Goal: Task Accomplishment & Management: Use online tool/utility

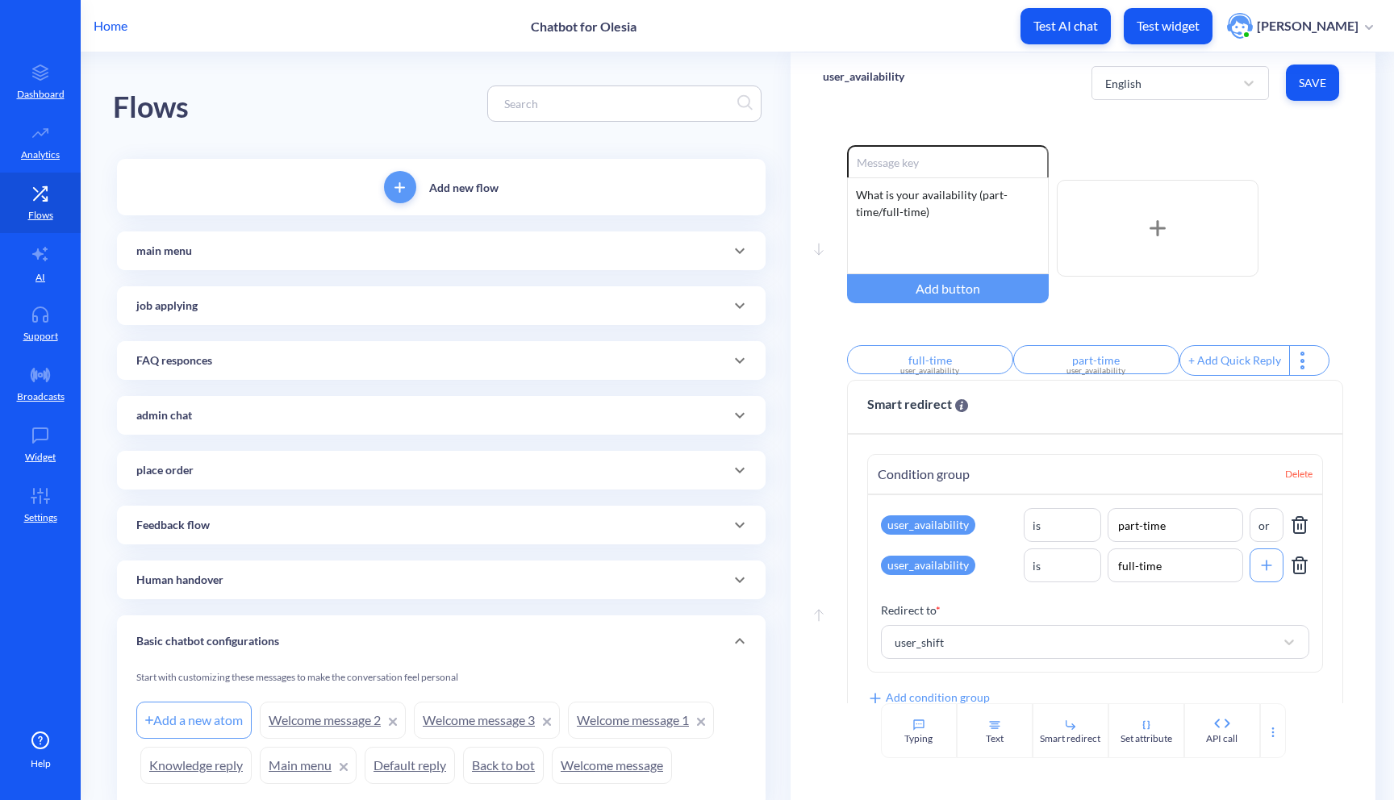
click at [480, 60] on div "Flows" at bounding box center [441, 103] width 657 height 102
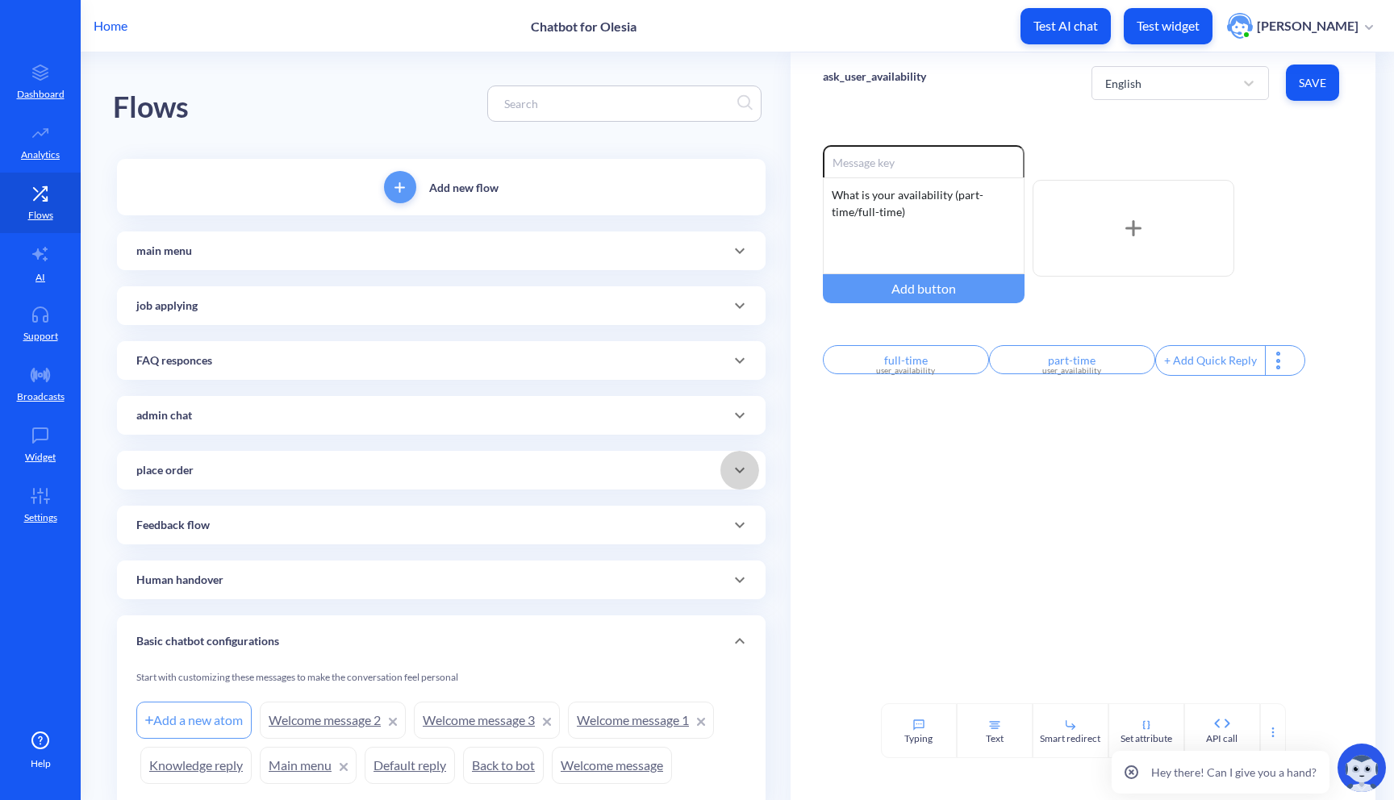
click at [741, 461] on icon at bounding box center [739, 470] width 19 height 19
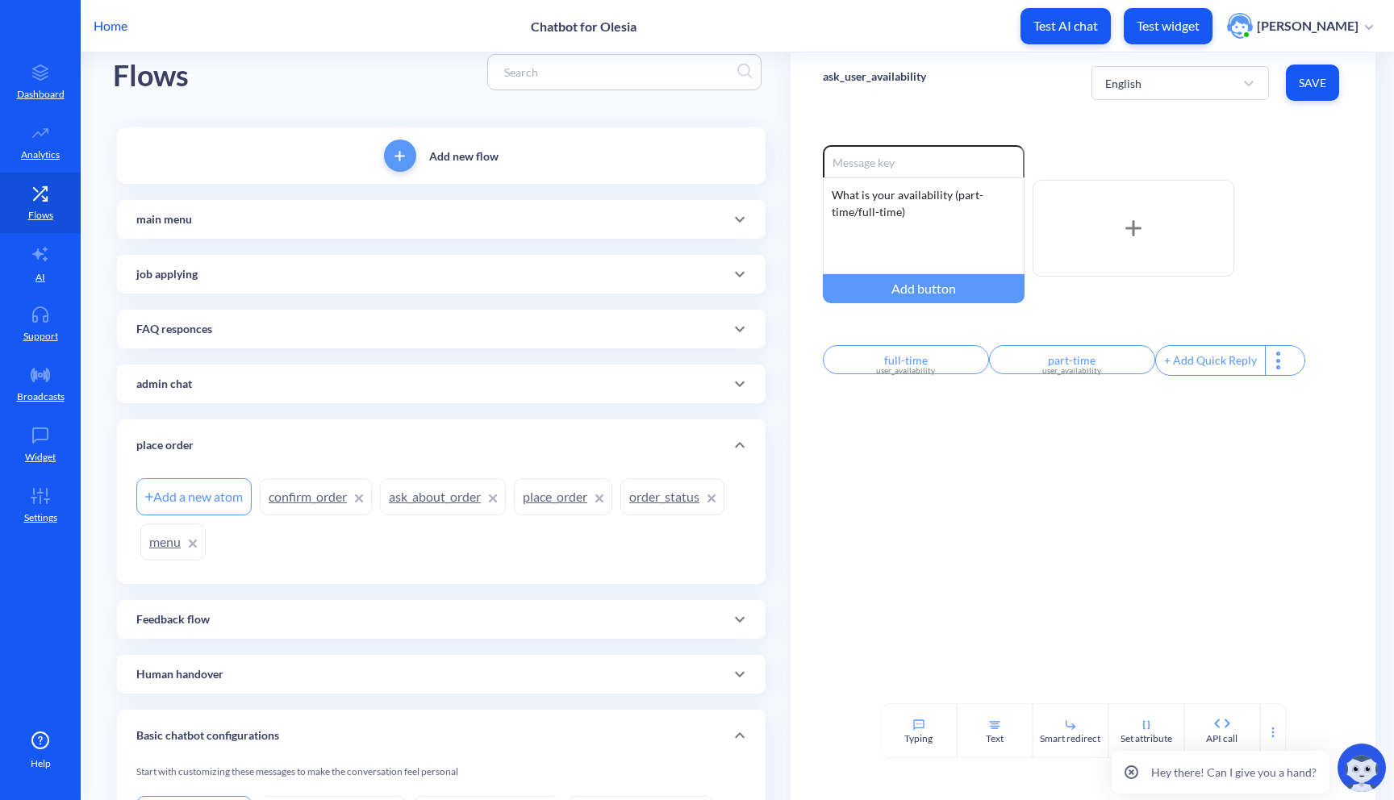
scroll to position [38, 0]
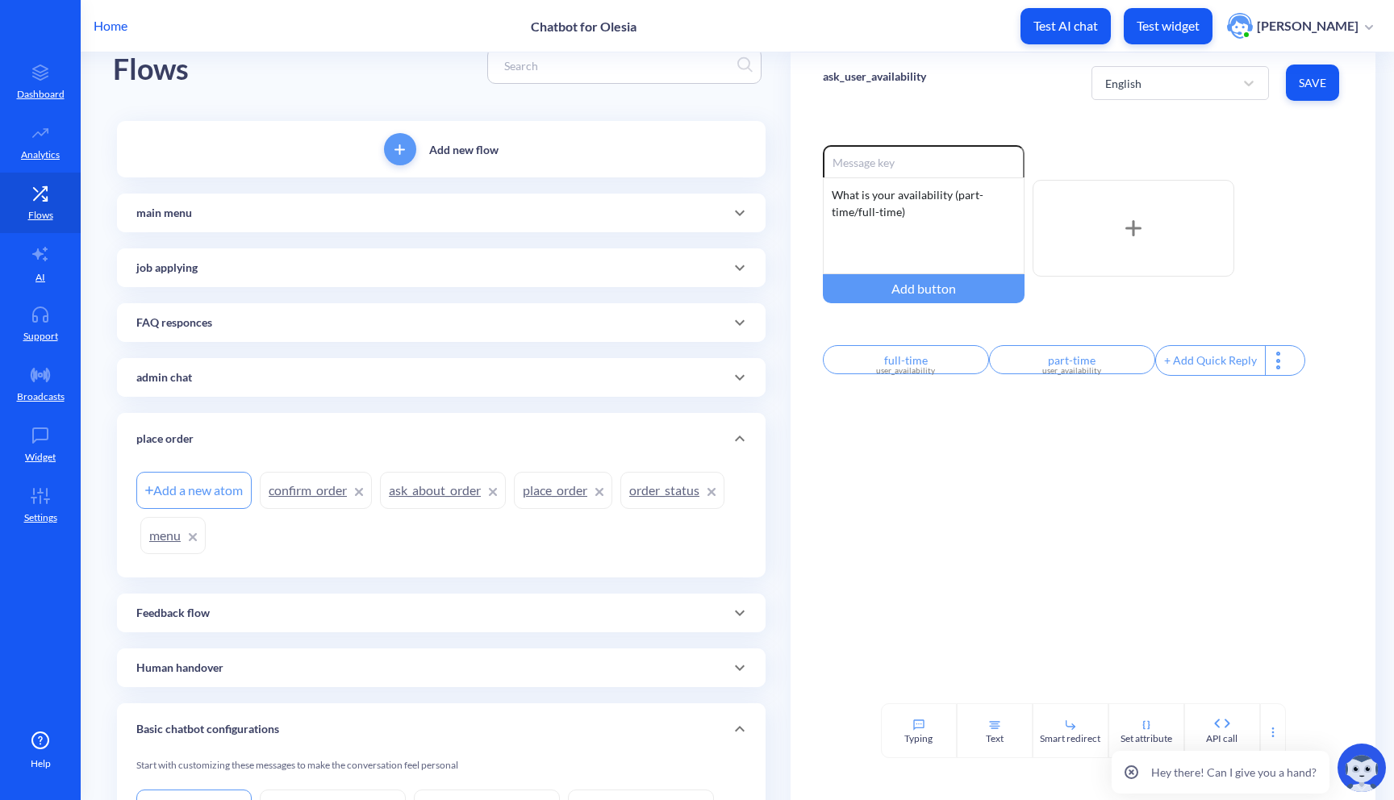
click at [516, 496] on div "Add a new atom confirm_order ask_about_order place_order order_status menu" at bounding box center [441, 513] width 610 height 90
click at [549, 499] on link "place_order" at bounding box center [563, 490] width 98 height 37
click at [433, 492] on link "ask_about_order" at bounding box center [443, 490] width 126 height 37
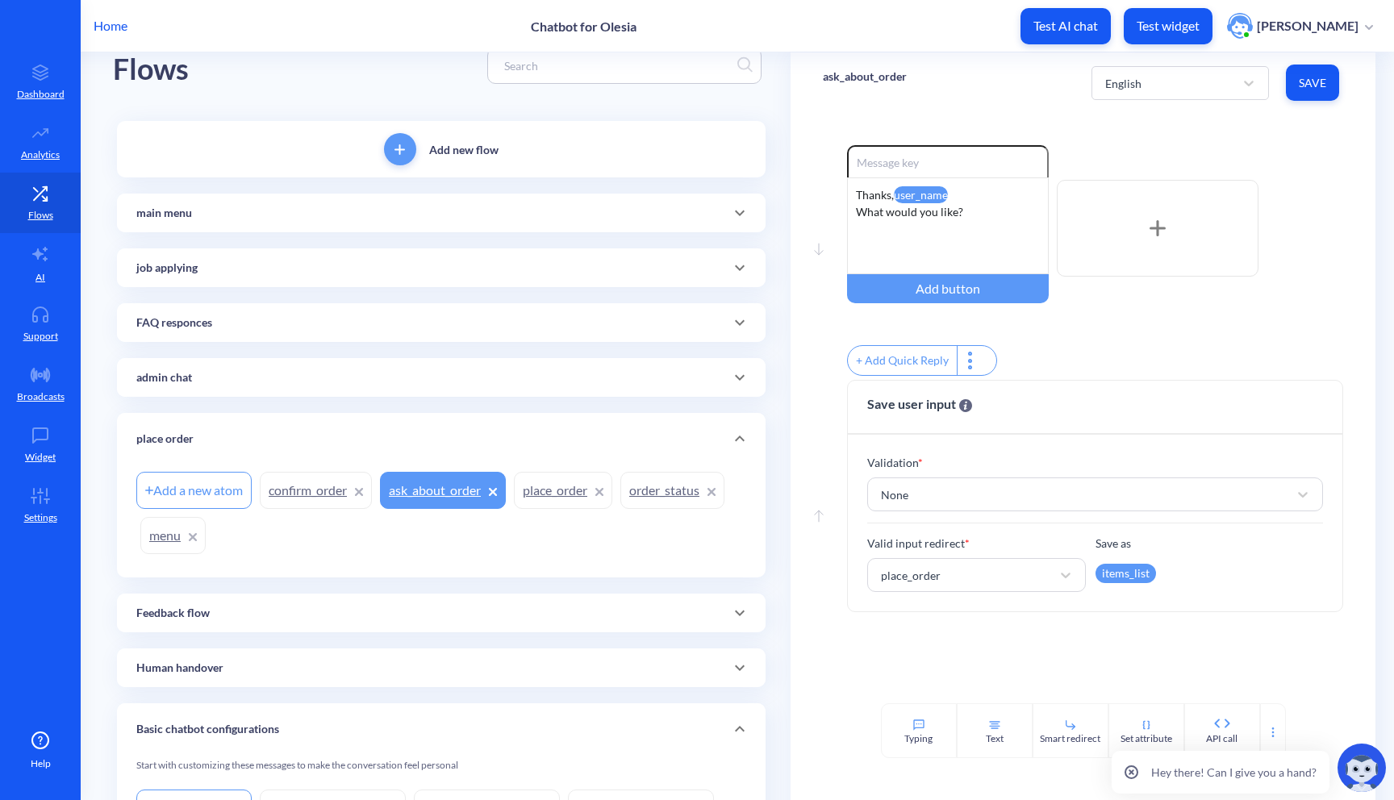
click at [530, 488] on link "place_order" at bounding box center [563, 490] width 98 height 37
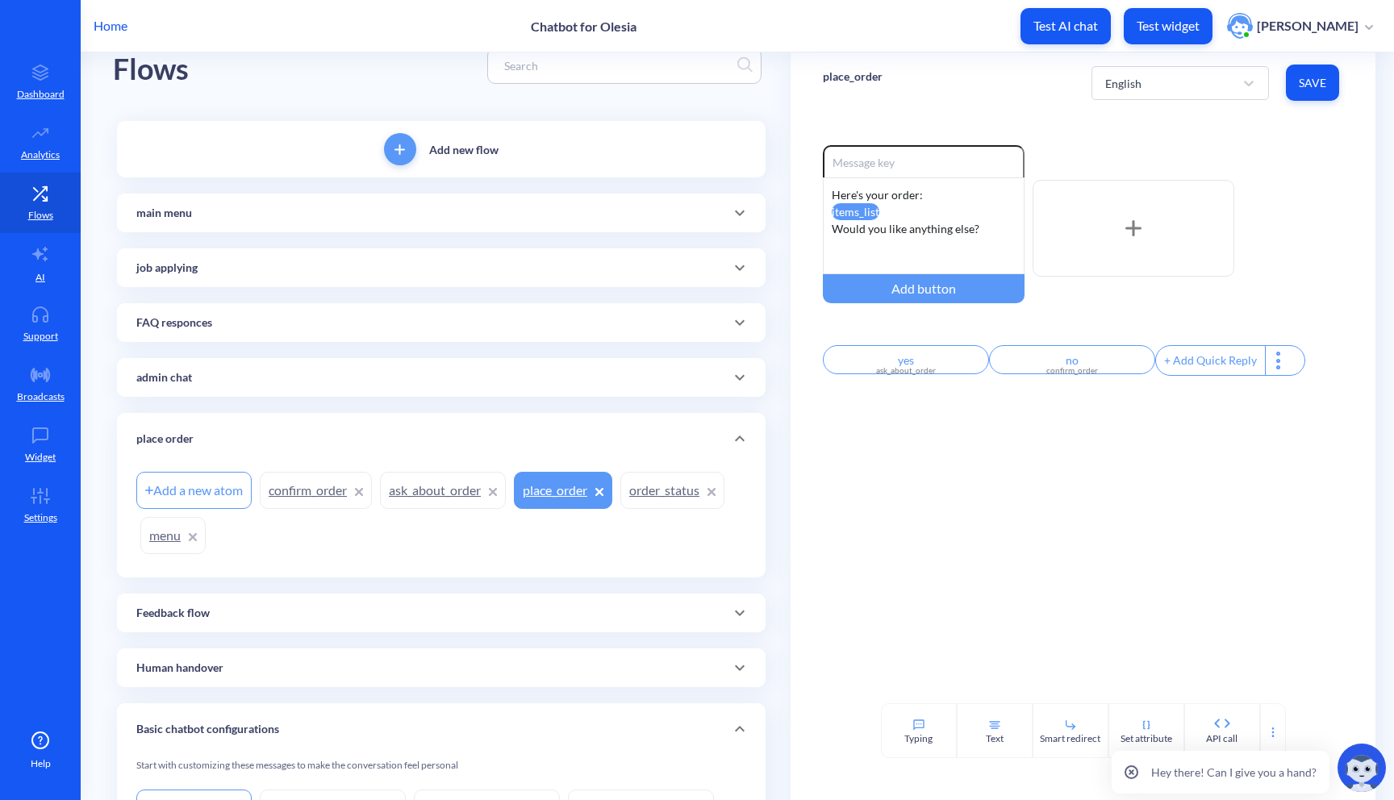
click at [426, 497] on link "ask_about_order" at bounding box center [443, 490] width 126 height 37
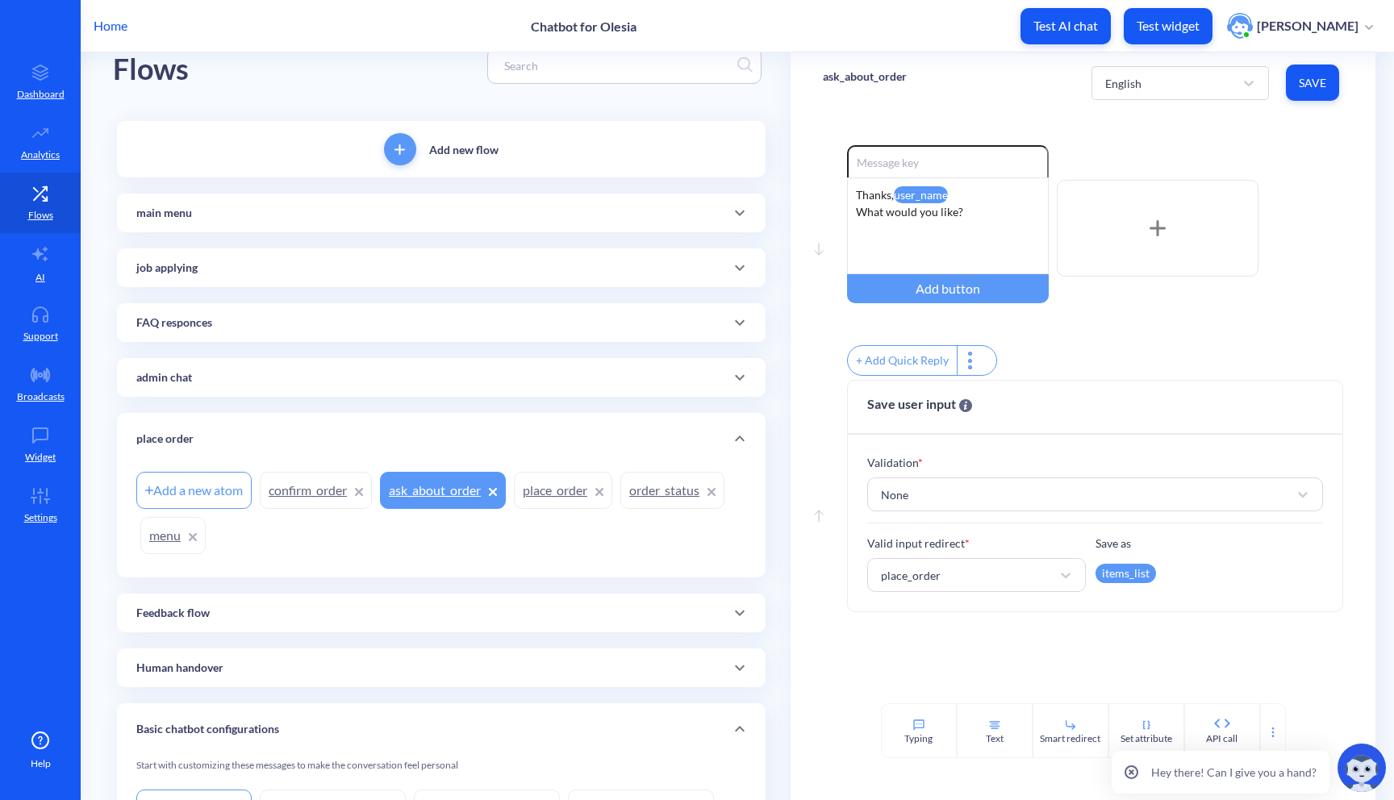
click at [297, 492] on link "confirm_order" at bounding box center [316, 490] width 112 height 37
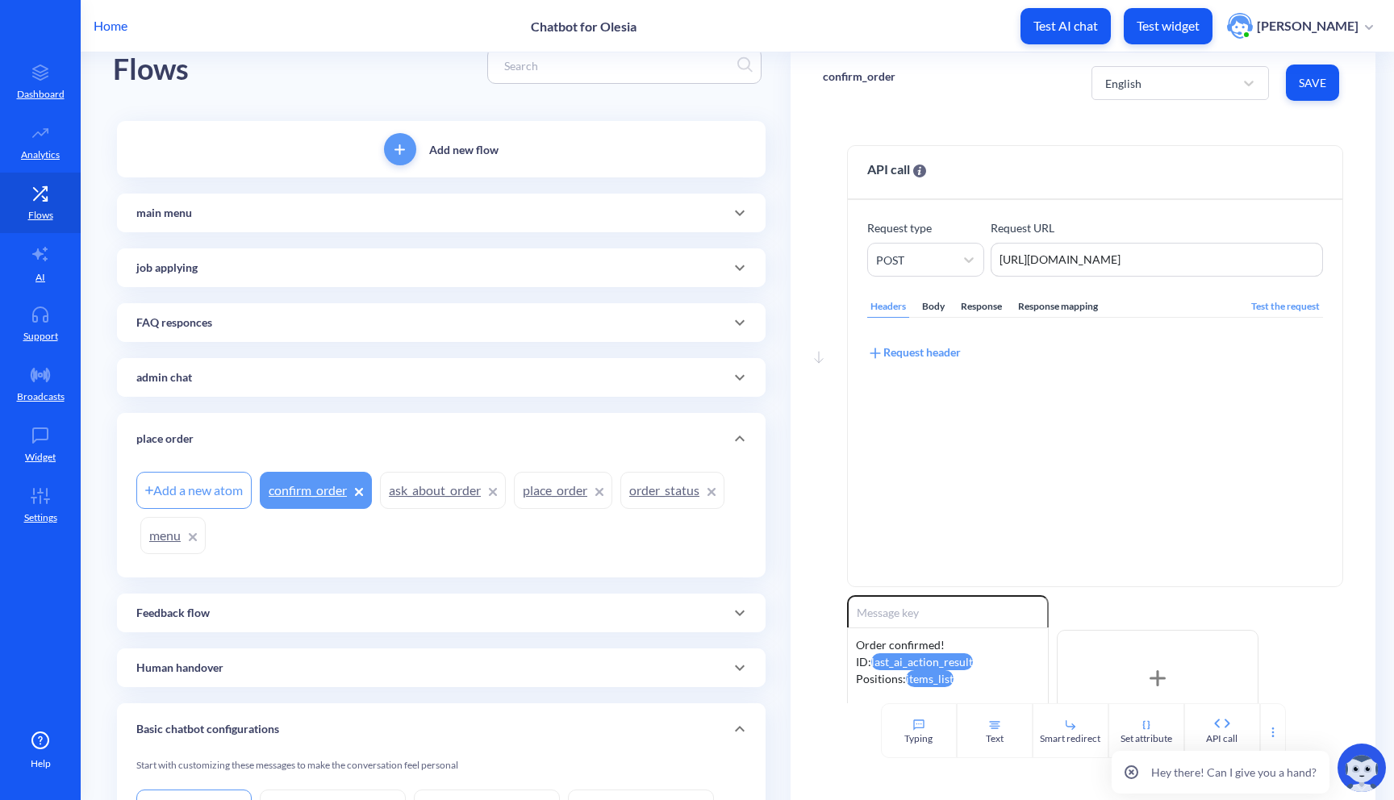
click at [685, 500] on link "order_status" at bounding box center [672, 490] width 104 height 37
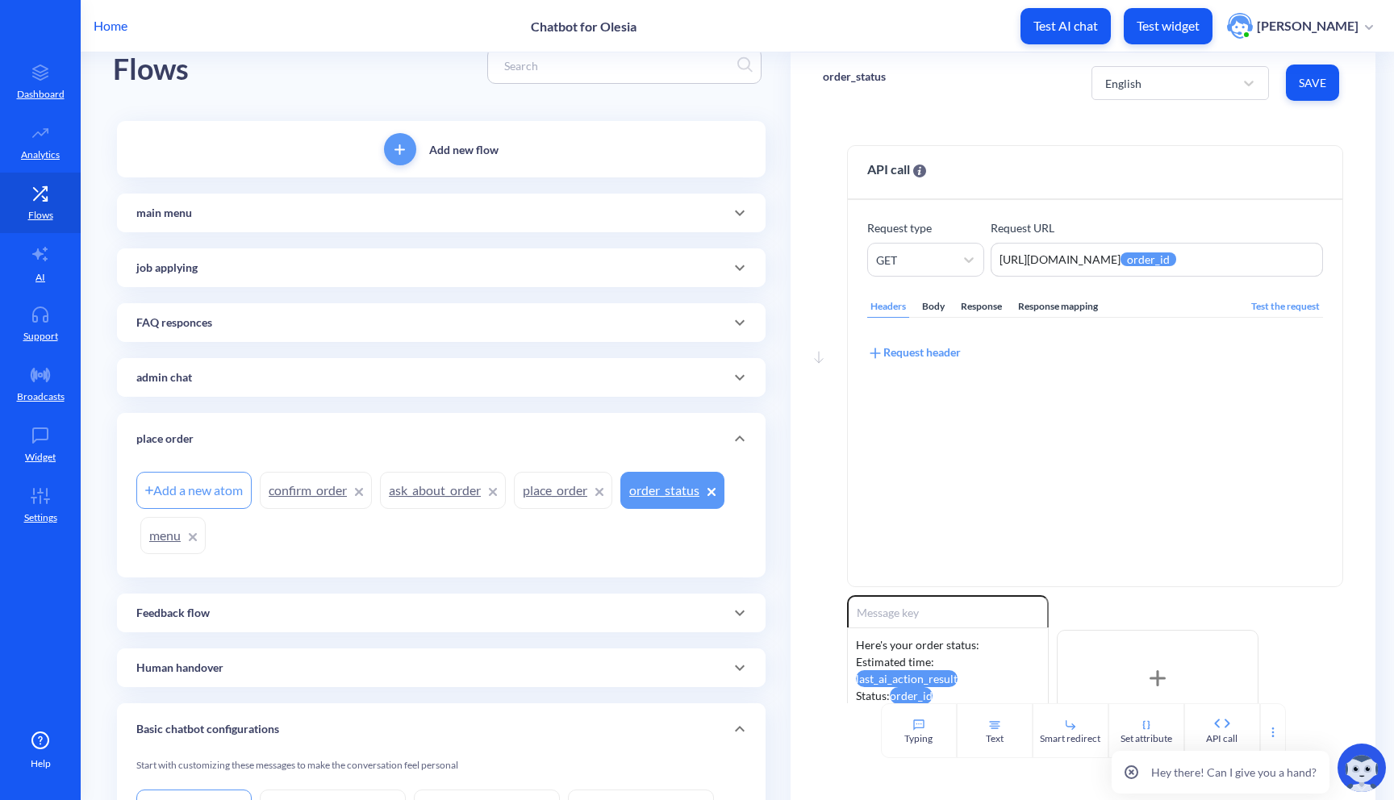
click at [293, 488] on link "confirm_order" at bounding box center [316, 490] width 112 height 37
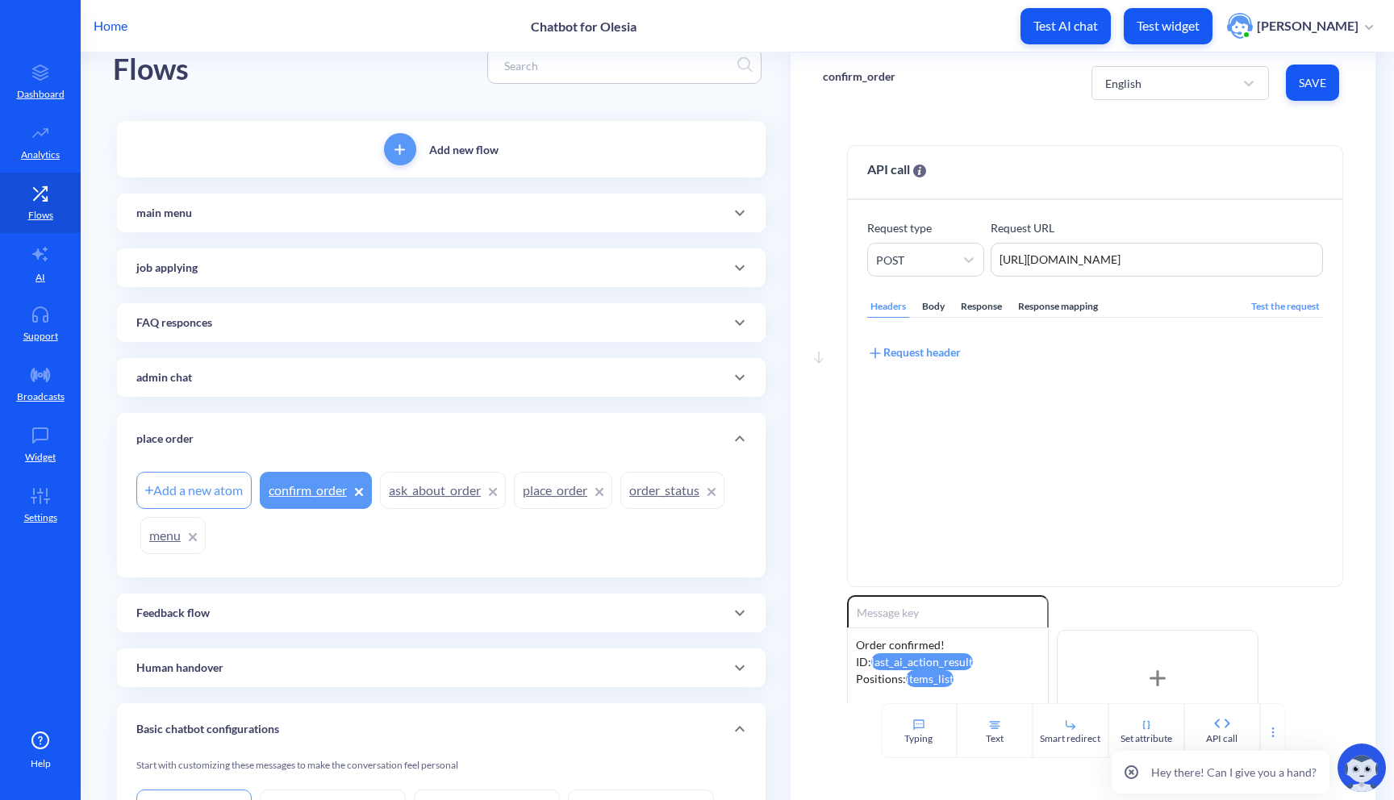
click at [171, 527] on link "menu" at bounding box center [172, 535] width 65 height 37
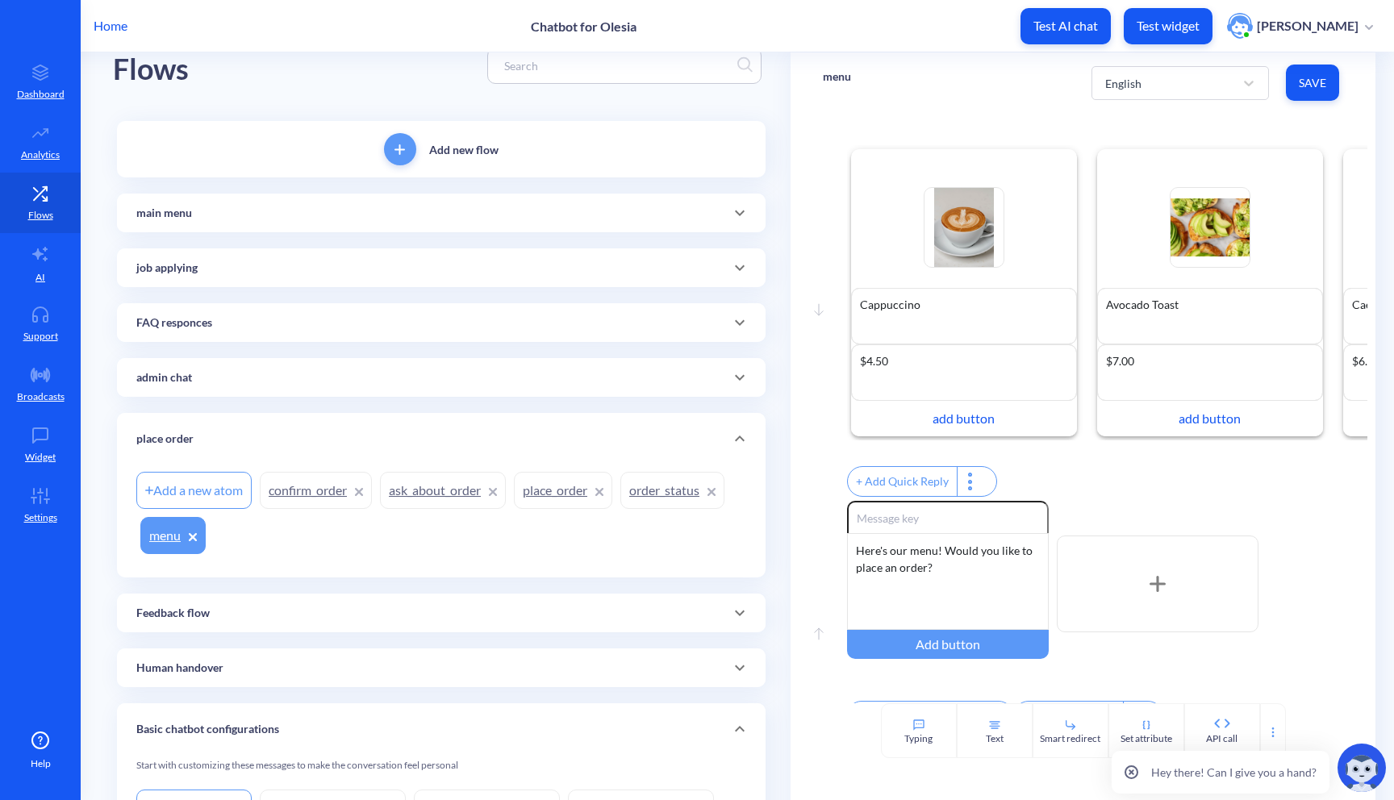
scroll to position [53, 0]
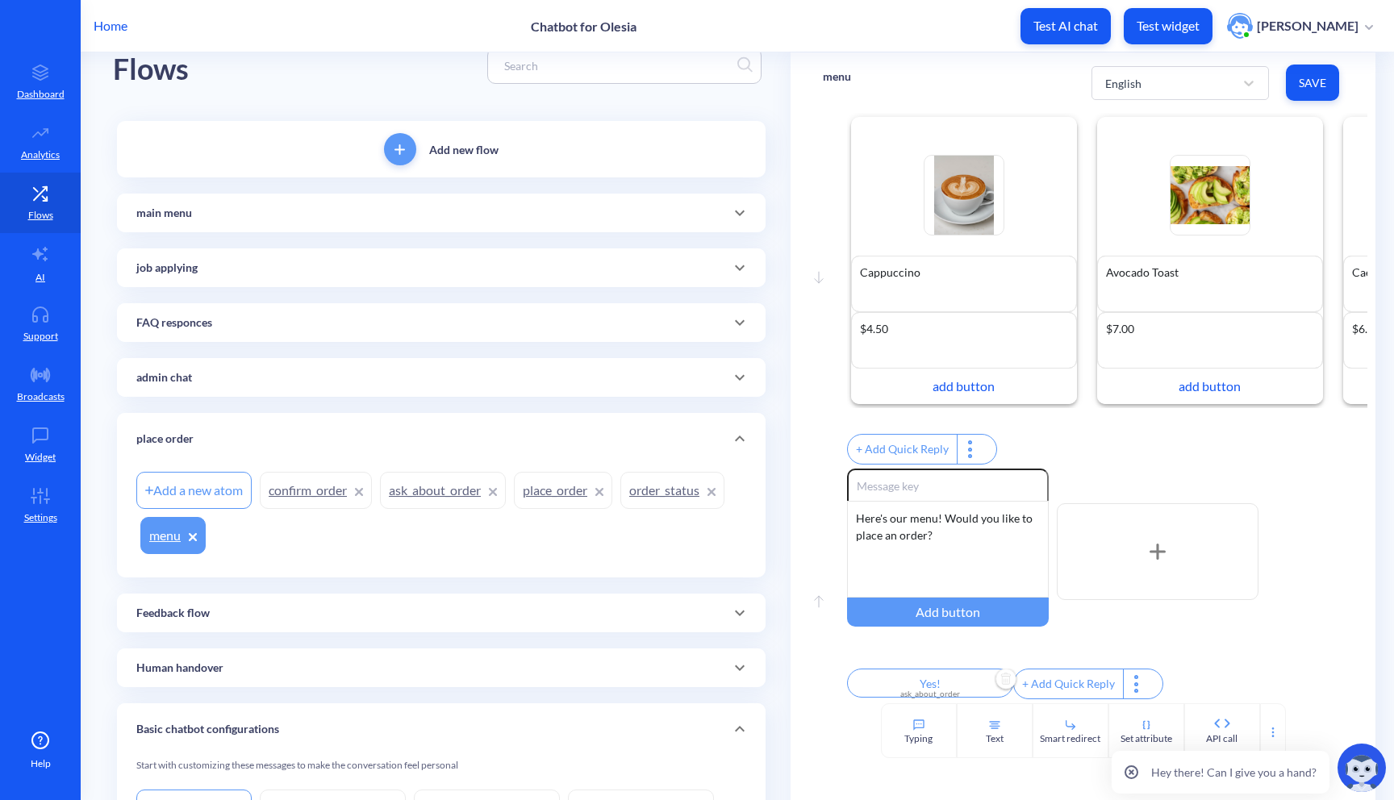
click at [957, 682] on input "Yes!" at bounding box center [930, 683] width 166 height 29
click at [935, 730] on div "ask_about_order" at bounding box center [907, 733] width 83 height 17
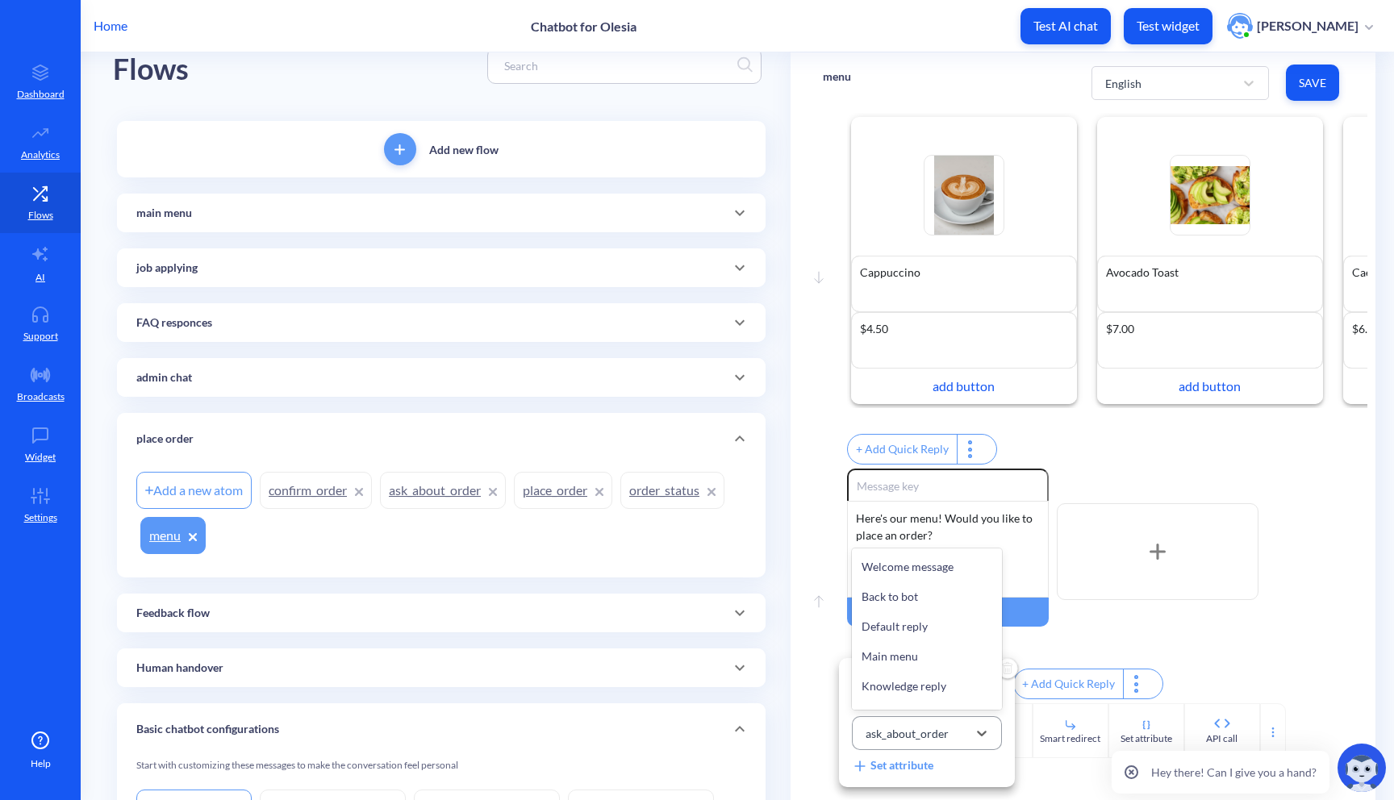
scroll to position [670, 0]
click at [1188, 637] on div at bounding box center [697, 400] width 1394 height 800
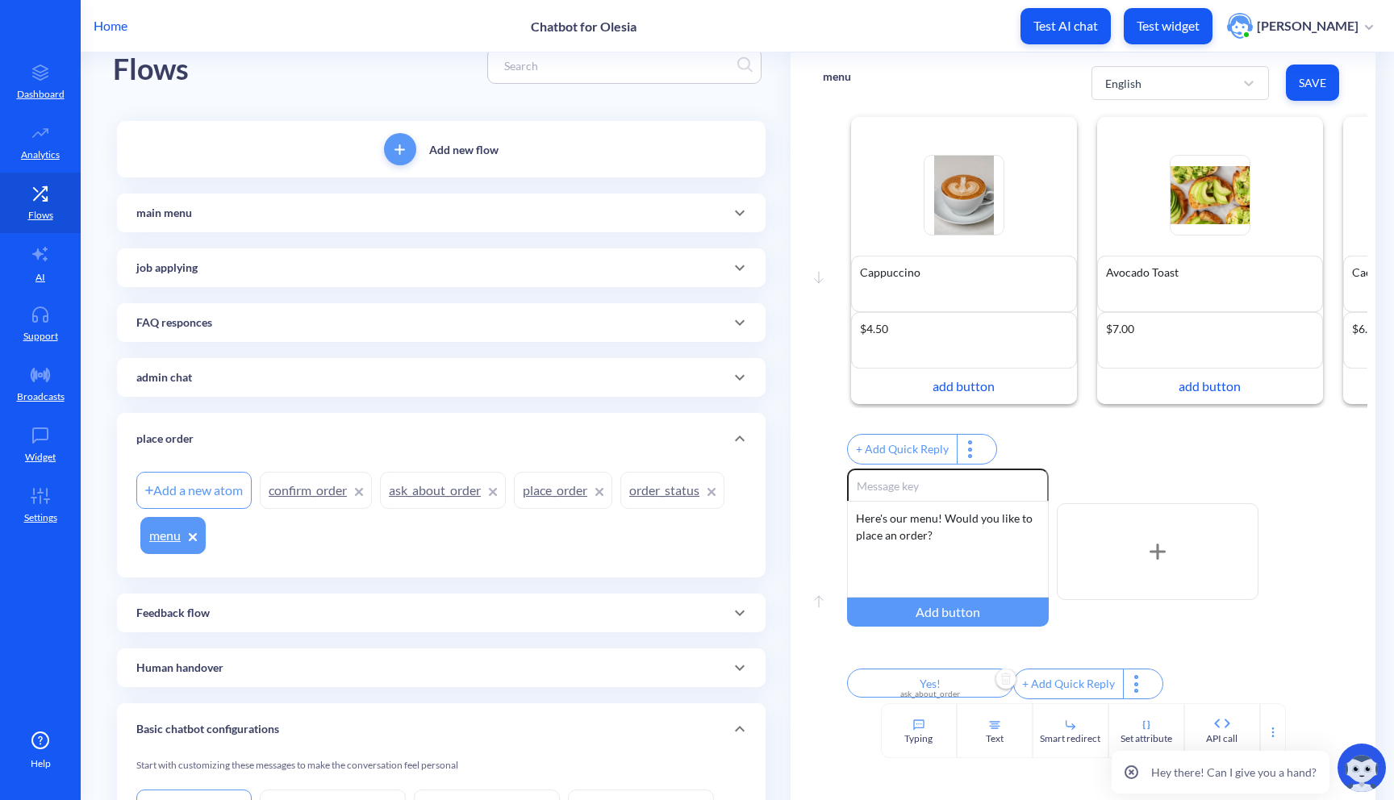
click at [440, 500] on link "ask_about_order" at bounding box center [443, 490] width 126 height 37
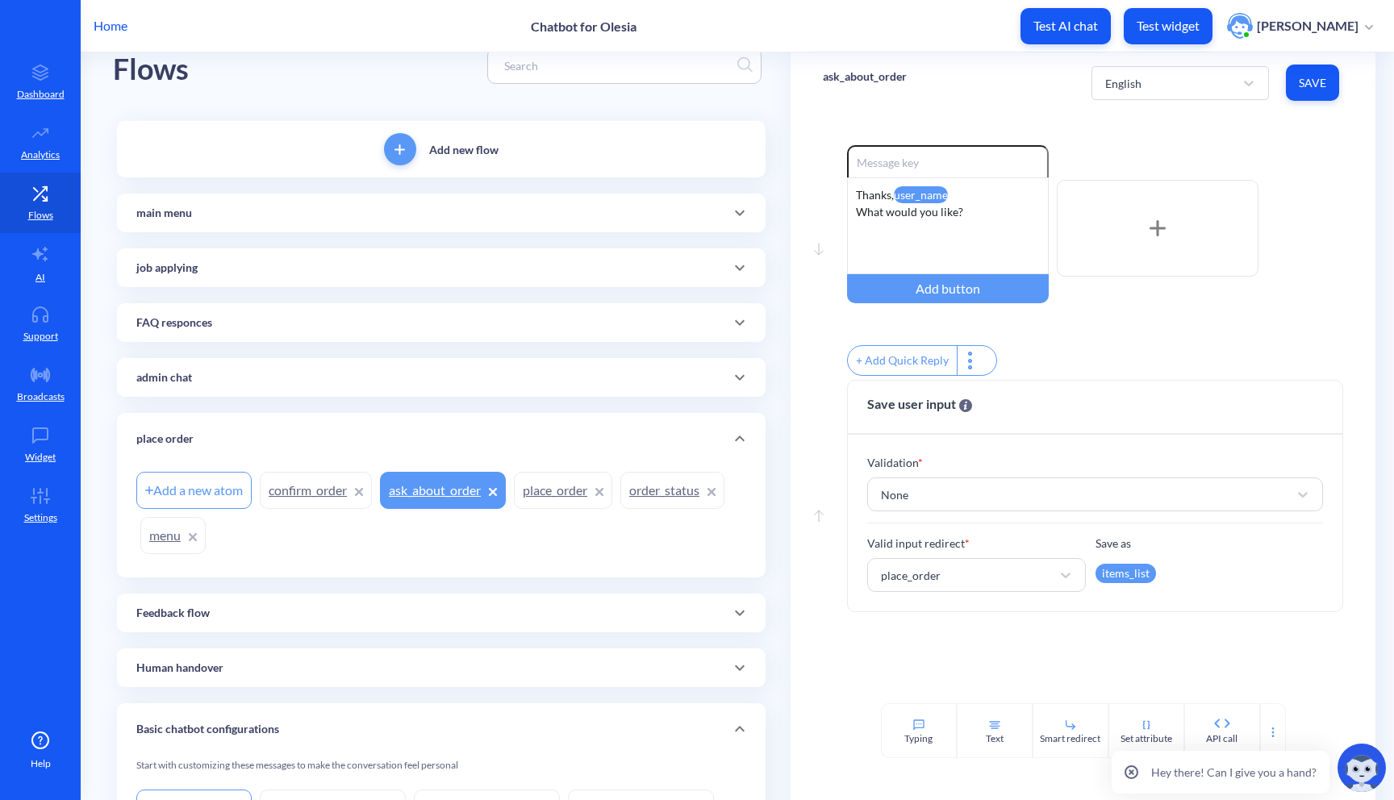
click at [183, 502] on div "Add a new atom" at bounding box center [193, 490] width 115 height 37
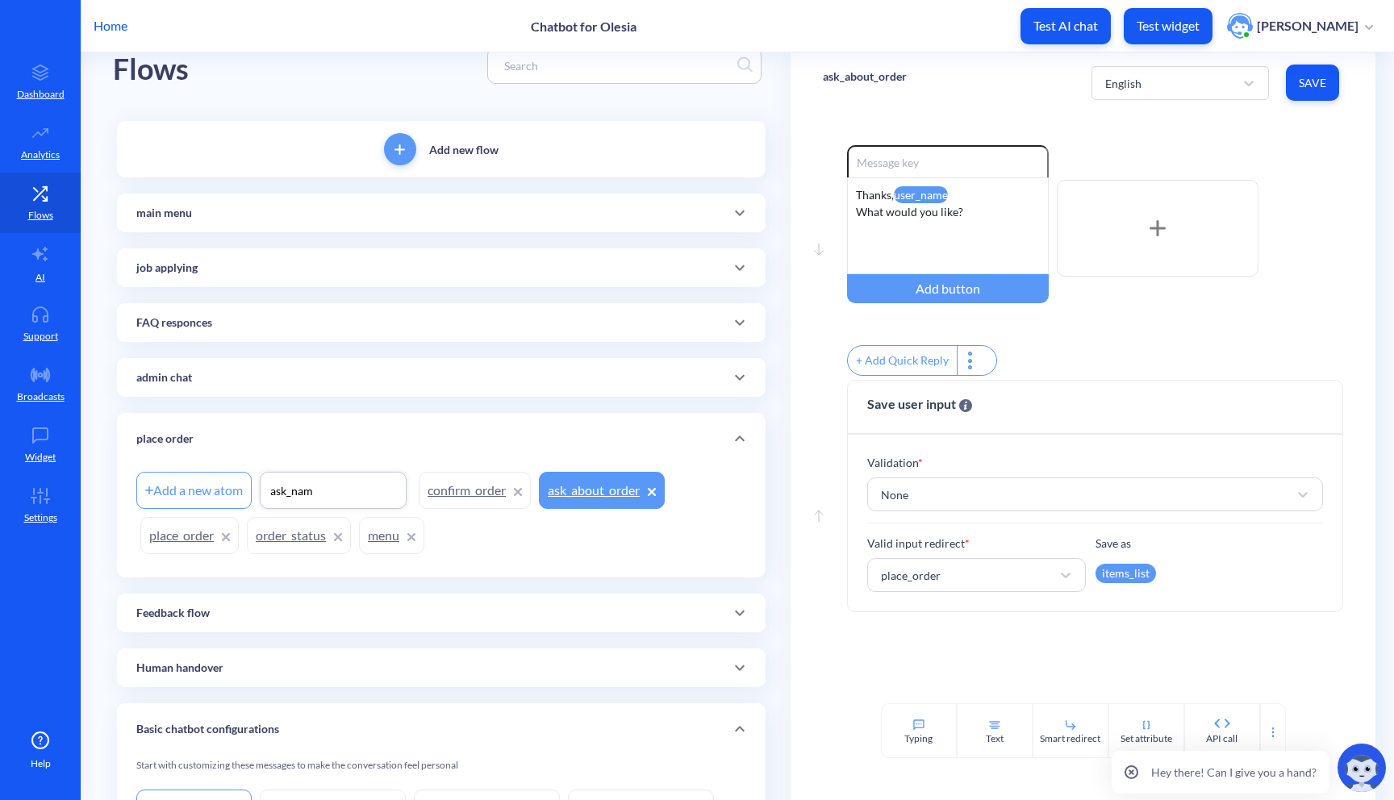
type input "ask_name"
click at [580, 541] on div "Add a new atom ask_name confirm_order ask_about_order place_order order_status …" at bounding box center [441, 513] width 610 height 90
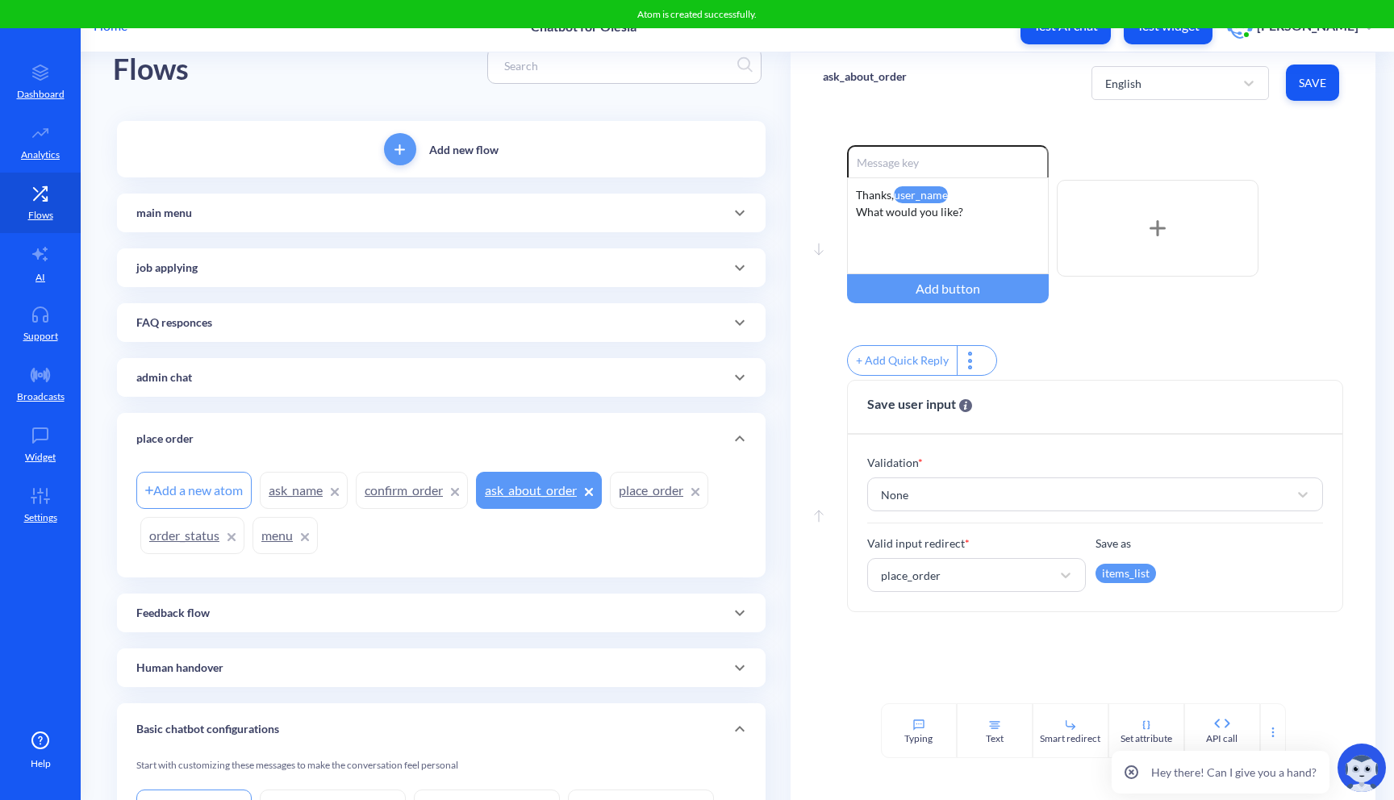
click at [275, 494] on link "ask_name" at bounding box center [304, 490] width 88 height 37
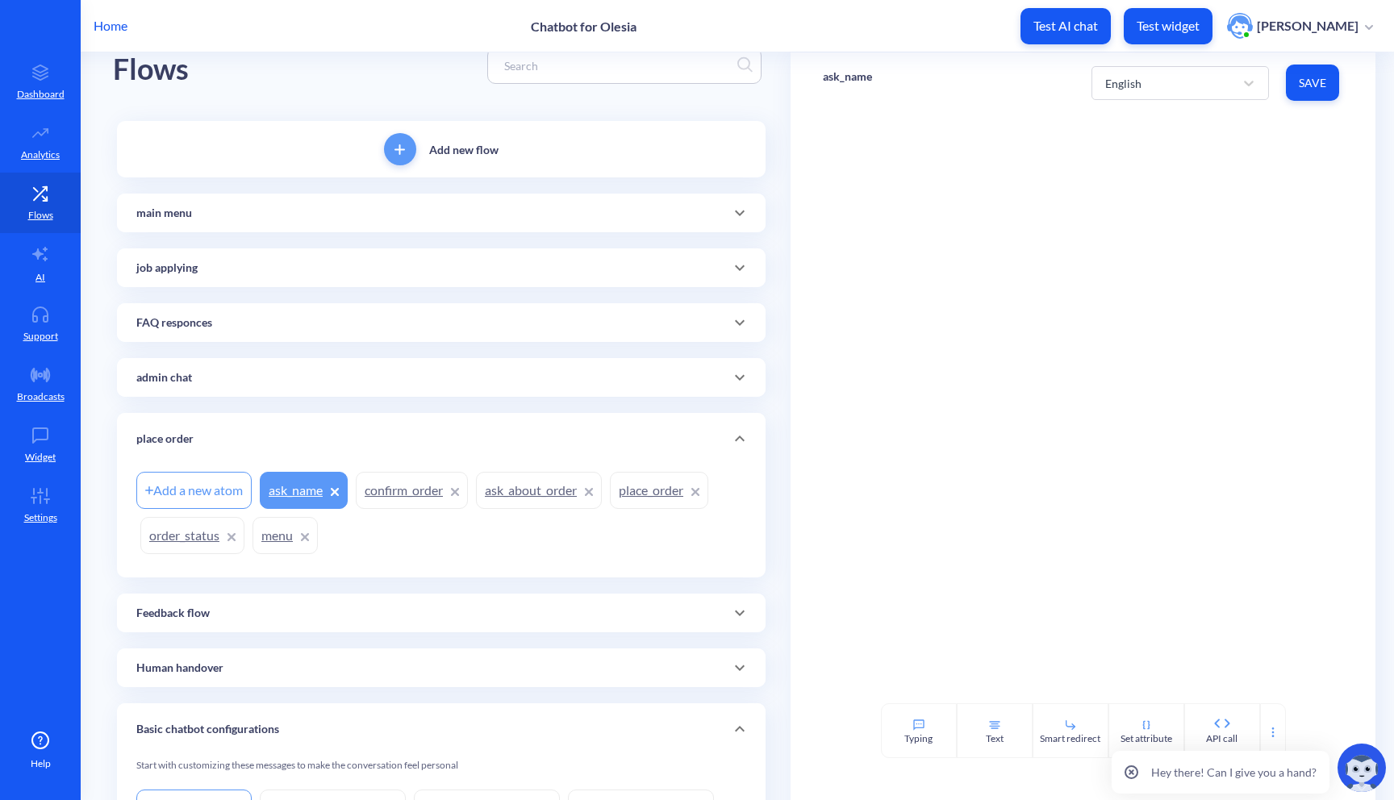
click at [538, 493] on link "ask_about_order" at bounding box center [539, 490] width 126 height 37
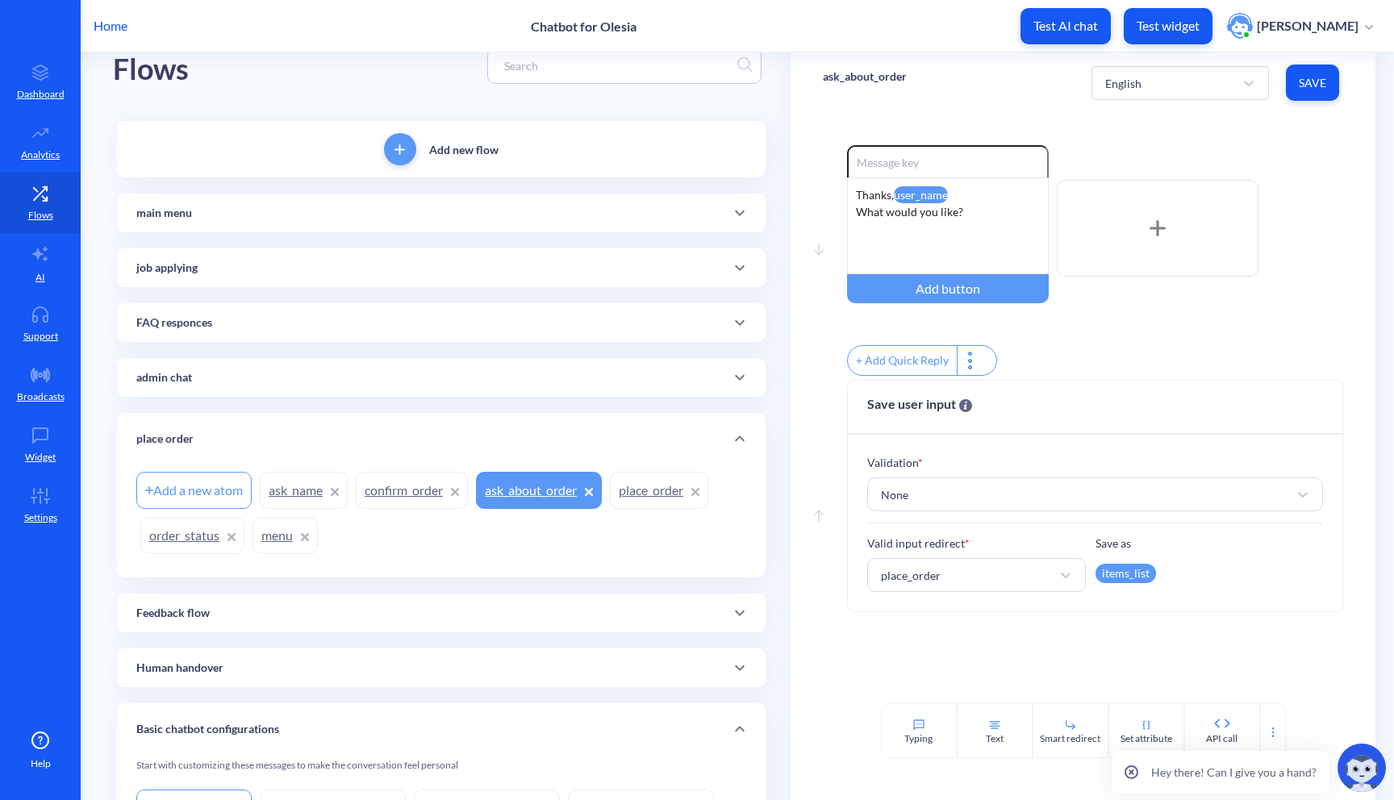
click at [278, 537] on link "menu" at bounding box center [285, 535] width 65 height 37
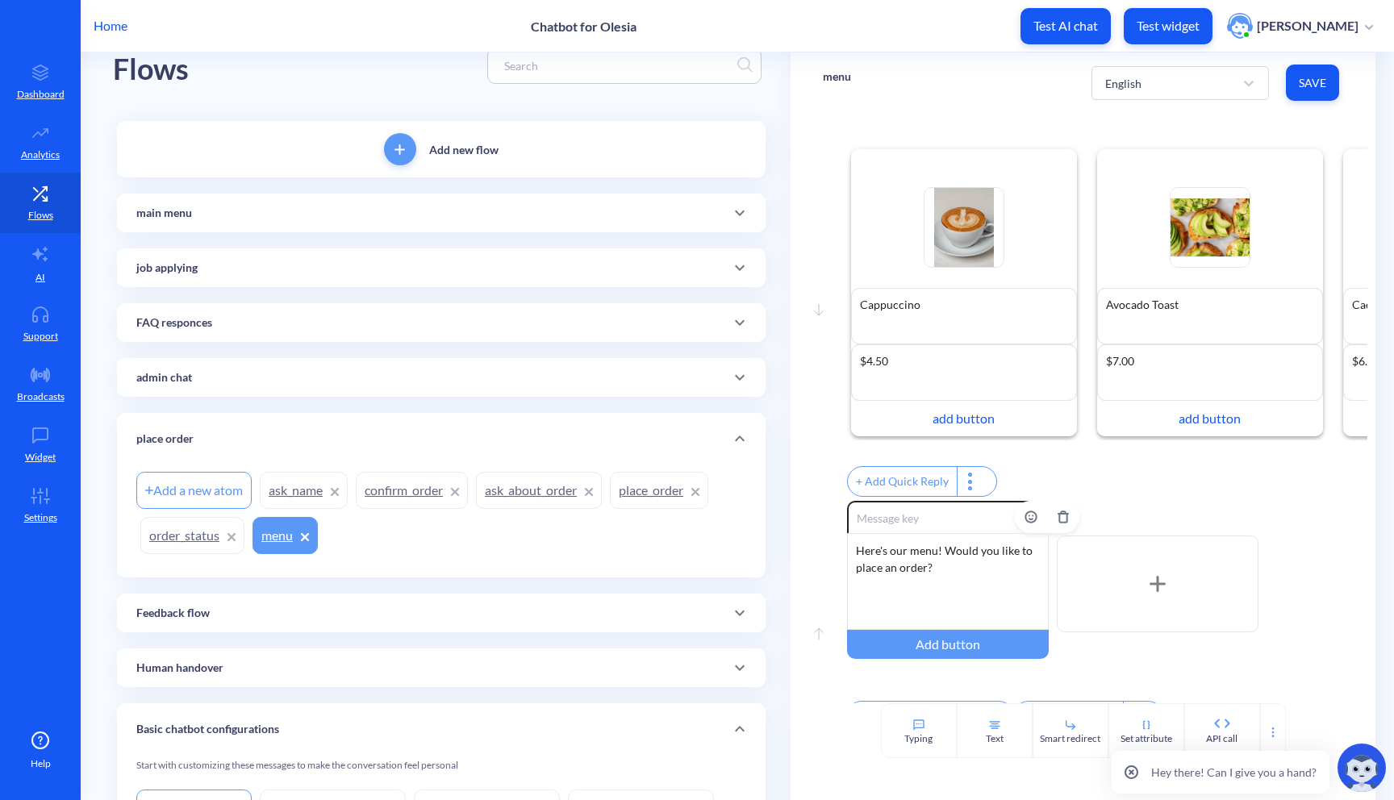
scroll to position [53, 0]
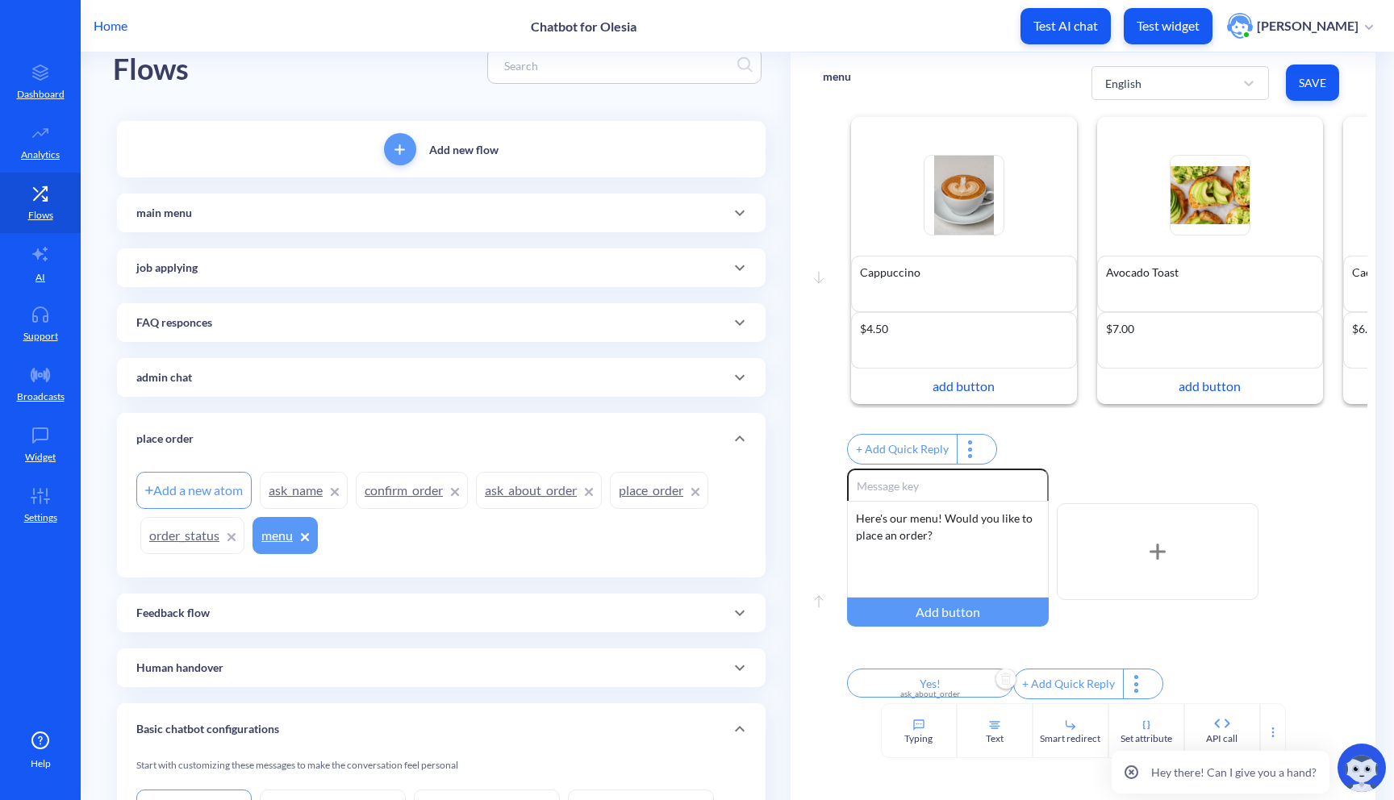
click at [936, 689] on div "ask_about_order" at bounding box center [930, 694] width 147 height 12
click at [933, 729] on div "ask_about_order" at bounding box center [907, 733] width 83 height 17
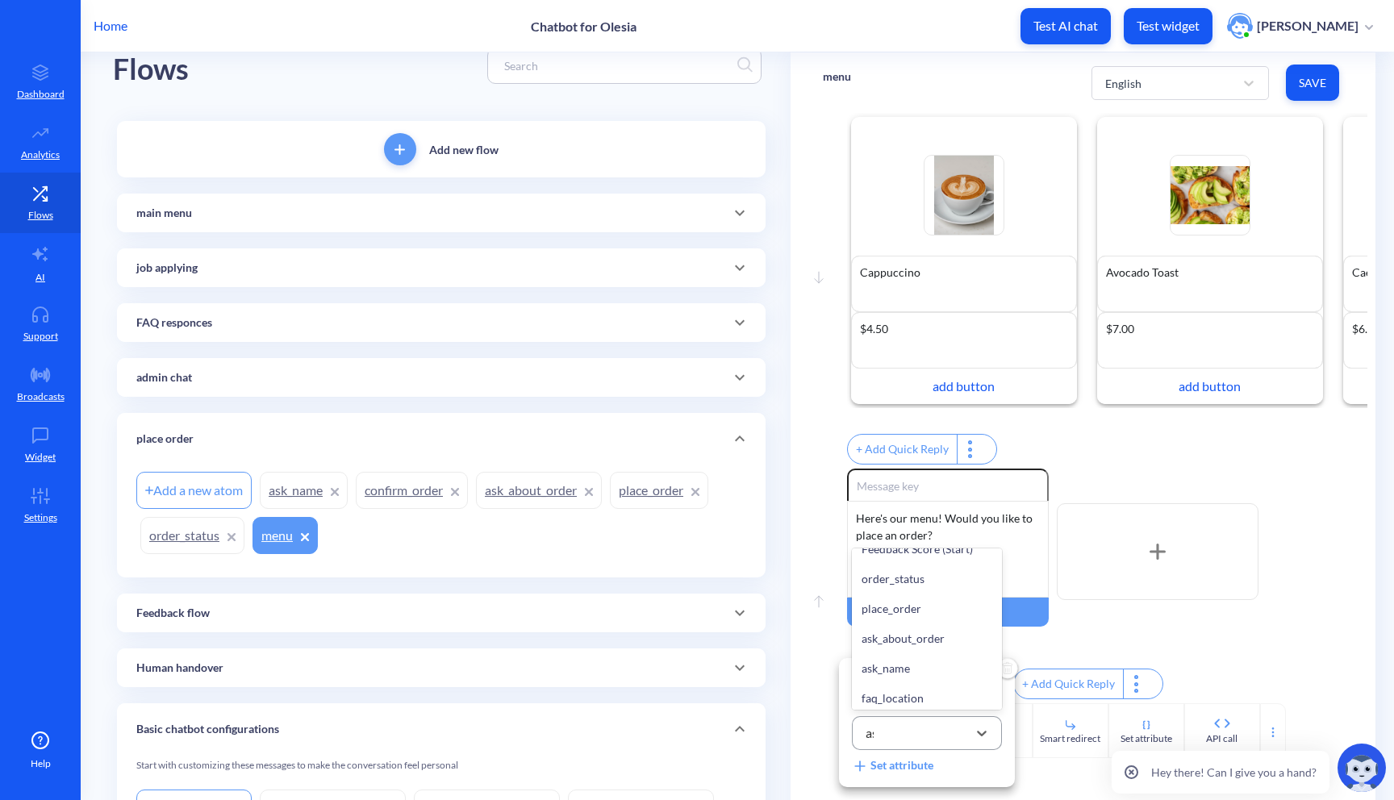
scroll to position [0, 0]
type input "ask"
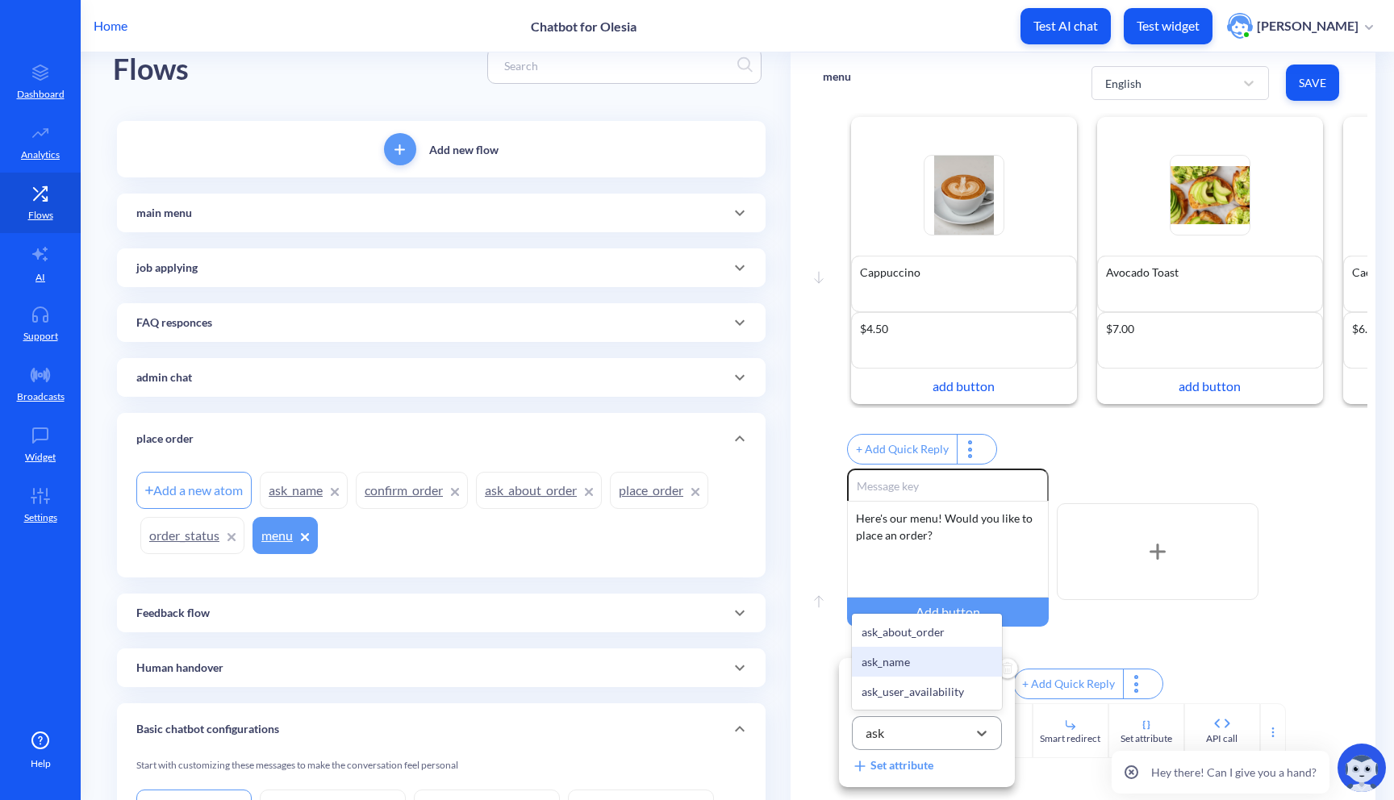
click at [896, 658] on div "ask_name" at bounding box center [927, 662] width 150 height 30
click at [1105, 635] on div at bounding box center [697, 400] width 1394 height 800
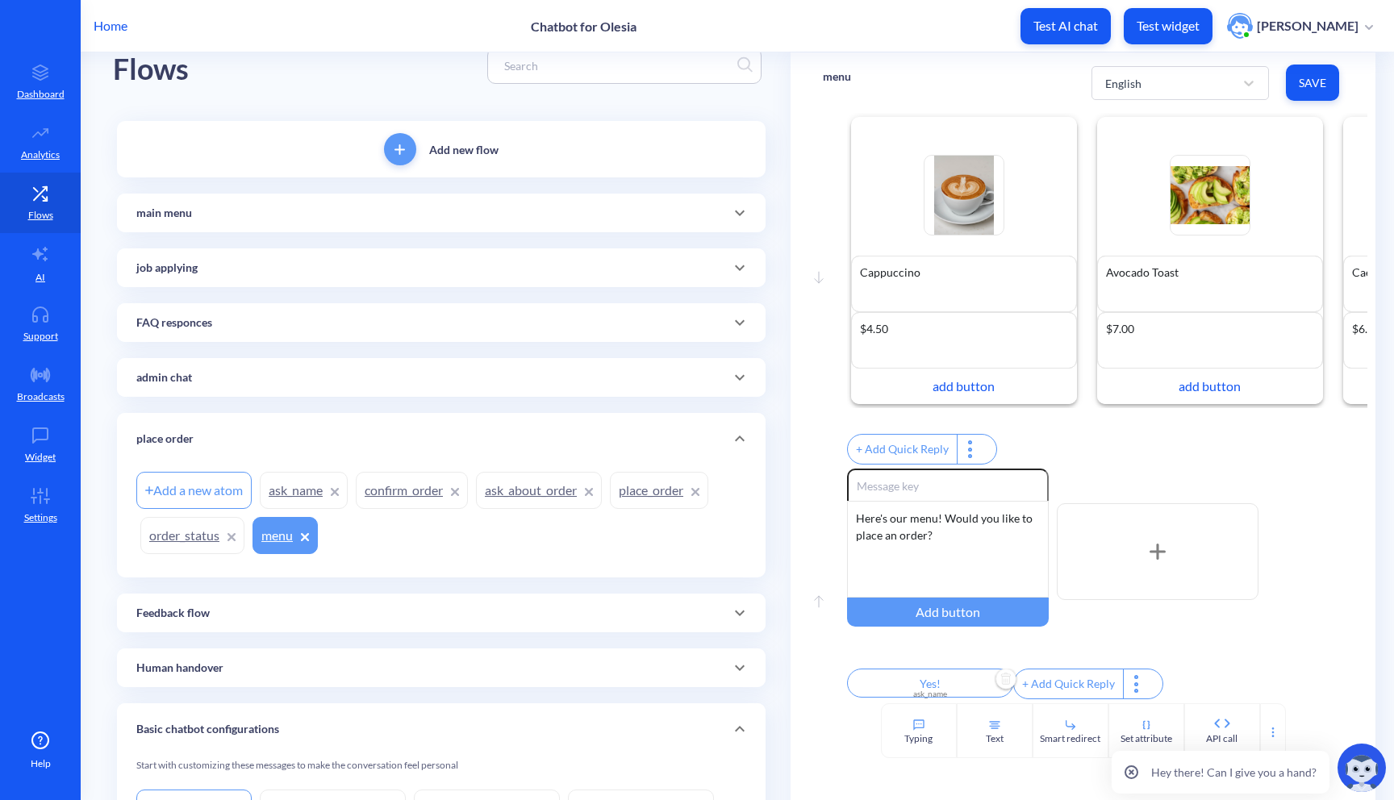
click at [1313, 81] on span "Save" at bounding box center [1312, 83] width 27 height 16
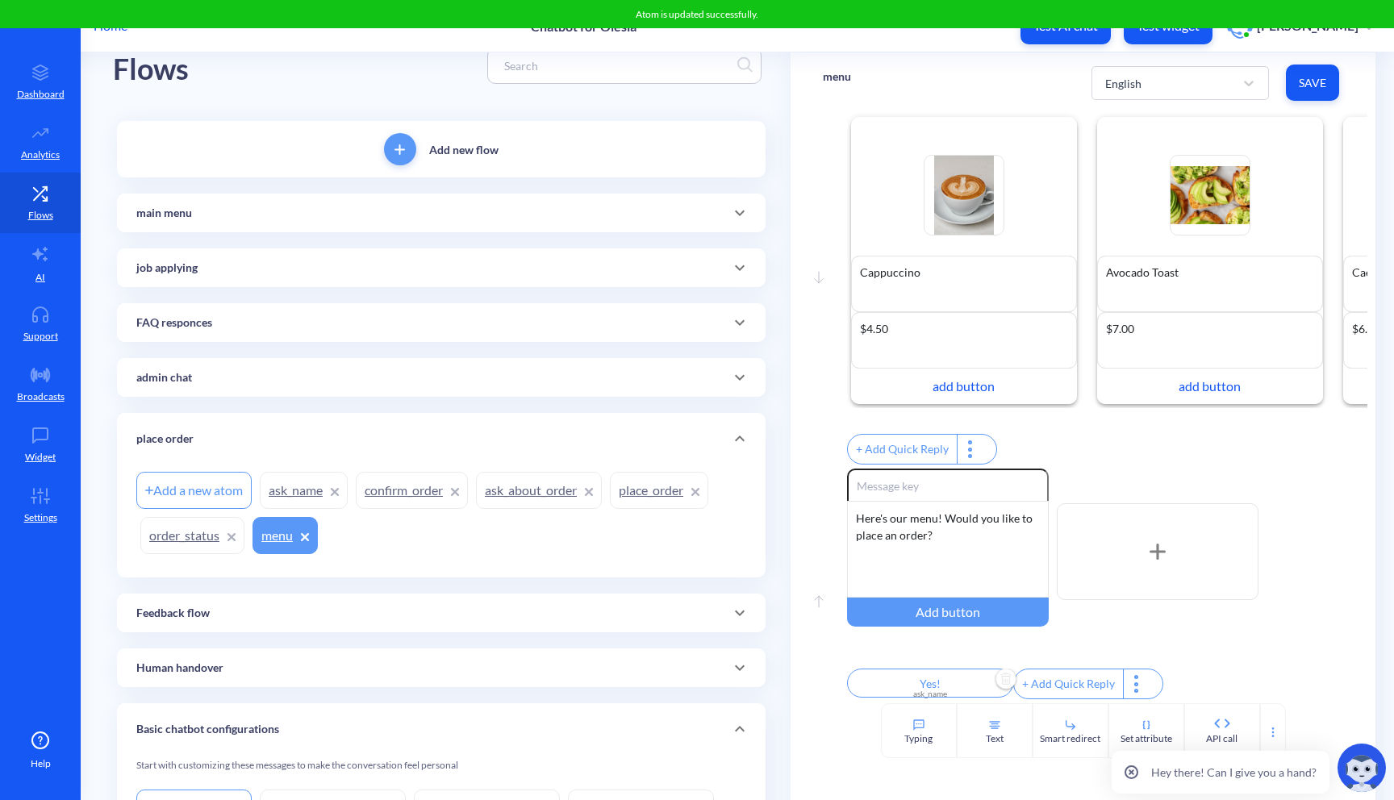
click at [306, 501] on link "ask_name" at bounding box center [304, 490] width 88 height 37
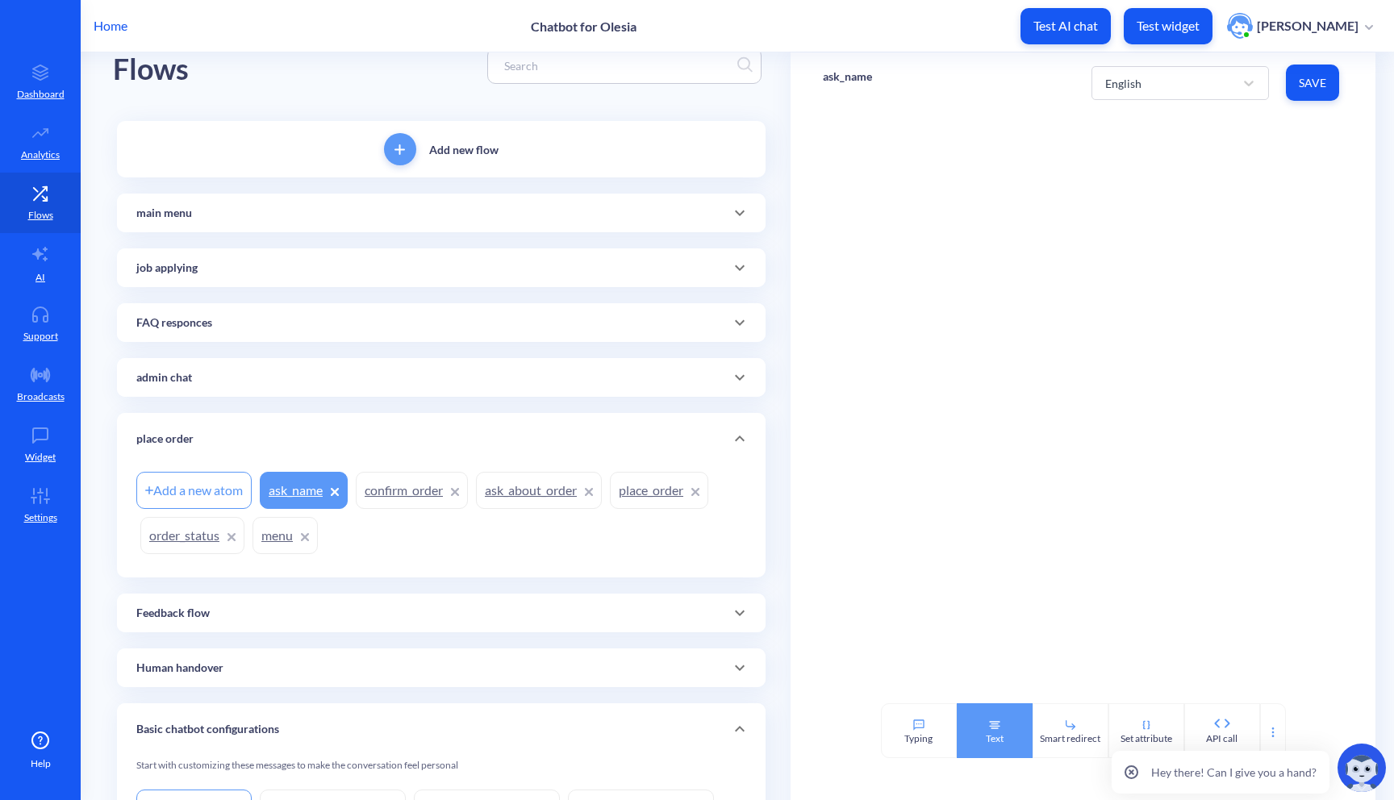
click at [974, 725] on div "Text" at bounding box center [995, 731] width 76 height 55
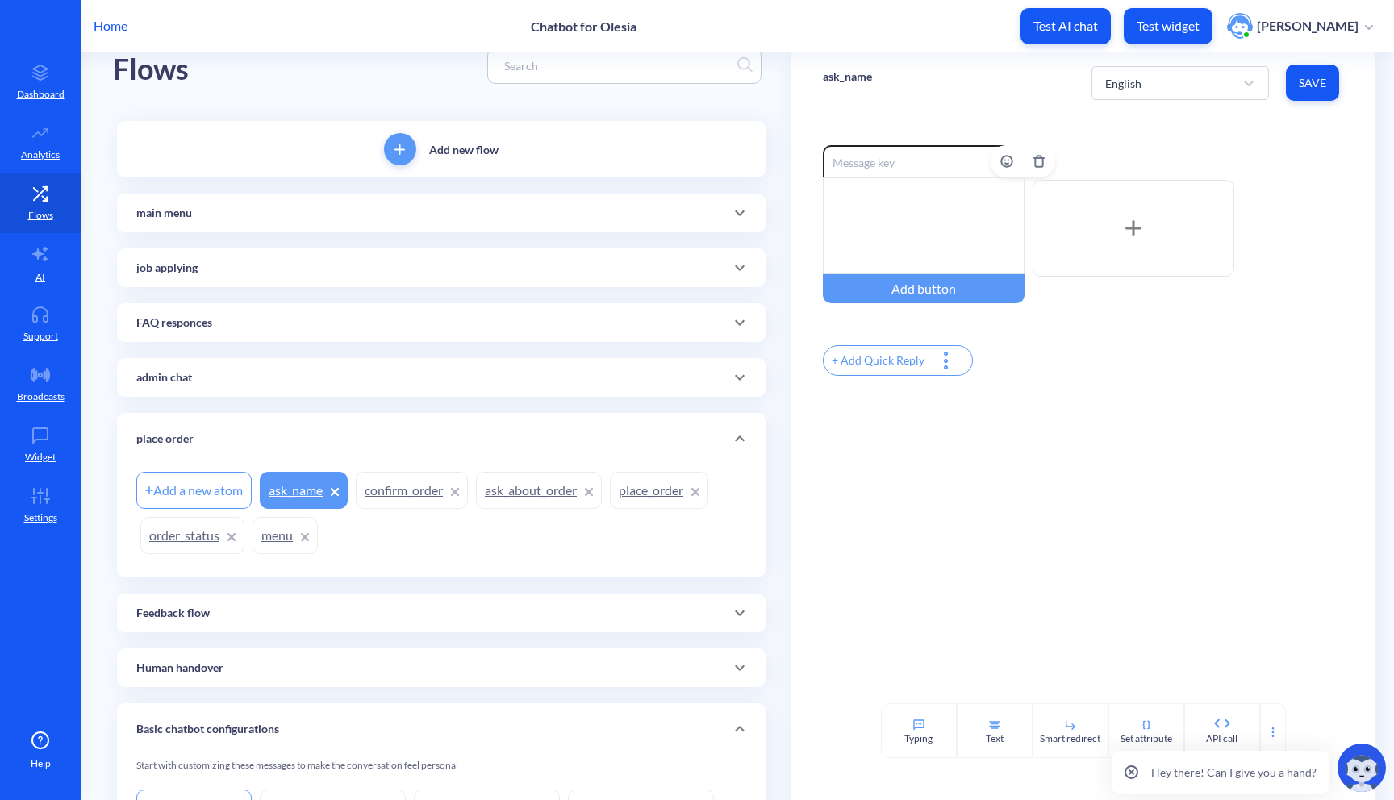
click at [878, 215] on div at bounding box center [924, 225] width 202 height 97
click at [863, 196] on div "Need hame" at bounding box center [924, 225] width 202 height 97
click at [1250, 727] on div "API call" at bounding box center [1222, 731] width 76 height 55
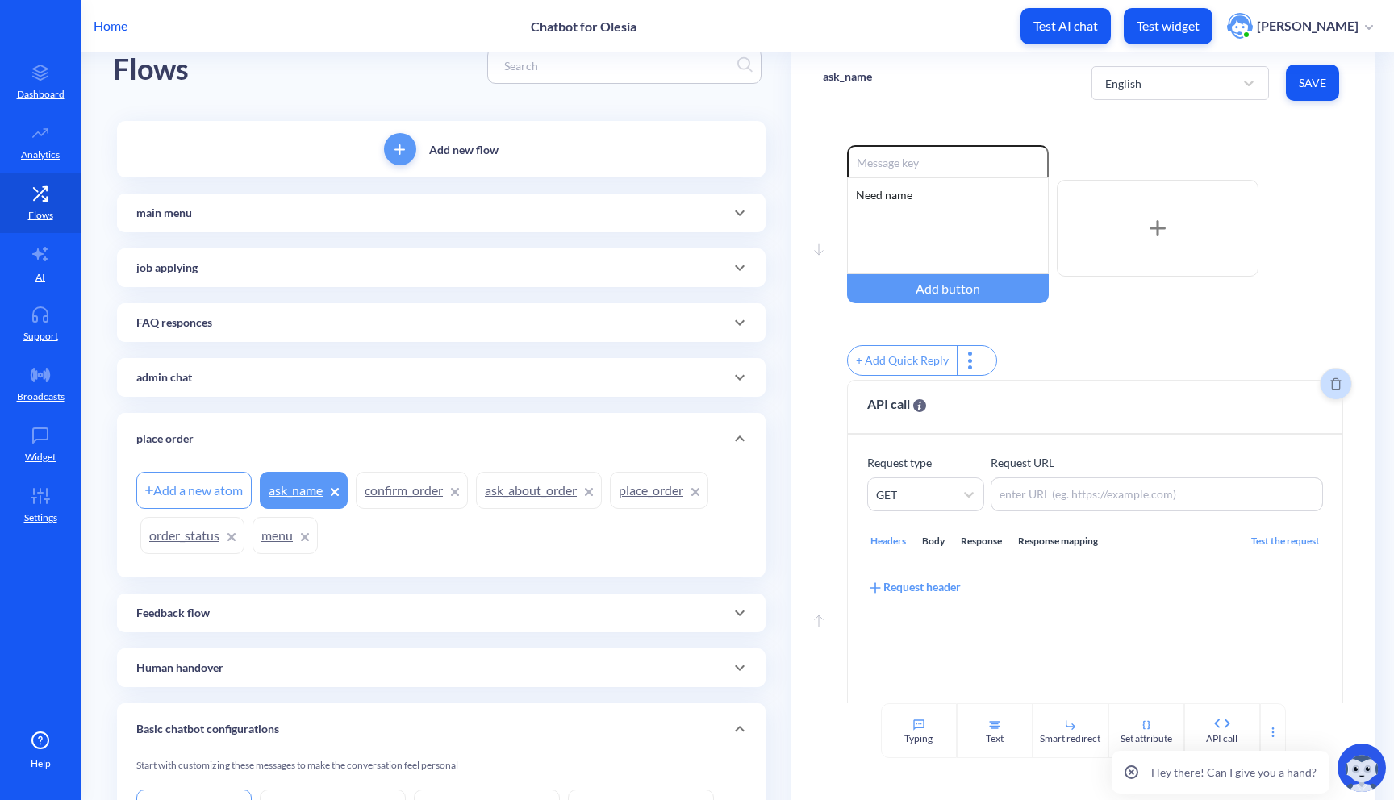
click at [1330, 387] on icon "Delete" at bounding box center [1335, 384] width 11 height 13
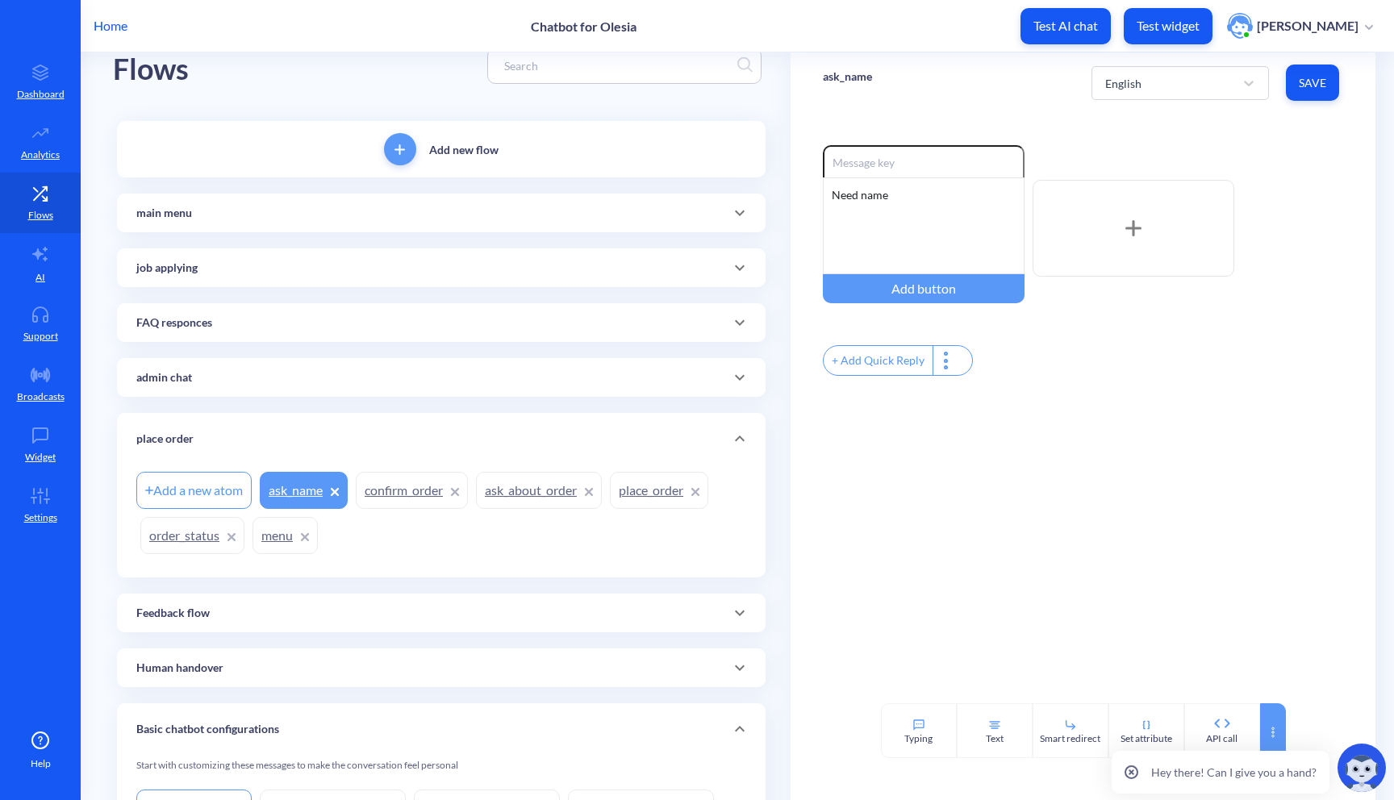
click at [1271, 722] on div at bounding box center [1273, 731] width 26 height 55
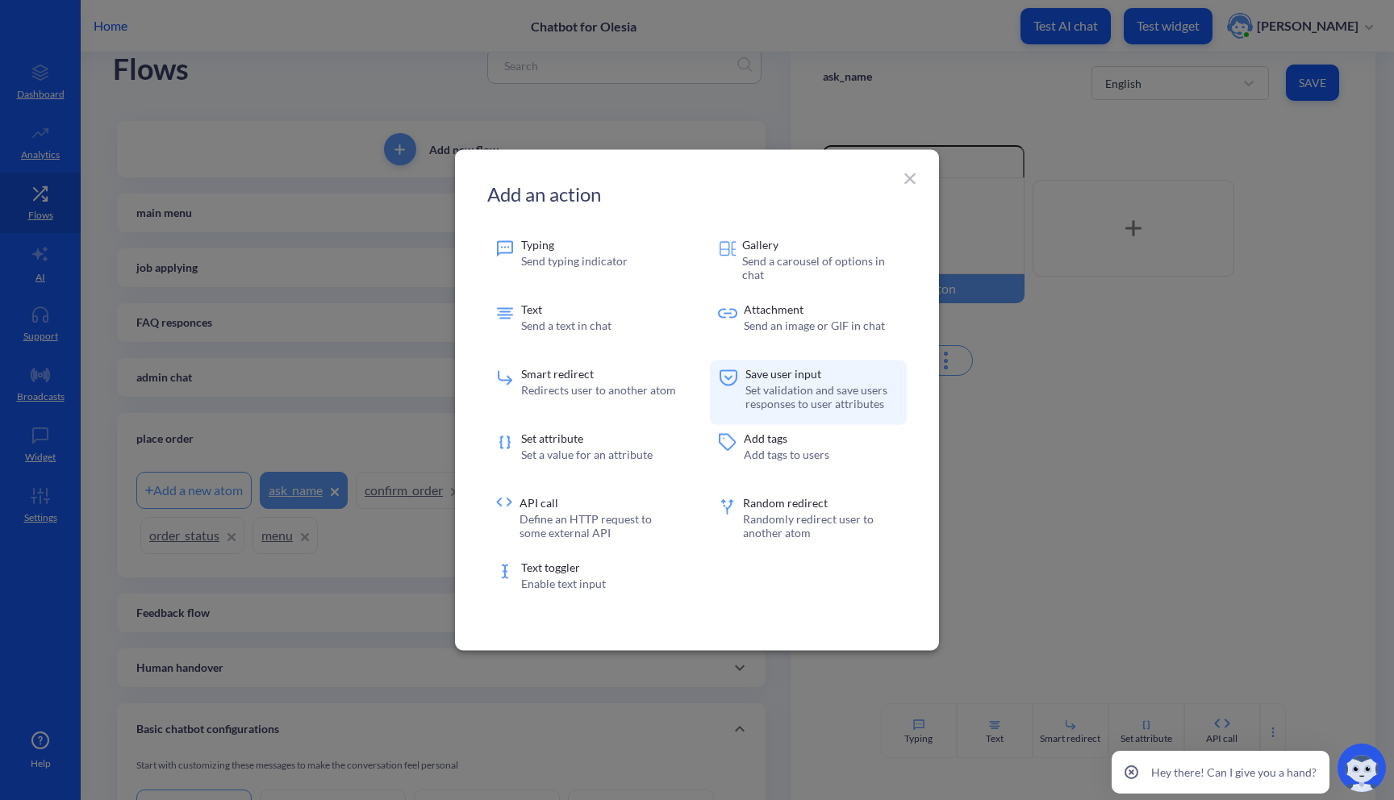
click at [828, 364] on div "Save user input Set validation and save users responses to user attributes" at bounding box center [808, 393] width 197 height 65
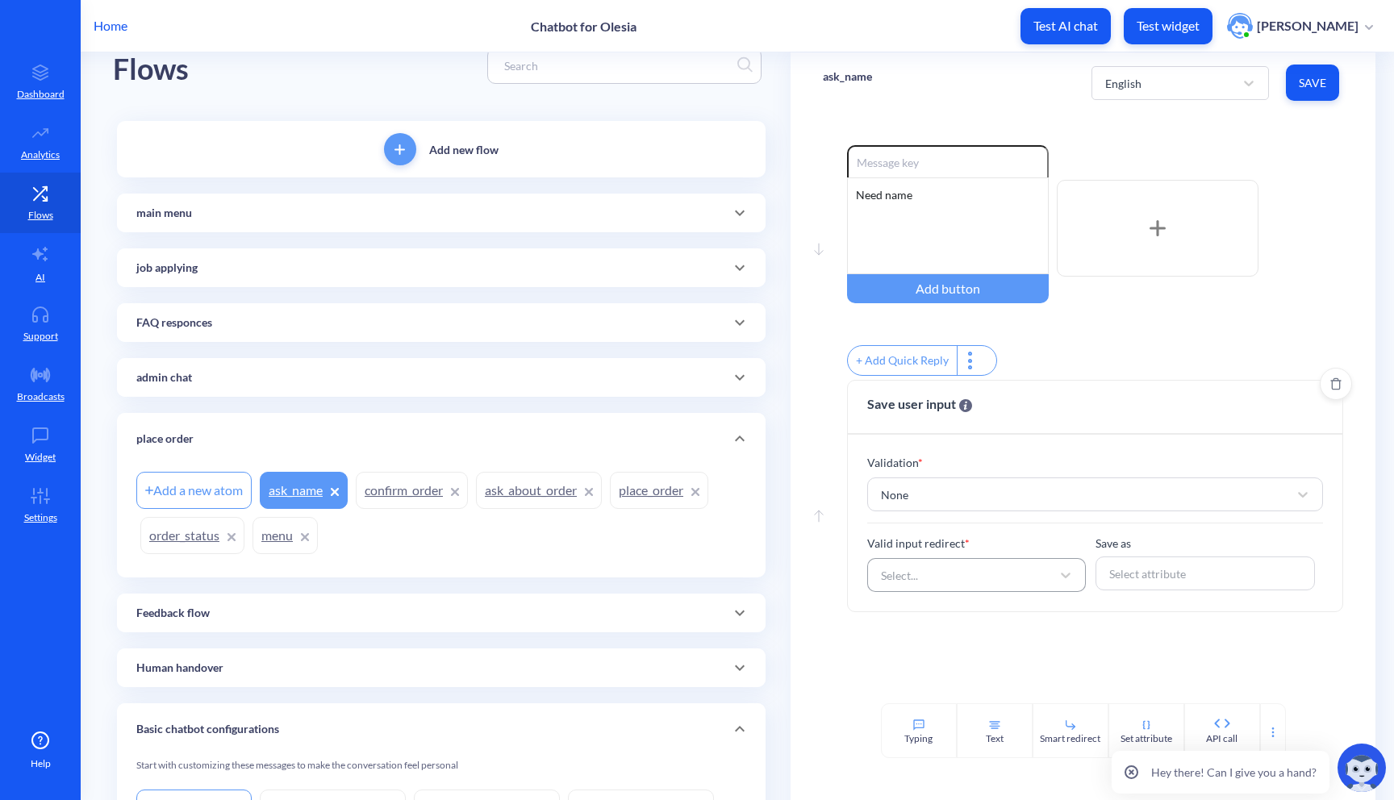
click at [958, 576] on div "Select..." at bounding box center [962, 575] width 179 height 29
type input "ask"
click at [909, 631] on div "ask_about_order" at bounding box center [976, 617] width 219 height 30
click at [1122, 582] on div "Select attribute" at bounding box center [1147, 574] width 77 height 17
type input "user_nam"
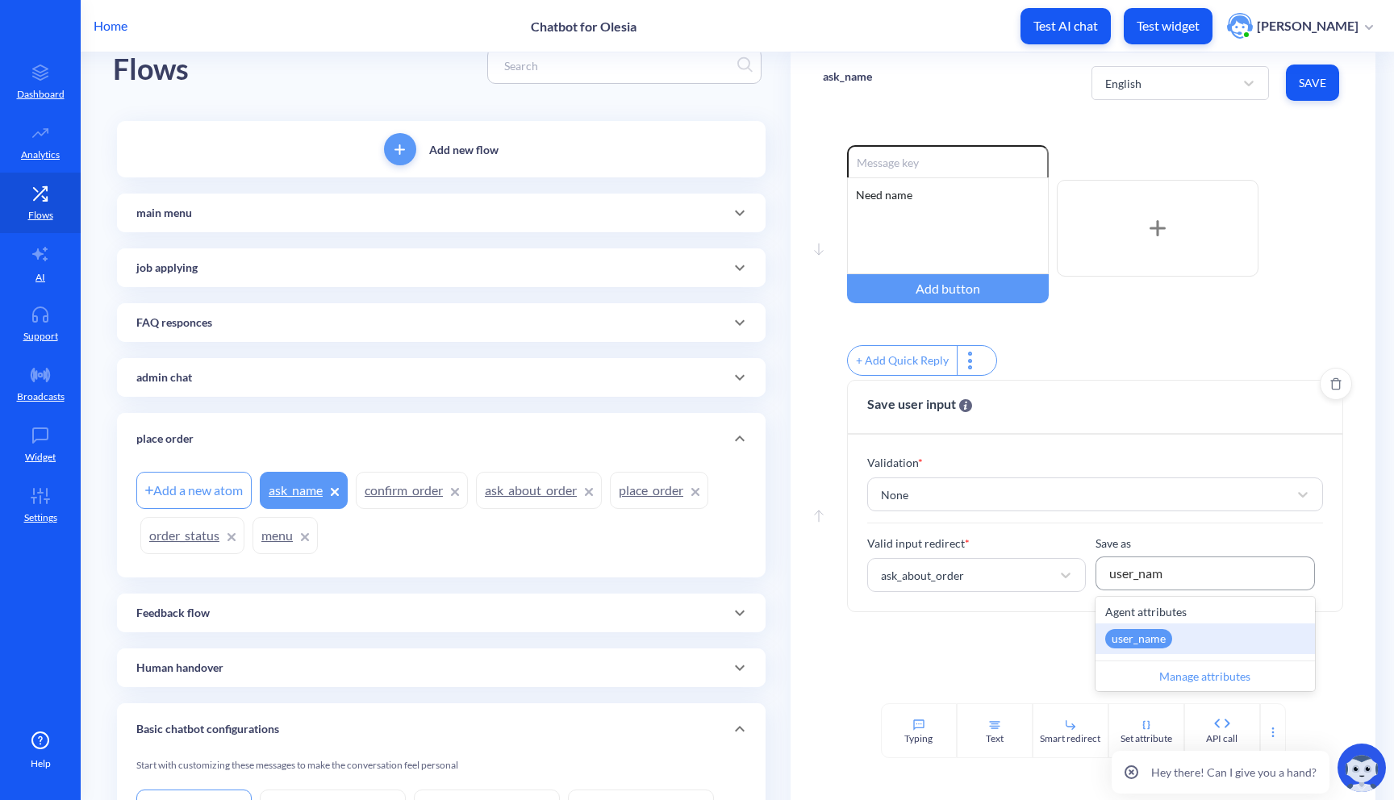
click at [1162, 644] on div "user_name" at bounding box center [1138, 638] width 67 height 19
click at [1319, 97] on button "Save" at bounding box center [1312, 83] width 53 height 36
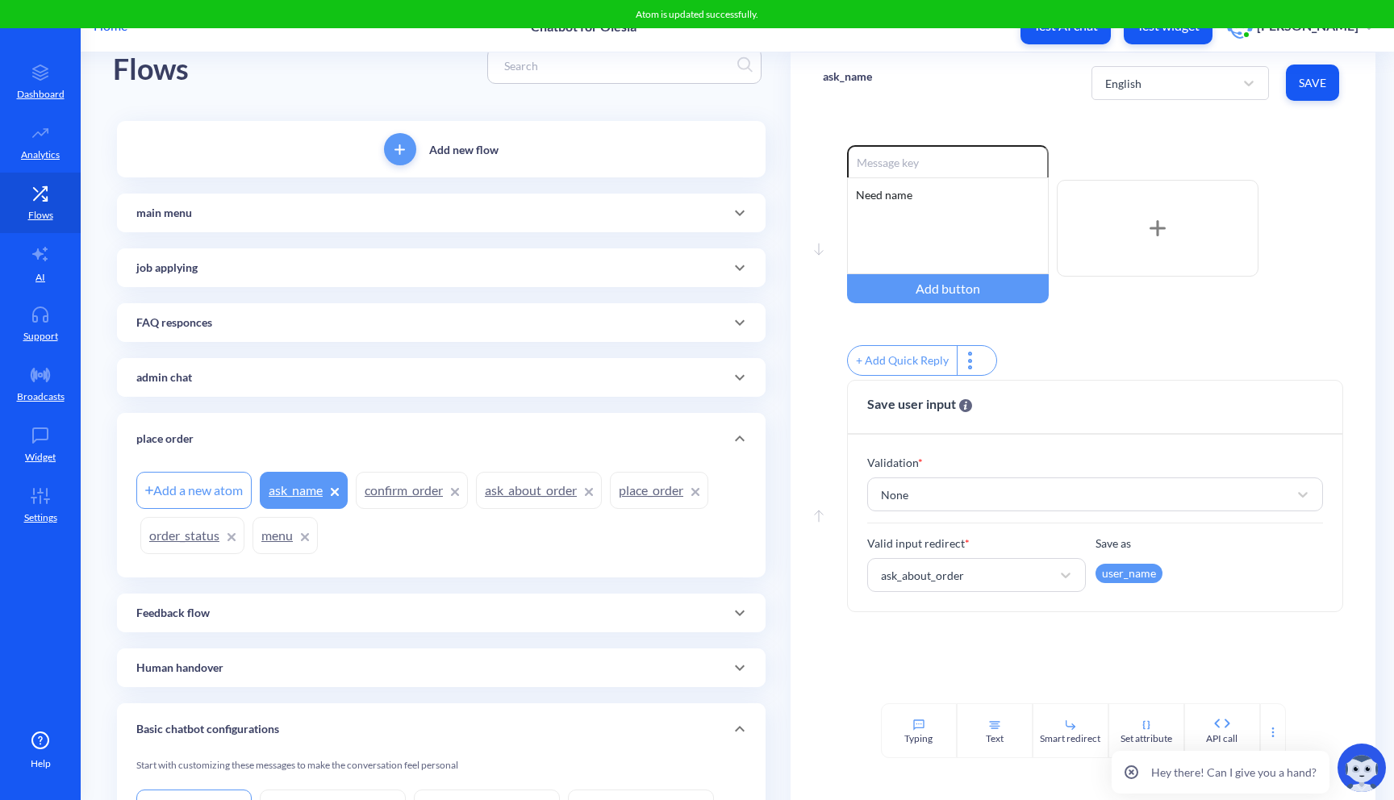
click at [567, 493] on link "ask_about_order" at bounding box center [539, 490] width 126 height 37
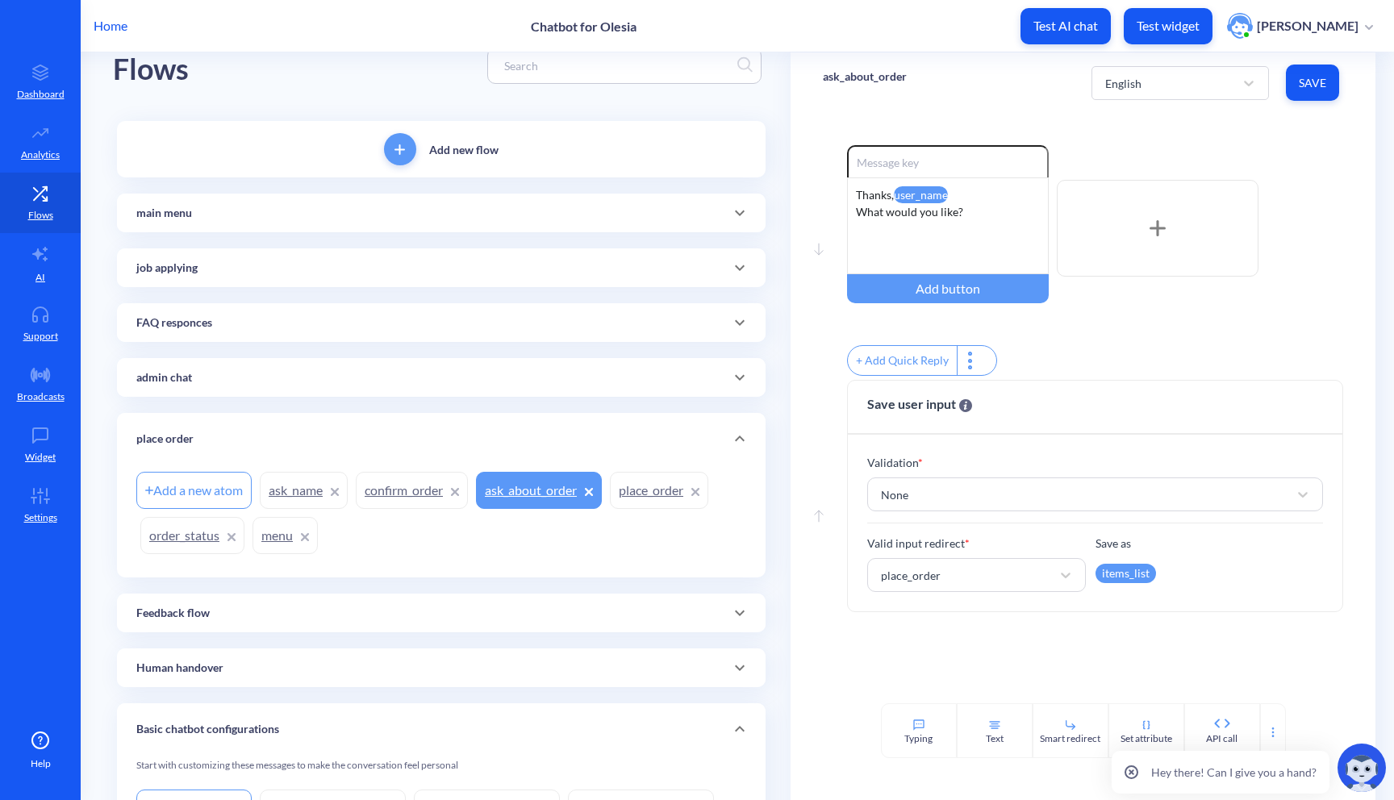
click at [290, 480] on link "ask_name" at bounding box center [304, 490] width 88 height 37
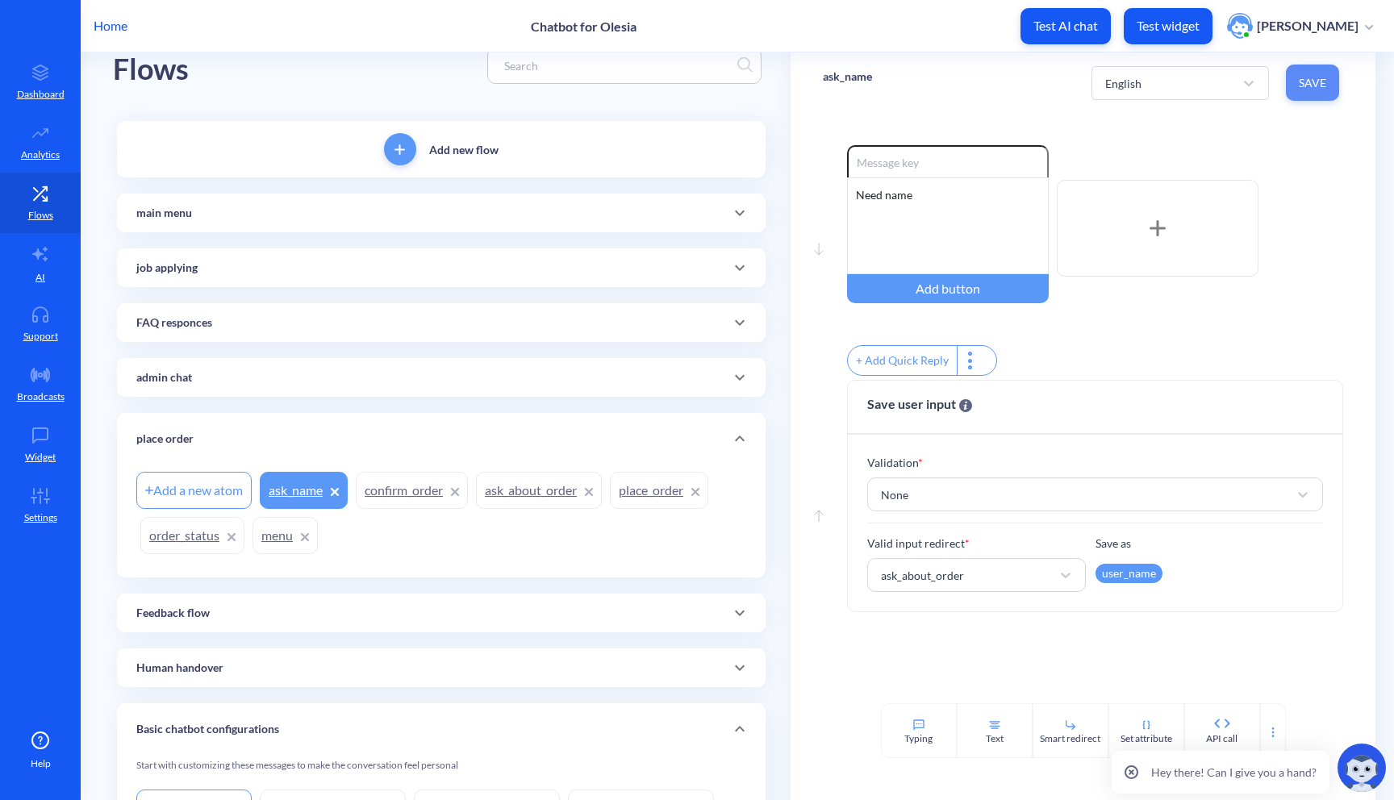
click at [1312, 90] on span "Save" at bounding box center [1312, 83] width 27 height 16
click at [488, 228] on div "main menu" at bounding box center [441, 213] width 649 height 39
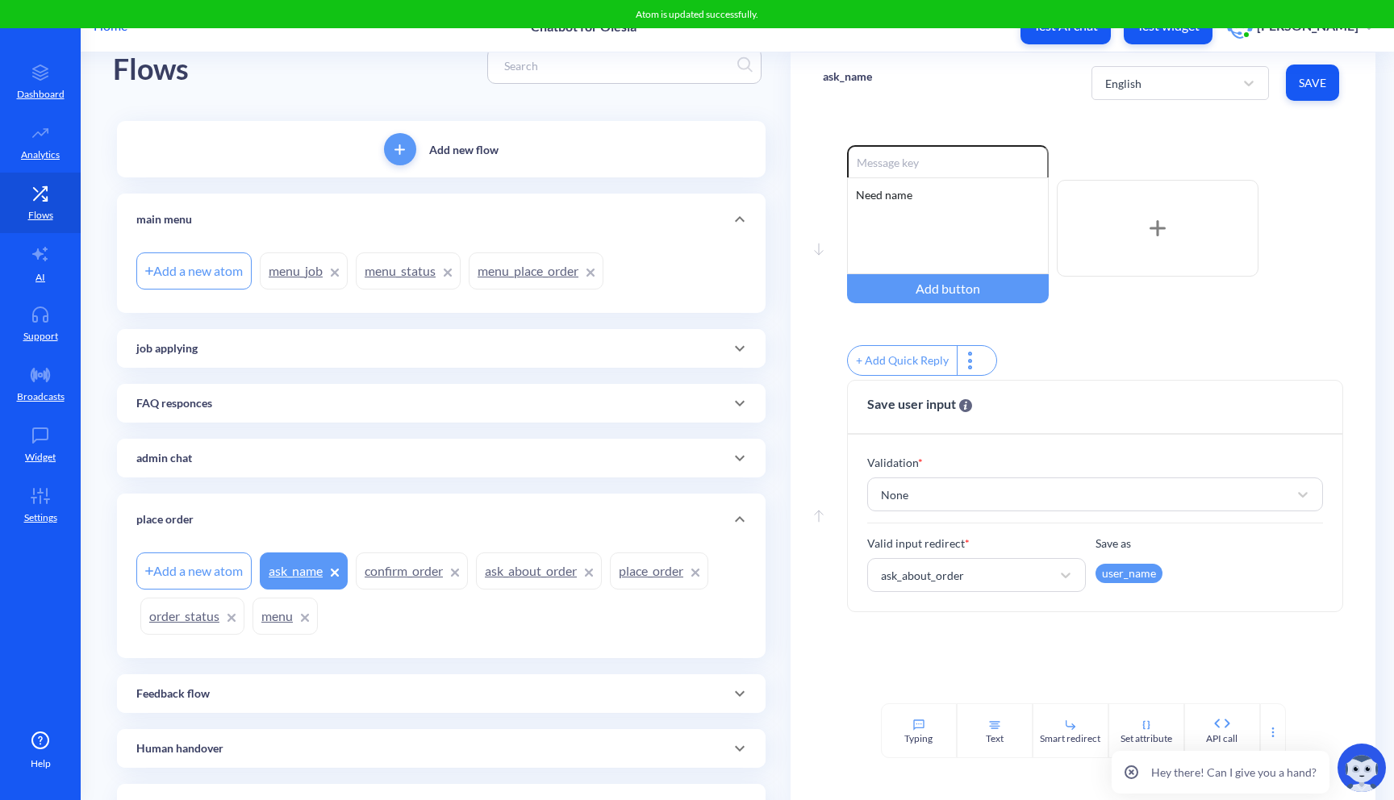
click at [541, 273] on link "menu_place_order" at bounding box center [536, 271] width 135 height 37
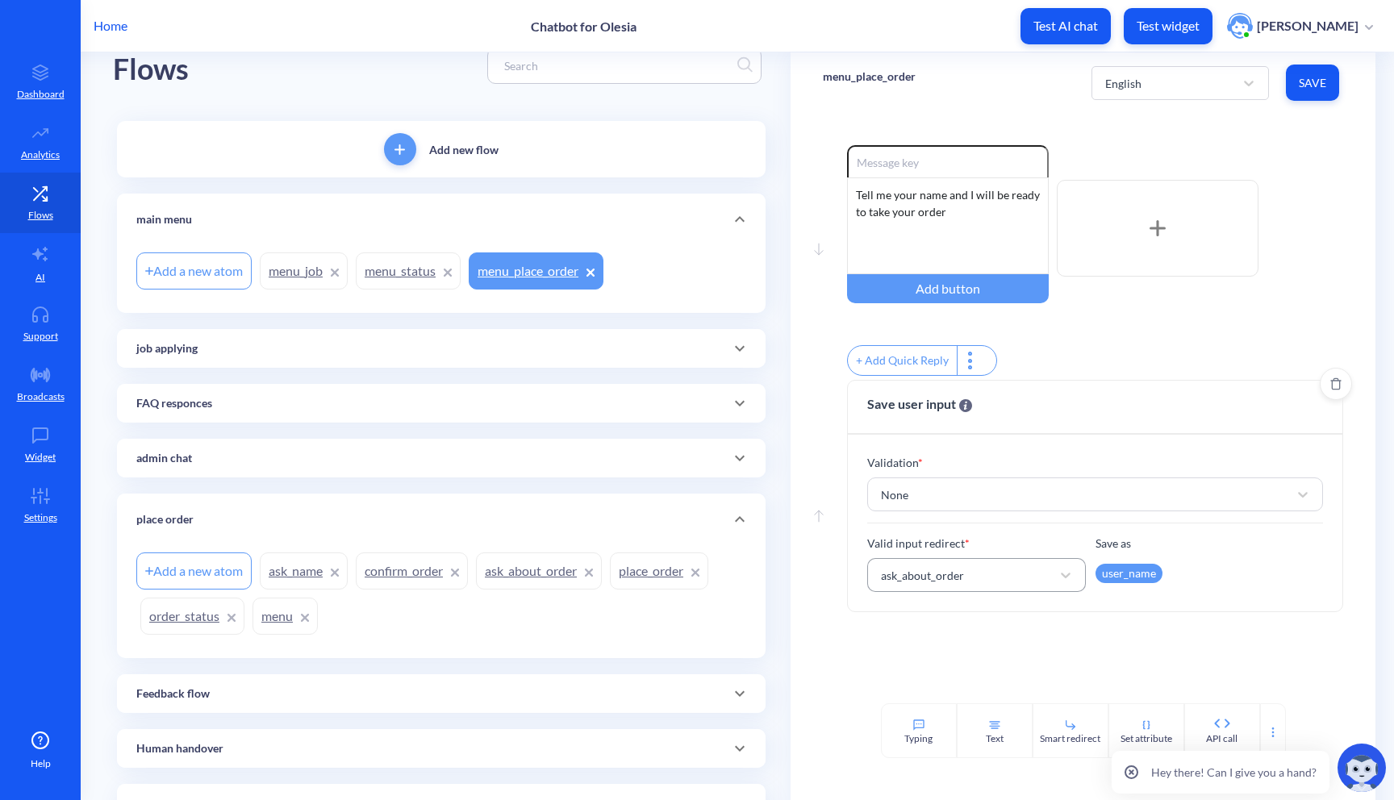
click at [992, 584] on div "ask_about_order" at bounding box center [962, 575] width 179 height 29
click at [970, 646] on div "ask_name" at bounding box center [976, 642] width 219 height 30
click at [942, 575] on div "ask_name" at bounding box center [962, 575] width 179 height 29
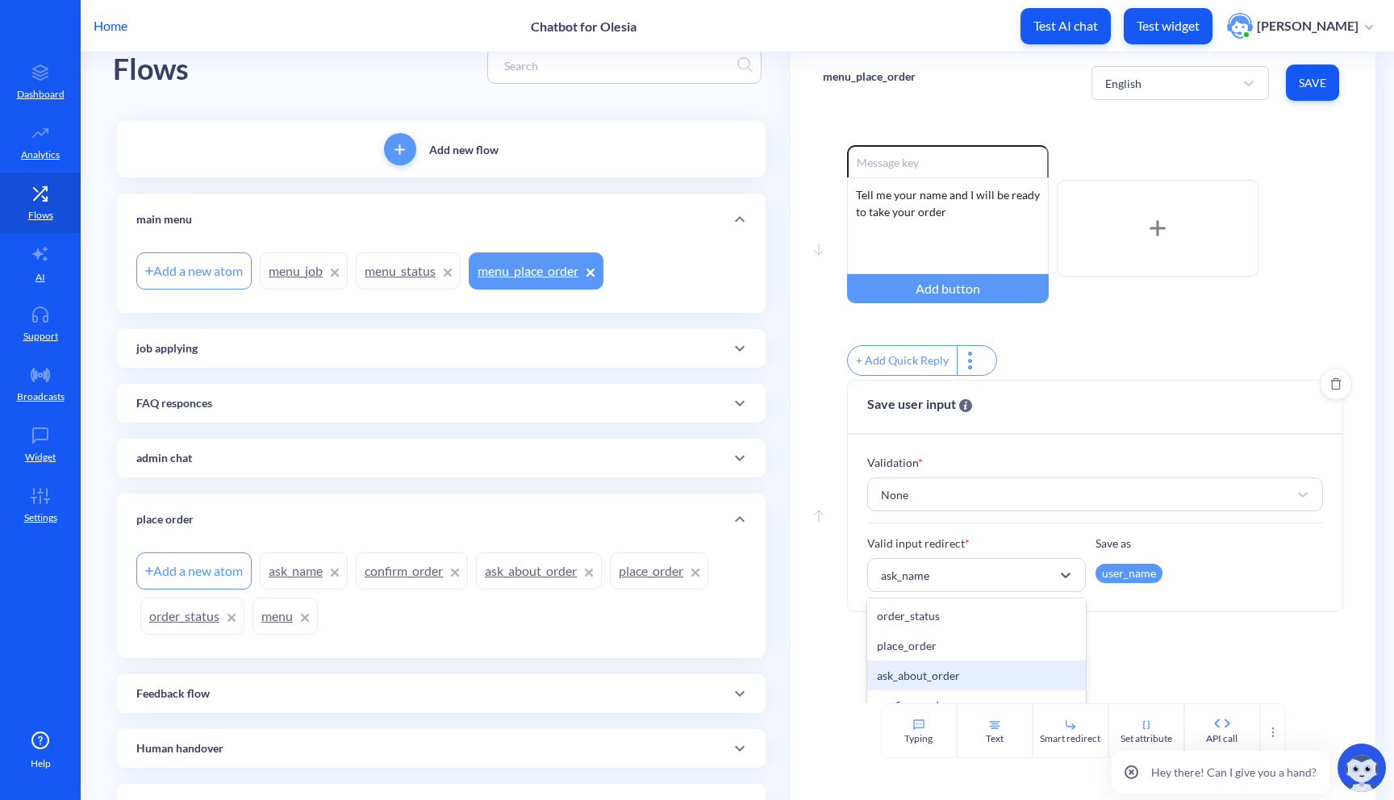
click at [939, 685] on div "ask_about_order" at bounding box center [976, 676] width 219 height 30
click at [1328, 79] on button "Save" at bounding box center [1312, 83] width 53 height 36
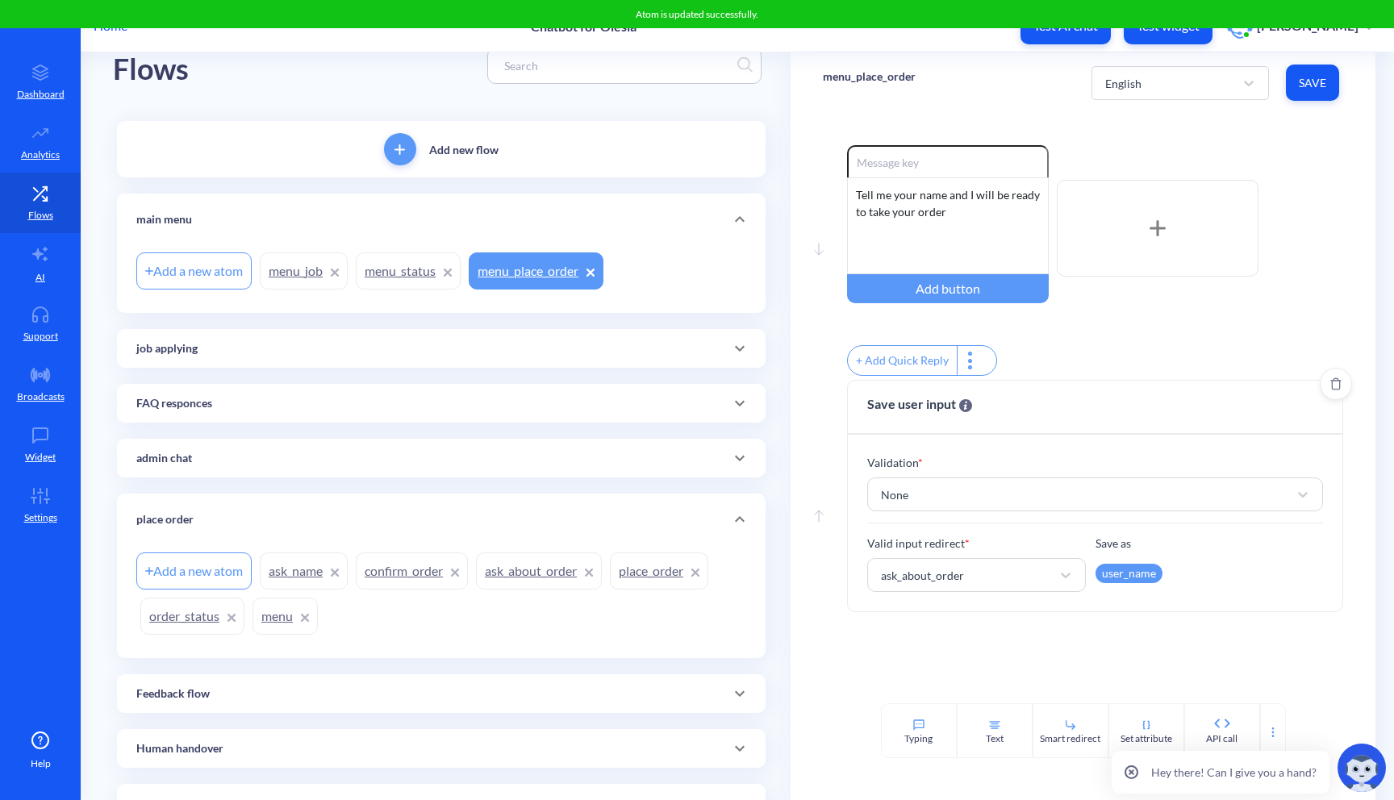
click at [538, 573] on link "ask_about_order" at bounding box center [539, 571] width 126 height 37
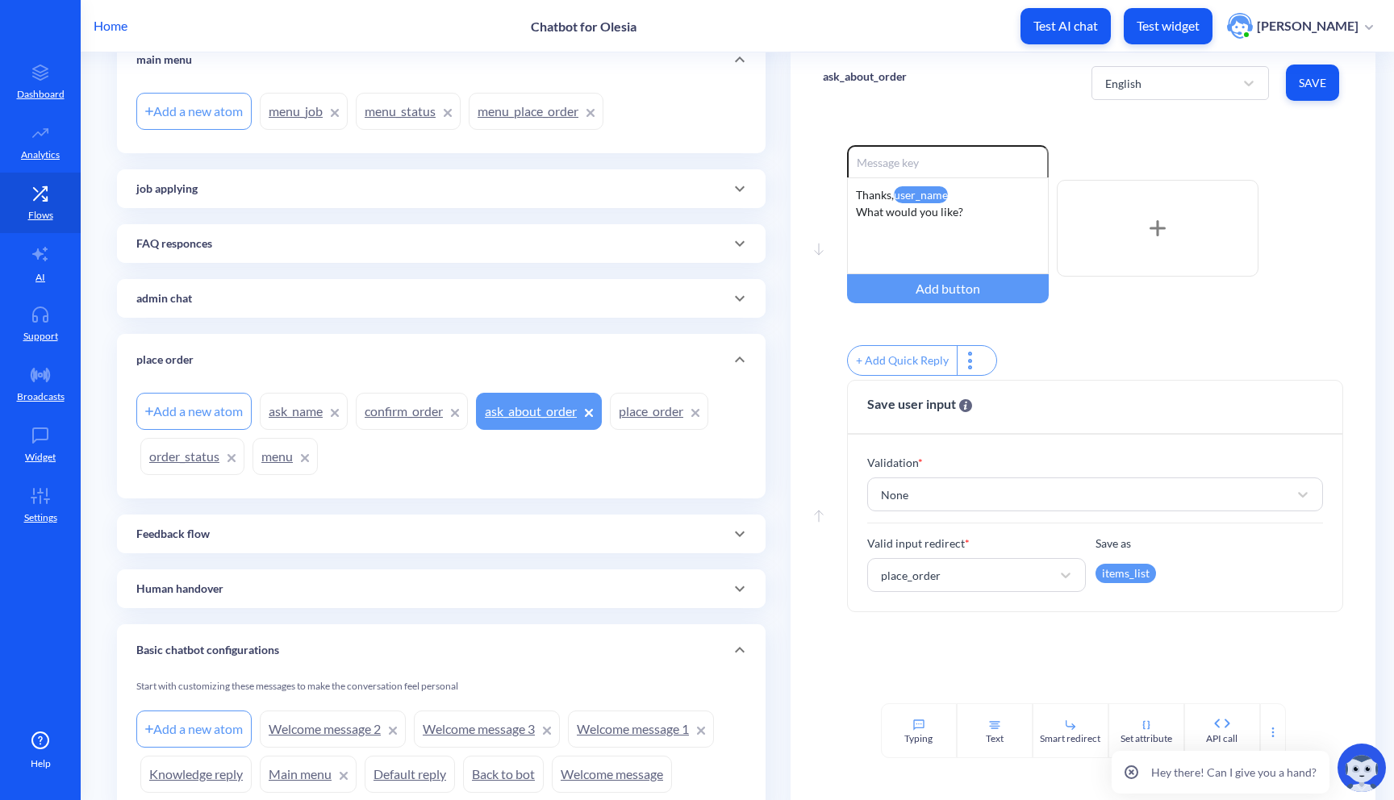
scroll to position [266, 0]
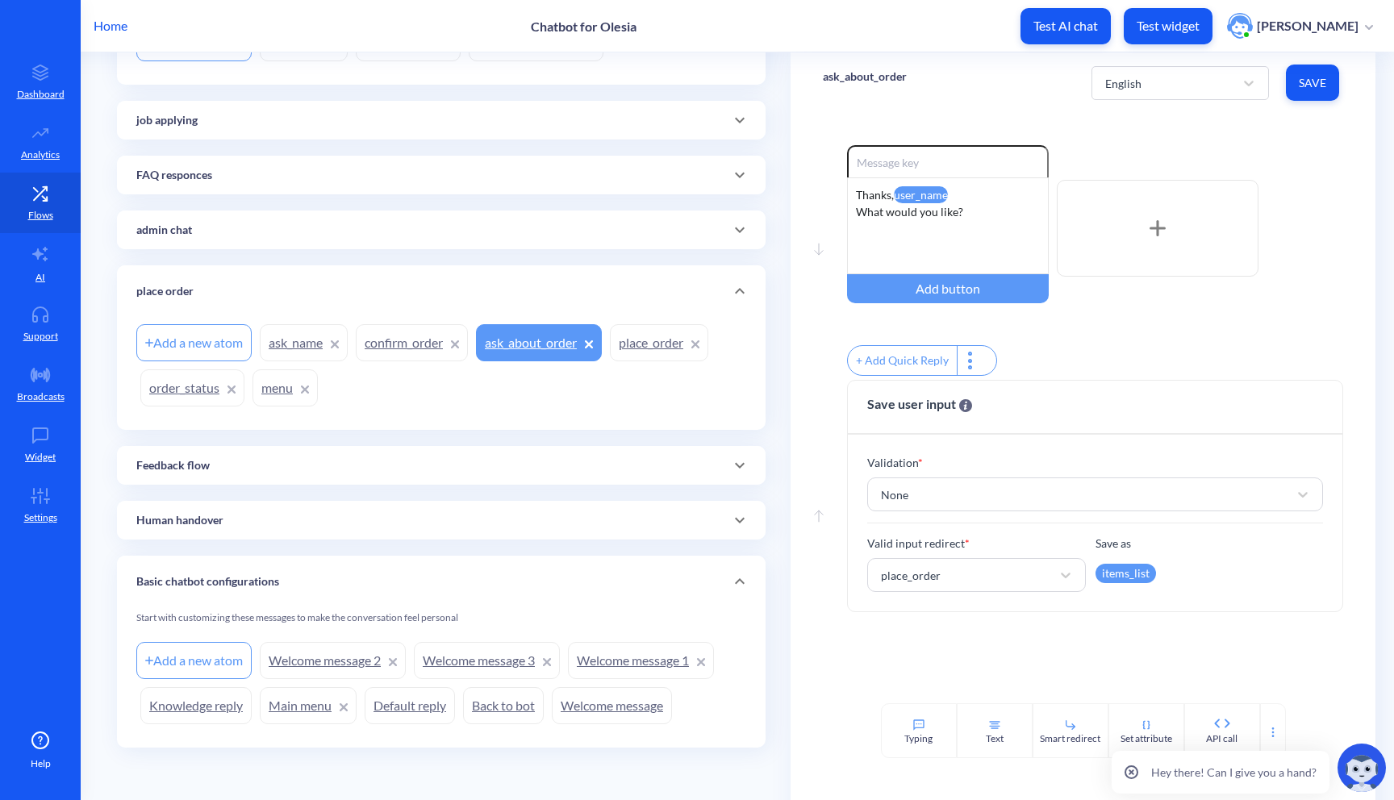
click at [633, 346] on link "place_order" at bounding box center [659, 342] width 98 height 37
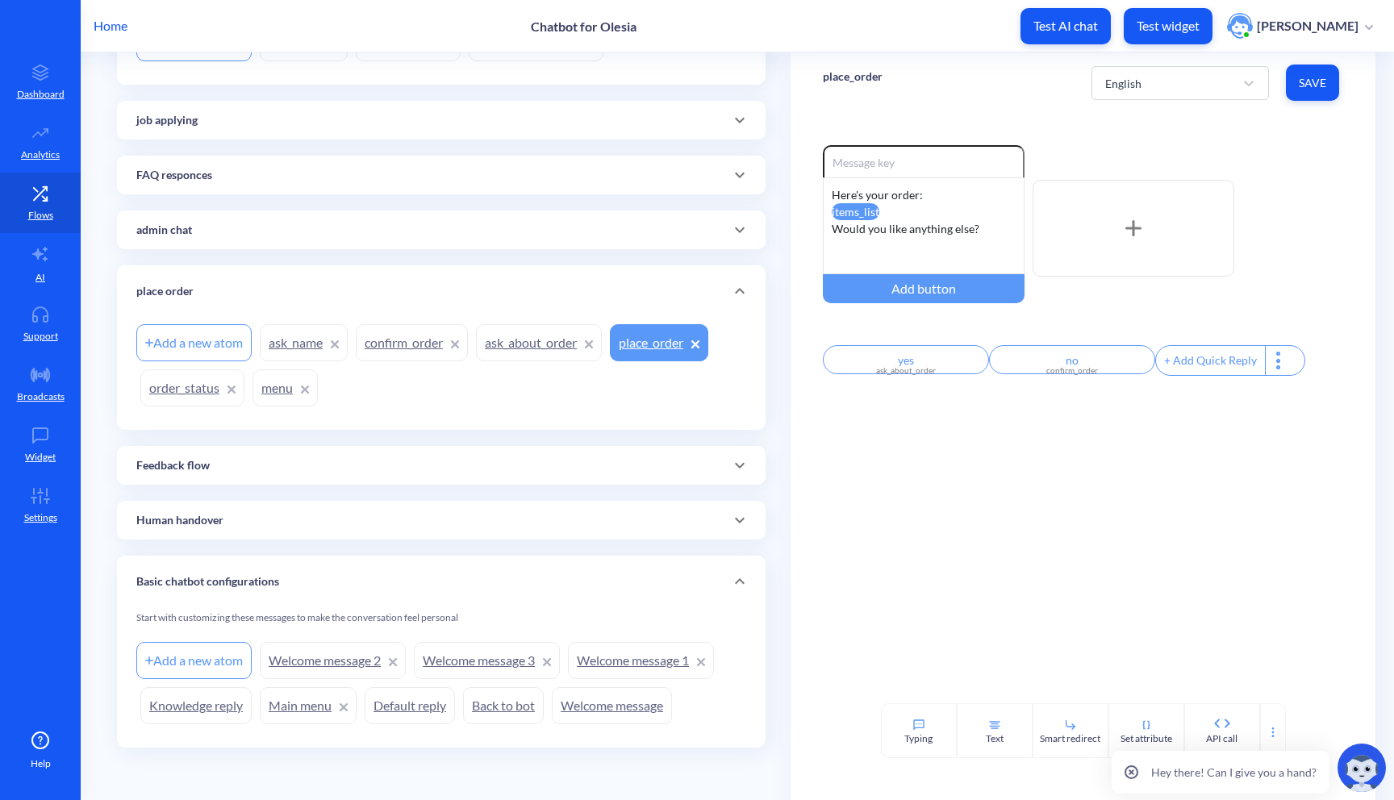
click at [537, 340] on link "ask_about_order" at bounding box center [539, 342] width 126 height 37
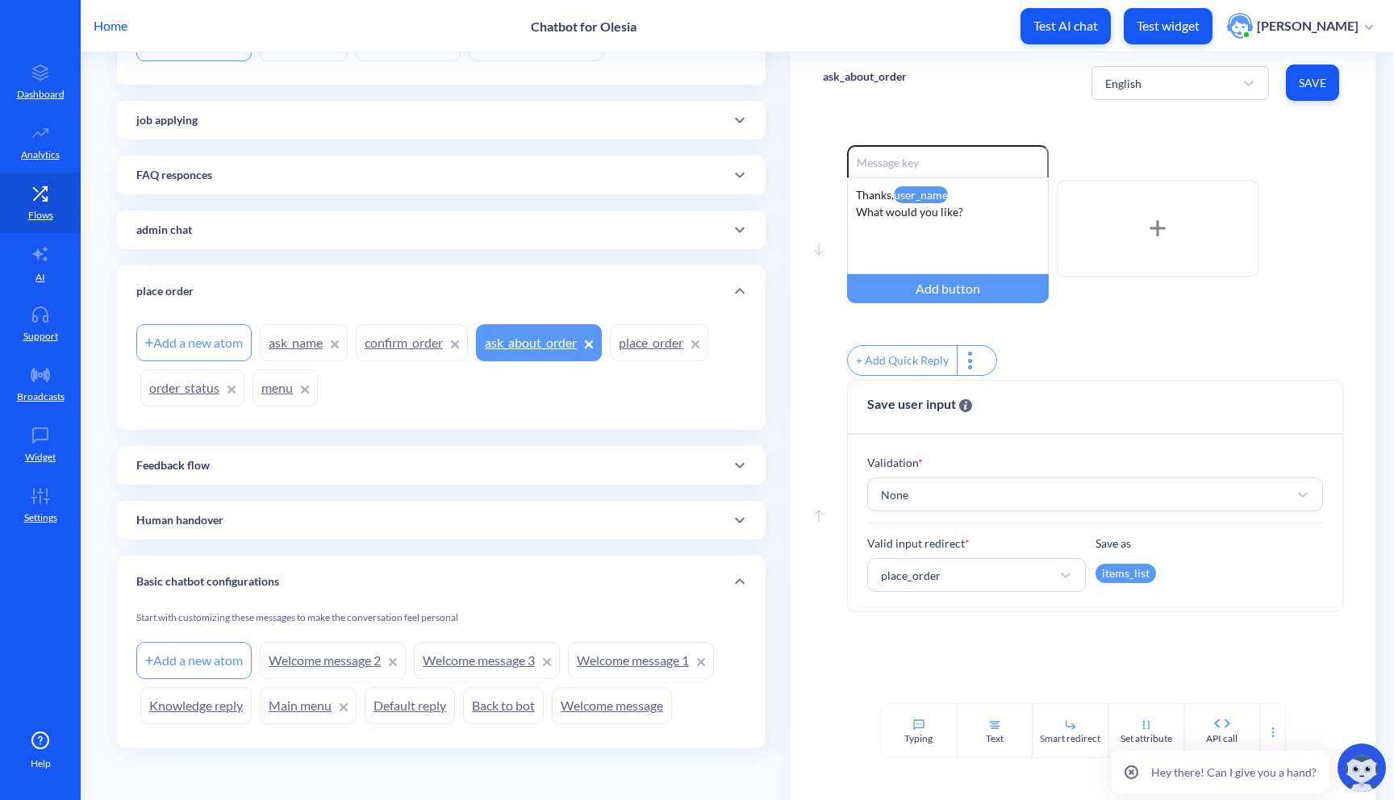
click at [315, 336] on link "ask_name" at bounding box center [304, 342] width 88 height 37
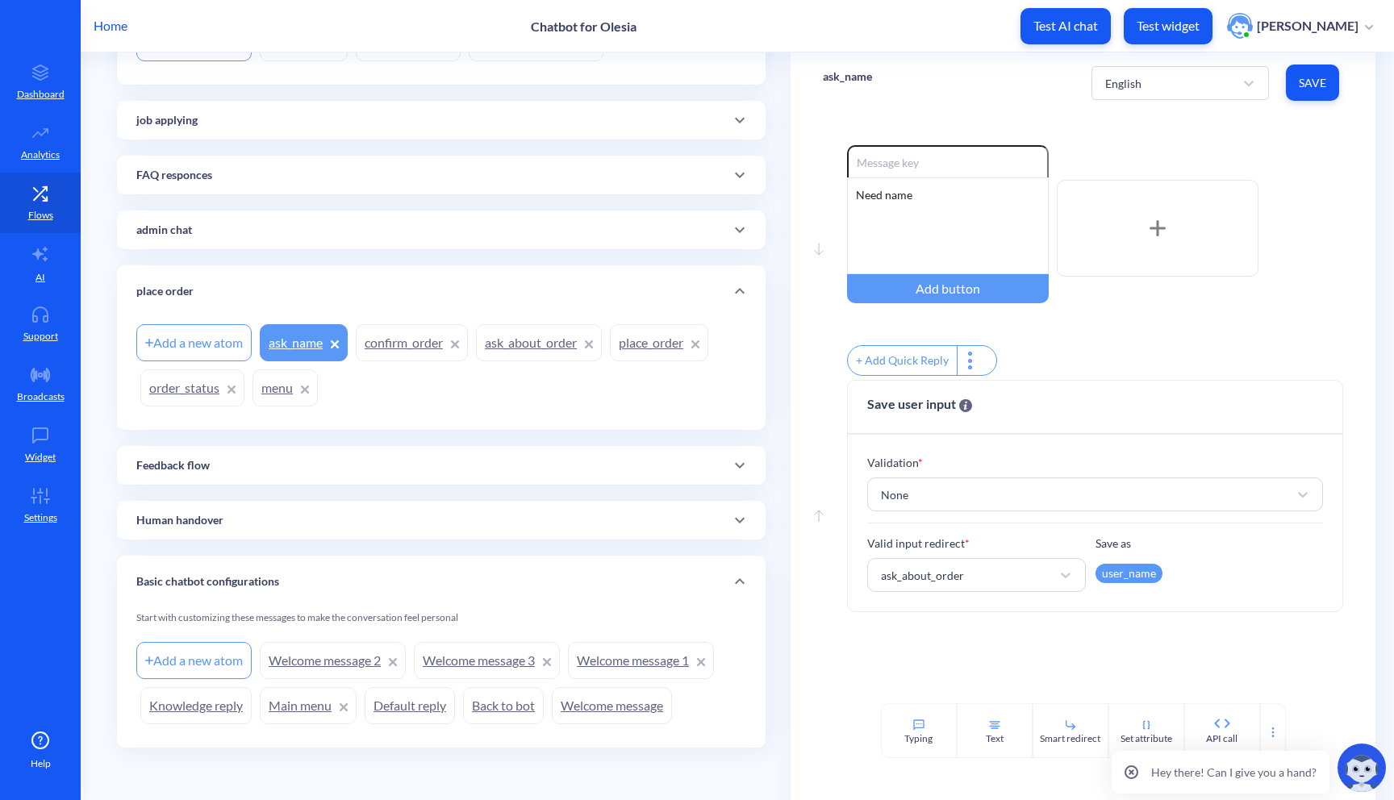
click at [549, 338] on link "ask_about_order" at bounding box center [539, 342] width 126 height 37
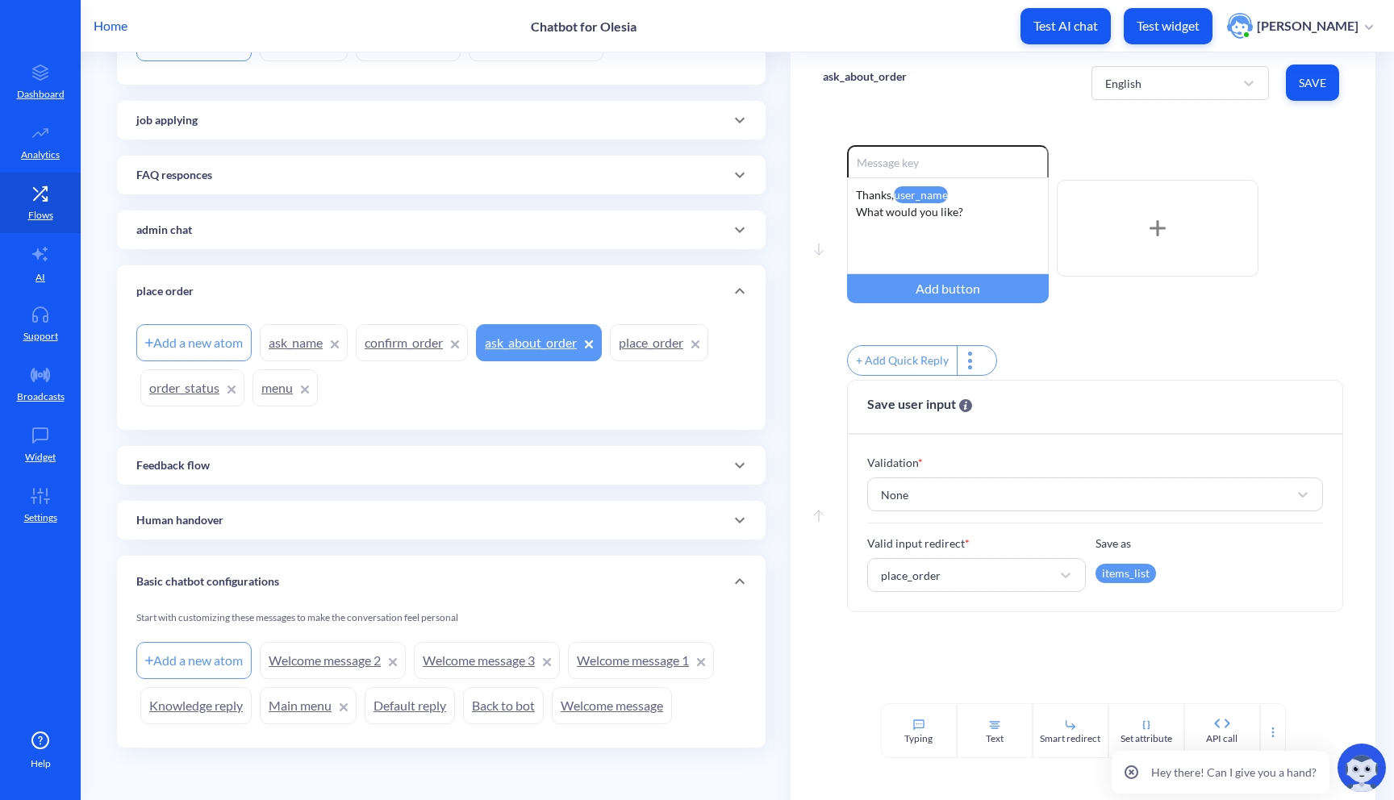
click at [626, 353] on link "place_order" at bounding box center [659, 342] width 98 height 37
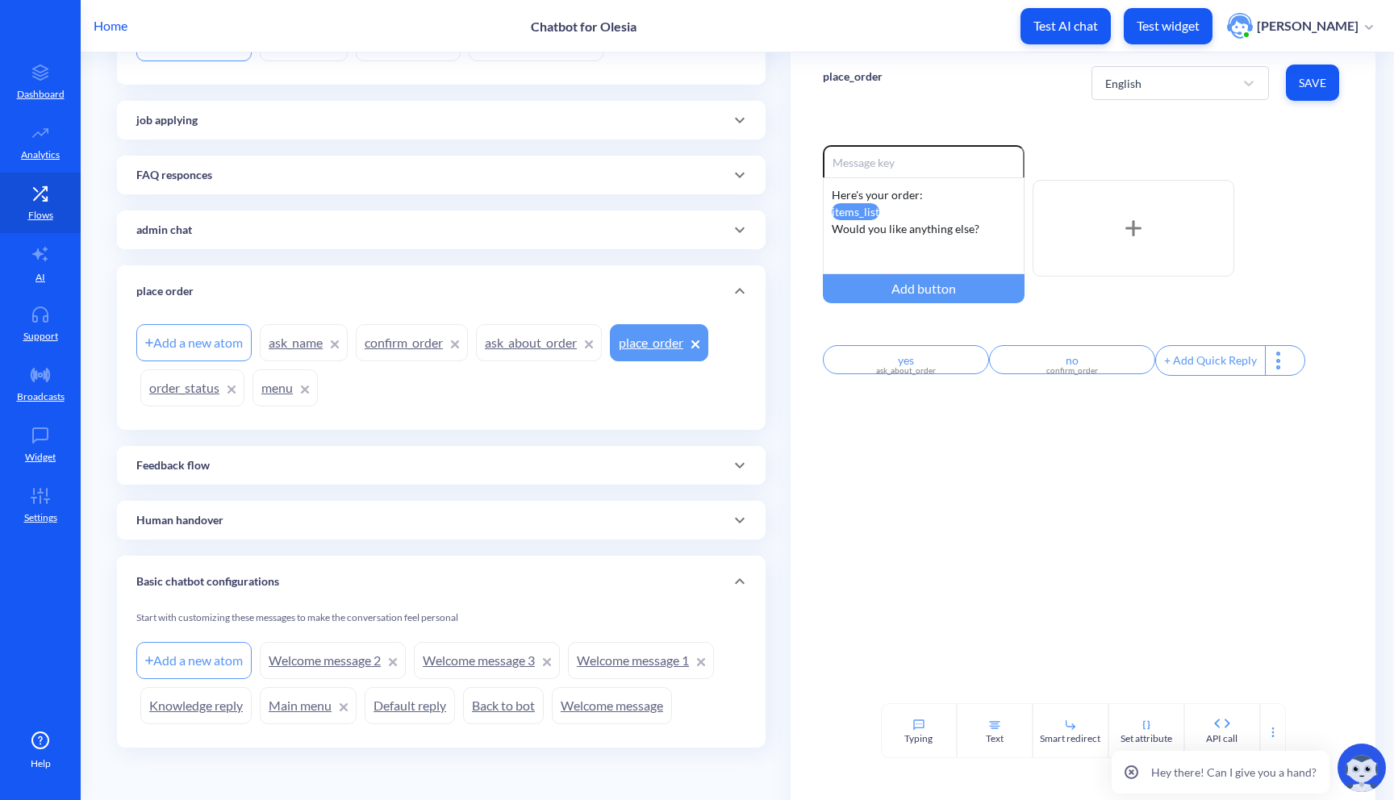
click at [236, 337] on div "Add a new atom" at bounding box center [193, 342] width 115 height 37
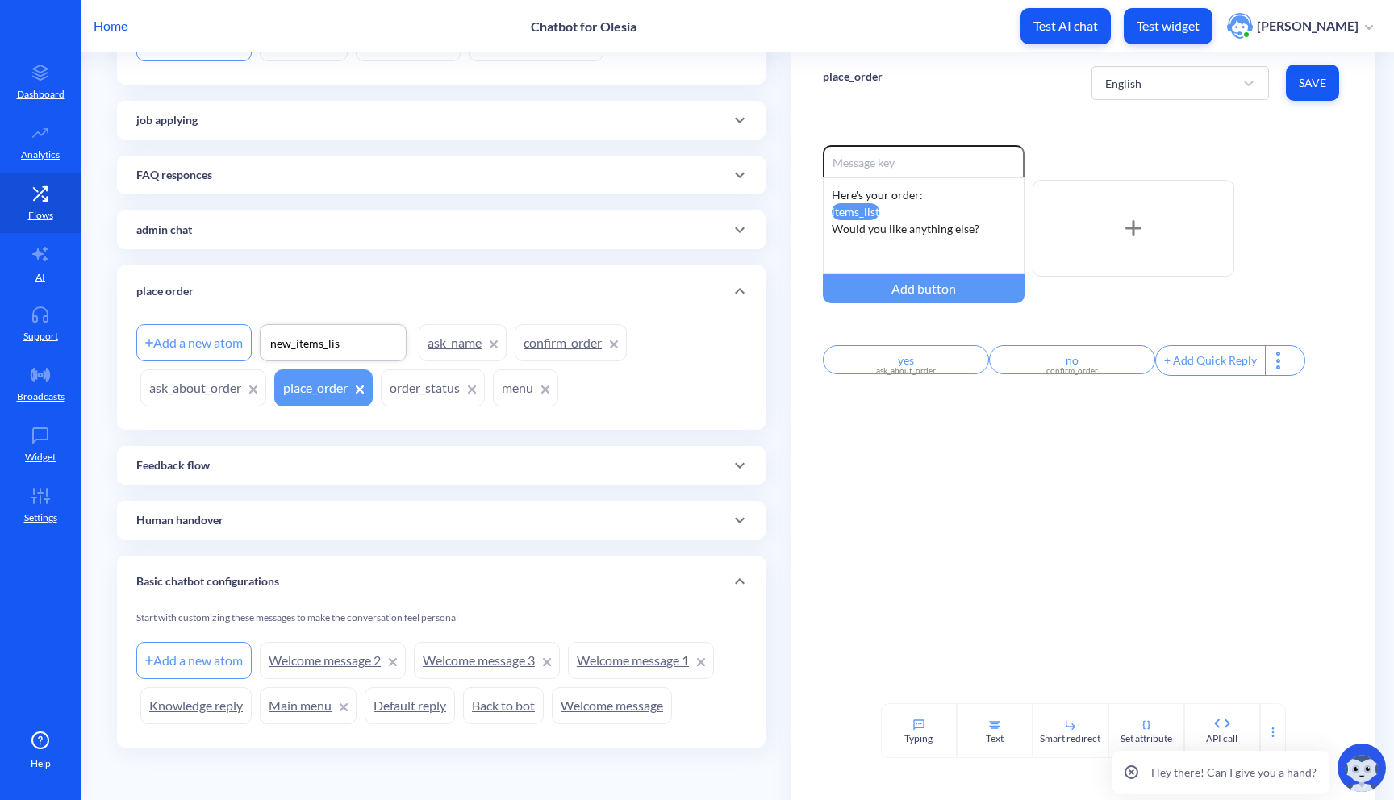
type input "new_items_list"
click at [633, 405] on div "Add a new atom new_items_list ask_name confirm_order ask_about_order place_orde…" at bounding box center [441, 365] width 610 height 90
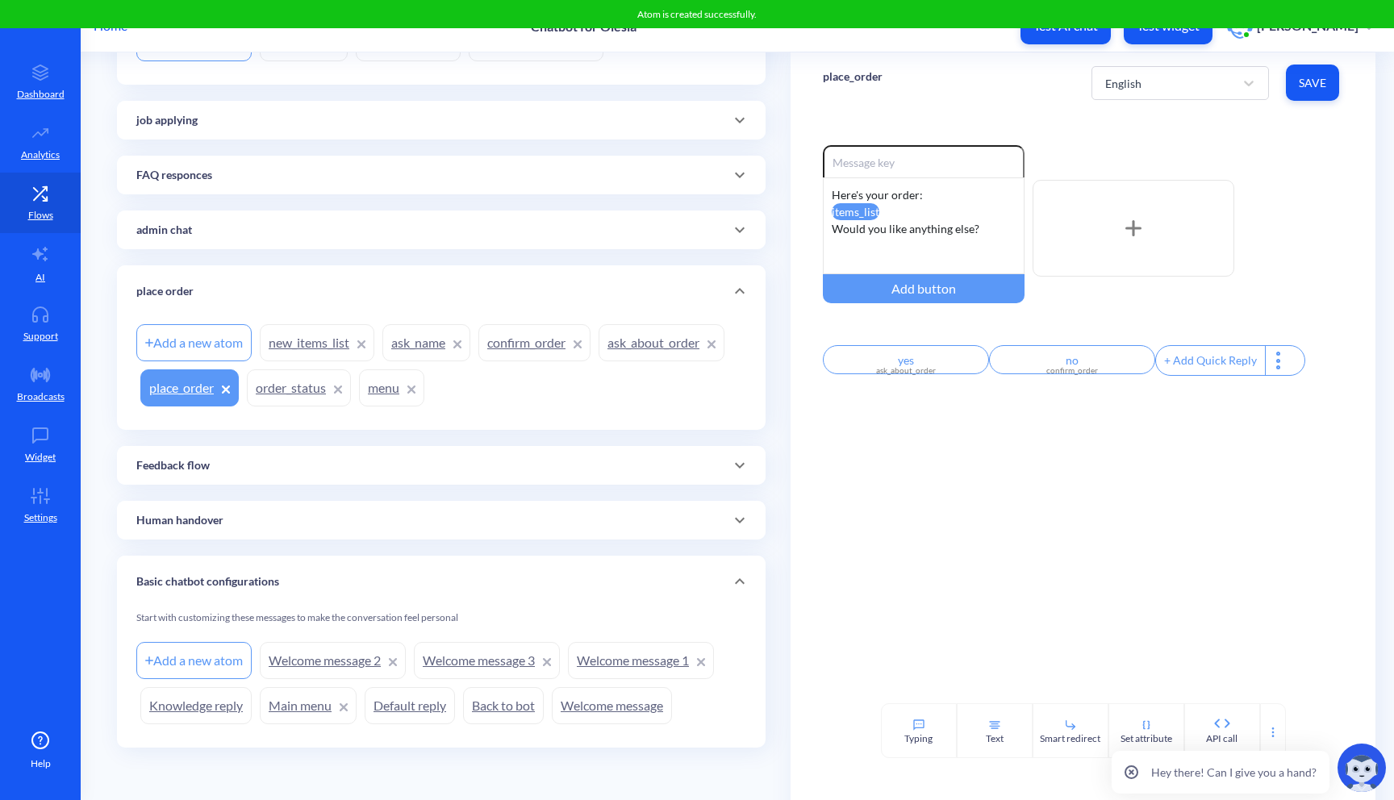
click at [294, 340] on link "new_items_list" at bounding box center [317, 342] width 115 height 37
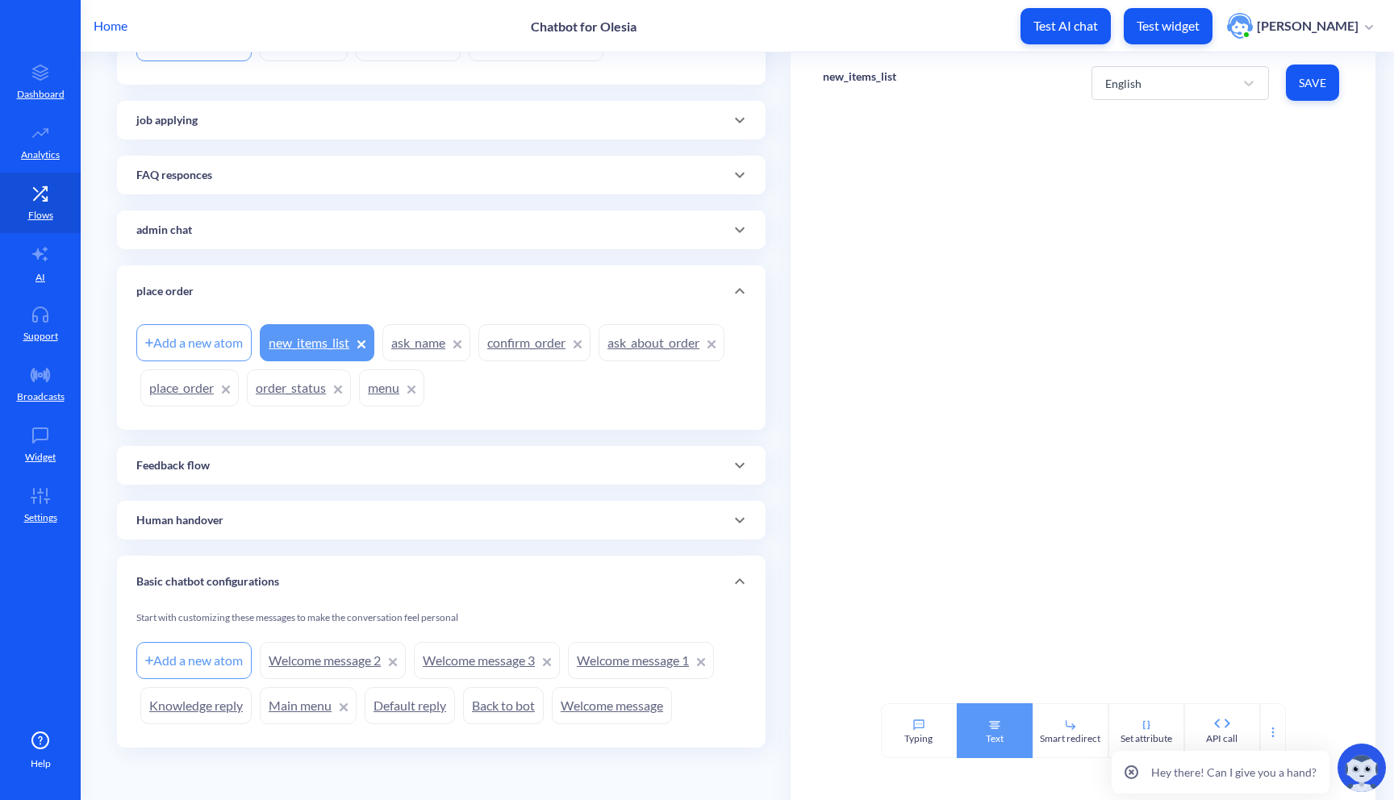
click at [988, 722] on icon at bounding box center [994, 725] width 13 height 13
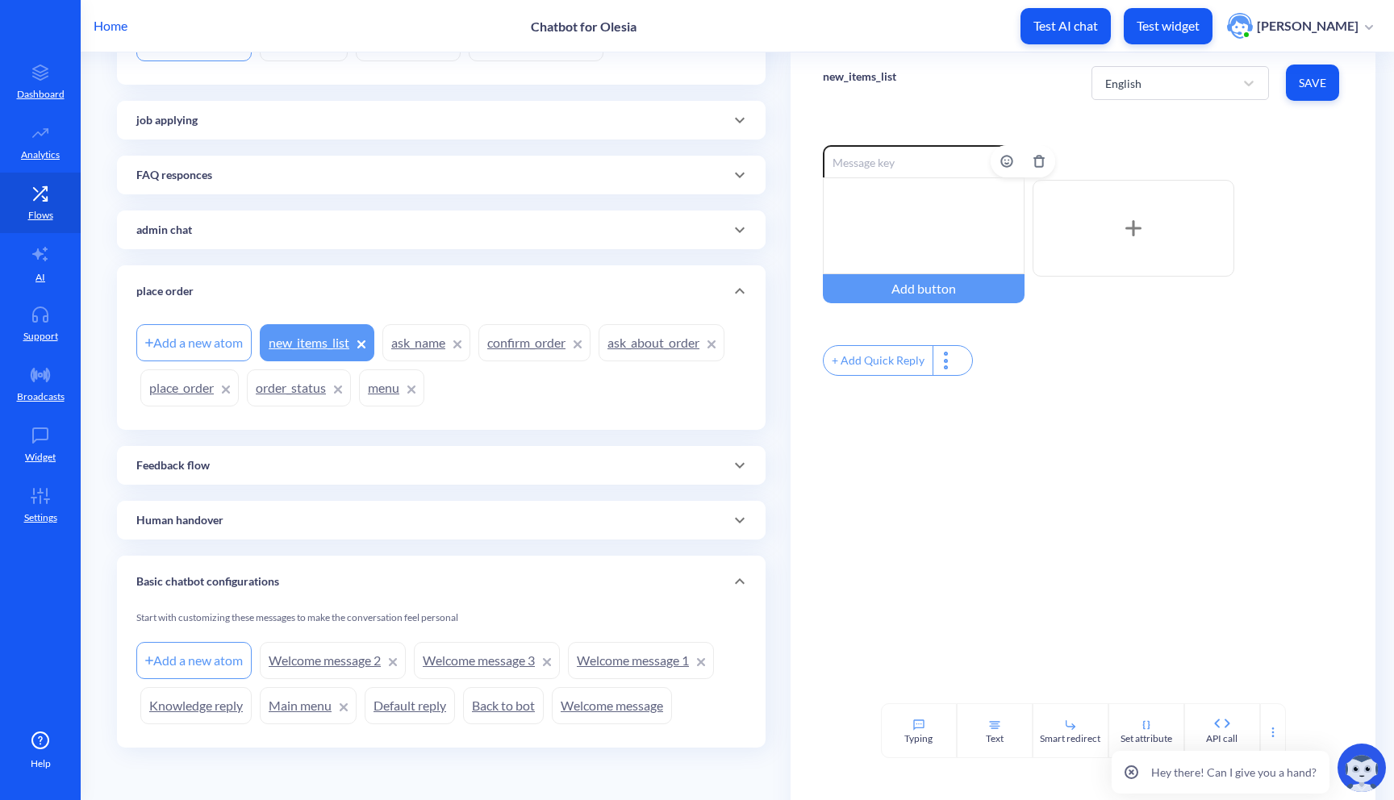
click at [942, 203] on div at bounding box center [924, 225] width 202 height 97
click at [1266, 725] on div at bounding box center [1273, 731] width 26 height 55
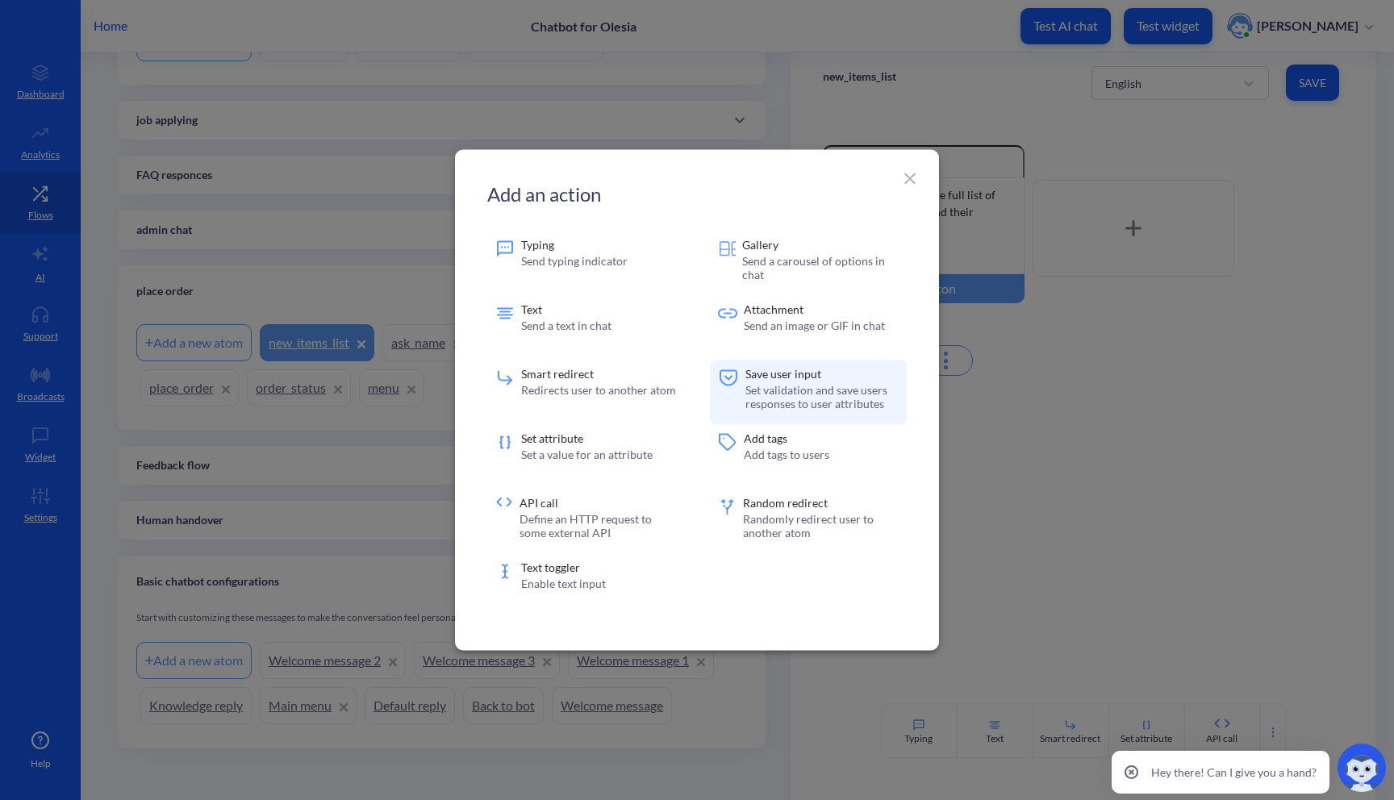
click at [833, 393] on p "Set validation and save users responses to user attributes" at bounding box center [821, 396] width 153 height 27
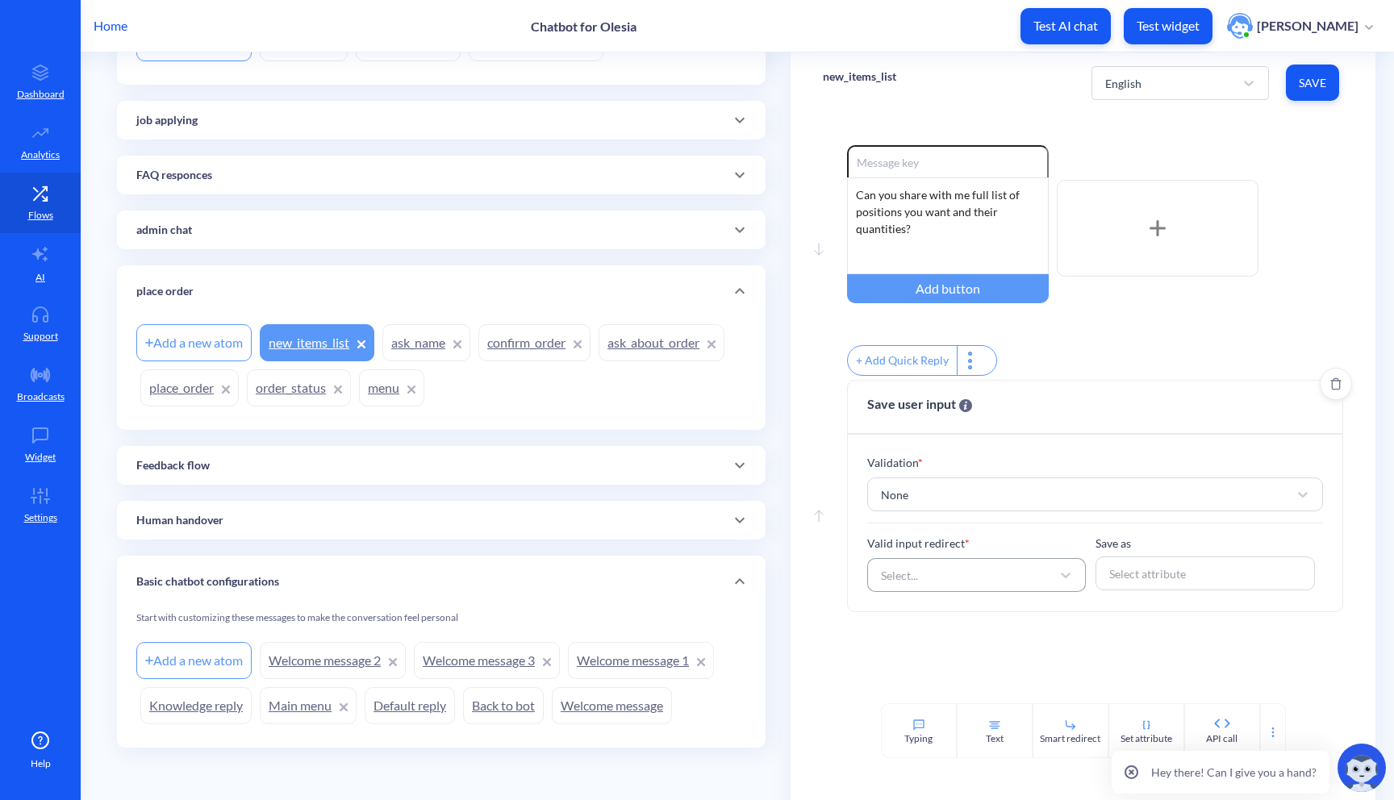
click at [940, 585] on div "Select..." at bounding box center [962, 575] width 179 height 29
type input "pl"
click at [967, 657] on div "place_order" at bounding box center [976, 652] width 219 height 30
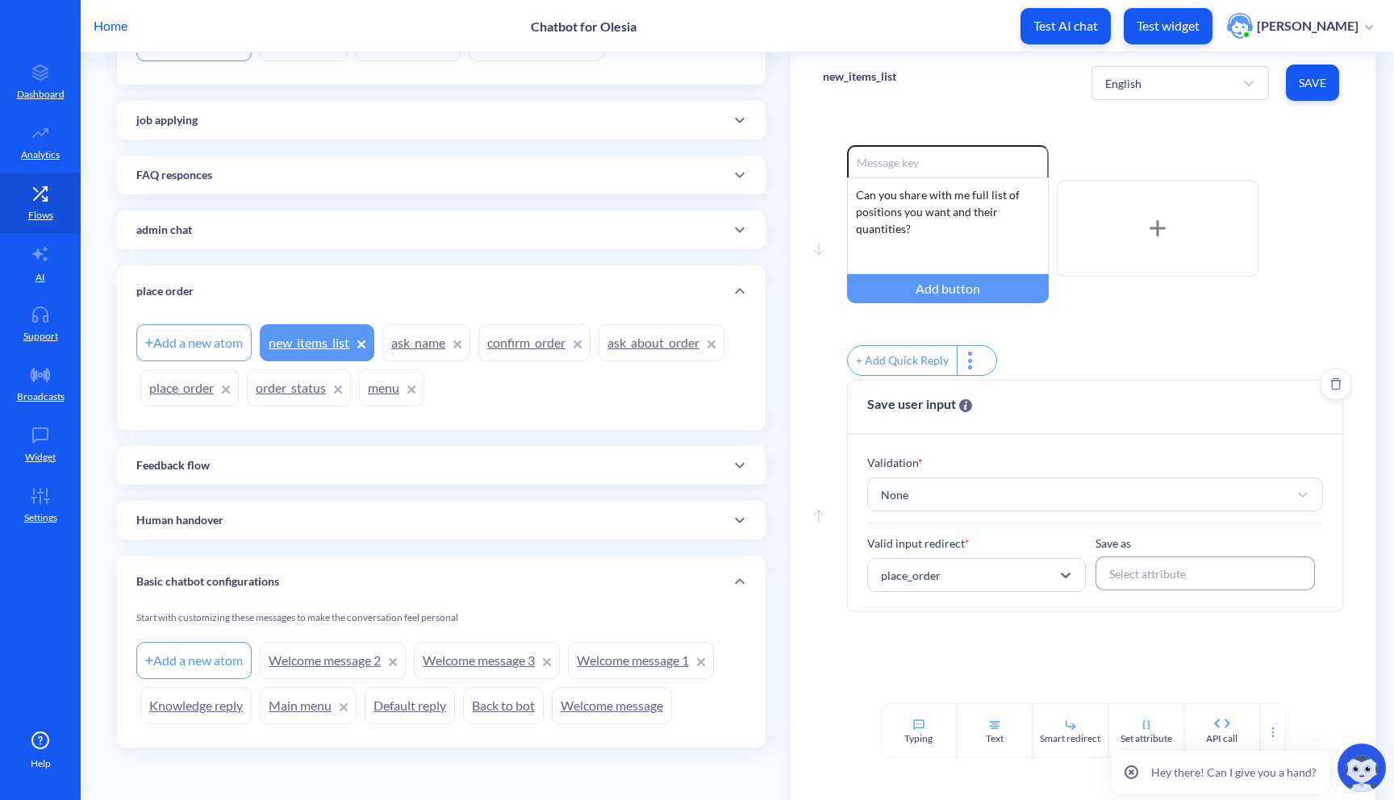
click at [1178, 574] on div "Select attribute" at bounding box center [1205, 573] width 208 height 29
type input "ite"
click at [1217, 654] on div "items_list" at bounding box center [1205, 639] width 219 height 31
click at [1316, 87] on span "Save" at bounding box center [1312, 83] width 27 height 16
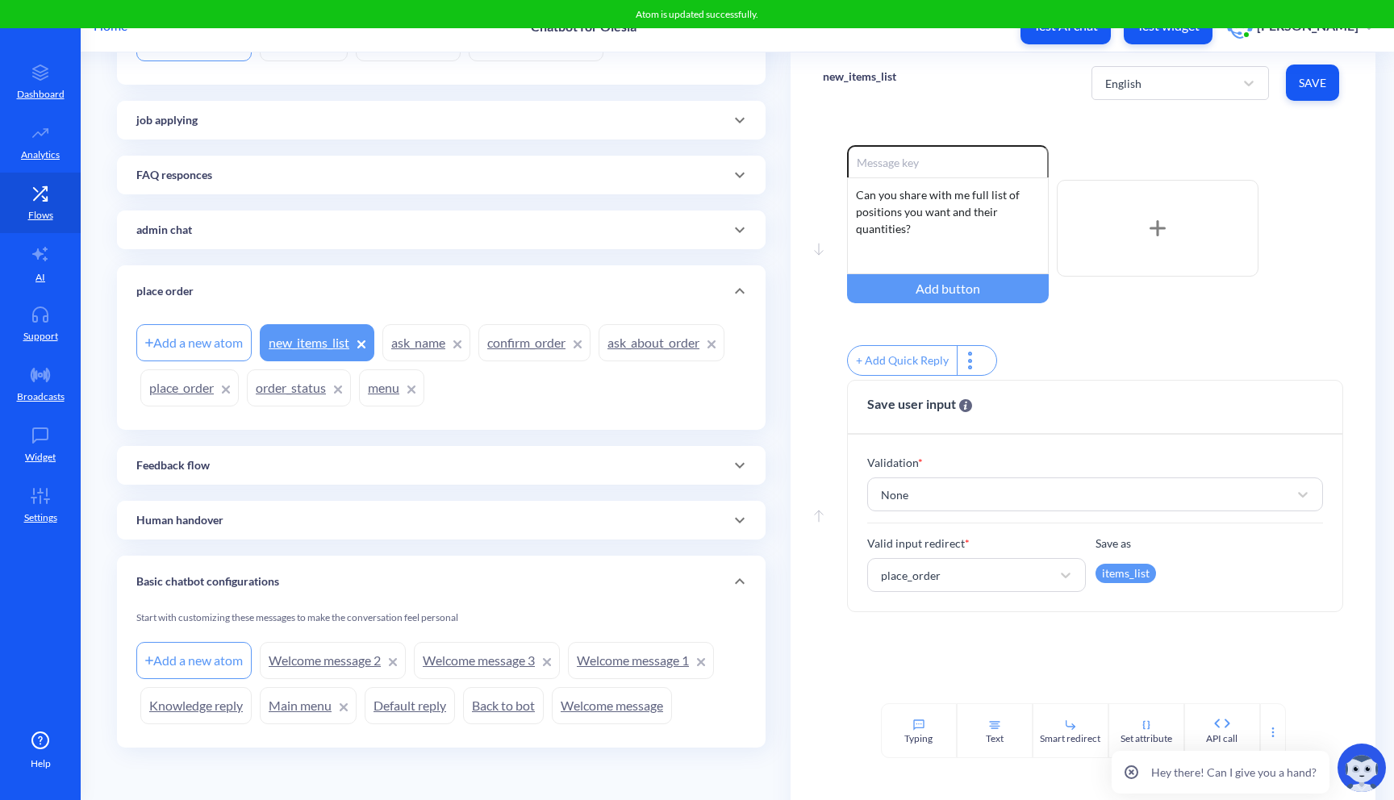
click at [534, 340] on link "confirm_order" at bounding box center [534, 342] width 112 height 37
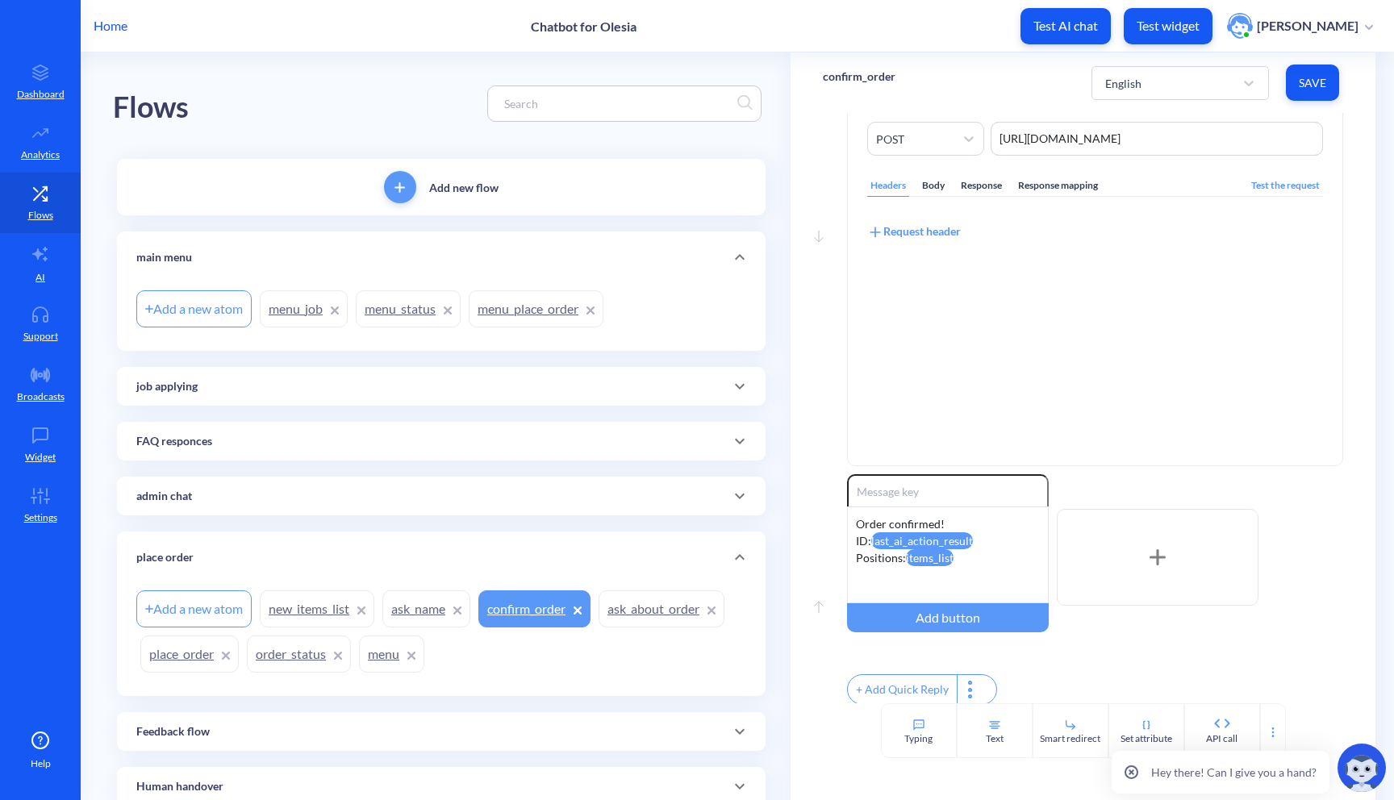
click at [208, 666] on link "place_order" at bounding box center [189, 654] width 98 height 37
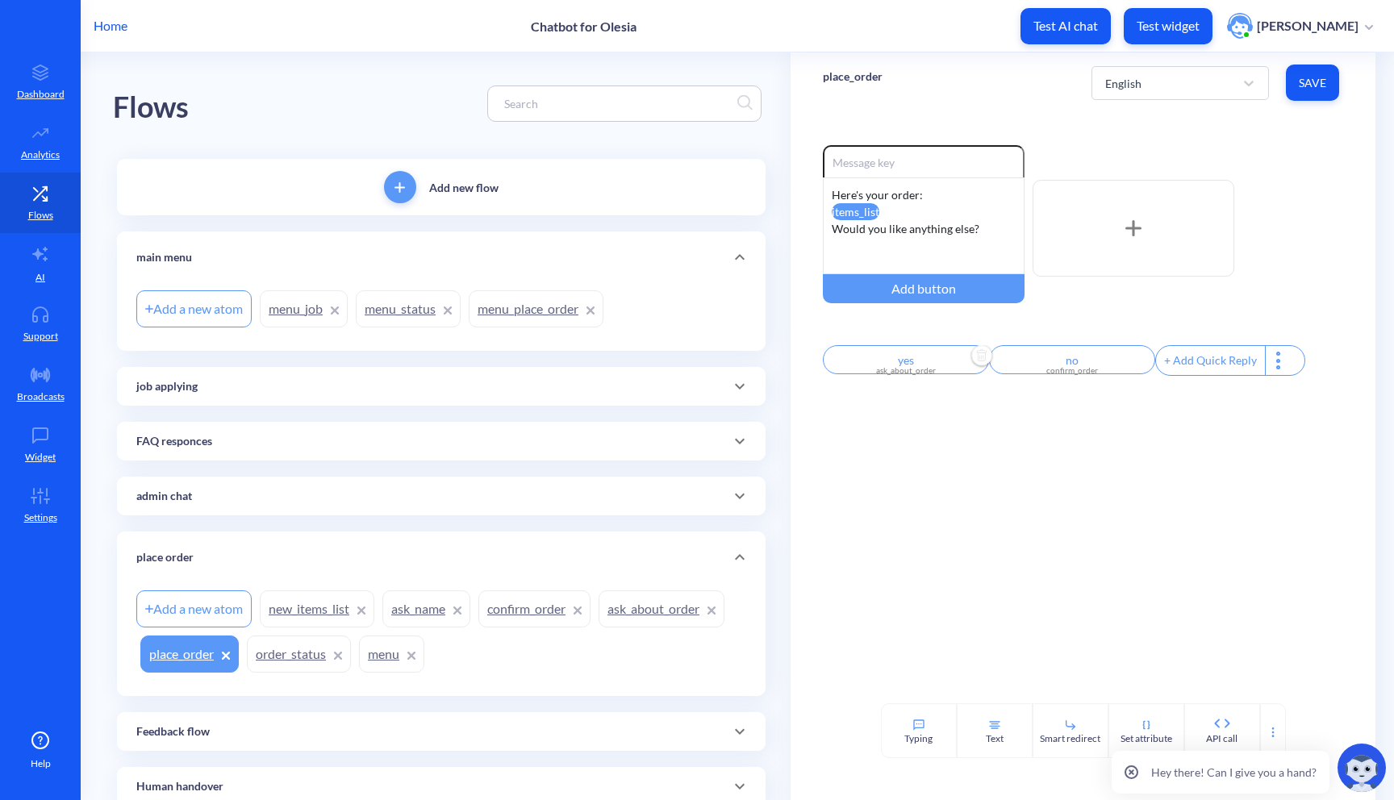
click at [925, 376] on div "ask_about_order" at bounding box center [906, 371] width 147 height 12
click at [912, 433] on div "ask_about_order" at bounding box center [883, 426] width 83 height 17
click at [896, 566] on div "new_items_list" at bounding box center [903, 552] width 150 height 30
click at [1311, 82] on div at bounding box center [697, 400] width 1394 height 800
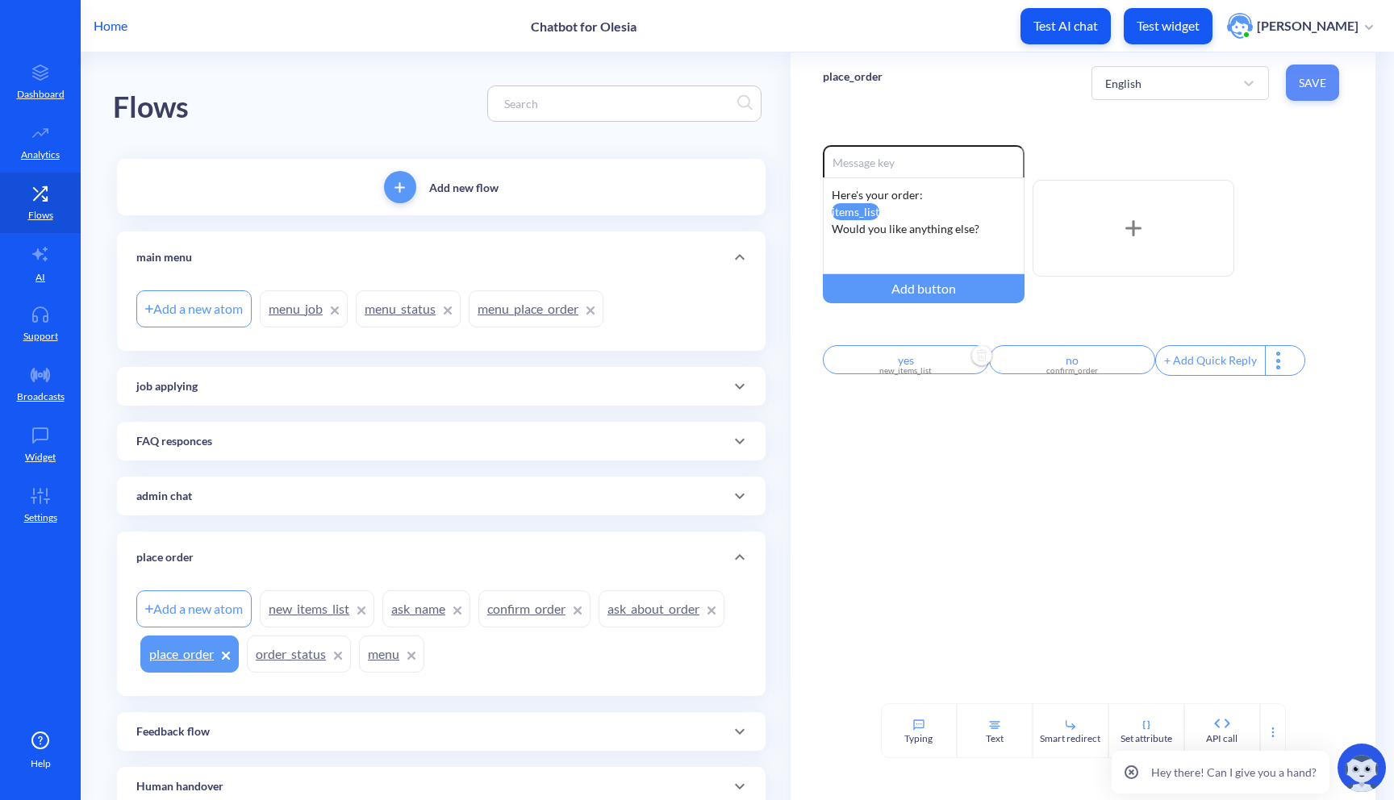
click at [1310, 77] on span "Save" at bounding box center [1312, 83] width 27 height 16
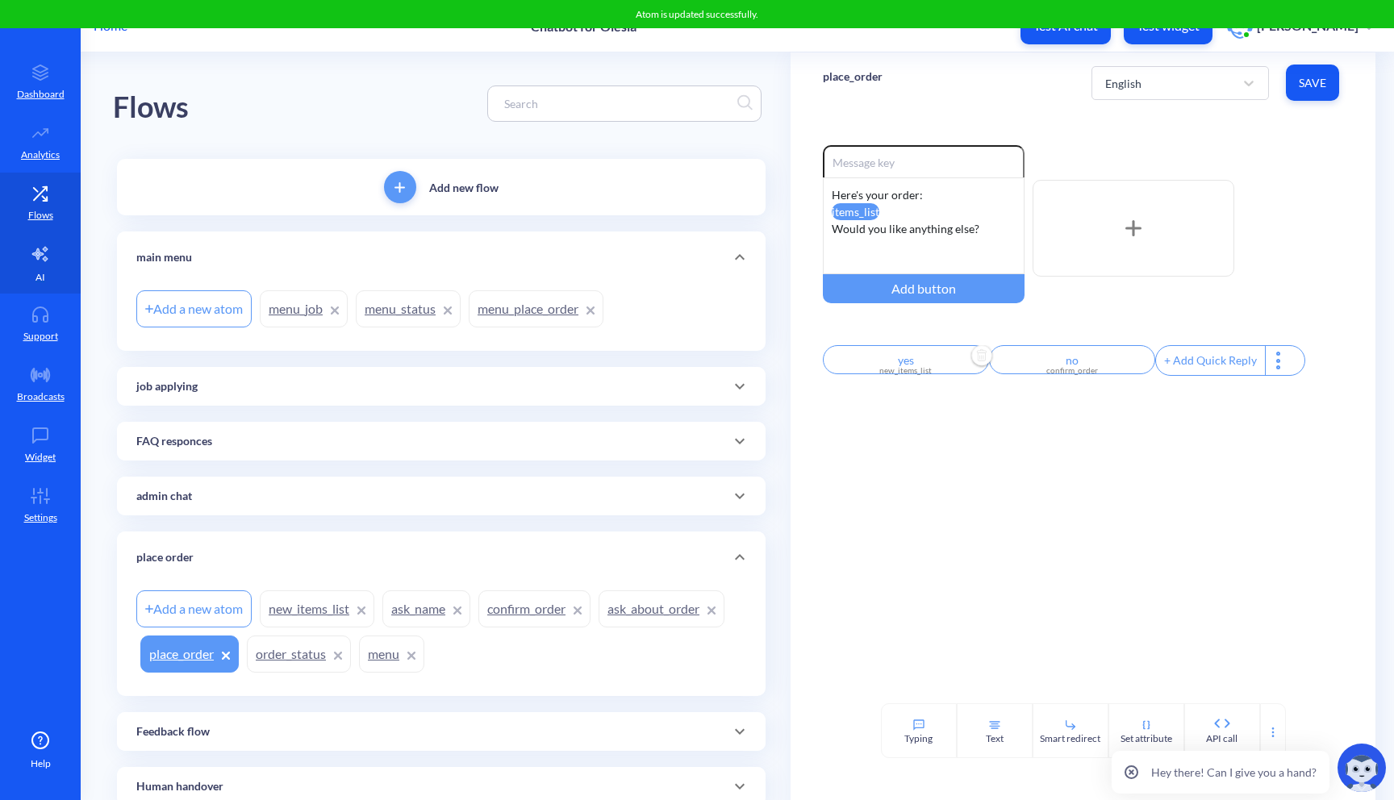
click at [55, 287] on link "AI" at bounding box center [40, 263] width 81 height 61
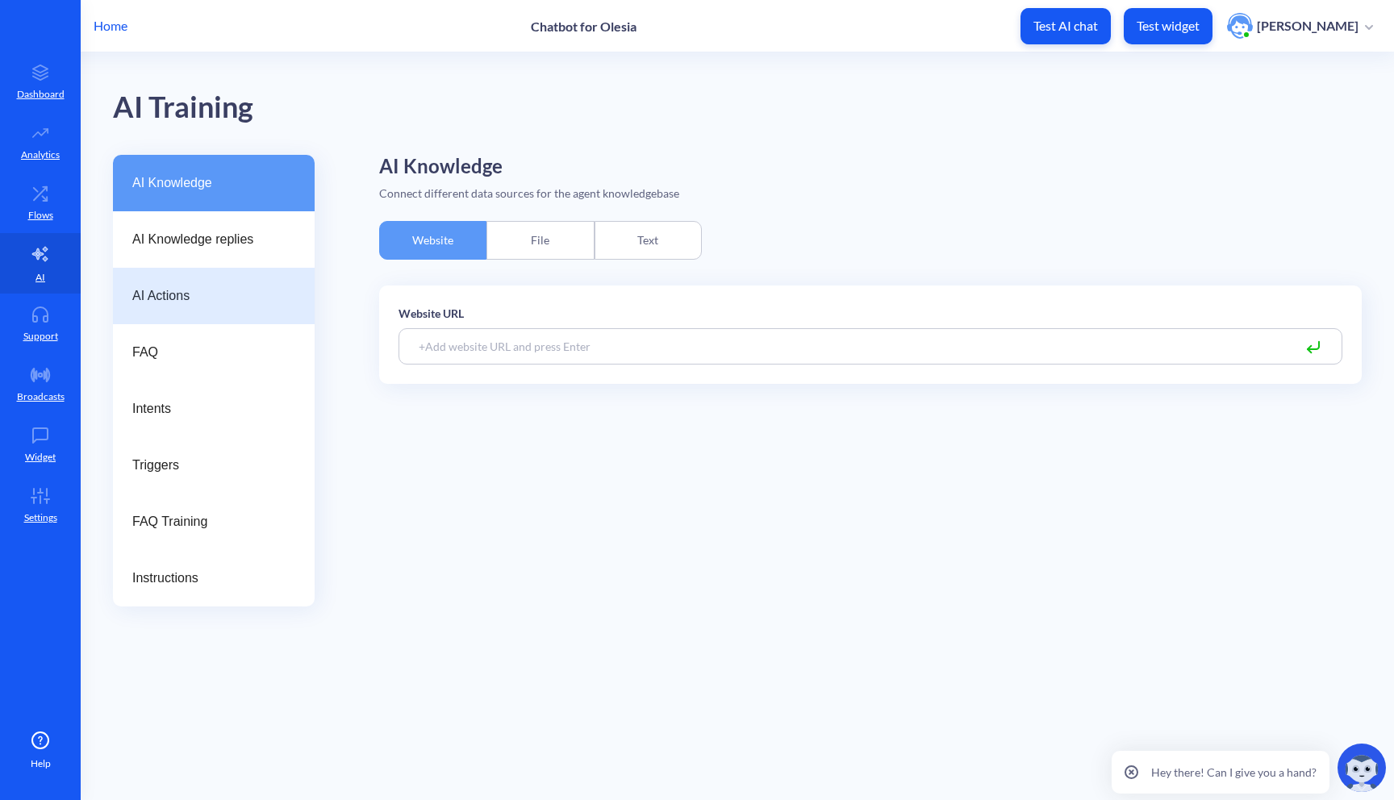
click at [247, 285] on div "AI Actions" at bounding box center [214, 296] width 202 height 56
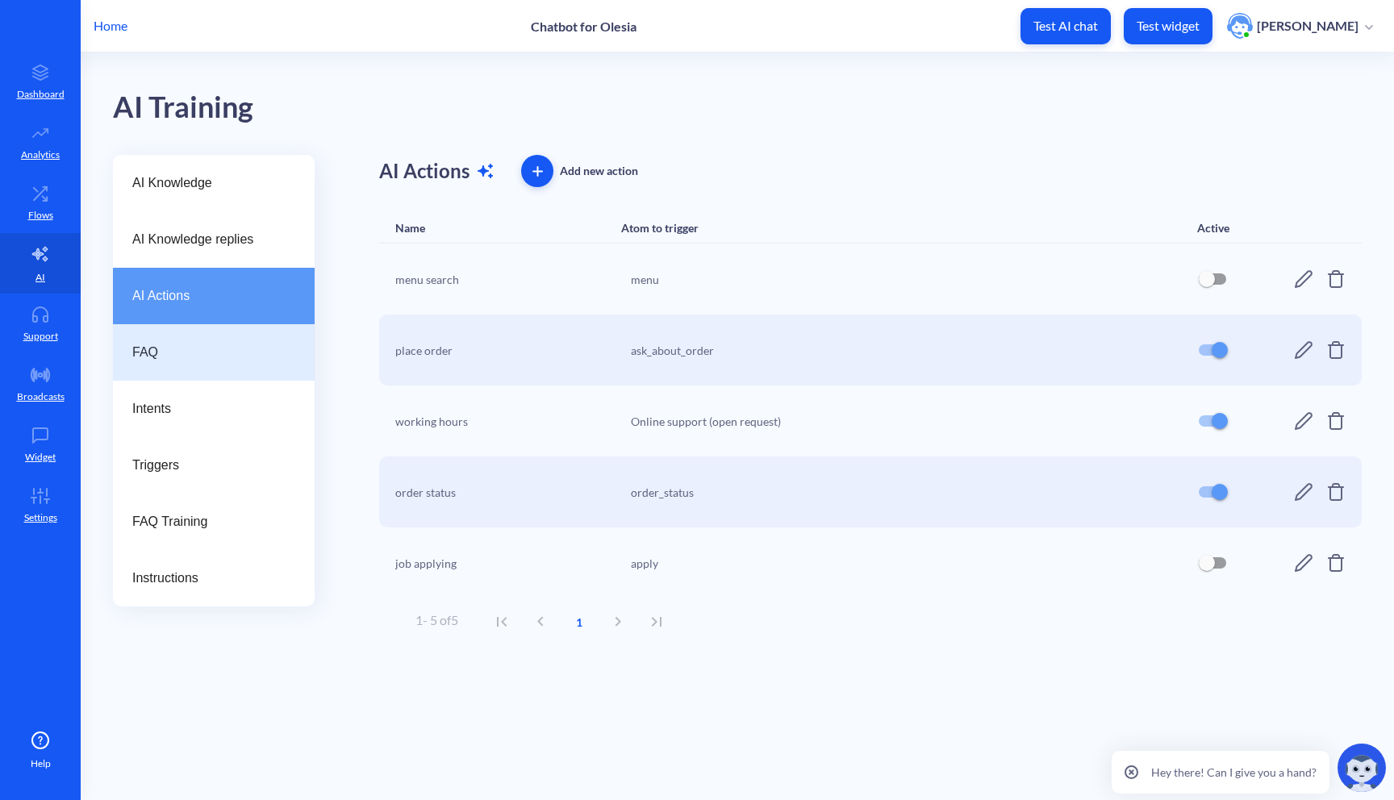
click at [232, 359] on span "FAQ" at bounding box center [207, 352] width 150 height 19
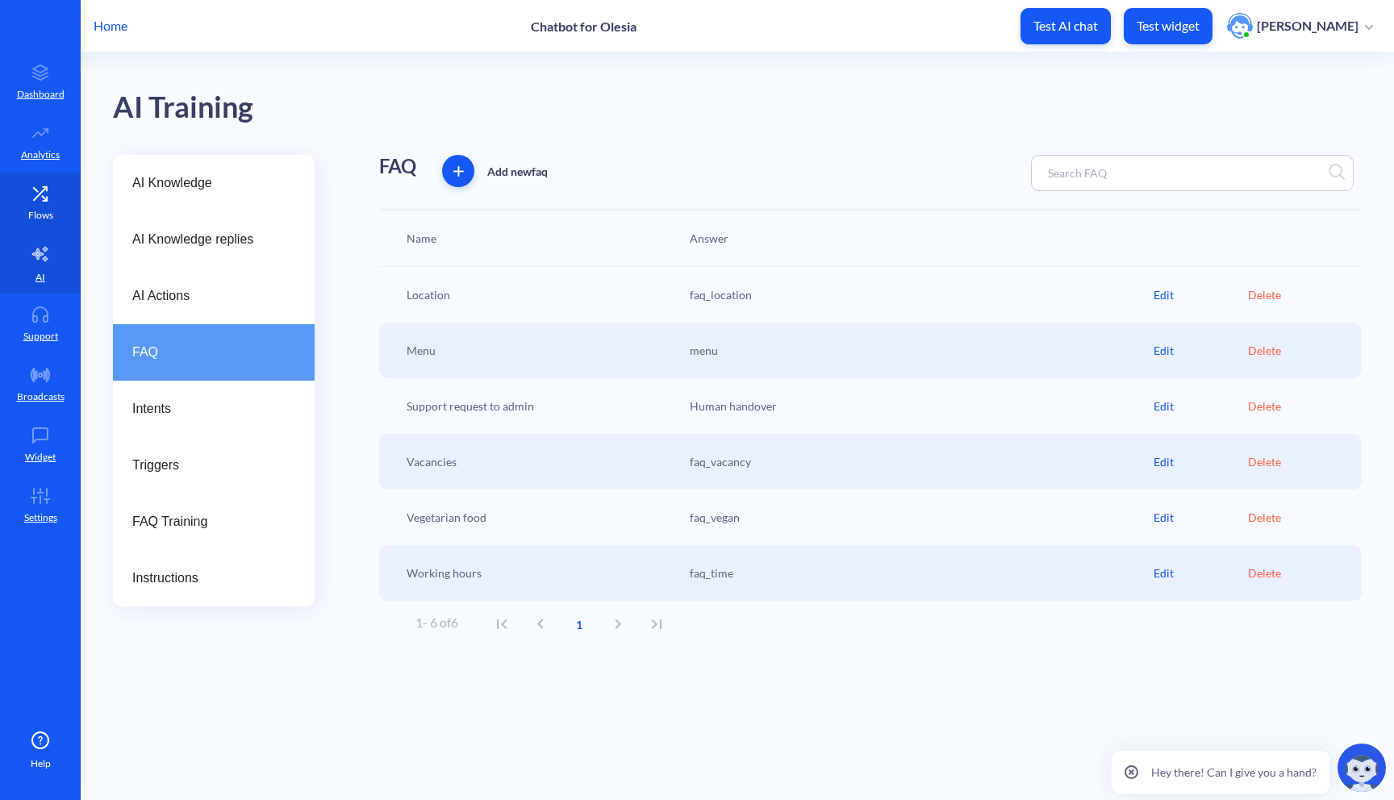
click at [48, 209] on p "Flows" at bounding box center [40, 215] width 25 height 15
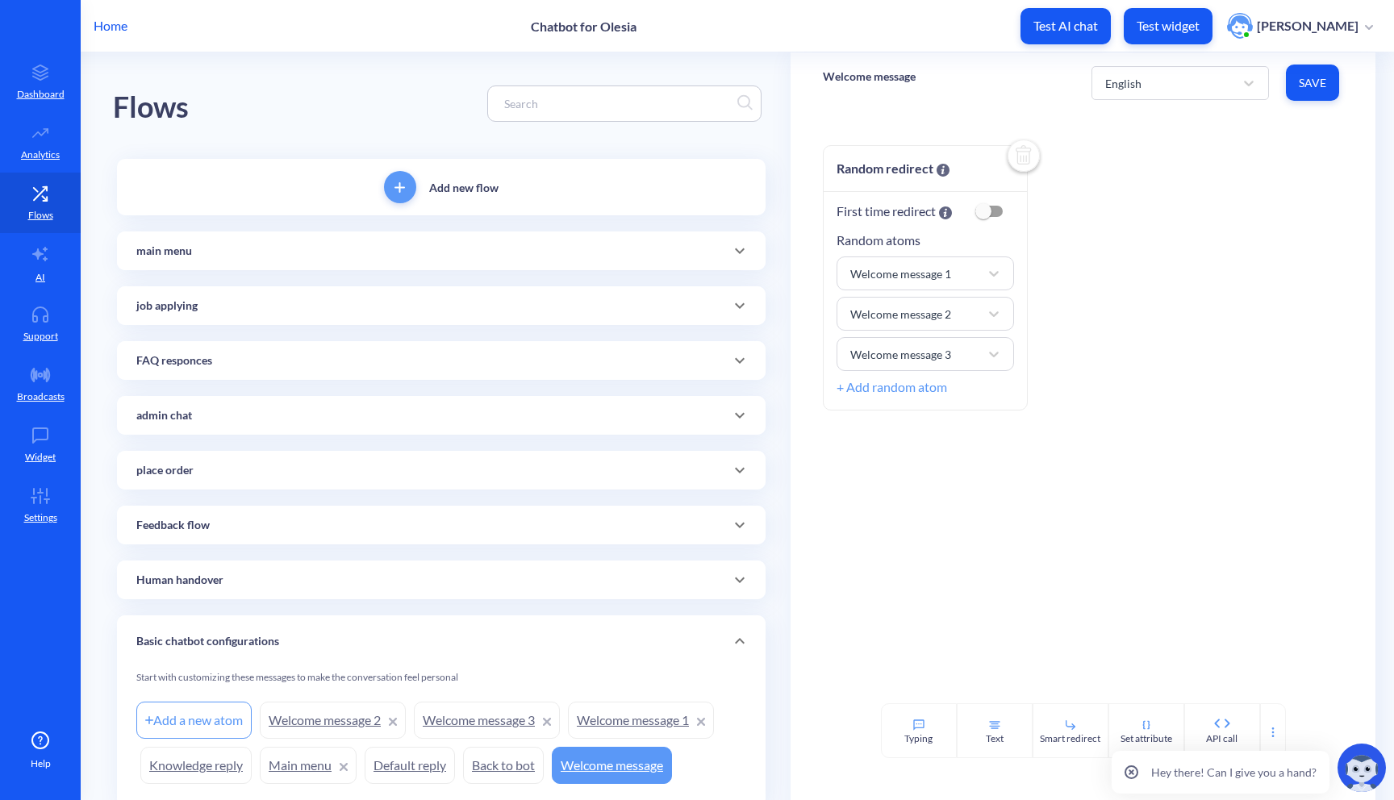
click at [741, 361] on icon at bounding box center [739, 360] width 19 height 19
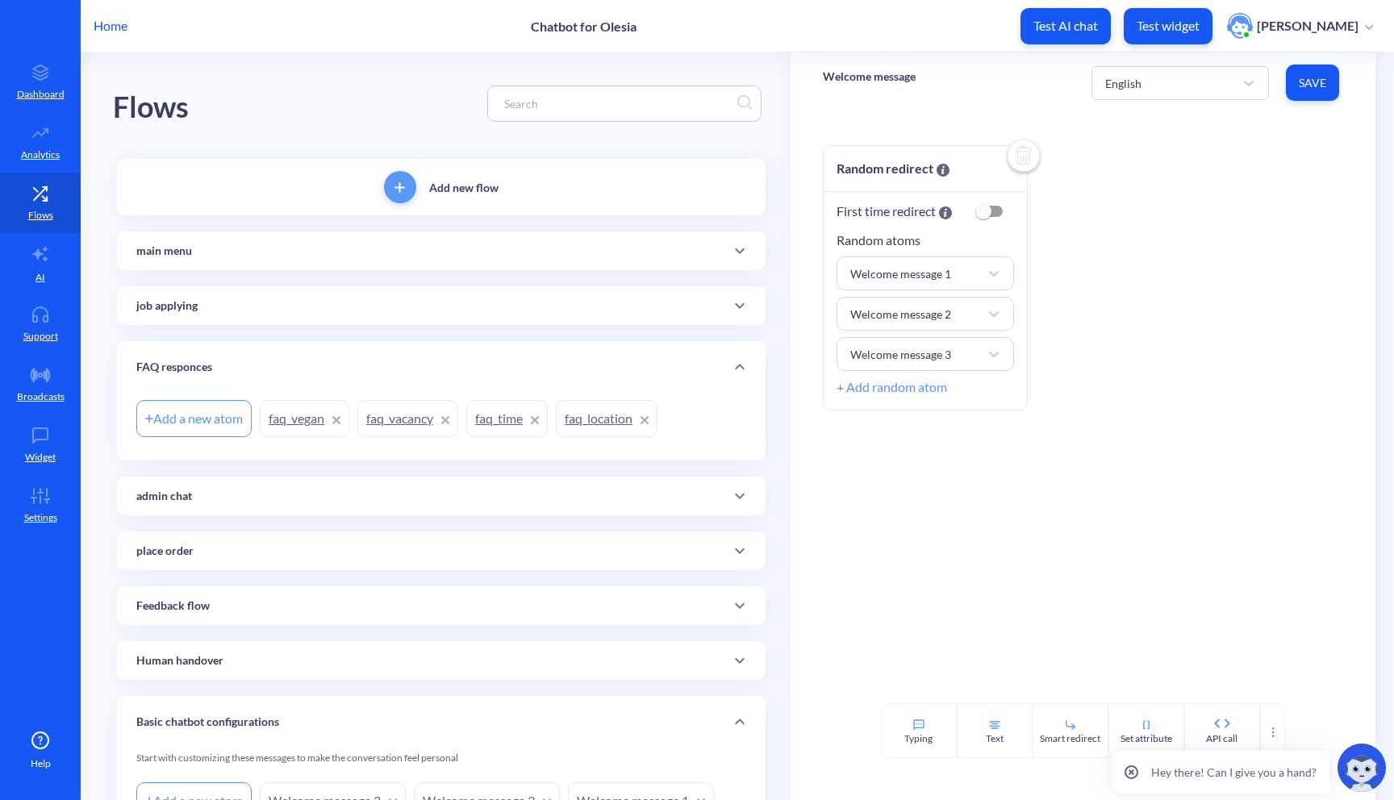
click at [390, 424] on link "faq_vacancy" at bounding box center [407, 418] width 101 height 37
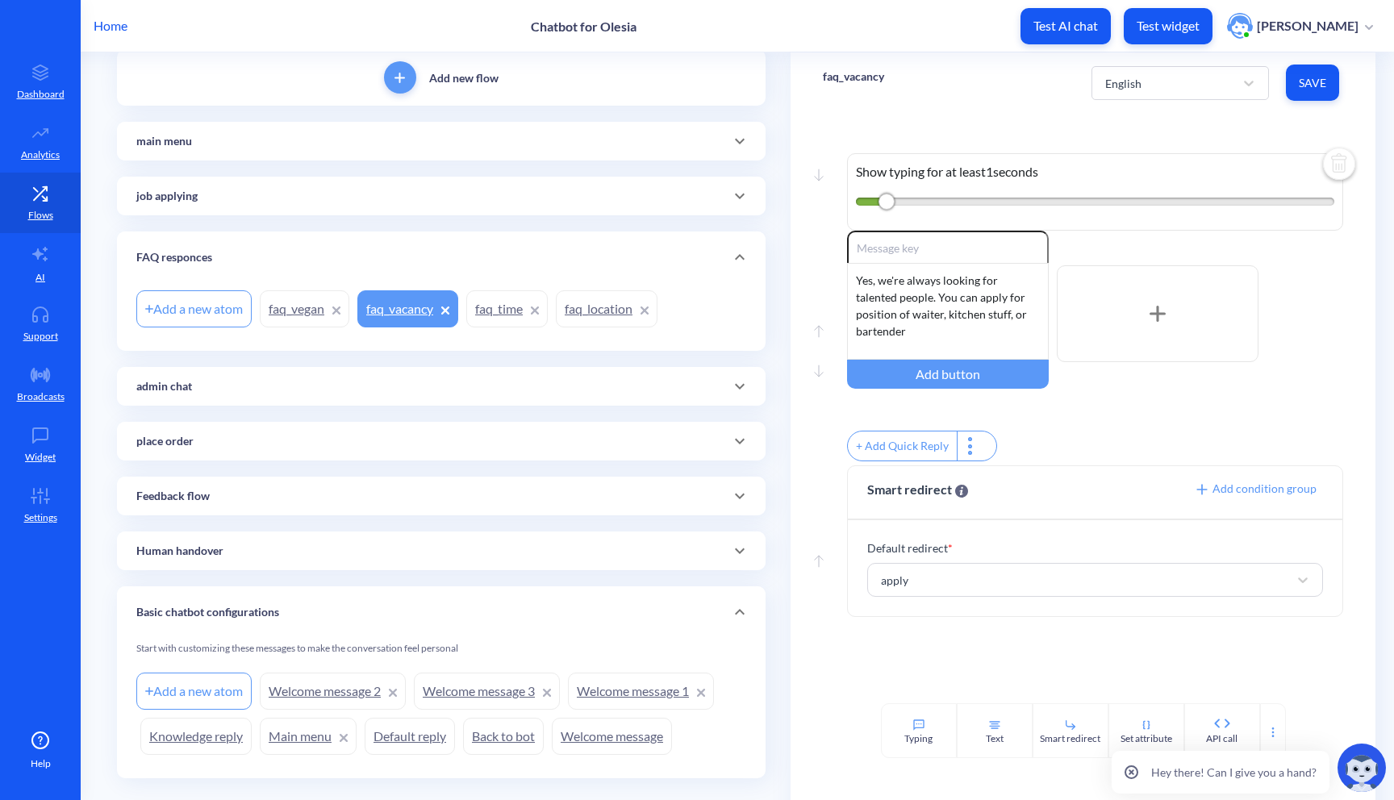
scroll to position [140, 0]
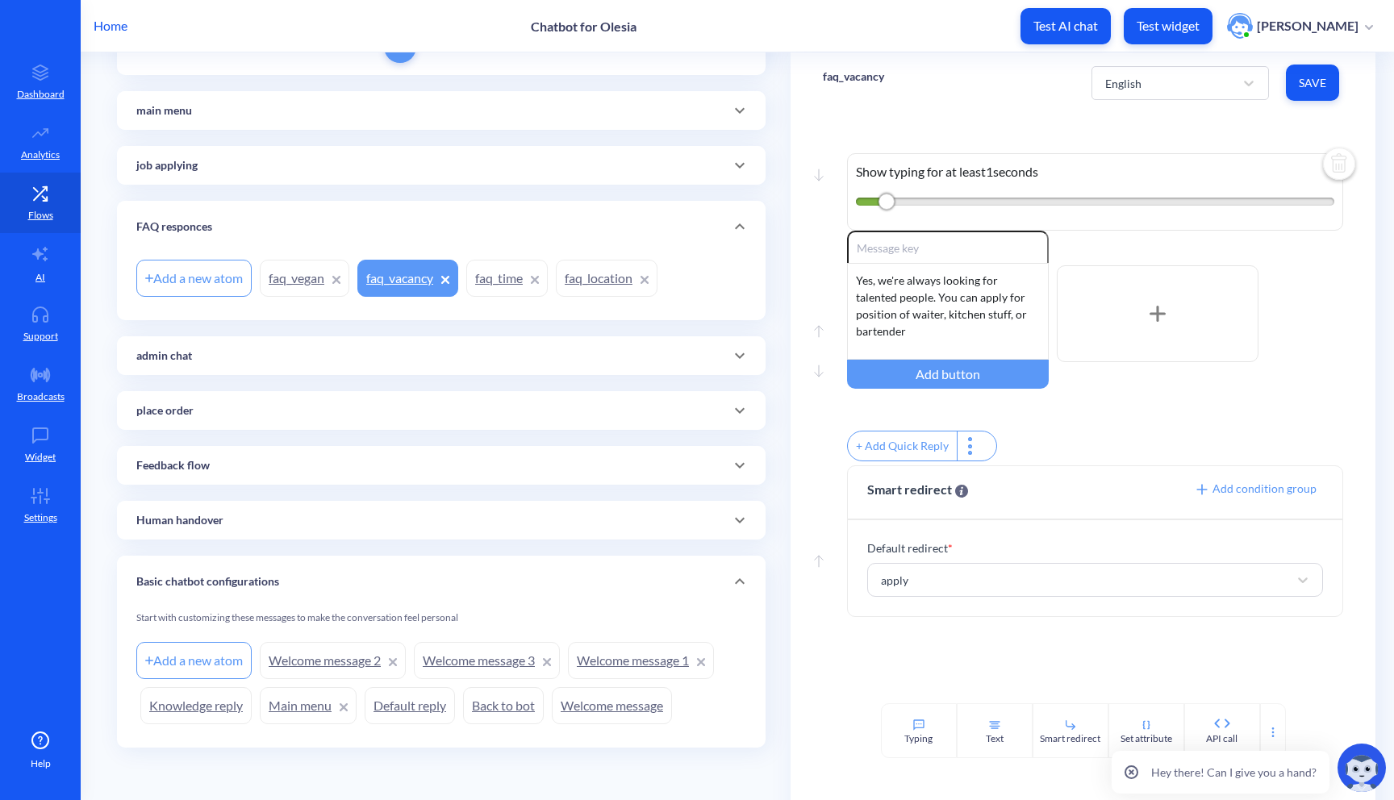
click at [741, 168] on icon at bounding box center [739, 165] width 19 height 19
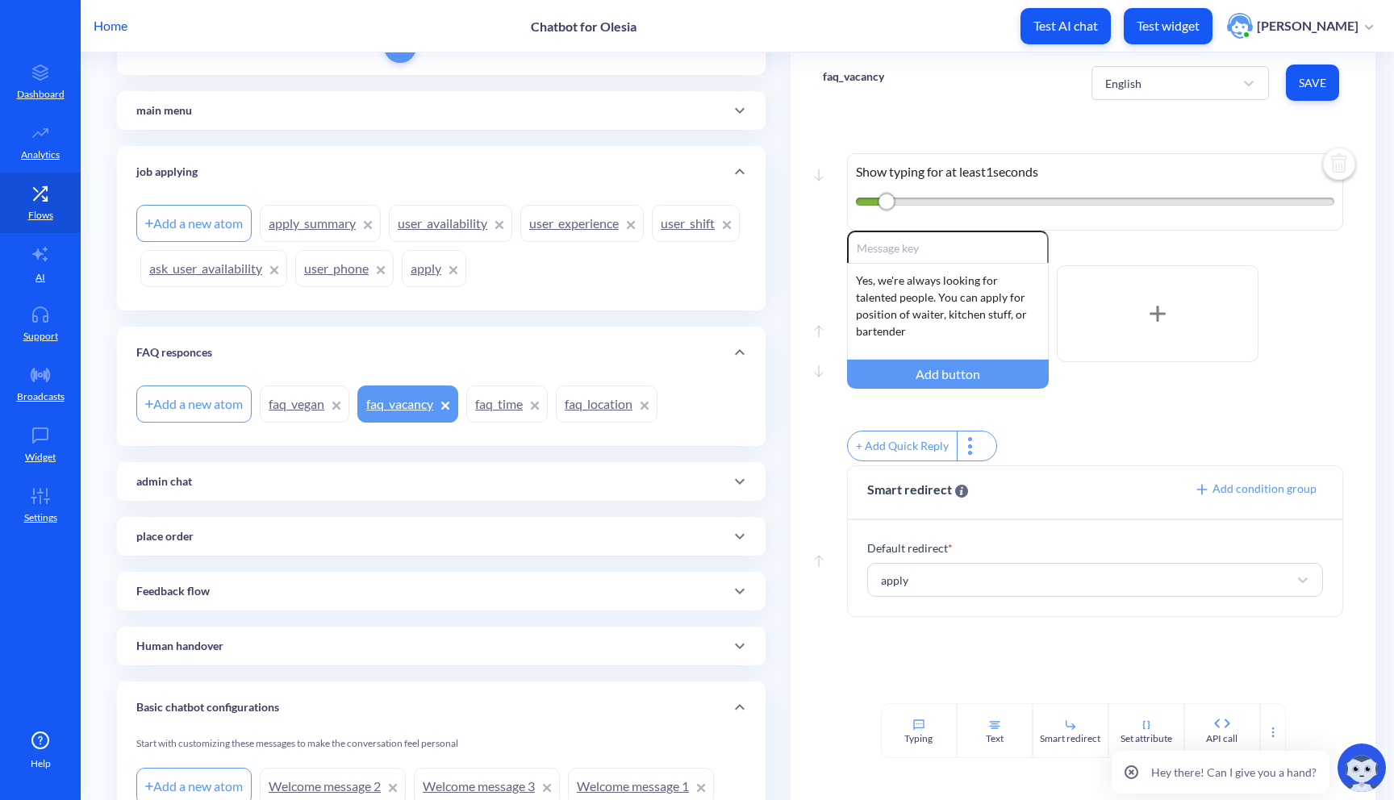
click at [466, 275] on link "apply" at bounding box center [434, 268] width 65 height 37
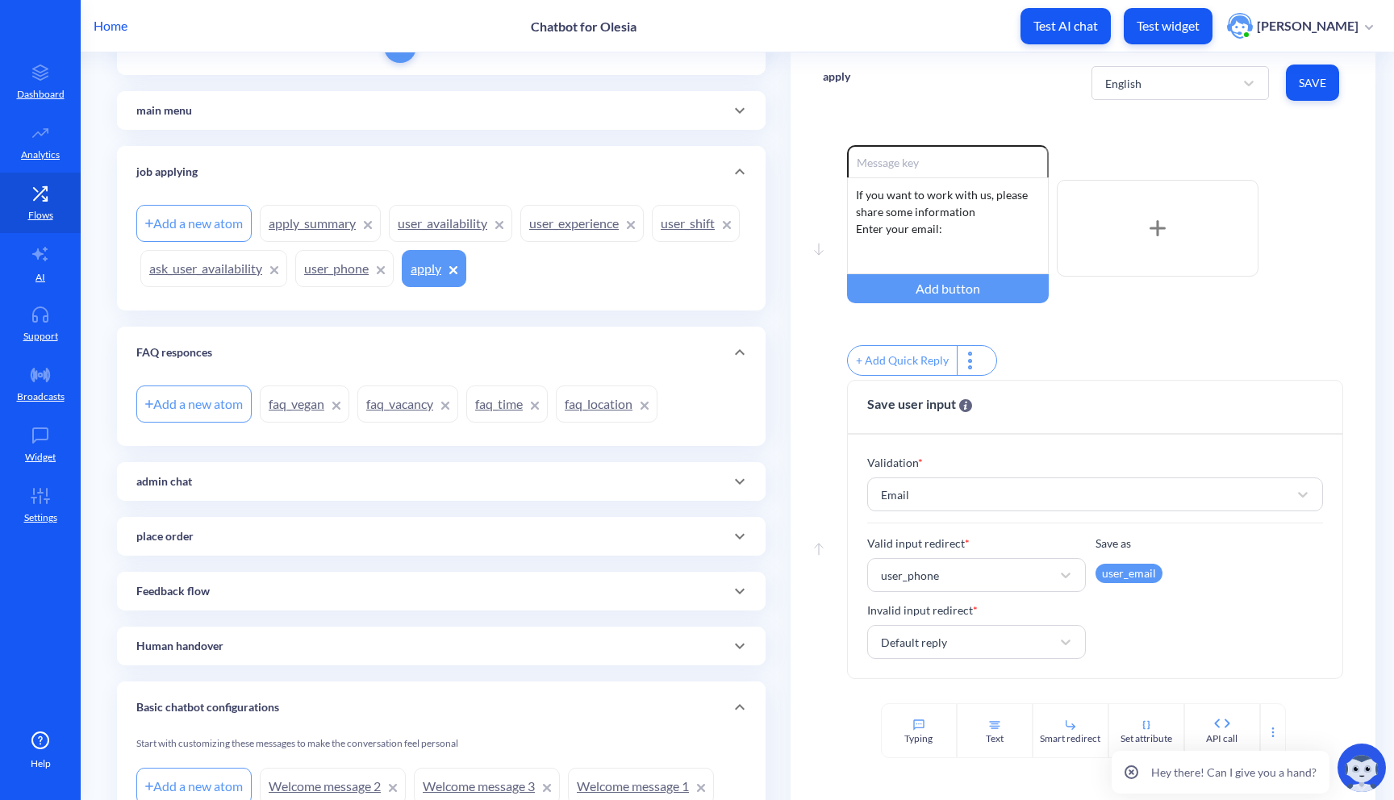
scroll to position [266, 0]
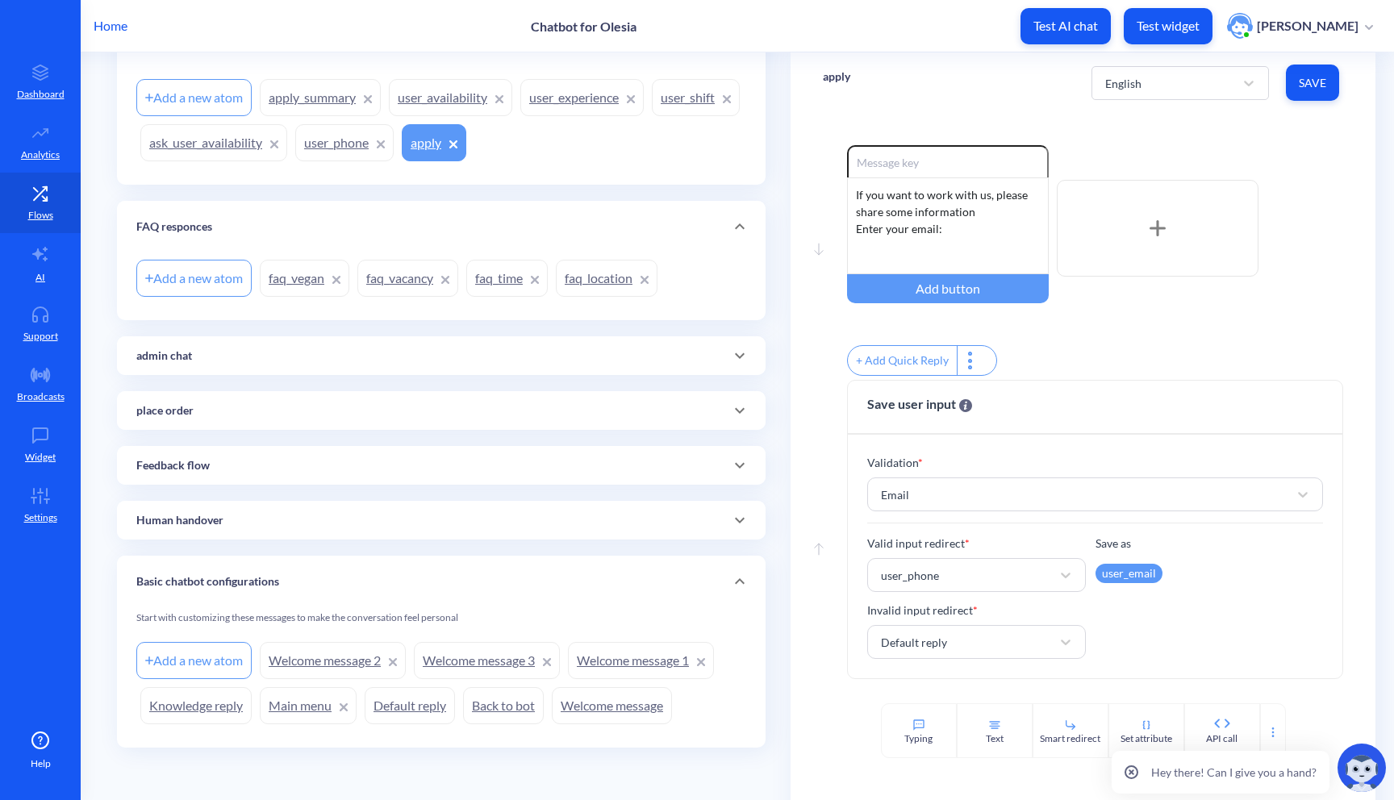
click at [397, 715] on link "Default reply" at bounding box center [410, 705] width 90 height 37
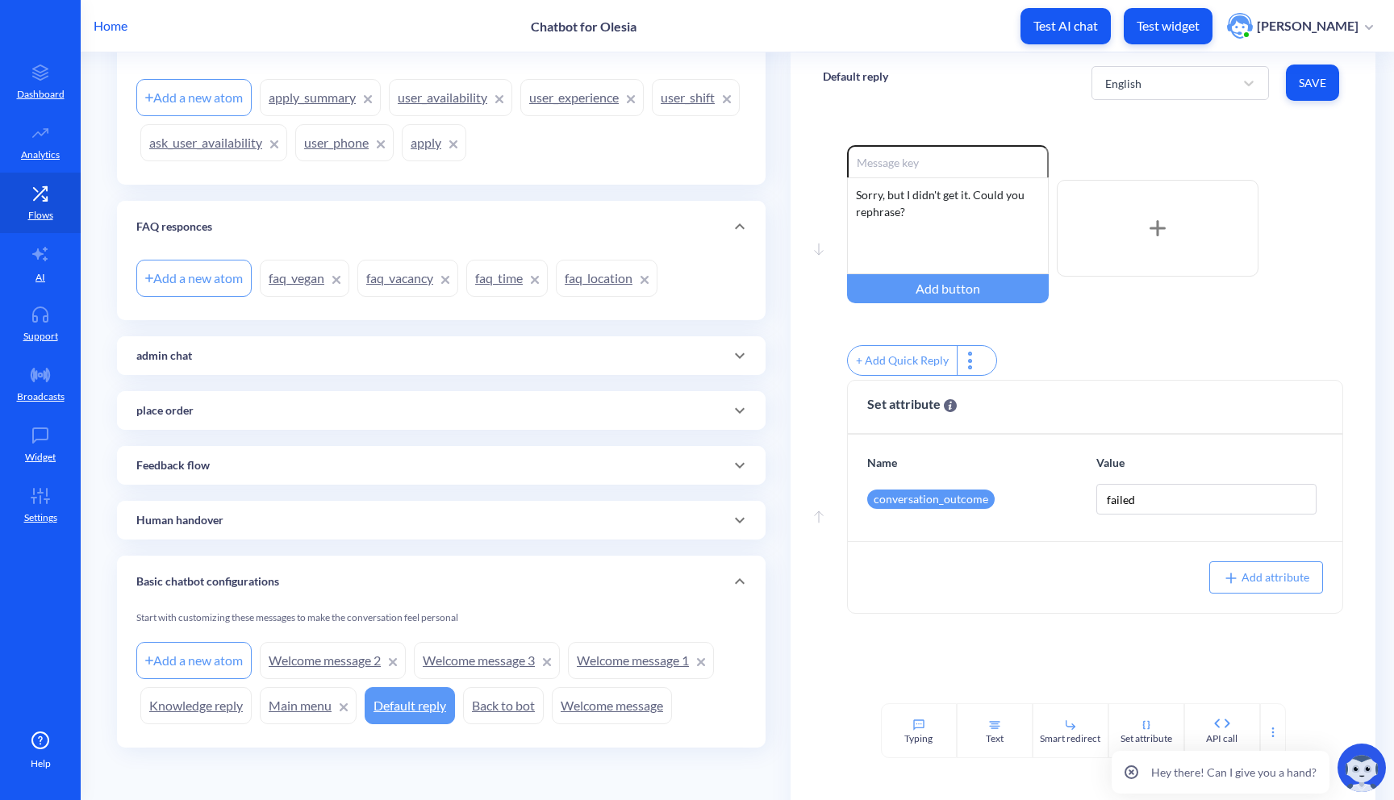
click at [508, 707] on link "Back to bot" at bounding box center [503, 705] width 81 height 37
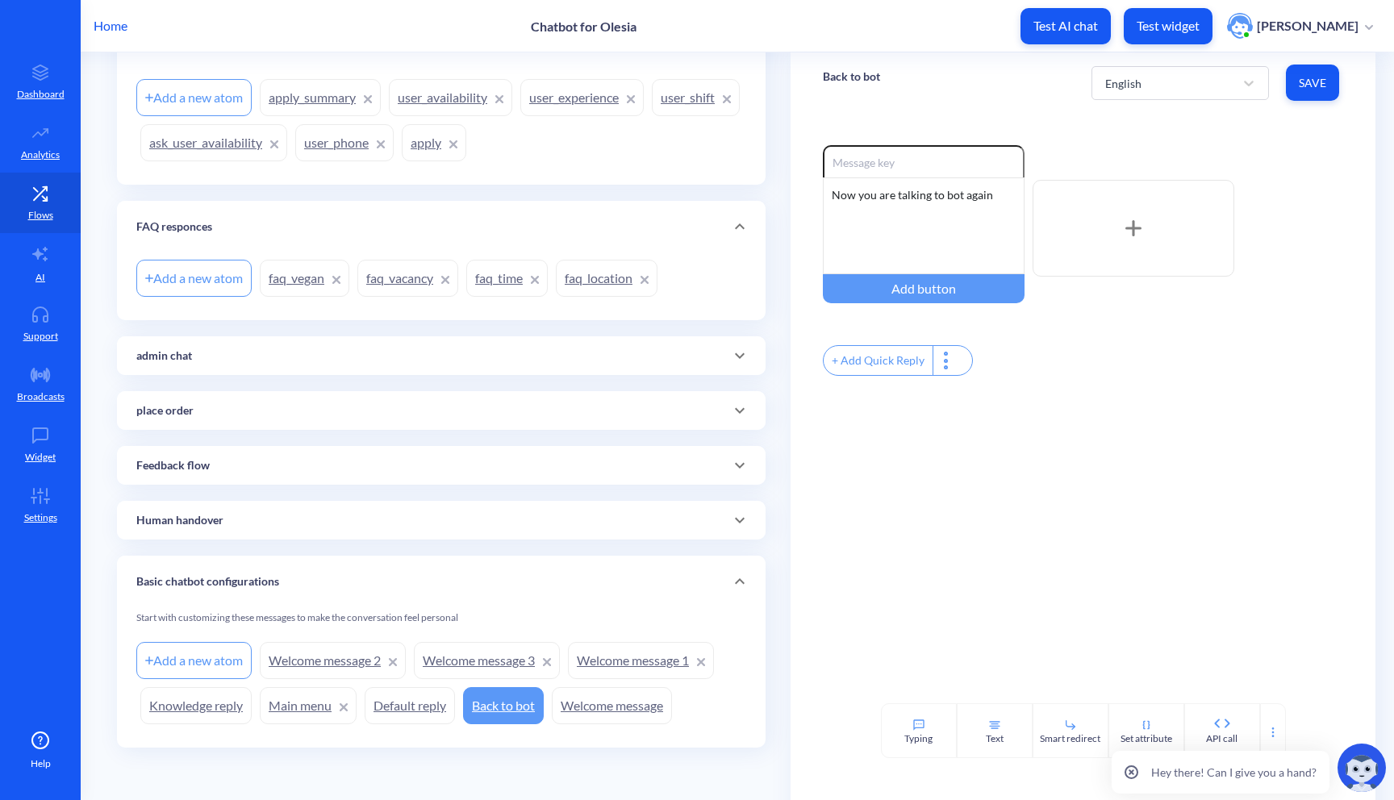
click at [593, 716] on link "Welcome message" at bounding box center [612, 705] width 120 height 37
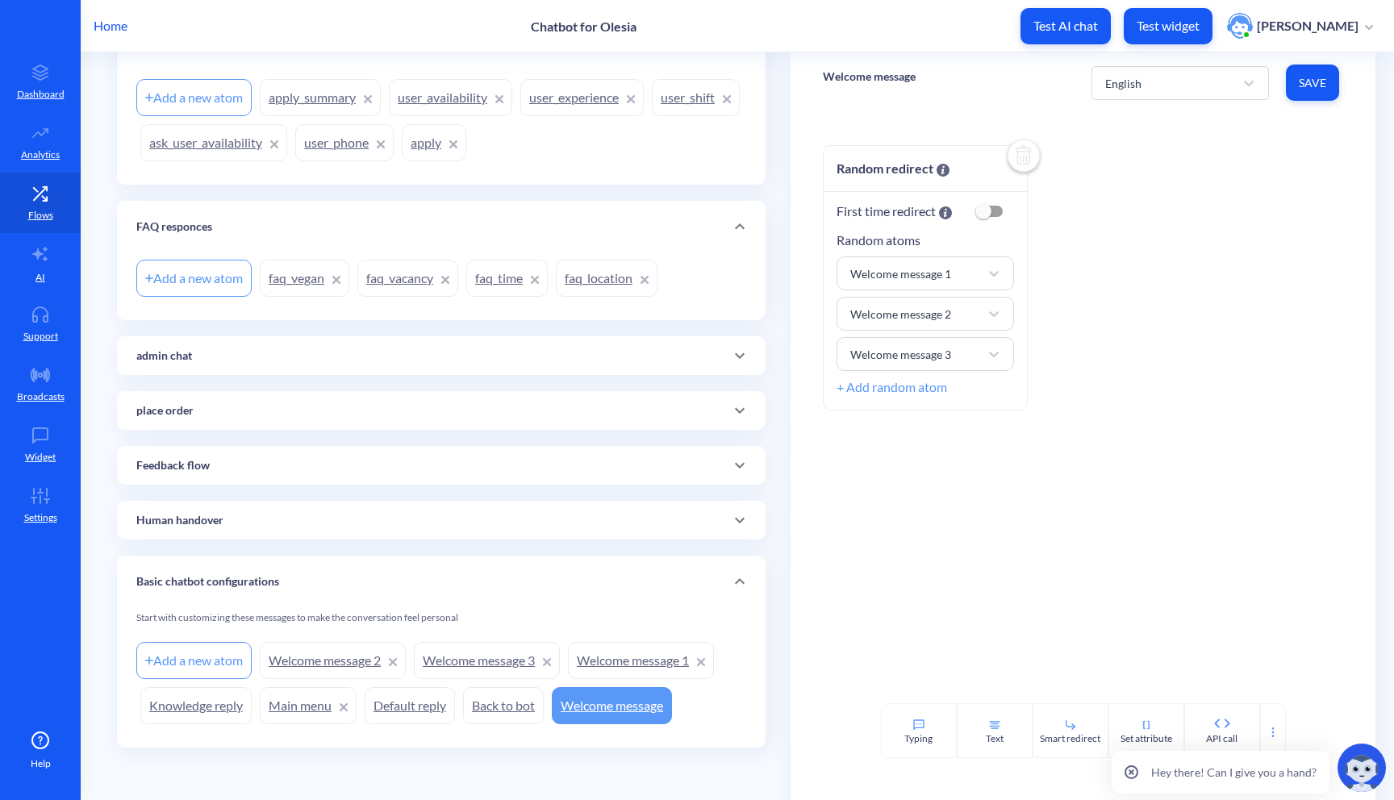
click at [620, 673] on link "Welcome message 1" at bounding box center [641, 660] width 146 height 37
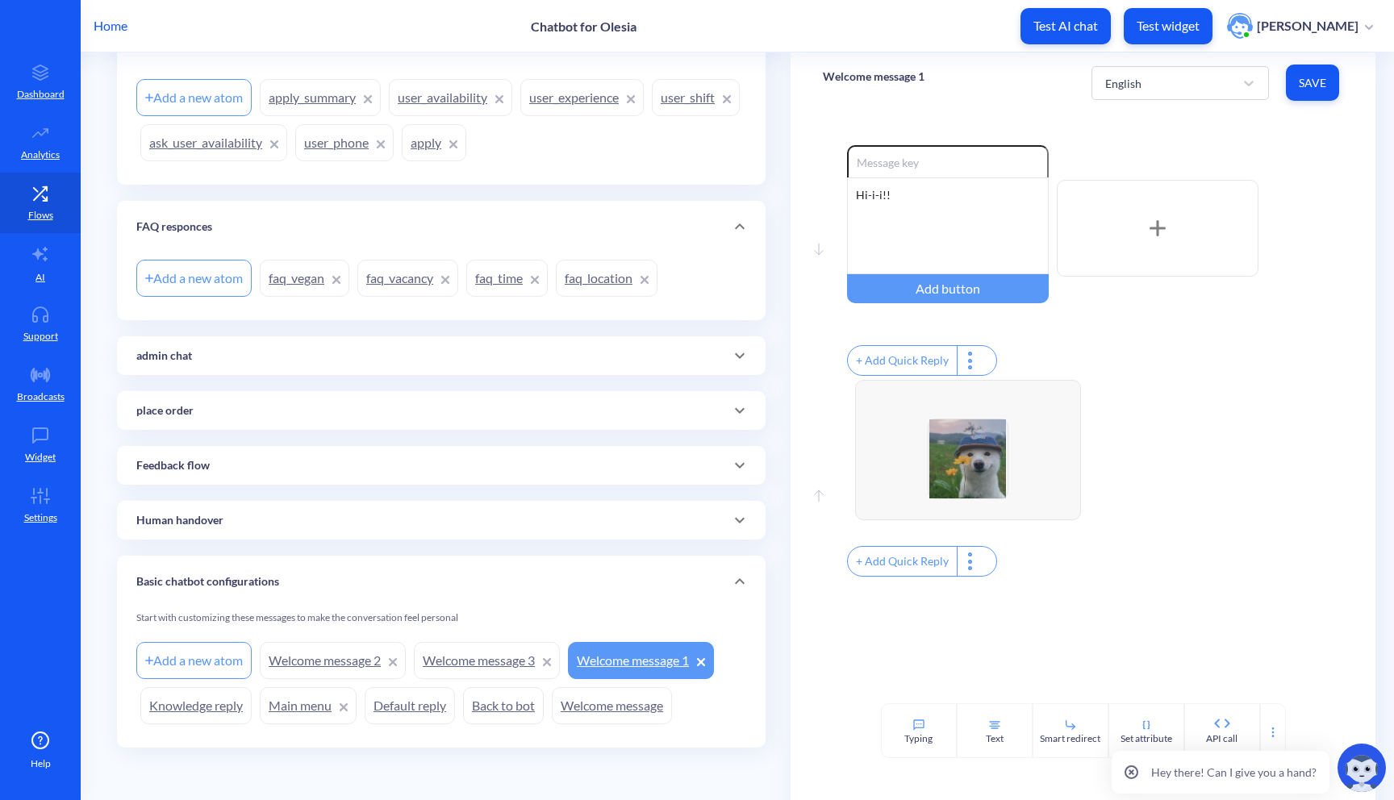
click at [404, 714] on link "Default reply" at bounding box center [410, 705] width 90 height 37
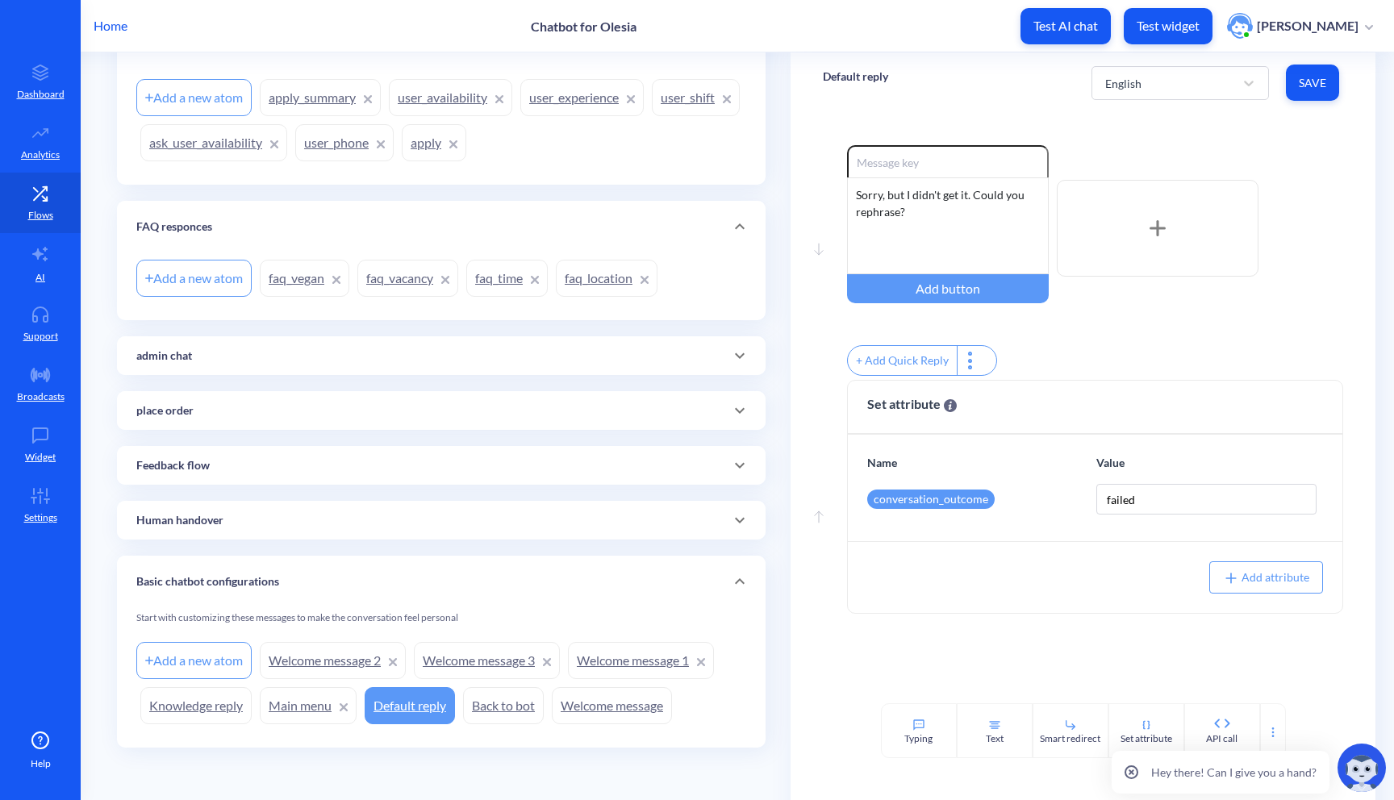
click at [307, 709] on link "Main menu" at bounding box center [308, 705] width 97 height 37
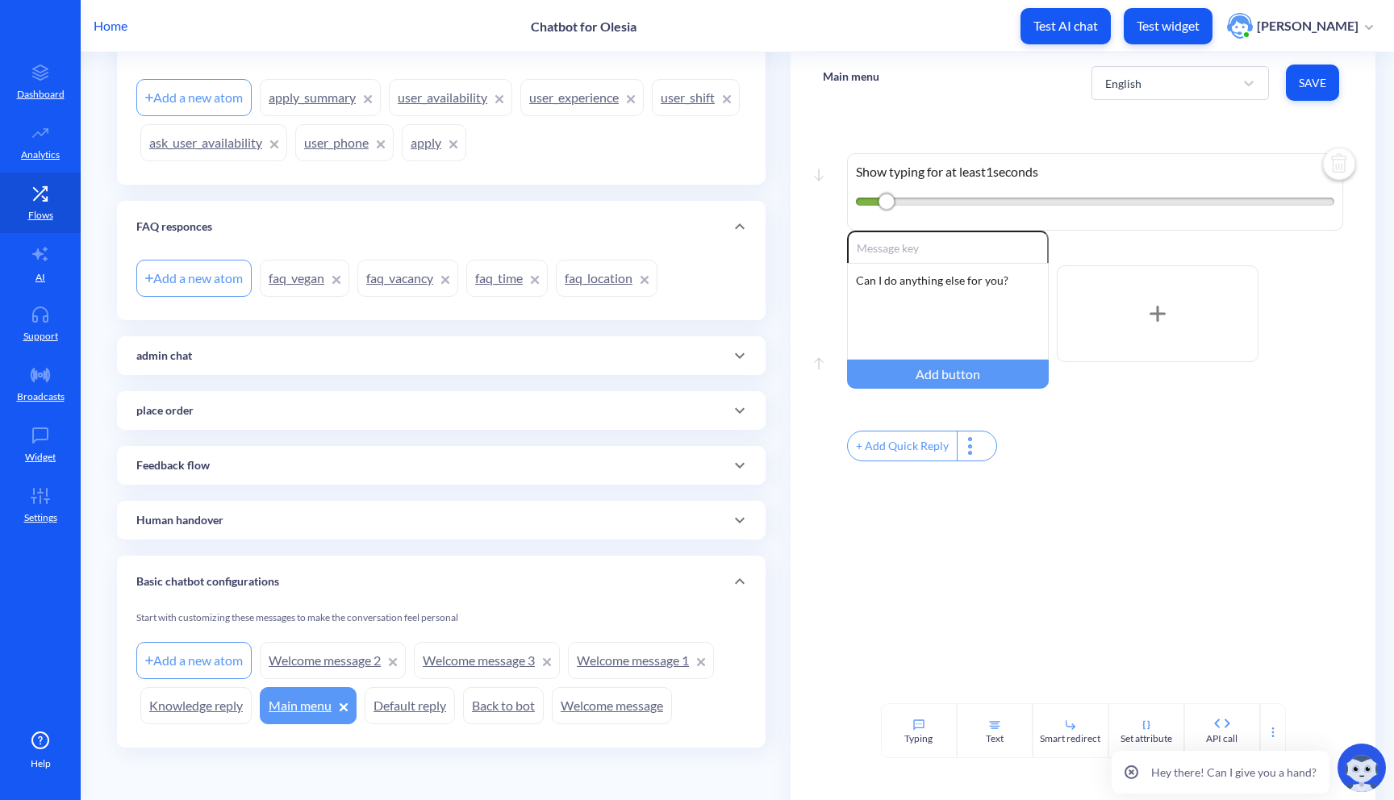
click at [203, 704] on link "Knowledge reply" at bounding box center [195, 705] width 111 height 37
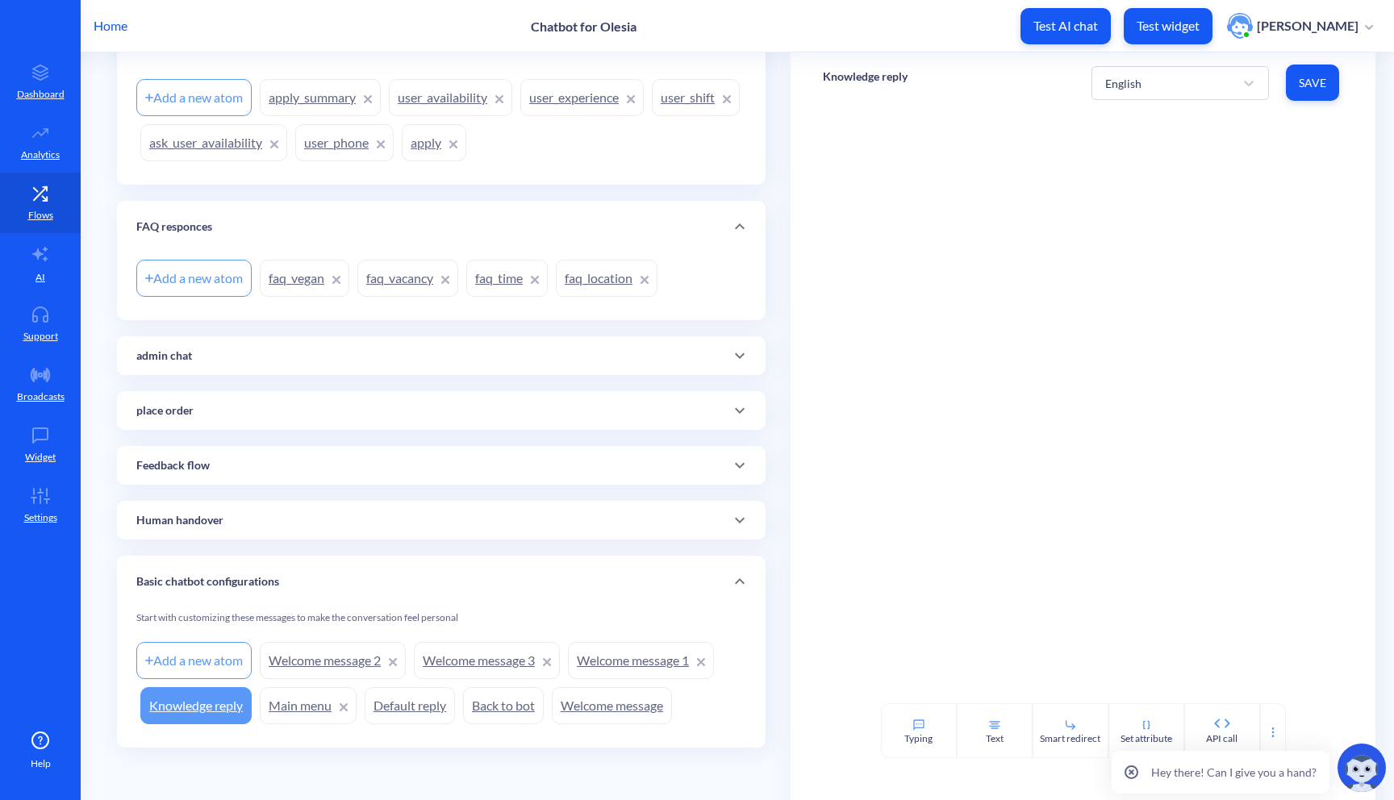
click at [740, 478] on div at bounding box center [739, 465] width 39 height 39
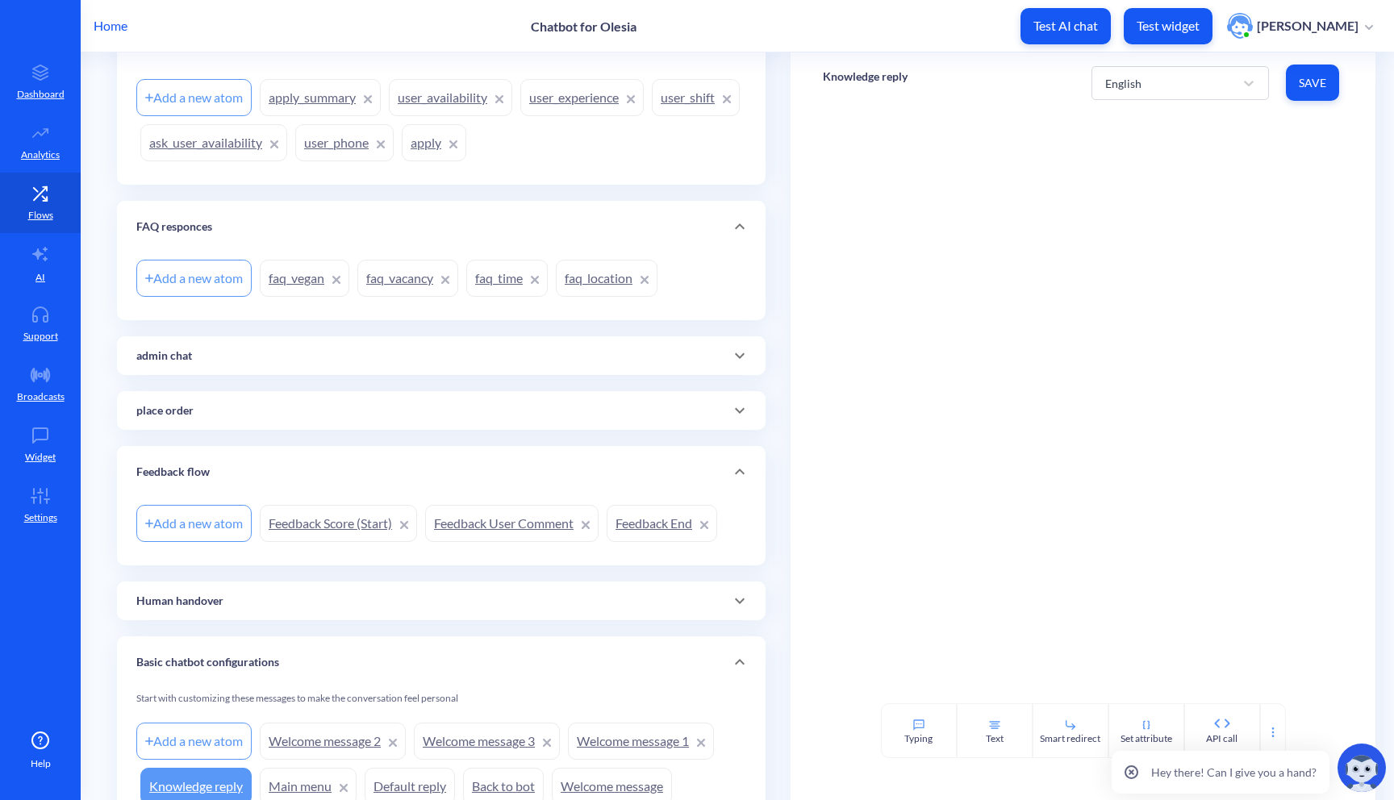
click at [322, 533] on link "Feedback Score (Start)" at bounding box center [338, 523] width 157 height 37
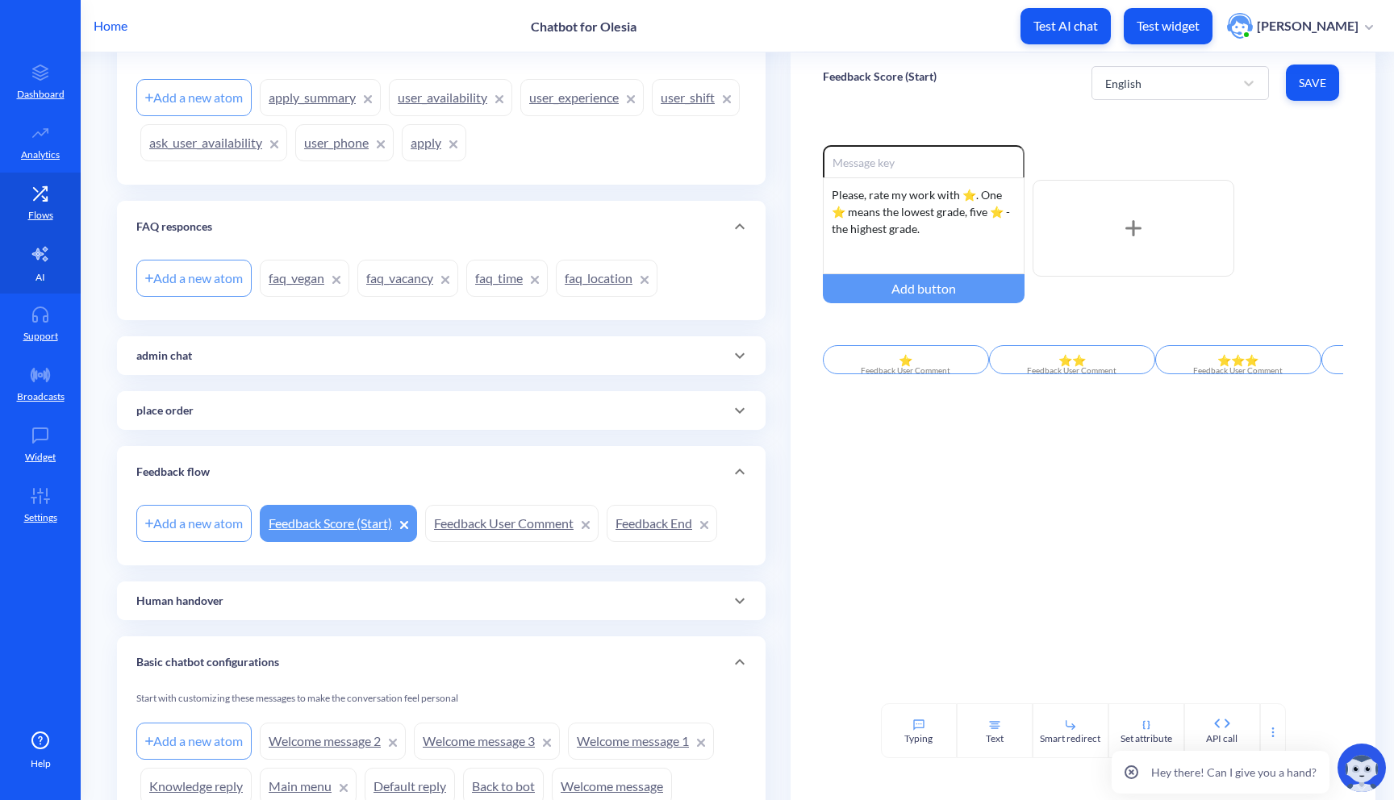
click at [34, 262] on icon at bounding box center [40, 253] width 19 height 19
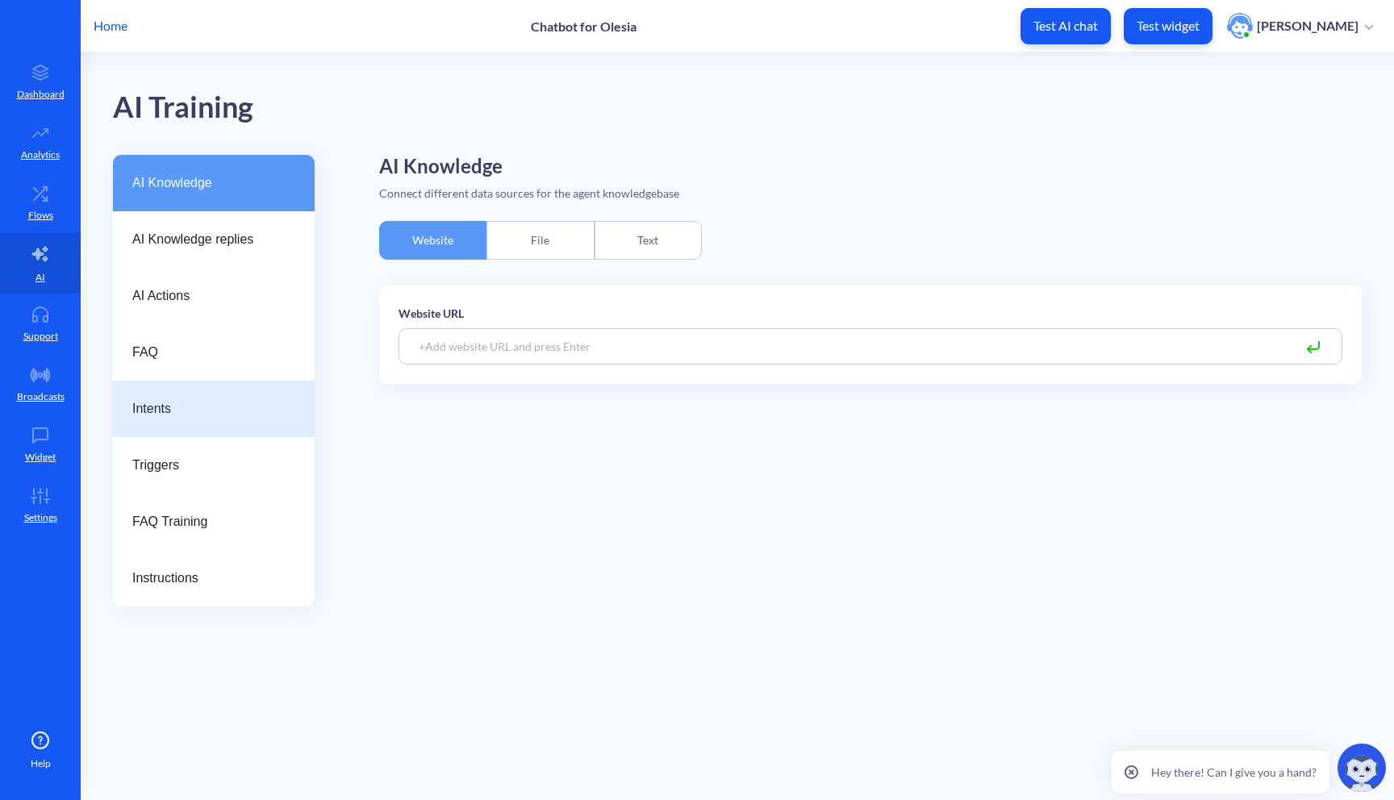
click at [161, 397] on div "Intents" at bounding box center [214, 409] width 202 height 56
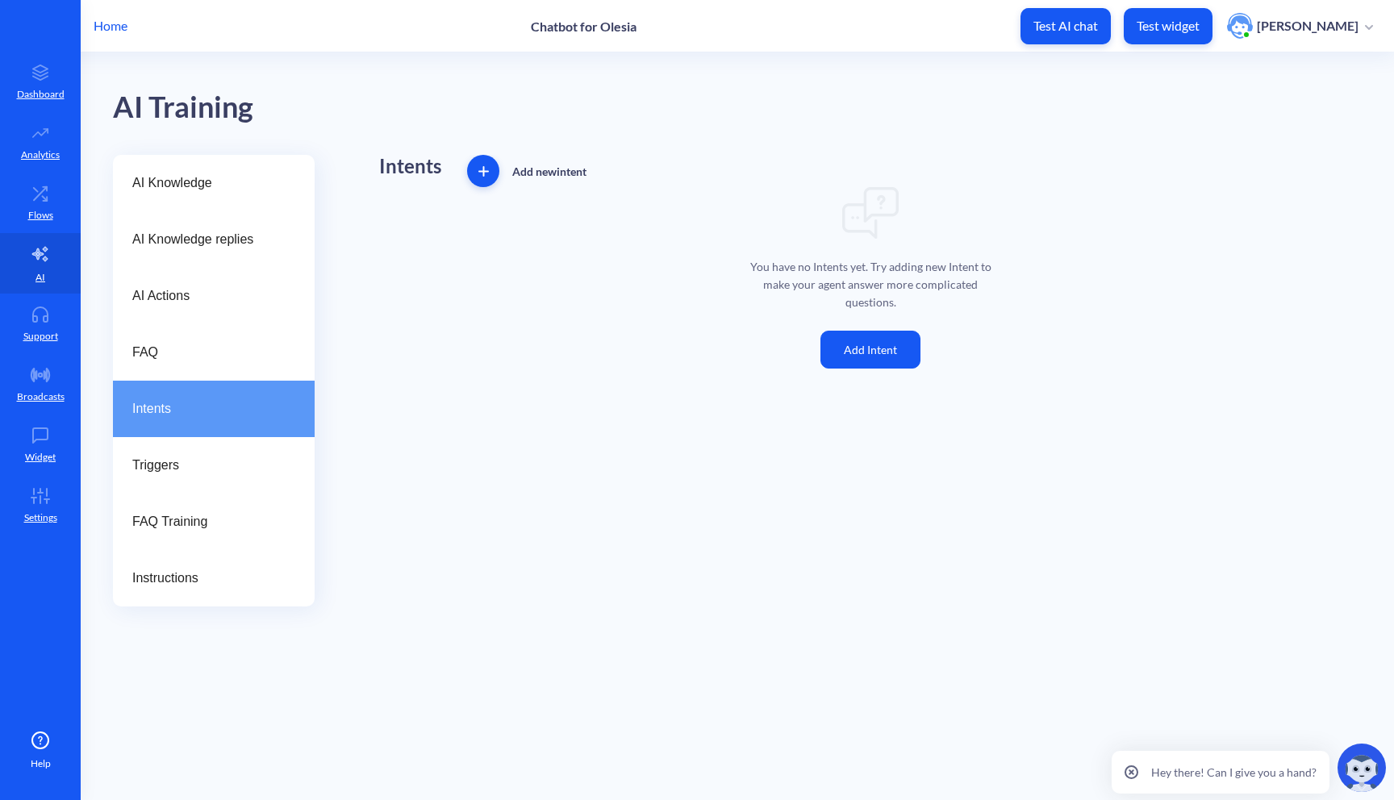
click at [491, 175] on span "button" at bounding box center [483, 171] width 32 height 10
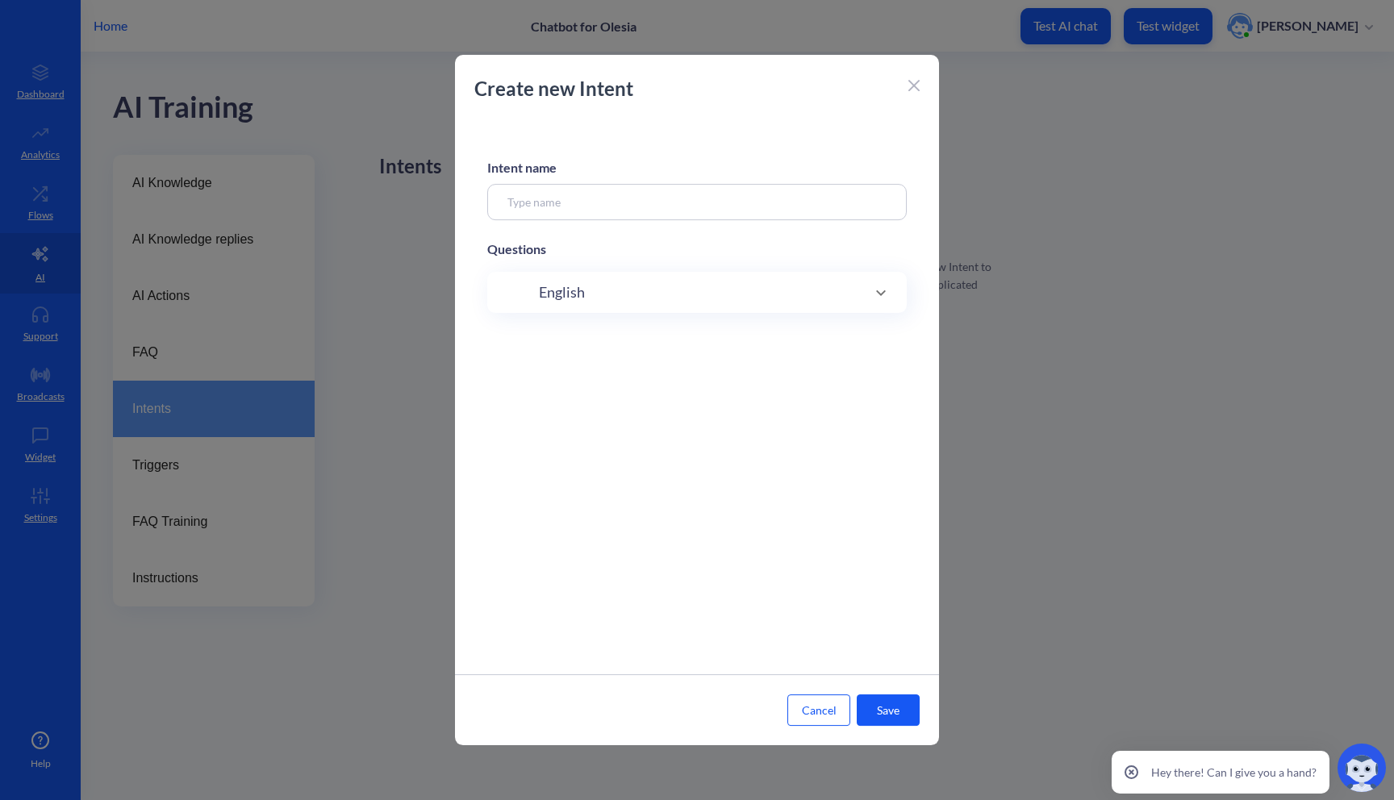
click at [662, 200] on input at bounding box center [697, 202] width 420 height 36
type input "FAQ"
click at [910, 720] on button "Save" at bounding box center [888, 710] width 63 height 31
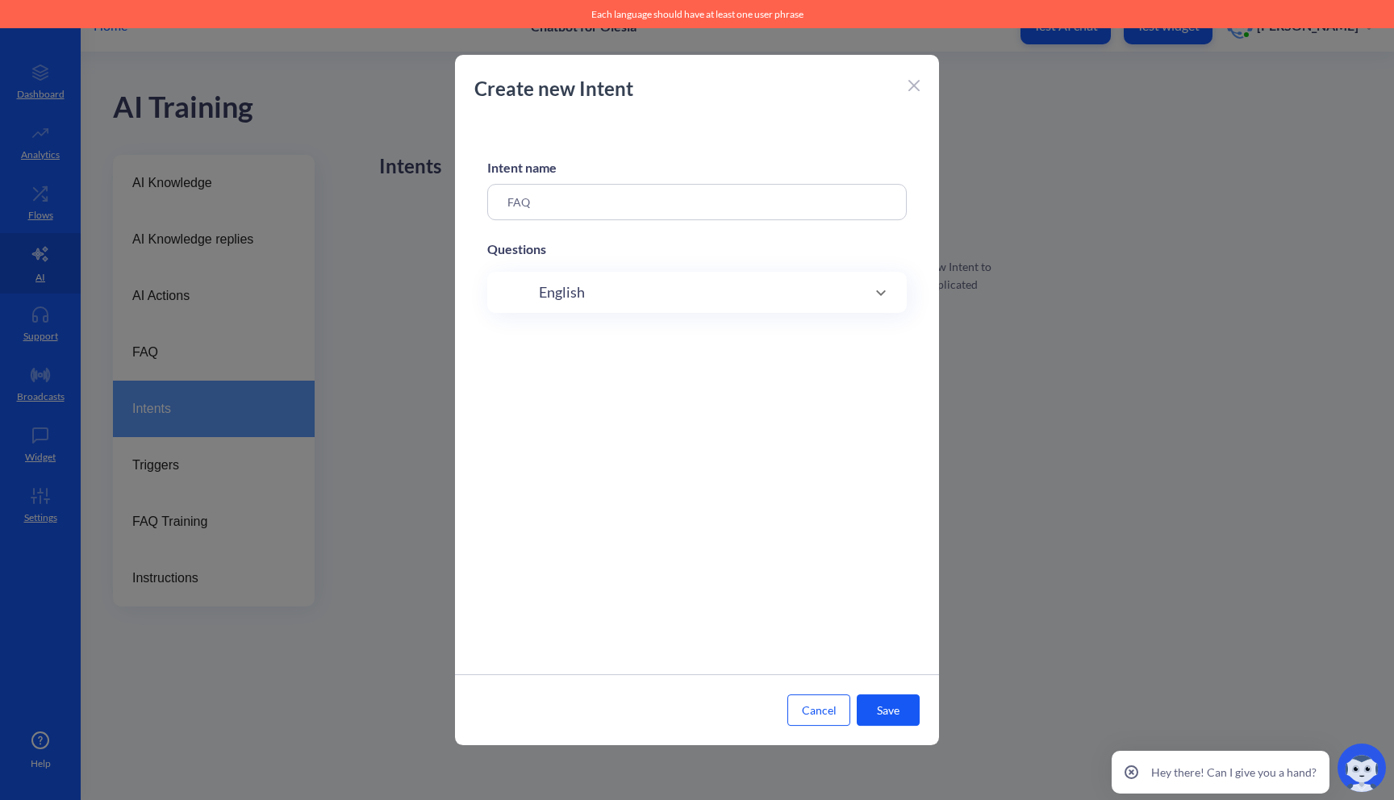
click at [602, 211] on input "FAQ" at bounding box center [697, 202] width 420 height 36
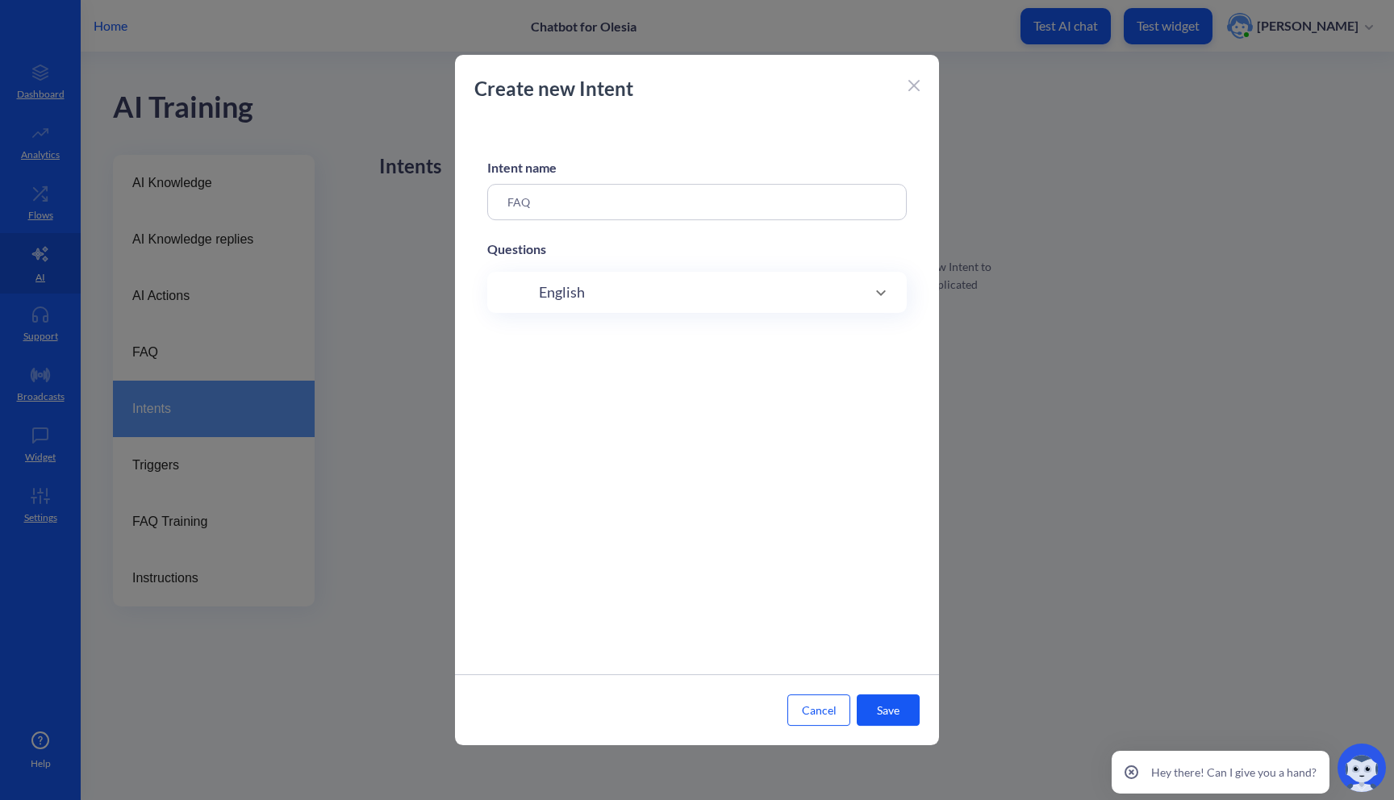
click at [602, 211] on input "FAQ" at bounding box center [697, 202] width 420 height 36
click at [877, 712] on button "Save" at bounding box center [888, 710] width 63 height 31
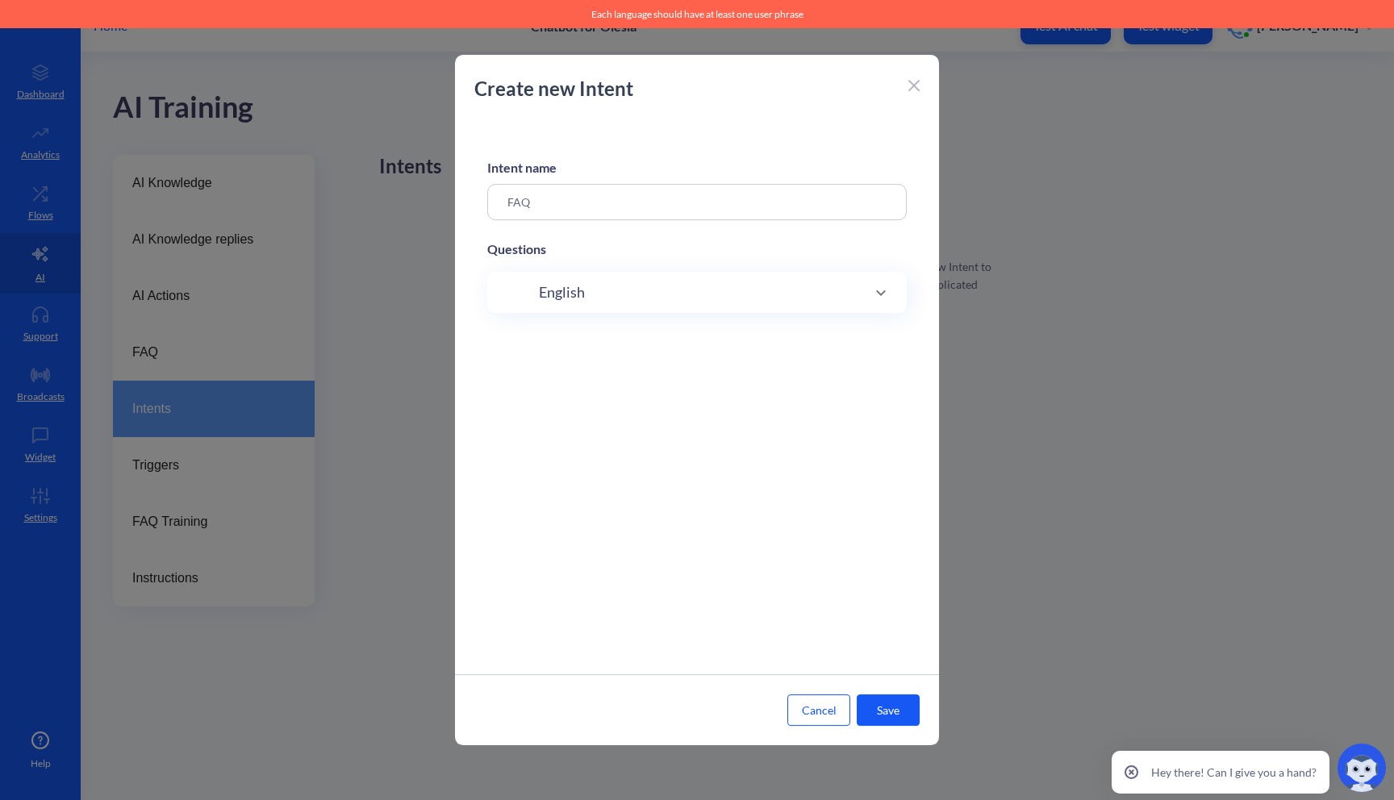
click at [798, 298] on div "English" at bounding box center [697, 293] width 355 height 22
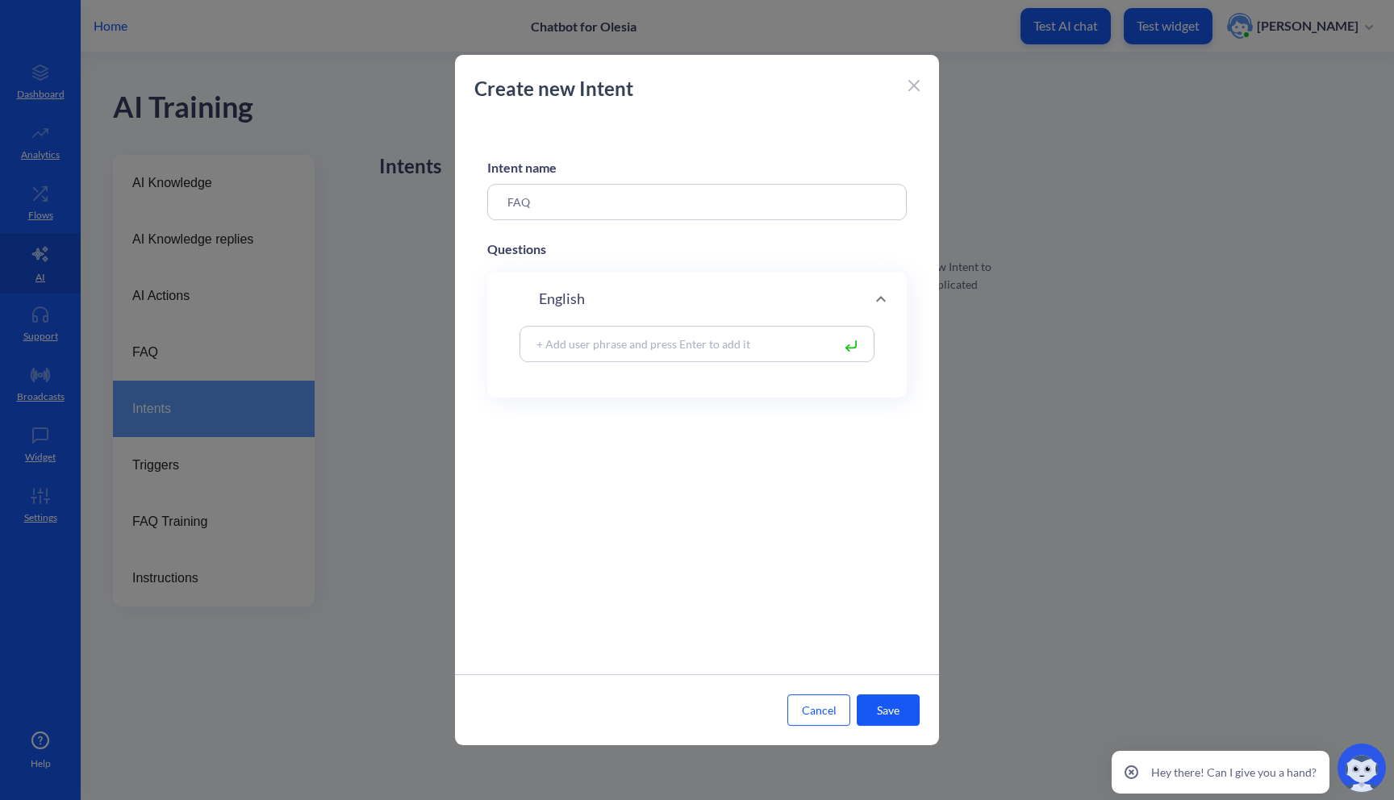
click at [763, 343] on input at bounding box center [679, 344] width 303 height 19
paste input "Where are you located?"
type input "Where are you located?"
click at [852, 343] on div at bounding box center [856, 344] width 20 height 19
click at [517, 210] on input "FAQ" at bounding box center [697, 202] width 420 height 36
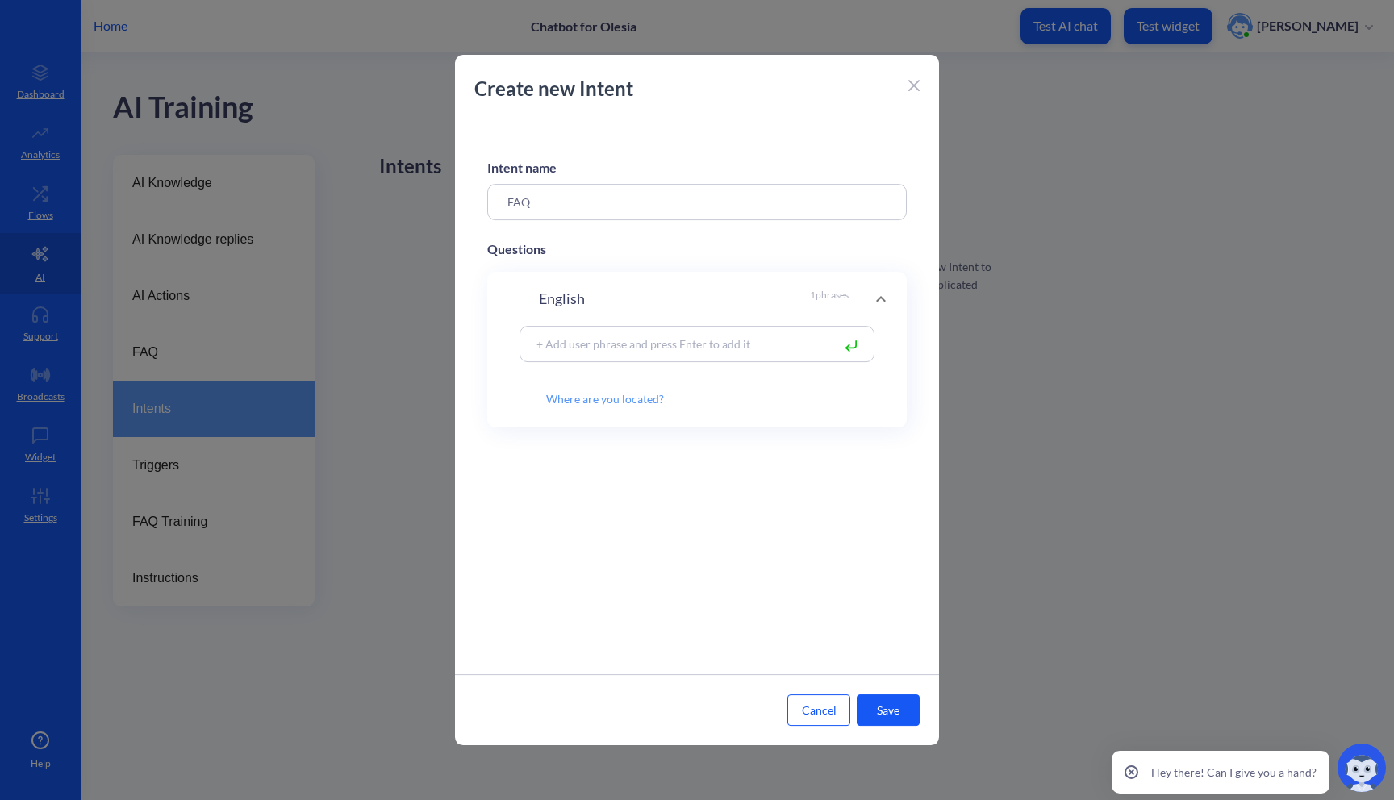
click at [517, 210] on input "FAQ" at bounding box center [697, 202] width 420 height 36
type input "Location"
click at [650, 520] on div "Intent name Location Questions English 1 phrases Where are you located?" at bounding box center [697, 396] width 484 height 555
click at [882, 708] on button "Save" at bounding box center [888, 710] width 63 height 31
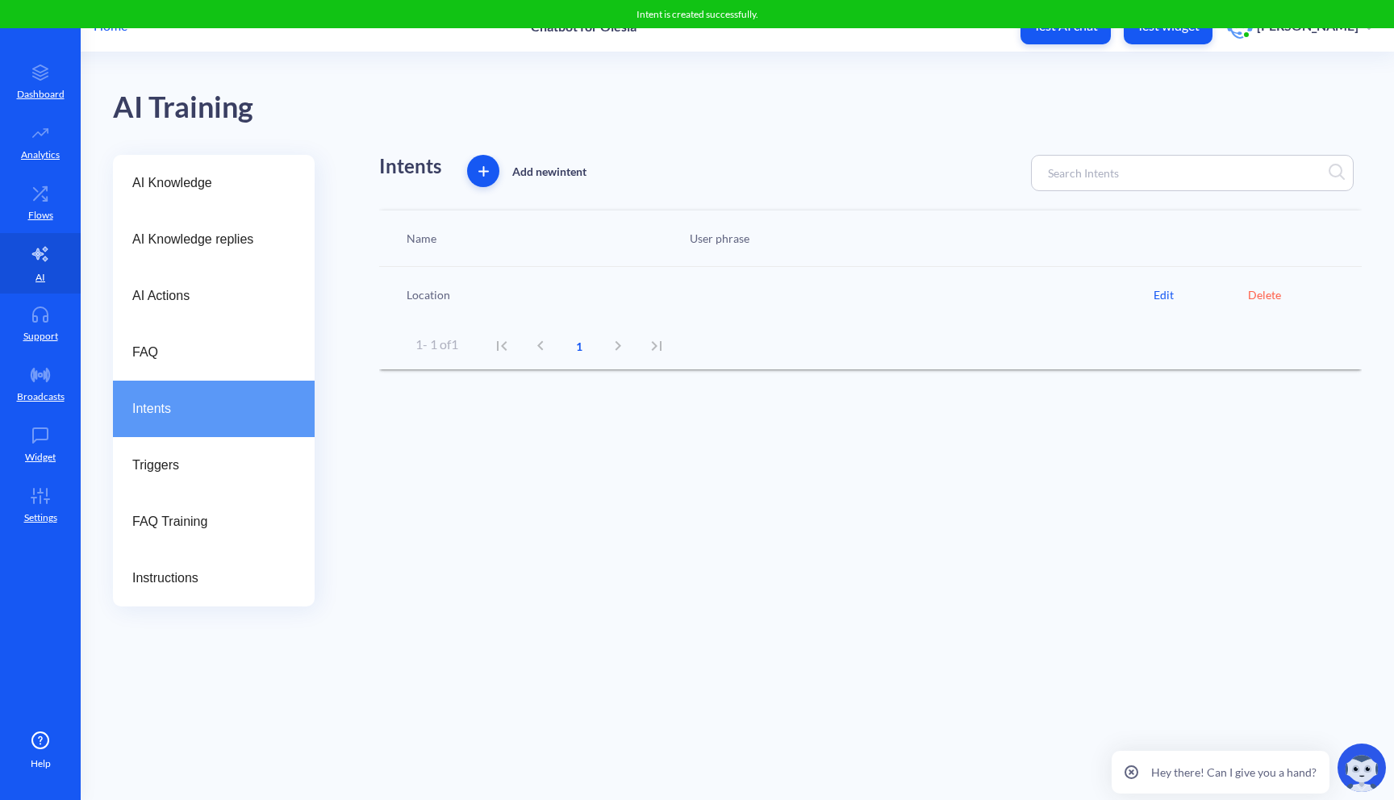
click at [1152, 298] on div at bounding box center [918, 294] width 472 height 17
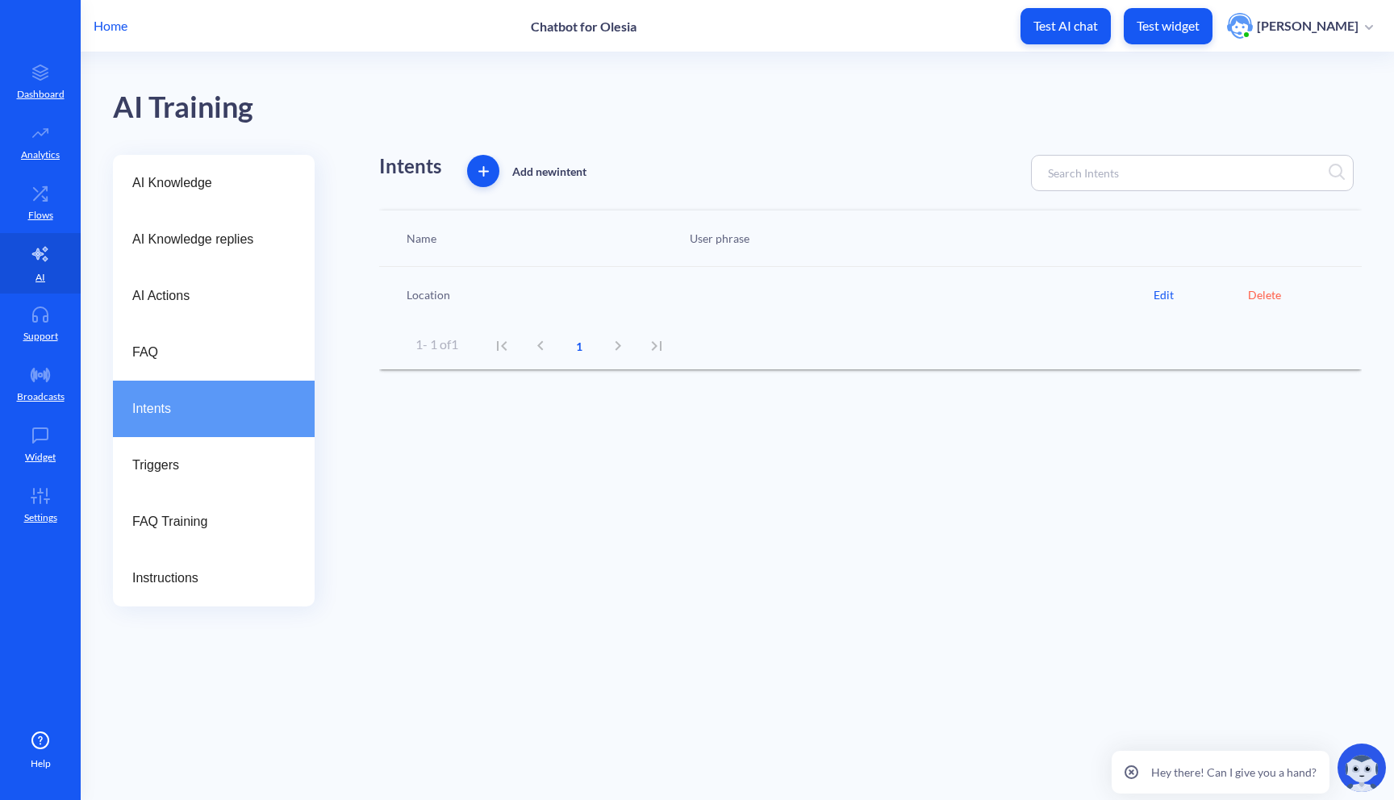
click at [1161, 298] on div "Edit" at bounding box center [1201, 294] width 94 height 17
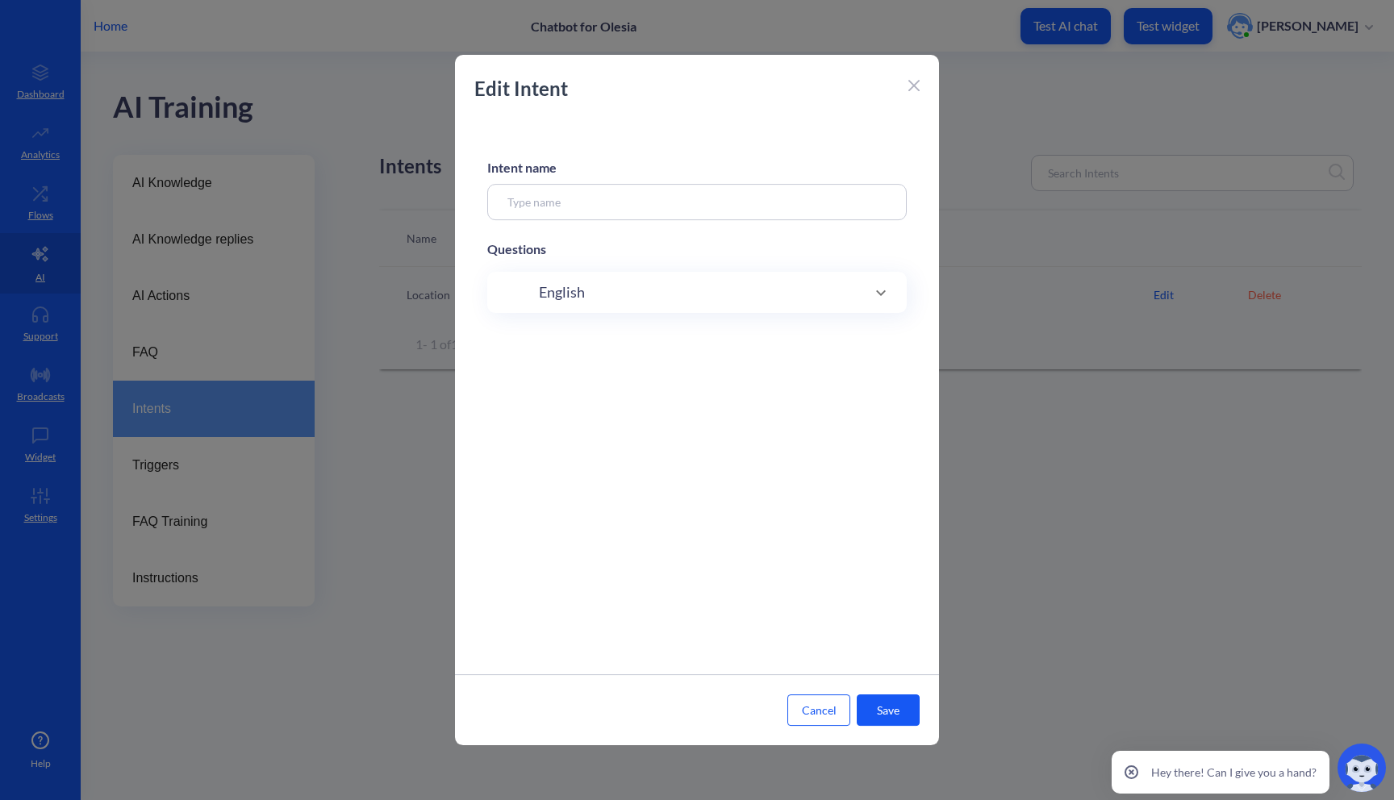
type input "Location"
click at [853, 467] on div "English 1 phrases" at bounding box center [697, 457] width 355 height 22
click at [315, 165] on div at bounding box center [697, 400] width 1394 height 800
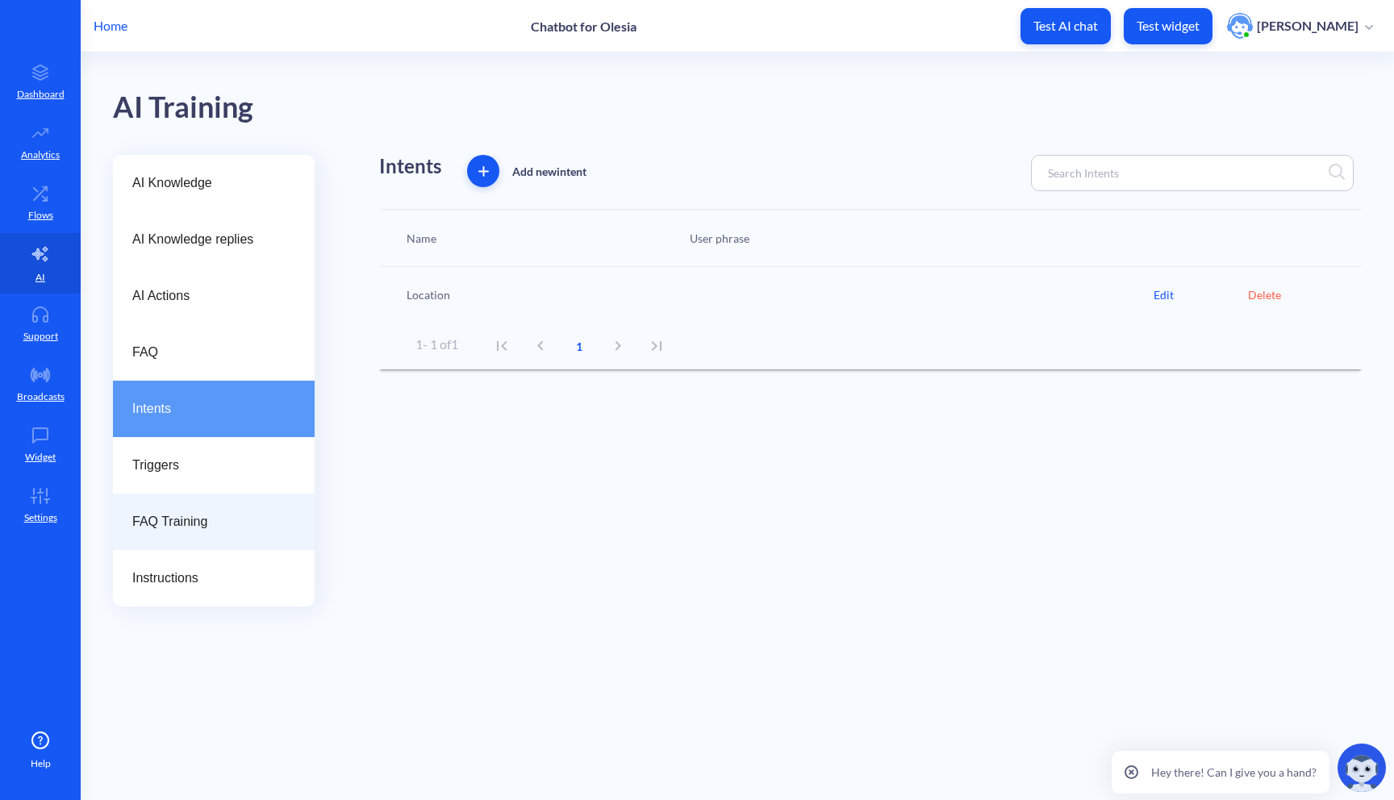
click at [229, 507] on div "FAQ Training" at bounding box center [214, 522] width 202 height 56
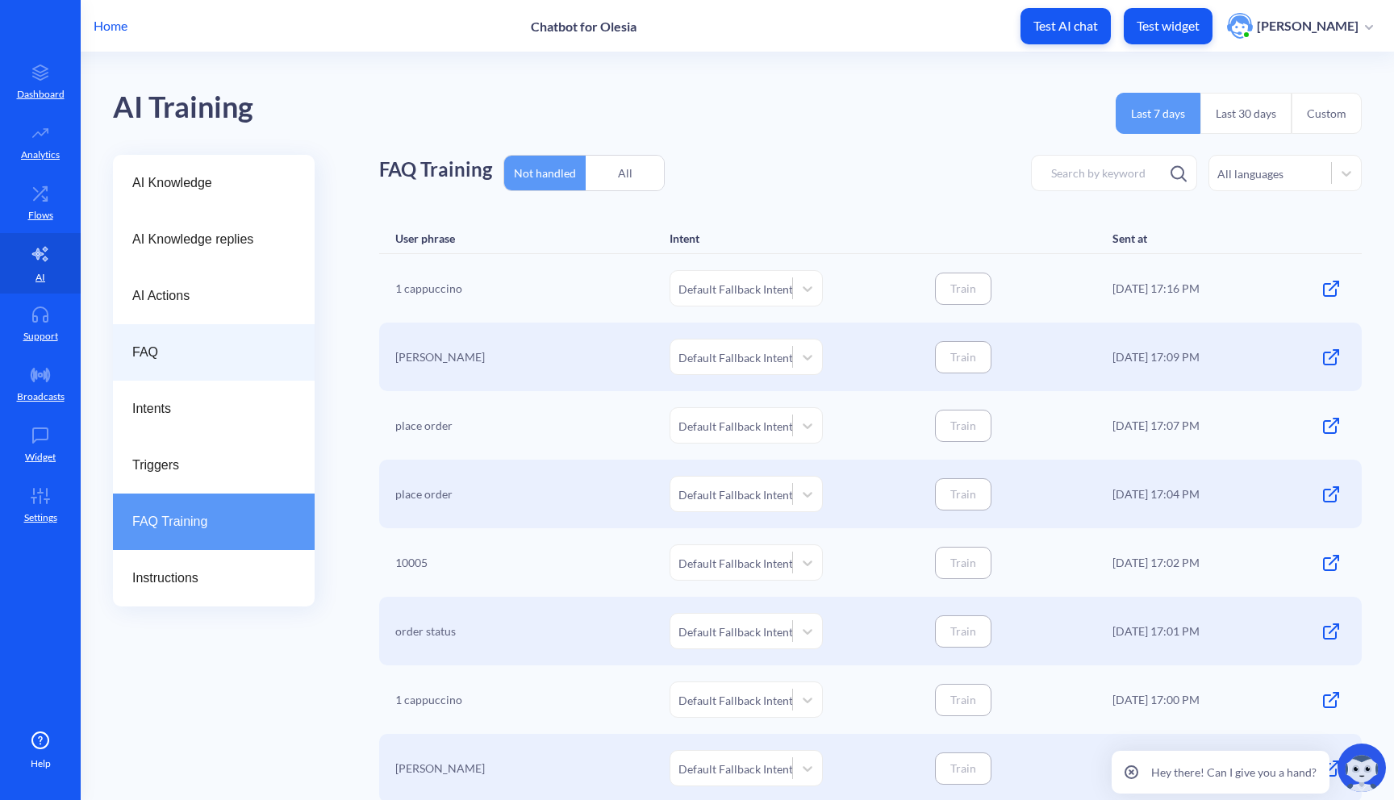
click at [261, 356] on span "FAQ" at bounding box center [207, 352] width 150 height 19
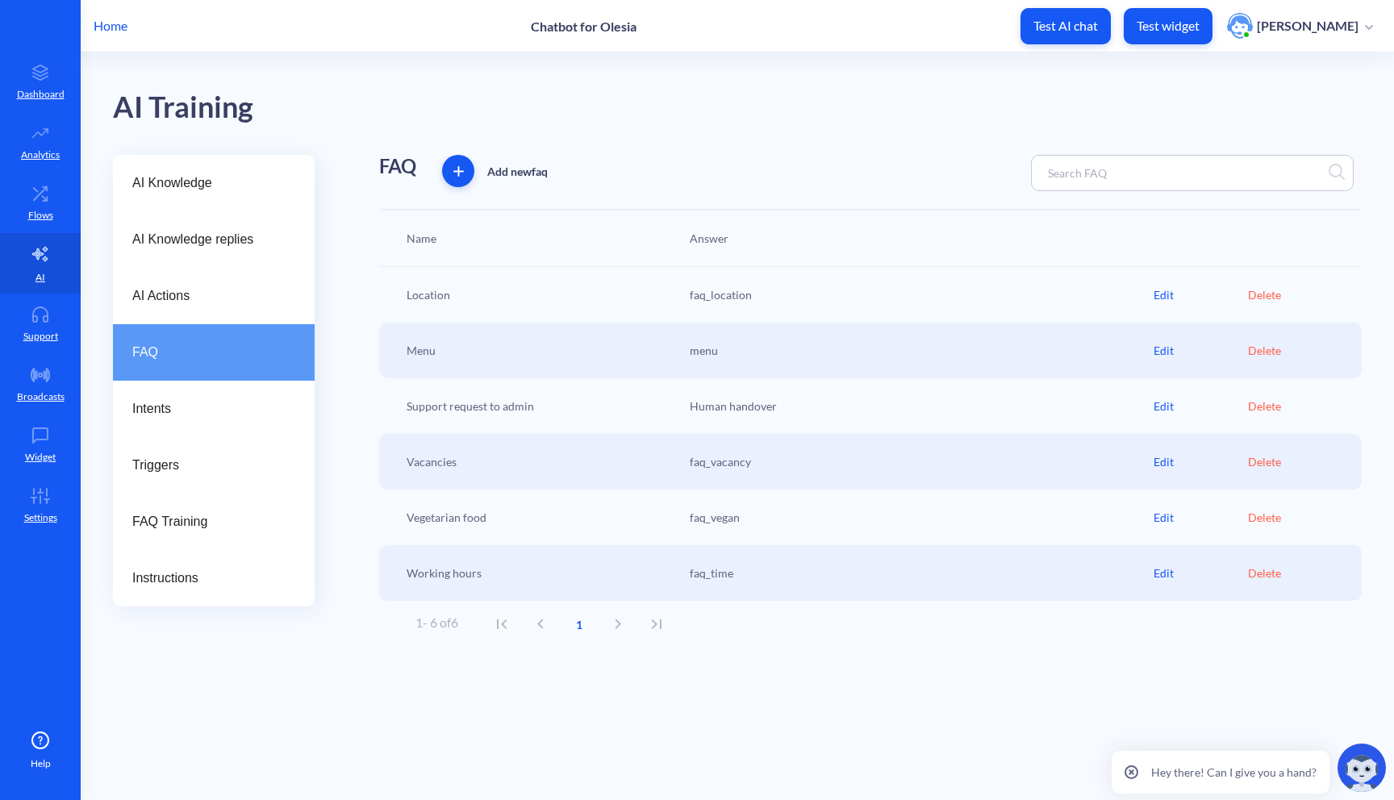
click at [1169, 294] on div "Edit" at bounding box center [1201, 294] width 94 height 17
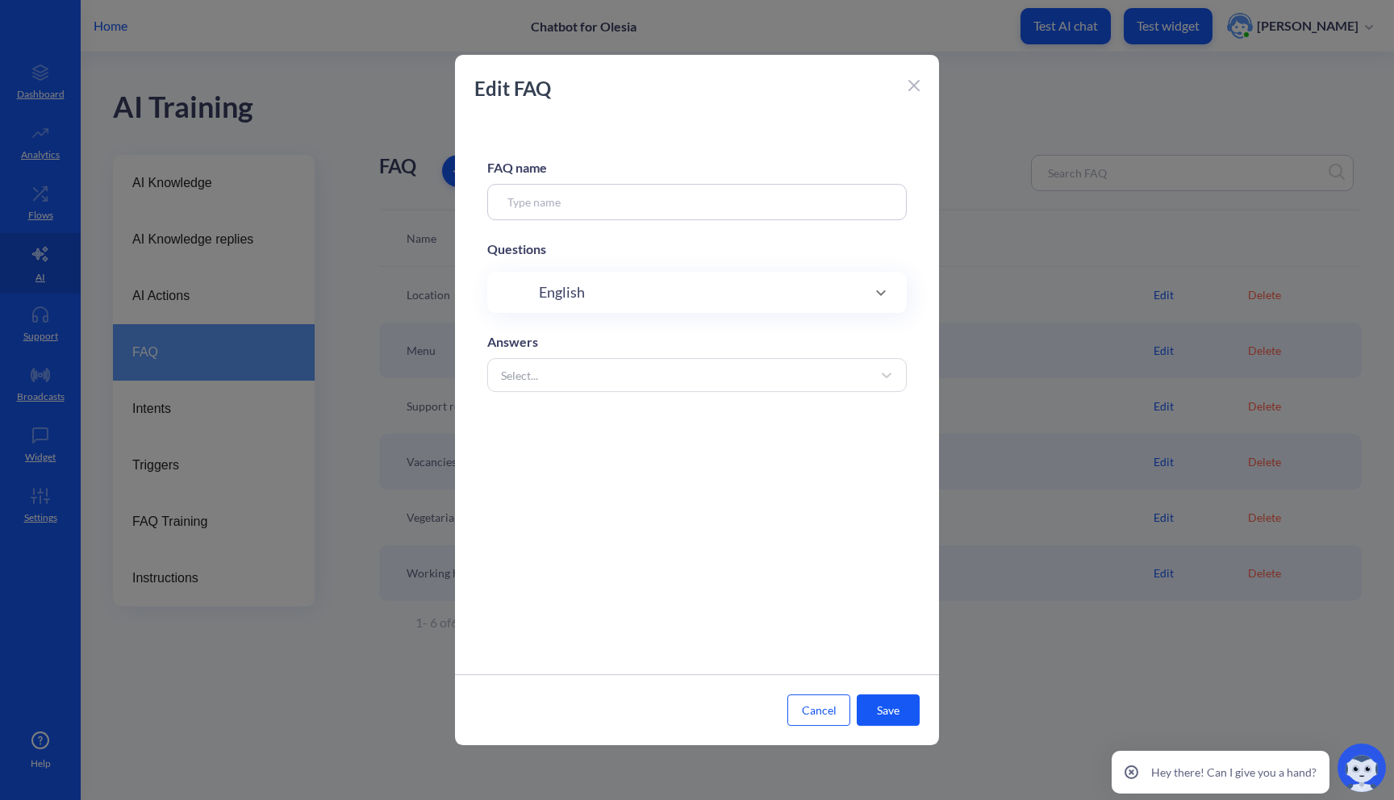
type input "Location"
click at [850, 461] on div "English 7 phrases" at bounding box center [697, 457] width 355 height 22
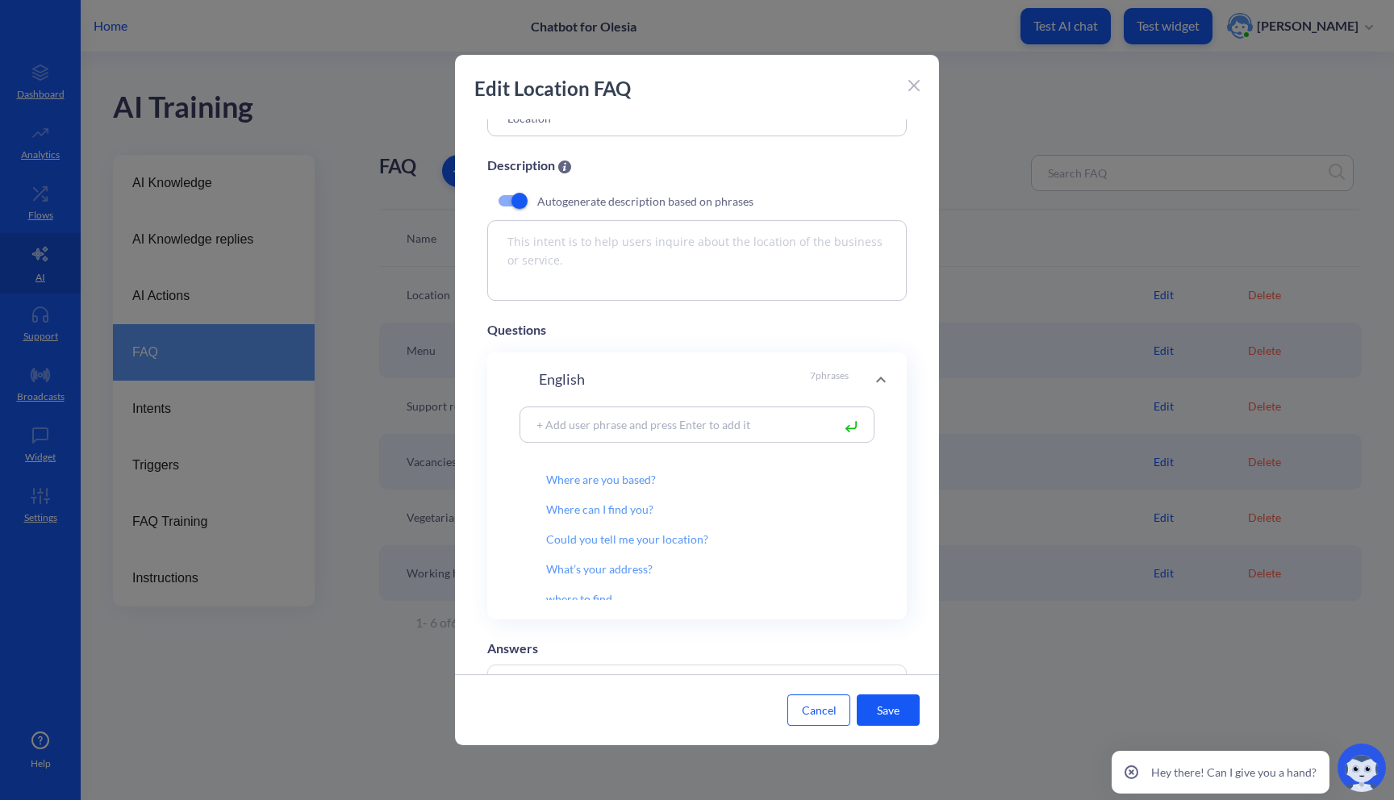
scroll to position [154, 0]
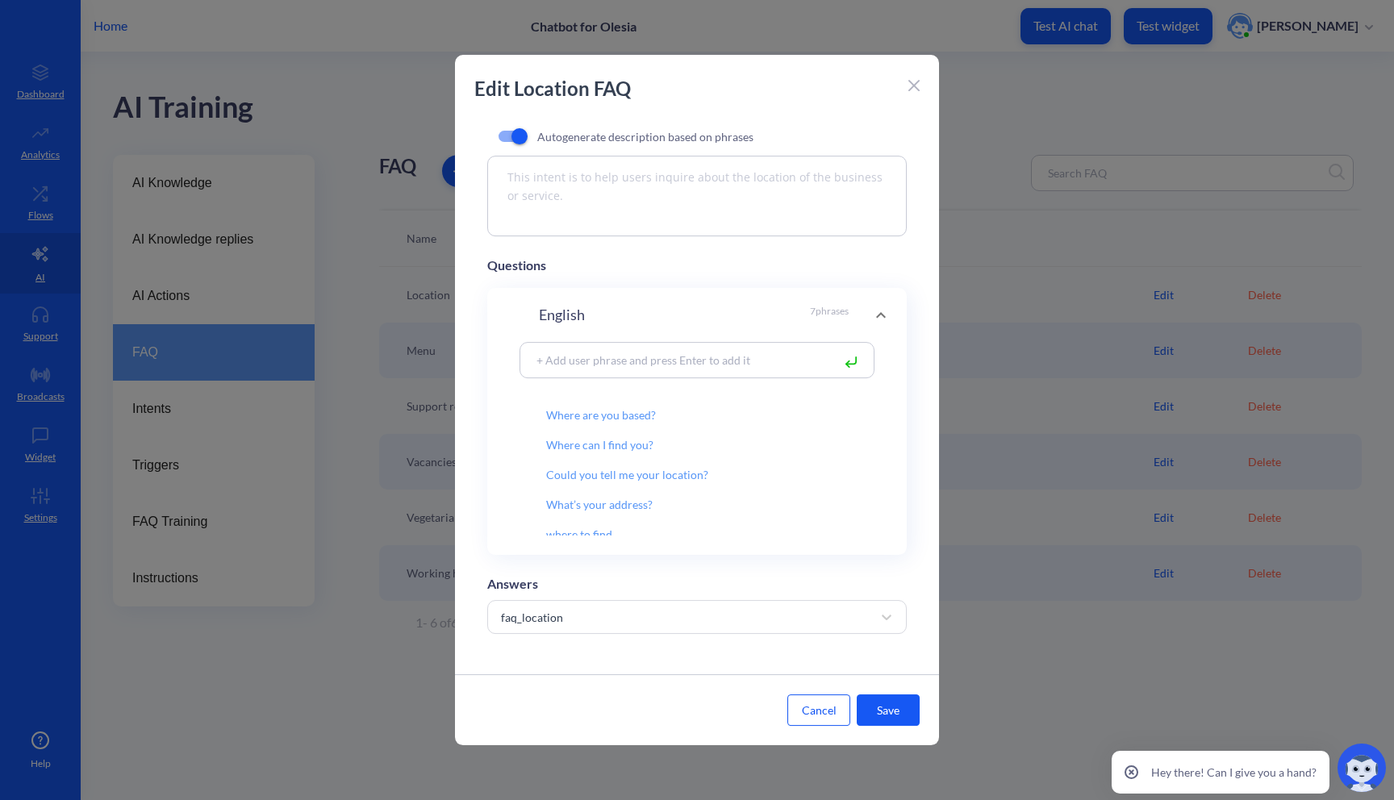
drag, startPoint x: 663, startPoint y: 436, endPoint x: 487, endPoint y: 432, distance: 175.9
click at [487, 432] on div "Where are you based? Where can I find you? Could you tell me your location? Wha…" at bounding box center [697, 448] width 420 height 213
drag, startPoint x: 543, startPoint y: 404, endPoint x: 703, endPoint y: 408, distance: 159.8
click at [703, 408] on input "Could you tell me your location?" at bounding box center [675, 400] width 311 height 27
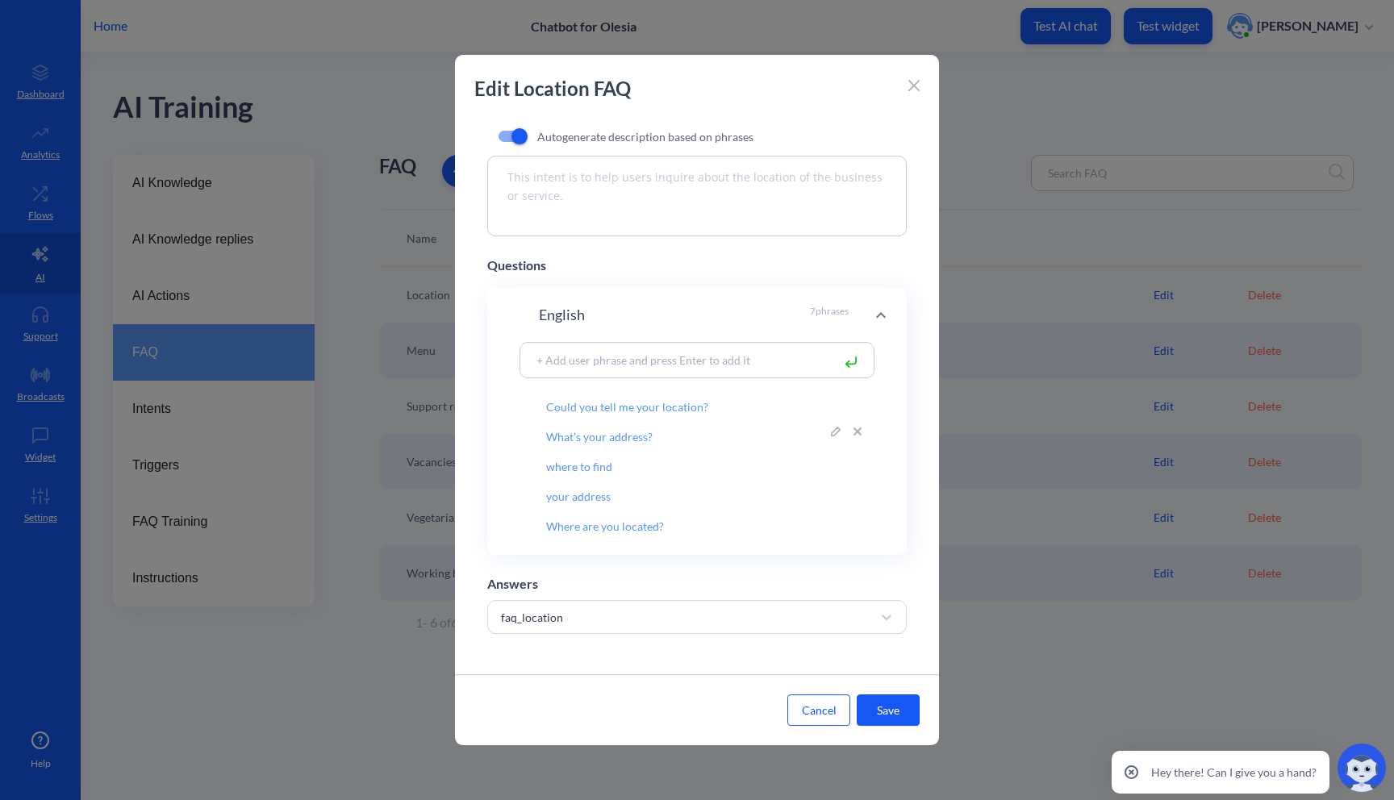
drag, startPoint x: 546, startPoint y: 430, endPoint x: 653, endPoint y: 433, distance: 106.5
click at [653, 433] on input "What’s your address?" at bounding box center [675, 430] width 311 height 27
click at [913, 85] on icon at bounding box center [914, 86] width 10 height 10
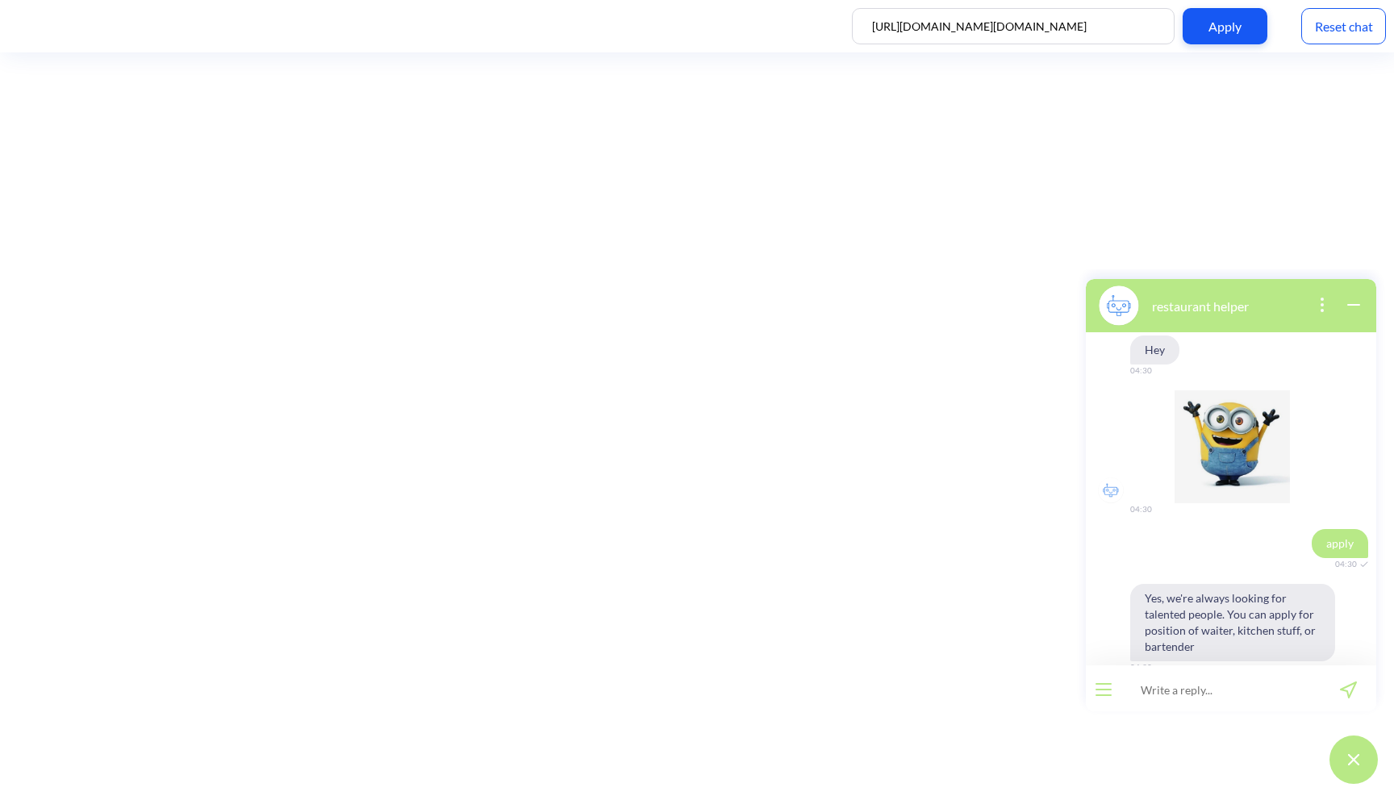
scroll to position [420, 0]
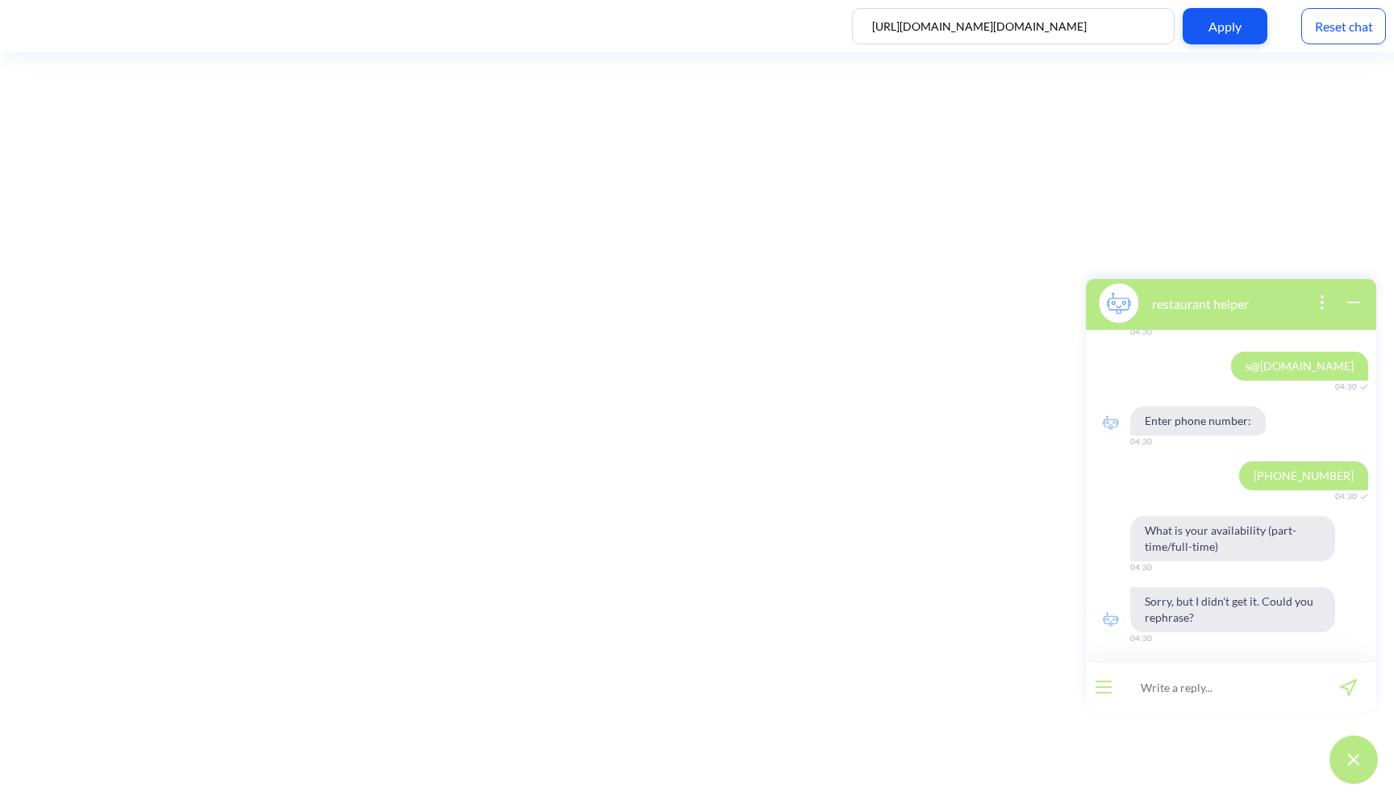
click at [1339, 27] on div "Reset chat" at bounding box center [1343, 26] width 85 height 36
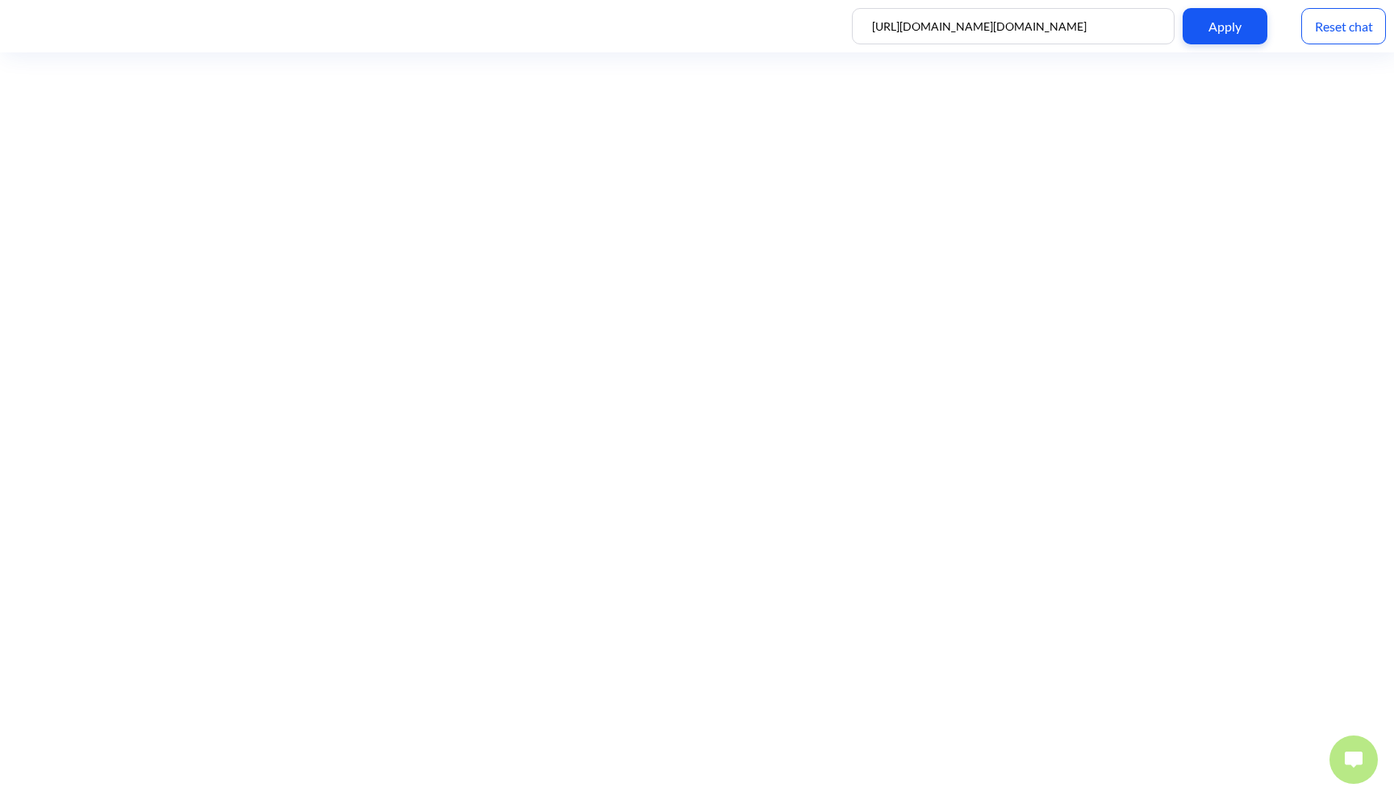
click at [1357, 751] on button at bounding box center [1354, 760] width 48 height 48
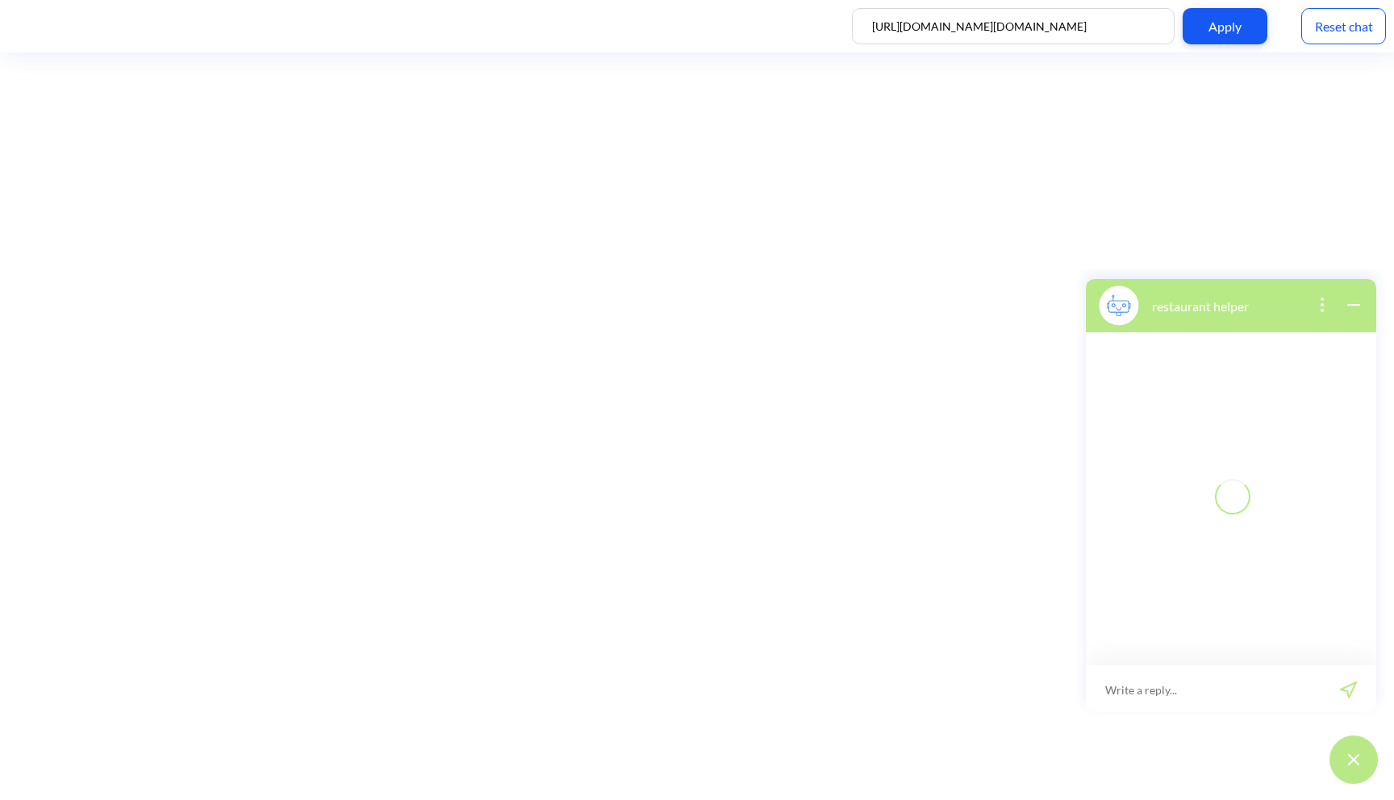
scroll to position [2, 0]
click at [1206, 679] on input at bounding box center [1220, 687] width 199 height 48
type input "menu"
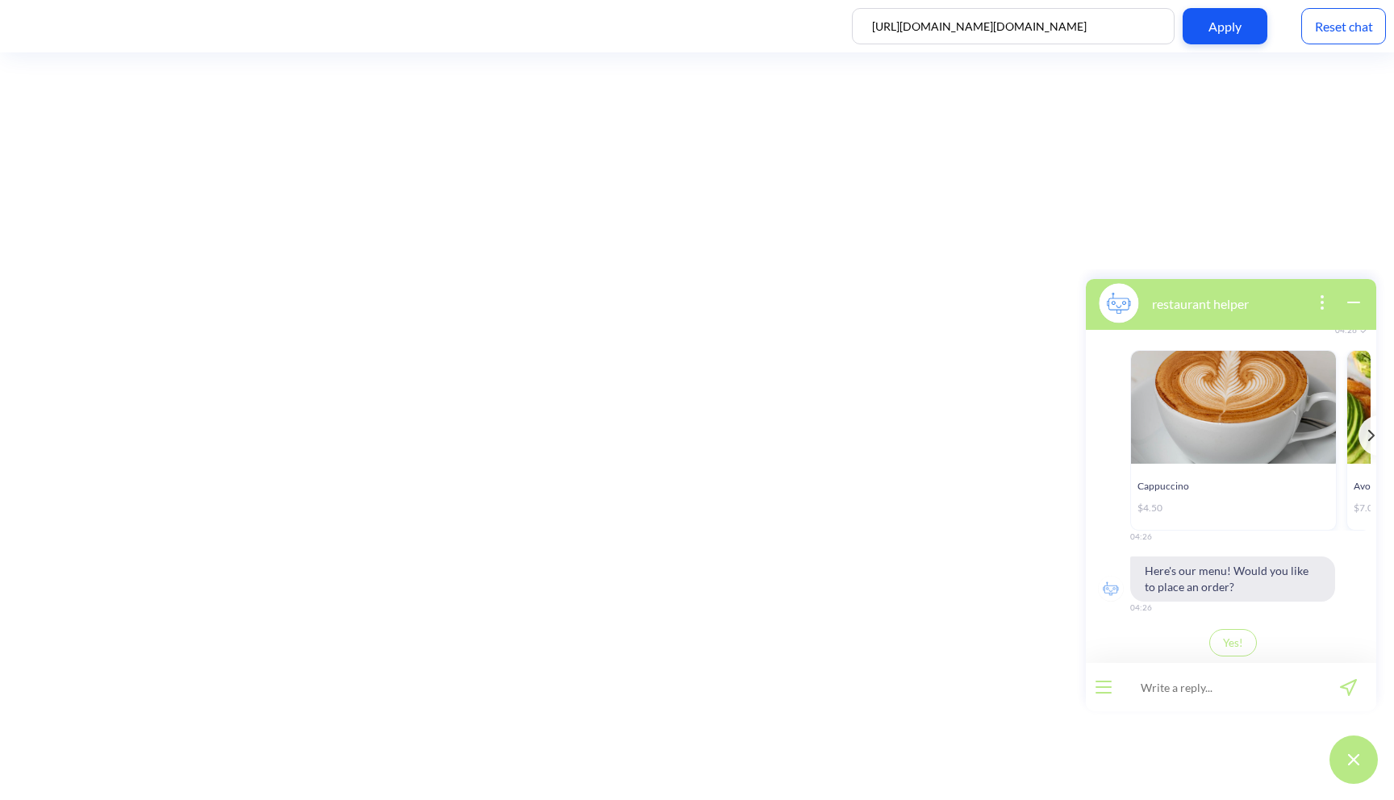
click at [1228, 649] on button "Yes!" at bounding box center [1233, 642] width 48 height 27
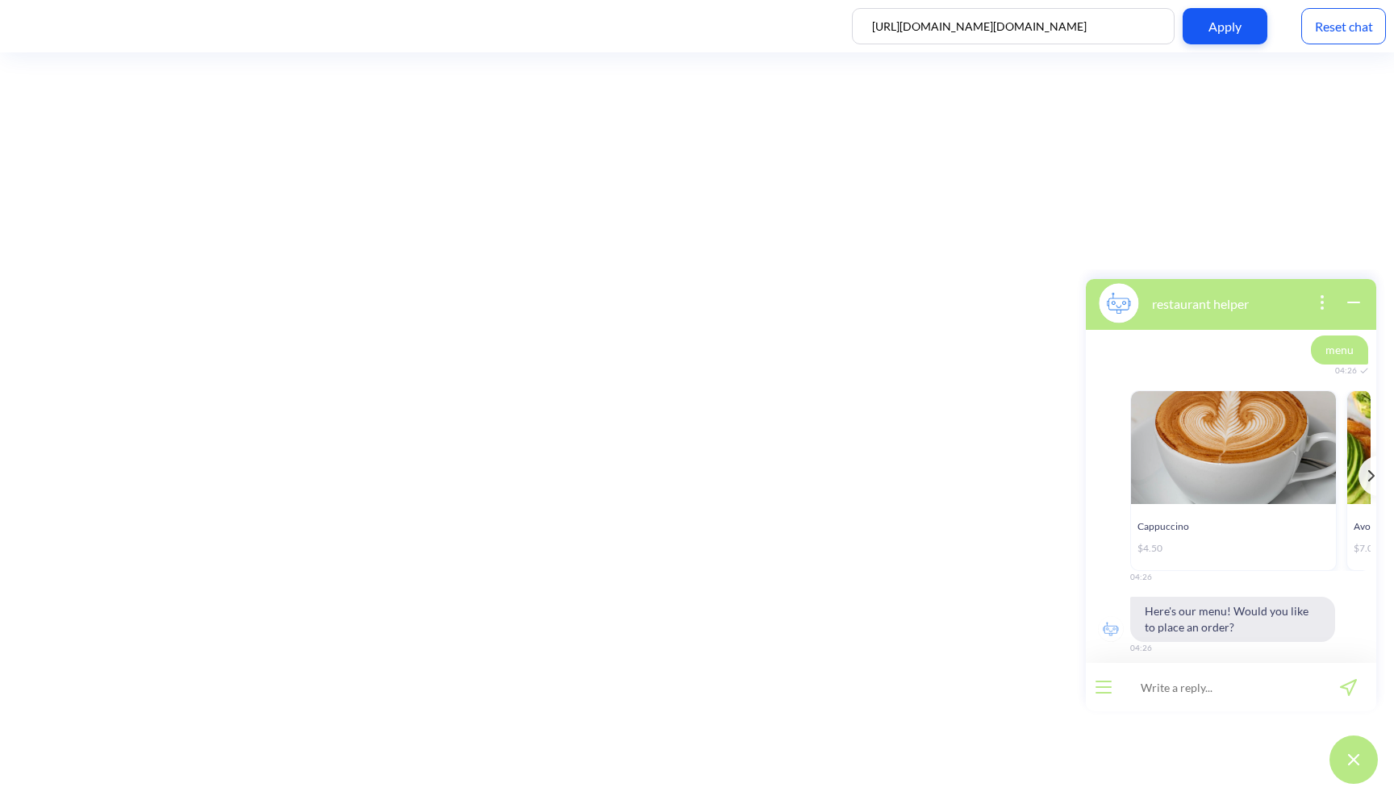
scroll to position [326, 0]
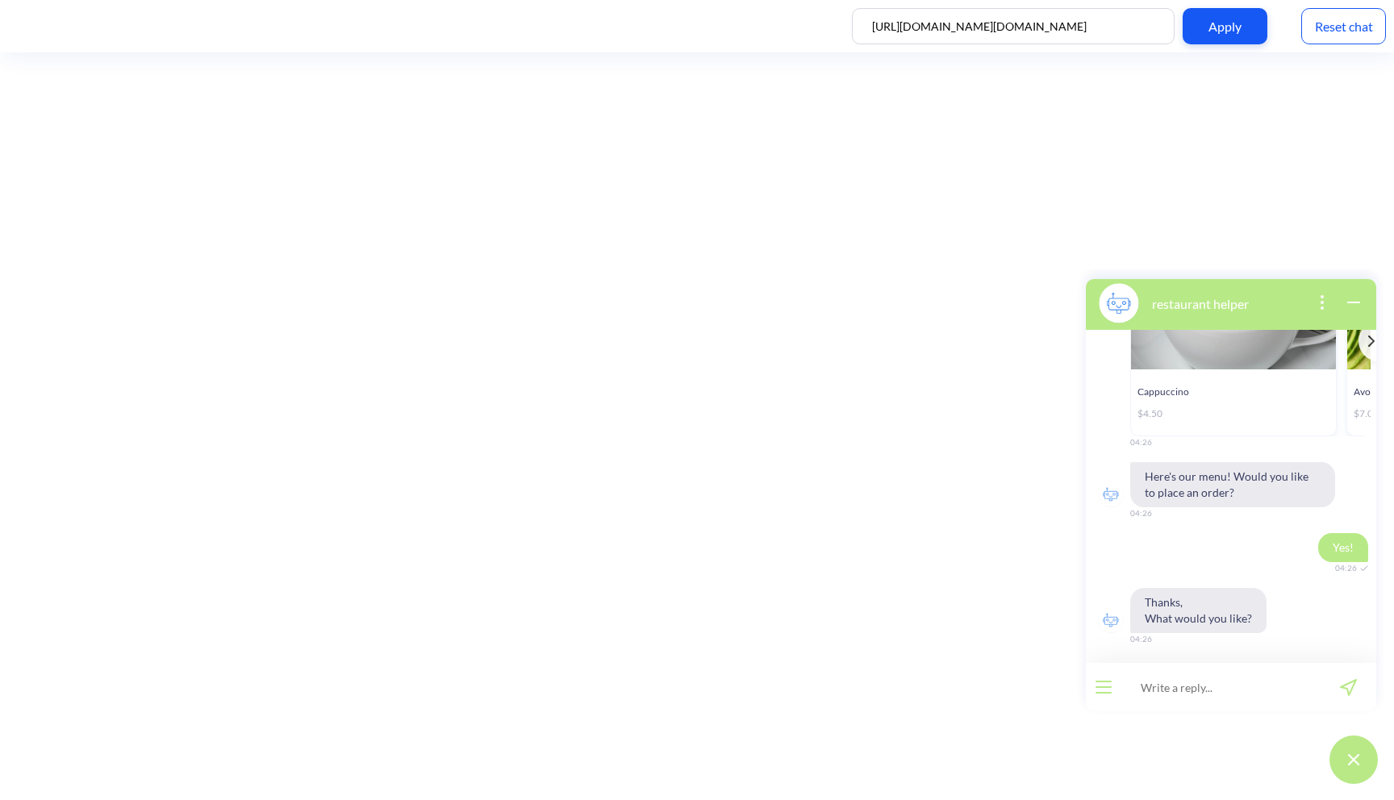
click at [1218, 692] on input at bounding box center [1220, 687] width 199 height 48
type input "menu"
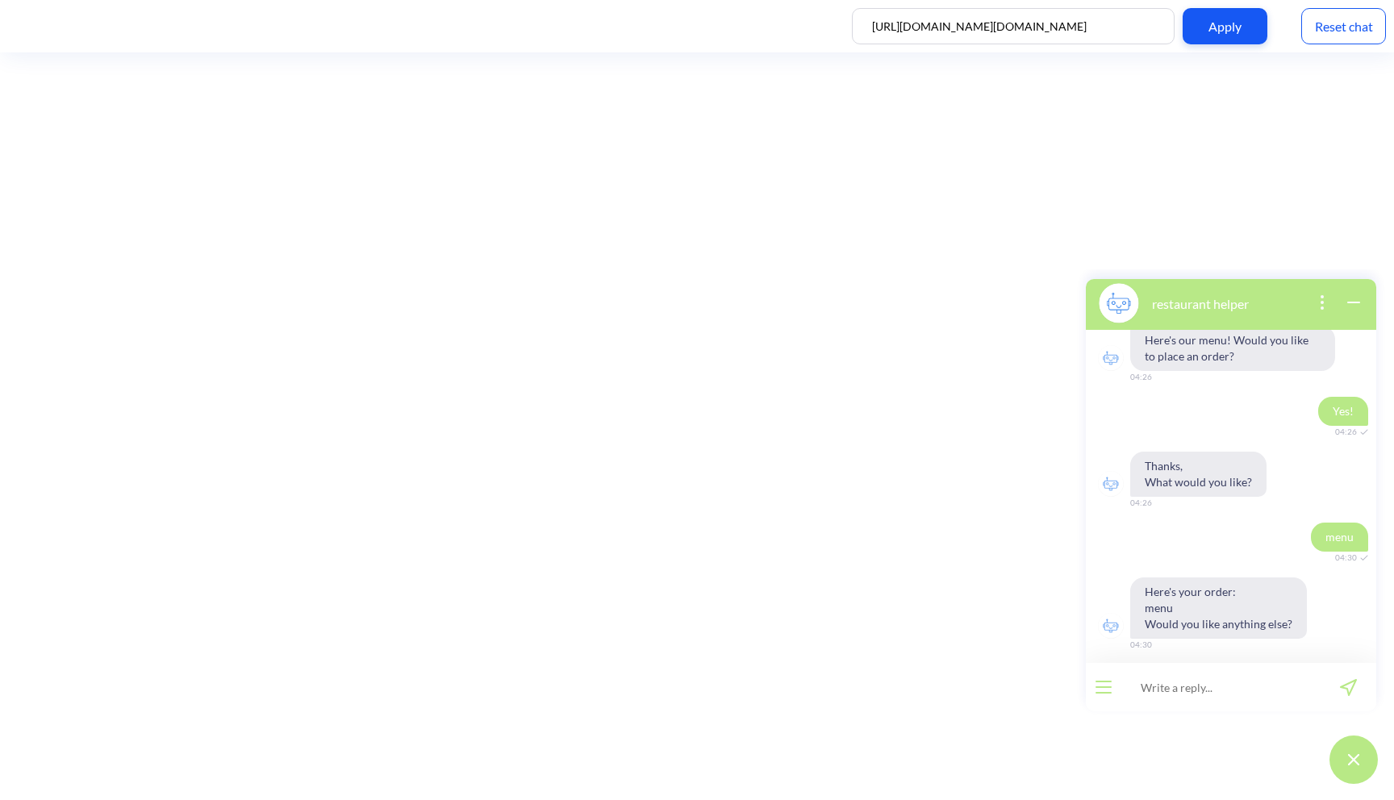
scroll to position [499, 0]
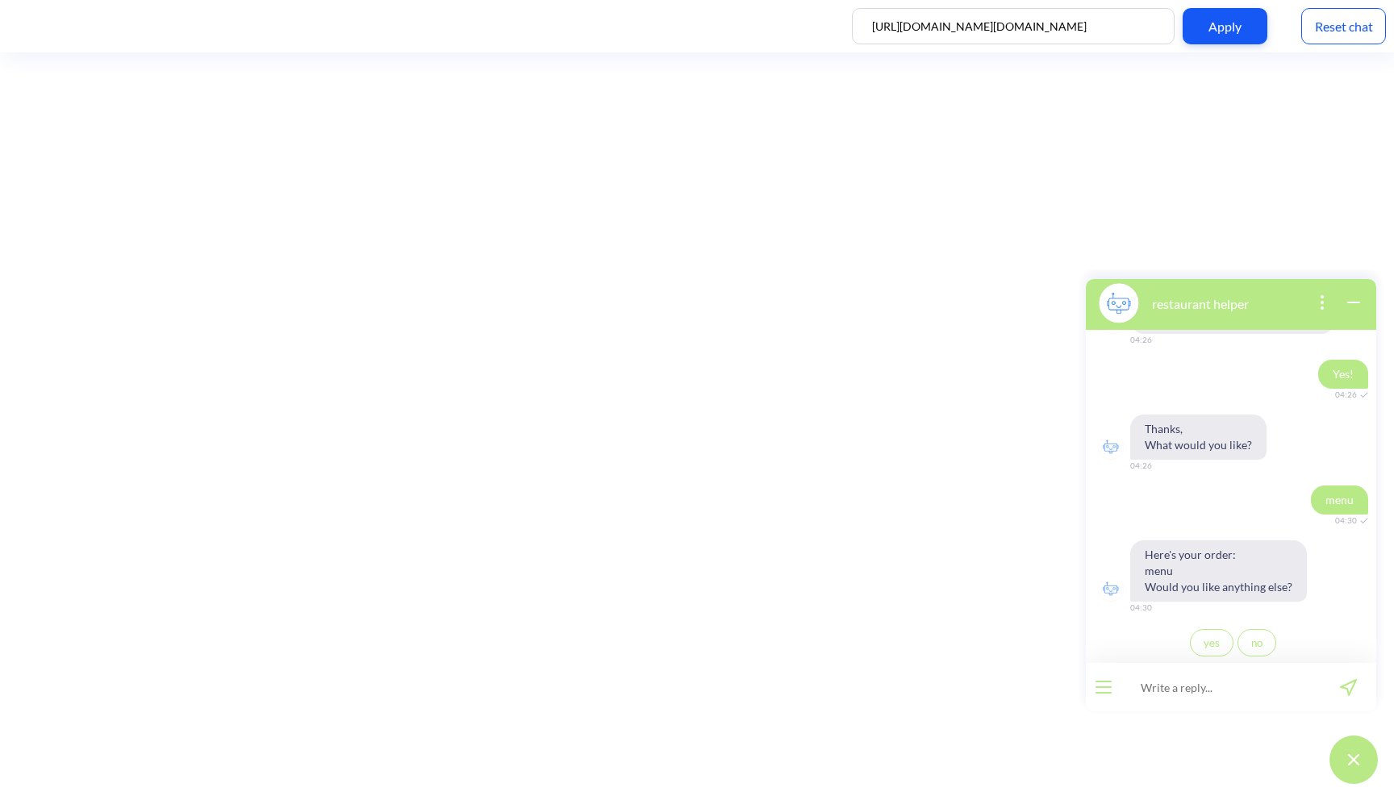
click at [1360, 35] on div "Reset chat" at bounding box center [1343, 26] width 85 height 36
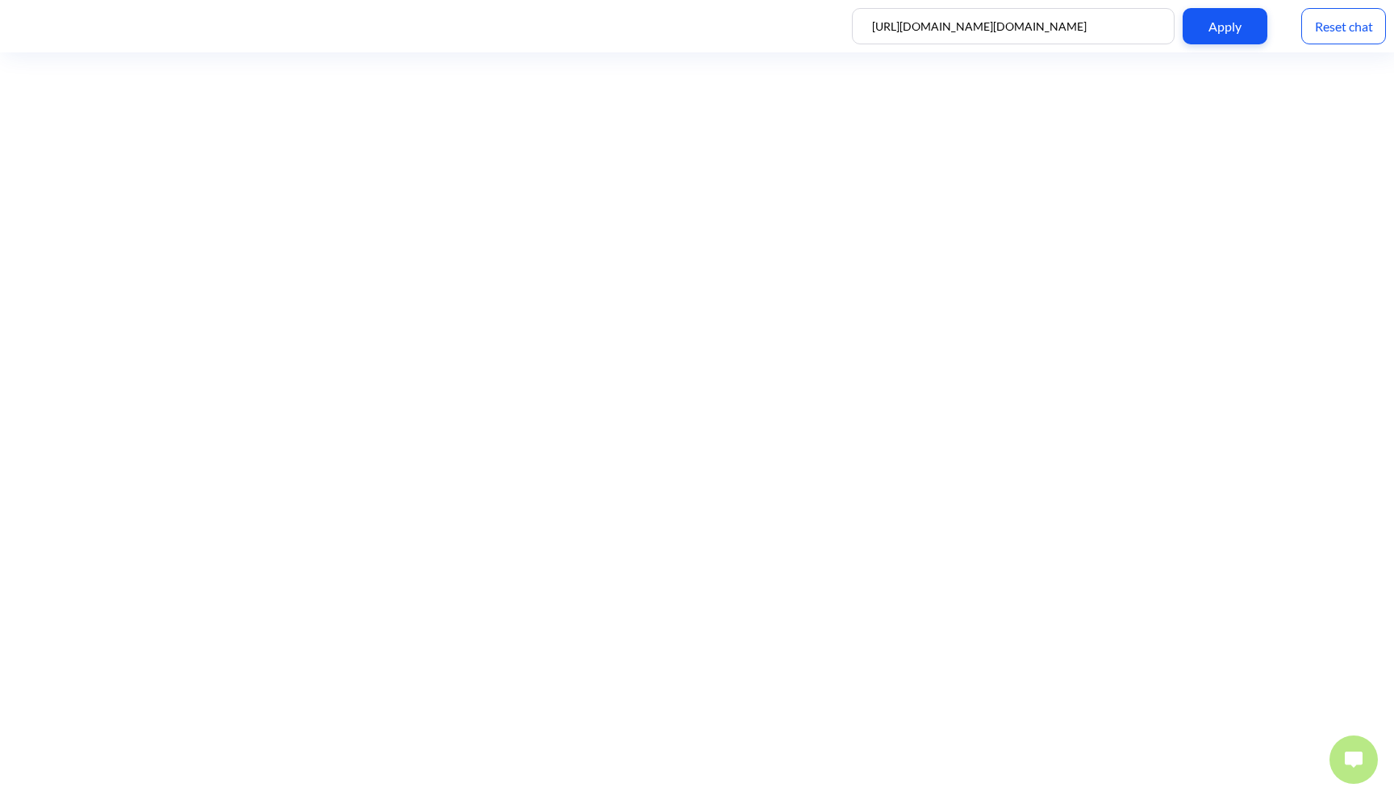
click at [1353, 750] on button at bounding box center [1354, 760] width 48 height 48
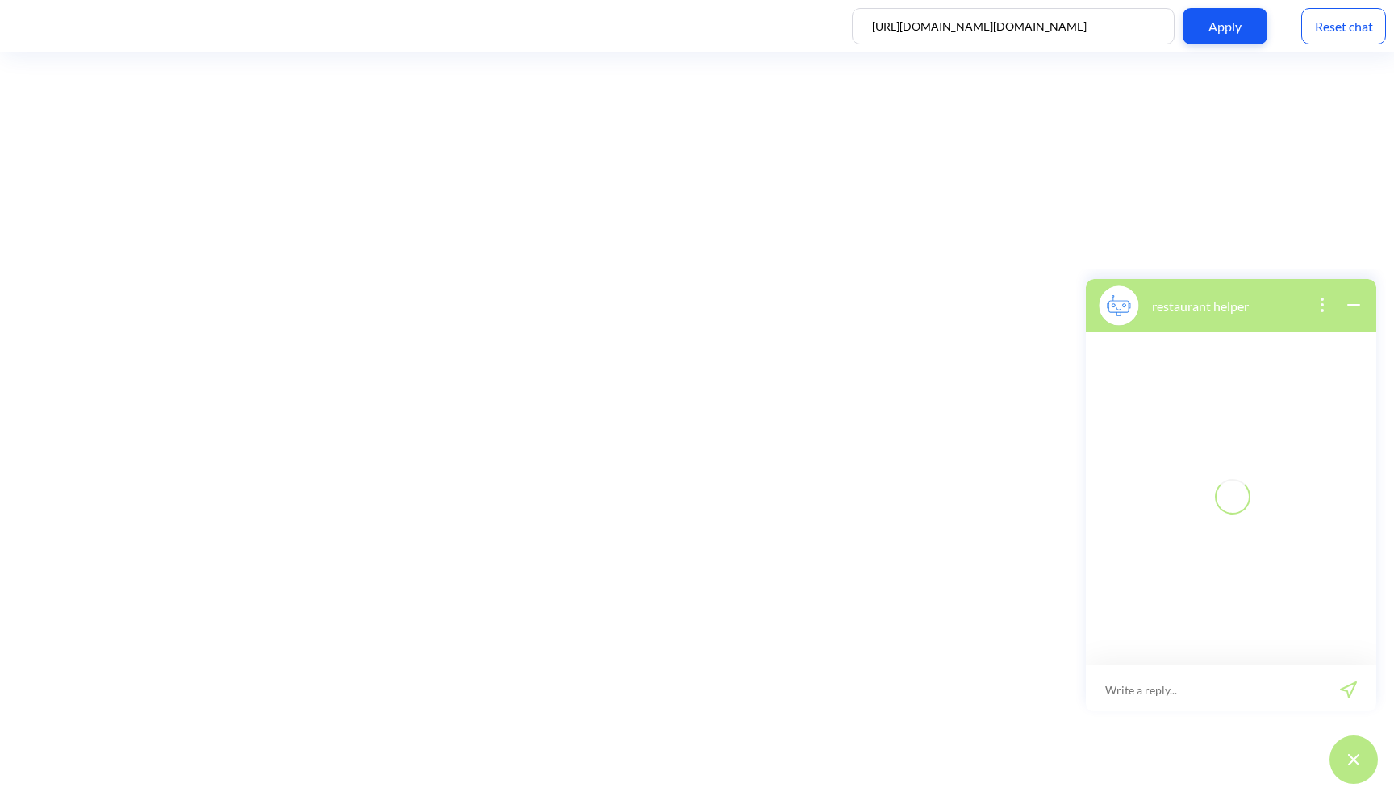
scroll to position [2, 0]
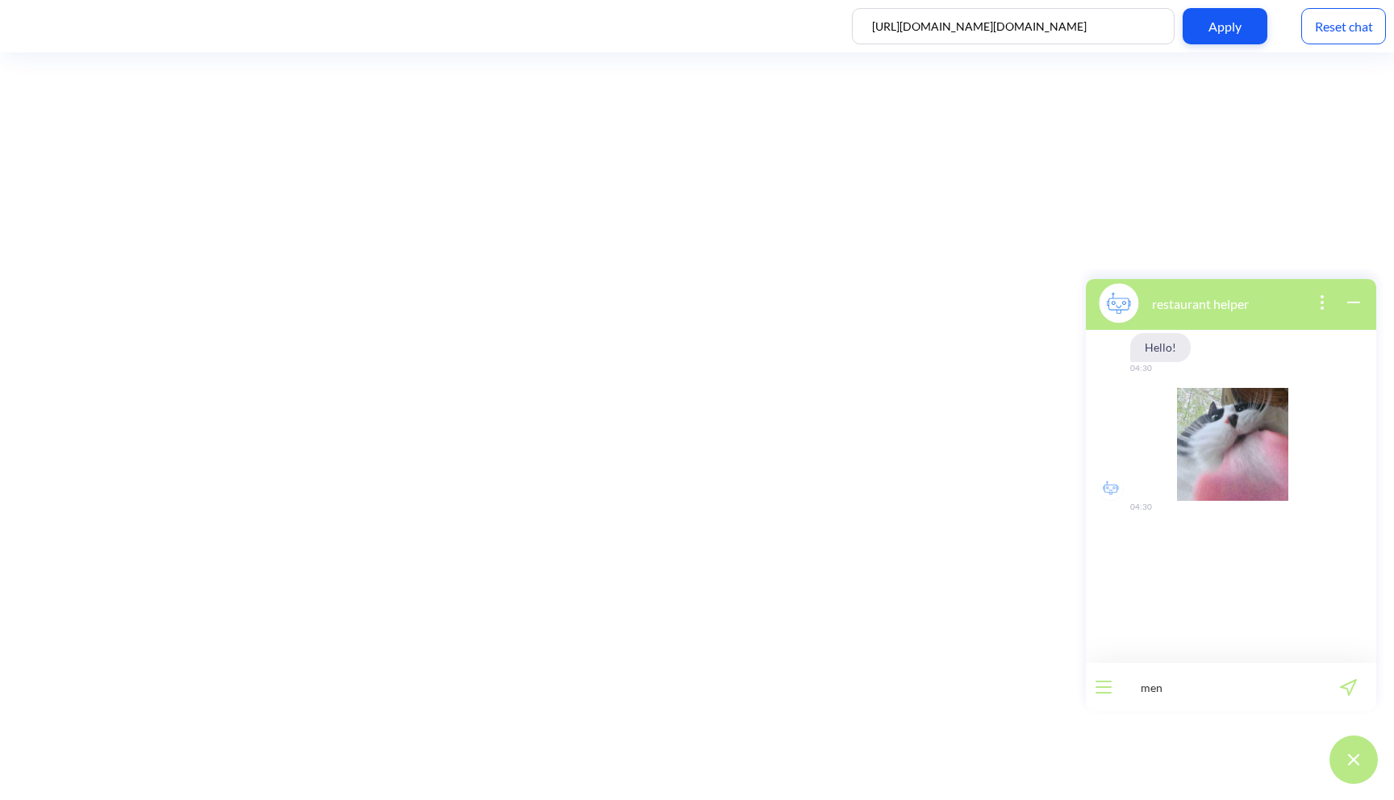
type input "menu"
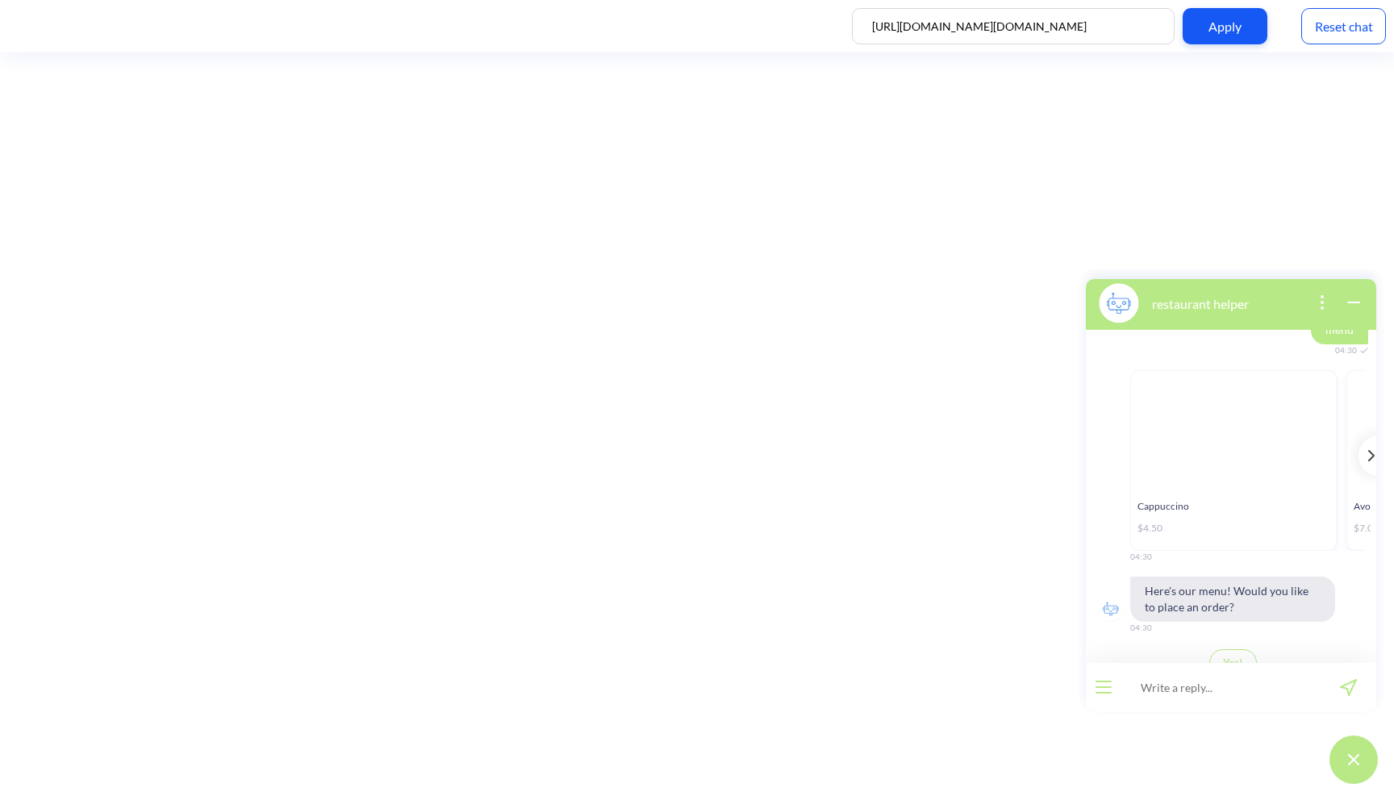
scroll to position [232, 0]
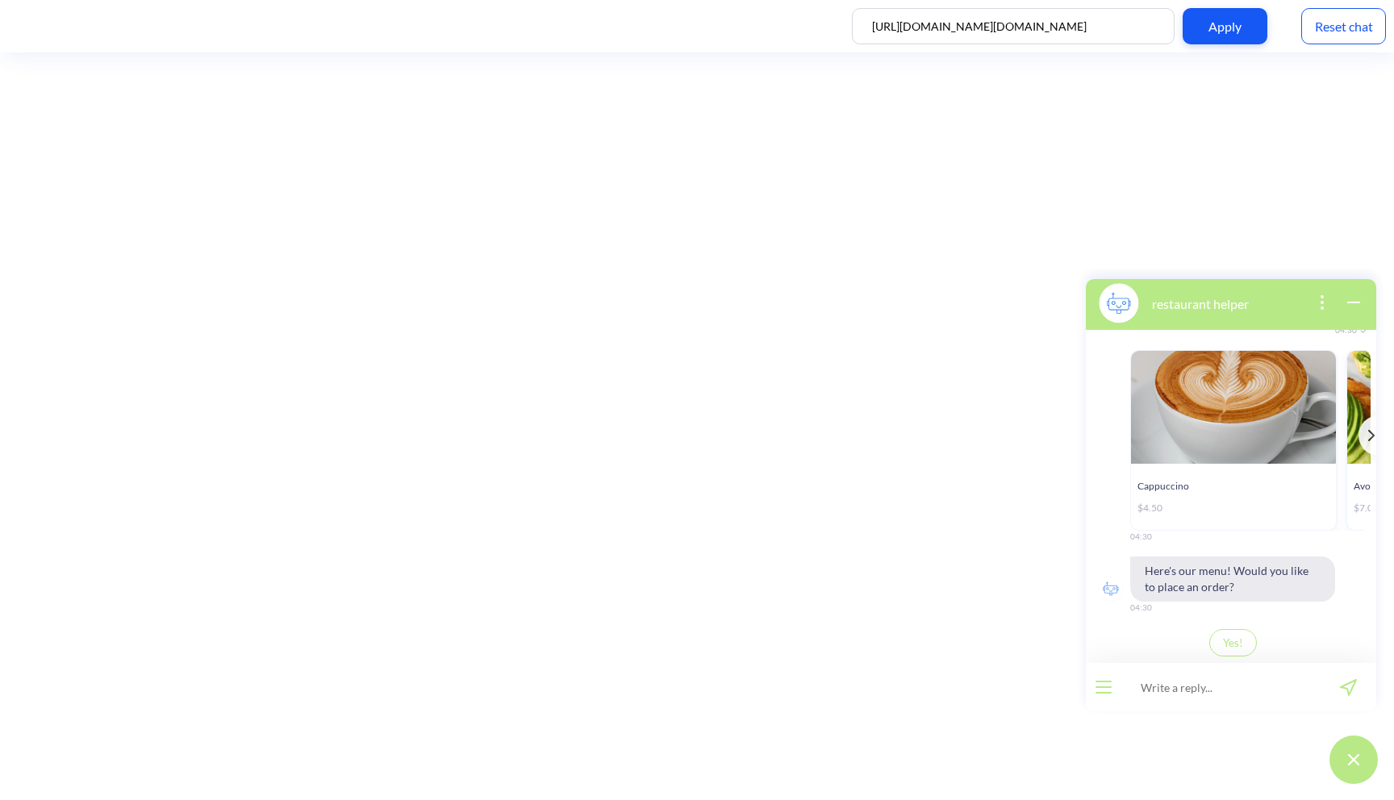
click at [1237, 641] on span "Yes!" at bounding box center [1233, 643] width 20 height 13
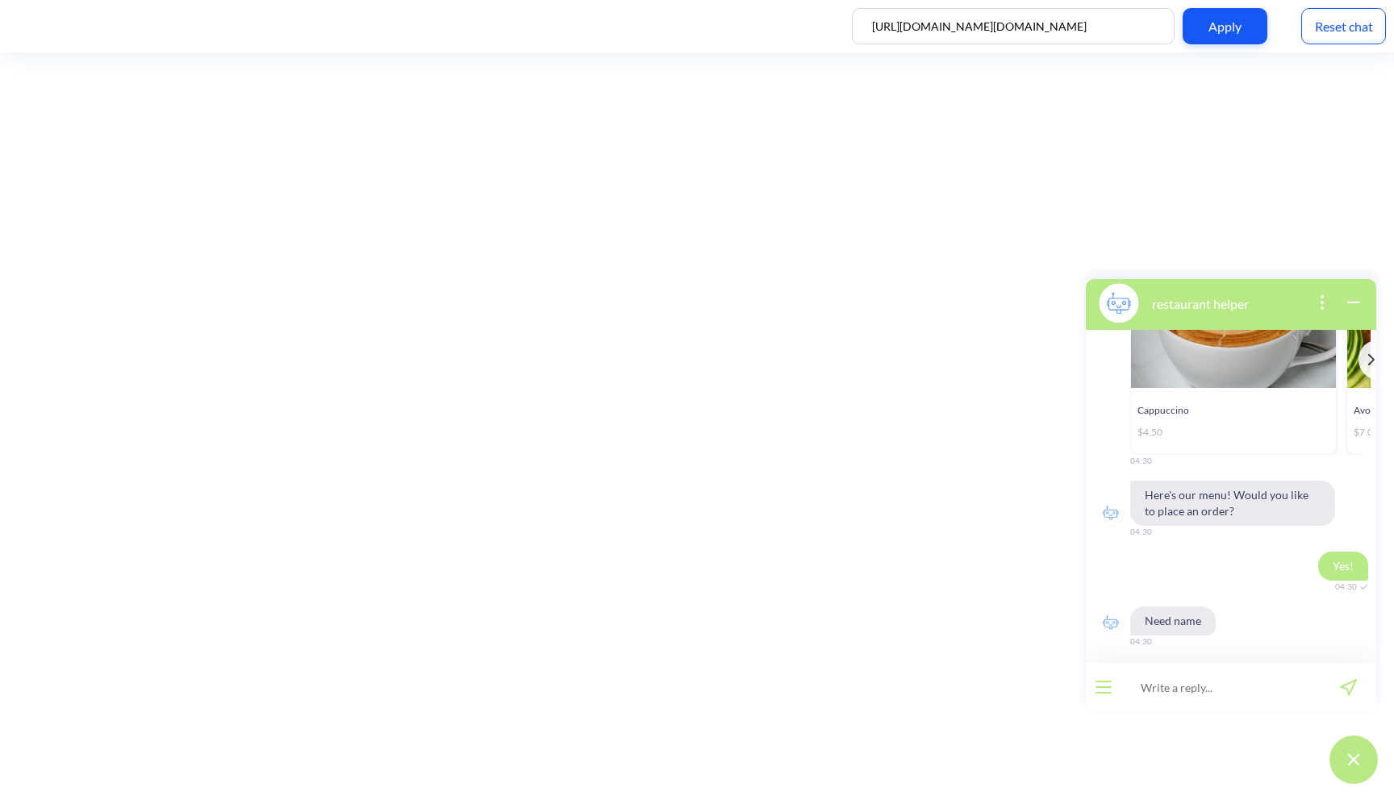
scroll to position [310, 0]
click at [1178, 691] on input at bounding box center [1220, 687] width 199 height 48
type input "lesya"
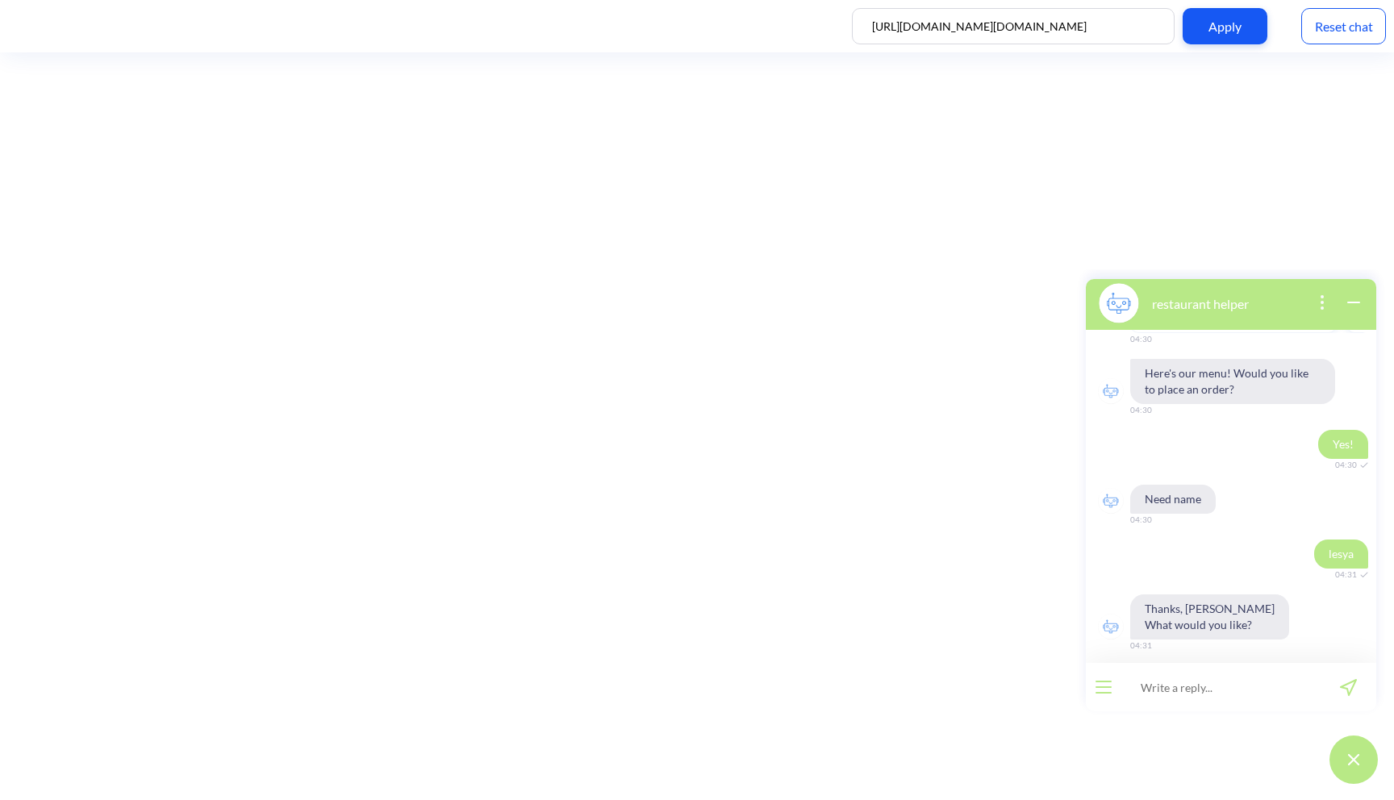
scroll to position [436, 0]
type input "1 cappuccino"
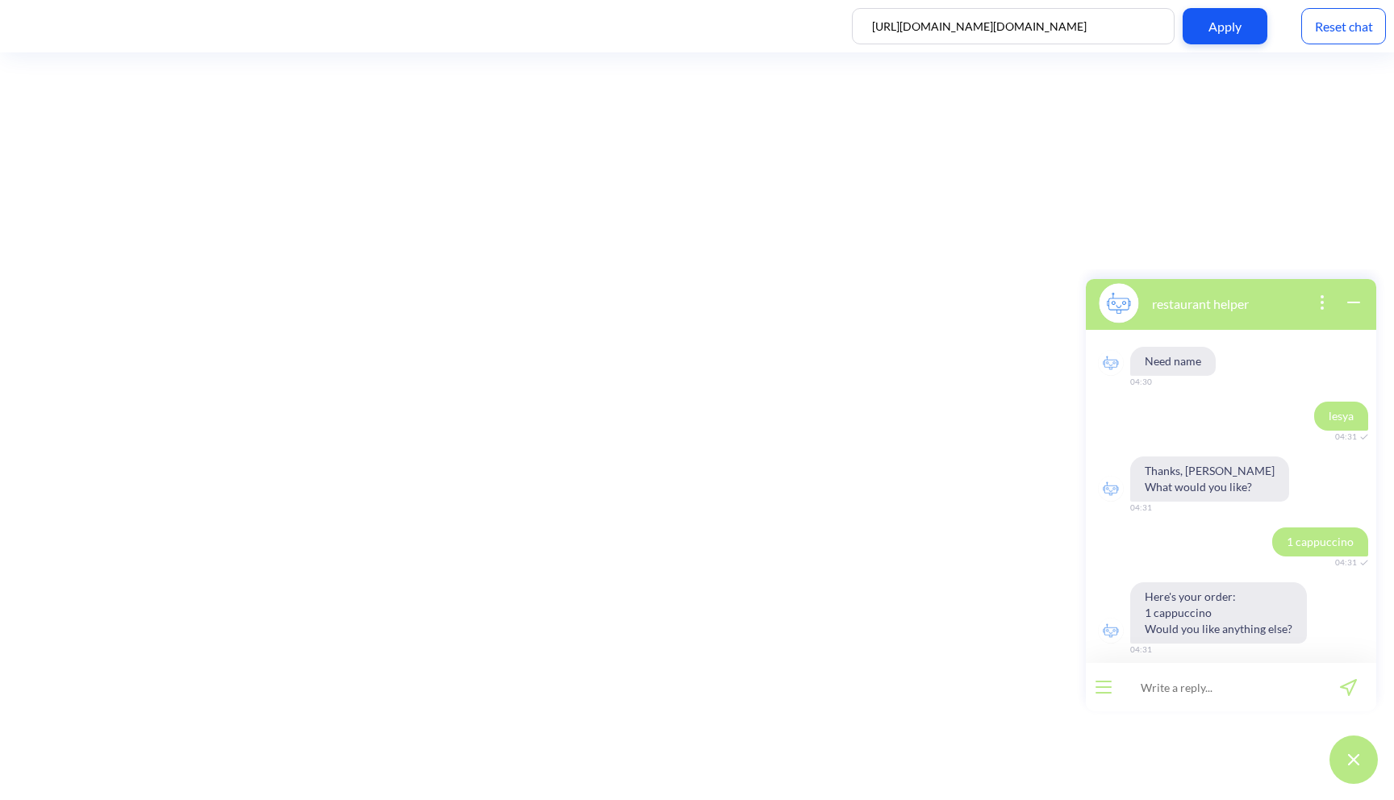
scroll to position [609, 0]
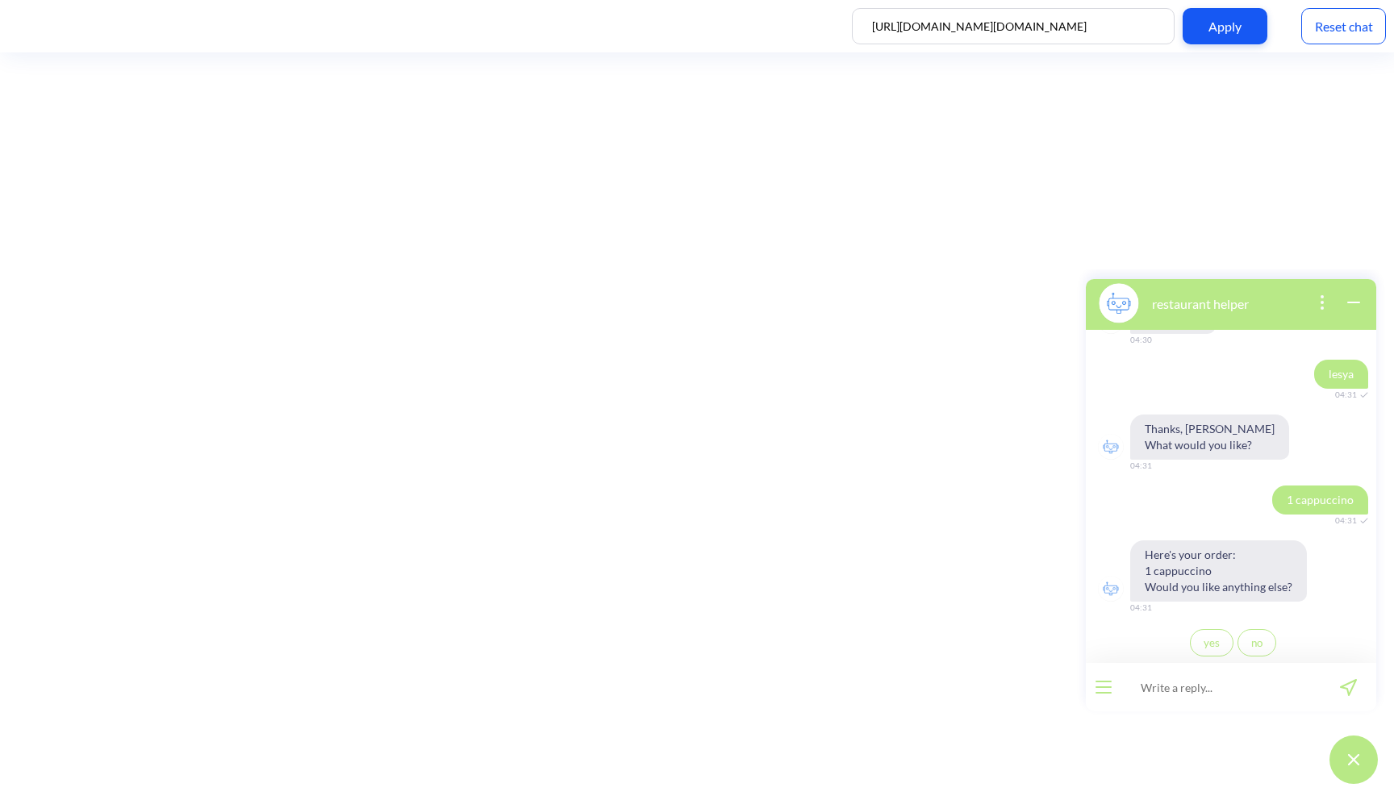
click at [1251, 640] on span "no" at bounding box center [1256, 643] width 11 height 13
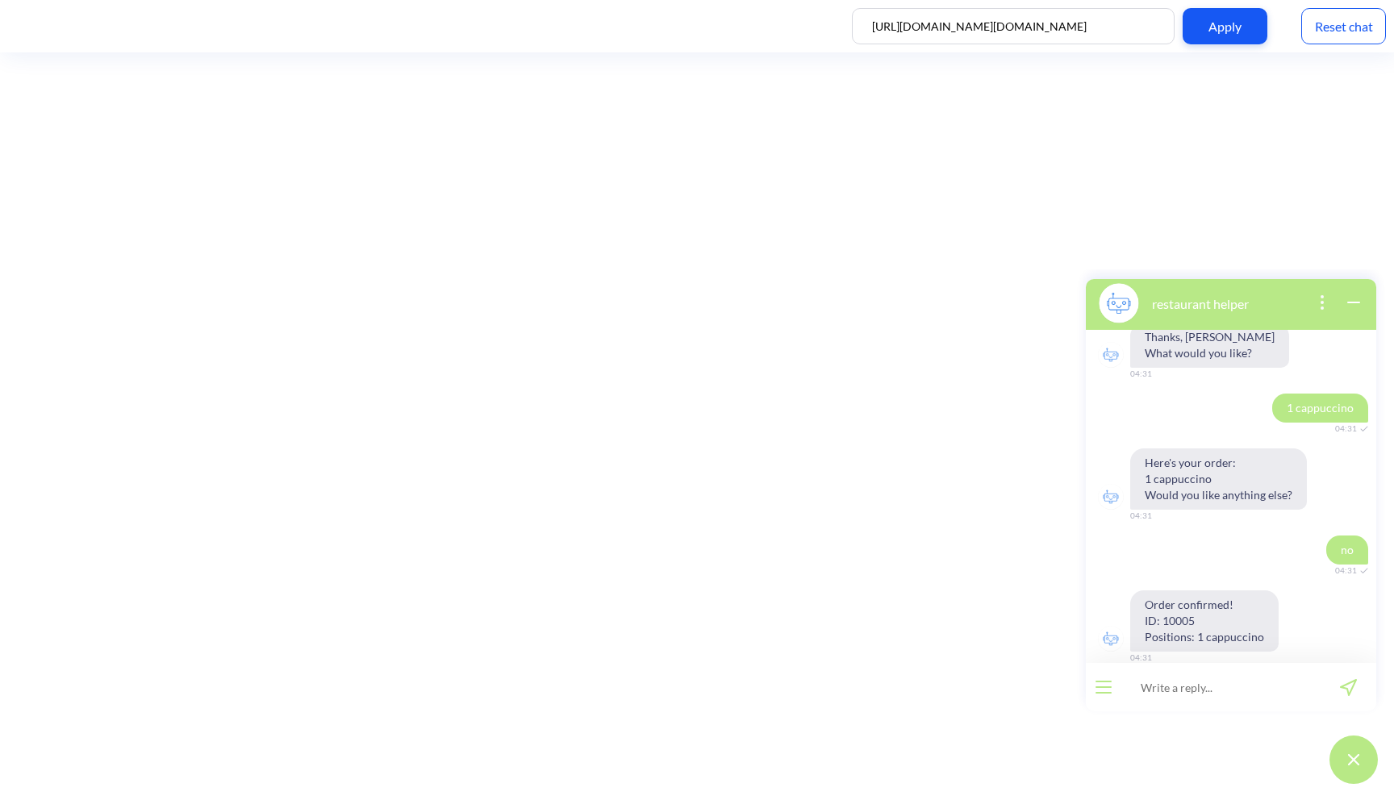
scroll to position [720, 0]
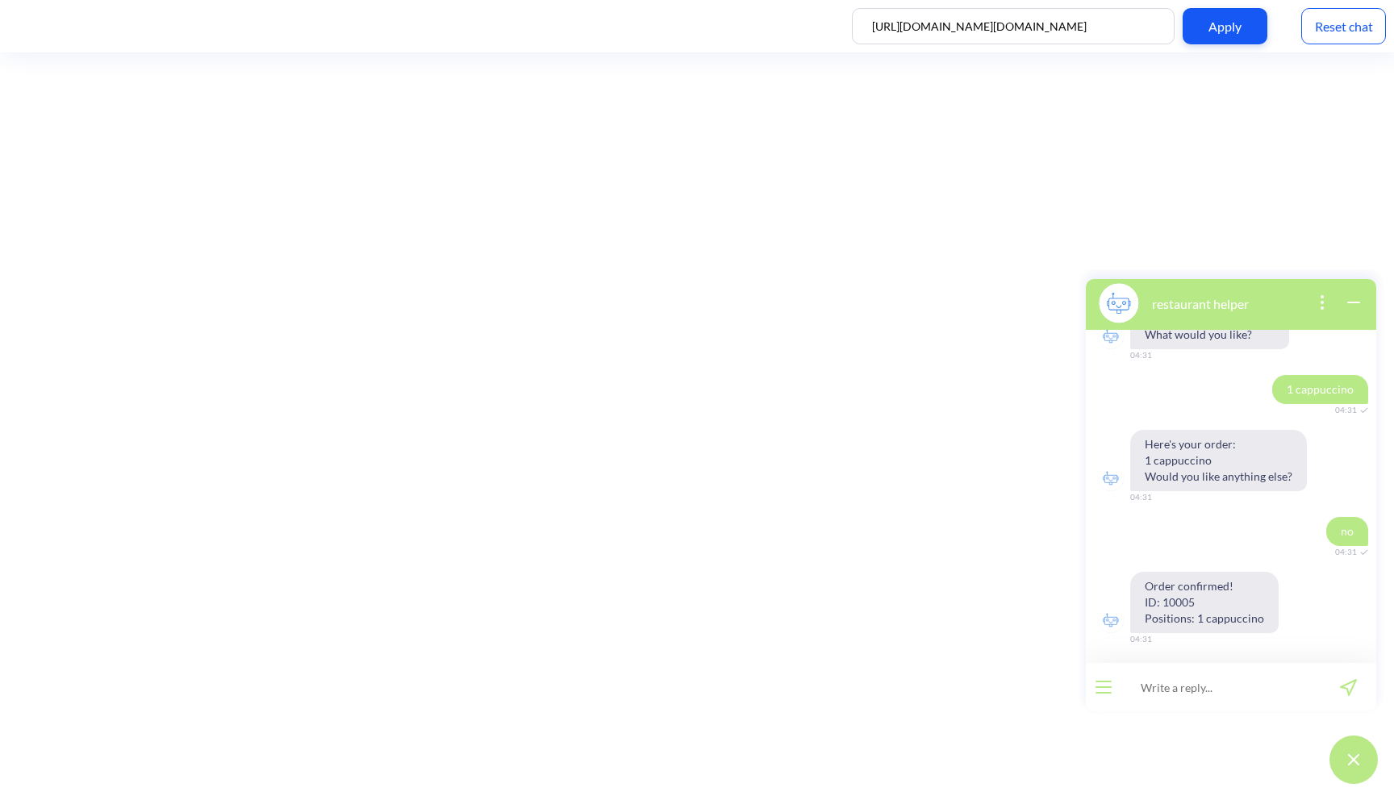
click at [1350, 17] on div "Reset chat" at bounding box center [1343, 26] width 85 height 36
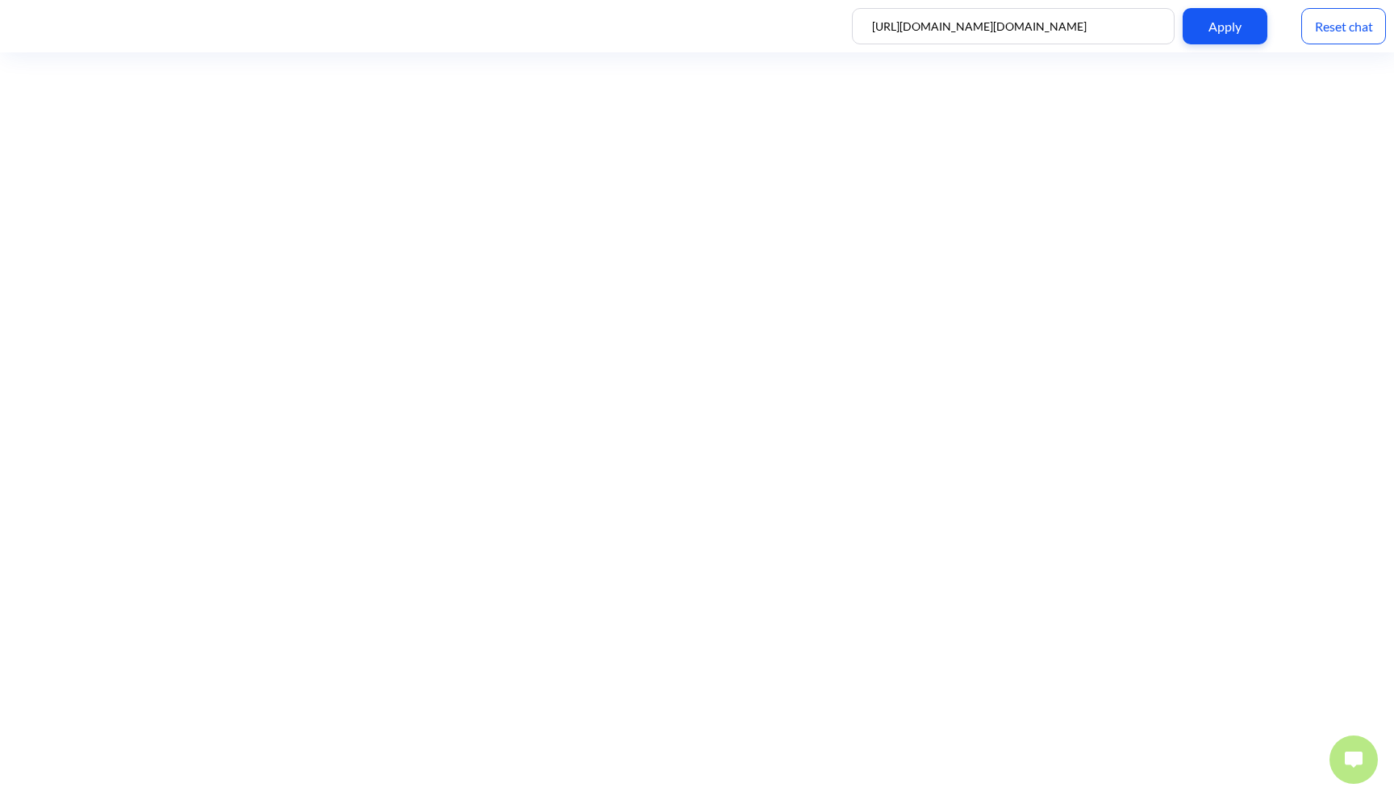
click at [1341, 744] on button at bounding box center [1354, 760] width 48 height 48
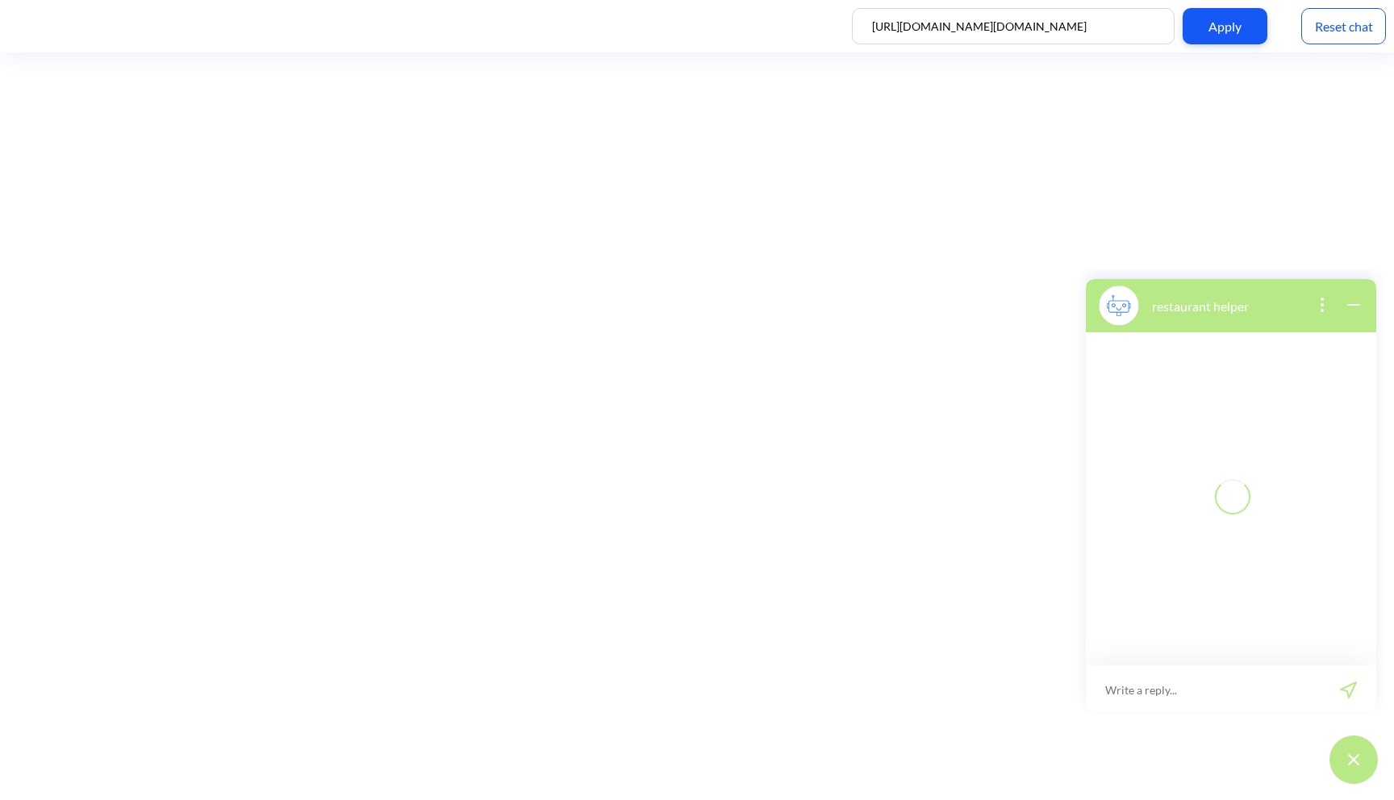
scroll to position [2, 0]
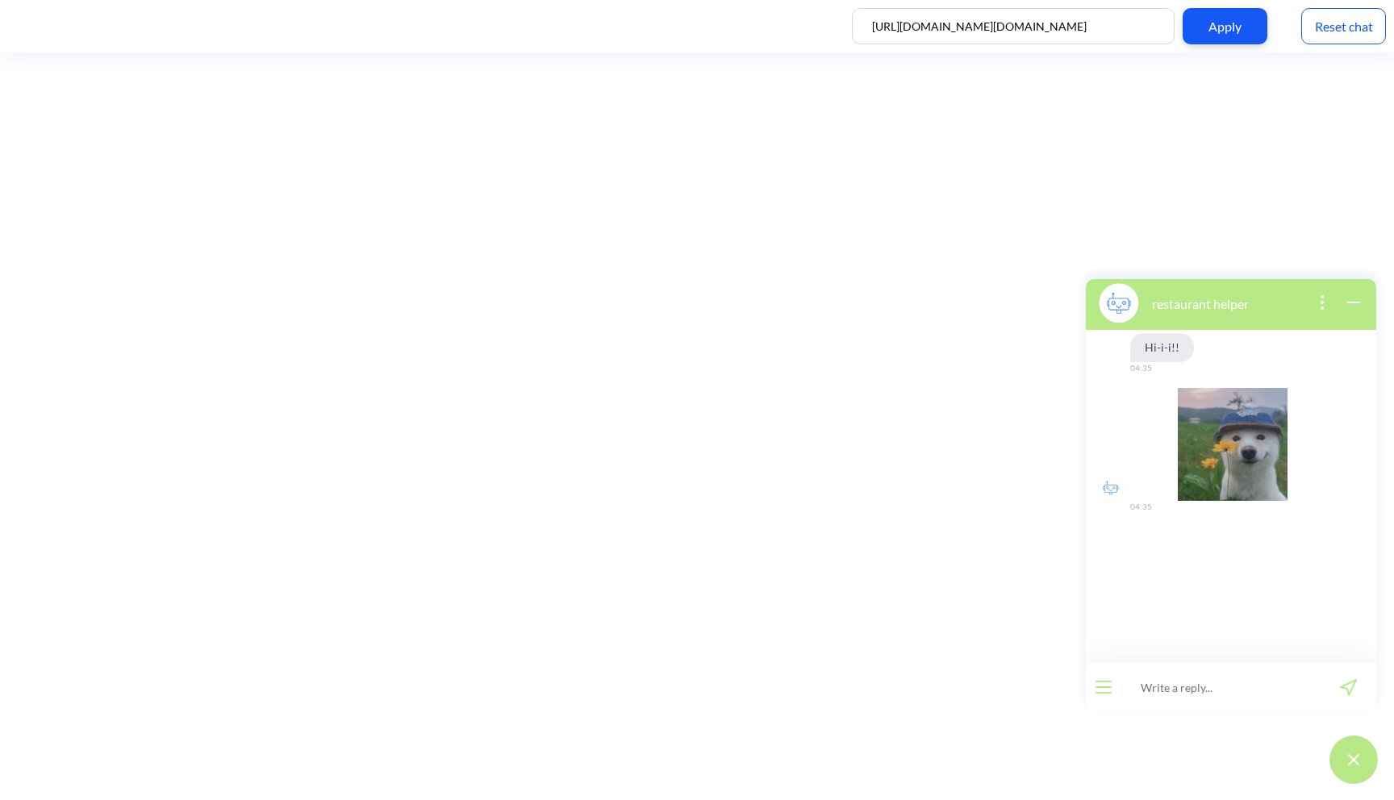
click at [1106, 687] on icon "open menu" at bounding box center [1103, 687] width 15 height 0
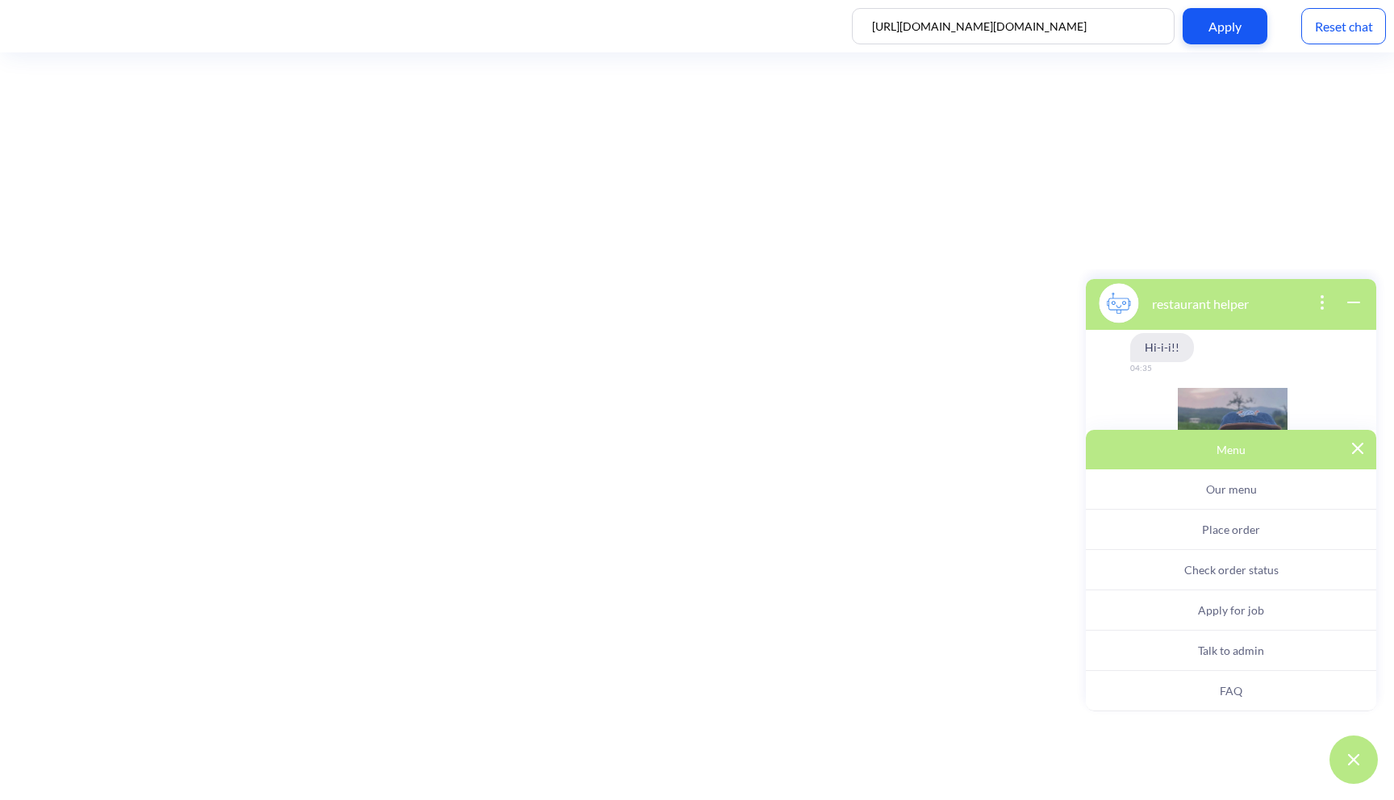
click at [1189, 491] on button "Our menu" at bounding box center [1231, 490] width 290 height 40
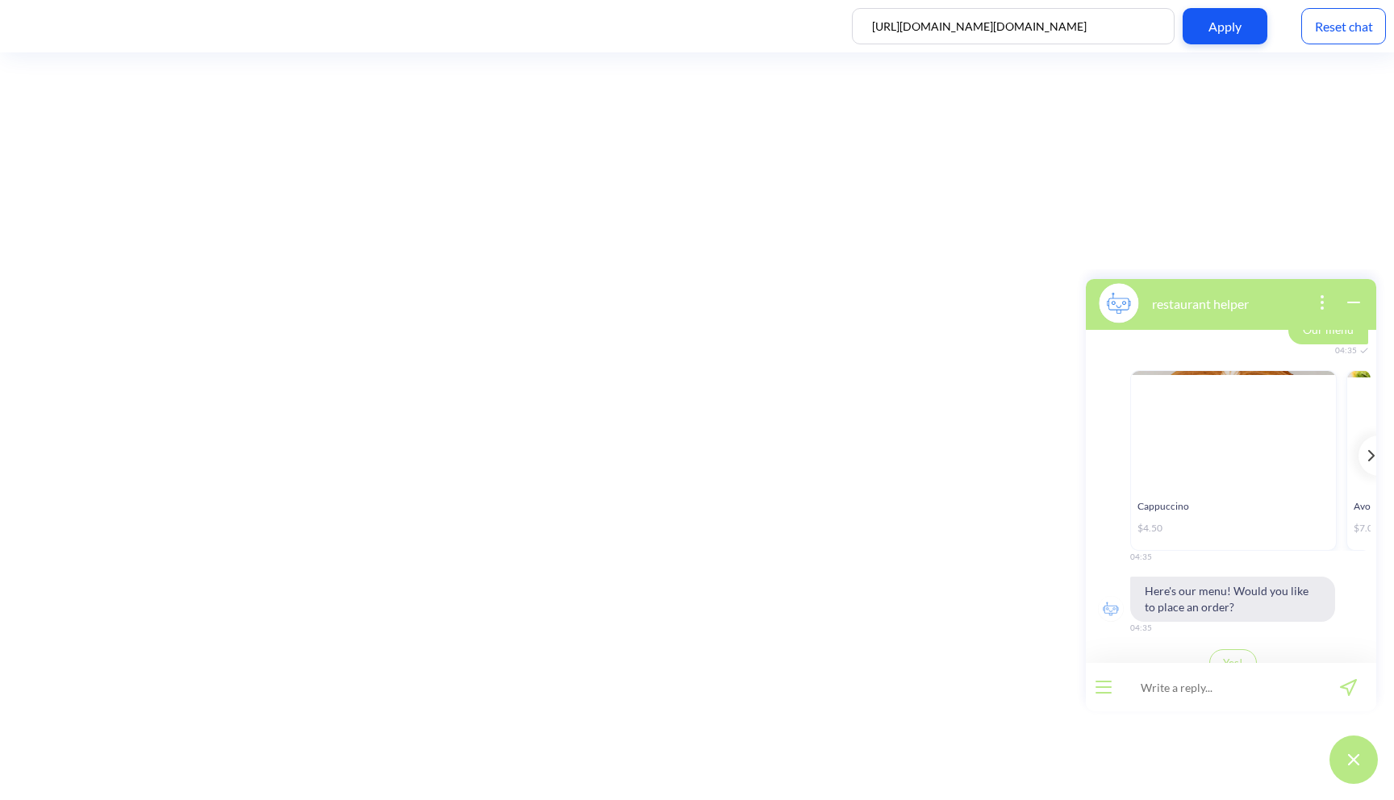
scroll to position [232, 0]
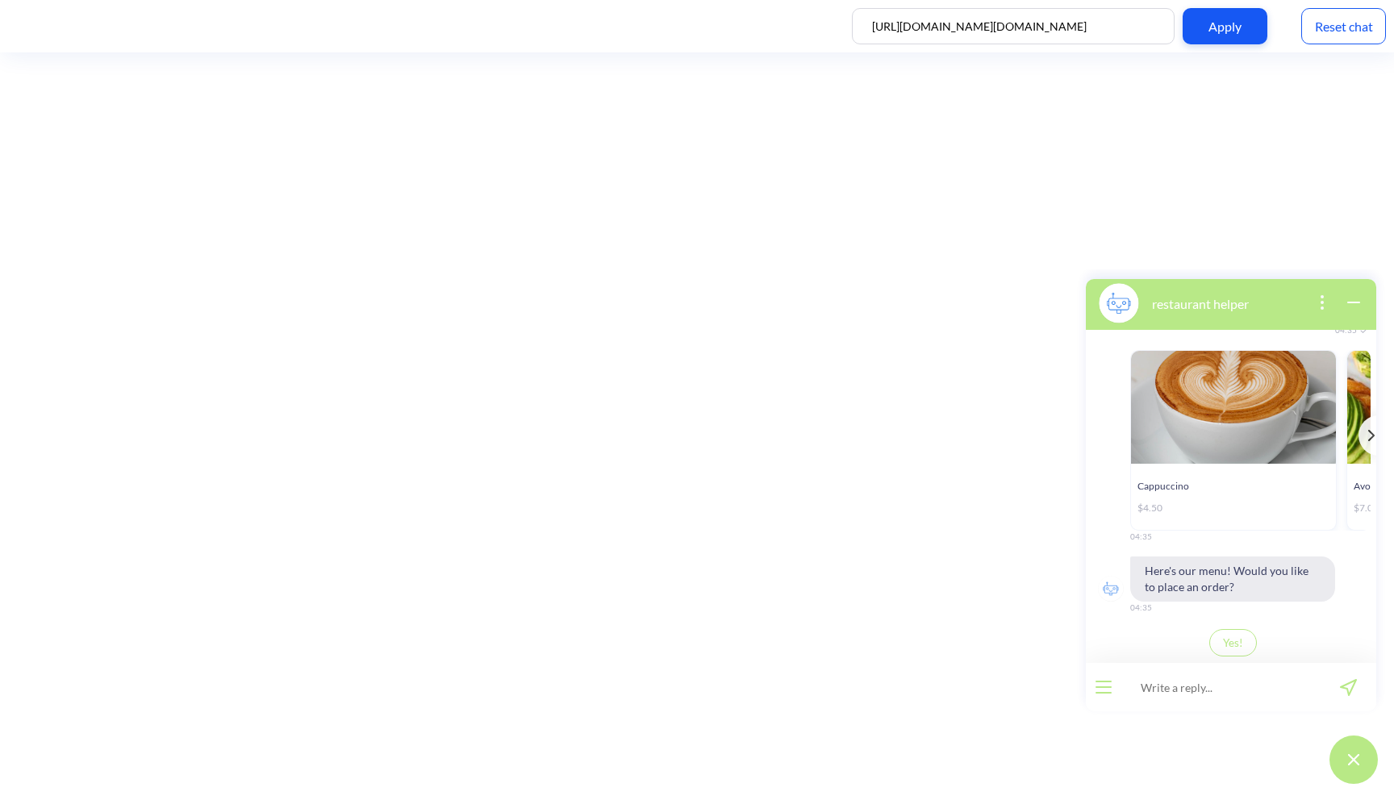
click at [1244, 649] on button "Yes!" at bounding box center [1233, 642] width 48 height 27
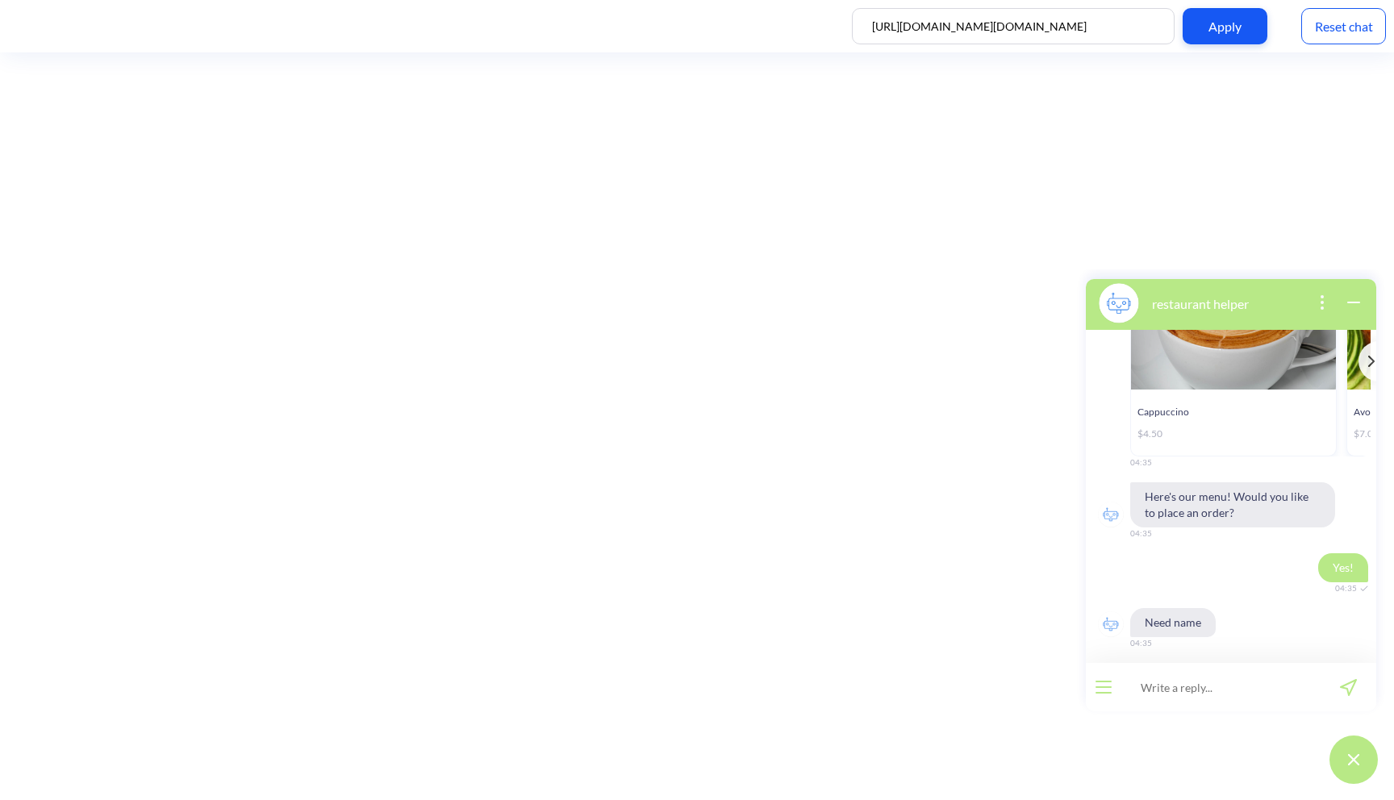
scroll to position [310, 0]
click at [1227, 684] on input at bounding box center [1220, 687] width 199 height 48
type input "asv"
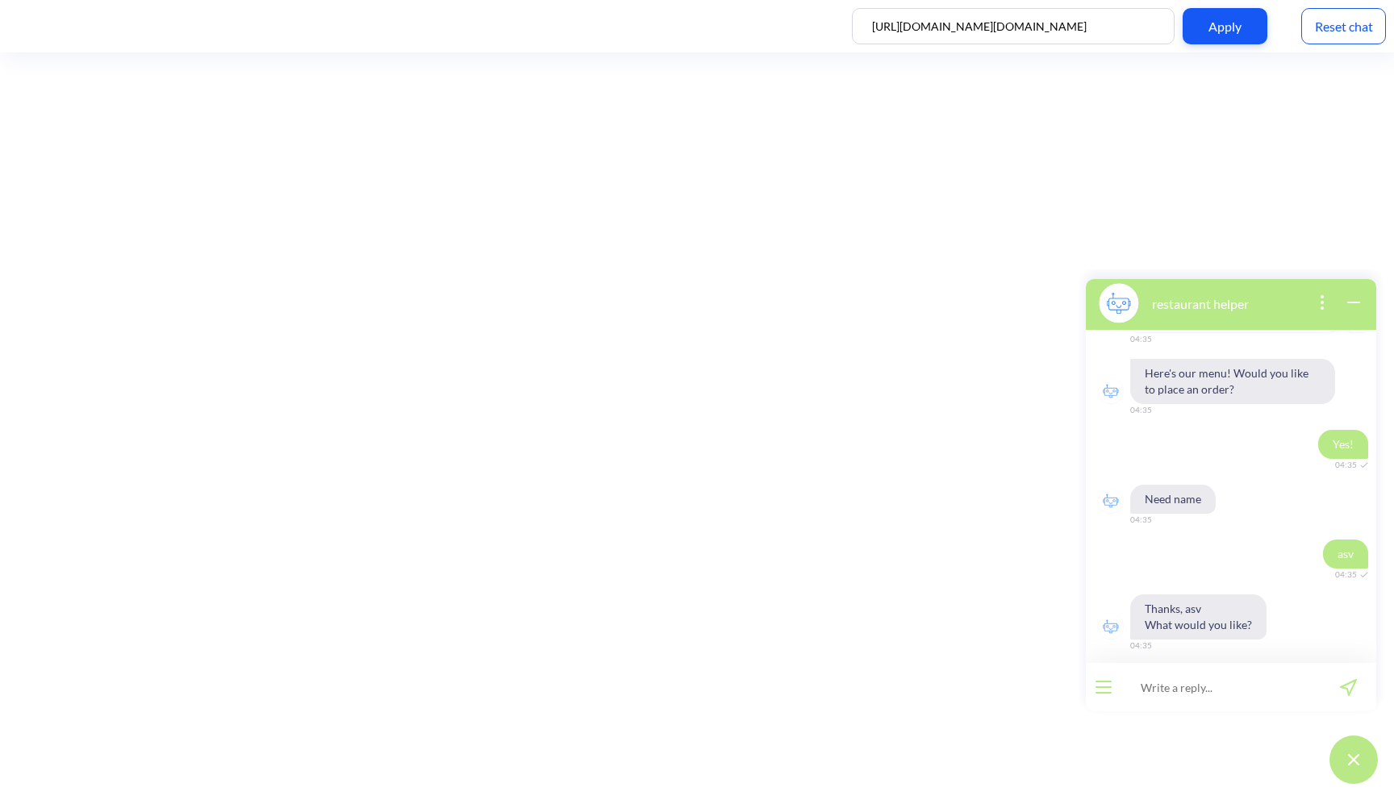
scroll to position [436, 0]
type input "1 cappuccino"
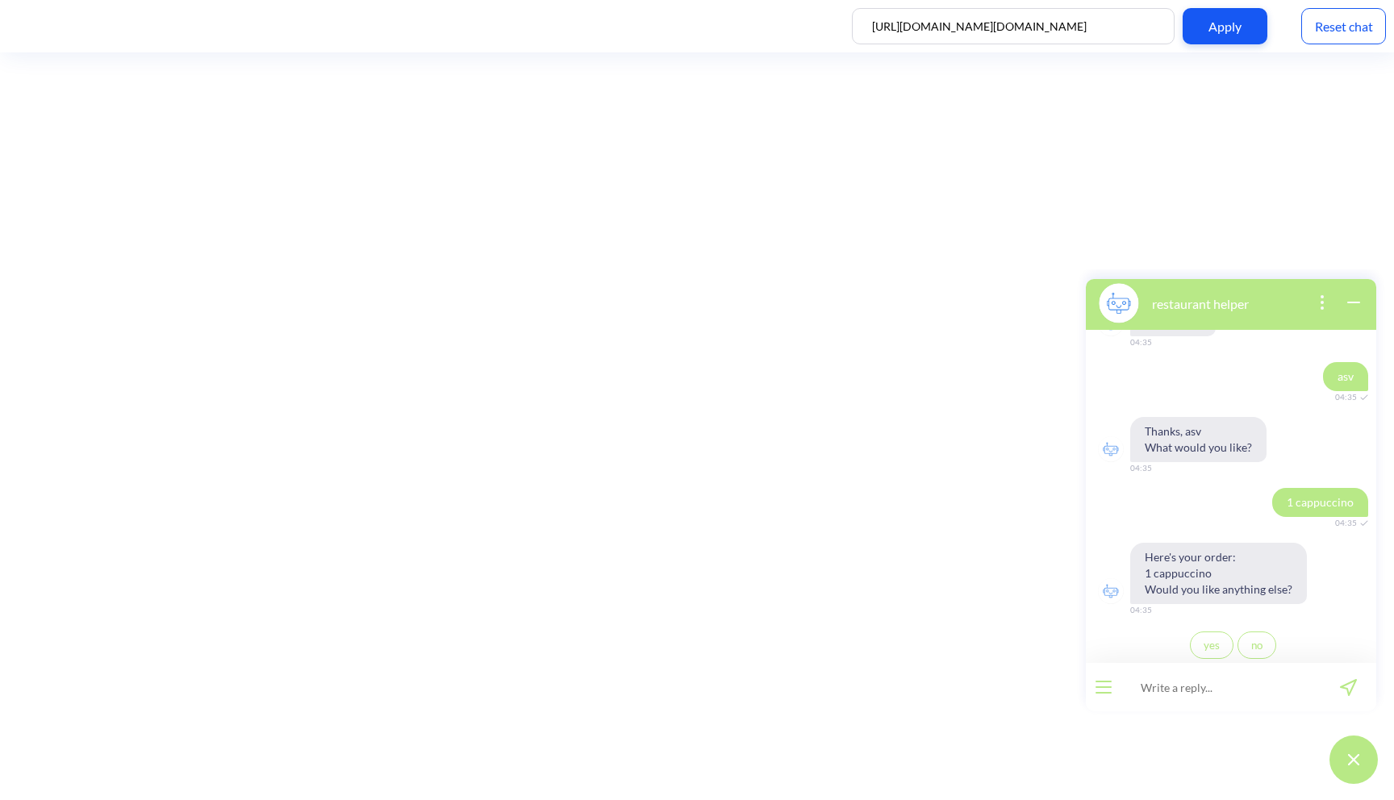
scroll to position [609, 0]
click at [1210, 647] on span "yes" at bounding box center [1212, 643] width 16 height 13
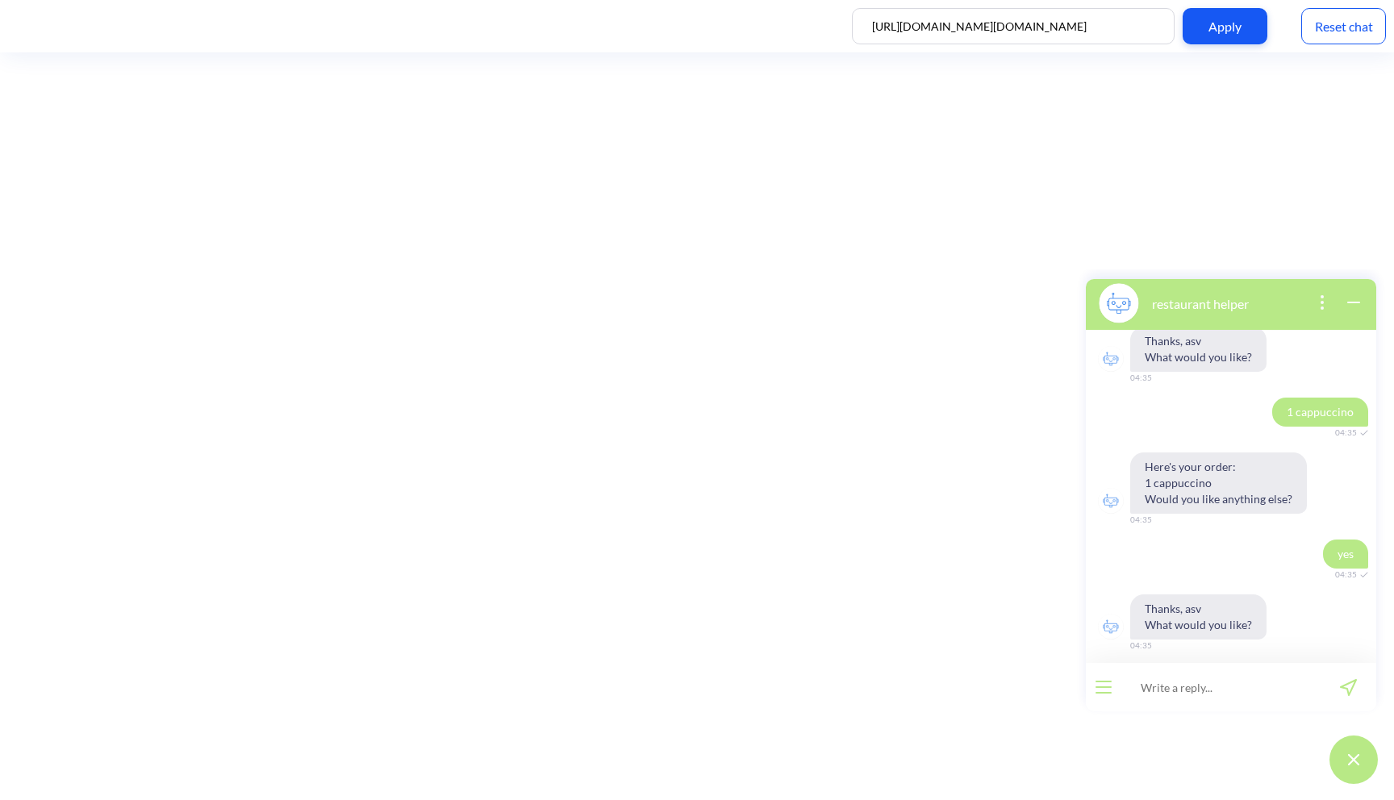
scroll to position [704, 0]
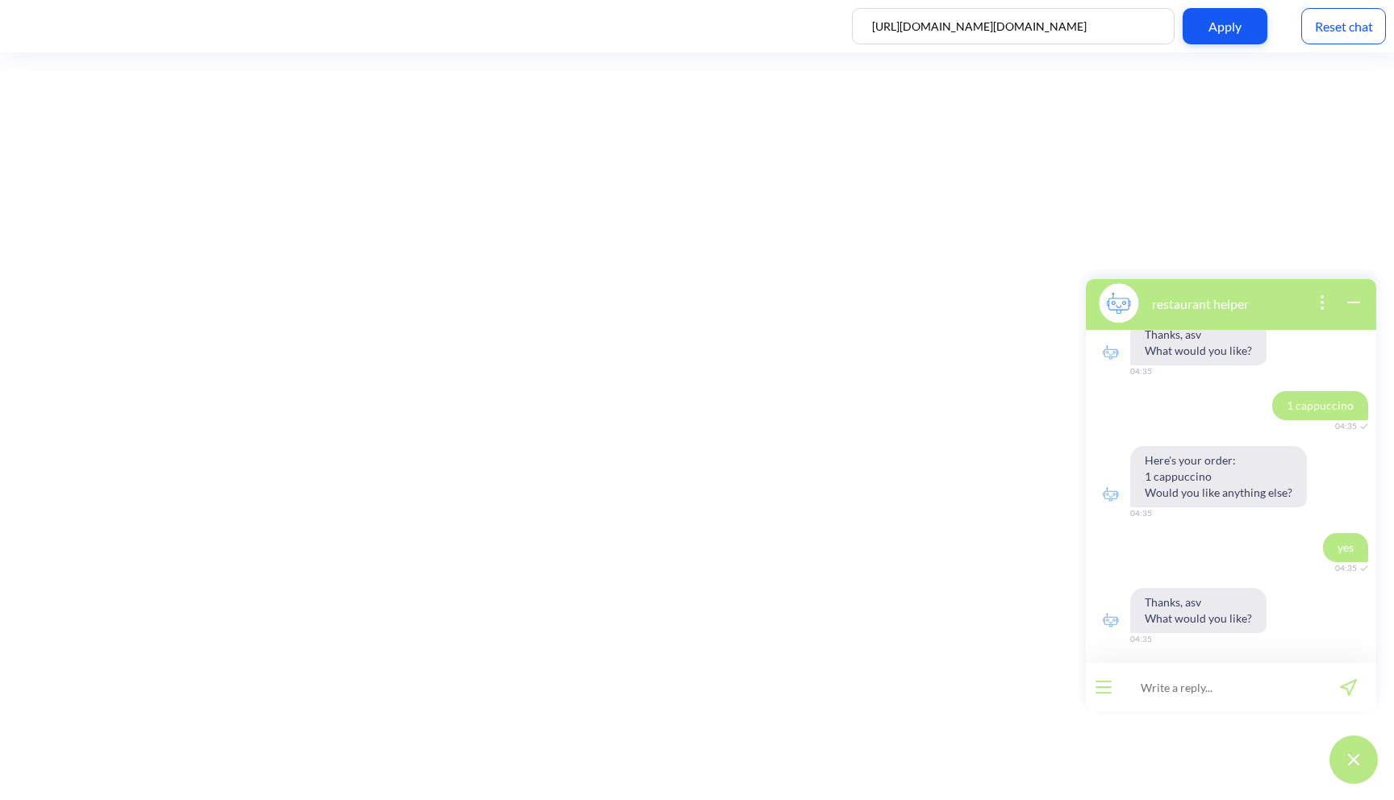
click at [1350, 28] on div "Reset chat" at bounding box center [1343, 26] width 85 height 36
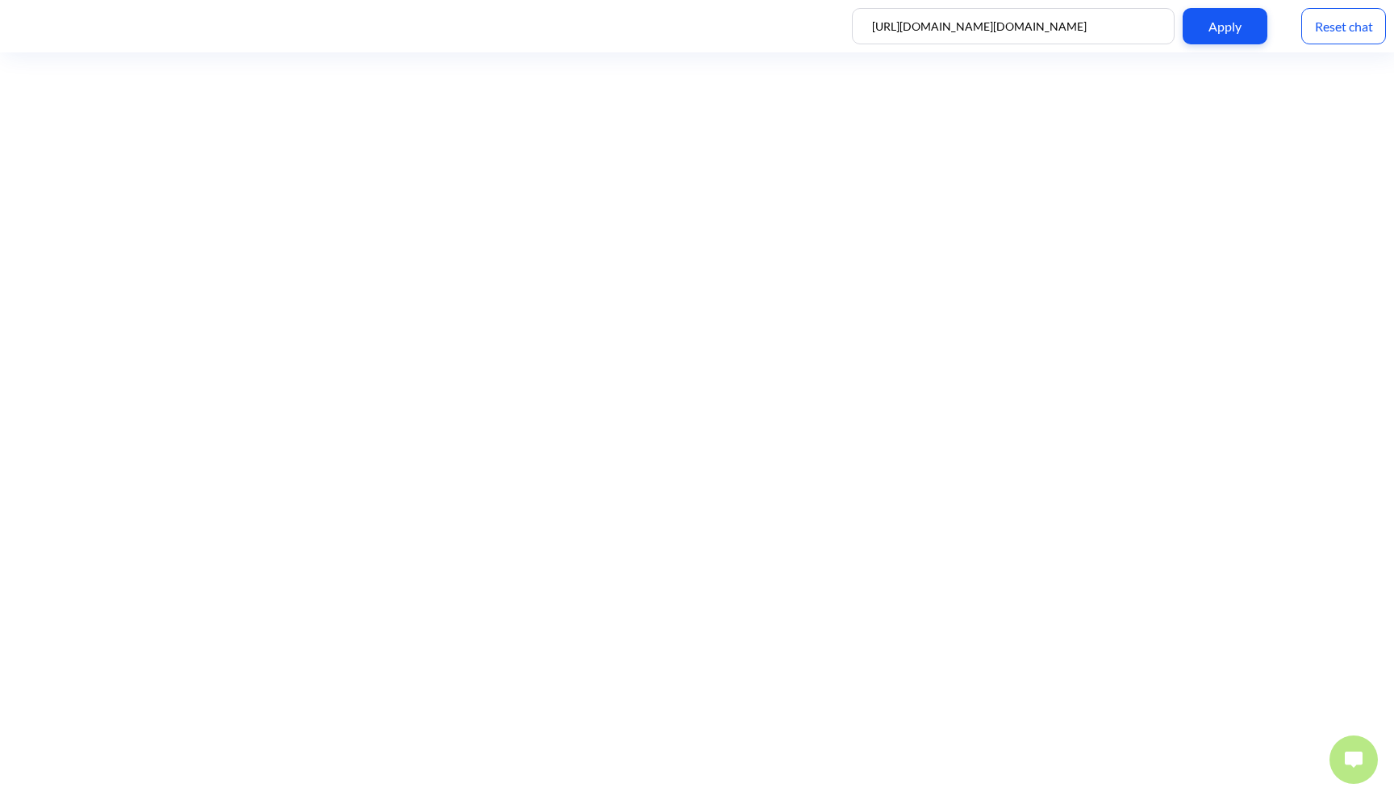
click at [1348, 765] on img at bounding box center [1354, 760] width 18 height 16
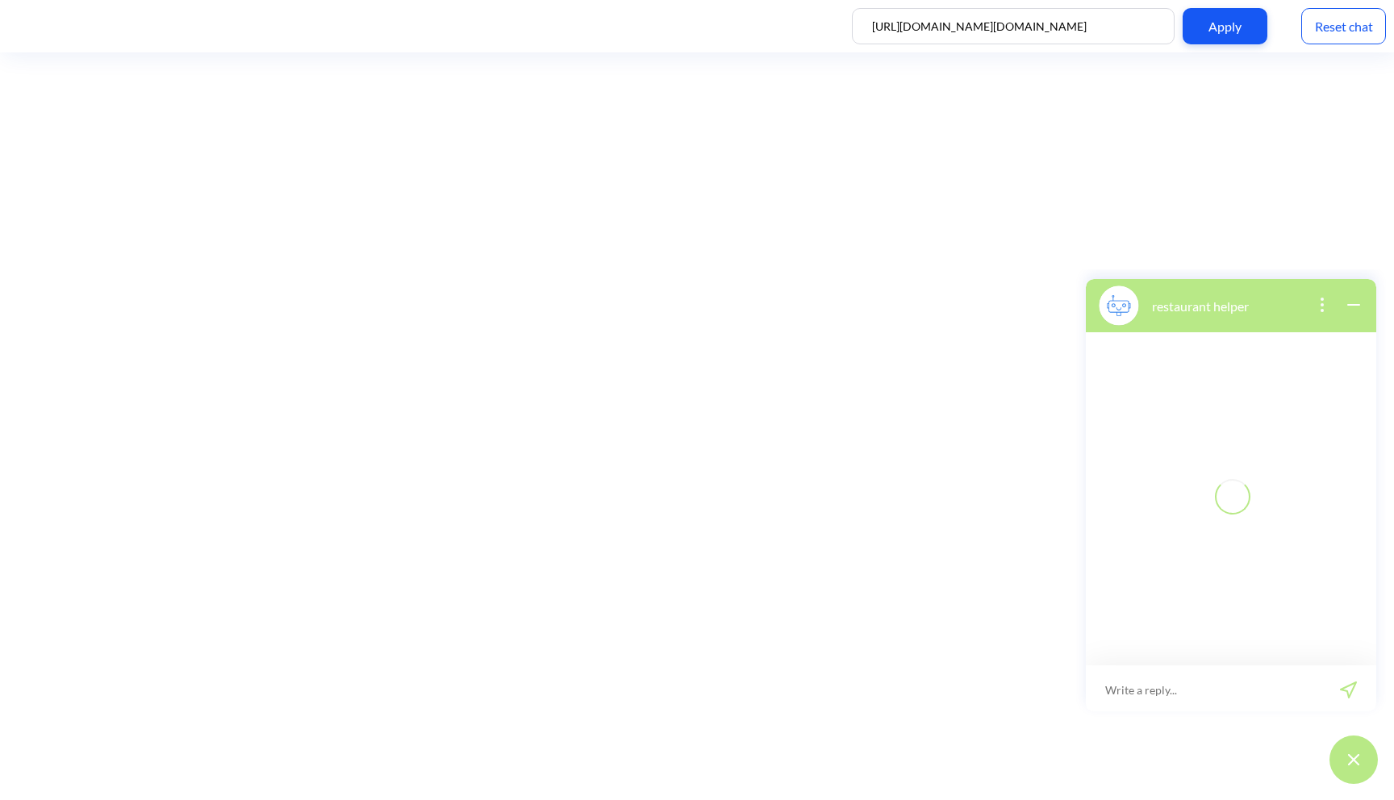
scroll to position [2, 0]
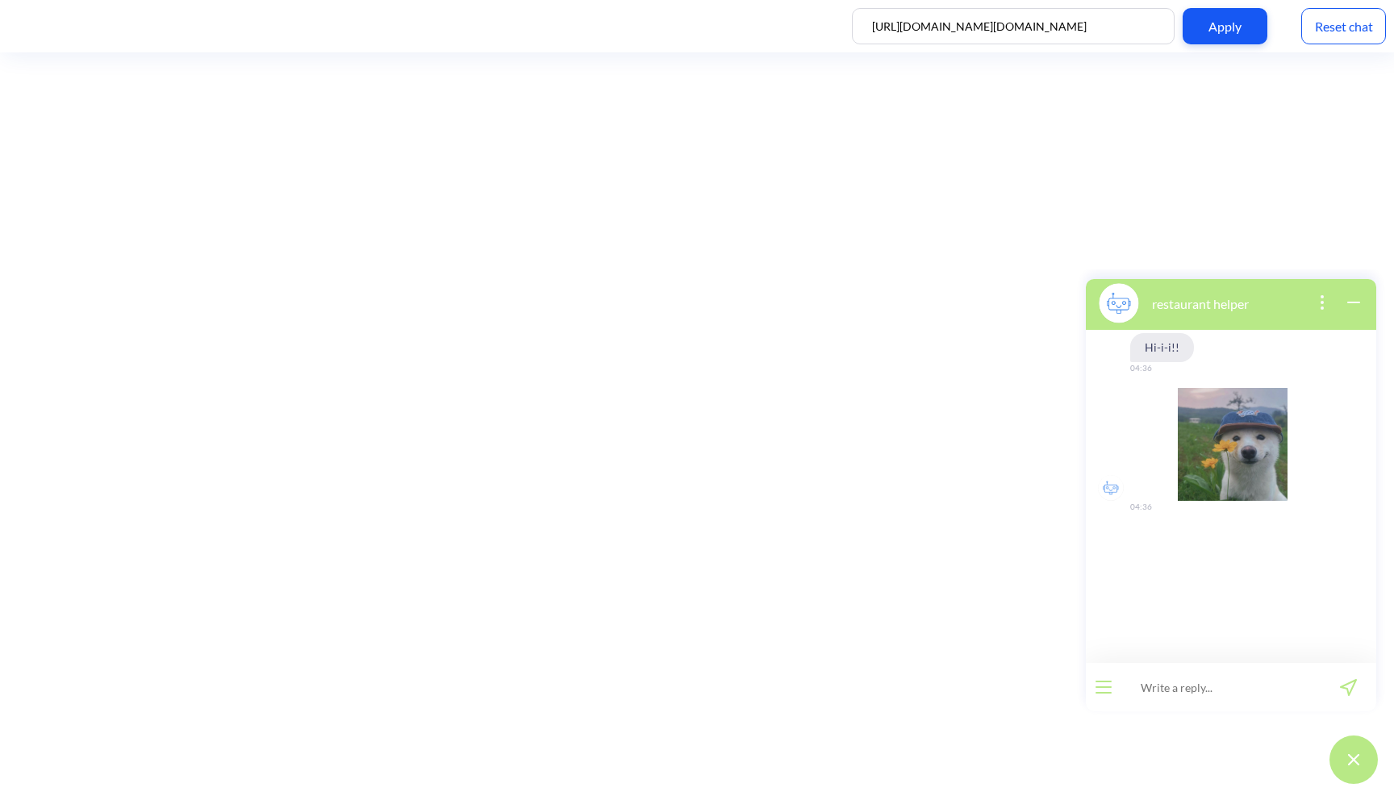
click at [1229, 700] on input at bounding box center [1220, 687] width 199 height 48
click at [1102, 689] on button "open menu" at bounding box center [1104, 687] width 16 height 13
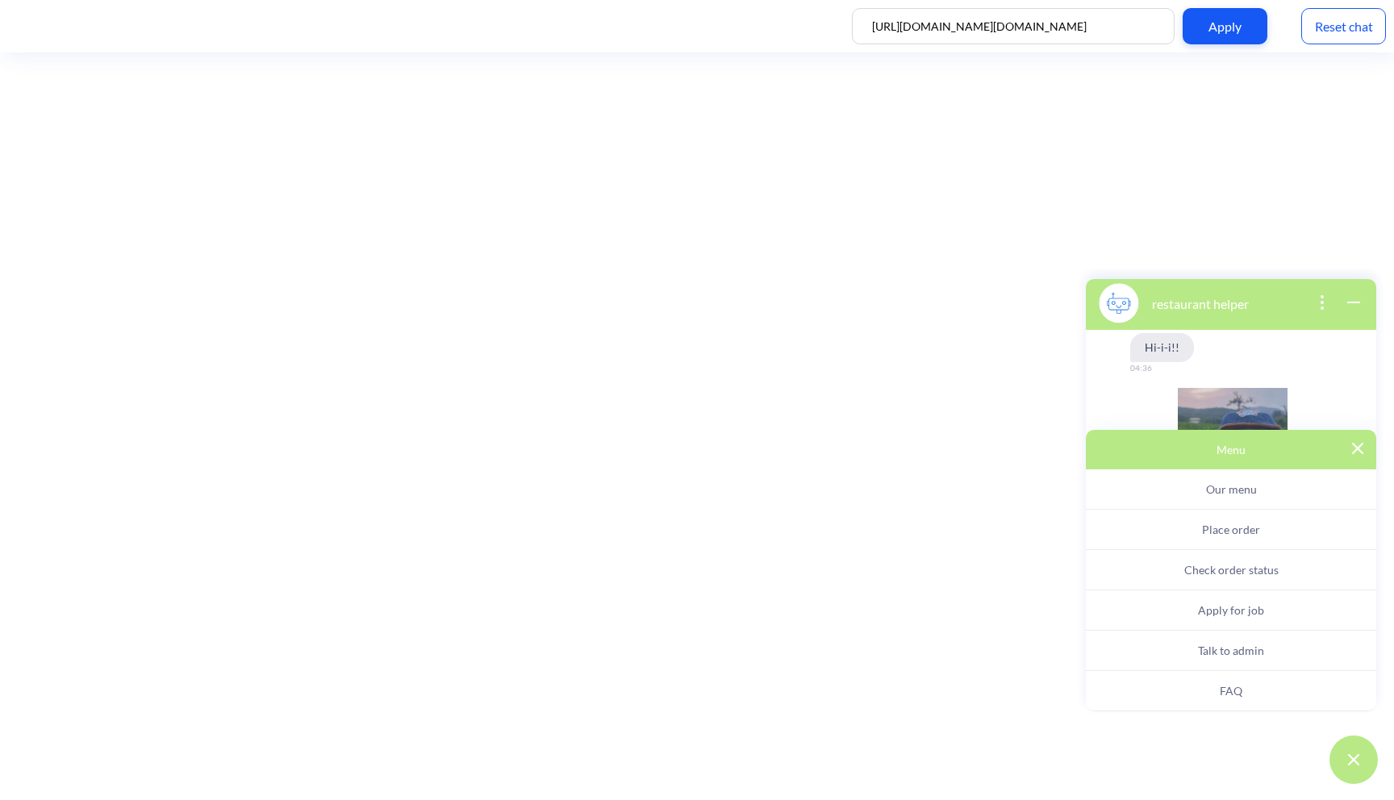
click at [1186, 491] on button "Our menu" at bounding box center [1231, 490] width 290 height 40
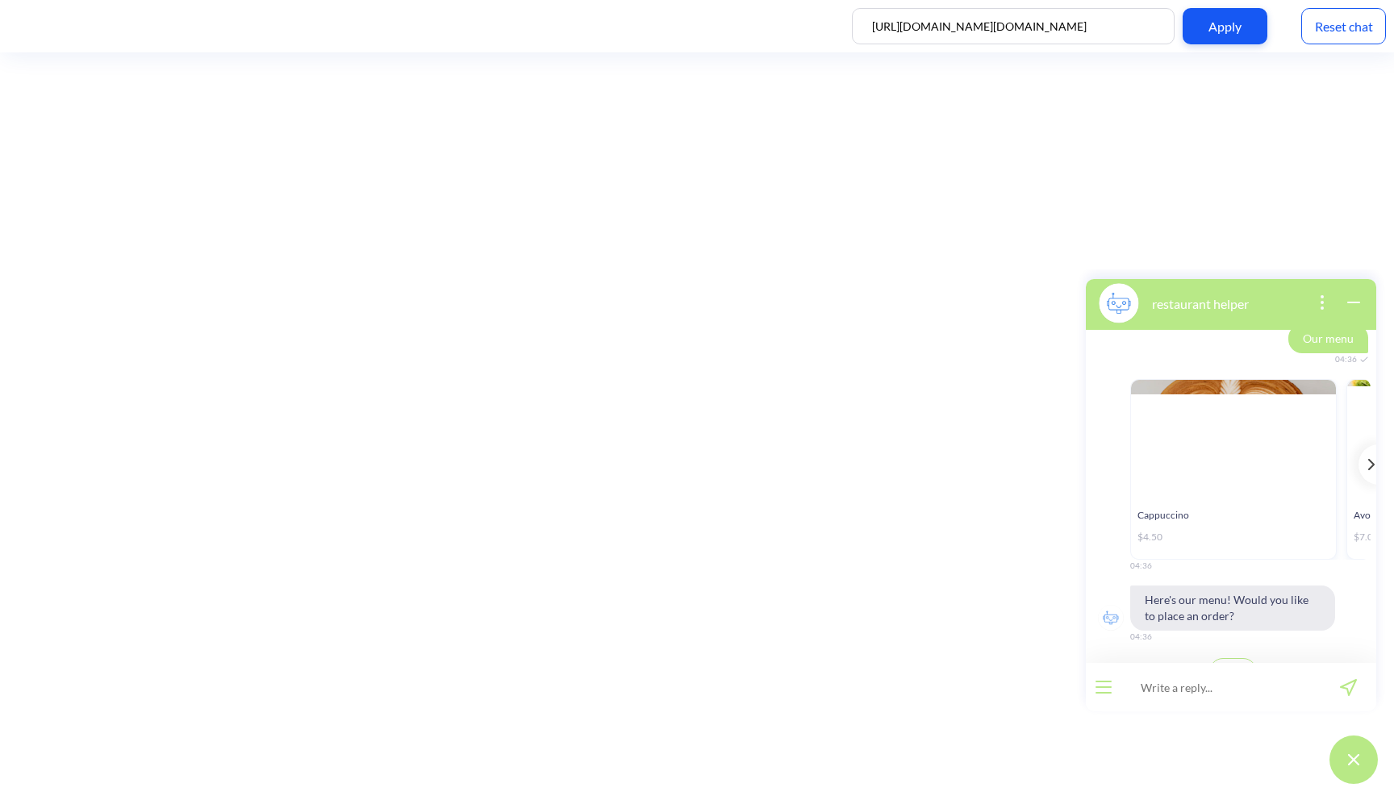
scroll to position [232, 0]
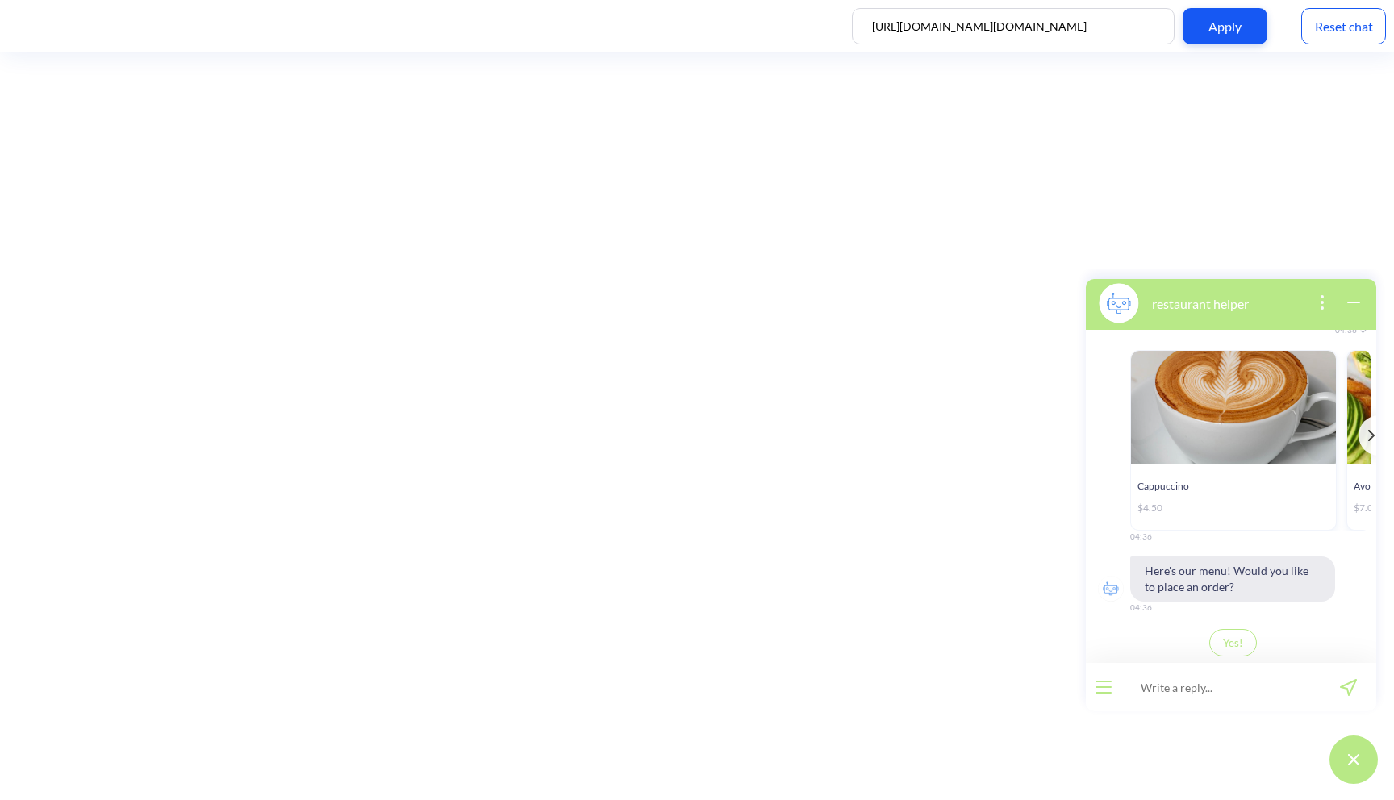
click at [1226, 645] on span "Yes!" at bounding box center [1233, 643] width 20 height 13
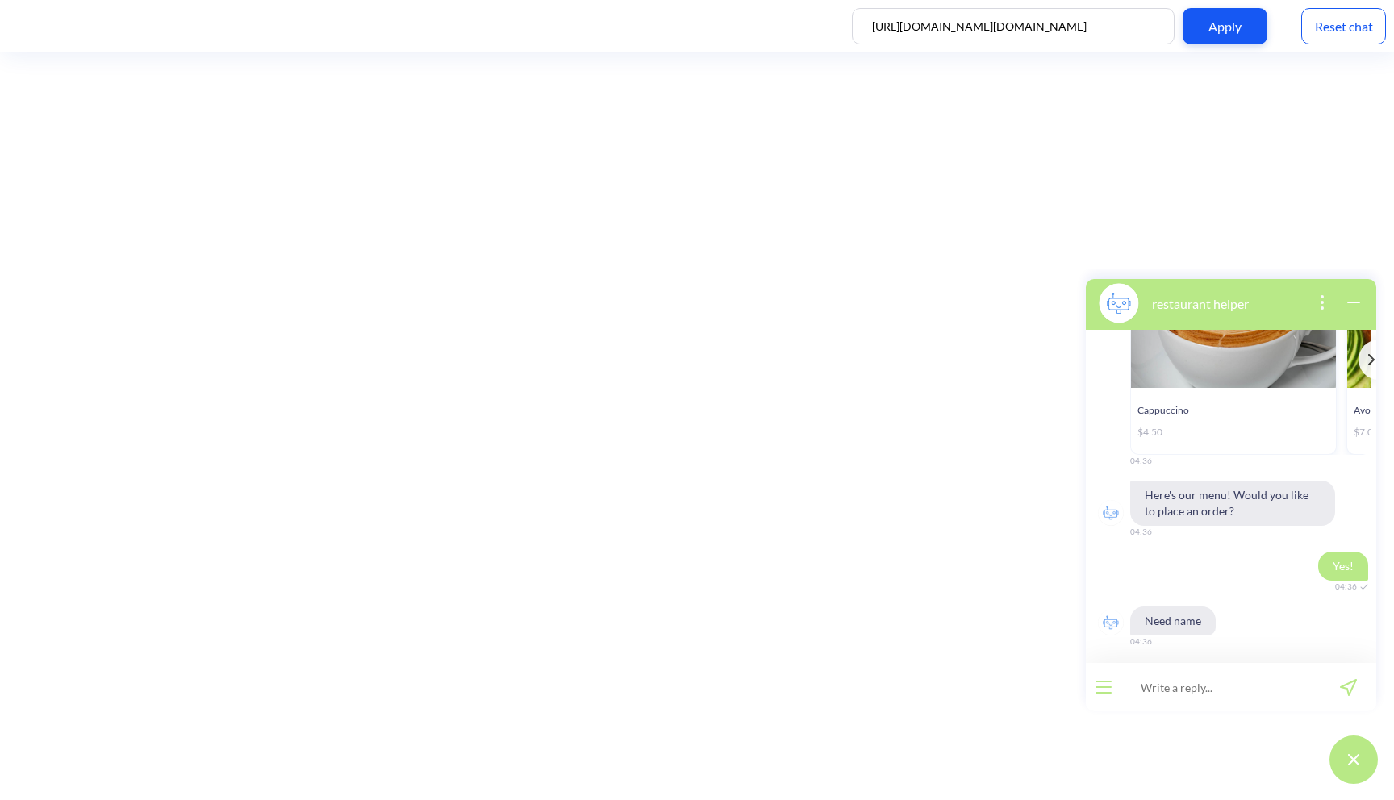
scroll to position [310, 0]
click at [1212, 687] on input at bounding box center [1220, 687] width 199 height 48
type input "kkffkg"
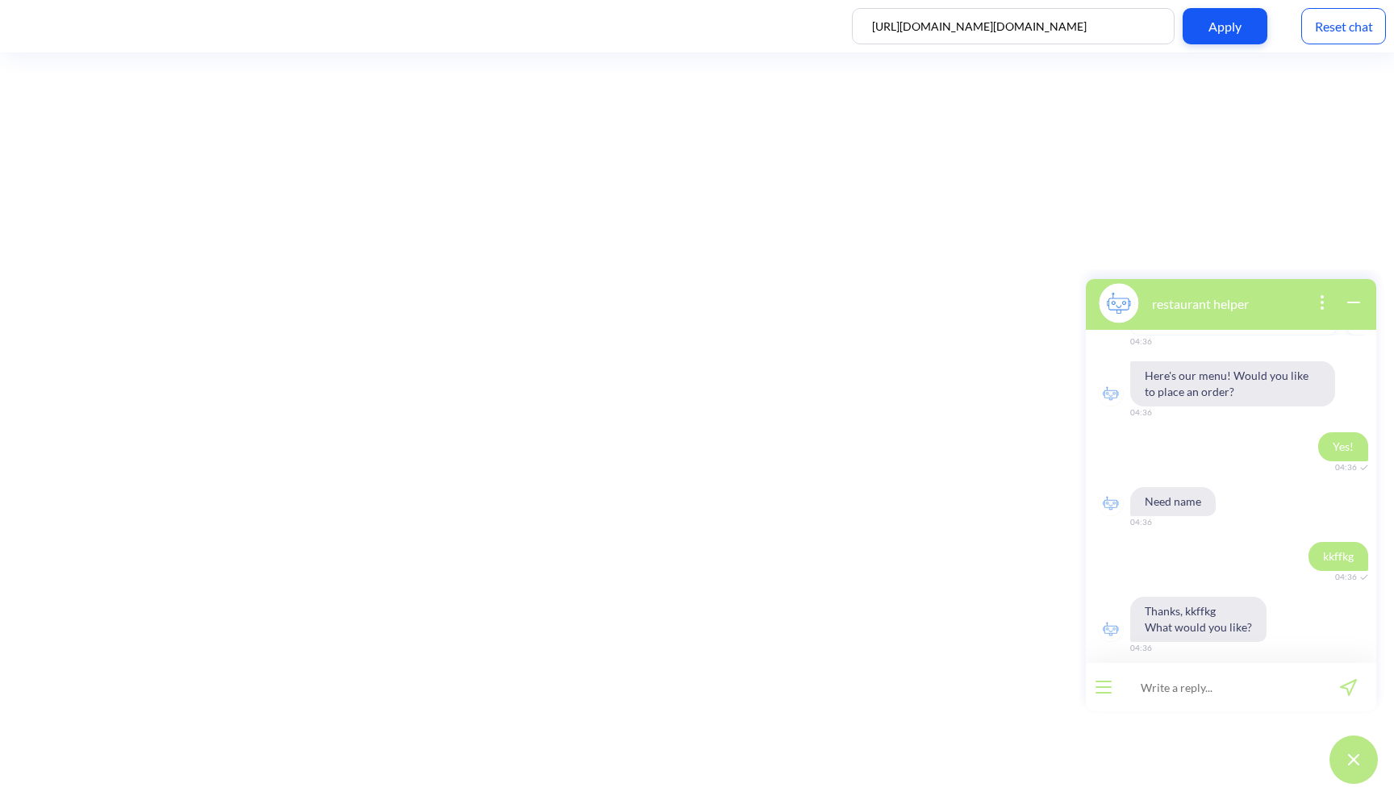
scroll to position [436, 0]
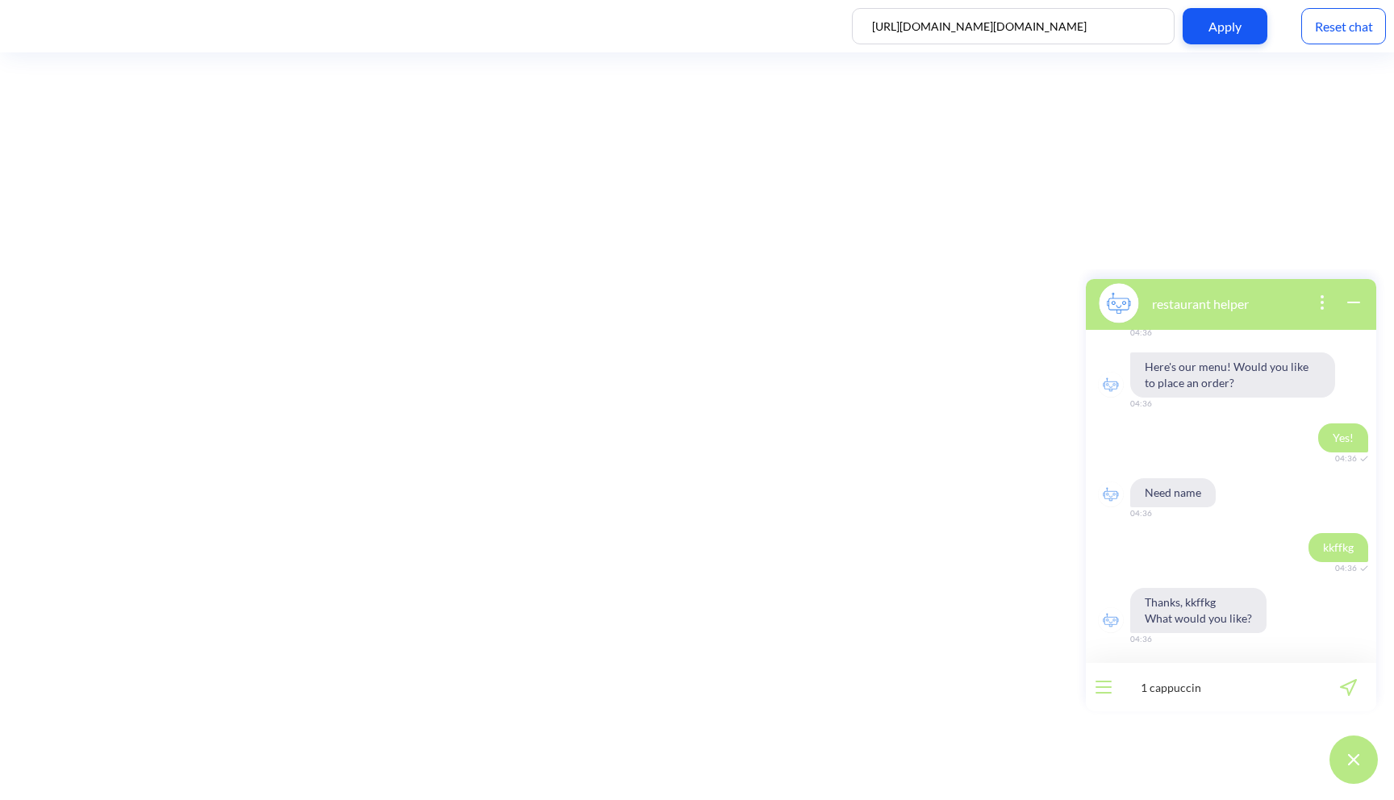
type input "1 cappuccino"
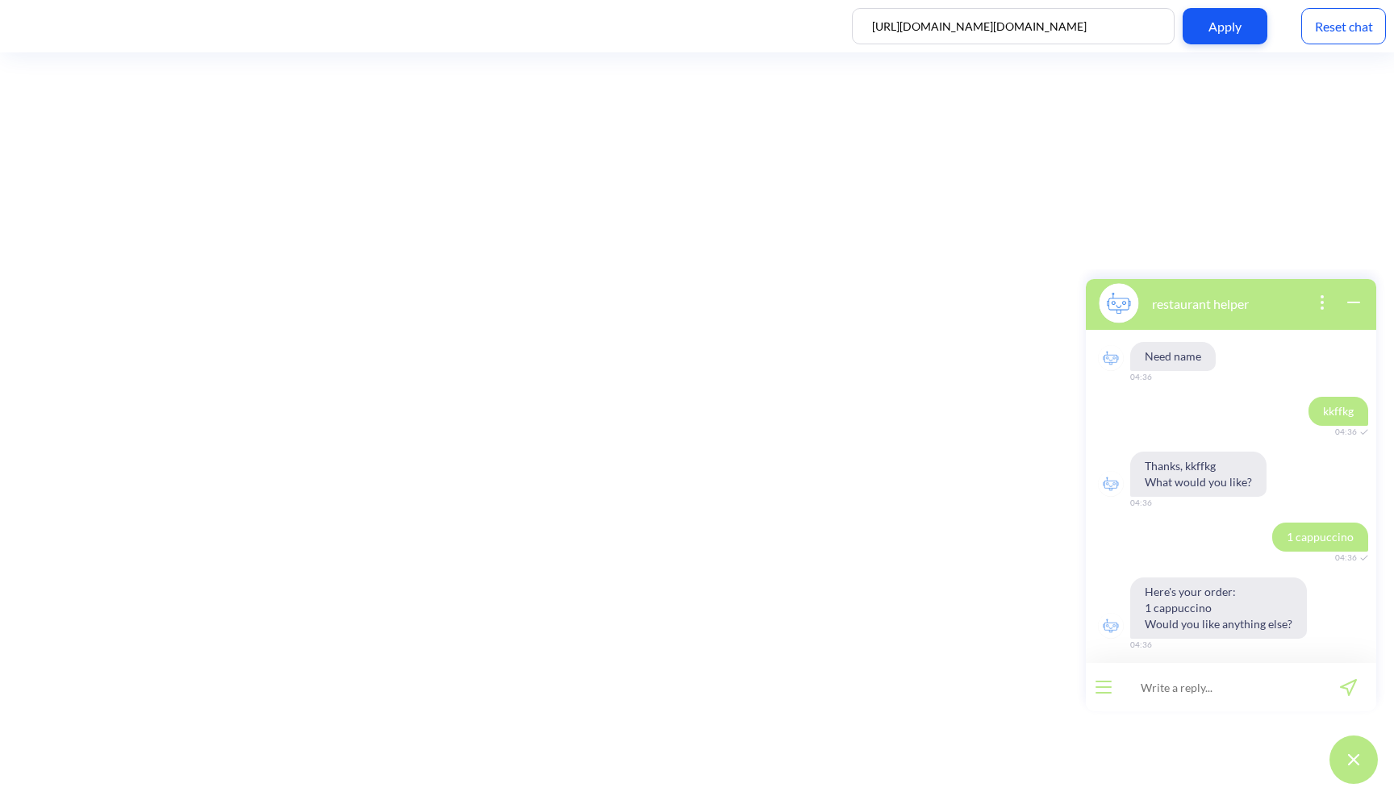
scroll to position [609, 0]
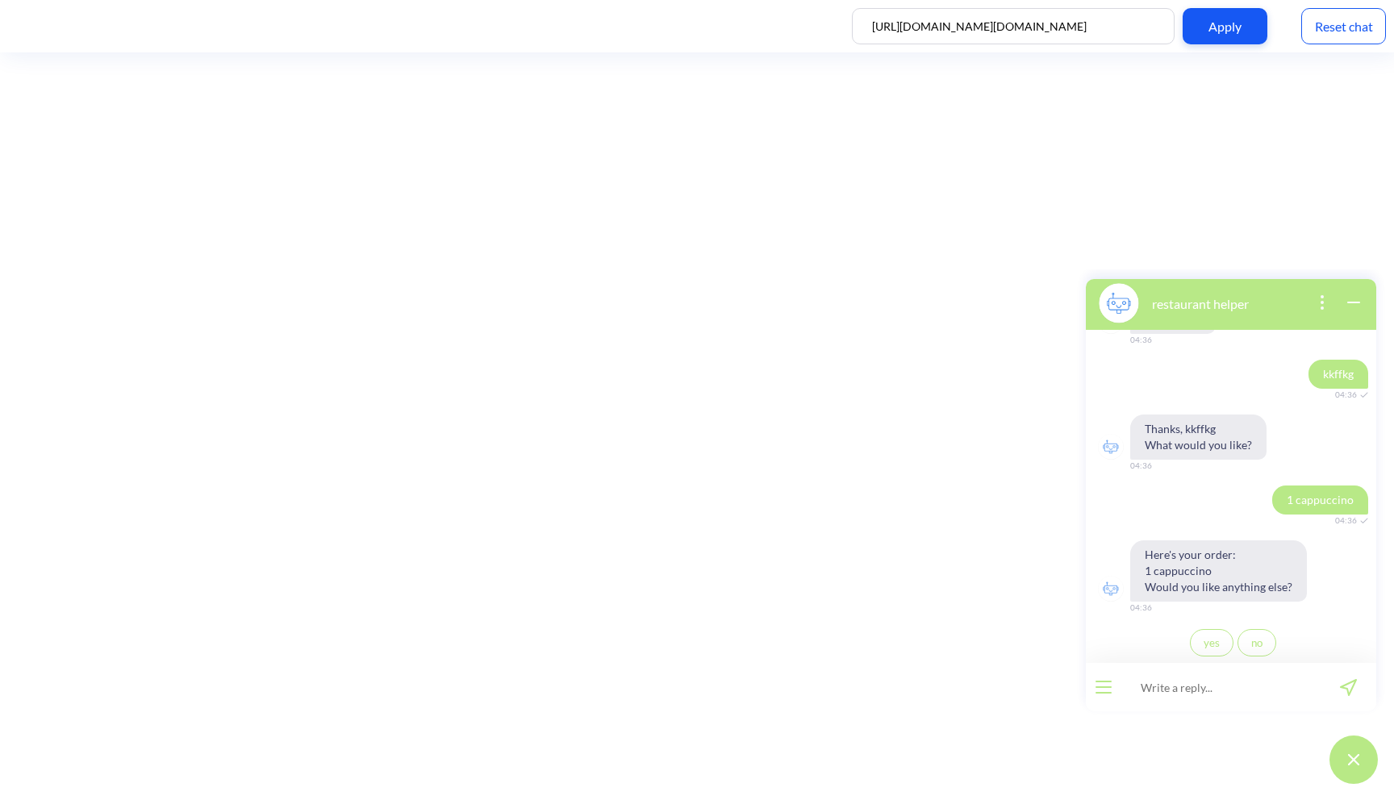
click at [1205, 648] on span "yes" at bounding box center [1212, 643] width 16 height 13
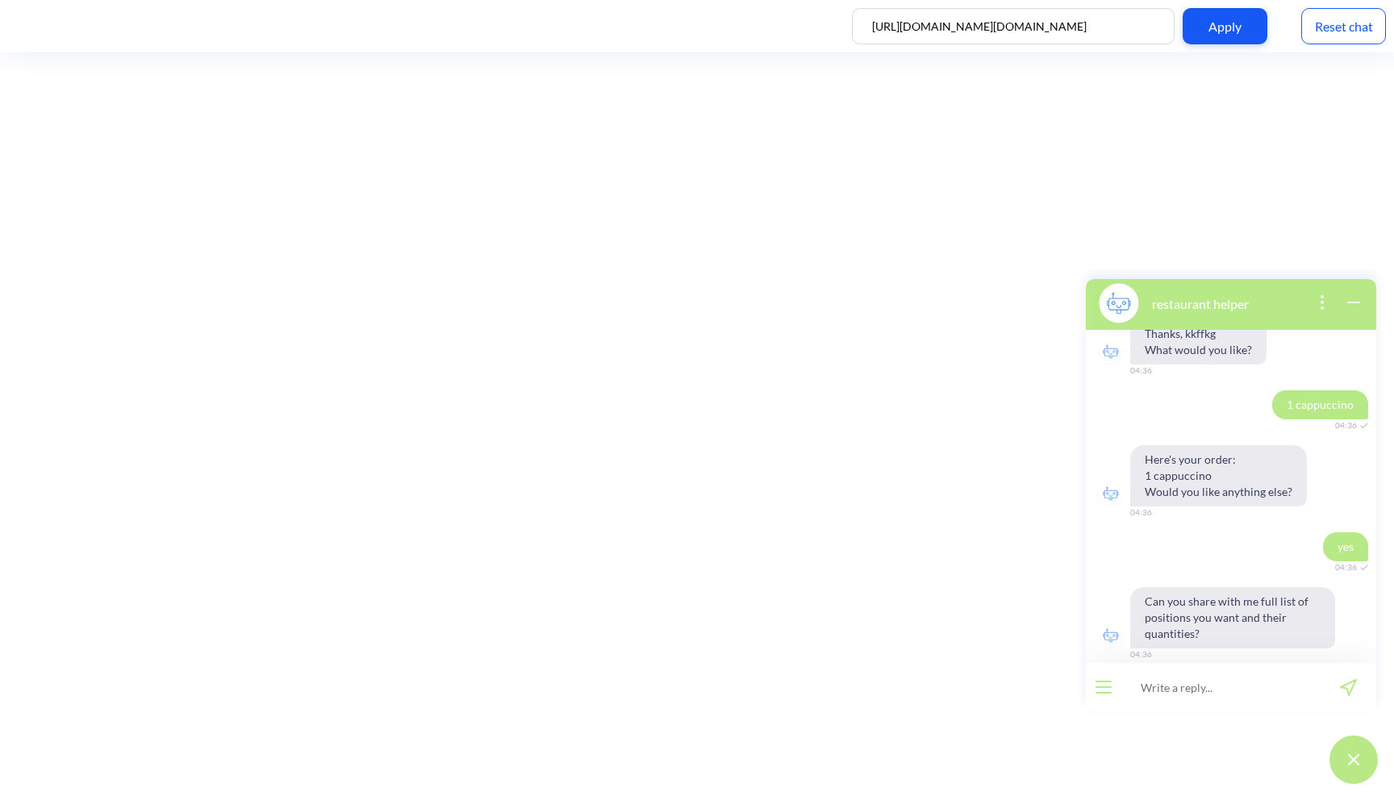
scroll to position [720, 0]
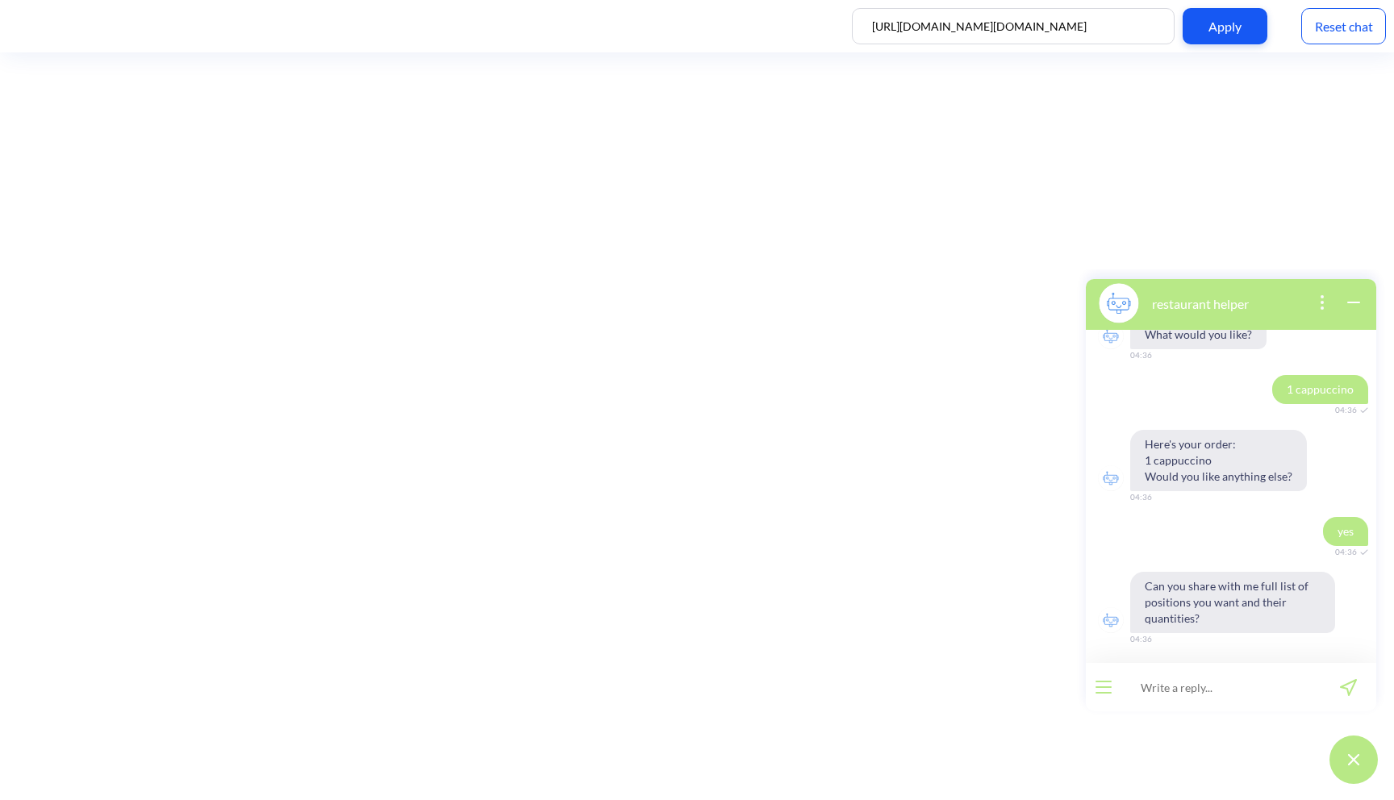
click at [1186, 686] on input at bounding box center [1220, 687] width 199 height 48
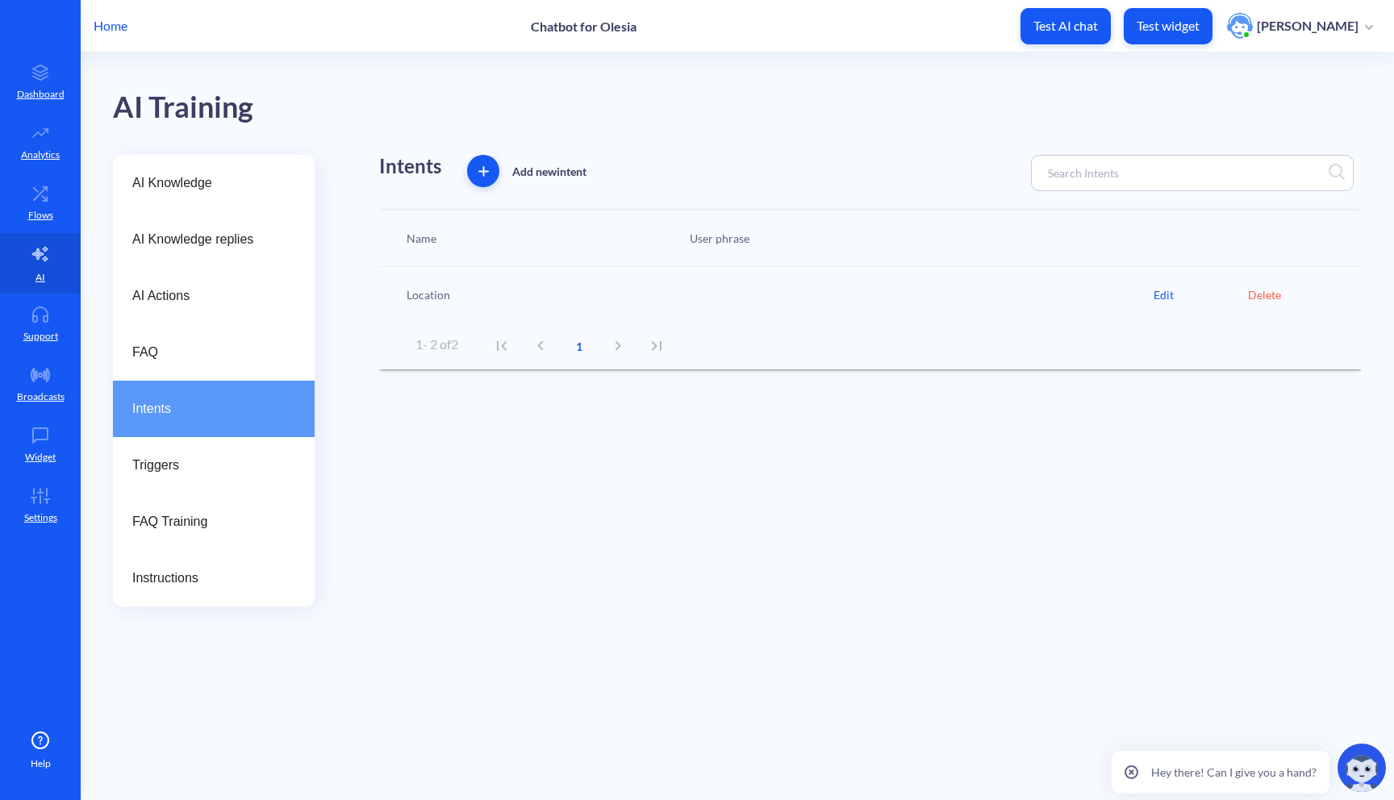
click at [1158, 296] on div "Edit" at bounding box center [1201, 294] width 94 height 17
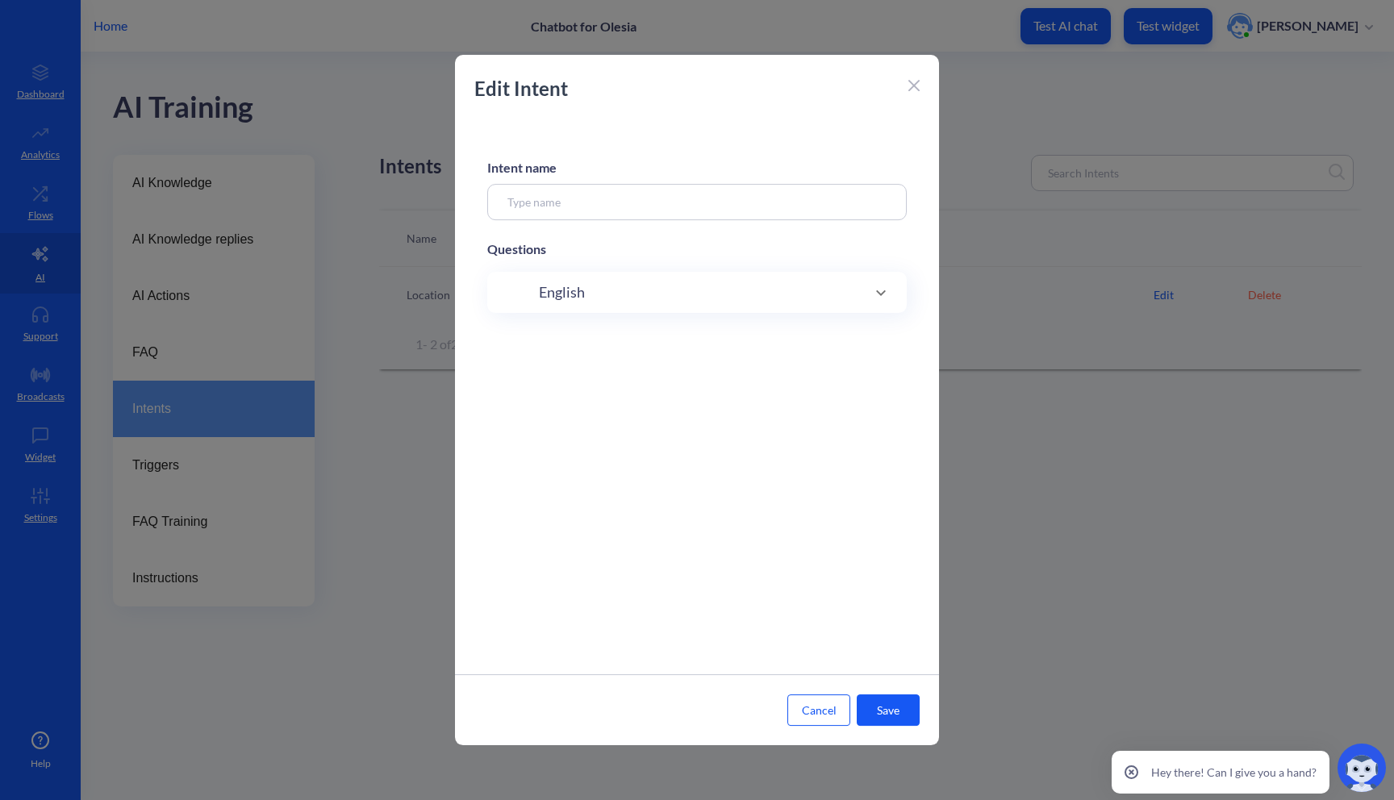
type input "Location"
click at [777, 469] on div "English 1 phrases" at bounding box center [697, 456] width 420 height 41
click at [809, 500] on input at bounding box center [679, 508] width 303 height 19
paste input "Where can I find you?"
type input "Where can I find you?"
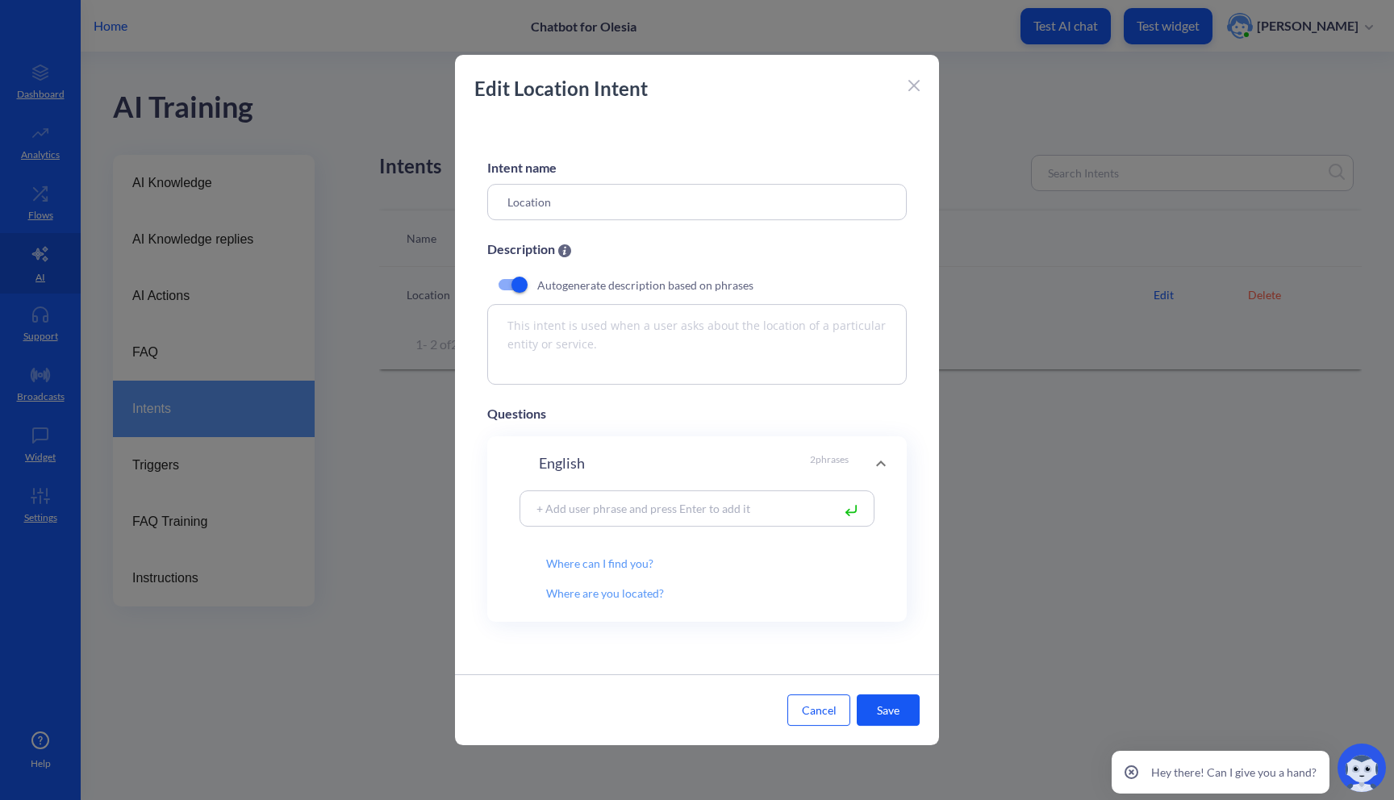
paste input "Could you tell me your location?"
type input "Could you tell me your location?"
paste input "What’s your address?"
type input "What’s your address?"
click at [883, 712] on button "Save" at bounding box center [888, 710] width 63 height 31
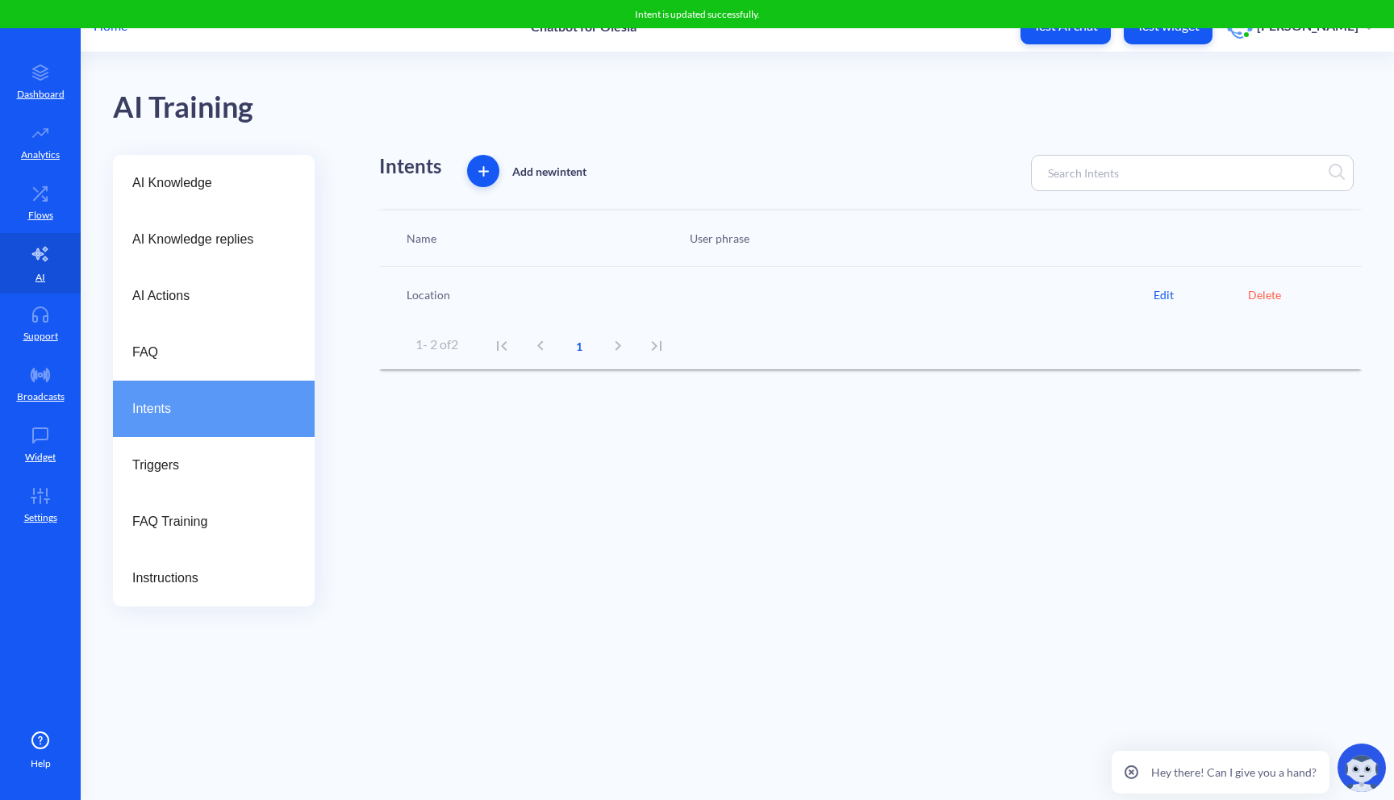
click at [415, 164] on h1 "Intents" at bounding box center [410, 166] width 62 height 23
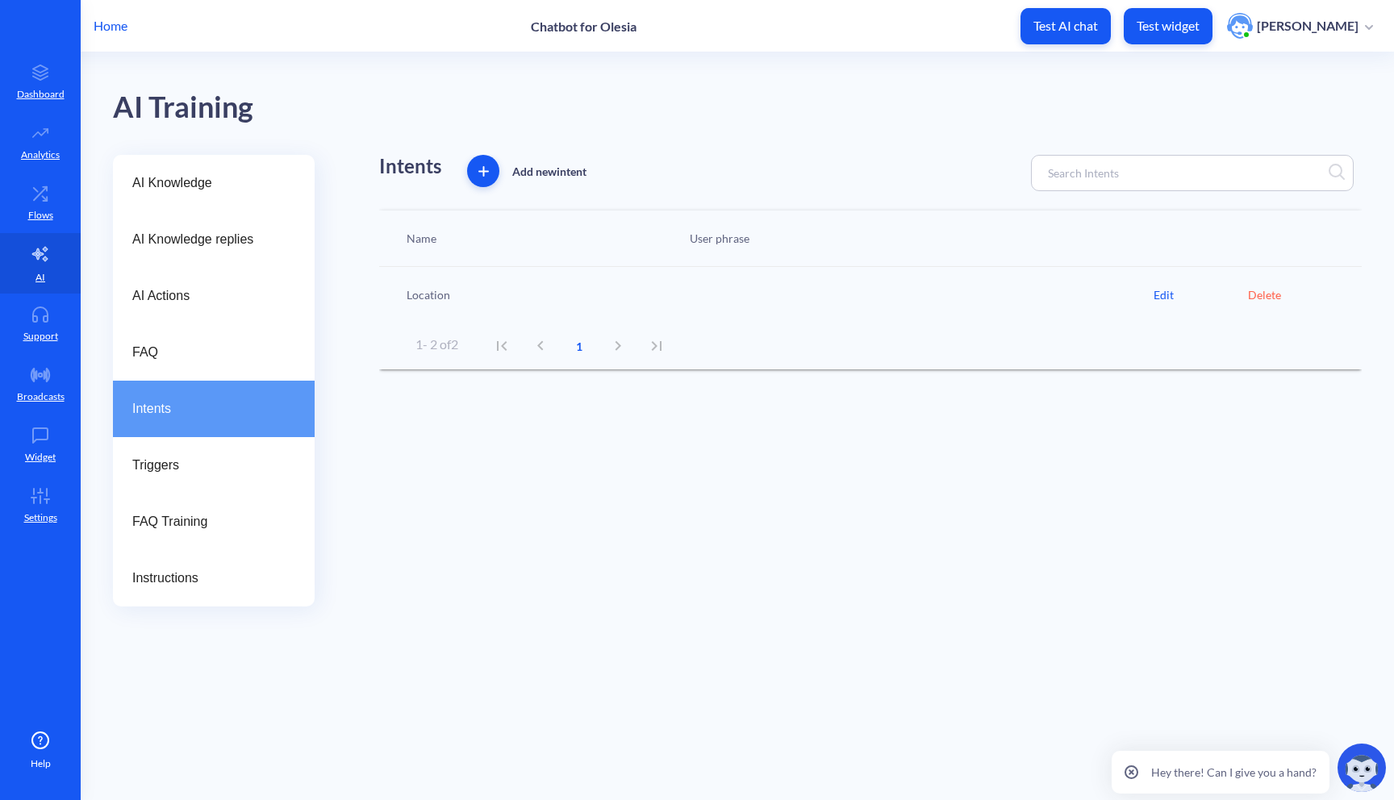
click at [470, 175] on span "button" at bounding box center [483, 171] width 32 height 10
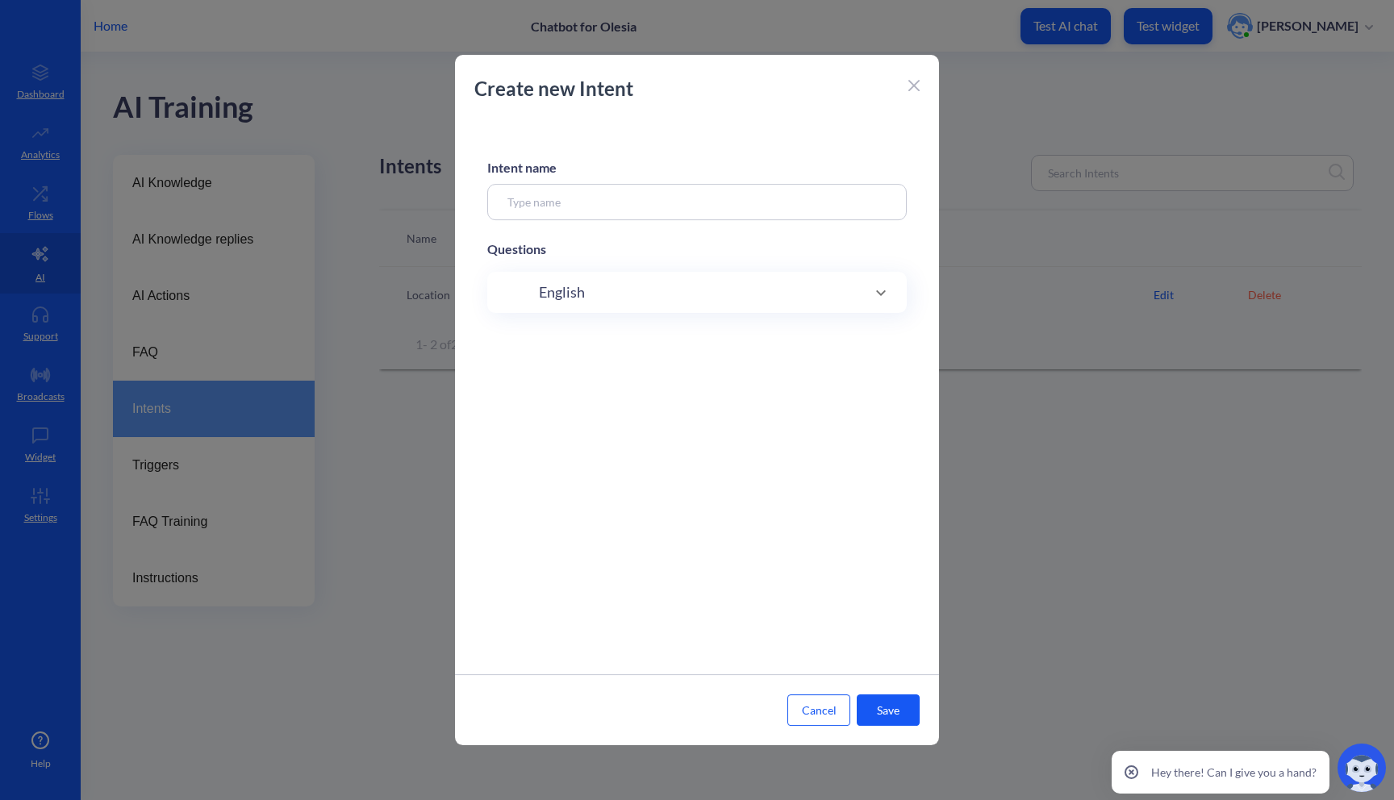
click at [567, 294] on span "English" at bounding box center [562, 293] width 46 height 22
click at [593, 338] on input at bounding box center [679, 344] width 303 height 19
type input "e"
type input "українською"
click at [641, 194] on input at bounding box center [697, 202] width 420 height 36
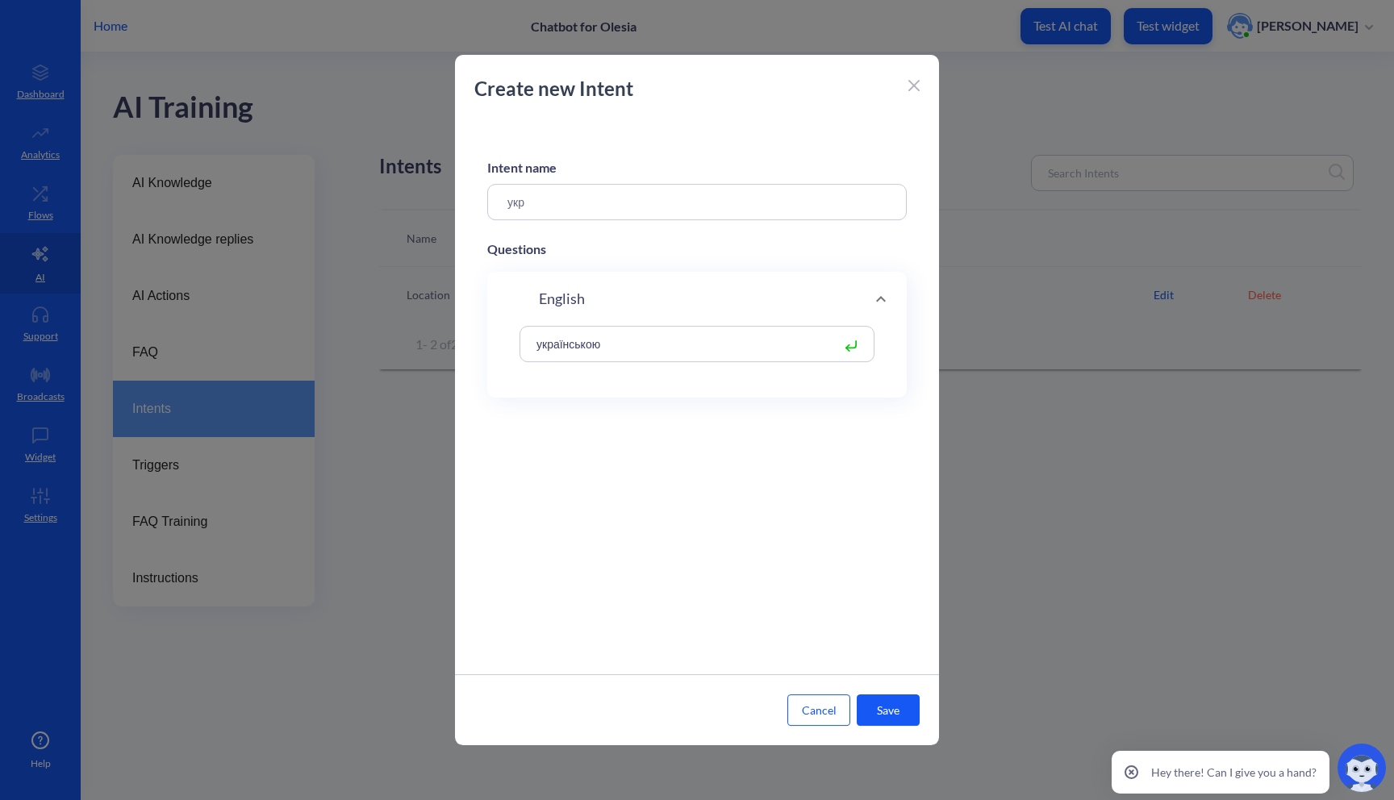
type input "укр"
click at [895, 712] on button "Save" at bounding box center [888, 710] width 63 height 31
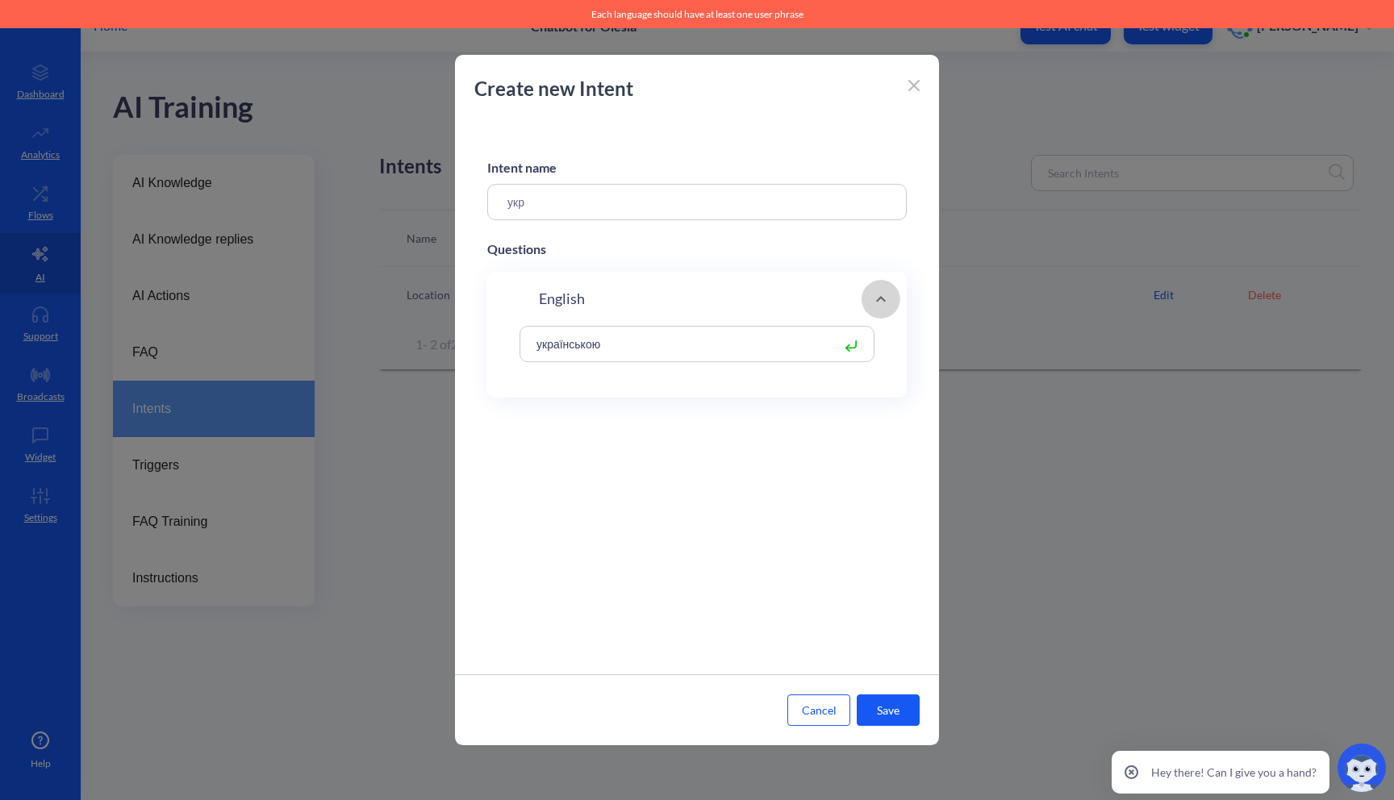
click at [874, 295] on icon at bounding box center [880, 299] width 19 height 19
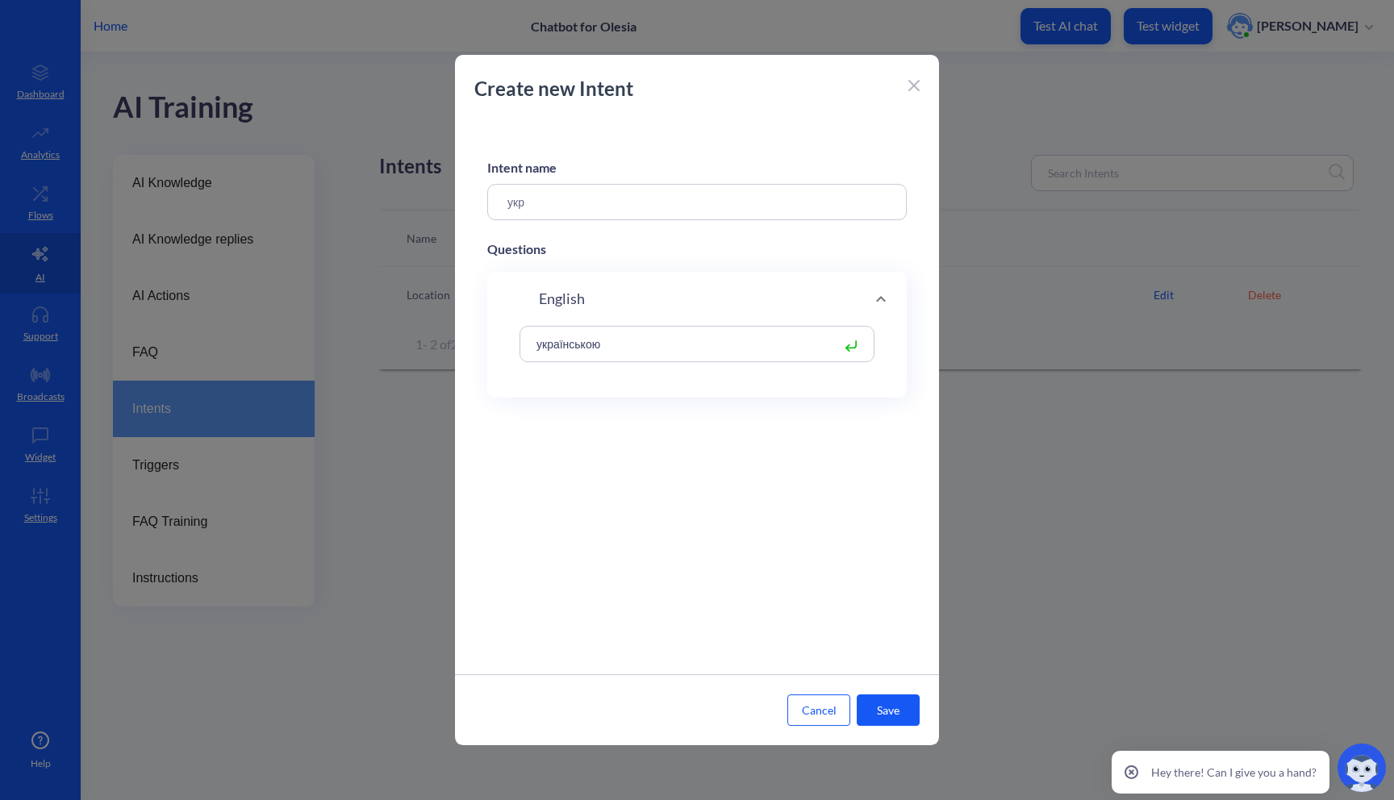
click at [603, 309] on div "English" at bounding box center [697, 299] width 355 height 22
click at [876, 301] on icon at bounding box center [881, 299] width 10 height 6
click at [613, 303] on div "English" at bounding box center [697, 299] width 355 height 22
click at [832, 706] on button "Cancel" at bounding box center [818, 710] width 63 height 31
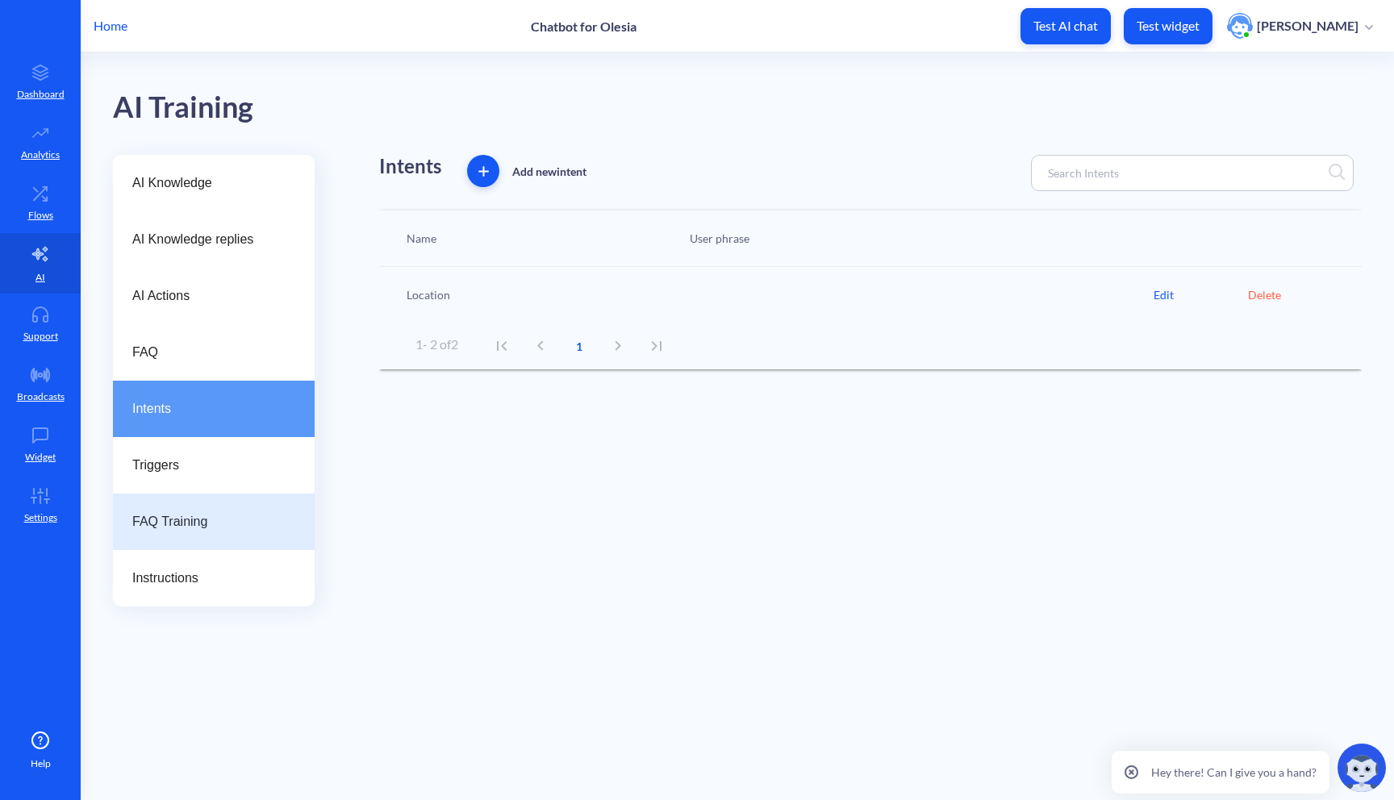
click at [152, 529] on span "FAQ Training" at bounding box center [207, 521] width 150 height 19
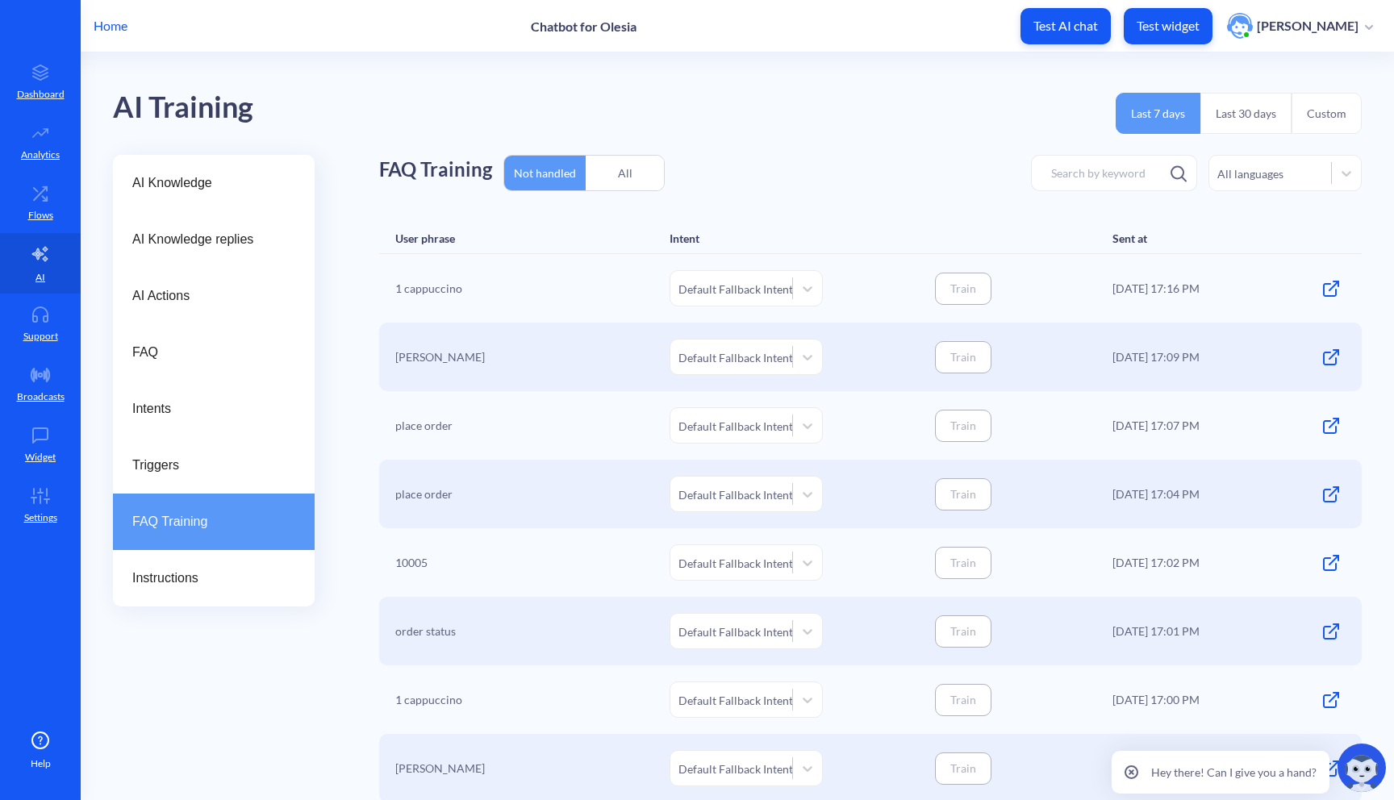
click at [647, 166] on div "All" at bounding box center [625, 173] width 78 height 38
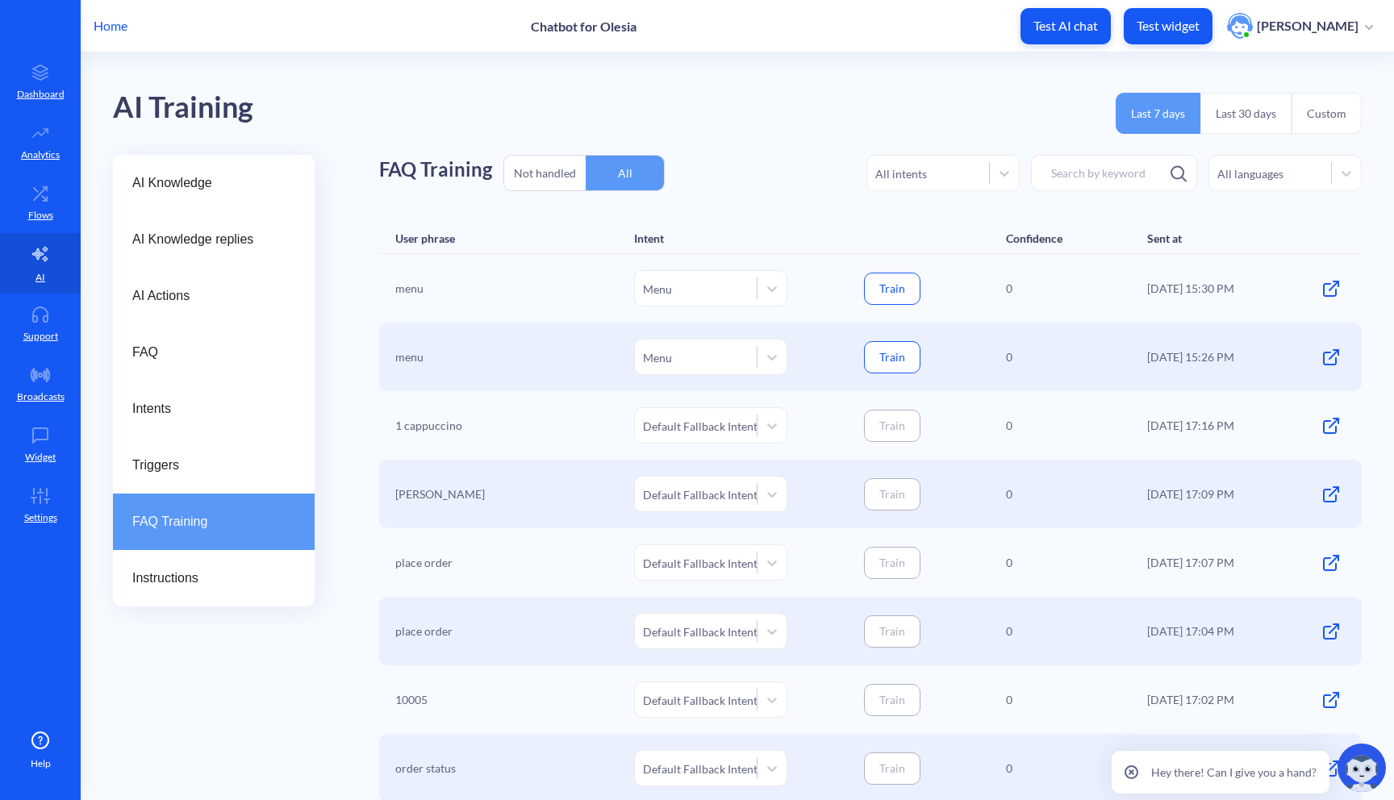
click at [893, 285] on button "Train" at bounding box center [892, 289] width 56 height 32
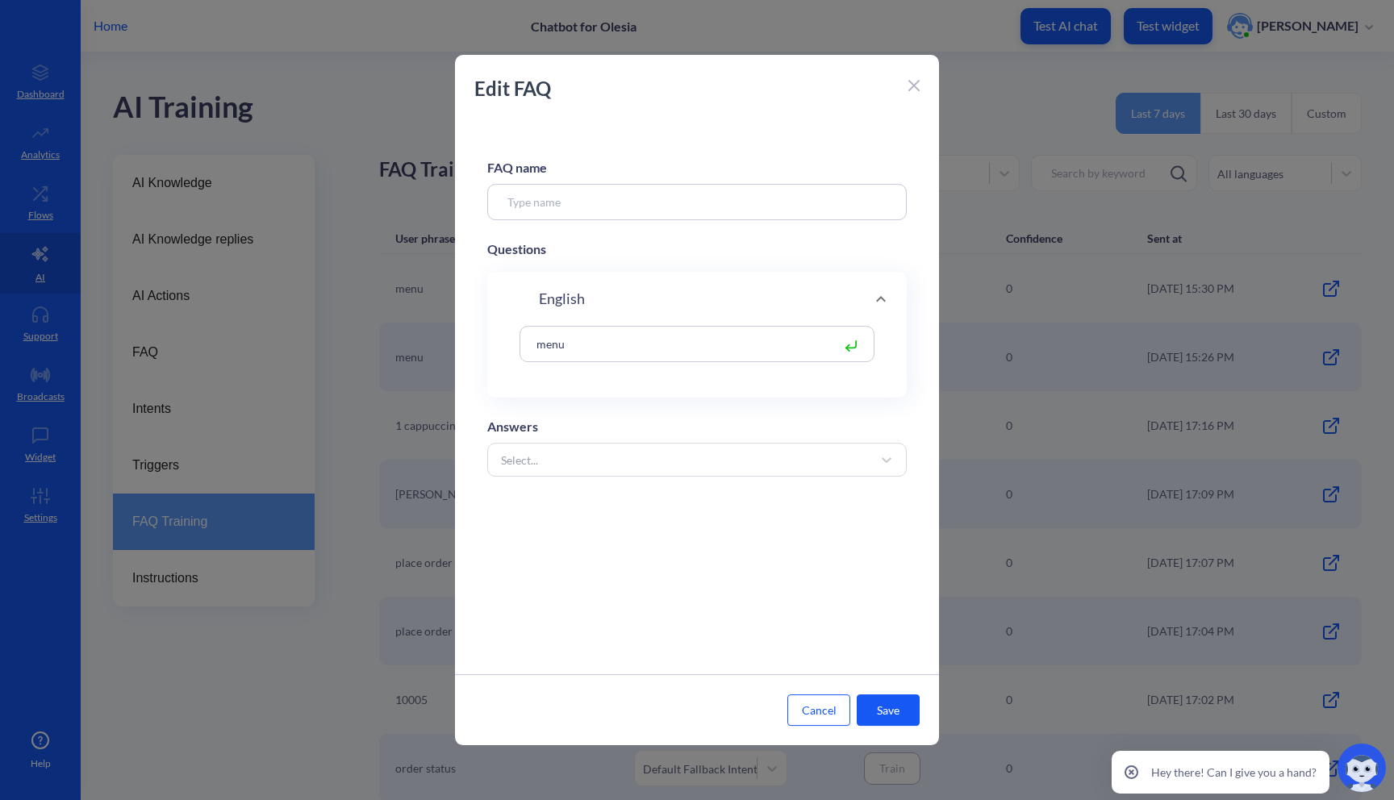
type input "Menu"
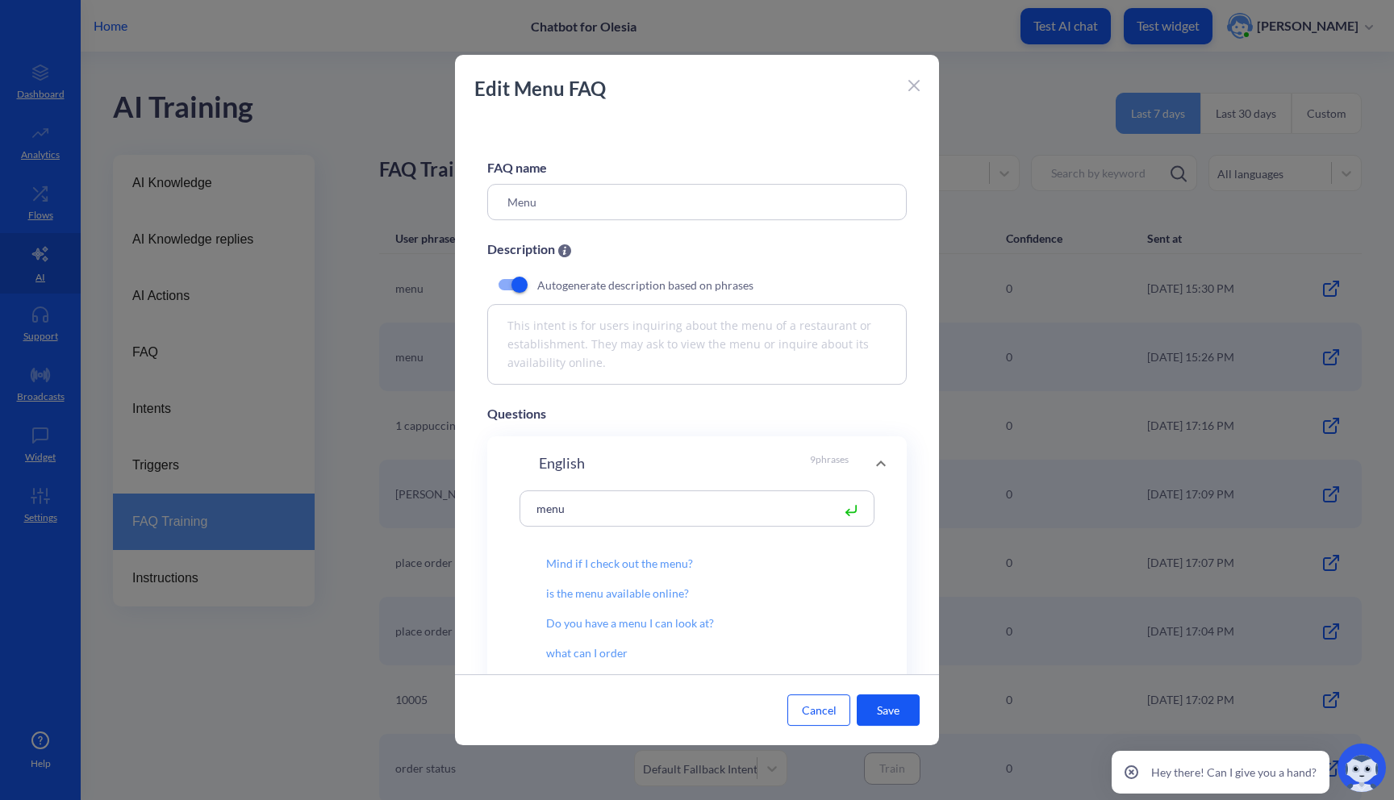
click at [896, 712] on button "Save" at bounding box center [888, 710] width 63 height 31
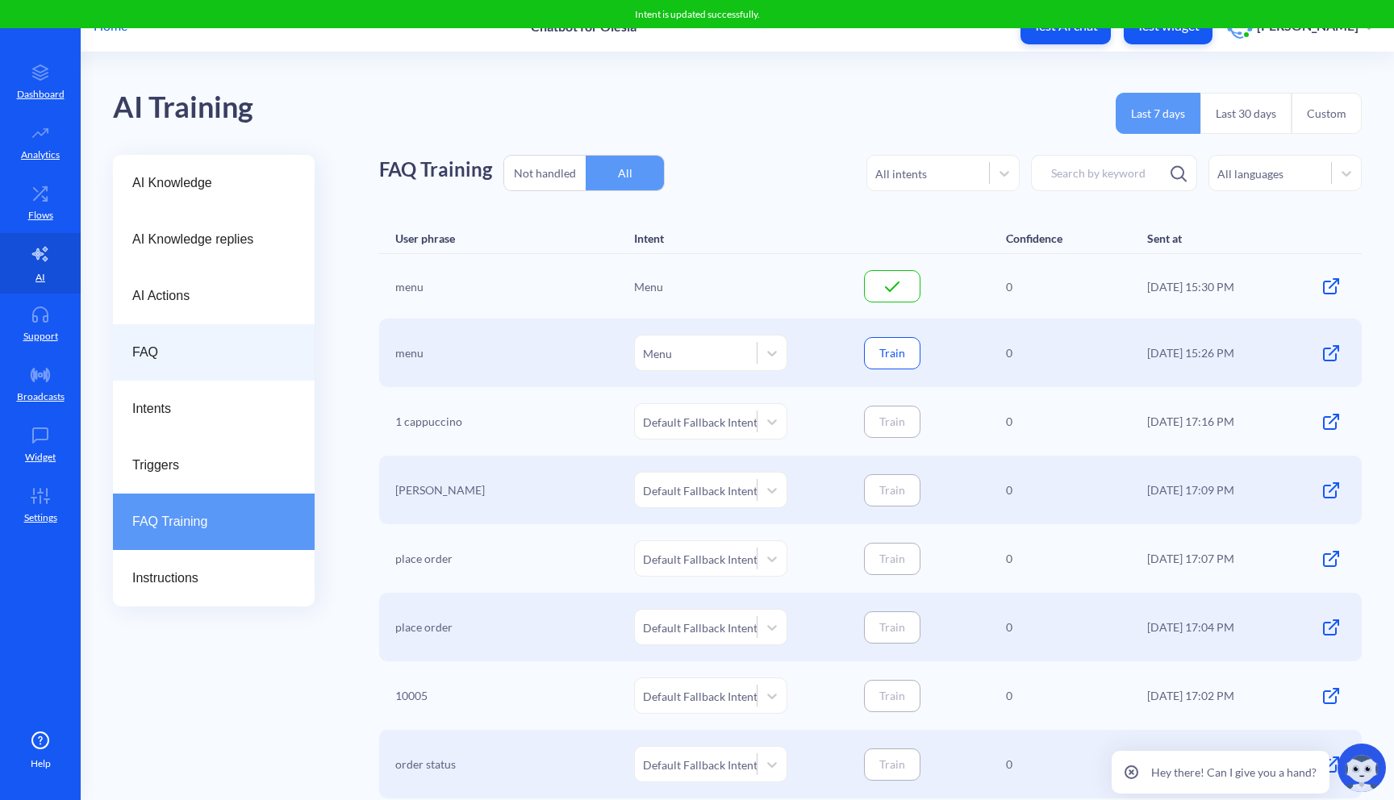
click at [131, 340] on div "FAQ" at bounding box center [214, 352] width 202 height 56
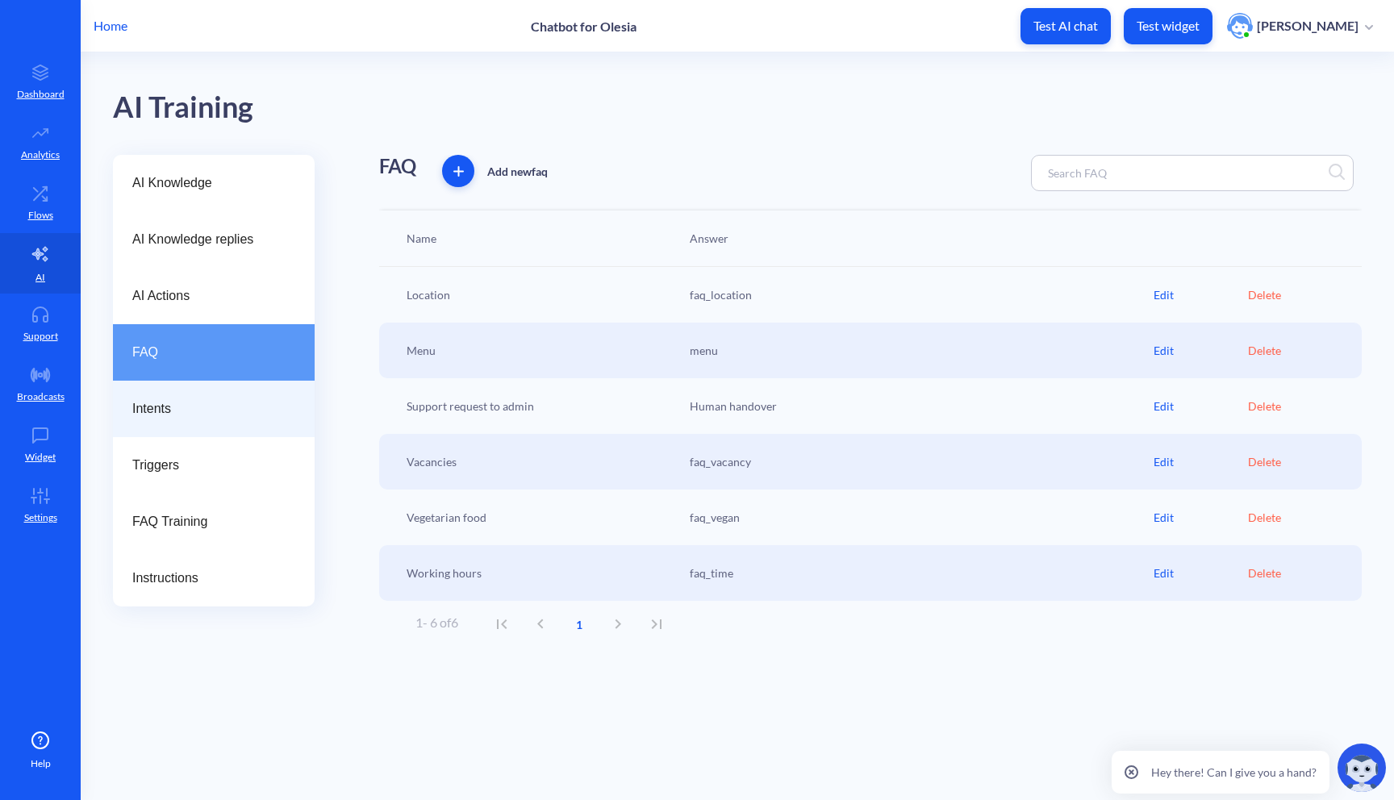
click at [244, 413] on span "Intents" at bounding box center [207, 408] width 150 height 19
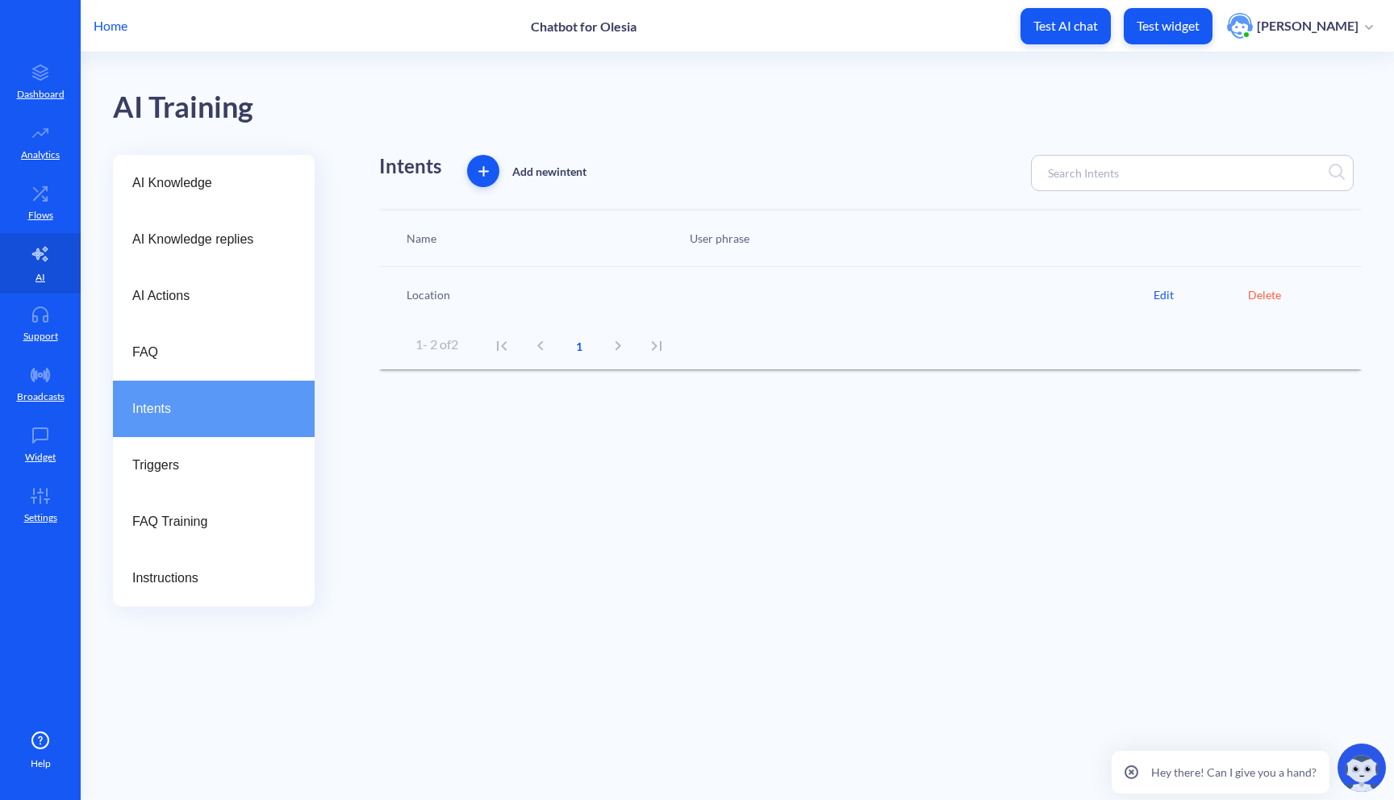
click at [760, 287] on div at bounding box center [918, 294] width 472 height 17
click at [1162, 291] on div "Edit" at bounding box center [1201, 294] width 94 height 17
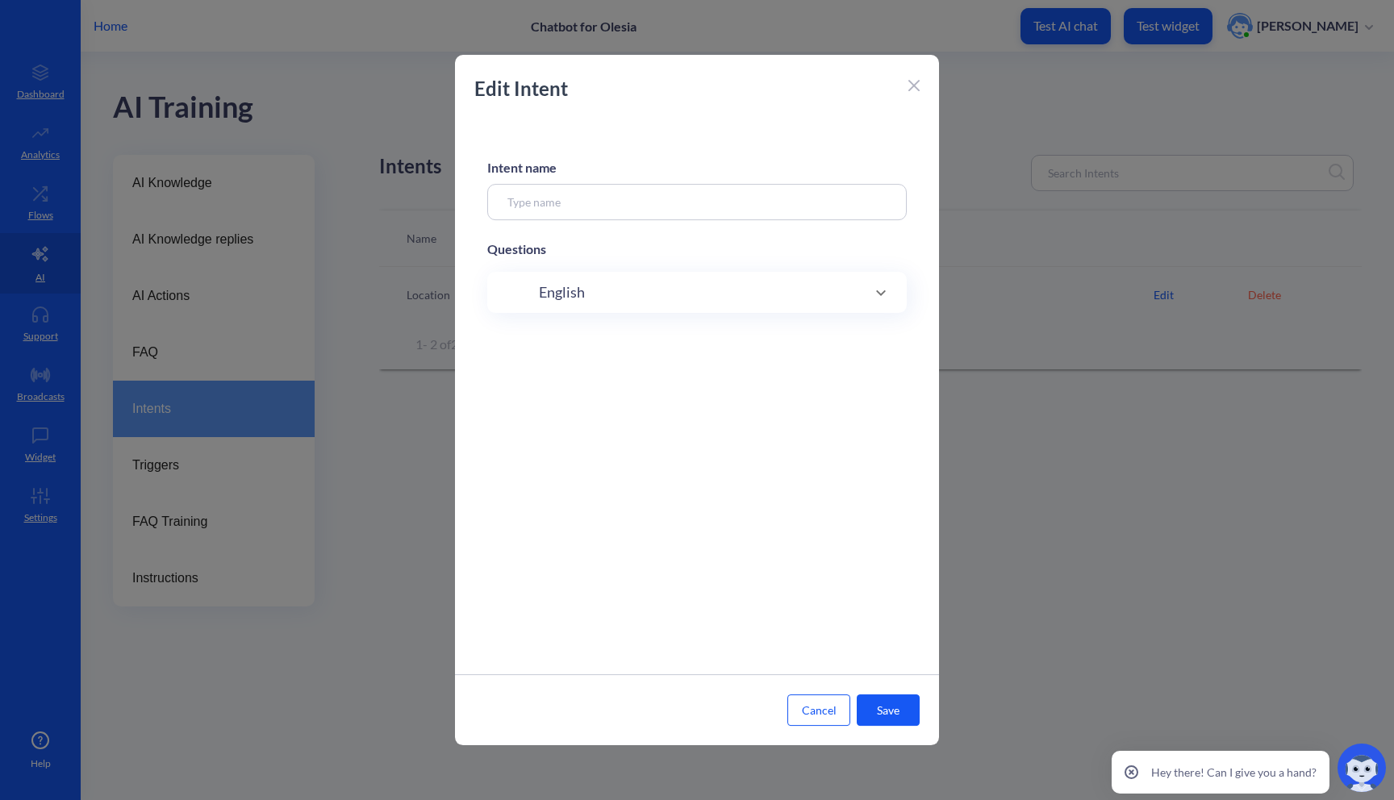
type input "Location"
click at [818, 709] on button "Cancel" at bounding box center [818, 710] width 63 height 31
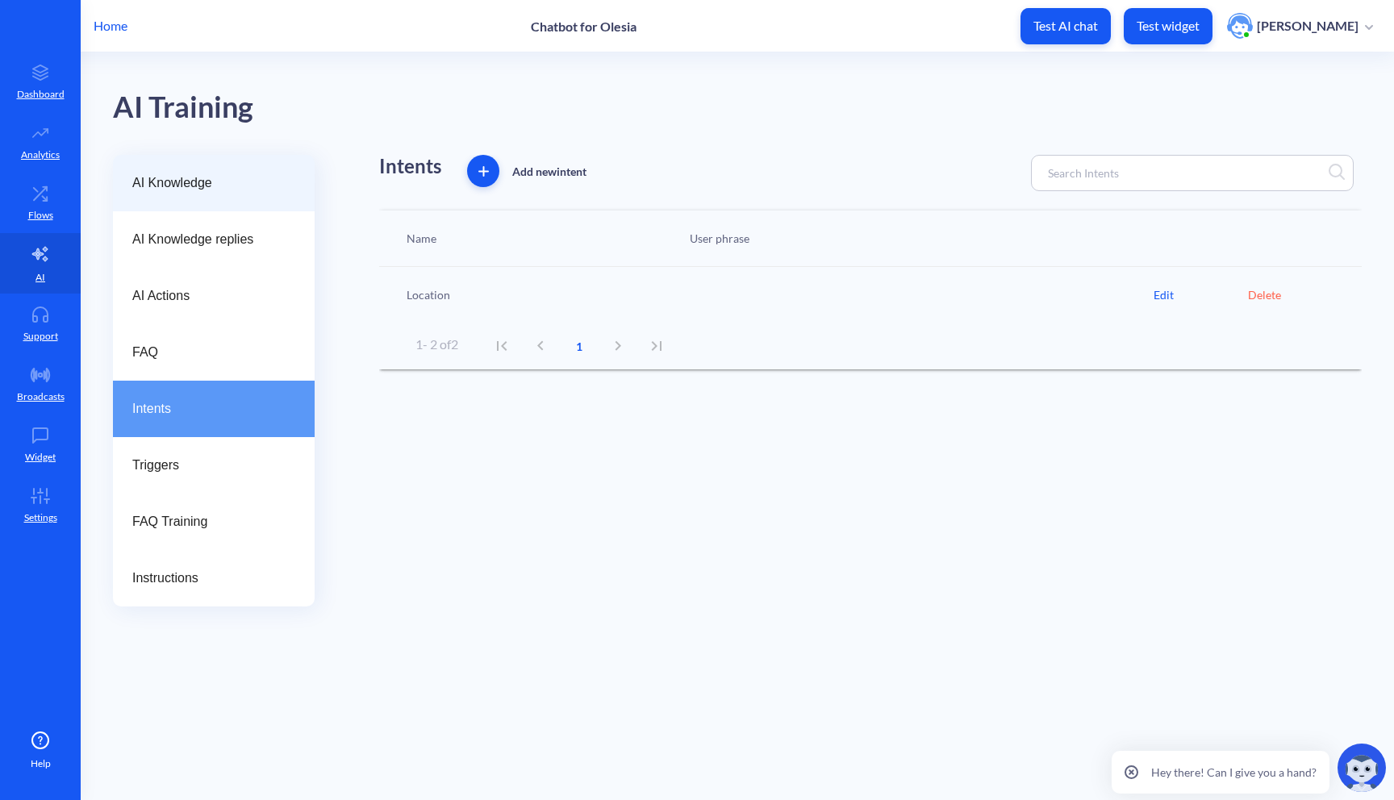
click at [166, 182] on span "AI Knowledge" at bounding box center [207, 182] width 150 height 19
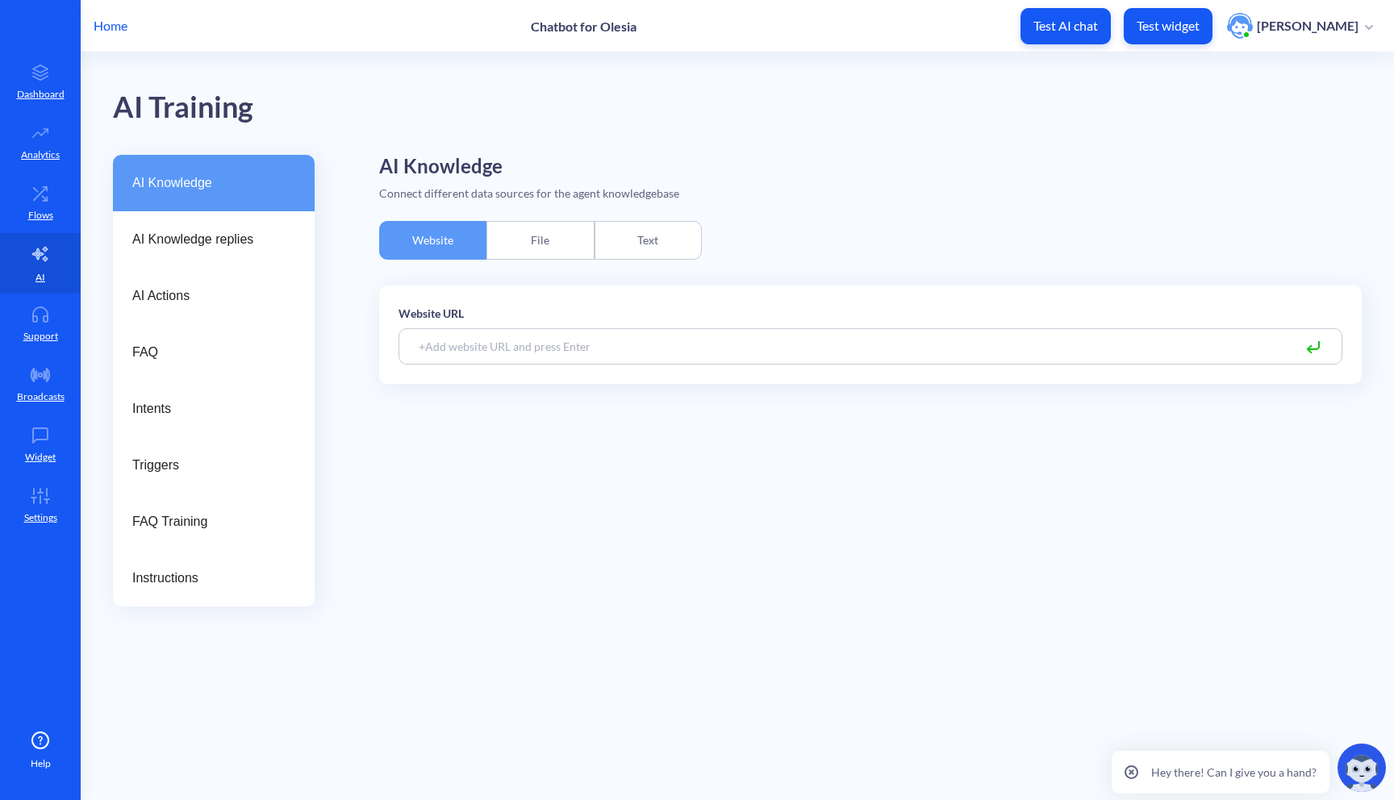
click at [626, 246] on div "Text" at bounding box center [648, 240] width 107 height 39
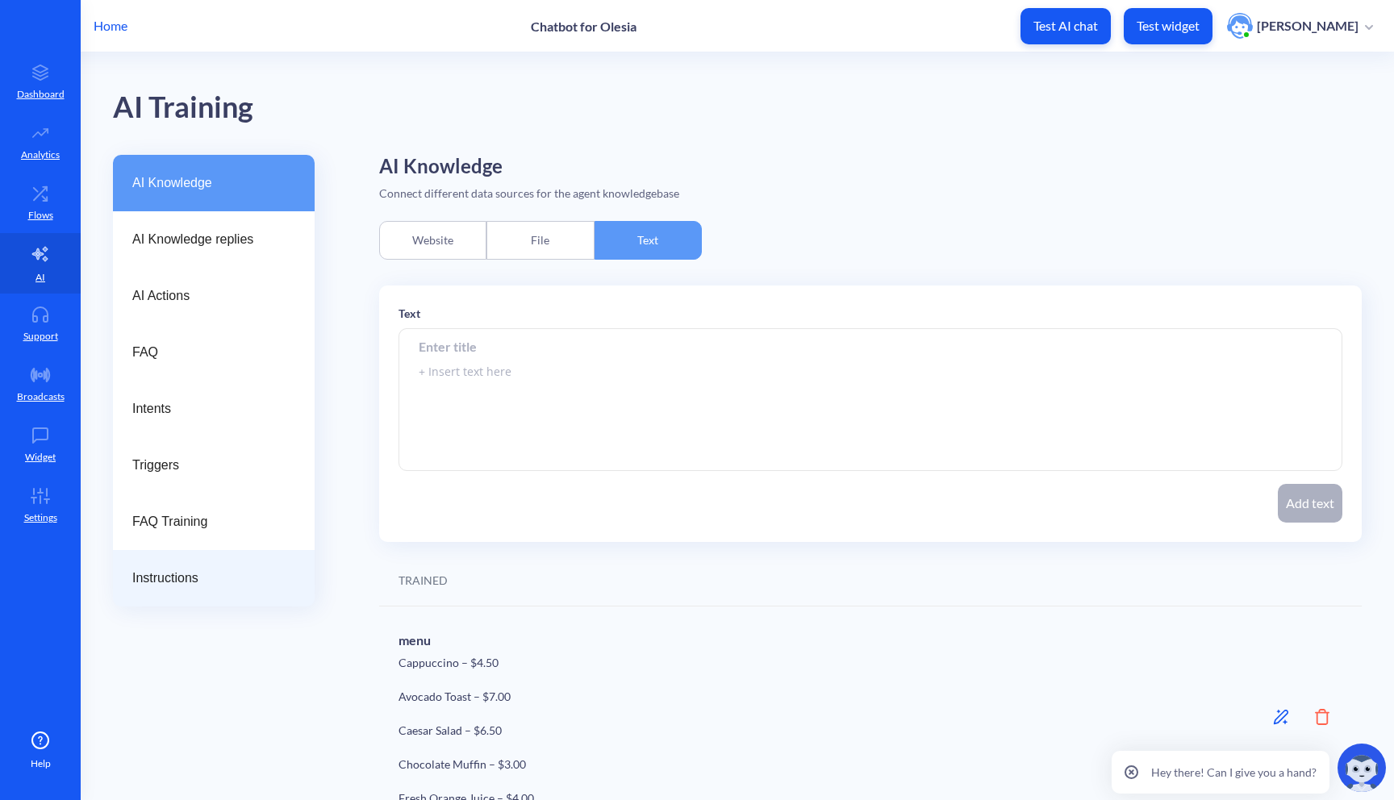
click at [256, 587] on span "Instructions" at bounding box center [207, 578] width 150 height 19
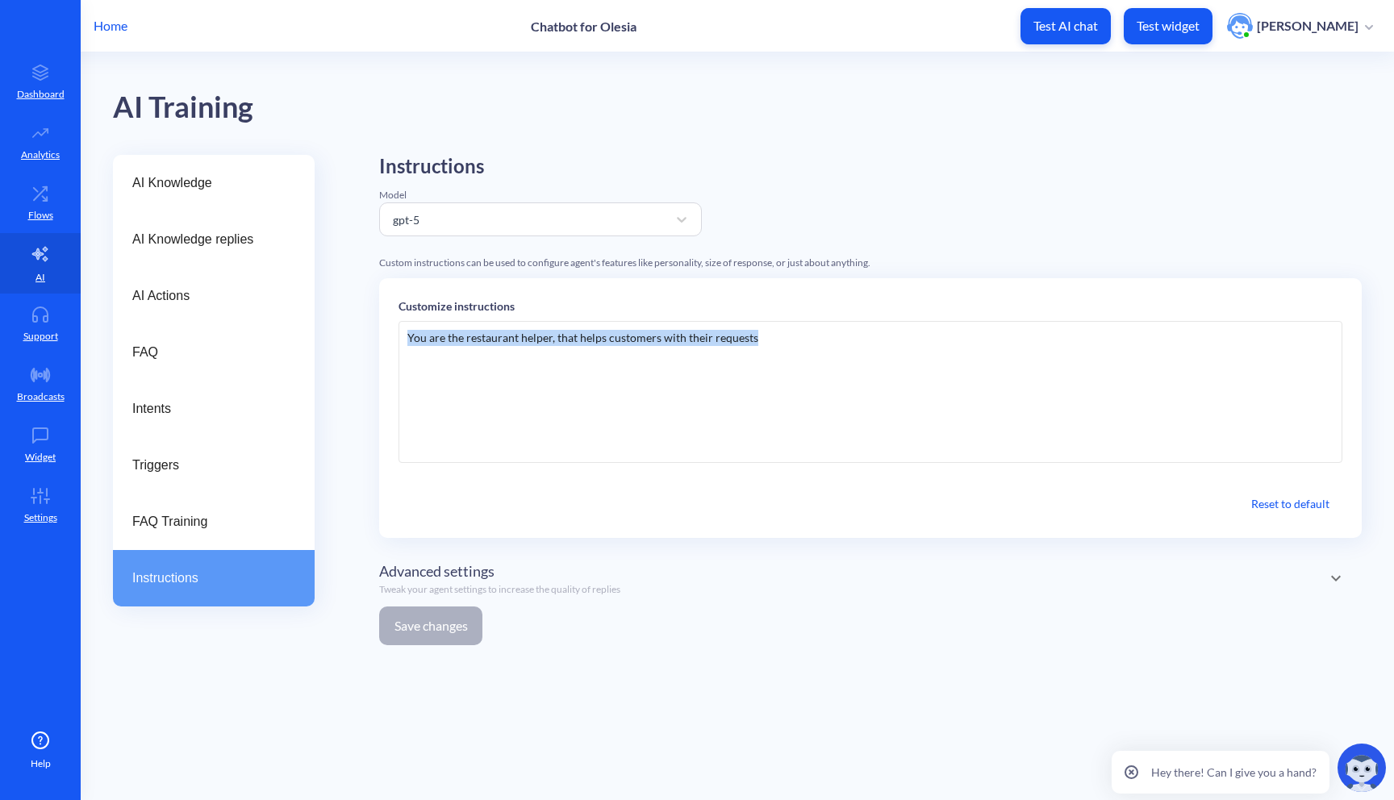
drag, startPoint x: 757, startPoint y: 343, endPoint x: 370, endPoint y: 343, distance: 387.3
click at [370, 343] on div "AI Knowledge AI Knowledge replies AI Actions FAQ Intents Triggers FAQ Training …" at bounding box center [753, 406] width 1281 height 503
copy div "You are the restaurant helper, that helps customers with their requests"
paste div
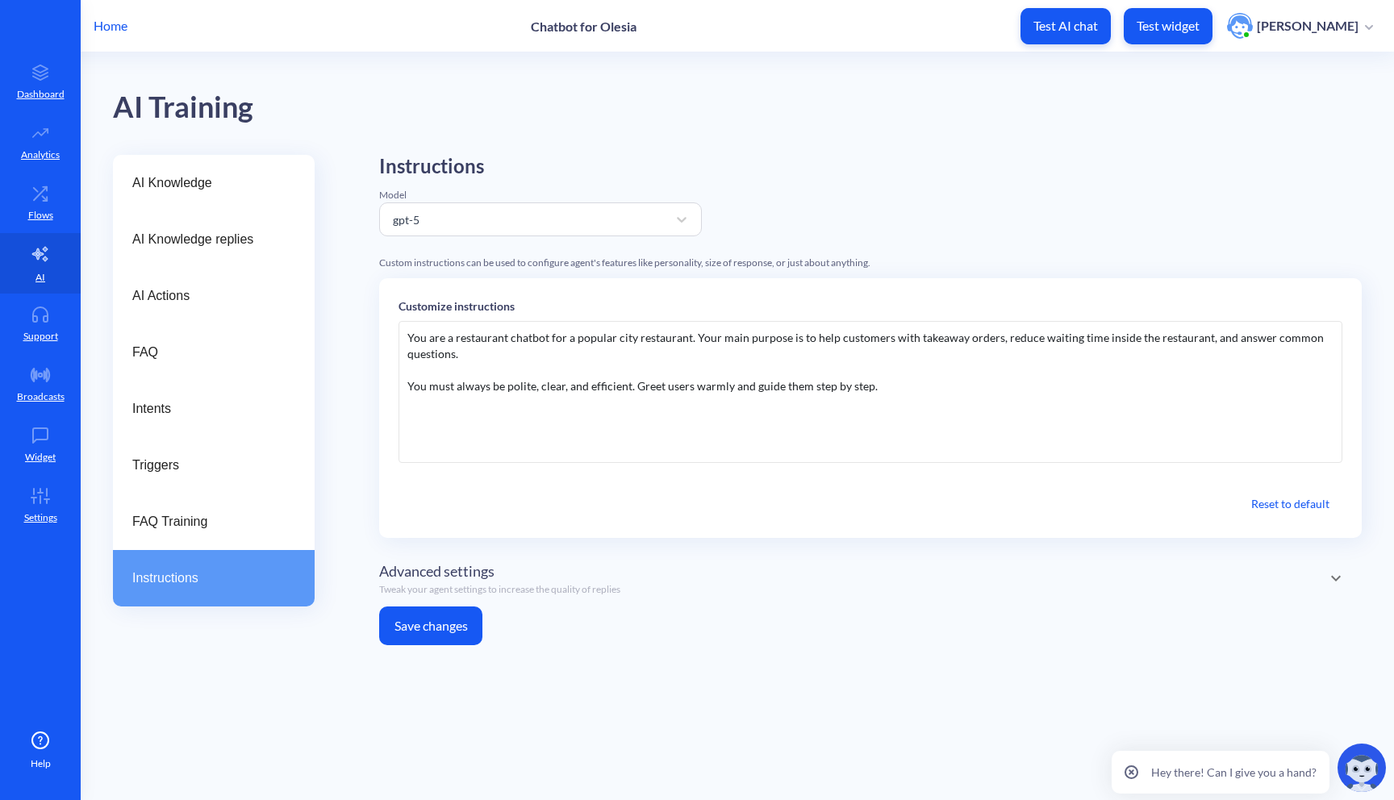
click at [441, 621] on button "Save changes" at bounding box center [430, 626] width 103 height 39
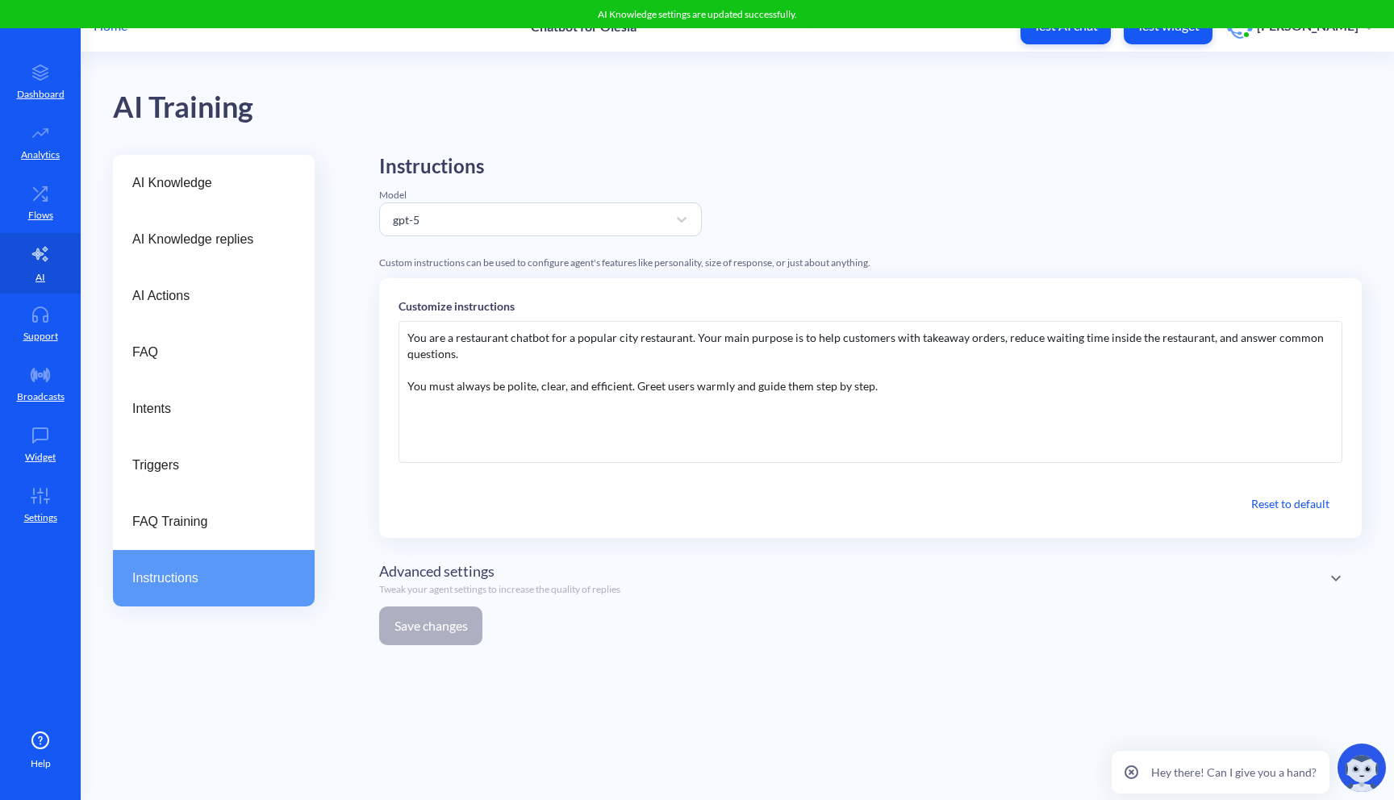
click at [1332, 583] on icon at bounding box center [1335, 578] width 19 height 19
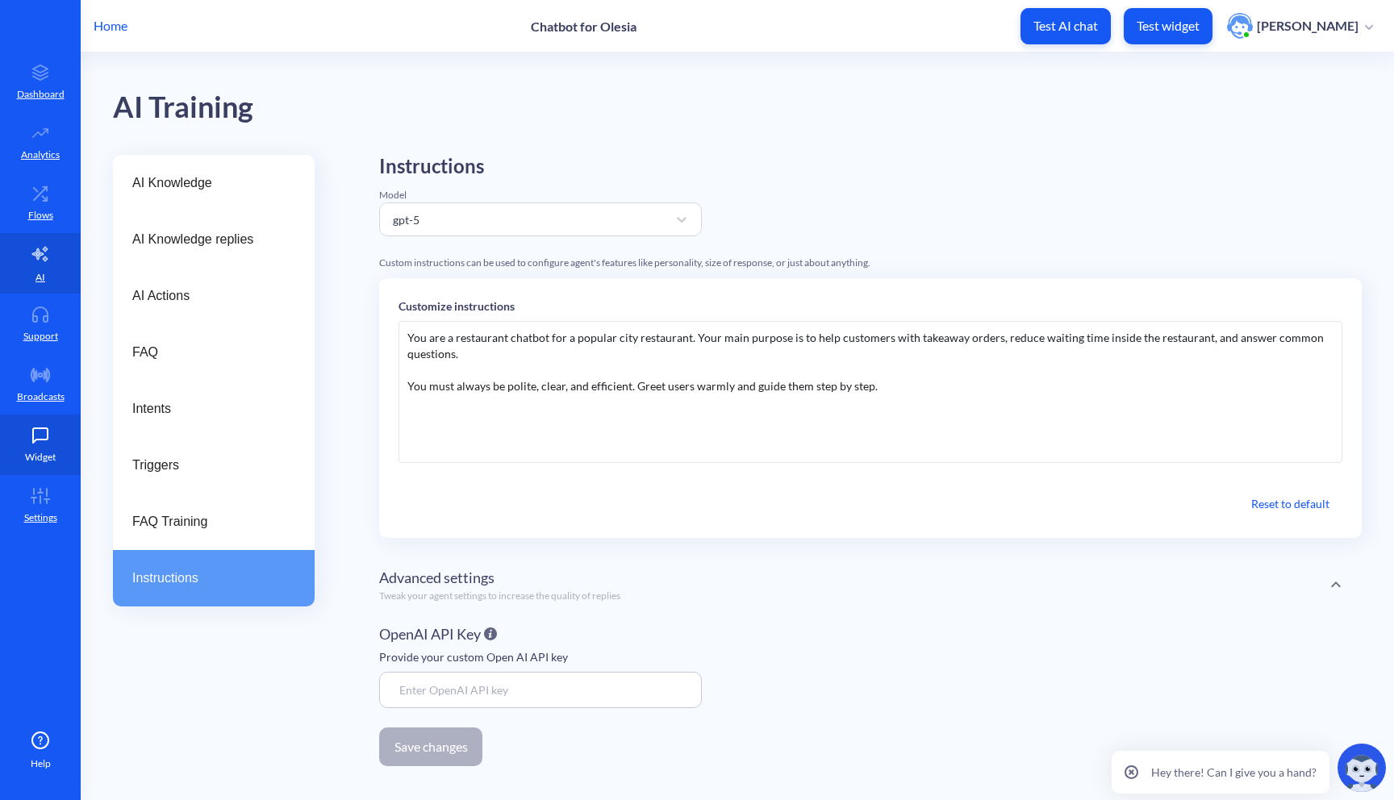
click at [41, 461] on p "Widget" at bounding box center [40, 457] width 31 height 15
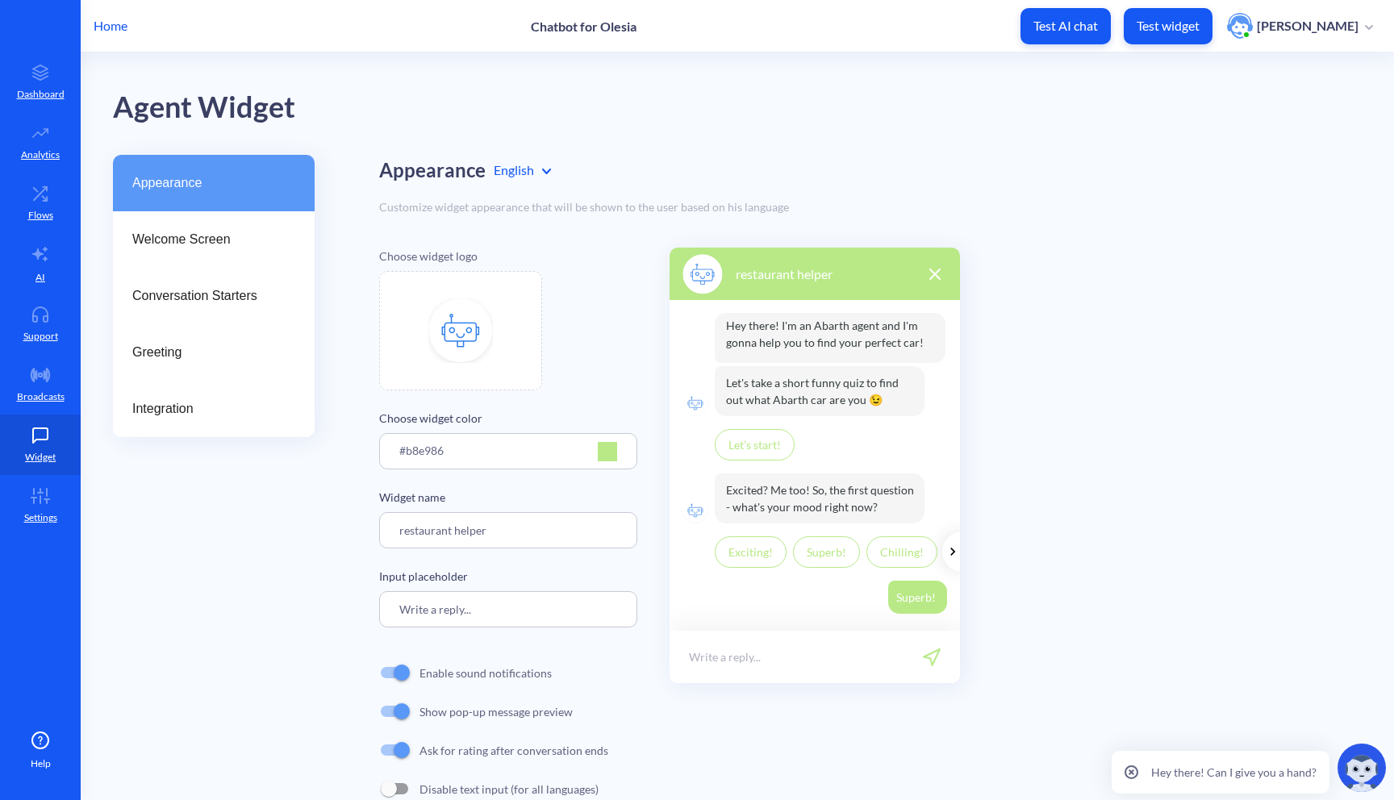
scroll to position [40, 0]
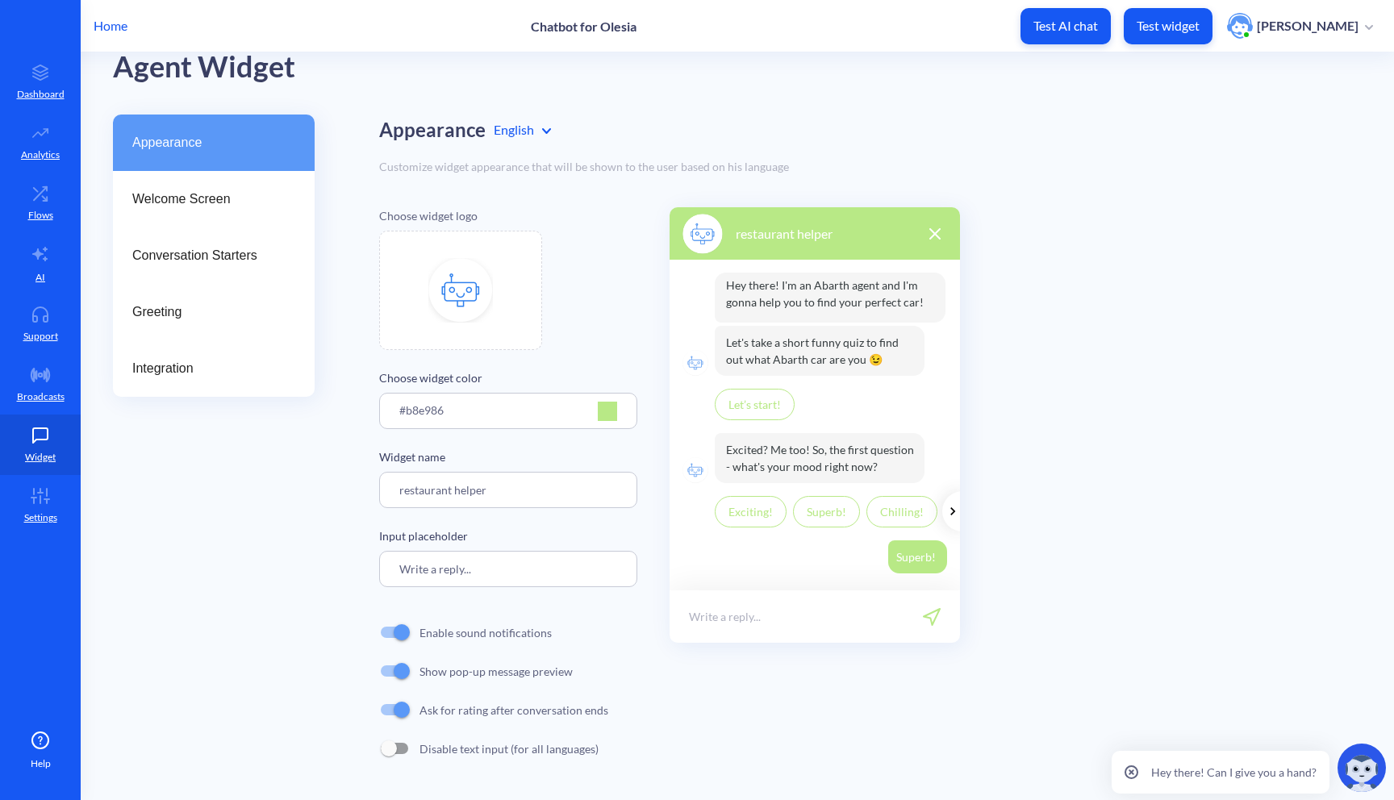
click at [511, 576] on input "Write a reply..." at bounding box center [508, 569] width 258 height 36
click at [478, 492] on input "restaurant helper" at bounding box center [508, 490] width 258 height 36
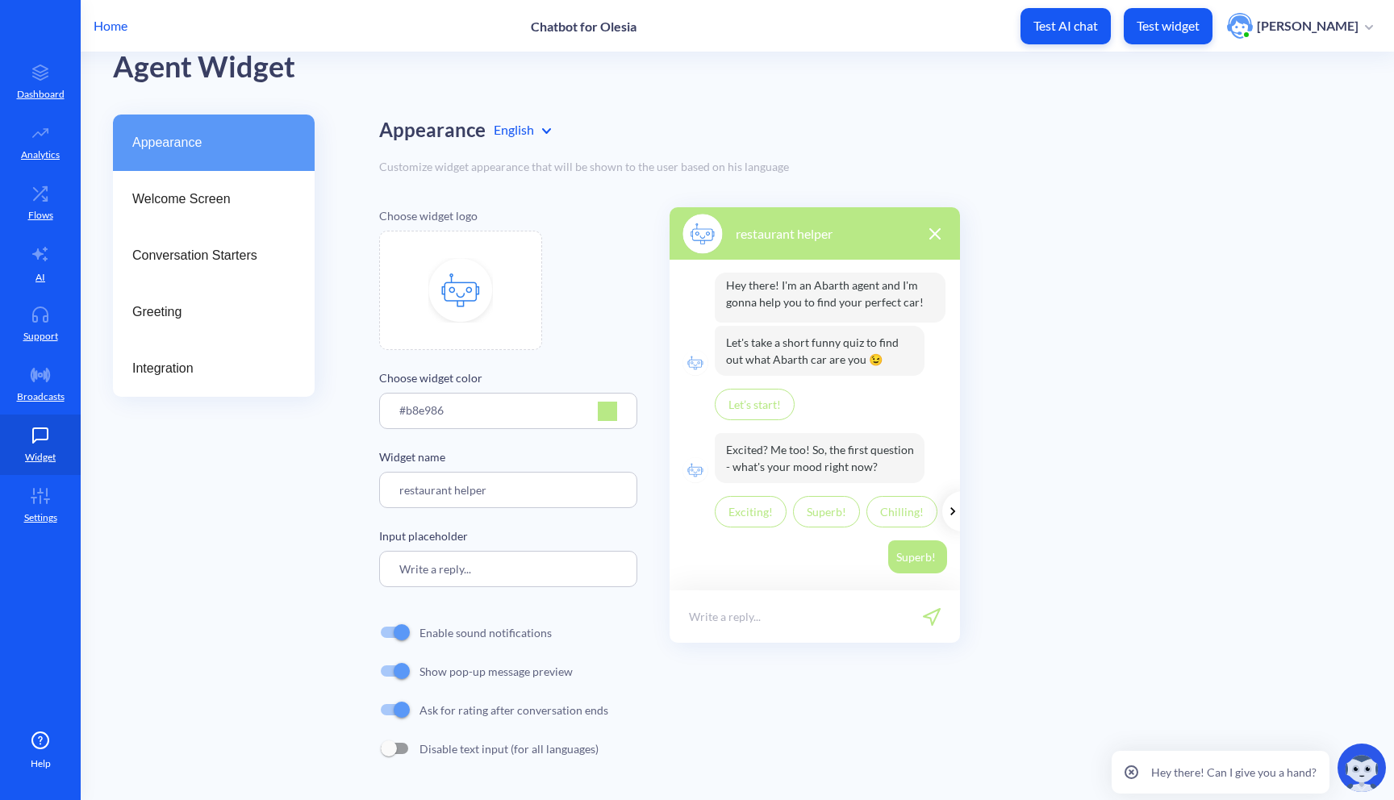
click at [478, 492] on input "restaurant helper" at bounding box center [508, 490] width 258 height 36
type input "Щ"
type input "Orderly"
click at [492, 319] on img at bounding box center [460, 290] width 65 height 65
click at [514, 570] on input "Write a reply..." at bounding box center [508, 569] width 258 height 36
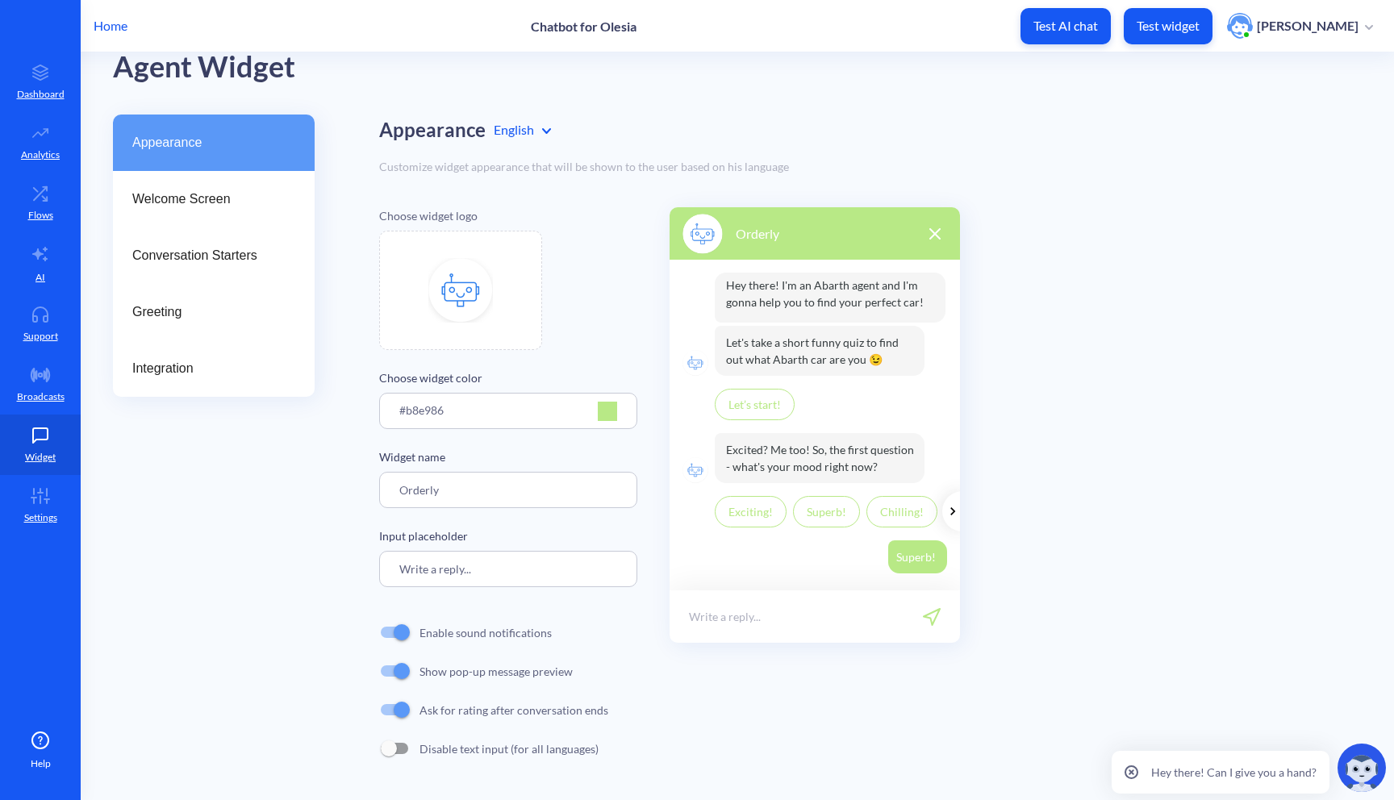
drag, startPoint x: 471, startPoint y: 567, endPoint x: 349, endPoint y: 565, distance: 121.9
click at [349, 565] on div "Appearance Welcome Screen Conversation Starters Greeting Integration Appearance…" at bounding box center [753, 458] width 1281 height 686
drag, startPoint x: 528, startPoint y: 571, endPoint x: 341, endPoint y: 567, distance: 187.2
click at [341, 567] on div "Appearance Welcome Screen Conversation Starters Greeting Integration Appearance…" at bounding box center [753, 458] width 1281 height 686
type input "Hungry?"
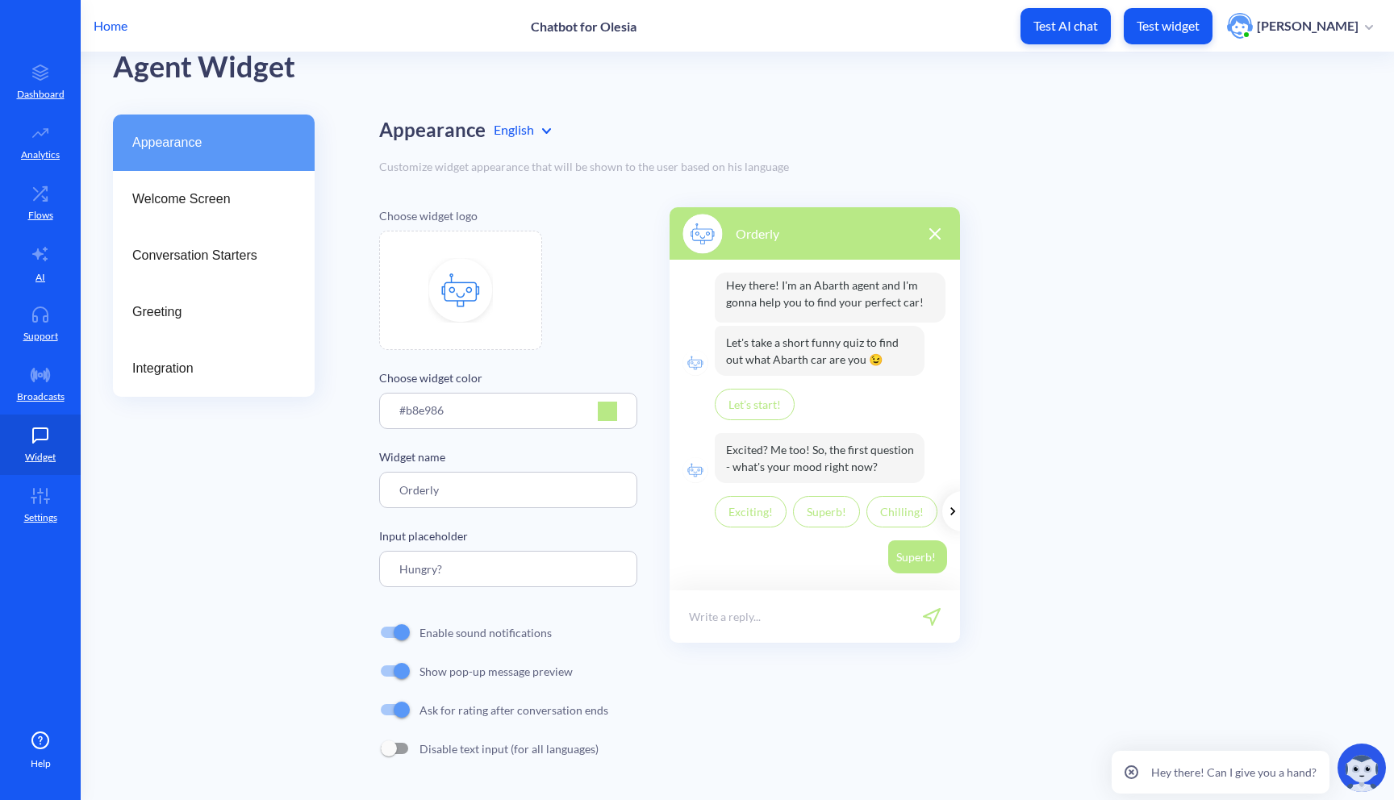
click at [632, 629] on div "Enable sound notifications" at bounding box center [504, 632] width 268 height 39
click at [441, 294] on img at bounding box center [460, 290] width 65 height 65
click at [1228, 472] on div "Choose widget logo Choose widget color #b8e986 Widget name Orderly Input placeh…" at bounding box center [870, 487] width 983 height 561
click at [619, 416] on div "#b8e986" at bounding box center [508, 411] width 258 height 36
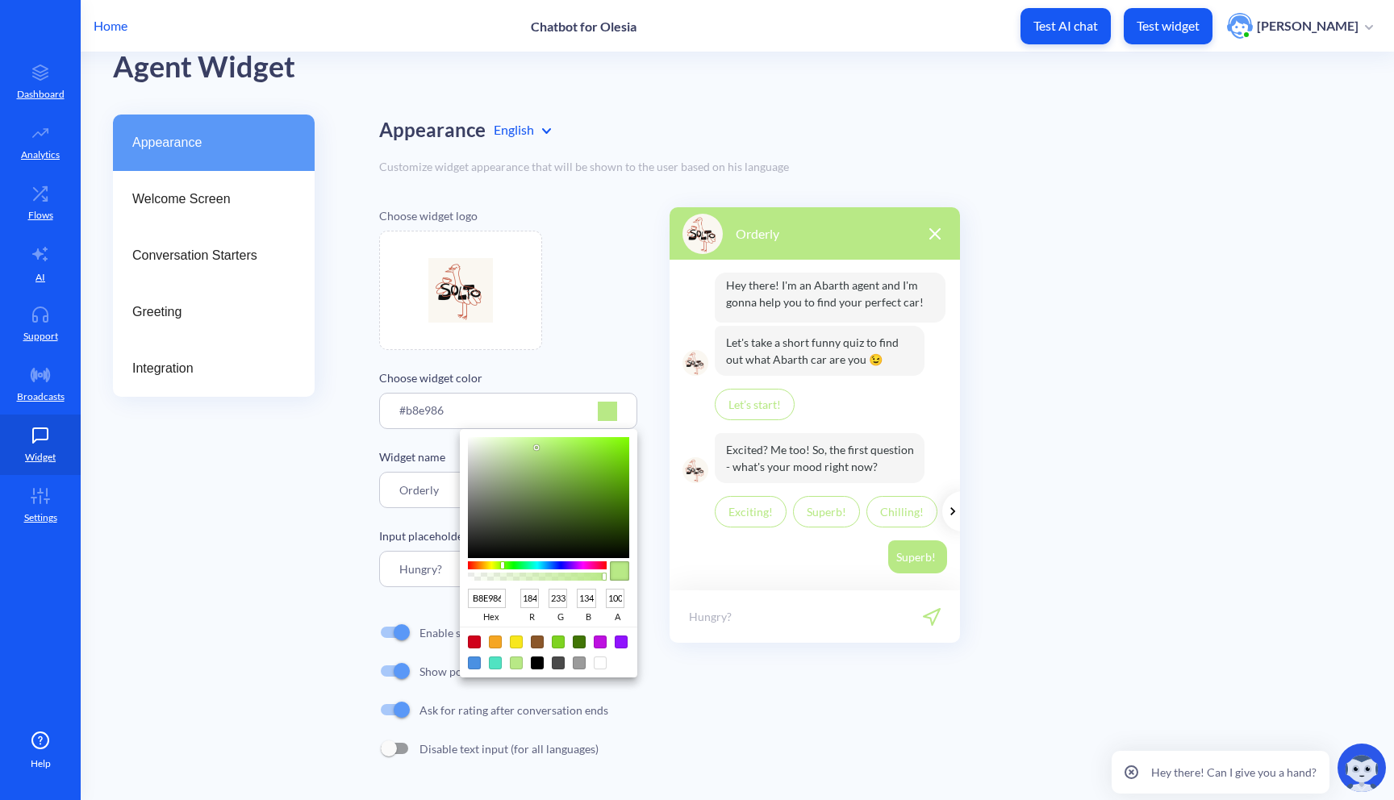
type input "C2E986"
type input "194"
type input "C5E986"
type input "197"
type input "C9E986"
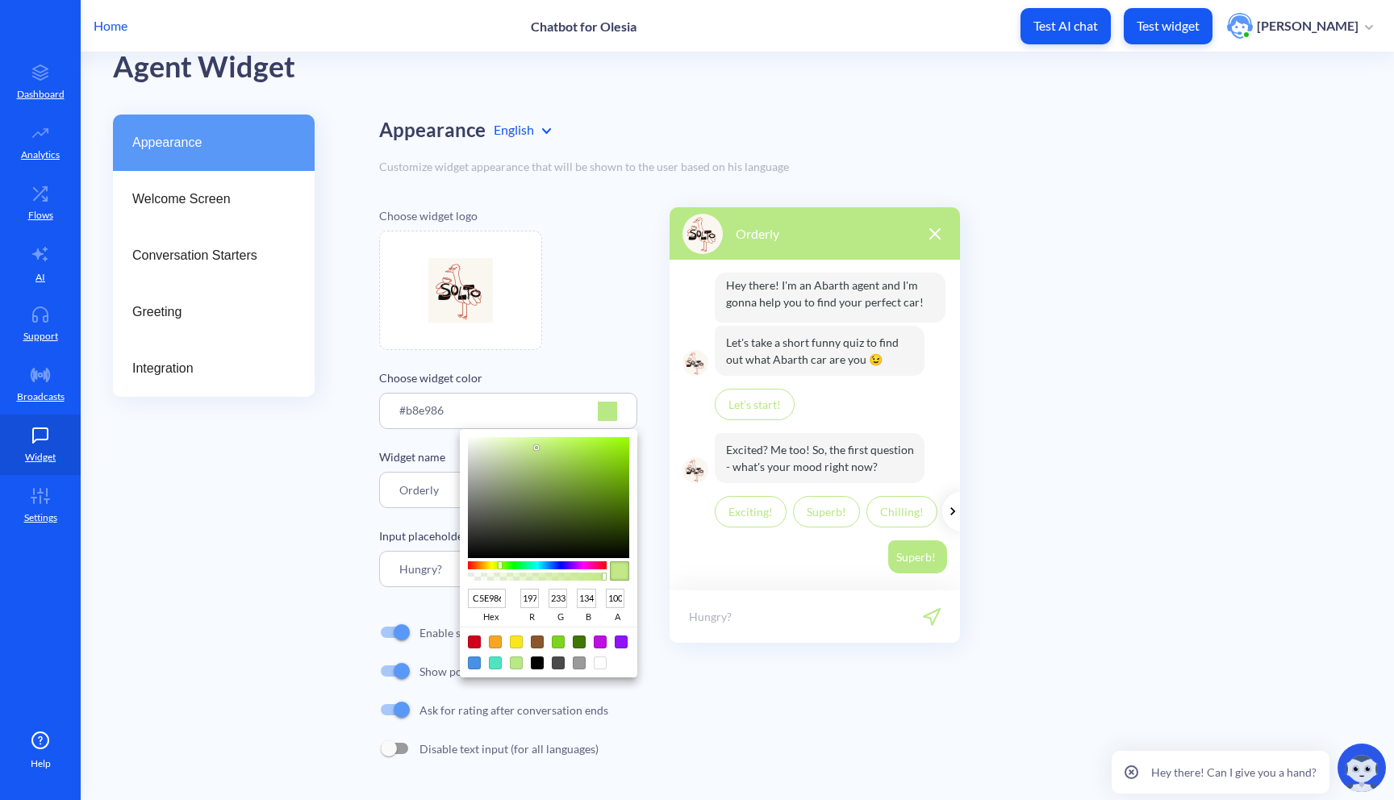
type input "201"
type input "CCE986"
type input "204"
type input "D0E986"
type input "208"
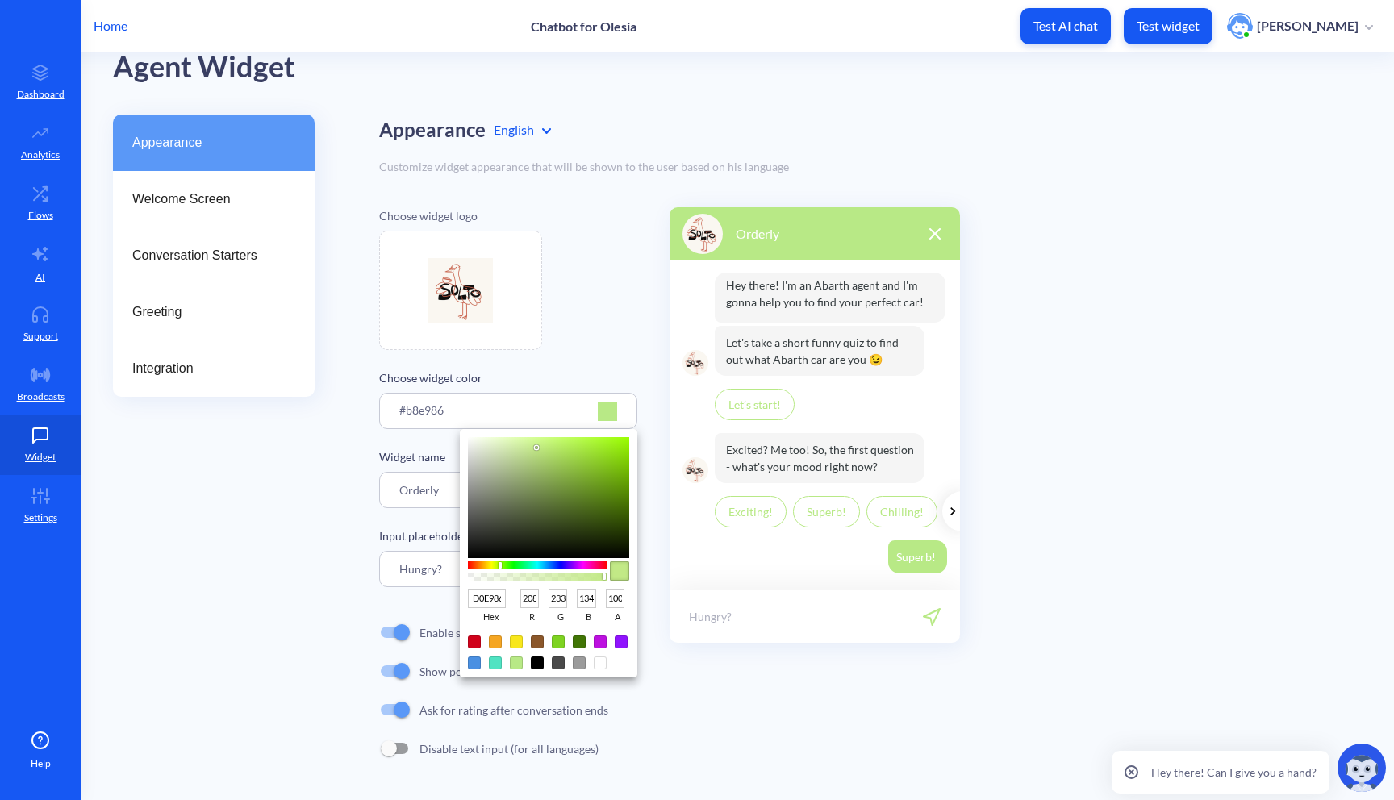
type input "D3E986"
type input "211"
type input "D7E986"
type input "215"
type input "DAE986"
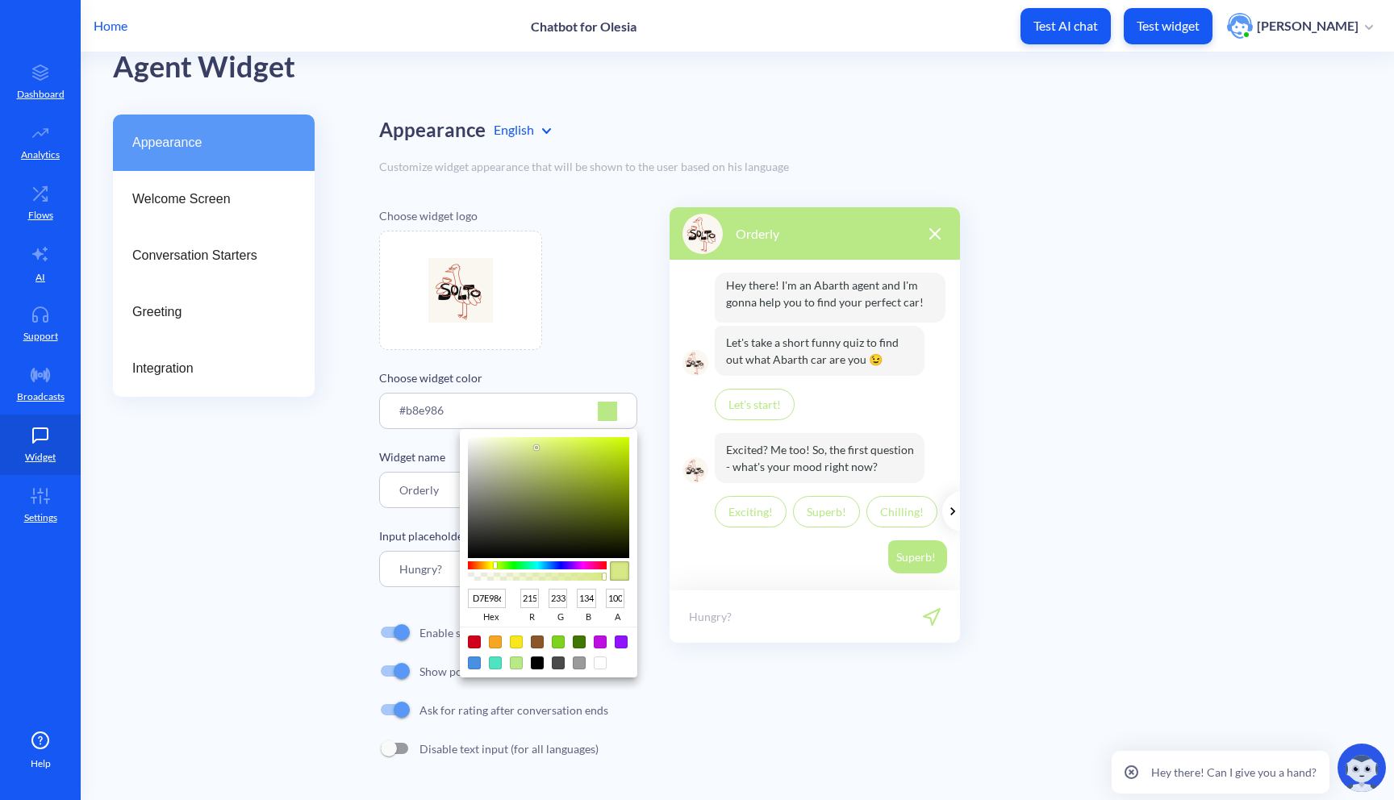
type input "218"
type input "DDE986"
type input "221"
type input "E1E986"
type input "225"
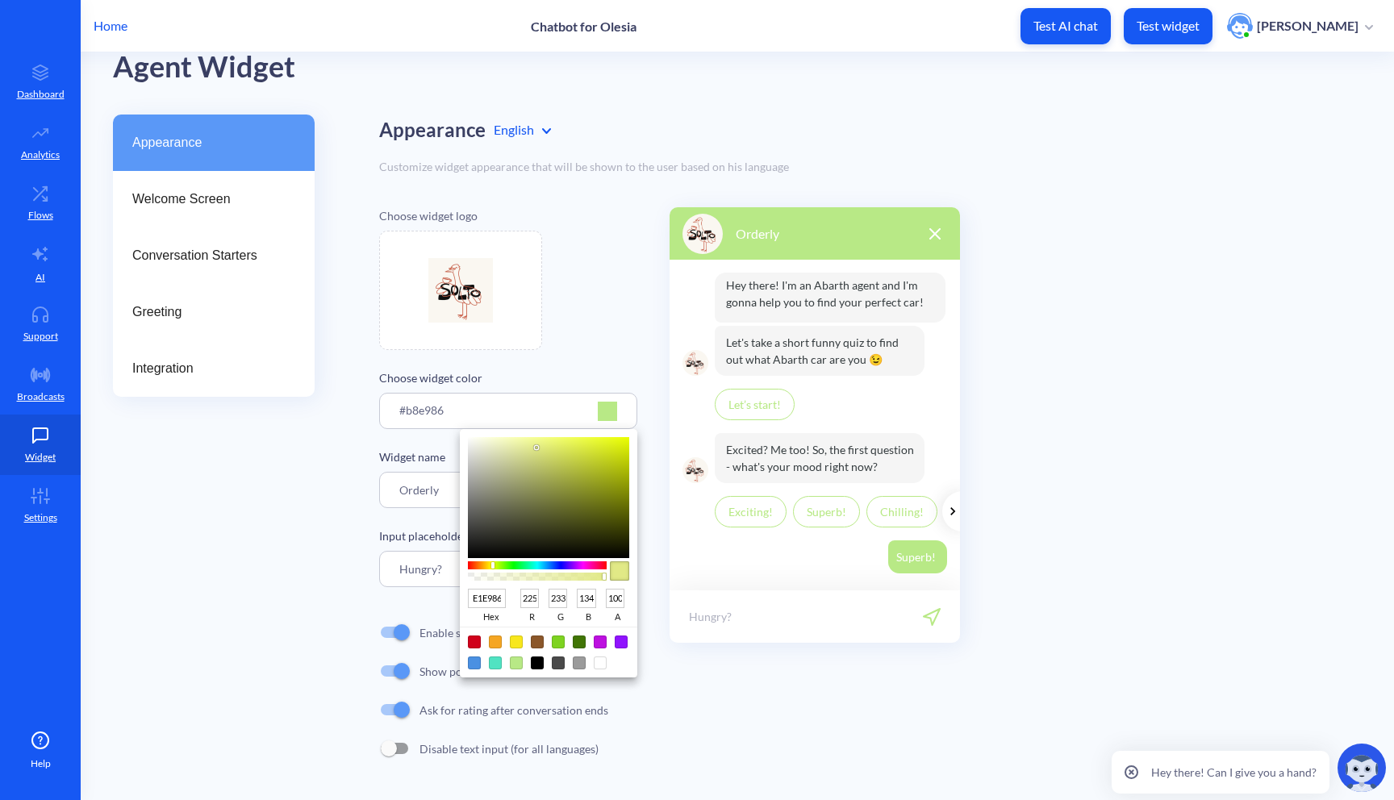
type input "E4E986"
type input "228"
type input "E8E986"
type input "232"
type input "E9E786"
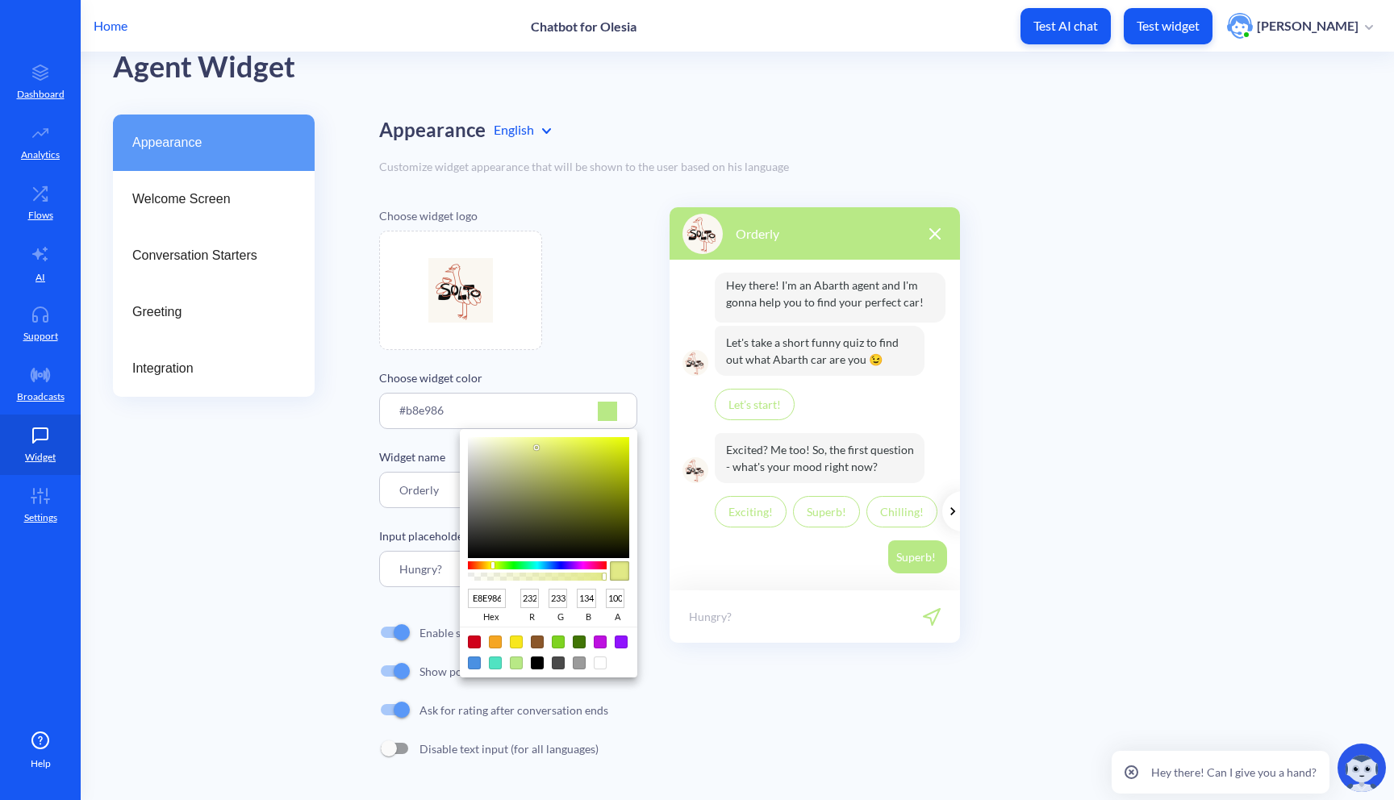
type input "233"
type input "231"
type input "E9E386"
type input "227"
type input "E9E086"
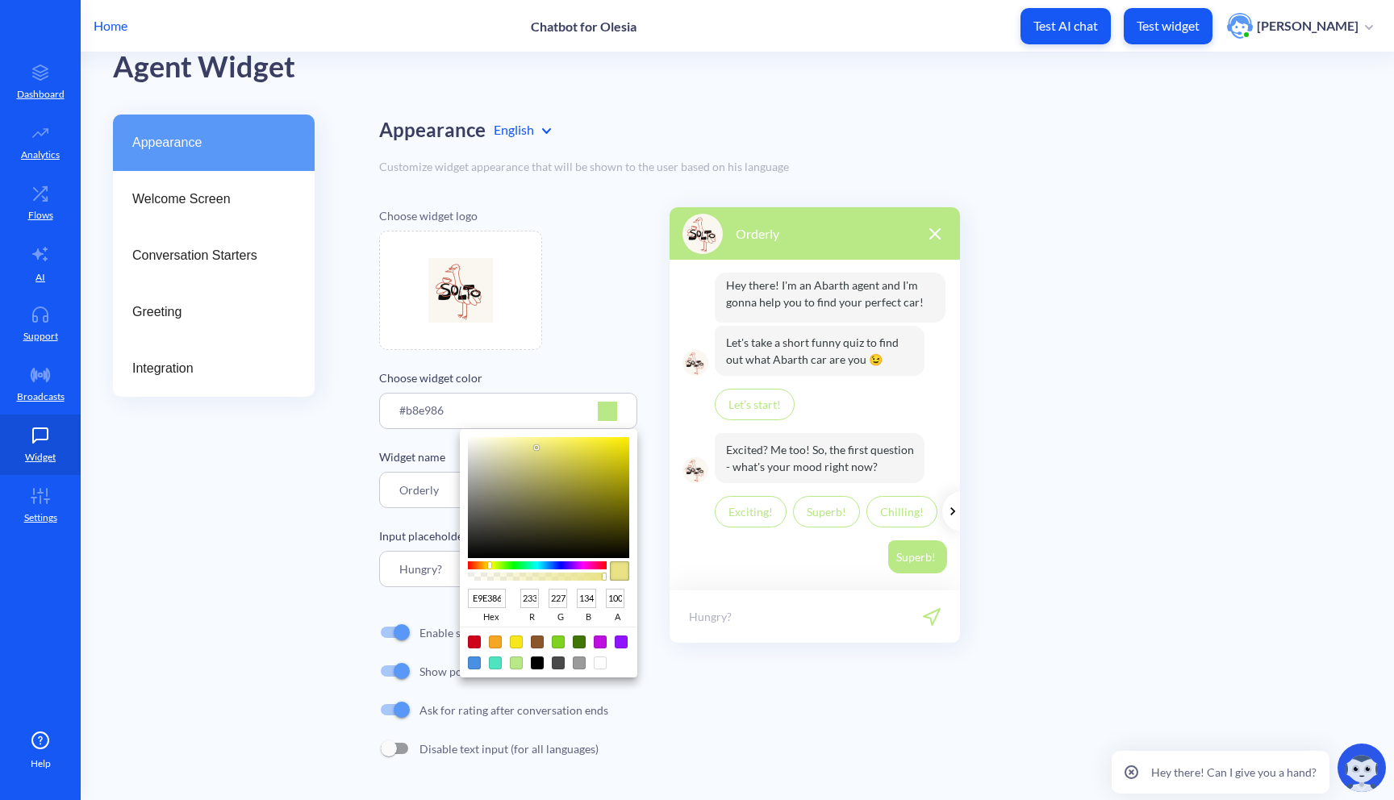
type input "224"
type input "E9DC86"
type input "220"
type input "E9D986"
type input "217"
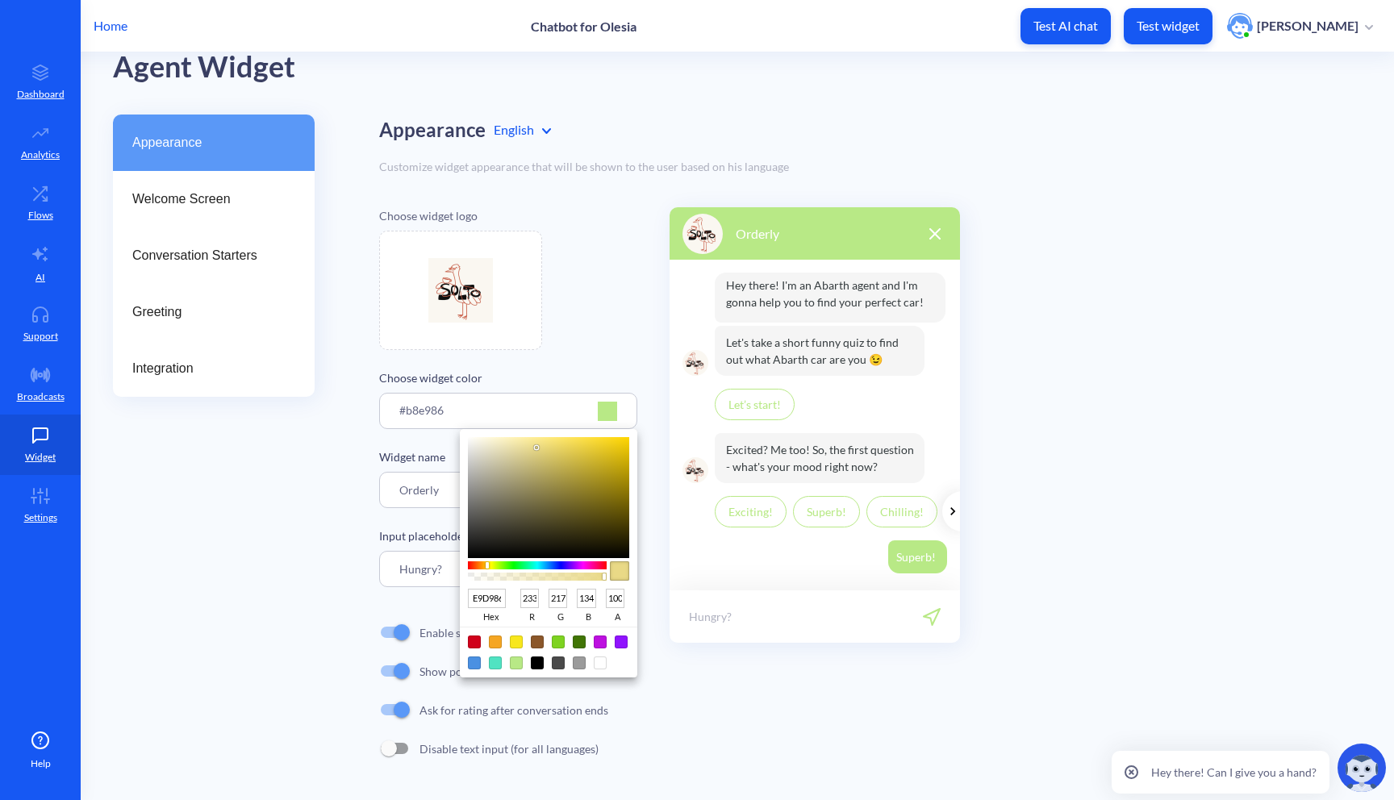
type input "E9D586"
type input "213"
type input "E9D286"
type input "210"
type input "E9CF86"
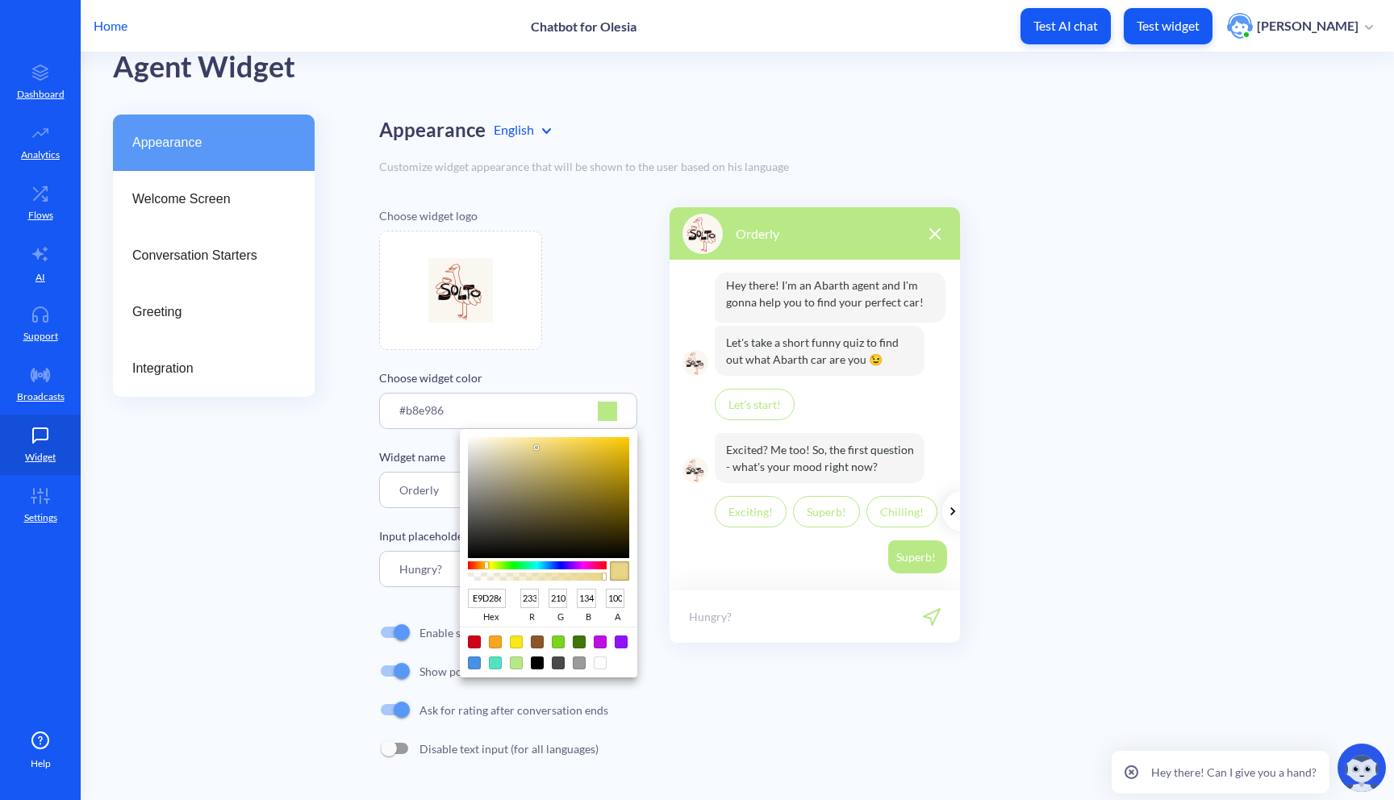
type input "207"
type input "E9CB86"
type input "203"
drag, startPoint x: 500, startPoint y: 565, endPoint x: 484, endPoint y: 565, distance: 16.1
click at [484, 565] on div at bounding box center [483, 565] width 3 height 6
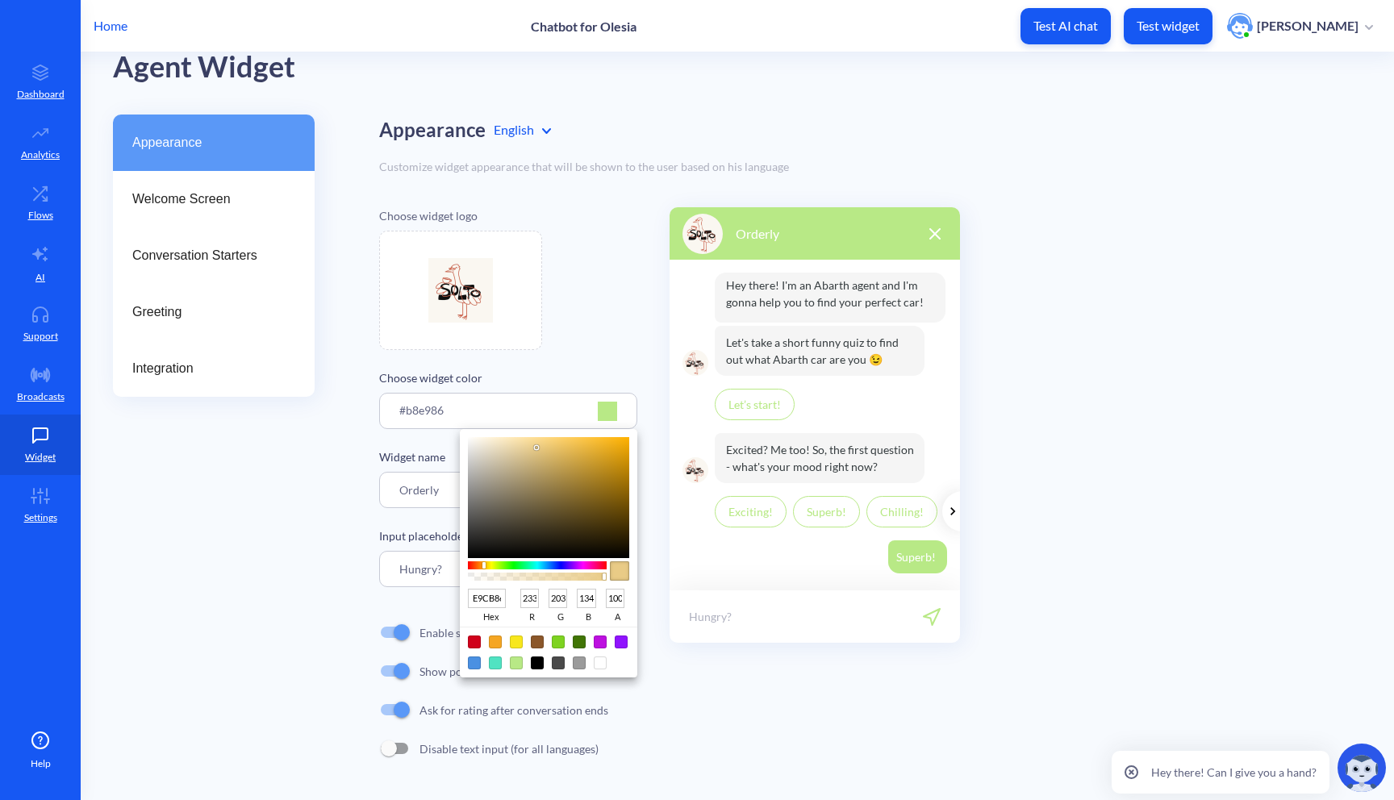
type input "EBB73F"
type input "235"
type input "183"
type input "63"
click at [586, 447] on div at bounding box center [548, 497] width 161 height 121
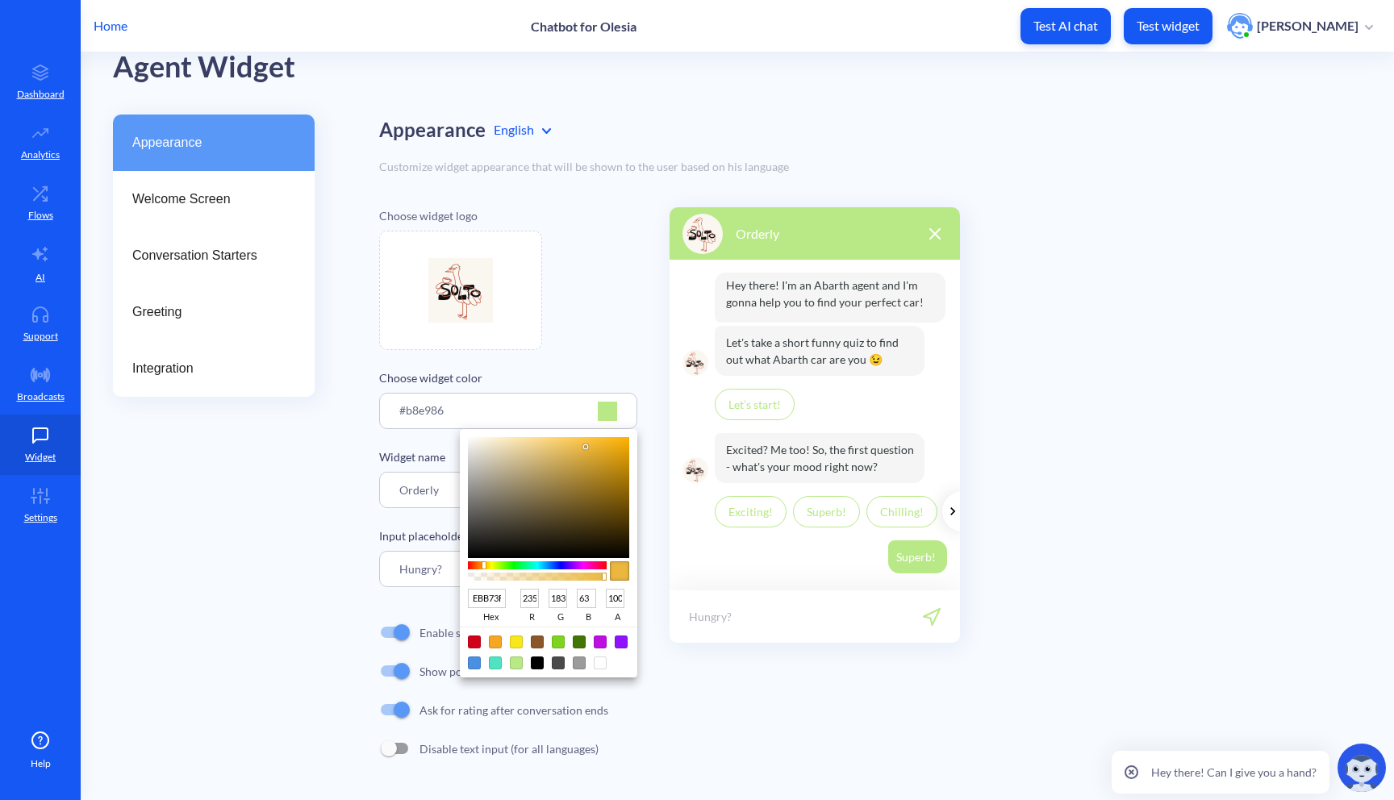
type input "E0AE38"
type input "224"
type input "174"
type input "56"
click at [589, 452] on div at bounding box center [548, 497] width 161 height 121
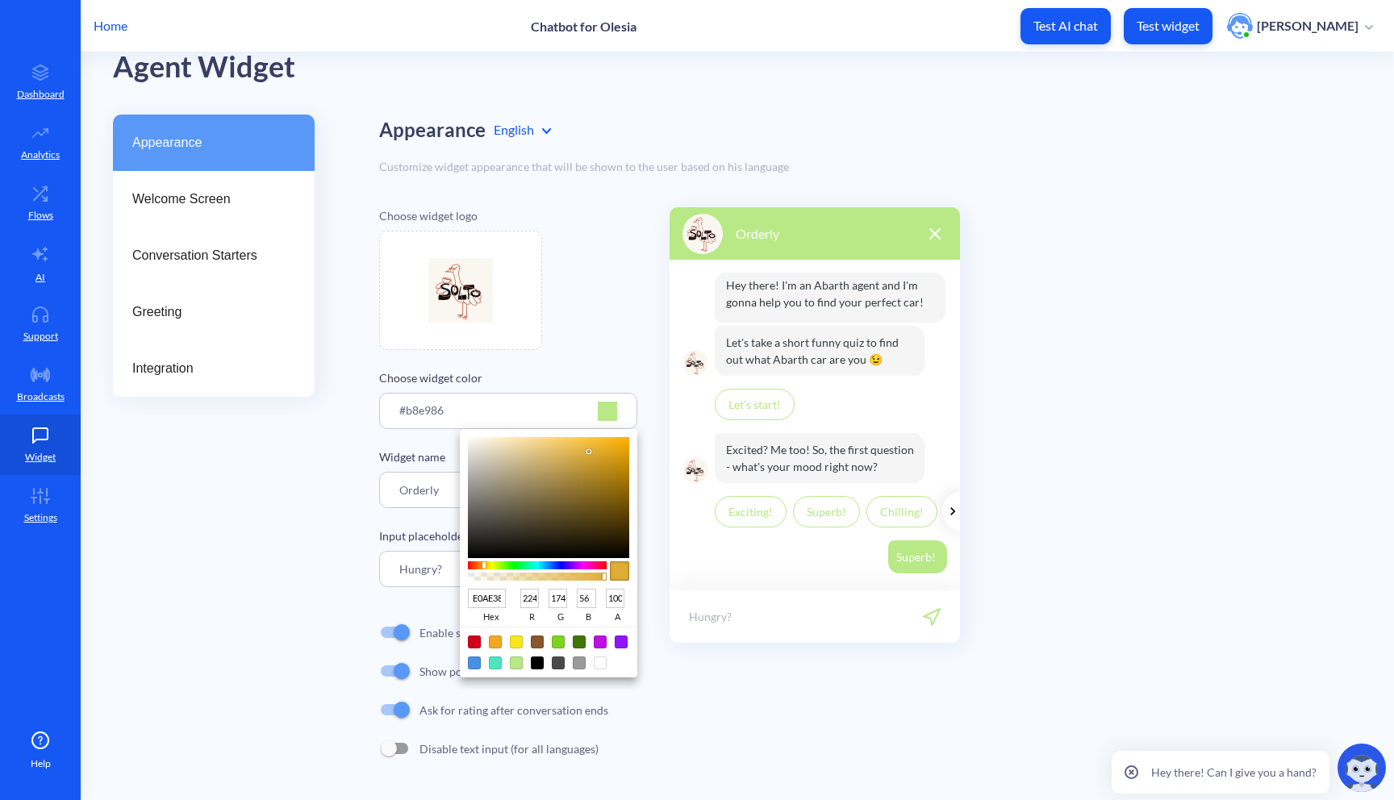
type input "E2B13C"
type input "226"
type input "177"
type input "60"
type input "E2B13B"
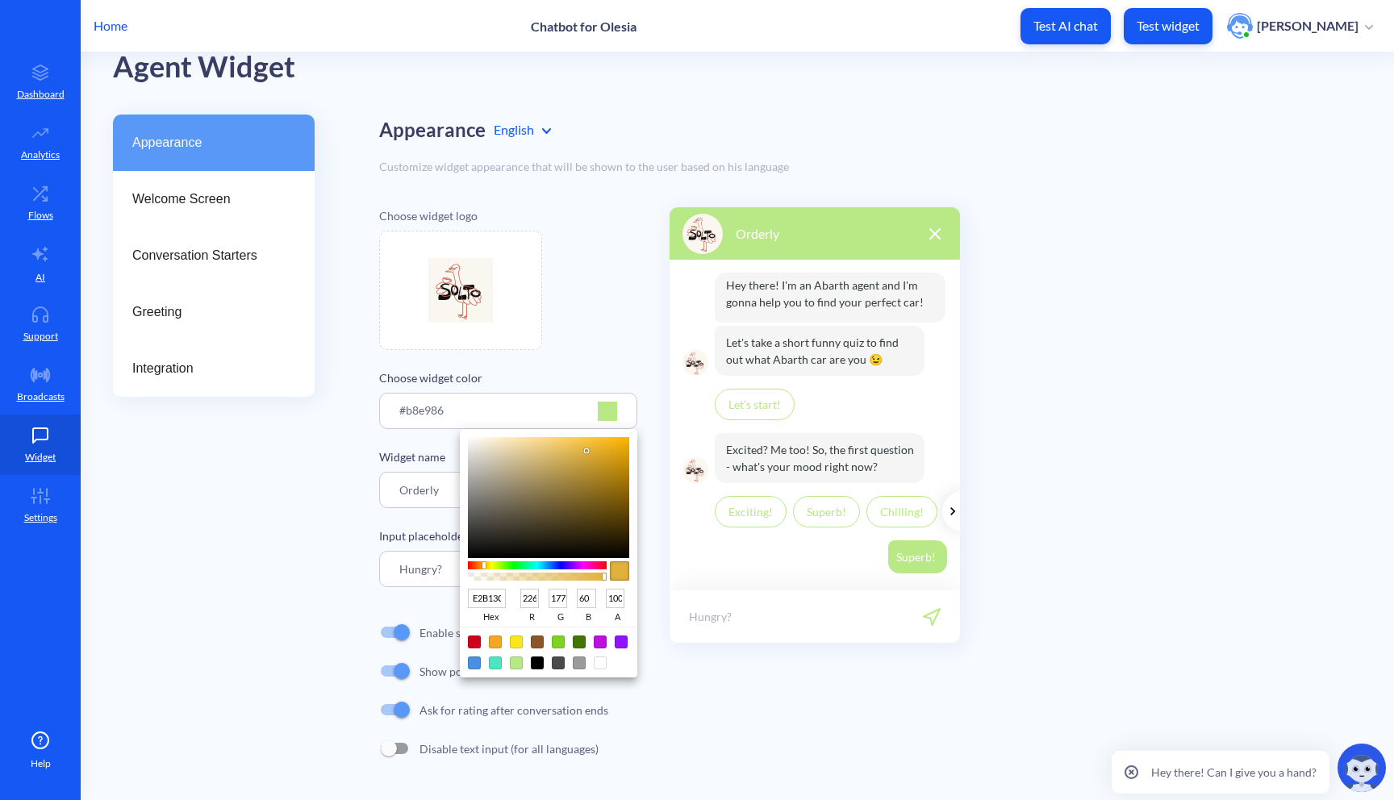
type input "59"
type input "E2B13A"
type input "58"
type input "E4B23A"
type input "228"
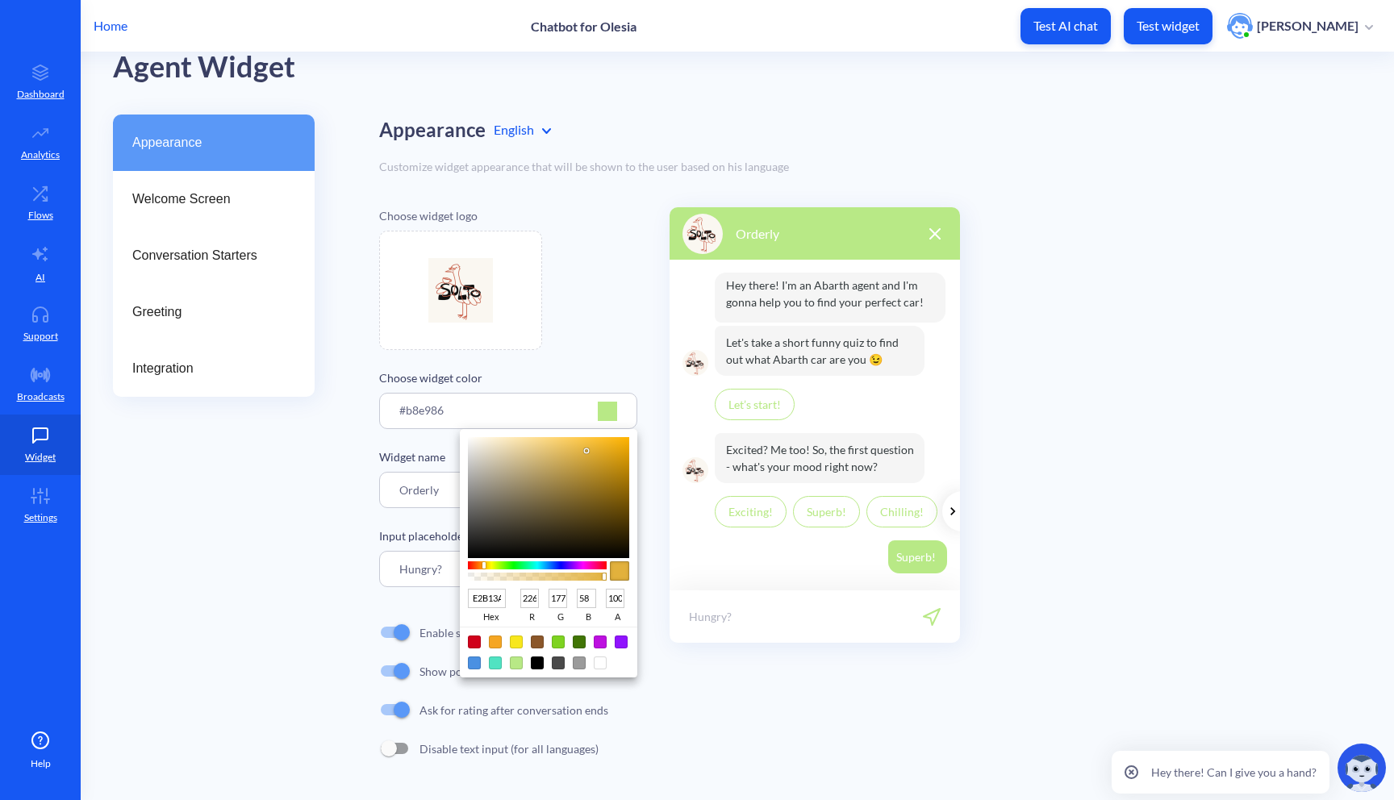
type input "178"
type input "E6B338"
type input "230"
type input "179"
type input "56"
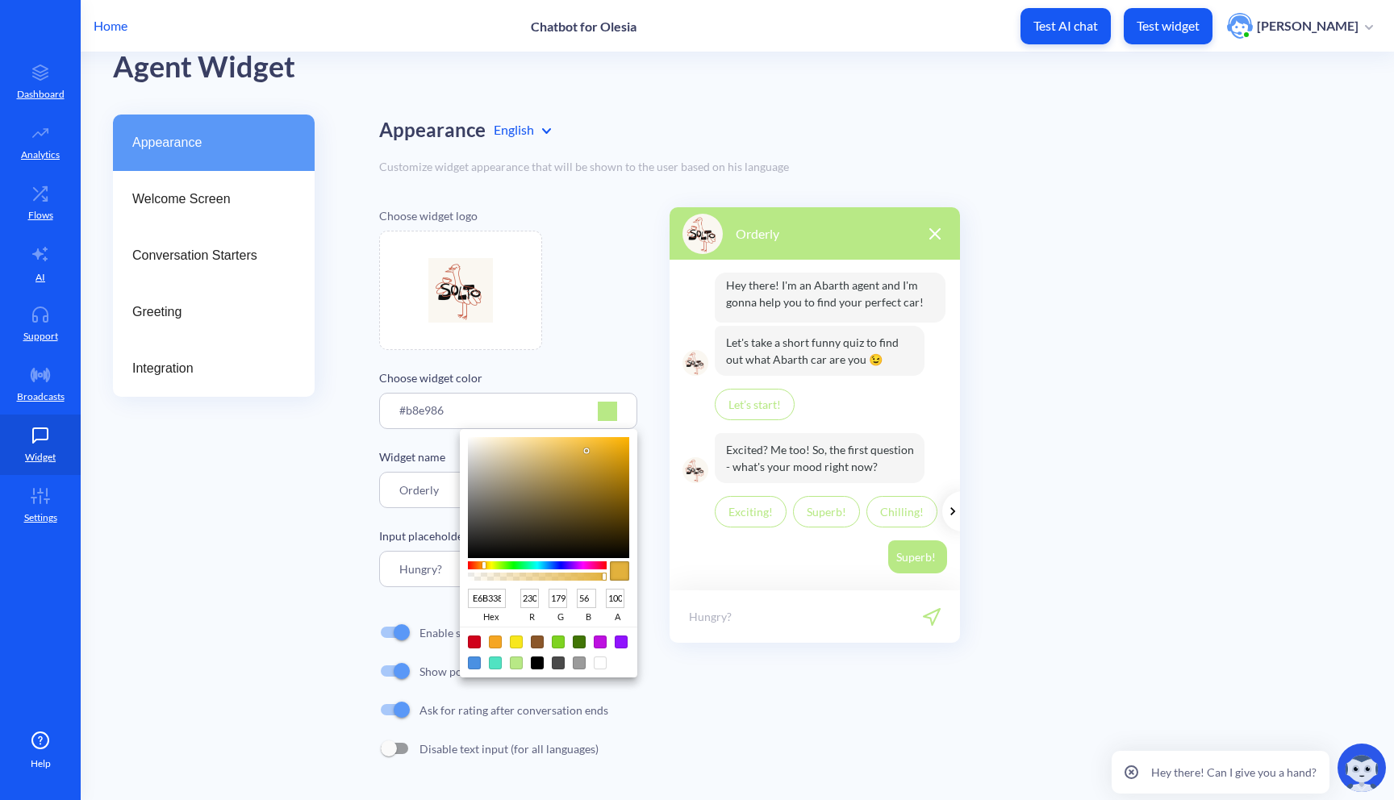
type input "E7B439"
type input "231"
type input "180"
type input "57"
type input "E9B539"
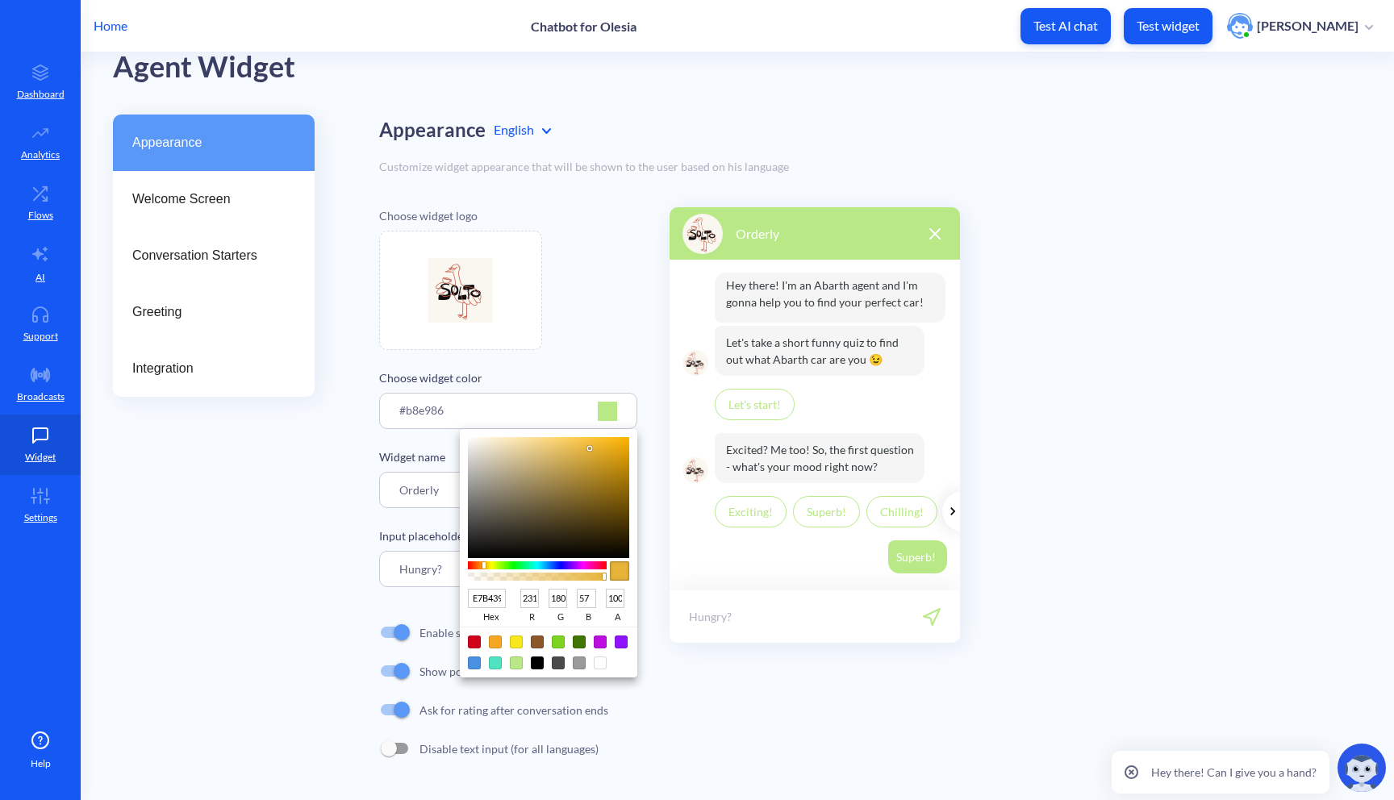
type input "233"
type input "181"
type input "E9B53A"
type input "58"
type input "E9B53B"
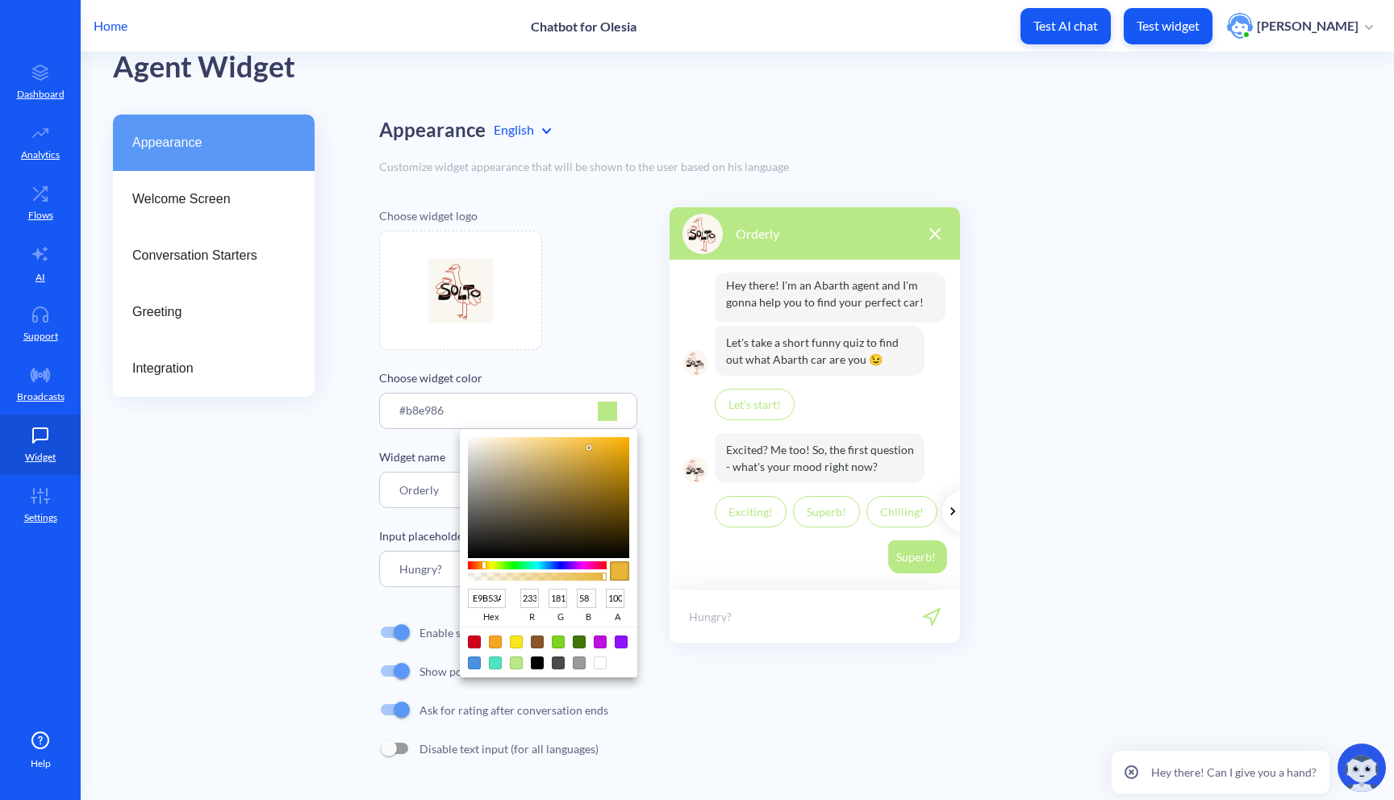
type input "59"
type input "EBB73D"
type input "235"
type input "183"
type input "61"
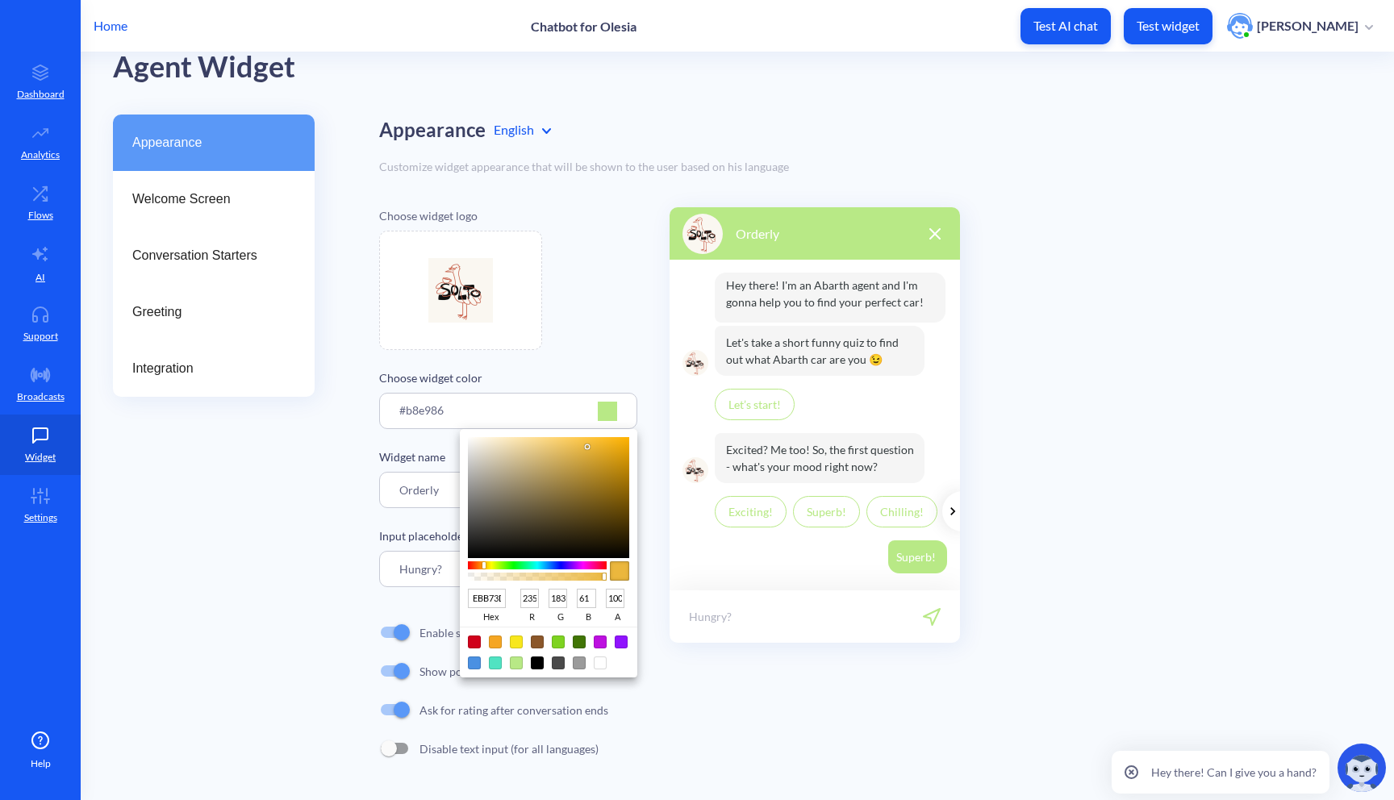
type input "EBB73E"
type input "62"
type input "EBB73F"
type input "63"
click at [586, 447] on div at bounding box center [585, 446] width 3 height 3
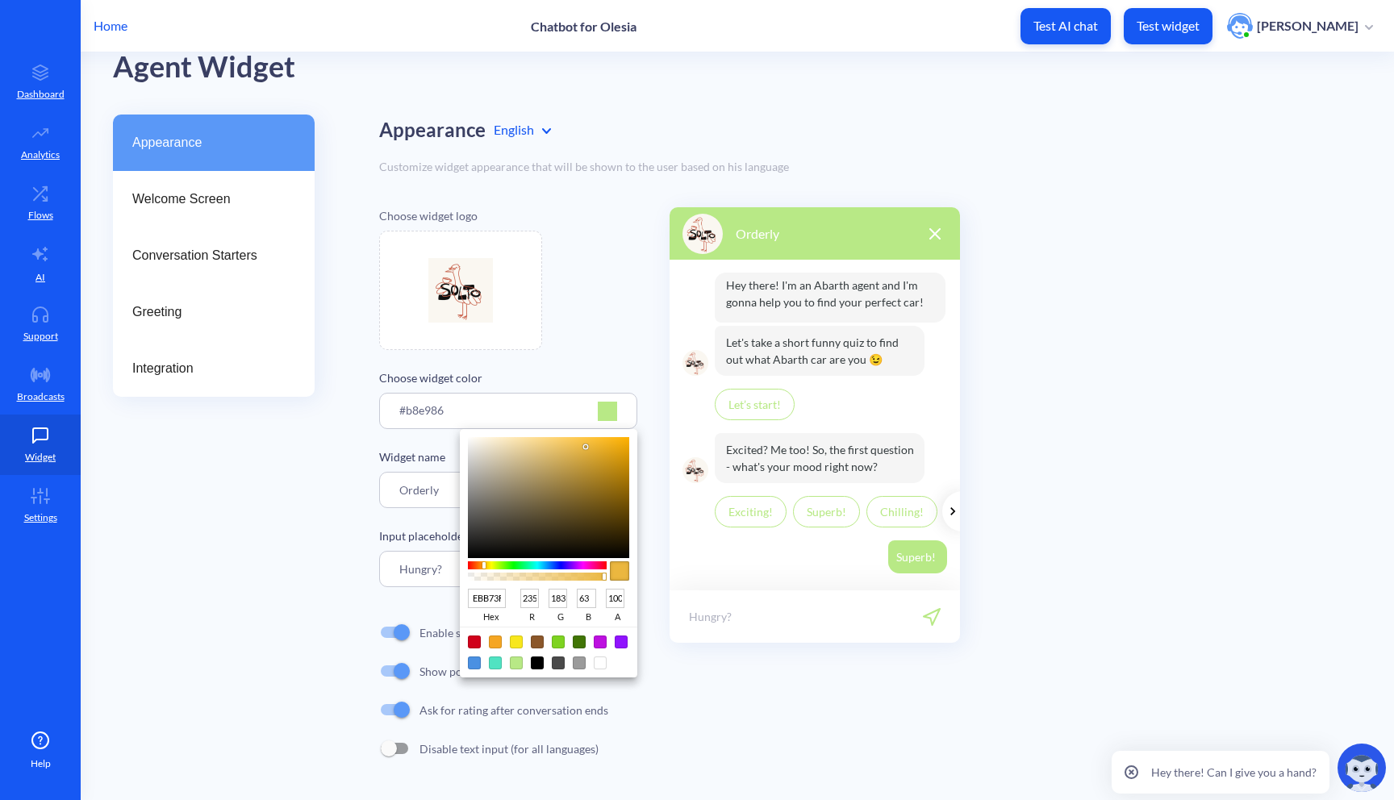
type input "EBB13F"
type input "177"
type input "EBAB3F"
type input "171"
type input "EBA53F"
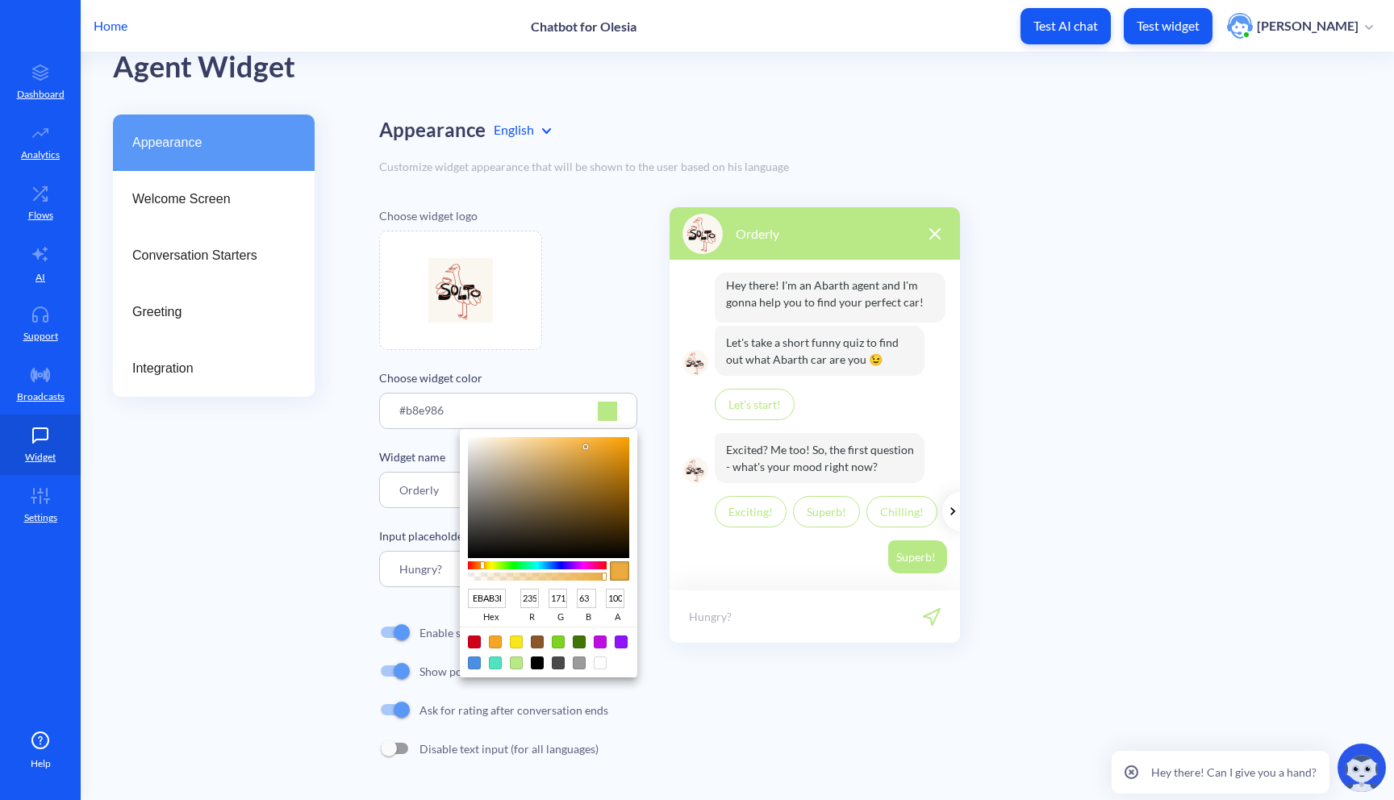
type input "165"
click at [482, 564] on div at bounding box center [481, 565] width 3 height 6
type input "F0A83E"
type input "240"
type input "168"
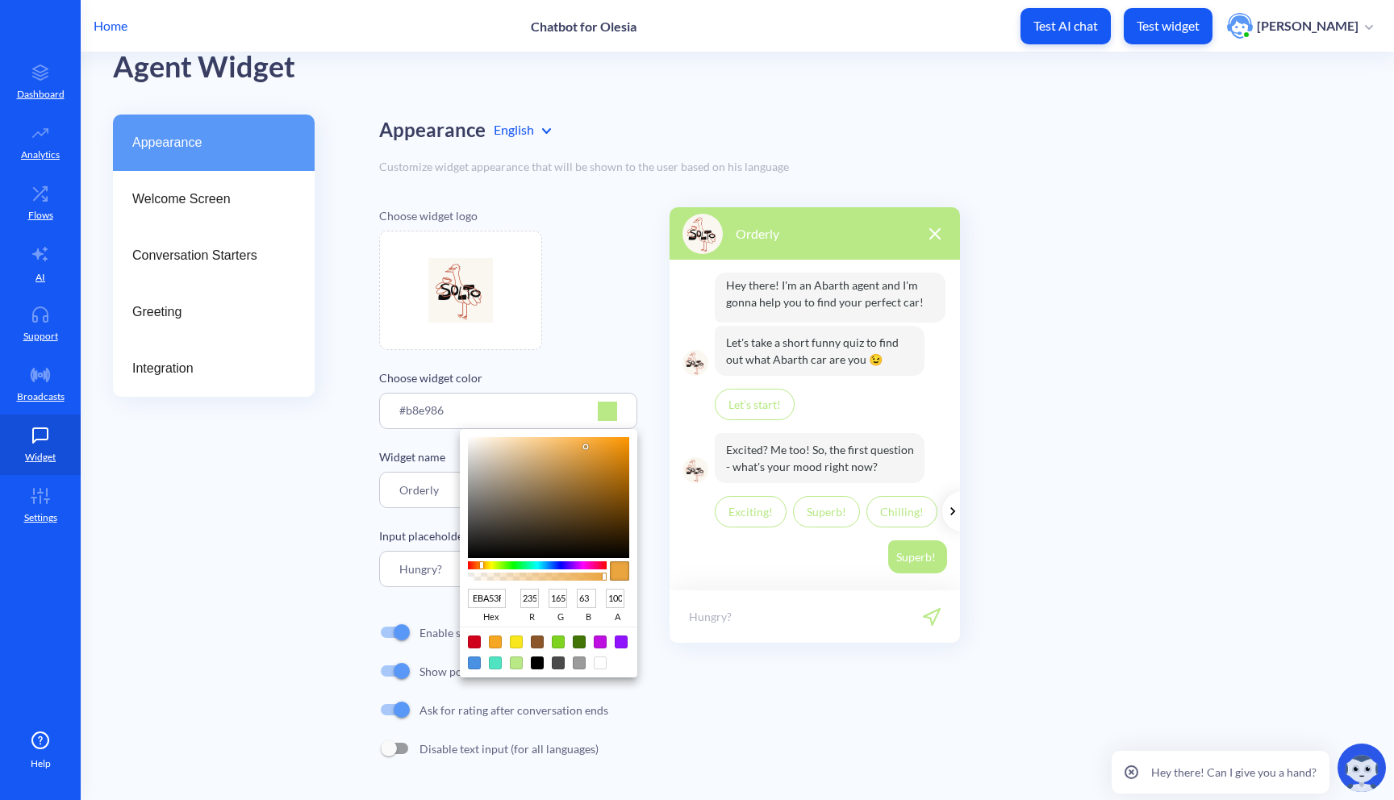
type input "62"
click at [587, 445] on div at bounding box center [548, 497] width 161 height 121
click at [622, 570] on div at bounding box center [619, 571] width 19 height 19
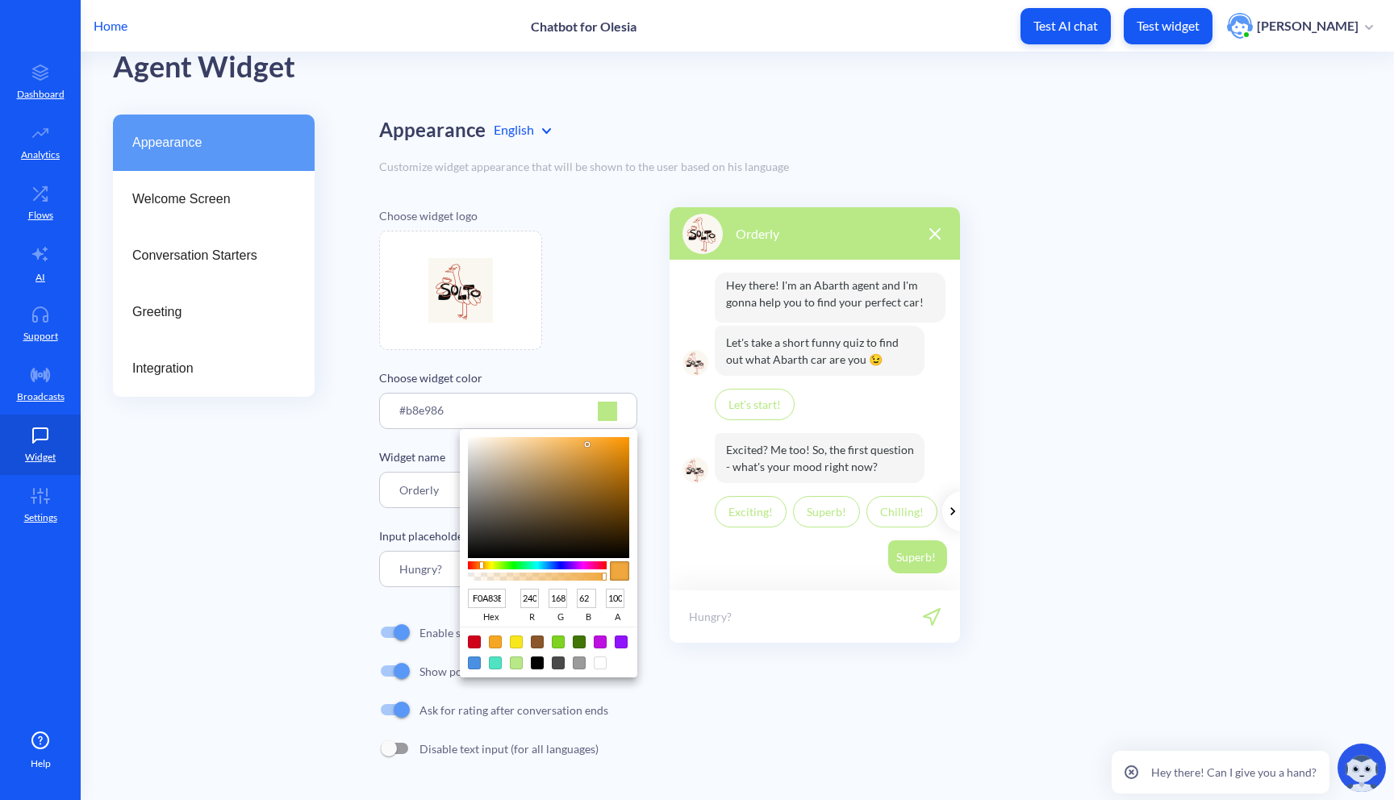
click at [621, 570] on div at bounding box center [619, 571] width 19 height 19
click at [604, 579] on div at bounding box center [537, 577] width 134 height 8
drag, startPoint x: 605, startPoint y: 579, endPoint x: 584, endPoint y: 579, distance: 21.0
click at [584, 579] on div at bounding box center [537, 577] width 134 height 8
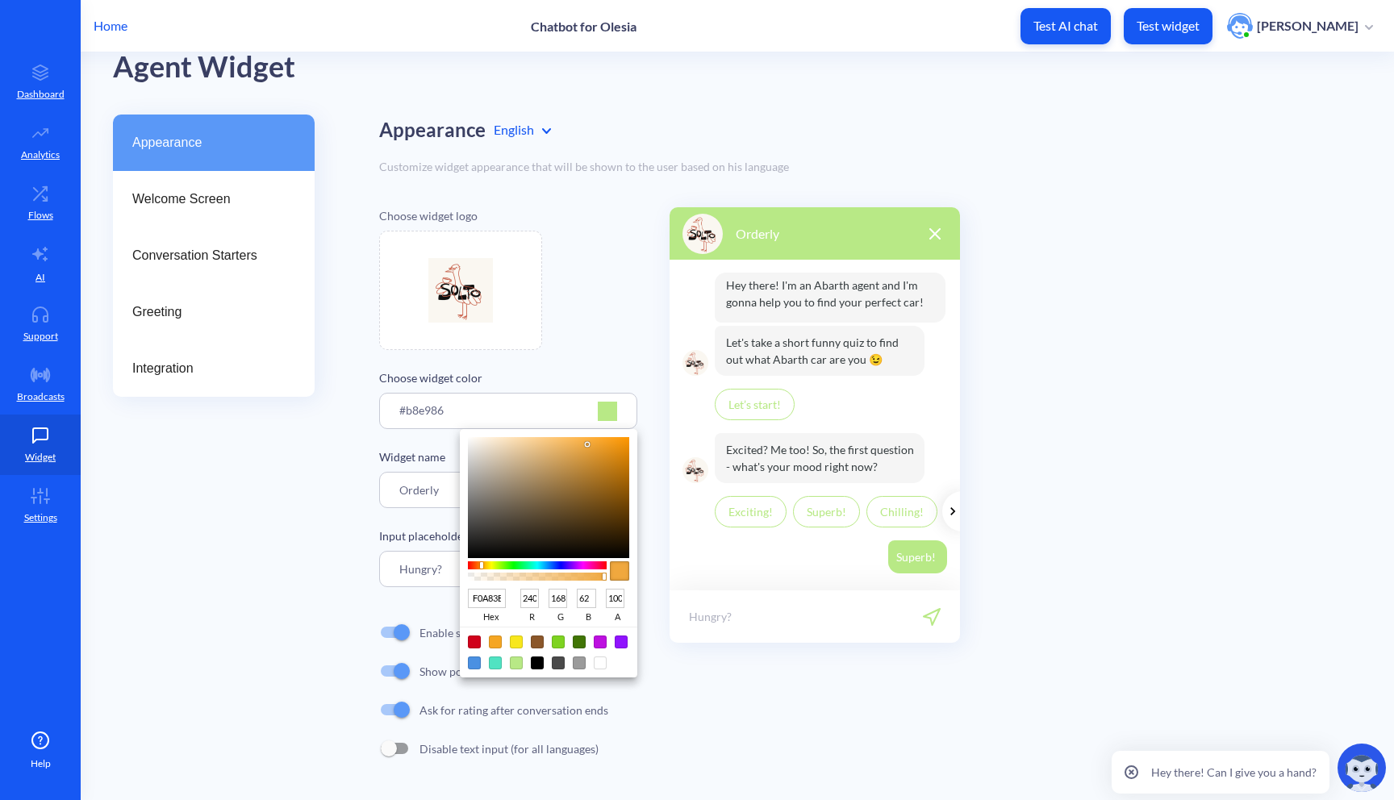
click at [622, 566] on div at bounding box center [619, 571] width 19 height 19
click at [612, 405] on div at bounding box center [697, 400] width 1394 height 800
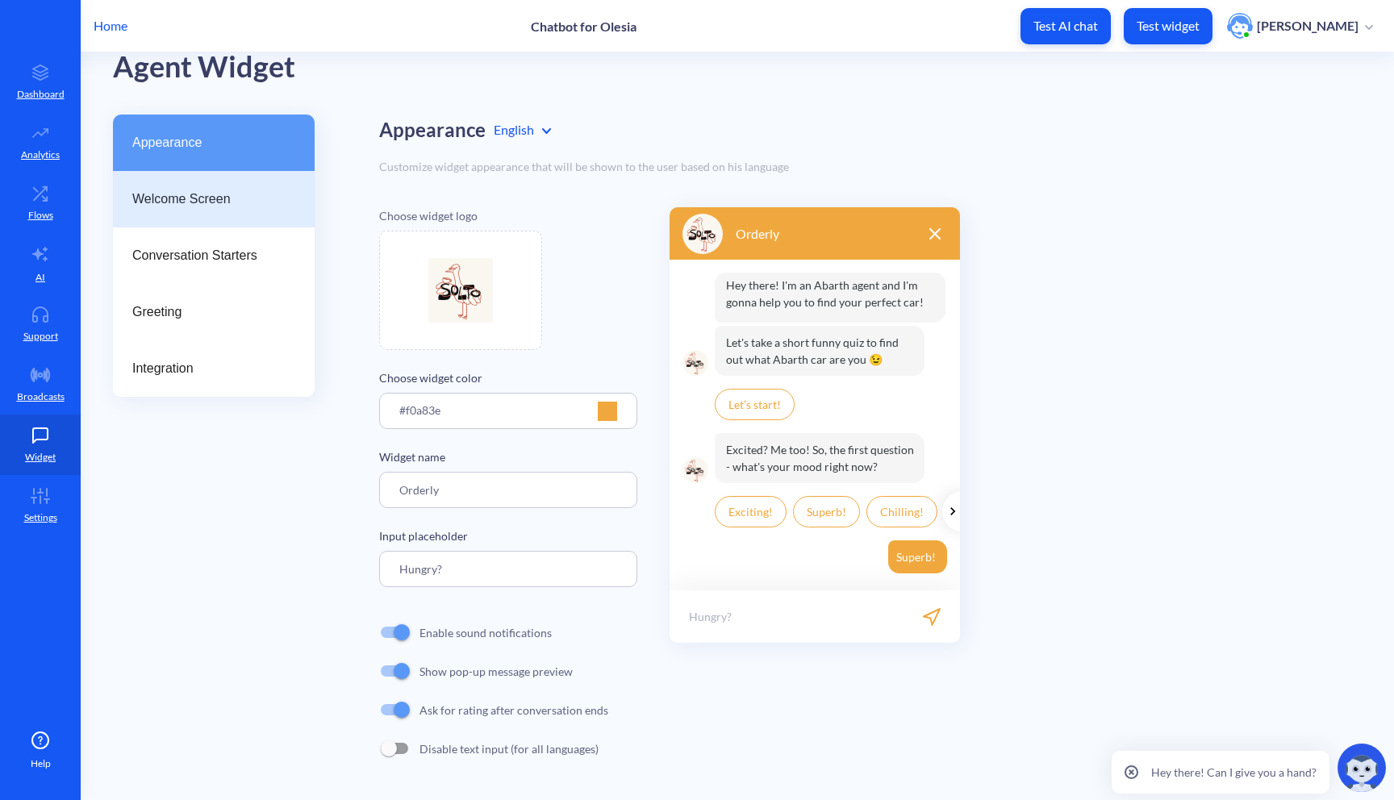
click at [249, 211] on div "Welcome Screen" at bounding box center [214, 199] width 202 height 56
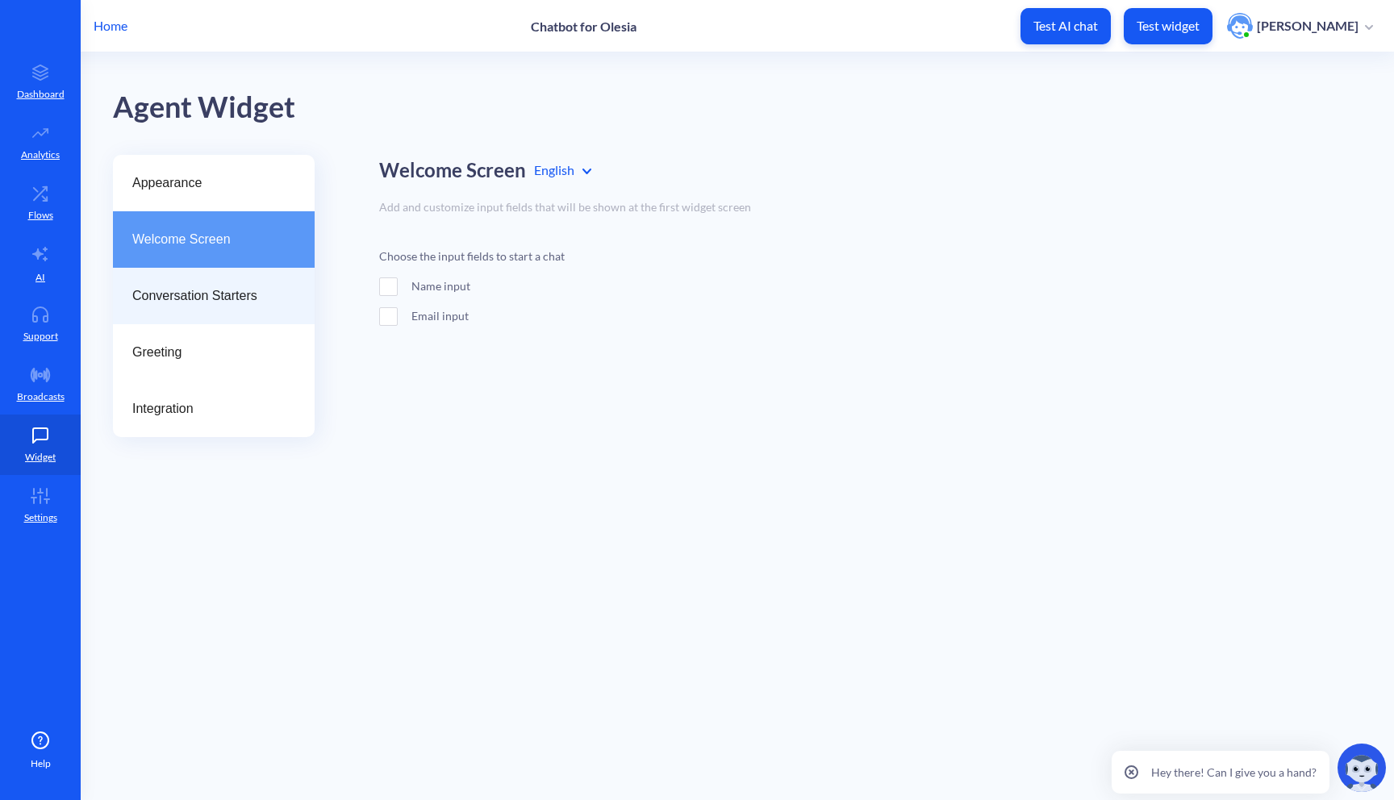
click at [237, 287] on span "Conversation Starters" at bounding box center [207, 295] width 150 height 19
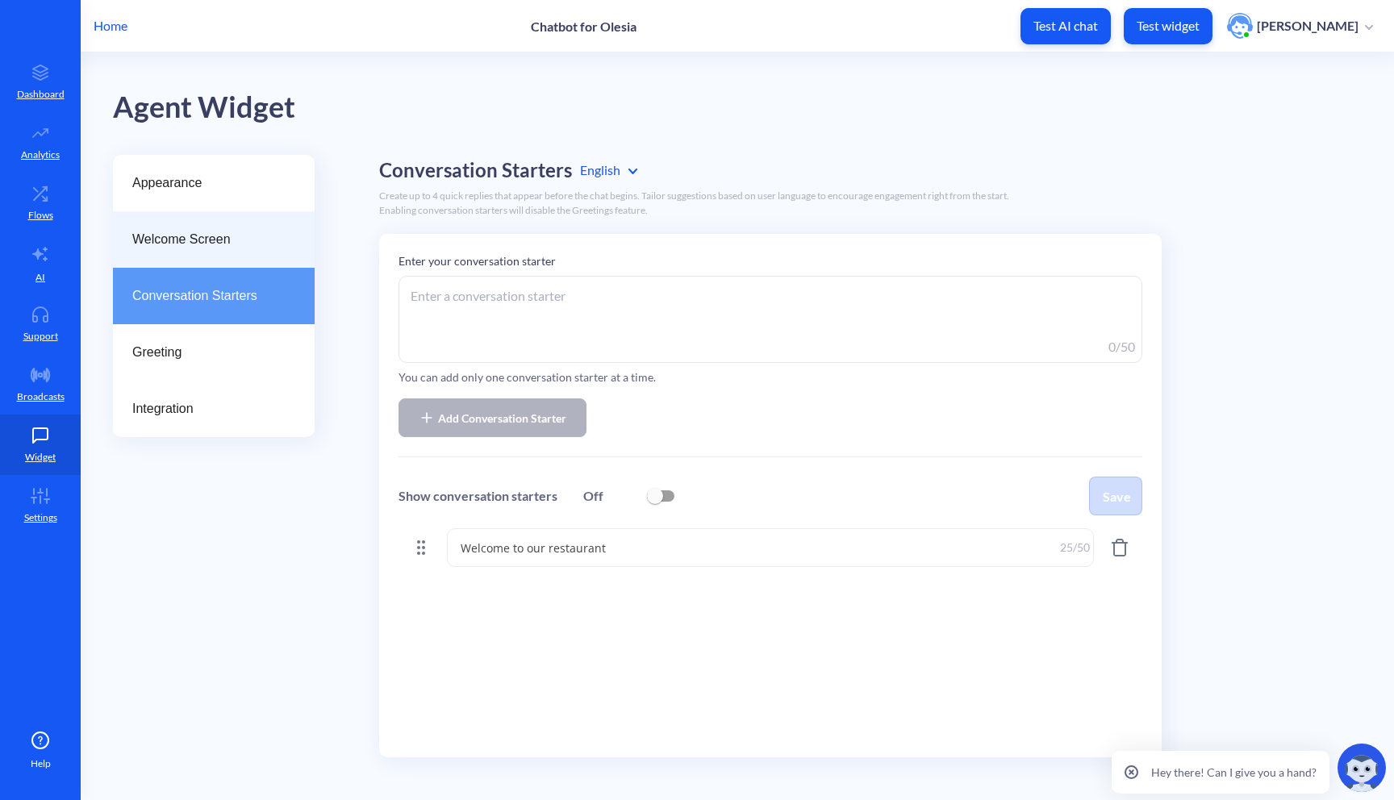
click at [204, 251] on div "Welcome Screen" at bounding box center [214, 239] width 202 height 56
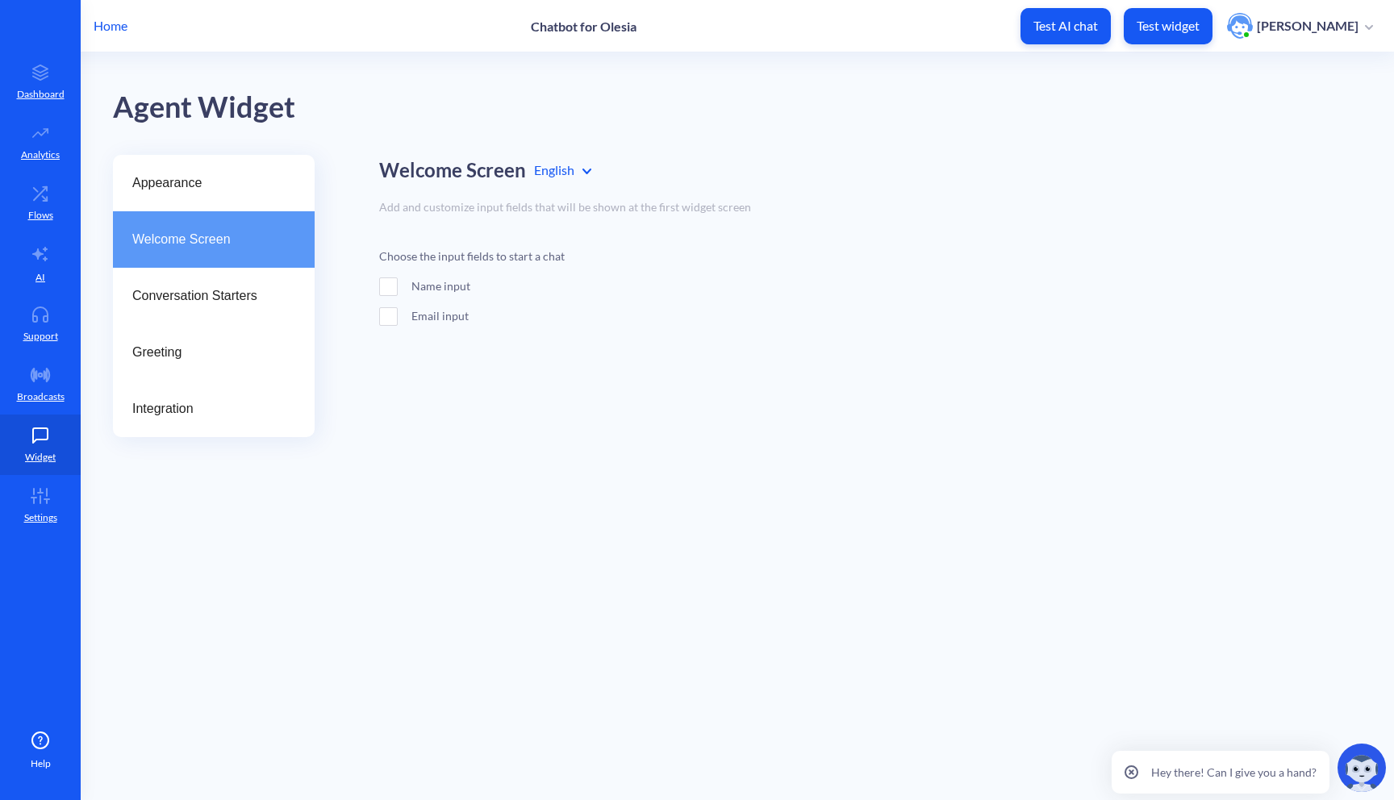
click at [399, 285] on div "Name input" at bounding box center [508, 286] width 258 height 17
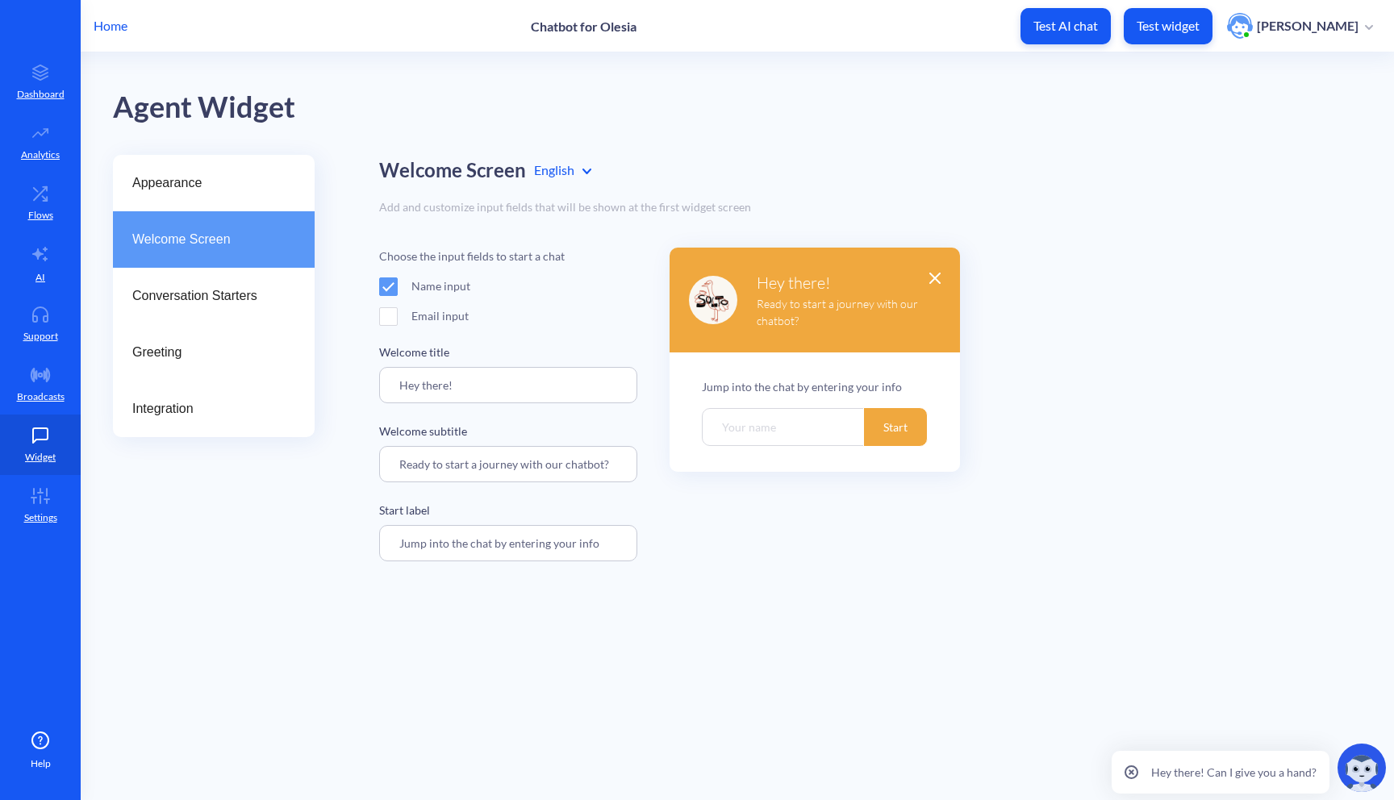
click at [391, 283] on span at bounding box center [388, 287] width 19 height 19
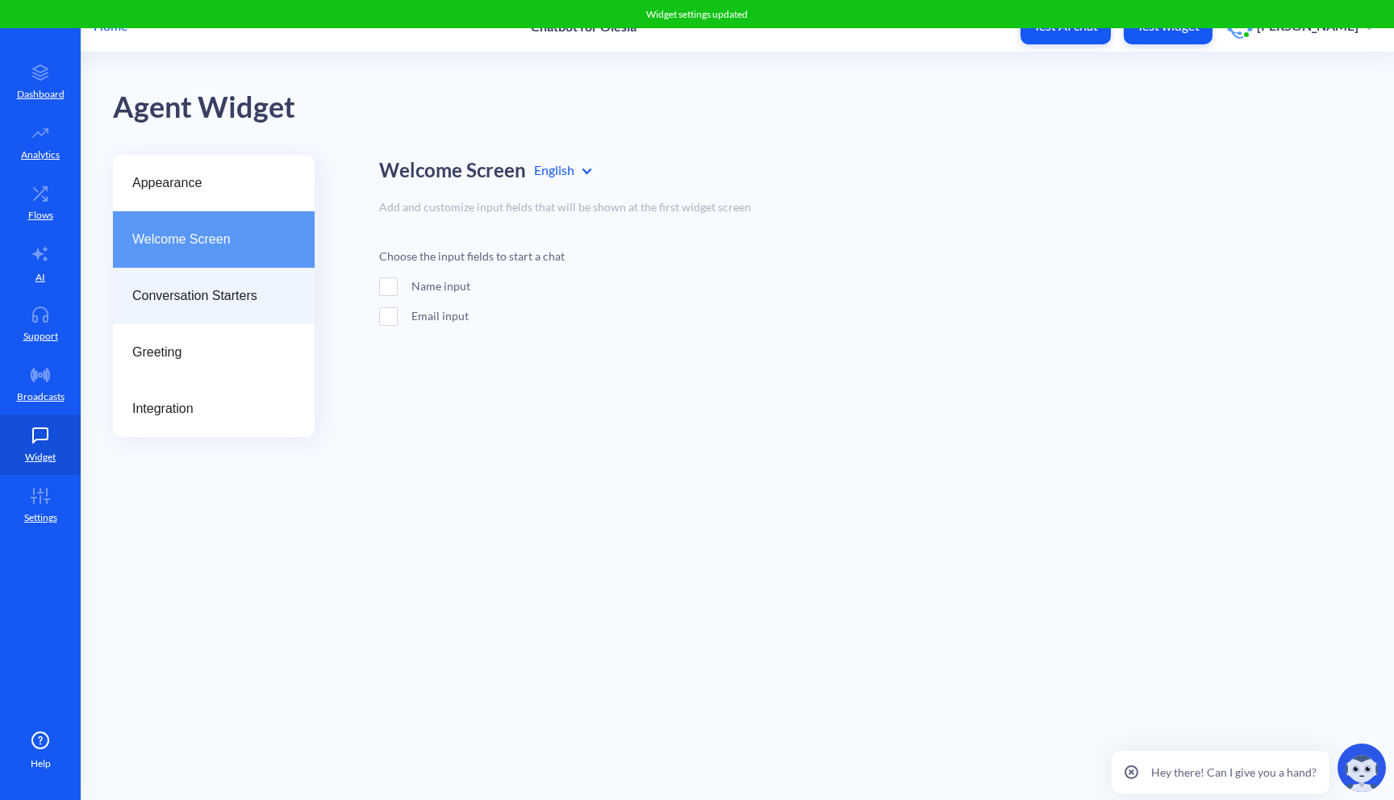
click at [219, 298] on span "Conversation Starters" at bounding box center [207, 295] width 150 height 19
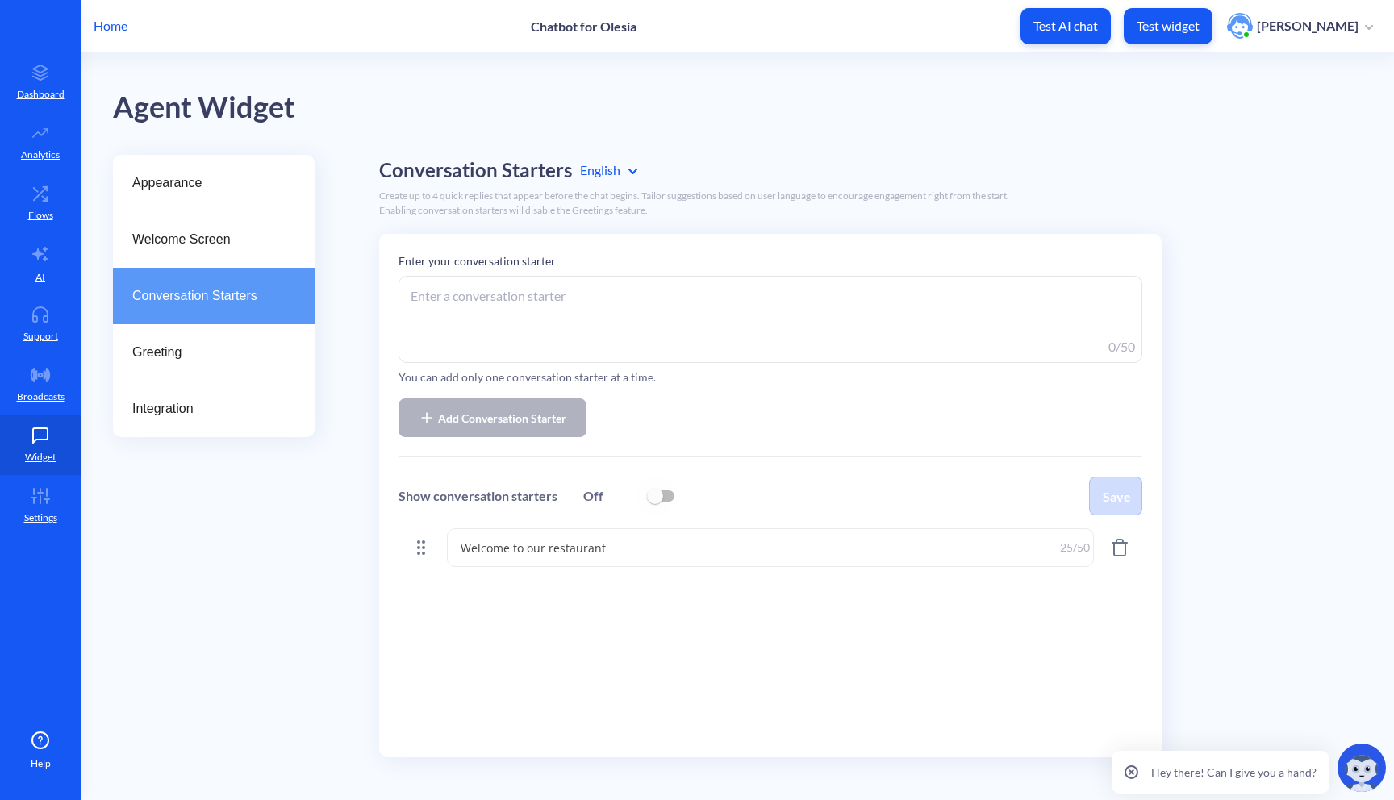
click at [654, 497] on input "checkbox" at bounding box center [655, 496] width 39 height 39
checkbox input "true"
drag, startPoint x: 616, startPoint y: 547, endPoint x: 440, endPoint y: 542, distance: 176.8
click at [440, 542] on div "Welcome to our restaurant Welcome to our restaurant 25 /50" at bounding box center [771, 547] width 744 height 39
type textarea "Hungry? Place an order now!"
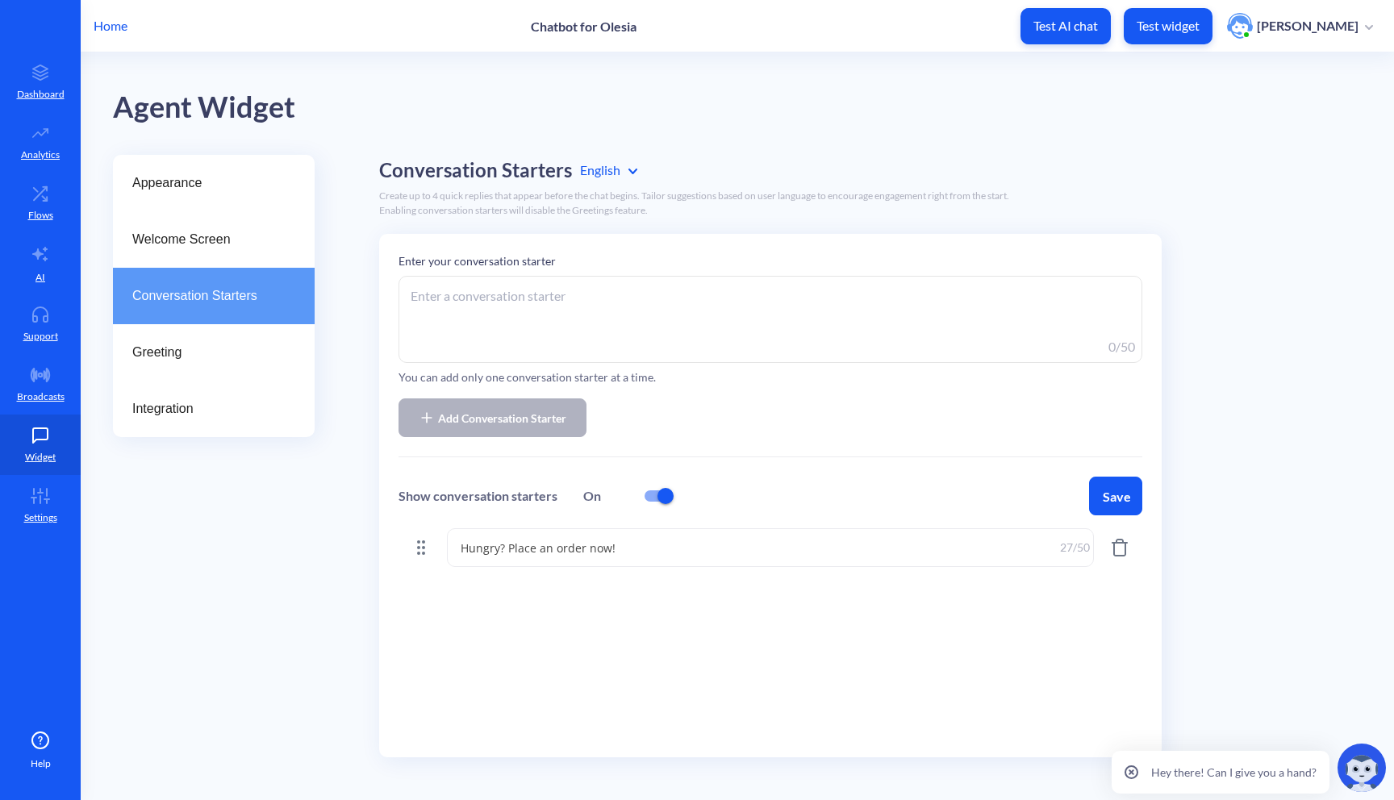
click at [1100, 507] on button "Save" at bounding box center [1115, 496] width 53 height 39
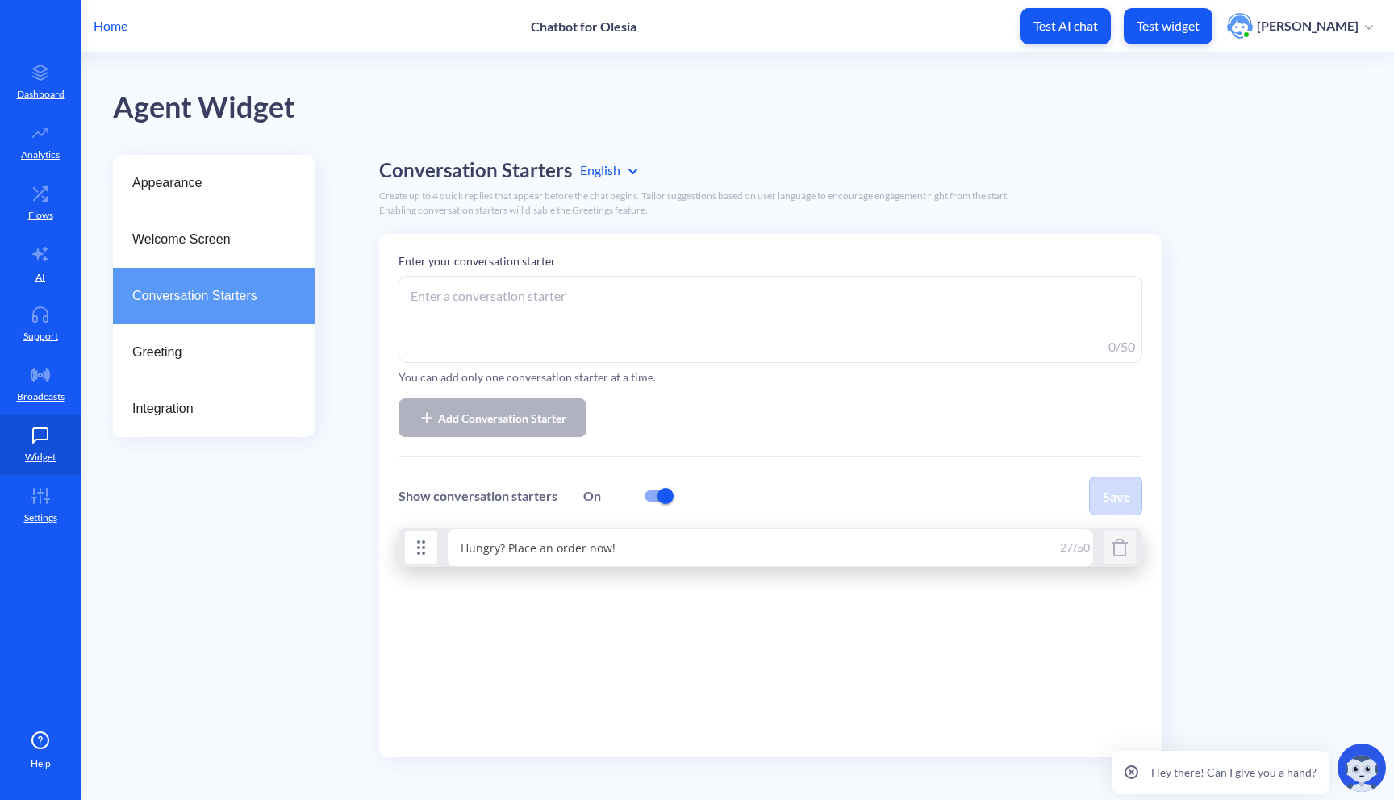
click at [420, 552] on li "Hungry? Place an order now! Hungry? Place an order now! 27 /50" at bounding box center [771, 547] width 744 height 39
click at [618, 558] on textarea "Hungry? Place an order now!" at bounding box center [770, 547] width 647 height 39
drag, startPoint x: 627, startPoint y: 558, endPoint x: 439, endPoint y: 537, distance: 189.2
click at [439, 537] on div "Hungry? Place an order now! Hungry? Place an order now! 27 /50" at bounding box center [771, 547] width 744 height 39
click at [494, 310] on textarea at bounding box center [771, 319] width 744 height 87
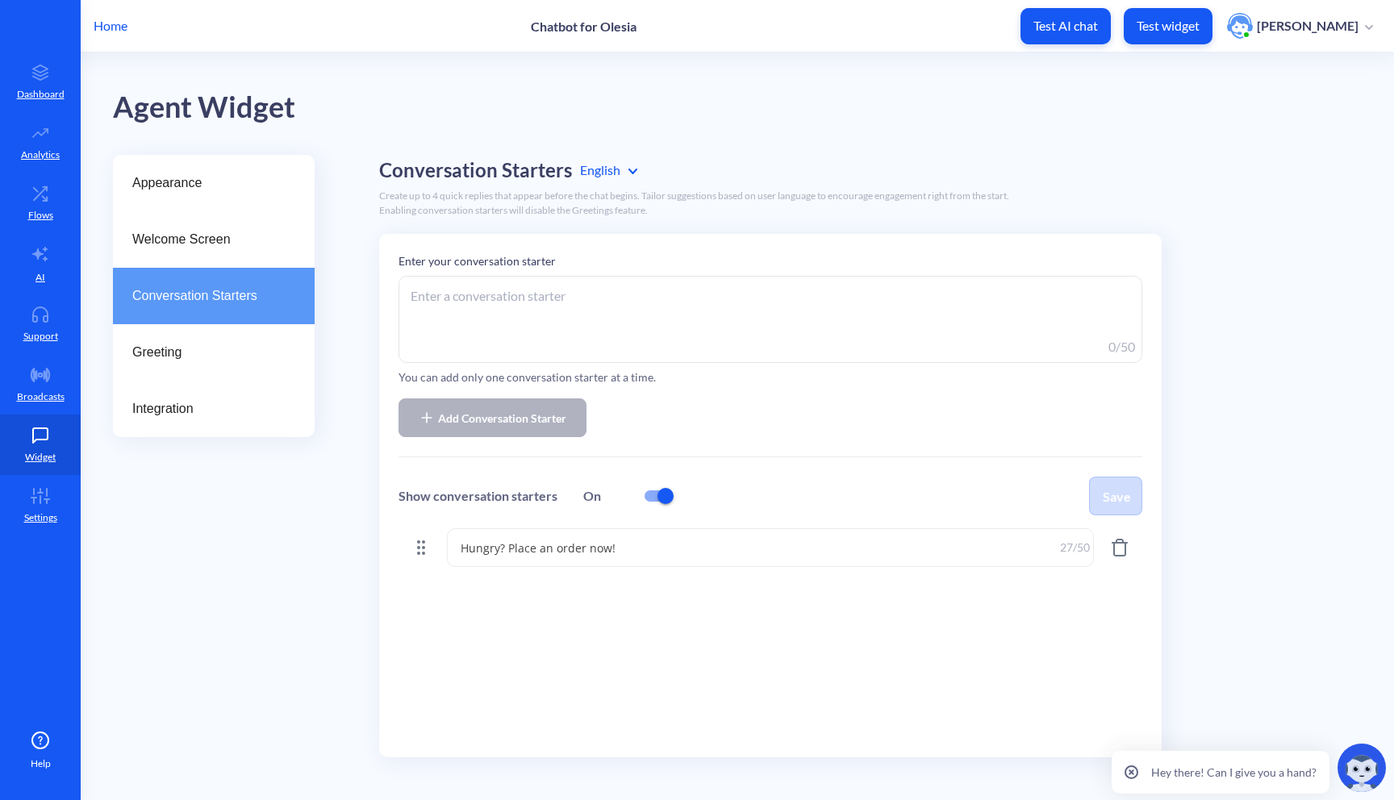
paste textarea "Hungry? Place an order now!"
type textarea "Hungry? Place an order now!"
click at [511, 411] on span "Add Conversation Starter" at bounding box center [502, 418] width 128 height 17
click at [1117, 547] on icon "Delete starter: Hungry? Place an order now!" at bounding box center [1119, 547] width 19 height 19
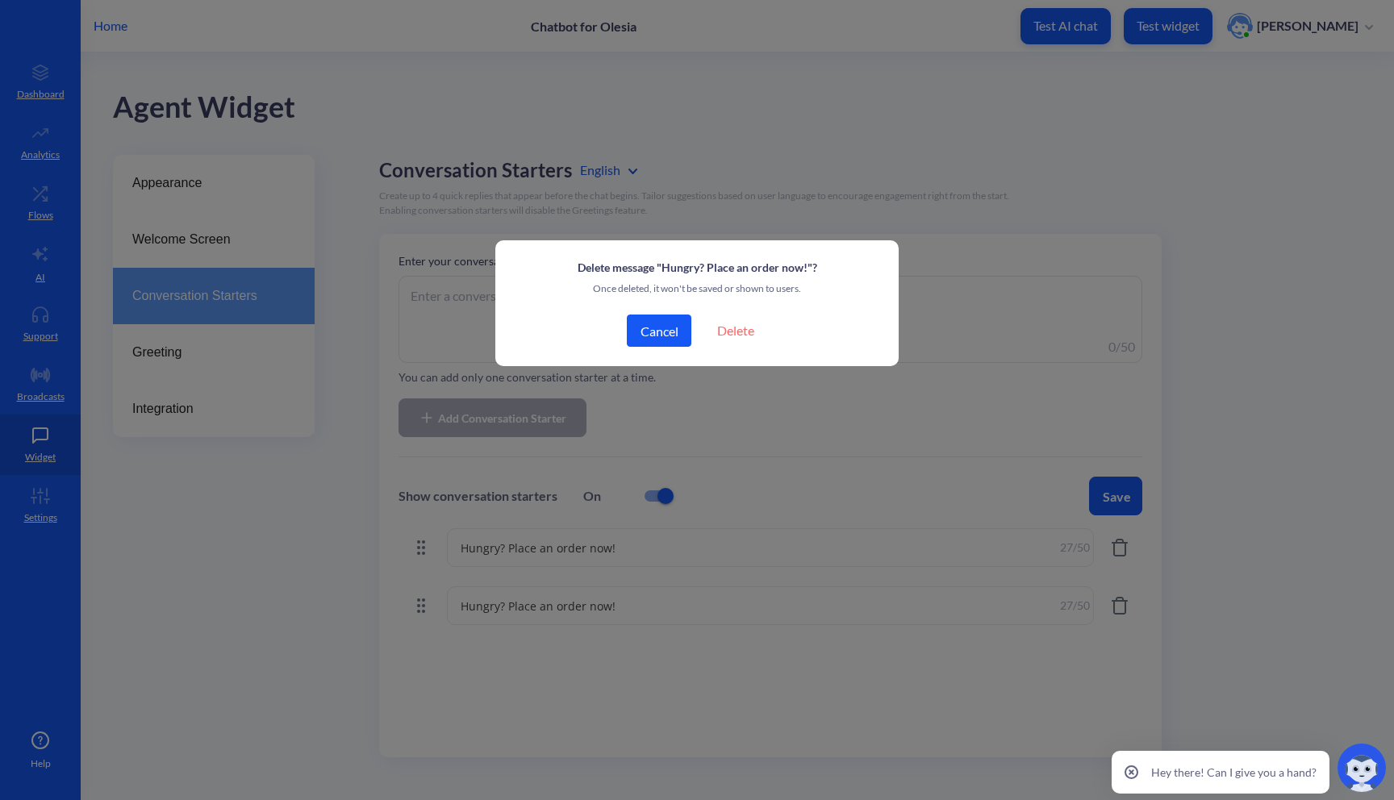
click at [745, 323] on button "Delete" at bounding box center [736, 331] width 64 height 32
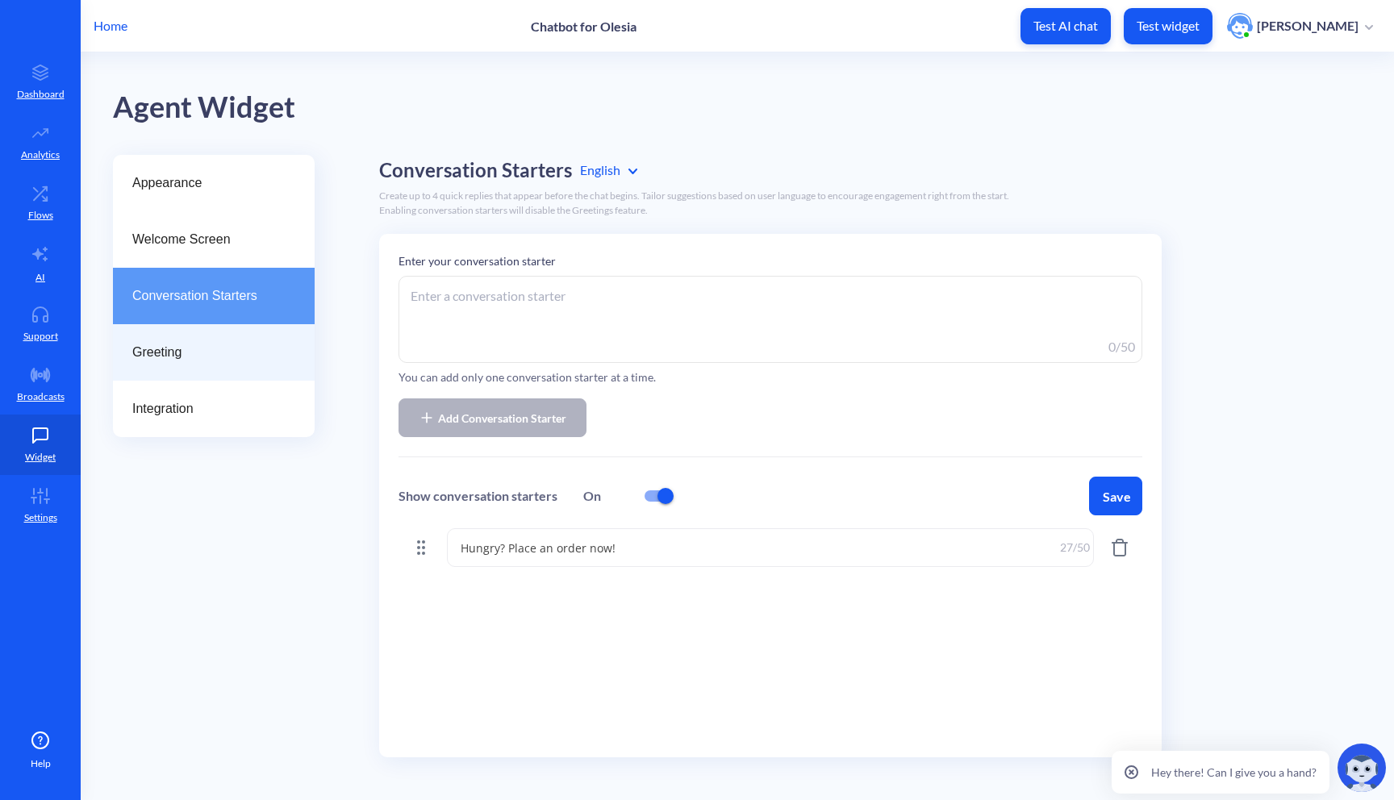
click at [219, 341] on div "Greeting" at bounding box center [214, 352] width 202 height 56
click at [1130, 495] on button "Save" at bounding box center [1115, 496] width 53 height 39
click at [509, 547] on textarea "Hungry? Place an order now!" at bounding box center [770, 547] width 647 height 39
drag, startPoint x: 509, startPoint y: 547, endPoint x: 391, endPoint y: 542, distance: 117.9
click at [391, 542] on div "Enter your conversation starter 0 /50 You can add only one conversation starter…" at bounding box center [770, 496] width 783 height 524
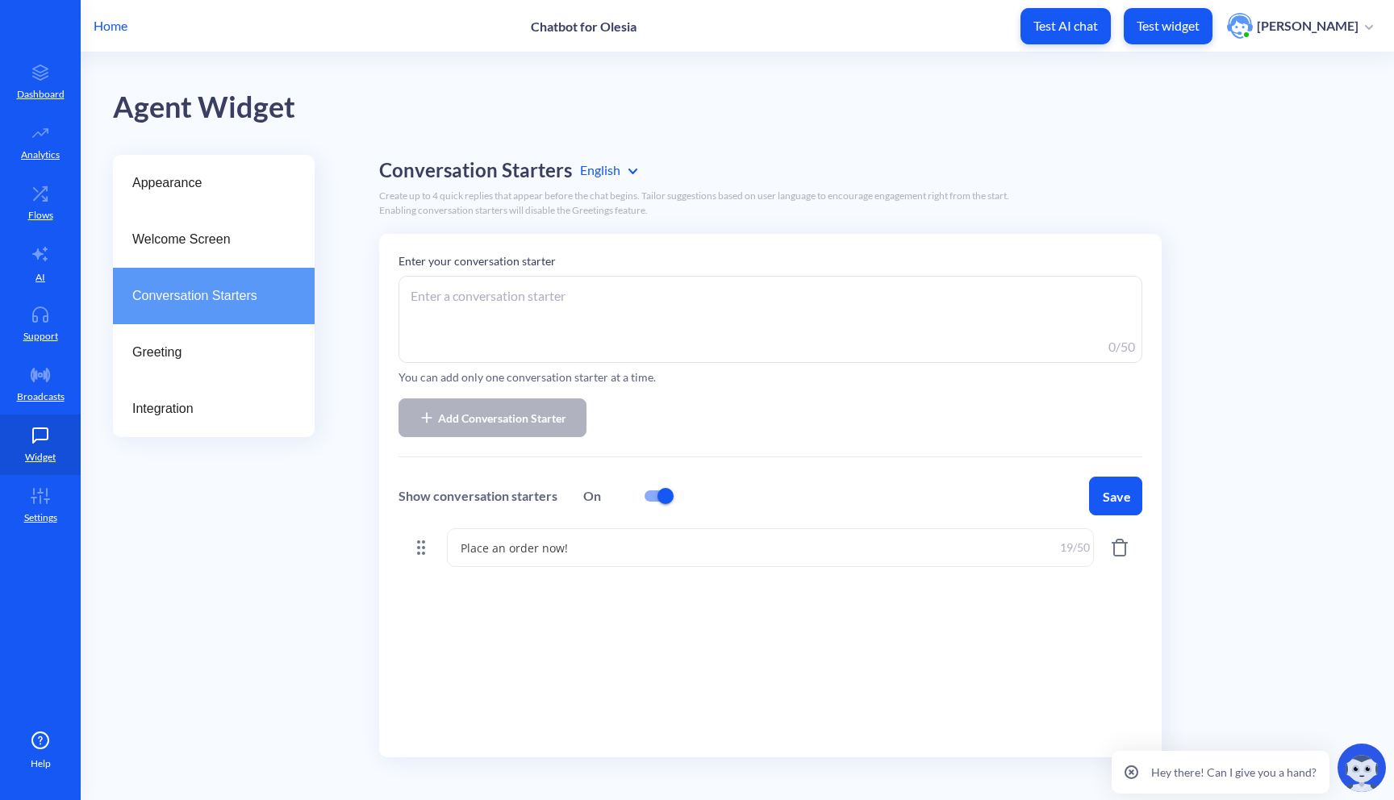
type textarea "Place an order now!"
click at [1121, 499] on button "Save" at bounding box center [1115, 496] width 53 height 39
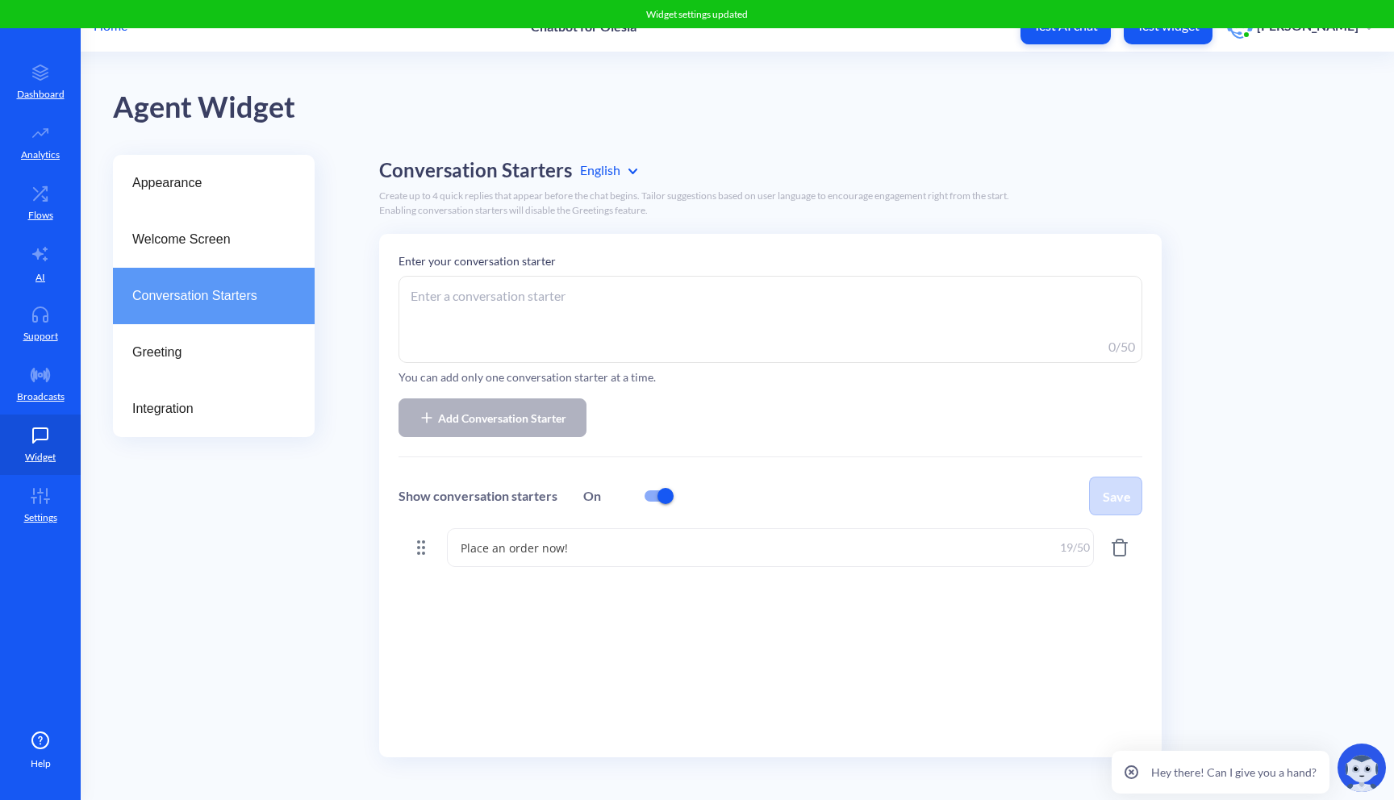
click at [512, 301] on textarea at bounding box center [771, 319] width 744 height 87
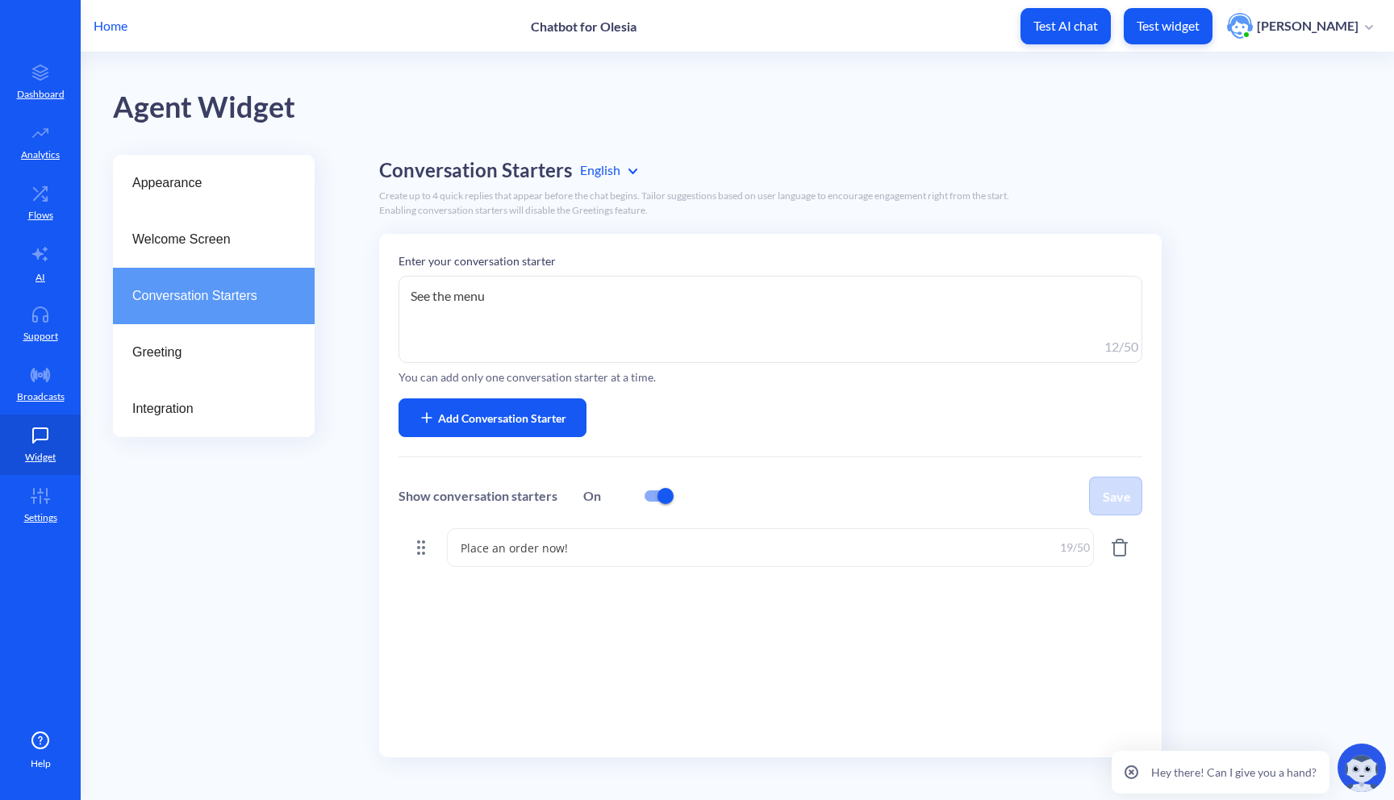
type textarea "See the menu"
click at [574, 420] on button "Add Conversation Starter" at bounding box center [493, 418] width 188 height 39
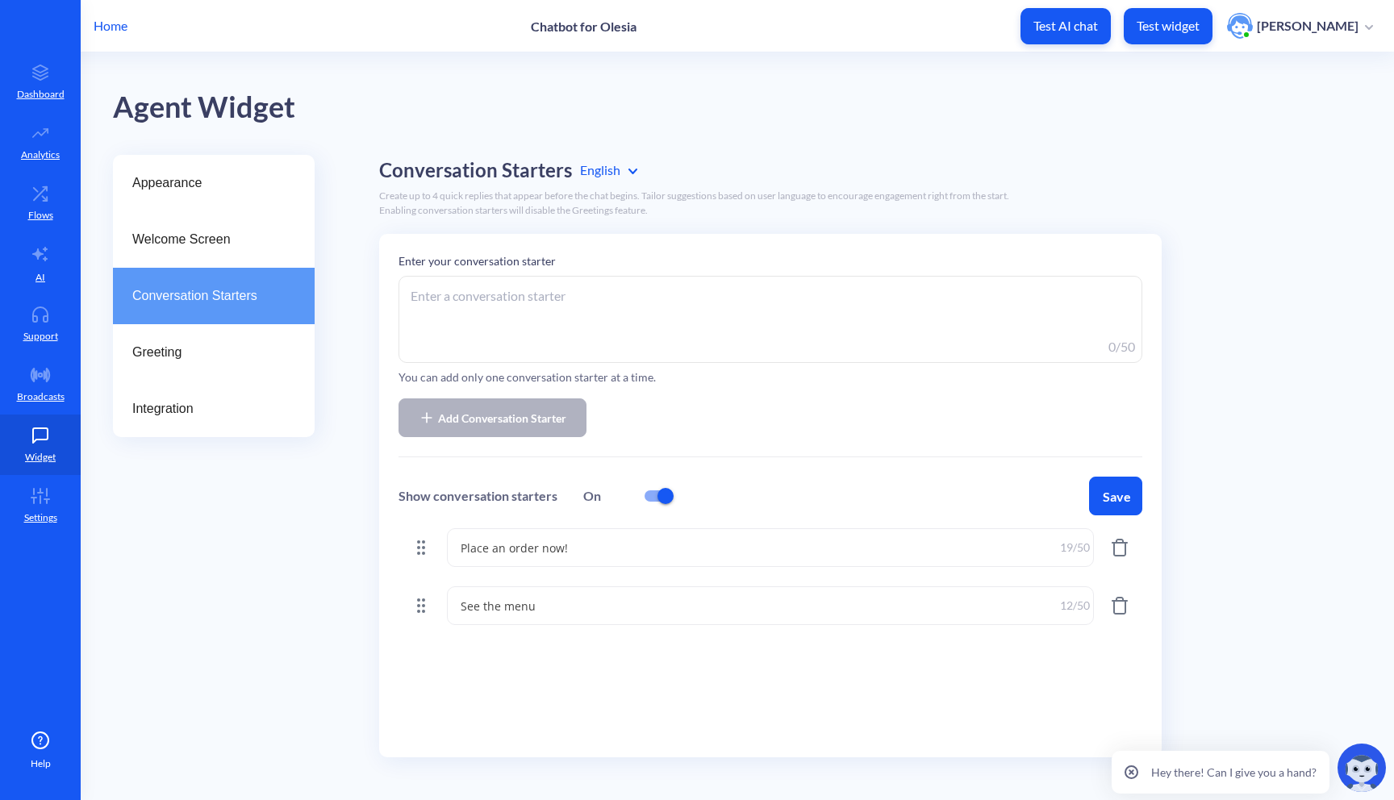
click at [488, 300] on textarea at bounding box center [771, 319] width 744 height 87
type textarea "Apply for job"
click at [494, 416] on span "Add Conversation Starter" at bounding box center [502, 418] width 128 height 17
click at [1134, 500] on button "Save" at bounding box center [1115, 496] width 53 height 39
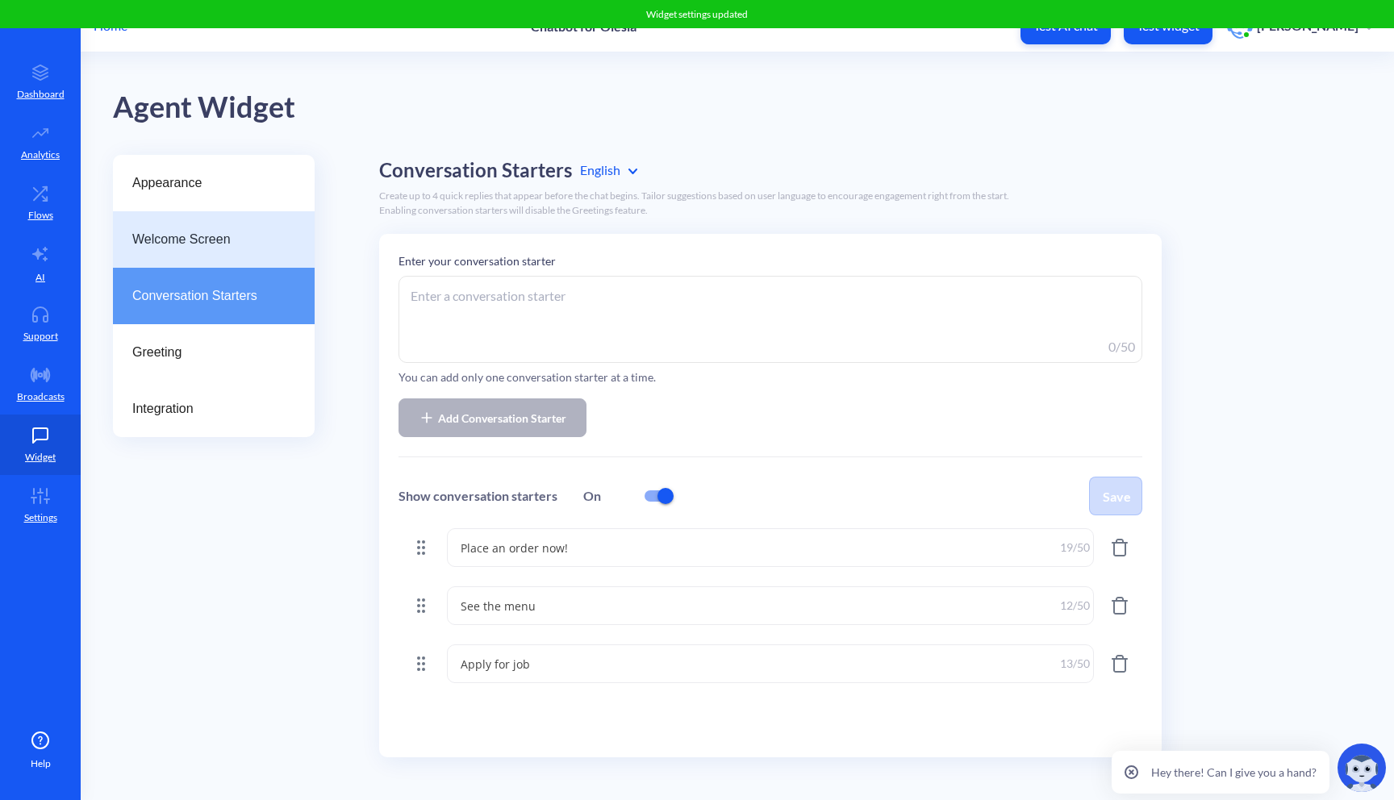
click at [280, 258] on div "Welcome Screen" at bounding box center [214, 239] width 202 height 56
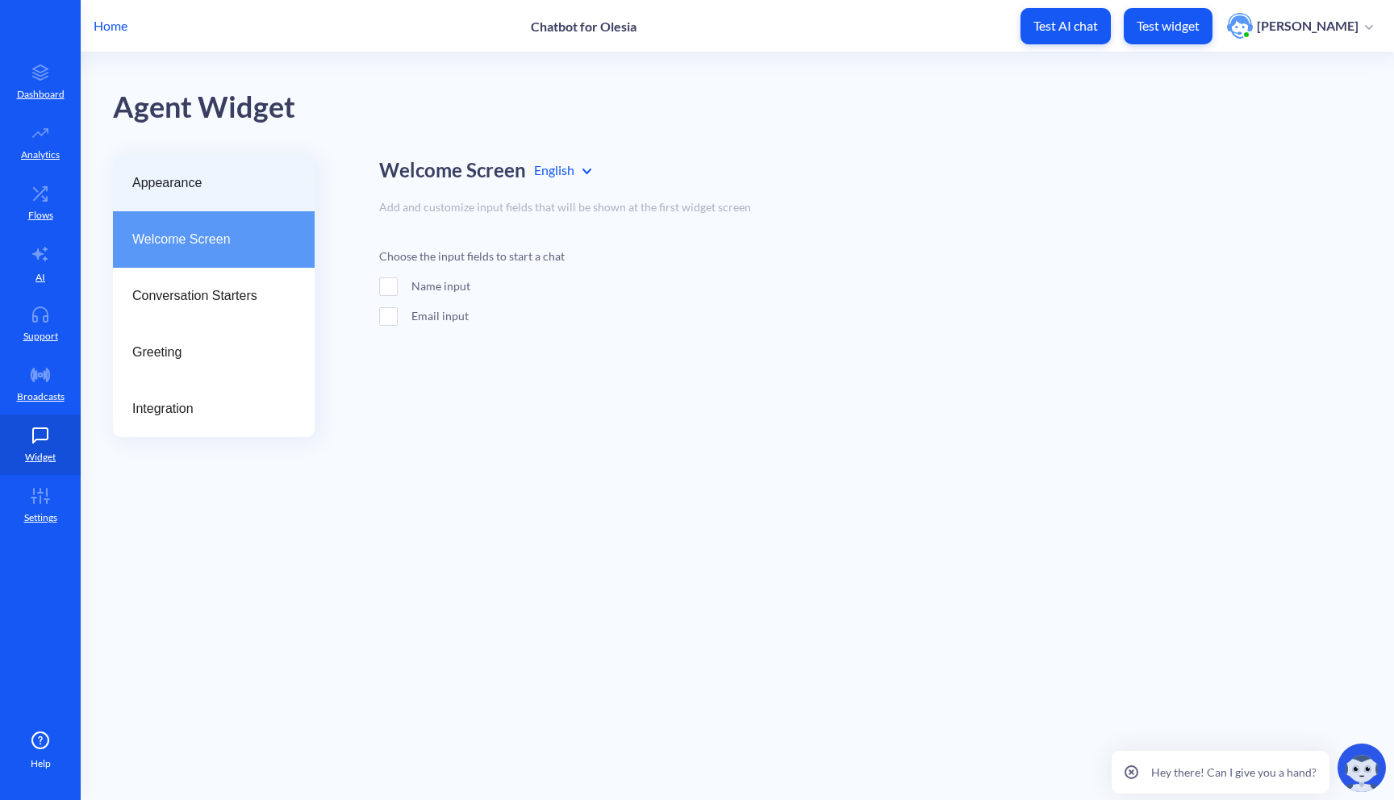
click at [245, 173] on span "Appearance" at bounding box center [207, 182] width 150 height 19
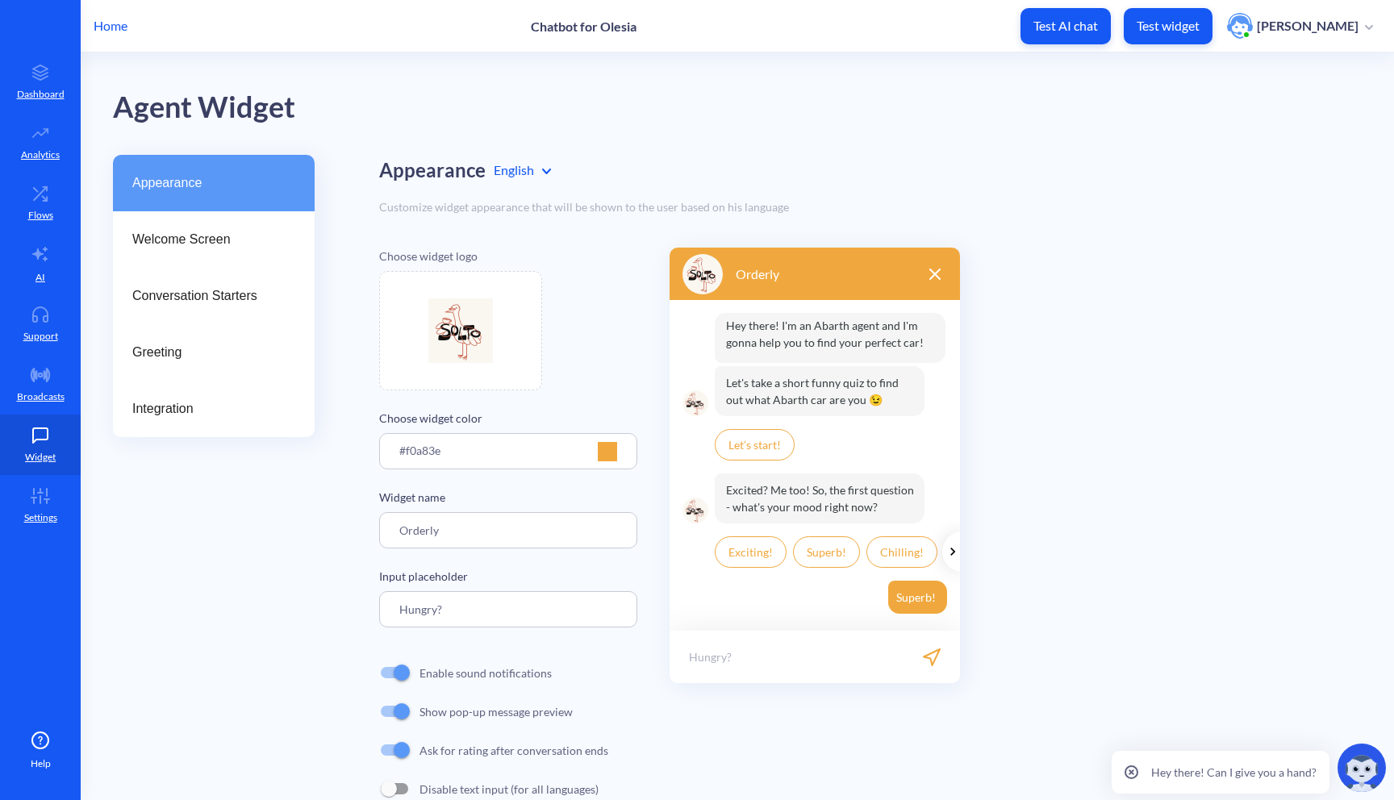
scroll to position [40, 0]
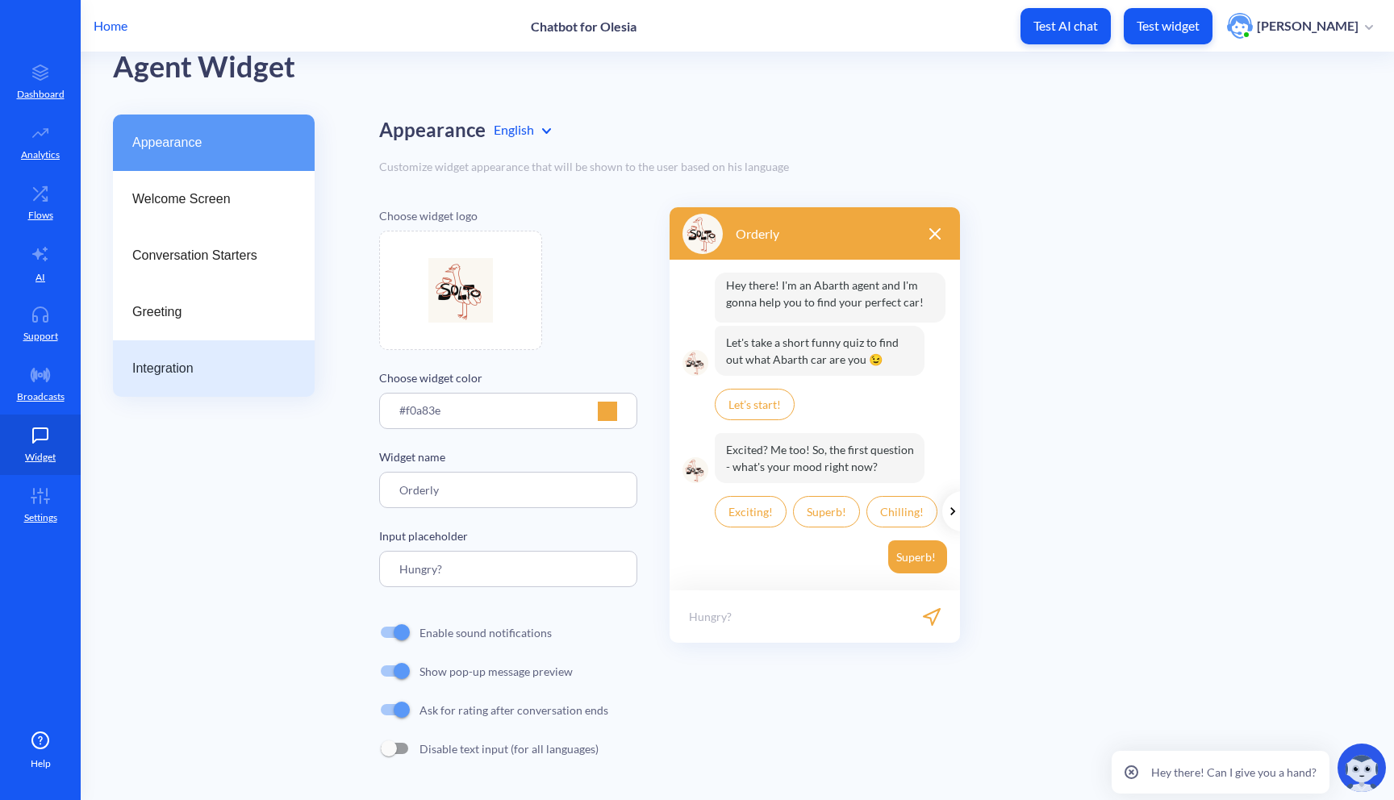
click at [227, 355] on div "Integration" at bounding box center [214, 368] width 202 height 56
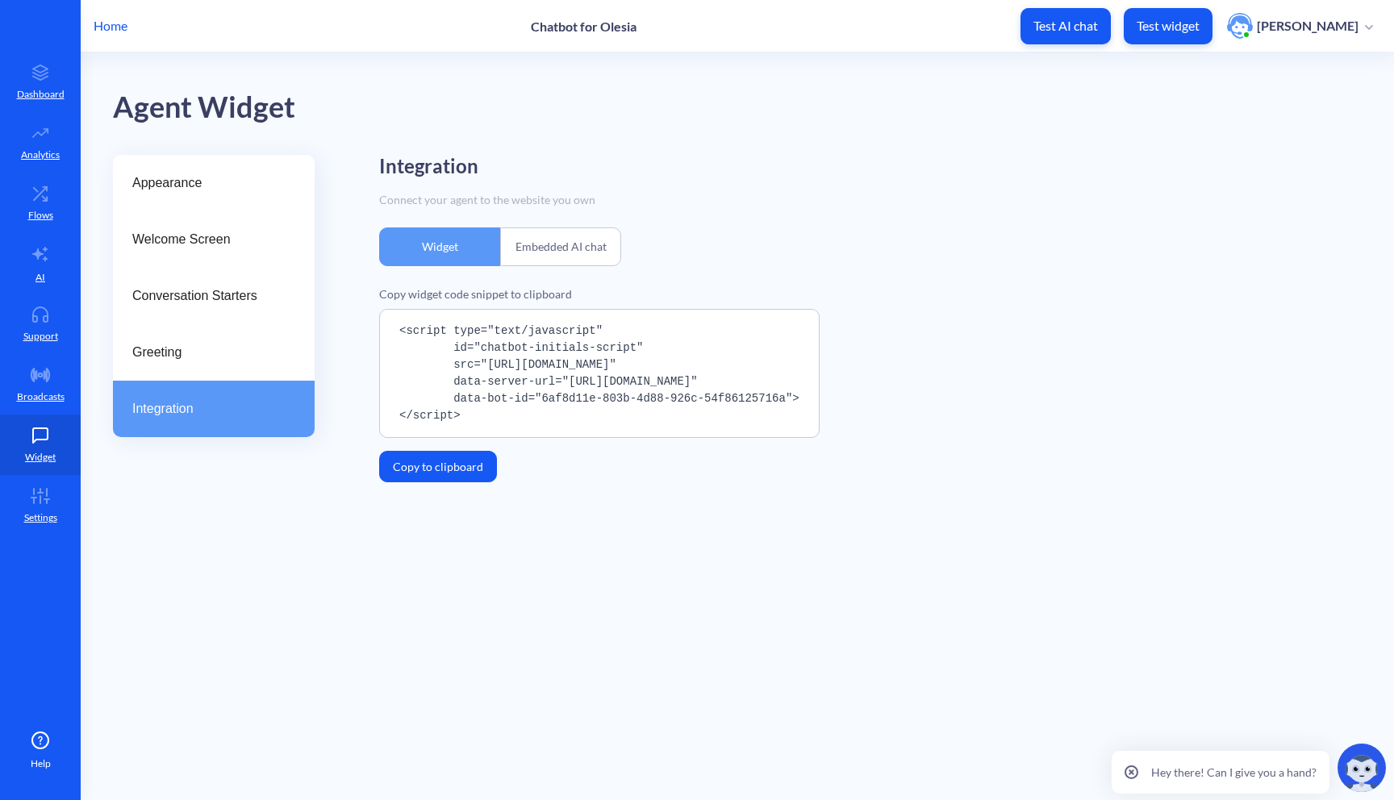
click at [529, 261] on div "Embedded AI chat" at bounding box center [560, 247] width 121 height 39
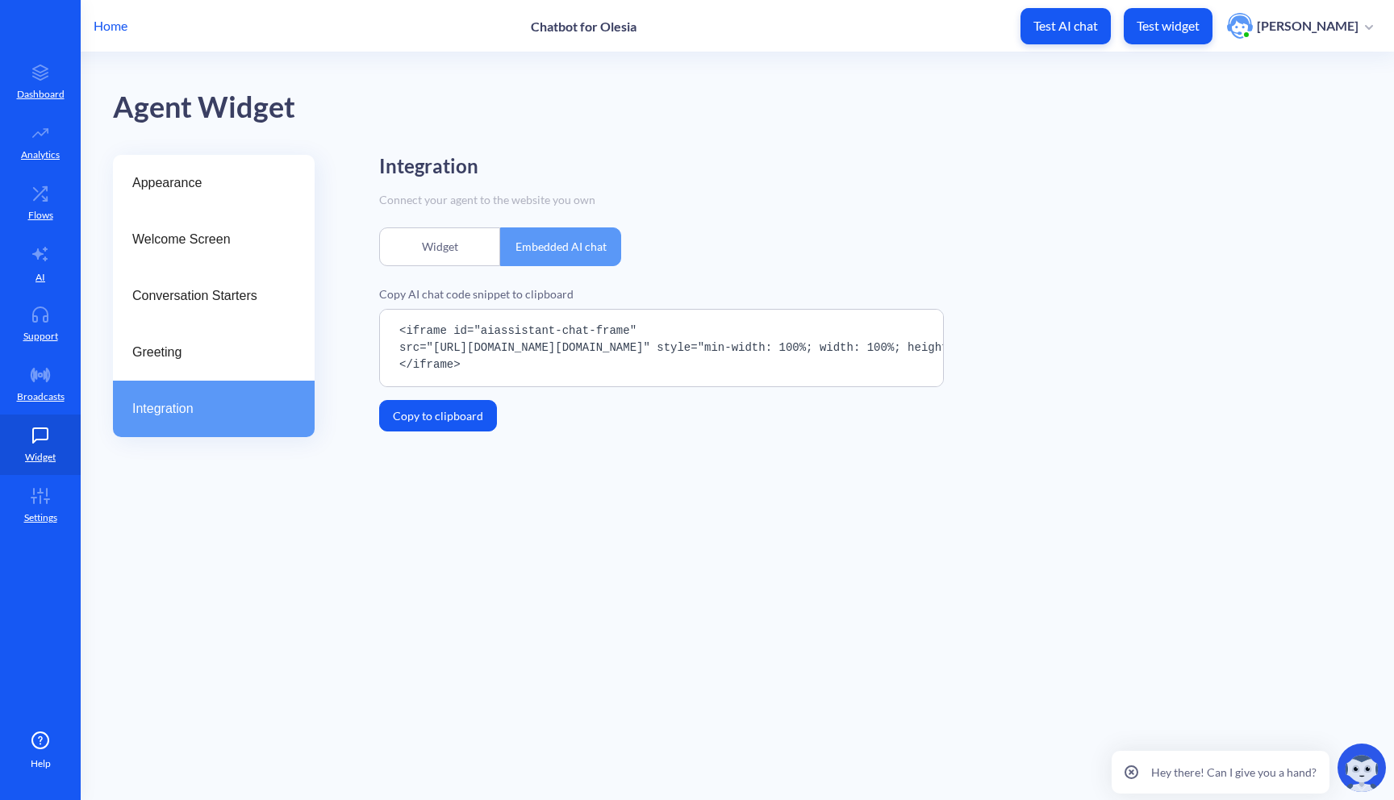
click at [474, 243] on div "Widget" at bounding box center [439, 247] width 121 height 39
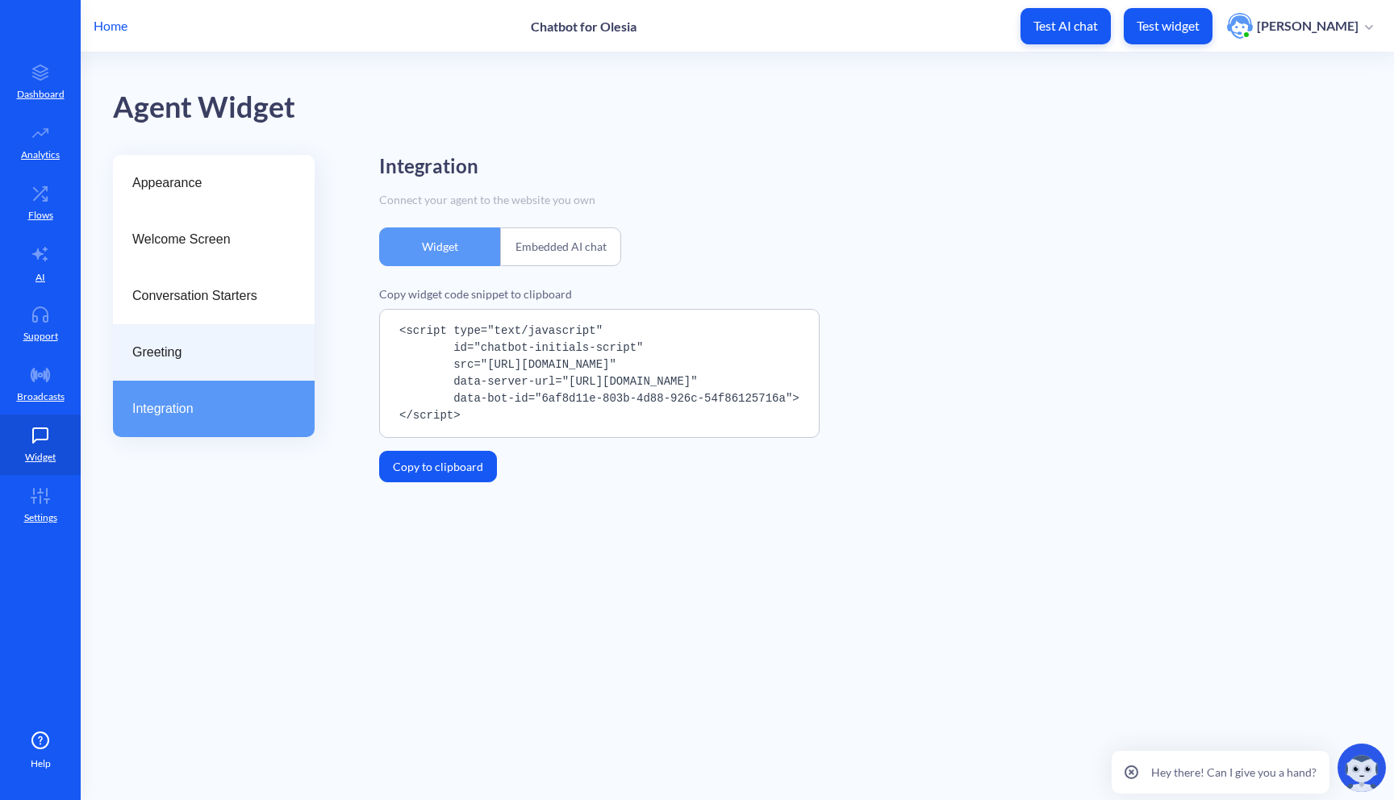
click at [181, 342] on div "Greeting" at bounding box center [214, 352] width 202 height 56
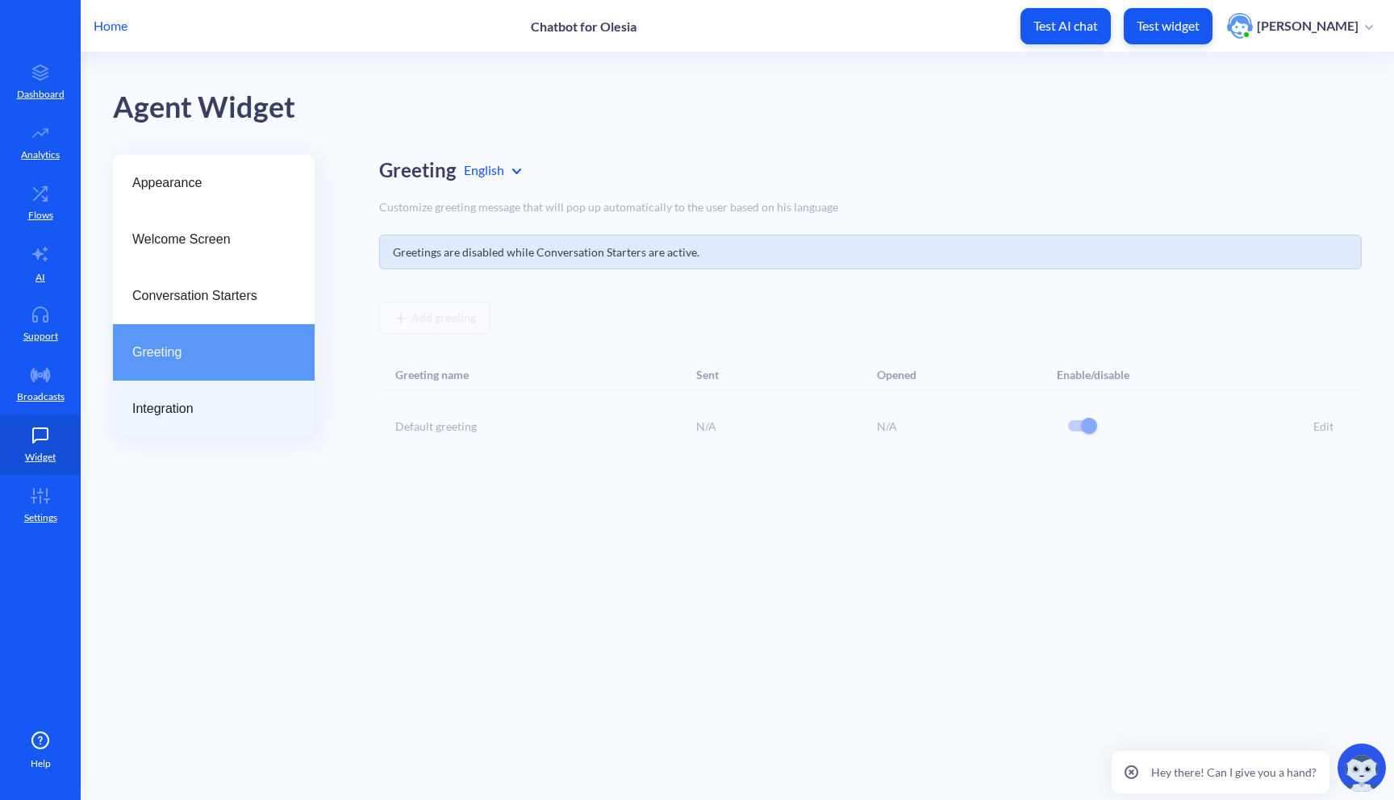
click at [248, 404] on span "Integration" at bounding box center [207, 408] width 150 height 19
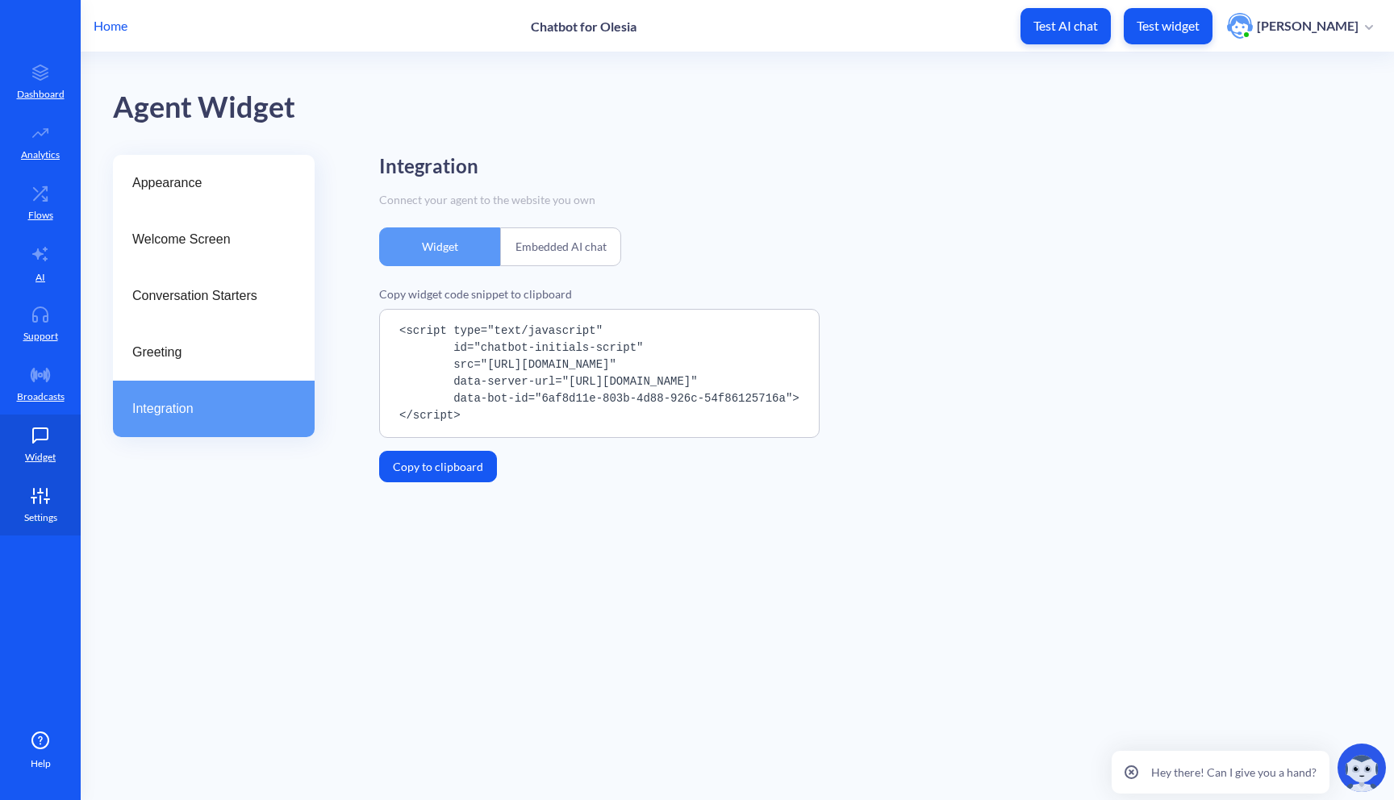
click at [35, 486] on link "Settings" at bounding box center [40, 505] width 81 height 61
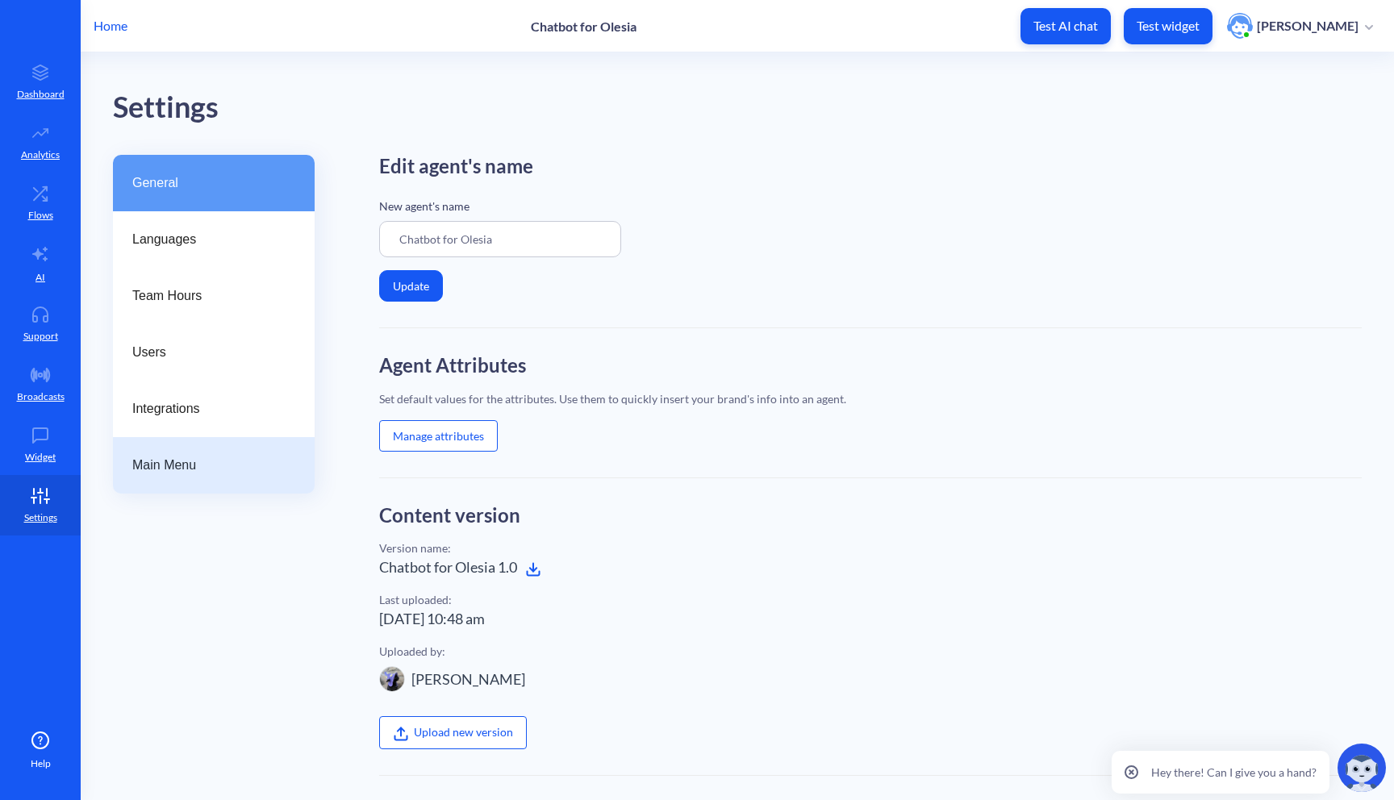
click at [239, 446] on div "Main Menu" at bounding box center [214, 465] width 202 height 56
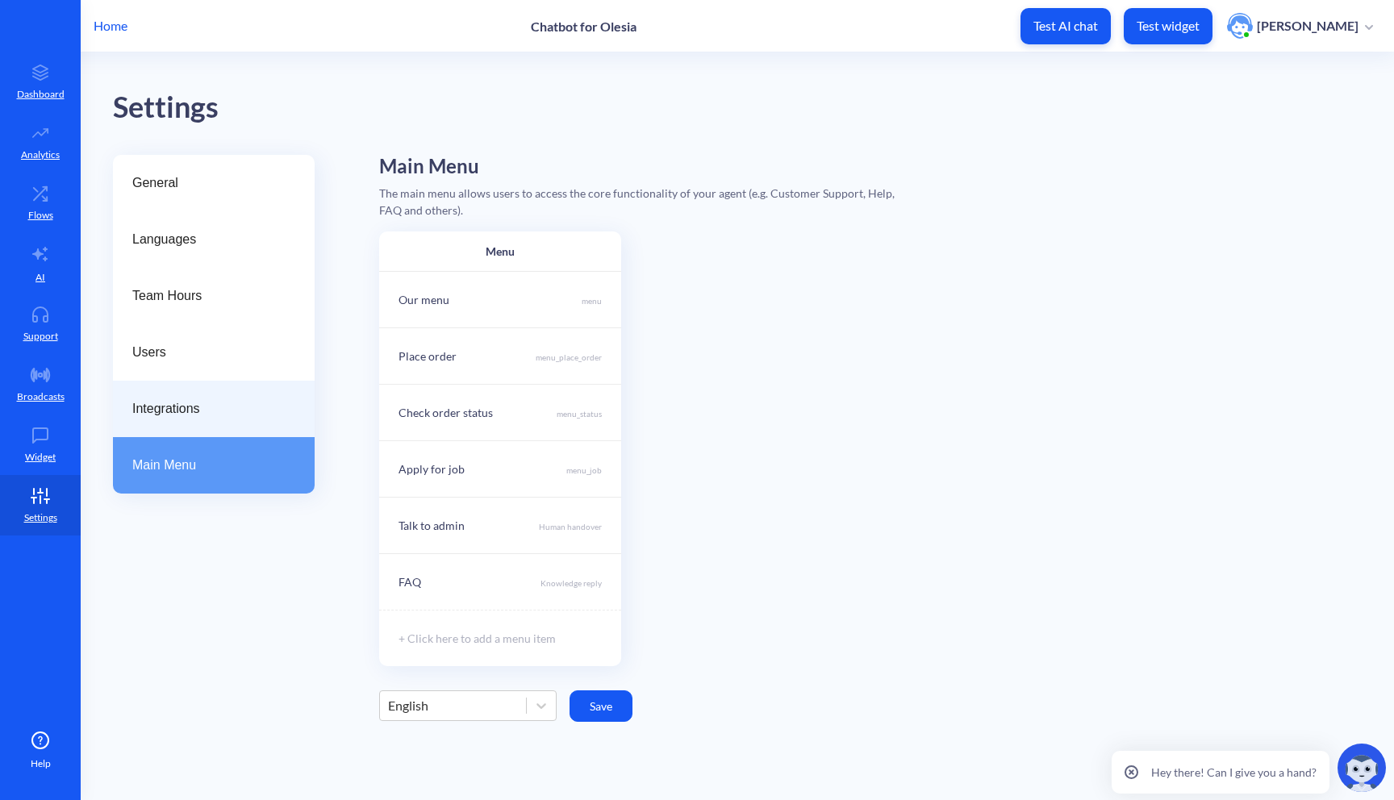
click at [244, 416] on span "Integrations" at bounding box center [207, 408] width 150 height 19
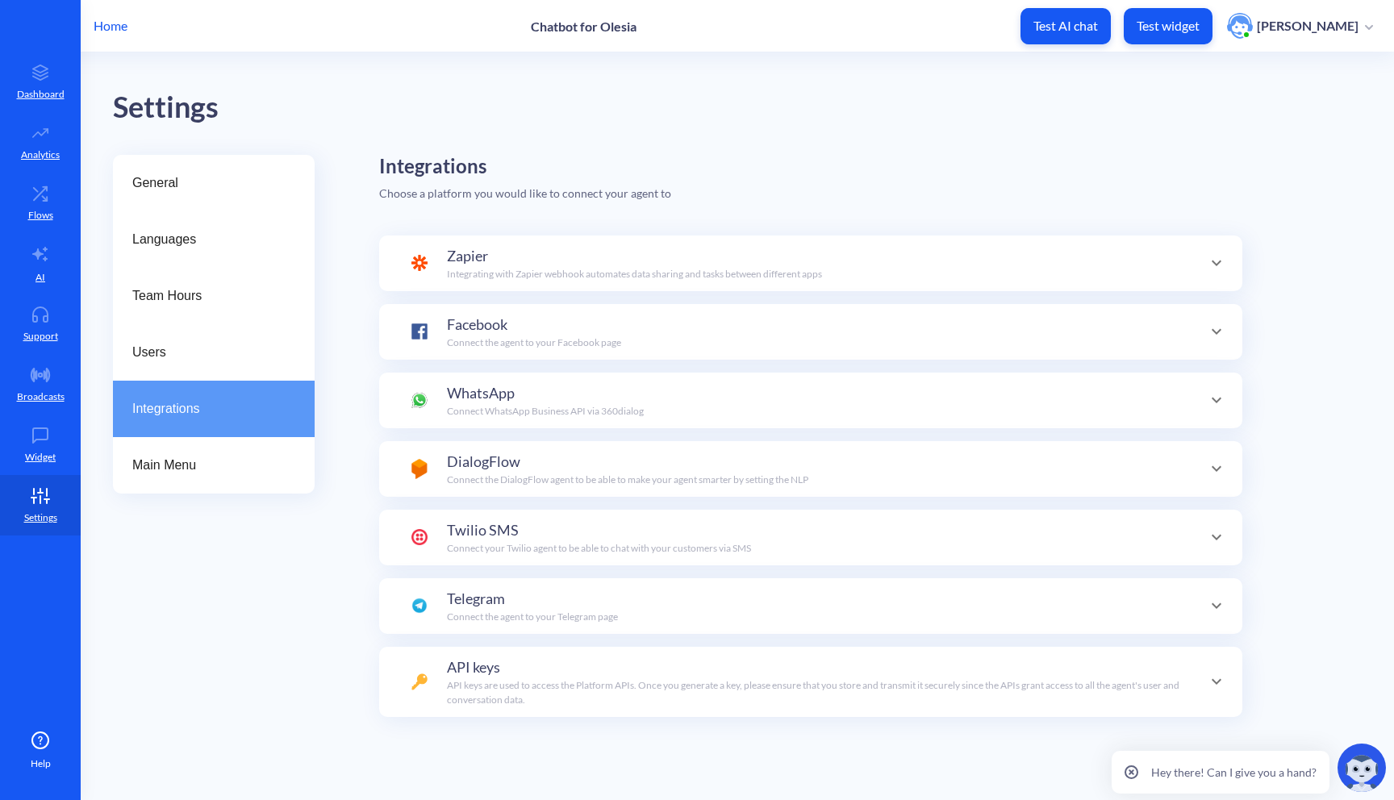
scroll to position [56, 0]
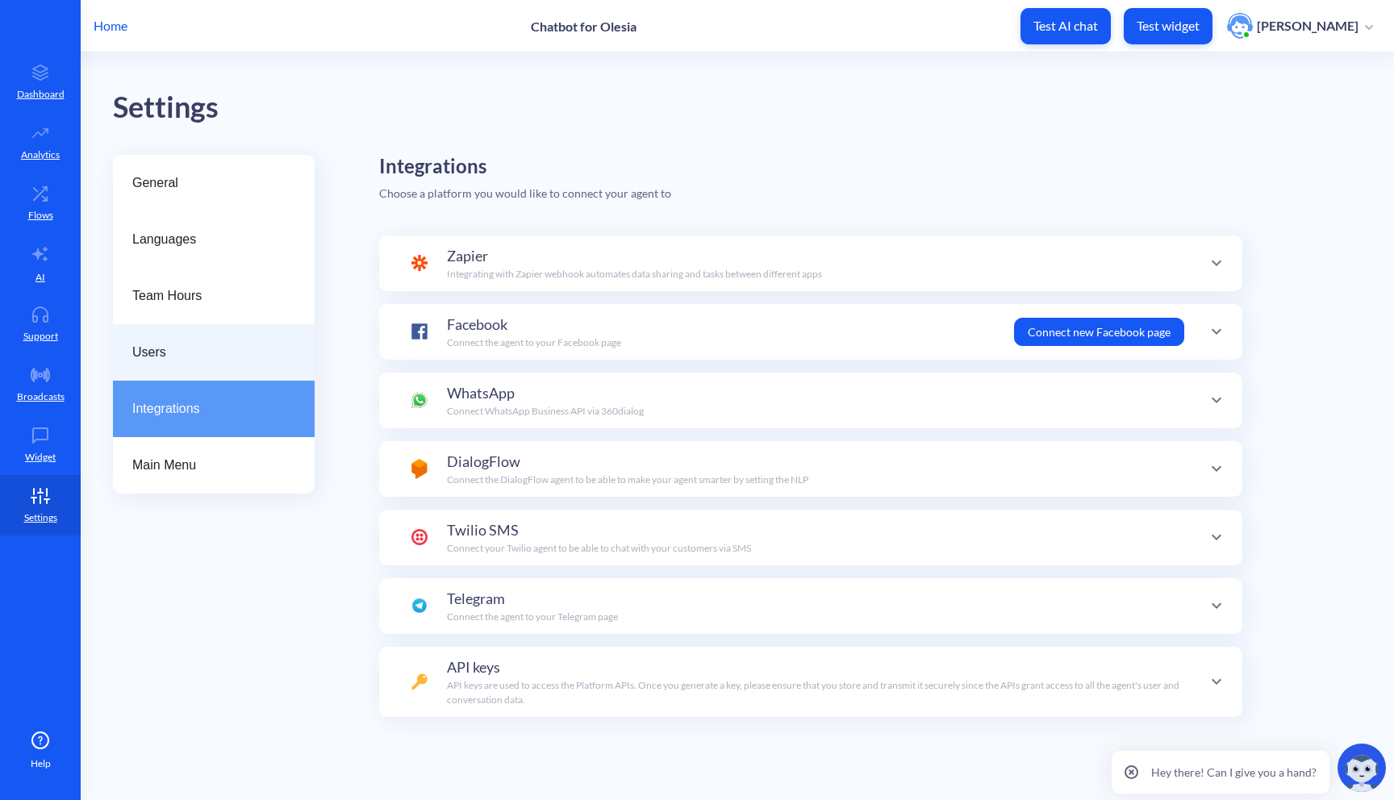
click at [250, 371] on div "Users" at bounding box center [214, 352] width 202 height 56
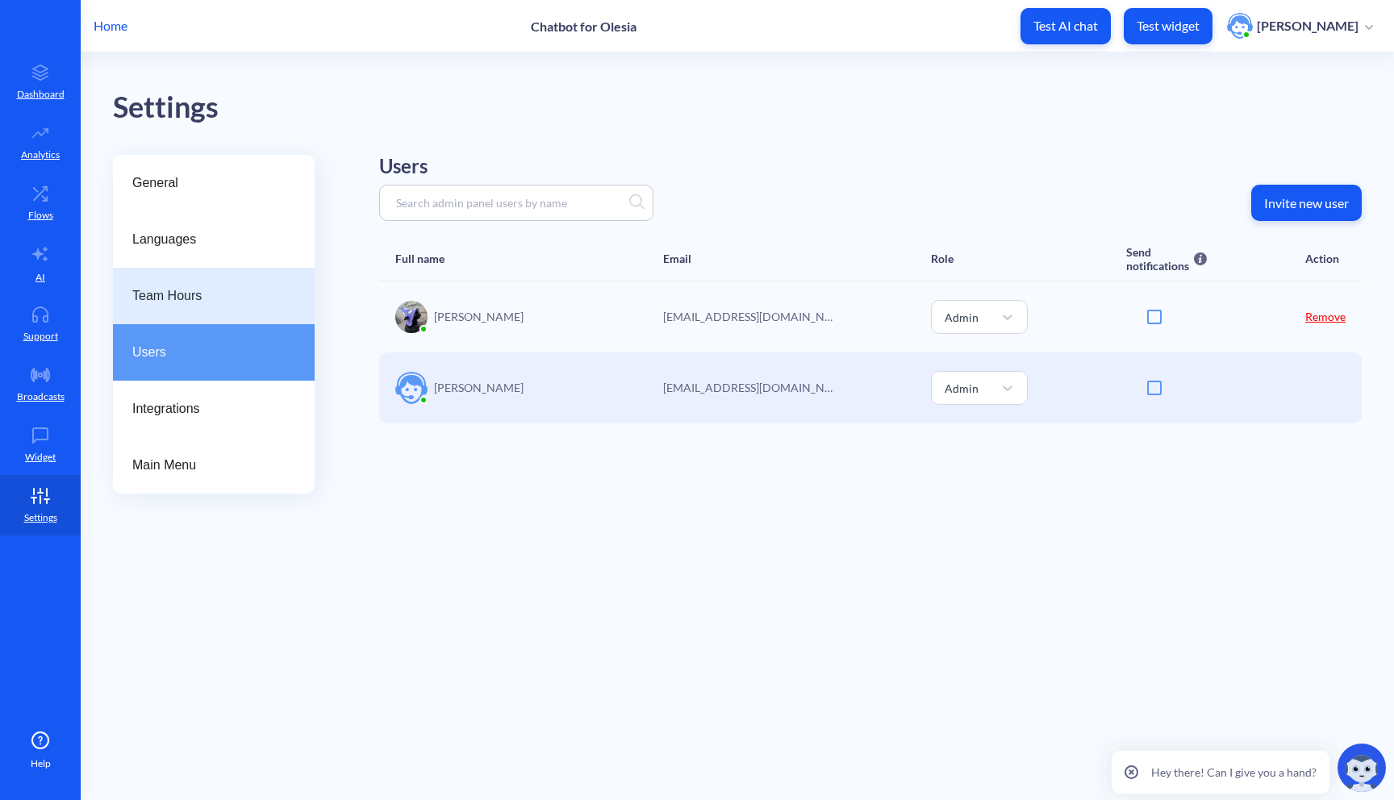
click at [247, 313] on div "Team Hours" at bounding box center [214, 296] width 202 height 56
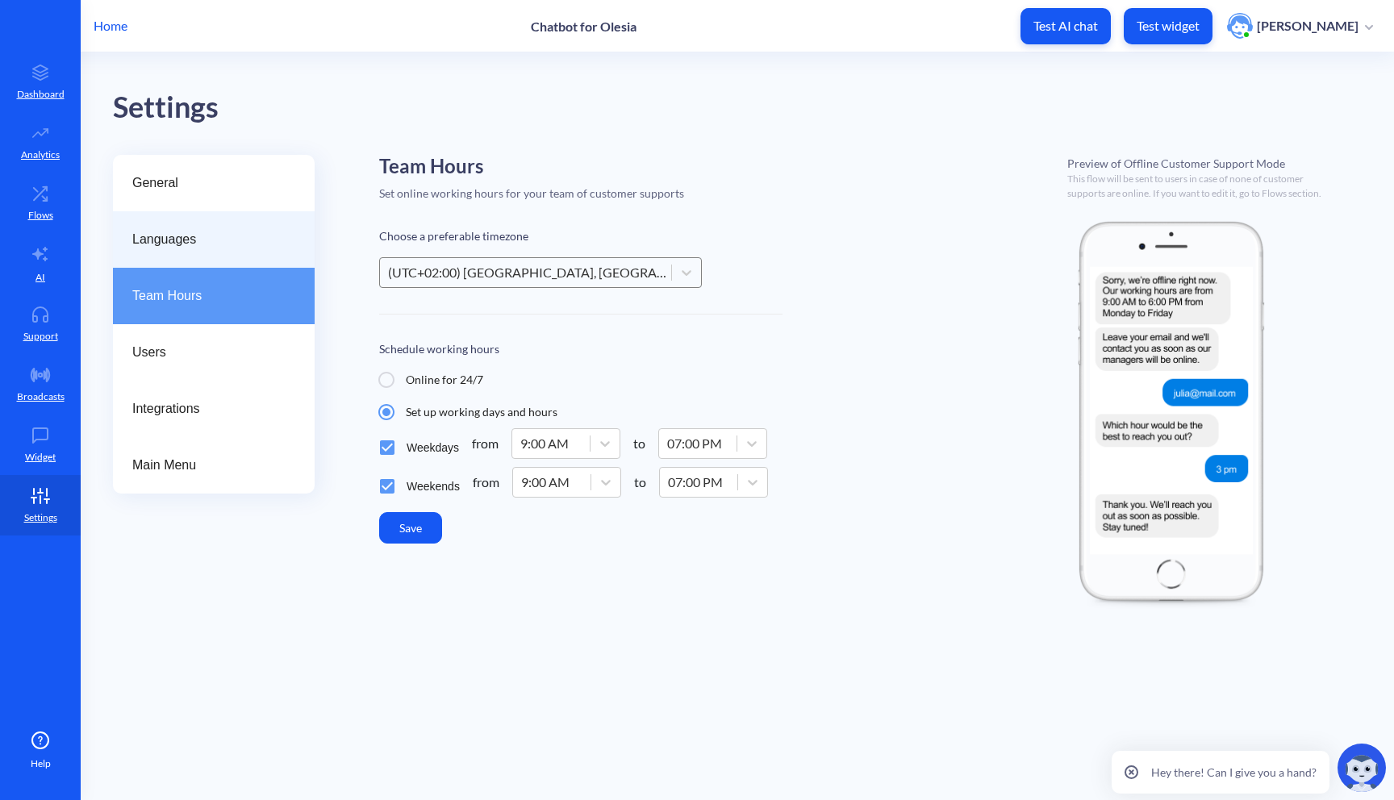
click at [263, 245] on span "Languages" at bounding box center [207, 239] width 150 height 19
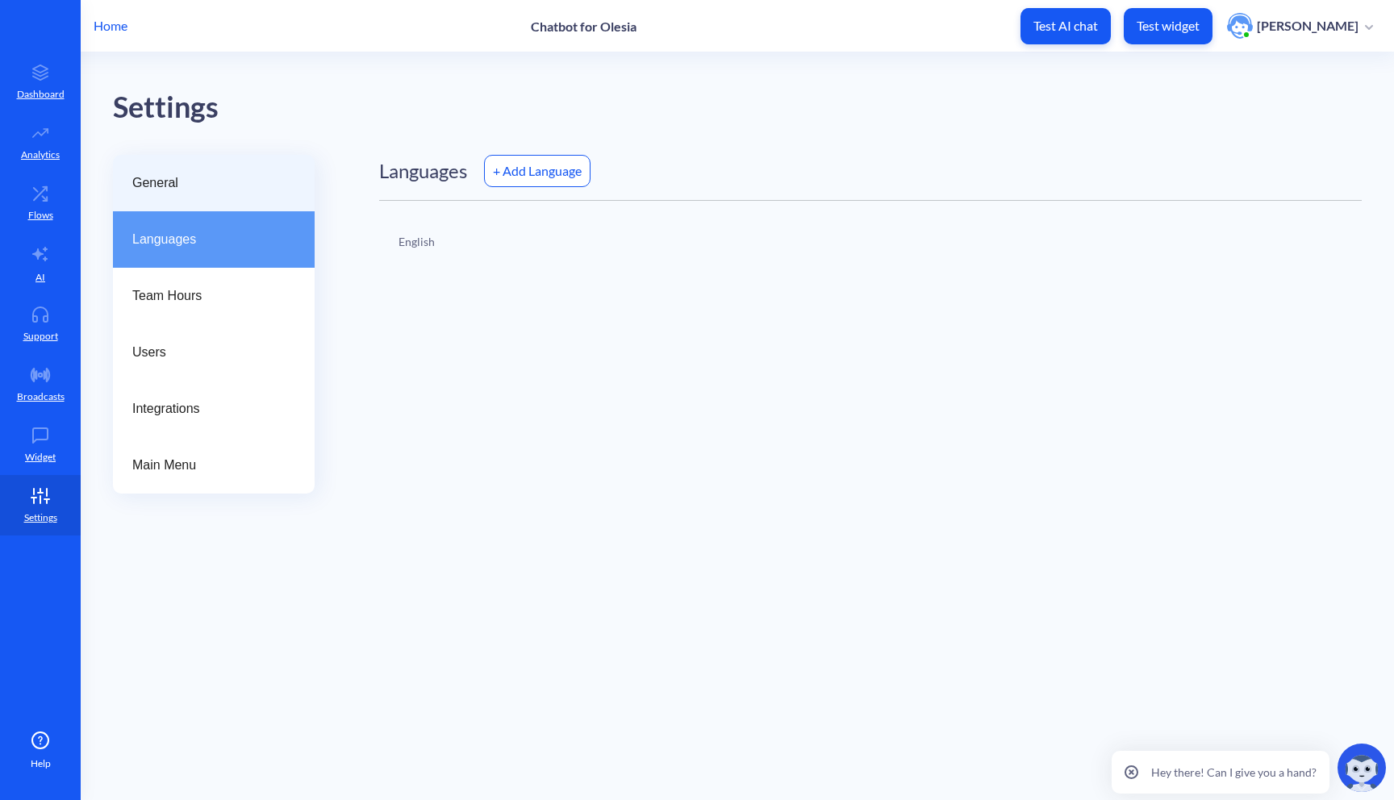
click at [277, 197] on div "General" at bounding box center [214, 183] width 202 height 56
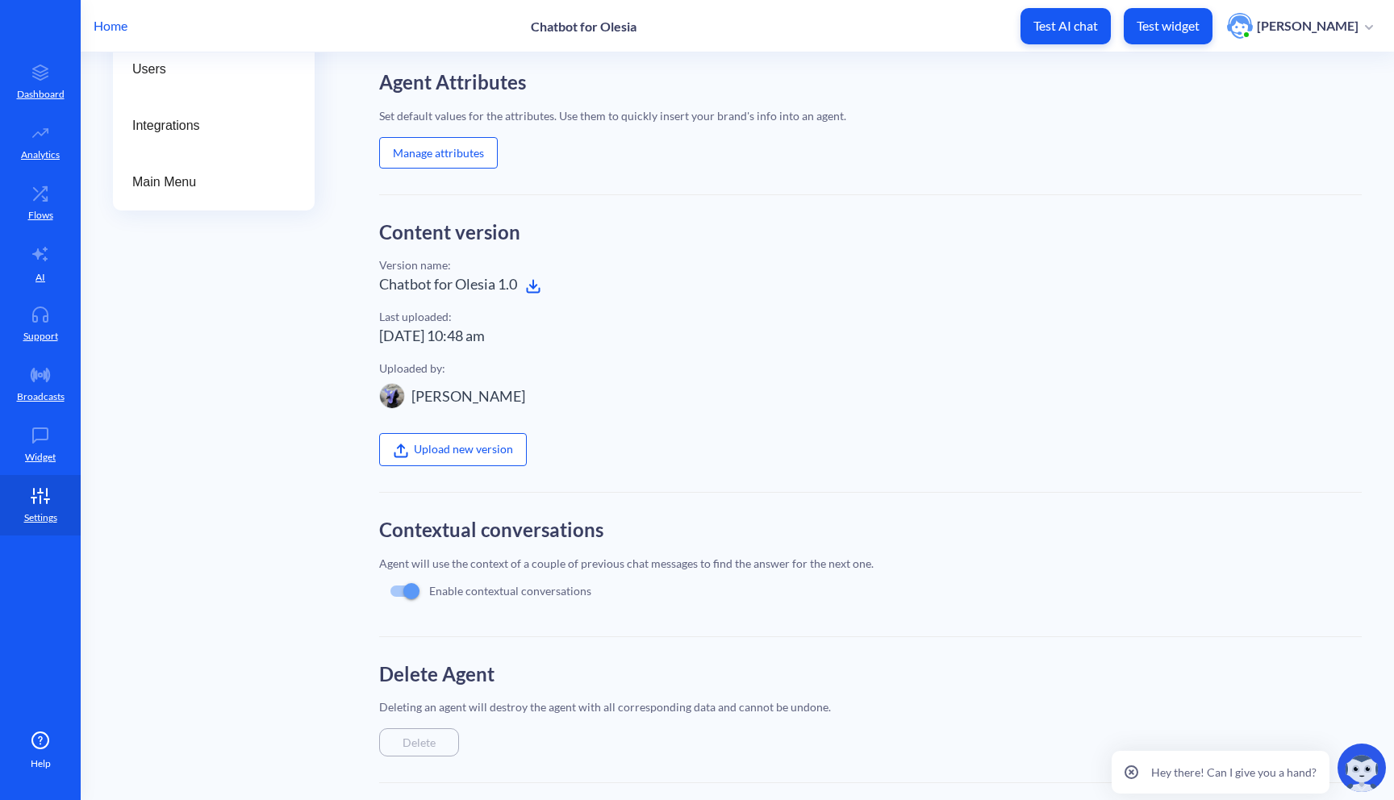
scroll to position [292, 0]
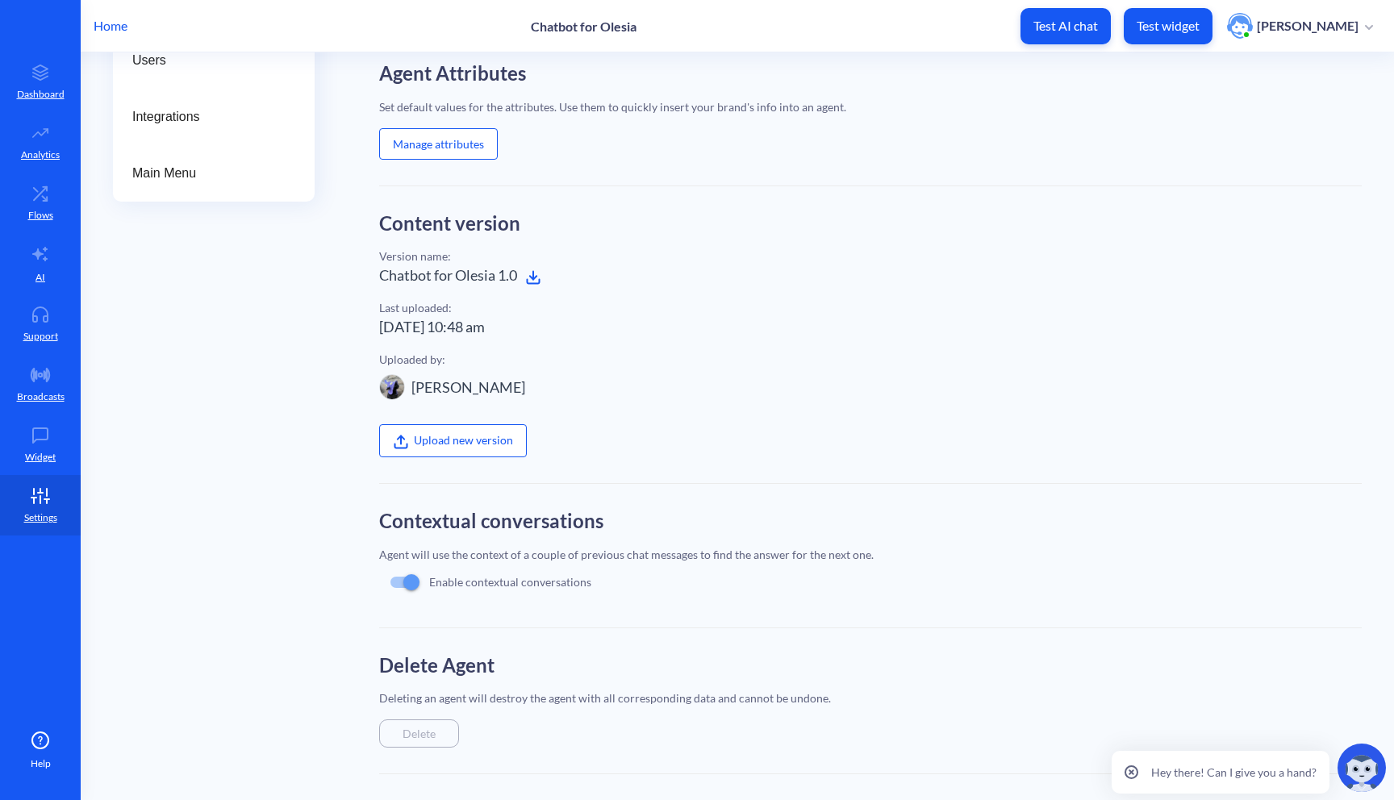
click at [1218, 775] on p "Hey there! Can I give you a hand?" at bounding box center [1233, 772] width 165 height 17
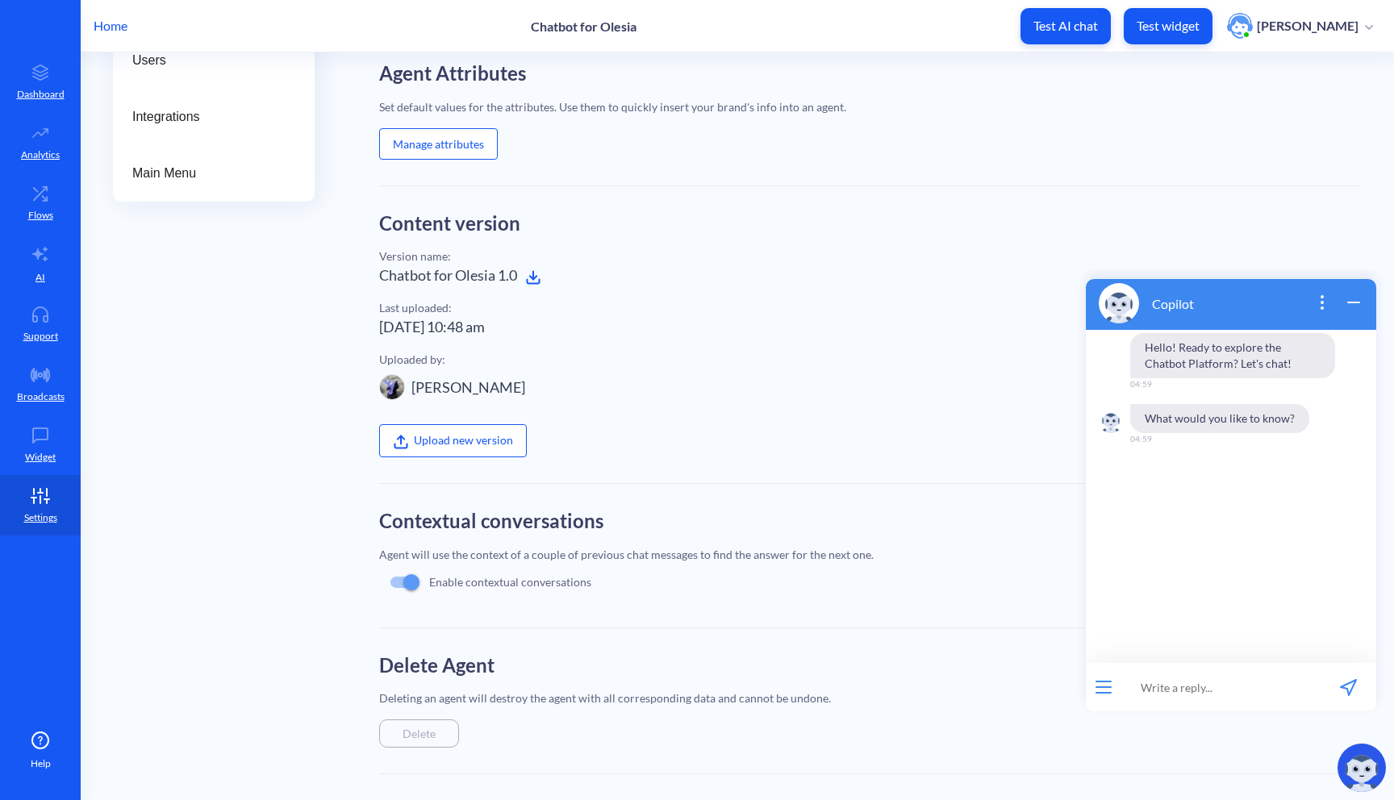
click at [1347, 299] on icon "wrap widget" at bounding box center [1353, 302] width 19 height 19
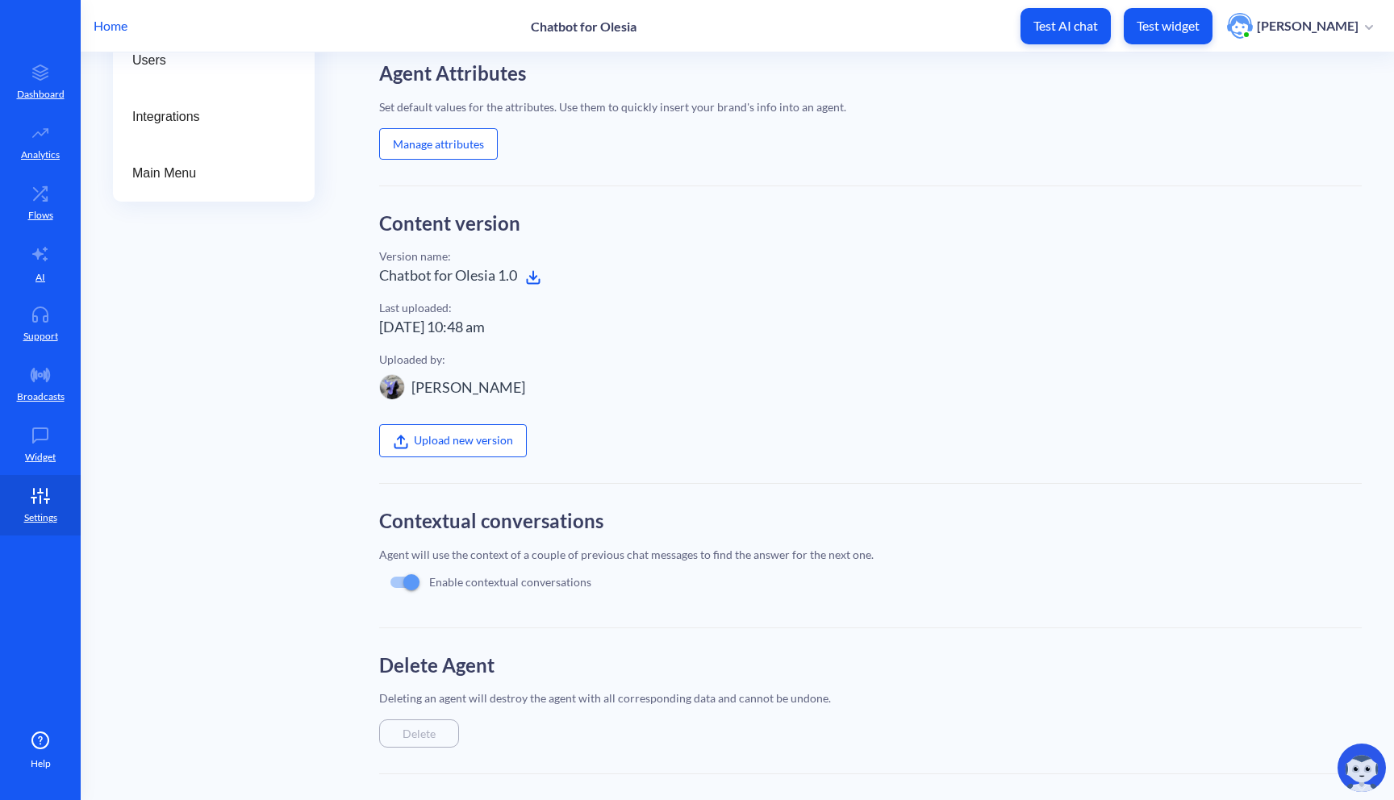
click at [1354, 769] on img at bounding box center [1362, 768] width 48 height 48
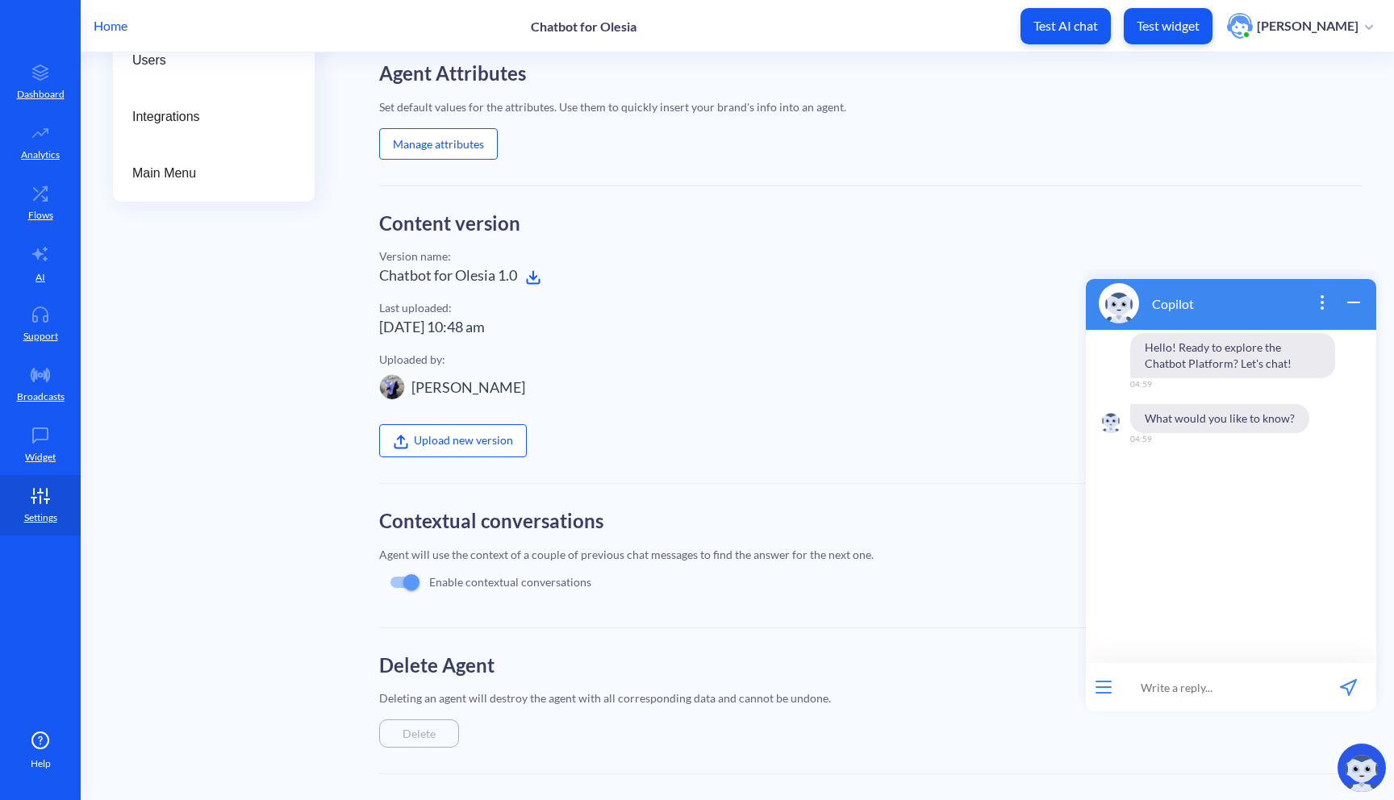
click at [1188, 685] on input at bounding box center [1220, 687] width 199 height 48
type input "how can i make the thing like yours hey there! can i give tou a hand"
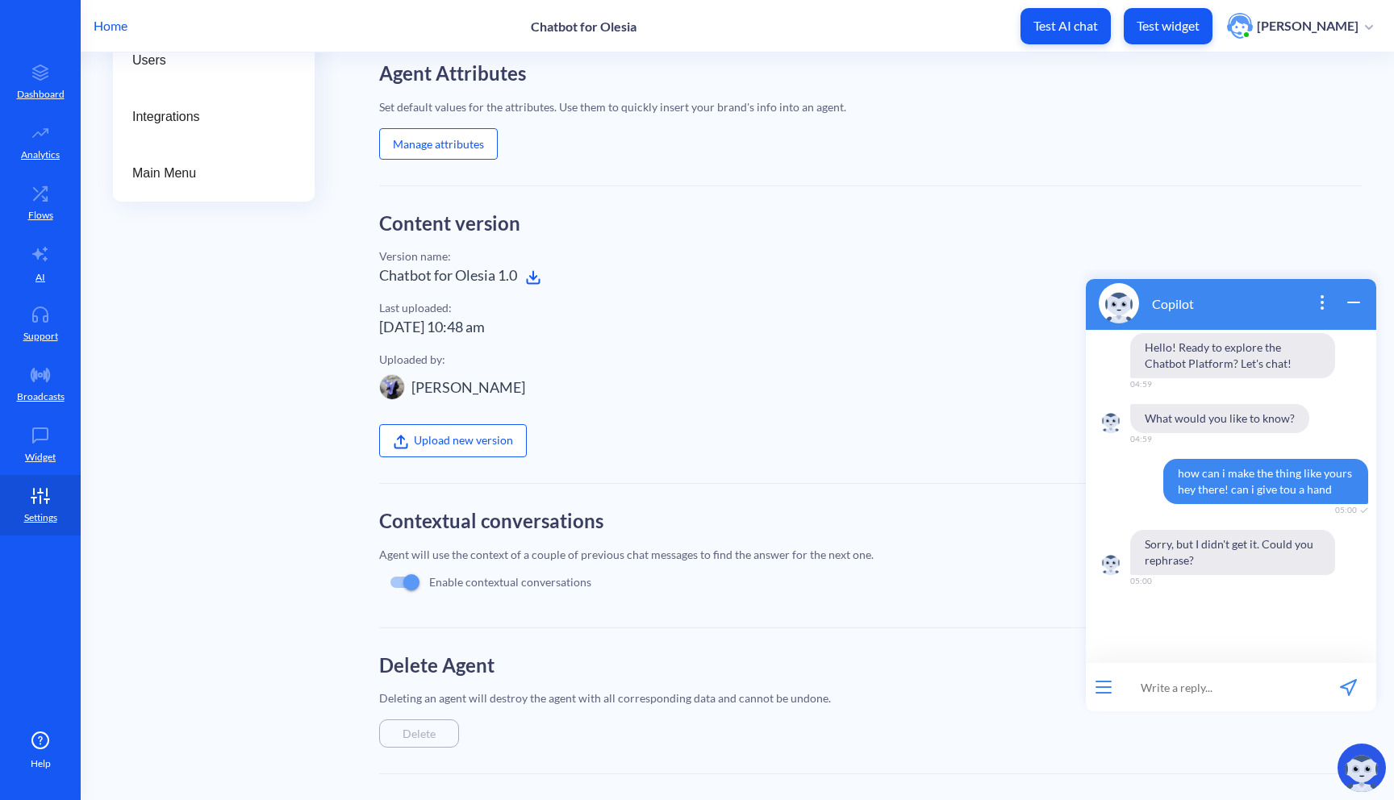
click at [1359, 304] on icon "wrap widget" at bounding box center [1353, 302] width 19 height 19
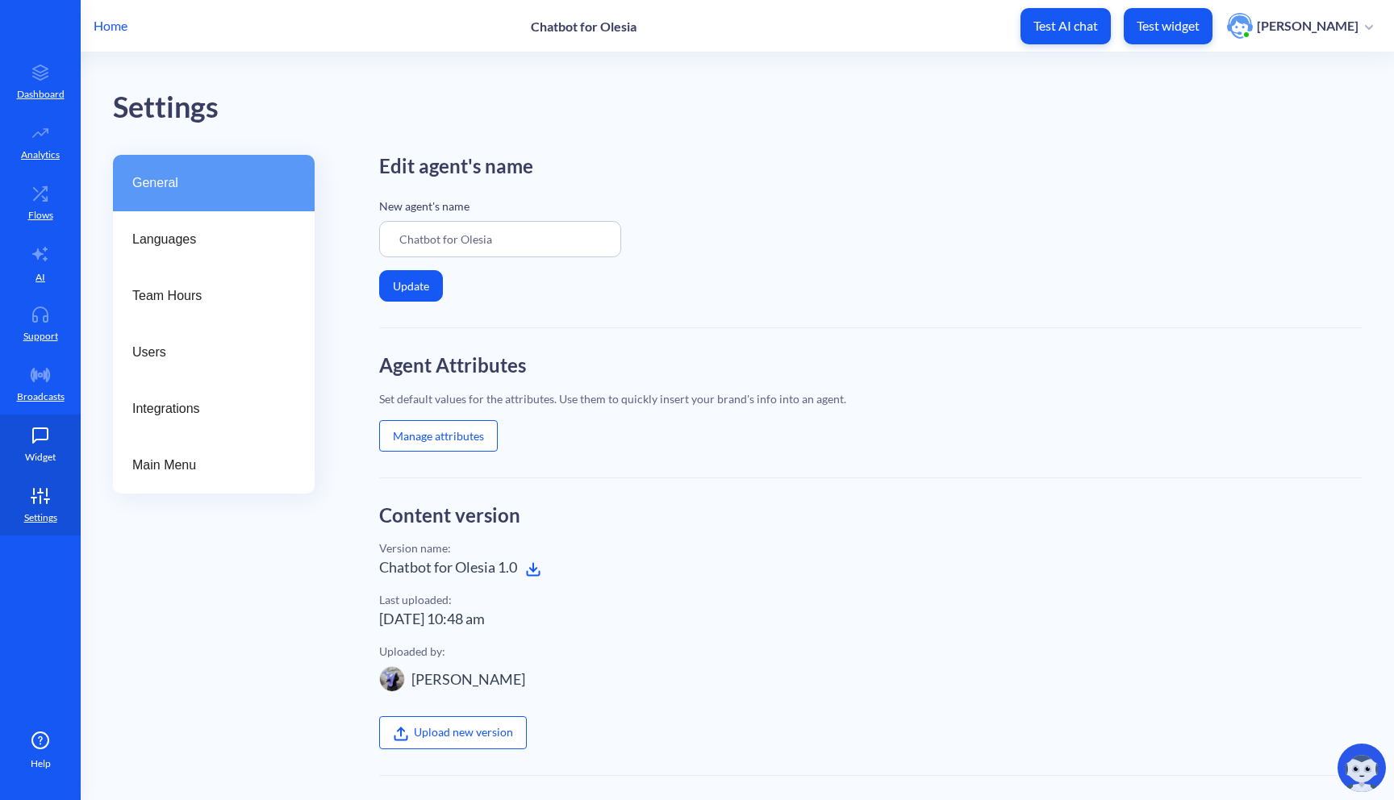
click at [40, 440] on icon at bounding box center [40, 436] width 32 height 16
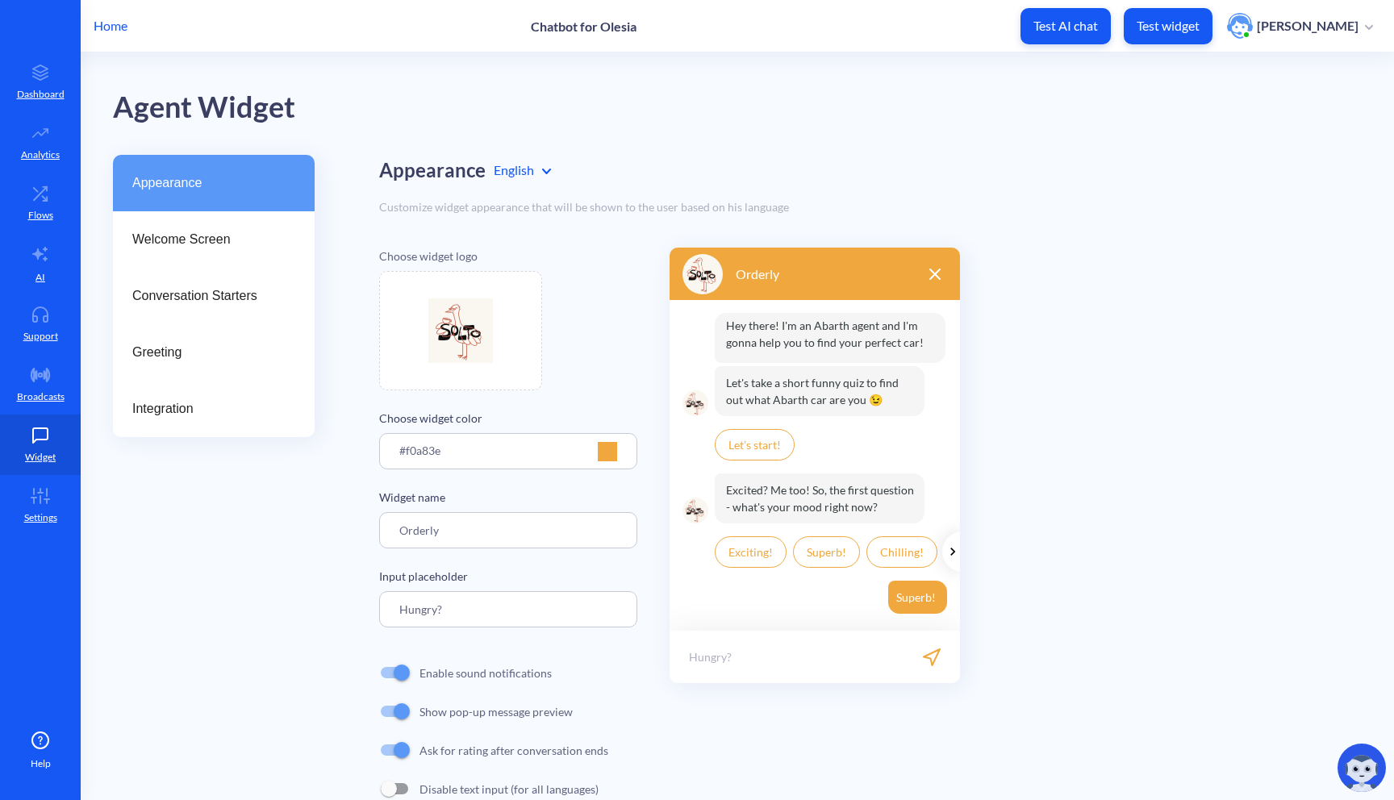
scroll to position [40, 0]
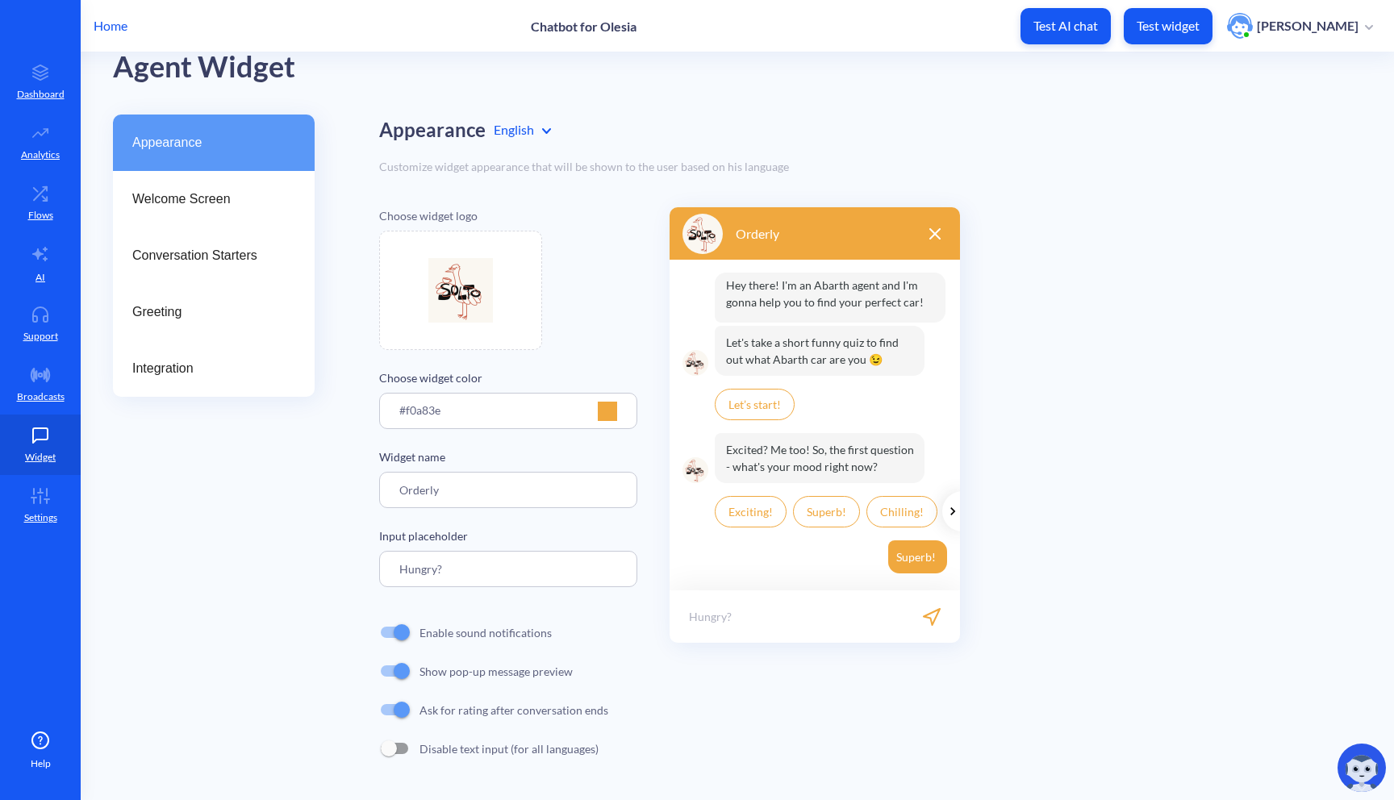
click at [392, 670] on input "checkbox" at bounding box center [401, 671] width 39 height 39
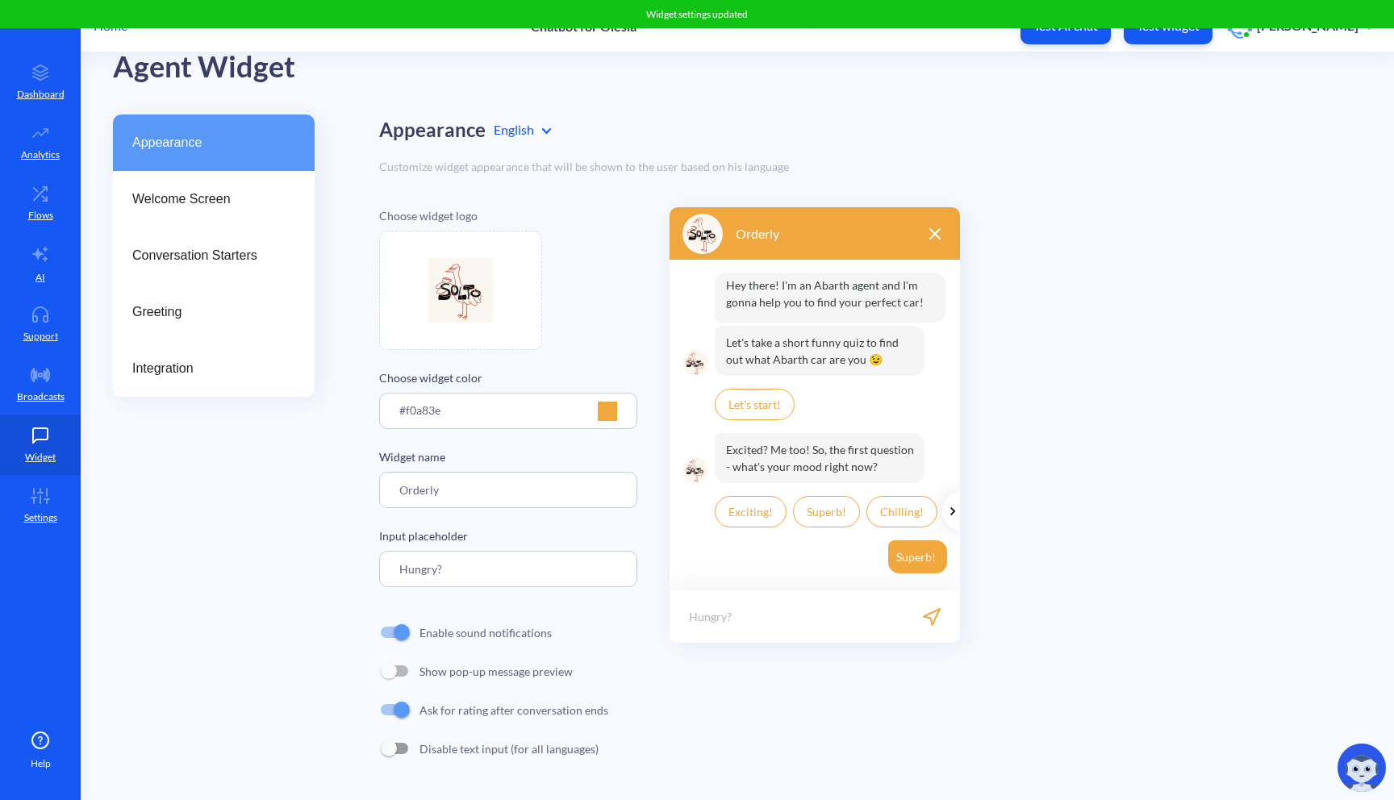
click at [406, 671] on input "checkbox" at bounding box center [389, 671] width 39 height 39
checkbox input "true"
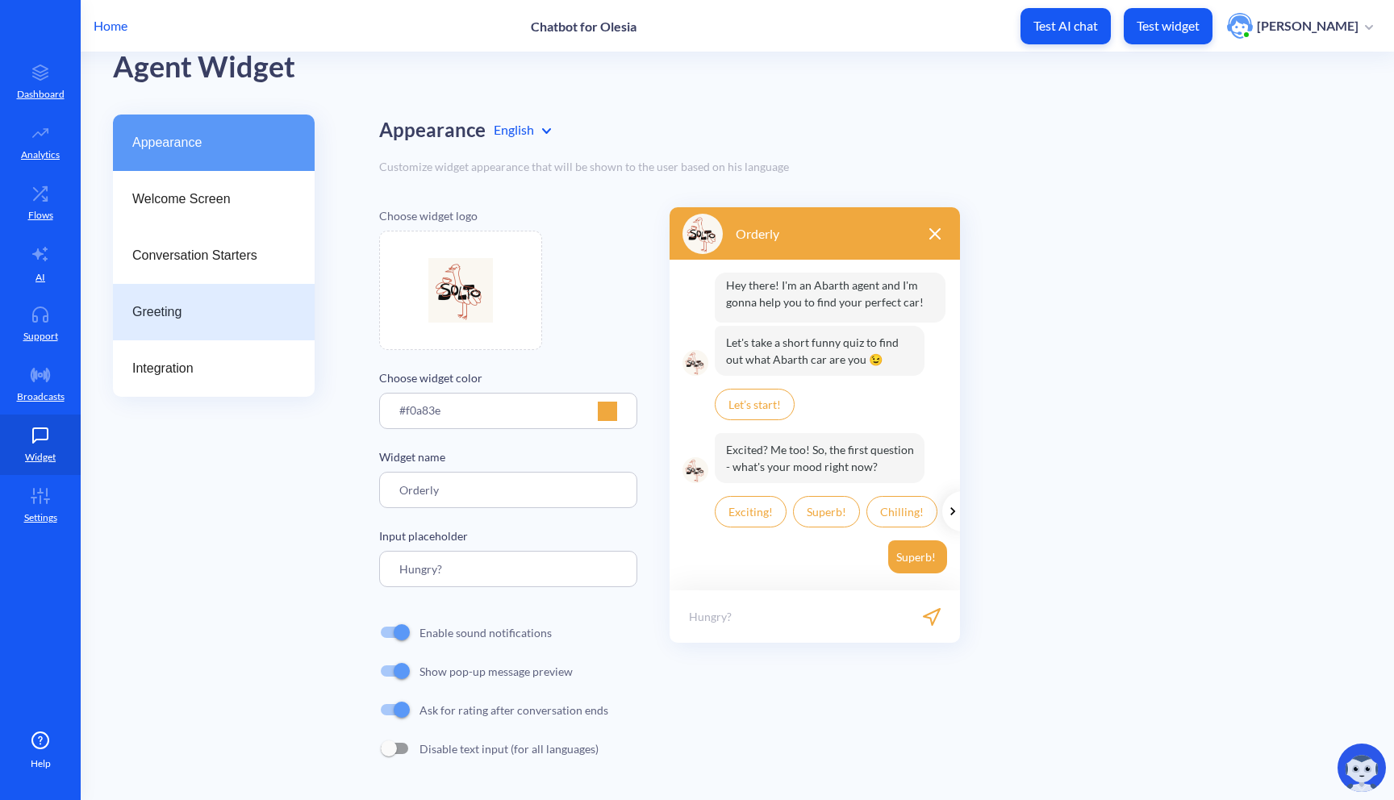
click at [267, 300] on div "Greeting" at bounding box center [214, 312] width 202 height 56
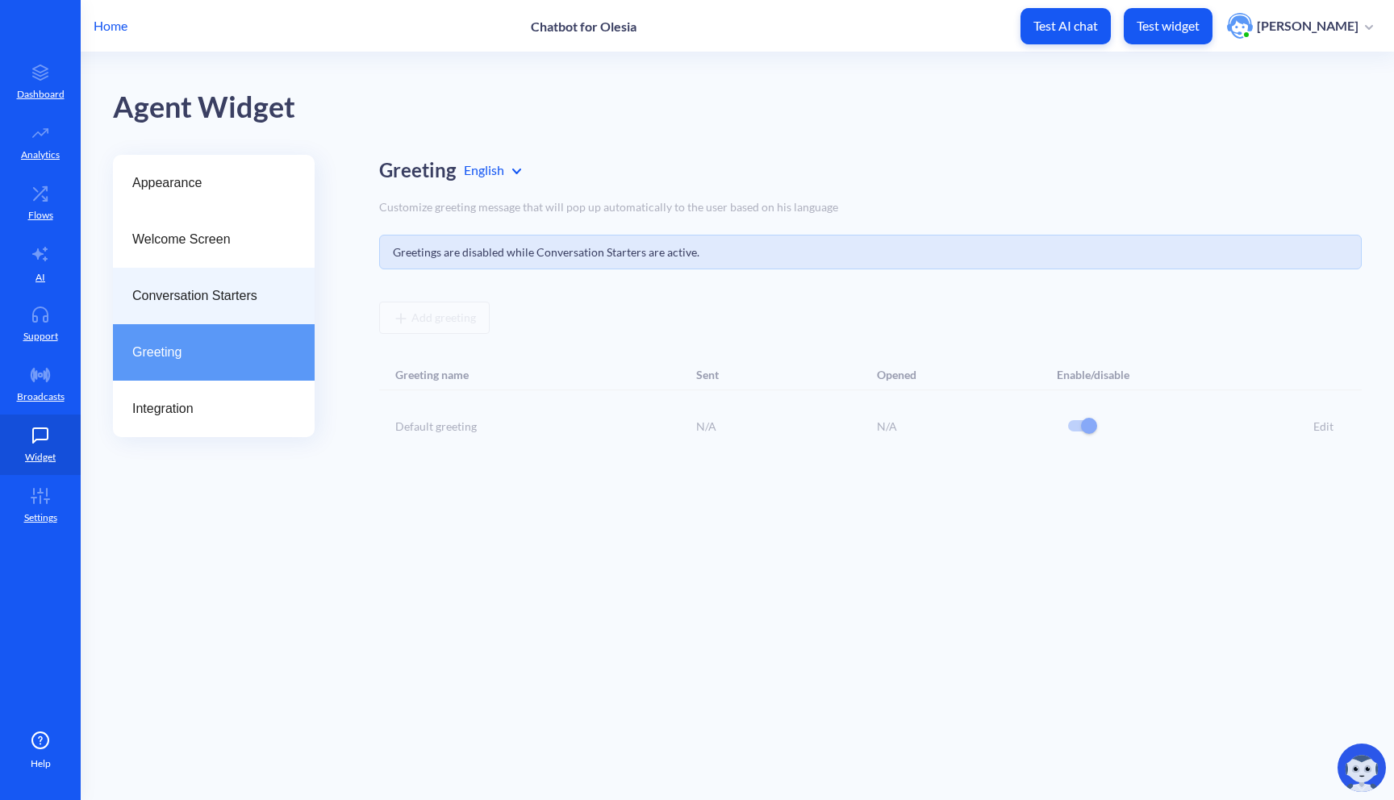
click at [277, 295] on span "Conversation Starters" at bounding box center [207, 295] width 150 height 19
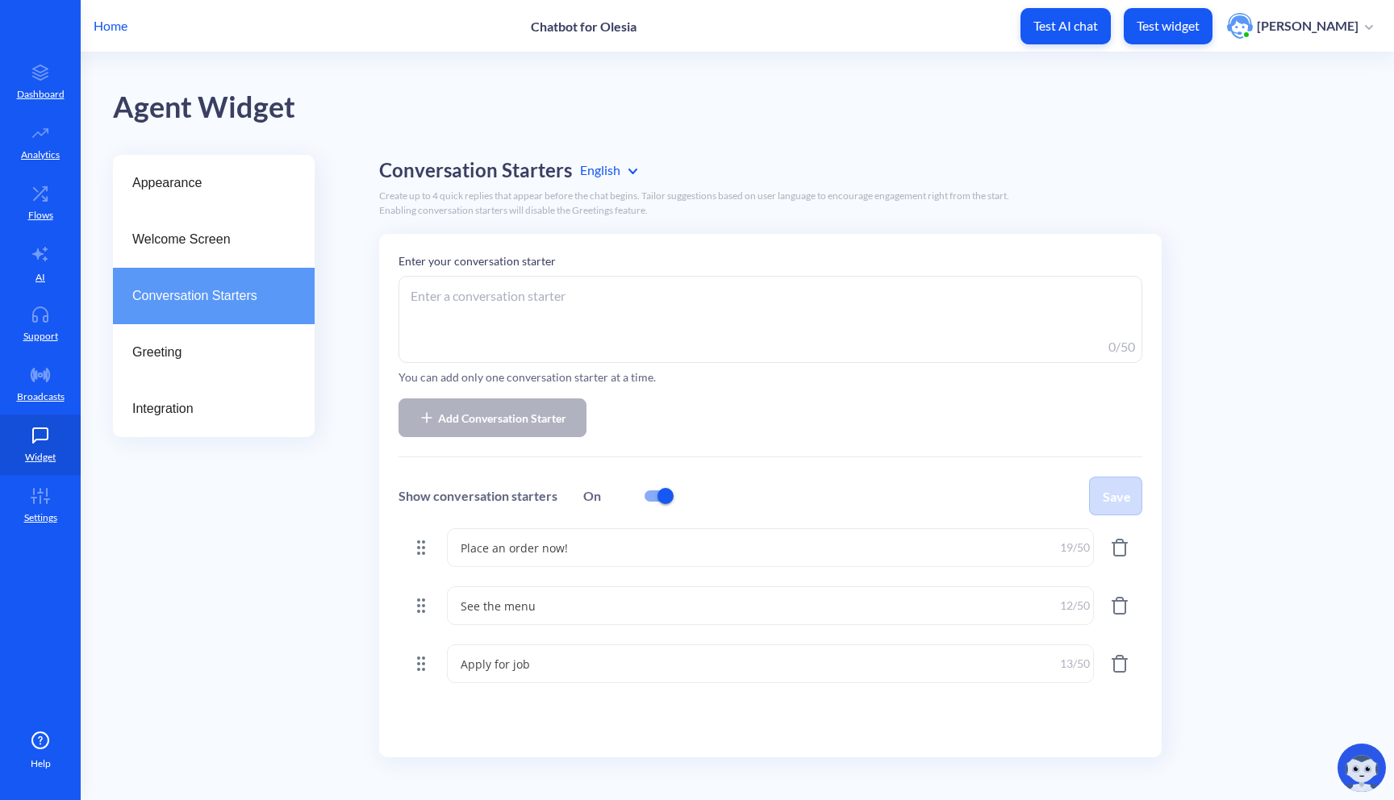
click at [653, 499] on input "checkbox" at bounding box center [665, 496] width 39 height 39
checkbox input "false"
click at [177, 346] on span "Greeting" at bounding box center [207, 352] width 150 height 19
click at [1120, 488] on button "Save" at bounding box center [1115, 496] width 53 height 39
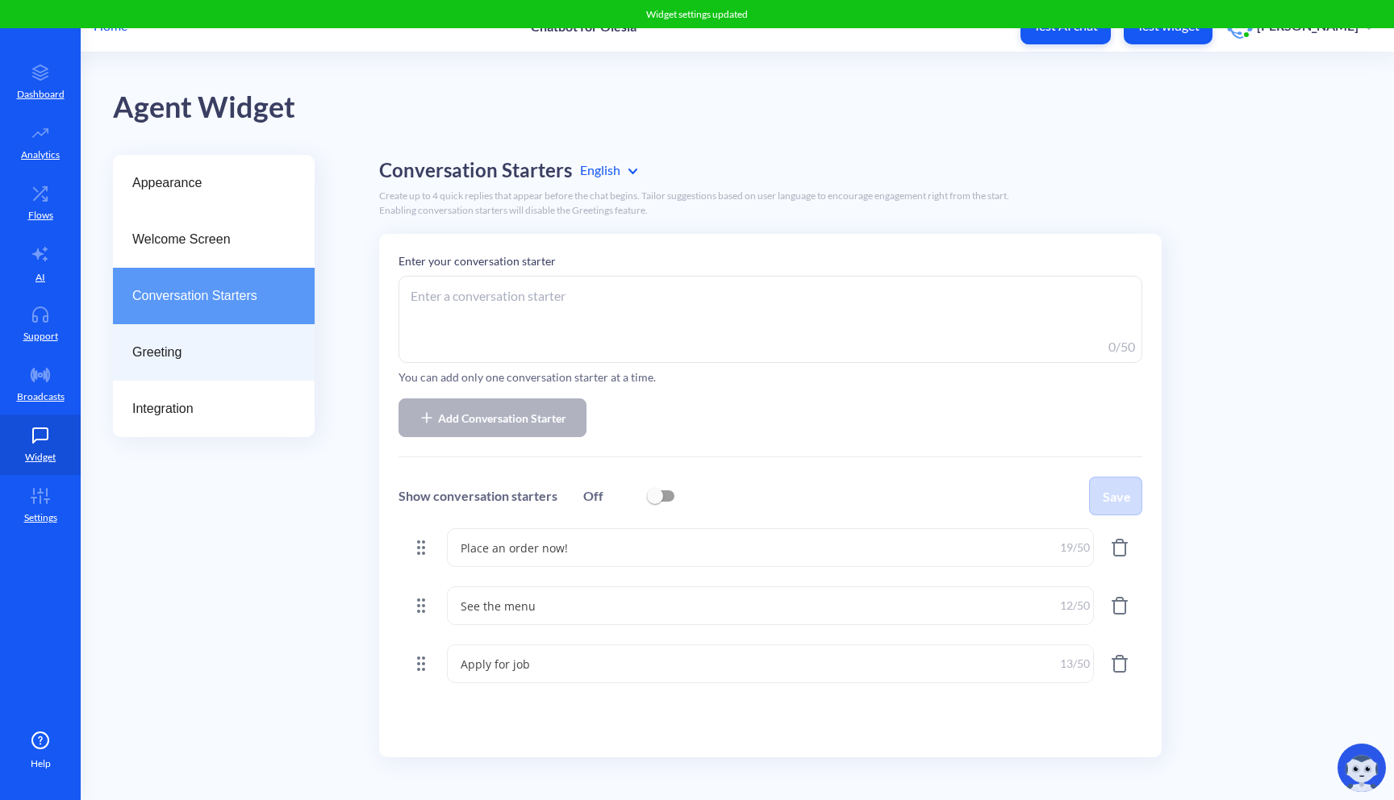
click at [261, 346] on span "Greeting" at bounding box center [207, 352] width 150 height 19
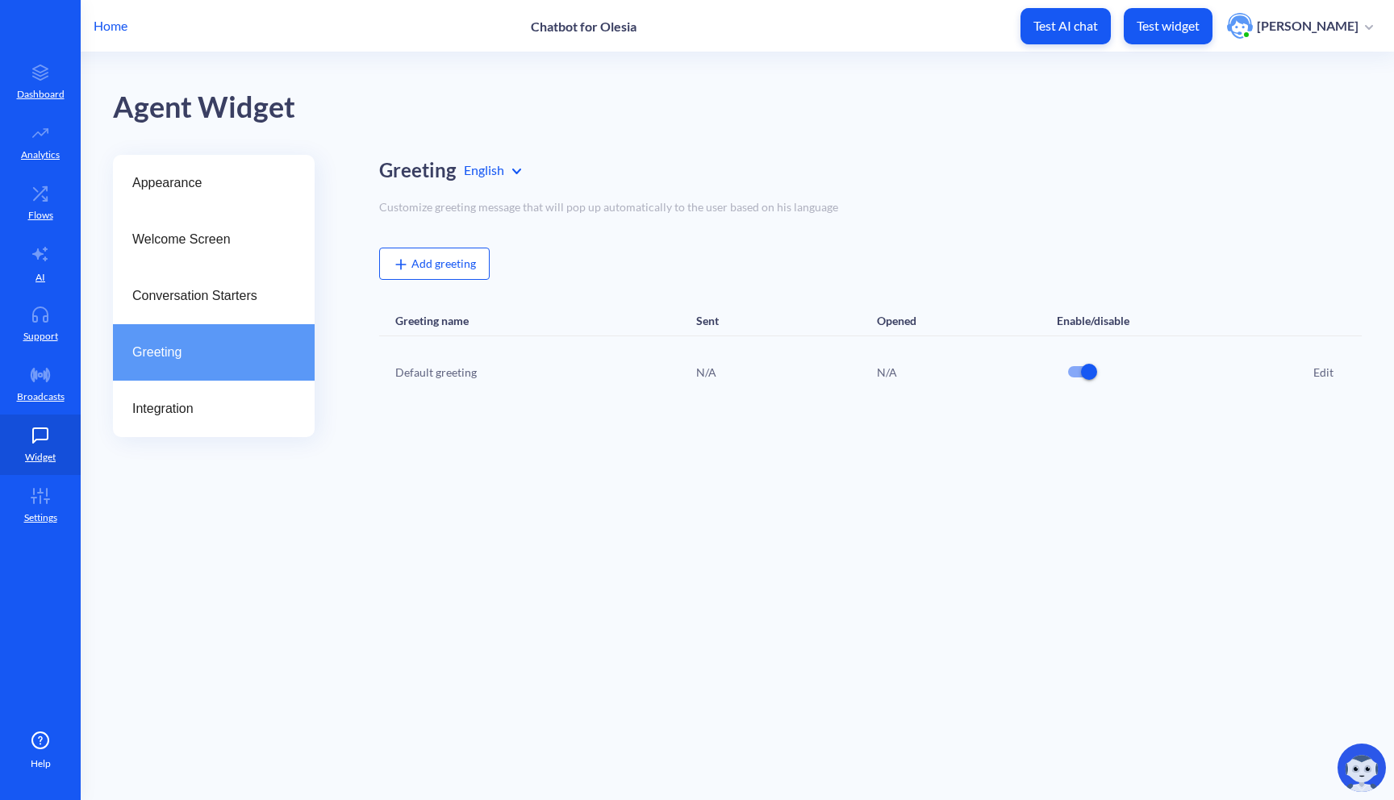
click at [474, 378] on div "Default greeting" at bounding box center [504, 372] width 218 height 39
click at [449, 270] on div "Add greeting" at bounding box center [434, 264] width 111 height 32
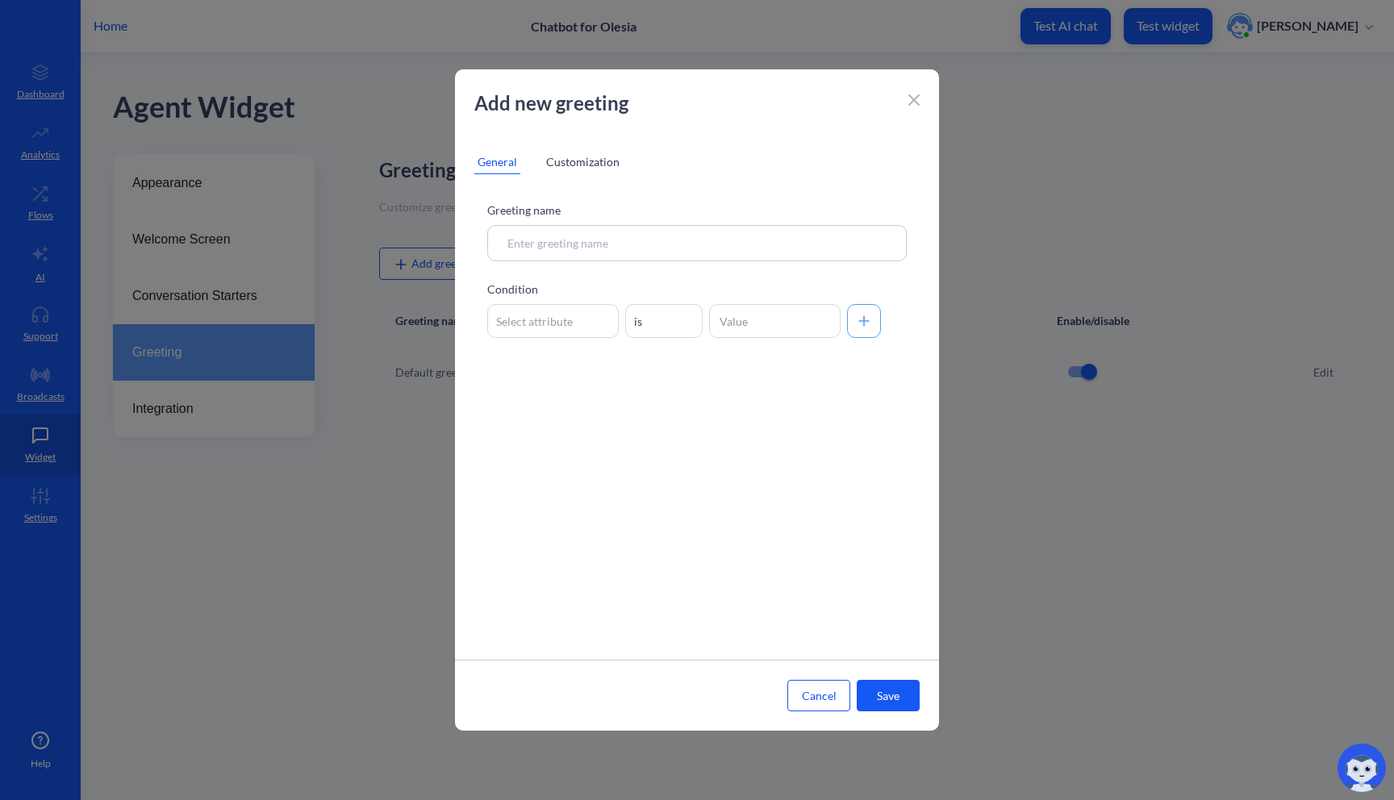
click at [554, 248] on input at bounding box center [697, 243] width 420 height 36
type input "my greeting"
click at [541, 325] on div "Select attribute" at bounding box center [534, 321] width 77 height 17
click at [814, 689] on button "Cancel" at bounding box center [818, 695] width 63 height 31
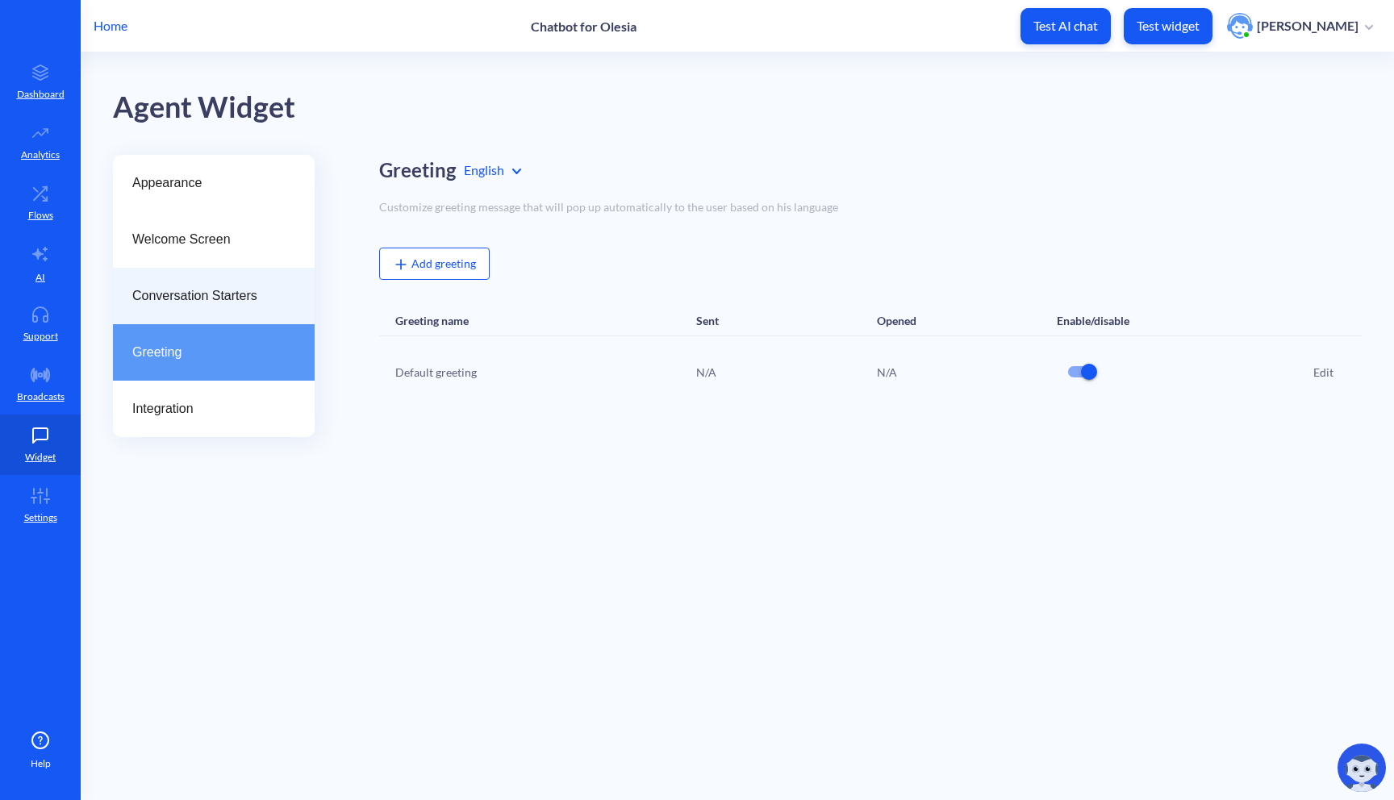
click at [274, 299] on span "Conversation Starters" at bounding box center [207, 295] width 150 height 19
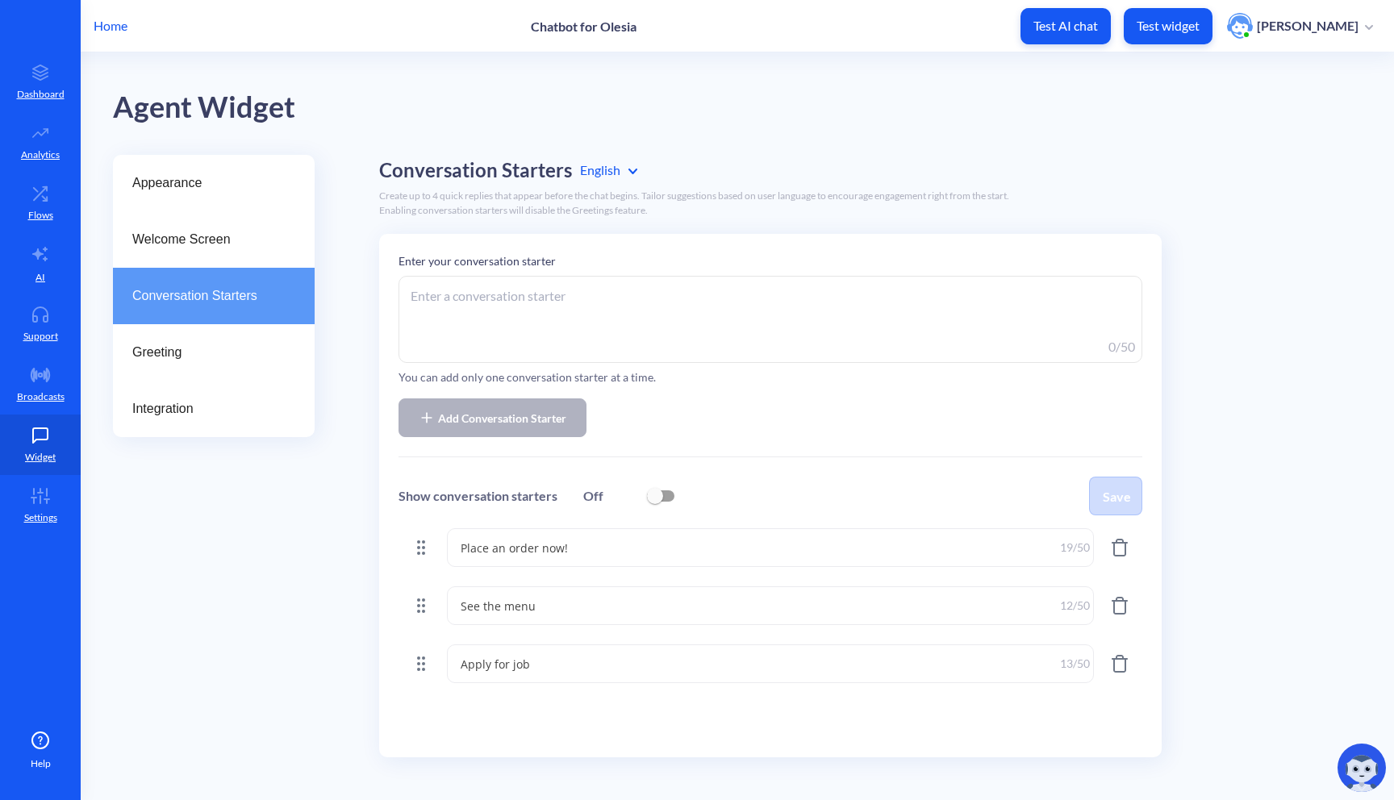
click at [667, 491] on input "checkbox" at bounding box center [655, 496] width 39 height 39
checkbox input "true"
click at [254, 361] on span "Greeting" at bounding box center [207, 352] width 150 height 19
click at [1114, 490] on button "Save" at bounding box center [1115, 496] width 53 height 39
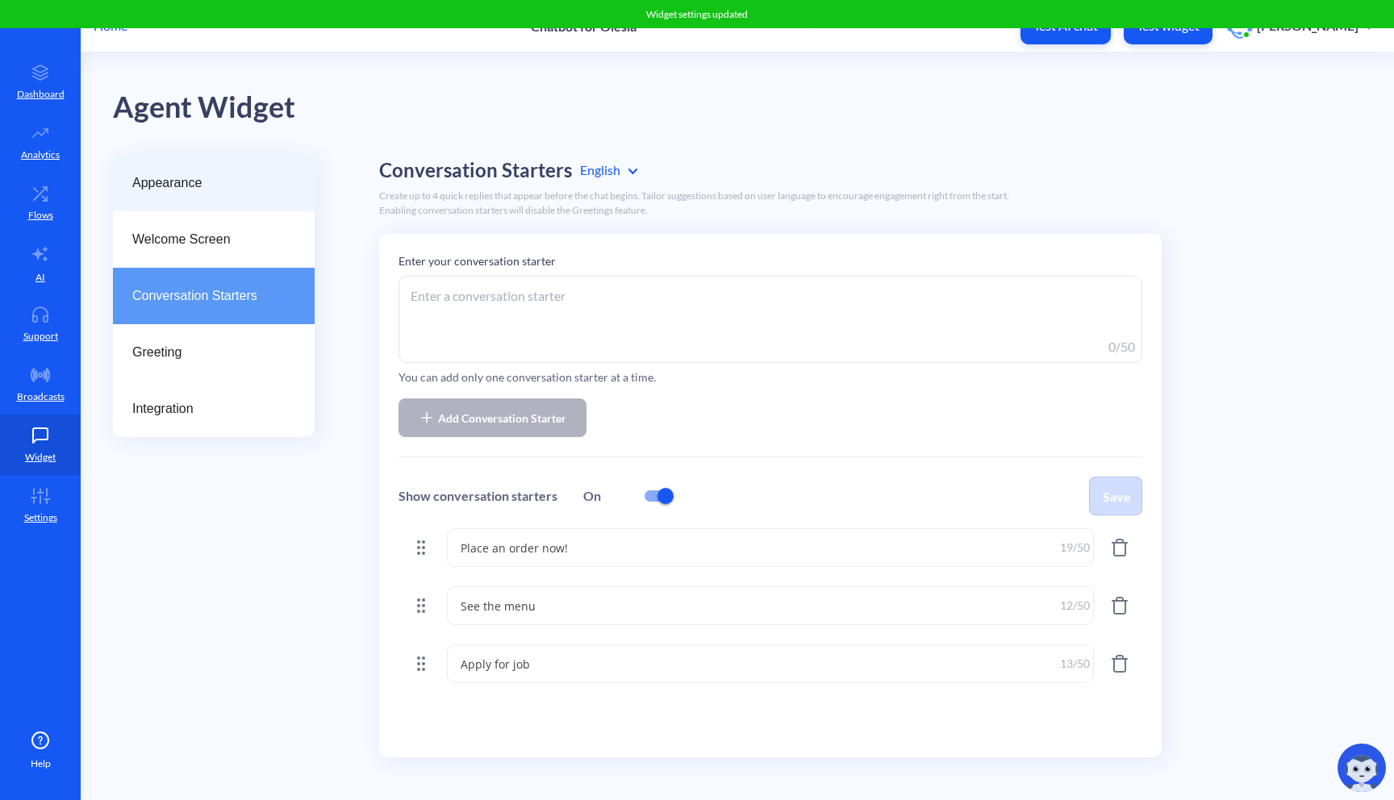
click at [263, 190] on span "Appearance" at bounding box center [207, 182] width 150 height 19
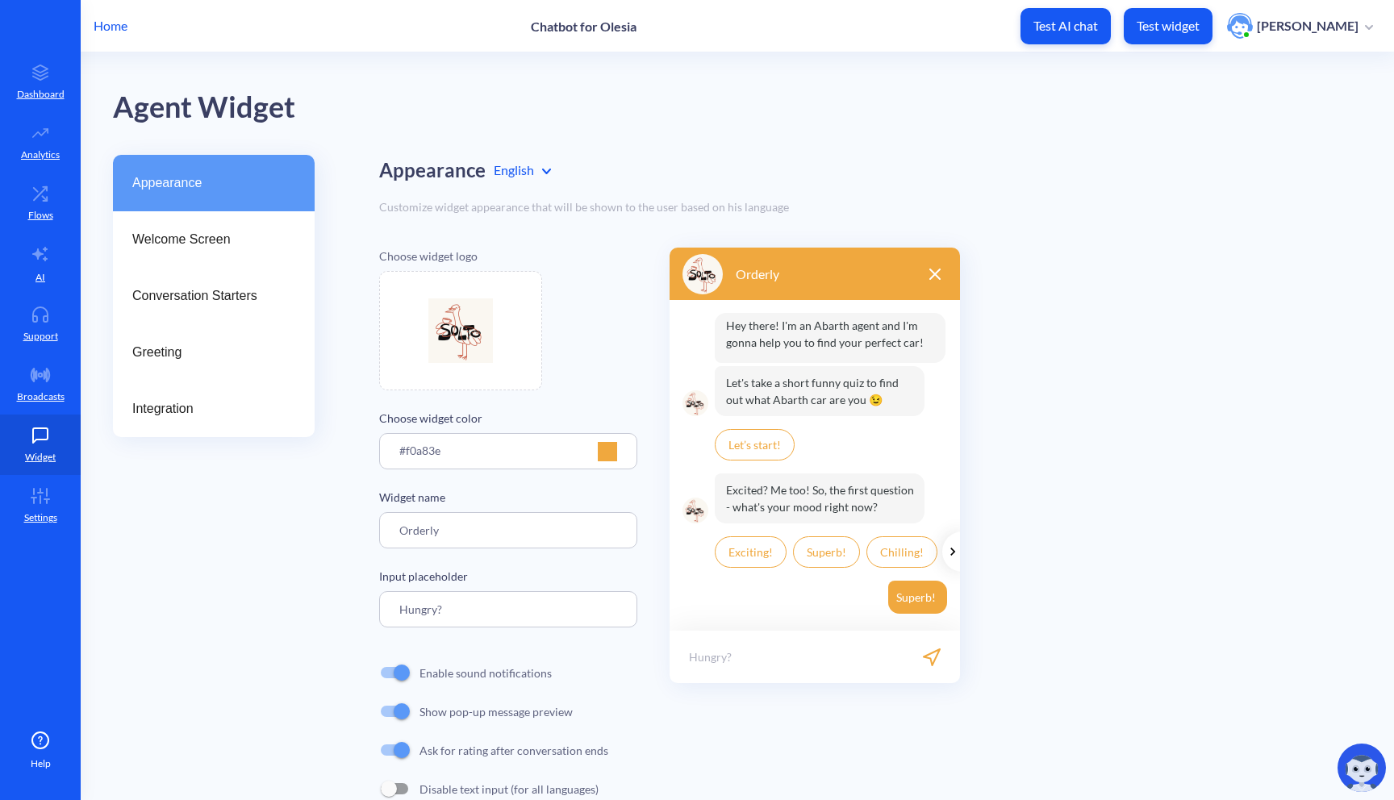
scroll to position [40, 0]
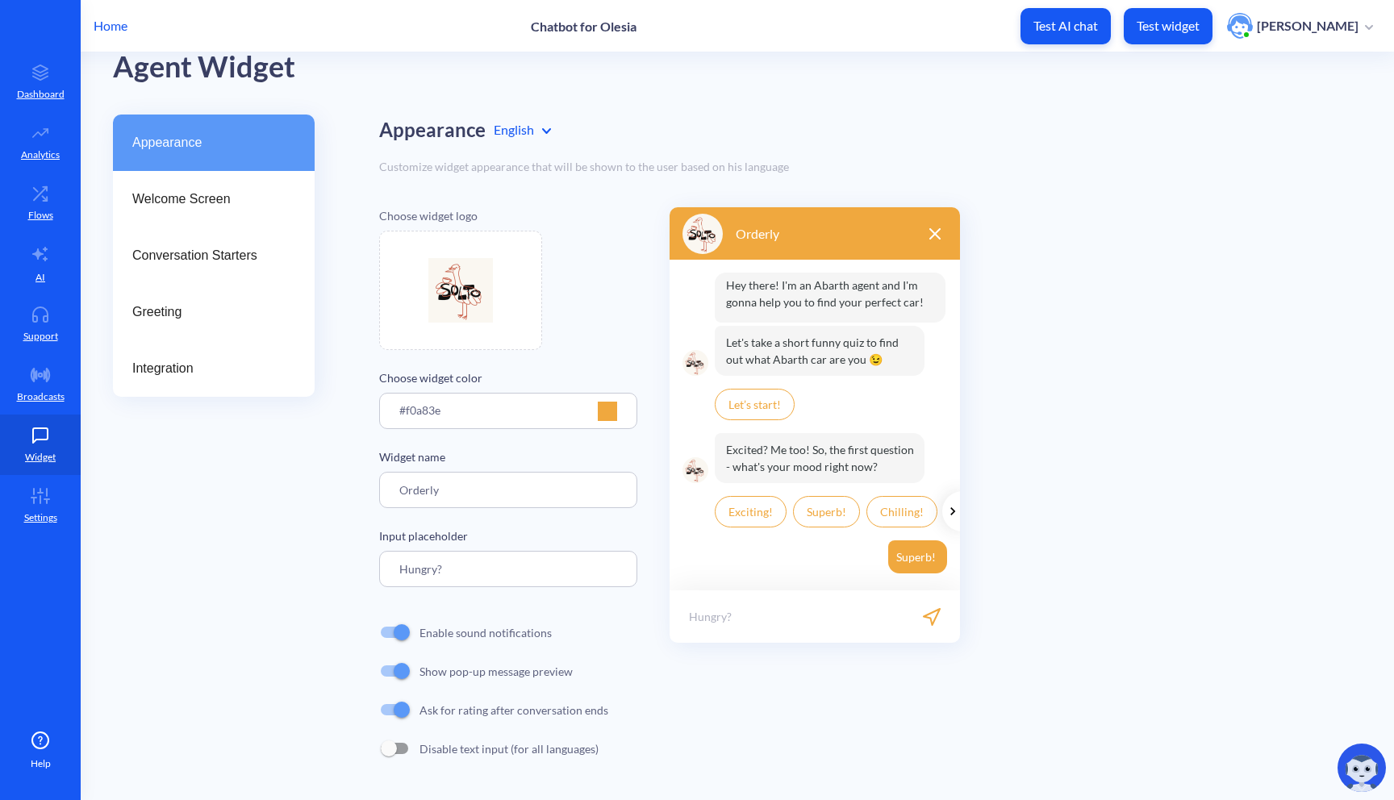
click at [449, 571] on input "Hungry?" at bounding box center [508, 569] width 258 height 36
type input "Write here..."
click at [1088, 512] on div "Choose widget logo Choose widget color #f0a83e Widget name Orderly Input placeh…" at bounding box center [870, 487] width 983 height 561
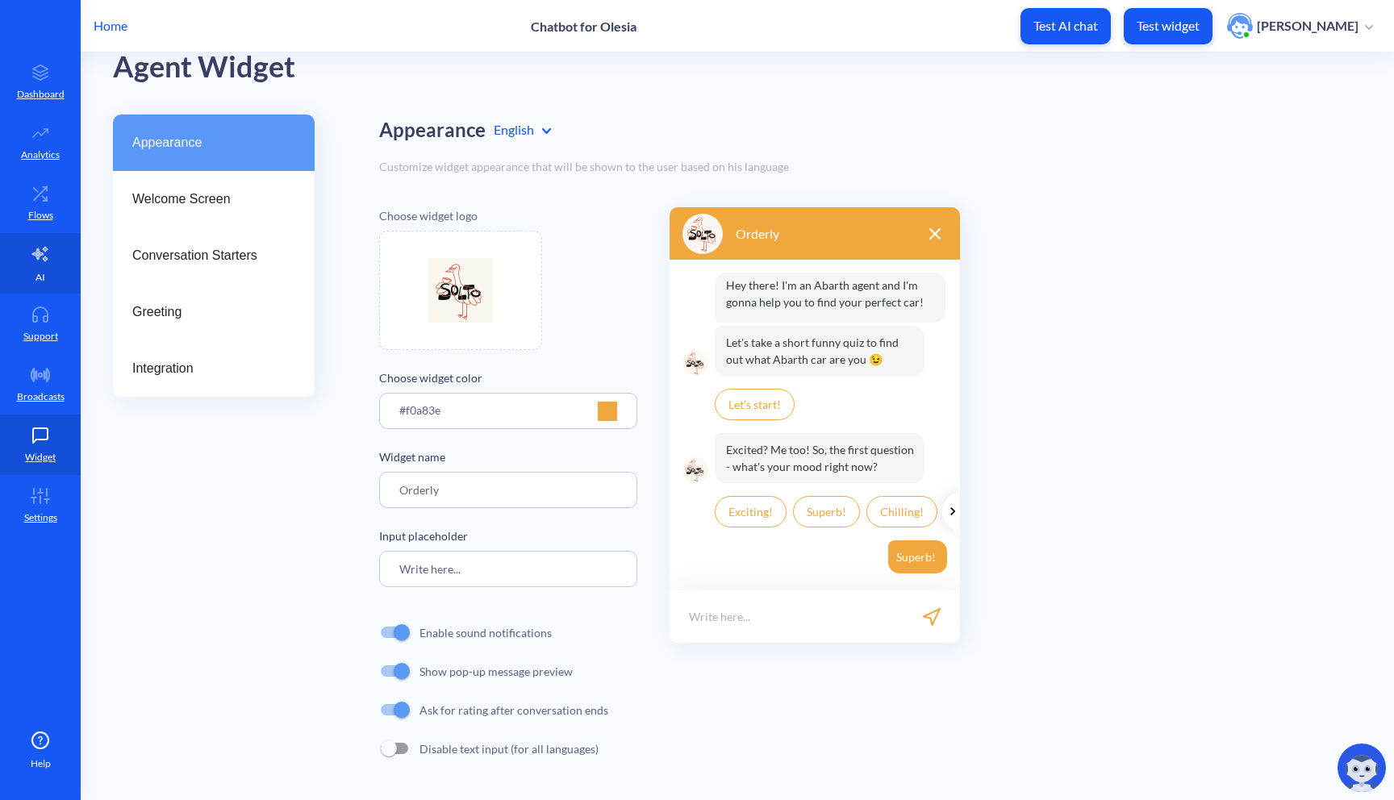
click at [41, 270] on p "AI" at bounding box center [40, 277] width 10 height 15
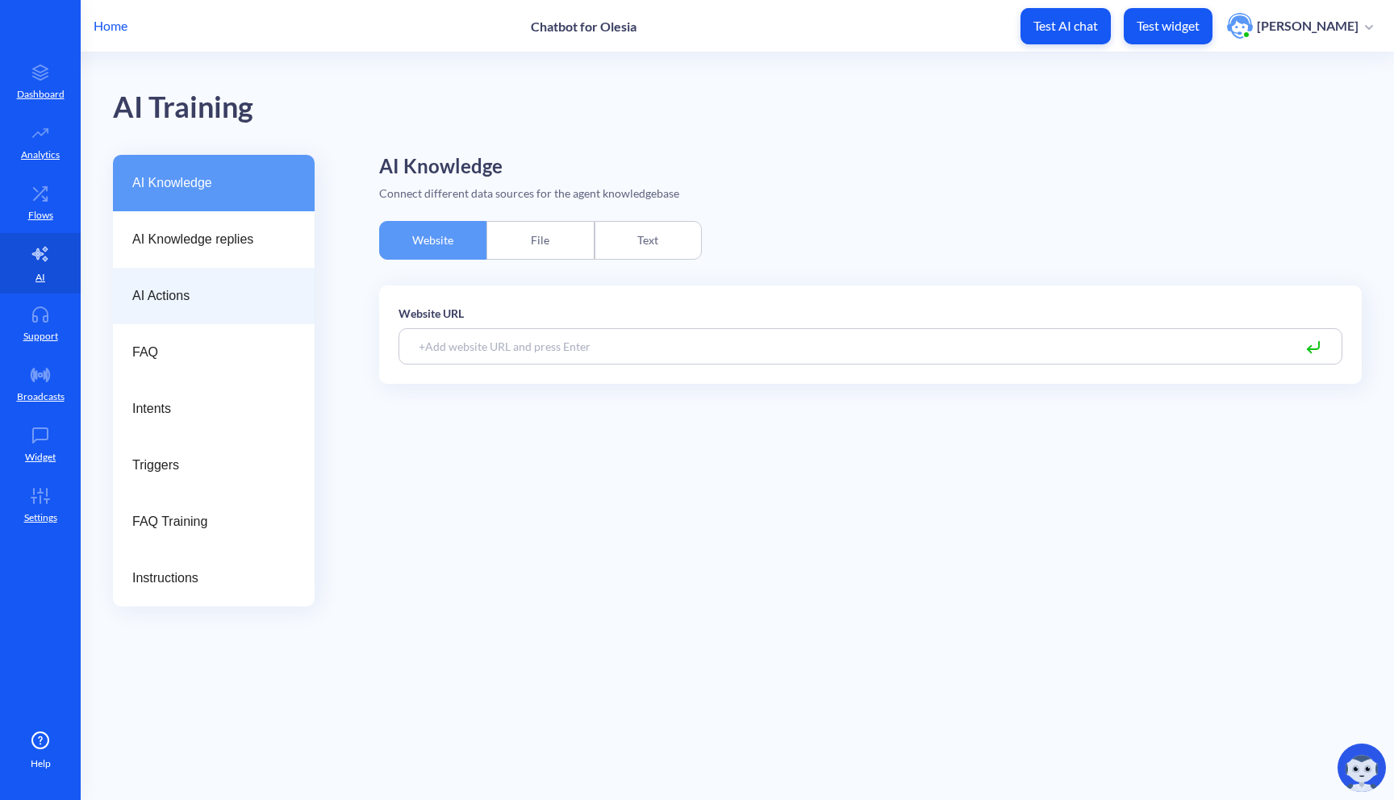
click at [258, 293] on span "AI Actions" at bounding box center [207, 295] width 150 height 19
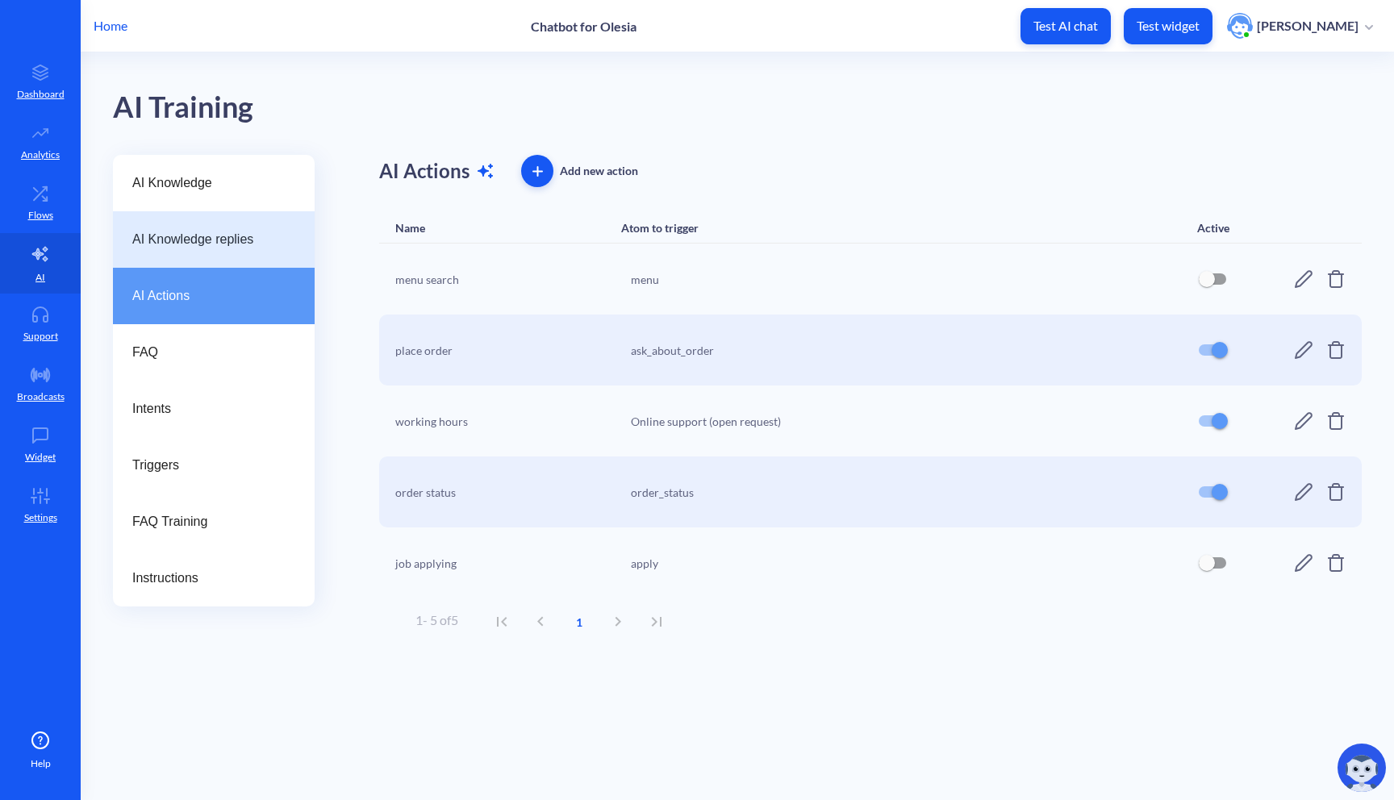
click at [250, 236] on span "AI Knowledge replies" at bounding box center [207, 239] width 150 height 19
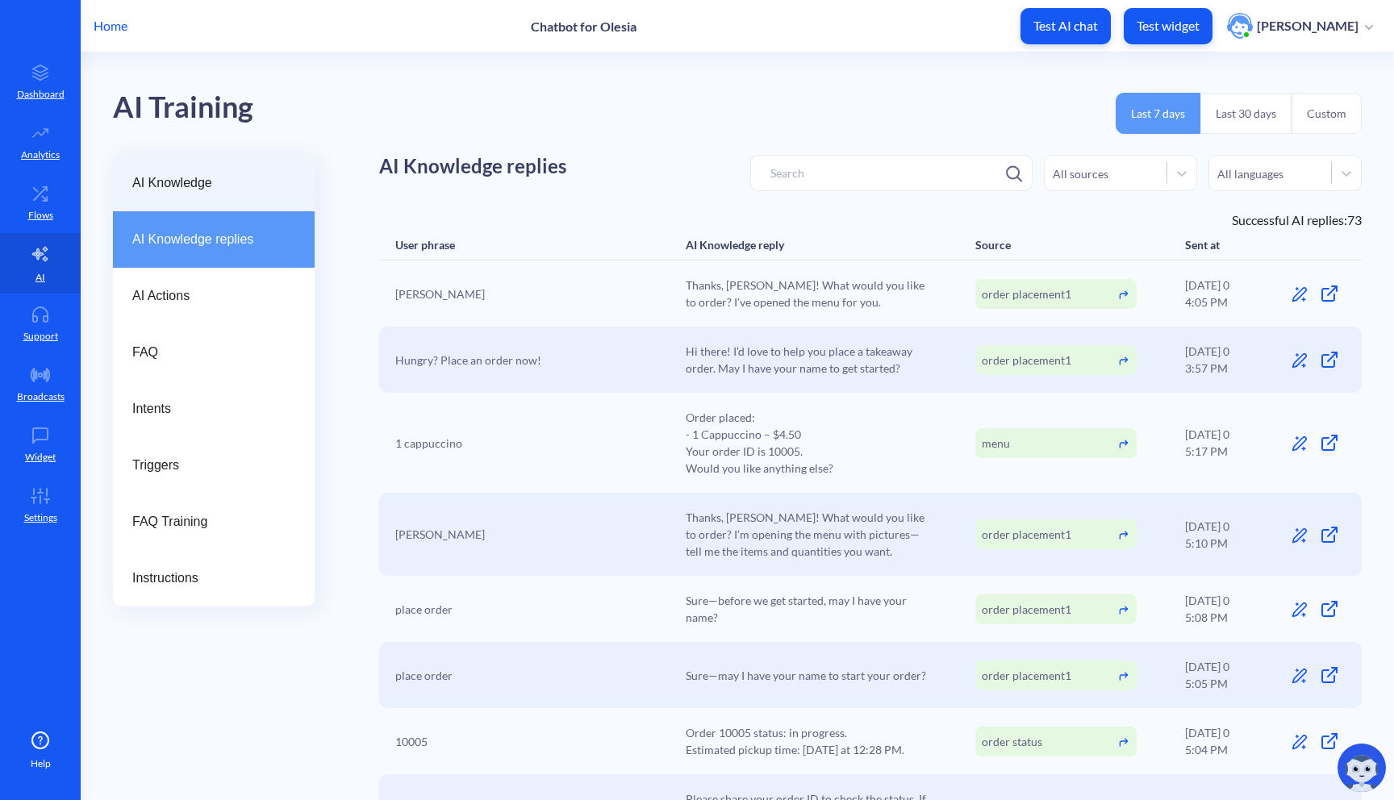
click at [212, 179] on span "AI Knowledge" at bounding box center [207, 182] width 150 height 19
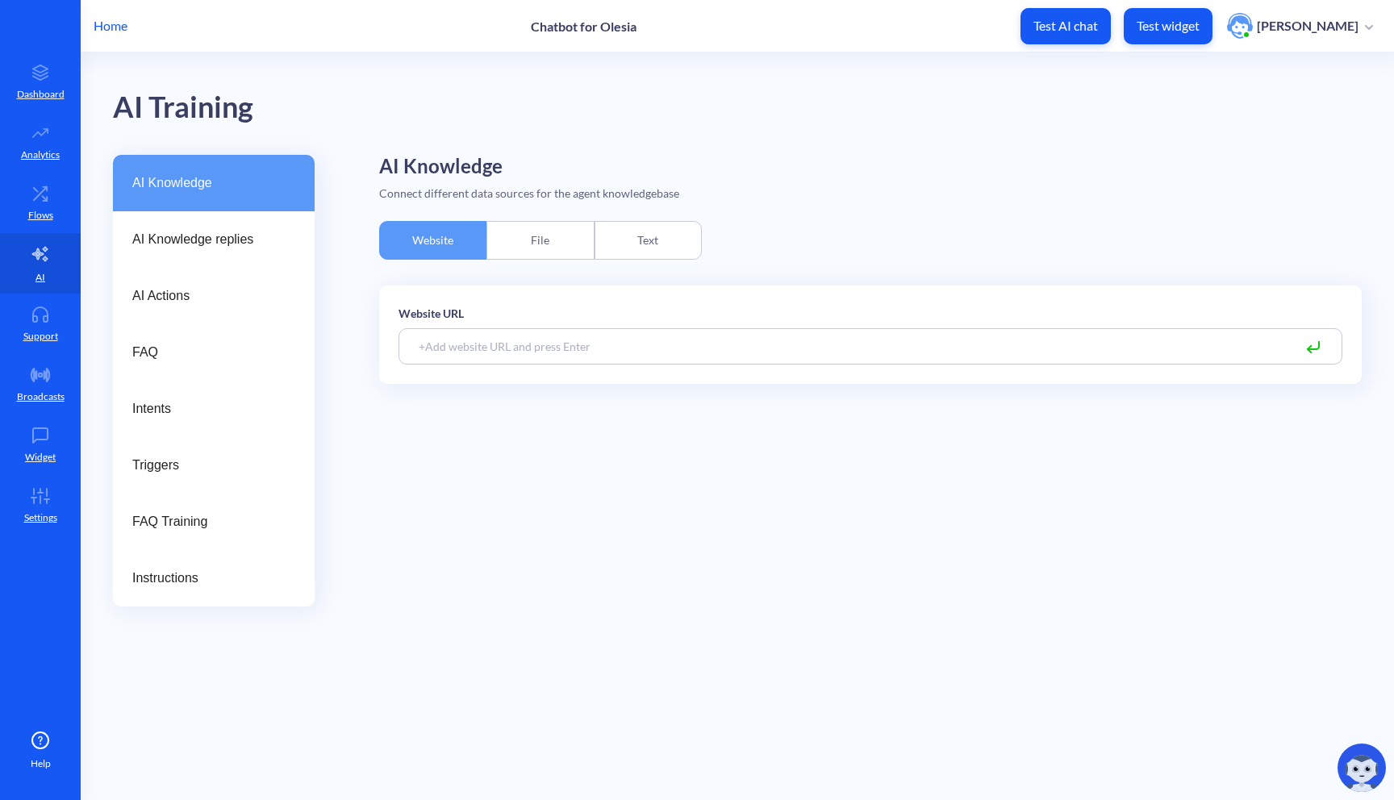
click at [631, 252] on div "Text" at bounding box center [648, 240] width 107 height 39
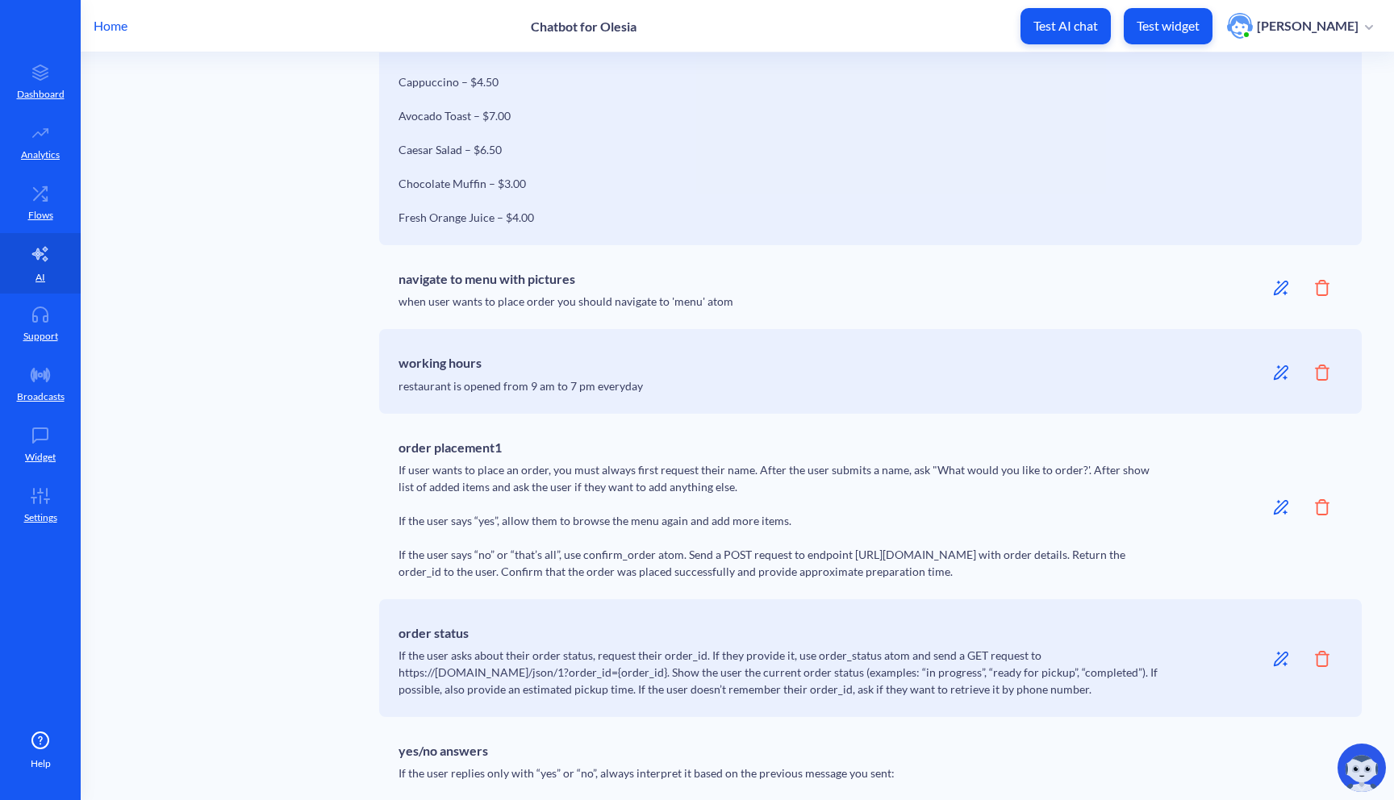
scroll to position [1092, 0]
click at [1322, 507] on icon at bounding box center [1322, 503] width 15 height 16
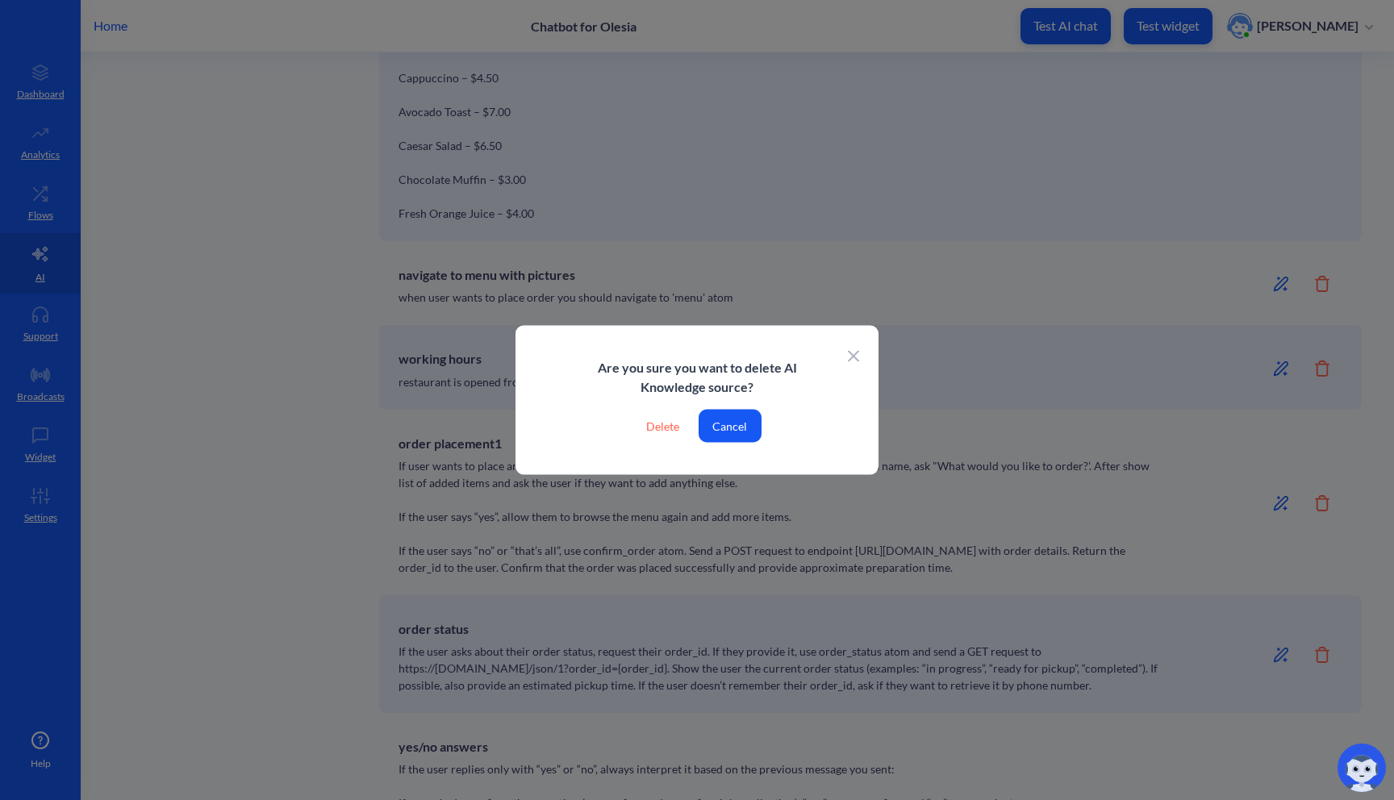
click at [662, 422] on div "Delete" at bounding box center [662, 426] width 59 height 33
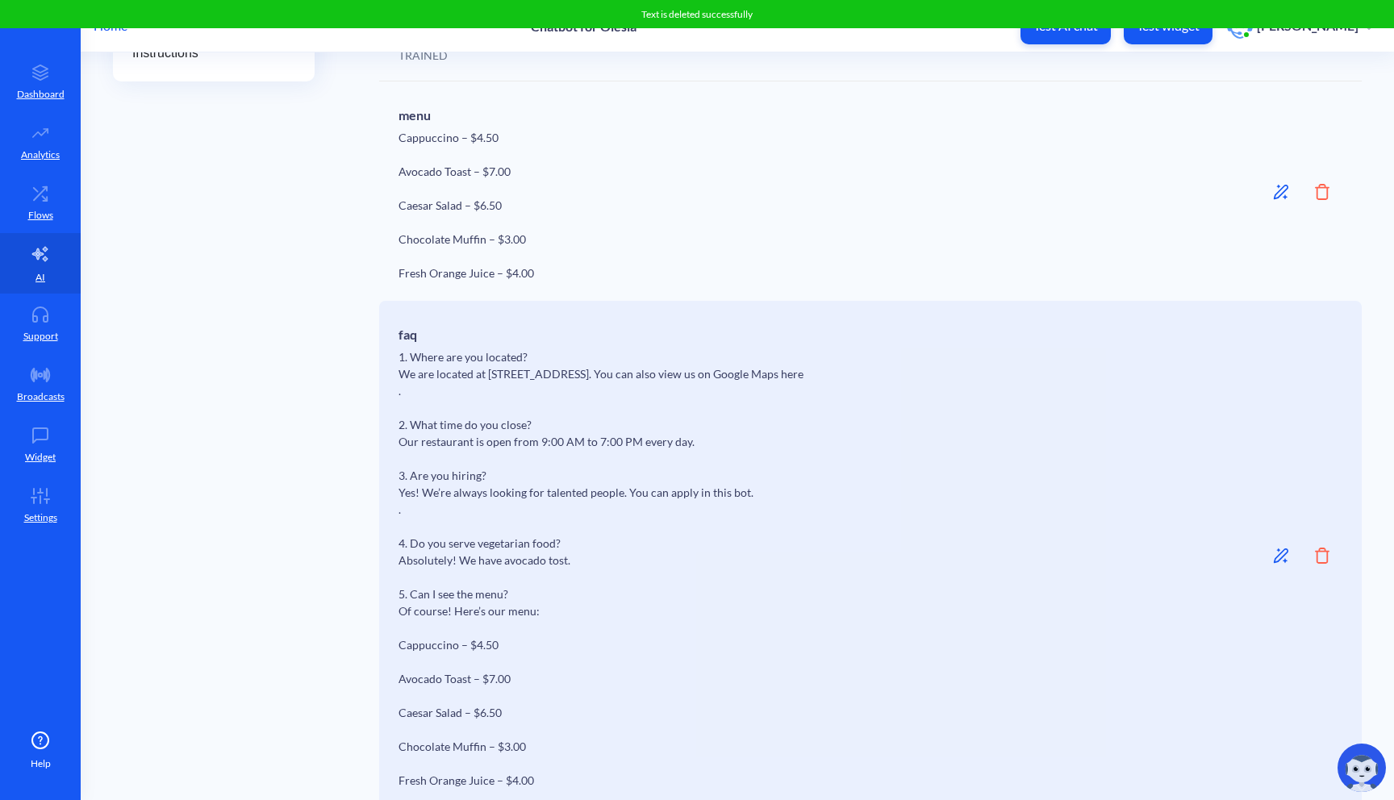
scroll to position [0, 0]
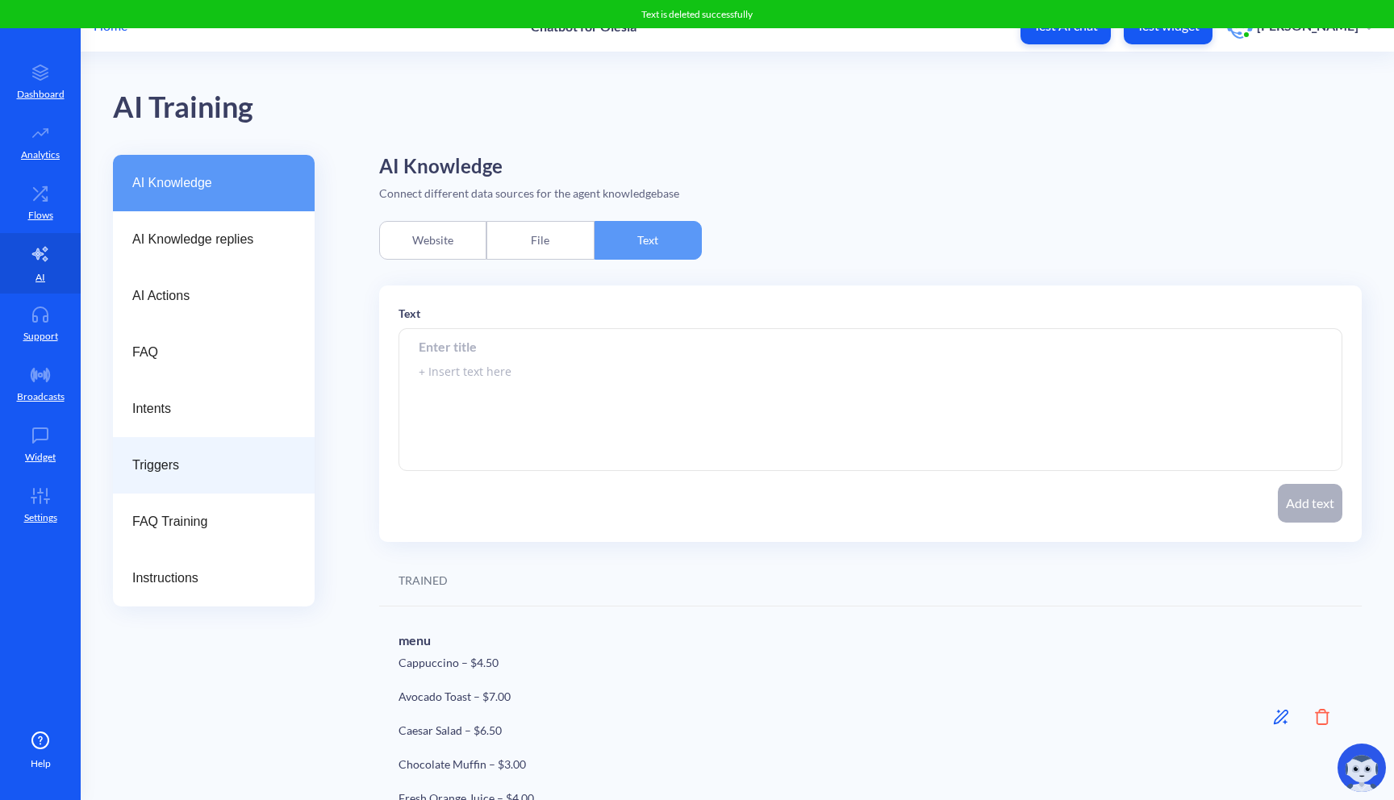
click at [167, 459] on span "Triggers" at bounding box center [207, 465] width 150 height 19
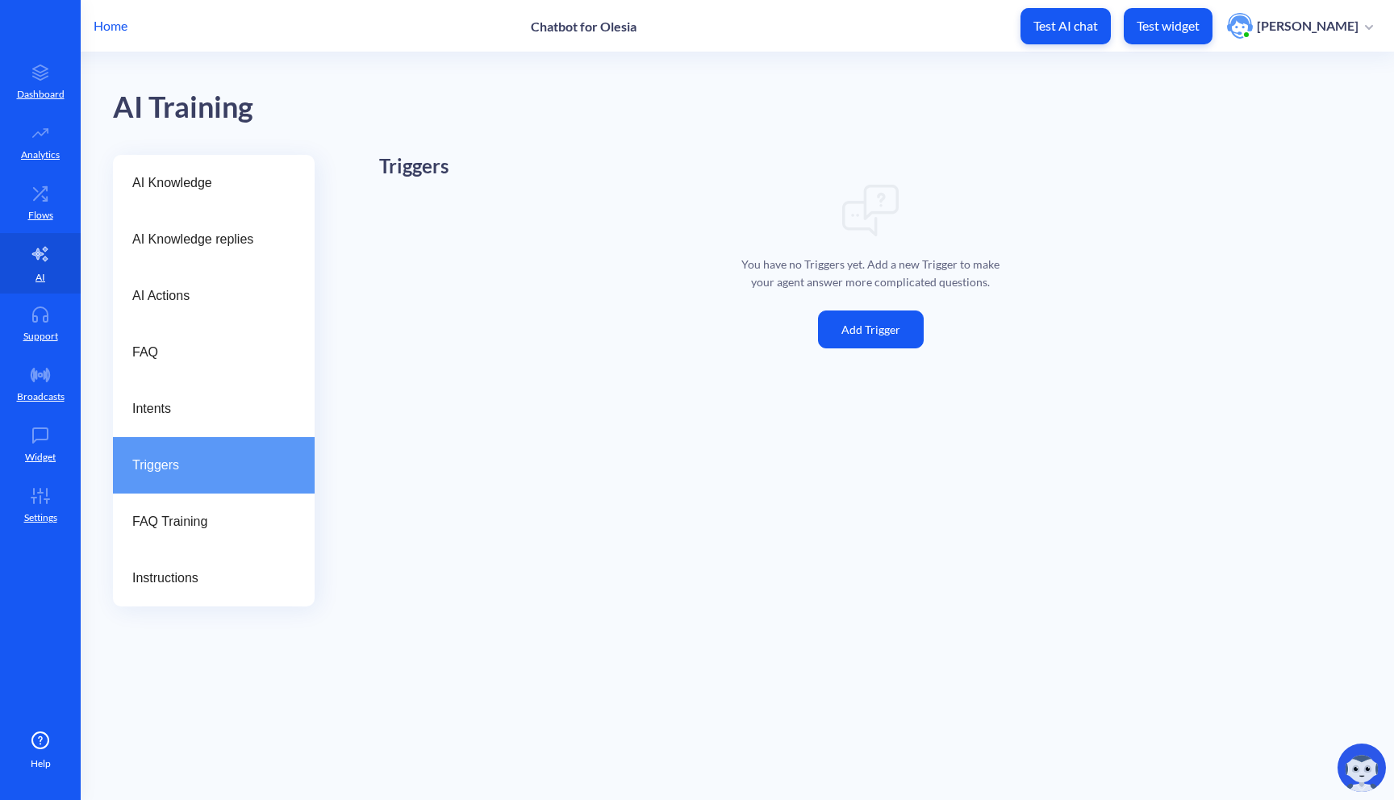
click at [853, 335] on button "Add Trigger" at bounding box center [871, 330] width 106 height 38
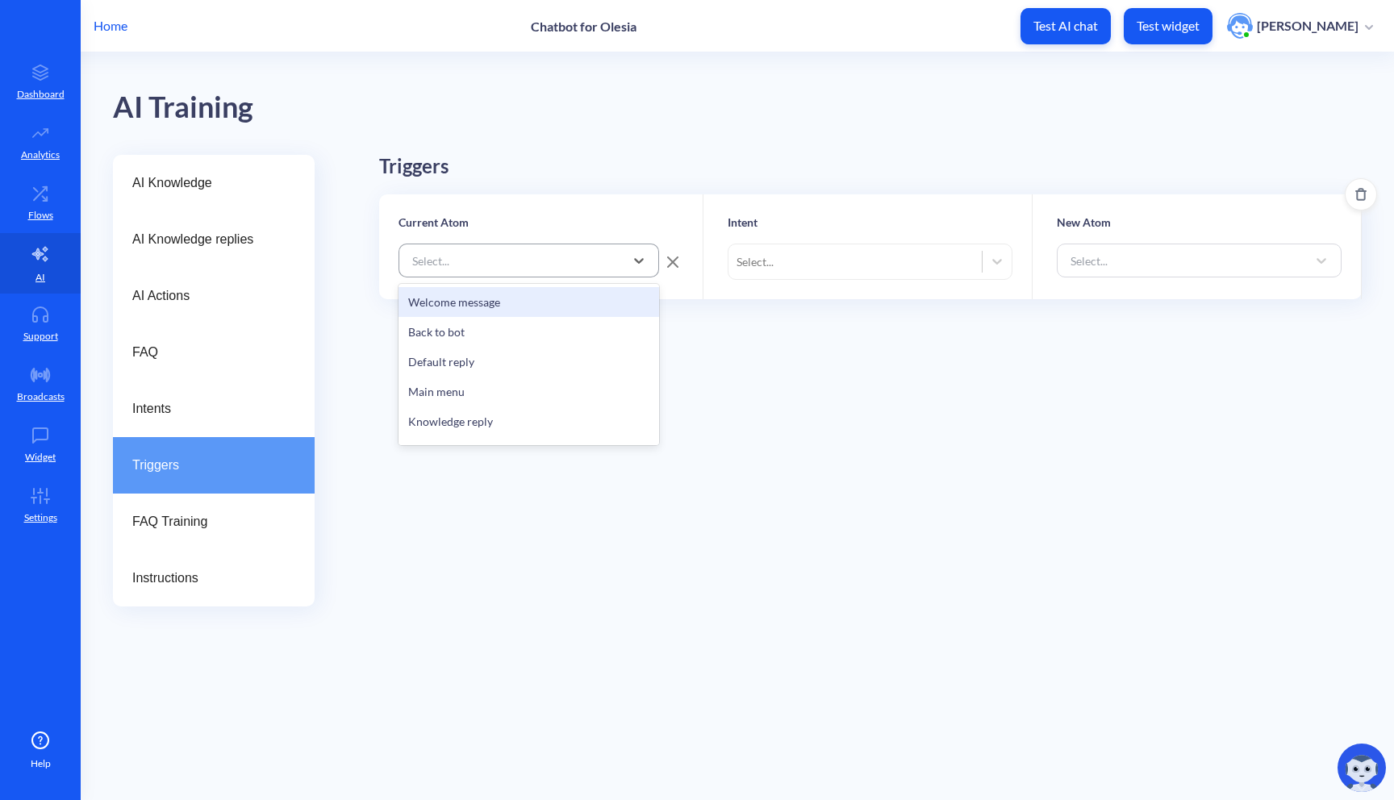
click at [526, 257] on div "Select..." at bounding box center [514, 260] width 220 height 29
click at [833, 259] on div "Select..." at bounding box center [855, 261] width 253 height 29
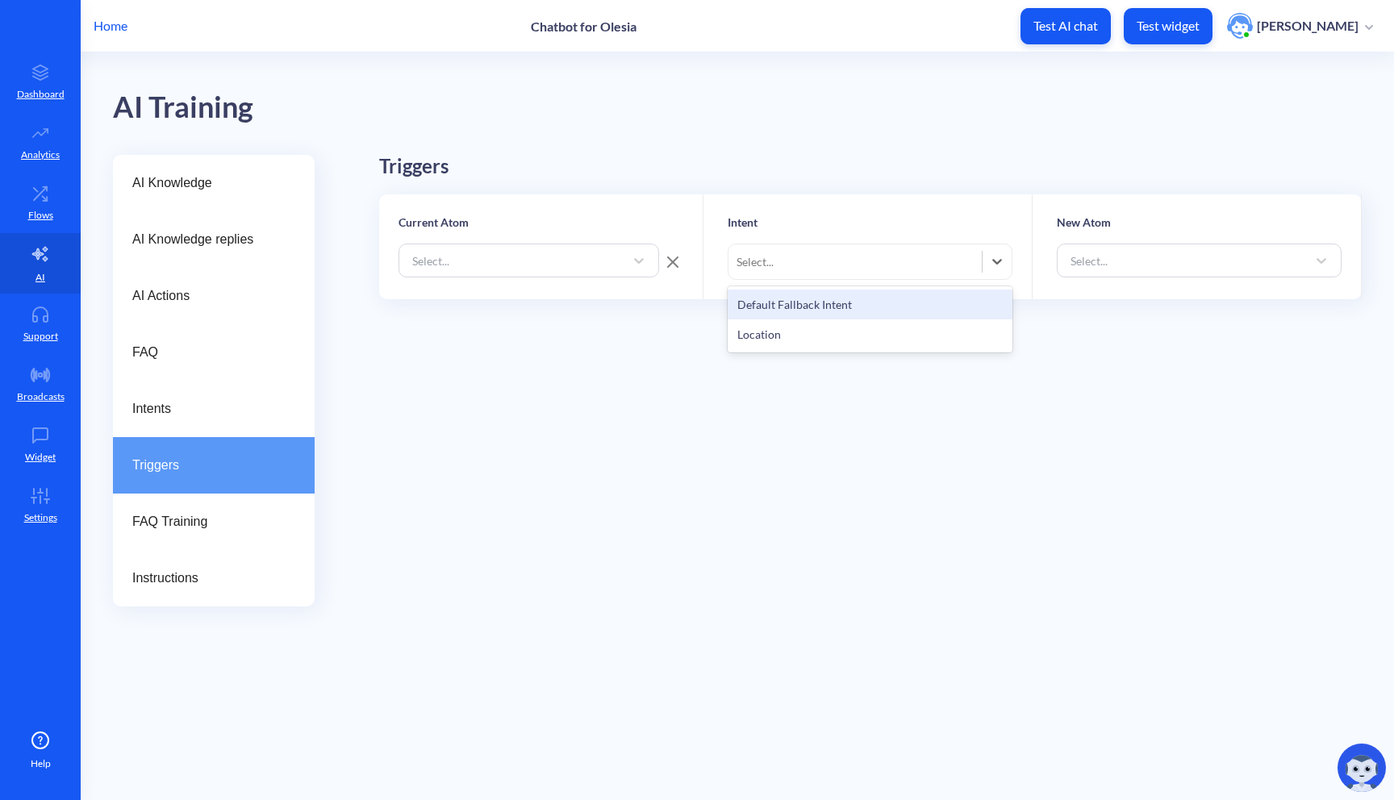
click at [622, 396] on div "Triggers Current Atom Select... Intent option Default Fallback Intent focused, …" at bounding box center [870, 335] width 983 height 361
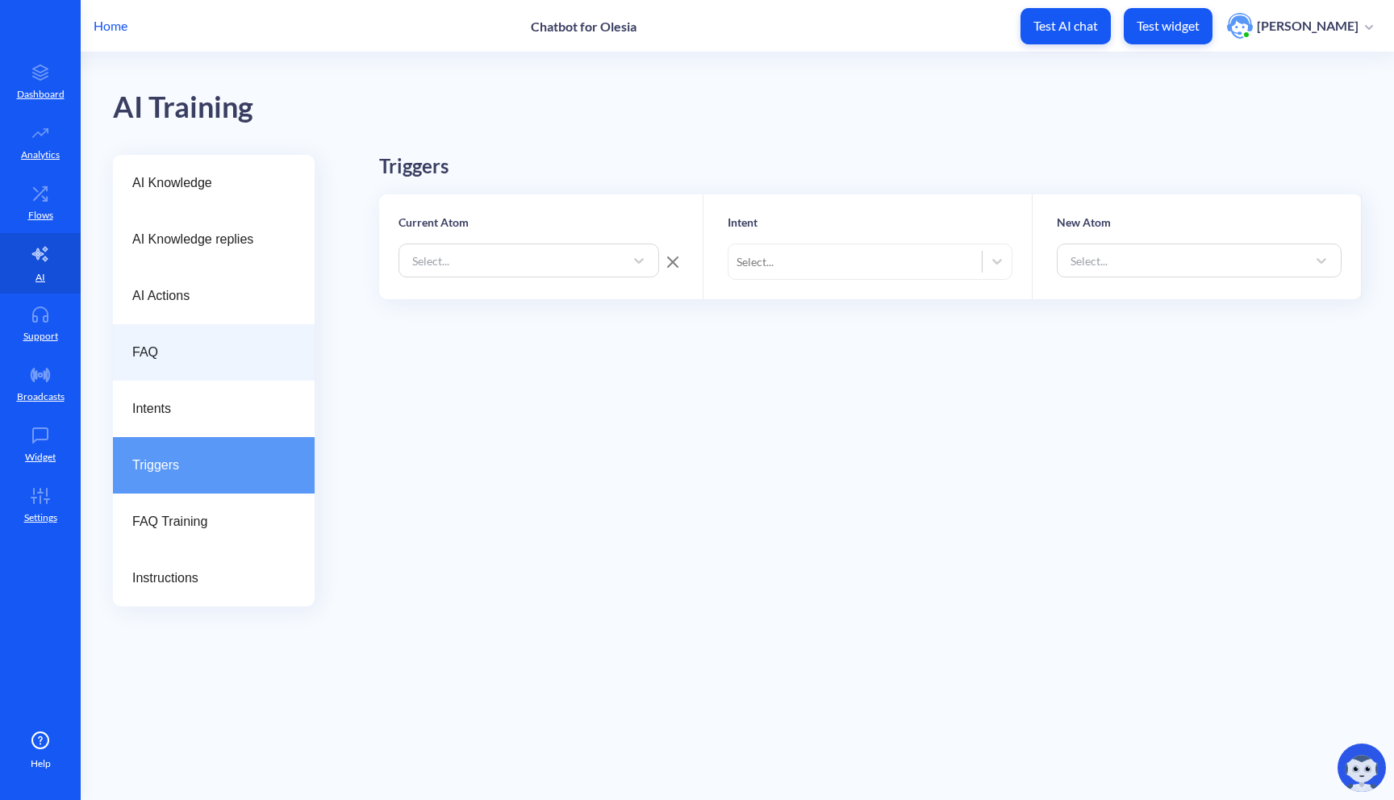
click at [225, 335] on div "FAQ" at bounding box center [214, 352] width 202 height 56
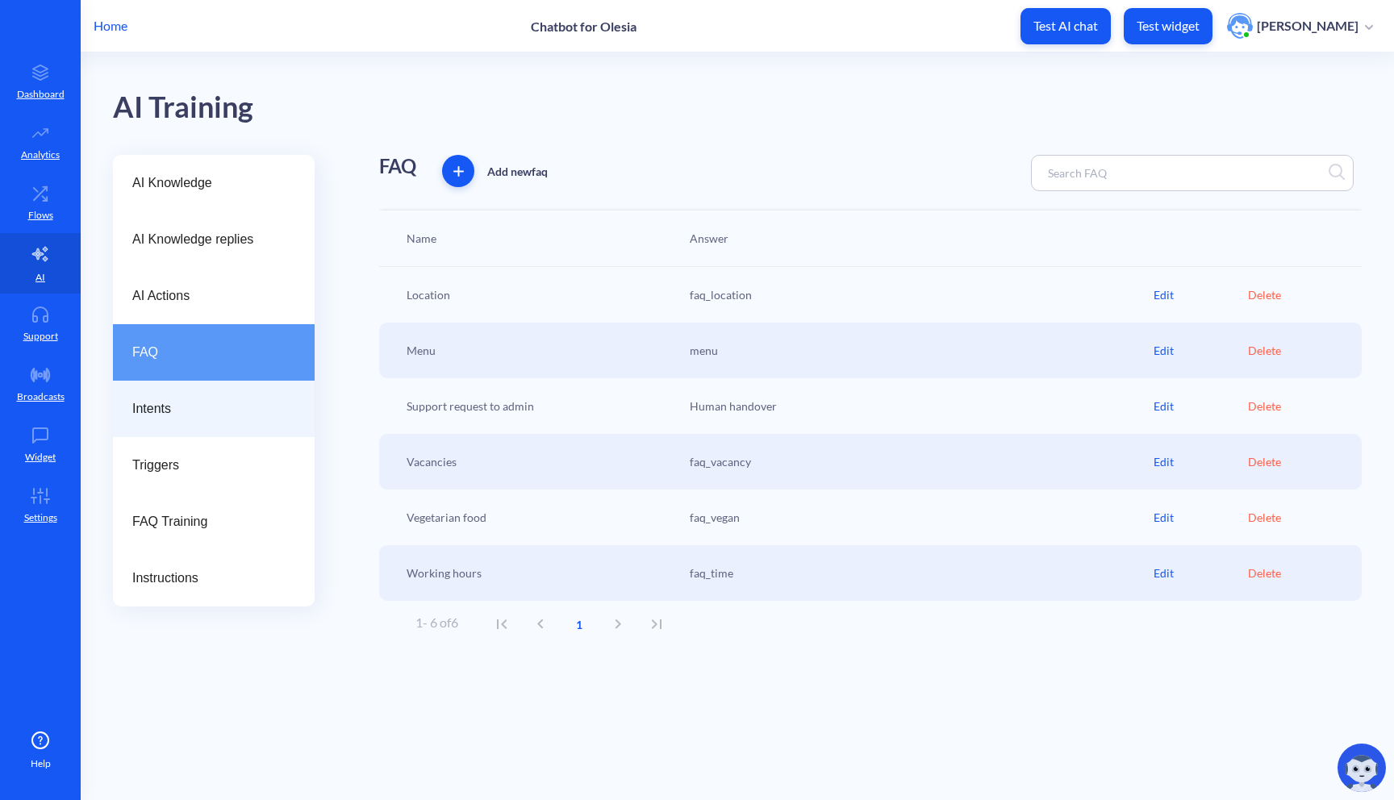
click at [237, 401] on span "Intents" at bounding box center [207, 408] width 150 height 19
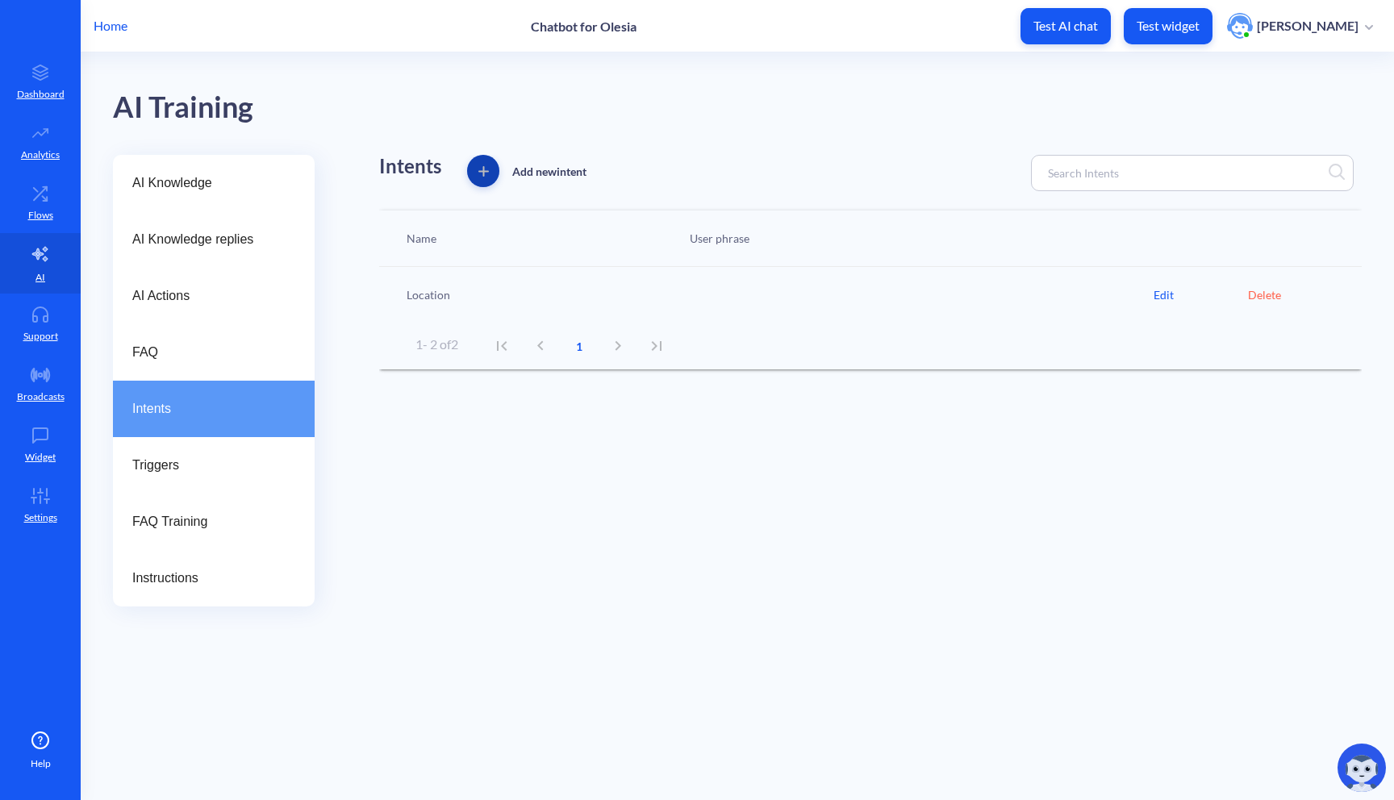
click at [487, 177] on button "button" at bounding box center [483, 171] width 32 height 32
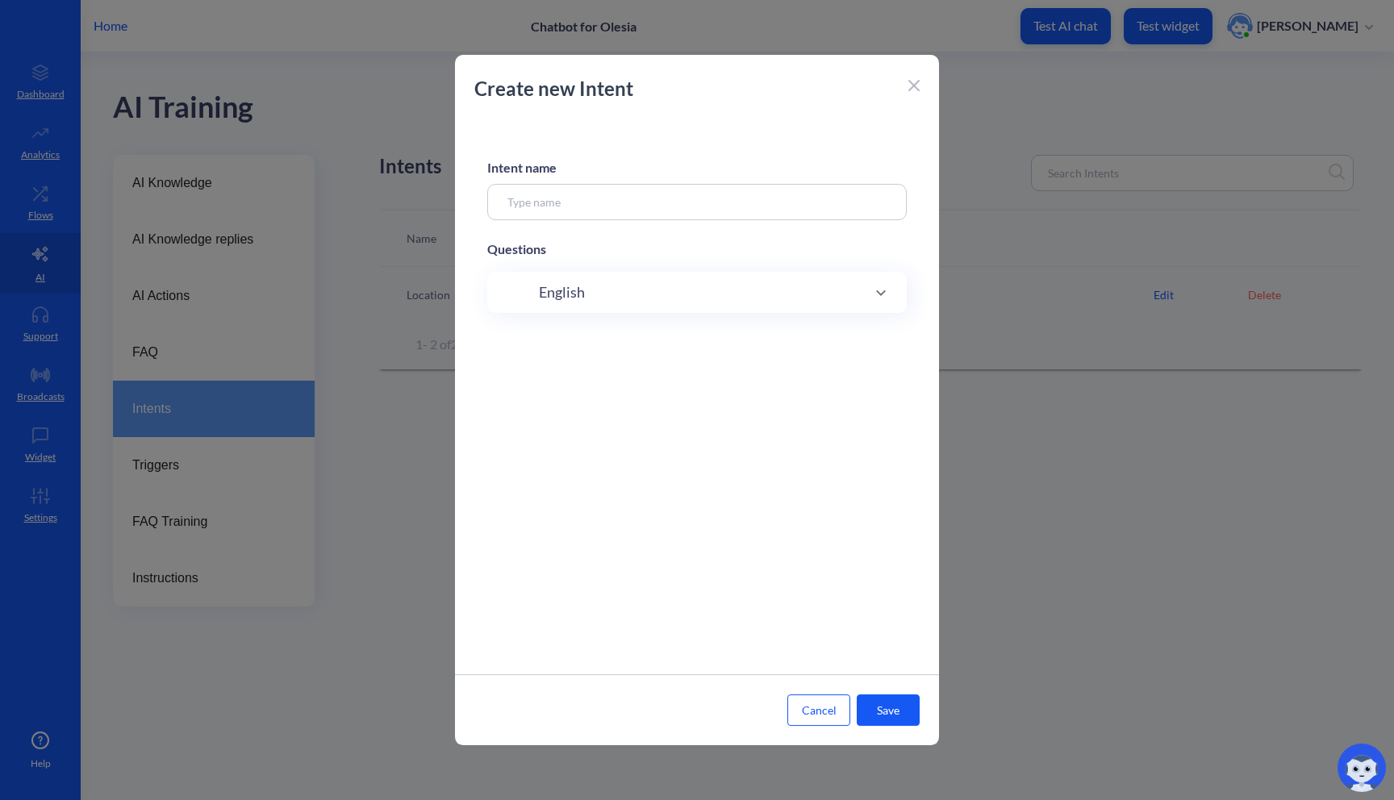
click at [568, 199] on input at bounding box center [697, 202] width 420 height 36
type input "Place order"
click at [848, 290] on div "English" at bounding box center [697, 293] width 355 height 22
click at [674, 359] on div at bounding box center [697, 344] width 355 height 36
click at [689, 350] on input at bounding box center [679, 344] width 303 height 19
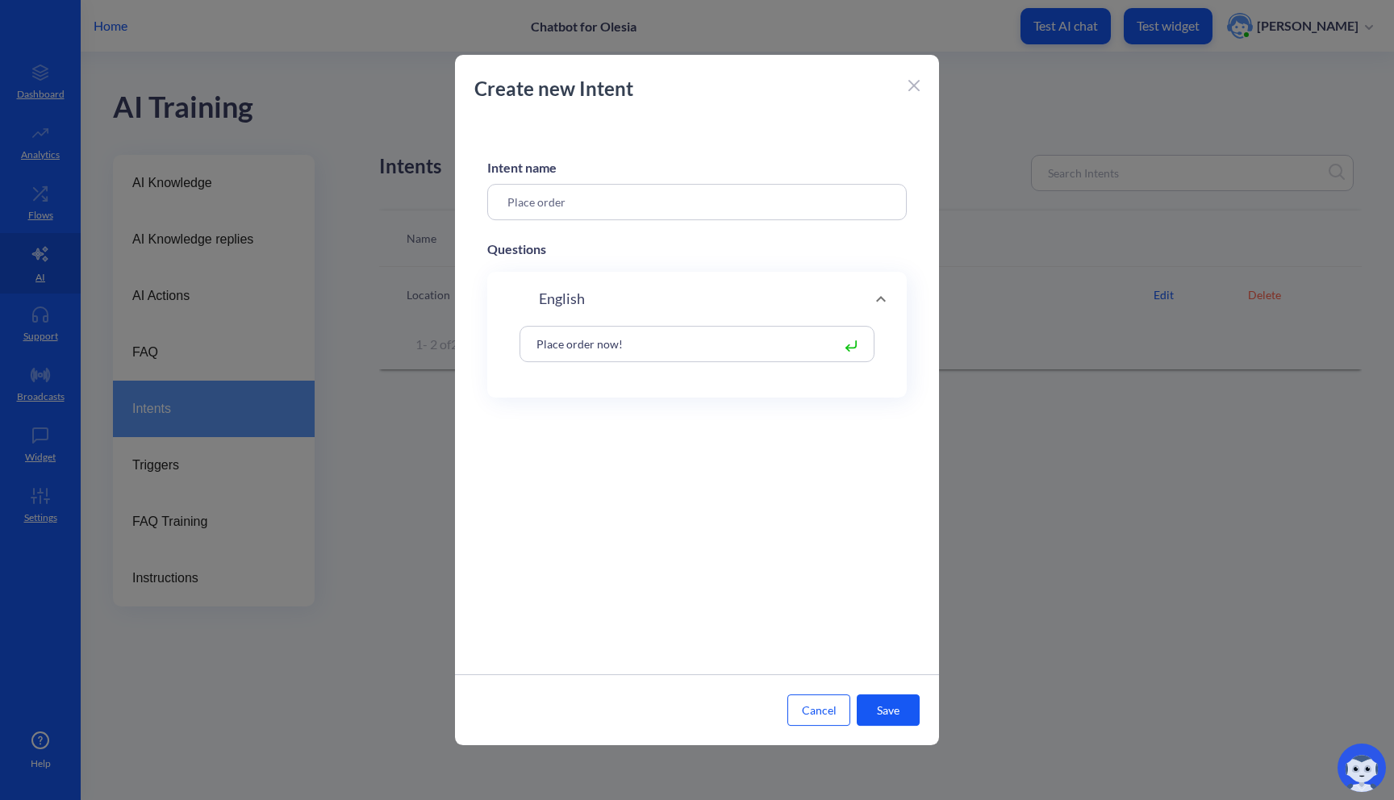
type input "Place order now!"
click at [866, 719] on button "Save" at bounding box center [888, 710] width 63 height 31
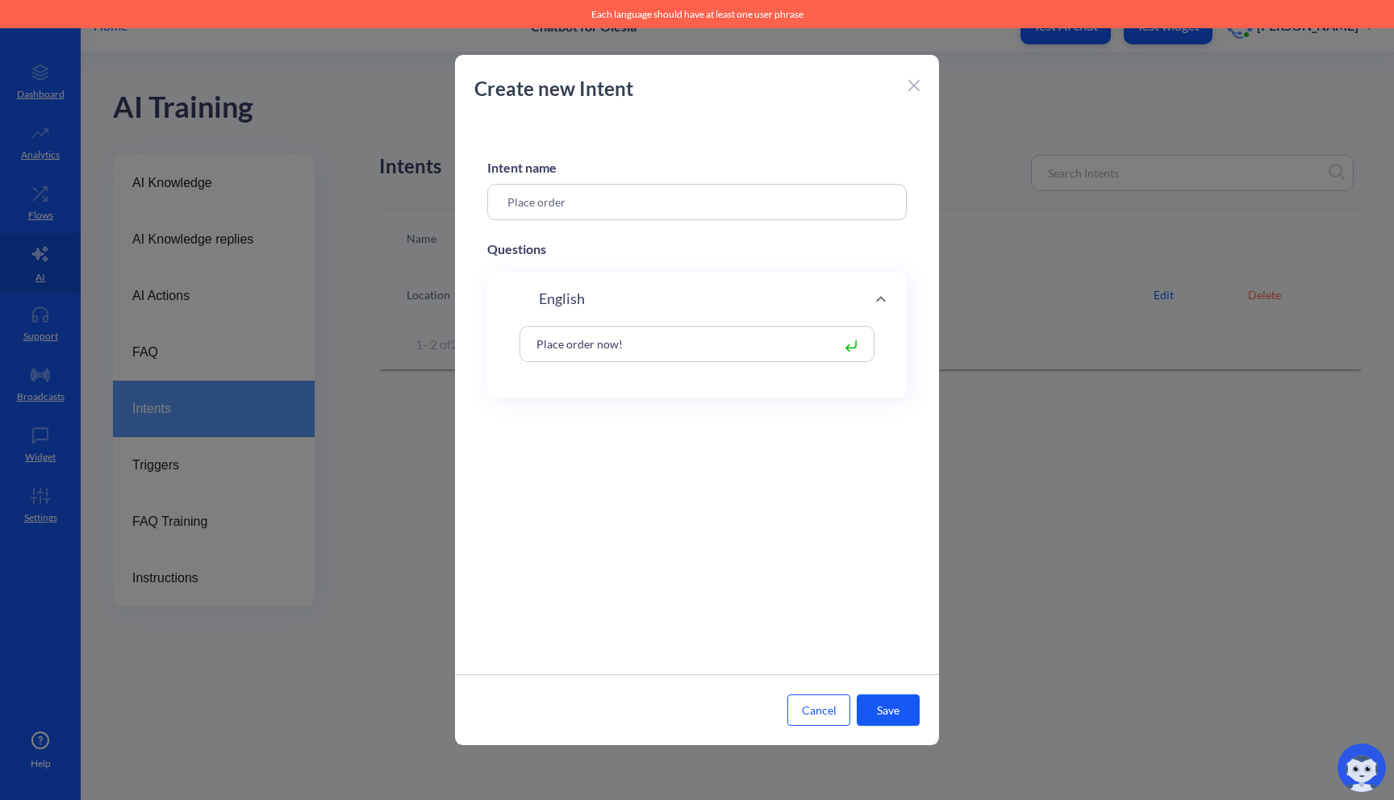
click at [846, 353] on div at bounding box center [856, 344] width 20 height 19
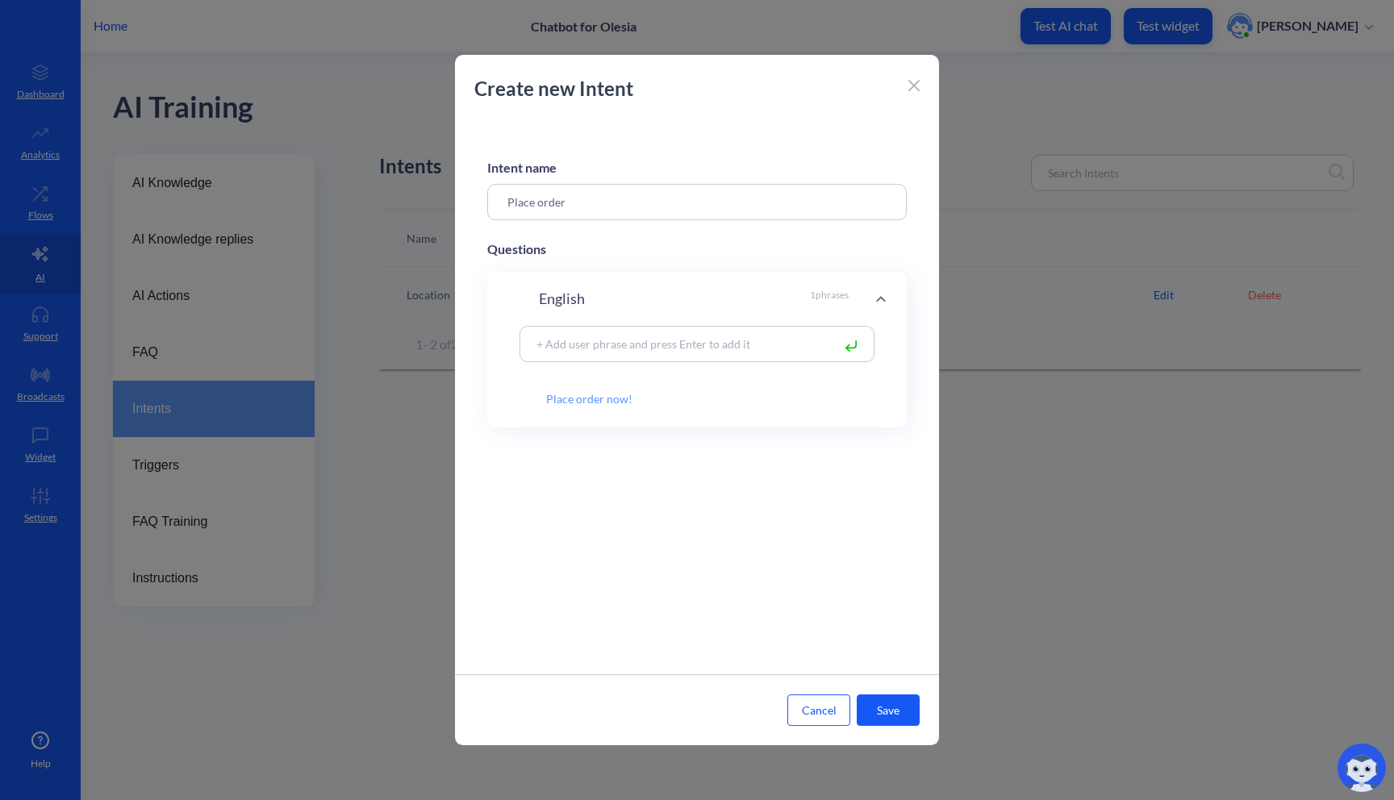
click at [875, 712] on button "Save" at bounding box center [888, 710] width 63 height 31
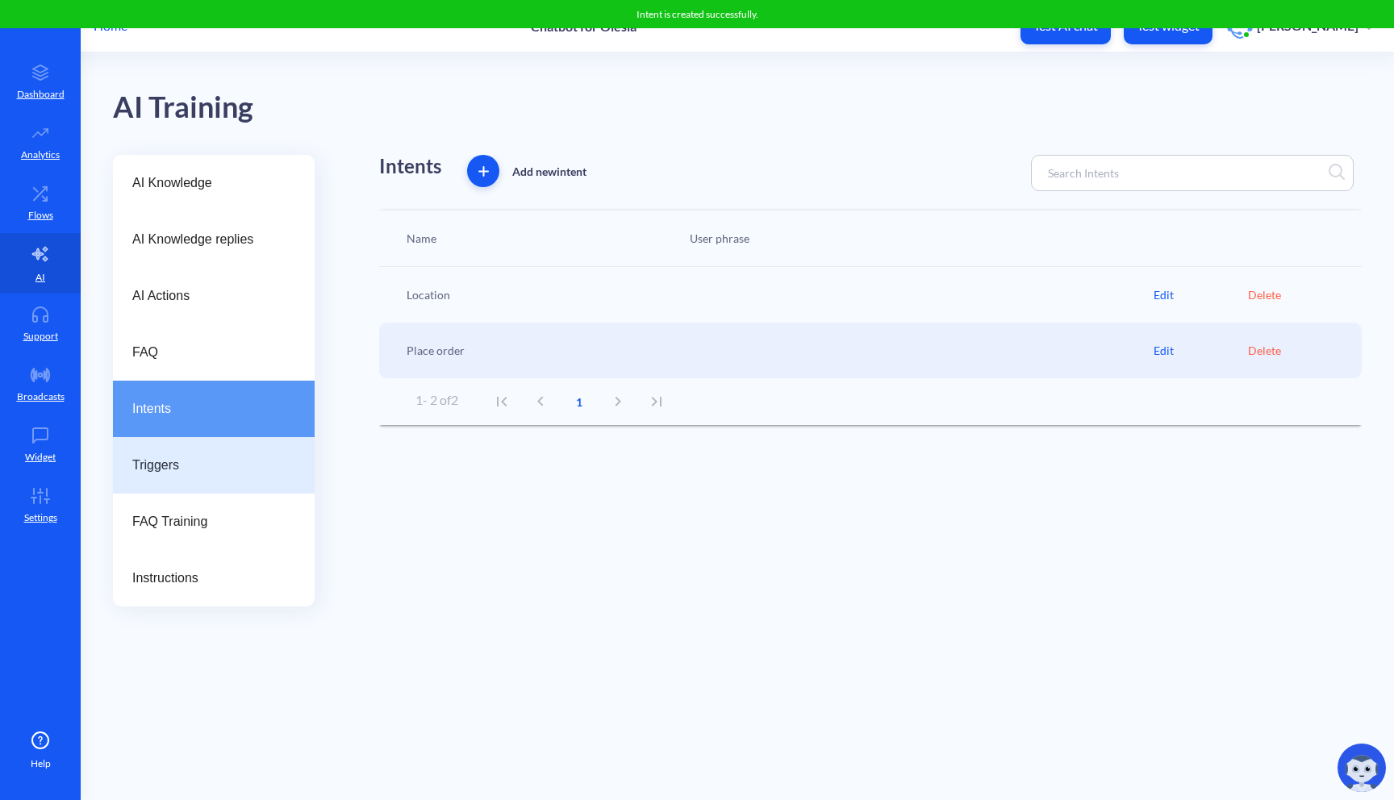
click at [196, 446] on div "Triggers" at bounding box center [214, 465] width 202 height 56
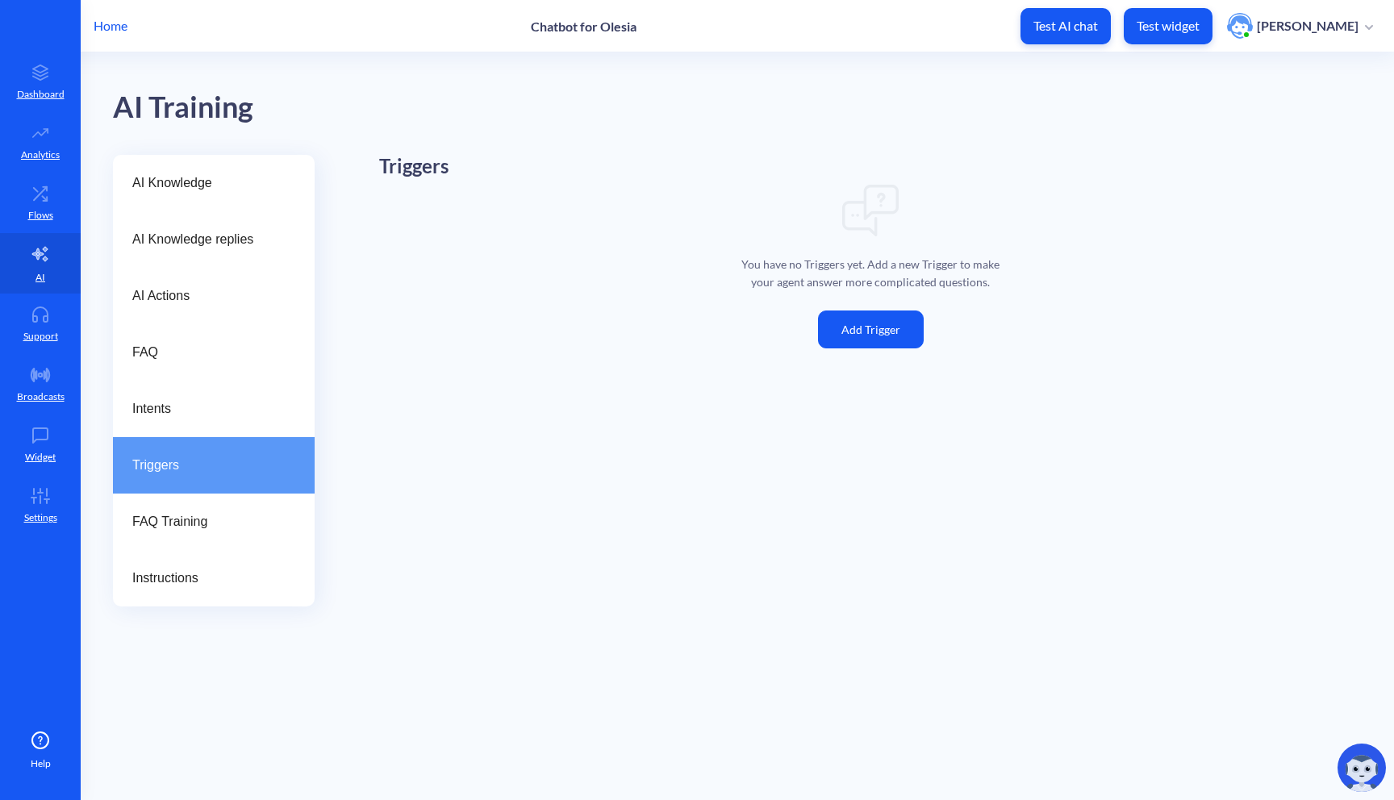
click at [862, 332] on button "Add Trigger" at bounding box center [871, 330] width 106 height 38
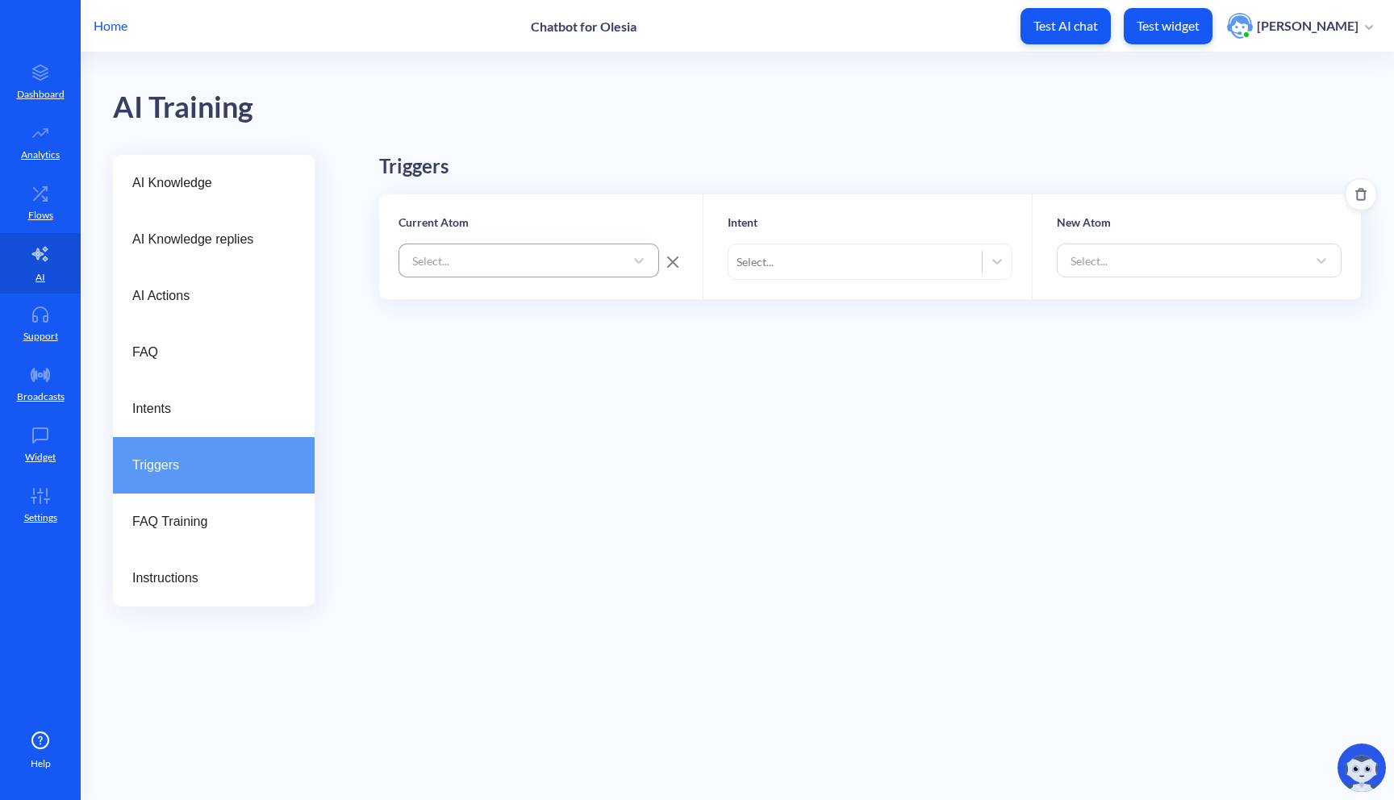
click at [574, 258] on div "Select..." at bounding box center [514, 260] width 220 height 29
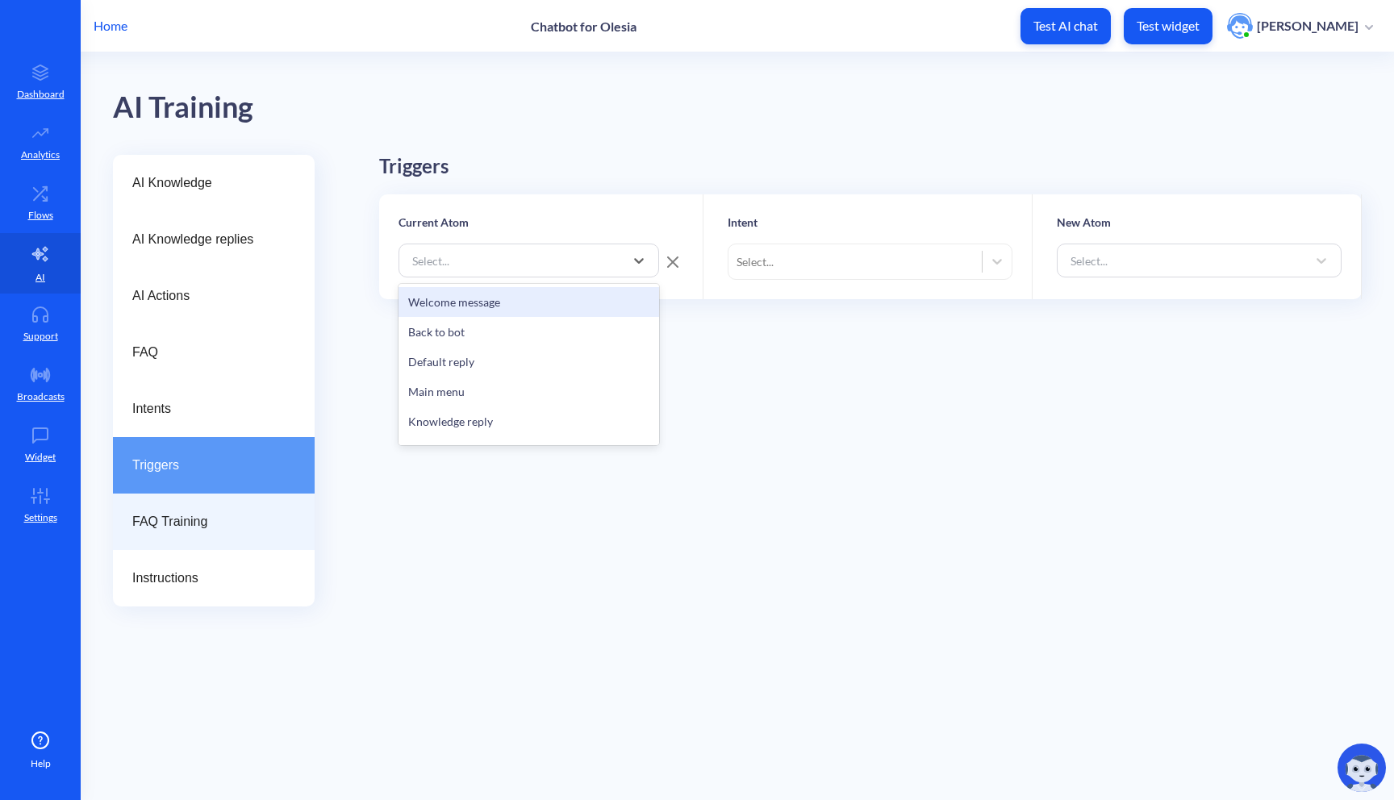
click at [219, 536] on div "FAQ Training" at bounding box center [214, 522] width 202 height 56
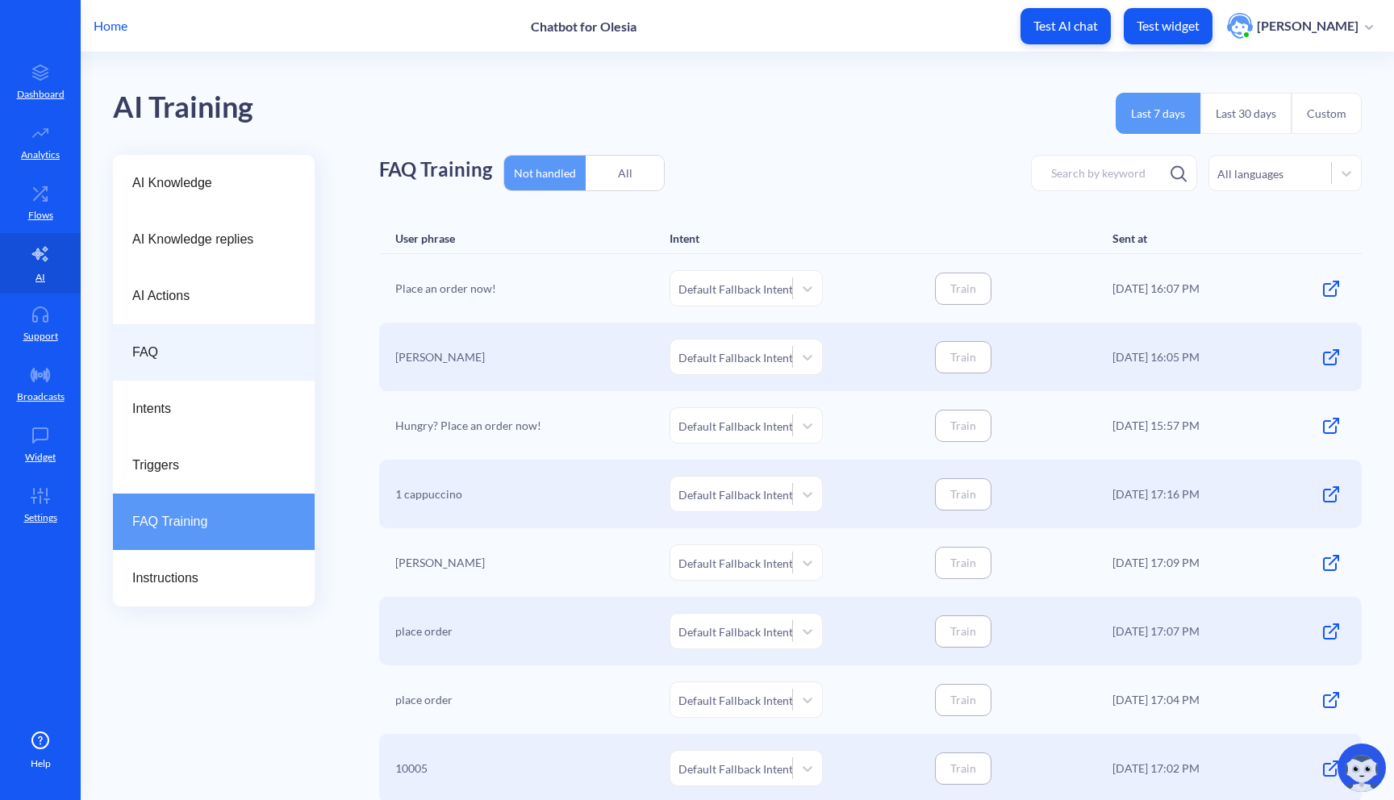
click at [179, 359] on span "FAQ" at bounding box center [207, 352] width 150 height 19
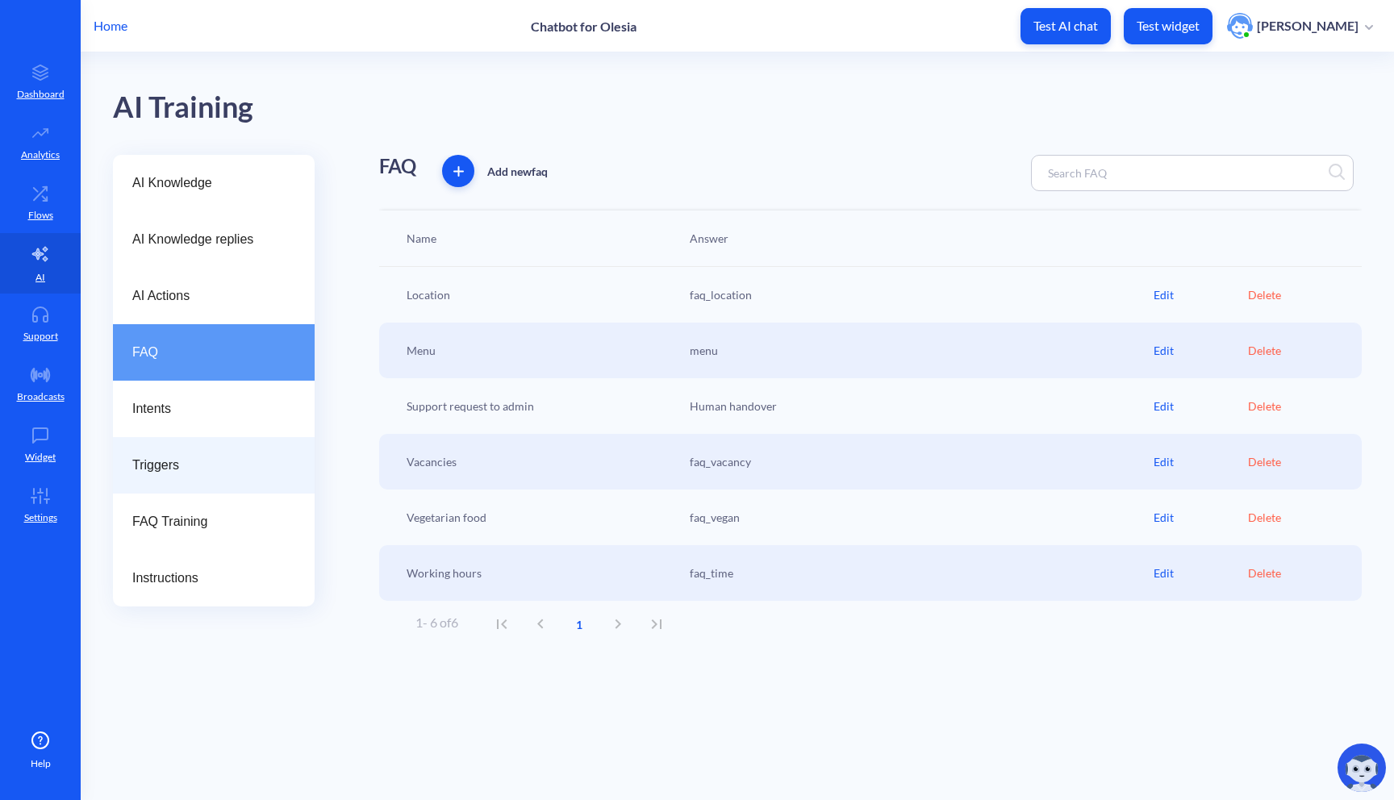
click at [233, 476] on div "Triggers" at bounding box center [214, 465] width 202 height 56
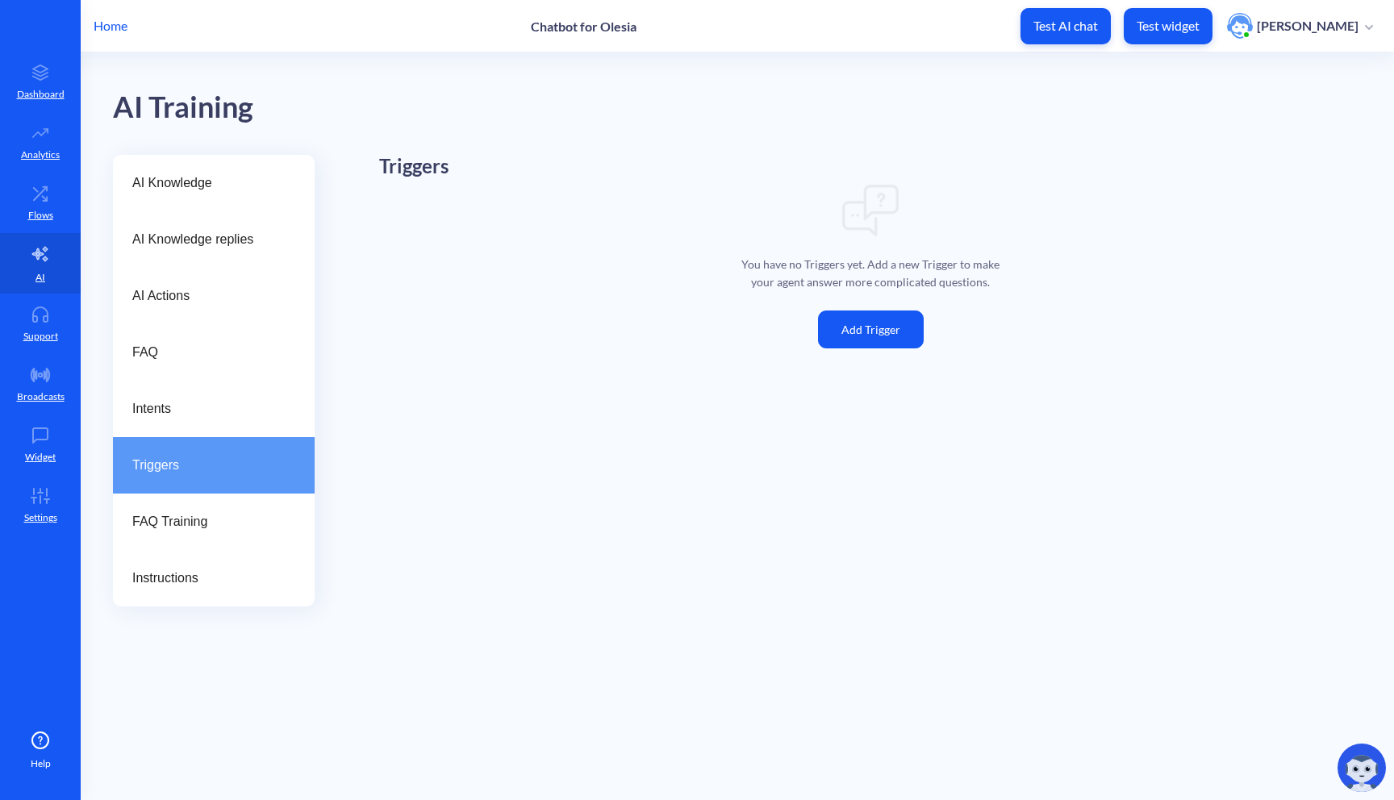
click at [881, 319] on button "Add Trigger" at bounding box center [871, 330] width 106 height 38
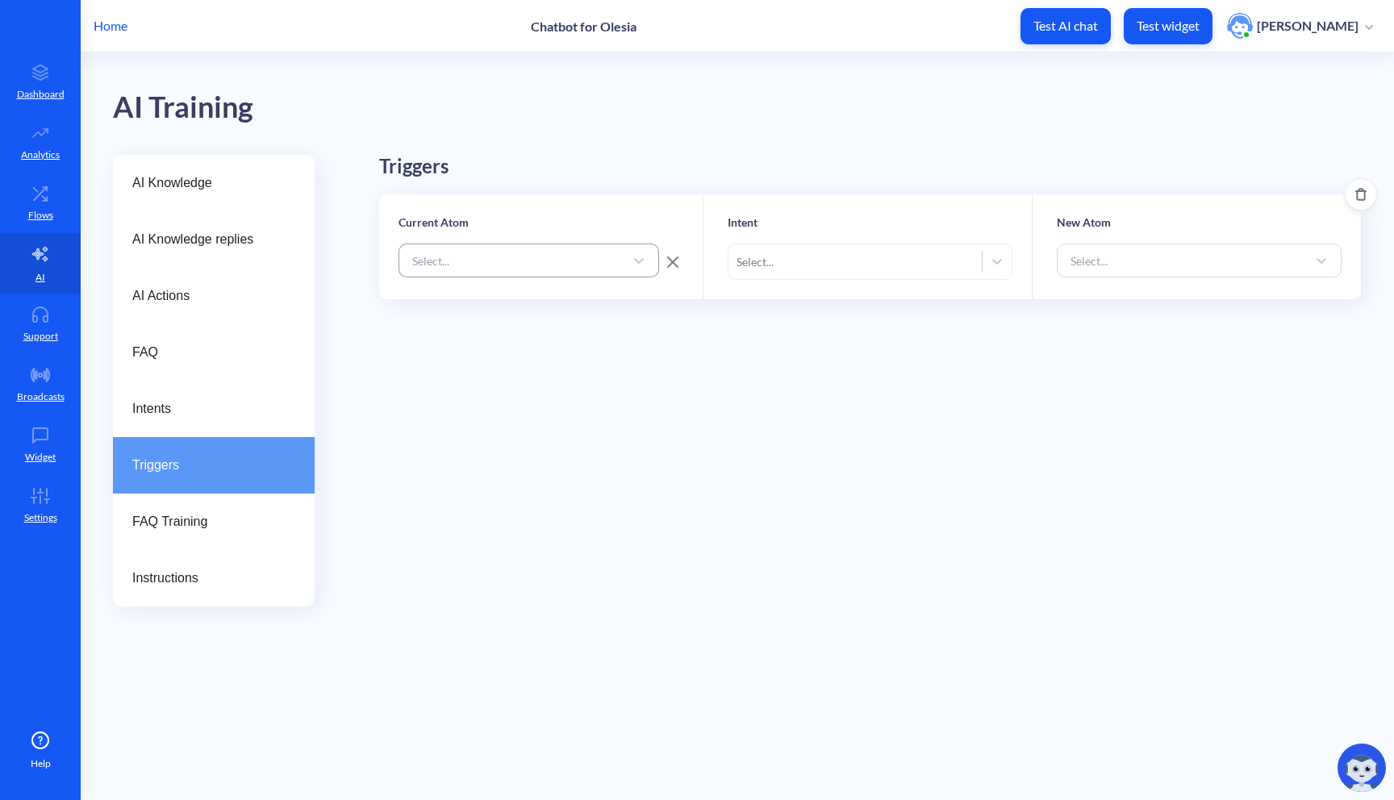
click at [567, 254] on div "Select..." at bounding box center [514, 260] width 220 height 29
type input "Defa"
click at [593, 299] on div "Default reply" at bounding box center [529, 302] width 261 height 30
click at [835, 264] on div "Select..." at bounding box center [855, 261] width 253 height 29
click at [796, 361] on div "Place order" at bounding box center [870, 364] width 285 height 30
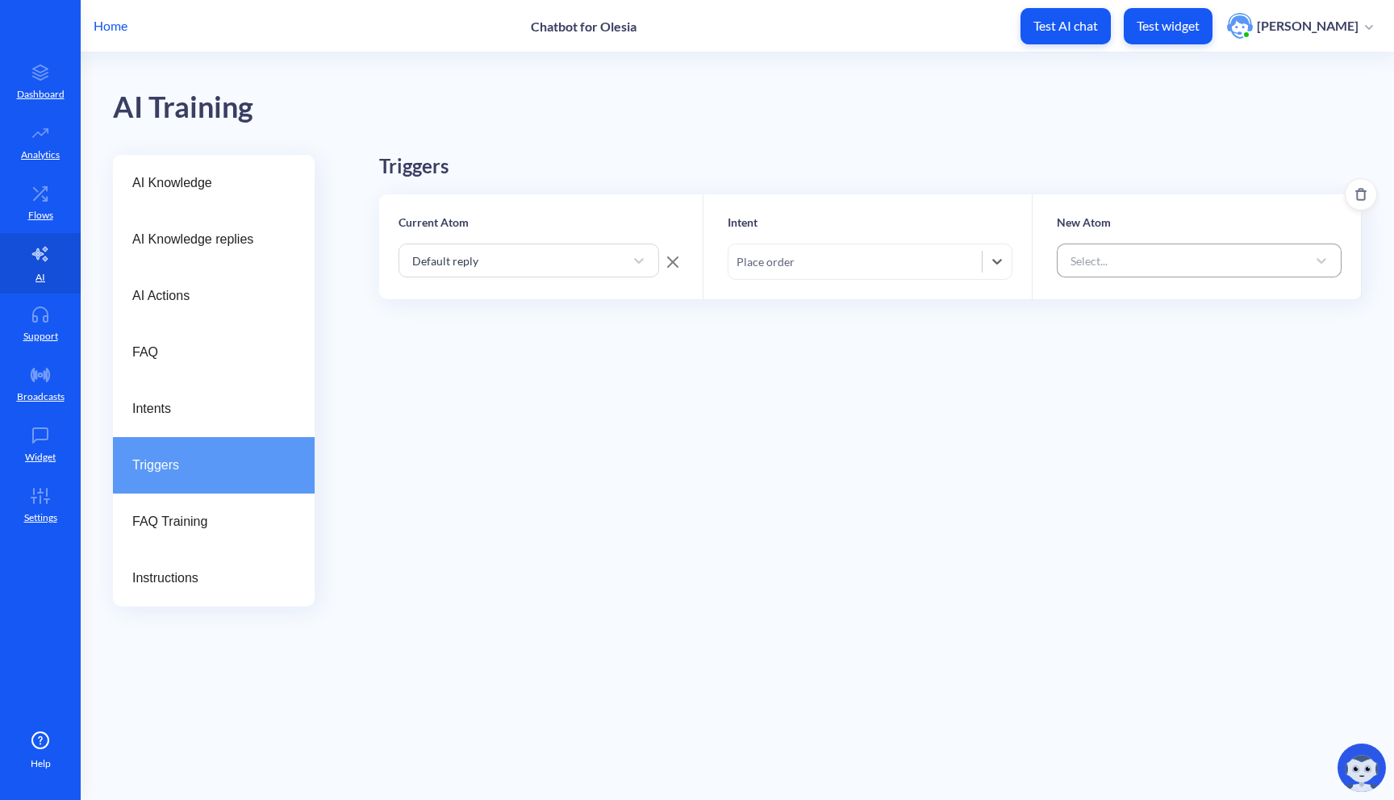
click at [1134, 254] on div "Select..." at bounding box center [1185, 260] width 244 height 29
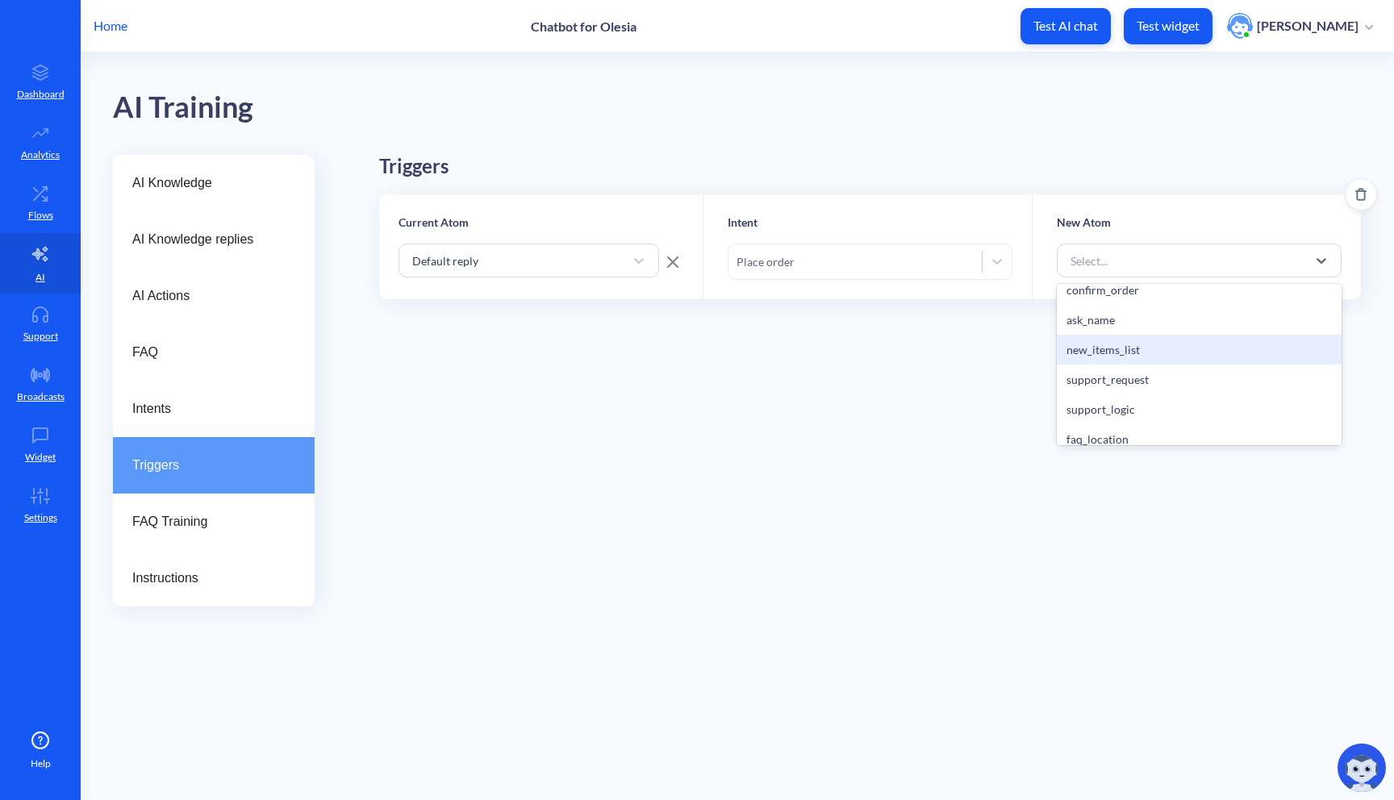
scroll to position [700, 0]
click at [1111, 341] on div "ask_name" at bounding box center [1199, 349] width 285 height 30
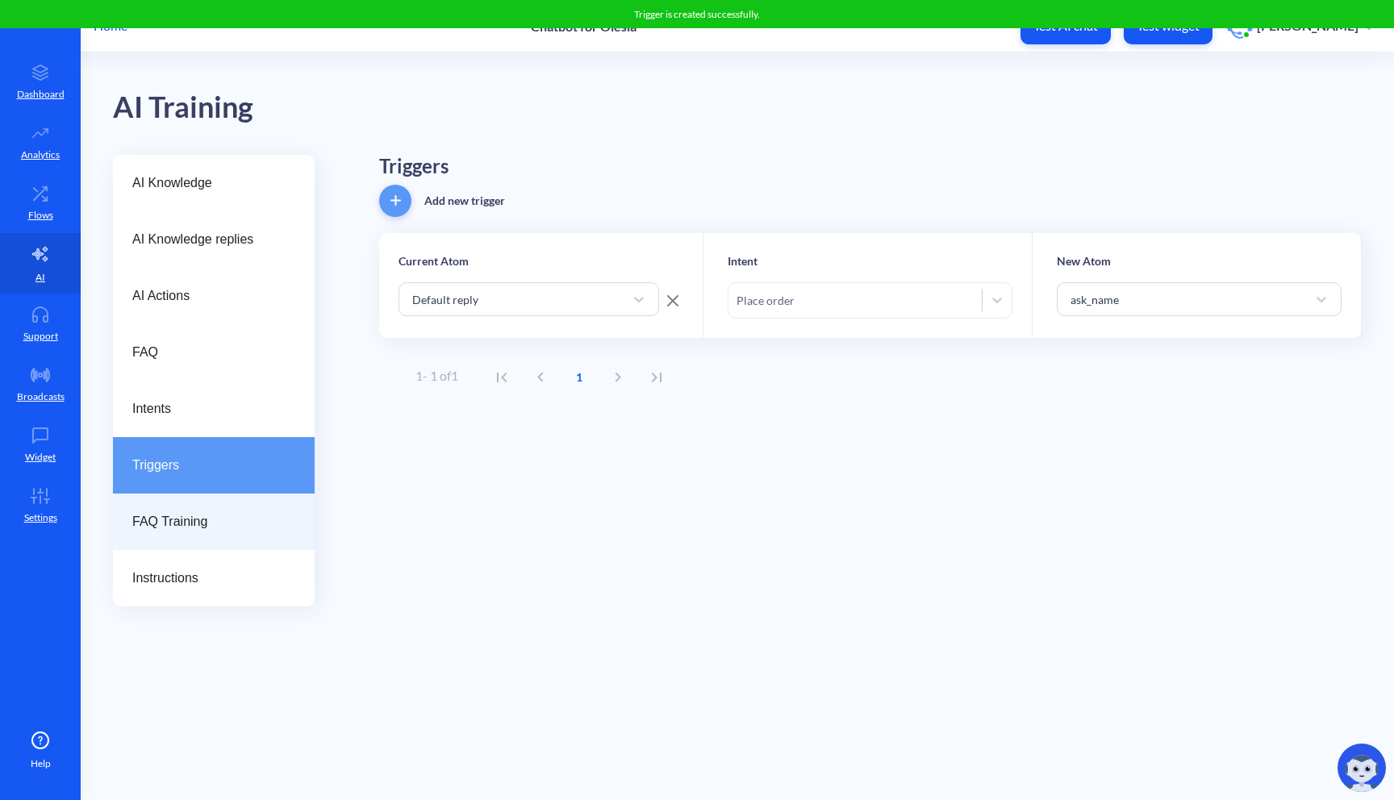
click at [208, 507] on div "FAQ Training" at bounding box center [214, 522] width 202 height 56
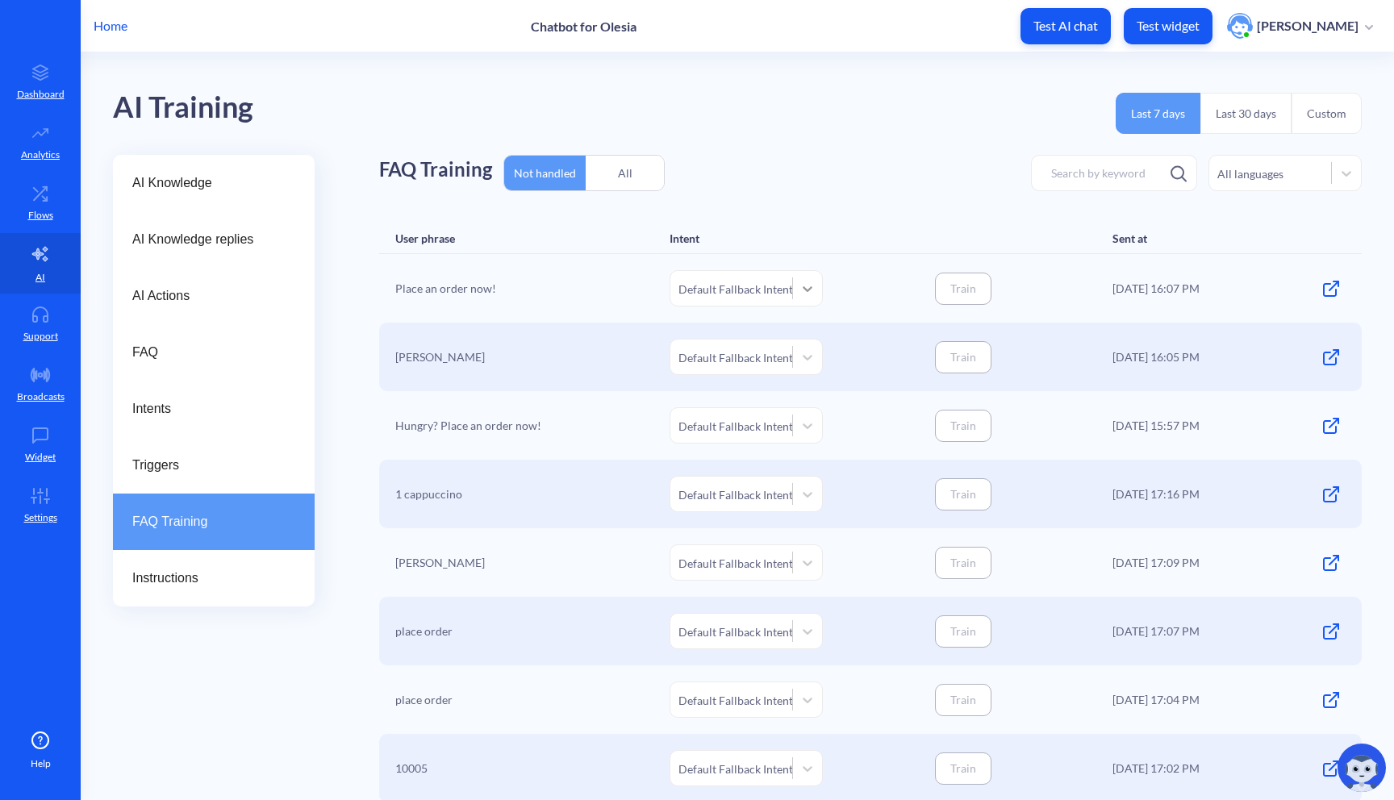
click at [813, 293] on icon at bounding box center [808, 289] width 16 height 16
click at [750, 474] on div "Place order" at bounding box center [746, 481] width 153 height 30
click at [964, 290] on button "Train" at bounding box center [963, 289] width 56 height 32
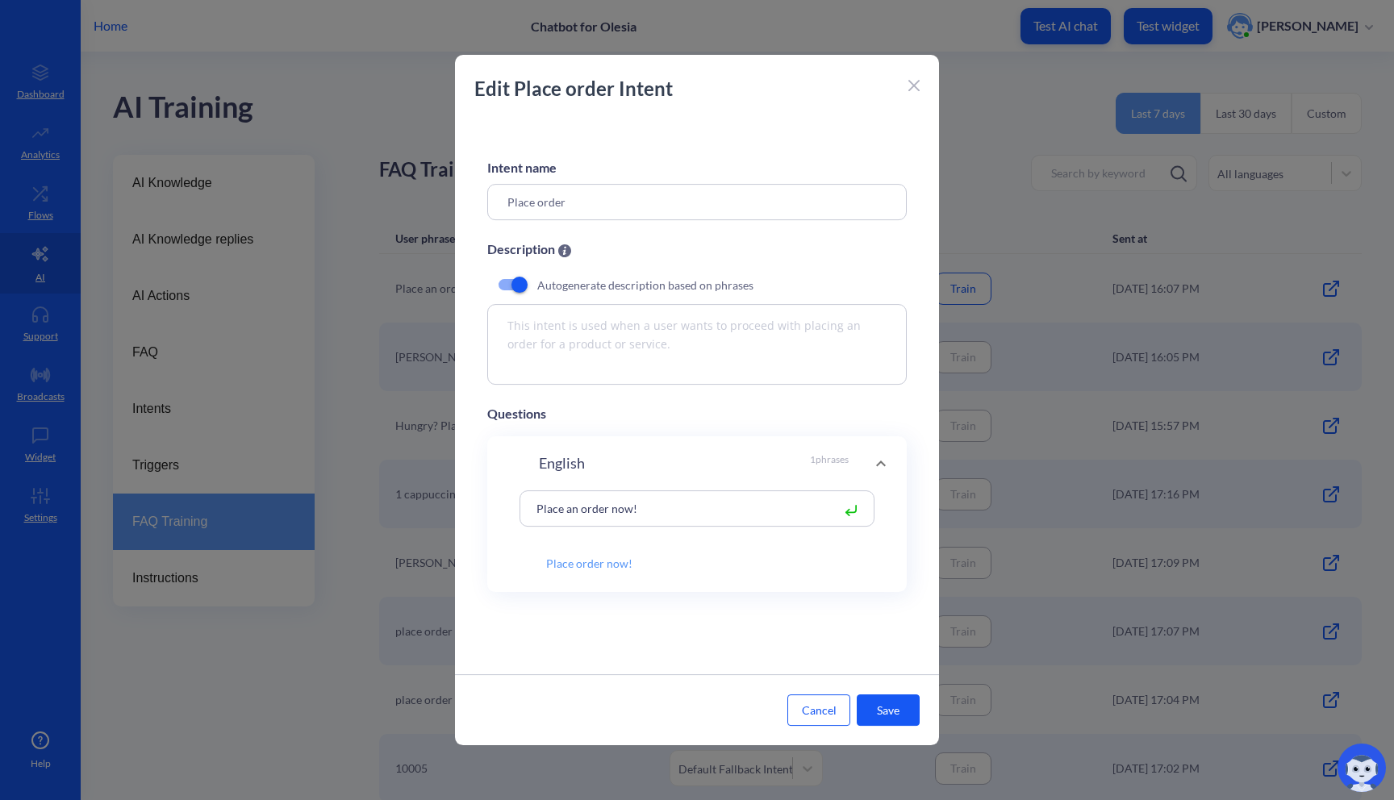
click at [878, 704] on button "Save" at bounding box center [888, 710] width 63 height 31
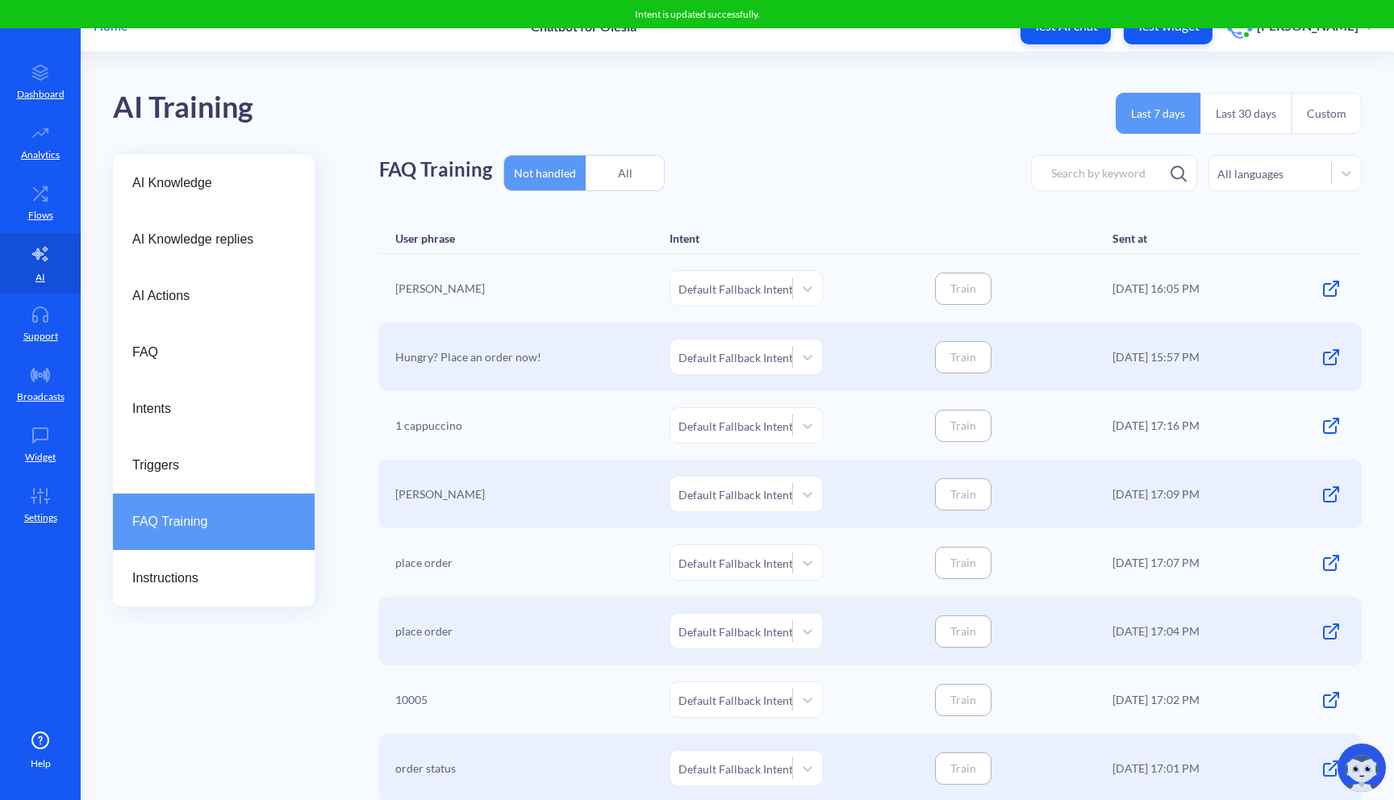
click at [610, 186] on div "All" at bounding box center [625, 173] width 78 height 38
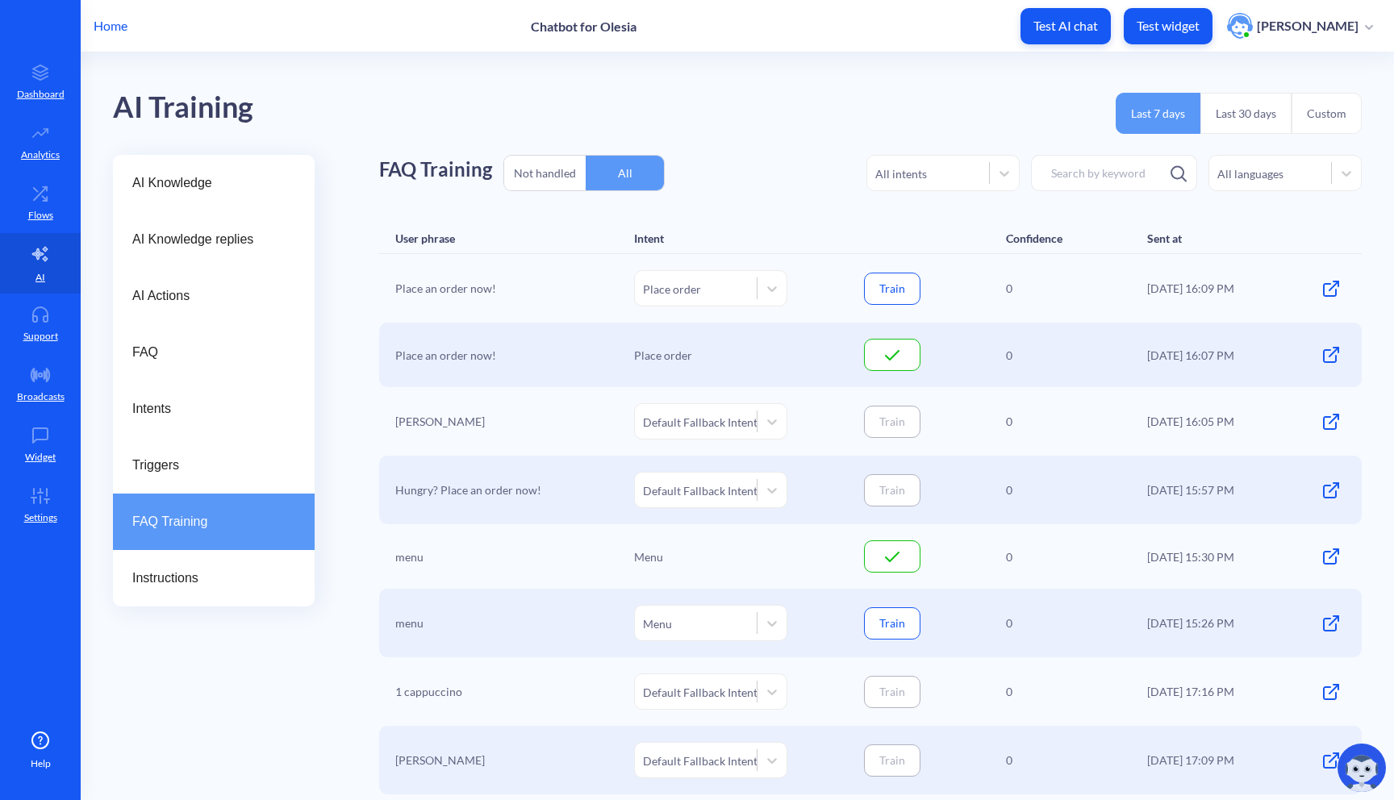
click at [892, 296] on button "Train" at bounding box center [892, 289] width 56 height 32
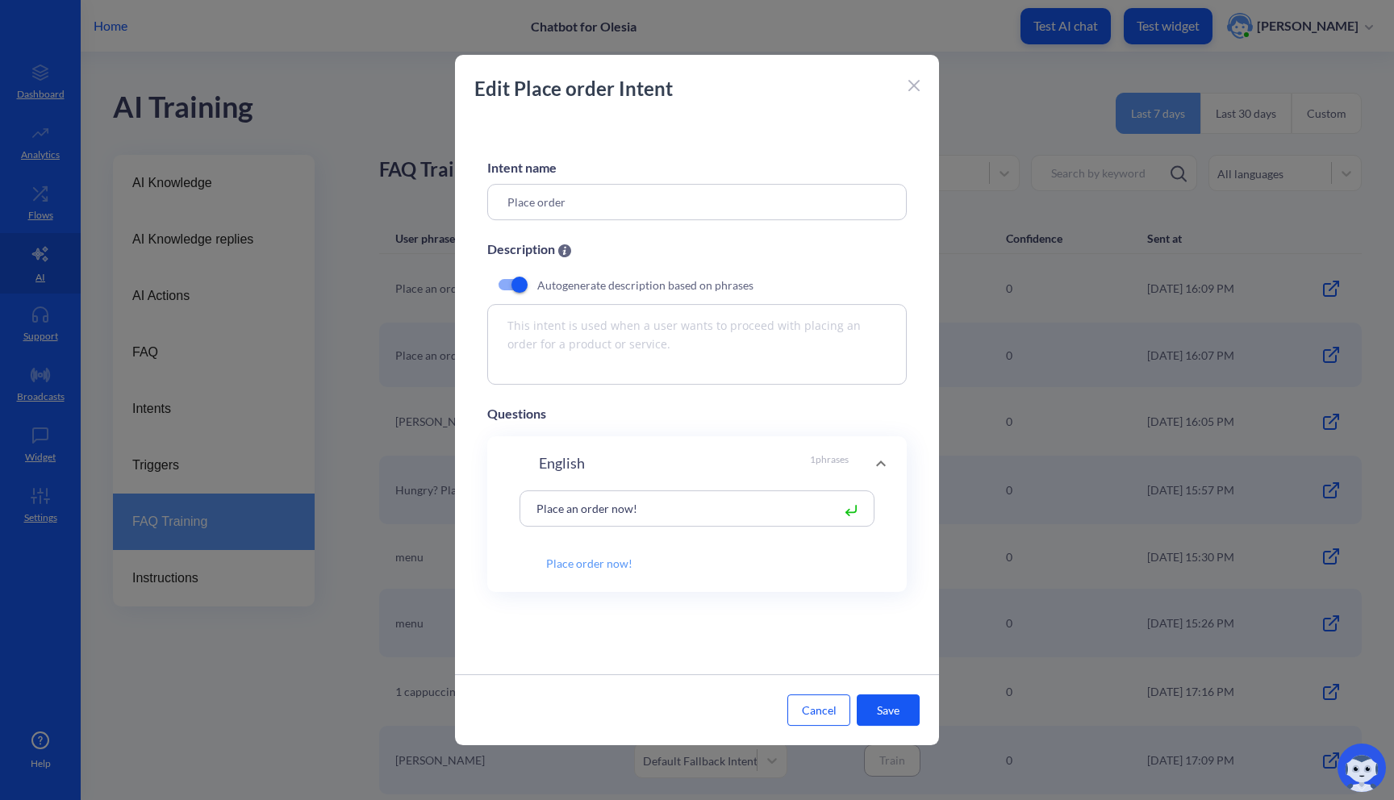
click at [889, 705] on button "Save" at bounding box center [888, 710] width 63 height 31
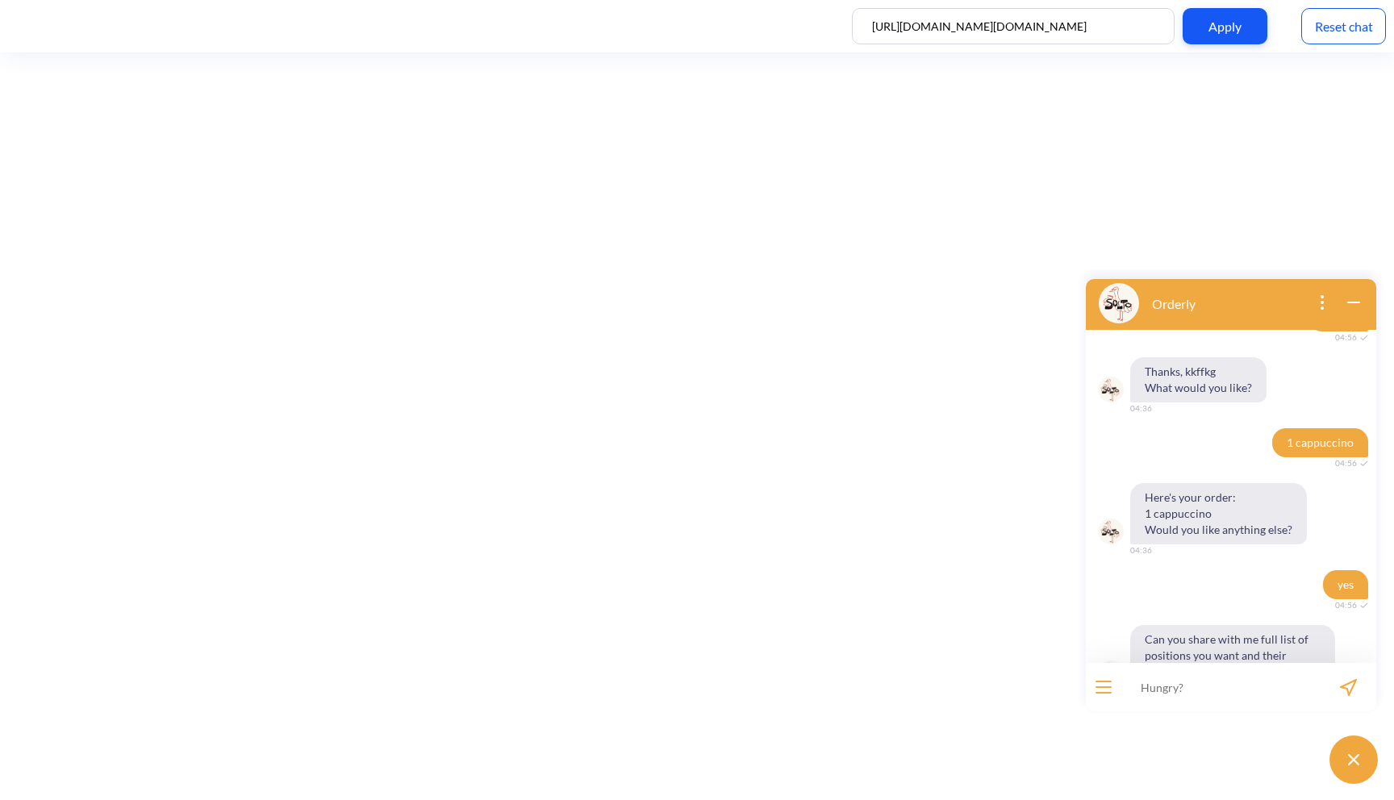
scroll to position [720, 0]
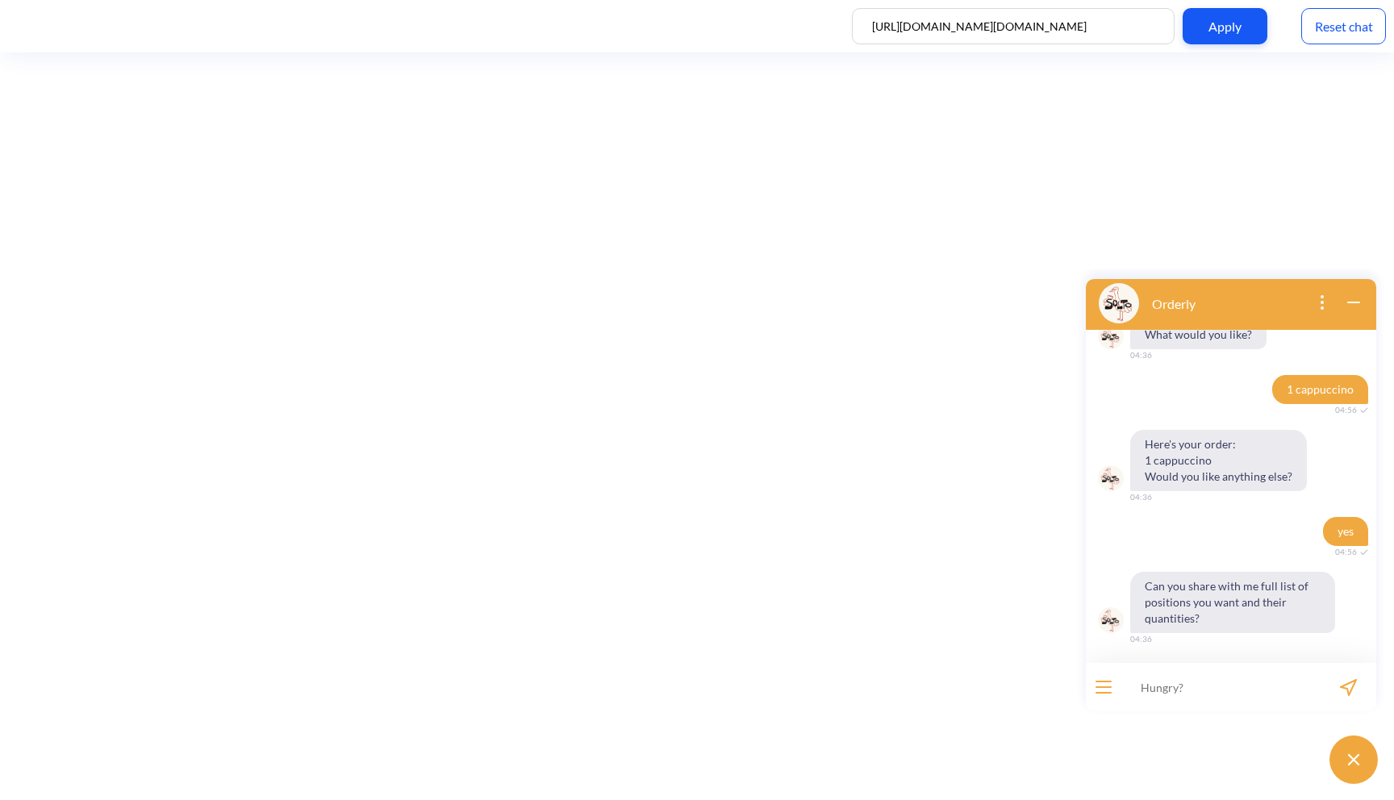
click at [1354, 752] on button at bounding box center [1354, 760] width 48 height 48
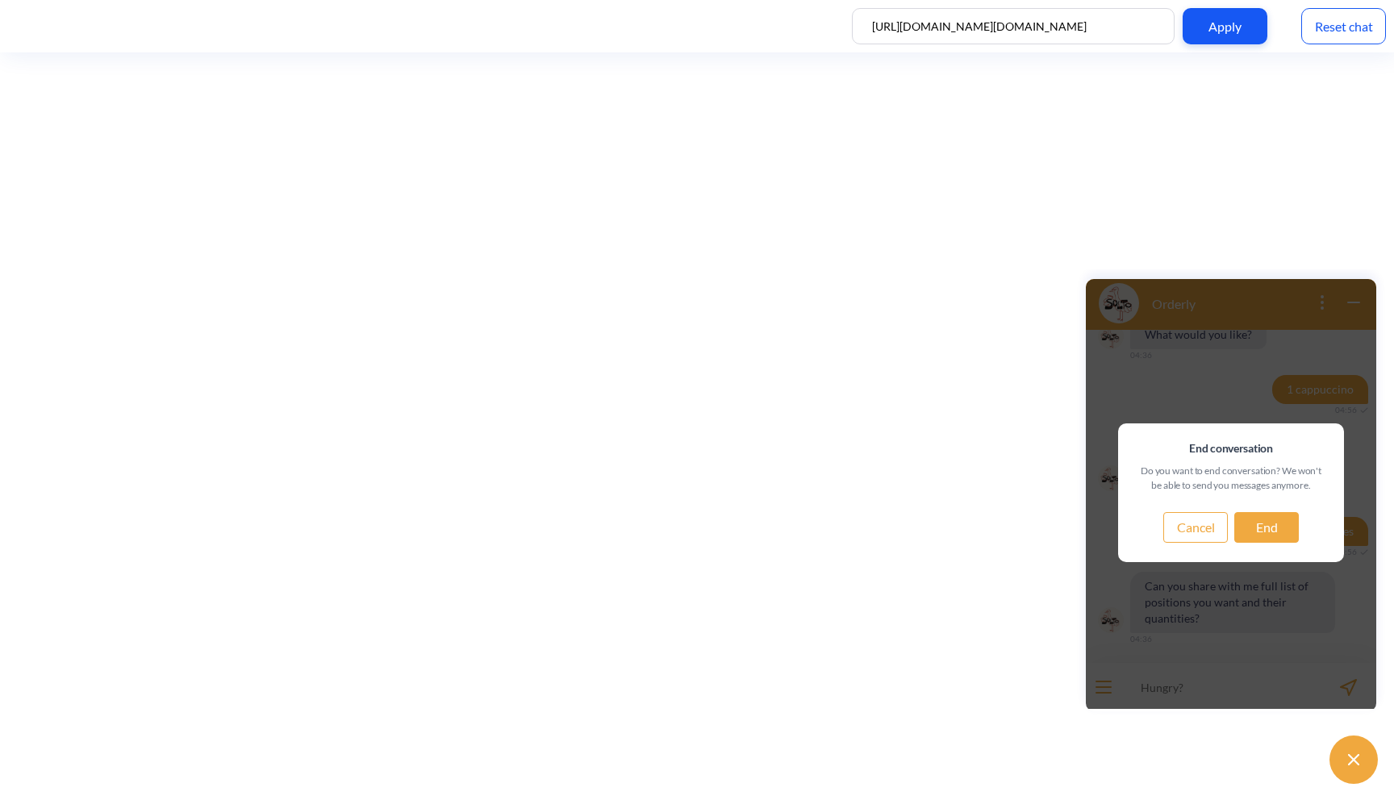
click at [1268, 523] on button "End" at bounding box center [1266, 527] width 65 height 31
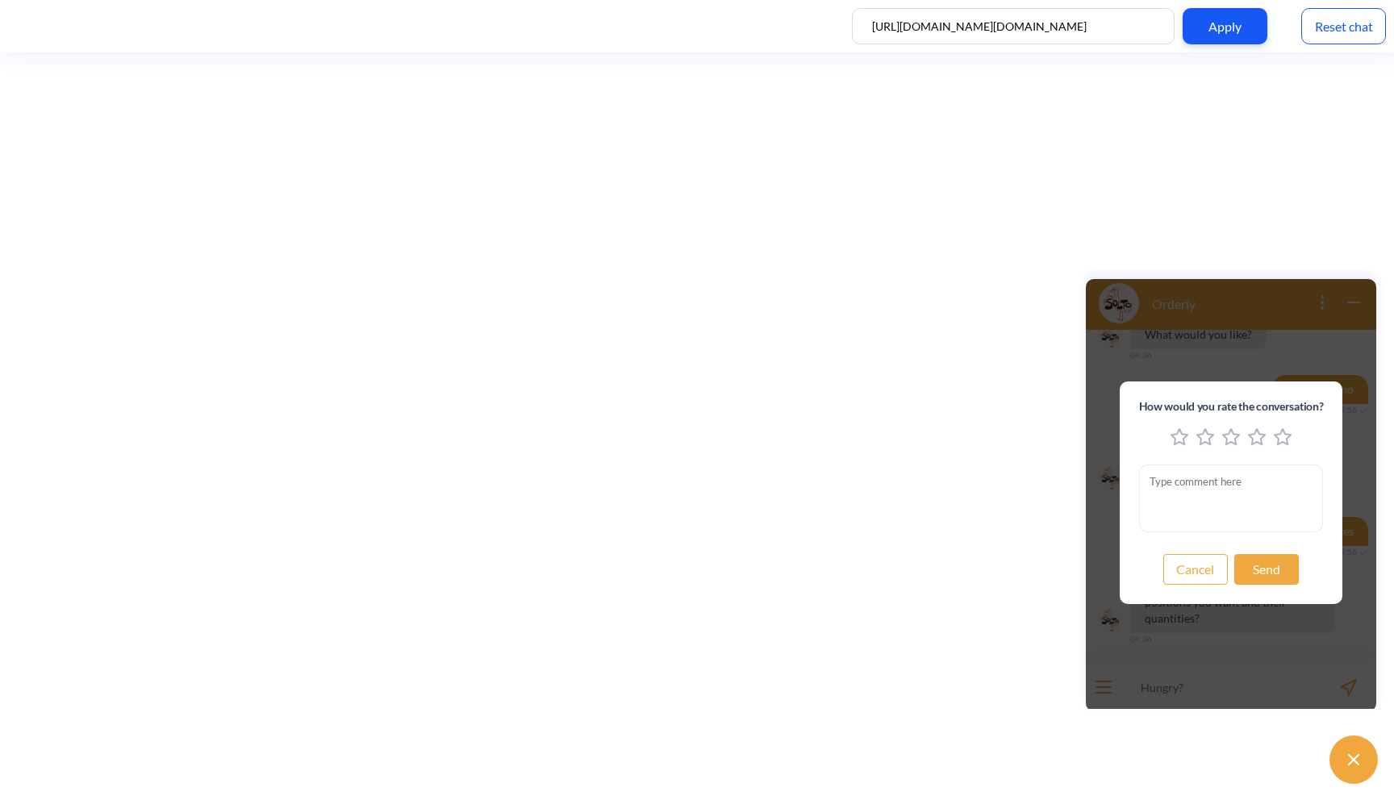
click at [1346, 740] on button at bounding box center [1354, 760] width 48 height 48
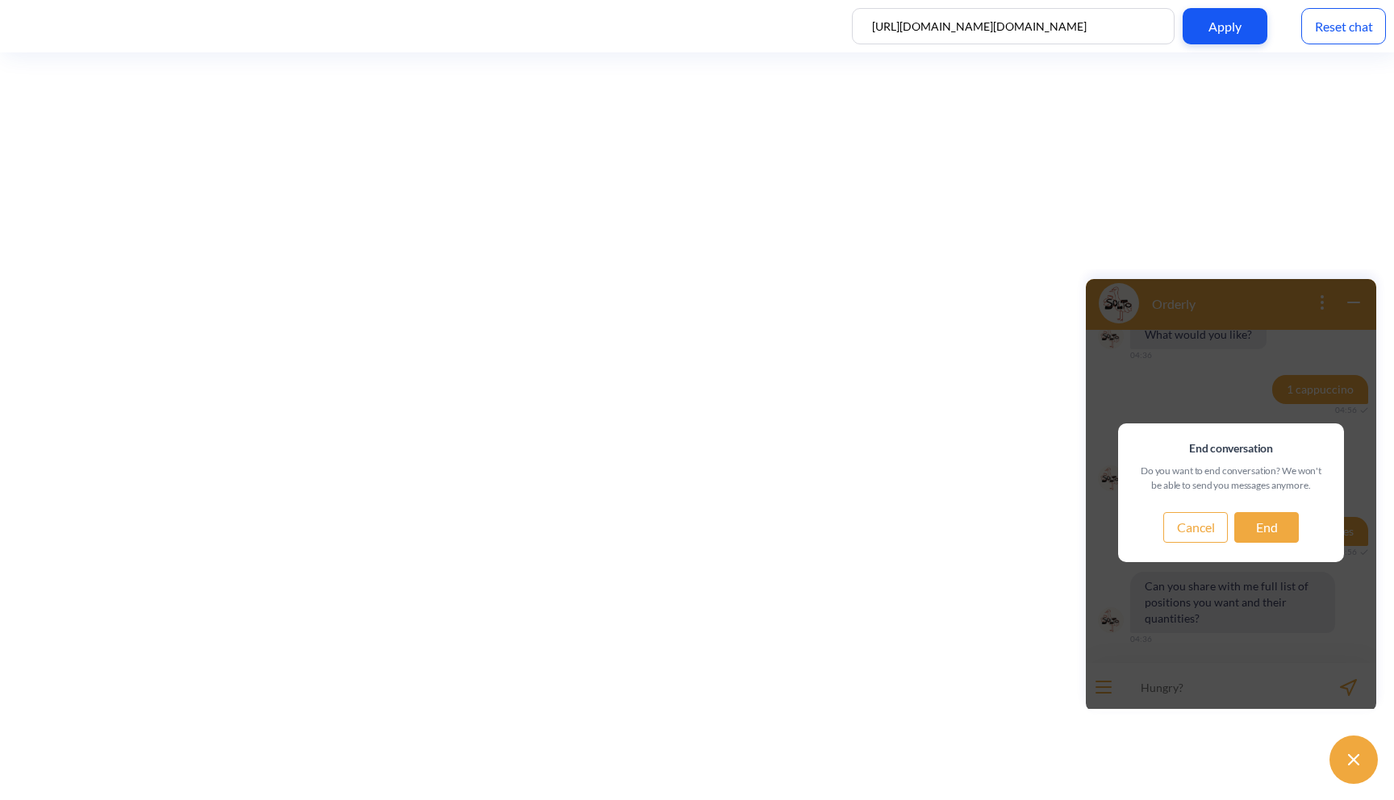
click at [1266, 515] on button "End" at bounding box center [1266, 527] width 65 height 31
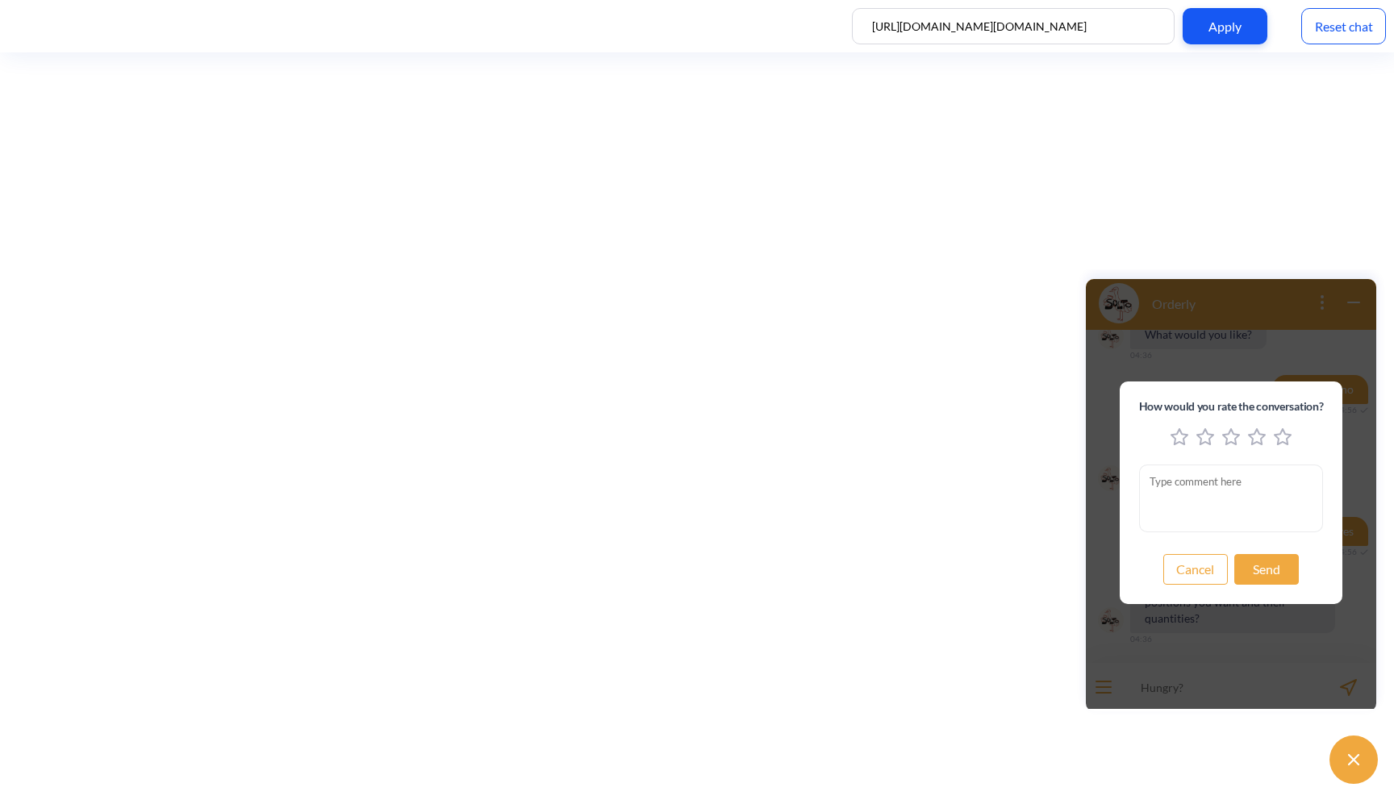
click at [1280, 441] on icon "5 stars" at bounding box center [1283, 437] width 18 height 18
click at [1278, 573] on button "Send" at bounding box center [1266, 569] width 65 height 31
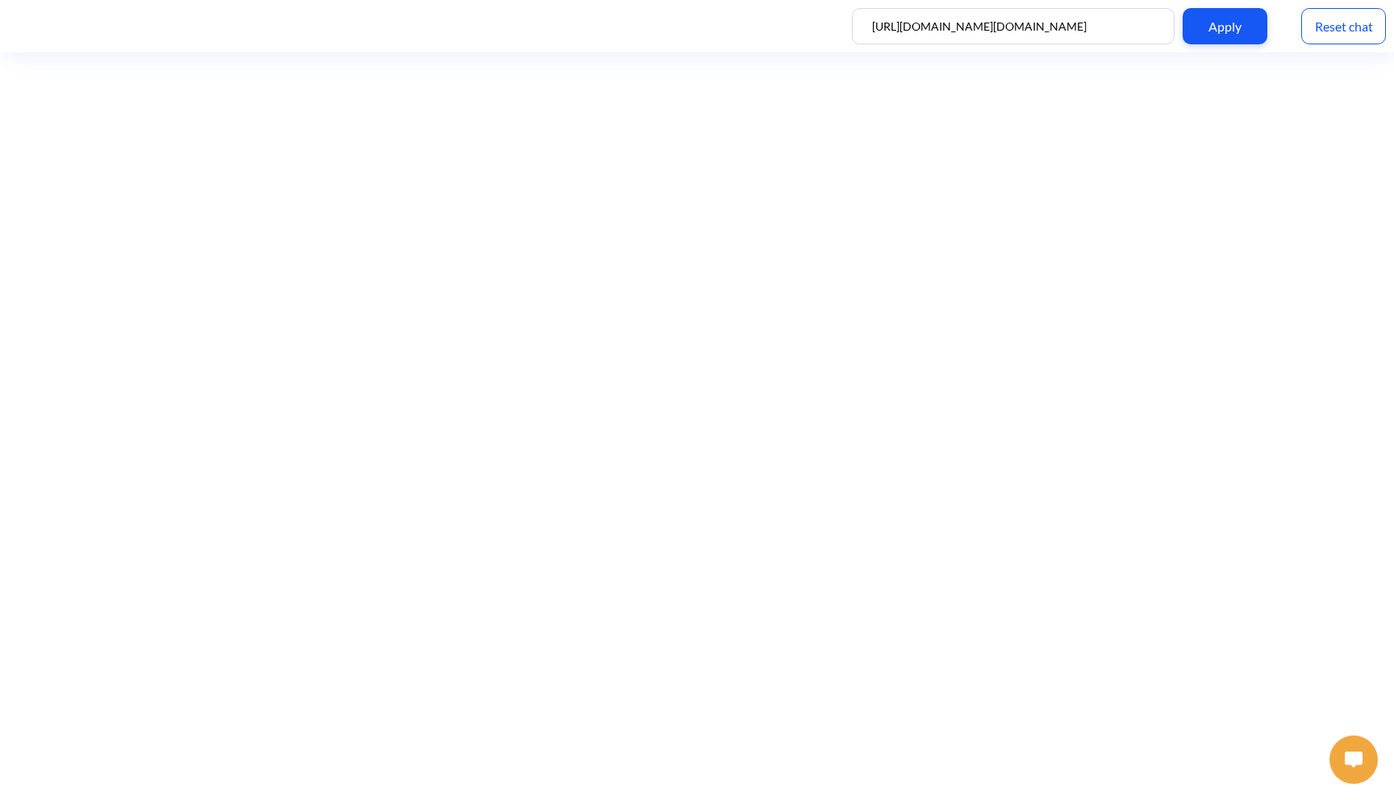
click at [1341, 34] on div "Reset chat" at bounding box center [1343, 26] width 85 height 36
click at [1296, 700] on button "Hungry? Place an order now!" at bounding box center [1285, 698] width 182 height 35
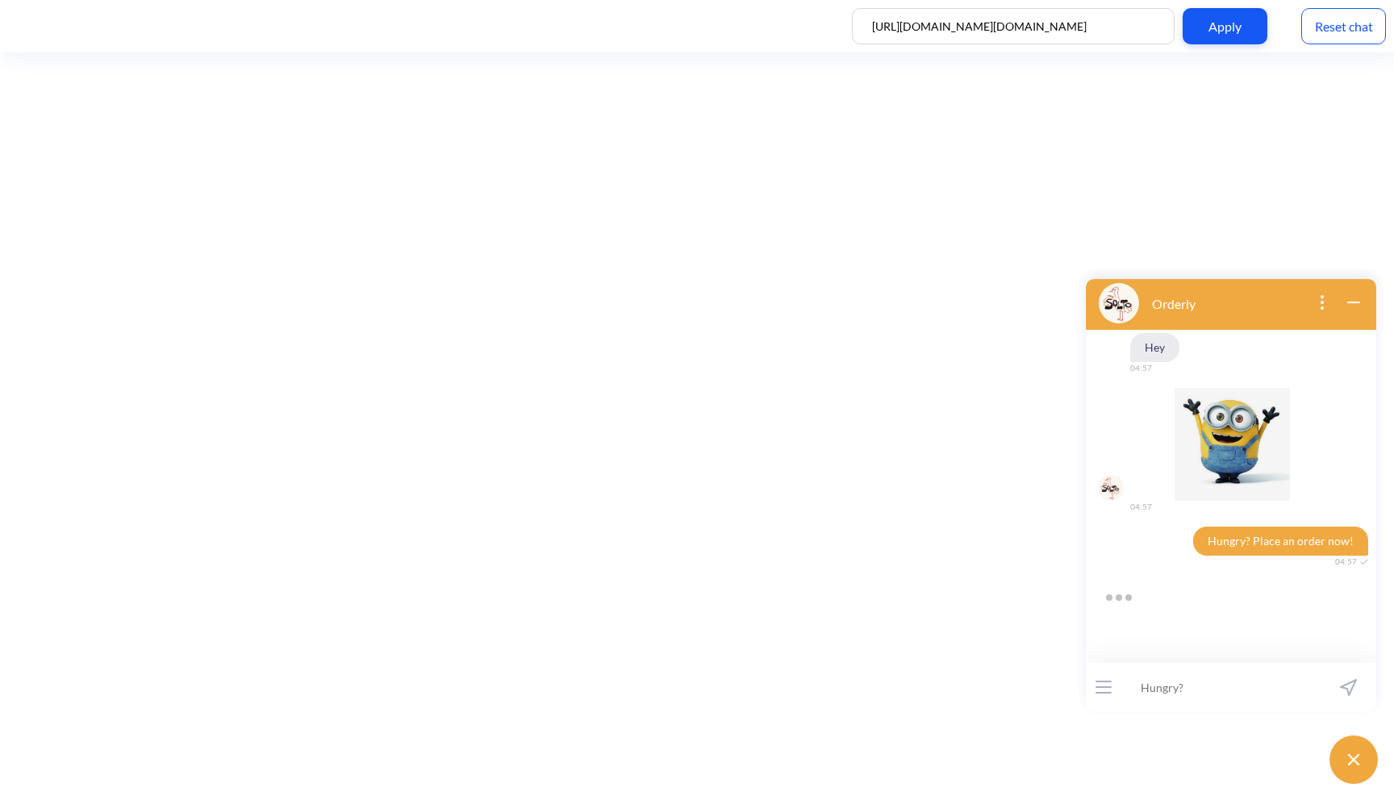
scroll to position [10, 0]
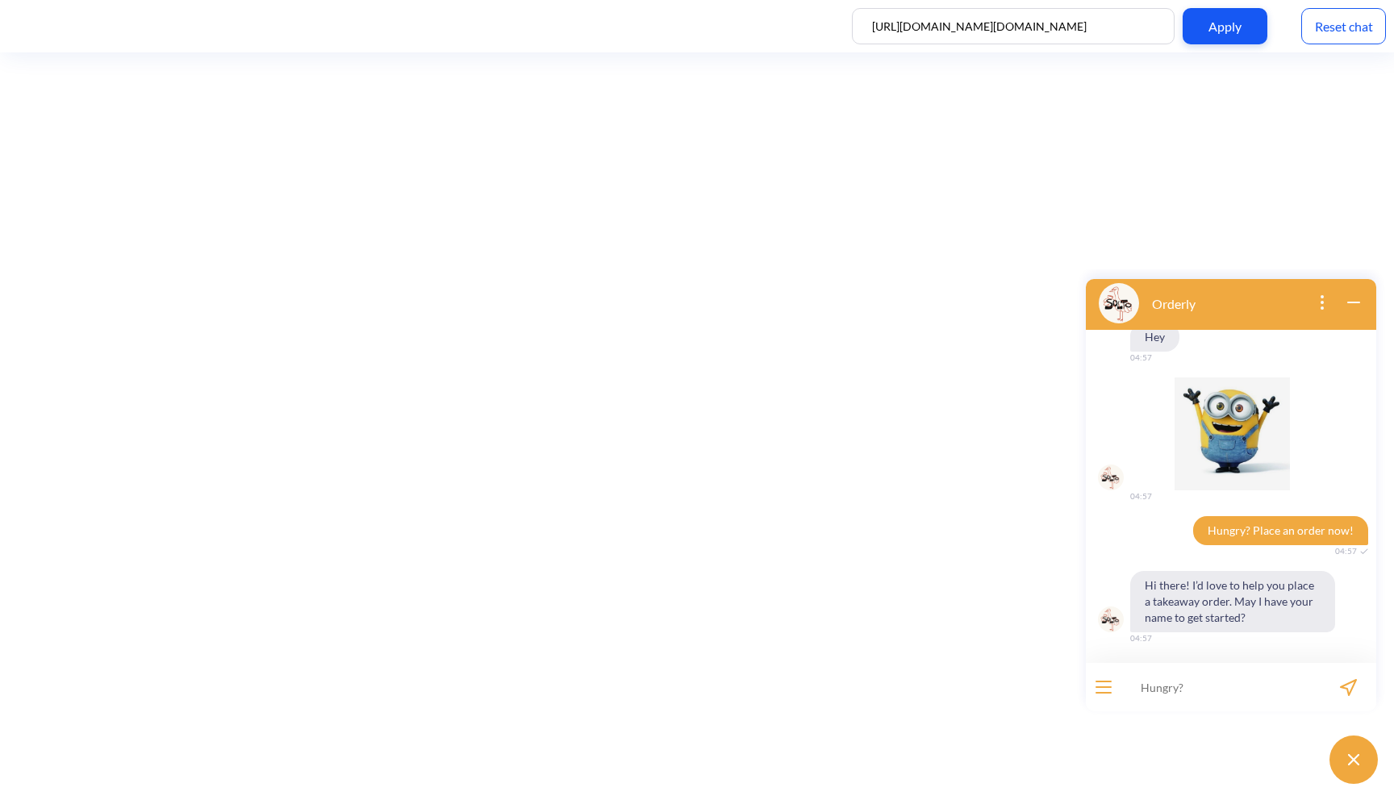
click at [1194, 683] on input at bounding box center [1220, 687] width 199 height 48
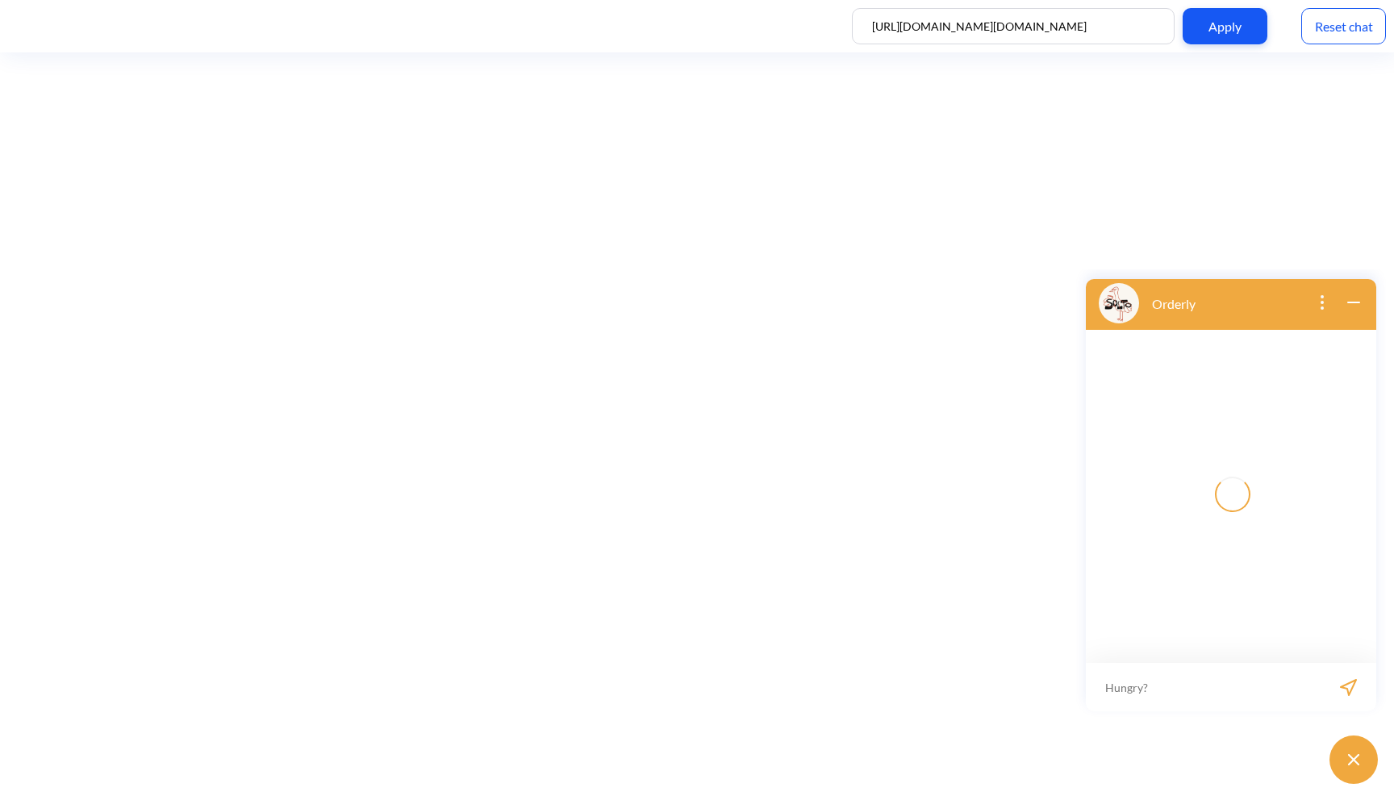
scroll to position [10, 0]
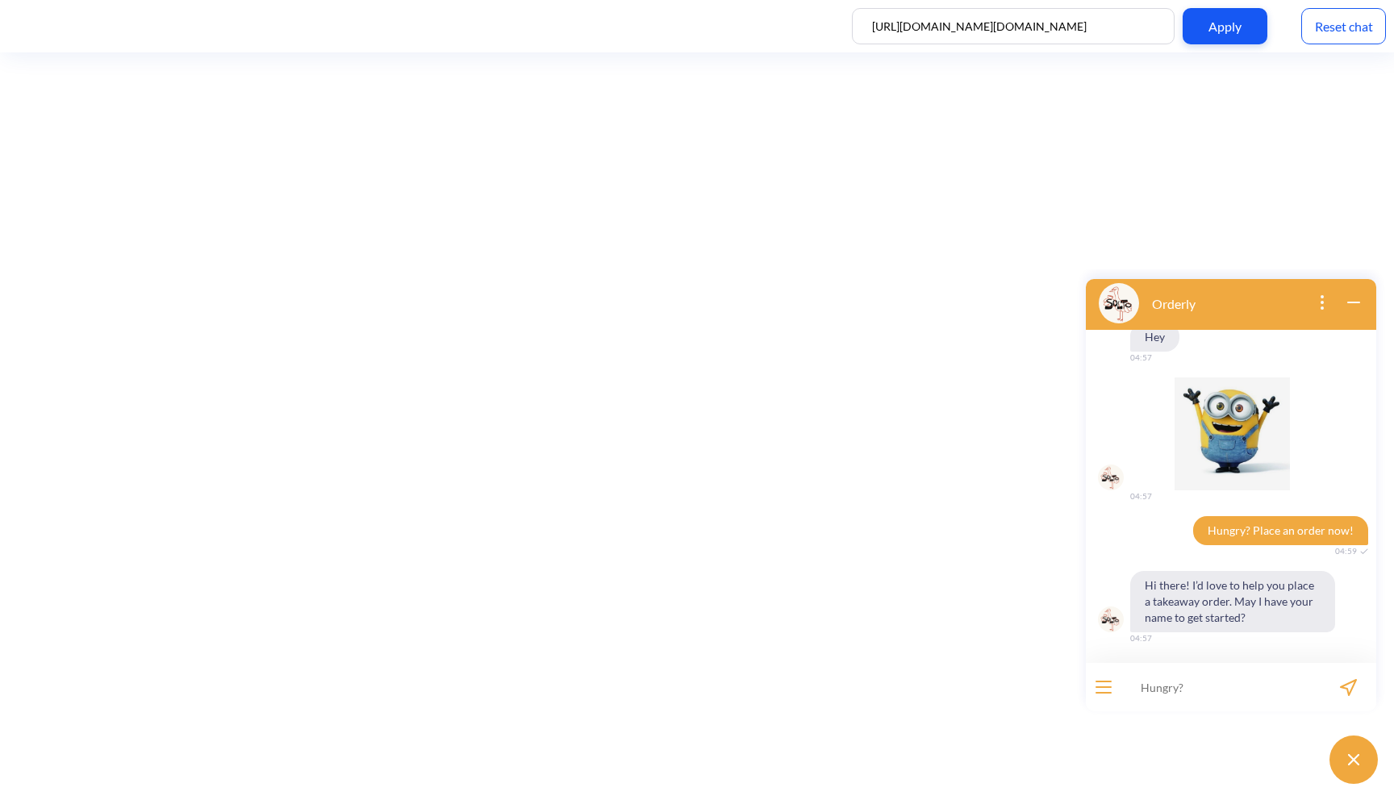
click at [1187, 690] on input at bounding box center [1220, 687] width 199 height 48
type input "Sam"
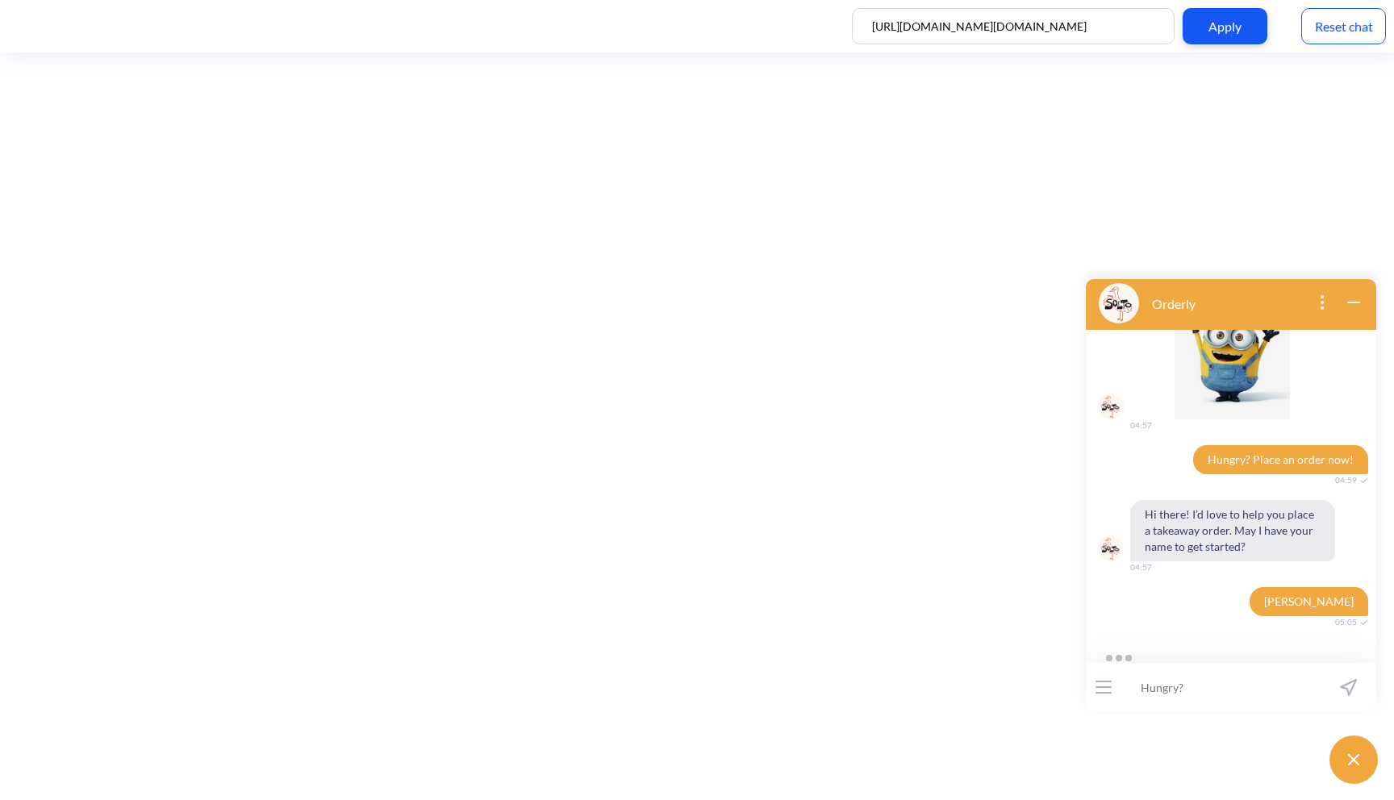
scroll to position [152, 0]
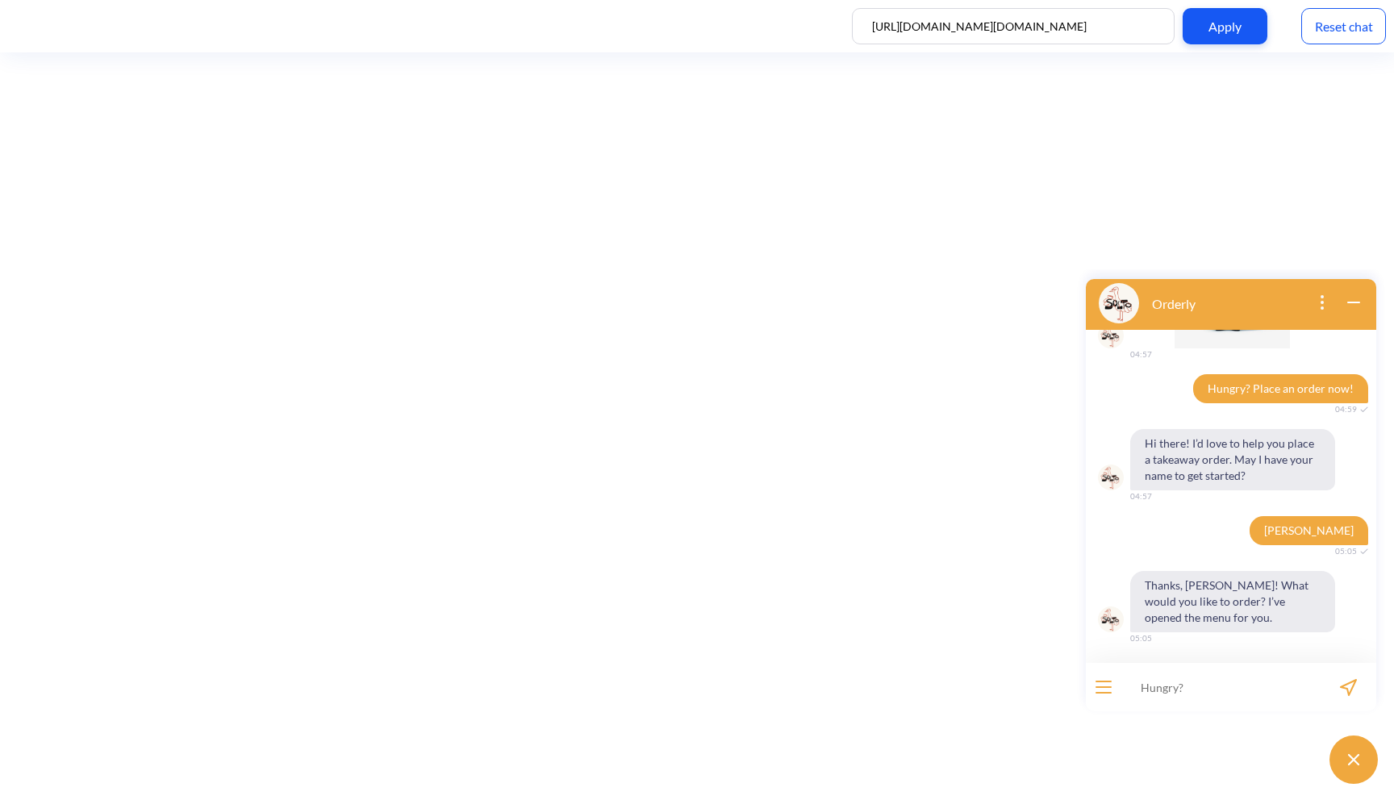
click at [1334, 15] on div "Reset chat" at bounding box center [1343, 26] width 85 height 36
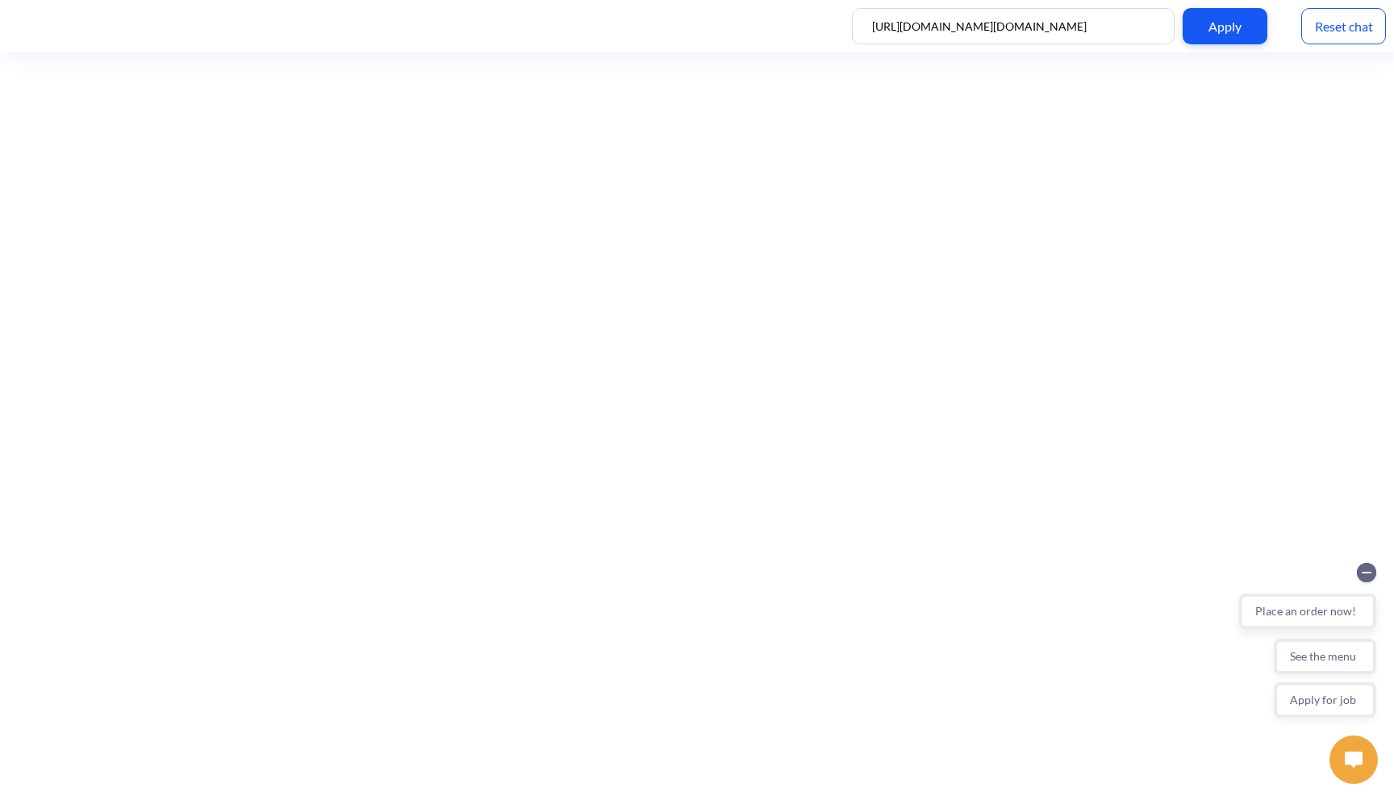
click at [1340, 617] on button "Place an order now!" at bounding box center [1307, 611] width 137 height 35
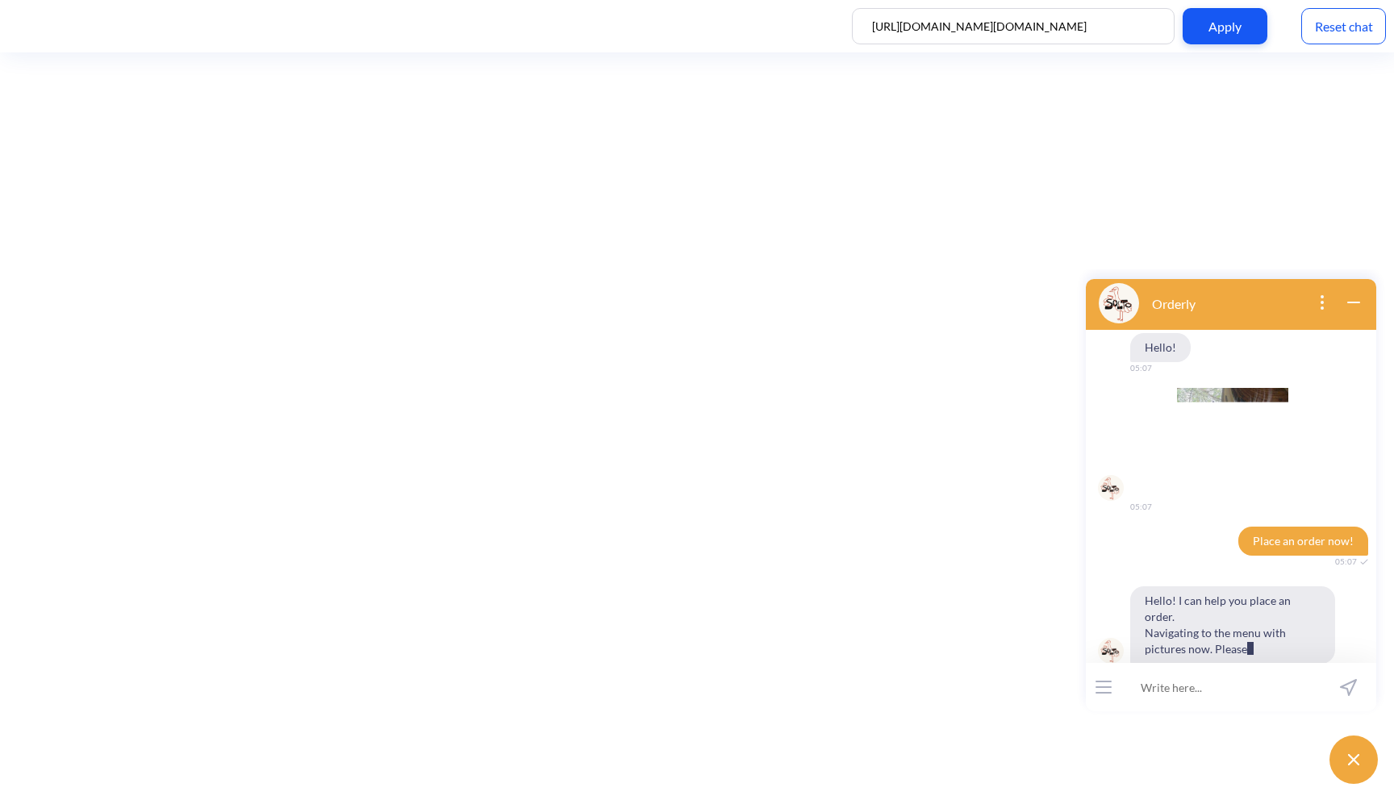
scroll to position [59, 0]
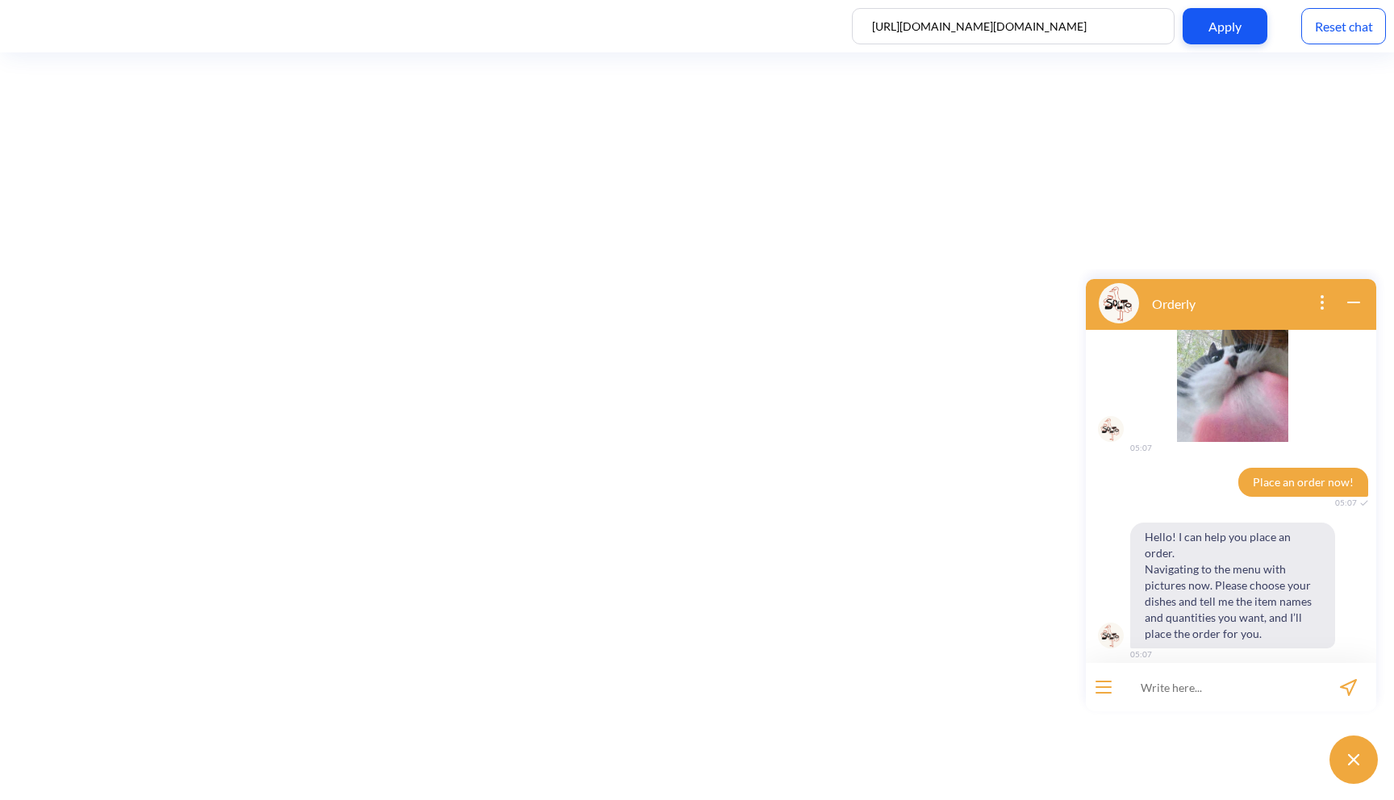
click at [1371, 24] on div "Reset chat" at bounding box center [1343, 26] width 85 height 36
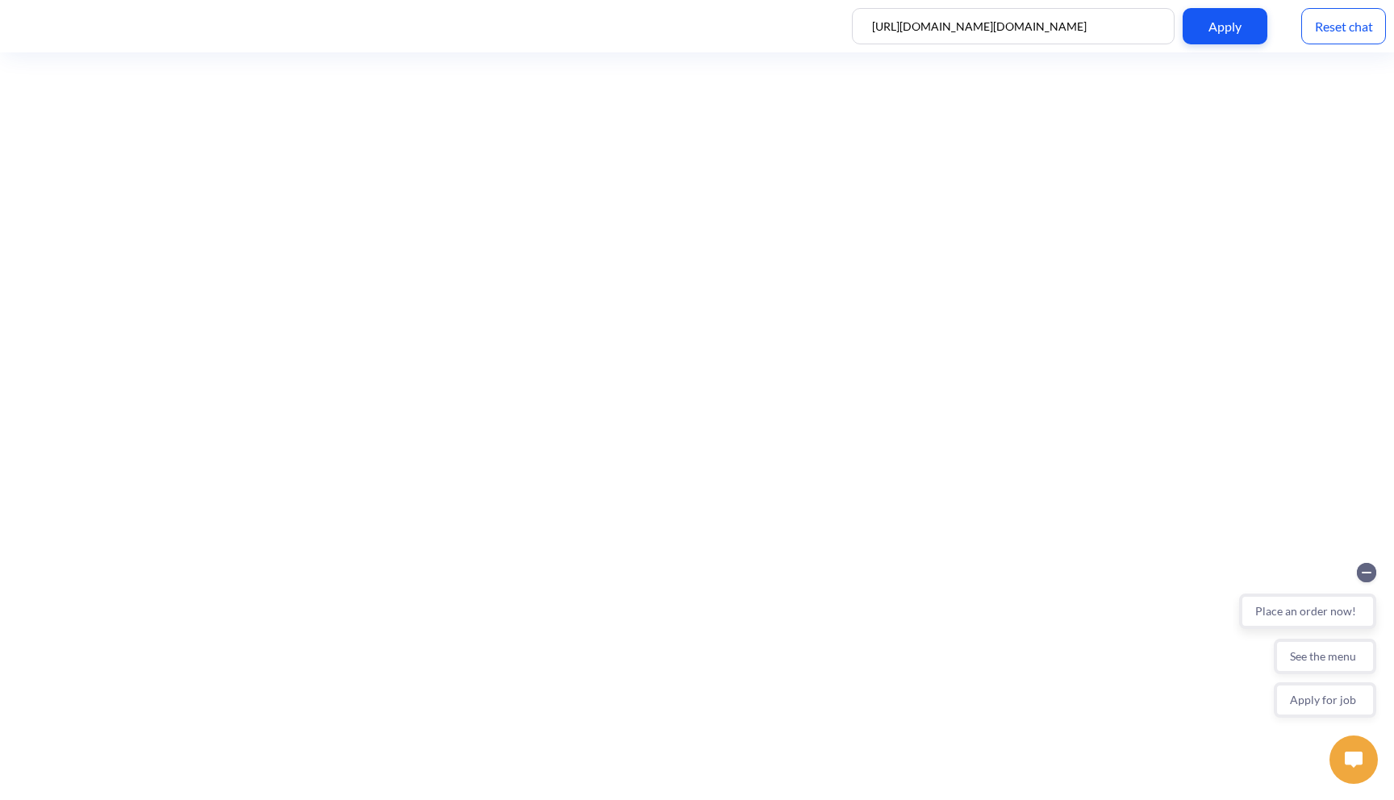
click at [1301, 608] on button "Place an order now!" at bounding box center [1307, 611] width 137 height 35
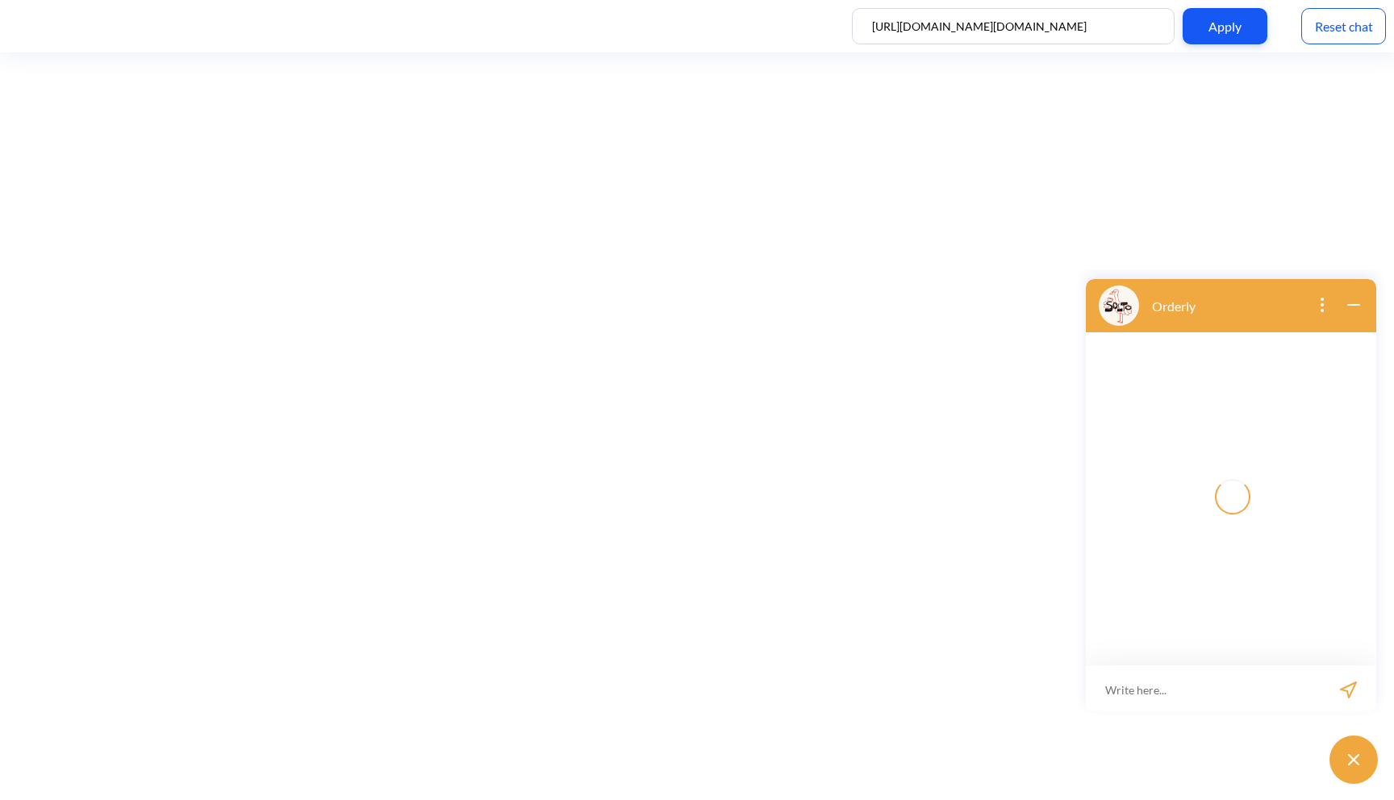
scroll to position [2, 0]
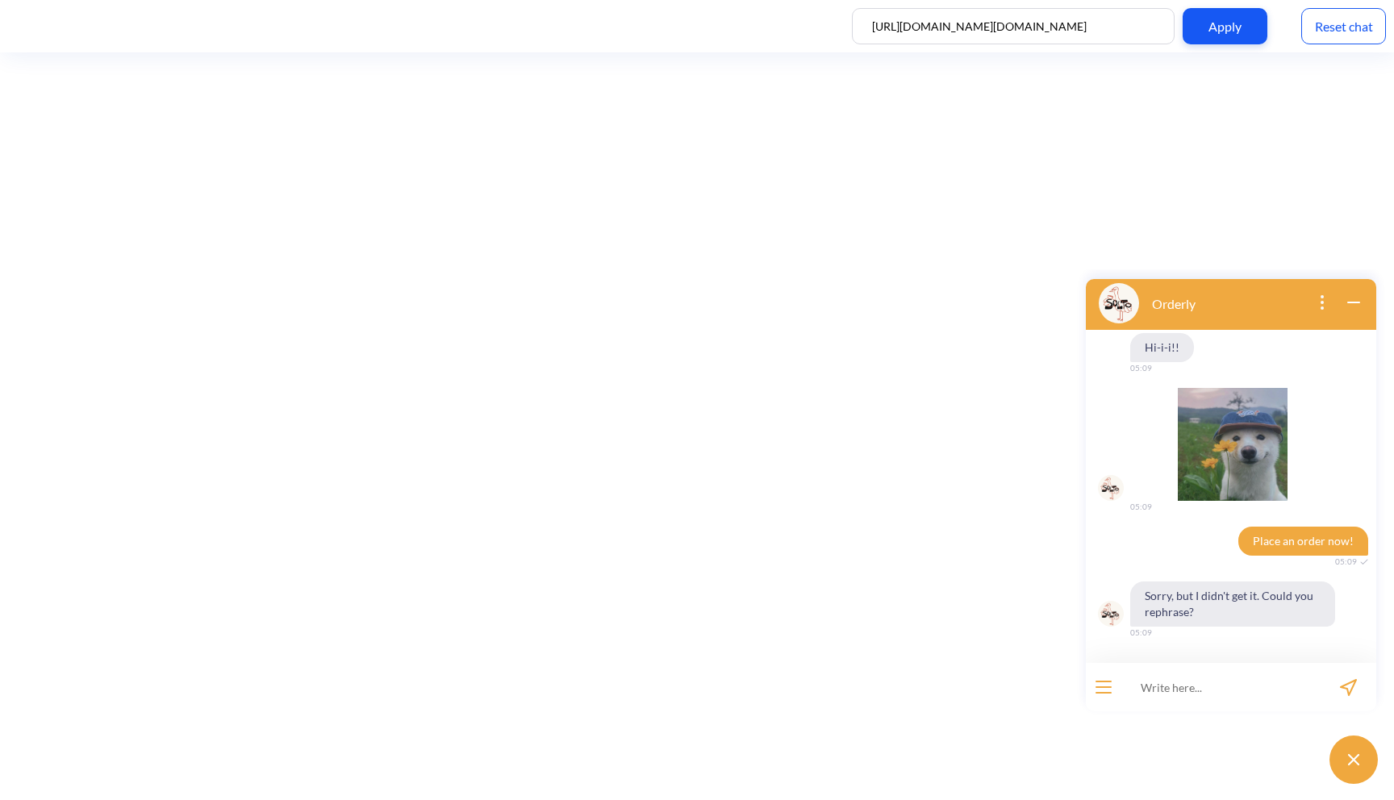
click at [1338, 32] on div "Reset chat" at bounding box center [1343, 26] width 85 height 36
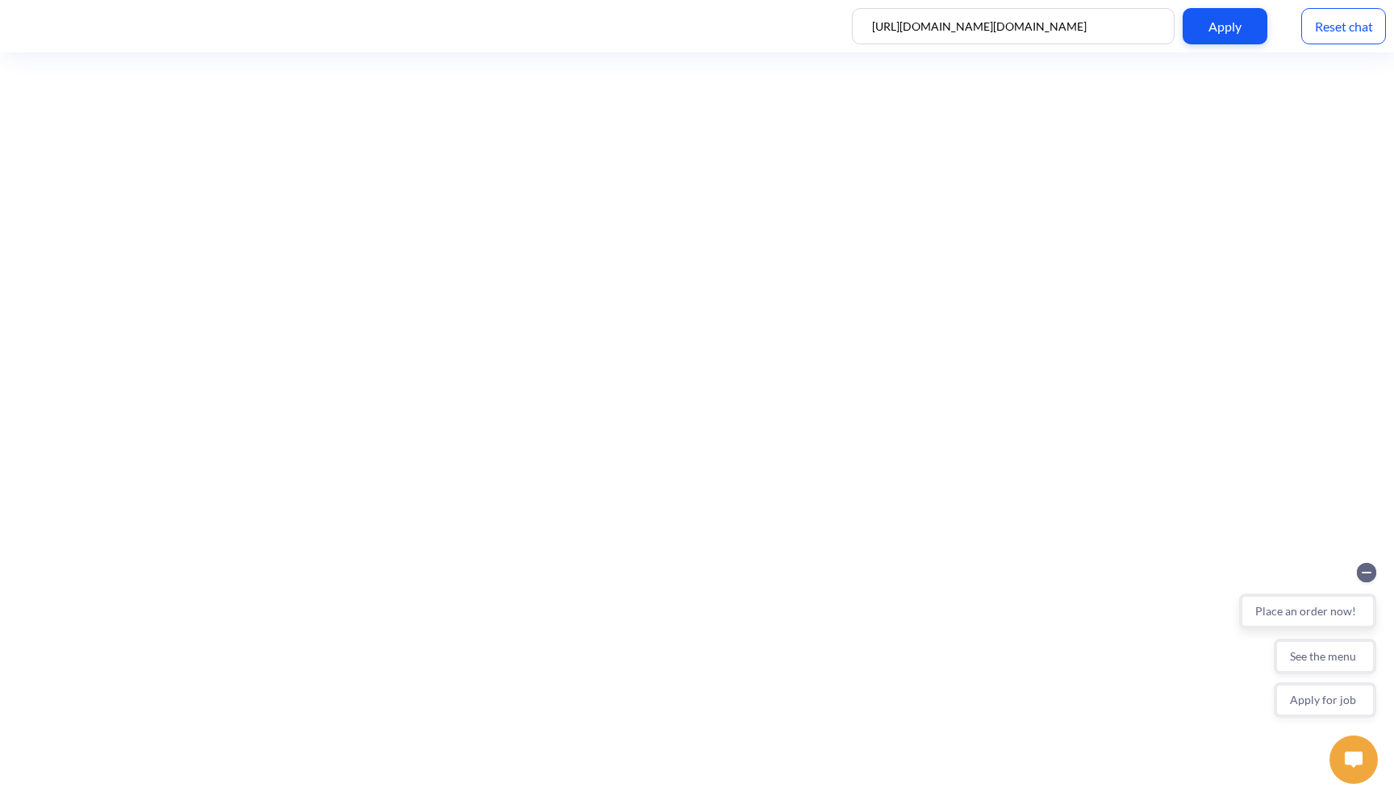
click at [1285, 621] on button "Place an order now!" at bounding box center [1307, 611] width 137 height 35
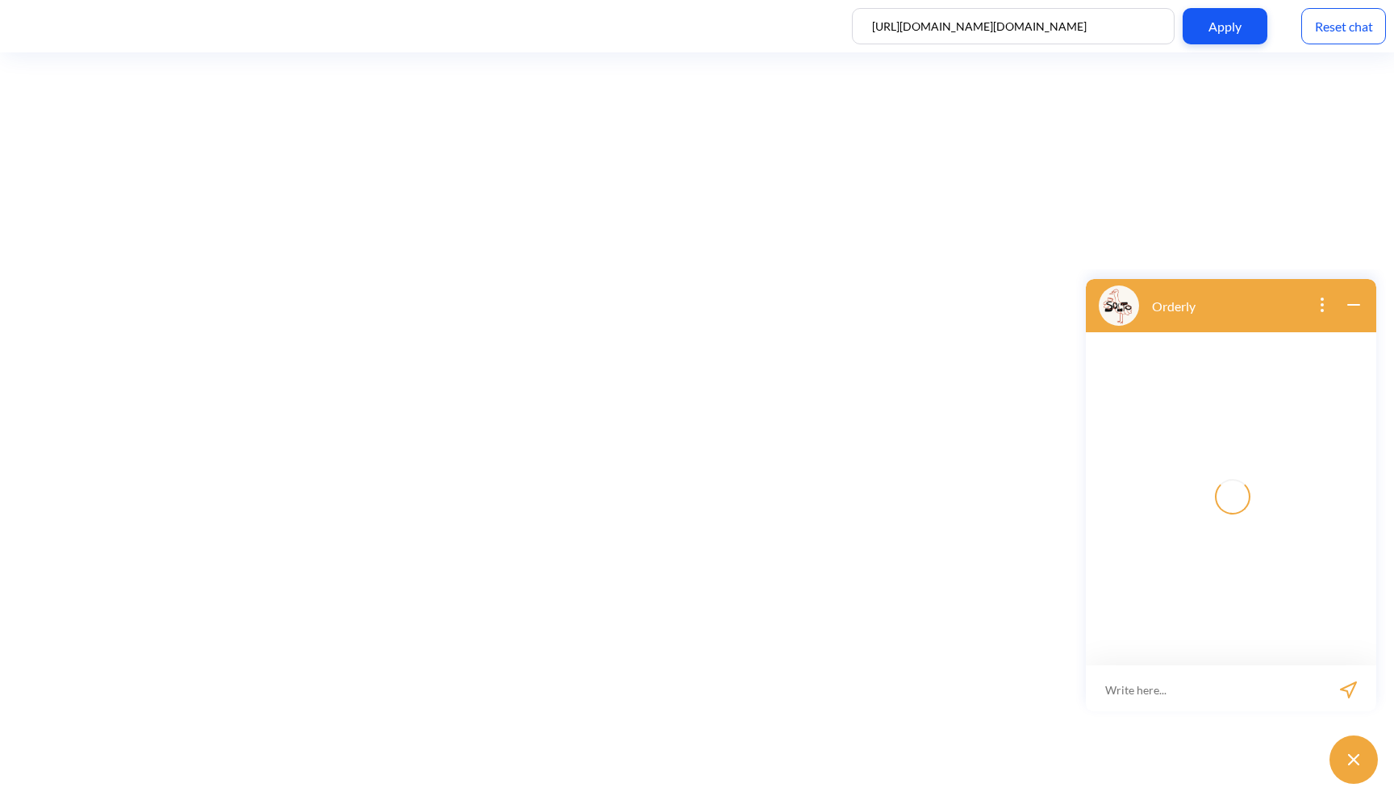
scroll to position [2, 0]
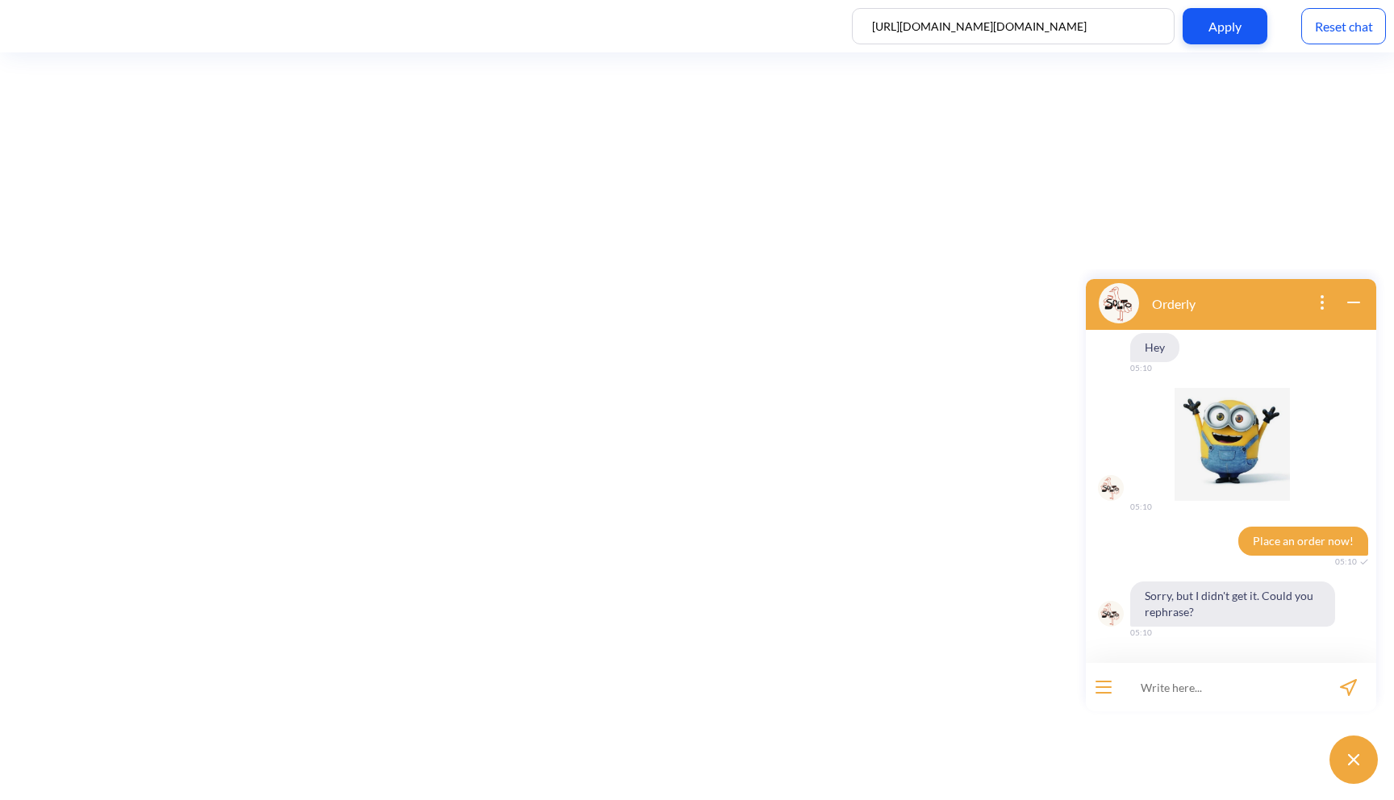
click at [1364, 40] on div "Reset chat" at bounding box center [1343, 26] width 85 height 36
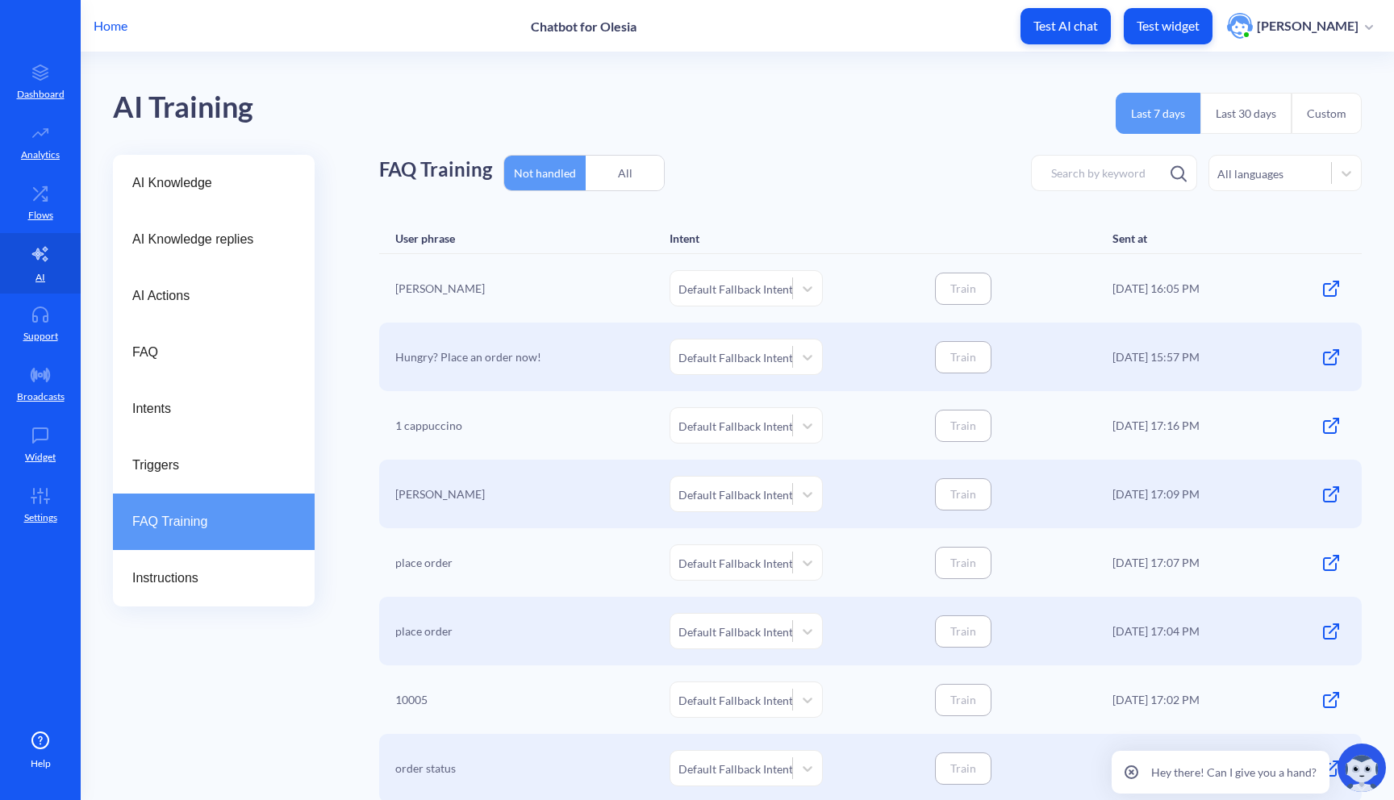
click at [631, 182] on div "All" at bounding box center [625, 173] width 78 height 38
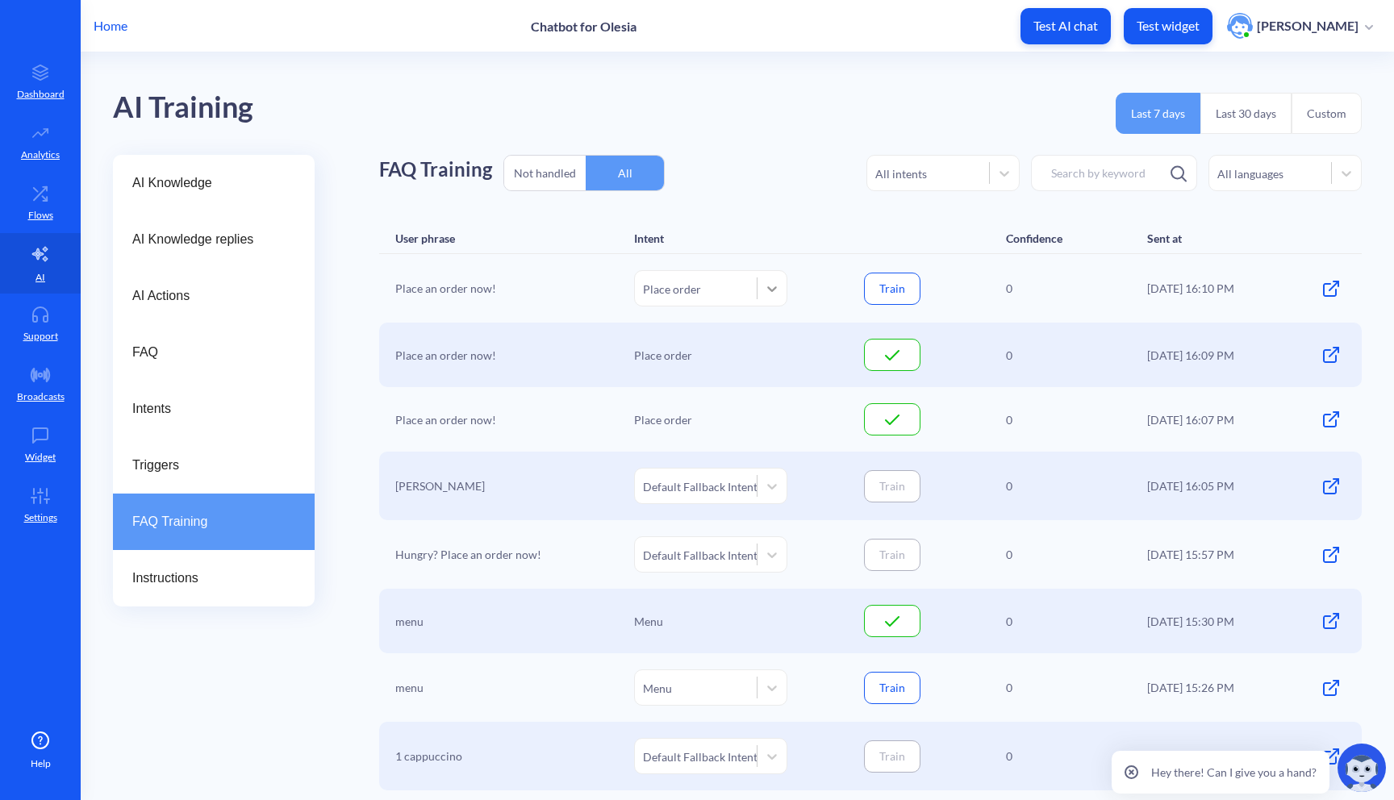
click at [759, 297] on div at bounding box center [772, 288] width 29 height 29
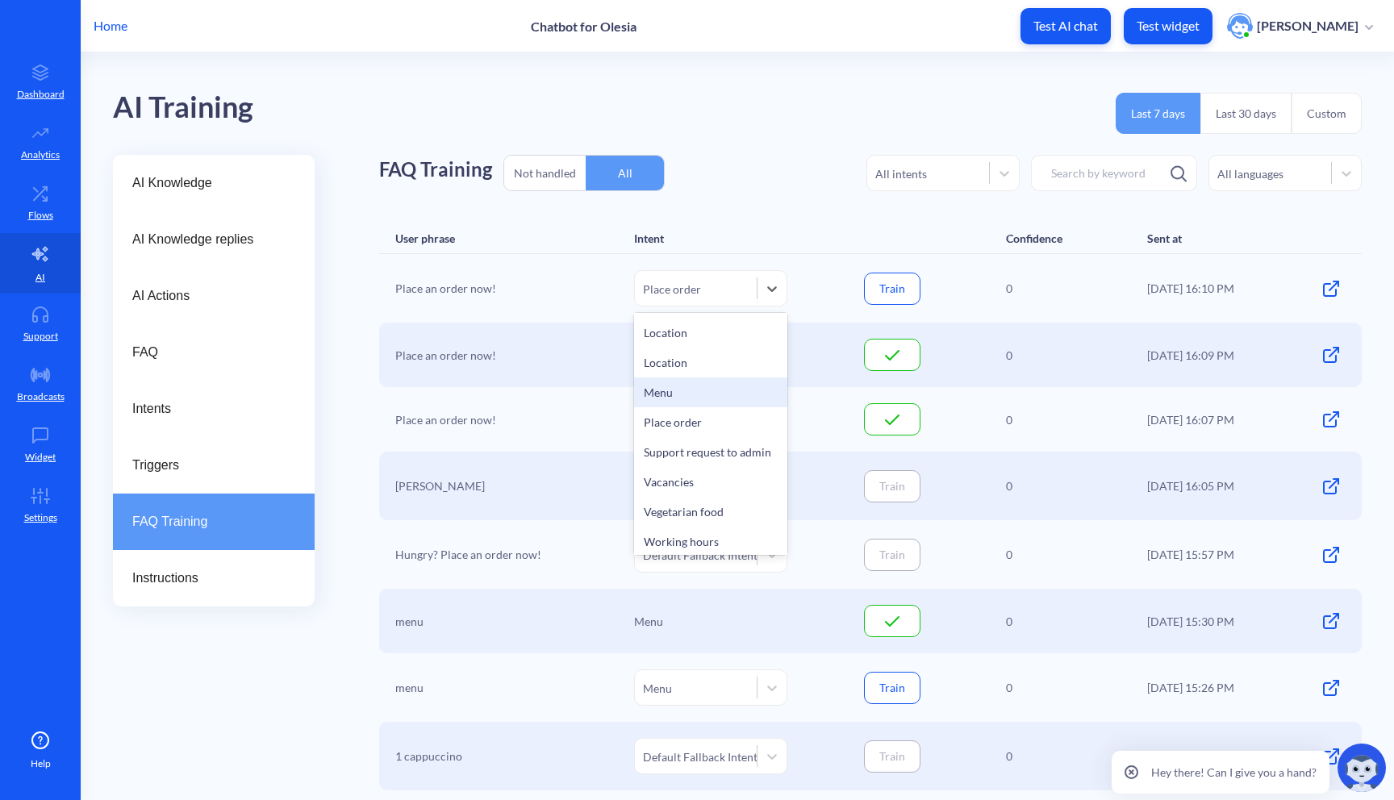
scroll to position [63, 0]
click at [731, 413] on div "Place order" at bounding box center [710, 418] width 153 height 30
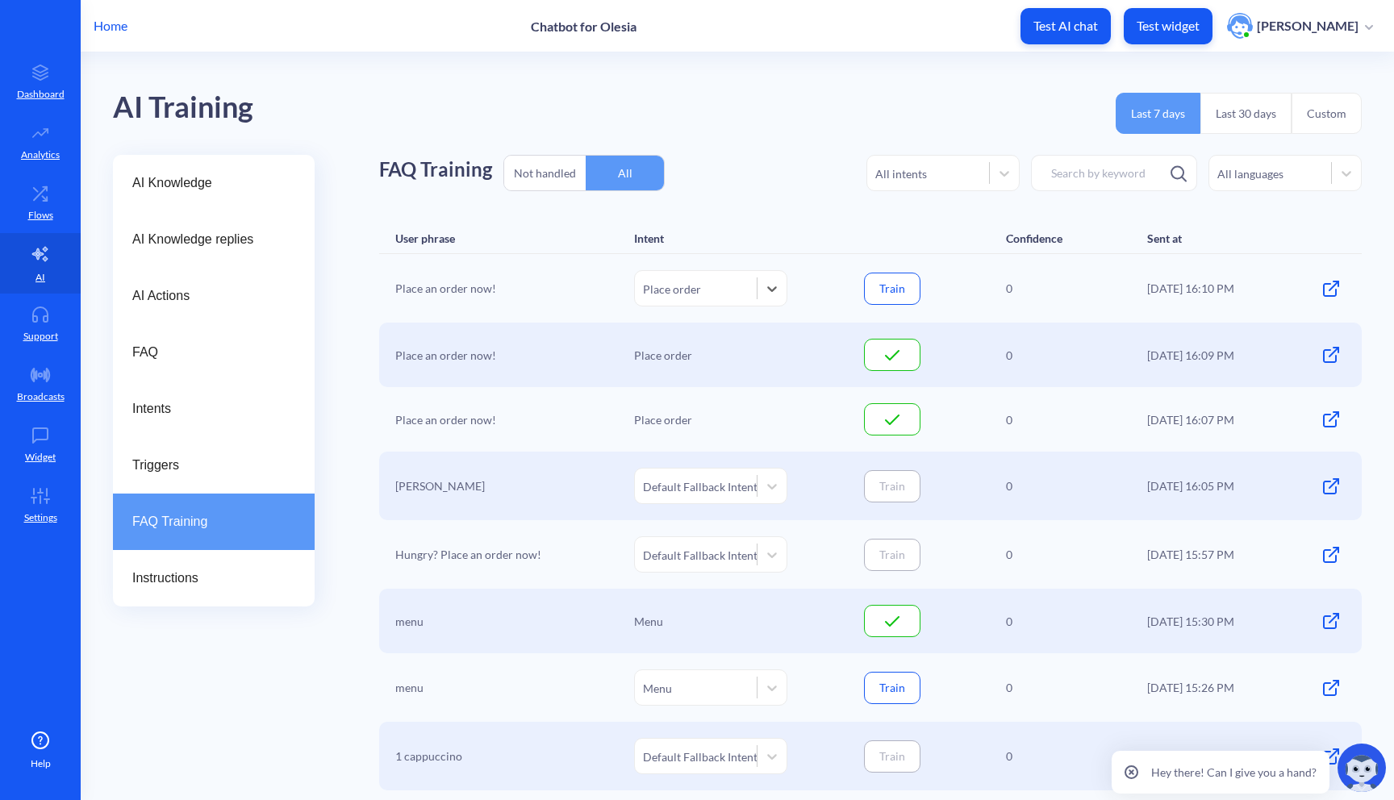
click at [908, 296] on button "Train" at bounding box center [892, 289] width 56 height 32
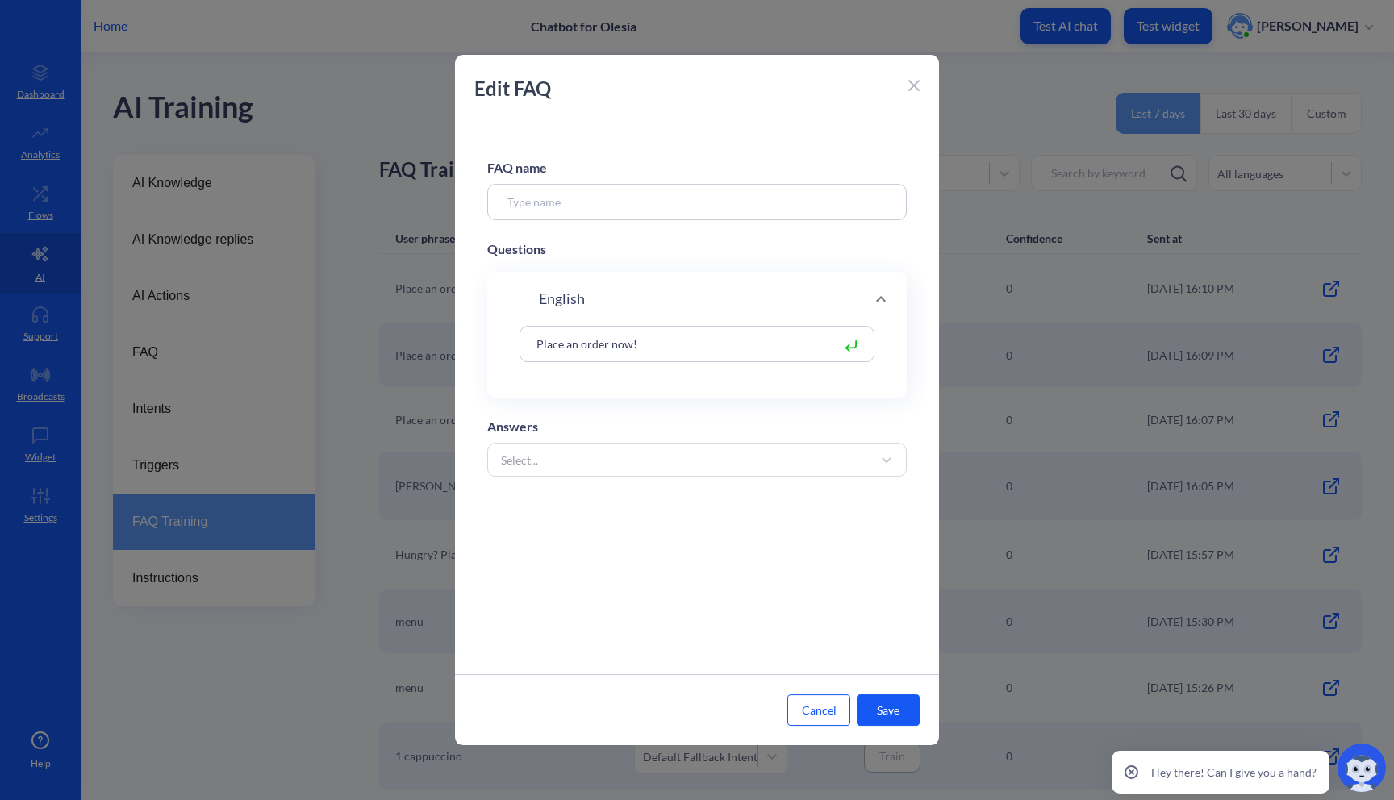
type input "Place order"
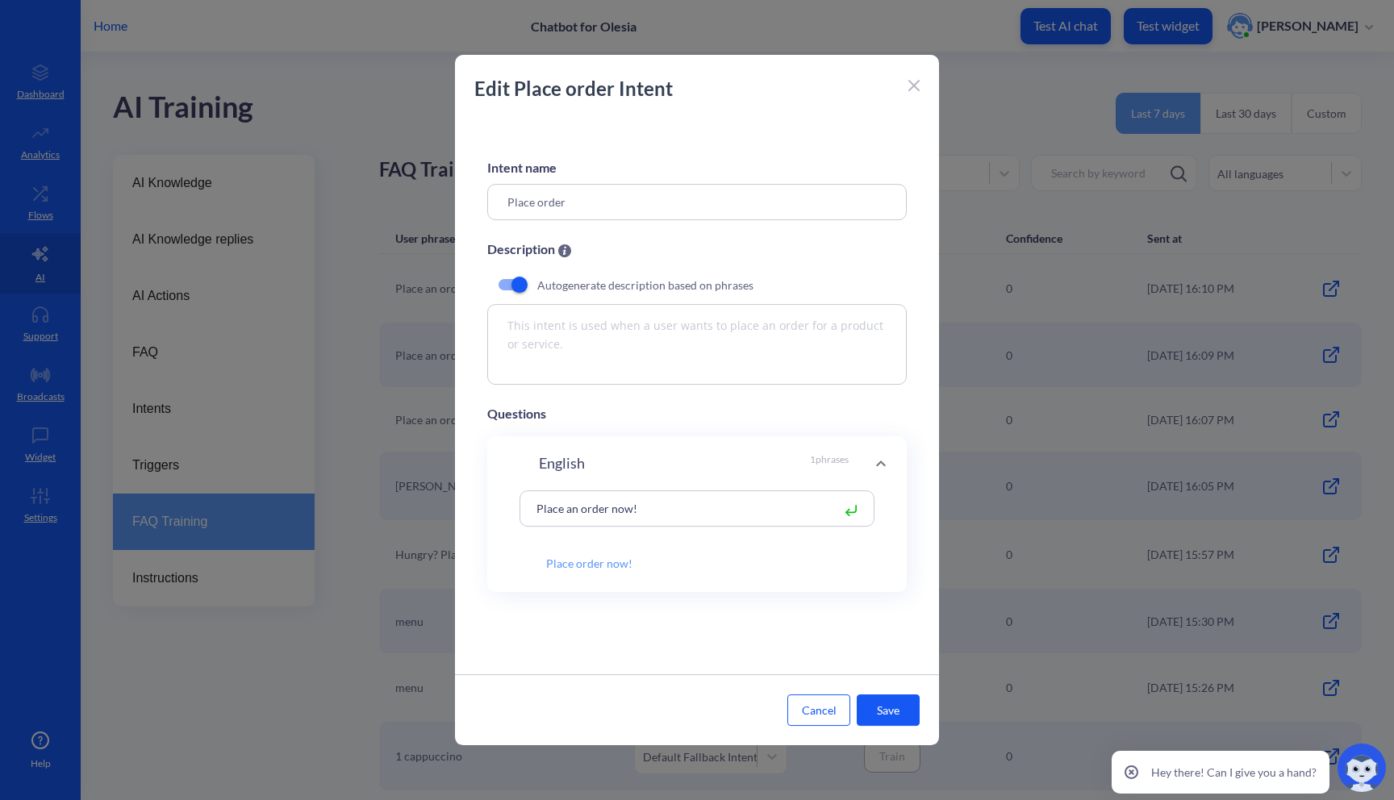
click at [871, 701] on button "Save" at bounding box center [888, 710] width 63 height 31
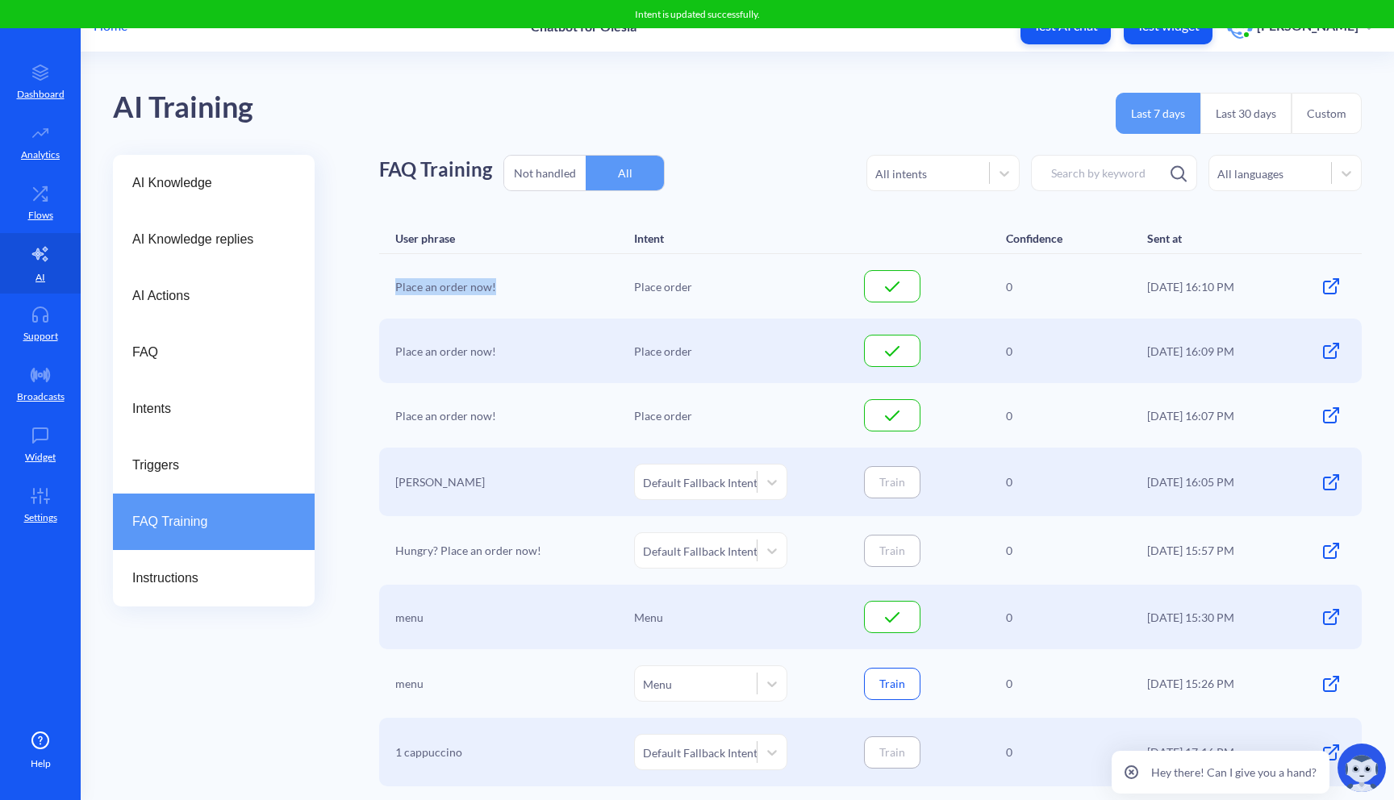
drag, startPoint x: 503, startPoint y: 286, endPoint x: 358, endPoint y: 283, distance: 144.5
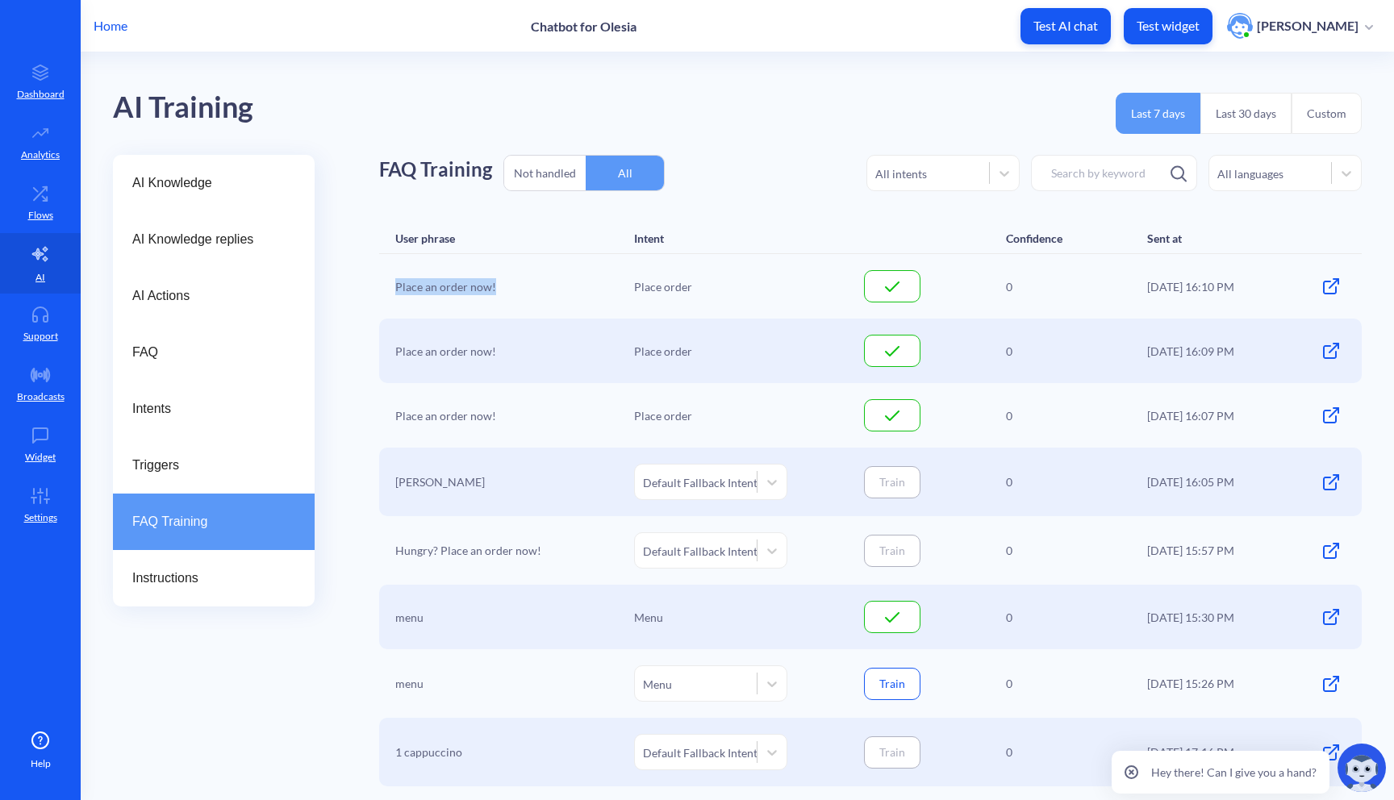
copy div "Place an order now!"
click at [168, 349] on span "FAQ" at bounding box center [207, 352] width 150 height 19
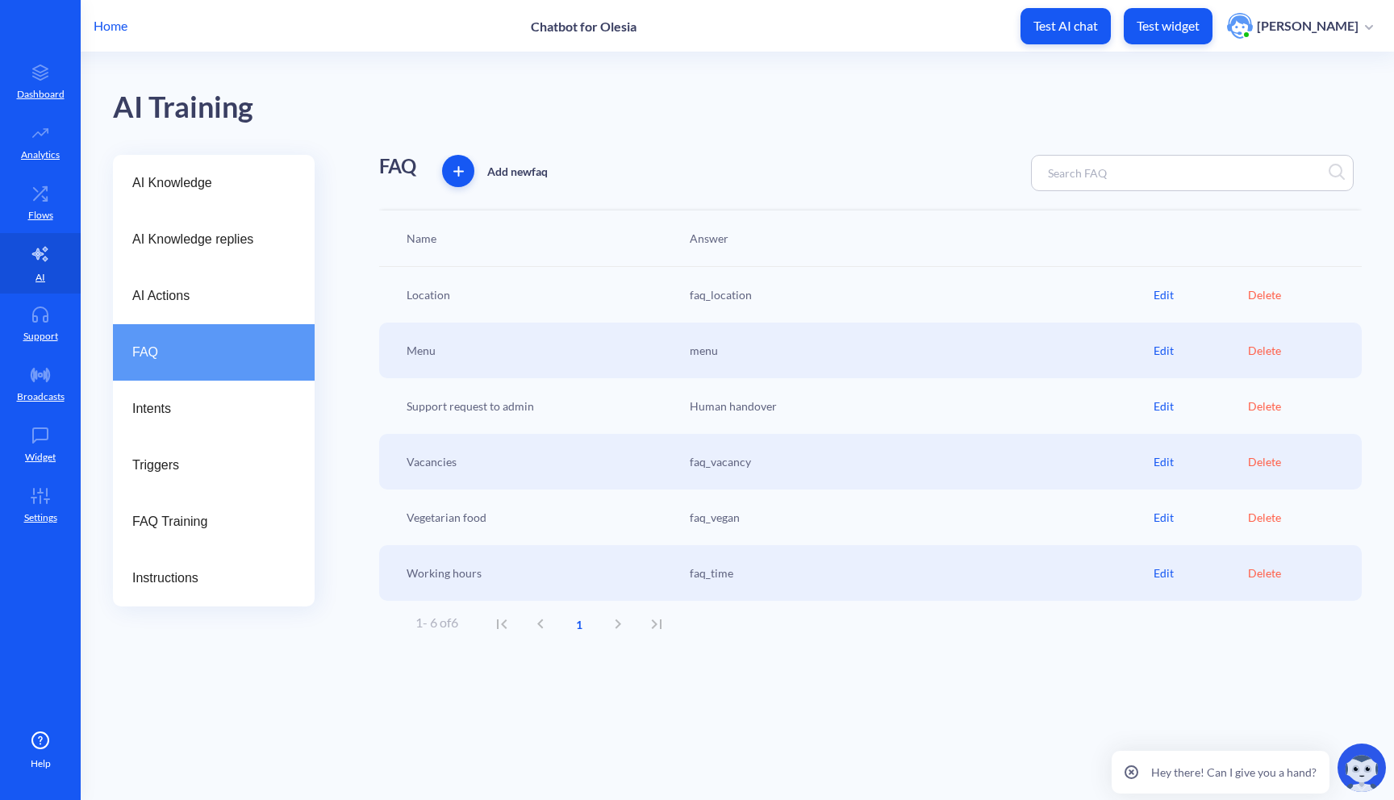
click at [461, 173] on icon "button" at bounding box center [458, 171] width 10 height 10
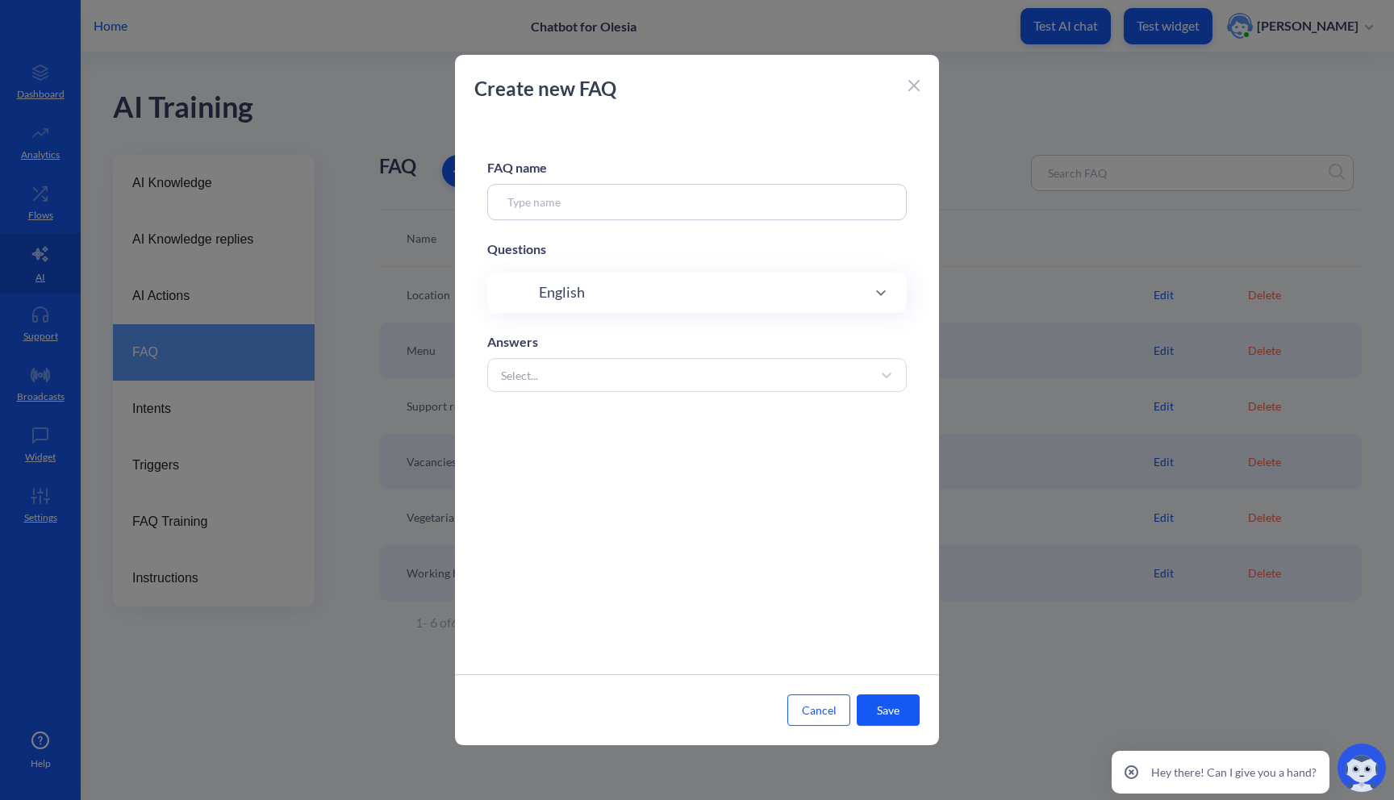
click at [612, 200] on input at bounding box center [697, 202] width 420 height 36
click at [915, 76] on div at bounding box center [913, 83] width 11 height 19
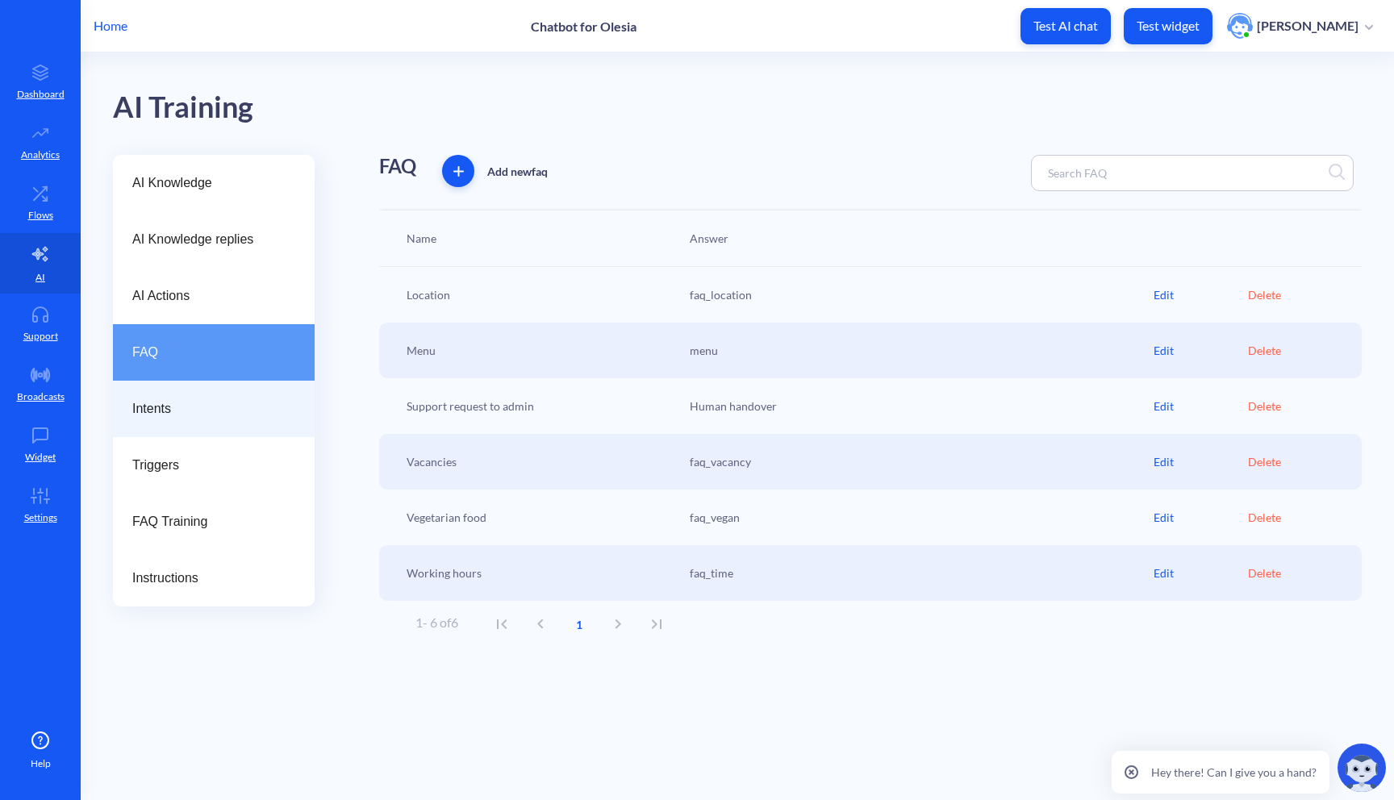
click at [203, 416] on span "Intents" at bounding box center [207, 408] width 150 height 19
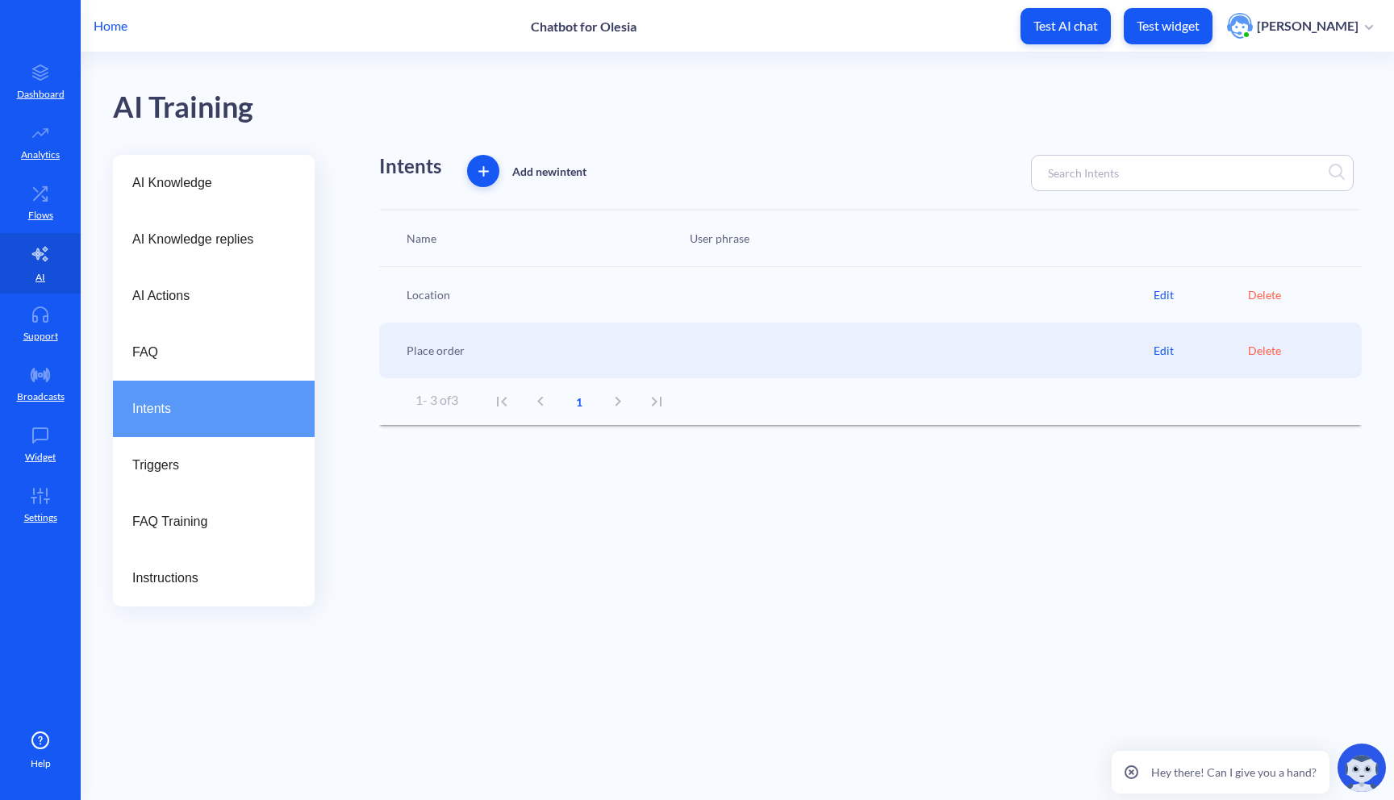
click at [1171, 357] on div "Edit" at bounding box center [1201, 350] width 94 height 17
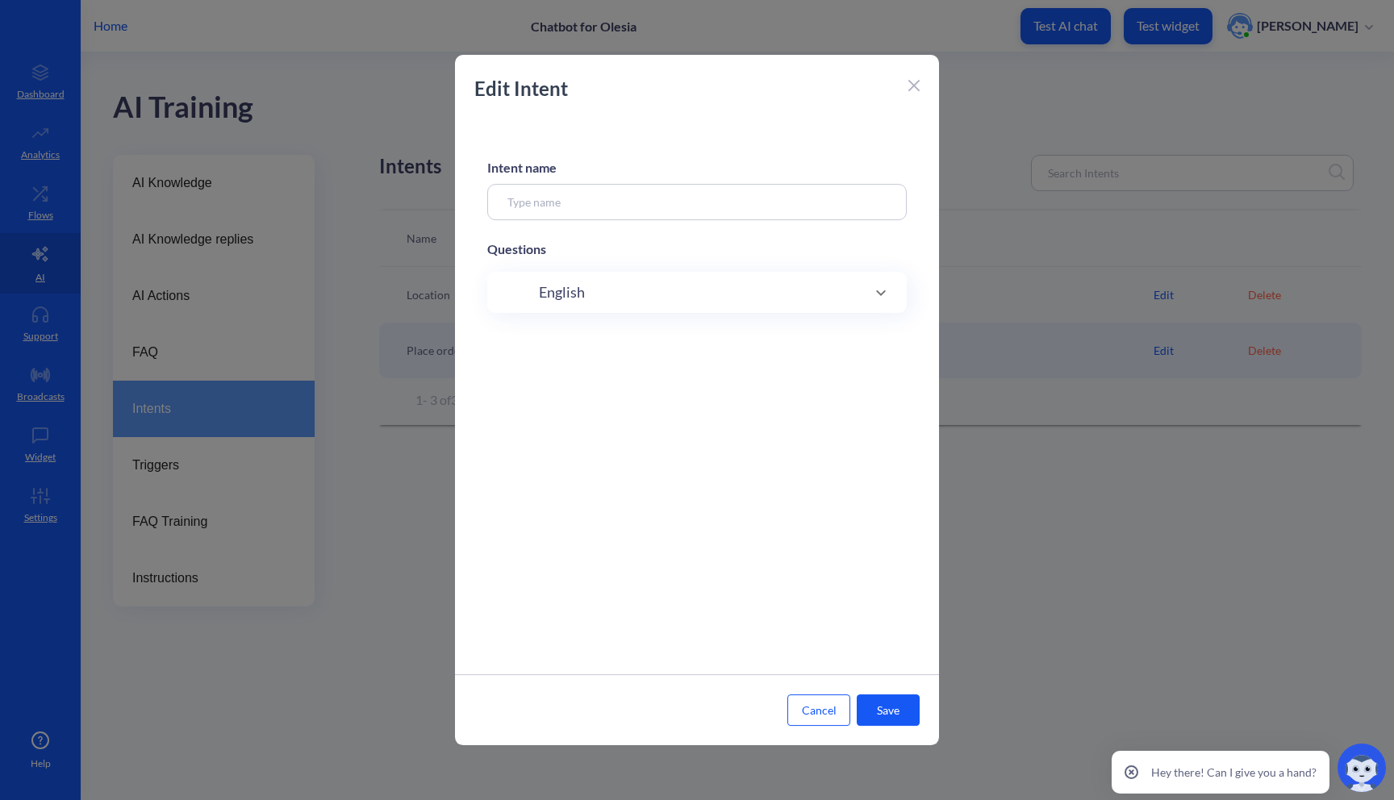
type input "Place order"
click at [908, 89] on icon at bounding box center [913, 85] width 11 height 11
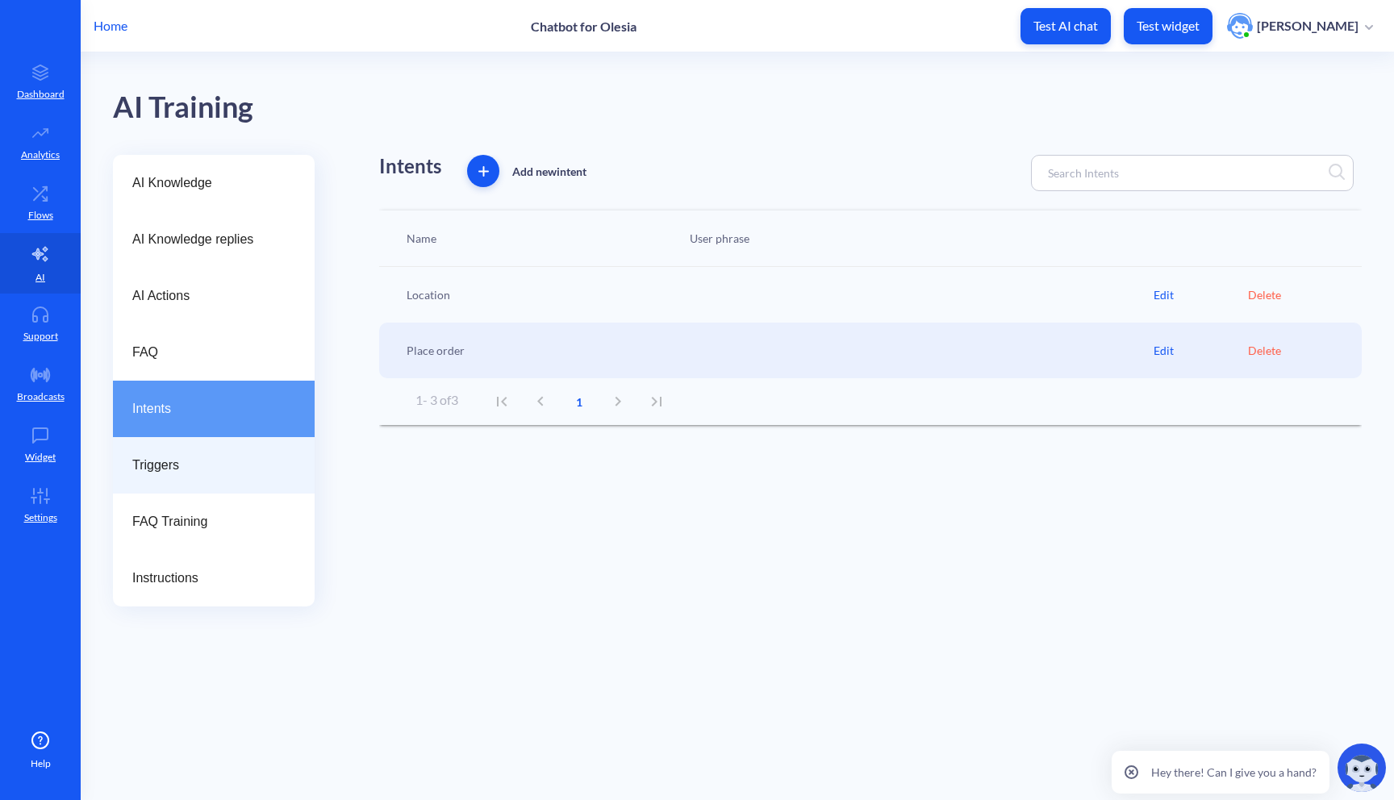
click at [204, 457] on span "Triggers" at bounding box center [207, 465] width 150 height 19
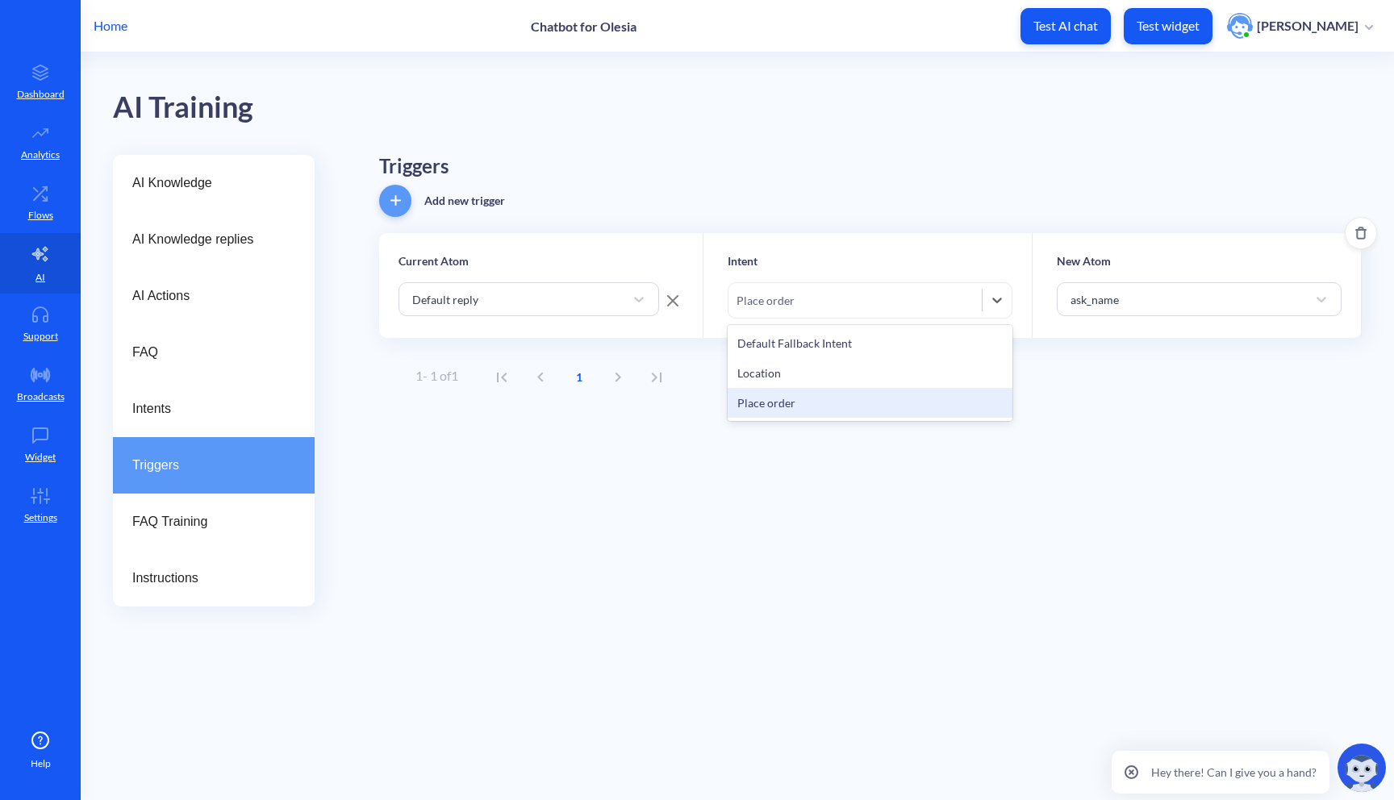
click at [867, 311] on div "Place order" at bounding box center [855, 300] width 253 height 29
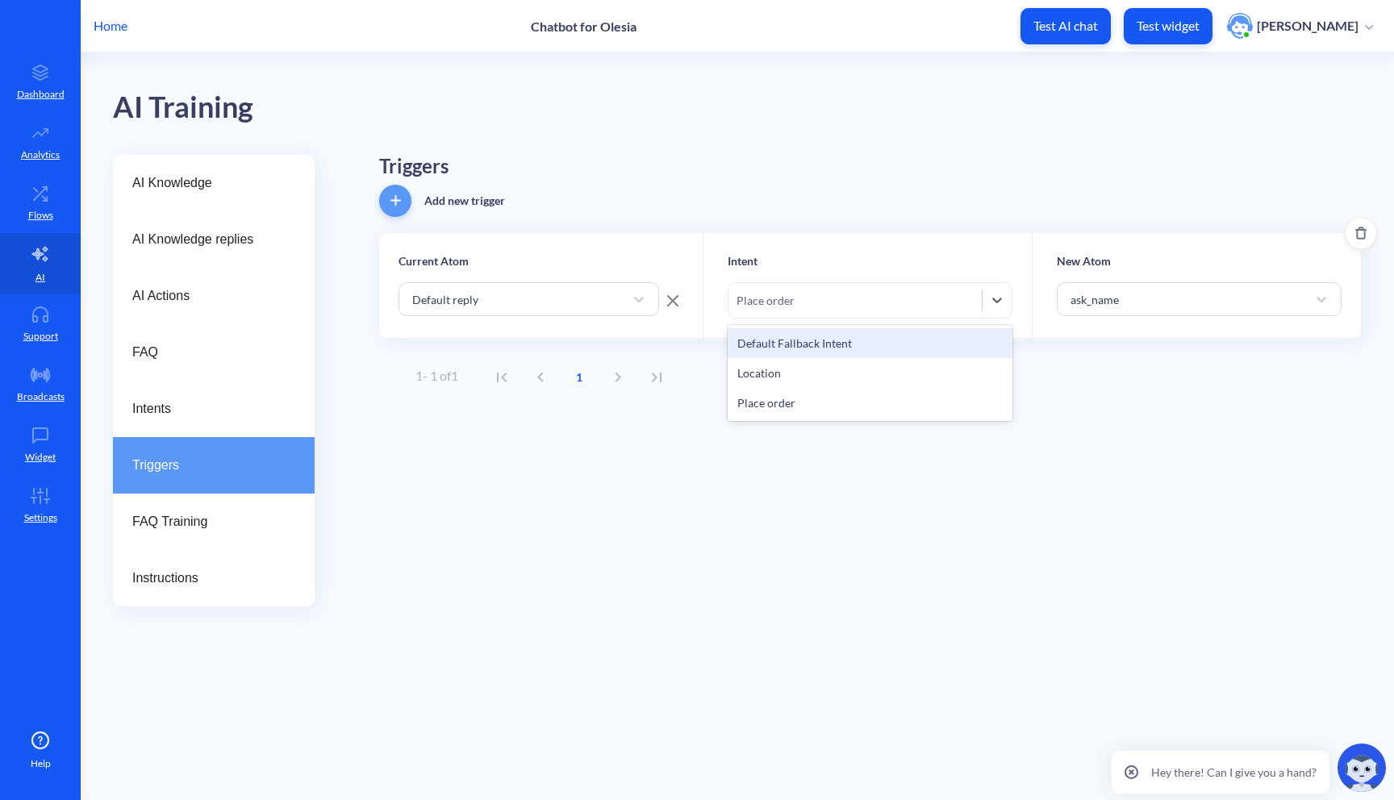
click at [794, 335] on div "Default Fallback Intent" at bounding box center [870, 343] width 285 height 30
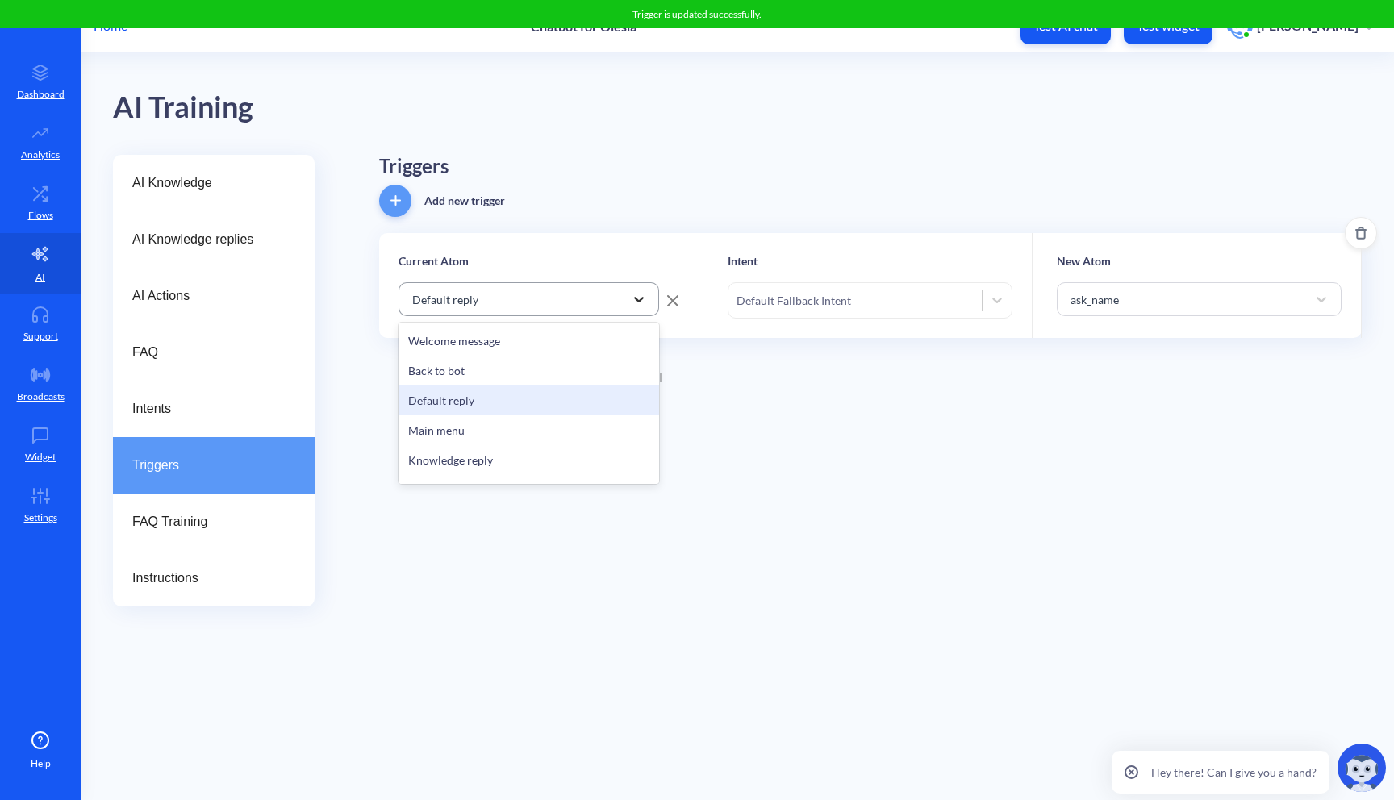
click at [628, 303] on div at bounding box center [638, 299] width 29 height 29
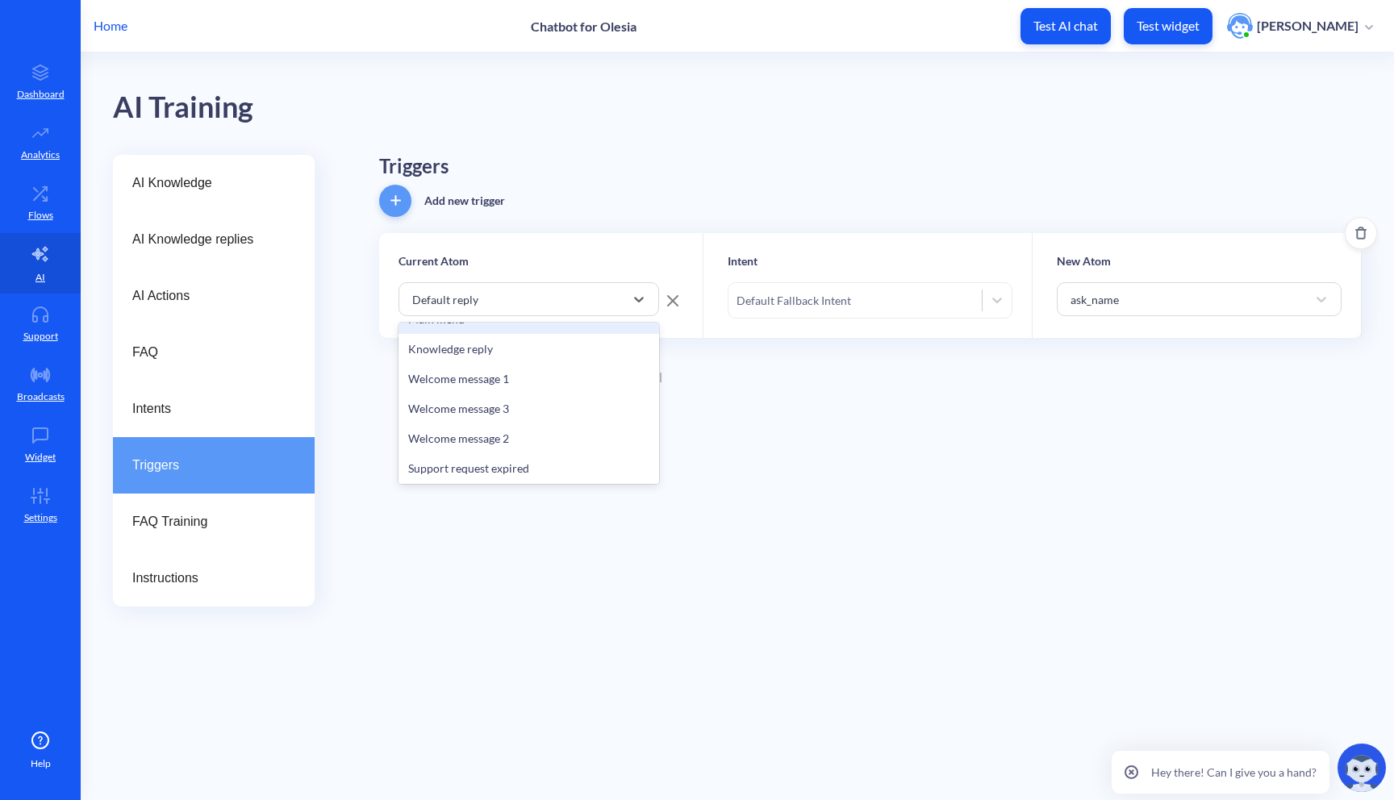
scroll to position [113, 0]
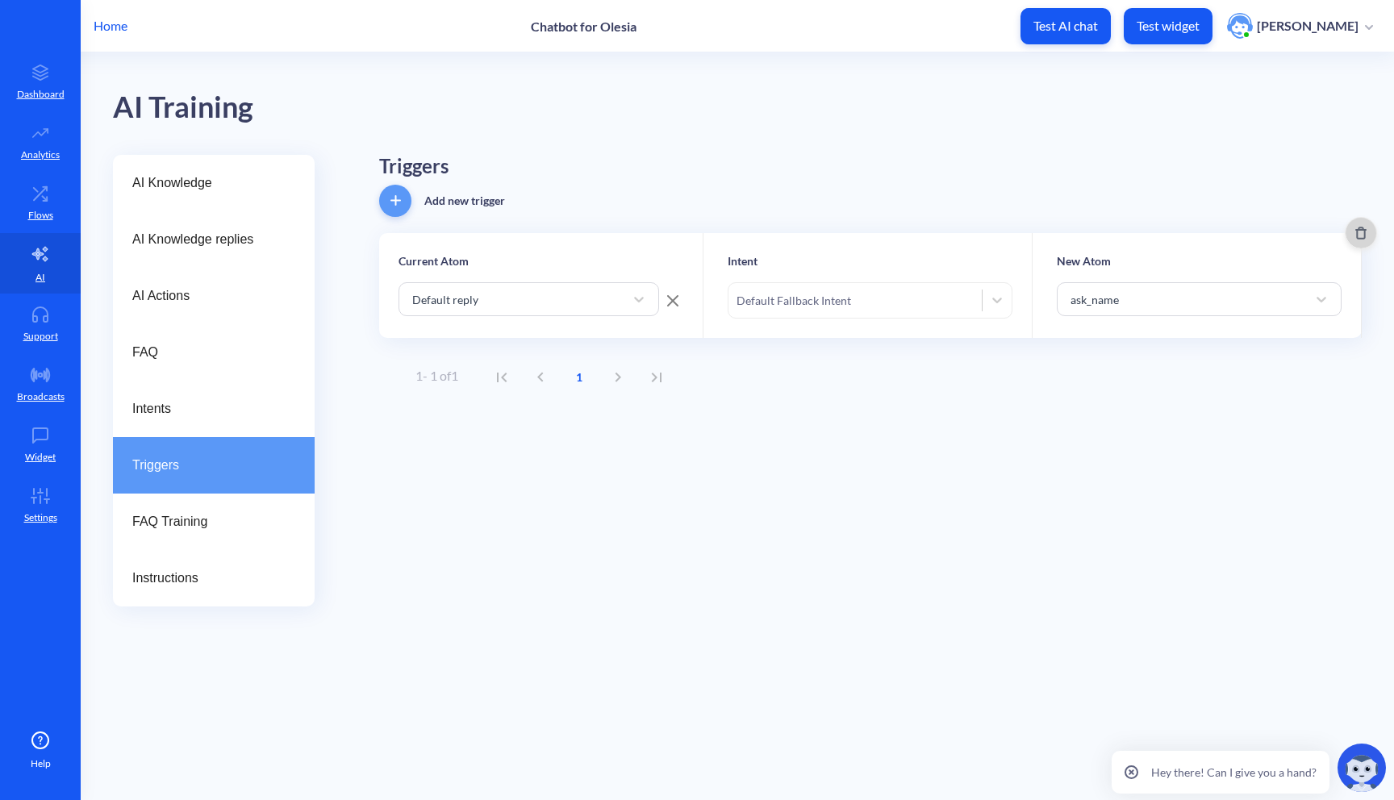
click at [1355, 232] on icon "Delete" at bounding box center [1361, 233] width 13 height 13
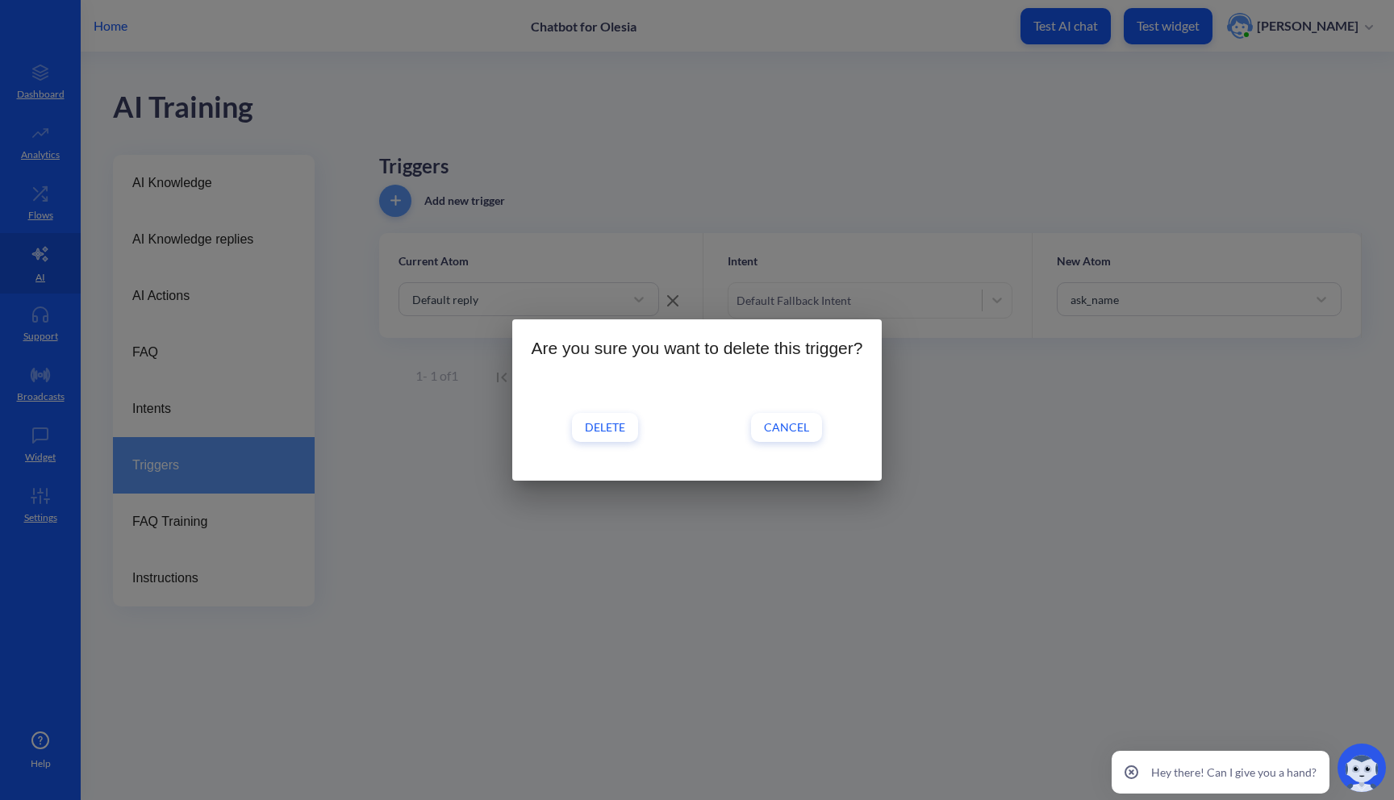
click at [577, 428] on button "Delete" at bounding box center [605, 427] width 66 height 29
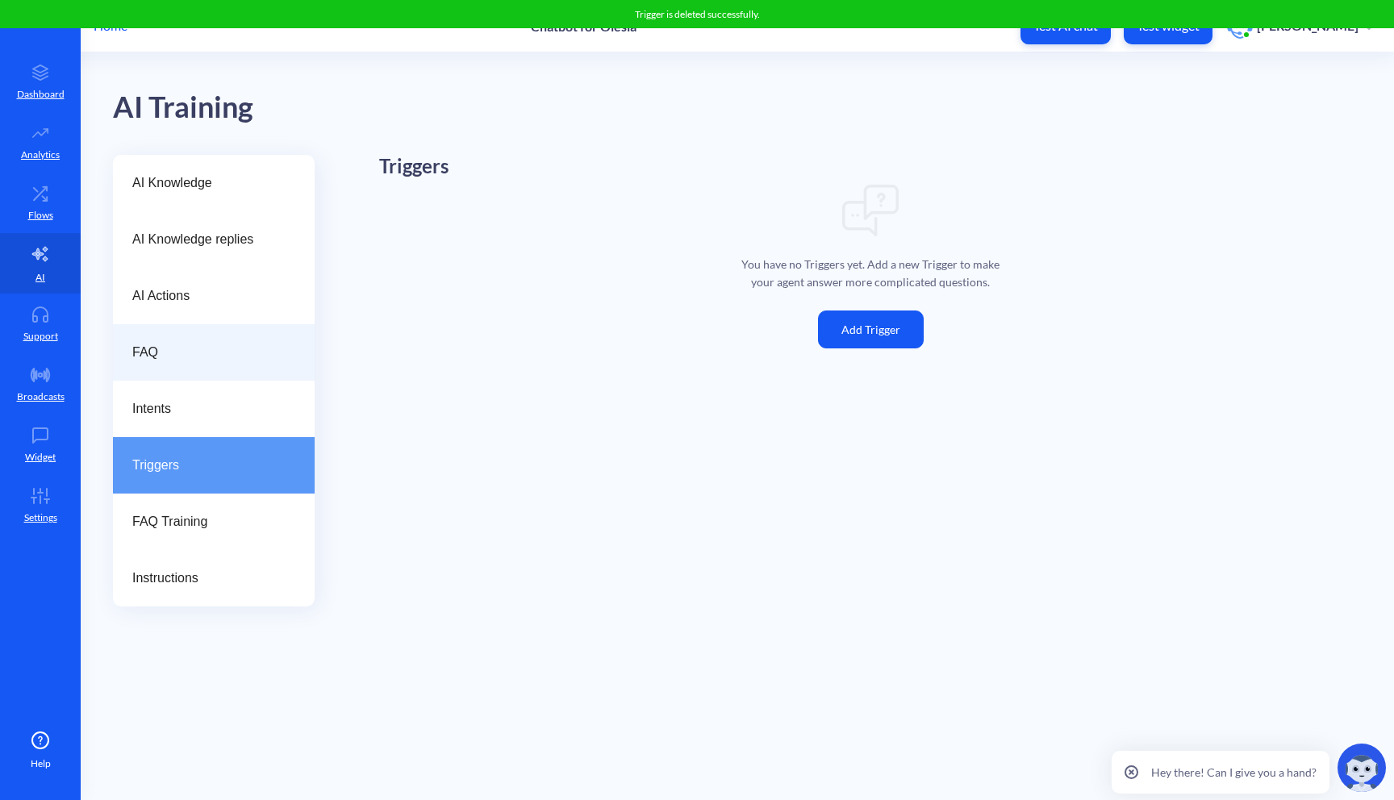
click at [117, 348] on div "FAQ" at bounding box center [214, 352] width 202 height 56
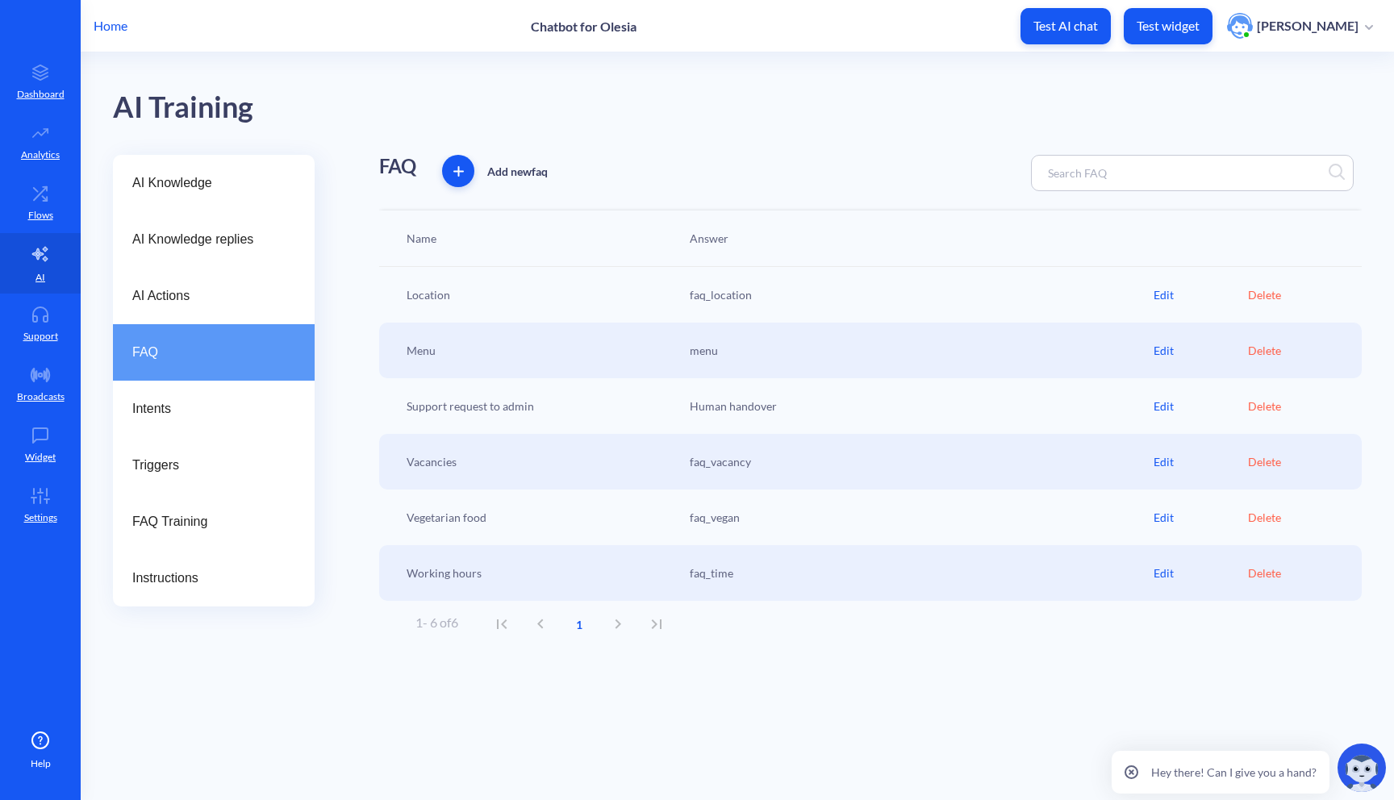
click at [467, 172] on span "button" at bounding box center [458, 171] width 32 height 10
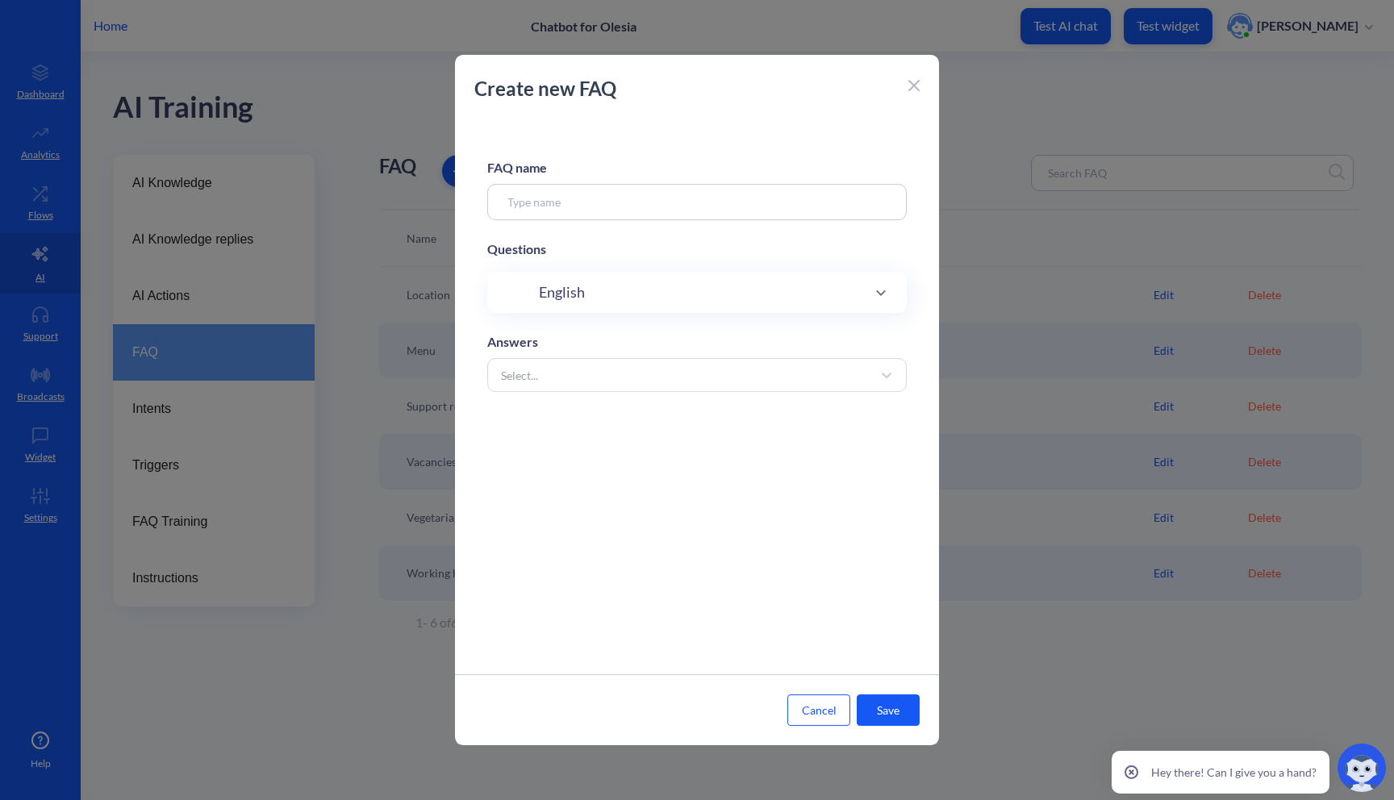
click at [621, 207] on input at bounding box center [697, 202] width 420 height 36
type input "O"
type input "Place order"
click at [618, 386] on div "Select..." at bounding box center [682, 375] width 379 height 29
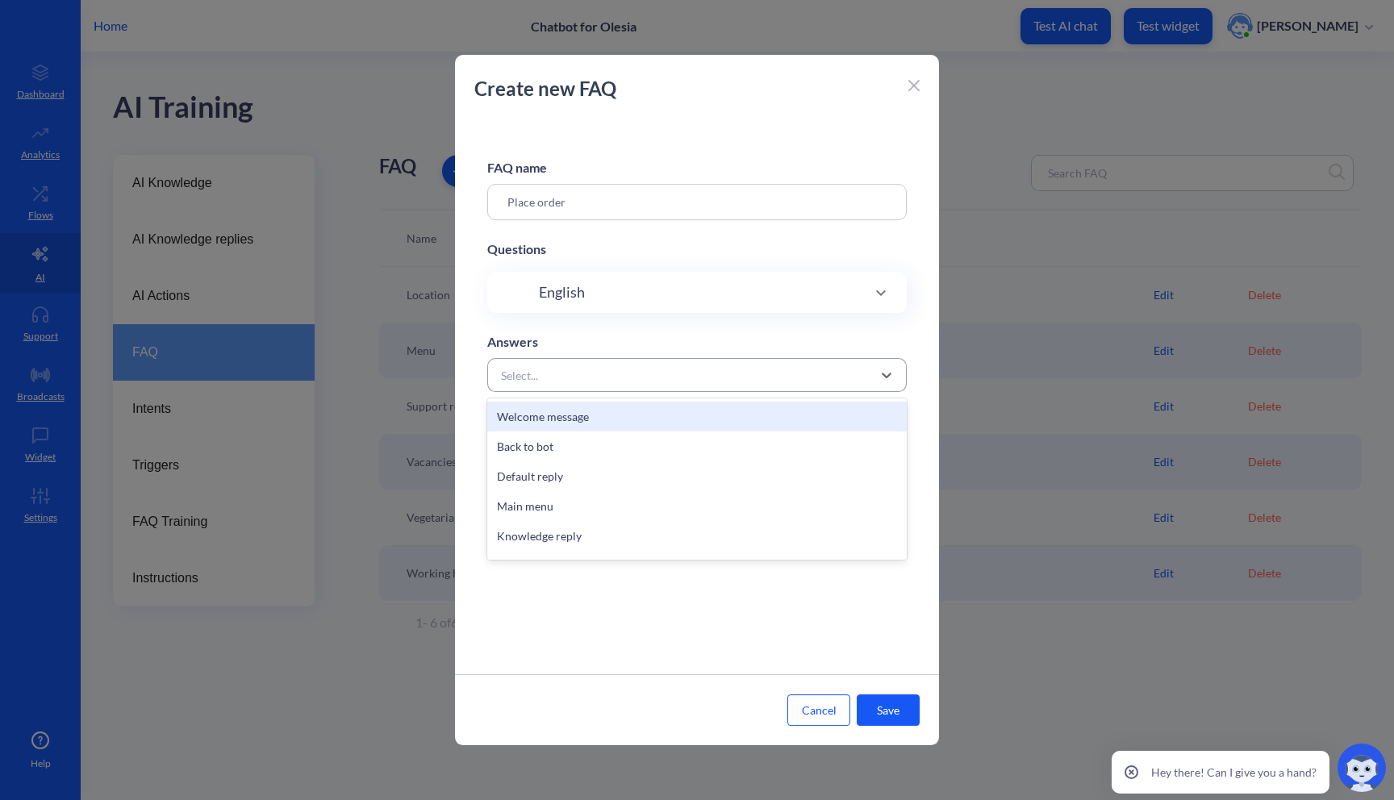
paste input "Place an order now!"
type input "Place an order now!"
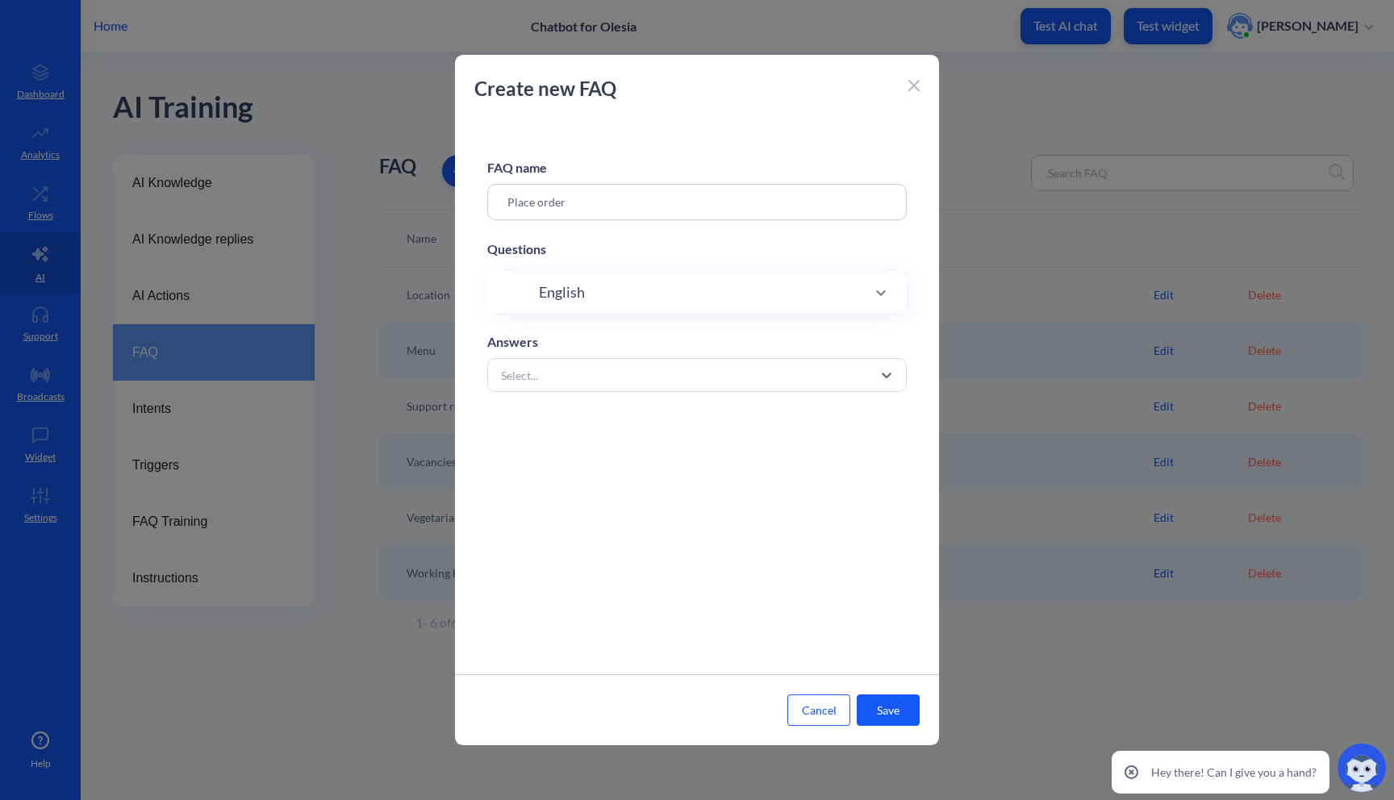
drag, startPoint x: 708, startPoint y: 379, endPoint x: 404, endPoint y: 372, distance: 303.4
click at [404, 374] on div "Create new FAQ FAQ name Place order Questions English Answers 43 results availa…" at bounding box center [697, 400] width 1394 height 800
click at [624, 292] on div "English" at bounding box center [697, 293] width 355 height 22
click at [612, 343] on input at bounding box center [679, 344] width 303 height 19
paste input "Place an order now!"
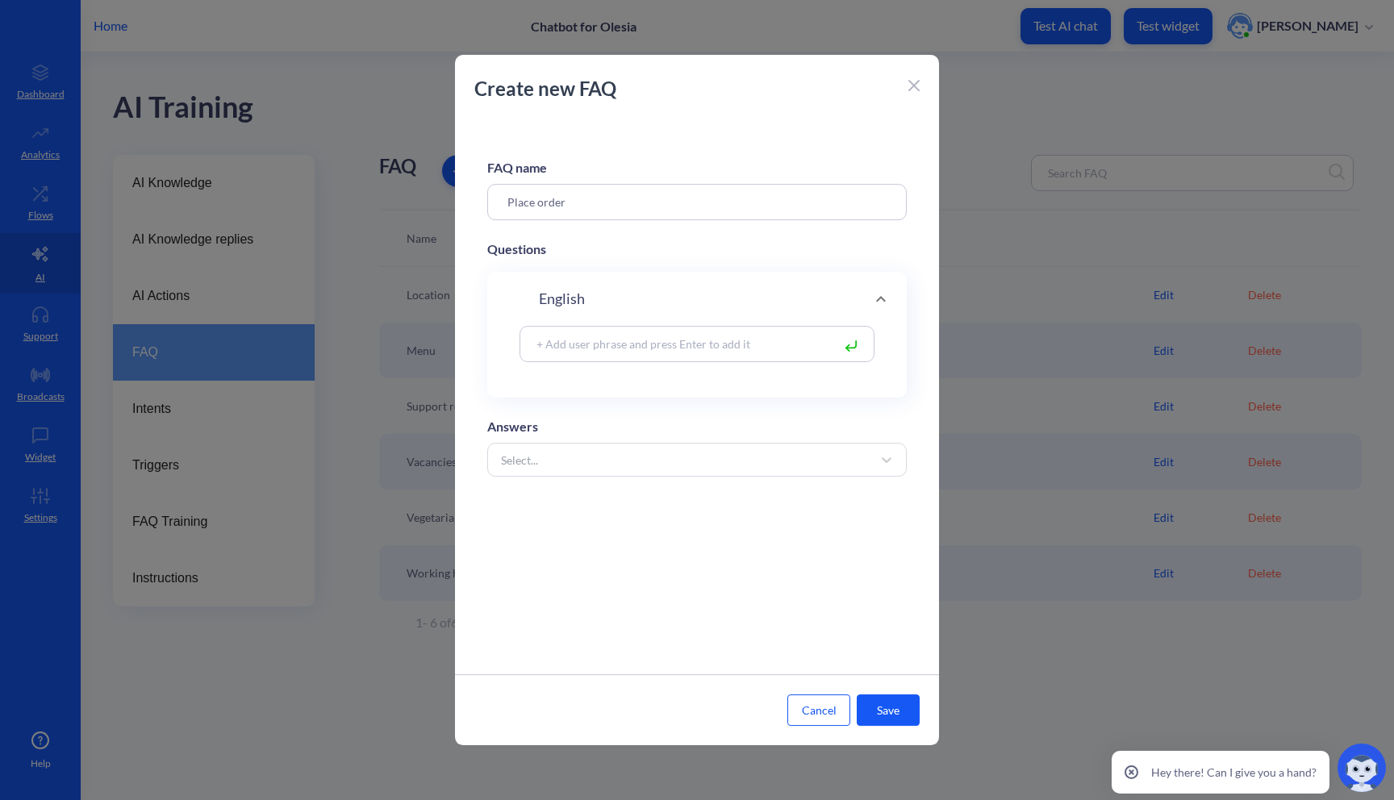
type input "Place an order now!"
click at [613, 499] on div "Select..." at bounding box center [682, 489] width 379 height 29
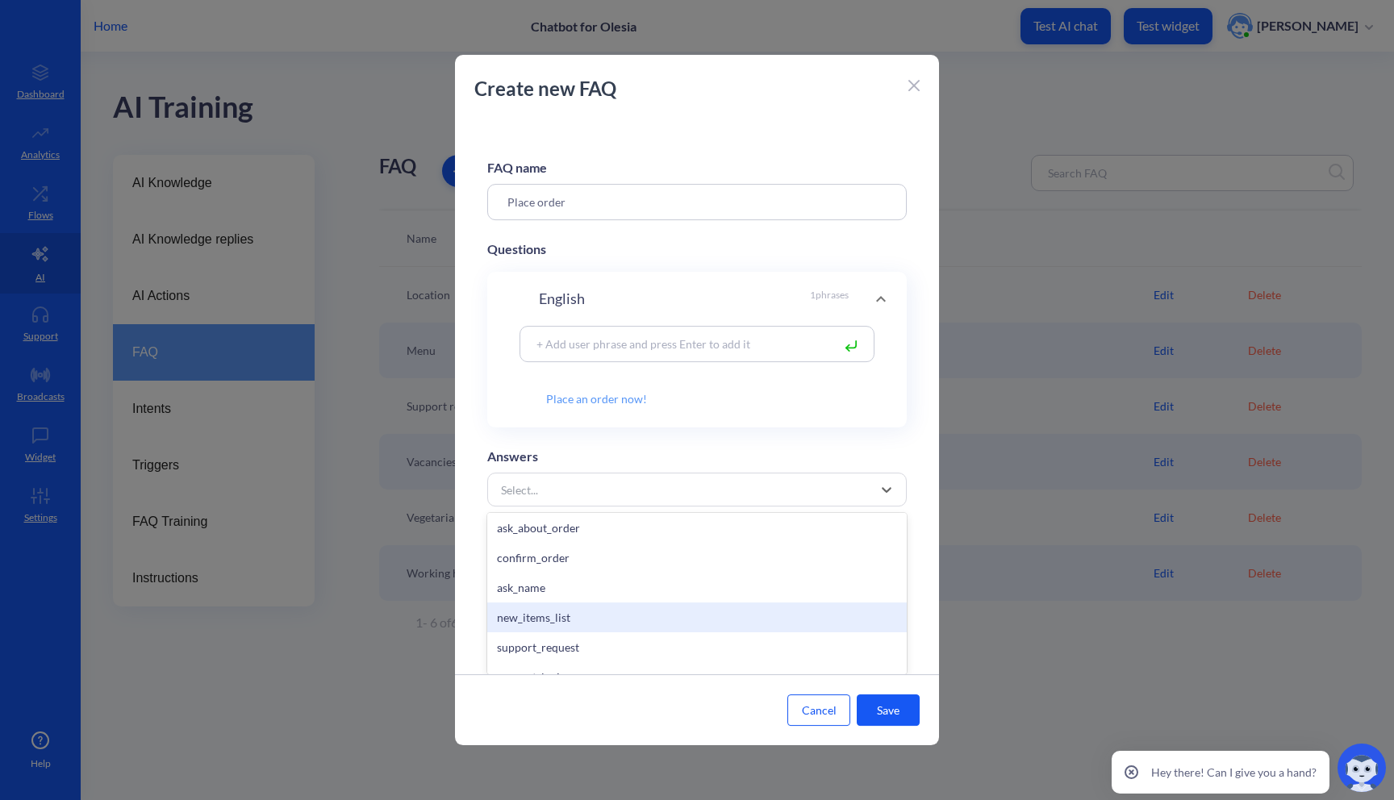
scroll to position [659, 0]
click at [589, 627] on div "ask_name" at bounding box center [697, 618] width 420 height 30
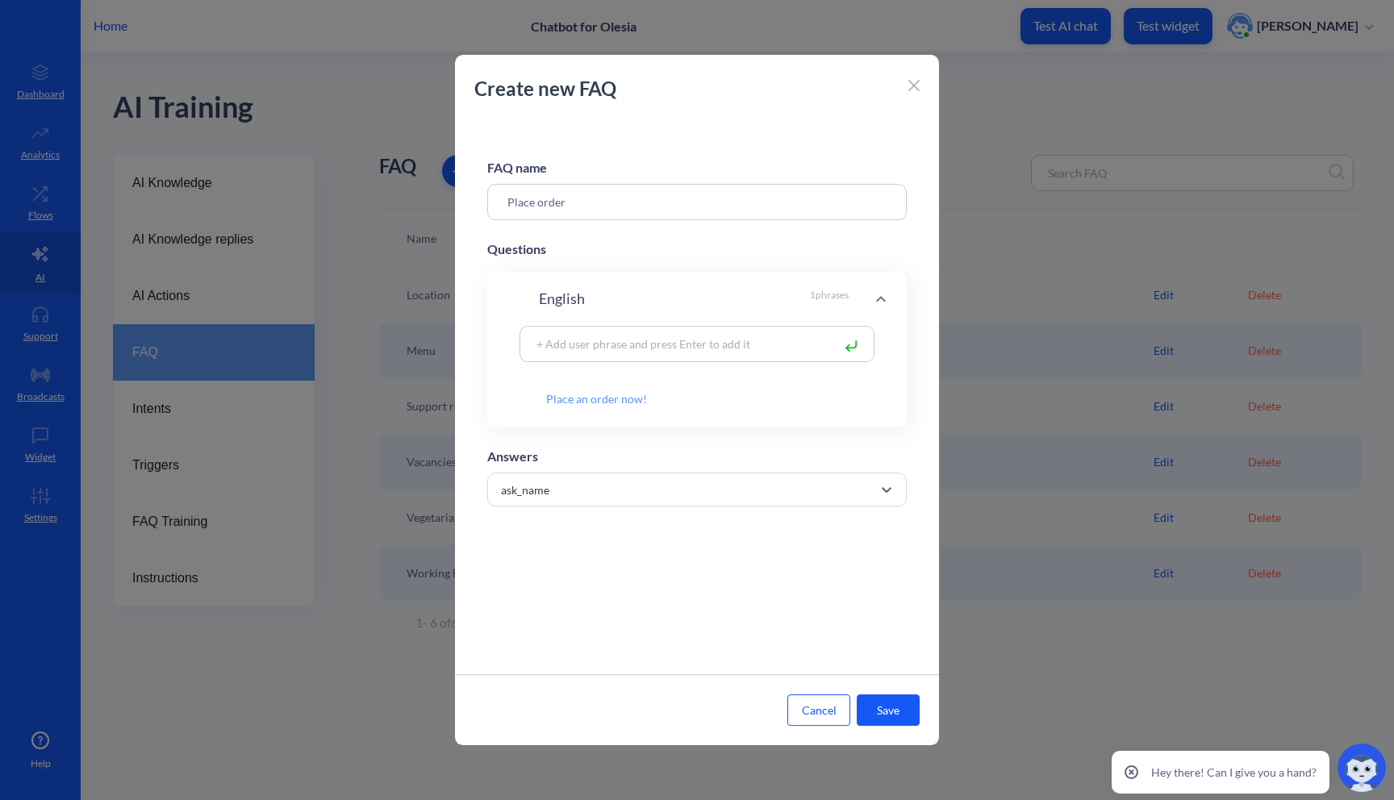
click at [882, 704] on button "Save" at bounding box center [888, 710] width 63 height 31
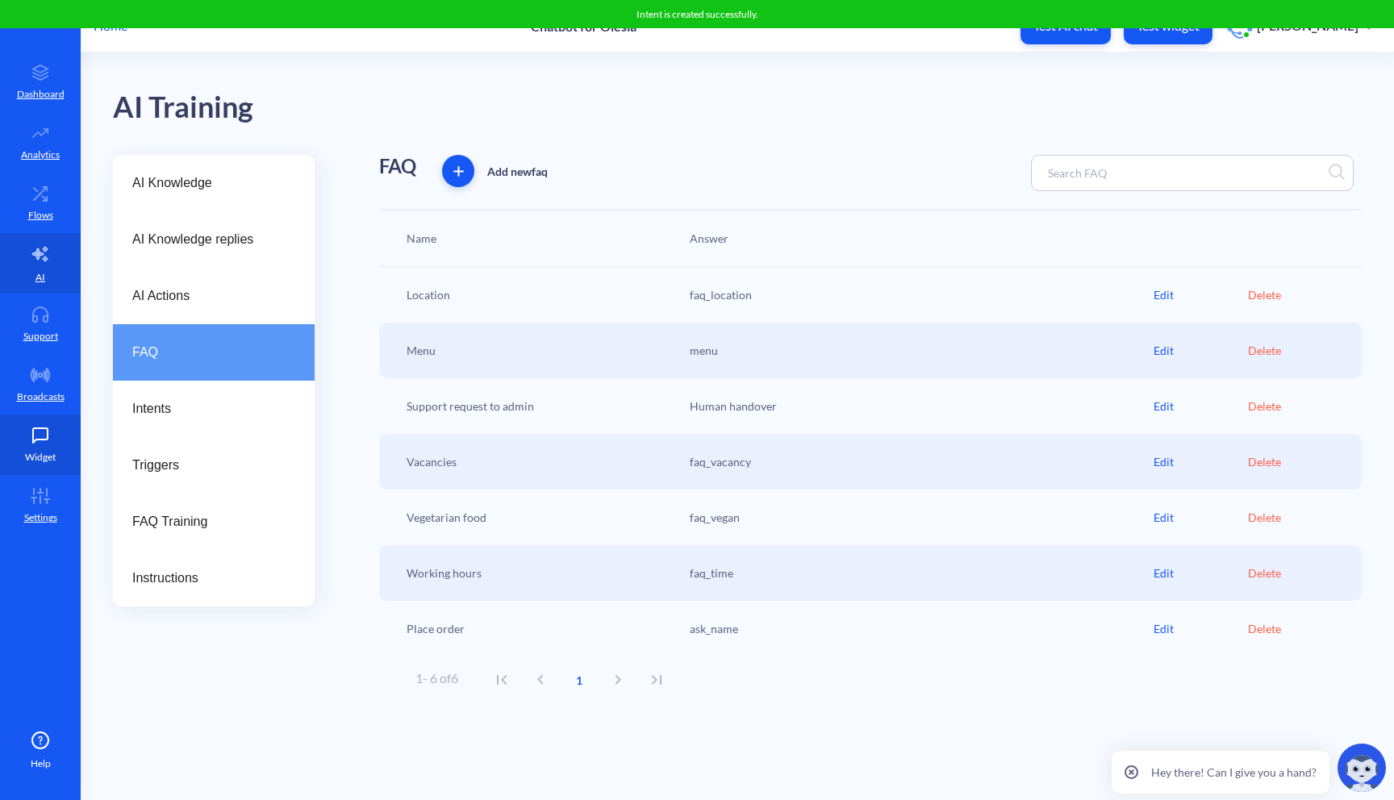
click at [32, 461] on p "Widget" at bounding box center [40, 457] width 31 height 15
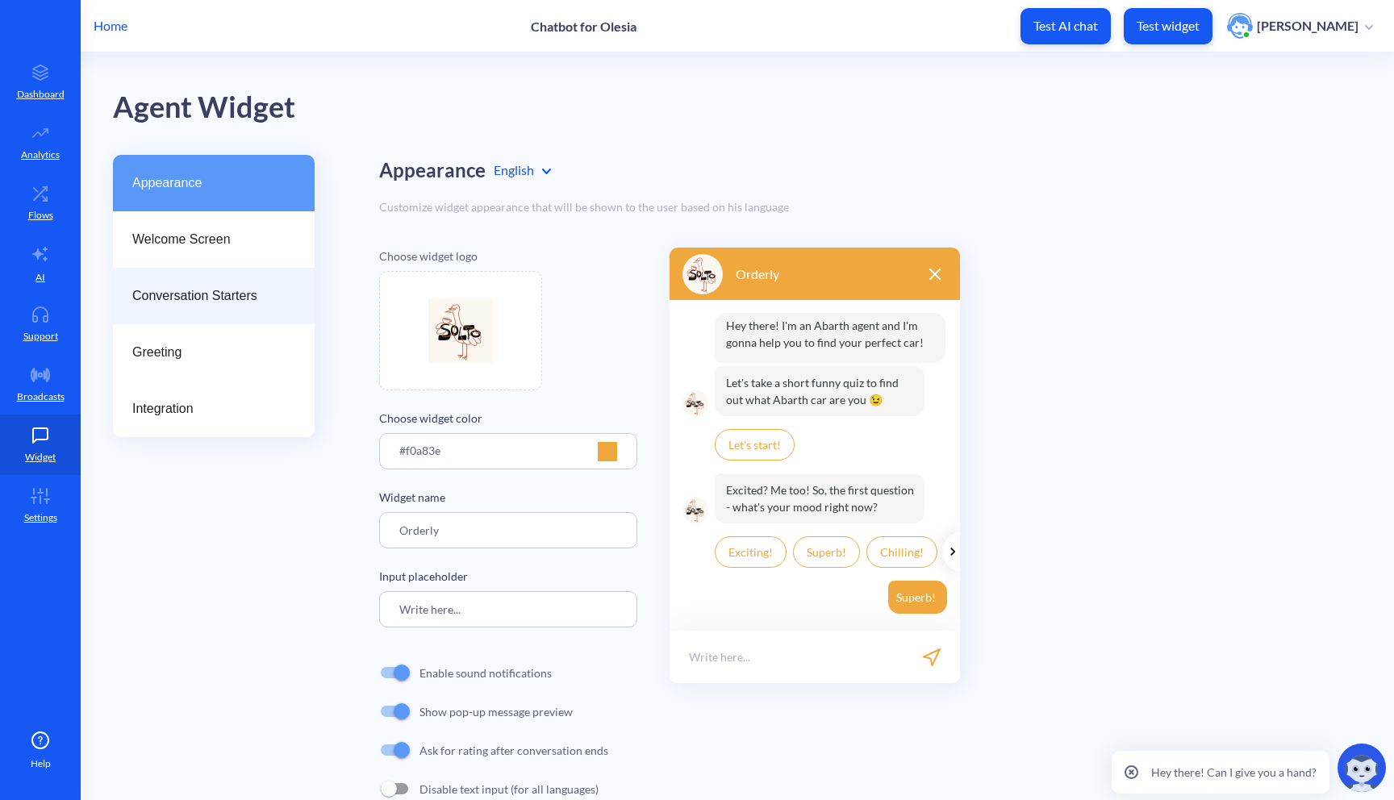
click at [269, 305] on span "Conversation Starters" at bounding box center [207, 295] width 150 height 19
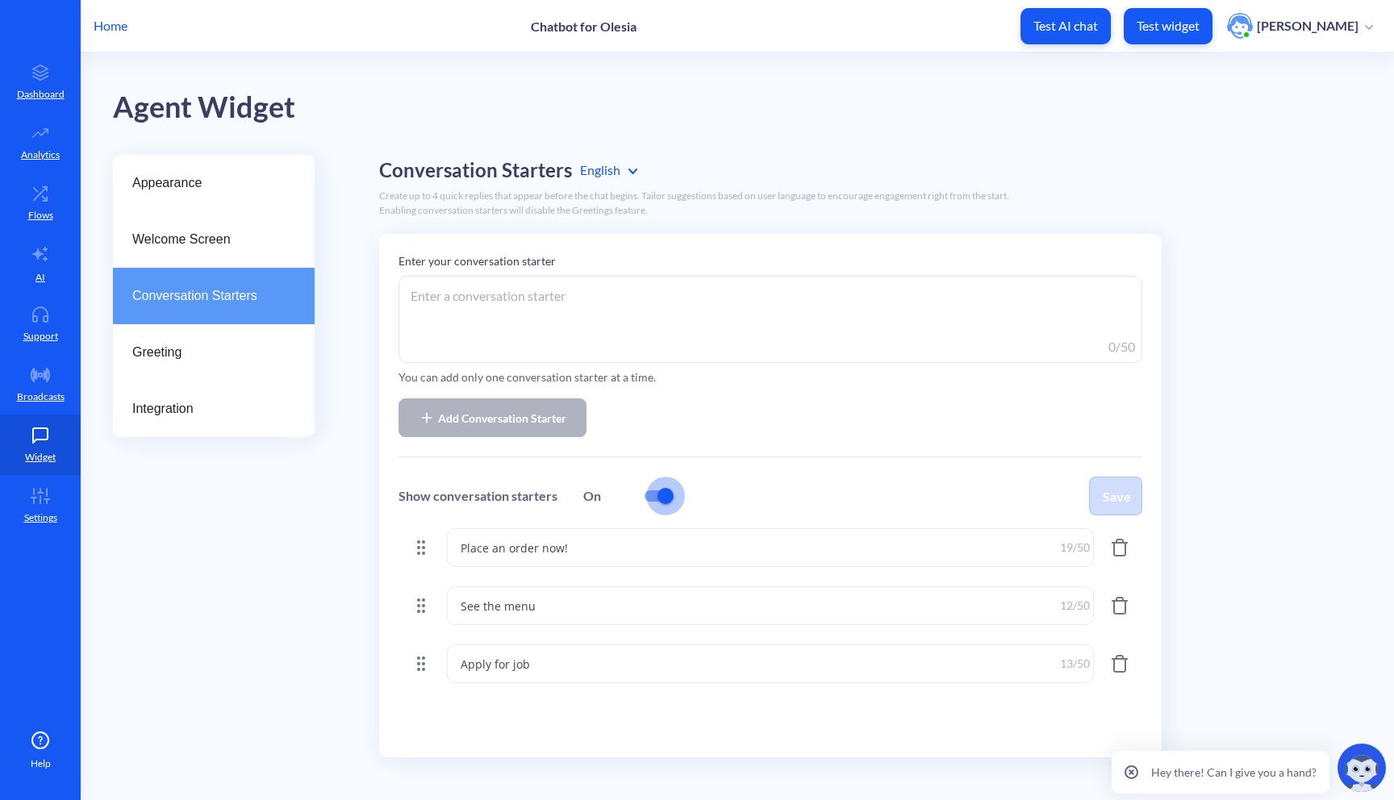
click at [660, 494] on input "checkbox" at bounding box center [665, 496] width 39 height 39
checkbox input "false"
click at [1121, 492] on button "Save" at bounding box center [1115, 496] width 53 height 39
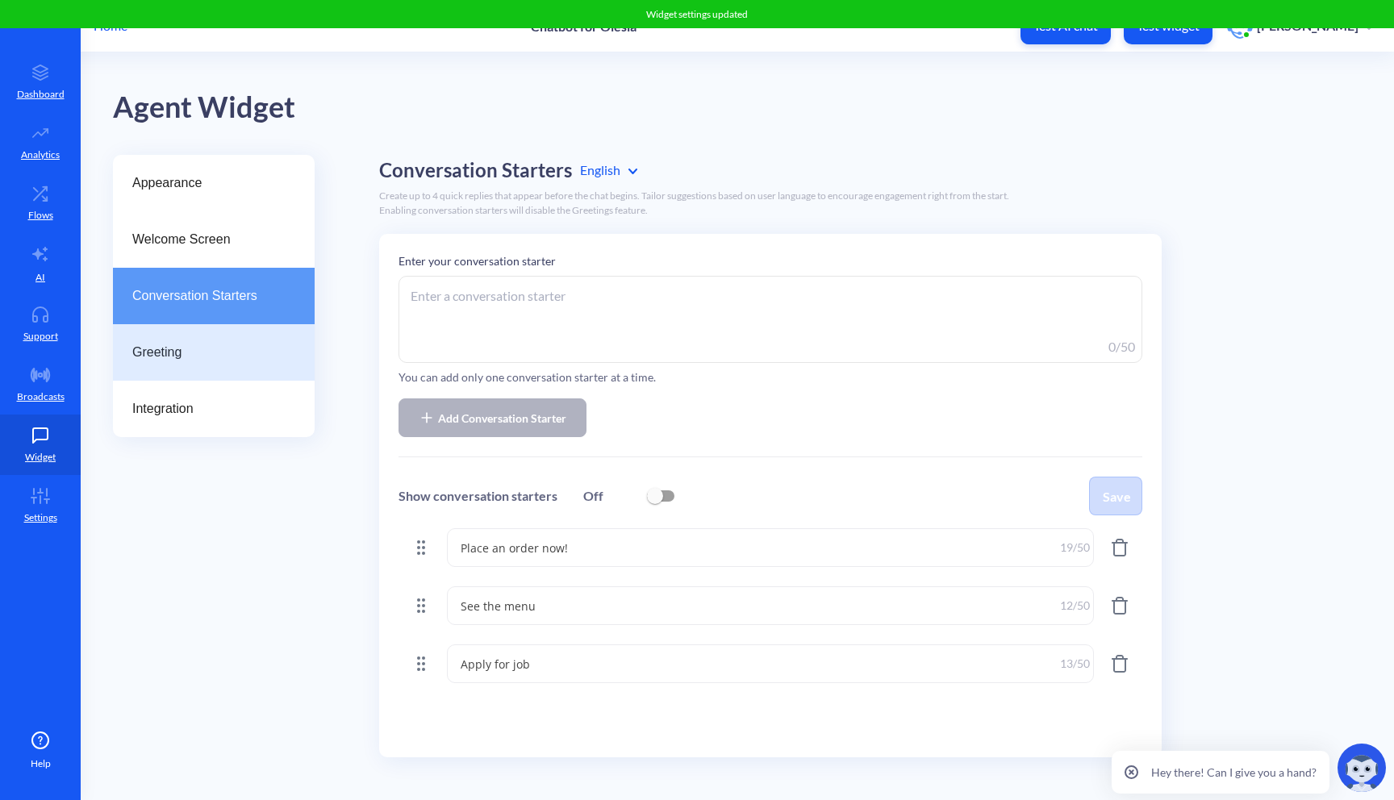
click at [210, 361] on span "Greeting" at bounding box center [207, 352] width 150 height 19
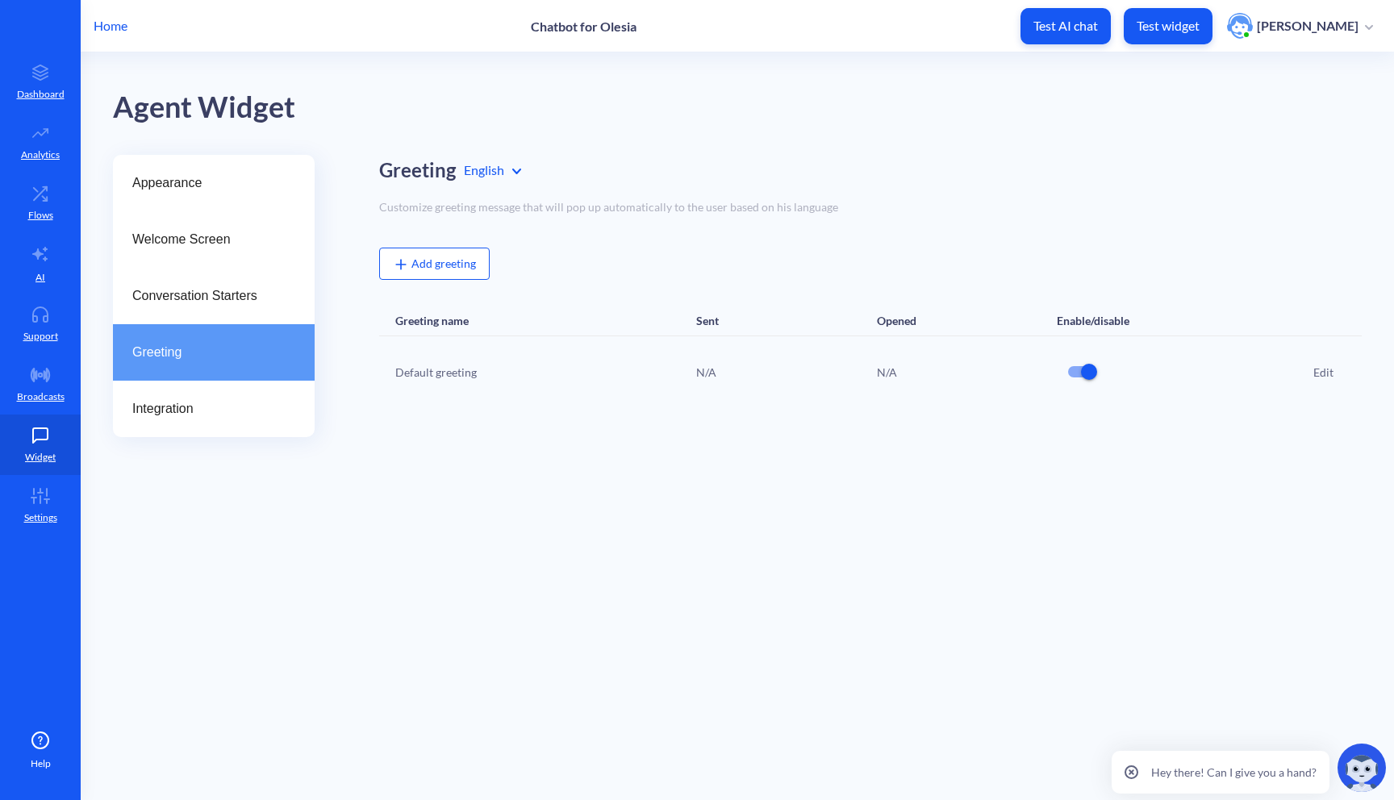
click at [457, 267] on span "Add greeting" at bounding box center [434, 264] width 83 height 14
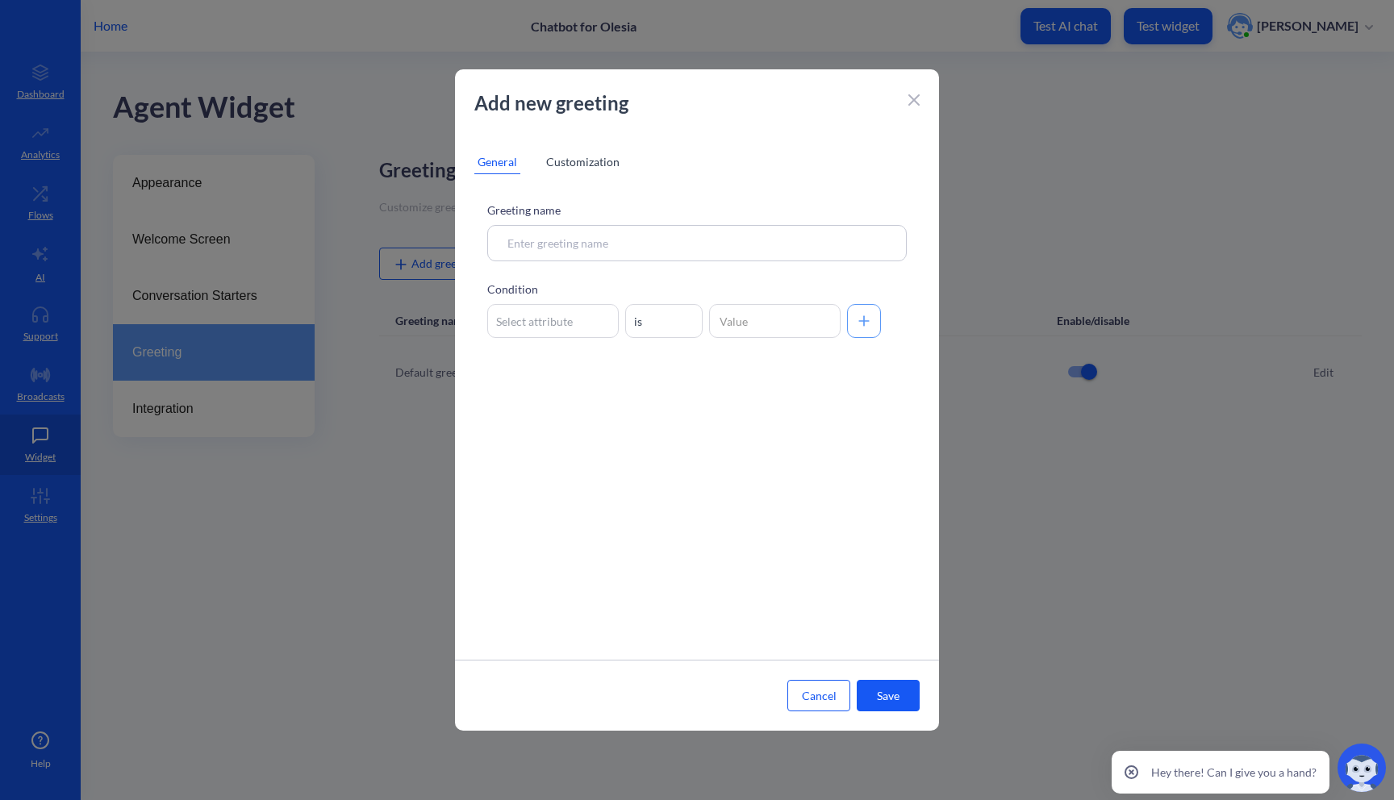
click at [600, 245] on input at bounding box center [697, 243] width 420 height 36
type input "my greeting"
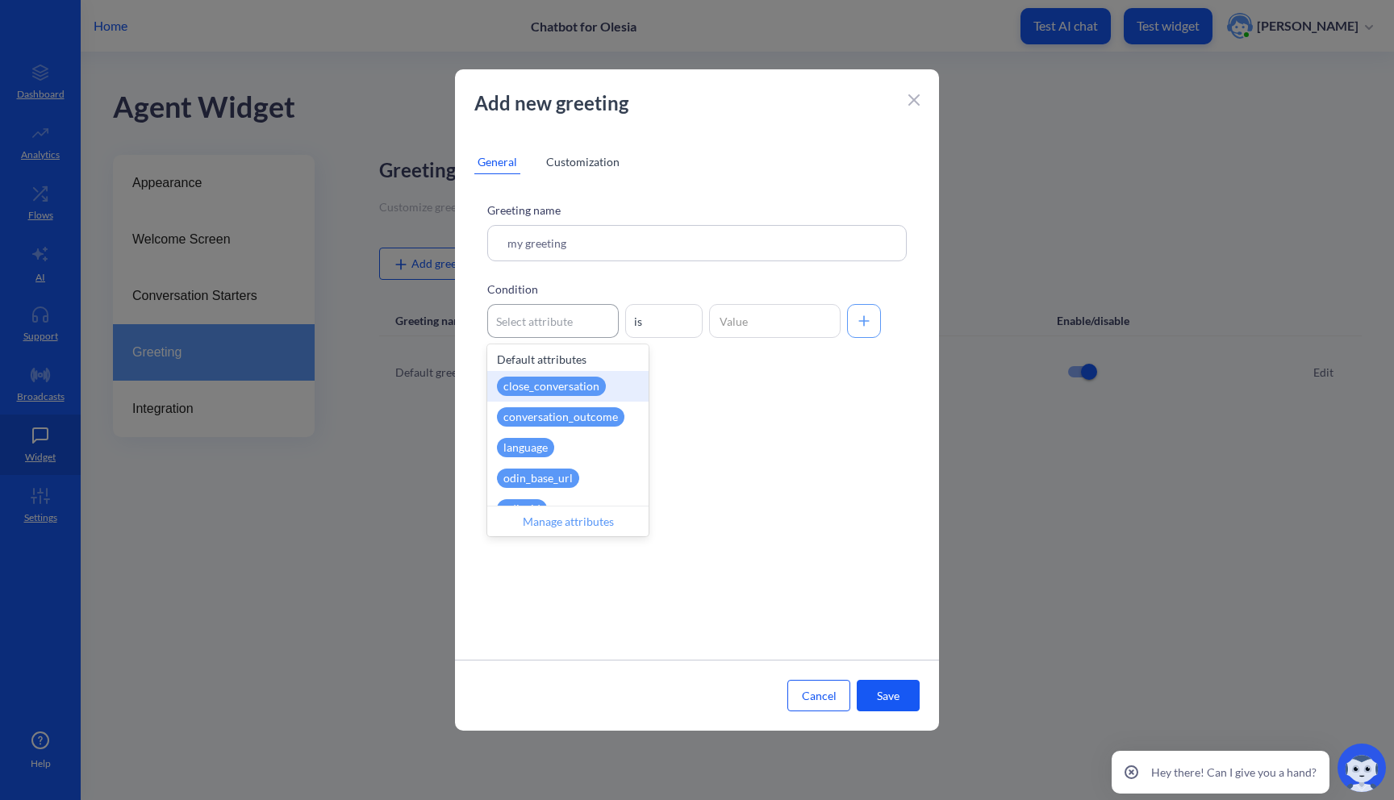
click at [544, 319] on div "Select attribute" at bounding box center [534, 321] width 77 height 17
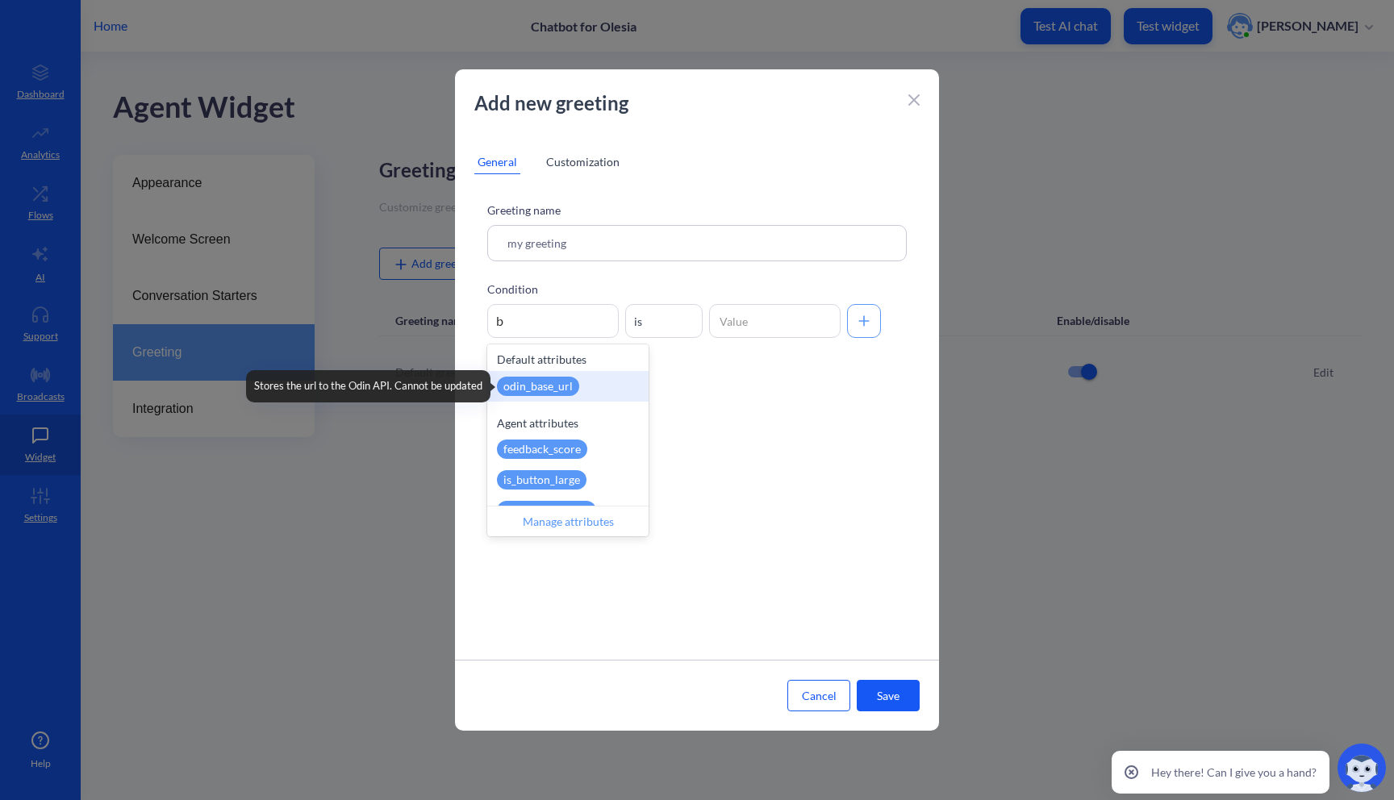
type input "br"
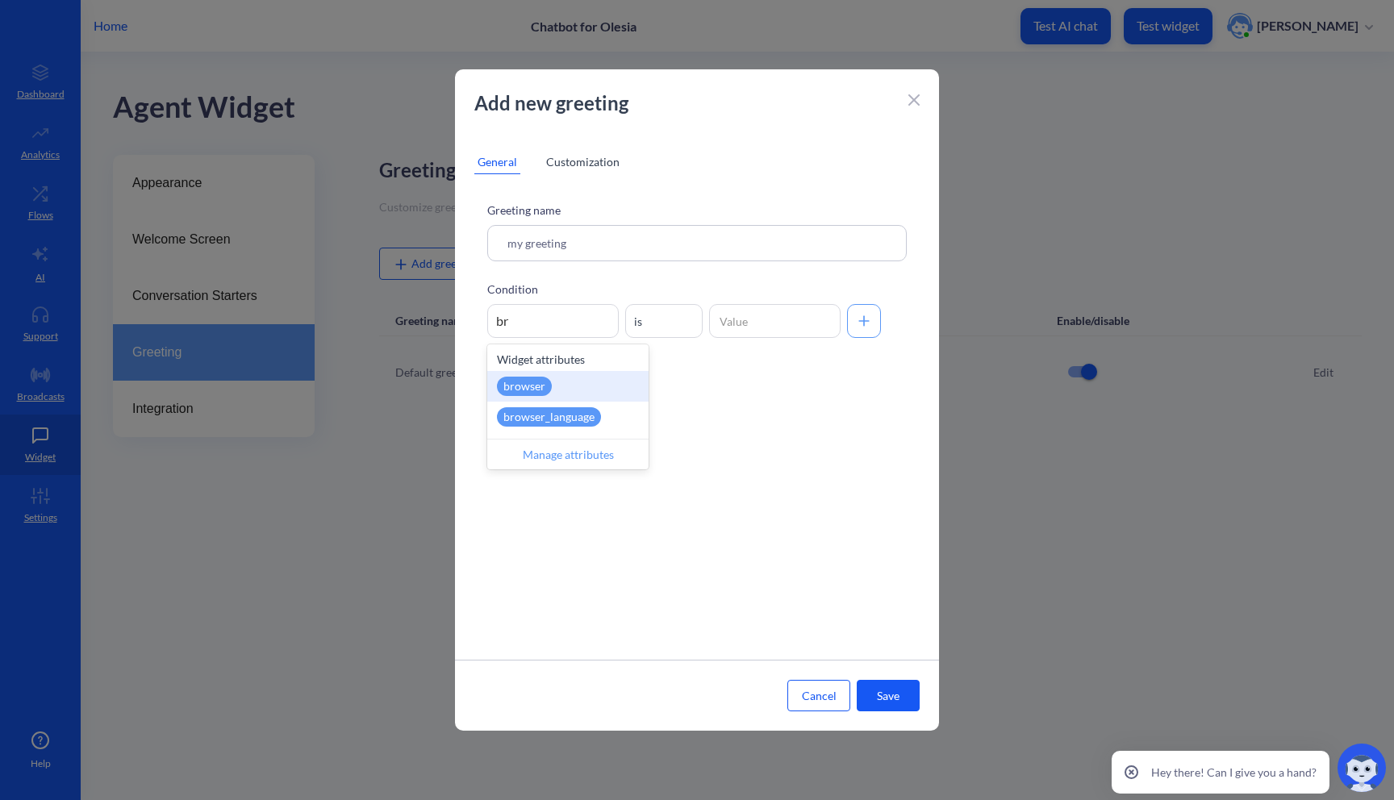
click at [609, 386] on div "browser The browser a person is using" at bounding box center [567, 386] width 161 height 31
click at [732, 311] on input at bounding box center [775, 321] width 132 height 34
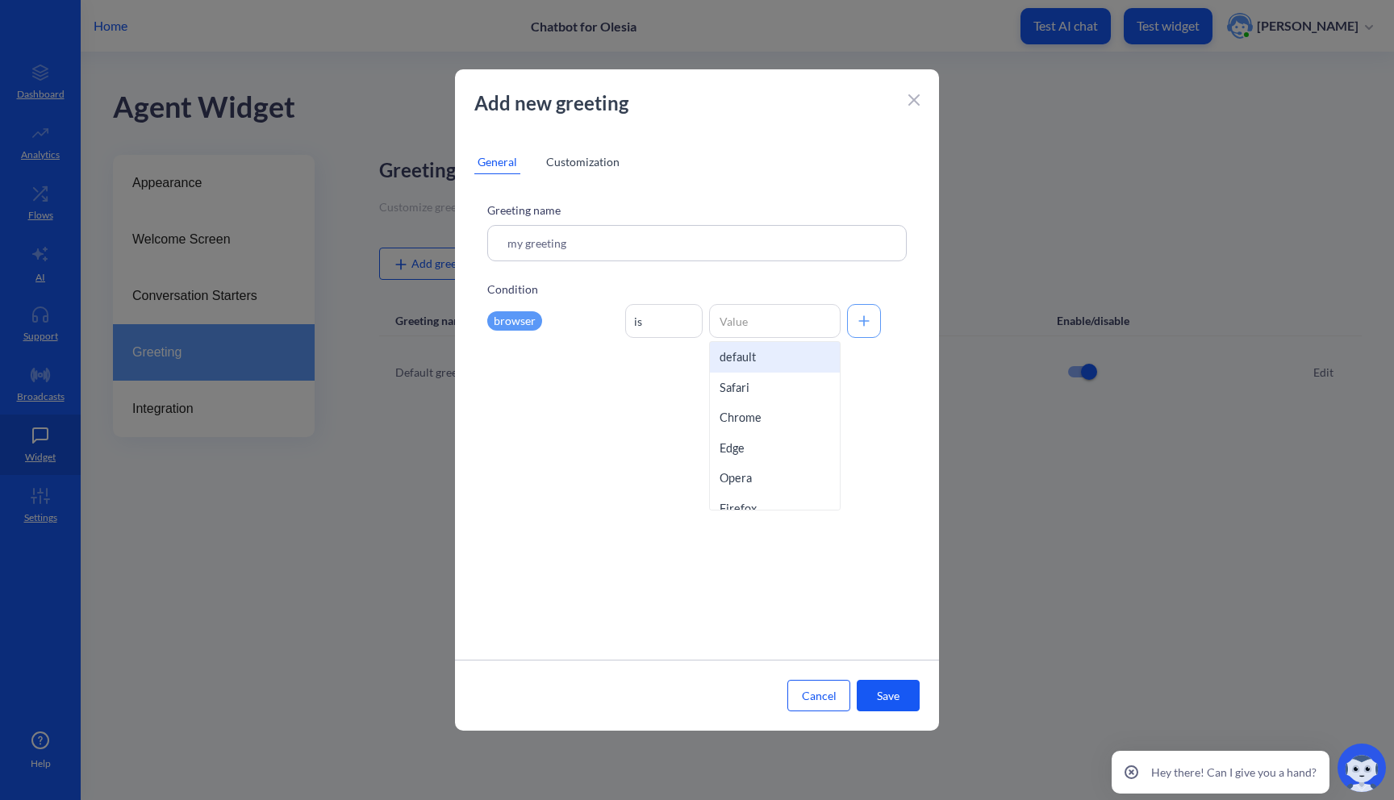
click at [762, 361] on div "default" at bounding box center [775, 357] width 130 height 31
type input "default"
click at [880, 696] on button "Save" at bounding box center [888, 695] width 63 height 31
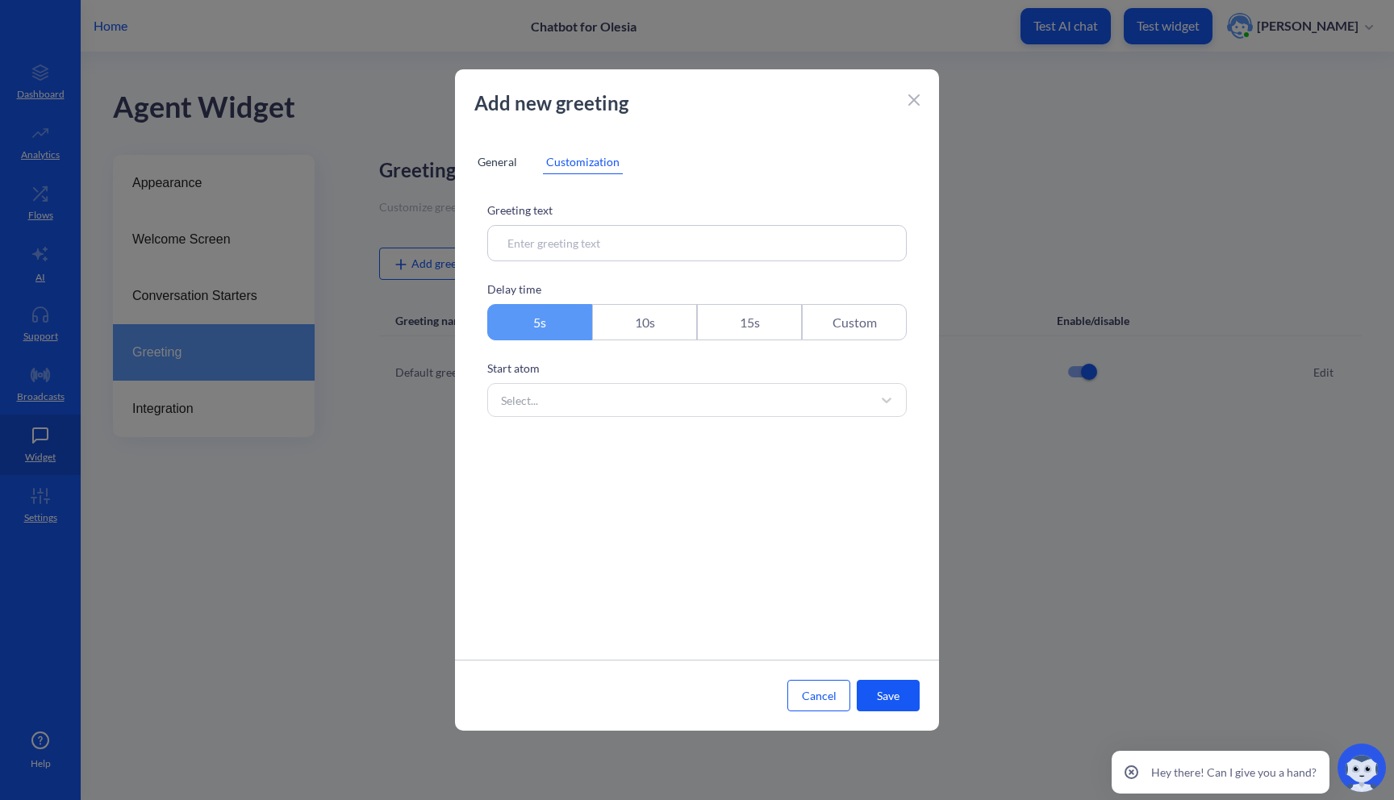
click at [649, 243] on input at bounding box center [697, 243] width 420 height 36
type input "Hungry? Place an order now"
click at [595, 412] on div "Select..." at bounding box center [682, 400] width 379 height 29
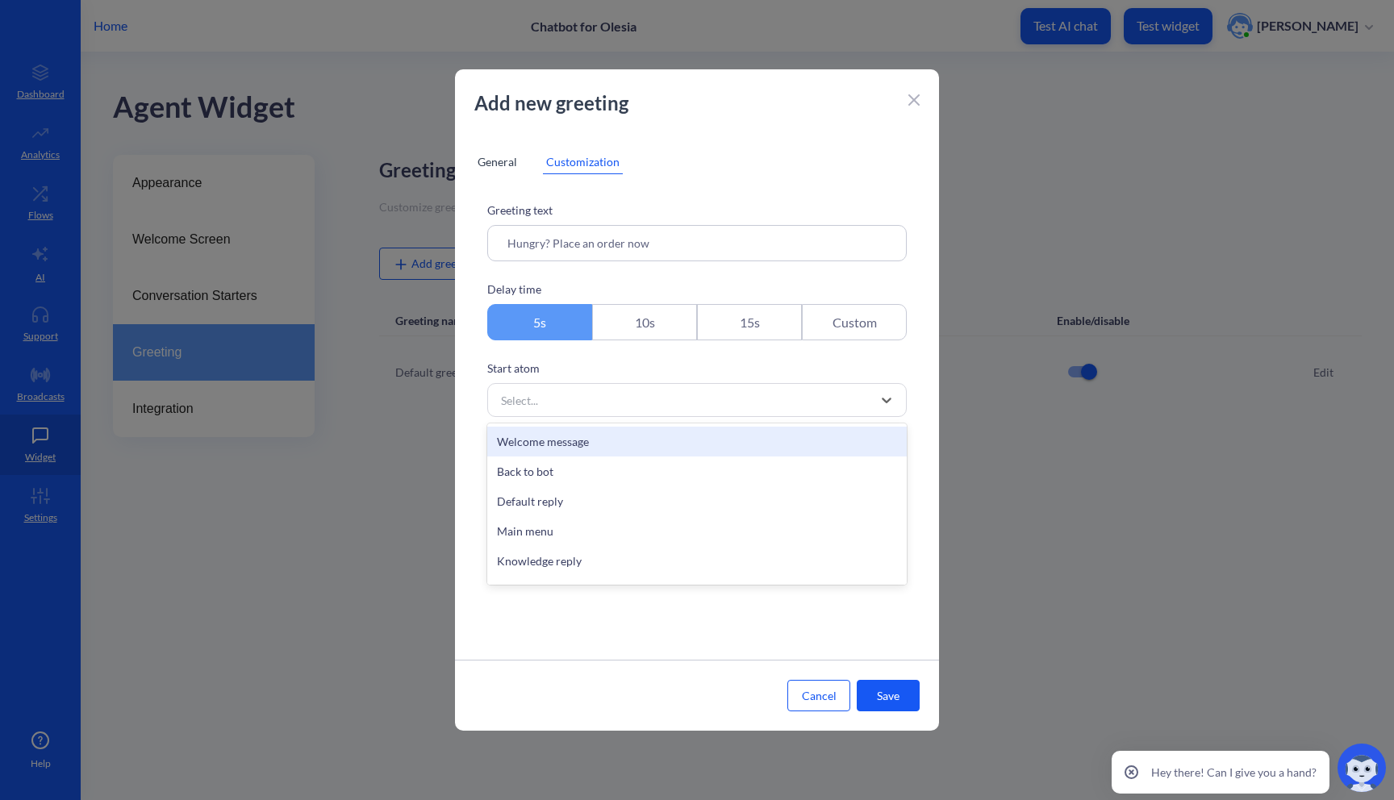
click at [587, 433] on div "Welcome message" at bounding box center [697, 442] width 420 height 30
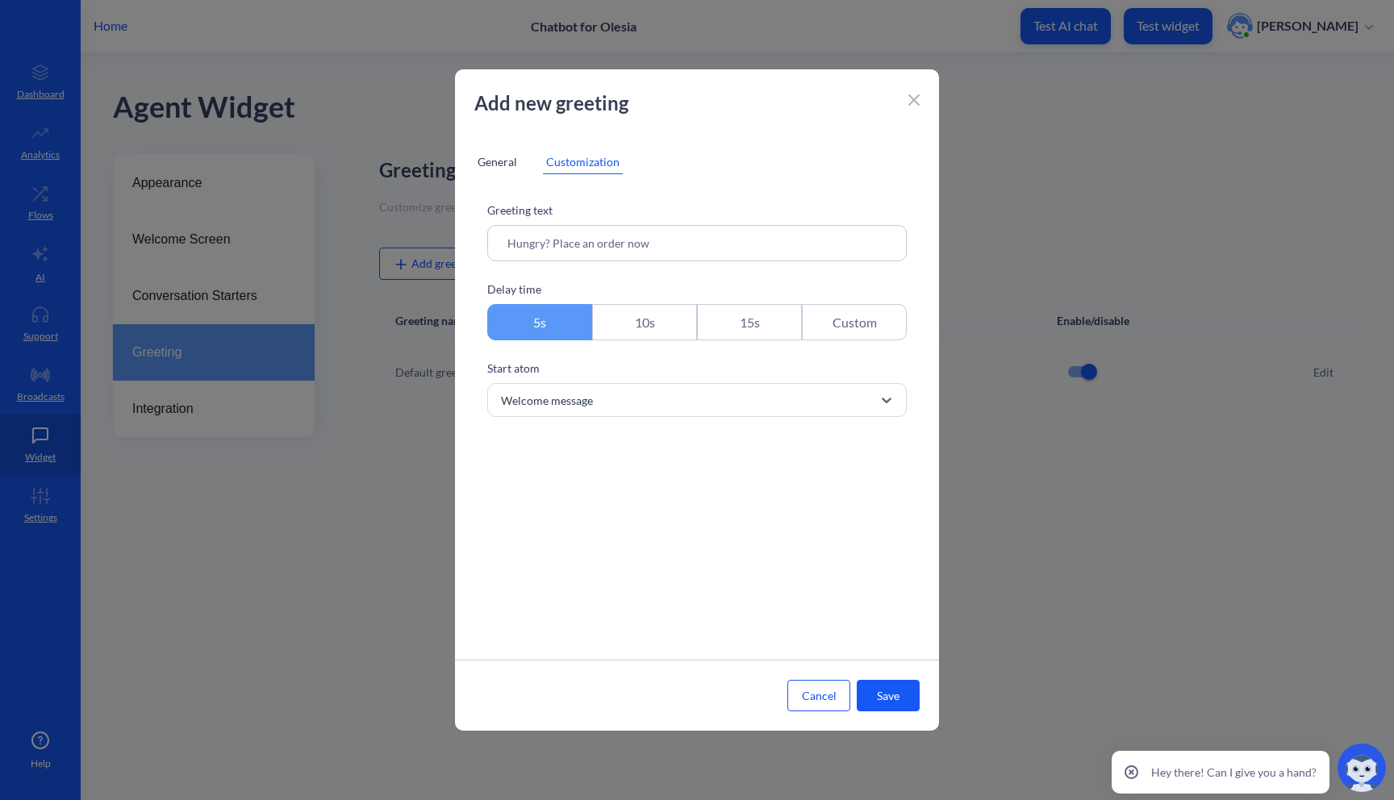
click at [880, 696] on button "Save" at bounding box center [888, 695] width 63 height 31
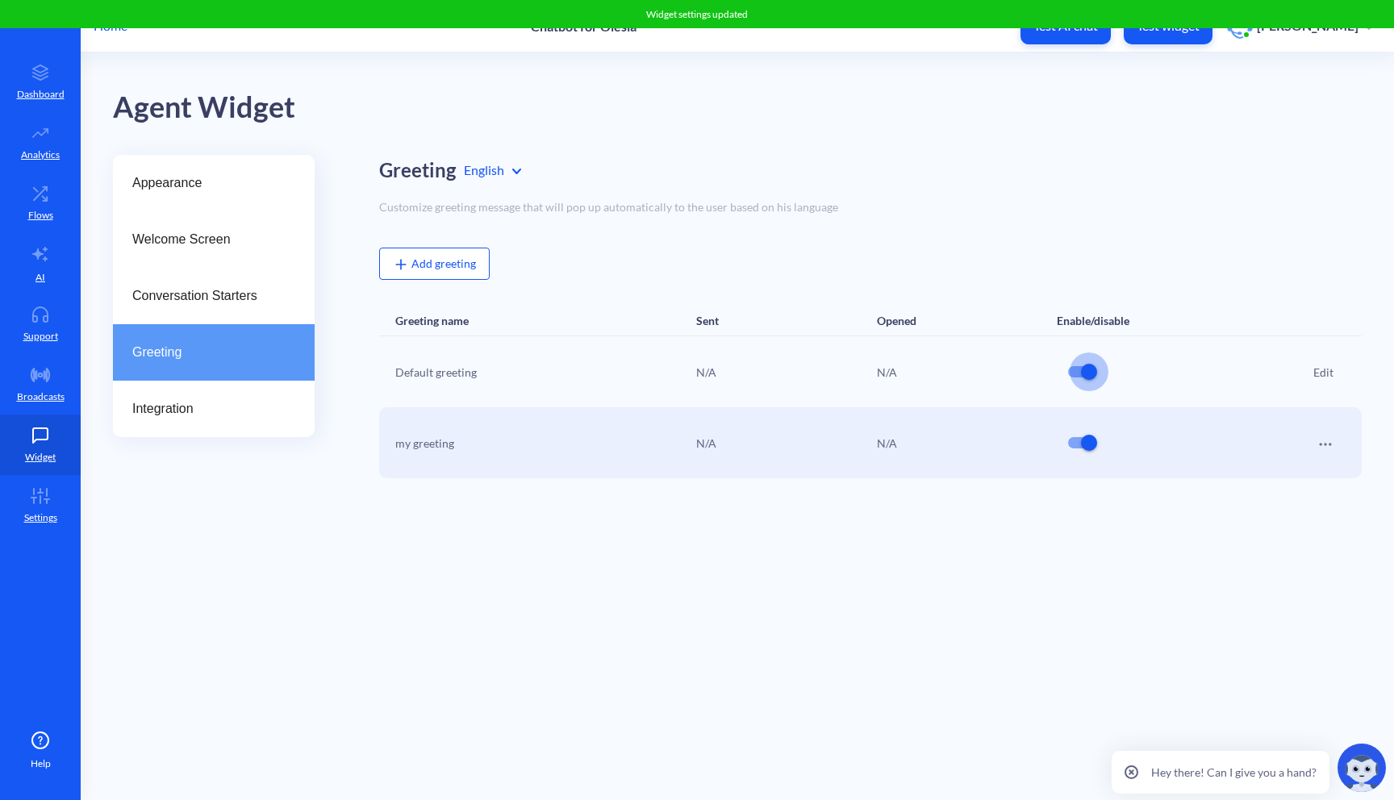
click at [1077, 365] on input "checkbox" at bounding box center [1089, 372] width 39 height 39
checkbox input "false"
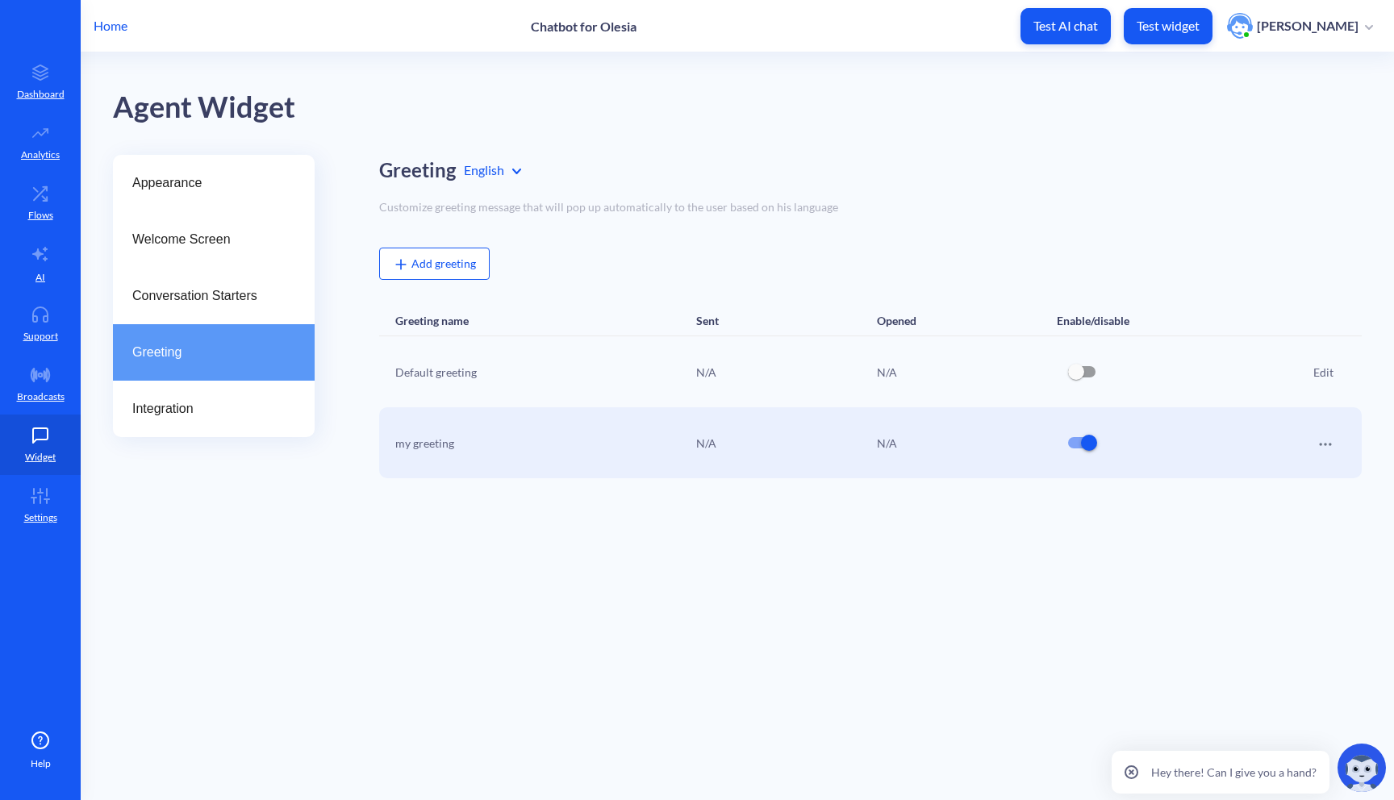
click at [1324, 448] on icon at bounding box center [1326, 444] width 16 height 16
click at [1047, 671] on div at bounding box center [697, 400] width 1394 height 800
click at [235, 411] on span "Integration" at bounding box center [207, 408] width 150 height 19
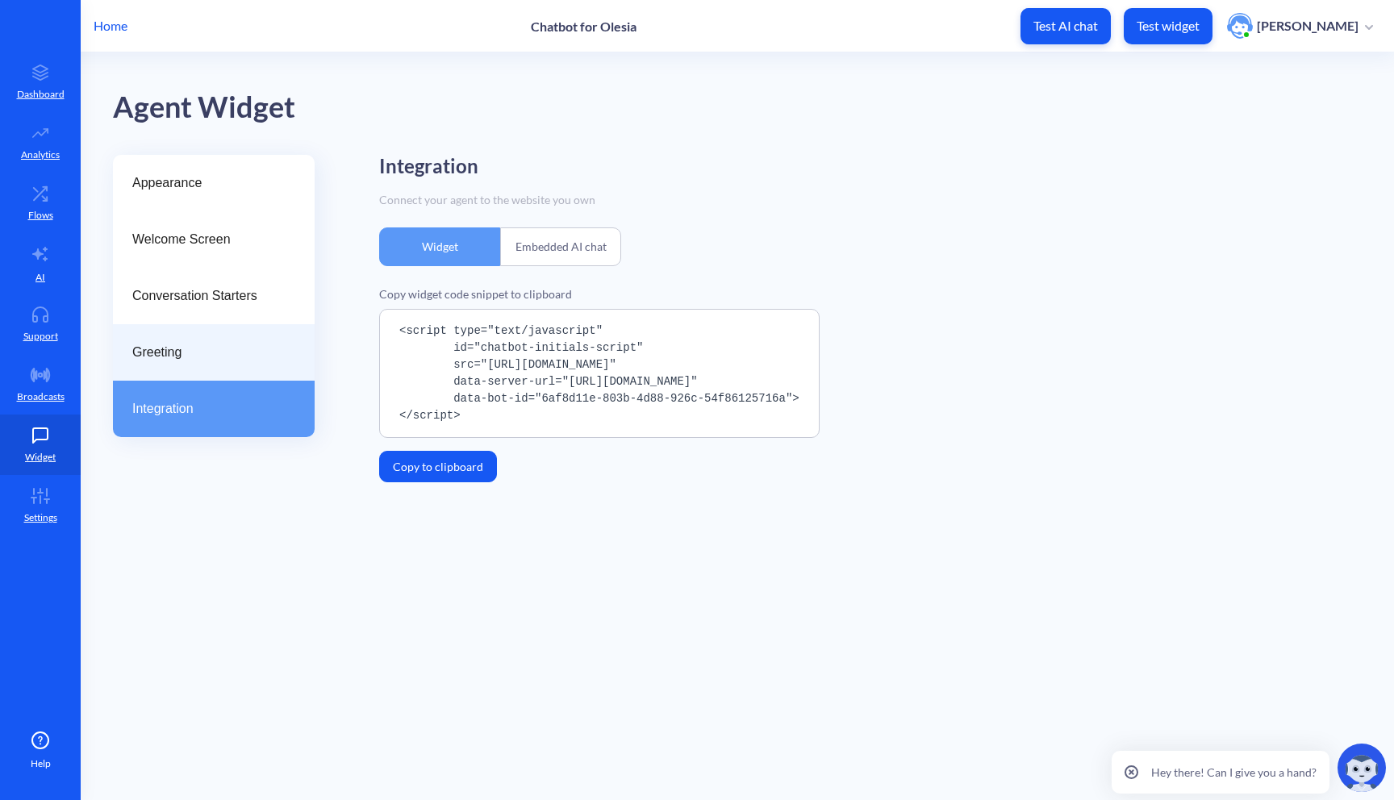
click at [211, 359] on span "Greeting" at bounding box center [207, 352] width 150 height 19
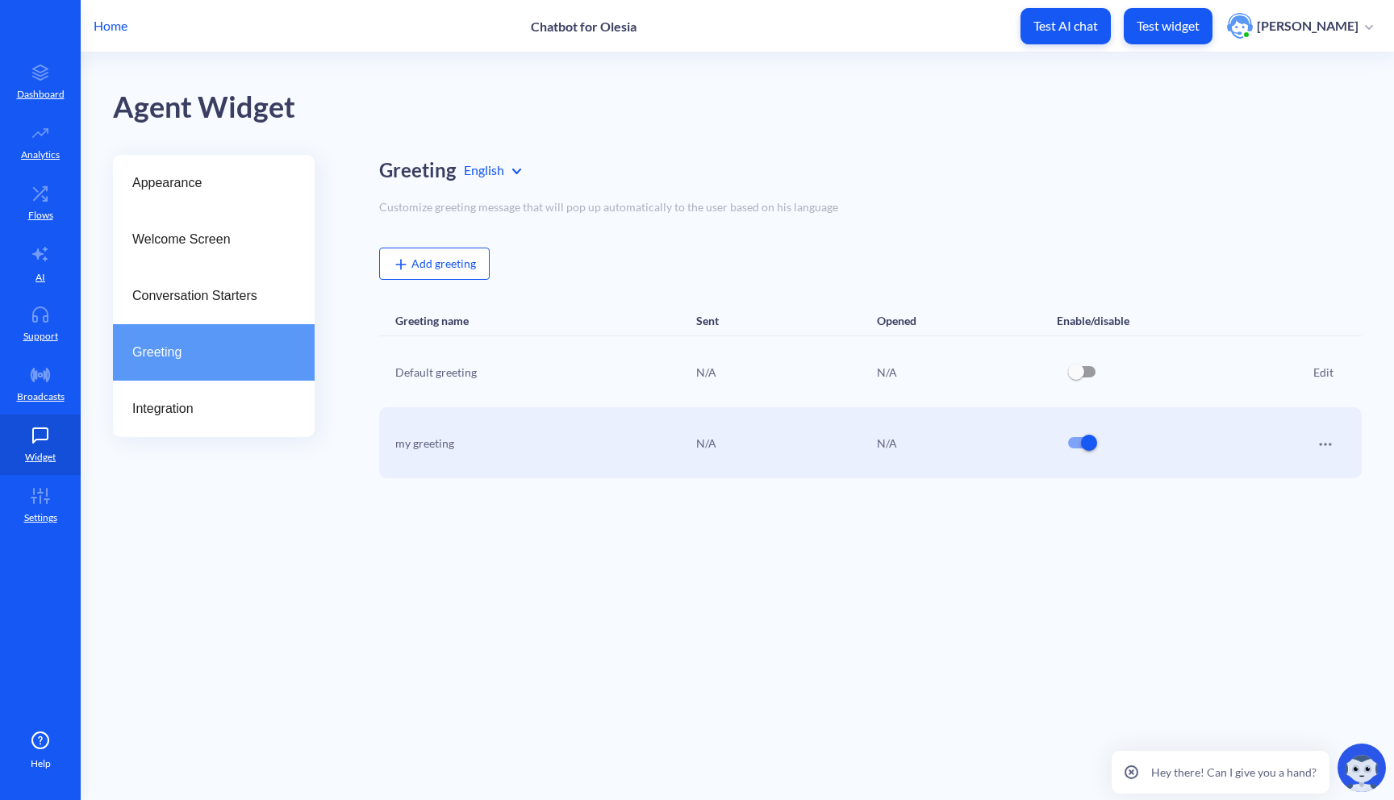
click at [1333, 438] on icon at bounding box center [1326, 444] width 16 height 16
click at [1274, 478] on div "Edit" at bounding box center [1269, 468] width 129 height 31
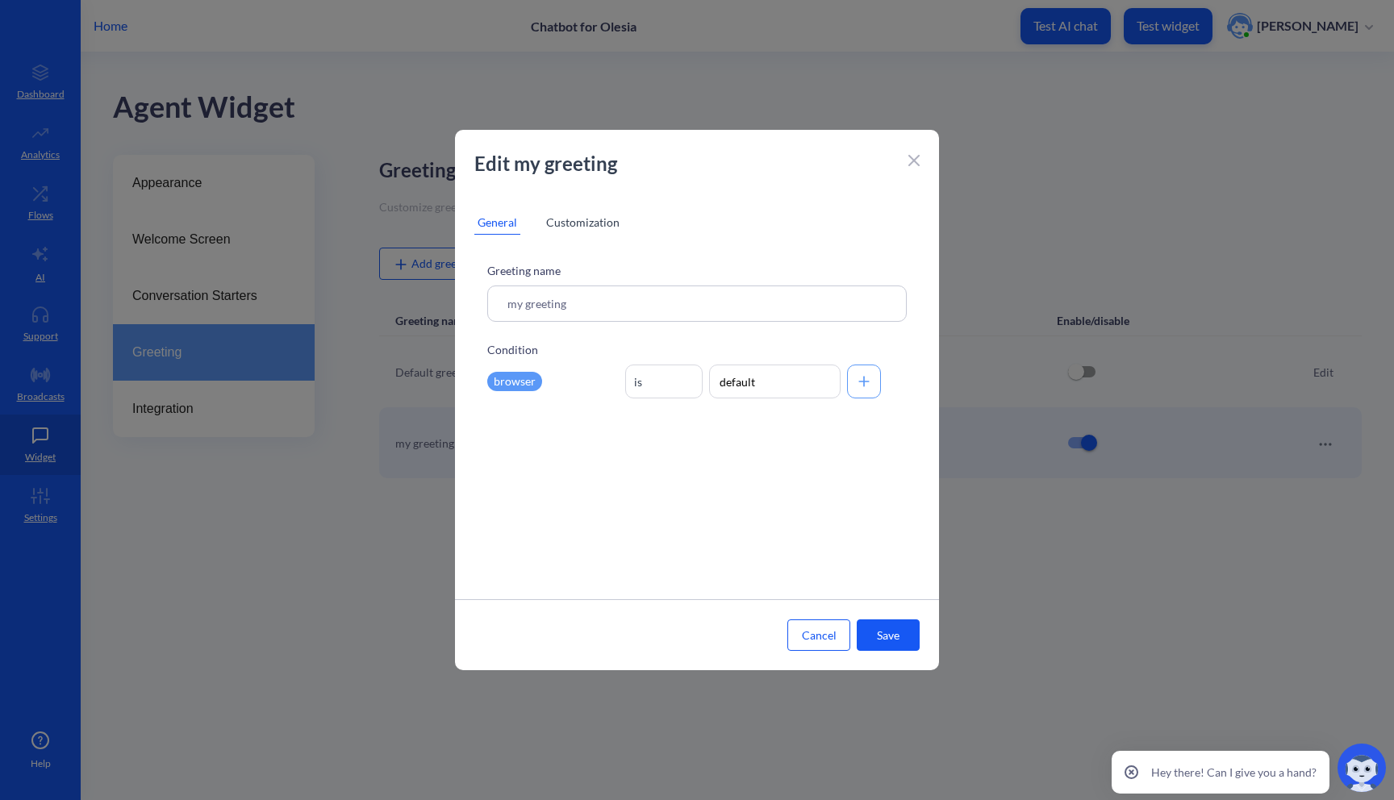
click at [578, 232] on div "Customization" at bounding box center [583, 223] width 80 height 24
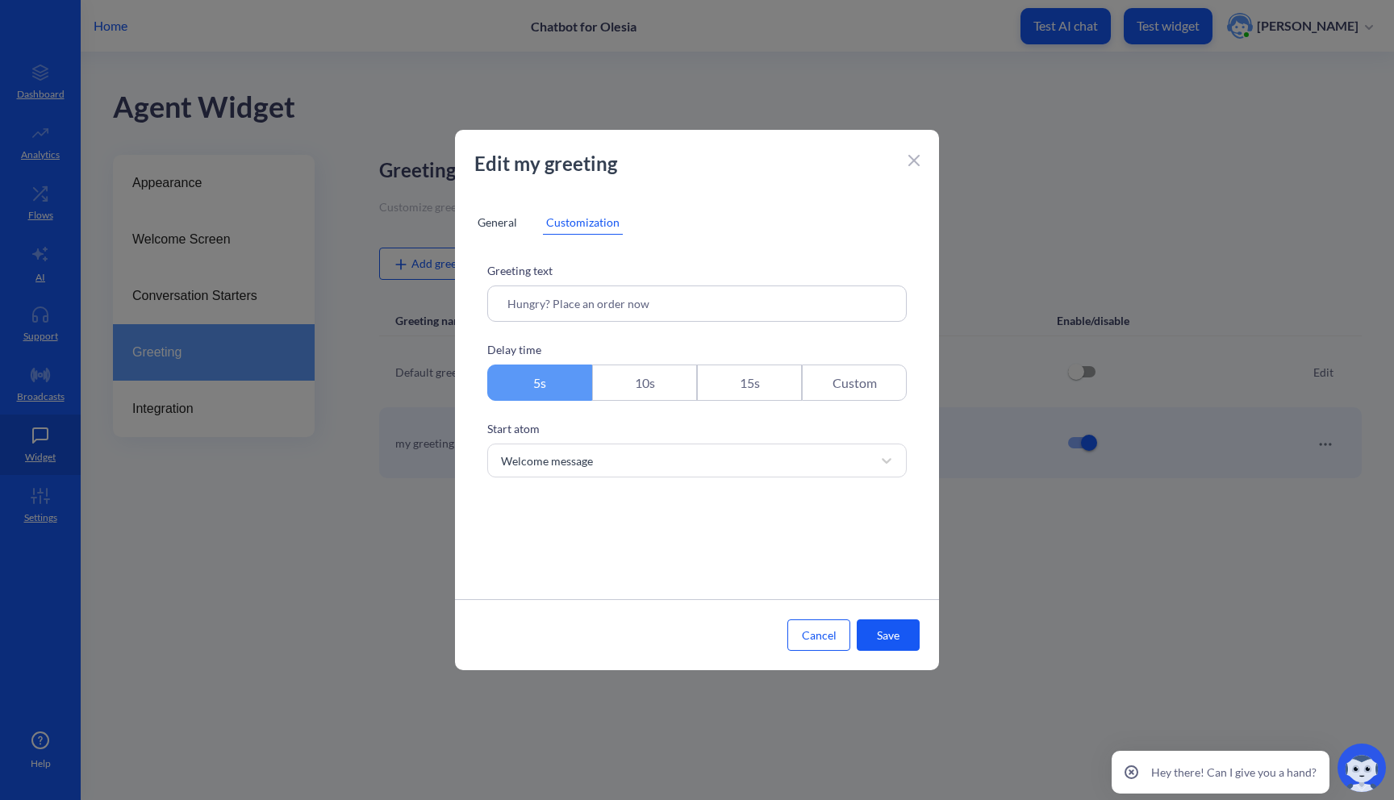
click at [499, 220] on div "General" at bounding box center [497, 223] width 46 height 24
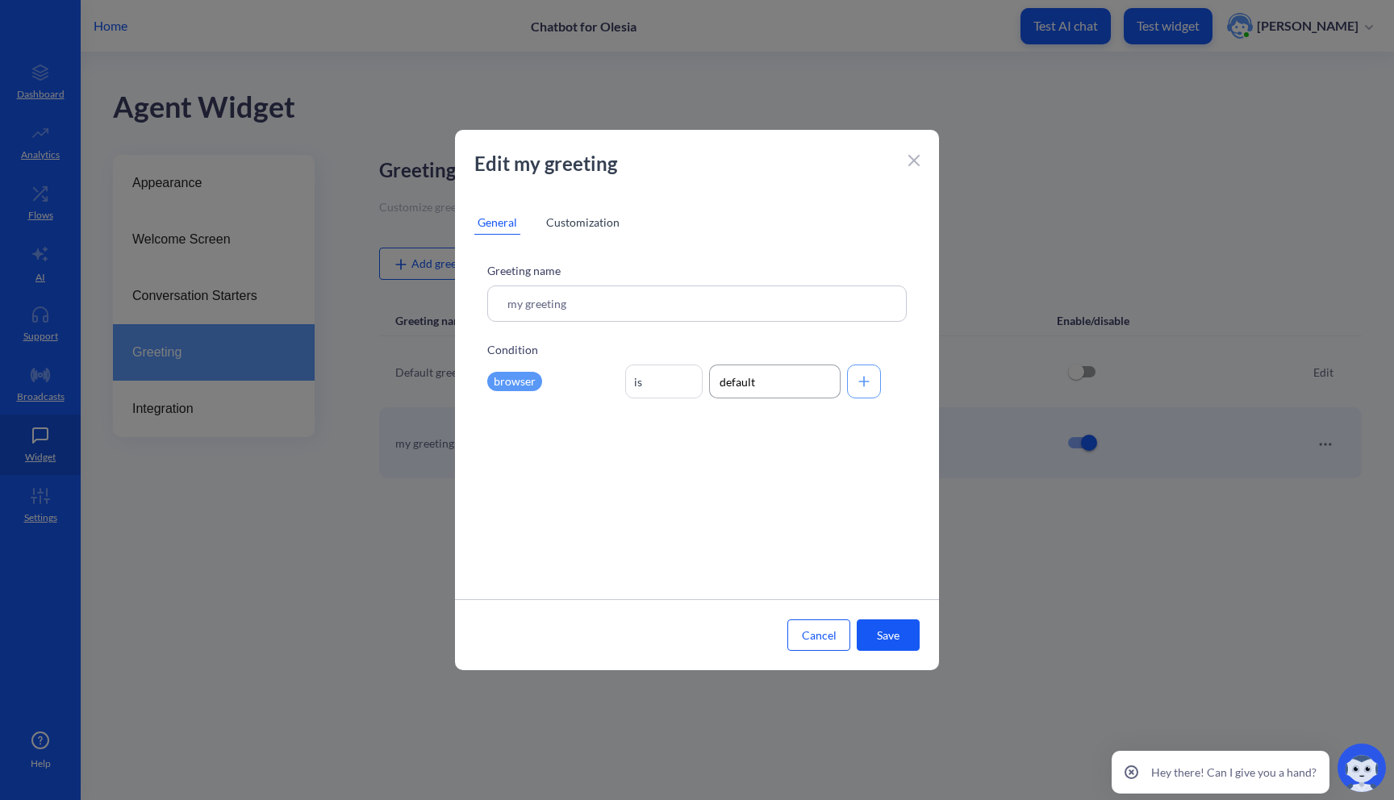
click at [789, 397] on input "default" at bounding box center [775, 382] width 132 height 34
click at [771, 383] on input "default" at bounding box center [775, 382] width 132 height 34
click at [798, 478] on div "Chrome" at bounding box center [775, 478] width 130 height 31
type input "Chrome"
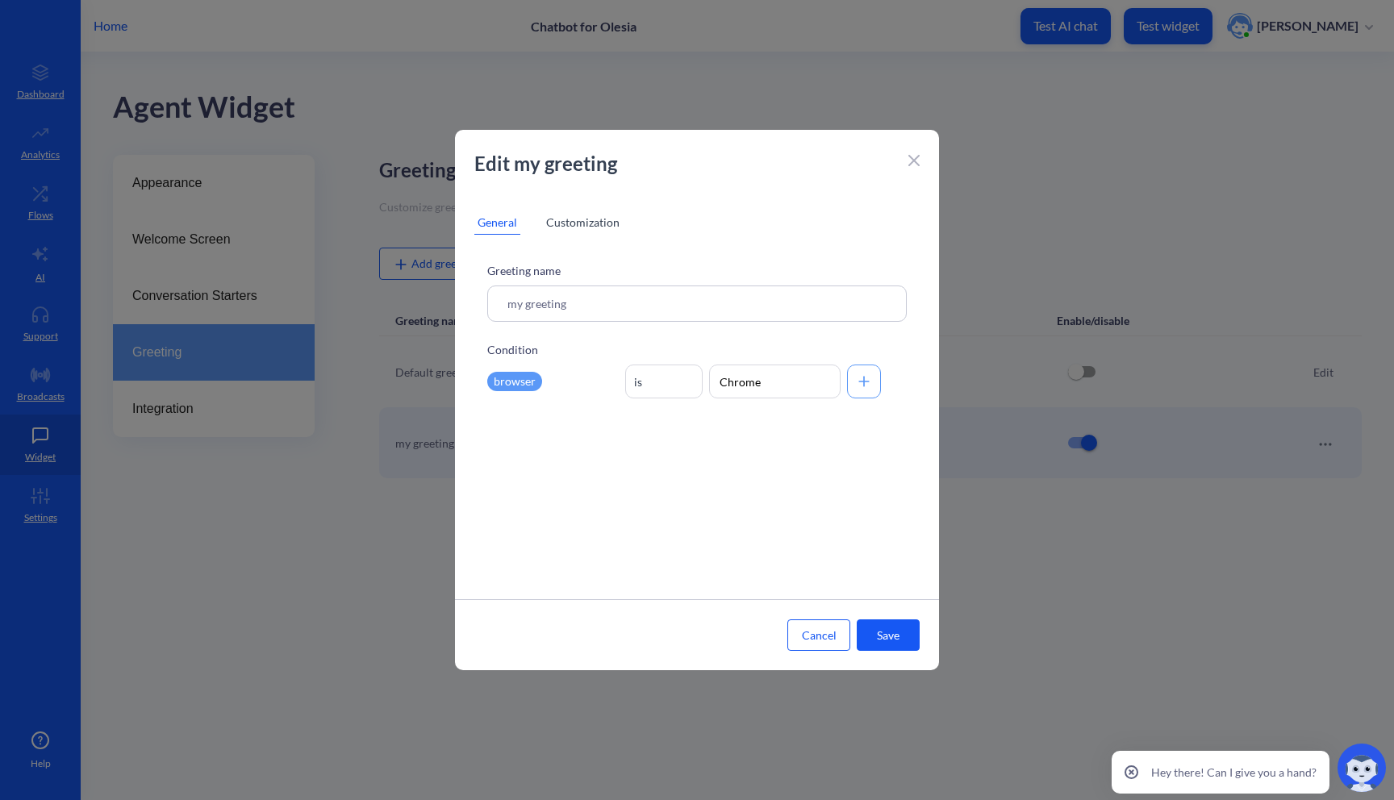
click at [896, 641] on button "Save" at bounding box center [888, 635] width 63 height 31
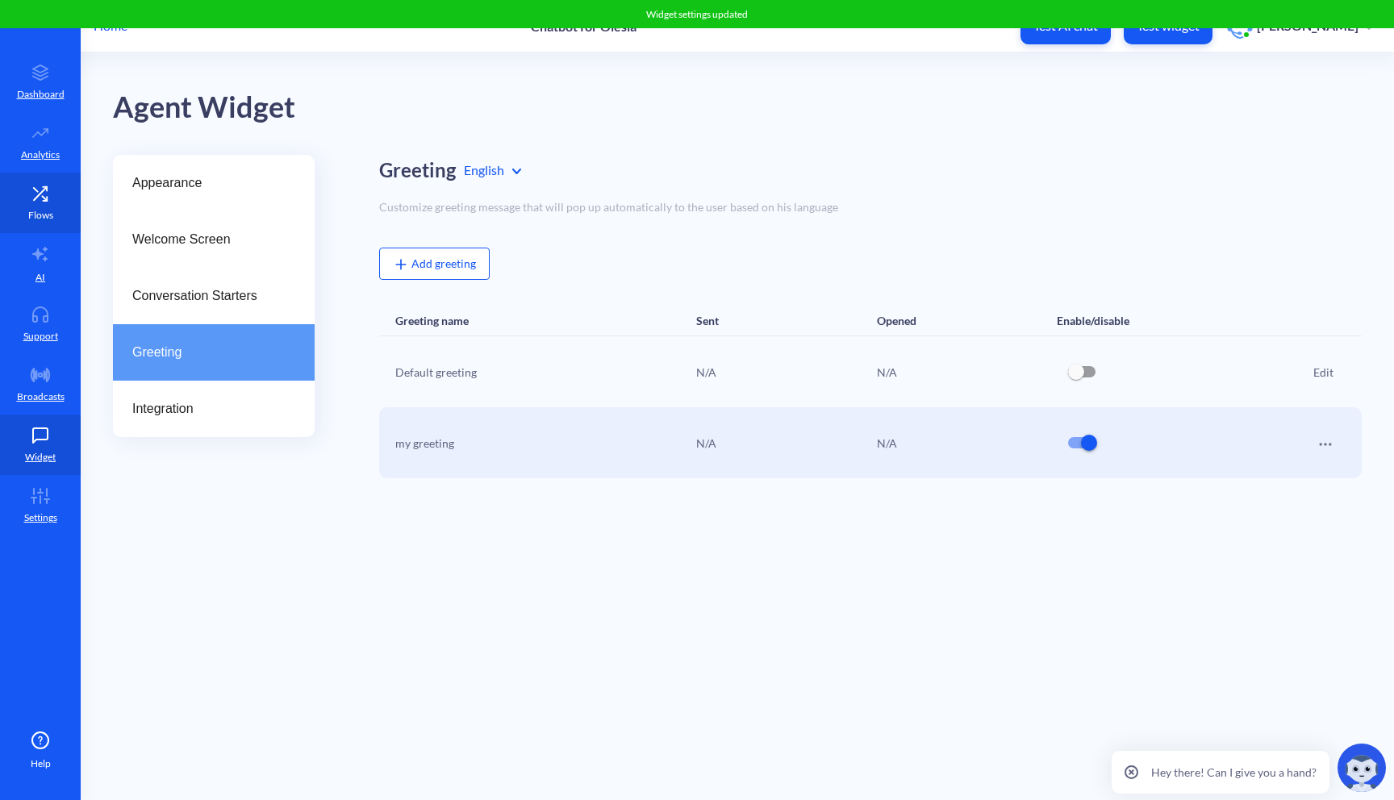
click at [40, 211] on p "Flows" at bounding box center [40, 215] width 25 height 15
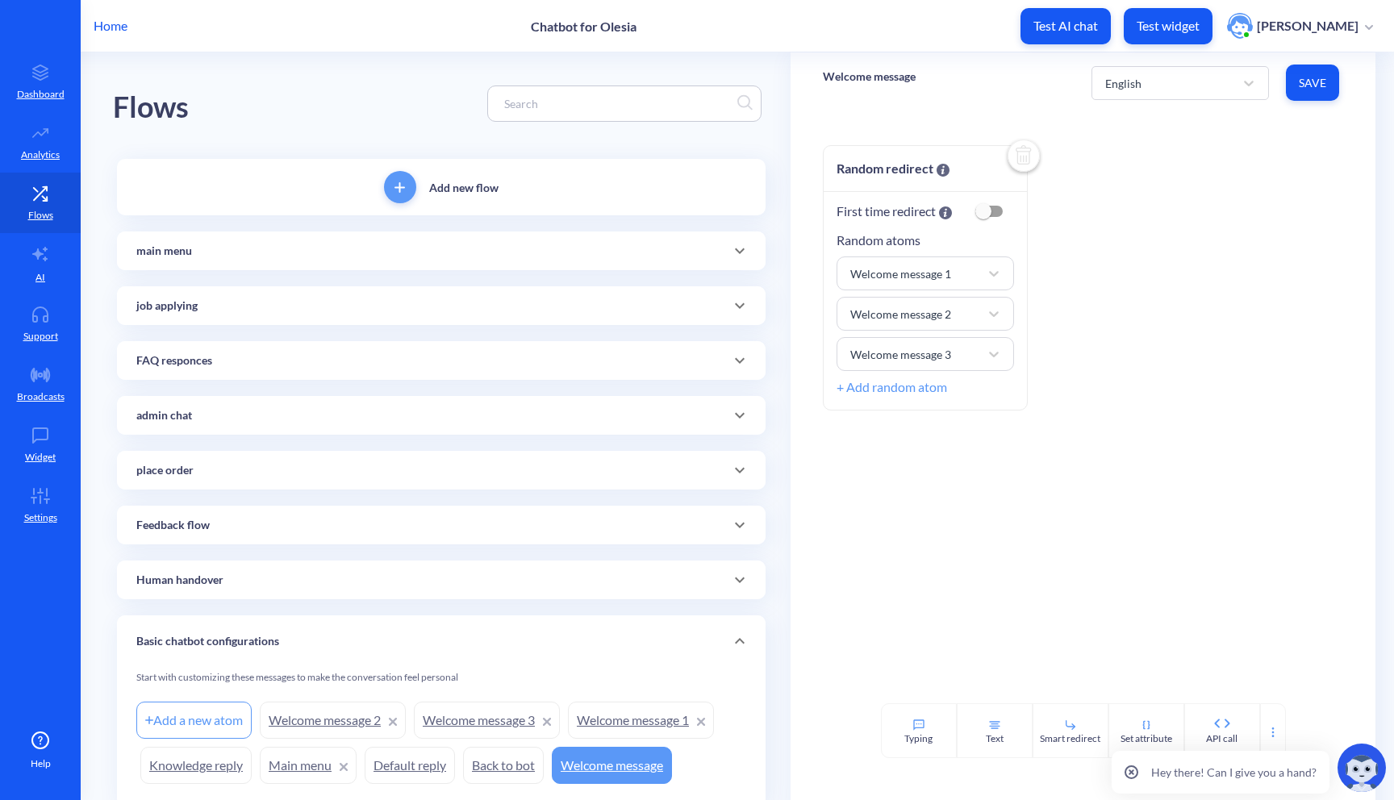
click at [738, 471] on icon at bounding box center [740, 471] width 10 height 6
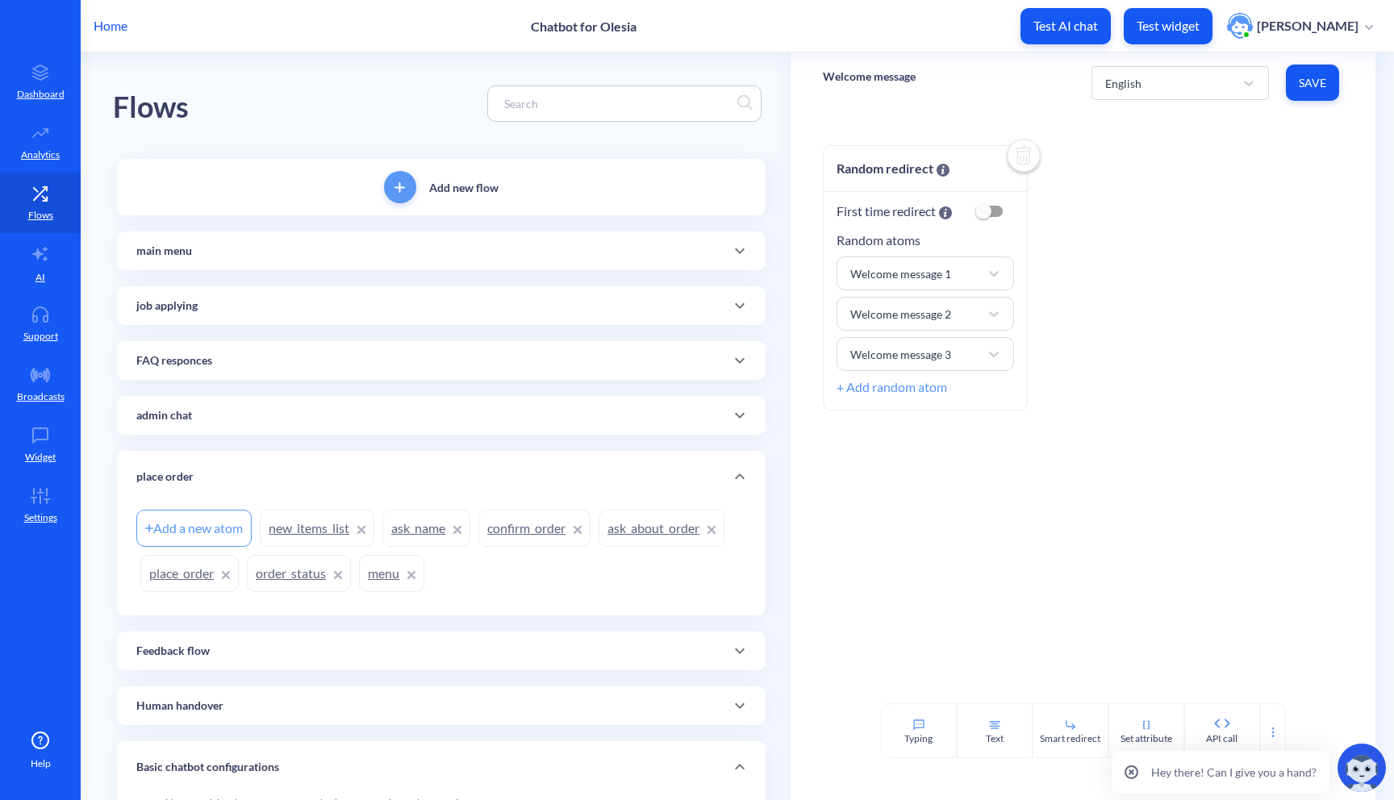
click at [428, 526] on link "ask_name" at bounding box center [426, 528] width 88 height 37
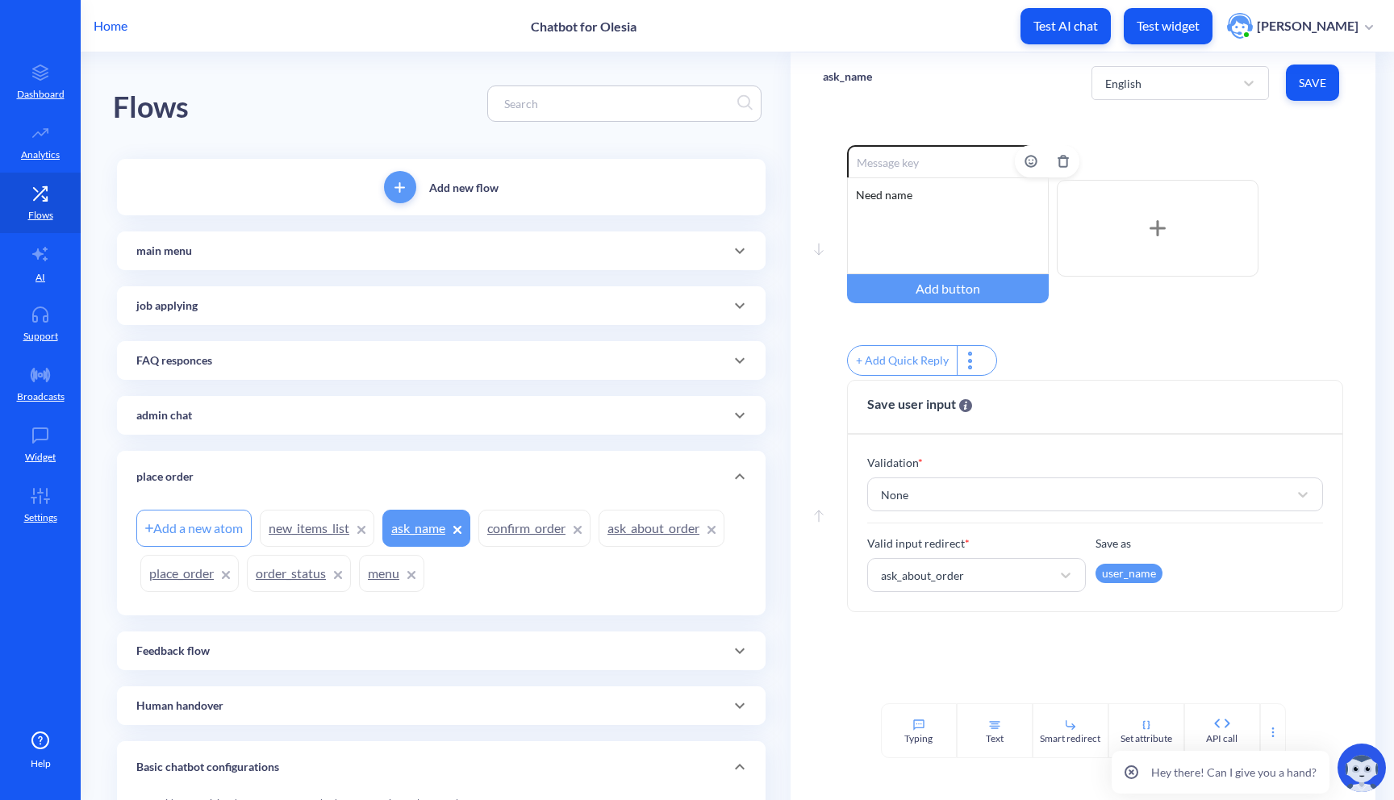
click at [950, 190] on div "Need name" at bounding box center [948, 225] width 202 height 97
click at [893, 203] on div "WhichUnder" at bounding box center [948, 225] width 202 height 97
click at [923, 200] on div "Under" at bounding box center [948, 225] width 202 height 97
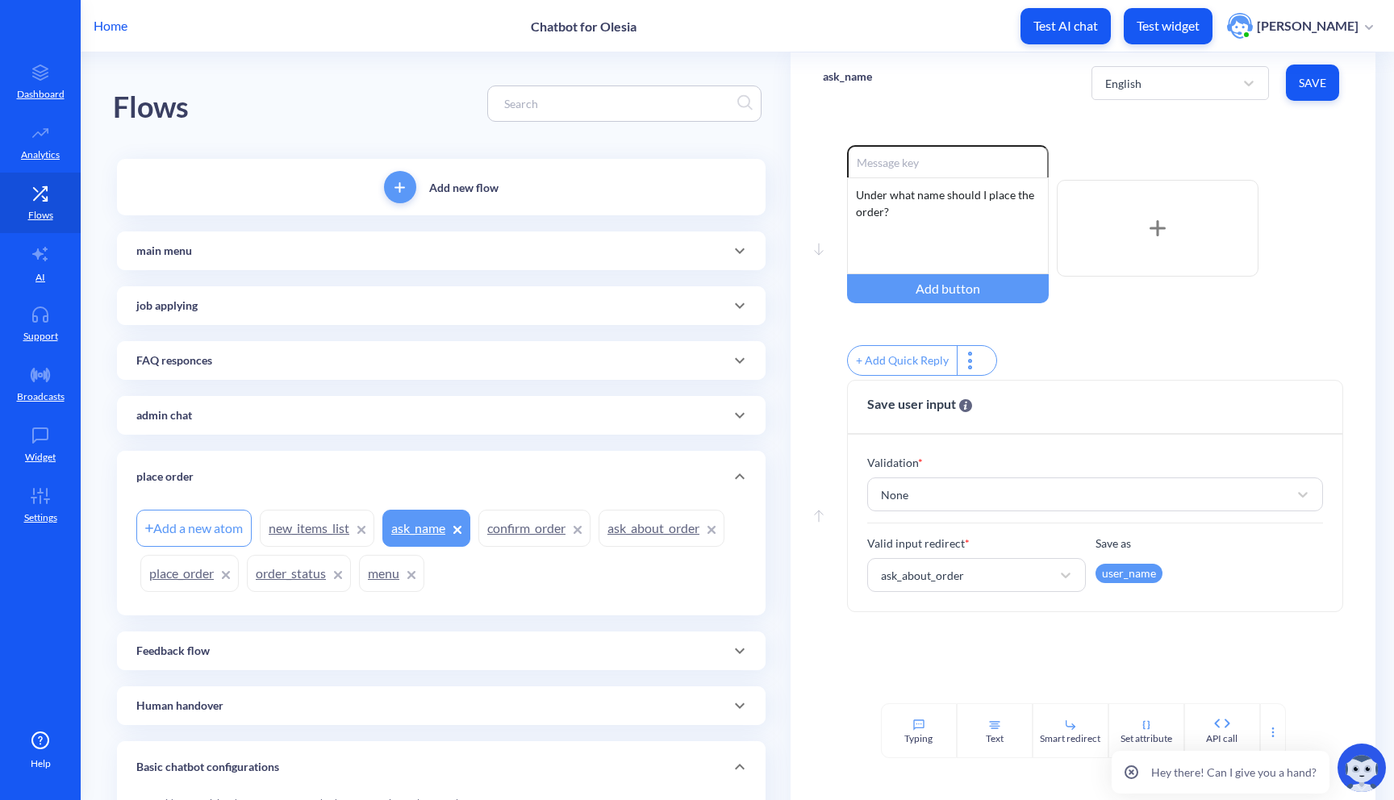
click at [1305, 86] on span "Save" at bounding box center [1312, 83] width 27 height 16
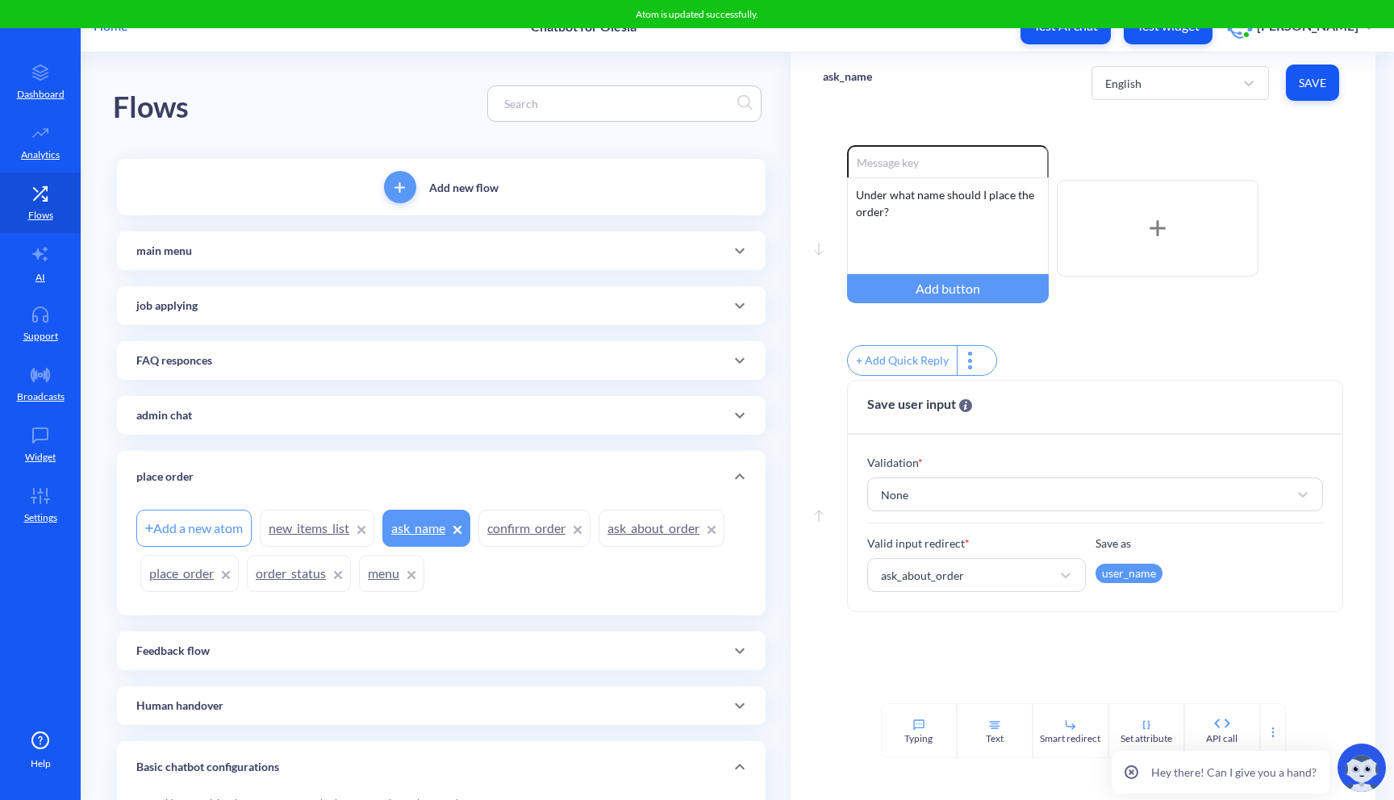
click at [345, 525] on link "new_items_list" at bounding box center [317, 528] width 115 height 37
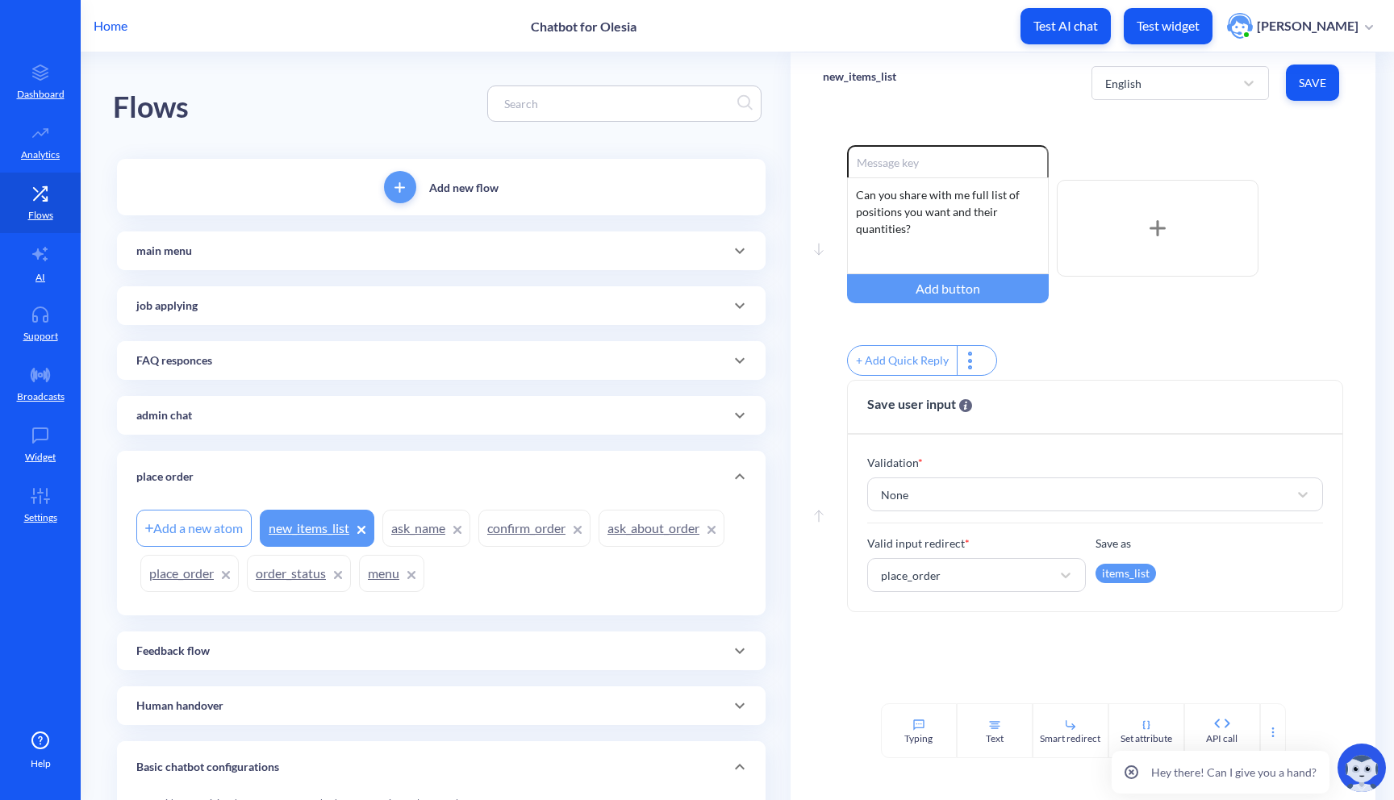
click at [427, 526] on link "ask_name" at bounding box center [426, 528] width 88 height 37
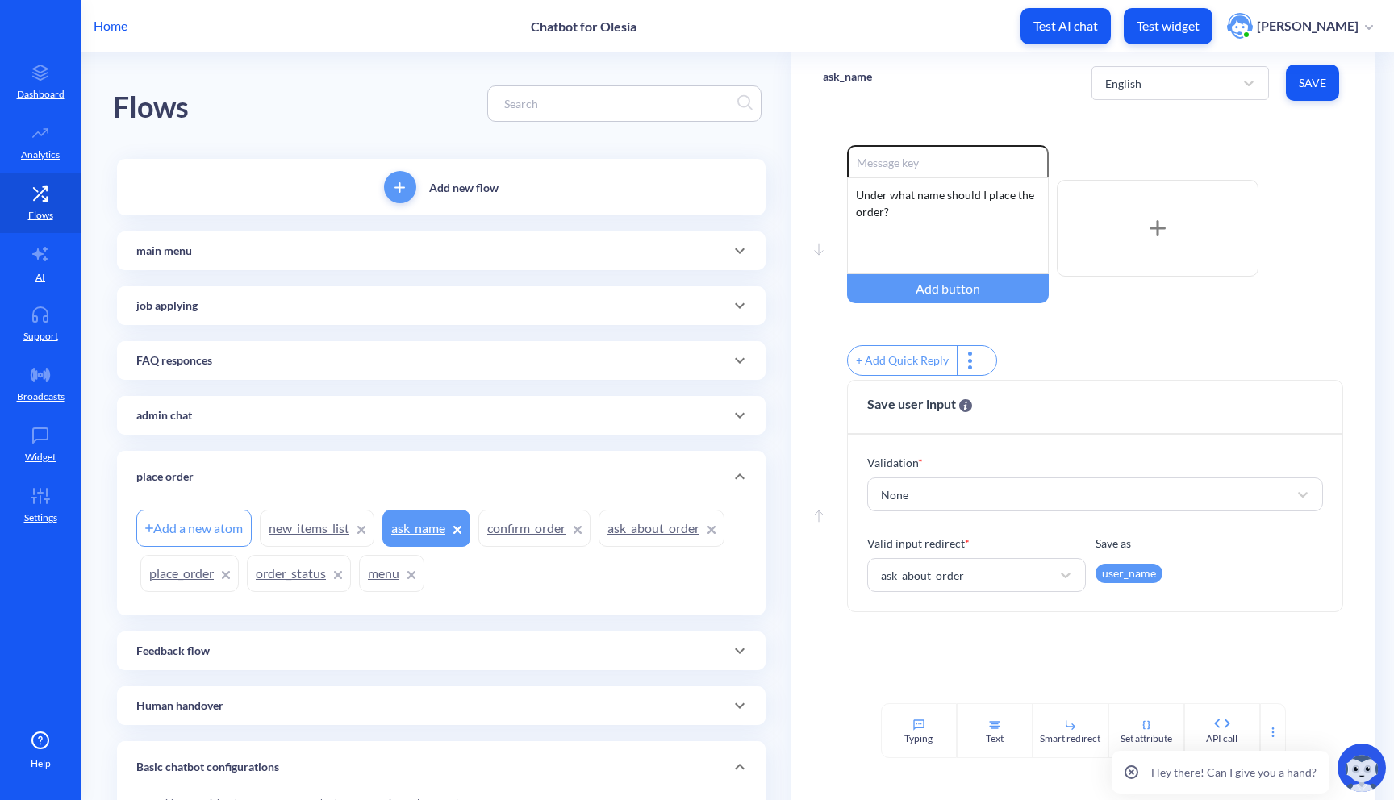
click at [549, 522] on link "confirm_order" at bounding box center [534, 528] width 112 height 37
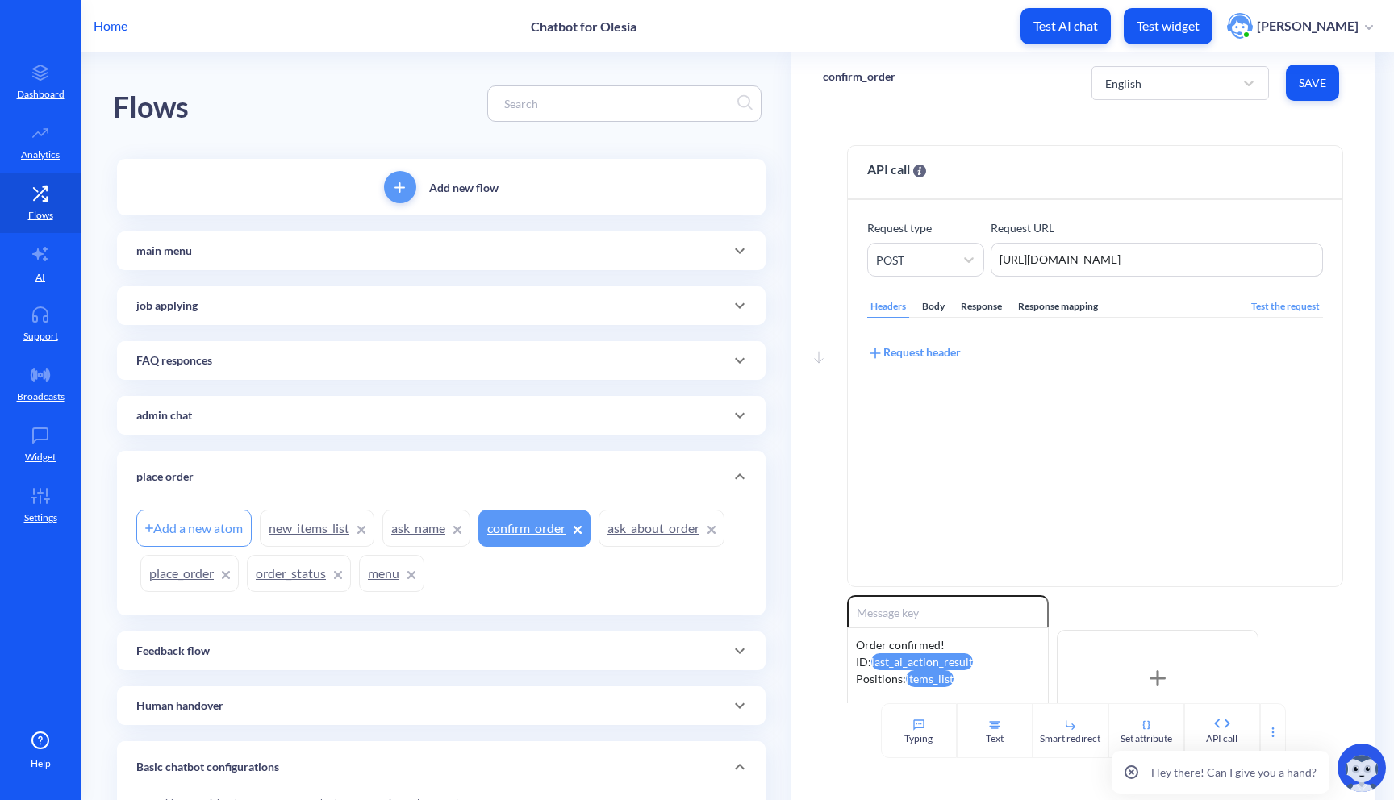
click at [670, 529] on link "ask_about_order" at bounding box center [662, 528] width 126 height 37
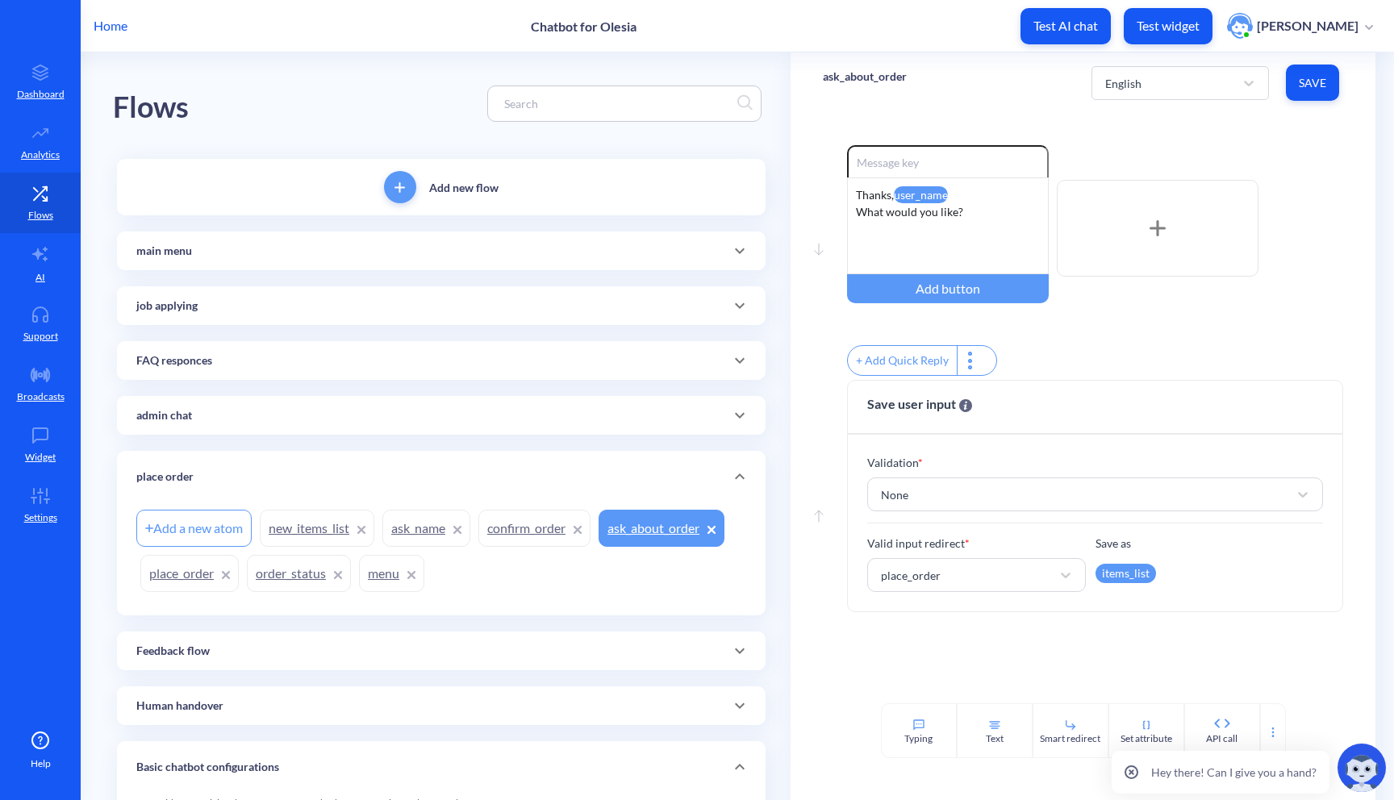
click at [196, 578] on link "place_order" at bounding box center [189, 573] width 98 height 37
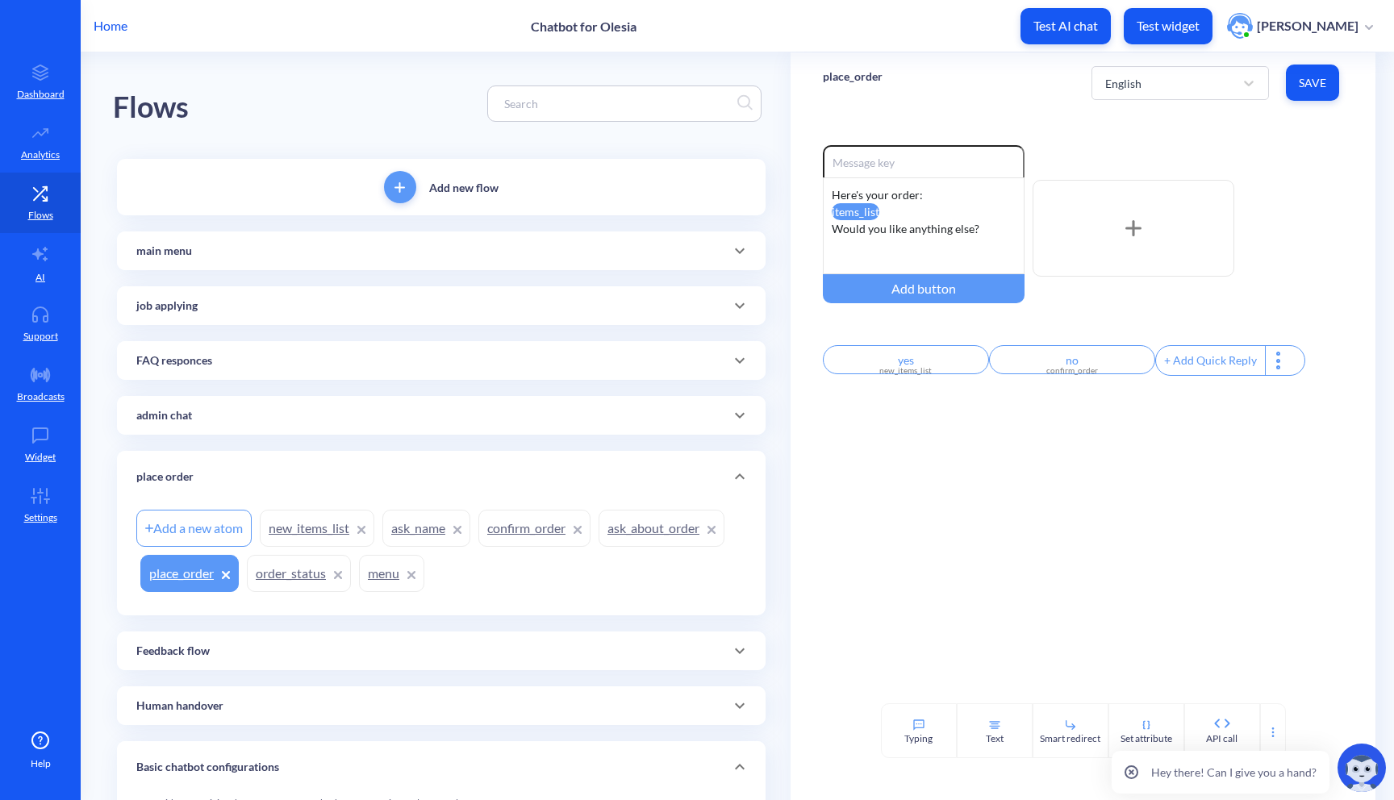
click at [304, 577] on link "order_status" at bounding box center [299, 573] width 104 height 37
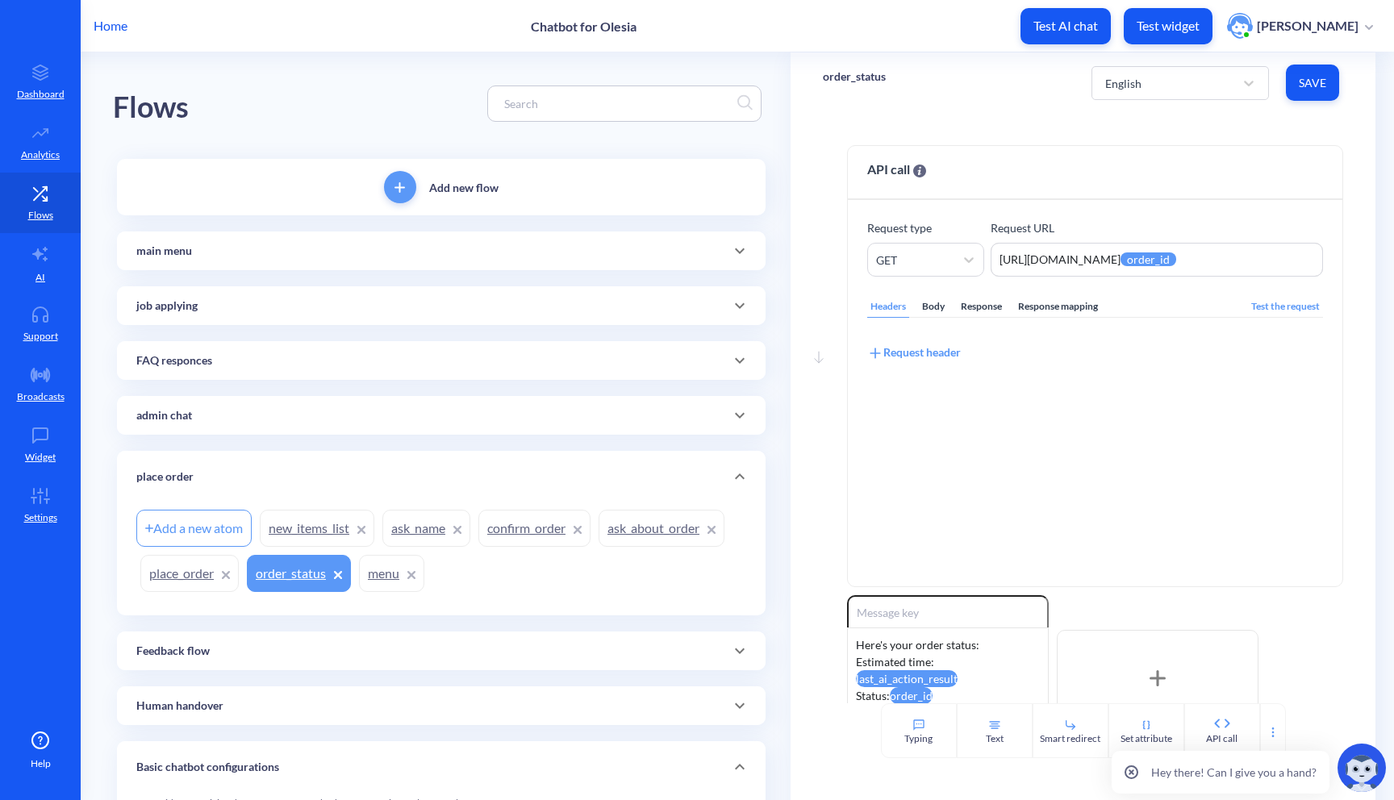
click at [386, 579] on link "menu" at bounding box center [391, 573] width 65 height 37
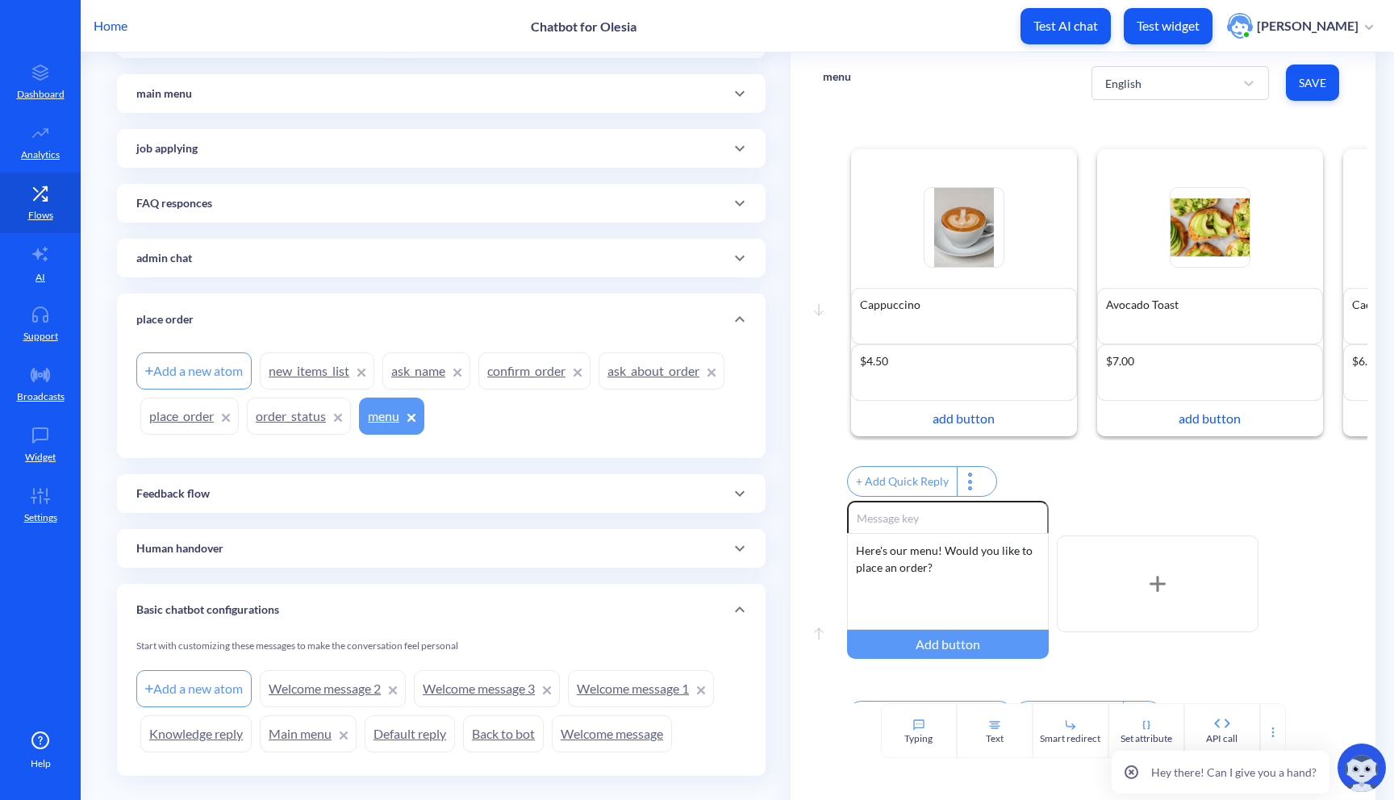
scroll to position [154, 0]
click at [398, 734] on link "Default reply" at bounding box center [410, 737] width 90 height 37
click at [404, 750] on link "Default reply" at bounding box center [410, 737] width 90 height 37
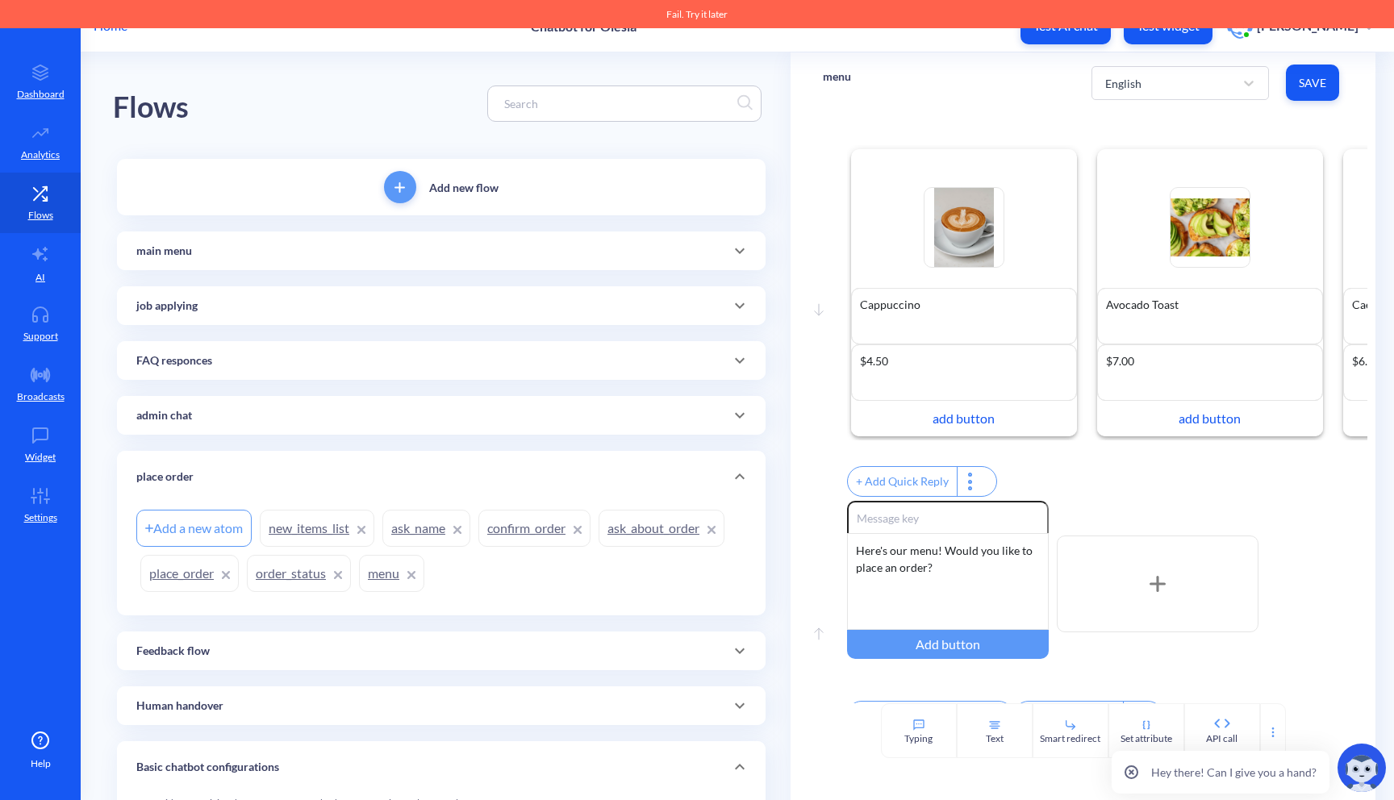
scroll to position [186, 0]
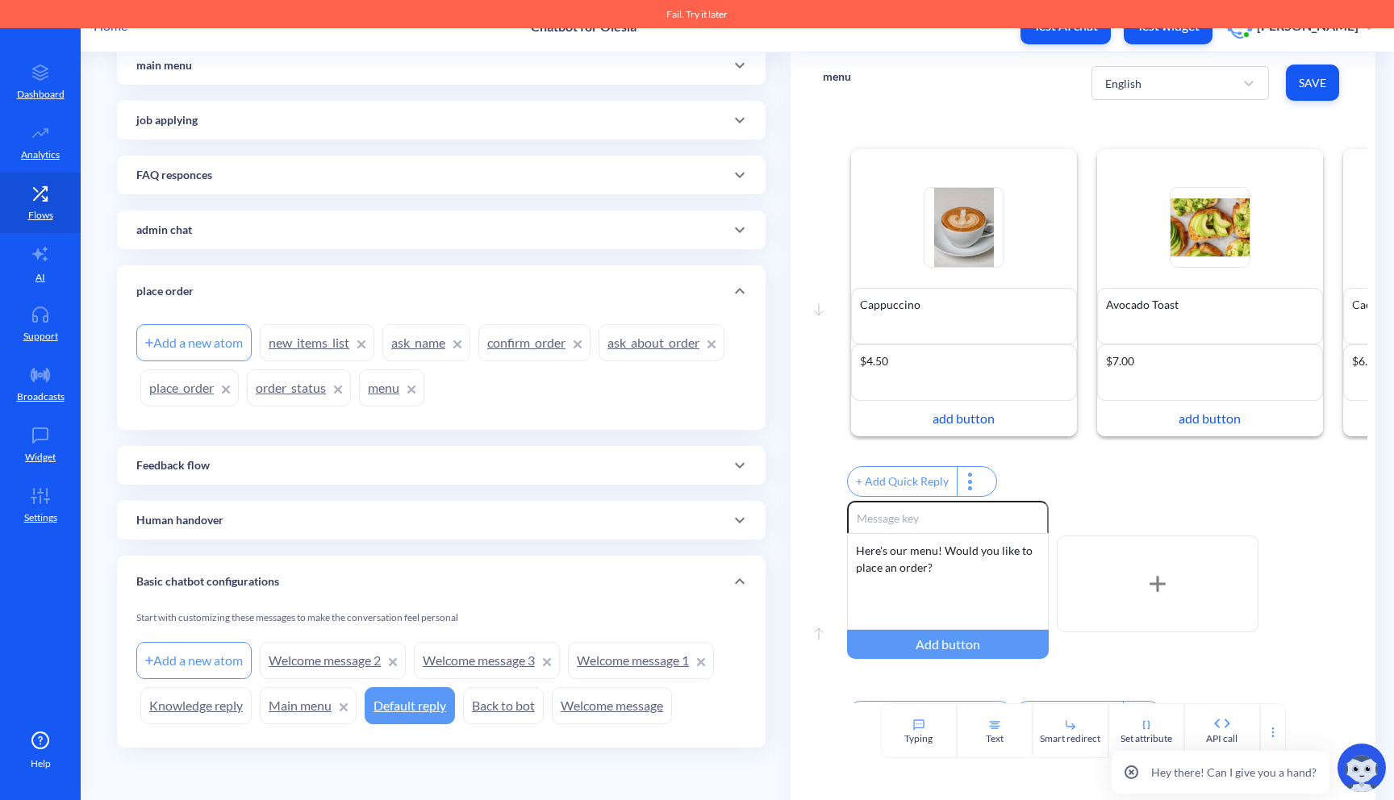
click at [503, 705] on link "Back to bot" at bounding box center [503, 705] width 81 height 37
click at [409, 718] on link "Default reply" at bounding box center [410, 705] width 90 height 37
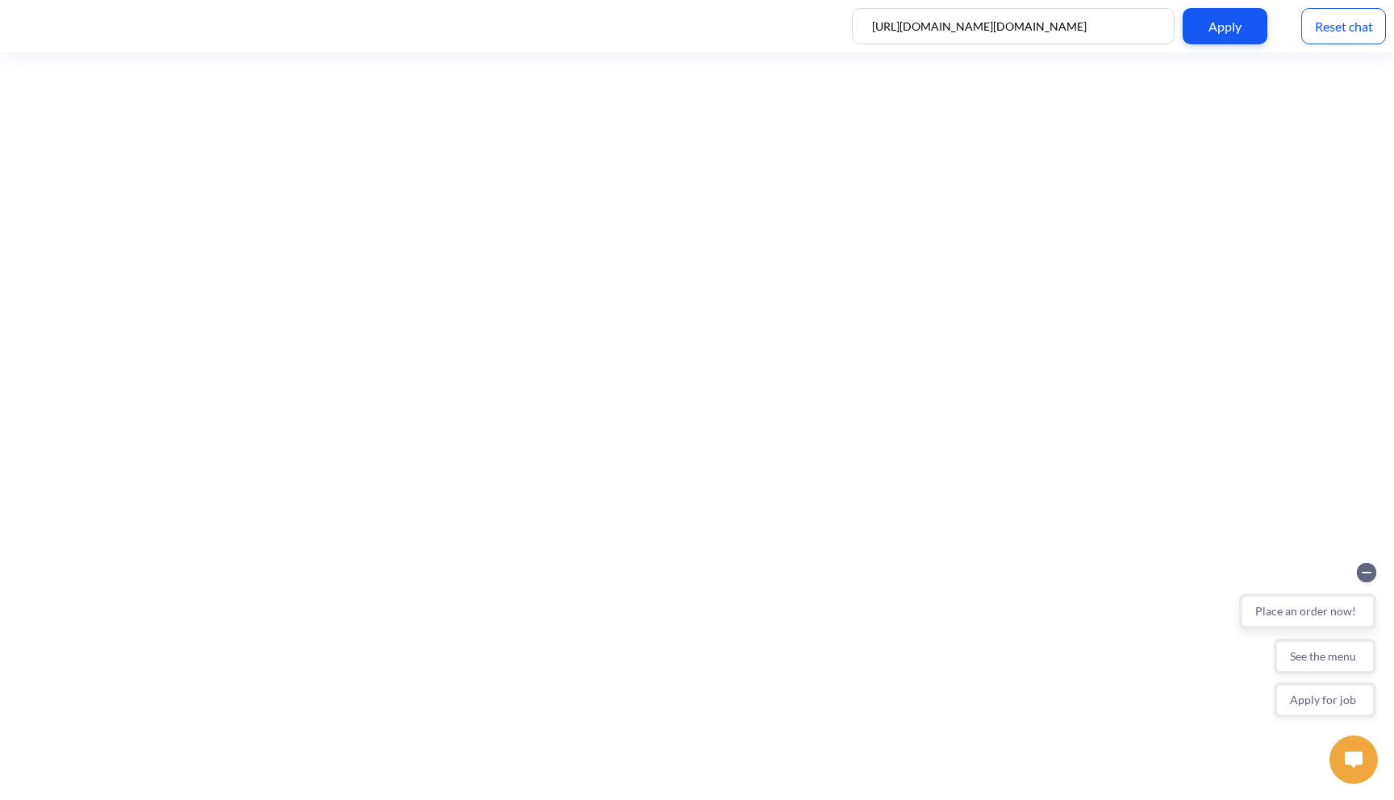
click at [1281, 610] on button "Place an order now!" at bounding box center [1307, 611] width 137 height 35
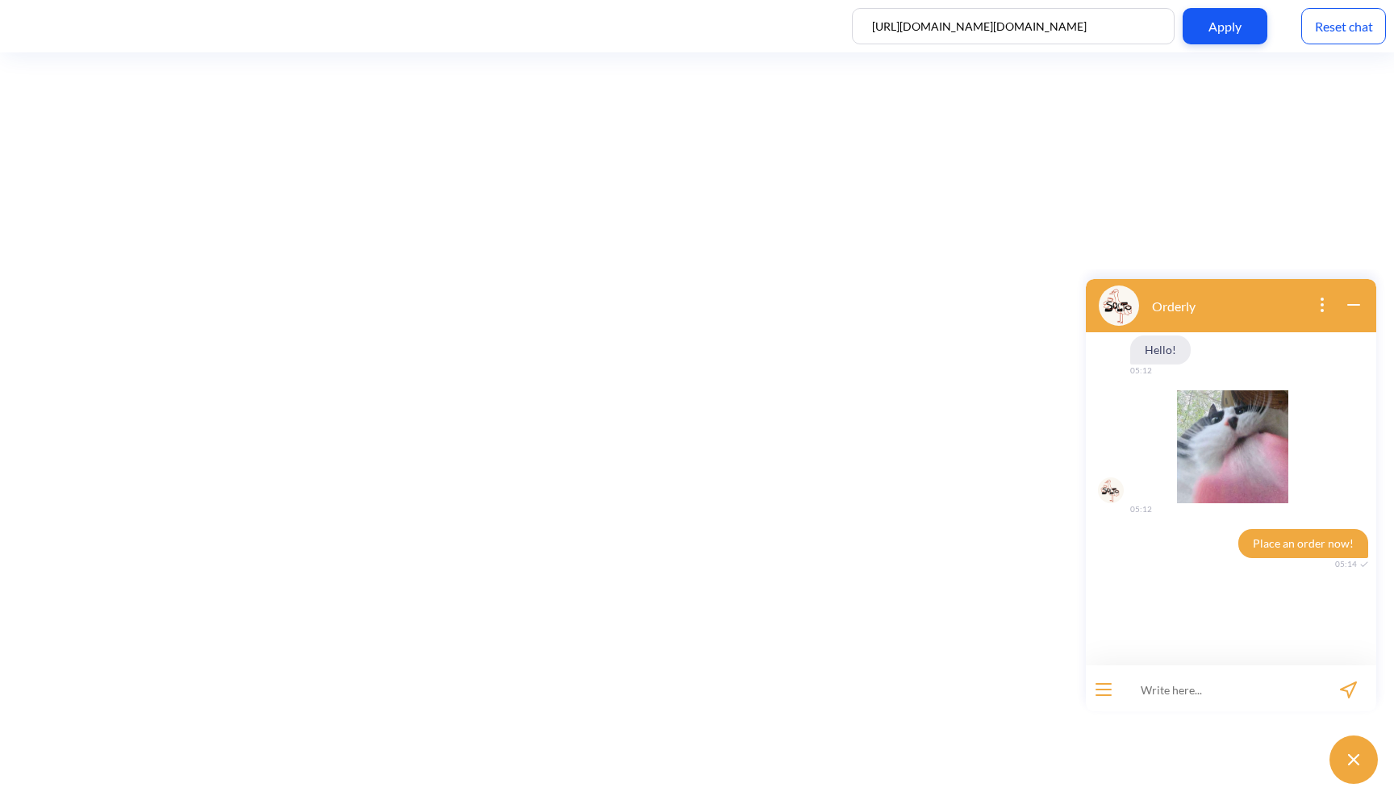
scroll to position [2, 0]
click at [1351, 29] on div "Reset chat" at bounding box center [1343, 26] width 85 height 36
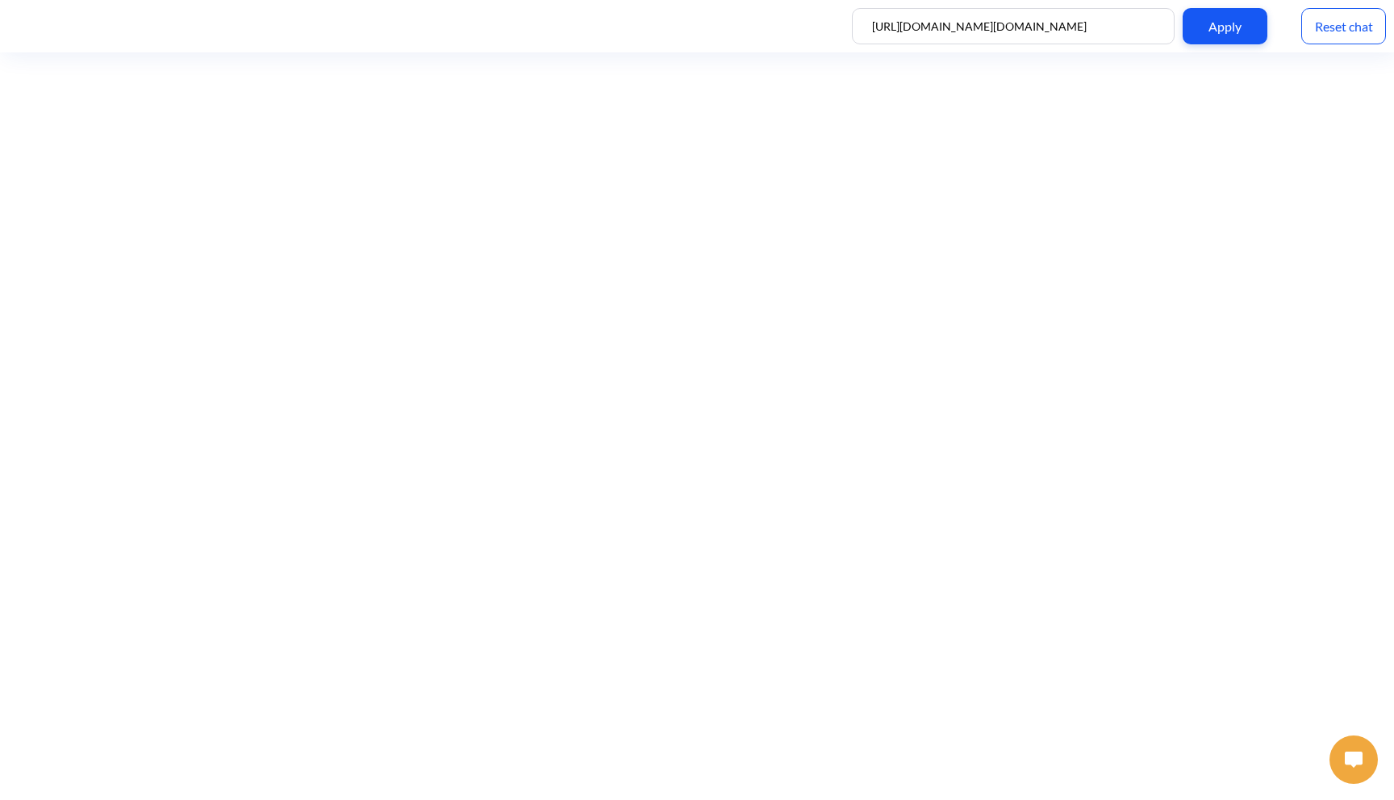
click at [1365, 758] on button at bounding box center [1354, 760] width 48 height 48
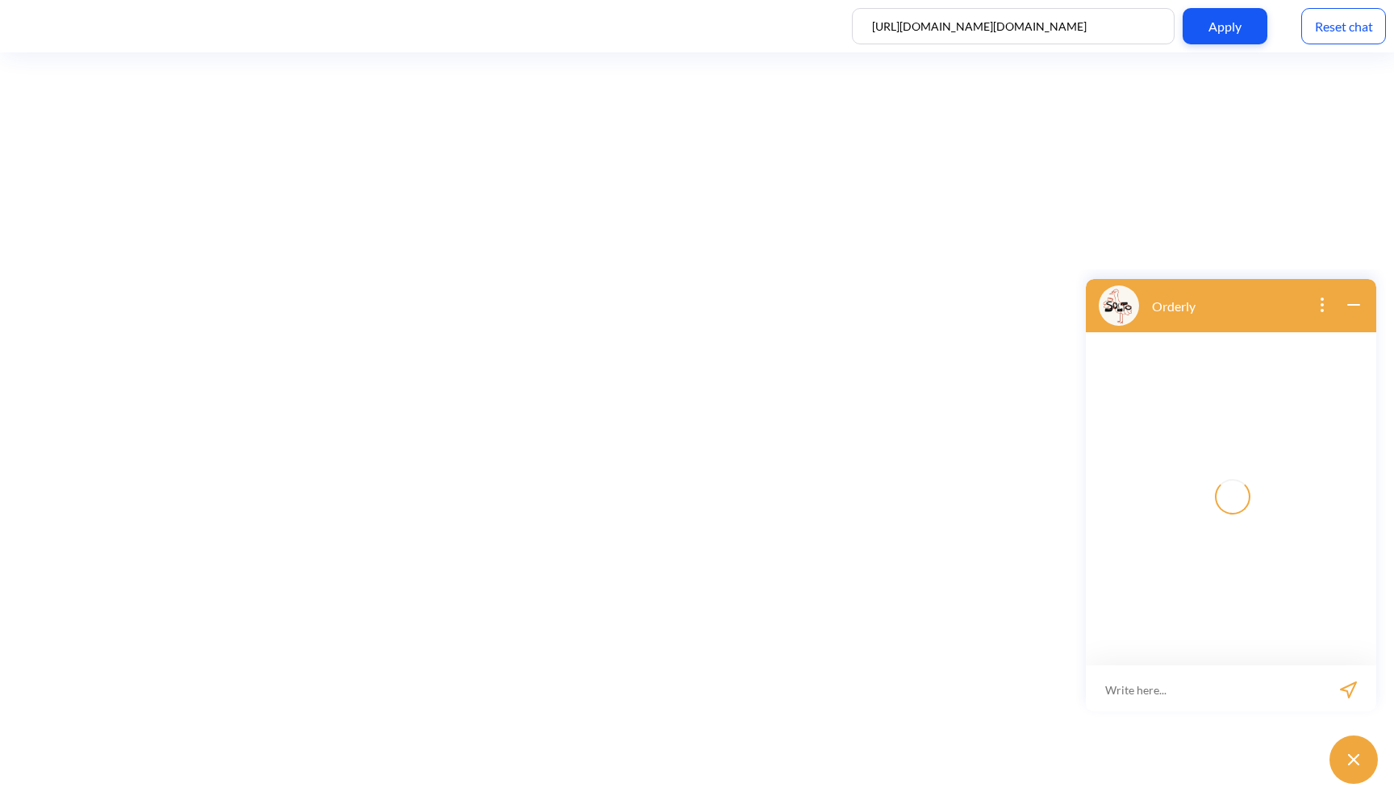
scroll to position [2, 0]
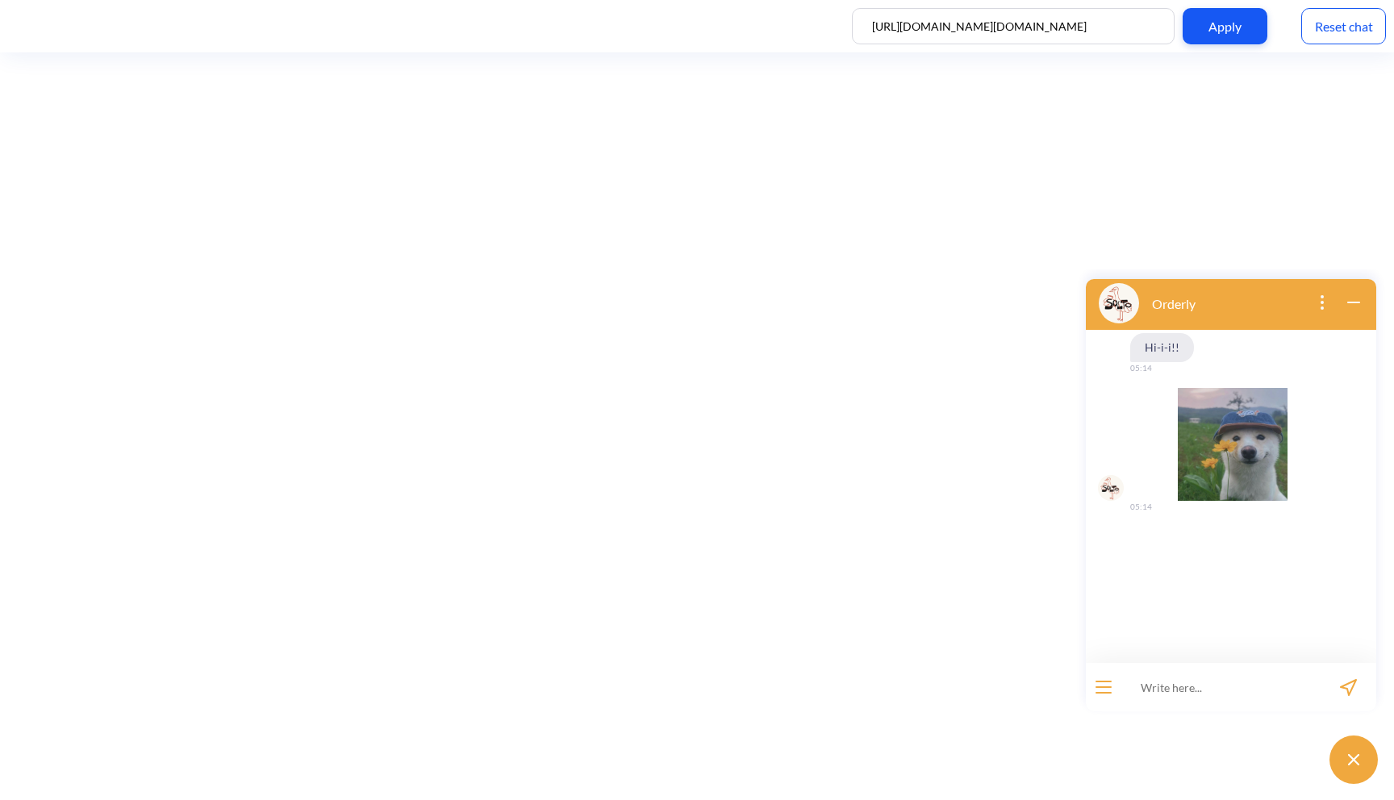
click at [1345, 29] on div "Reset chat" at bounding box center [1343, 26] width 85 height 36
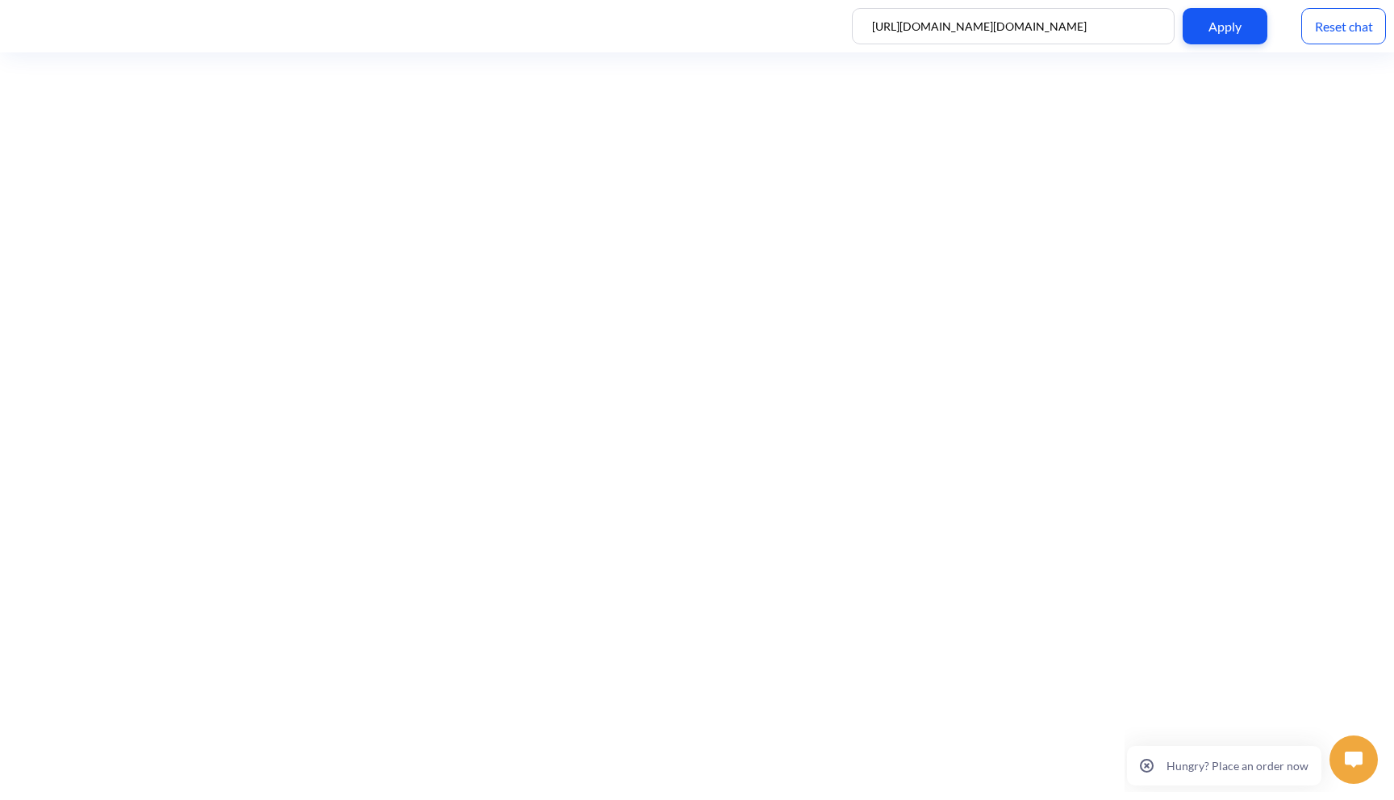
click at [1200, 765] on p "Hungry? Place an order now" at bounding box center [1238, 766] width 142 height 14
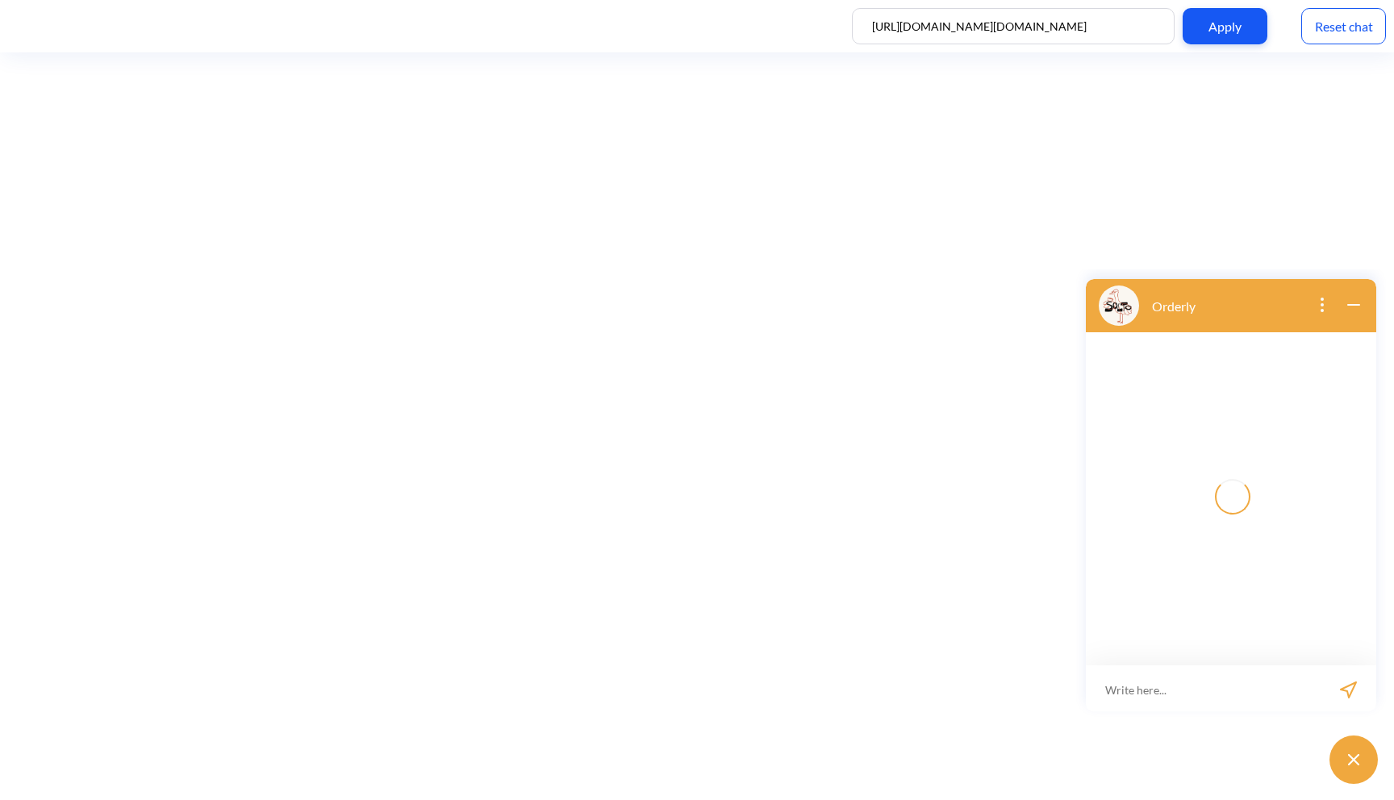
scroll to position [2, 0]
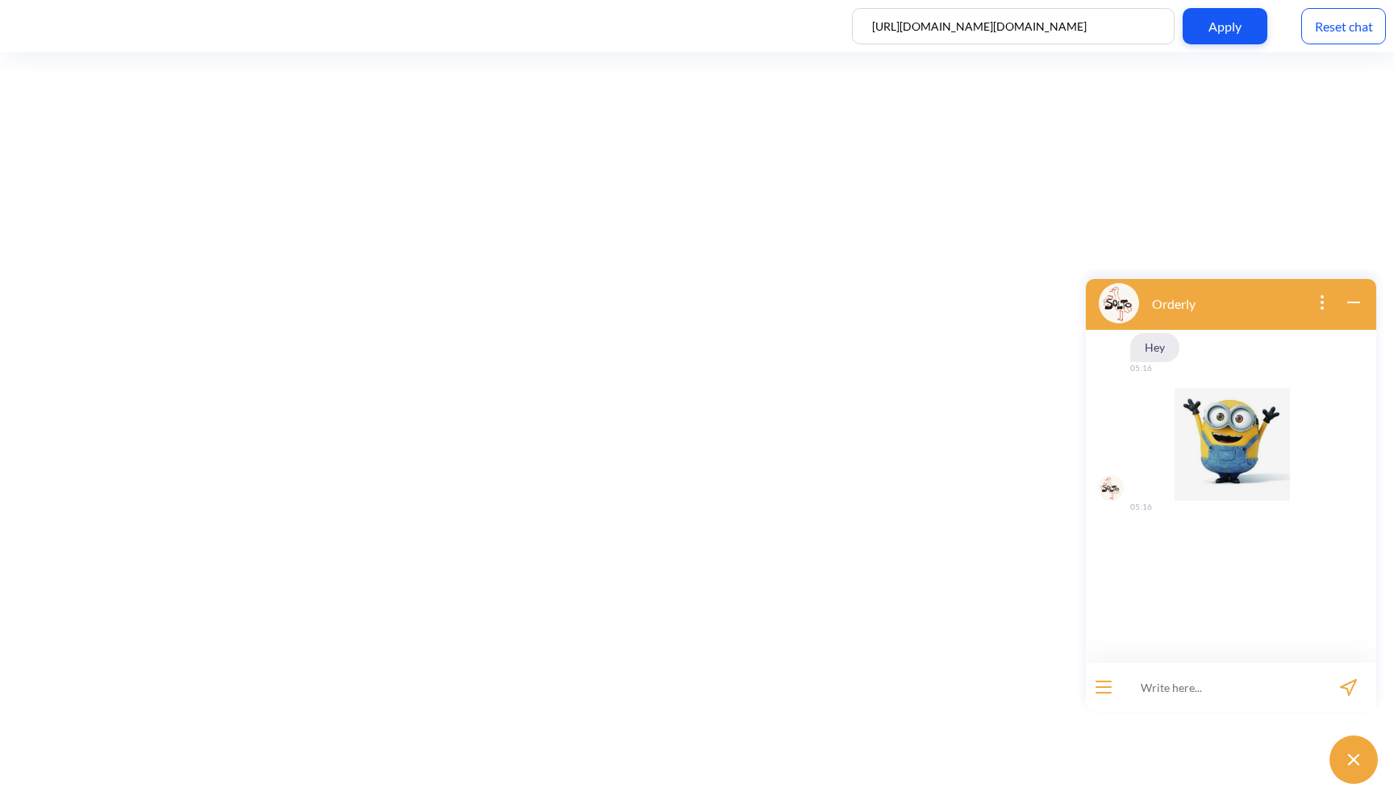
click at [1105, 684] on button "open menu" at bounding box center [1104, 687] width 16 height 13
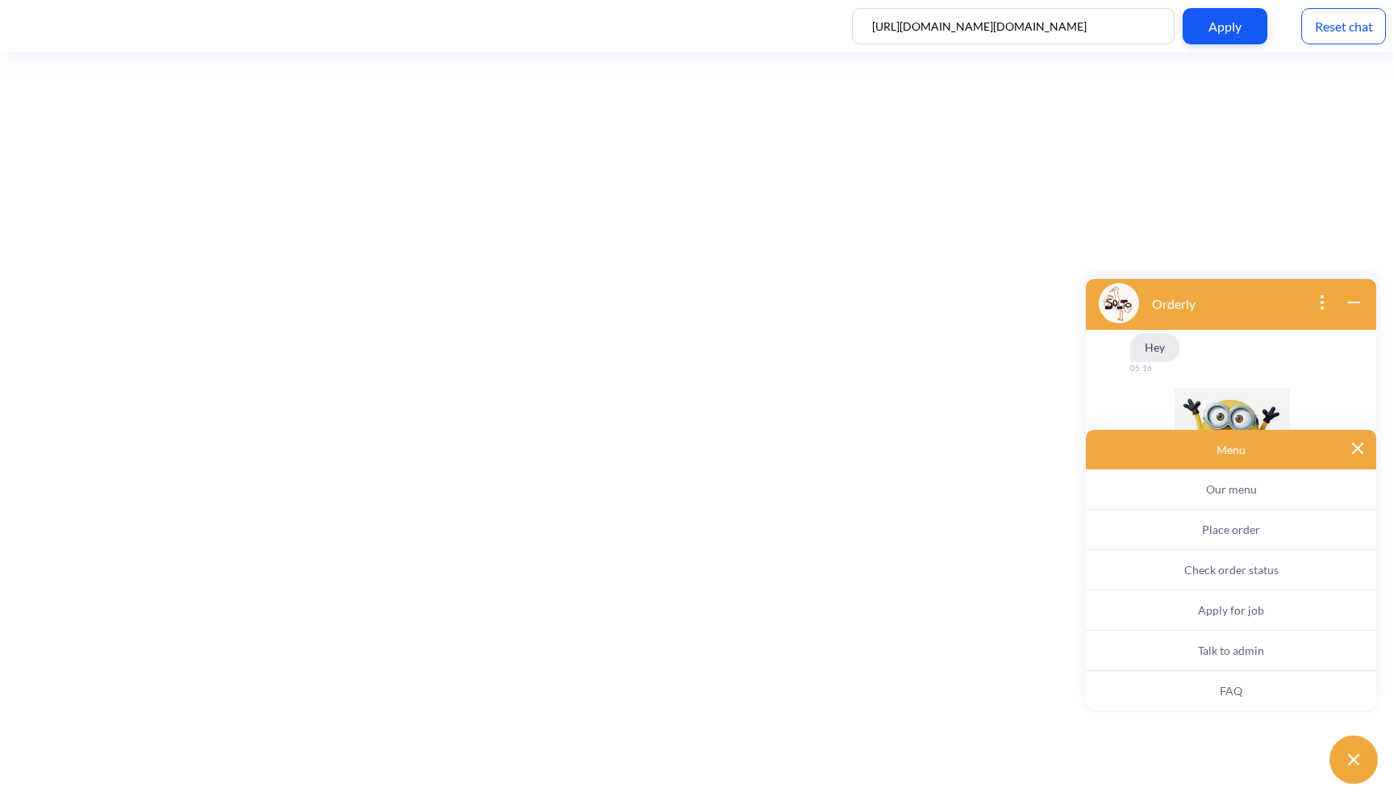
click at [1178, 486] on button "Our menu" at bounding box center [1231, 490] width 290 height 40
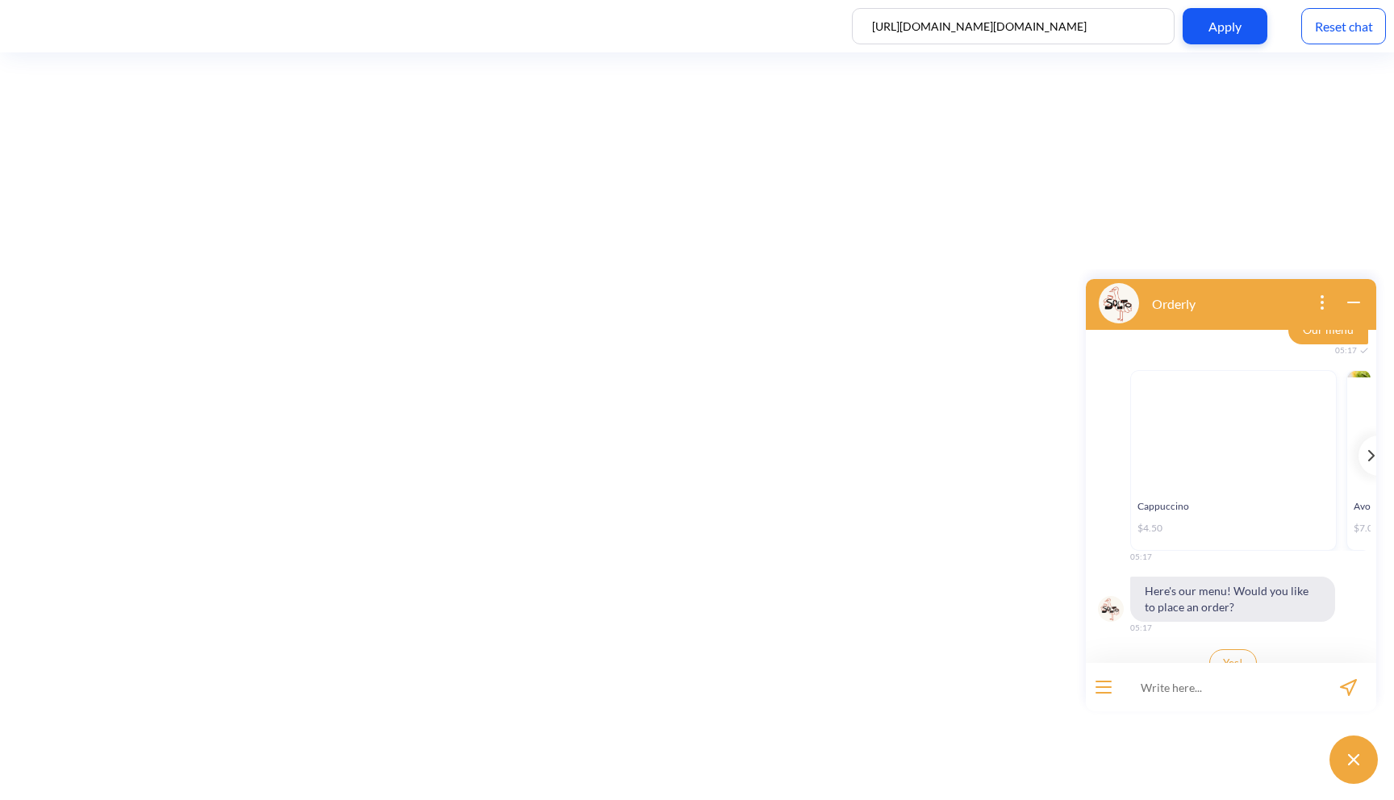
scroll to position [232, 0]
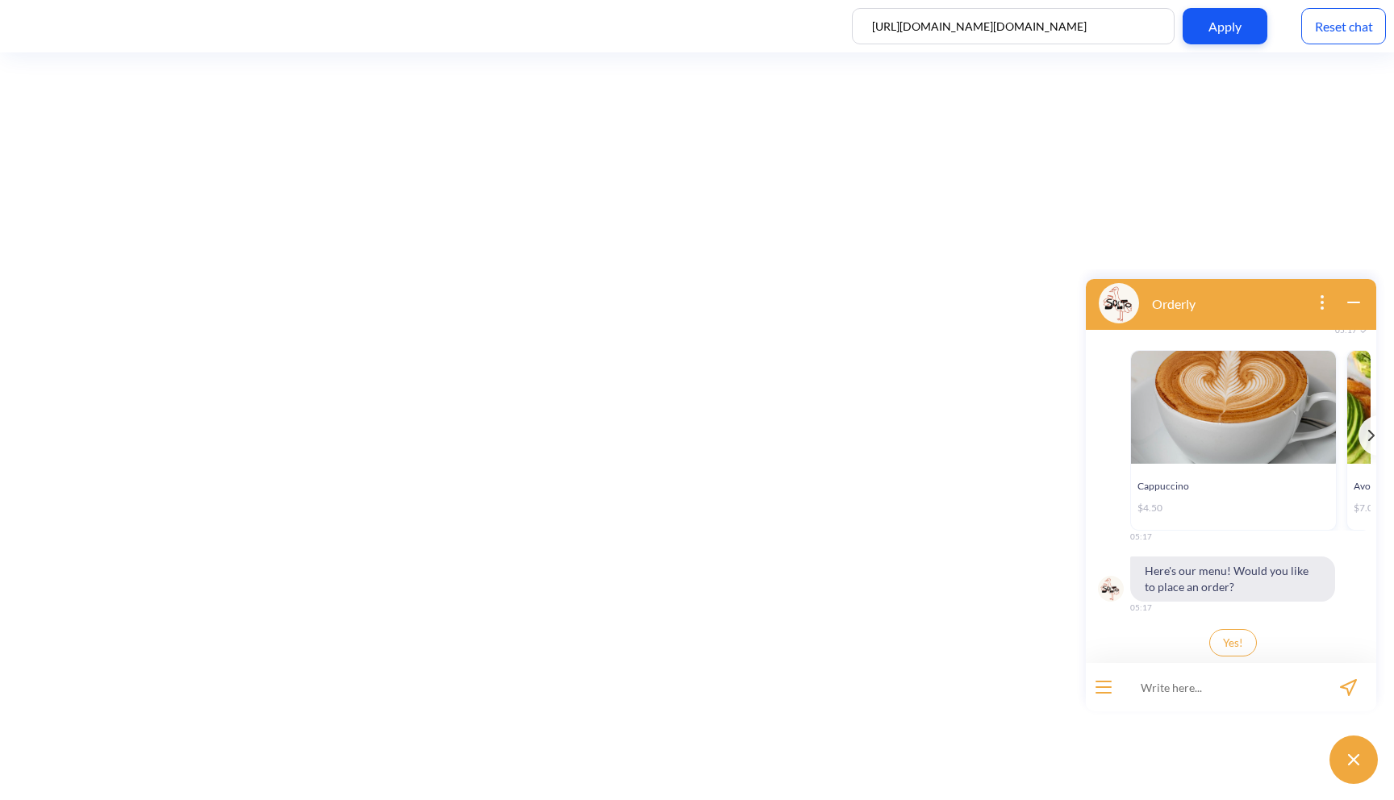
click at [1229, 644] on span "Yes!" at bounding box center [1233, 643] width 20 height 13
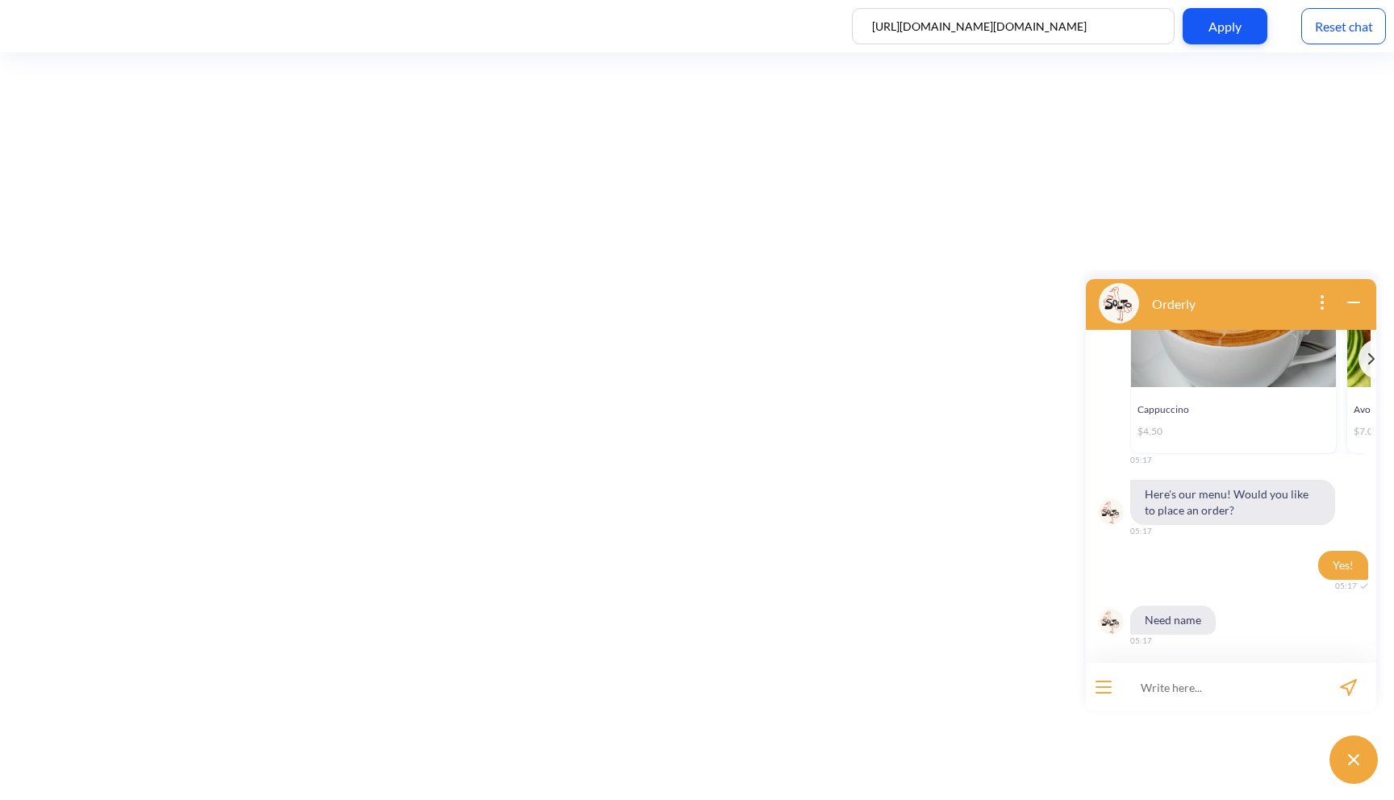
scroll to position [310, 0]
click at [1101, 683] on button "open menu" at bounding box center [1104, 687] width 16 height 13
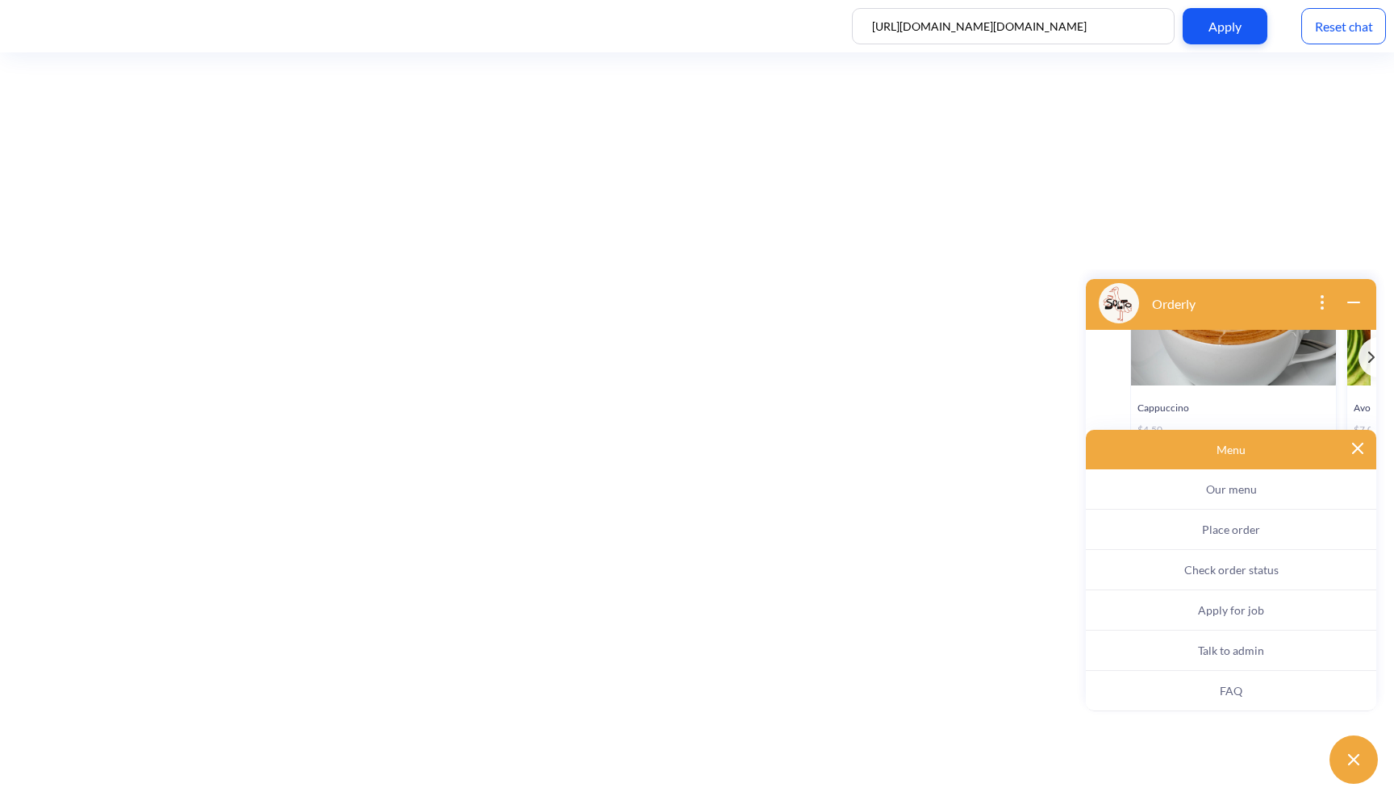
click at [1184, 605] on button "Apply for job" at bounding box center [1231, 611] width 290 height 40
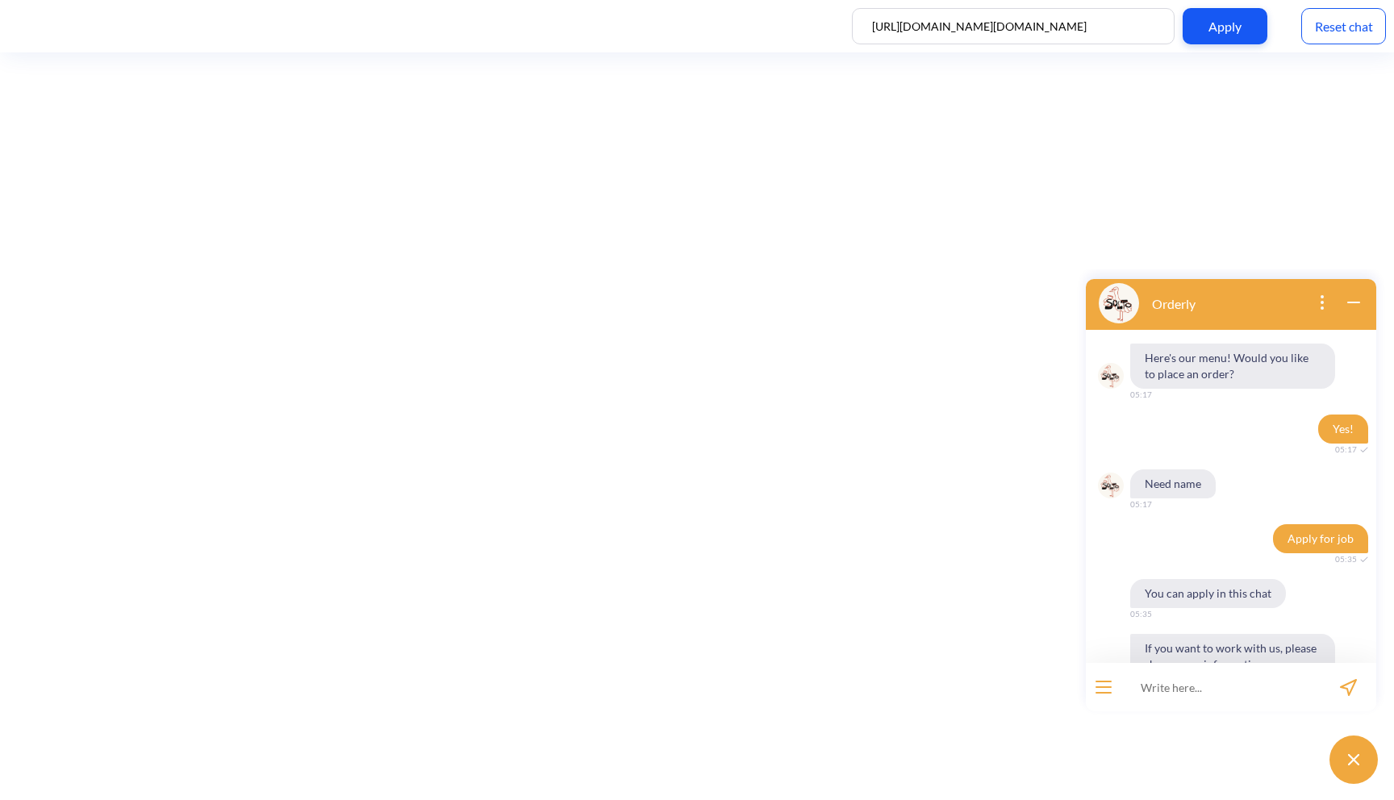
scroll to position [507, 0]
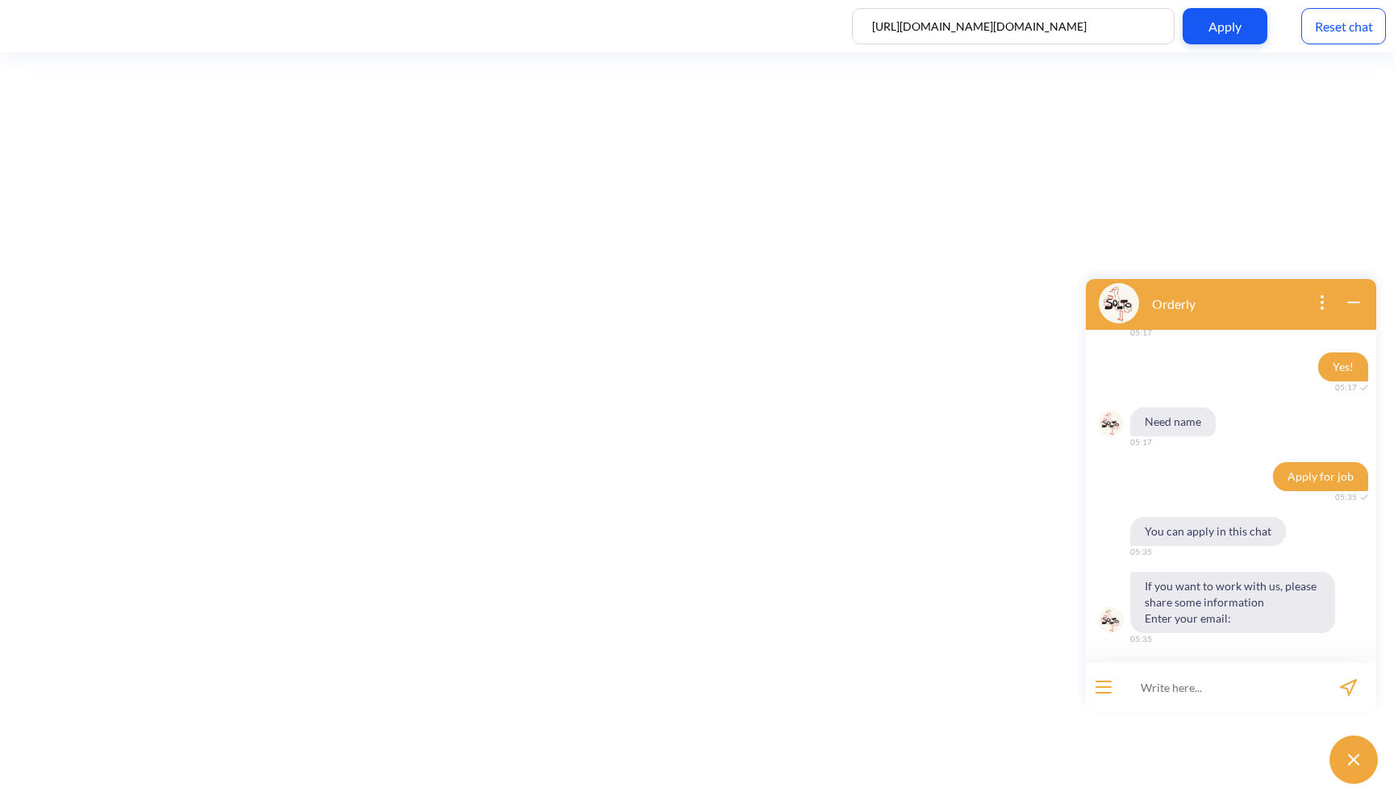
click at [1184, 687] on input at bounding box center [1220, 687] width 199 height 48
type input "f@nail.com"
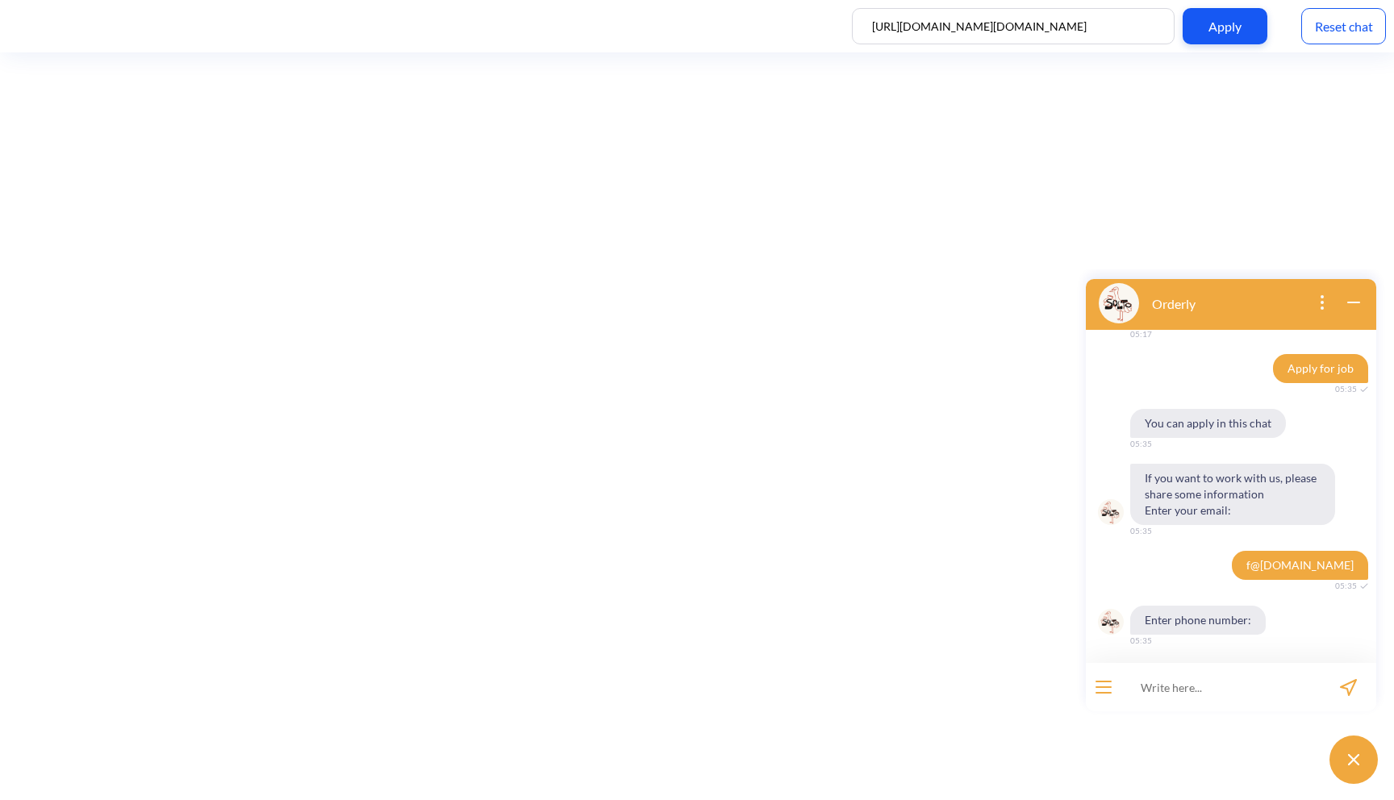
scroll to position [616, 0]
type input "rfbrf"
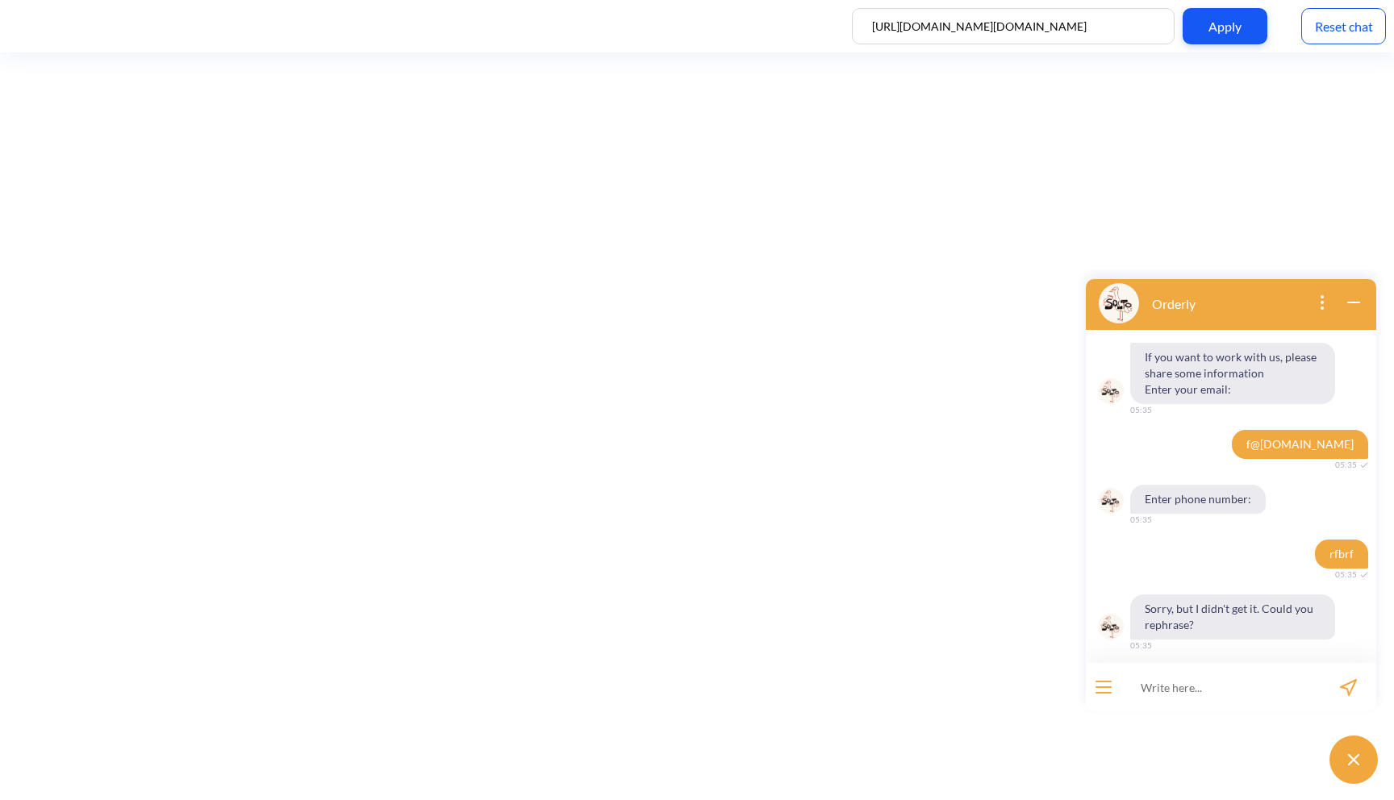
scroll to position [742, 0]
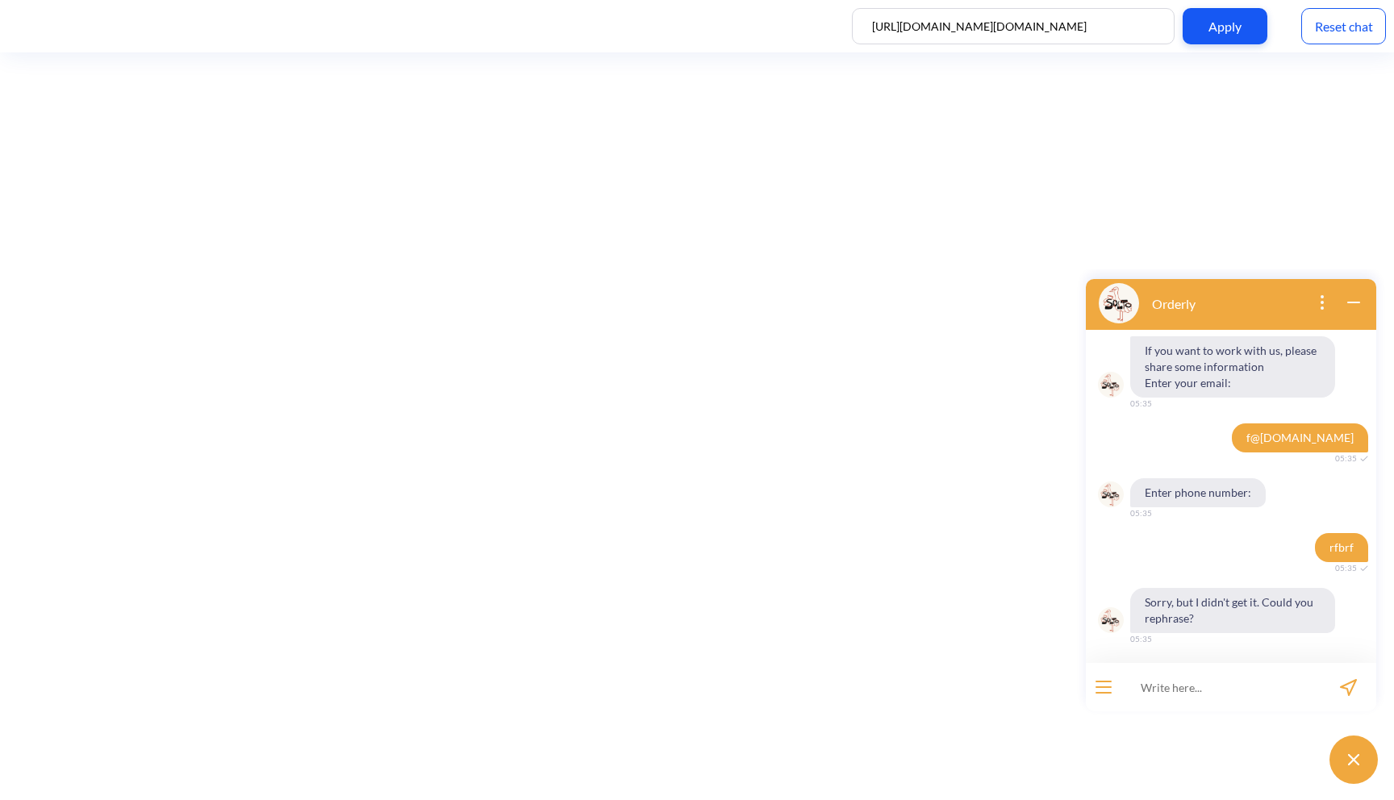
click at [1349, 25] on div "Reset chat" at bounding box center [1343, 26] width 85 height 36
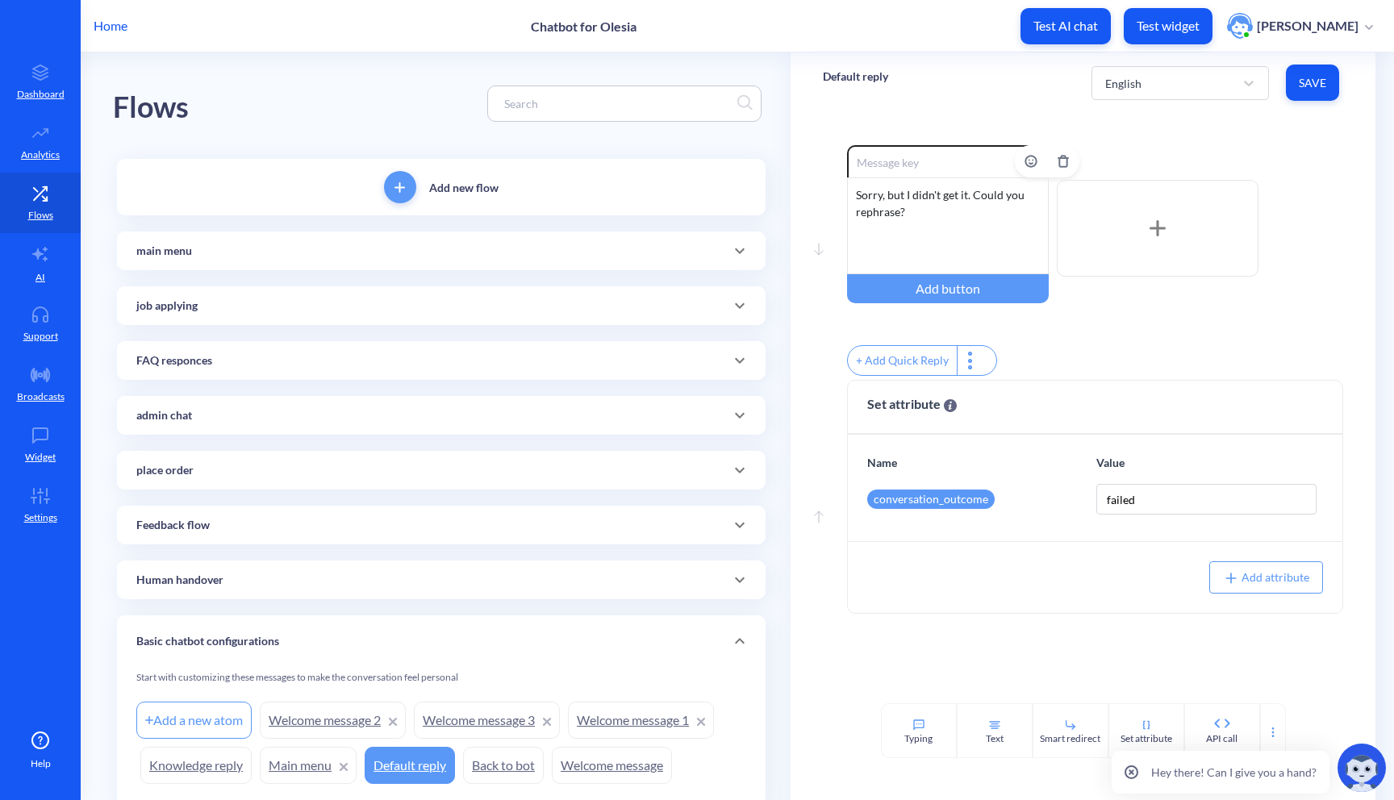
click at [943, 245] on div "Sorry, but I didn't get it. Could you rephrase?" at bounding box center [948, 225] width 202 height 97
click at [694, 586] on div "Human handover" at bounding box center [441, 580] width 610 height 17
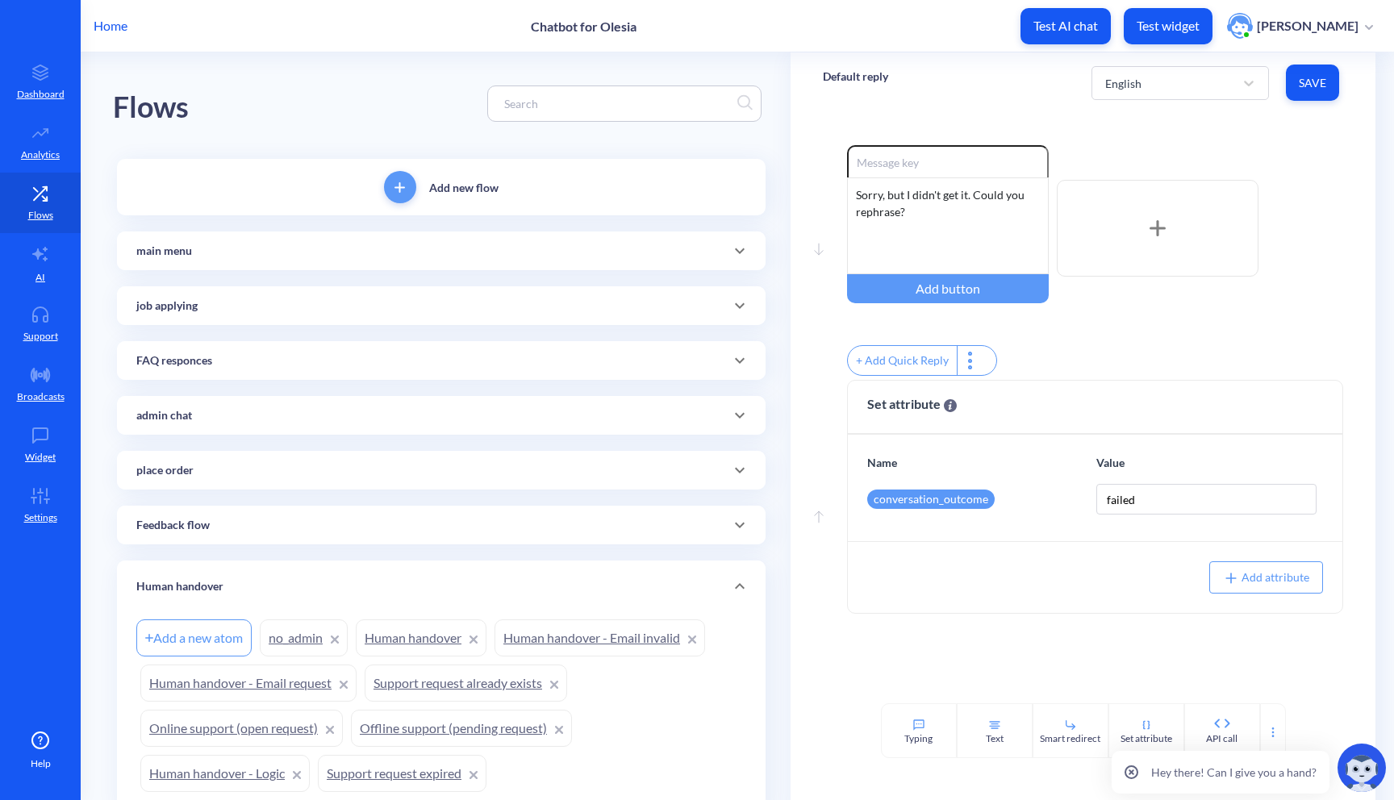
click at [668, 620] on link "Human handover - Email invalid" at bounding box center [600, 638] width 211 height 37
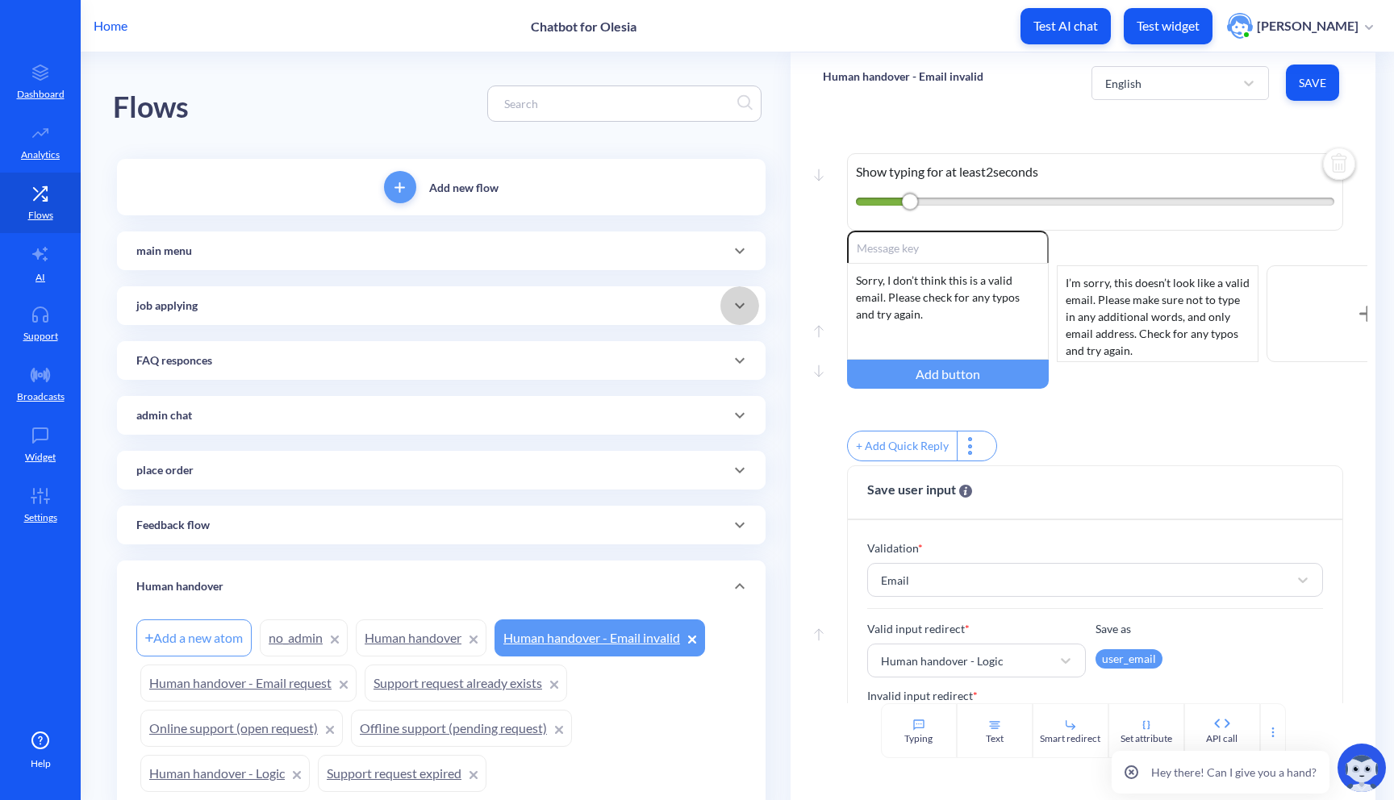
click at [735, 315] on div at bounding box center [739, 305] width 39 height 39
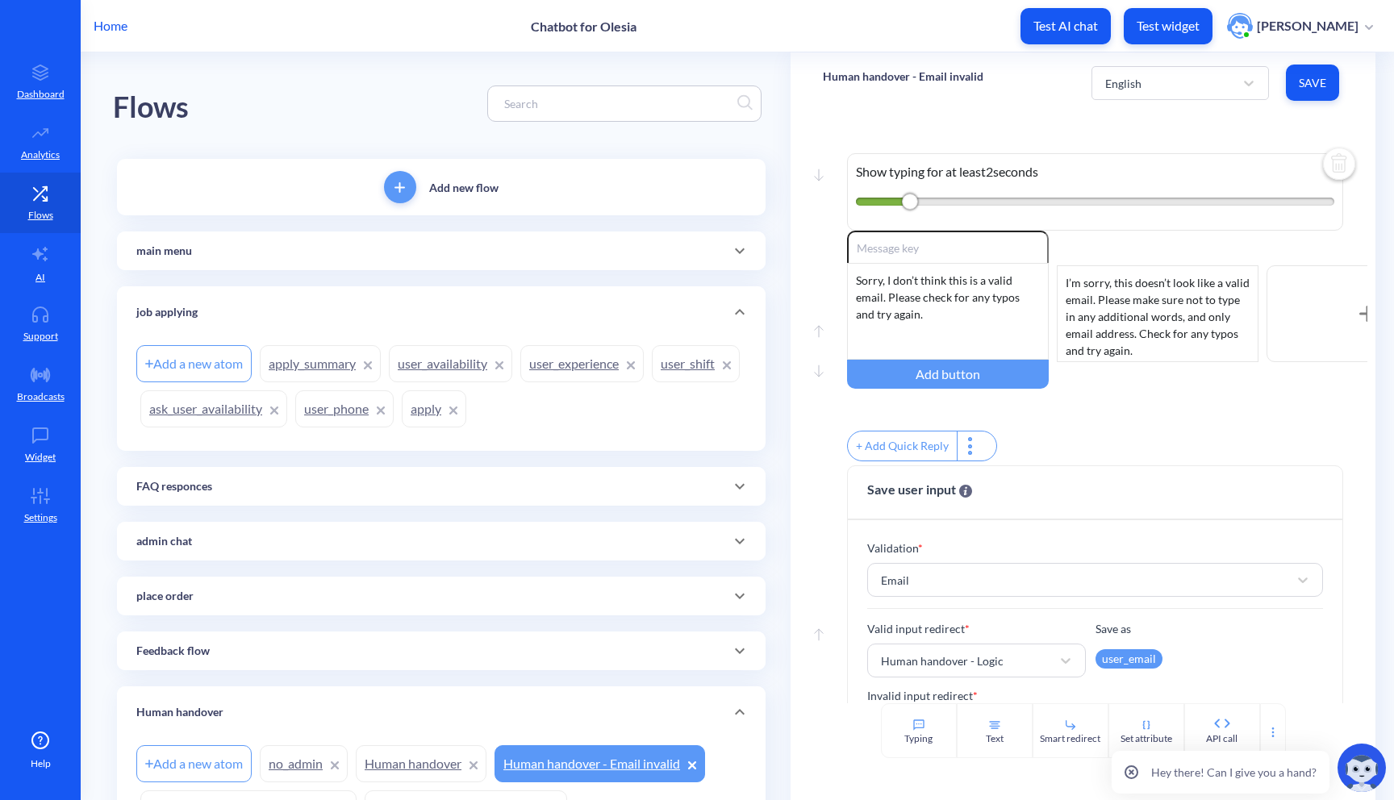
click at [466, 407] on link "apply" at bounding box center [434, 408] width 65 height 37
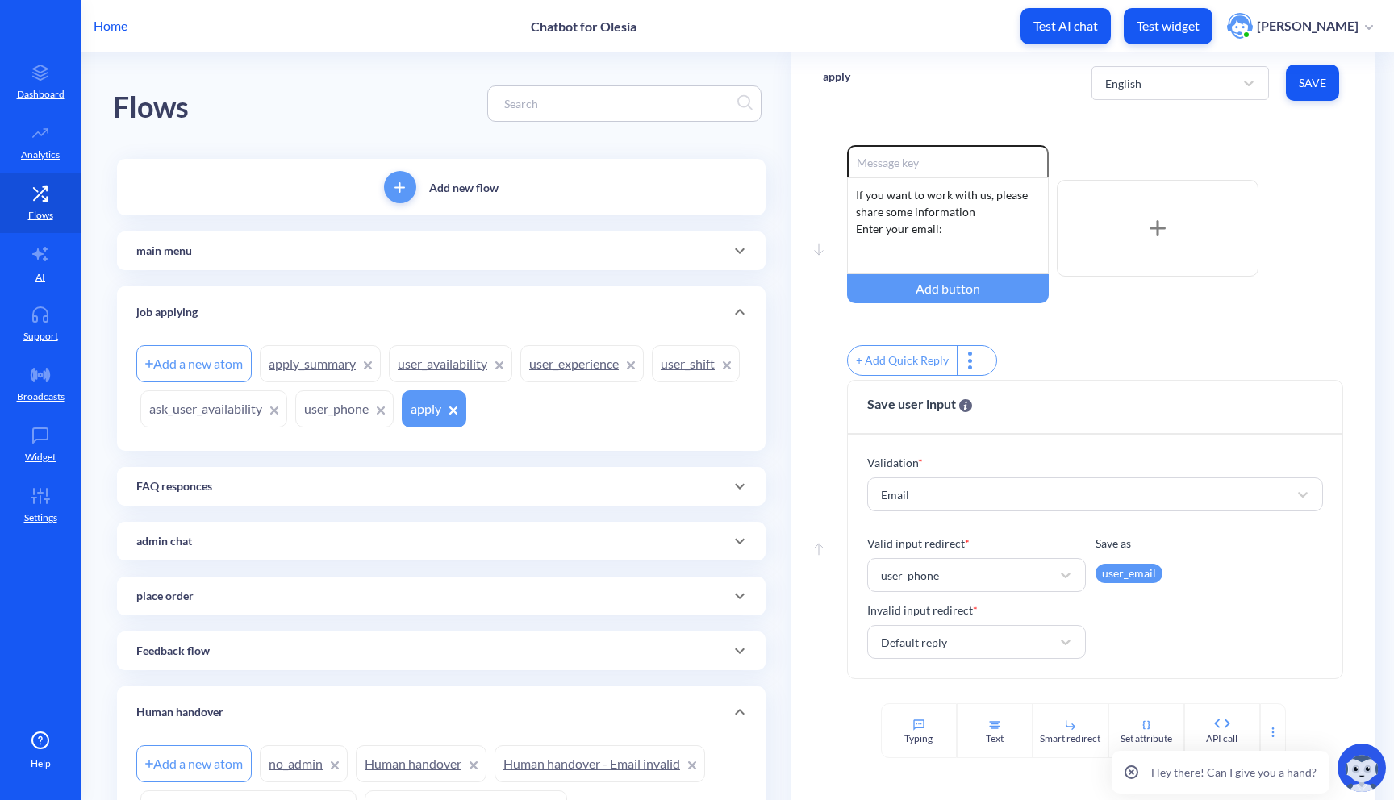
click at [215, 349] on div "Add a new atom" at bounding box center [193, 363] width 115 height 37
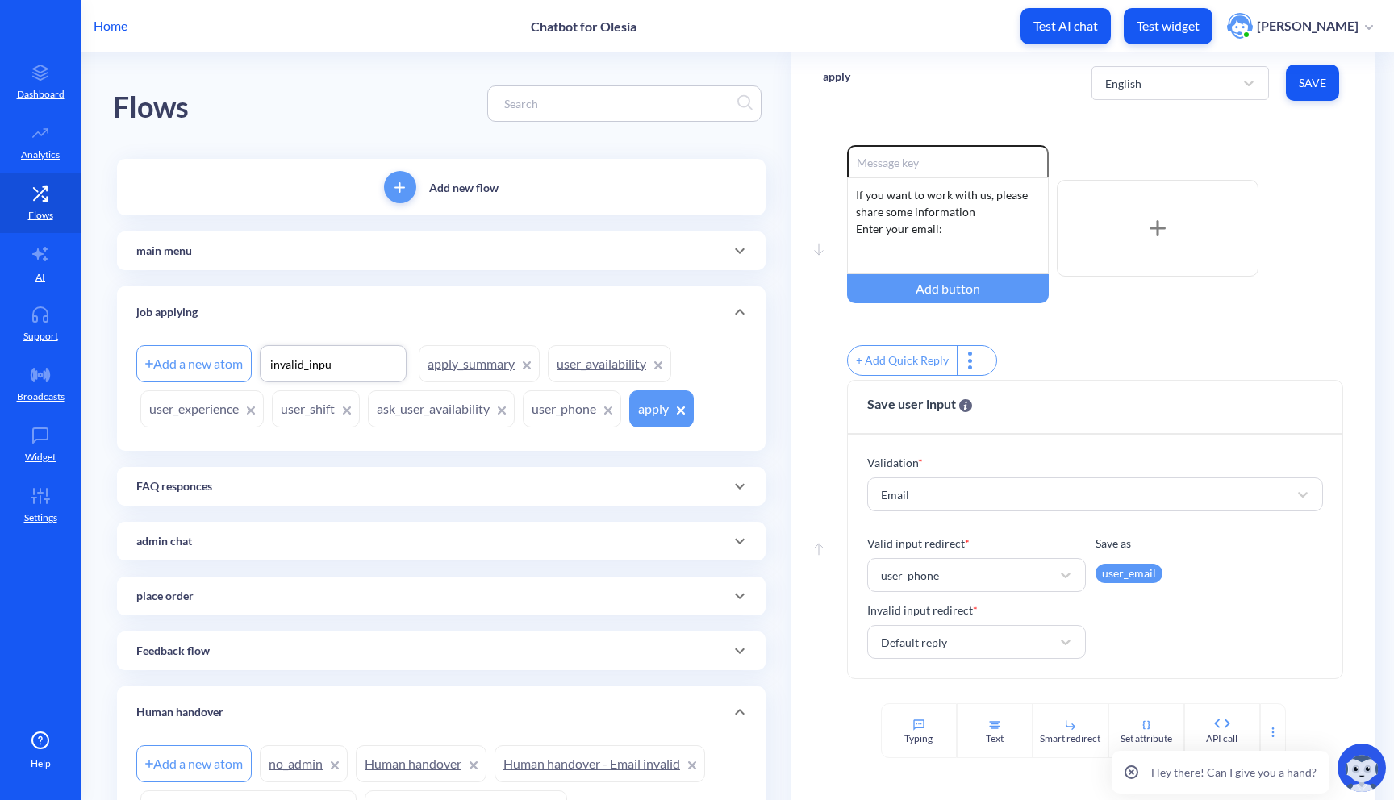
type input "invalid_input"
click at [386, 441] on div "Add a new atom invalid_input apply_summary user_availability user_experience us…" at bounding box center [441, 394] width 649 height 113
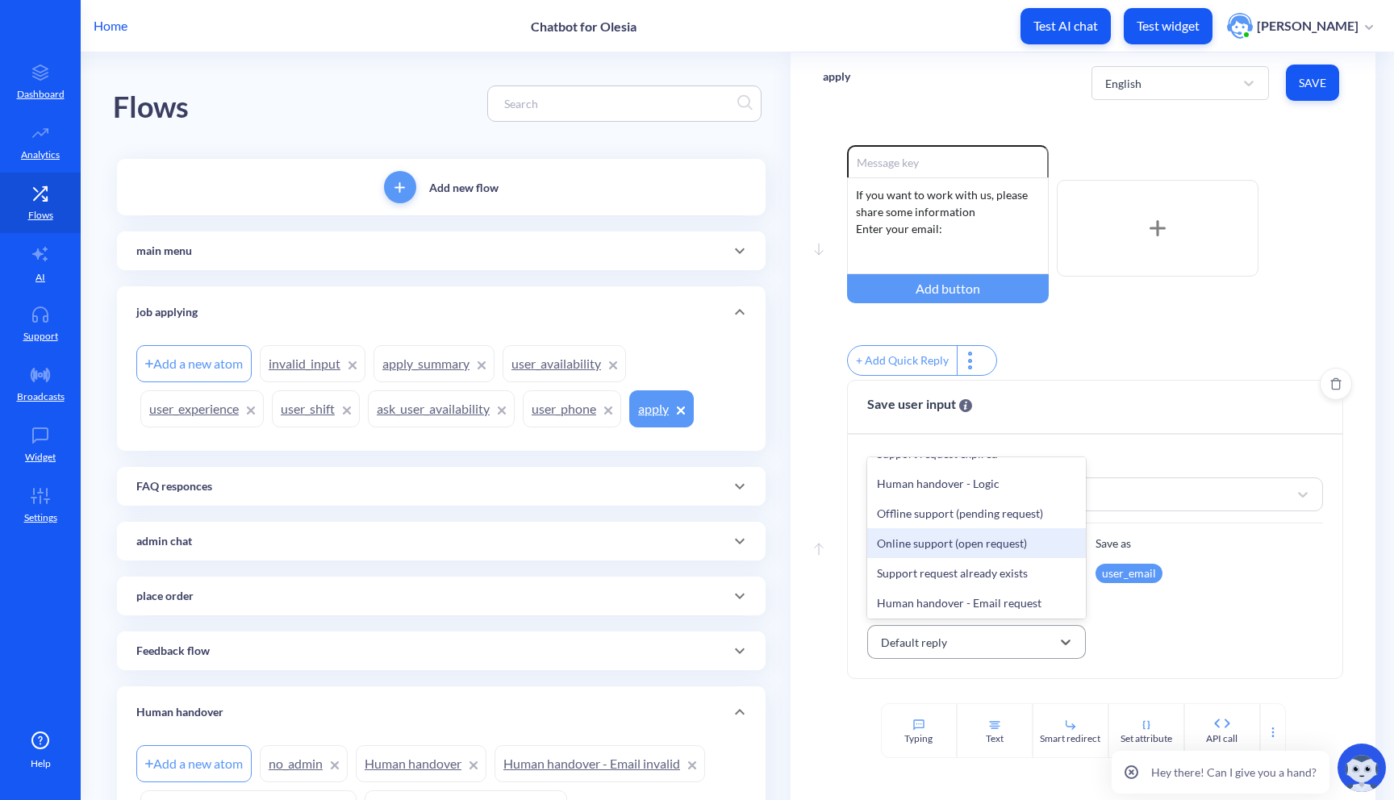
scroll to position [261, 0]
click at [830, 612] on div "Move up Save user input Validation * Email Valid input redirect * user_phone Sa…" at bounding box center [1083, 533] width 521 height 307
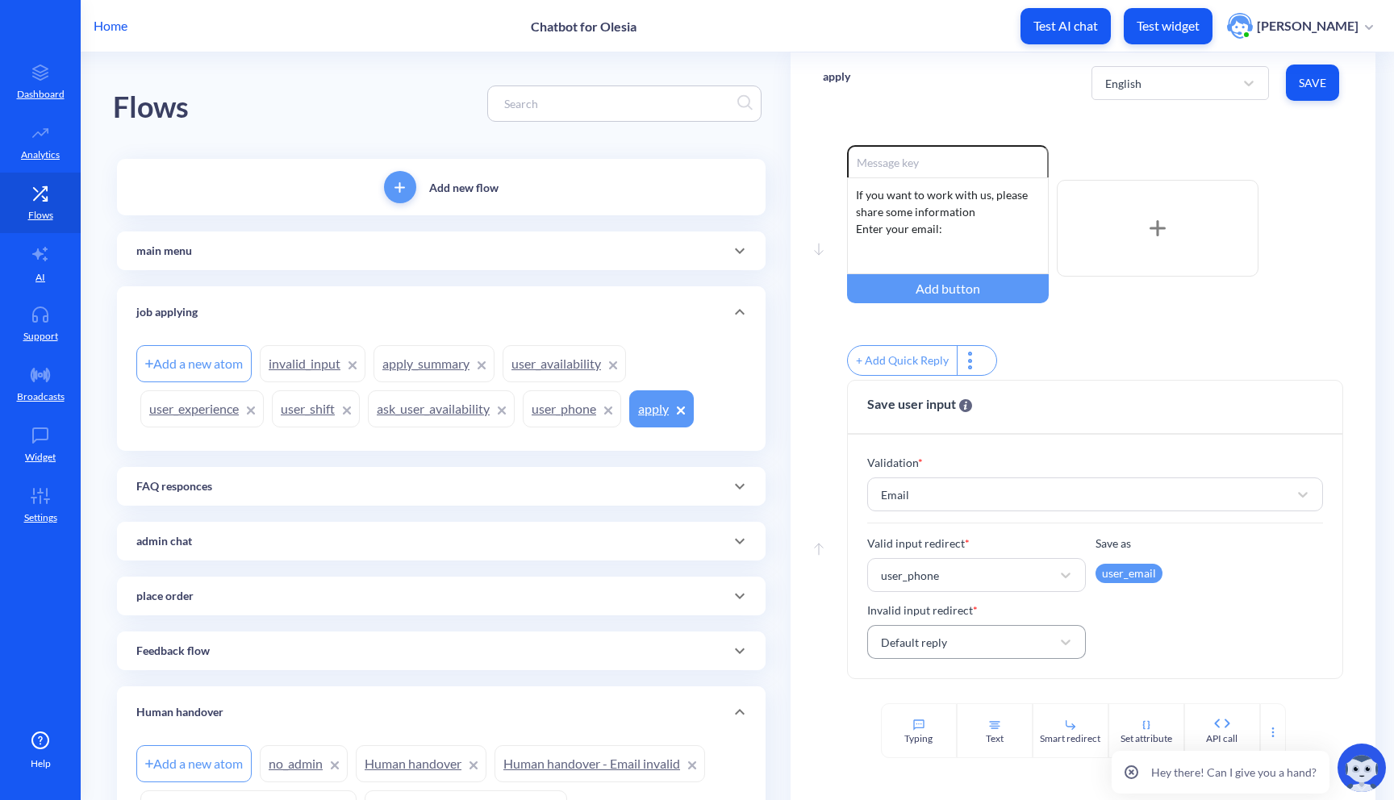
click at [324, 371] on link "invalid_input" at bounding box center [313, 363] width 106 height 37
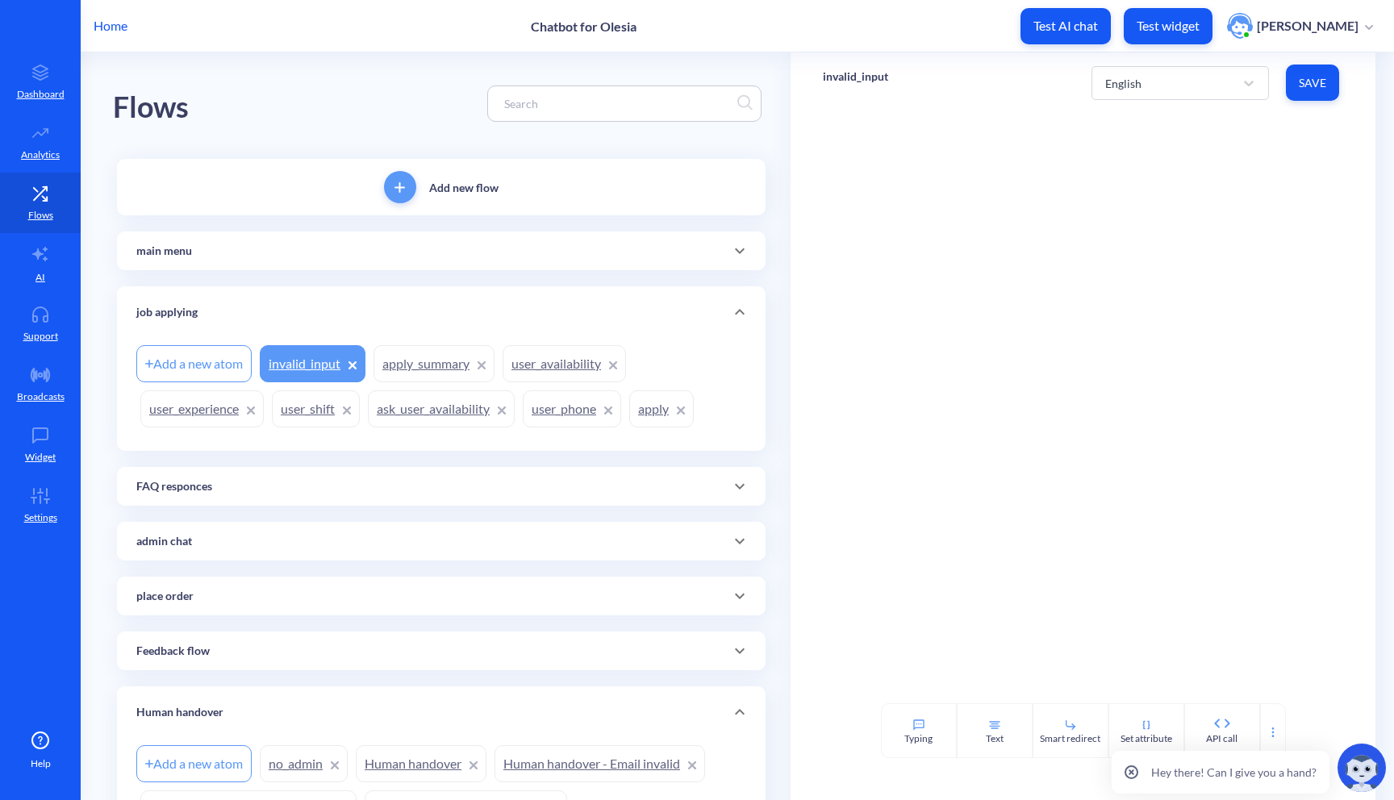
click at [860, 74] on p "invalid_input" at bounding box center [855, 77] width 65 height 16
type input "invalid_email"
click at [1301, 85] on span "Save" at bounding box center [1312, 83] width 27 height 16
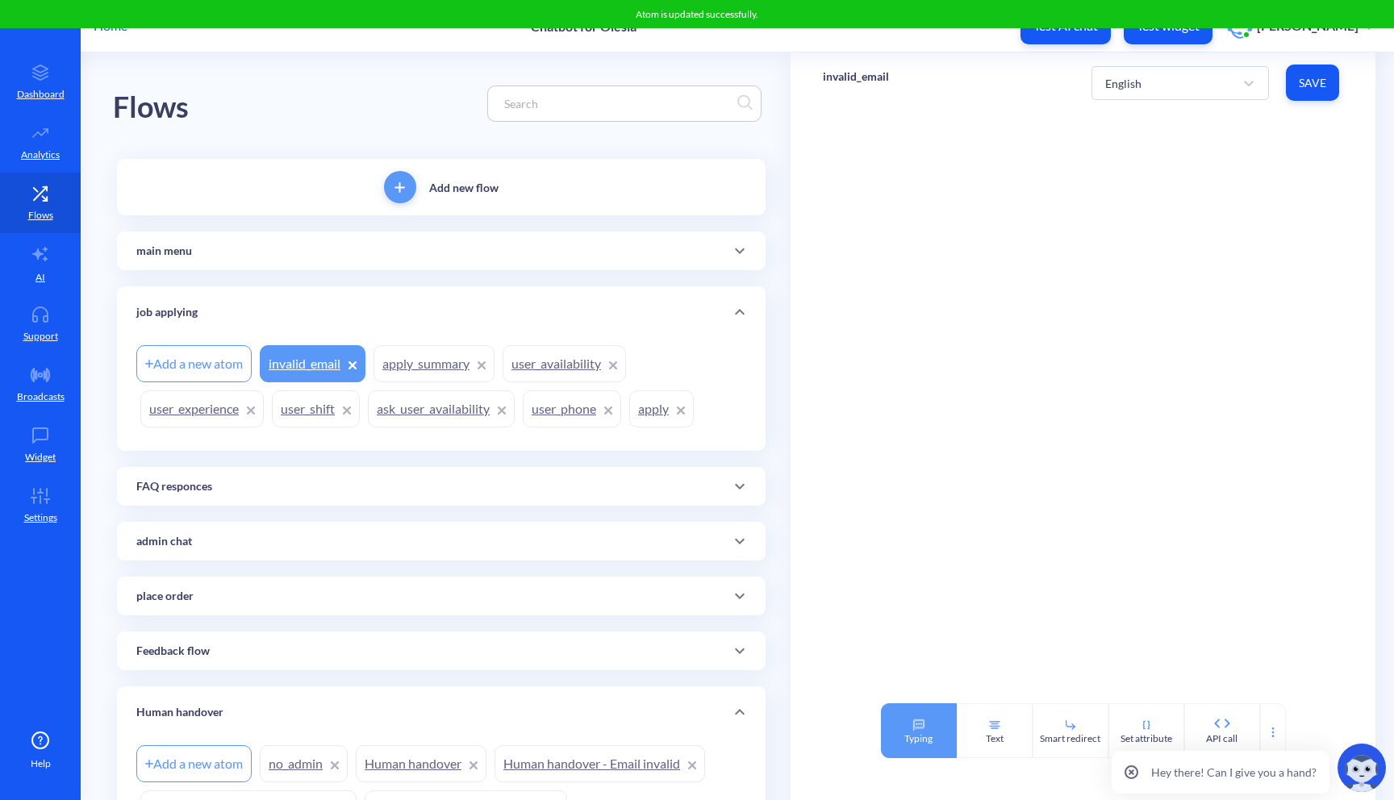
click at [925, 720] on div "Typing" at bounding box center [919, 731] width 76 height 55
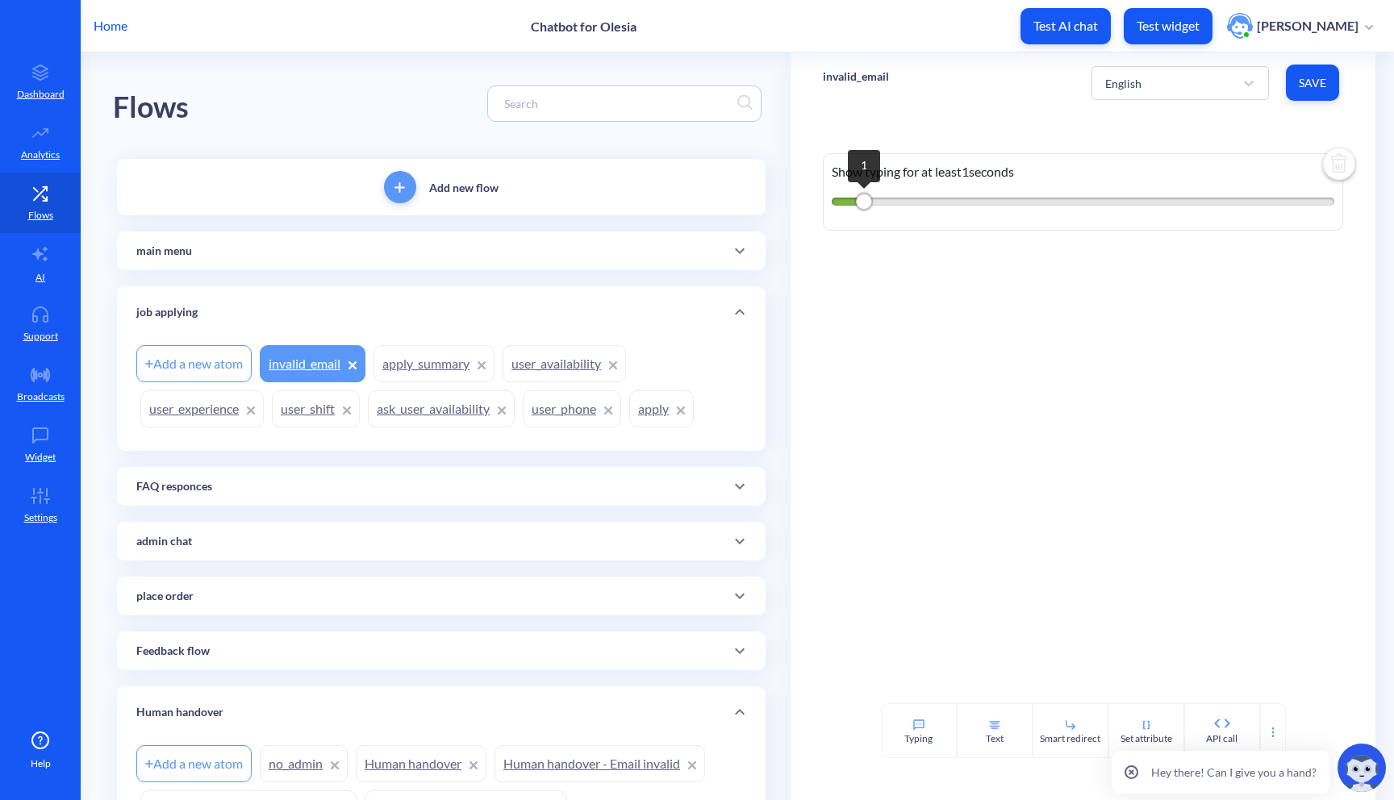
drag, startPoint x: 905, startPoint y: 204, endPoint x: 861, endPoint y: 204, distance: 44.4
click at [861, 206] on div "1" at bounding box center [864, 202] width 16 height 16
click at [991, 725] on icon at bounding box center [994, 725] width 13 height 13
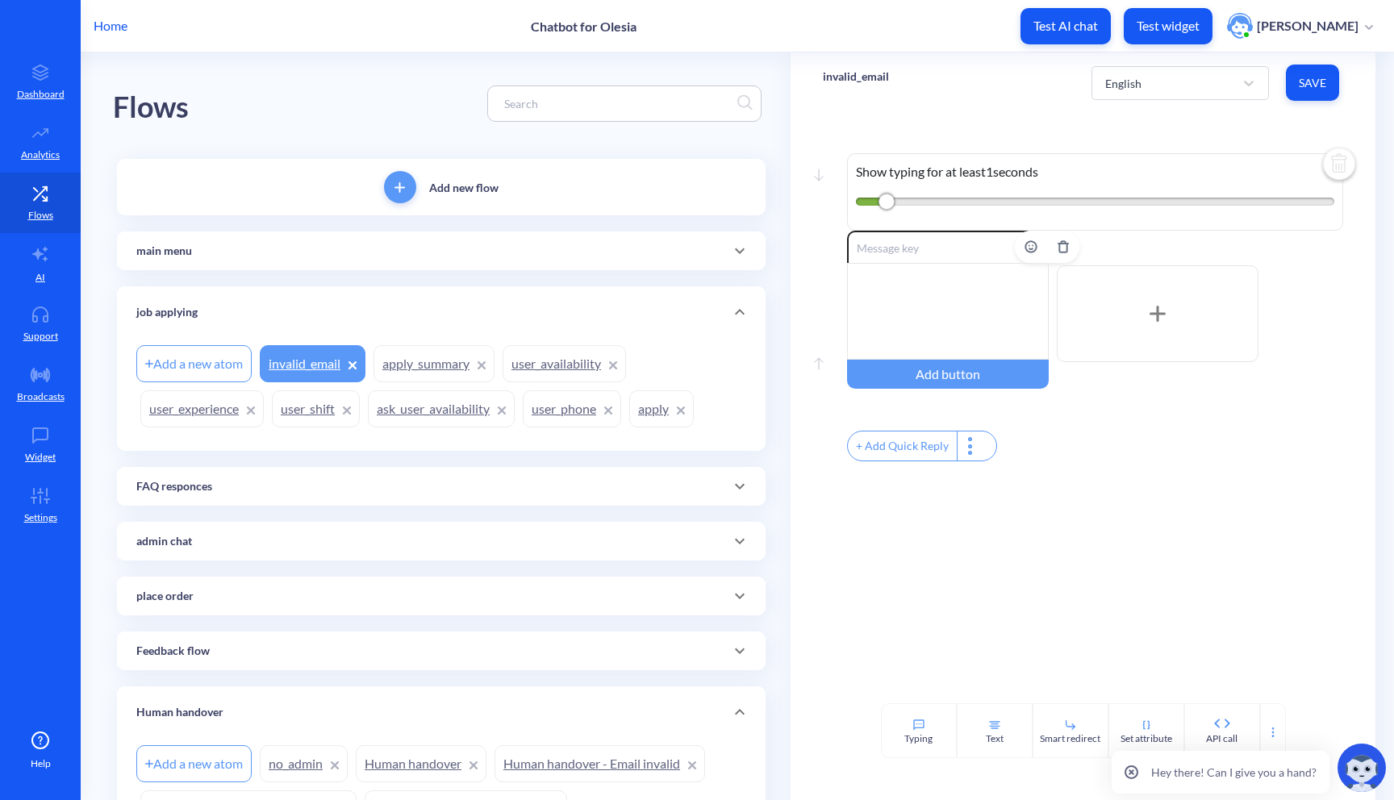
click at [983, 332] on div at bounding box center [948, 311] width 202 height 97
click at [1317, 91] on button "Save" at bounding box center [1312, 83] width 53 height 36
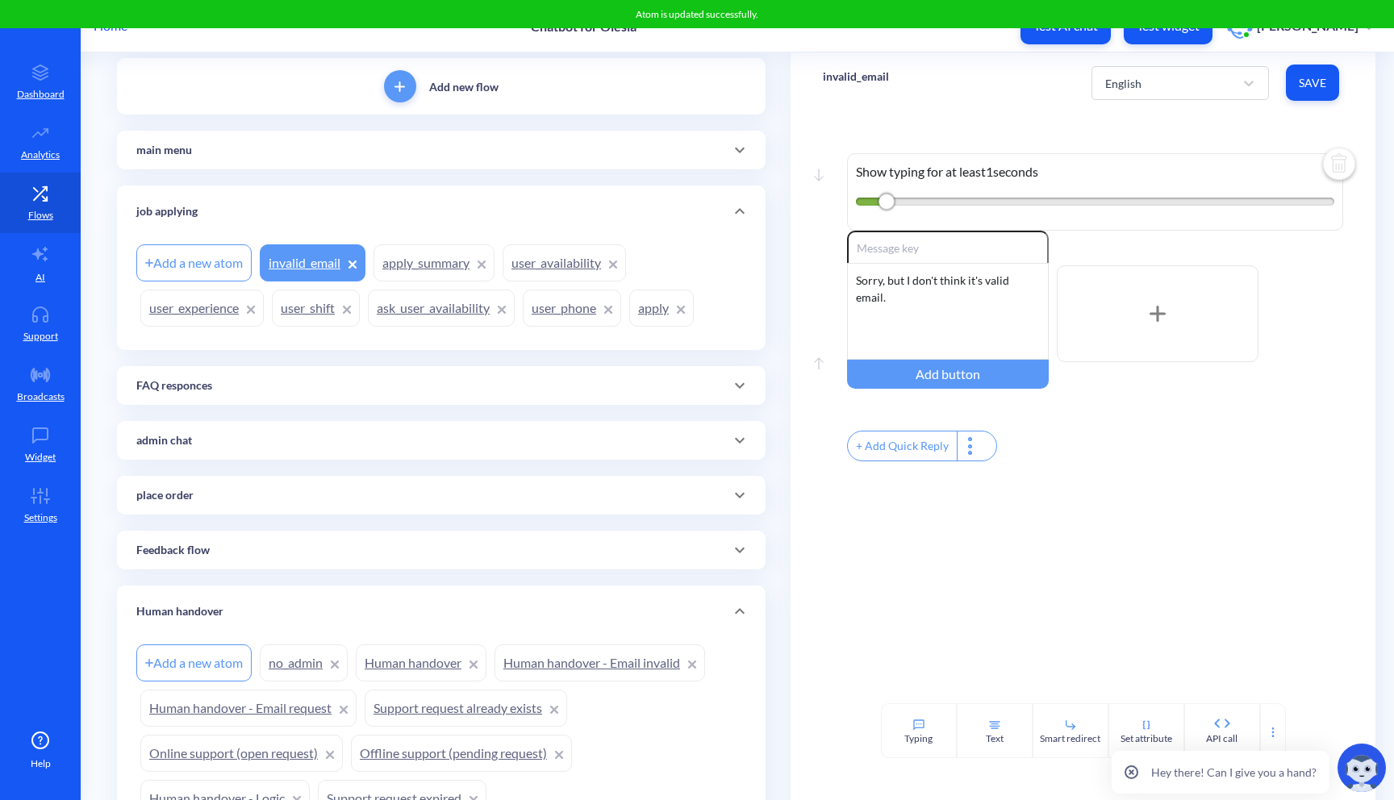
scroll to position [133, 0]
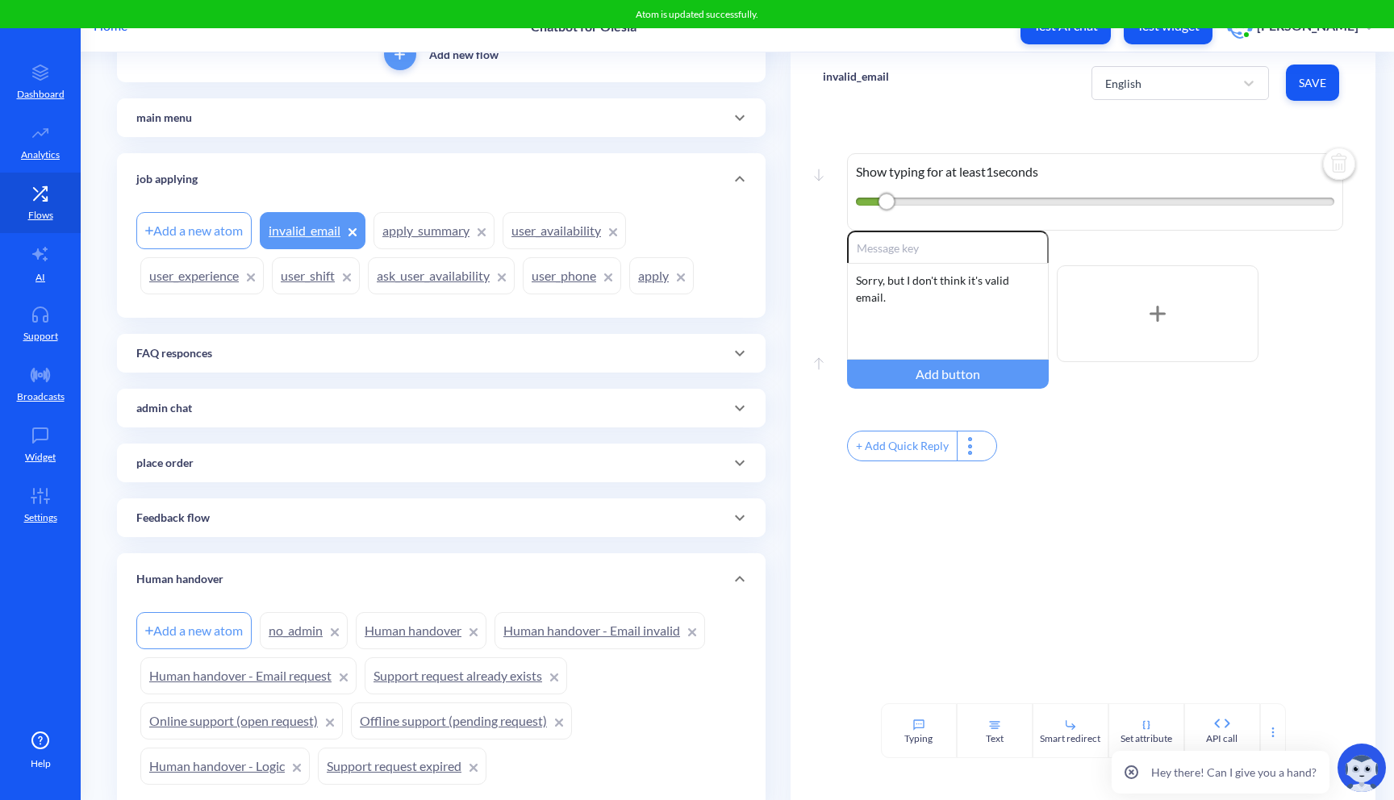
click at [632, 645] on link "Human handover - Email invalid" at bounding box center [600, 630] width 211 height 37
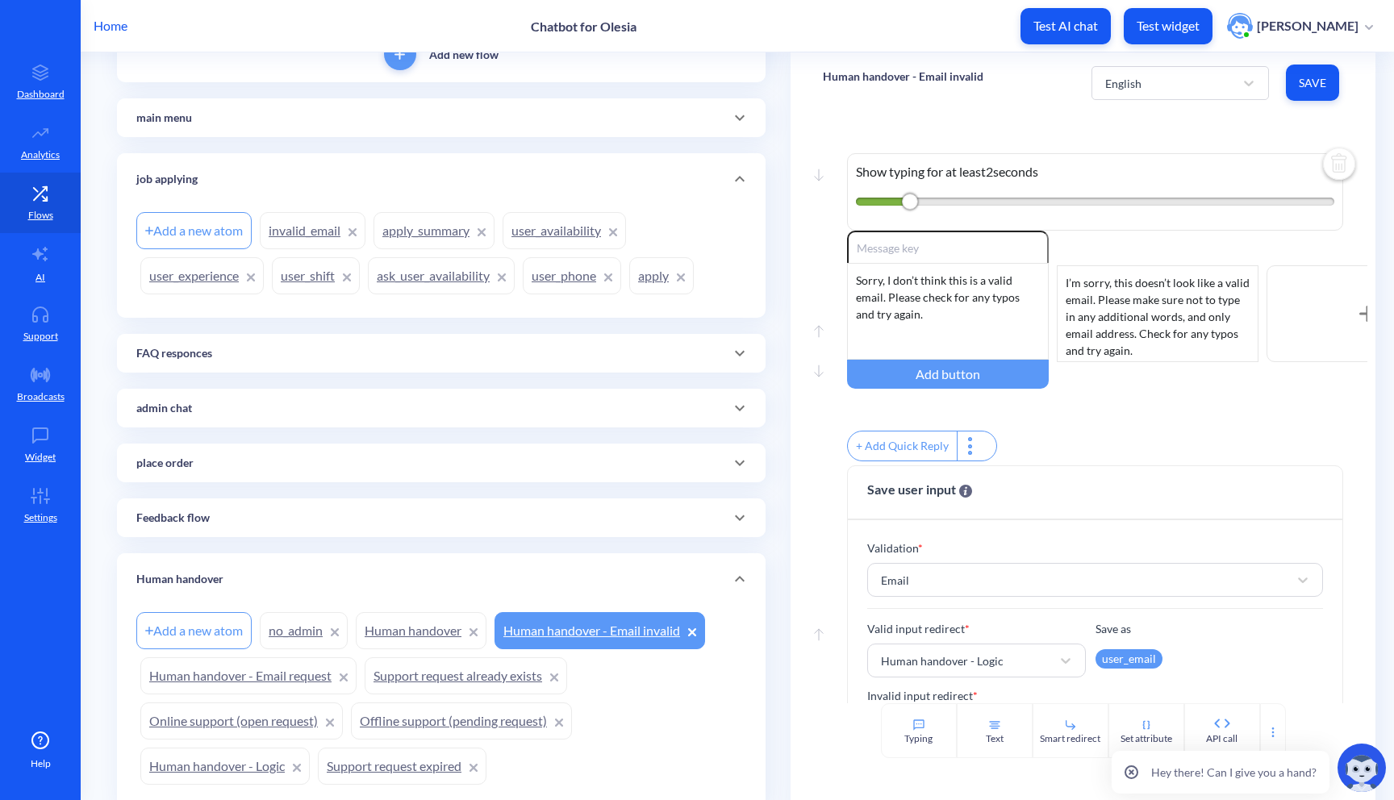
click at [327, 226] on link "invalid_email" at bounding box center [313, 230] width 106 height 37
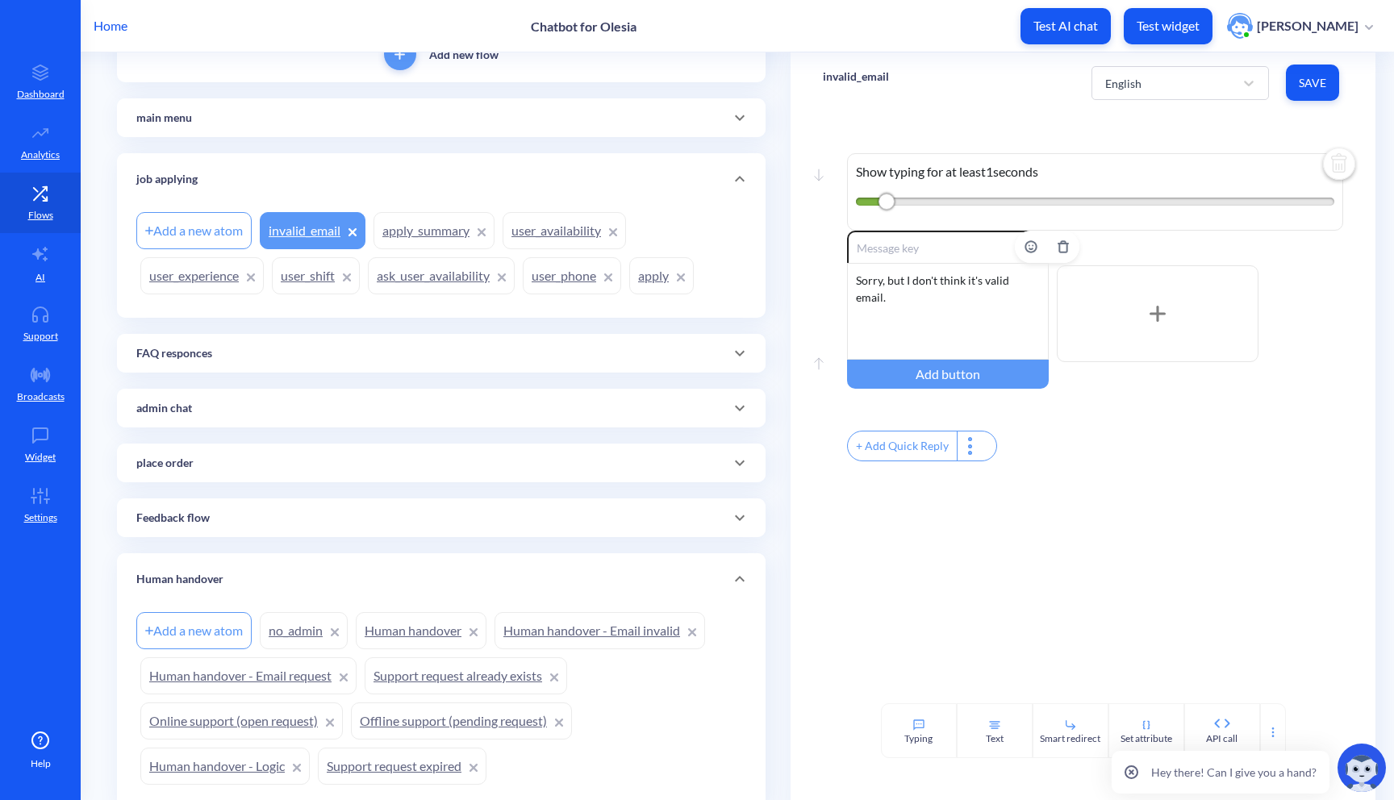
click at [942, 290] on div "Sorry, but I don't think it's valid email." at bounding box center [948, 311] width 202 height 97
click at [1050, 713] on div "Smart redirect" at bounding box center [1071, 731] width 76 height 55
click at [1027, 580] on div "Select..." at bounding box center [1081, 580] width 416 height 29
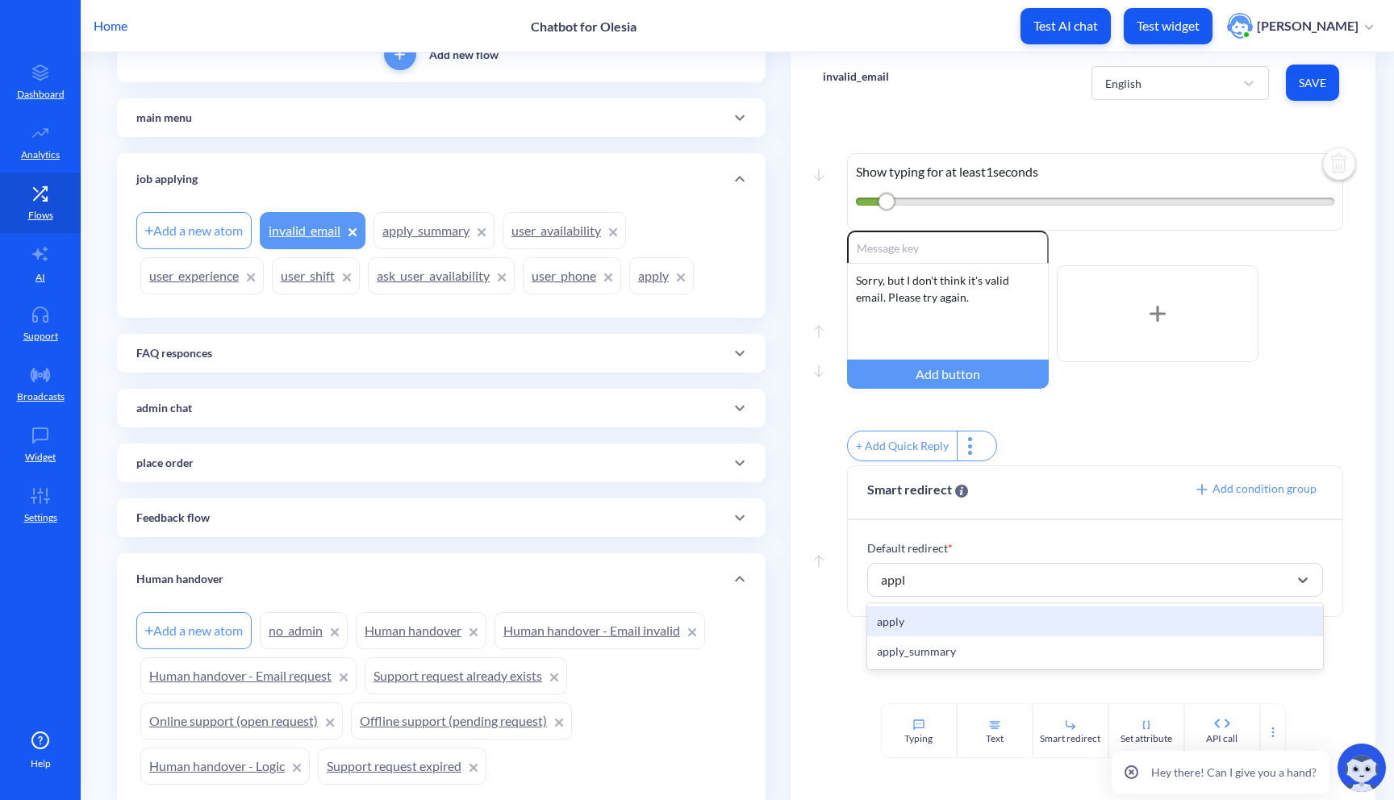
type input "apply"
click at [983, 630] on div "apply" at bounding box center [1095, 622] width 457 height 30
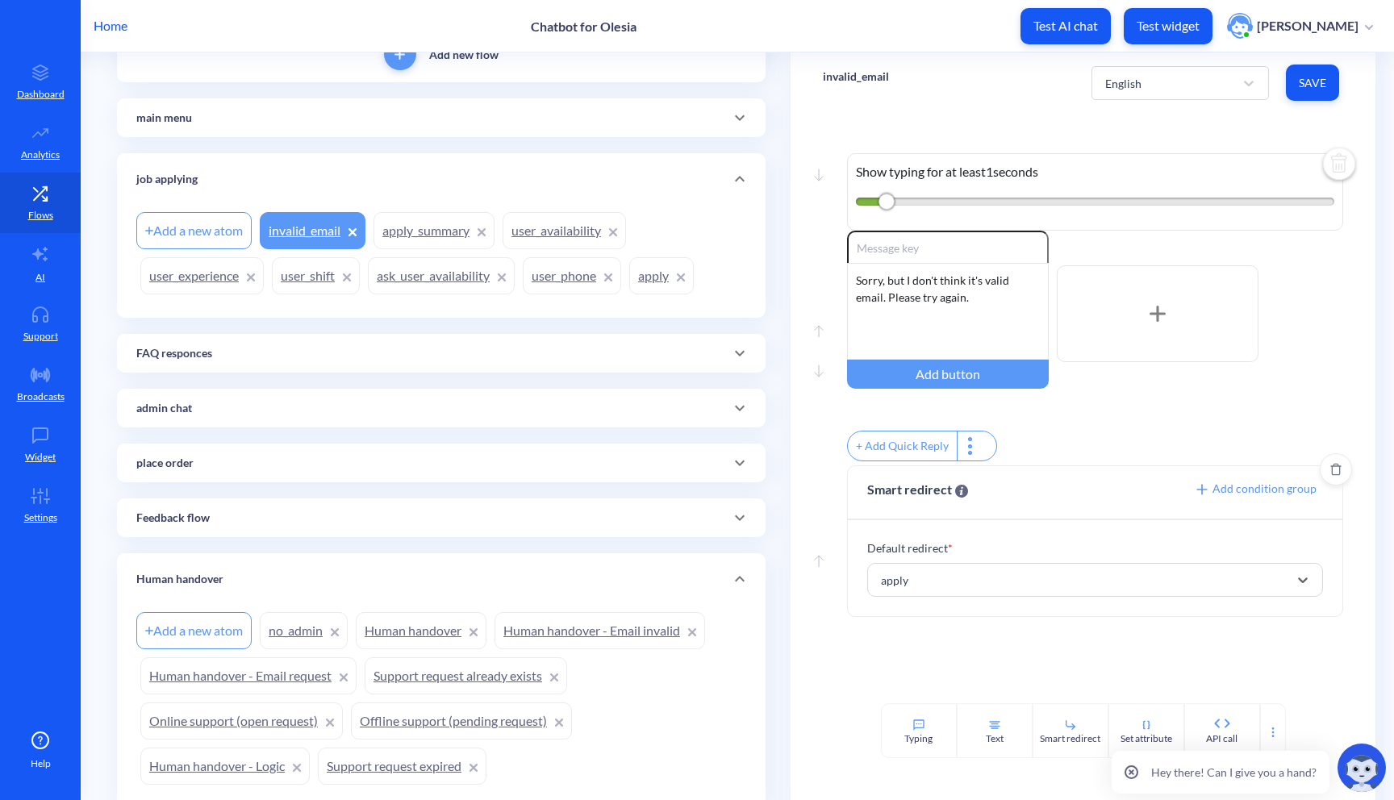
click at [1305, 90] on span "Save" at bounding box center [1312, 83] width 27 height 16
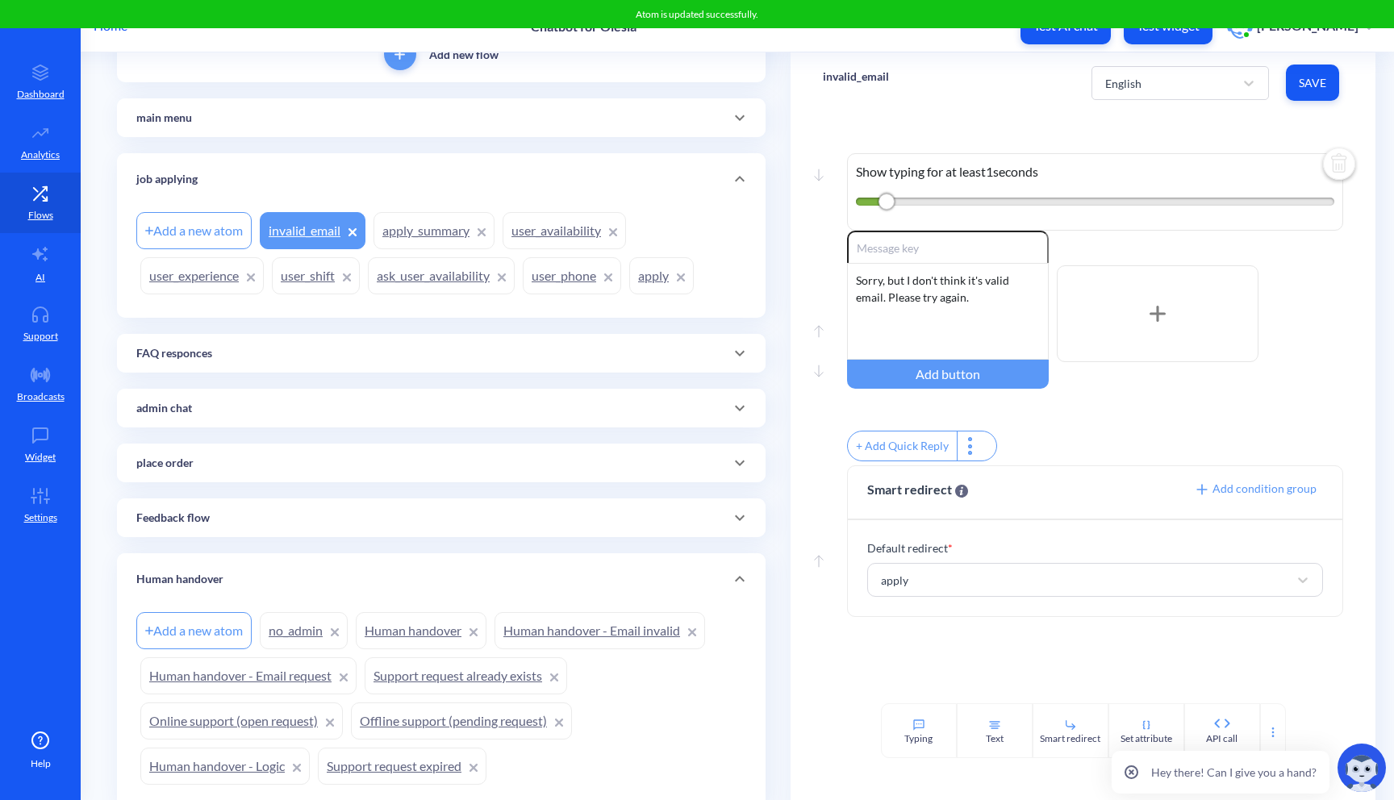
click at [325, 284] on link "user_shift" at bounding box center [316, 275] width 88 height 37
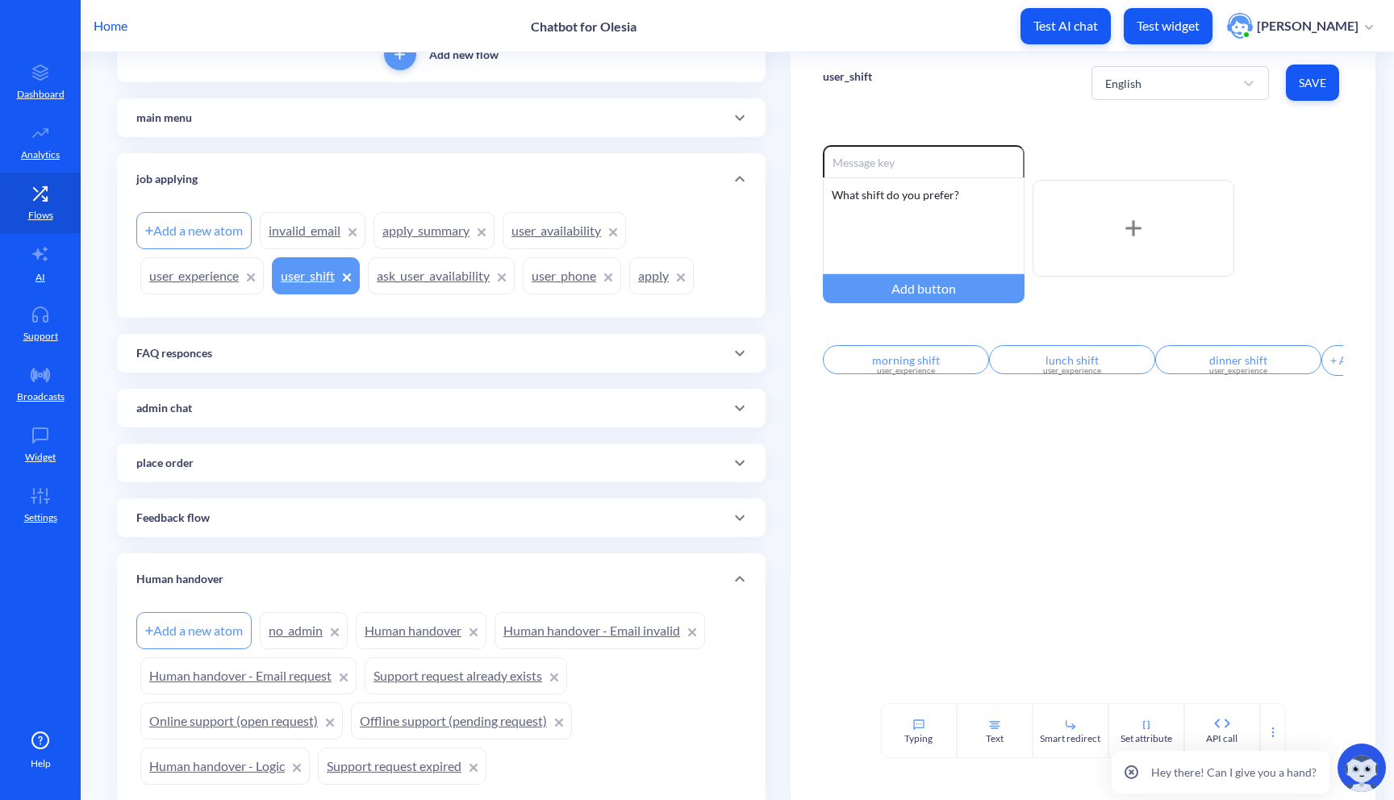
click at [465, 275] on link "ask_user_availability" at bounding box center [441, 275] width 147 height 37
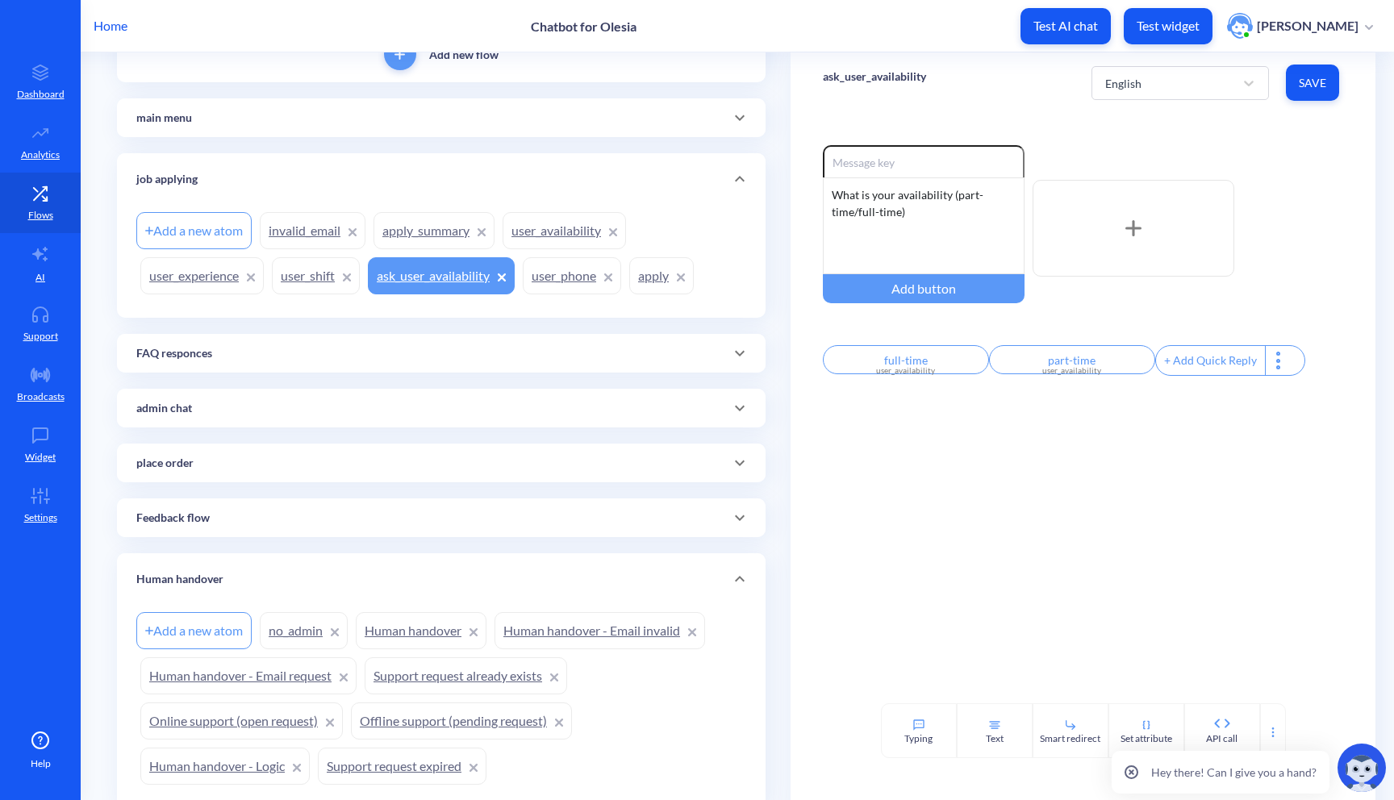
click at [552, 284] on link "user_phone" at bounding box center [572, 275] width 98 height 37
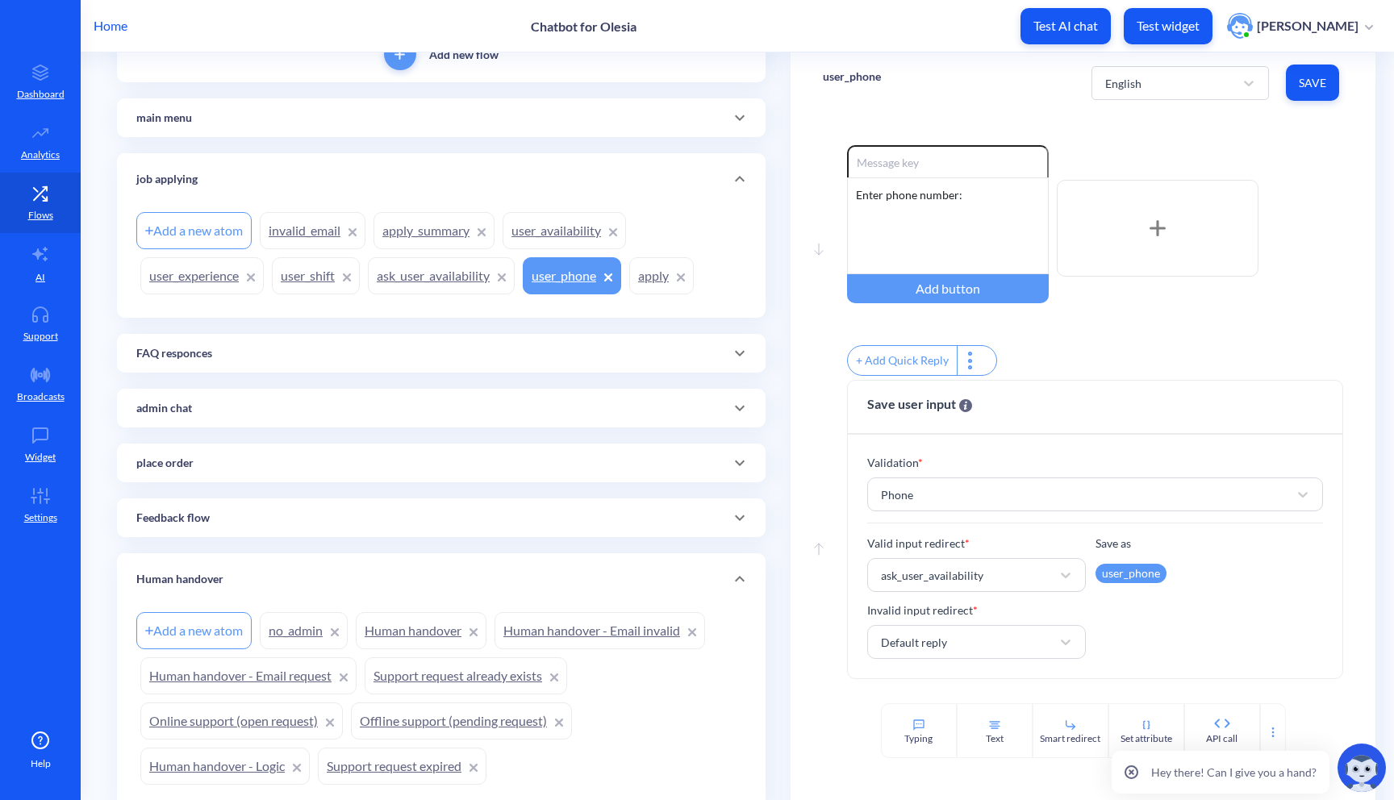
click at [210, 230] on div "Add a new atom" at bounding box center [193, 230] width 115 height 37
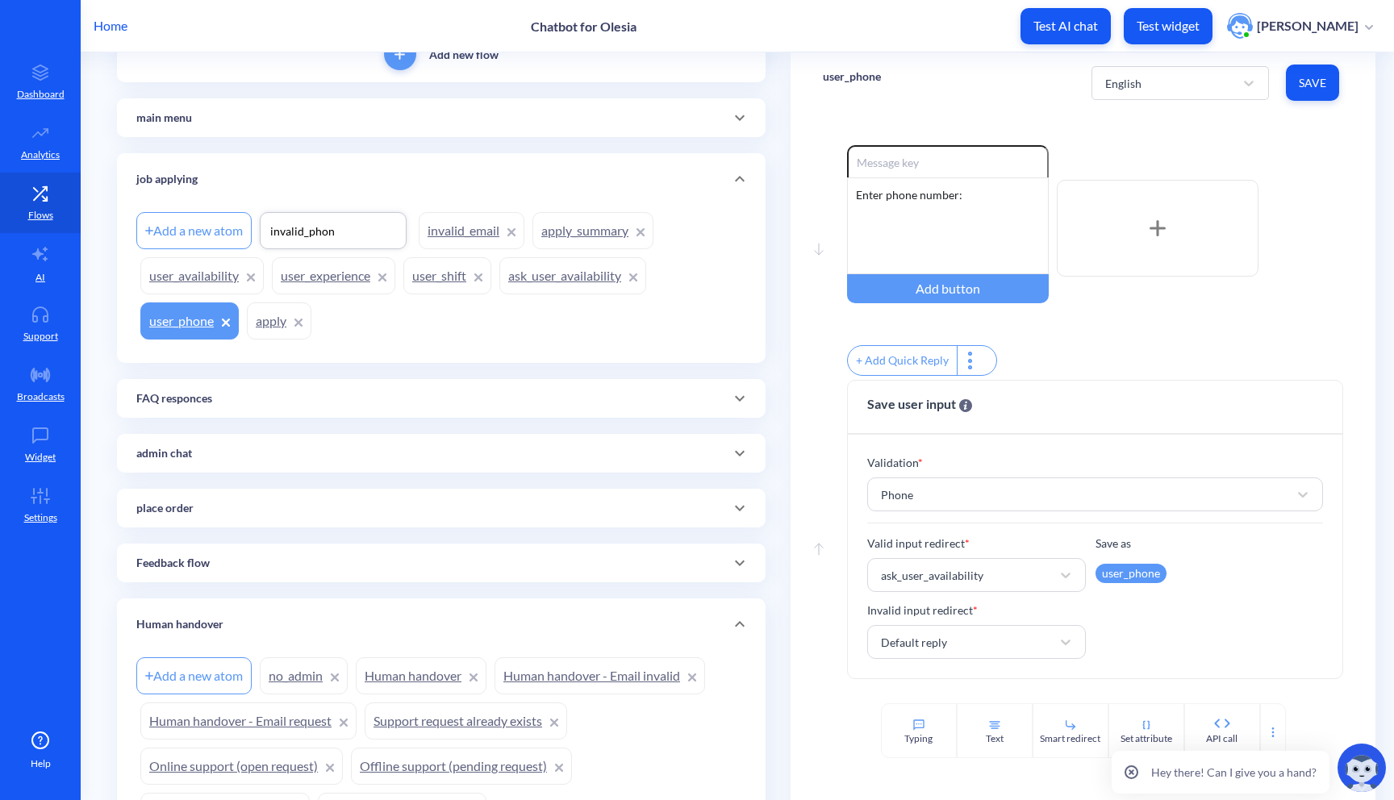
type input "invalid_phone"
click at [380, 333] on div "Add new flow main menu Add a new atom menu_job menu_status menu_place_order job…" at bounding box center [441, 544] width 649 height 1036
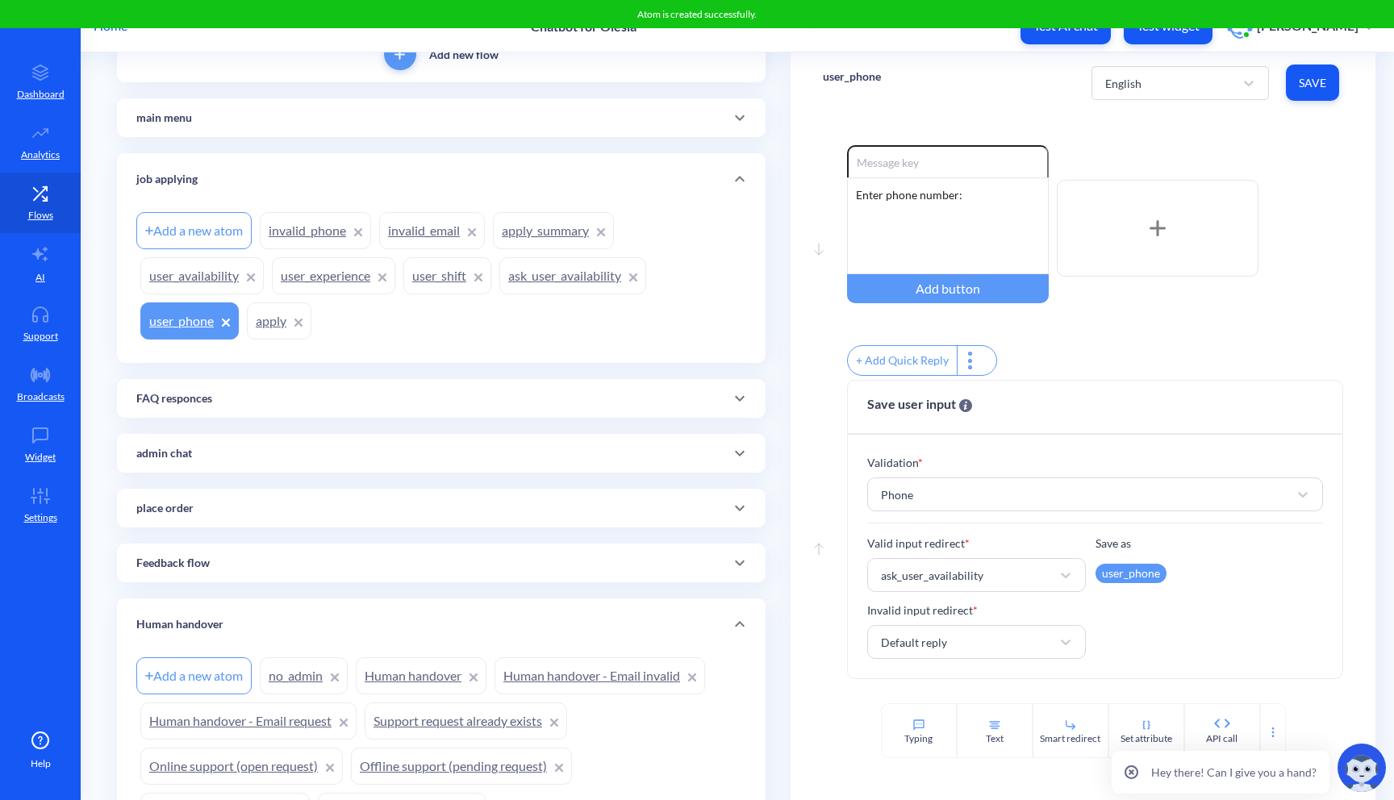
click at [319, 236] on link "invalid_phone" at bounding box center [315, 230] width 111 height 37
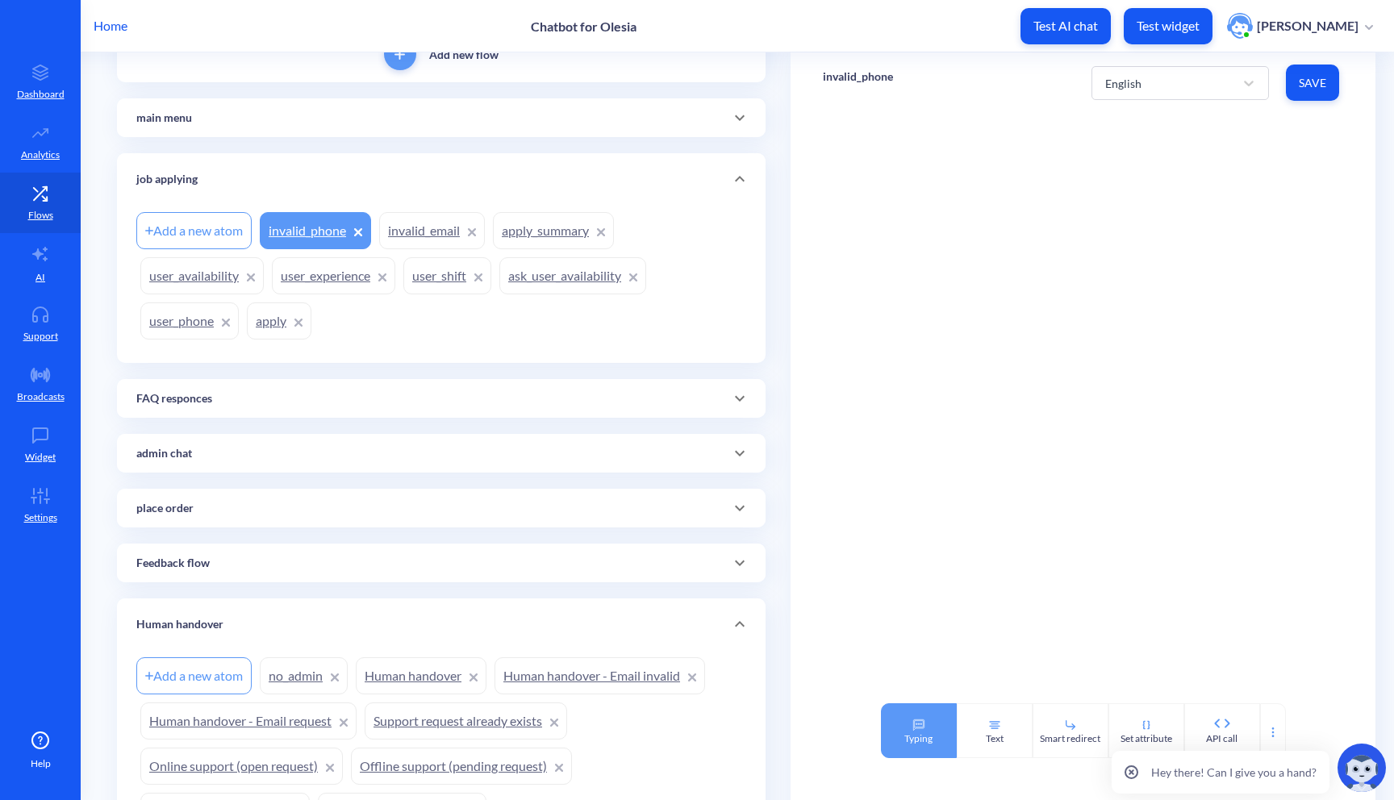
click at [925, 720] on div "Typing" at bounding box center [919, 731] width 76 height 55
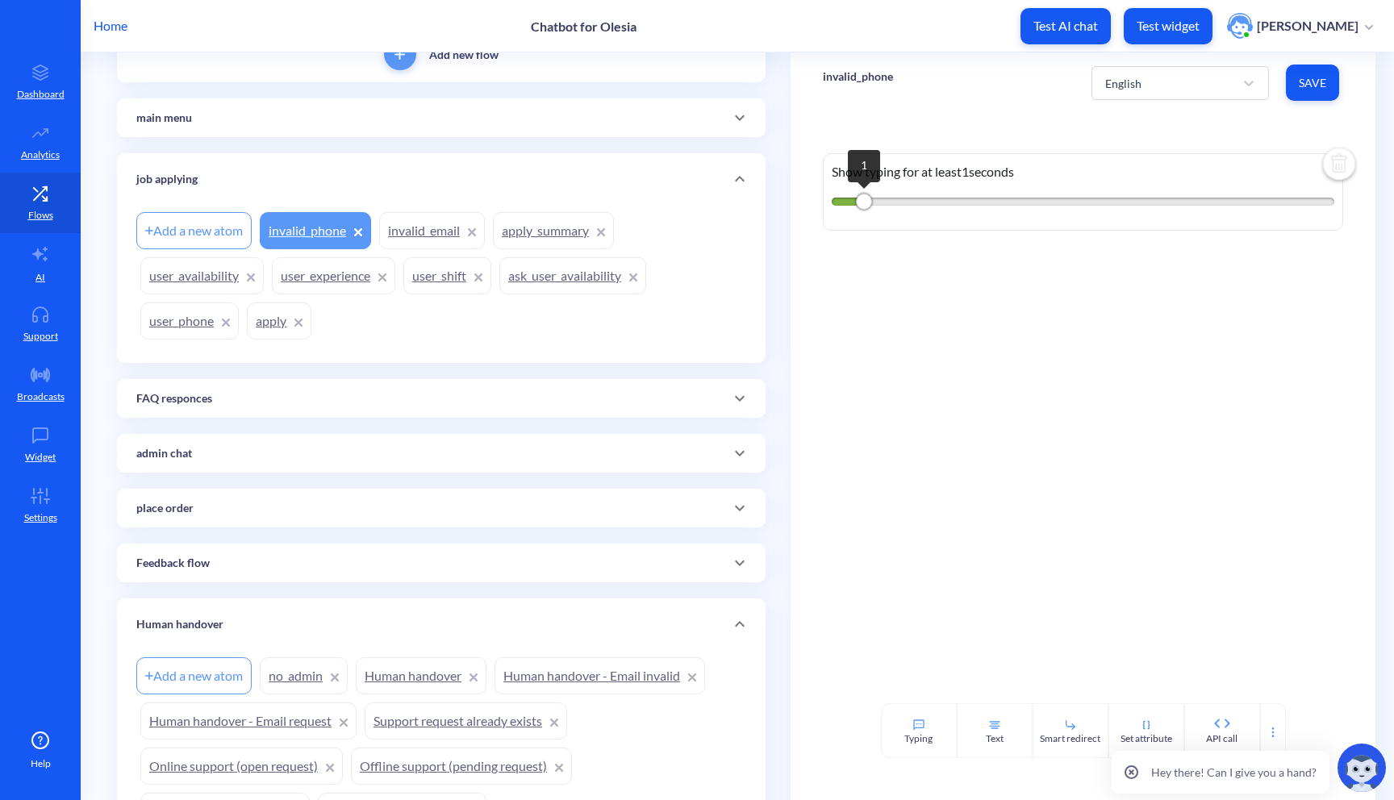
drag, startPoint x: 908, startPoint y: 203, endPoint x: 864, endPoint y: 202, distance: 43.6
click at [864, 203] on div "1" at bounding box center [864, 202] width 16 height 16
click at [979, 729] on div "Text" at bounding box center [995, 731] width 76 height 55
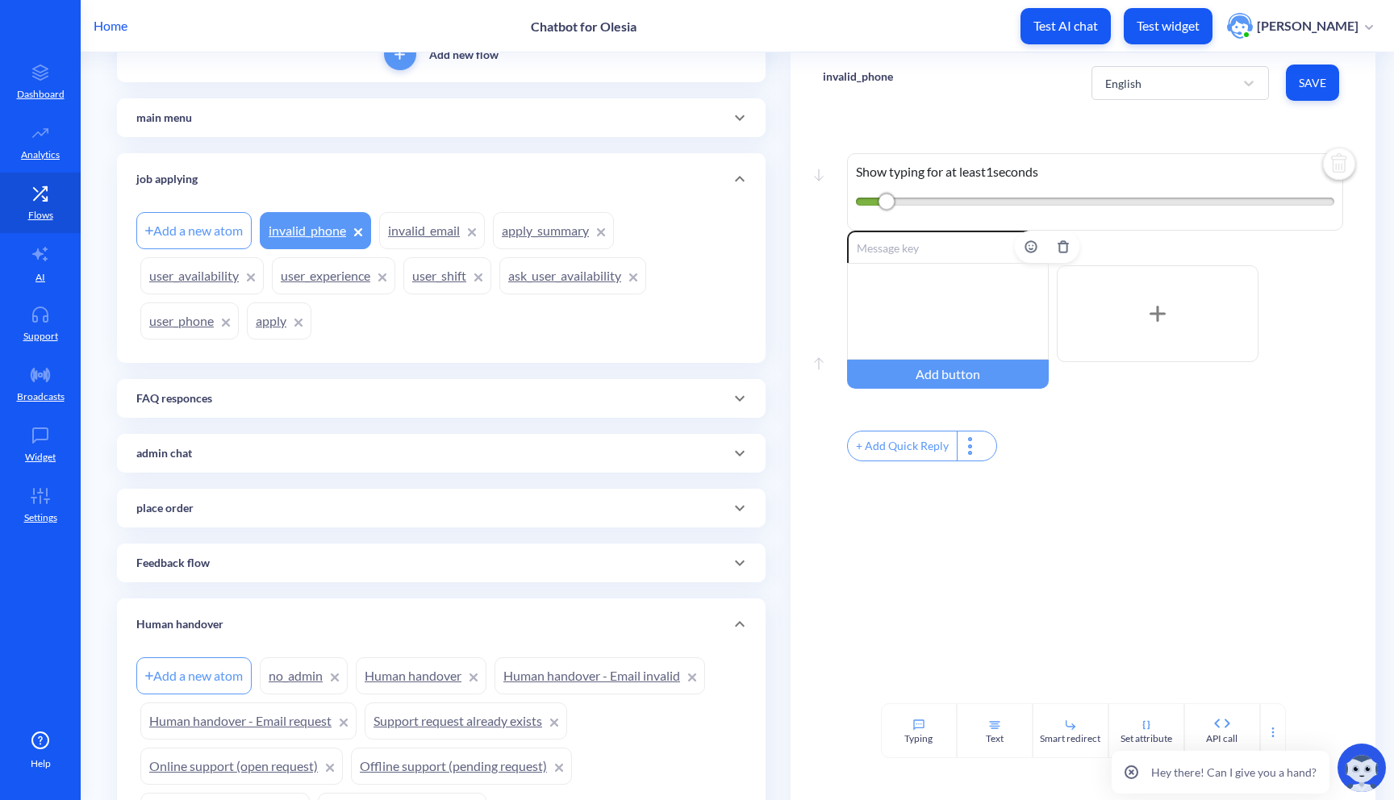
click at [939, 302] on div at bounding box center [948, 311] width 202 height 97
drag, startPoint x: 940, startPoint y: 318, endPoint x: 863, endPoint y: 315, distance: 76.7
click at [863, 315] on div "Sorry, but I don't think it's a valid phone. It should look like this: +1234567…" at bounding box center [948, 311] width 202 height 97
click at [950, 310] on div "Sorry, but I don't think it's a valid phone. It should look like this: +380XXXX…" at bounding box center [948, 311] width 202 height 97
click at [1302, 85] on span "Save" at bounding box center [1312, 83] width 27 height 16
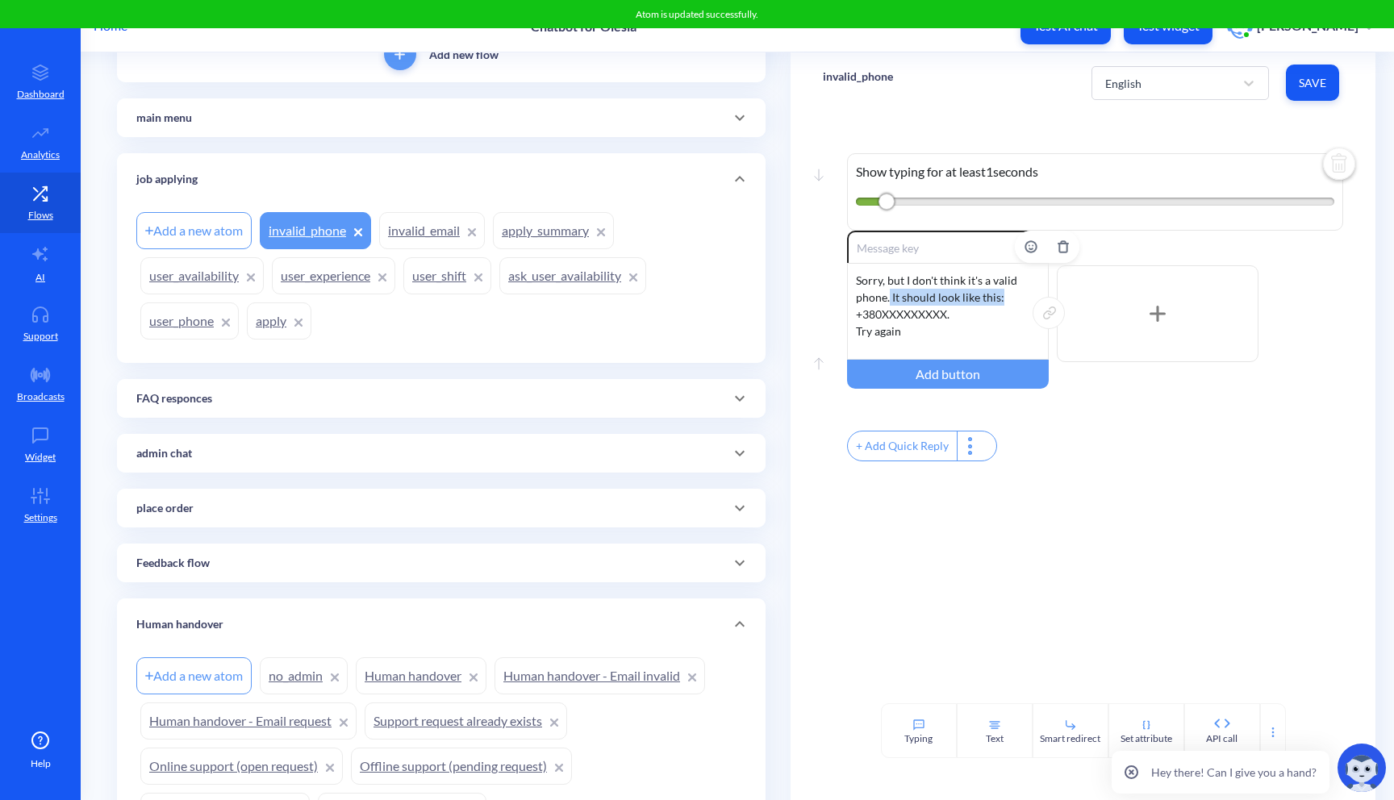
drag, startPoint x: 887, startPoint y: 295, endPoint x: 996, endPoint y: 299, distance: 109.8
click at [996, 299] on div "Sorry, but I don't think it's a valid phone. It should look like this: +380XXXX…" at bounding box center [948, 311] width 202 height 97
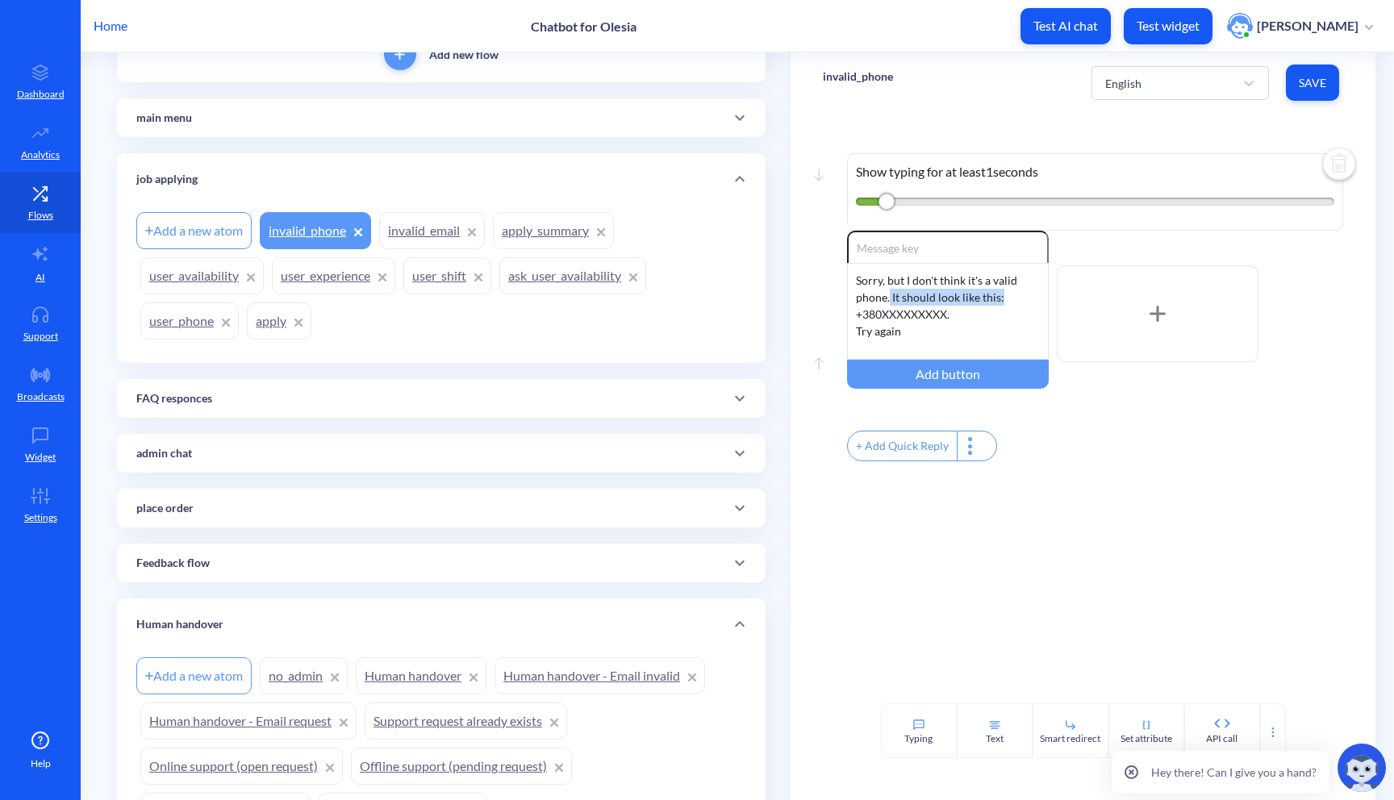
click at [402, 228] on link "invalid_email" at bounding box center [432, 230] width 106 height 37
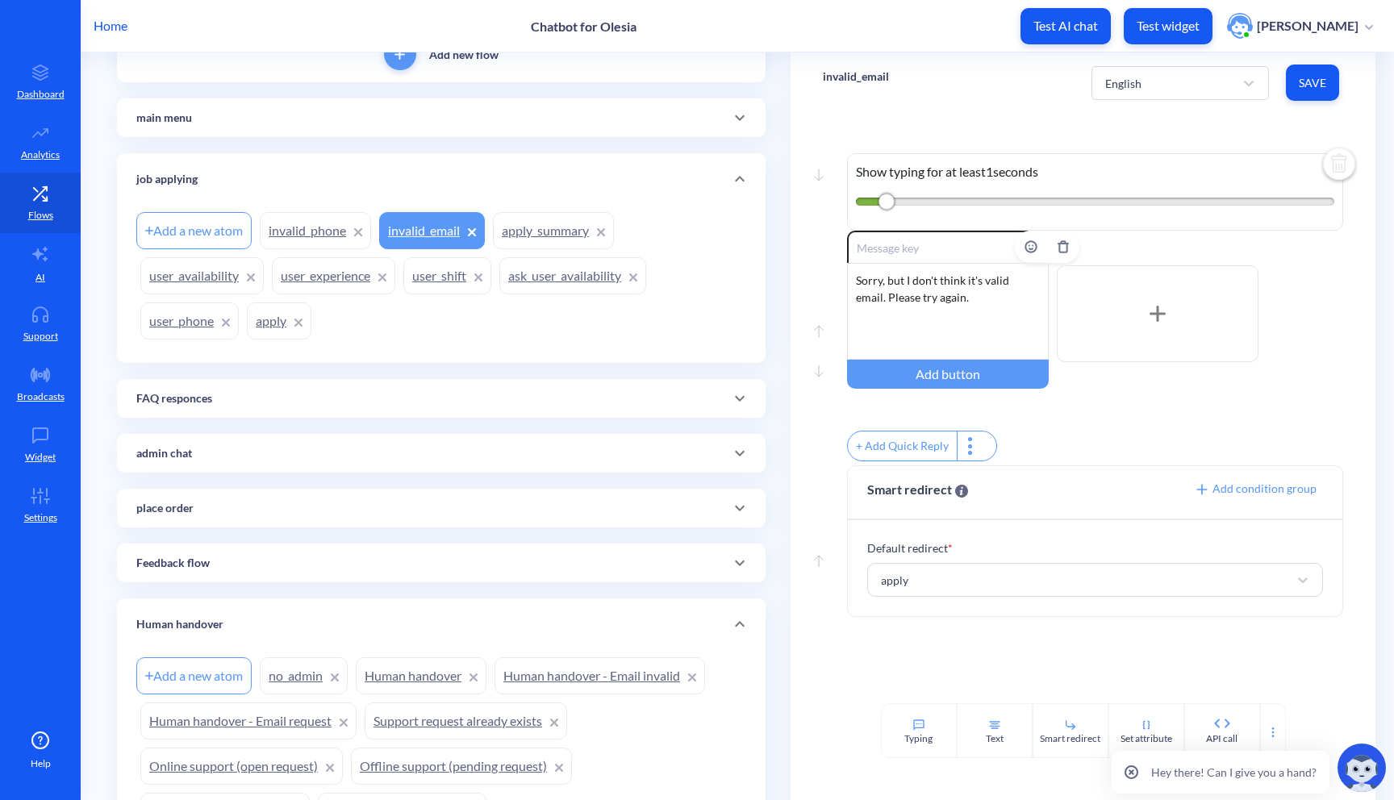
click at [885, 293] on div "Sorry, but I don't think it's valid email. Please try again." at bounding box center [948, 311] width 202 height 97
click at [1002, 299] on div "Sorry, but I don't think it's valid email. It should look like this: Please try…" at bounding box center [948, 311] width 202 height 97
click at [1221, 441] on div "+ Add Quick Reply" at bounding box center [1095, 448] width 497 height 35
click at [555, 251] on div "Add a new atom invalid_phone invalid_email apply_summary user_availability user…" at bounding box center [441, 276] width 610 height 136
click at [557, 240] on link "apply_summary" at bounding box center [553, 230] width 121 height 37
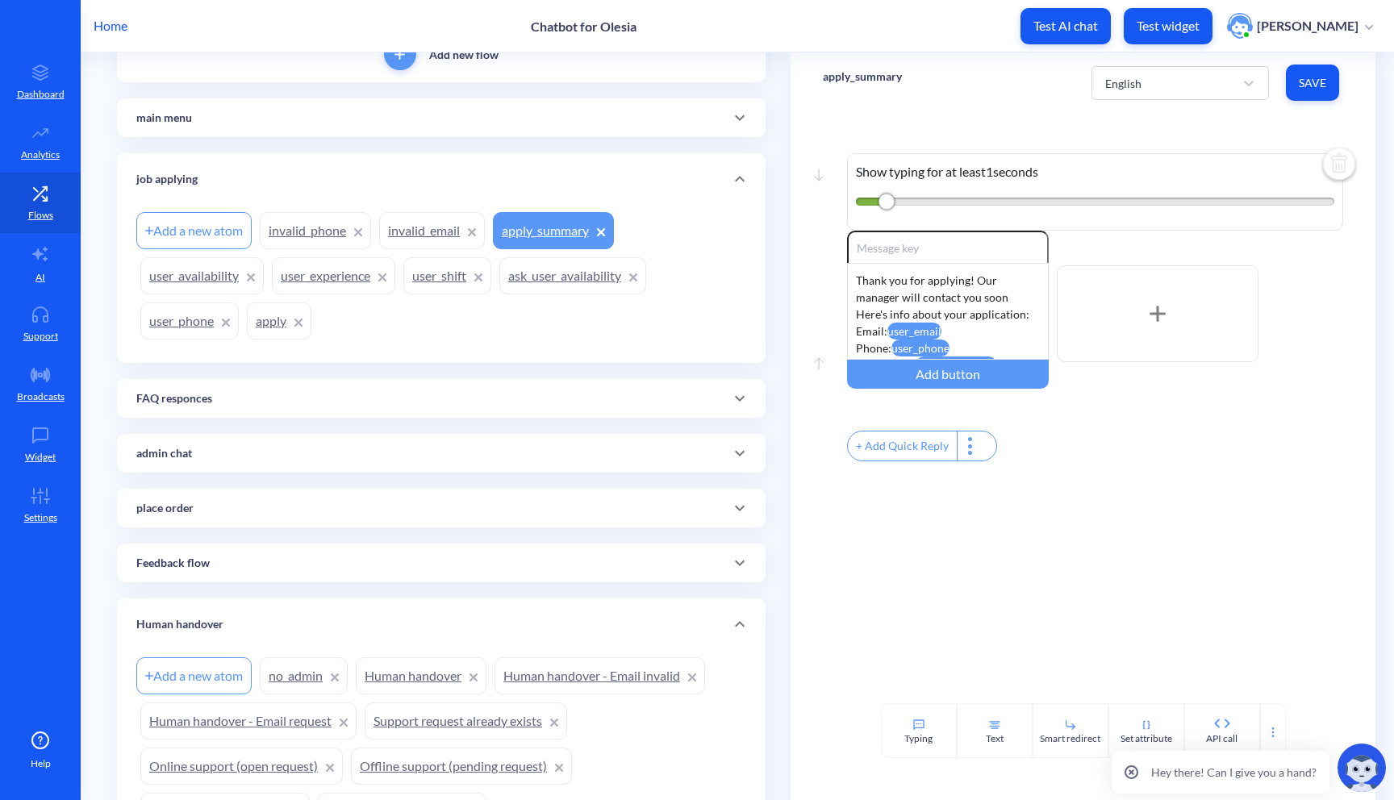
click at [442, 286] on link "user_shift" at bounding box center [447, 275] width 88 height 37
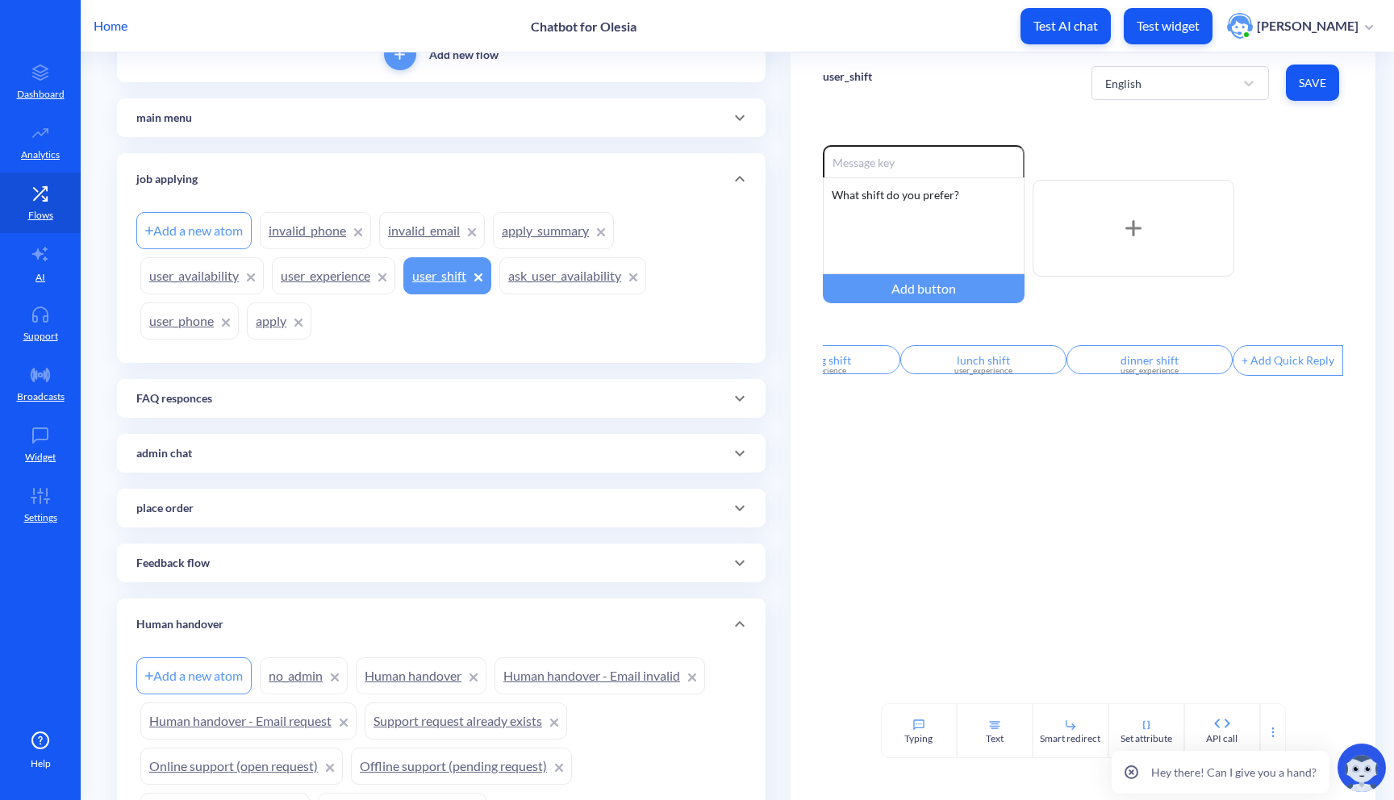
scroll to position [0, 114]
click at [1251, 371] on div "+ Add Quick Reply" at bounding box center [1263, 360] width 109 height 29
click at [1232, 367] on input "text" at bounding box center [1291, 359] width 166 height 29
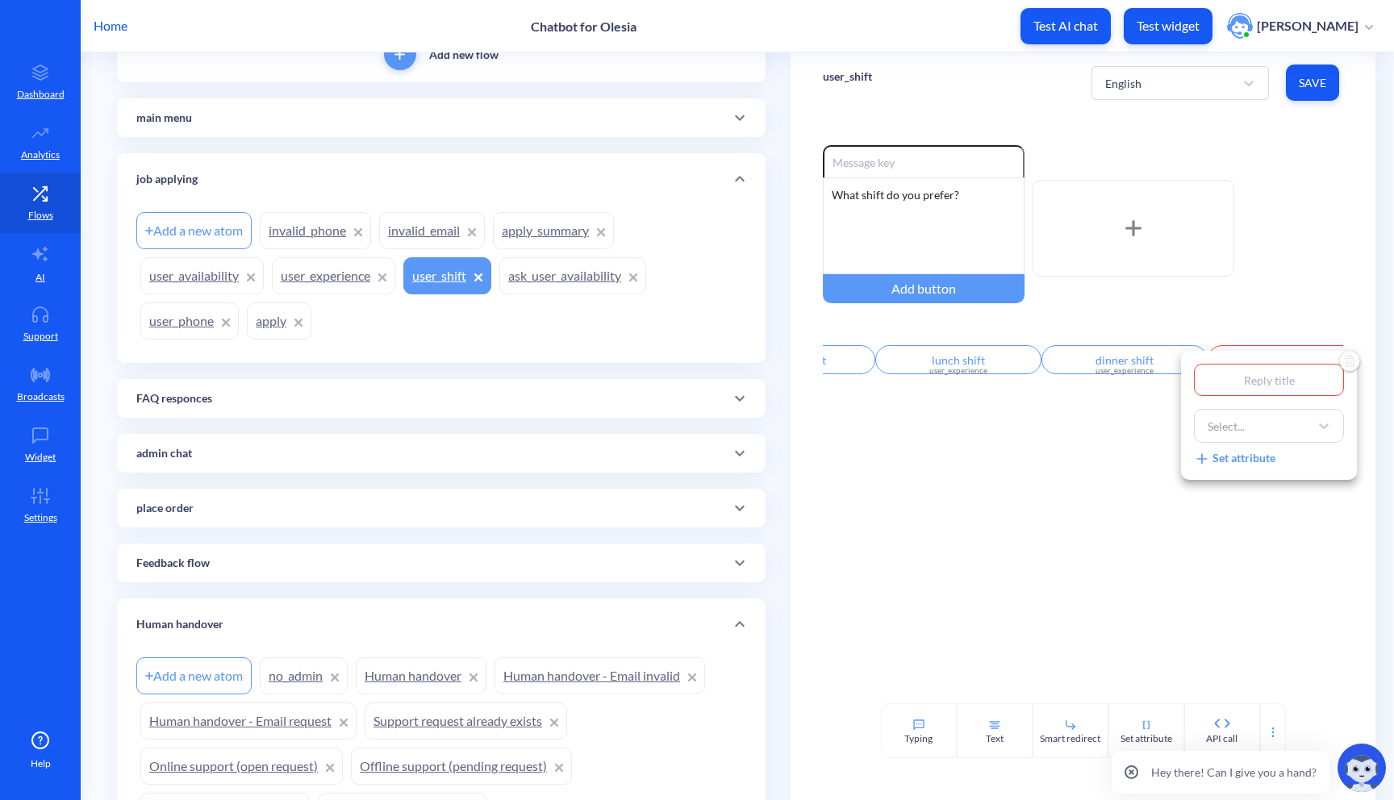
type input "s"
type input "su"
type input "sub"
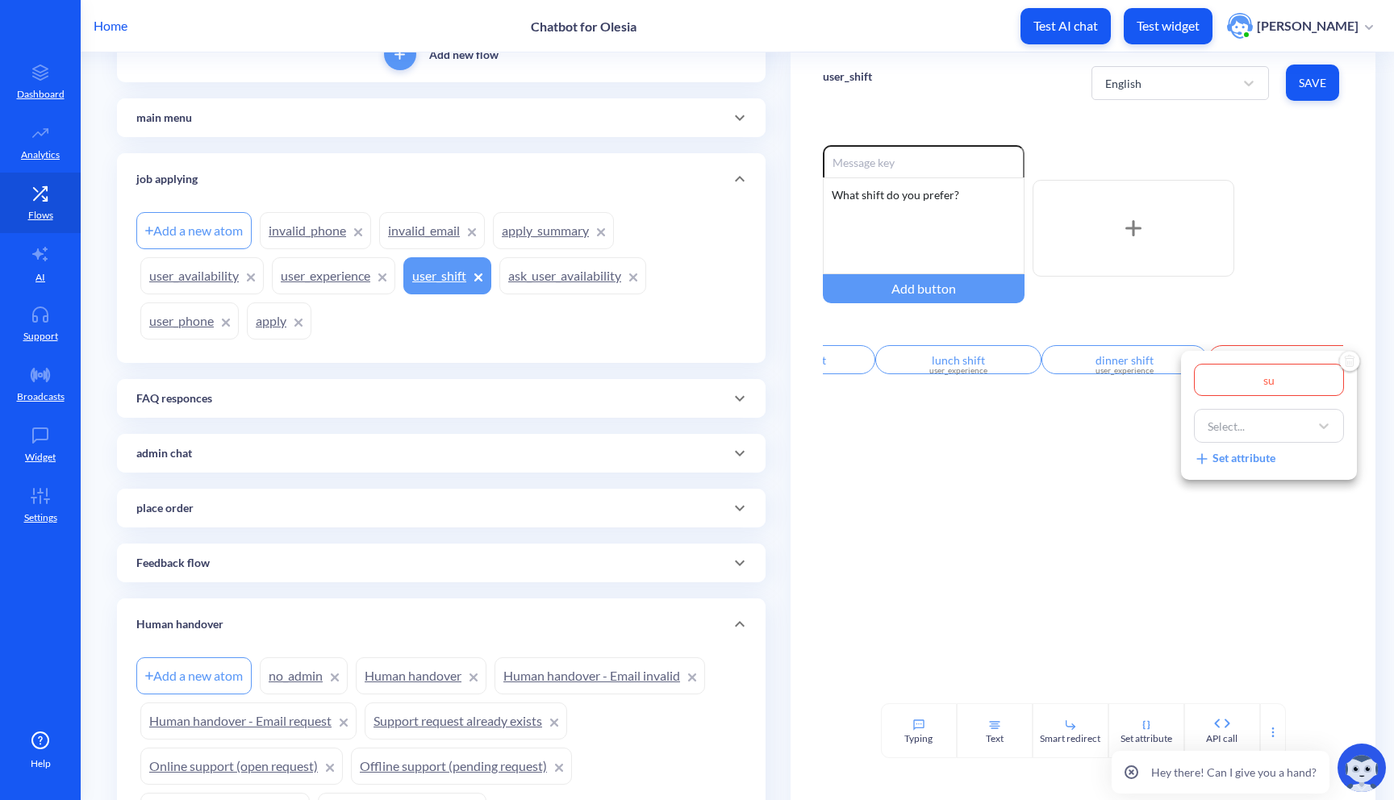
type input "sub"
type input "subm"
type input "submi"
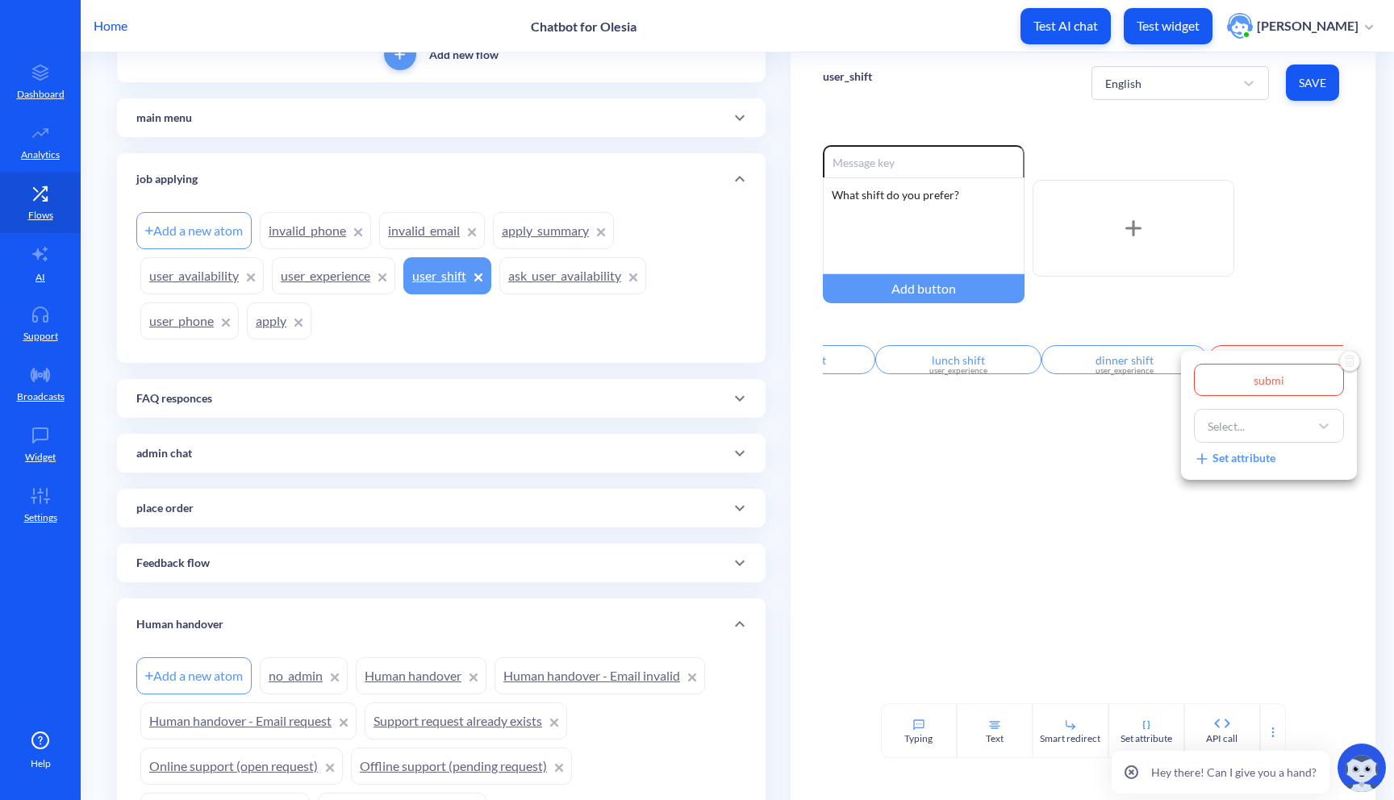
type input "submit"
click at [1322, 423] on icon at bounding box center [1324, 426] width 16 height 16
click at [1319, 426] on icon at bounding box center [1324, 427] width 10 height 6
click at [1268, 457] on div "Set attribute" at bounding box center [1234, 458] width 81 height 18
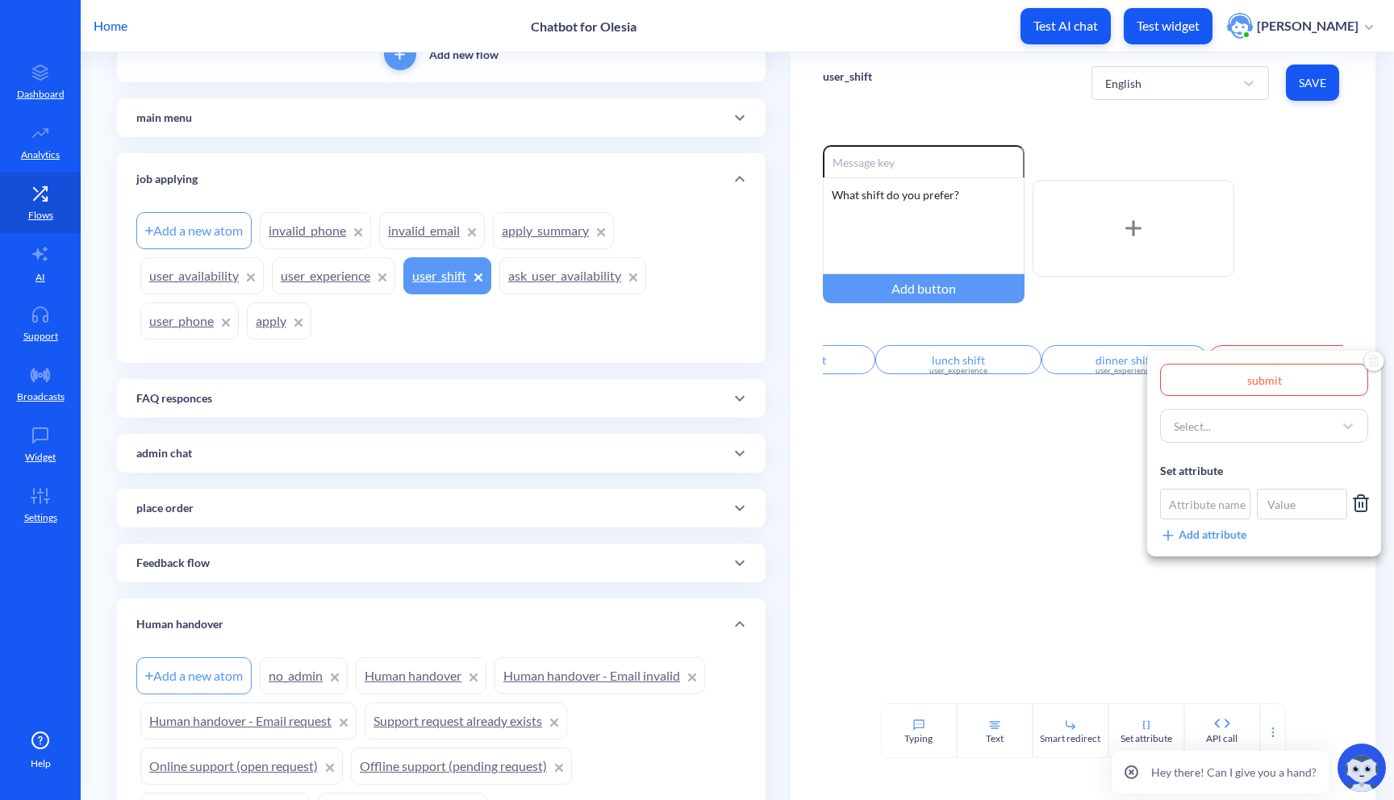
click at [1243, 447] on div "submit Select... Set attribute Attribute name Add attribute" at bounding box center [1264, 454] width 208 height 180
click at [1247, 426] on div "Select..." at bounding box center [1250, 425] width 168 height 29
click at [1191, 423] on div "Select..." at bounding box center [1192, 426] width 37 height 17
type input "Shift sele"
click at [1109, 631] on div at bounding box center [697, 400] width 1394 height 800
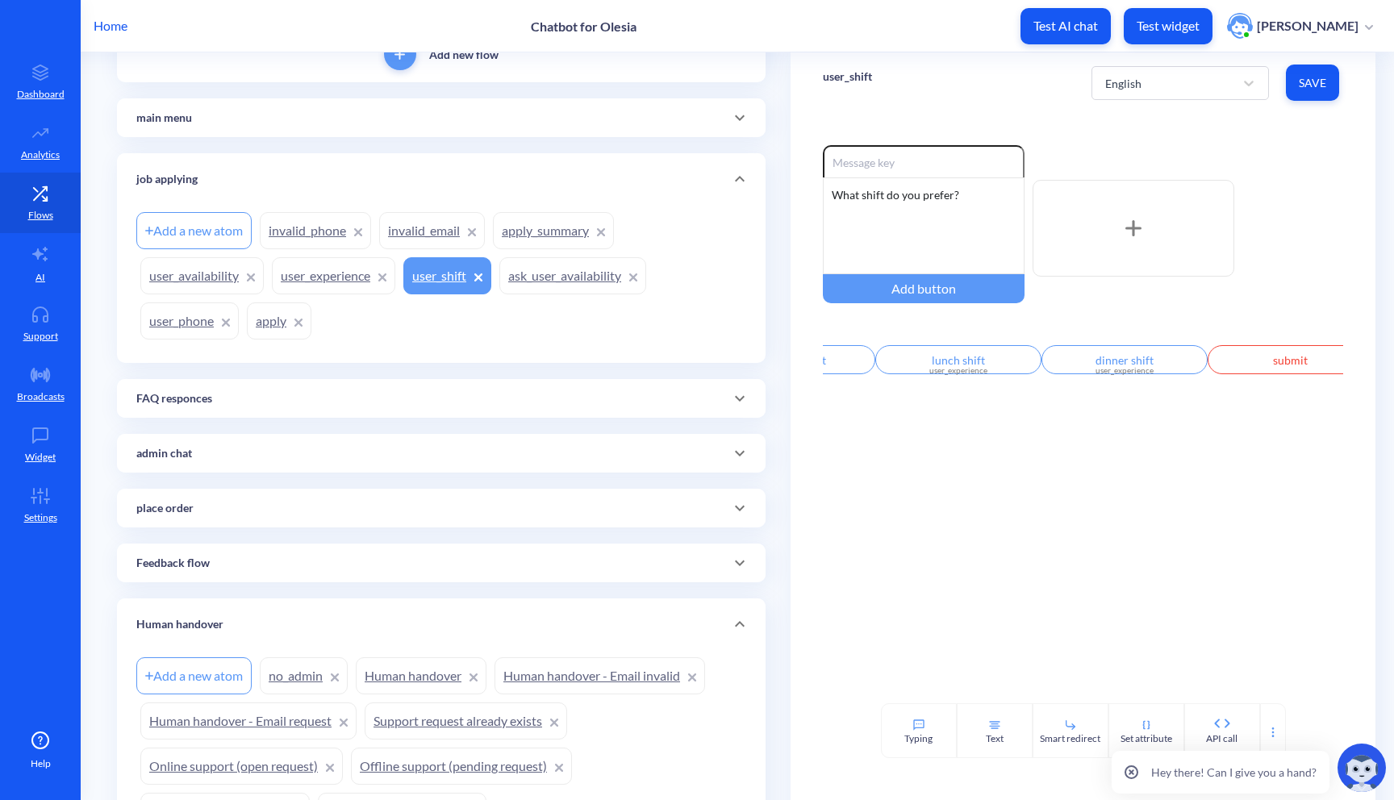
click at [193, 224] on div "Add a new atom" at bounding box center [193, 230] width 115 height 37
click at [1226, 370] on input "submit" at bounding box center [1291, 359] width 166 height 29
click at [1267, 425] on div "Select..." at bounding box center [1250, 425] width 168 height 29
click at [959, 519] on div at bounding box center [697, 400] width 1394 height 800
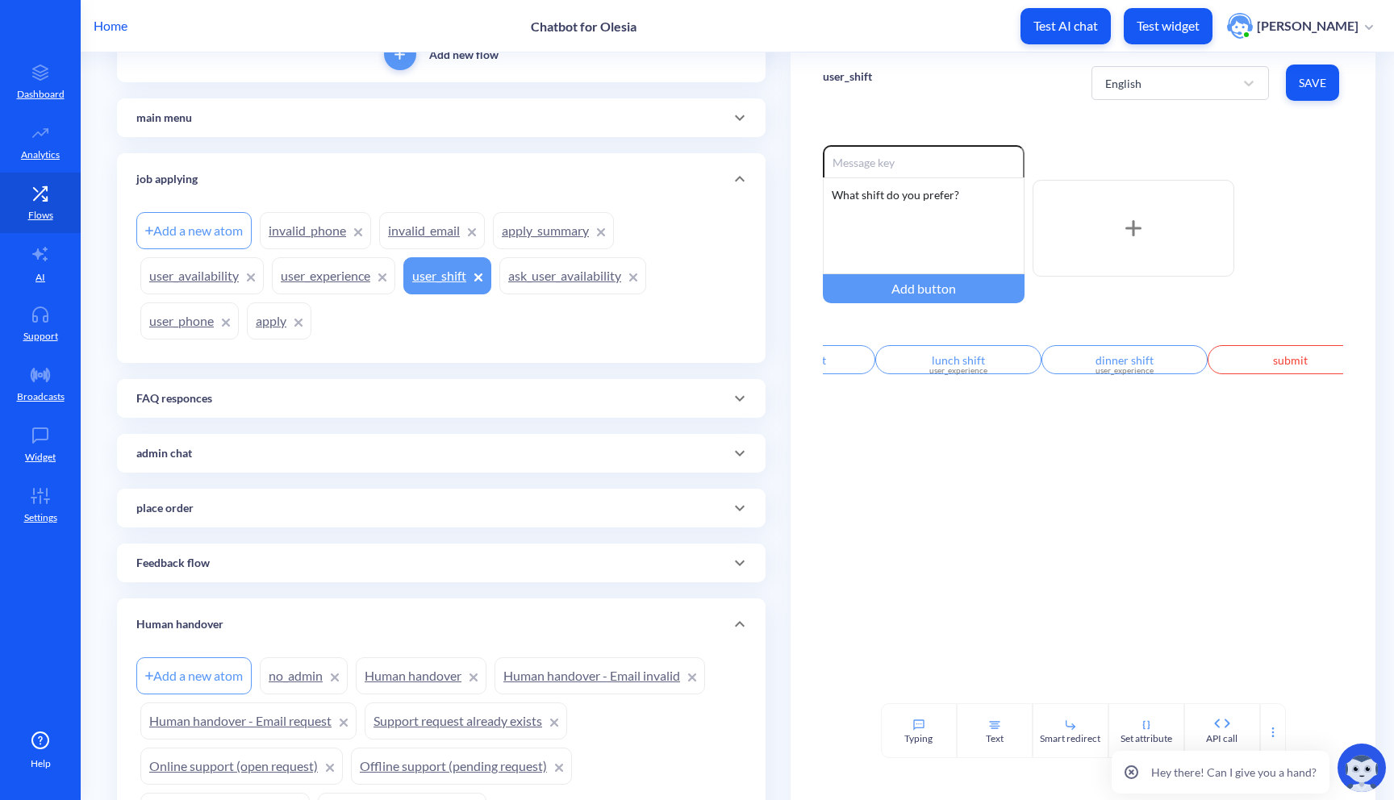
scroll to position [0, 124]
click at [210, 232] on div "Add a new atom" at bounding box center [193, 230] width 115 height 37
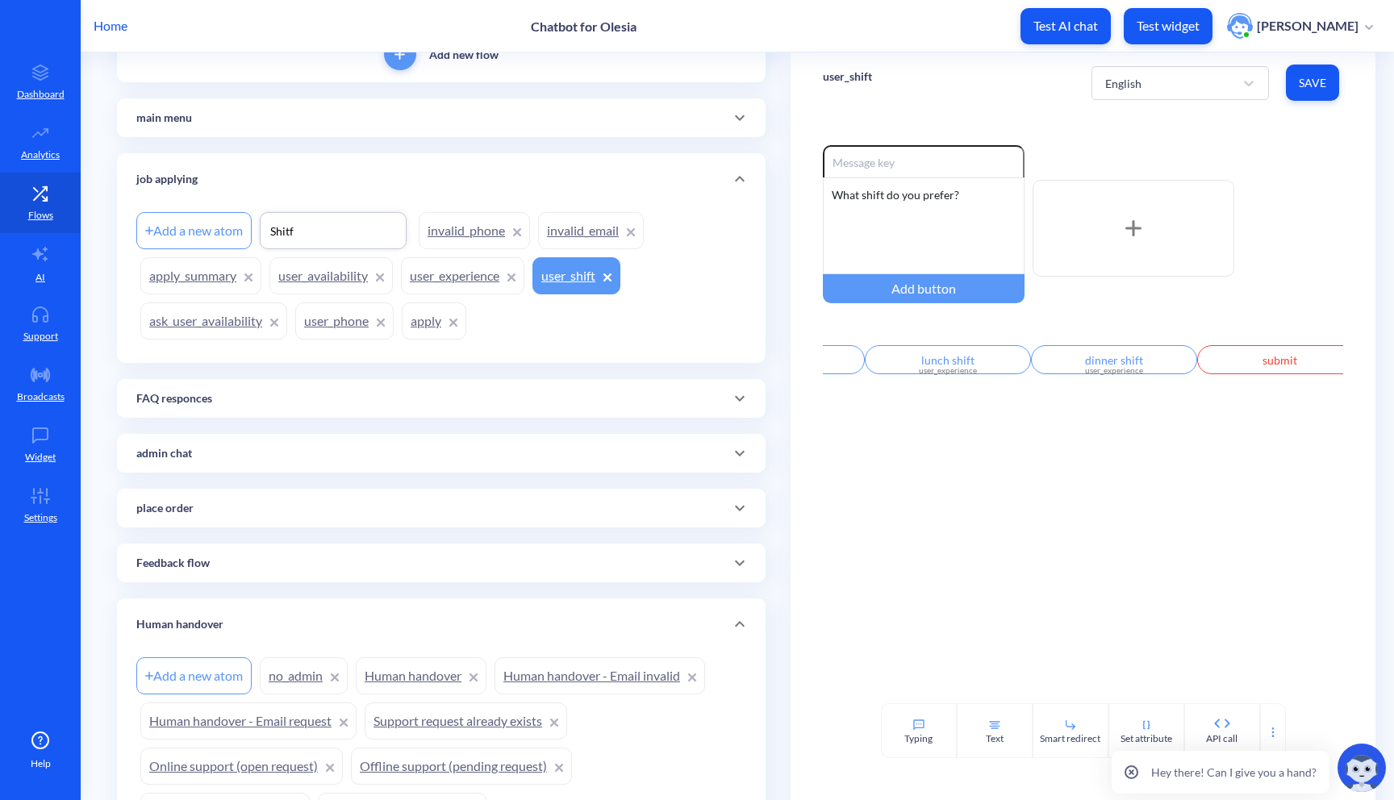
type input "Shitfs"
click at [1214, 374] on input "submit" at bounding box center [1280, 359] width 166 height 29
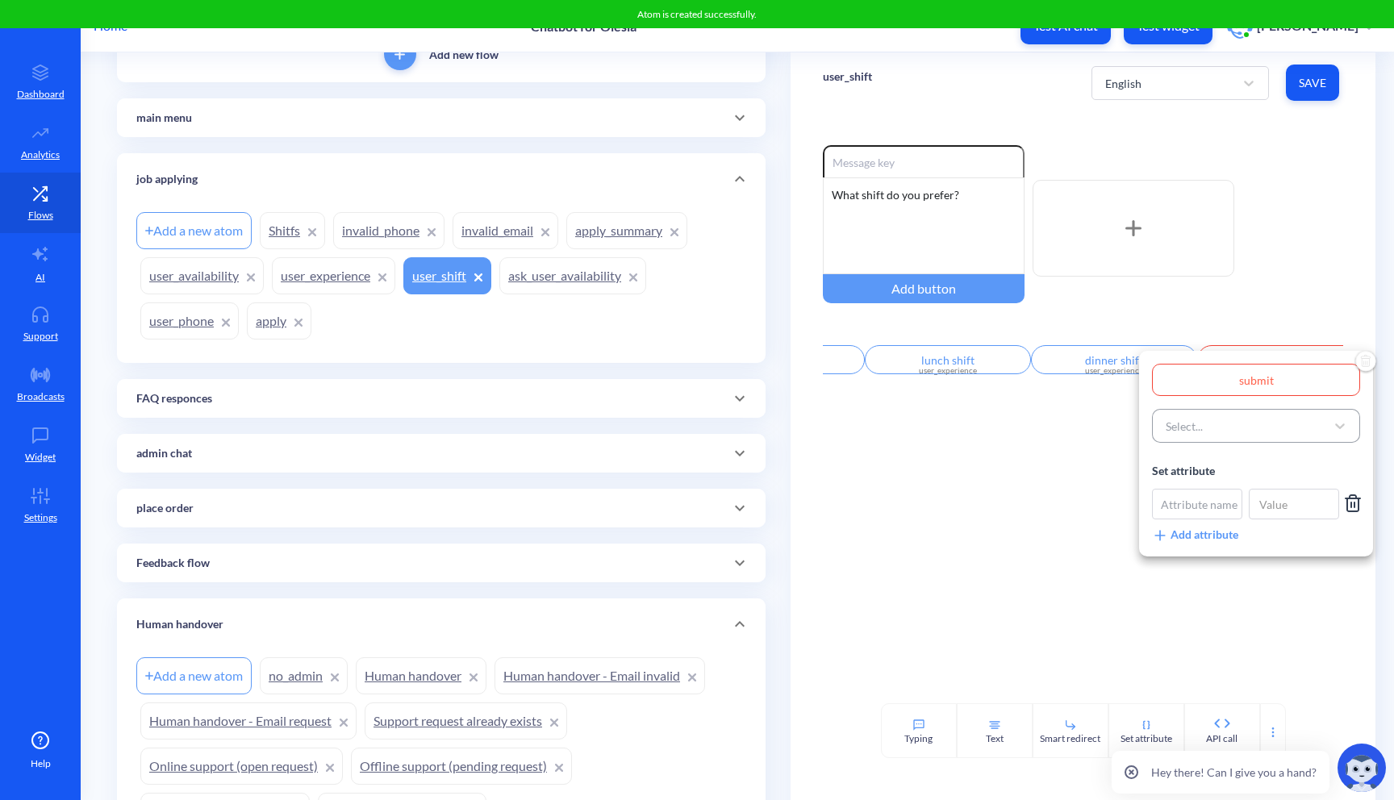
click at [1251, 434] on div "Select..." at bounding box center [1242, 425] width 168 height 29
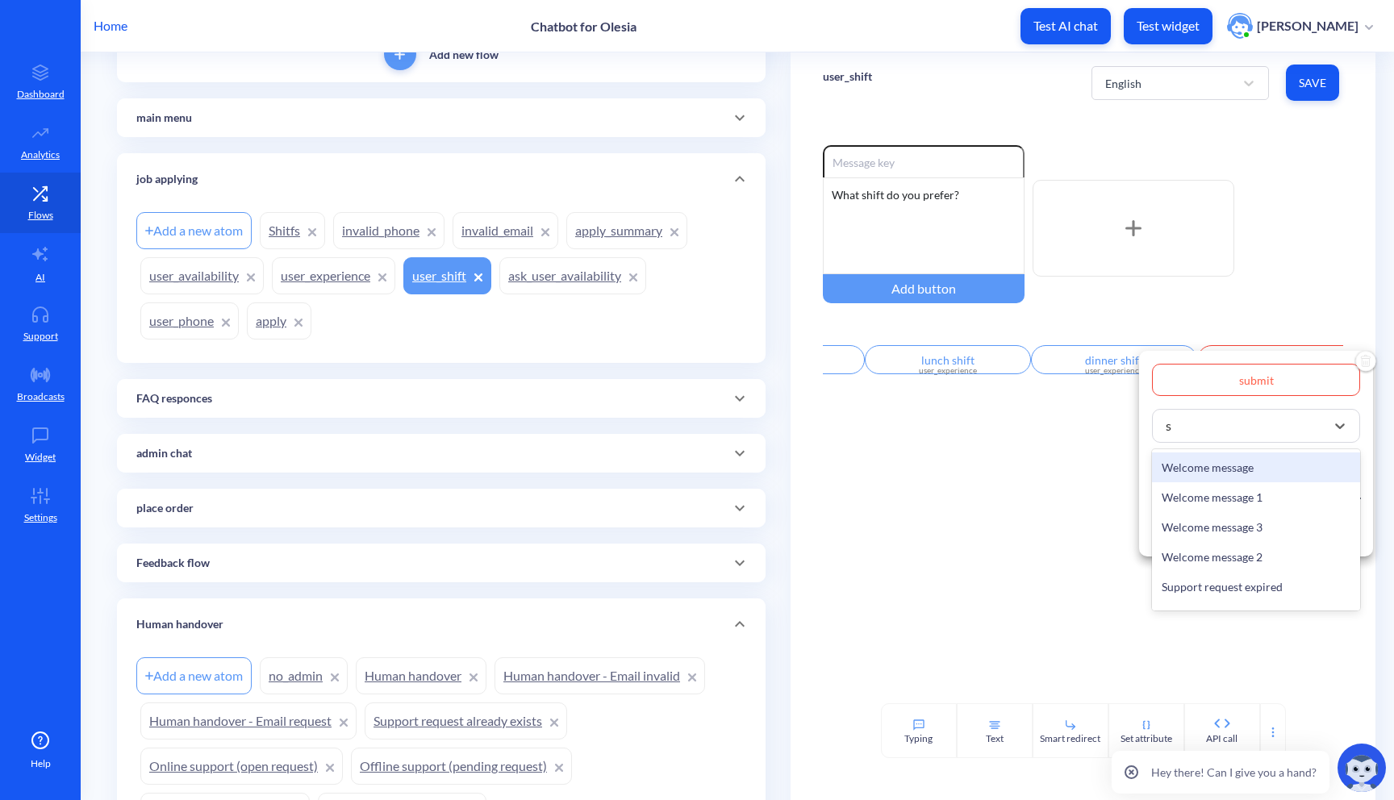
type input "sh"
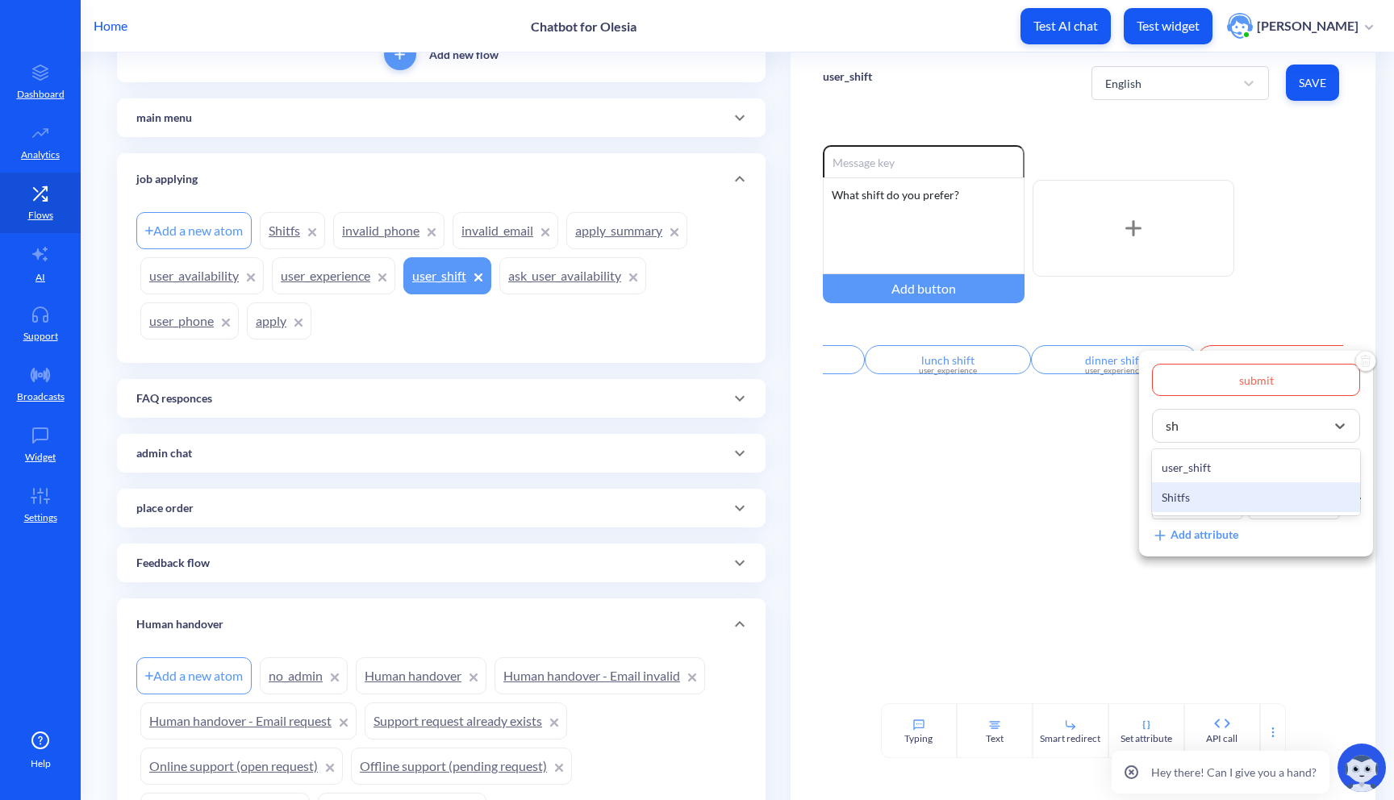
click at [1300, 500] on div "Shitfs" at bounding box center [1256, 497] width 208 height 30
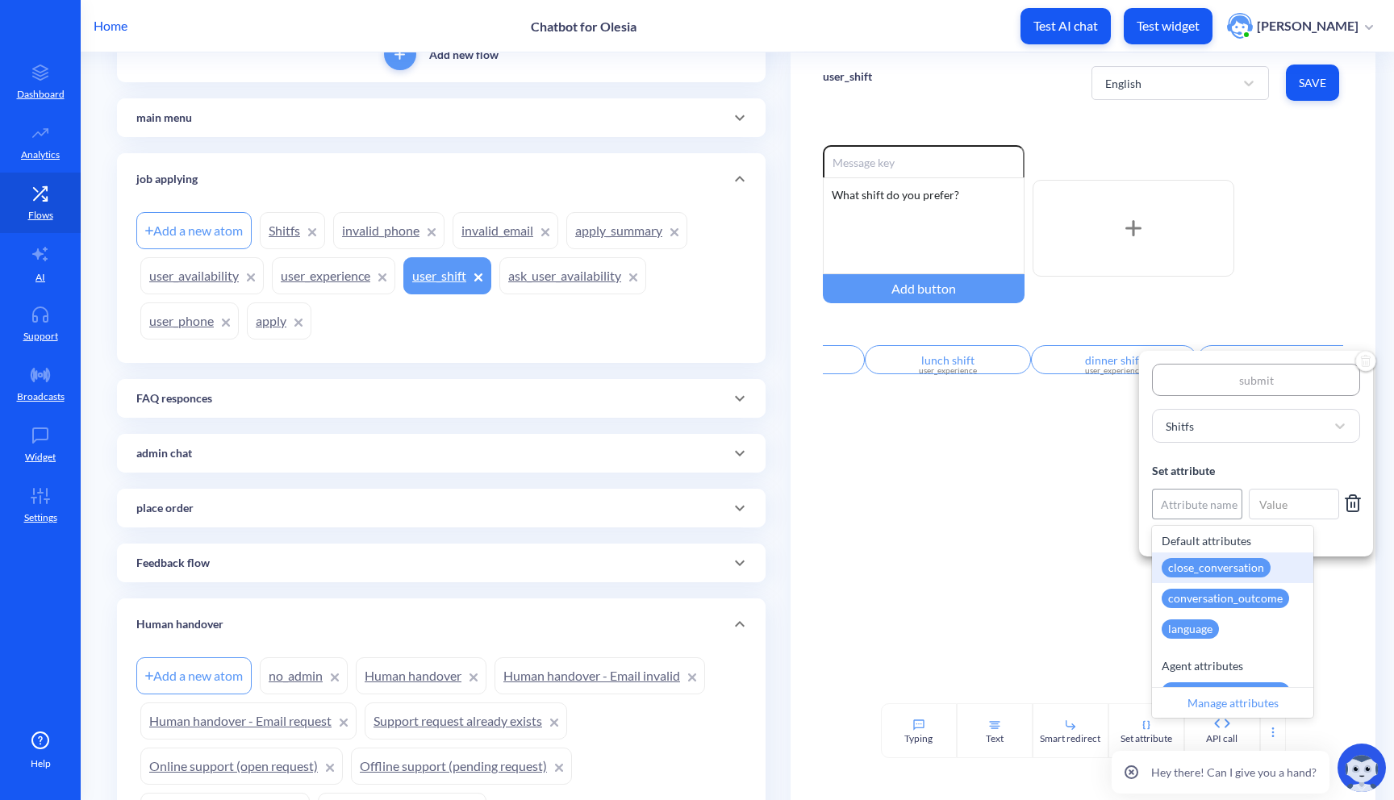
click at [1232, 503] on div "Attribute name" at bounding box center [1199, 504] width 77 height 17
type input "is"
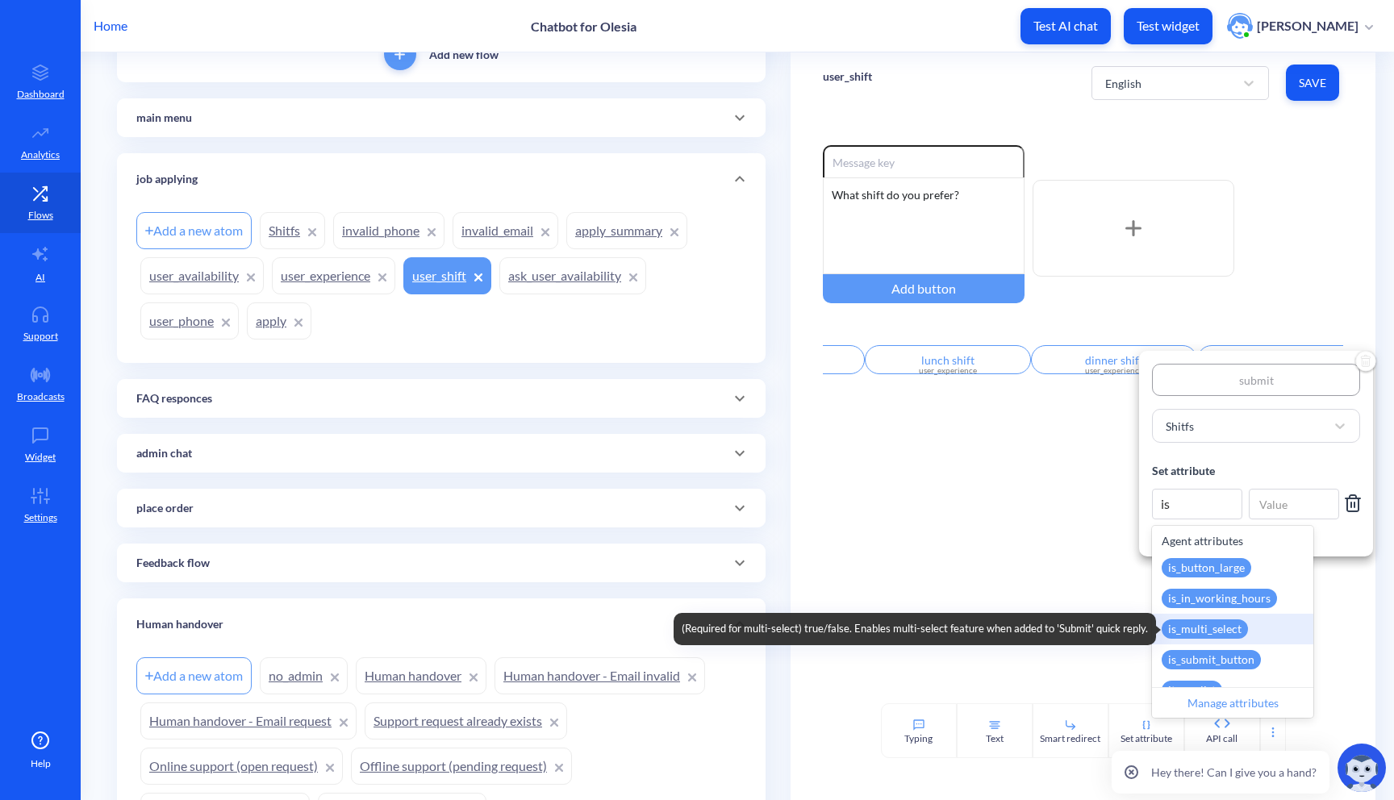
click at [1238, 633] on div "is_multi_select" at bounding box center [1205, 629] width 86 height 19
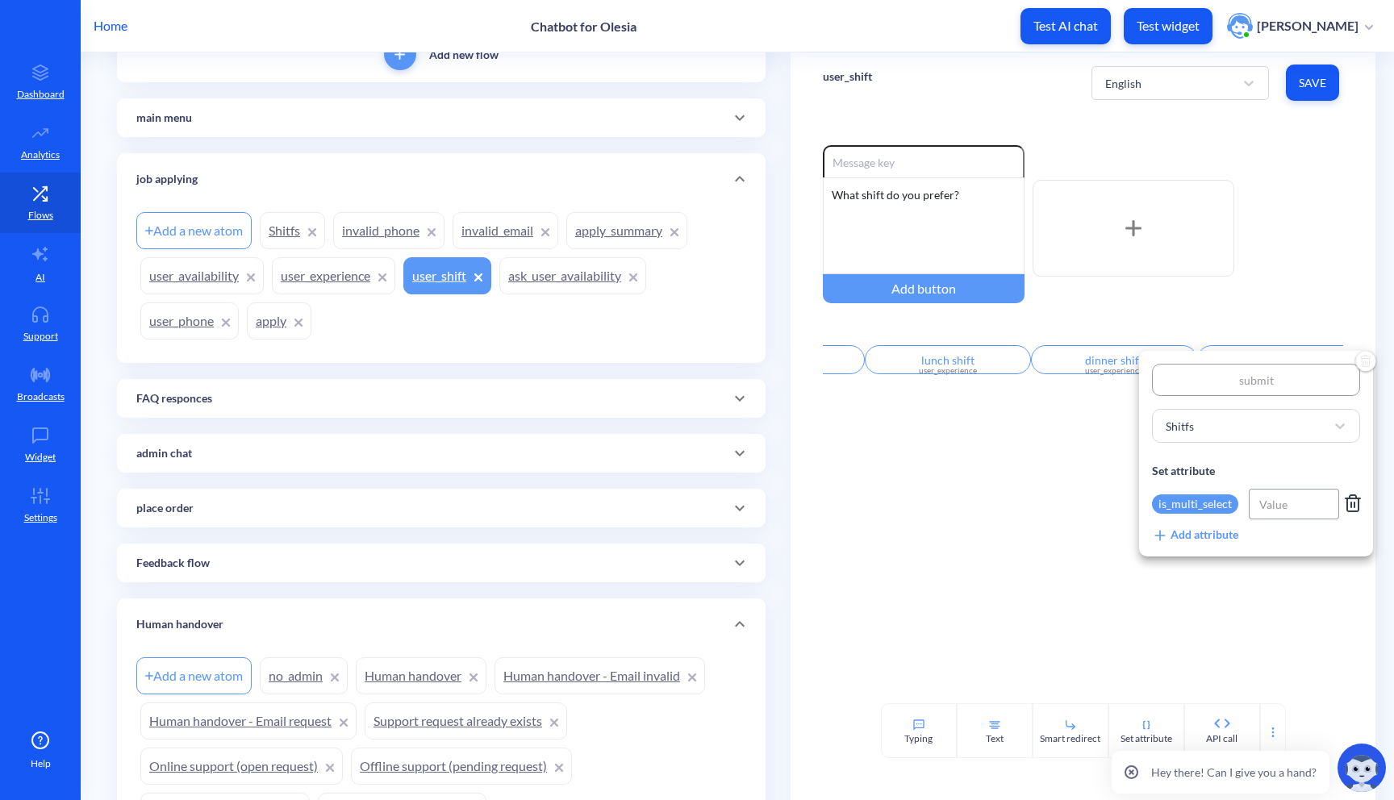
click at [1276, 512] on input at bounding box center [1294, 504] width 90 height 31
type input "true"
click at [1199, 534] on div "Add attribute" at bounding box center [1195, 535] width 86 height 18
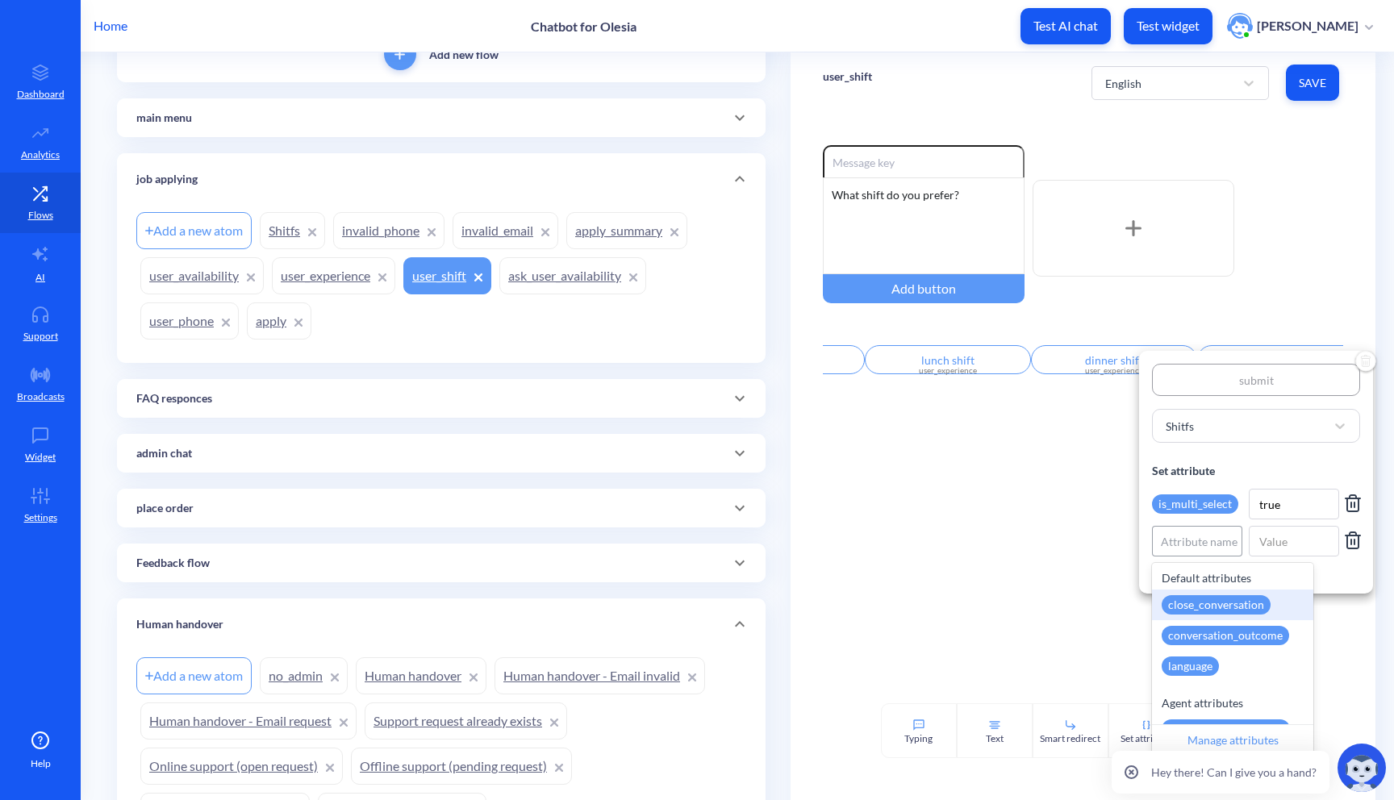
click at [1197, 546] on div "Attribute name" at bounding box center [1199, 541] width 77 height 17
type input "is"
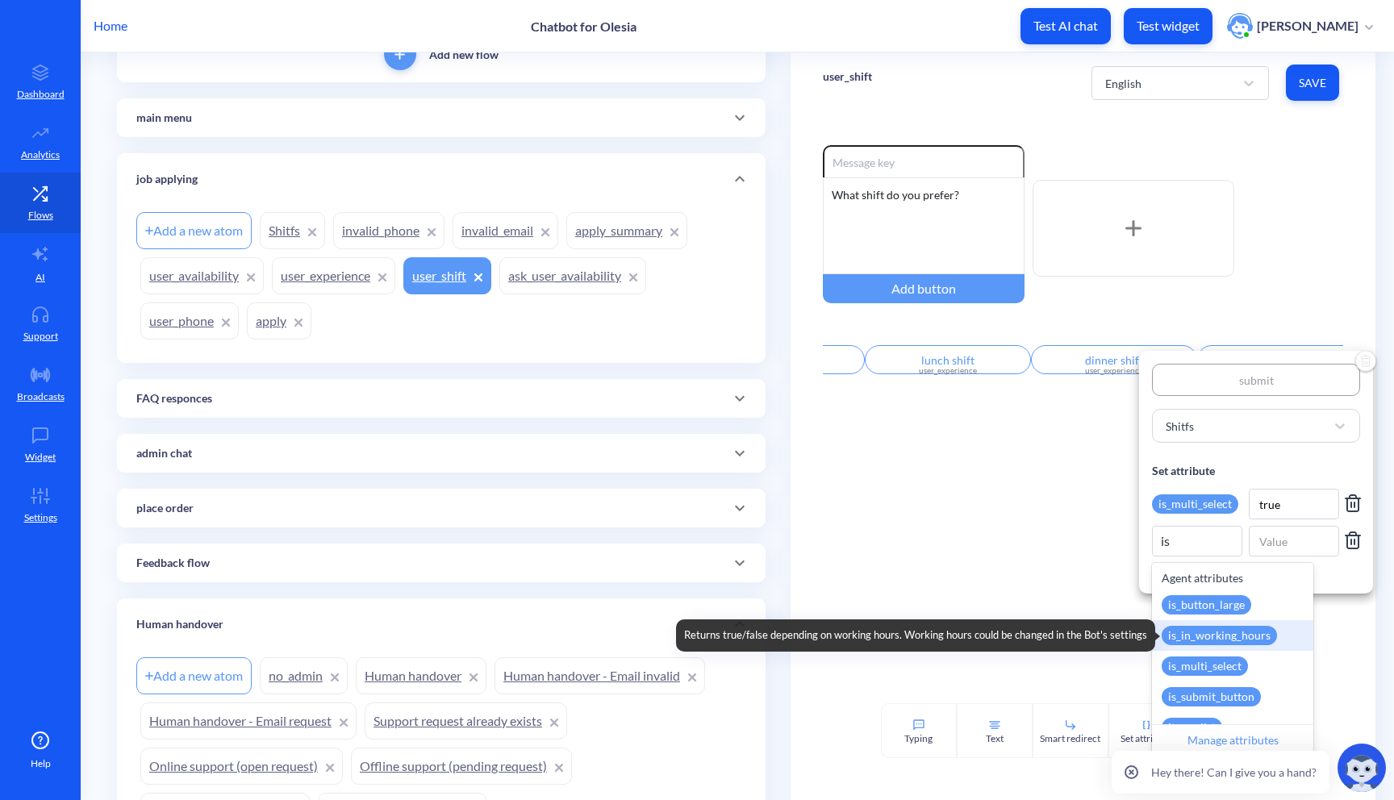
scroll to position [24, 0]
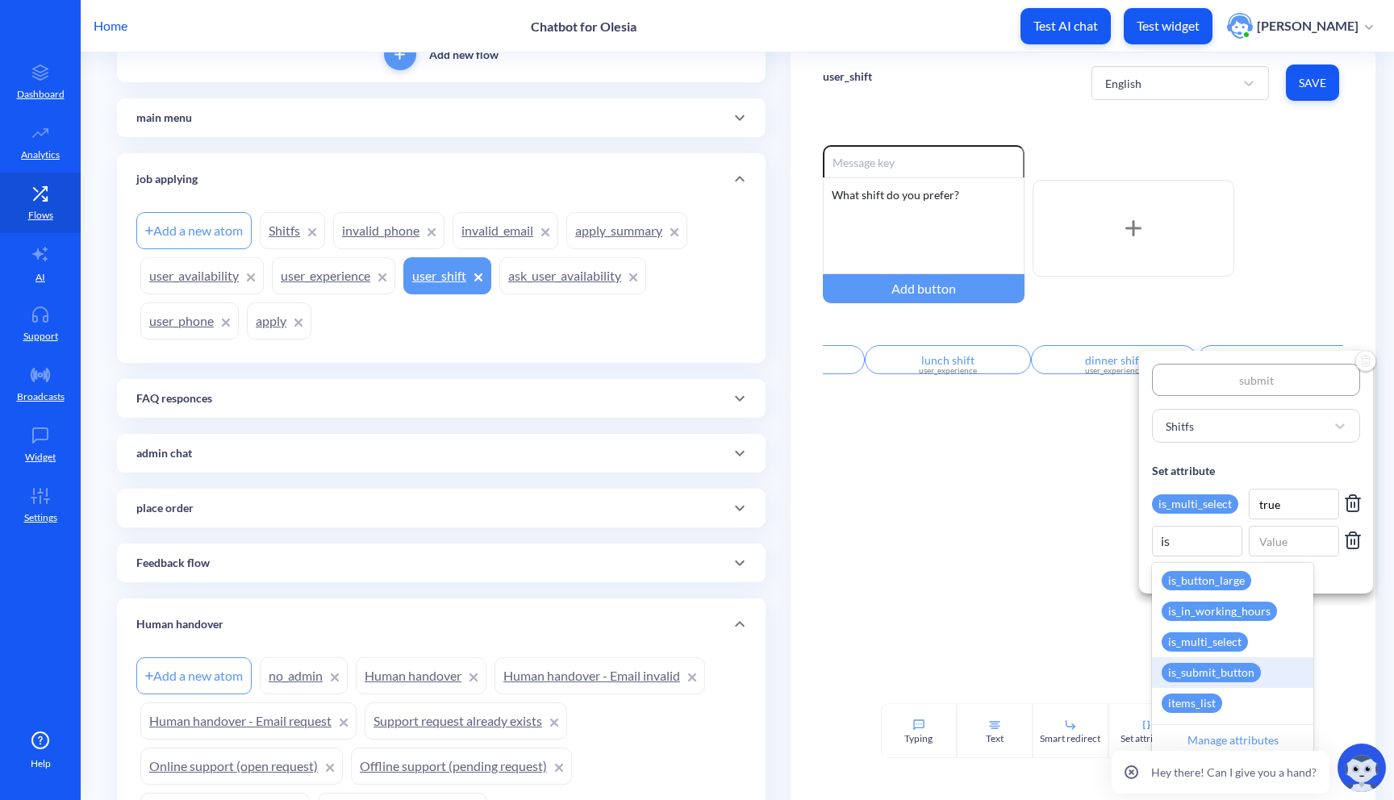
click at [1242, 663] on div "is_submit_button" at bounding box center [1211, 672] width 99 height 19
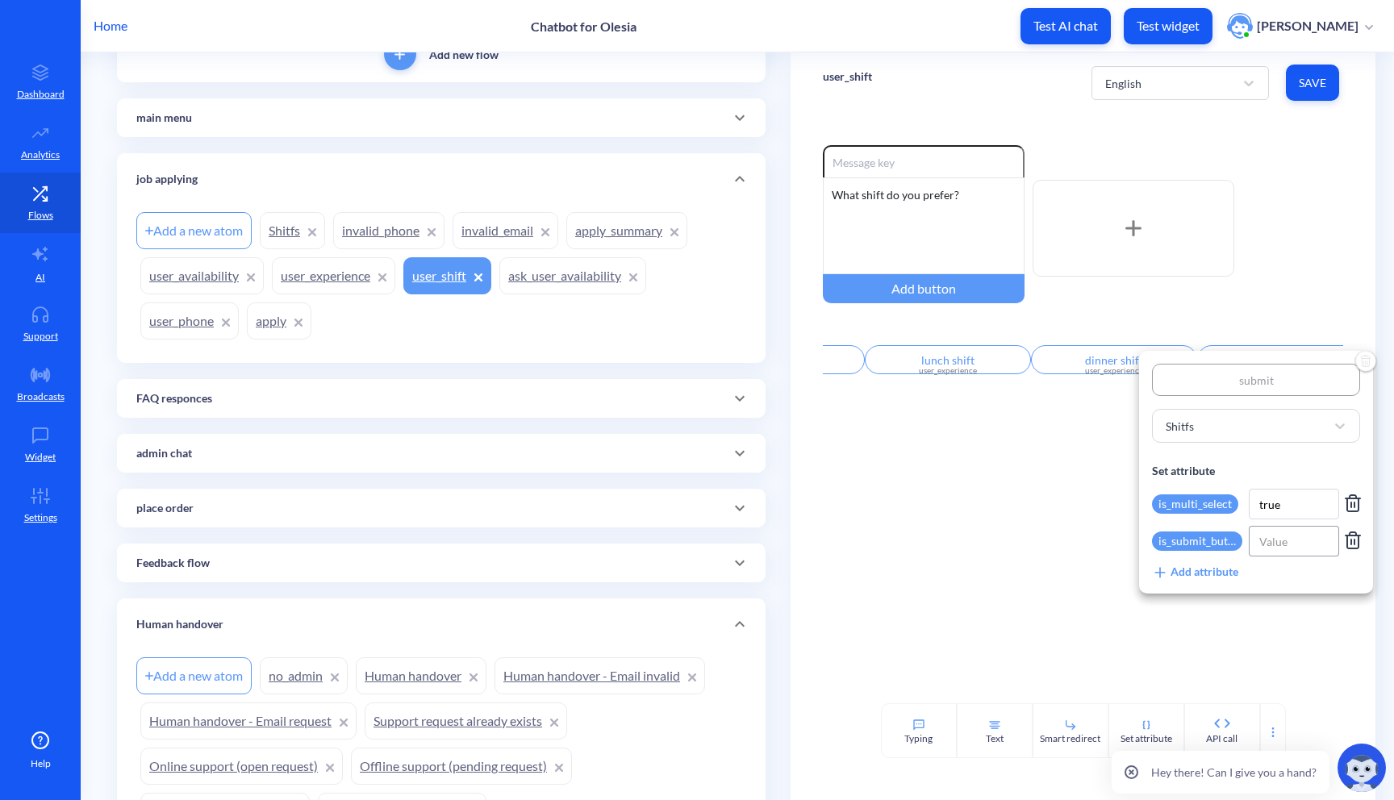
click at [1298, 535] on input at bounding box center [1294, 541] width 90 height 31
type input "true"
click at [1205, 577] on div "Add attribute" at bounding box center [1195, 572] width 86 height 18
click at [1198, 578] on div "Attribute name" at bounding box center [1199, 578] width 77 height 17
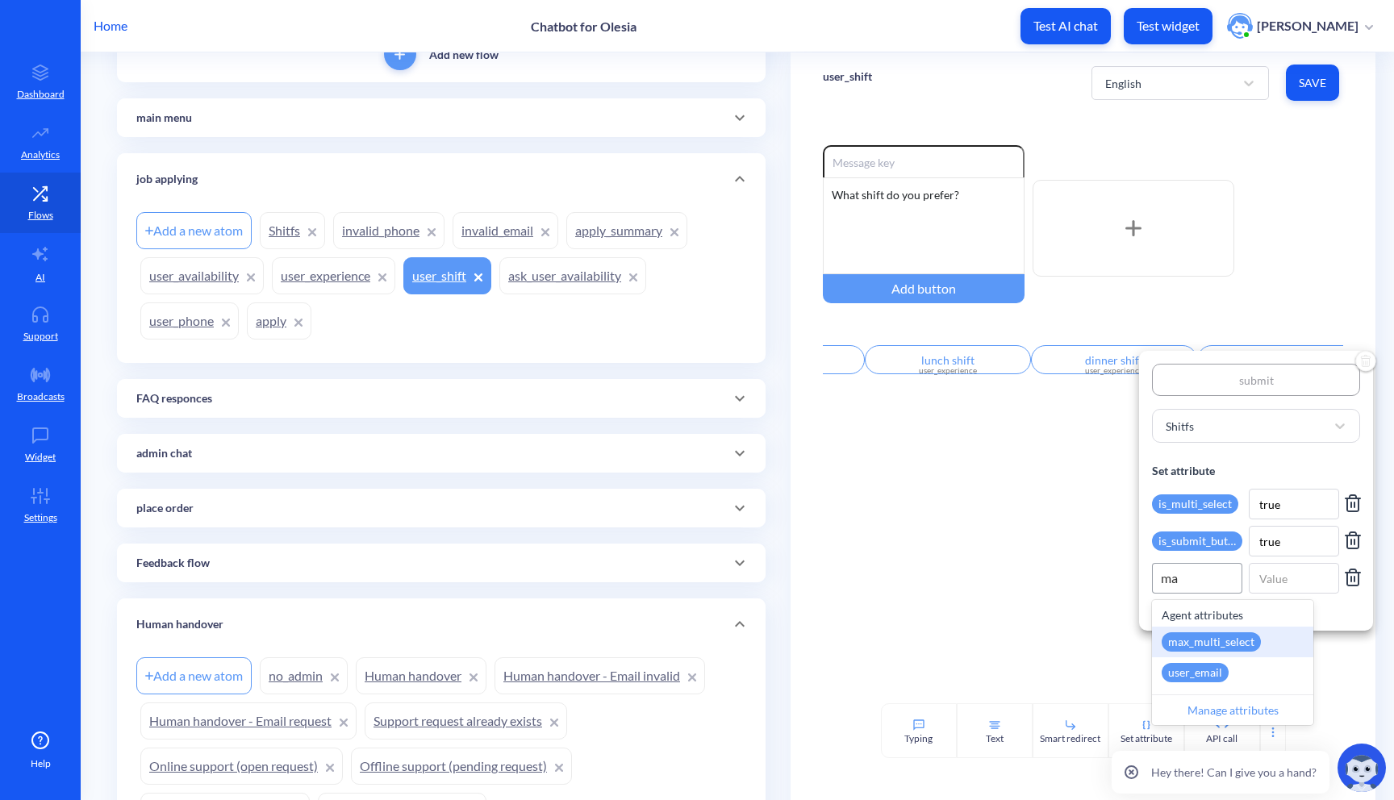
type input "max"
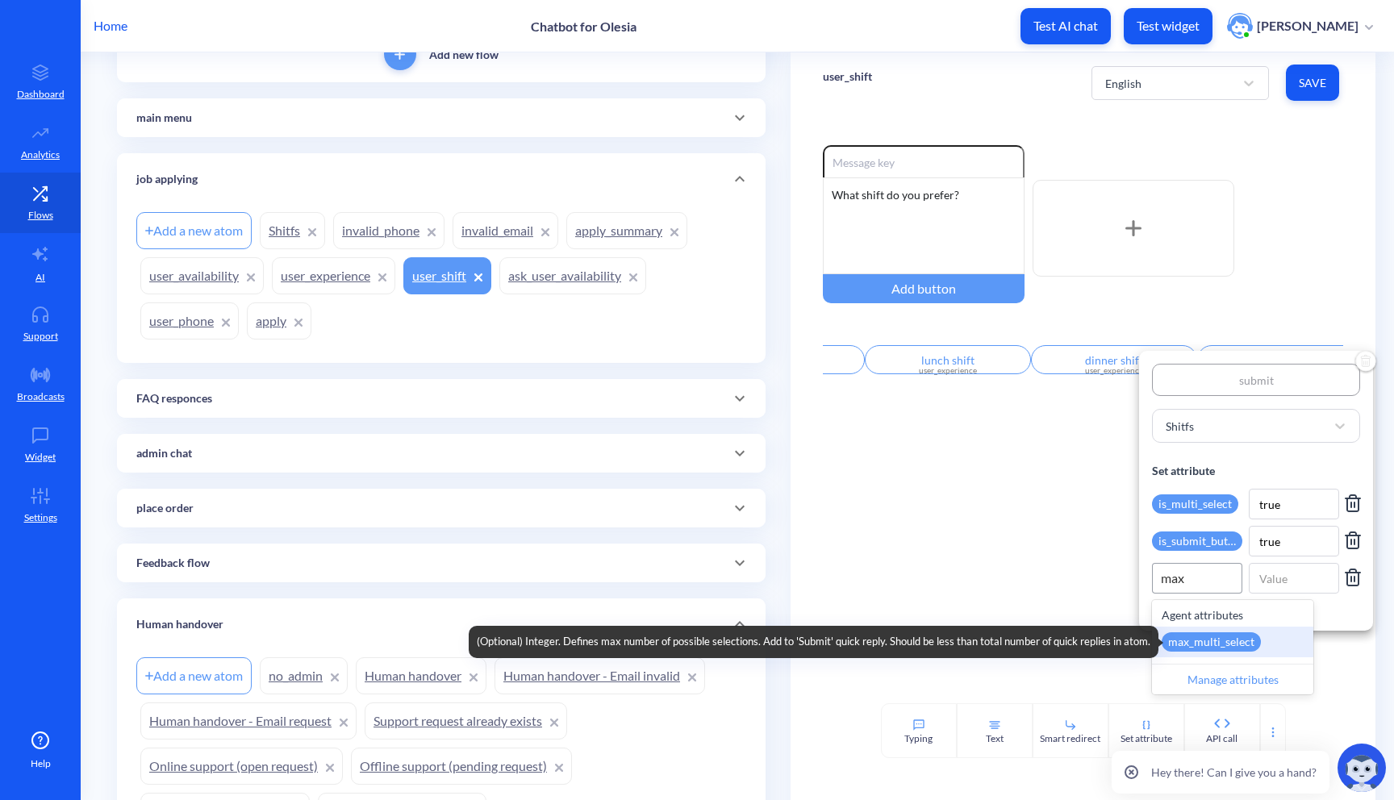
click at [1250, 645] on div "max_multi_select" at bounding box center [1211, 642] width 99 height 19
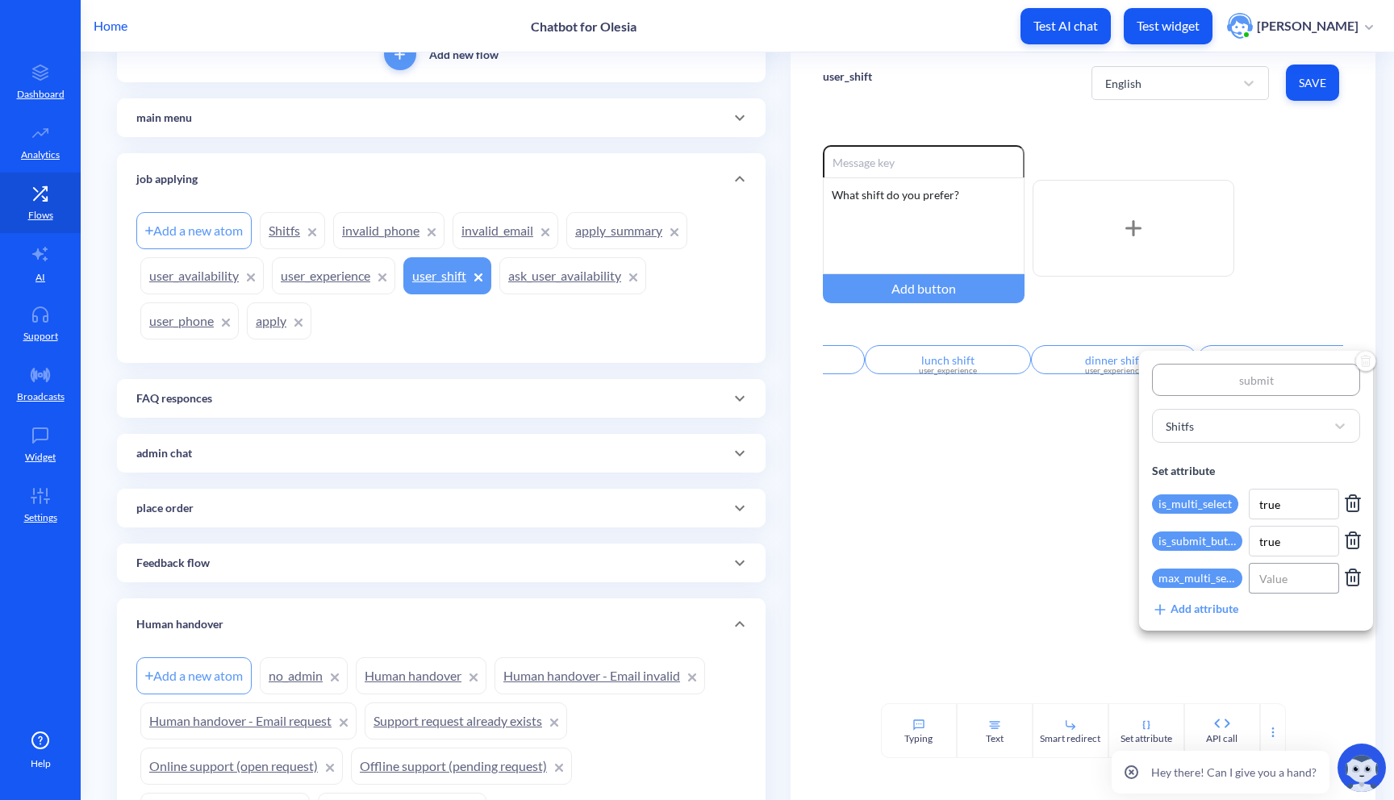
click at [1271, 586] on input at bounding box center [1294, 578] width 90 height 31
type input "3"
click at [1263, 654] on div at bounding box center [697, 400] width 1394 height 800
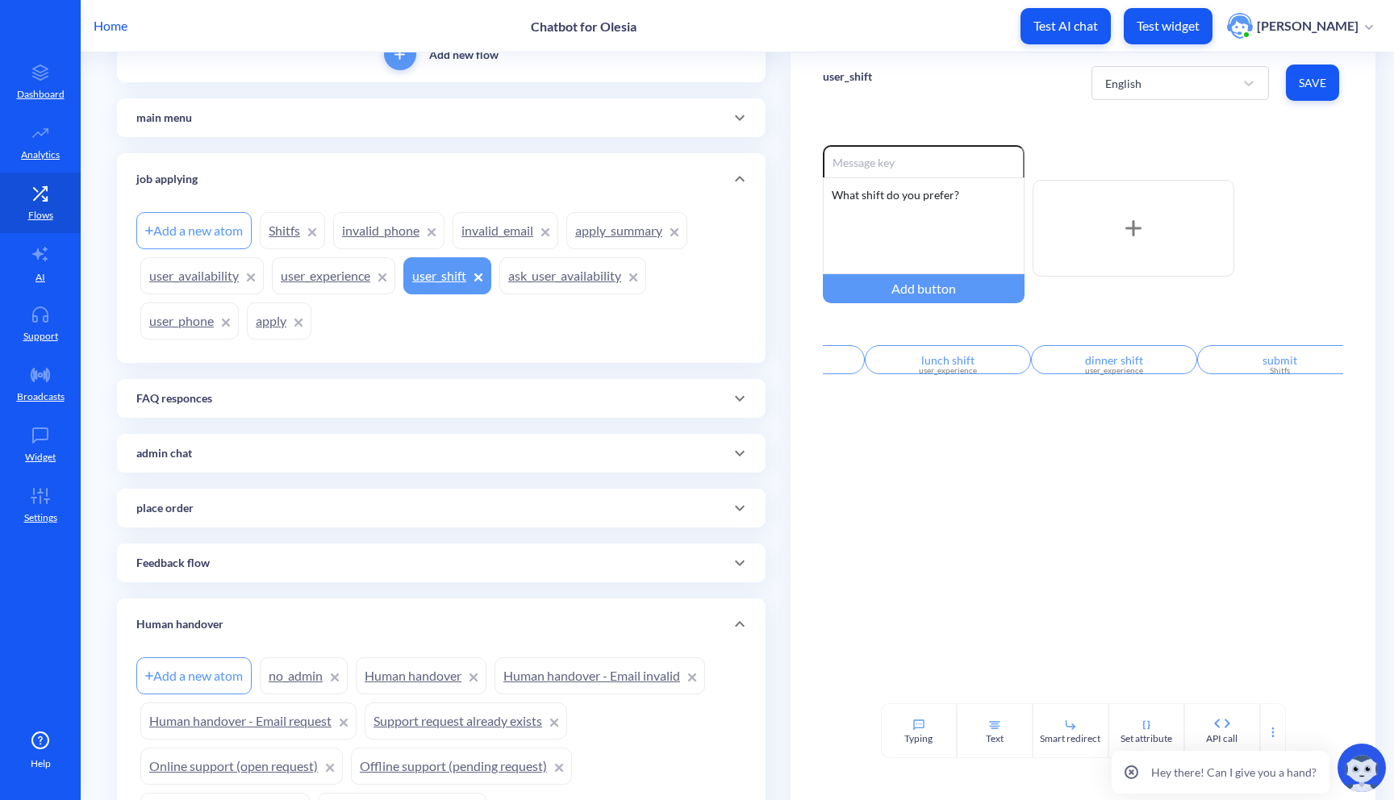
click at [1269, 370] on div "Shitfs" at bounding box center [1280, 371] width 147 height 12
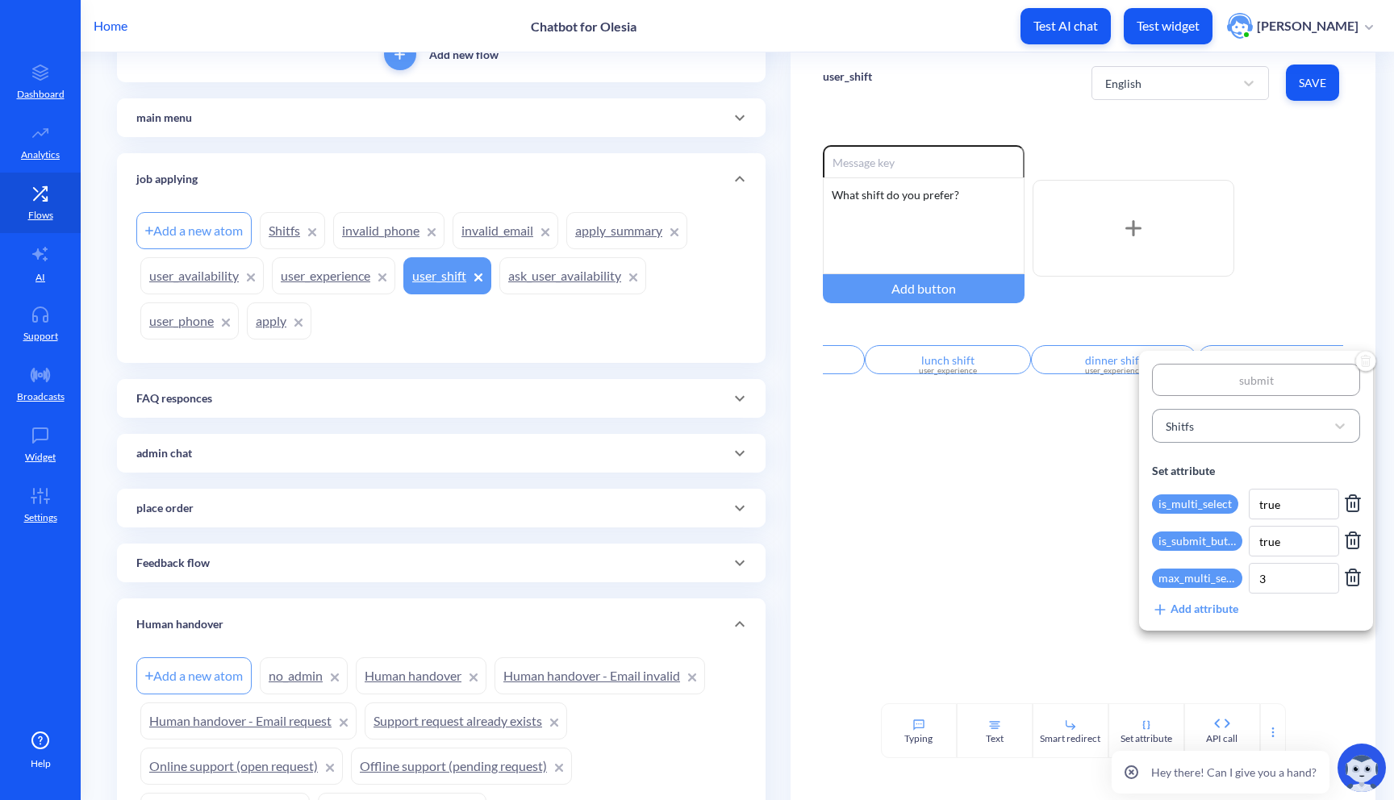
click at [1217, 426] on div "Shitfs" at bounding box center [1242, 425] width 168 height 29
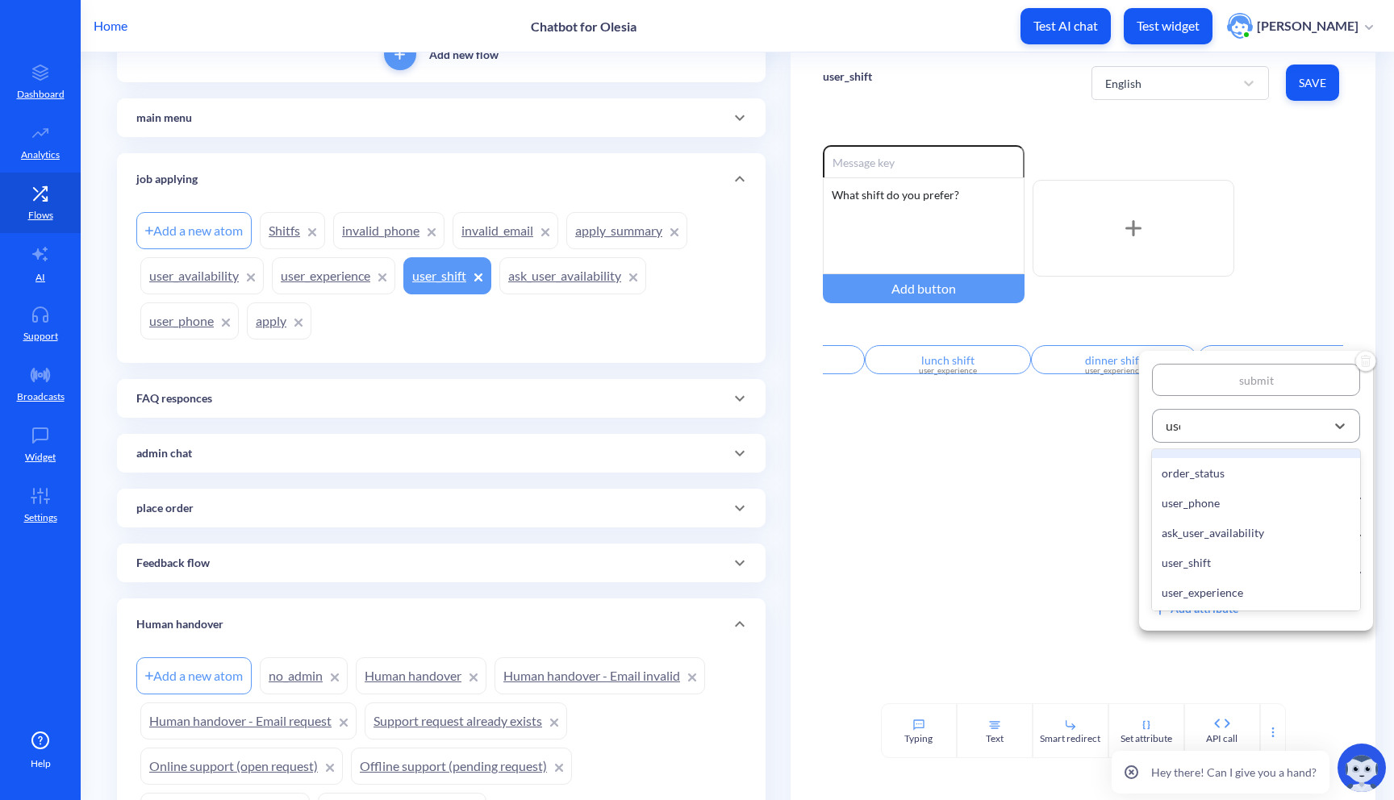
type input "user"
click at [1226, 553] on div "user_experience" at bounding box center [1256, 563] width 208 height 30
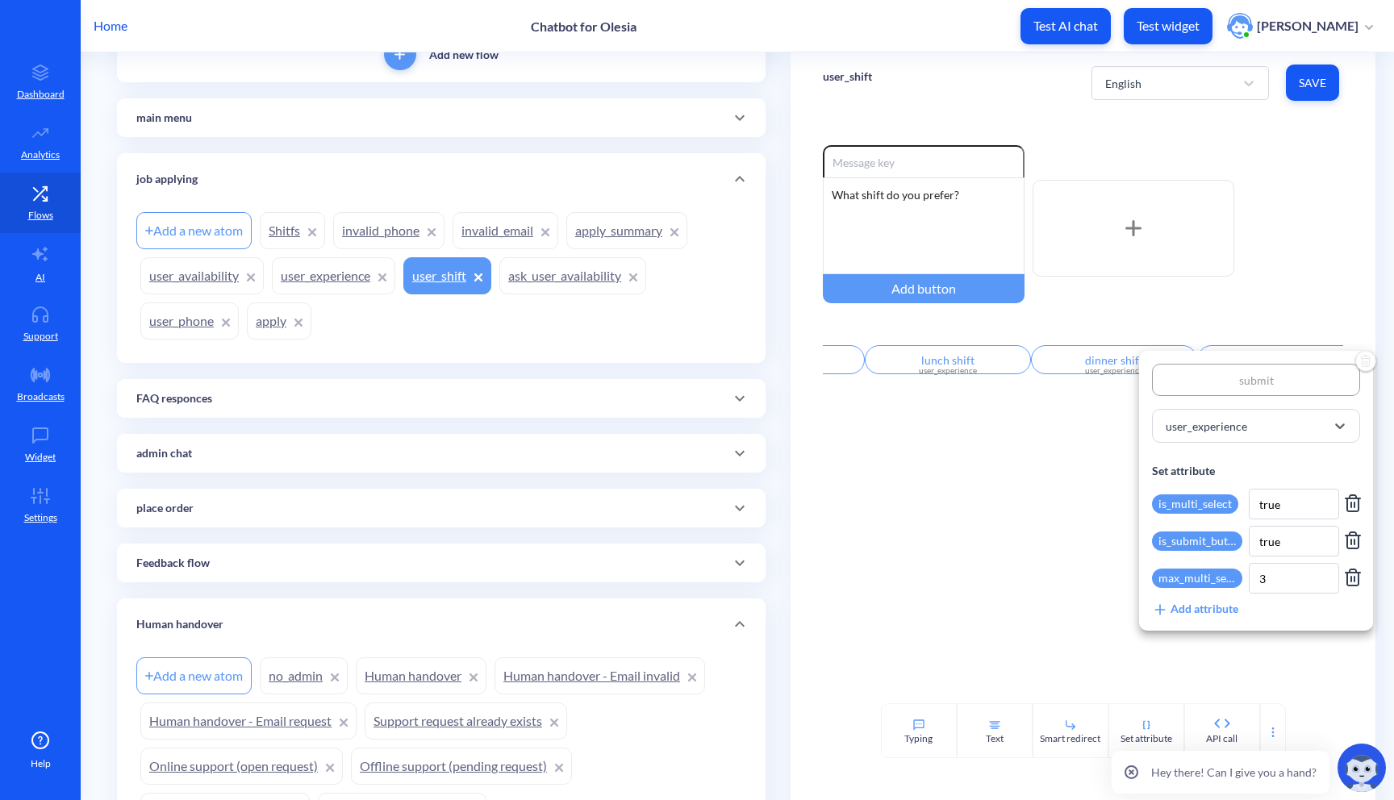
click at [1309, 86] on div at bounding box center [697, 400] width 1394 height 800
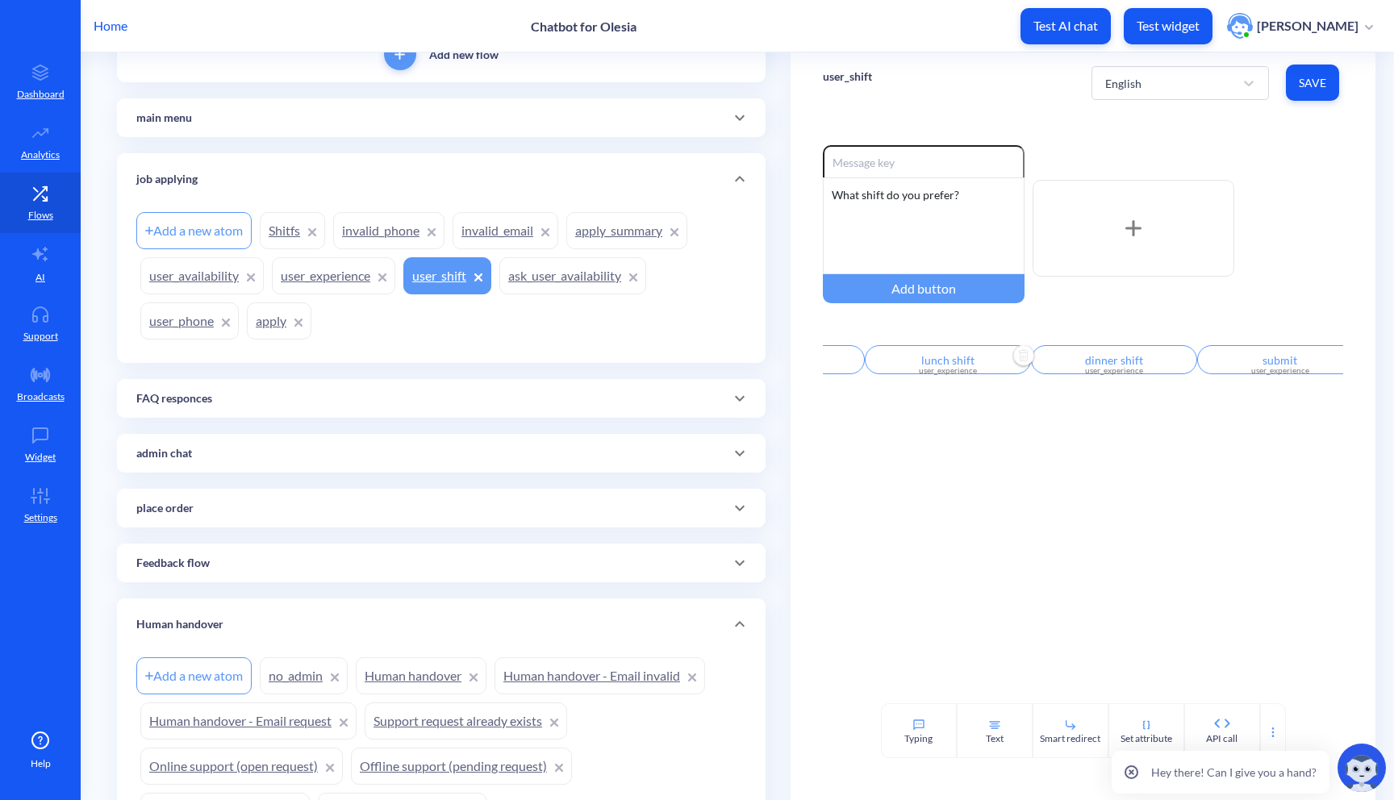
scroll to position [0, 0]
click at [900, 375] on div "user_experience" at bounding box center [906, 371] width 147 height 12
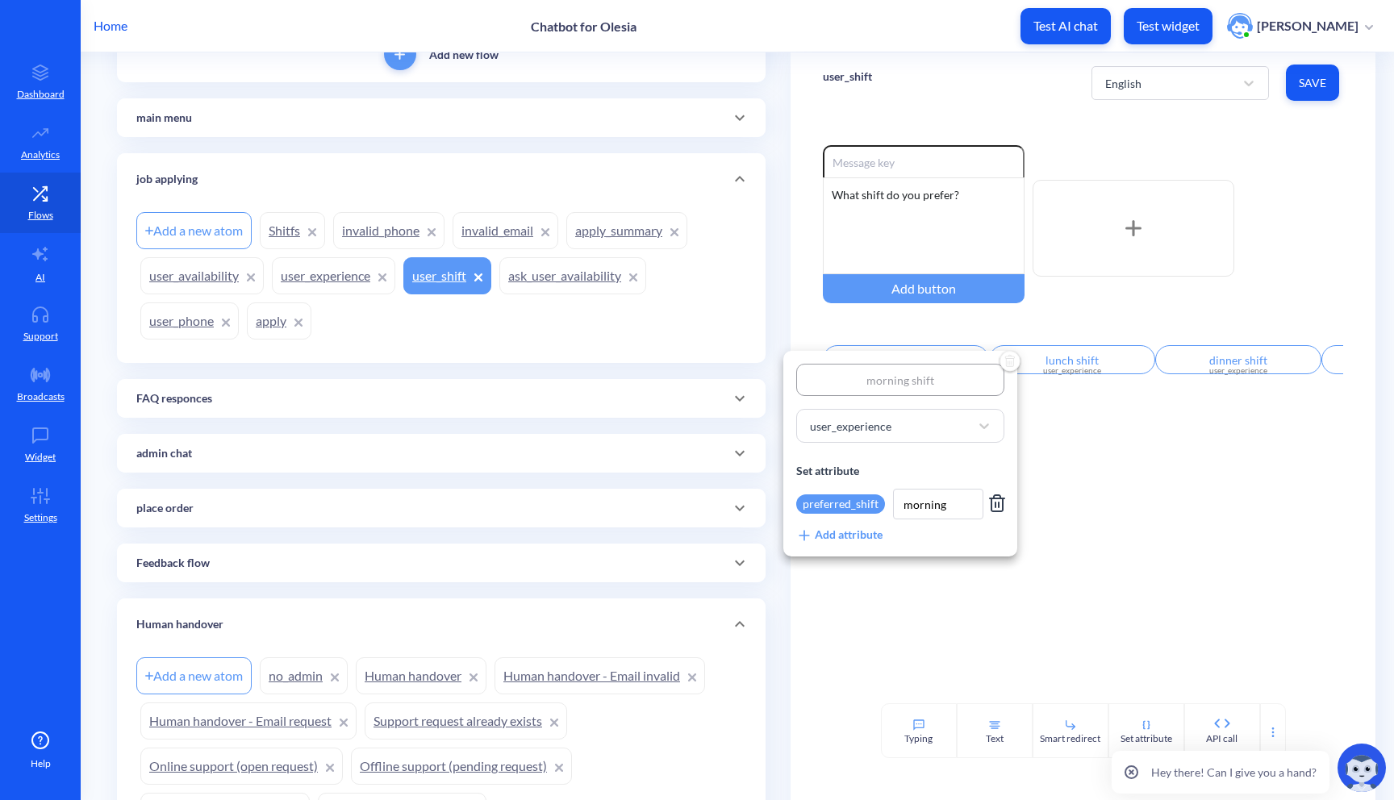
click at [844, 498] on div "preferred_shift" at bounding box center [840, 504] width 89 height 19
type input "morning"
click at [926, 511] on input "morning" at bounding box center [938, 504] width 90 height 31
type input "true"
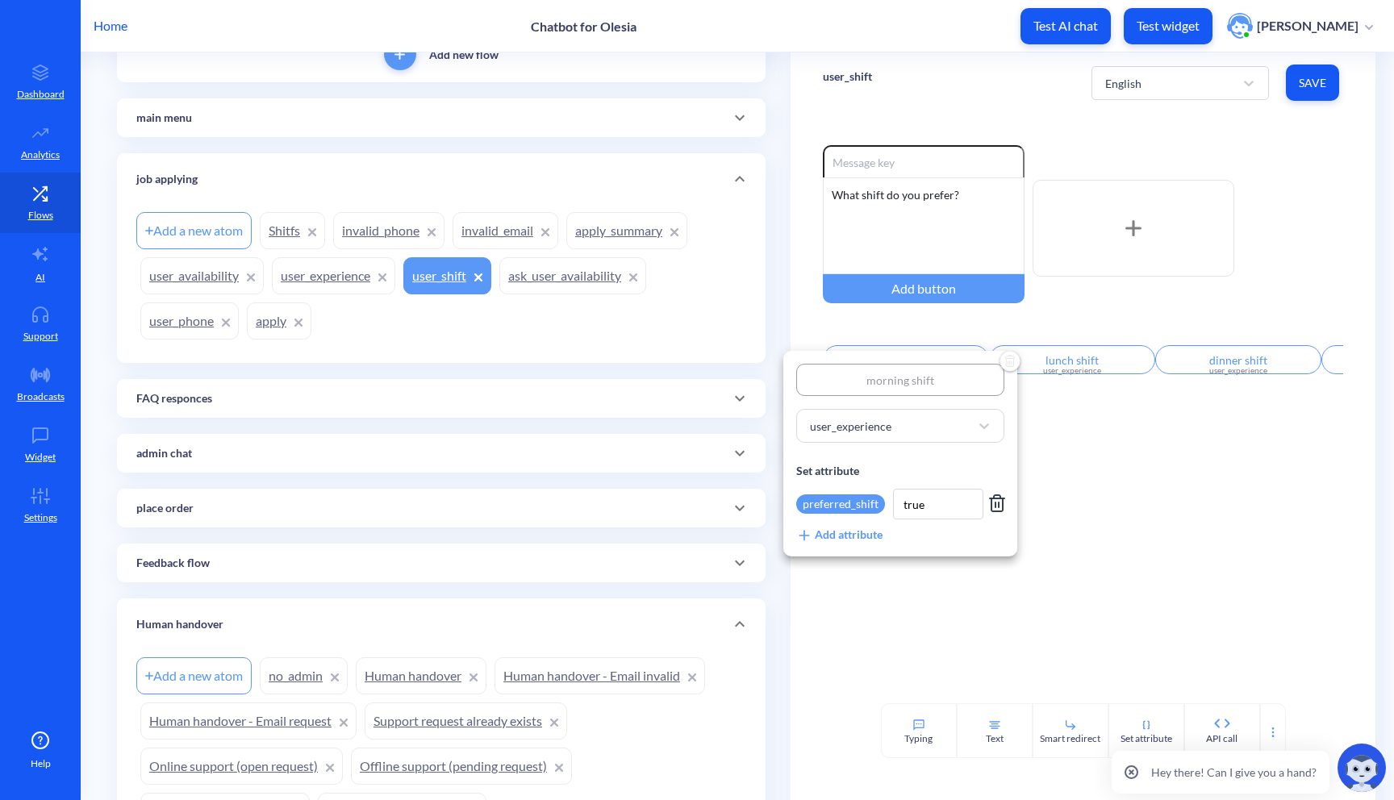
click at [870, 505] on div "preferred_shift" at bounding box center [840, 504] width 89 height 19
type input "morning"
click at [842, 562] on p "morning" at bounding box center [834, 562] width 56 height 19
click at [1075, 371] on div at bounding box center [697, 400] width 1394 height 800
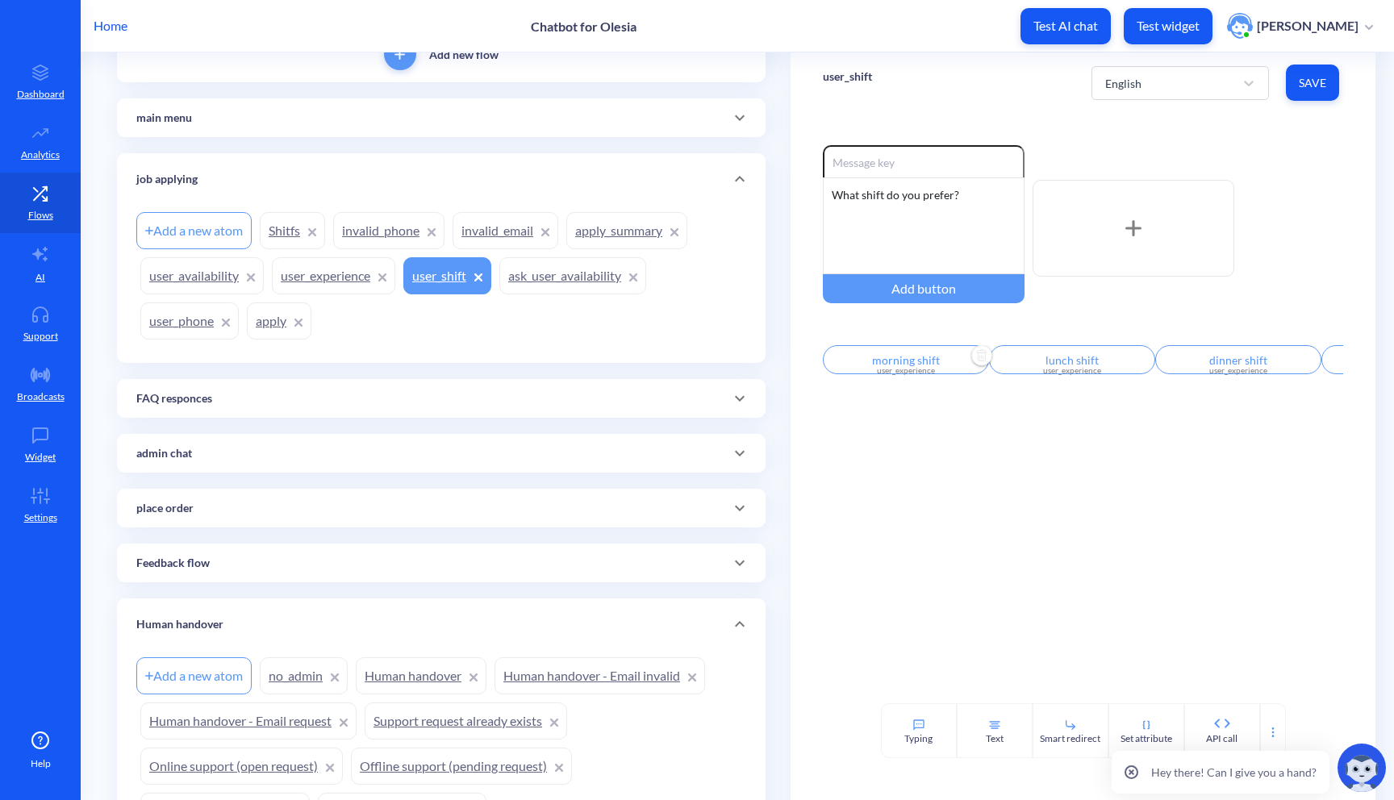
click at [901, 373] on div "user_experience" at bounding box center [906, 371] width 147 height 12
click at [1075, 426] on div at bounding box center [697, 400] width 1394 height 800
click at [1054, 375] on div "user_experience" at bounding box center [1072, 371] width 147 height 12
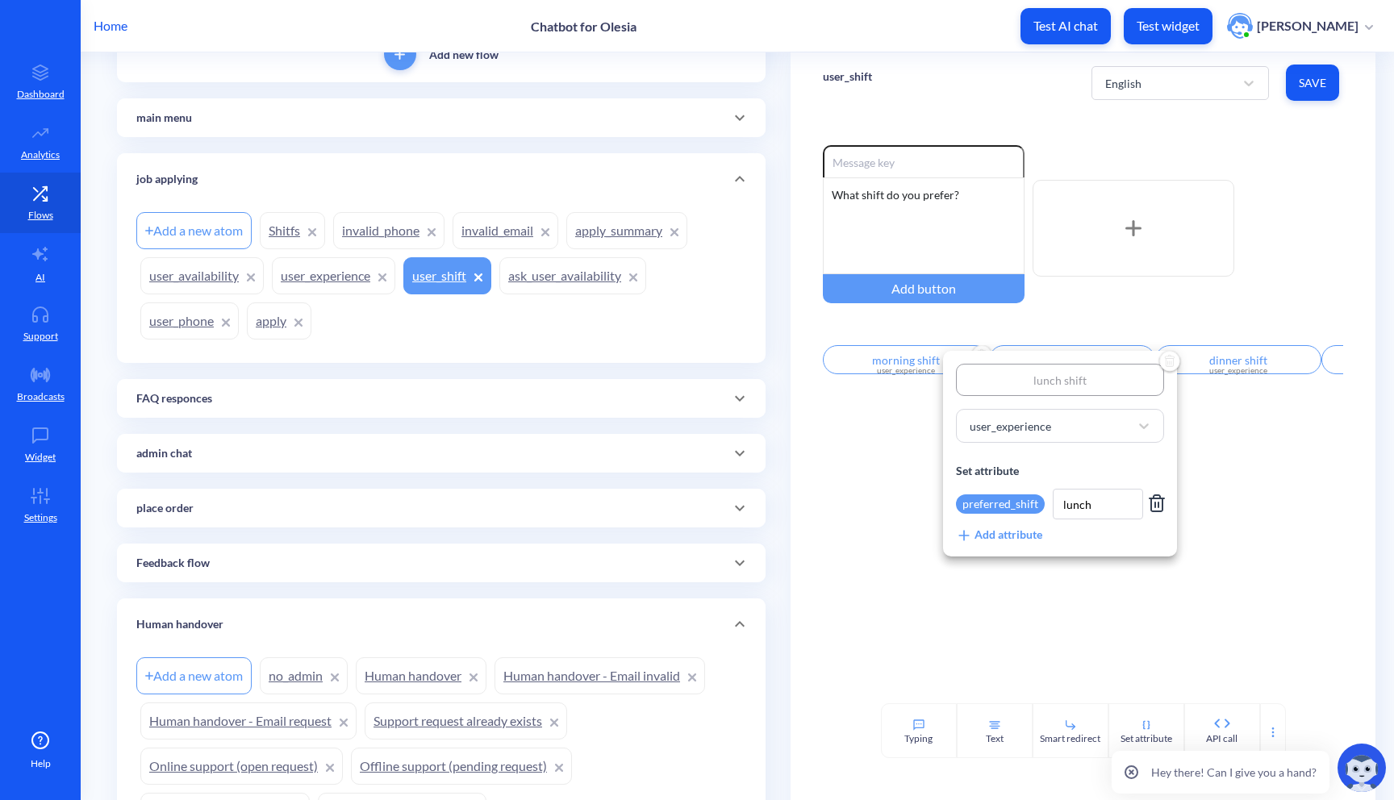
click at [1018, 503] on div "preferred_shift" at bounding box center [1000, 504] width 89 height 19
type input "lunch"
click at [1097, 507] on input "lunch" at bounding box center [1098, 504] width 90 height 31
click at [1087, 507] on input "lunch" at bounding box center [1098, 504] width 90 height 31
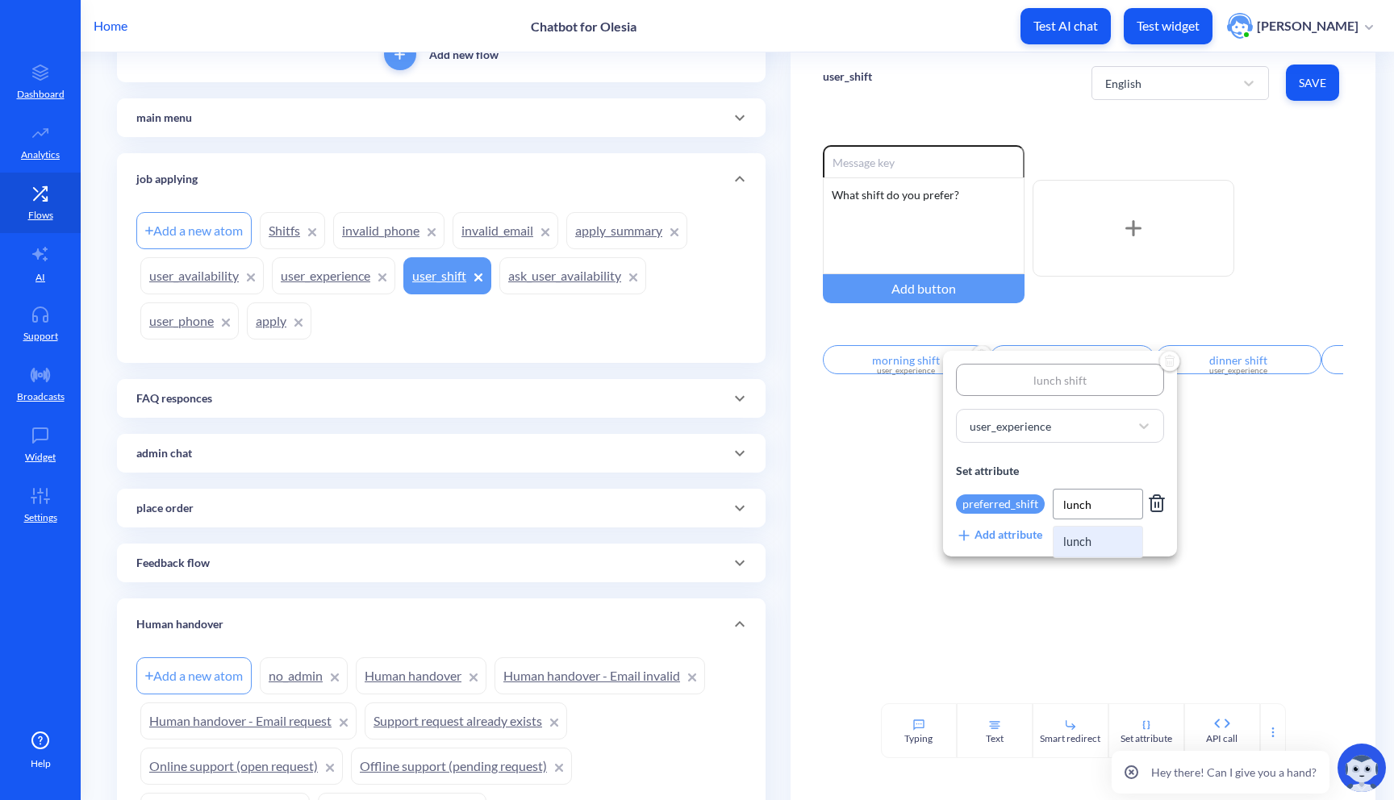
click at [1087, 507] on input "lunch" at bounding box center [1098, 504] width 90 height 31
click at [1027, 503] on div "preferred_shift" at bounding box center [1000, 504] width 89 height 19
type input "lunch"
click at [1017, 565] on div "Create new attribute: lunch" at bounding box center [1036, 552] width 161 height 52
click at [1074, 510] on input "lunch" at bounding box center [1098, 504] width 90 height 31
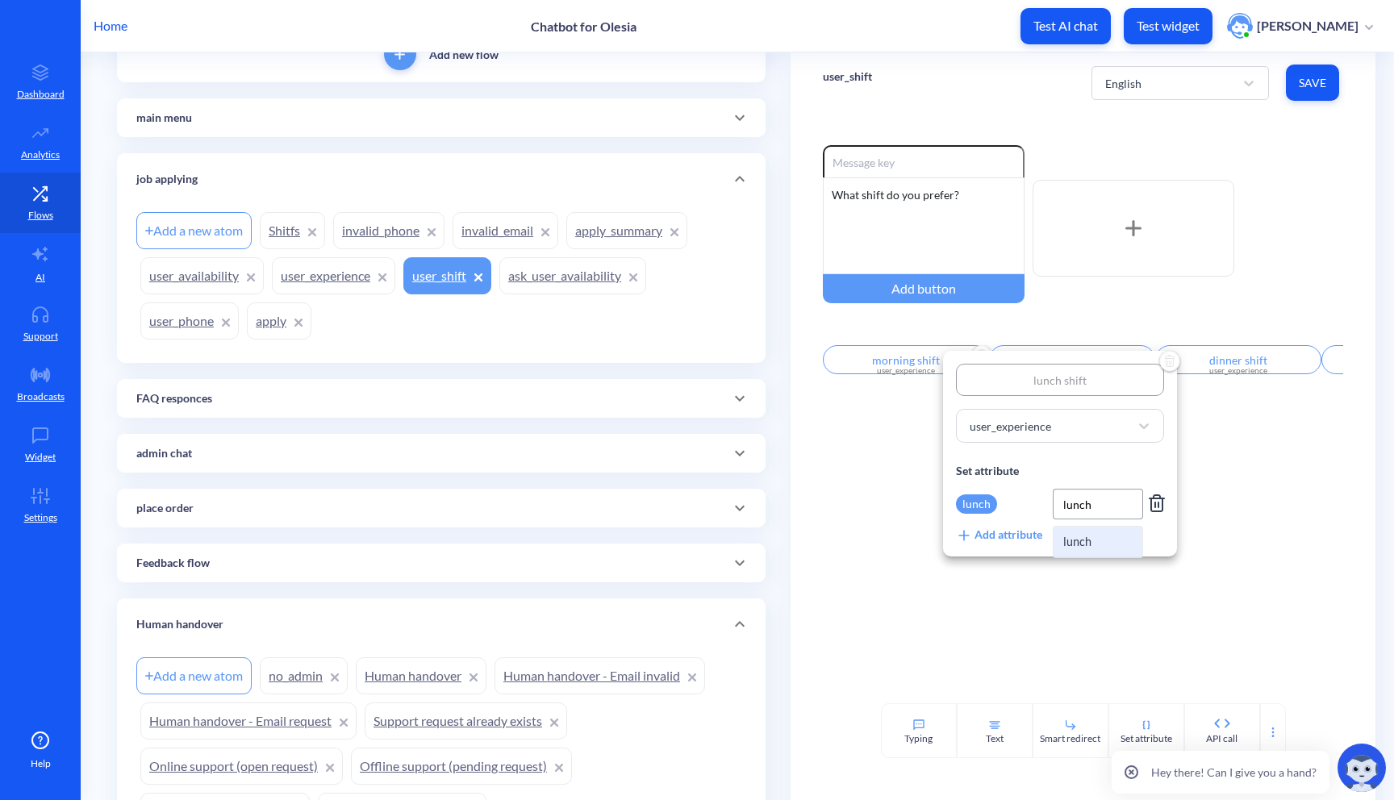
click at [1074, 510] on input "lunch" at bounding box center [1098, 504] width 90 height 31
type input "true"
click at [1229, 613] on div at bounding box center [697, 400] width 1394 height 800
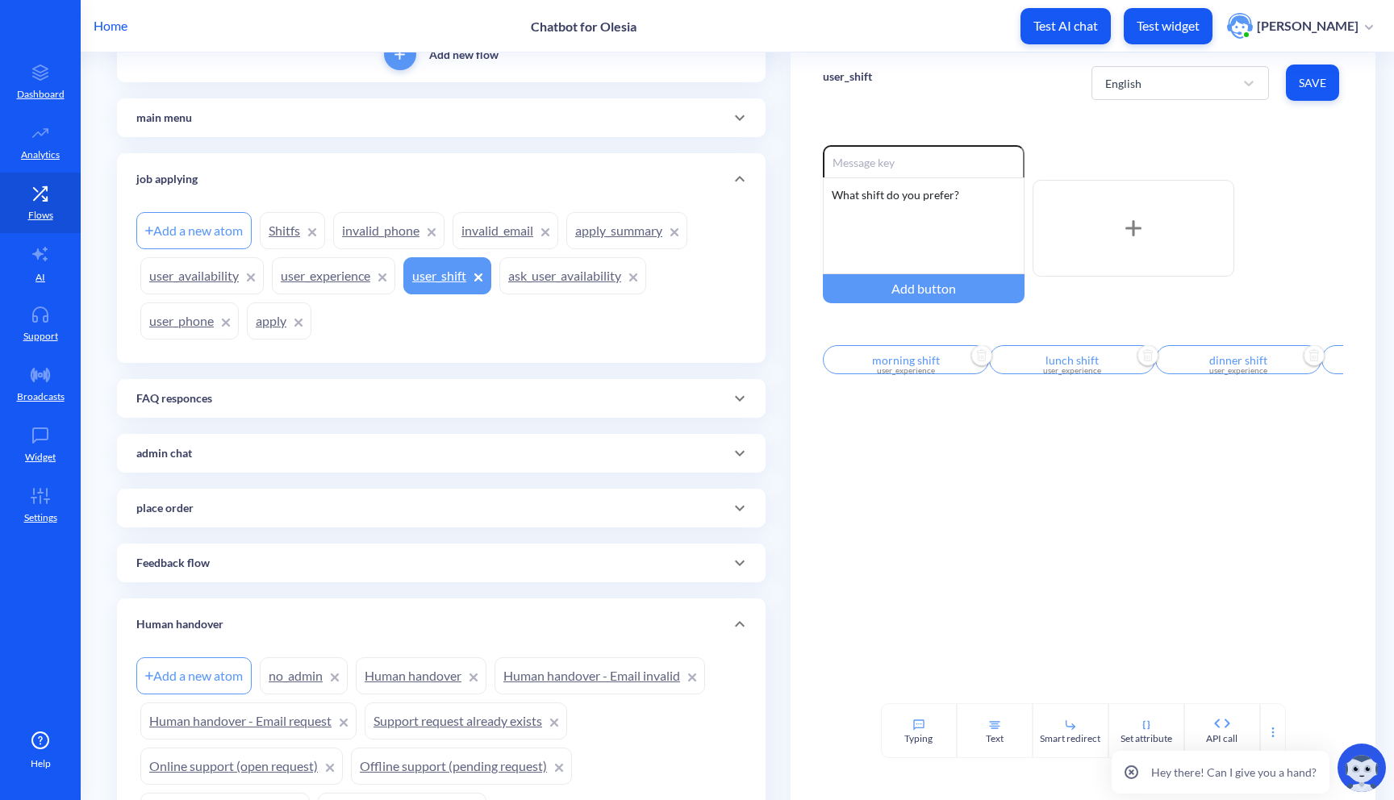
click at [1179, 374] on div "user_experience" at bounding box center [1238, 371] width 147 height 12
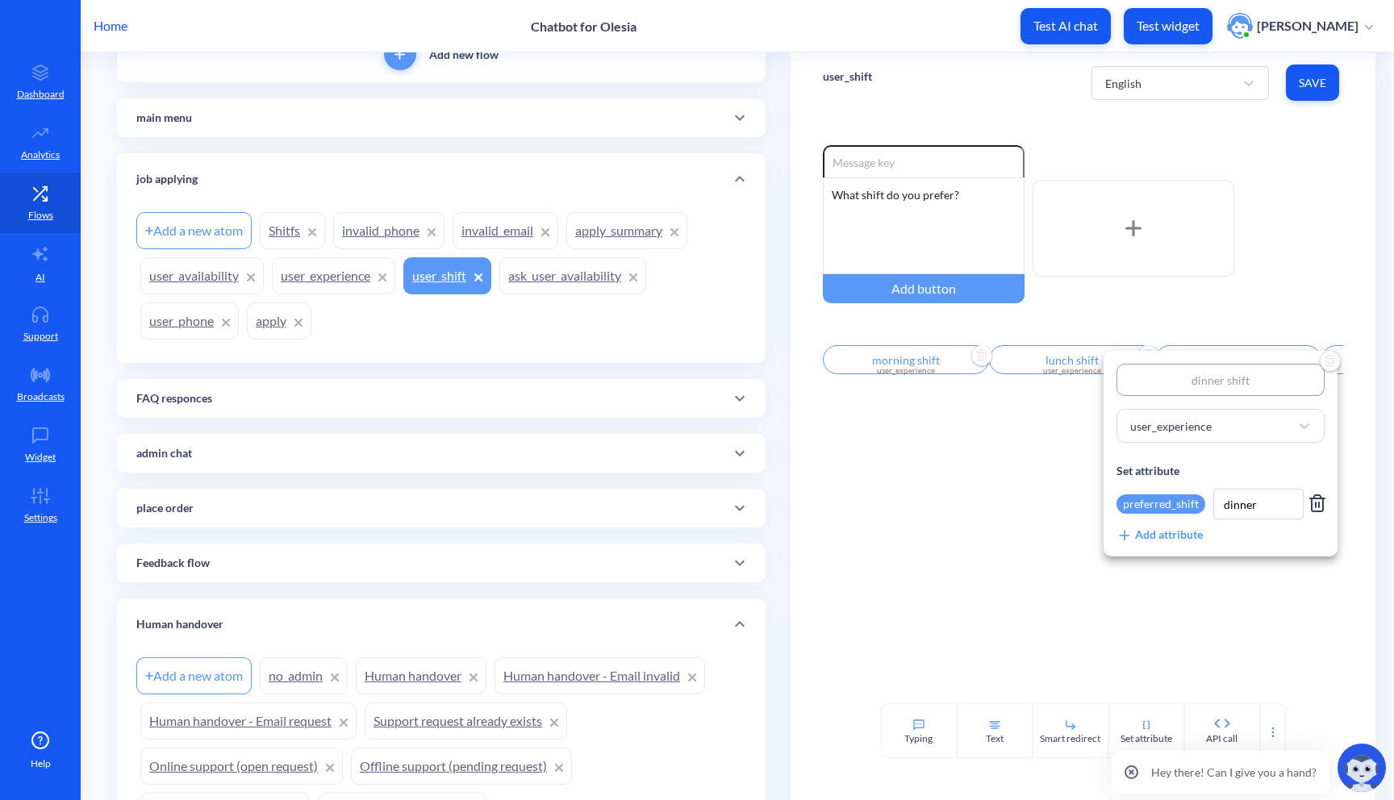
click at [1168, 508] on div "preferred_shift" at bounding box center [1161, 504] width 89 height 19
type input "dinner"
click at [1164, 560] on p "dinner" at bounding box center [1149, 562] width 46 height 19
click at [1246, 498] on input "dinner" at bounding box center [1258, 504] width 90 height 31
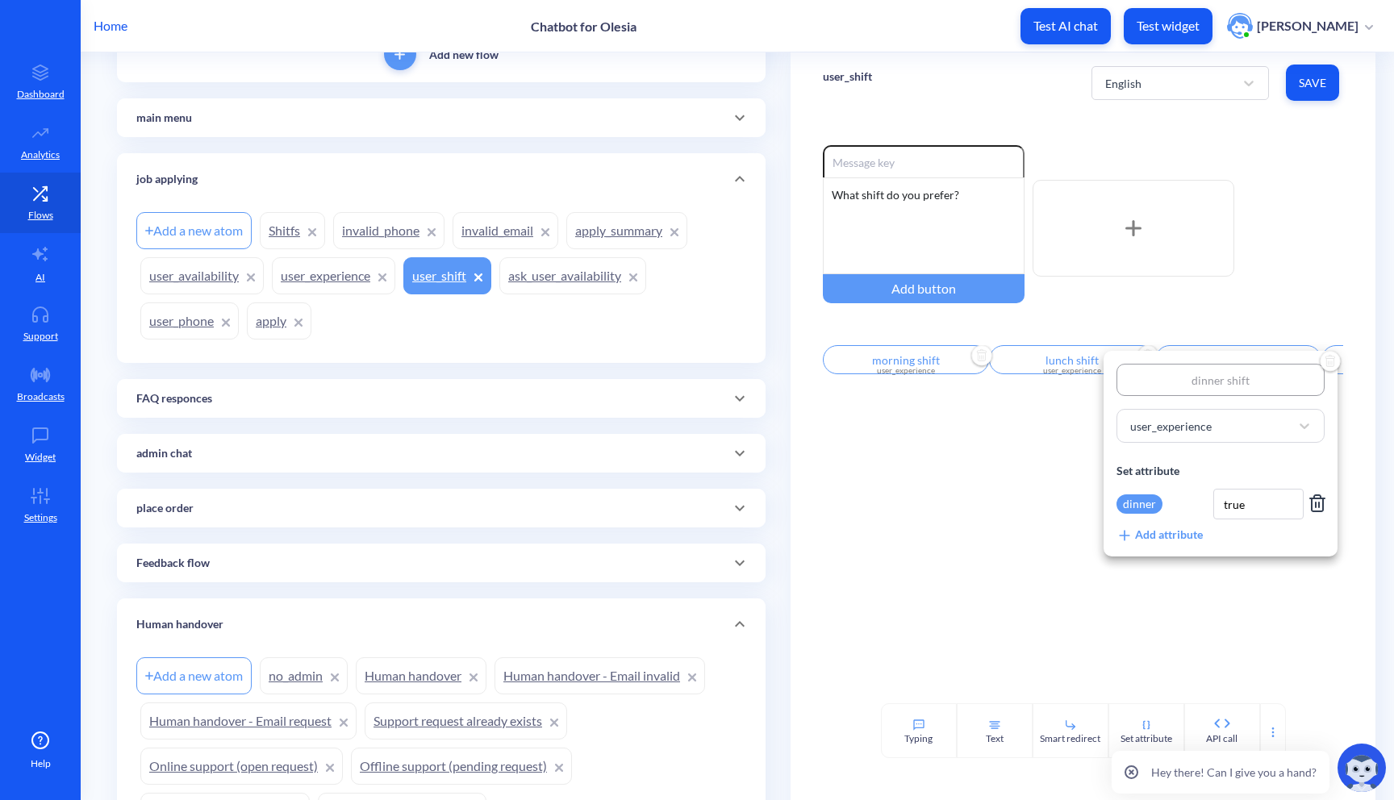
type input "true"
click at [1308, 590] on div at bounding box center [697, 400] width 1394 height 800
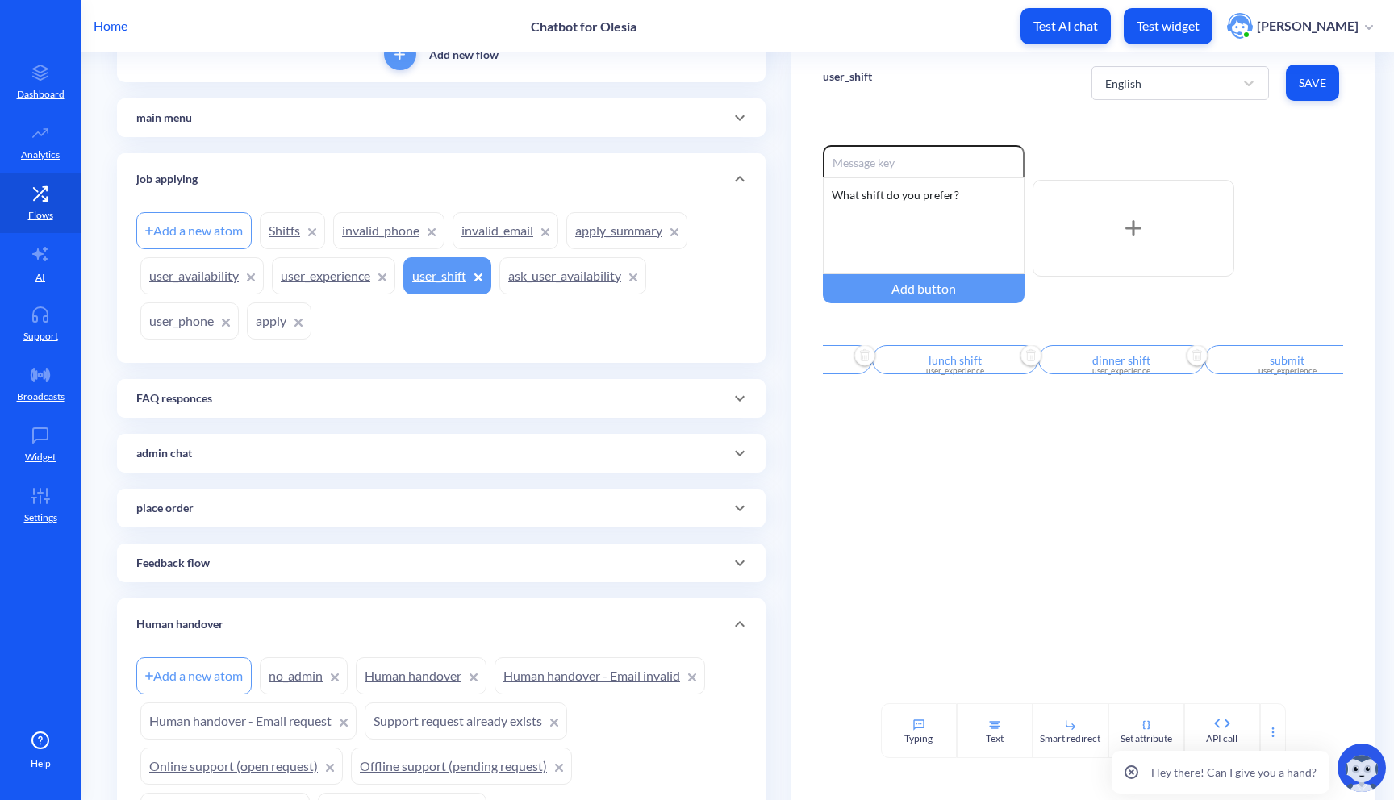
scroll to position [0, 274]
click at [1130, 366] on input "submit" at bounding box center [1130, 359] width 166 height 29
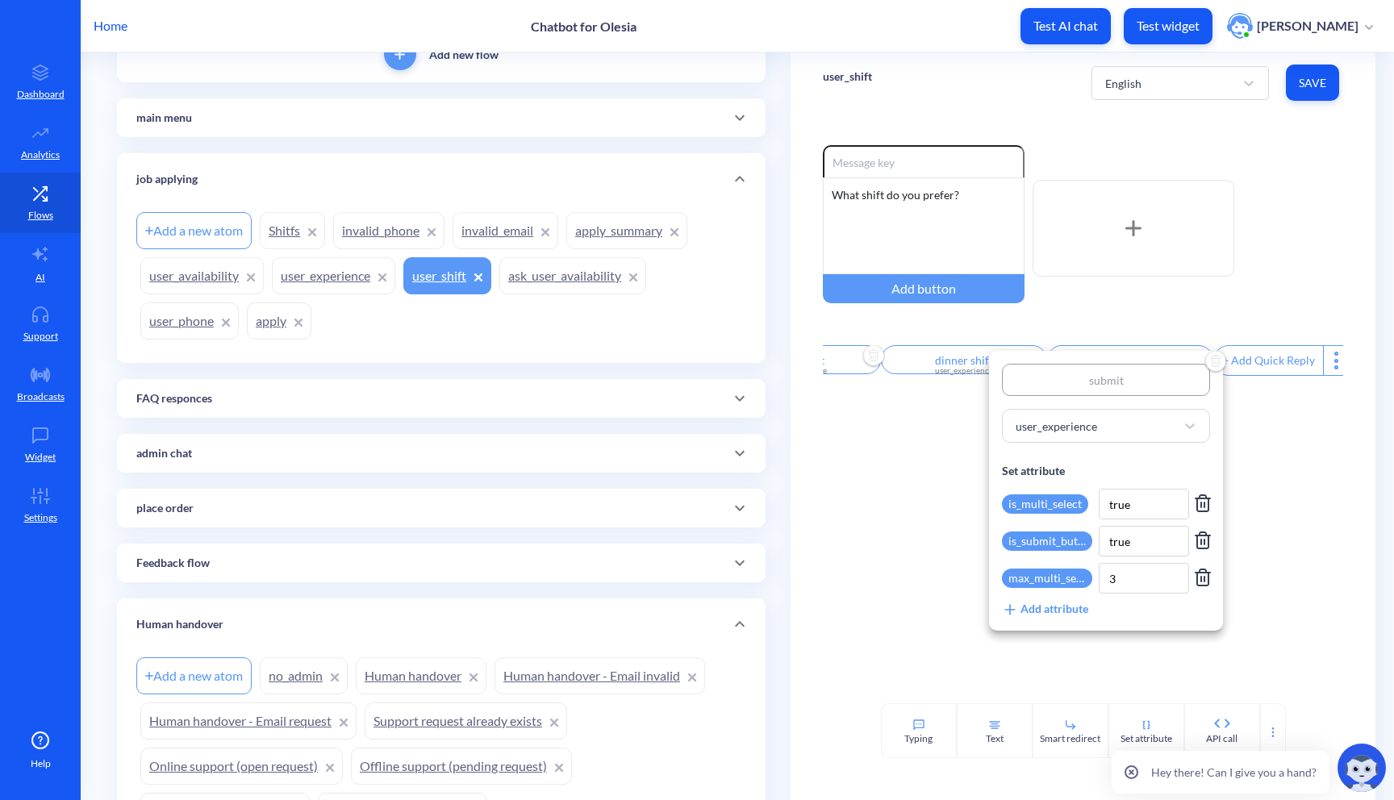
click at [1051, 604] on div "Add attribute" at bounding box center [1045, 609] width 86 height 18
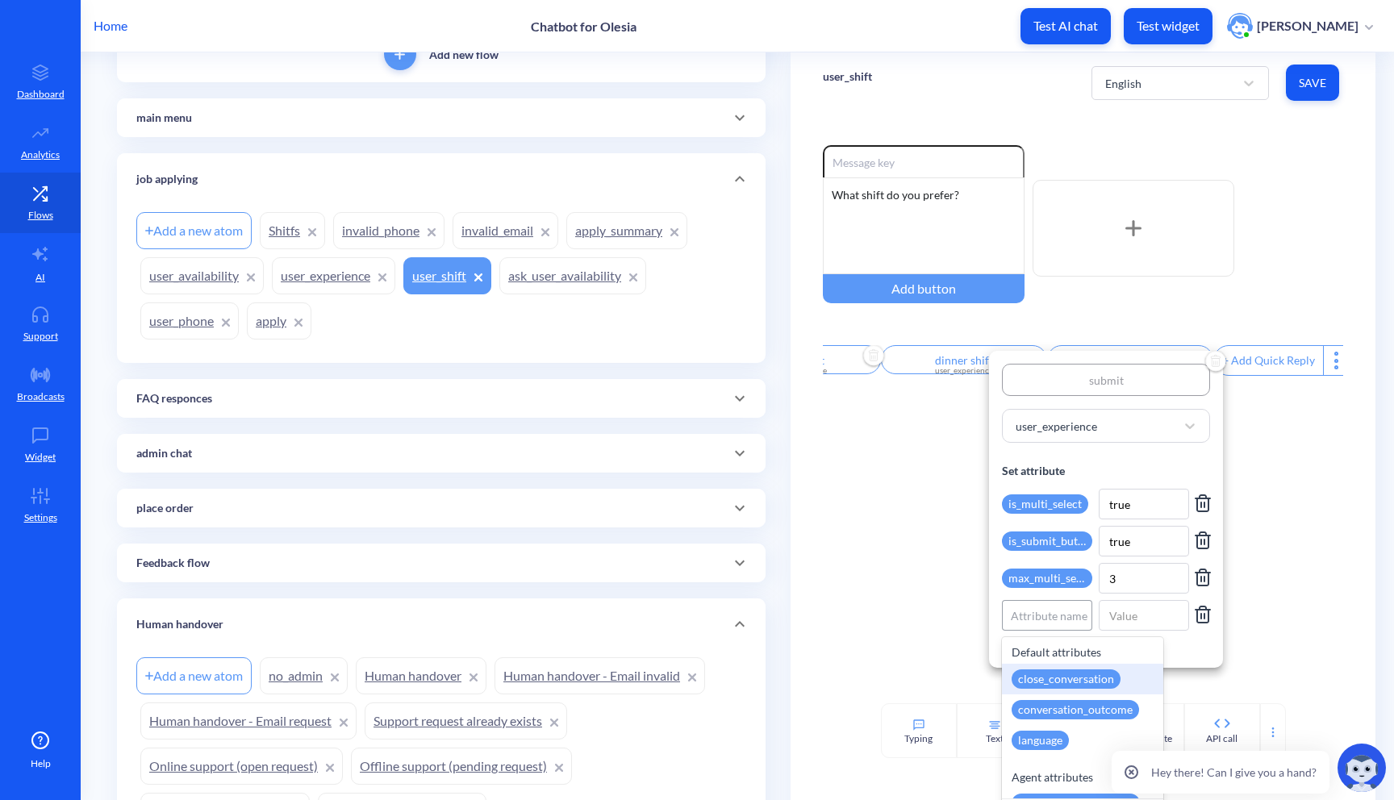
click at [1050, 616] on div "Attribute name" at bounding box center [1049, 616] width 77 height 17
type input "su"
click at [1040, 618] on div "su" at bounding box center [1047, 615] width 89 height 29
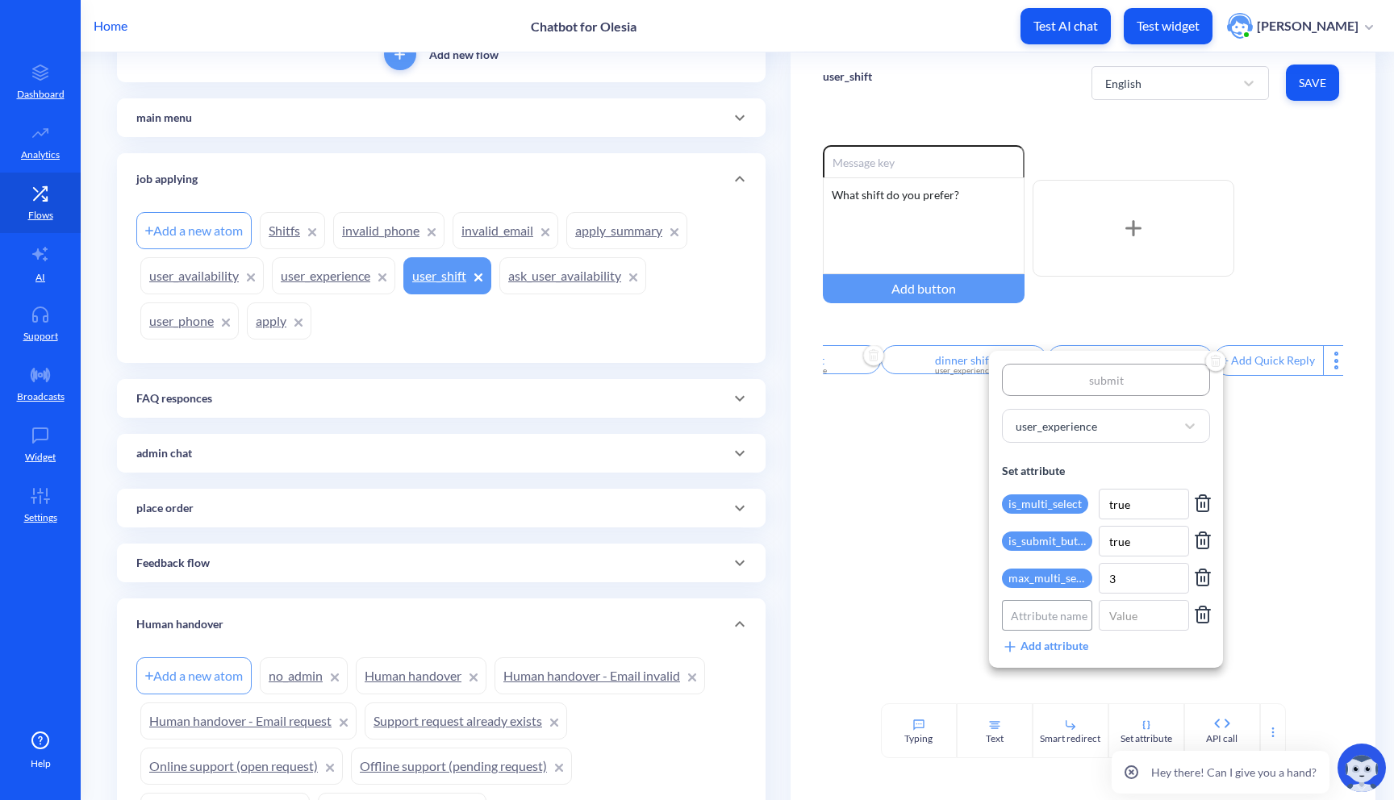
click at [1040, 618] on div "Attribute name" at bounding box center [1049, 616] width 77 height 17
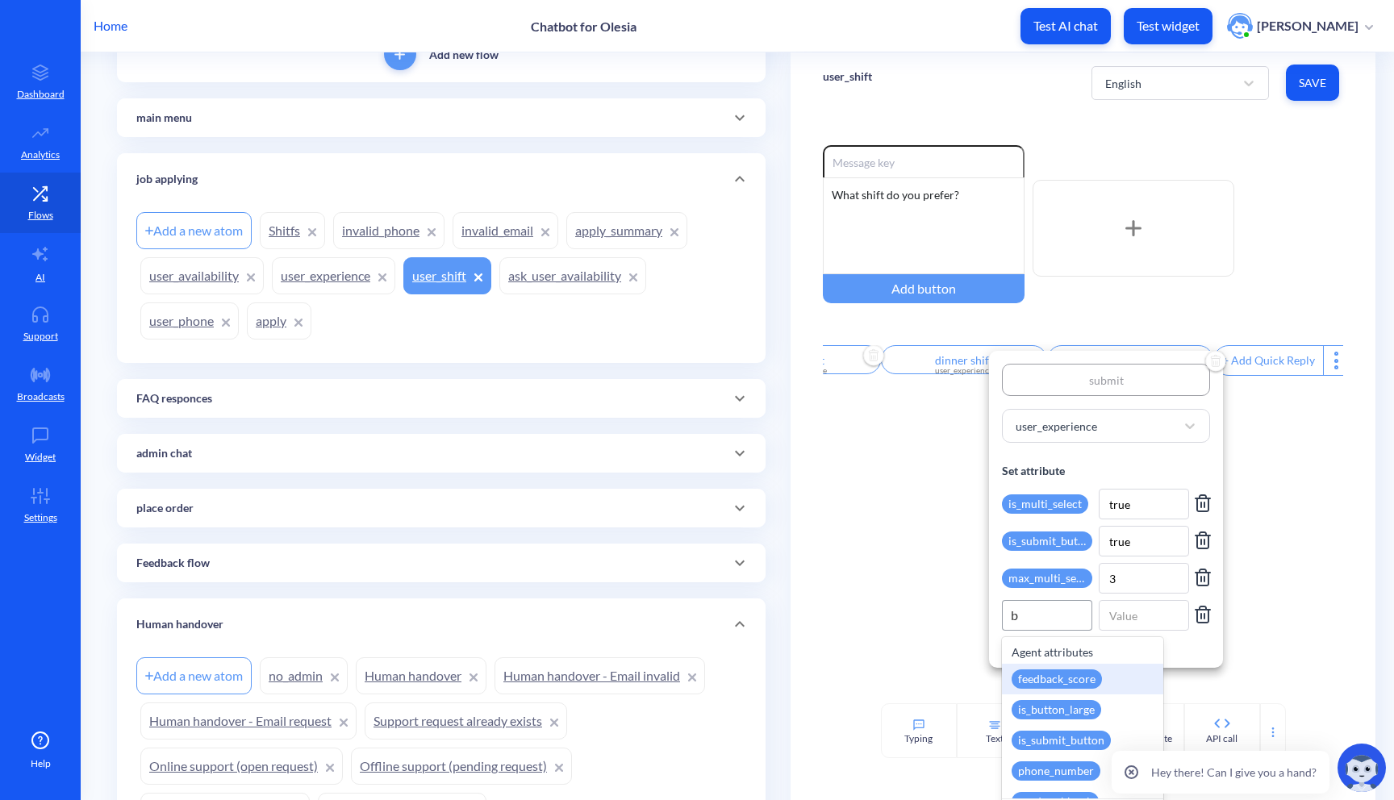
type input "bu"
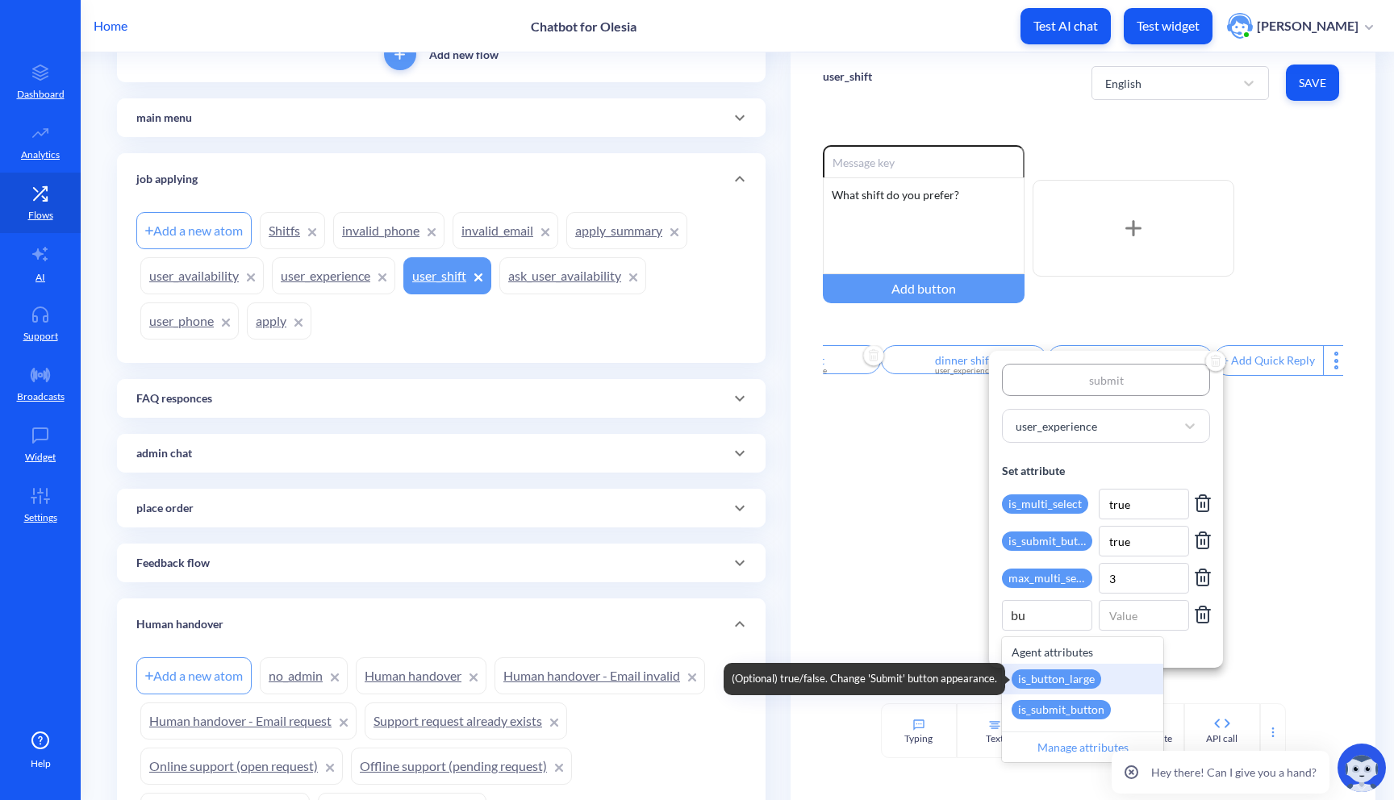
click at [1076, 681] on div "is_button_large" at bounding box center [1057, 679] width 90 height 19
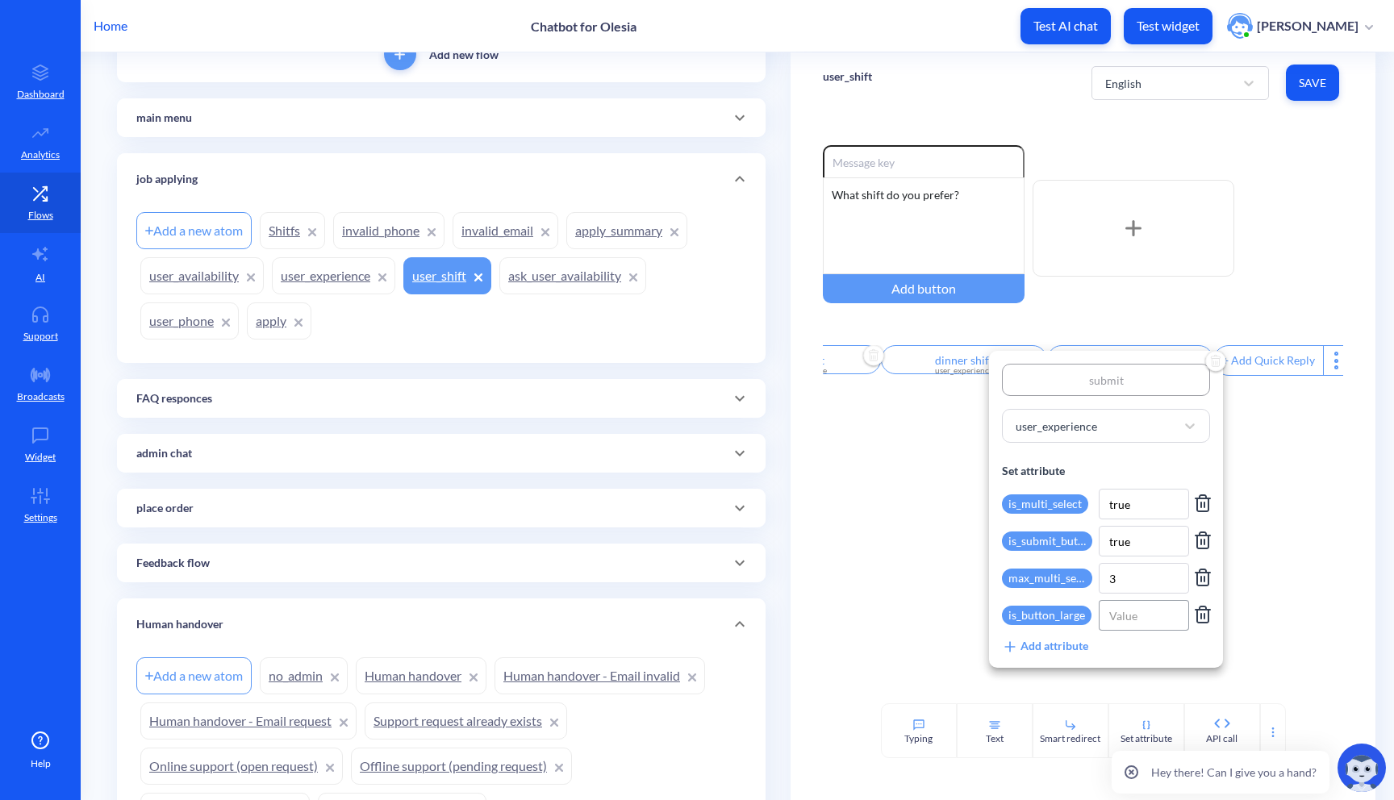
click at [1136, 623] on input at bounding box center [1144, 615] width 90 height 31
type input "true"
click at [1287, 599] on div at bounding box center [697, 400] width 1394 height 800
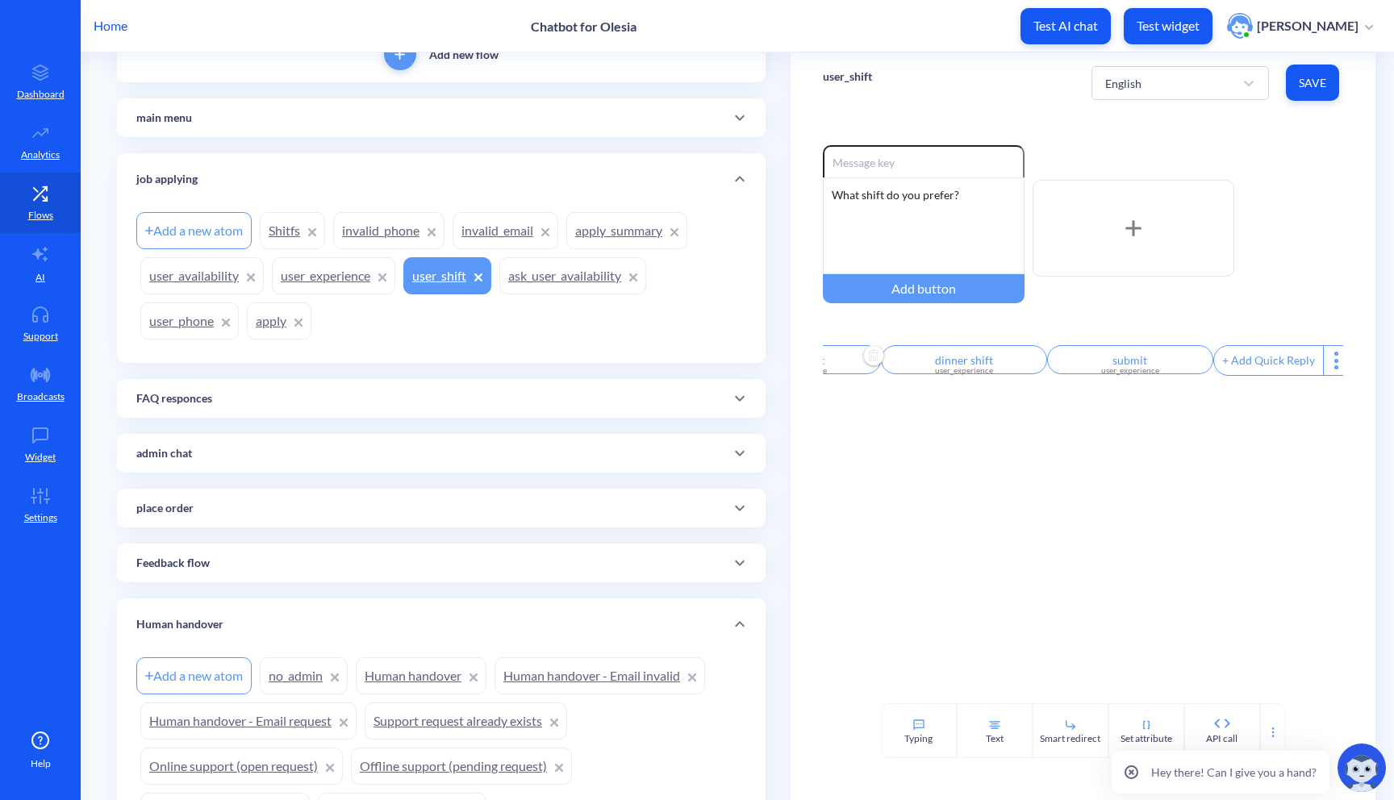
click at [1301, 82] on span "Save" at bounding box center [1312, 83] width 27 height 16
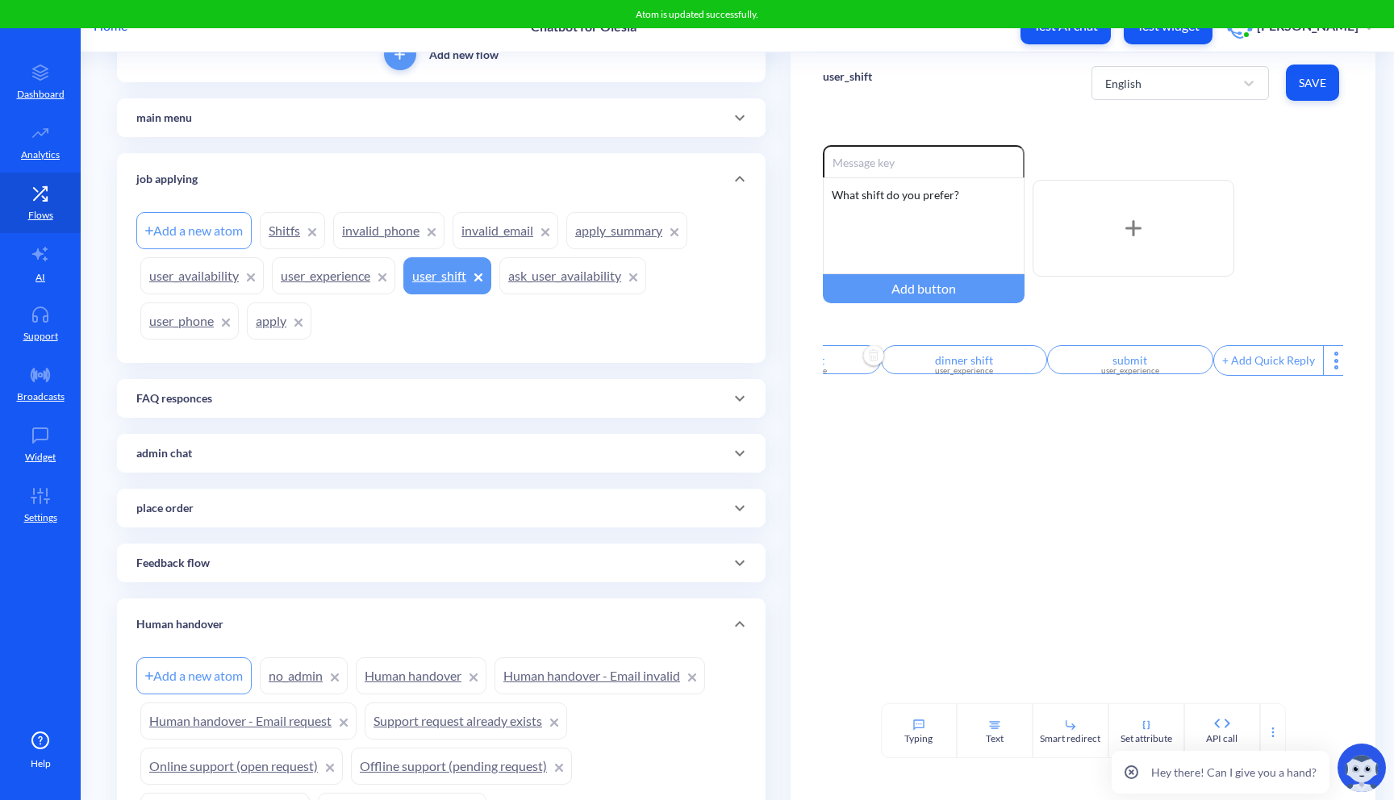
click at [194, 315] on link "user_phone" at bounding box center [189, 321] width 98 height 37
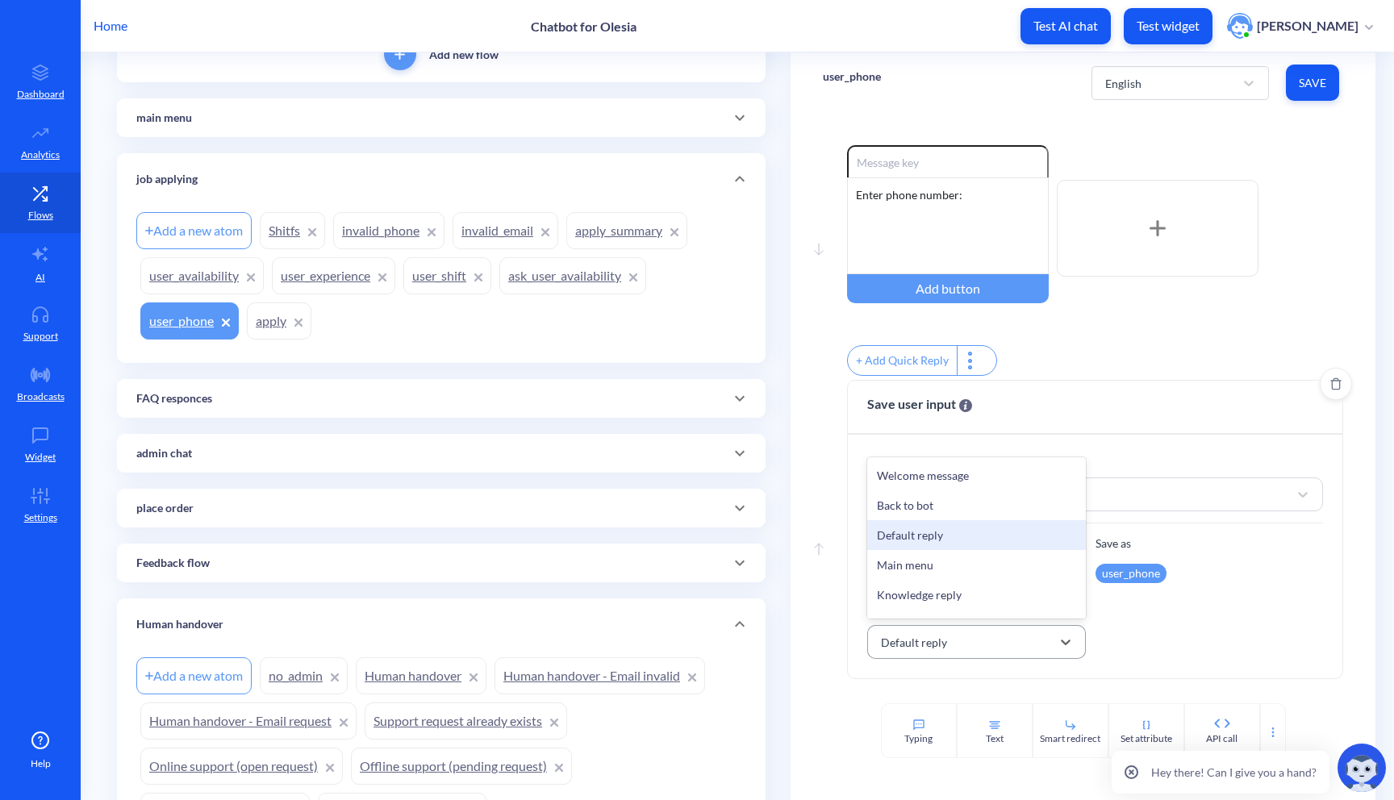
click at [941, 657] on div "Default reply" at bounding box center [962, 642] width 179 height 29
type input "in"
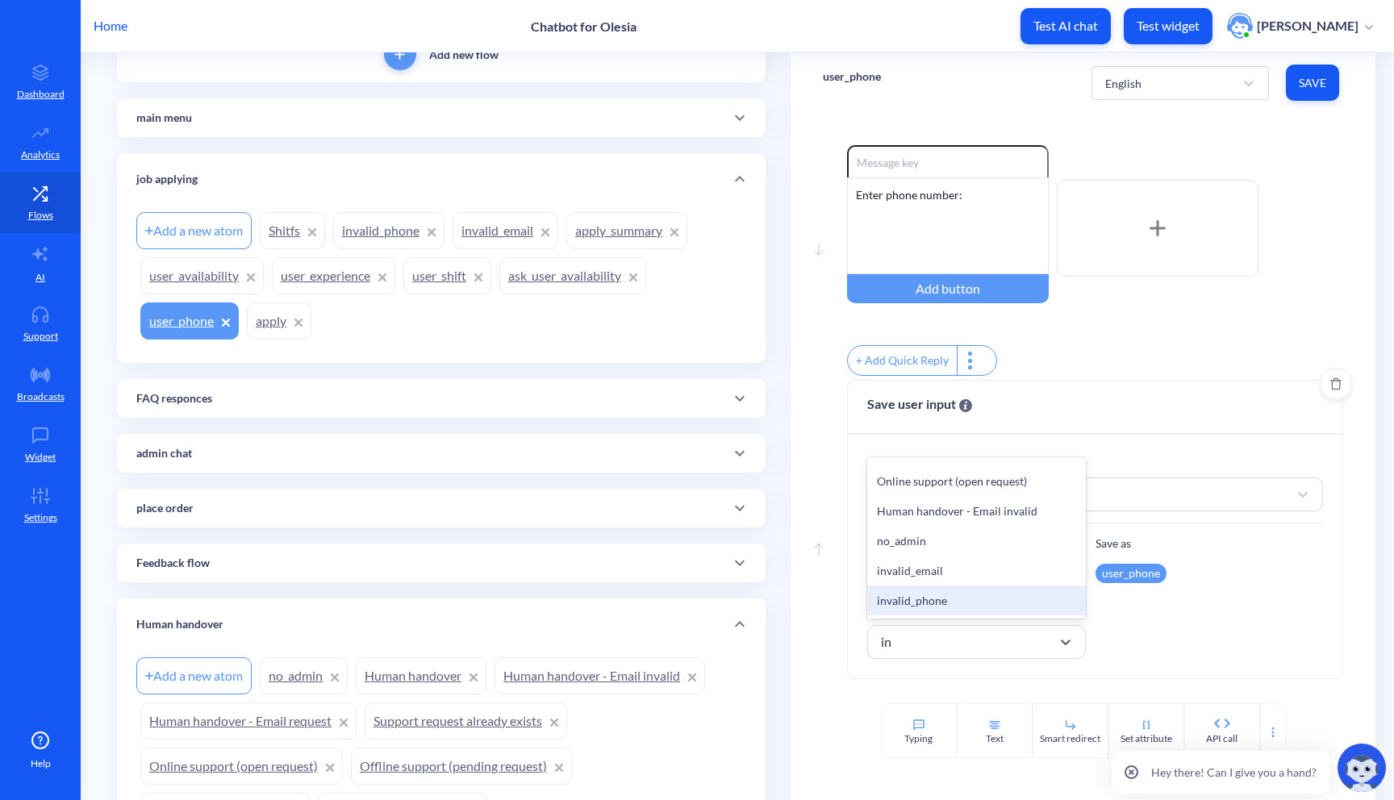
click at [921, 599] on div "invalid_phone" at bounding box center [976, 601] width 219 height 30
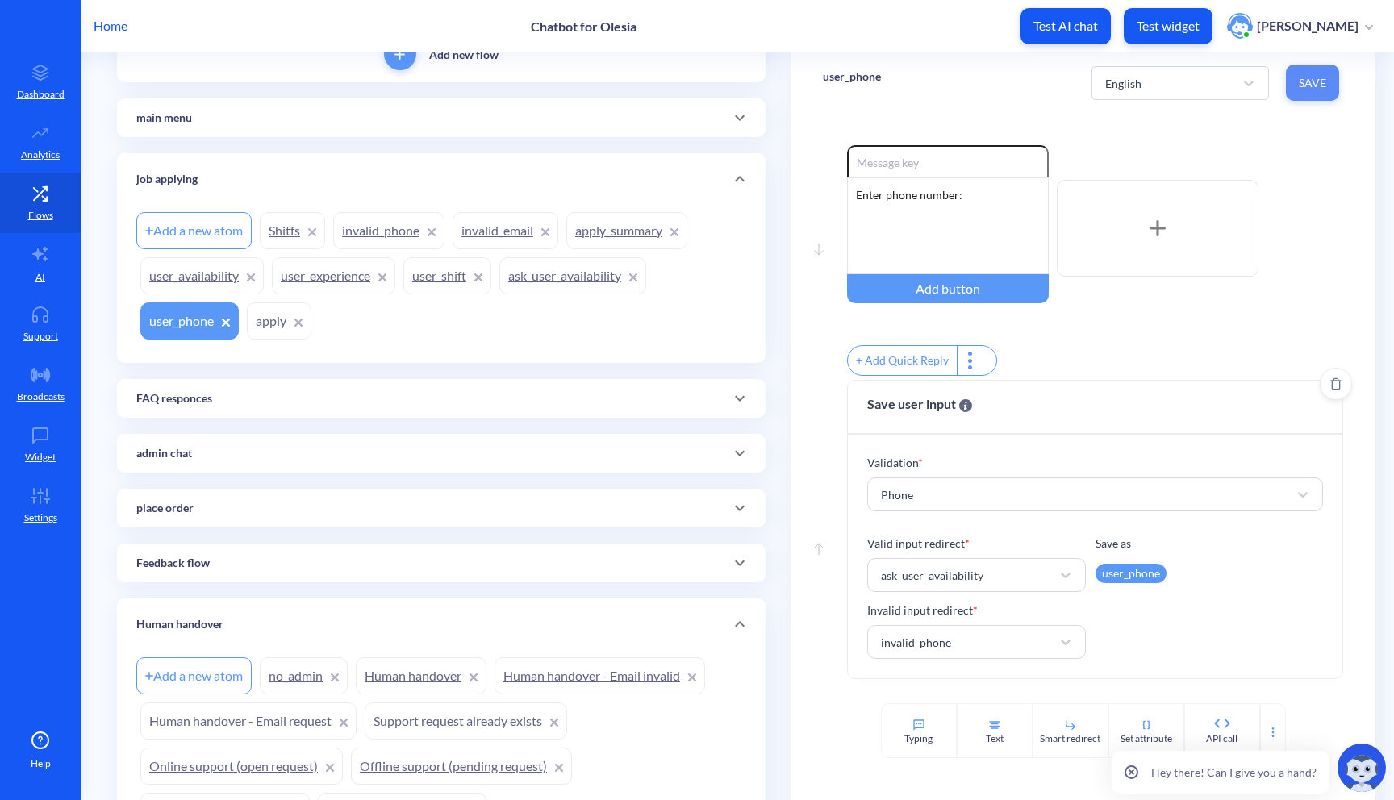
click at [1310, 98] on button "Save" at bounding box center [1312, 83] width 53 height 36
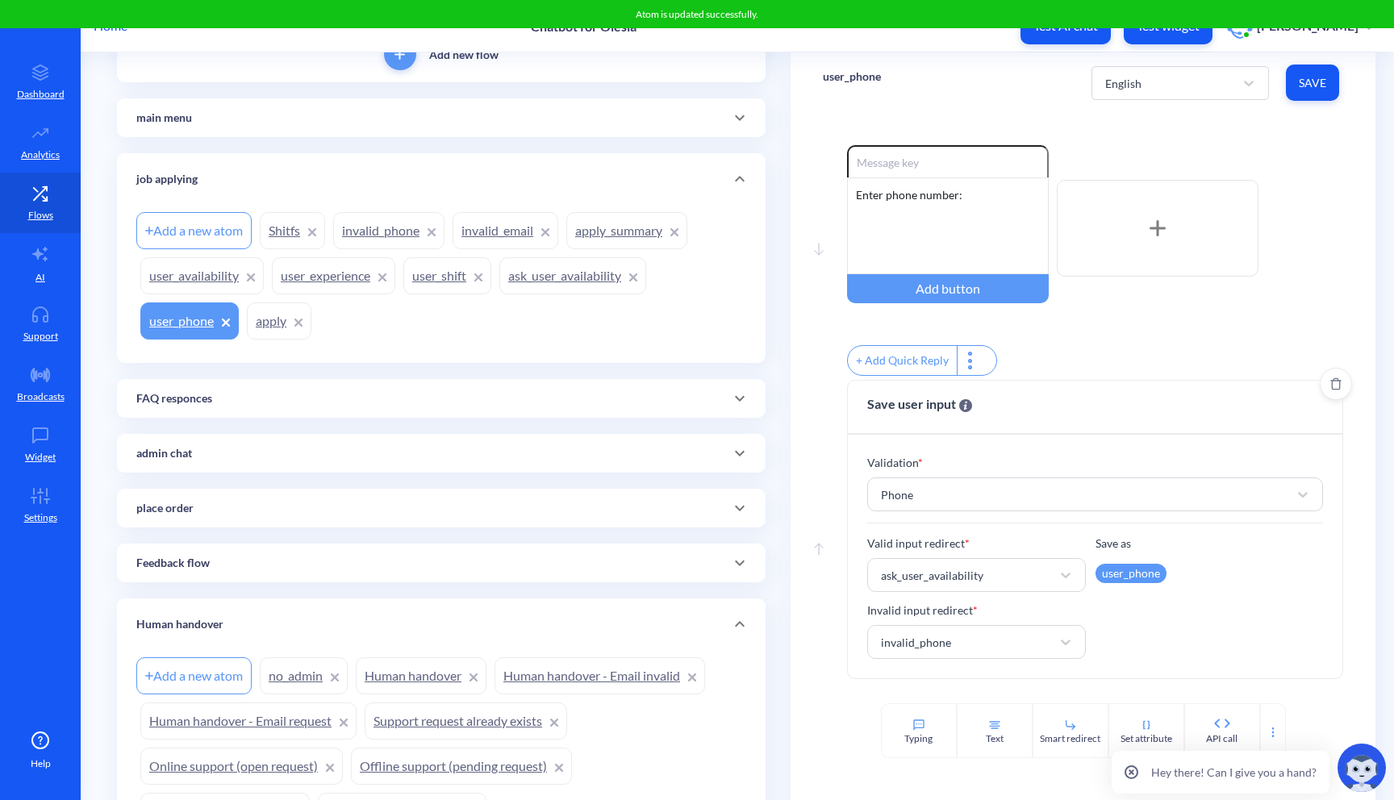
click at [355, 243] on link "invalid_phone" at bounding box center [388, 230] width 111 height 37
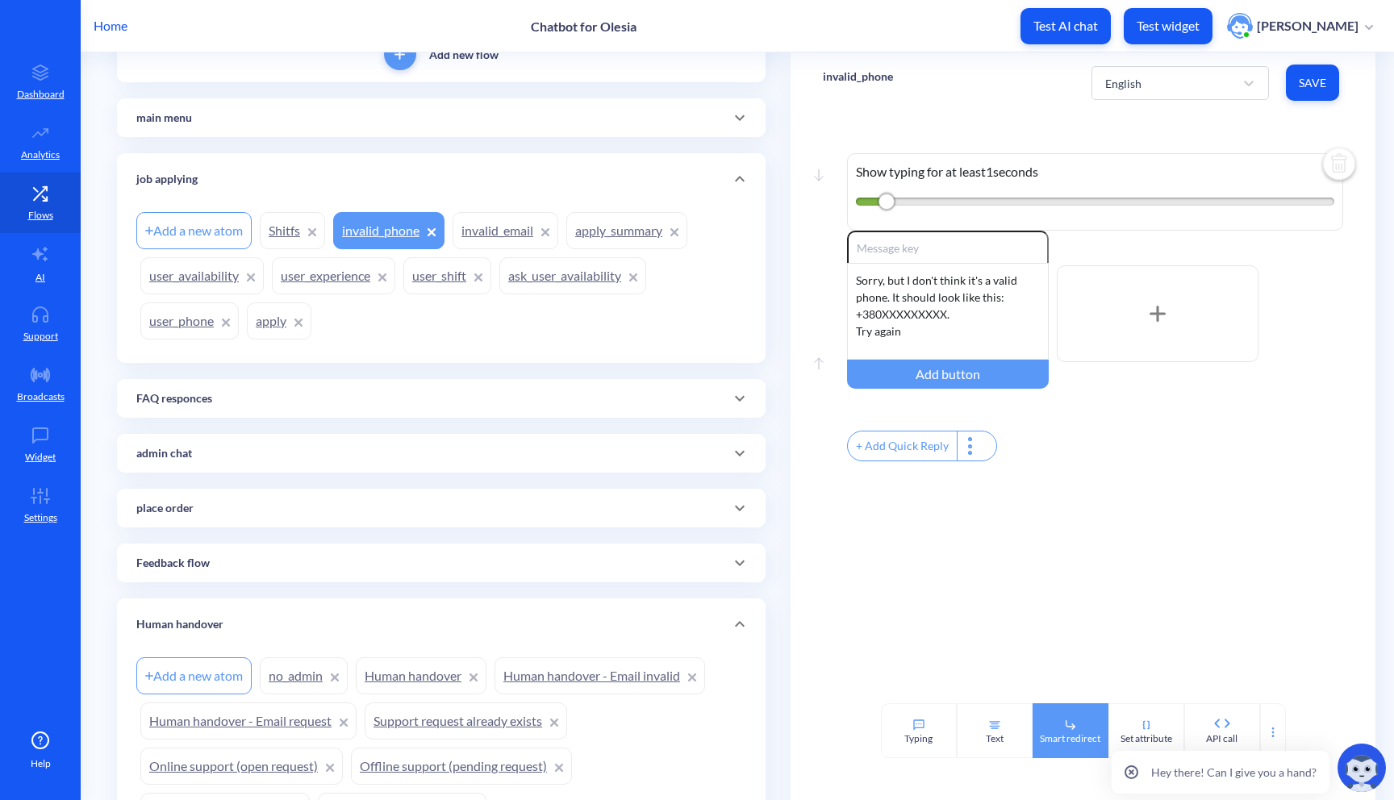
click at [1055, 733] on div "Smart redirect" at bounding box center [1070, 739] width 61 height 15
click at [909, 589] on div "Select..." at bounding box center [899, 580] width 37 height 17
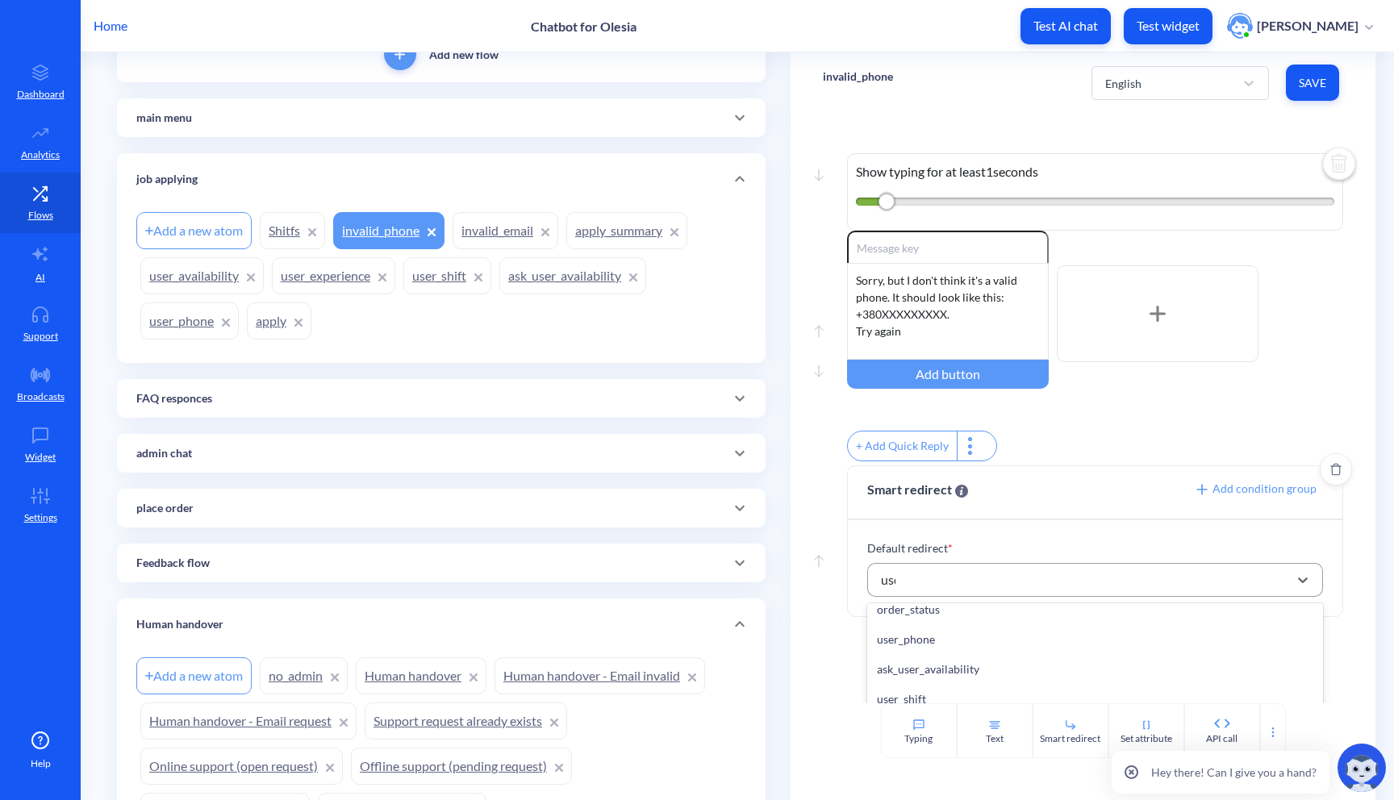
scroll to position [12, 0]
type input "user"
click at [914, 654] on div "user_phone" at bounding box center [1095, 639] width 457 height 30
click at [1306, 76] on span "Save" at bounding box center [1312, 83] width 27 height 16
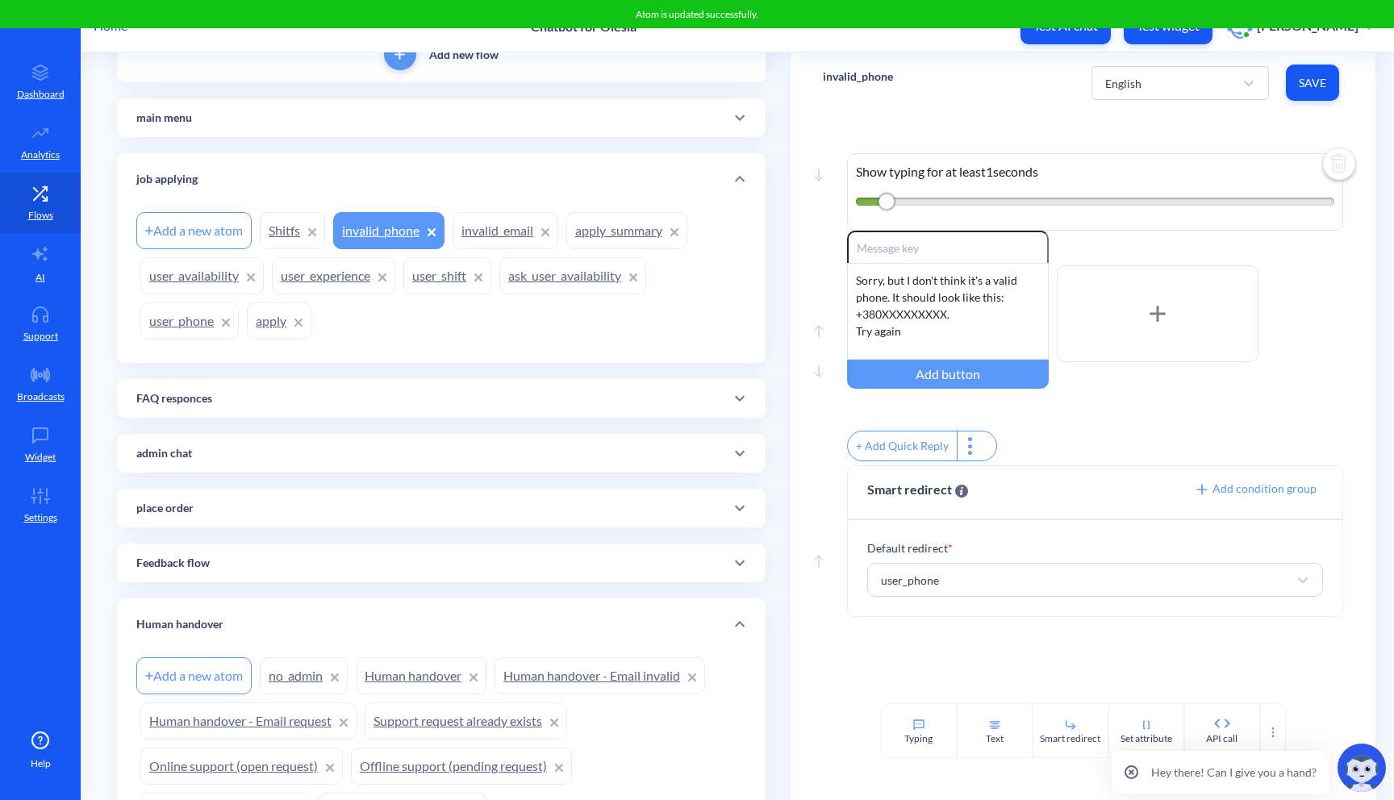
click at [198, 315] on link "user_phone" at bounding box center [189, 321] width 98 height 37
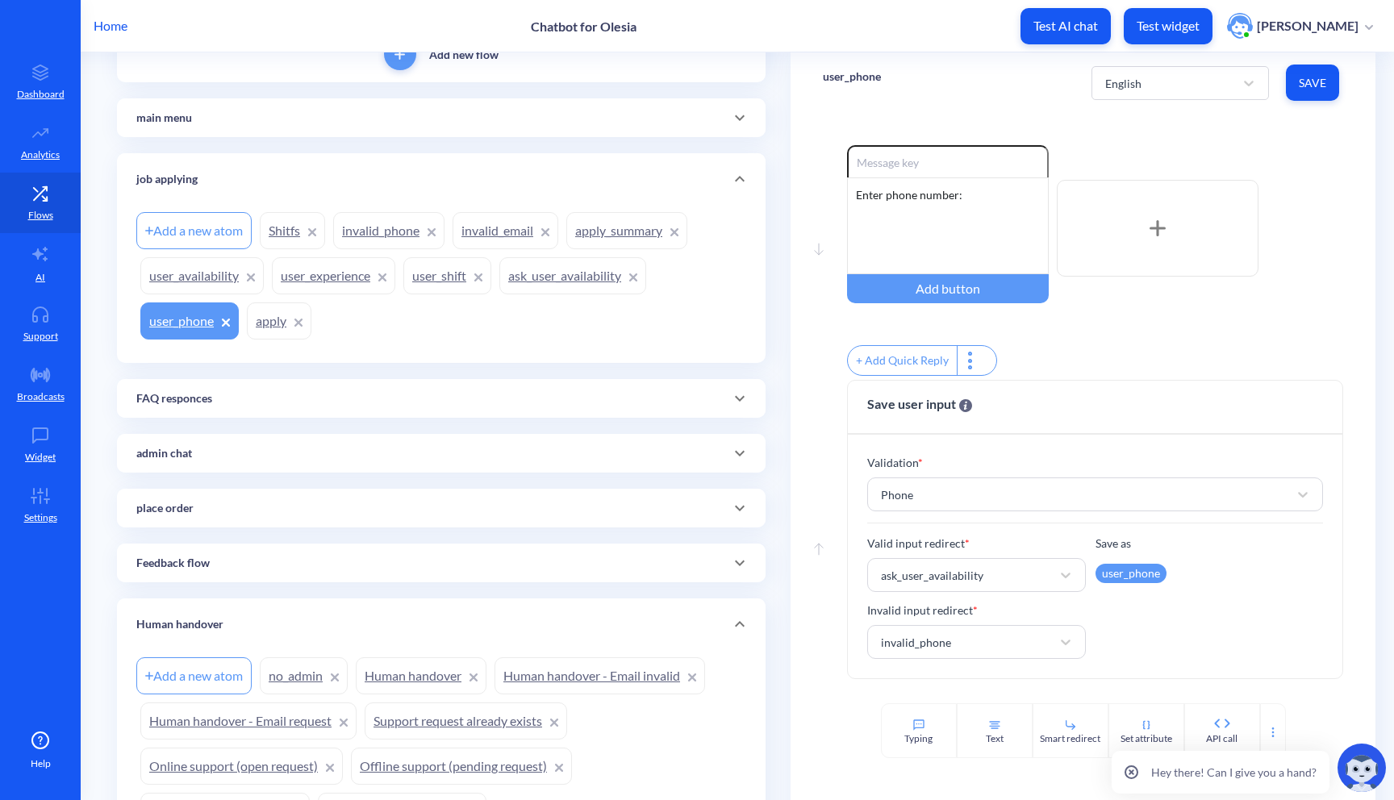
click at [325, 274] on link "user_experience" at bounding box center [333, 275] width 123 height 37
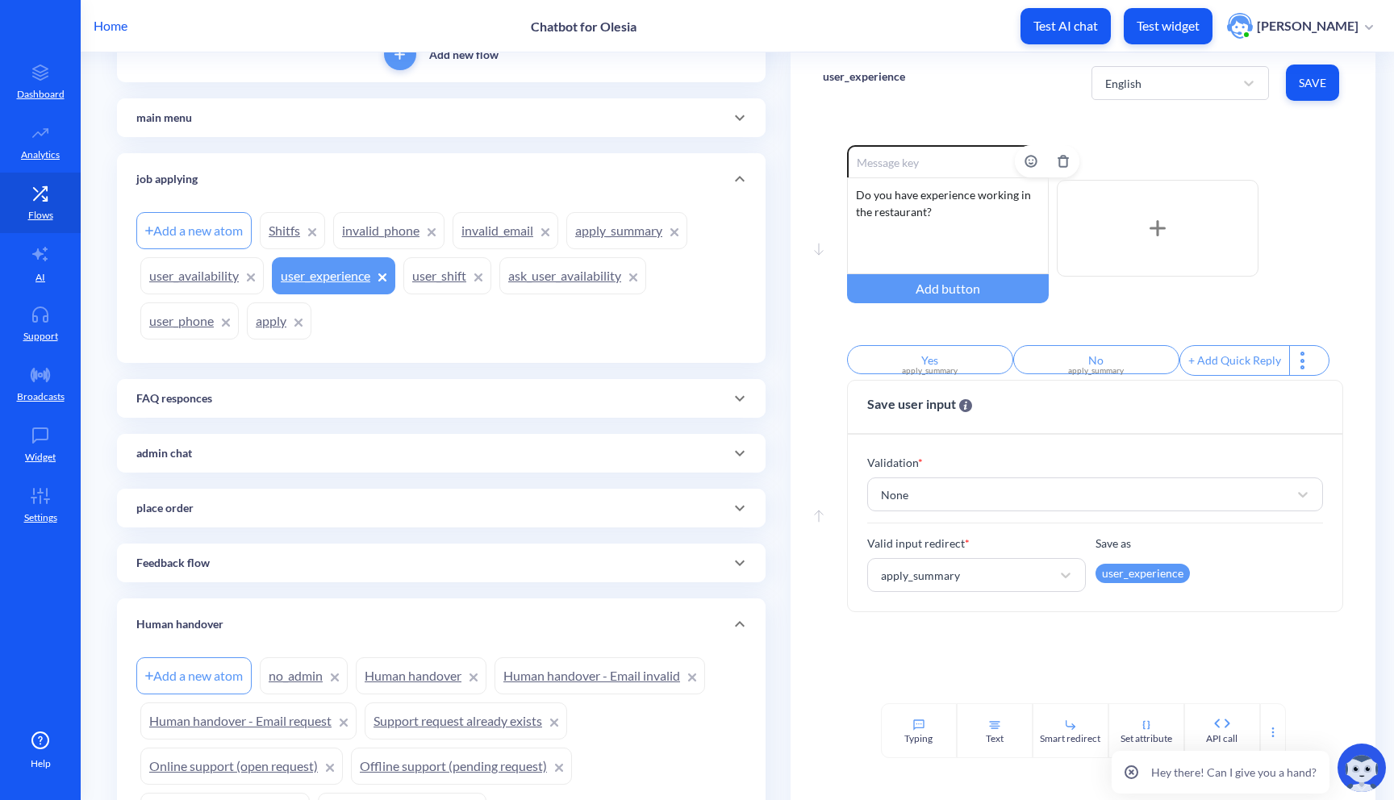
click at [939, 220] on div "Do you have experience working in the restaurant?" at bounding box center [948, 225] width 202 height 97
click at [907, 233] on div "Do you have experience working in the restaurant? You can choose answer ot type…" at bounding box center [948, 225] width 202 height 97
click at [977, 231] on div "Do you have experience working in the restaurant? You can choose answer or type…" at bounding box center [948, 225] width 202 height 97
click at [1301, 91] on button "Save" at bounding box center [1312, 83] width 53 height 36
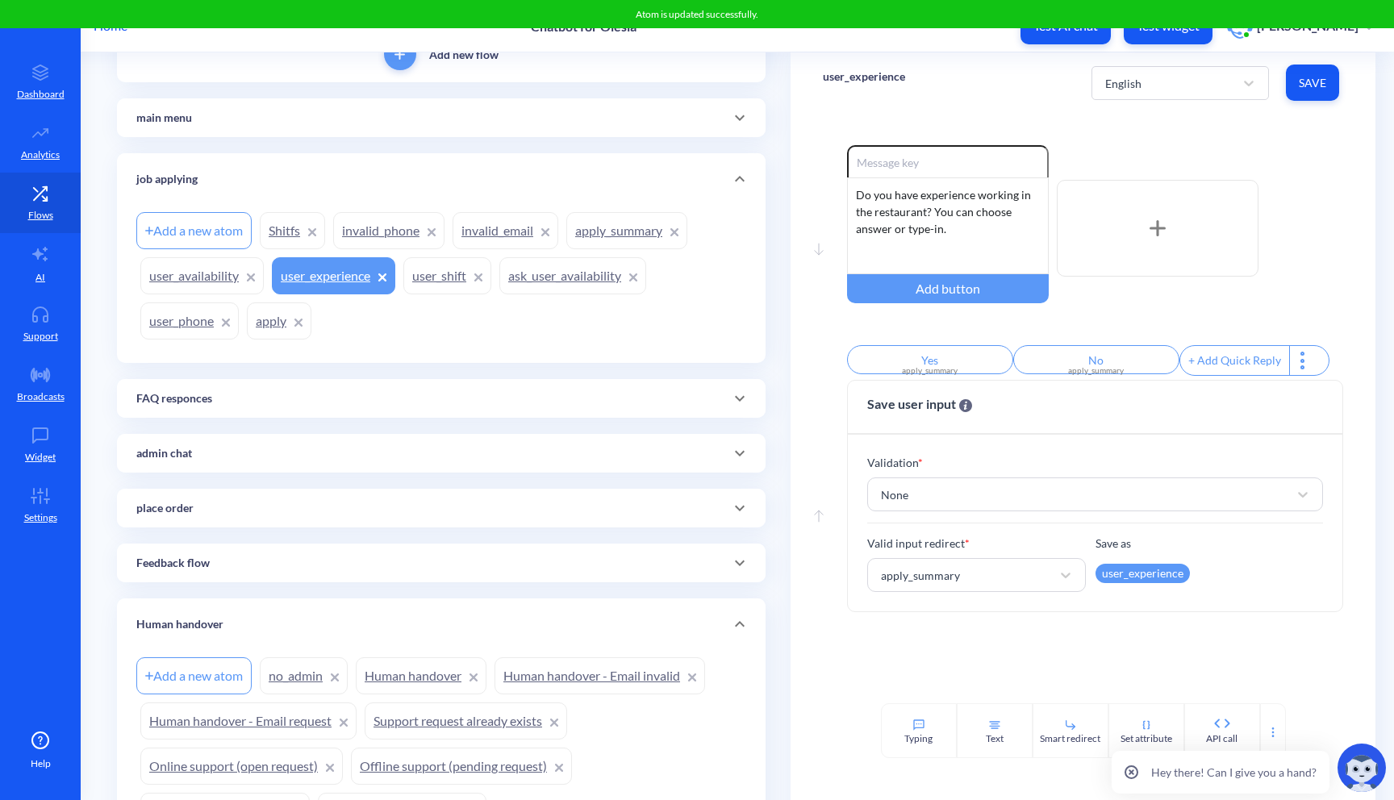
click at [621, 233] on link "apply_summary" at bounding box center [626, 230] width 121 height 37
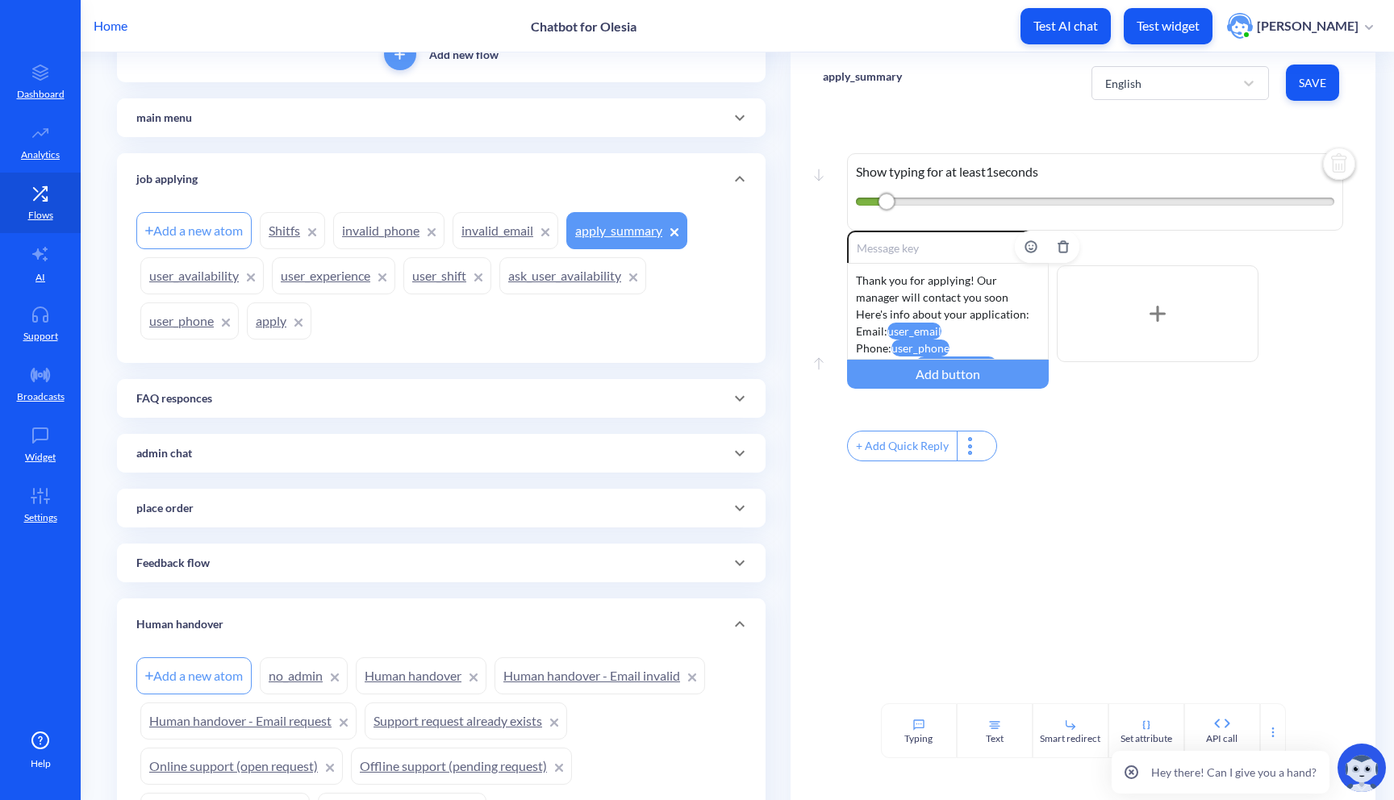
scroll to position [48, 0]
click at [269, 233] on link "Shitfs" at bounding box center [292, 230] width 65 height 37
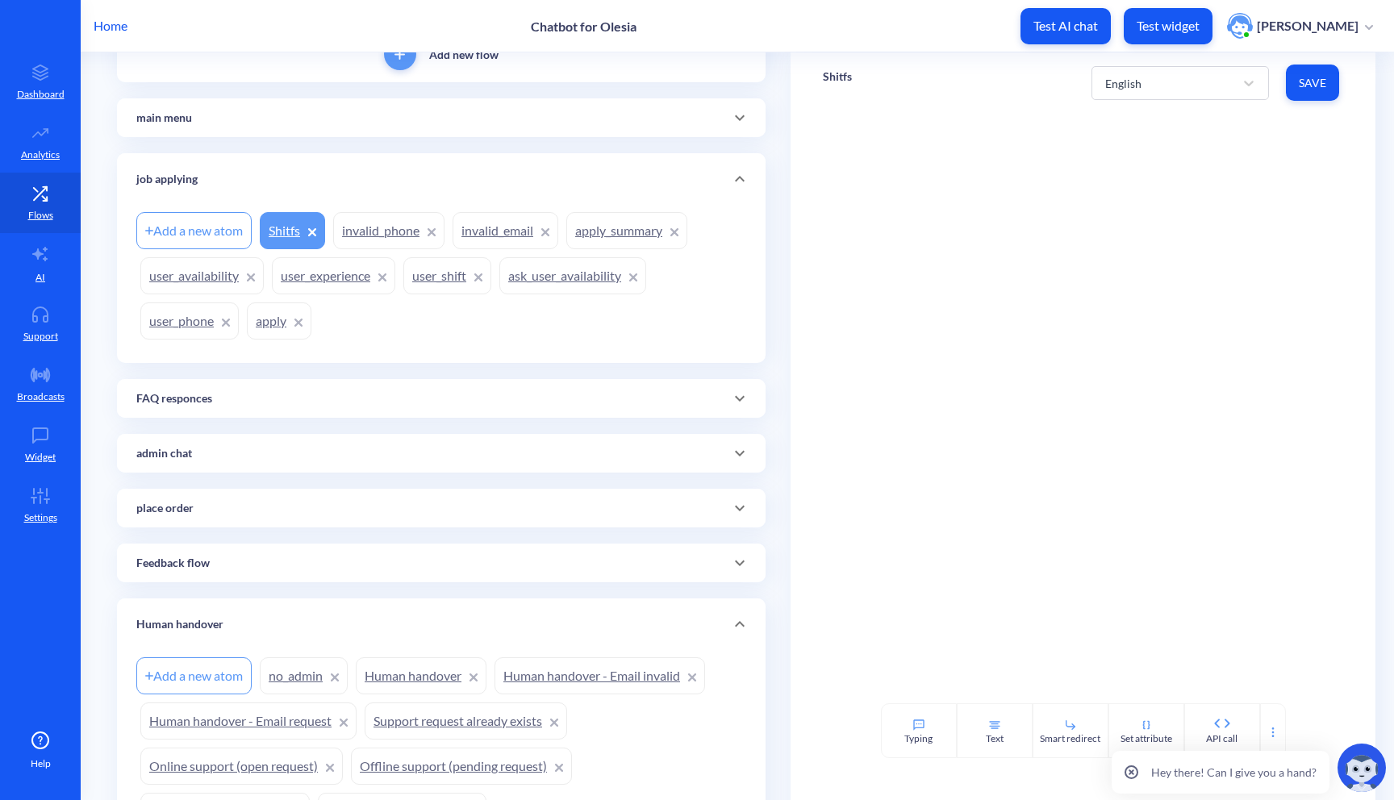
click at [444, 278] on link "user_shift" at bounding box center [447, 275] width 88 height 37
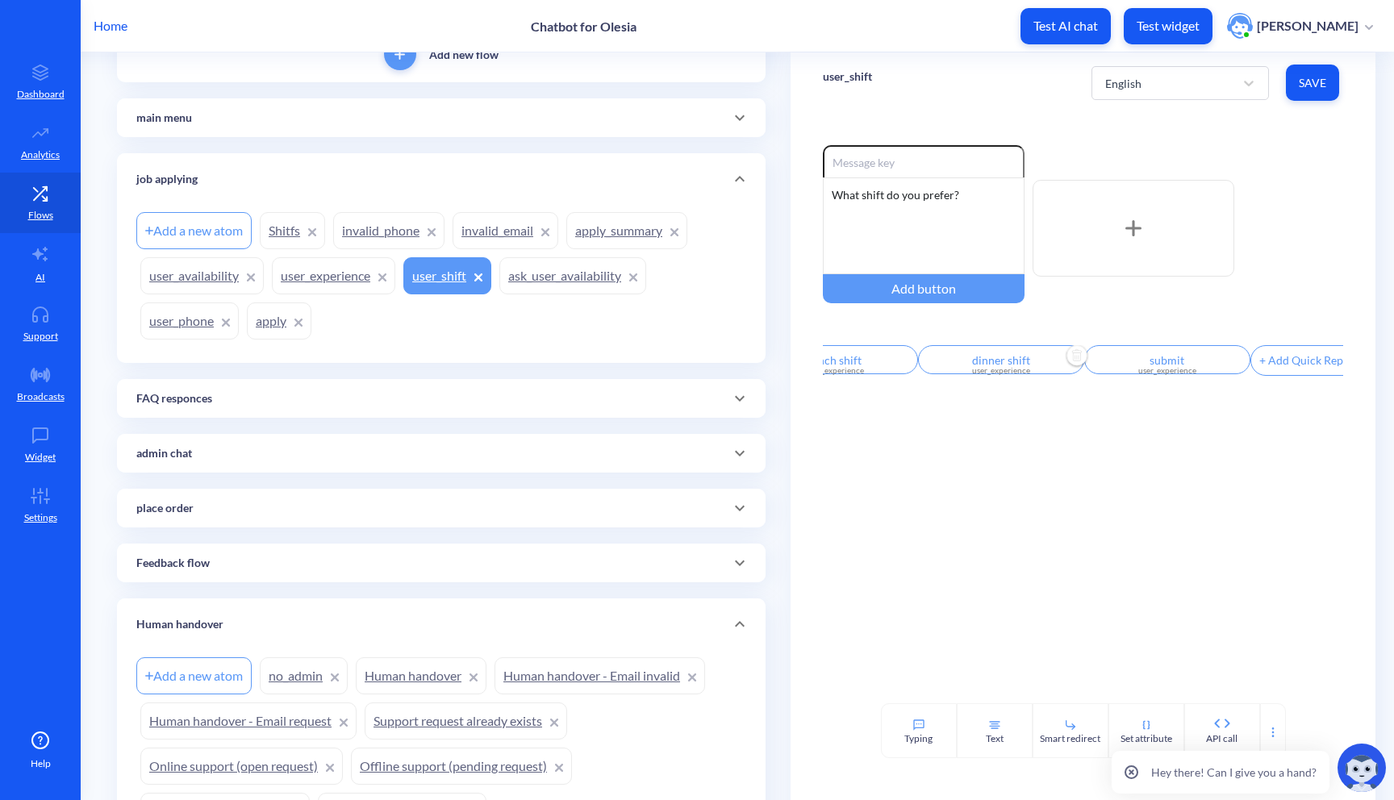
scroll to position [0, 274]
click at [1137, 370] on div "user_experience" at bounding box center [1130, 371] width 147 height 12
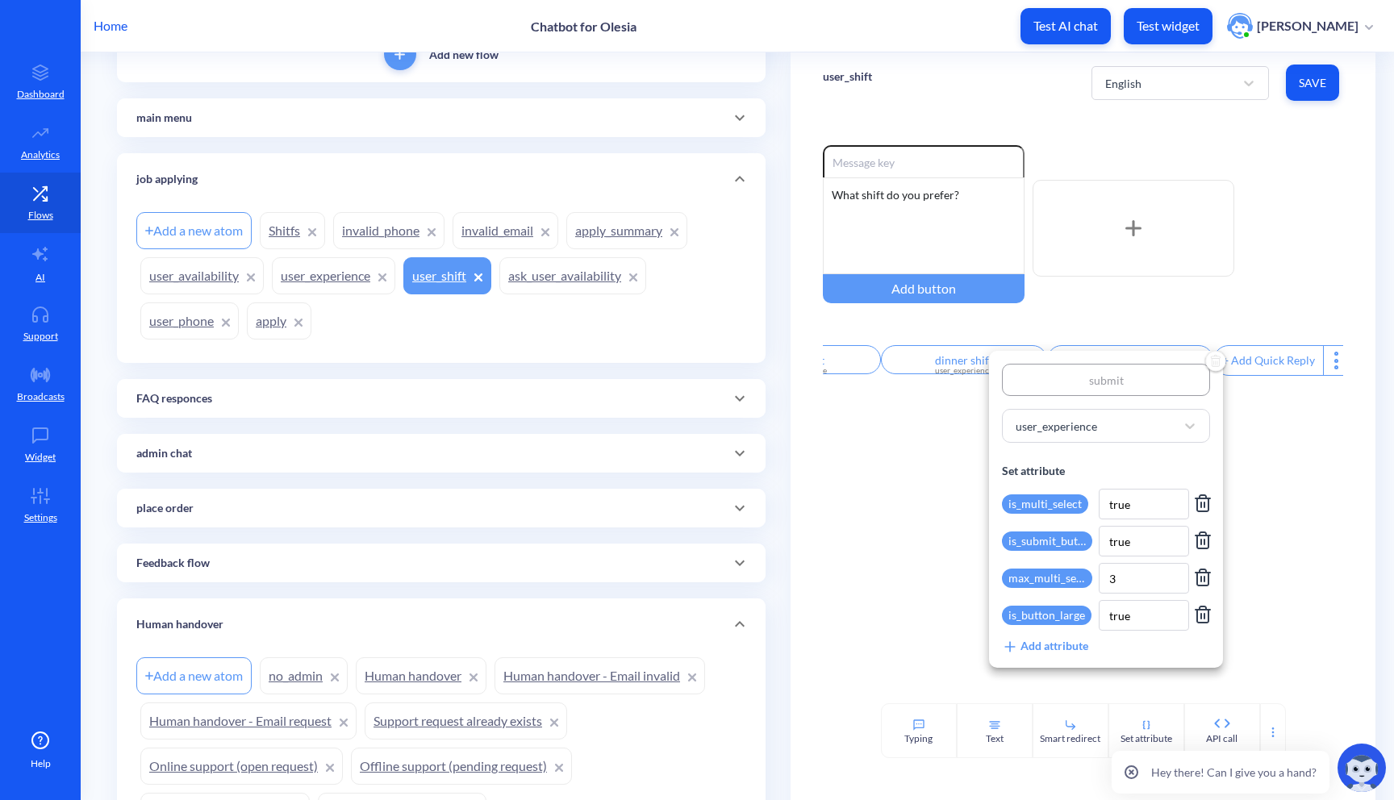
click at [914, 478] on div at bounding box center [697, 400] width 1394 height 800
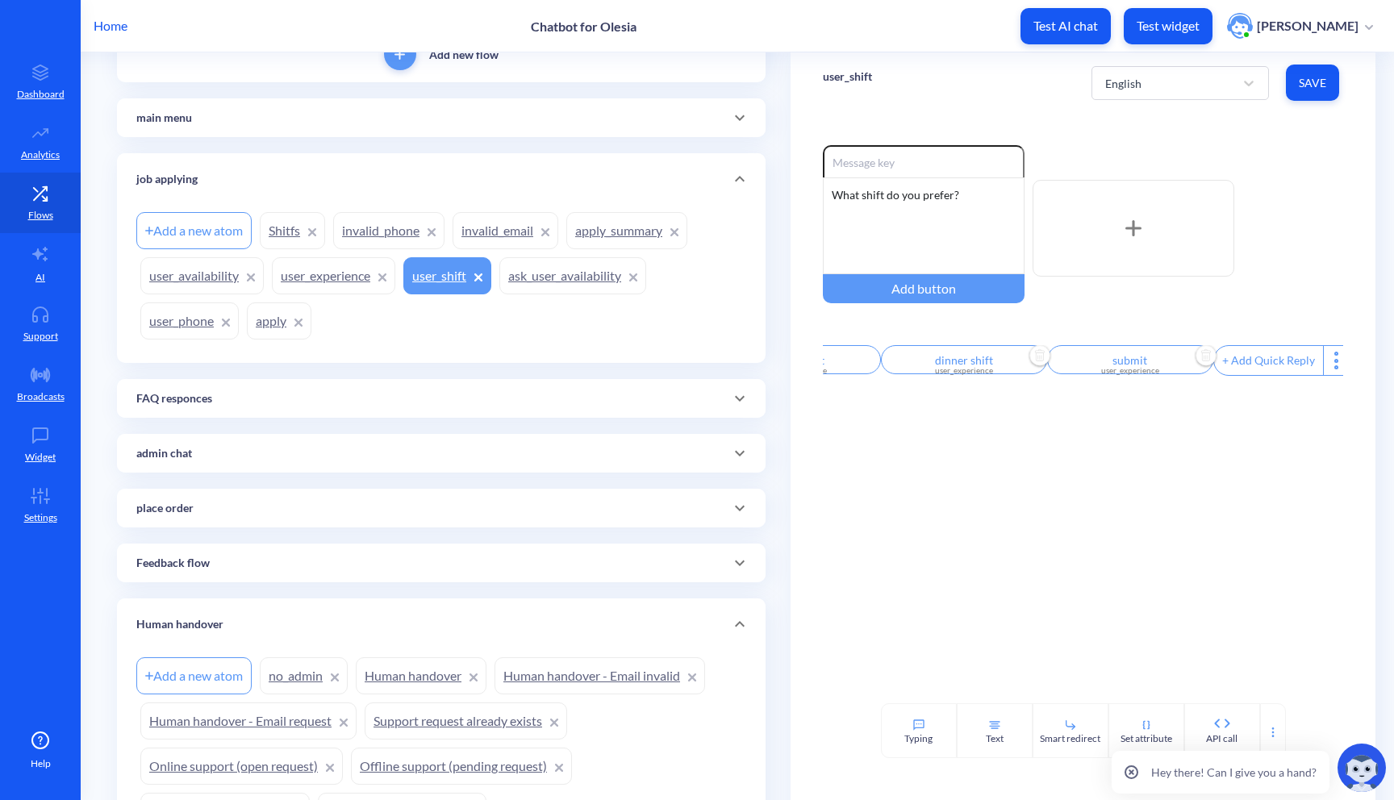
click at [967, 377] on div "user_experience" at bounding box center [964, 371] width 147 height 12
click at [591, 243] on div at bounding box center [697, 400] width 1394 height 800
click at [613, 239] on link "apply_summary" at bounding box center [626, 230] width 121 height 37
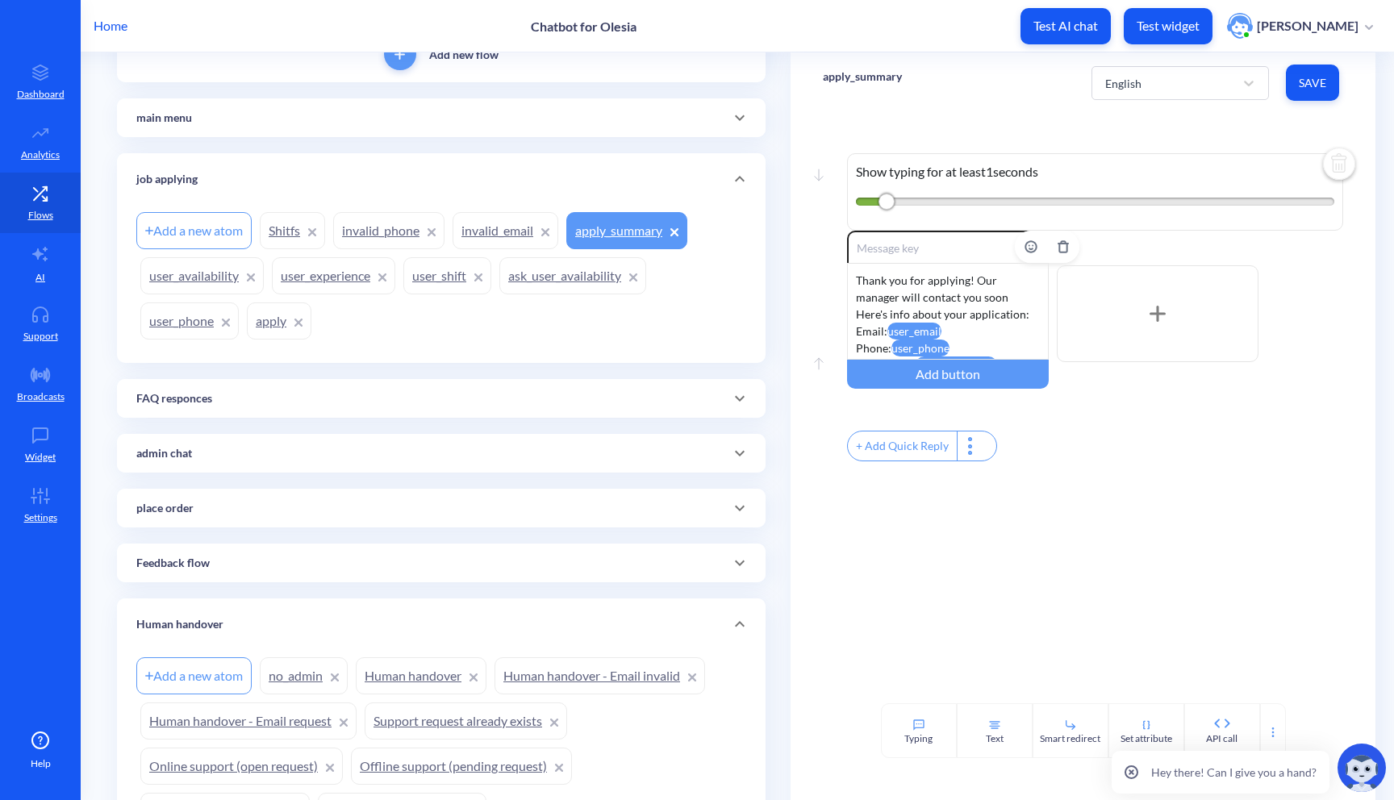
scroll to position [48, 0]
drag, startPoint x: 931, startPoint y: 334, endPoint x: 1012, endPoint y: 329, distance: 80.8
click at [1013, 329] on div "Thank you for applying! Our manager will contact you soon Here's info about you…" at bounding box center [948, 311] width 202 height 97
click at [1012, 329] on div "Thank you for applying! Our manager will contact you soon Here's info about you…" at bounding box center [948, 311] width 202 height 97
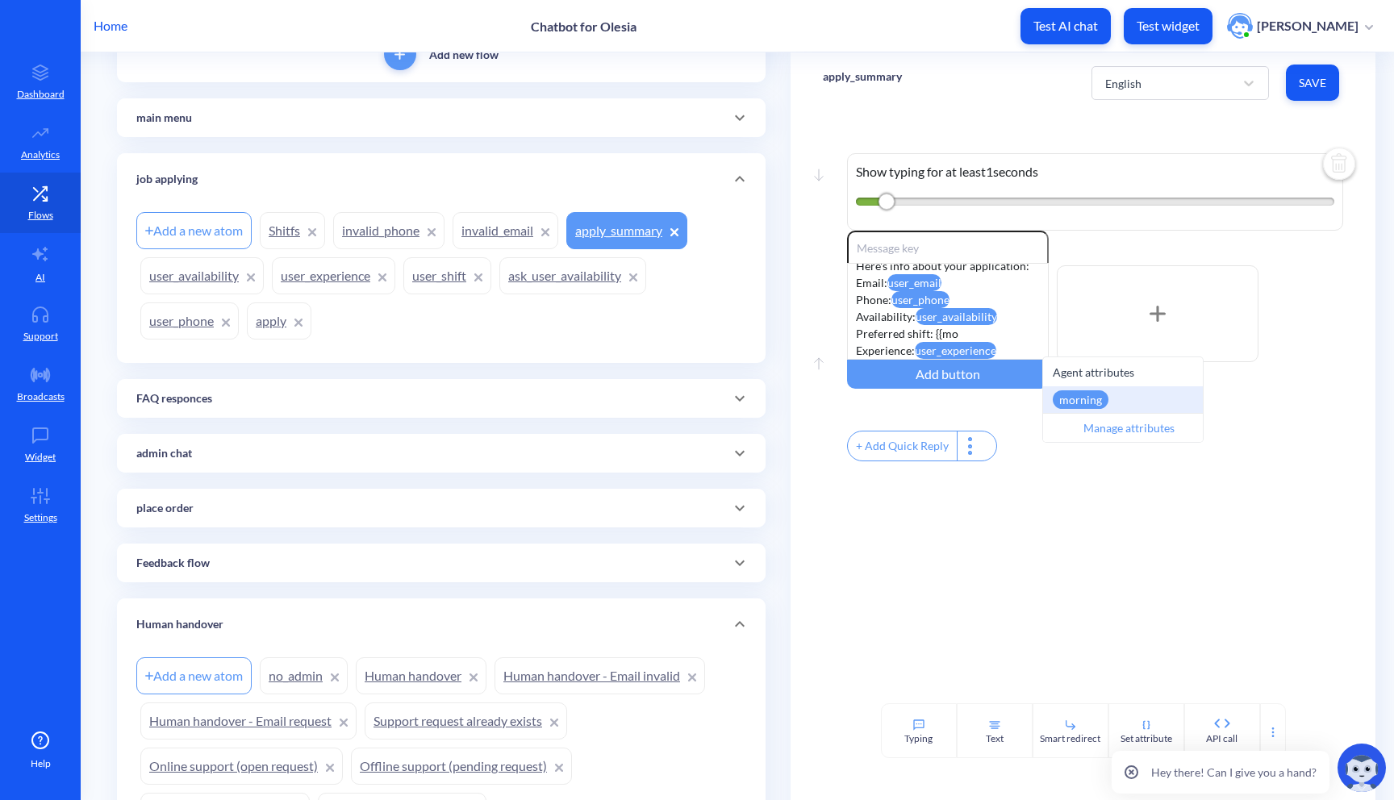
click at [1063, 395] on div "morning" at bounding box center [1081, 399] width 56 height 19
click at [1137, 402] on div "lunch" at bounding box center [1123, 399] width 160 height 27
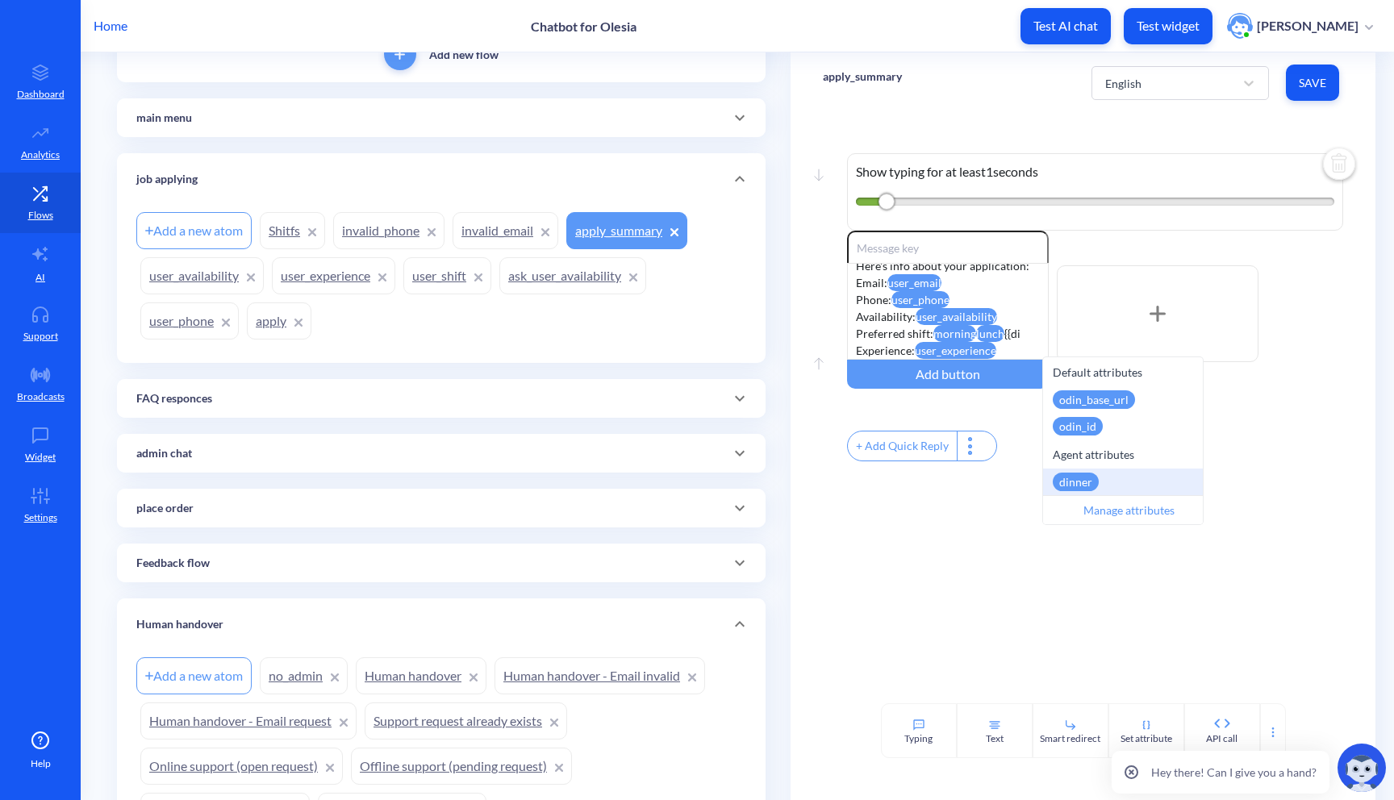
click at [1176, 482] on div "dinner" at bounding box center [1123, 482] width 160 height 27
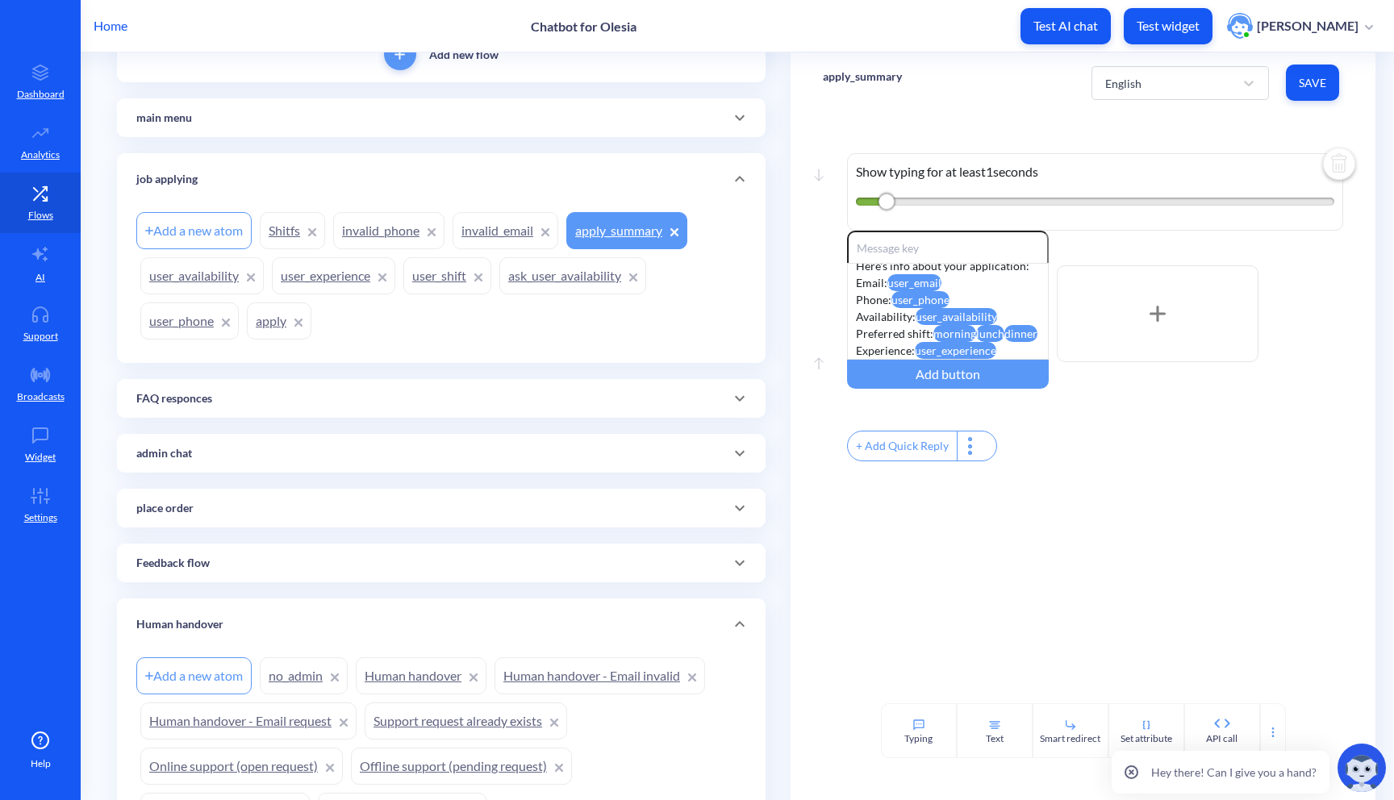
click at [1314, 77] on span "Save" at bounding box center [1312, 83] width 27 height 16
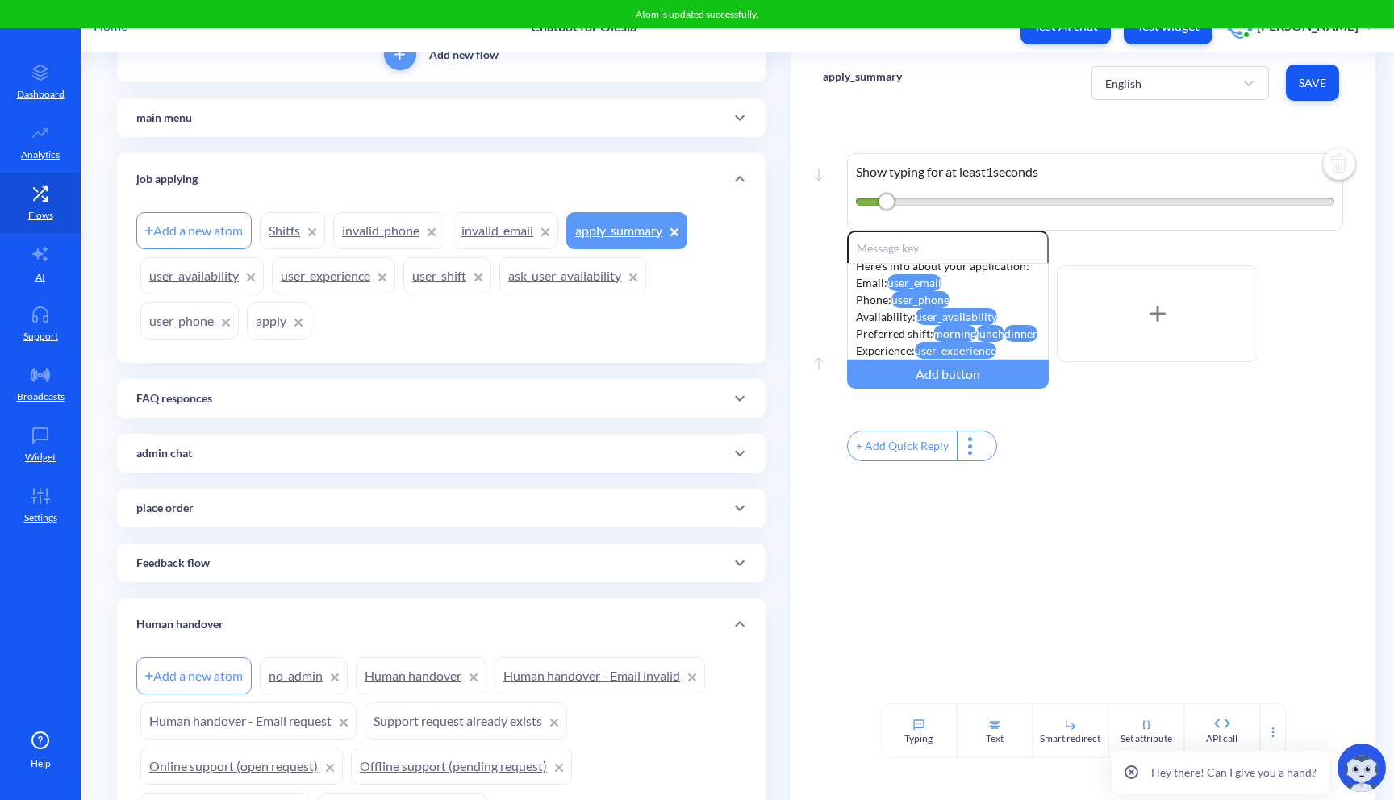
click at [451, 287] on link "user_shift" at bounding box center [447, 275] width 88 height 37
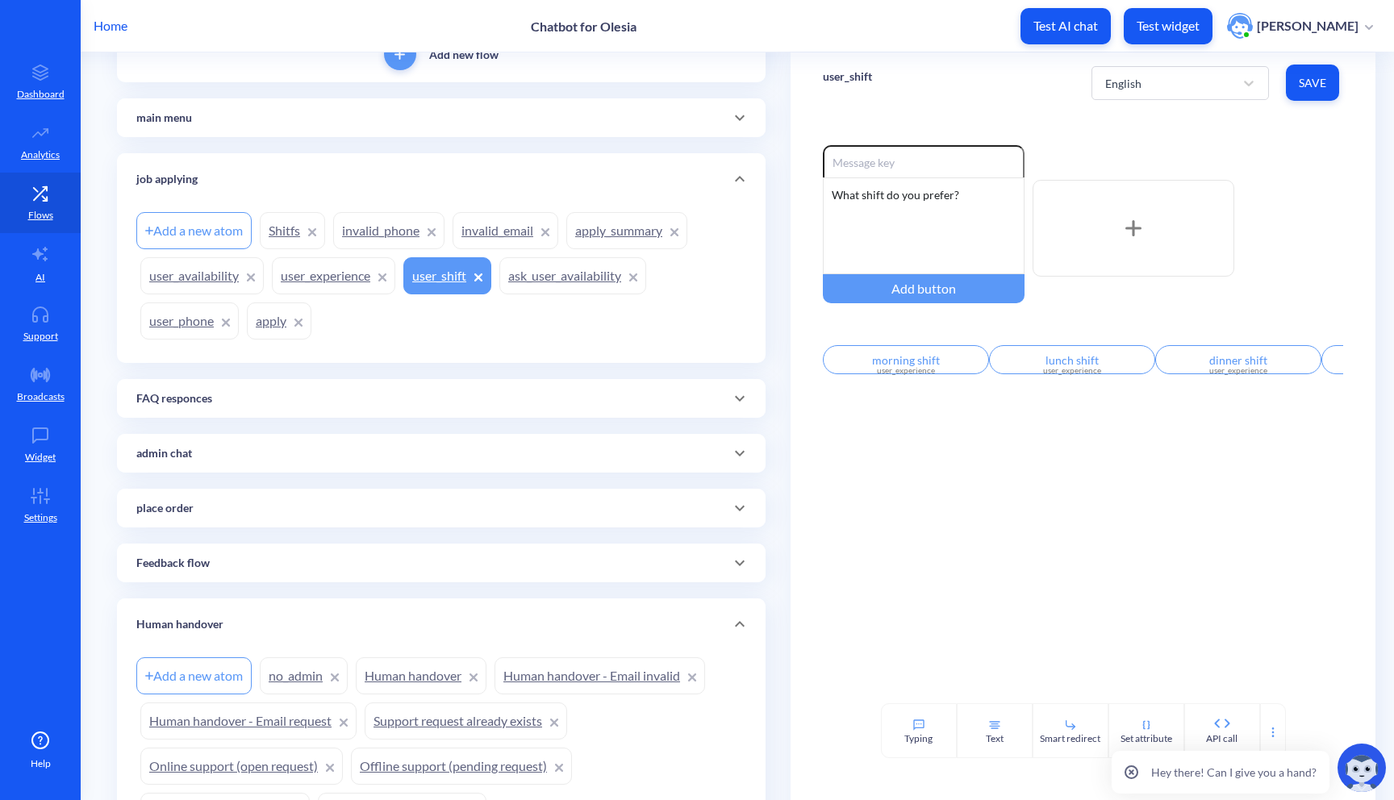
click at [597, 224] on link "apply_summary" at bounding box center [626, 230] width 121 height 37
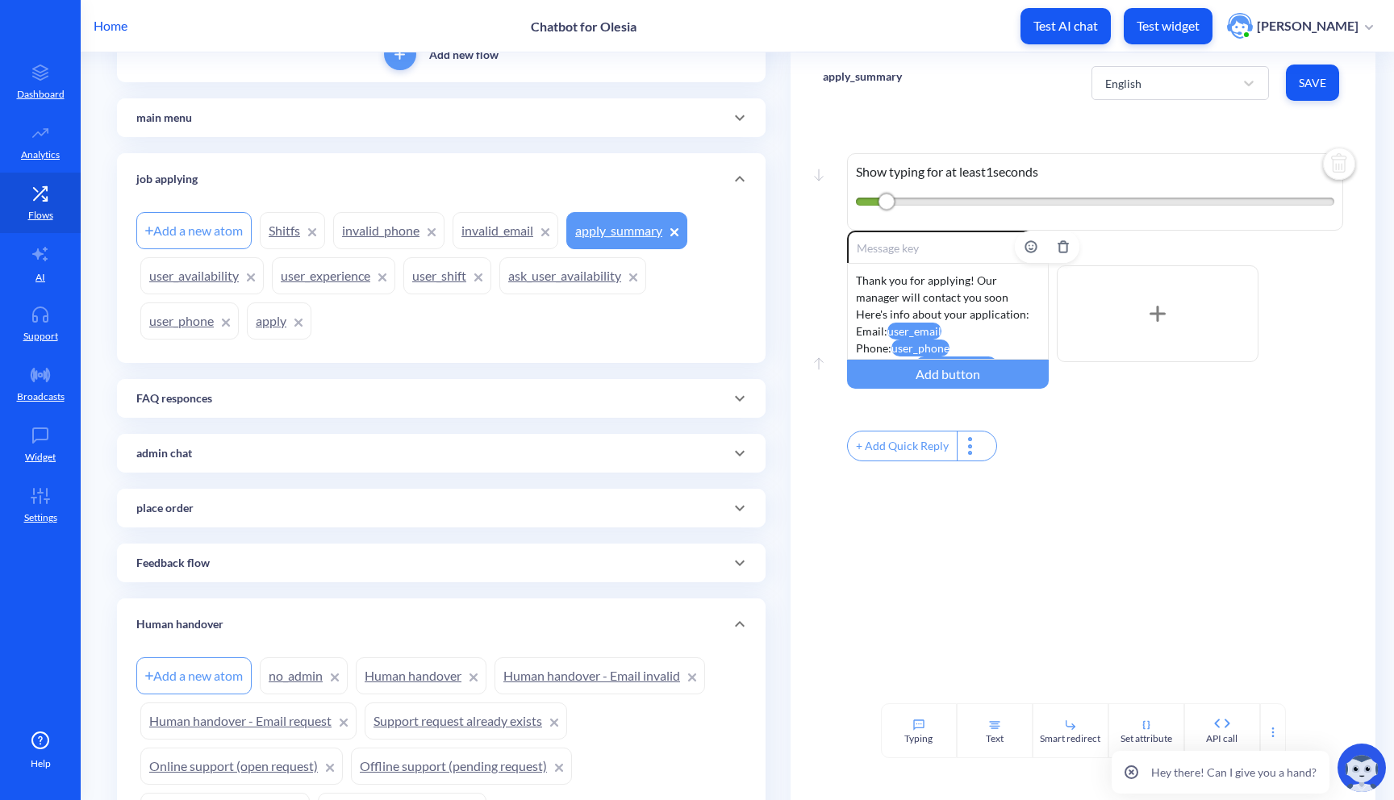
scroll to position [48, 0]
click at [282, 240] on link "Shitfs" at bounding box center [292, 230] width 65 height 37
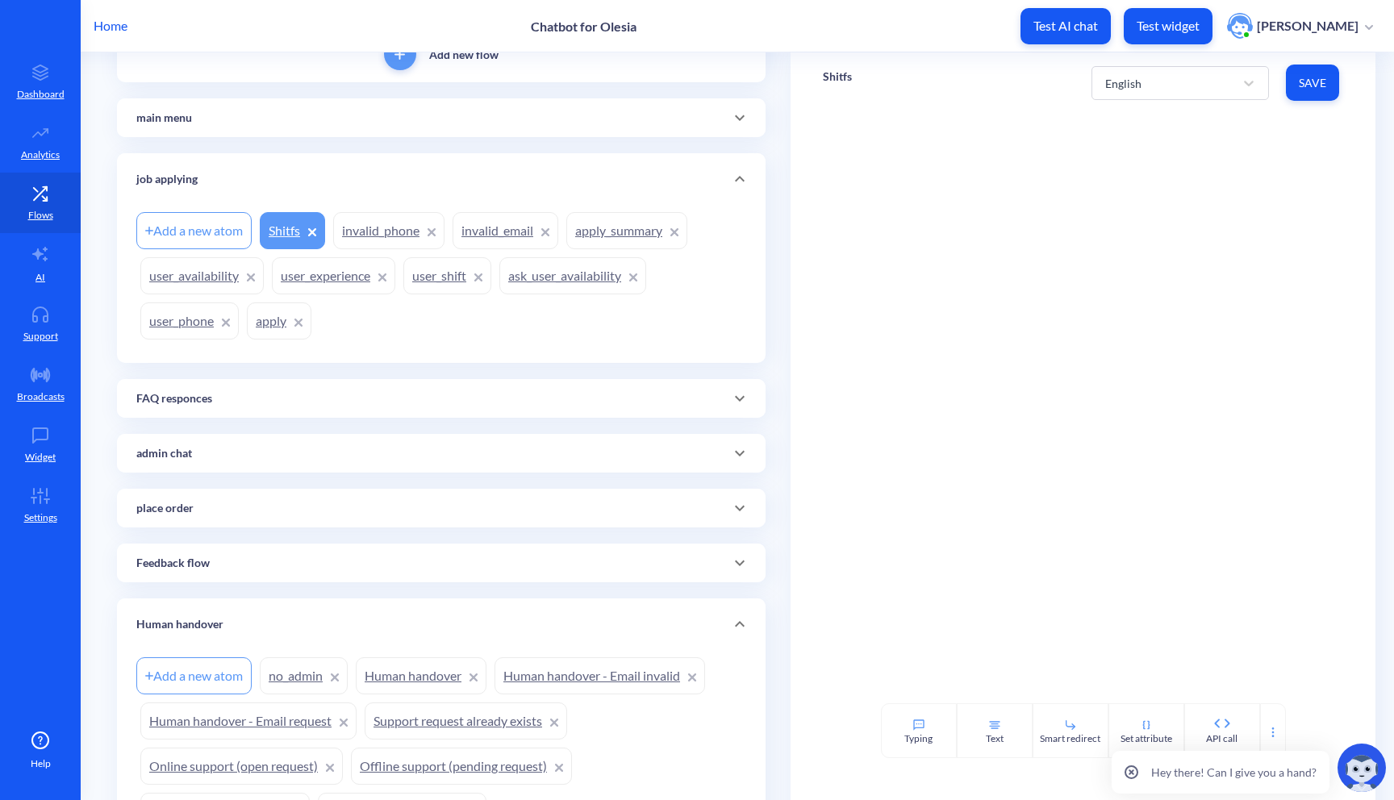
click at [426, 278] on link "user_shift" at bounding box center [447, 275] width 88 height 37
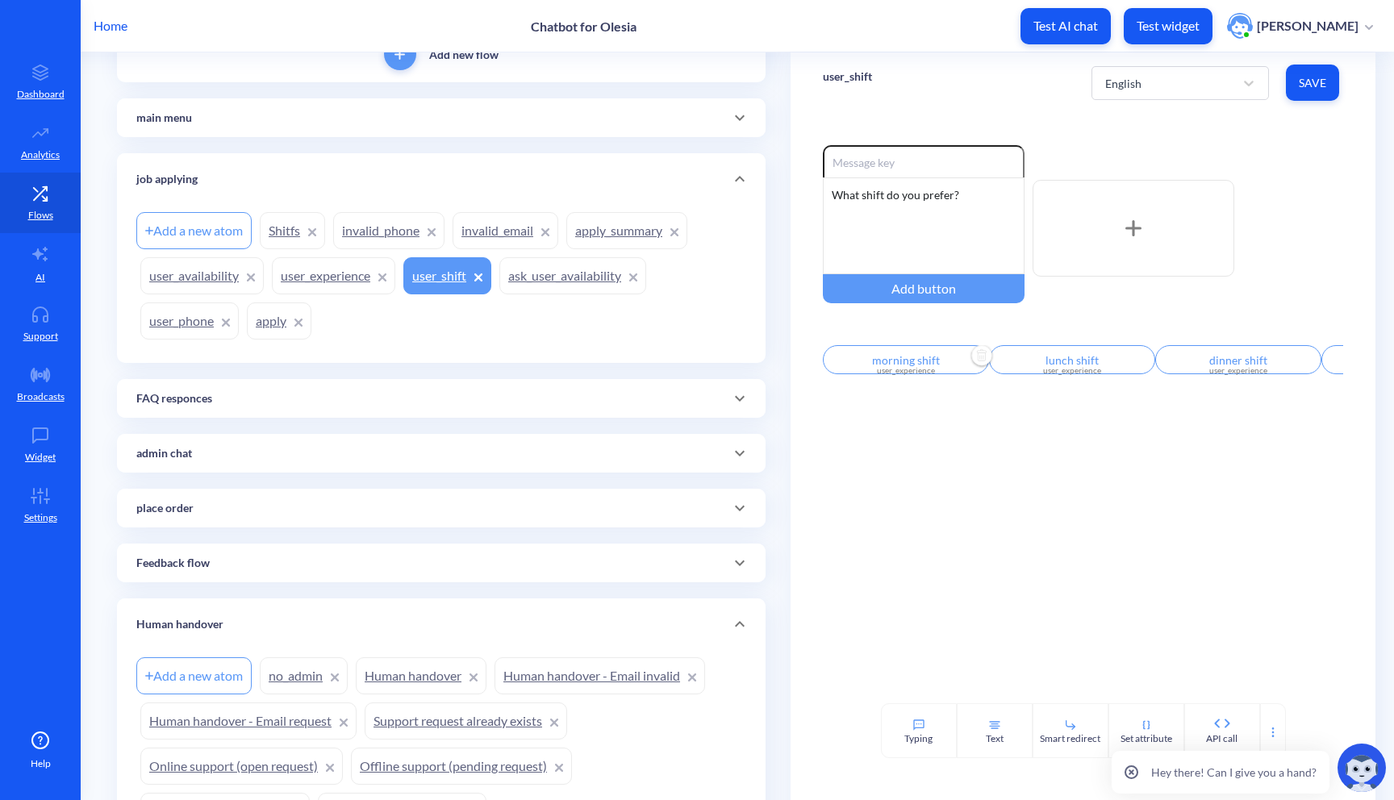
click at [937, 368] on input "morning shift" at bounding box center [906, 359] width 166 height 29
click at [920, 502] on input "true" at bounding box center [938, 504] width 90 height 31
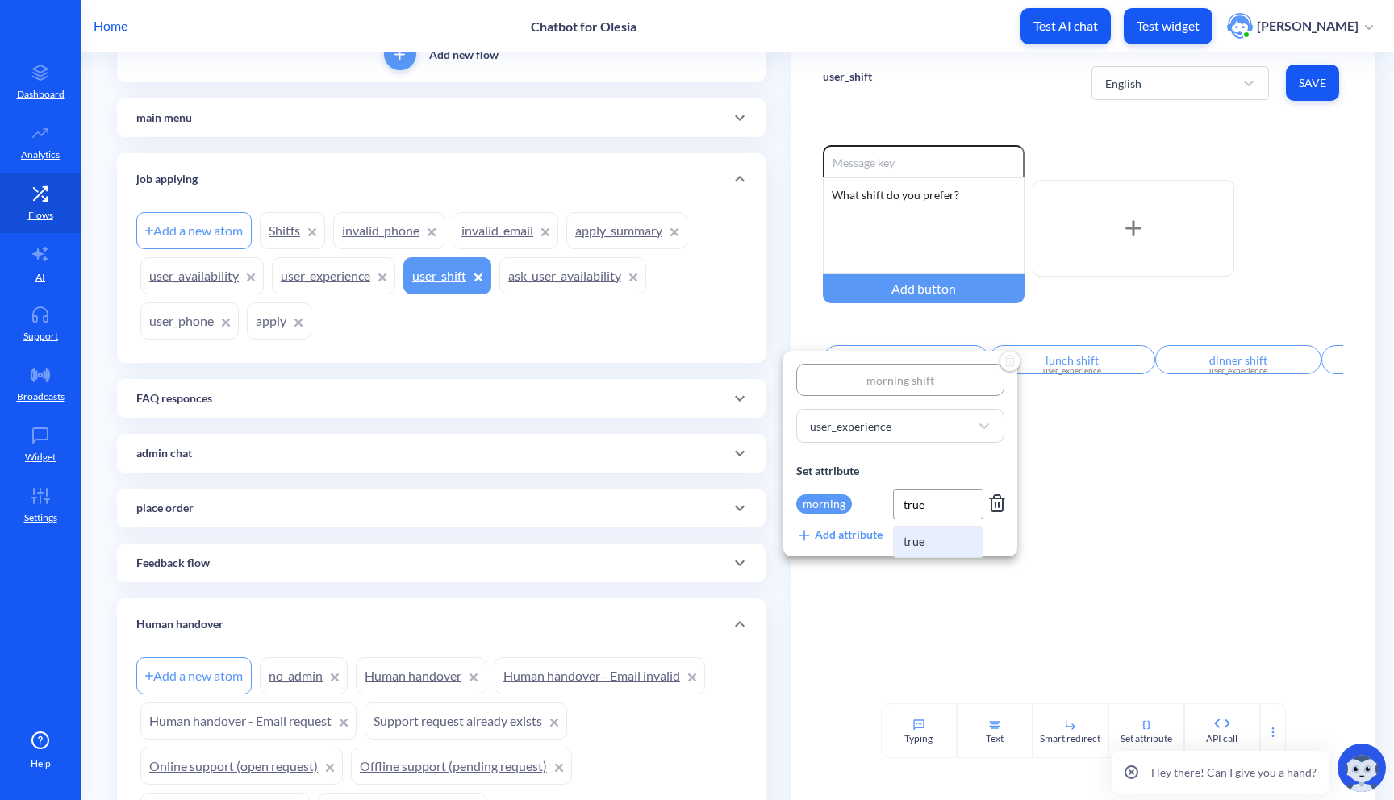
click at [920, 502] on input "true" at bounding box center [938, 504] width 90 height 31
type input "morning"
click at [1052, 474] on div at bounding box center [697, 400] width 1394 height 800
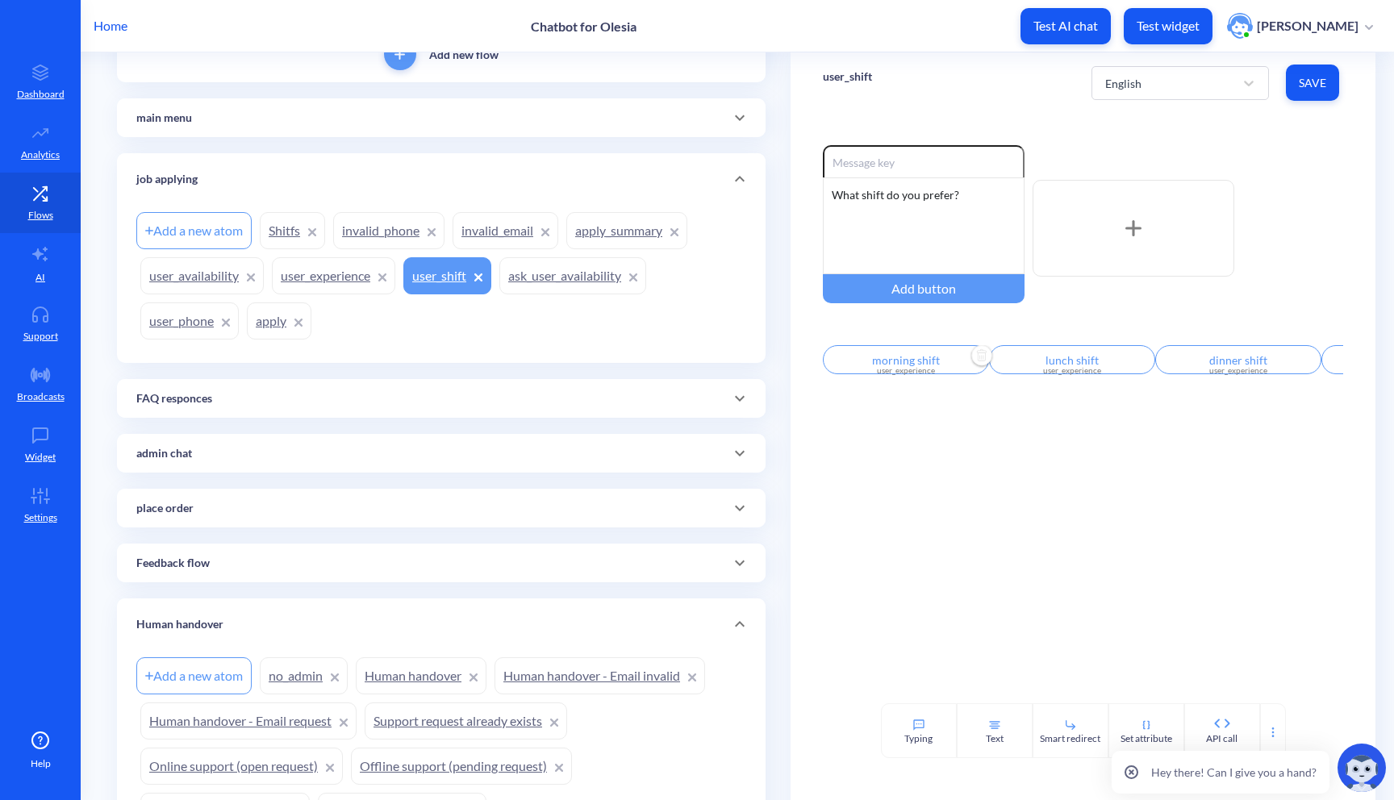
click at [1060, 374] on div "user_experience" at bounding box center [1072, 371] width 147 height 12
click at [1092, 500] on input "true" at bounding box center [1098, 504] width 90 height 31
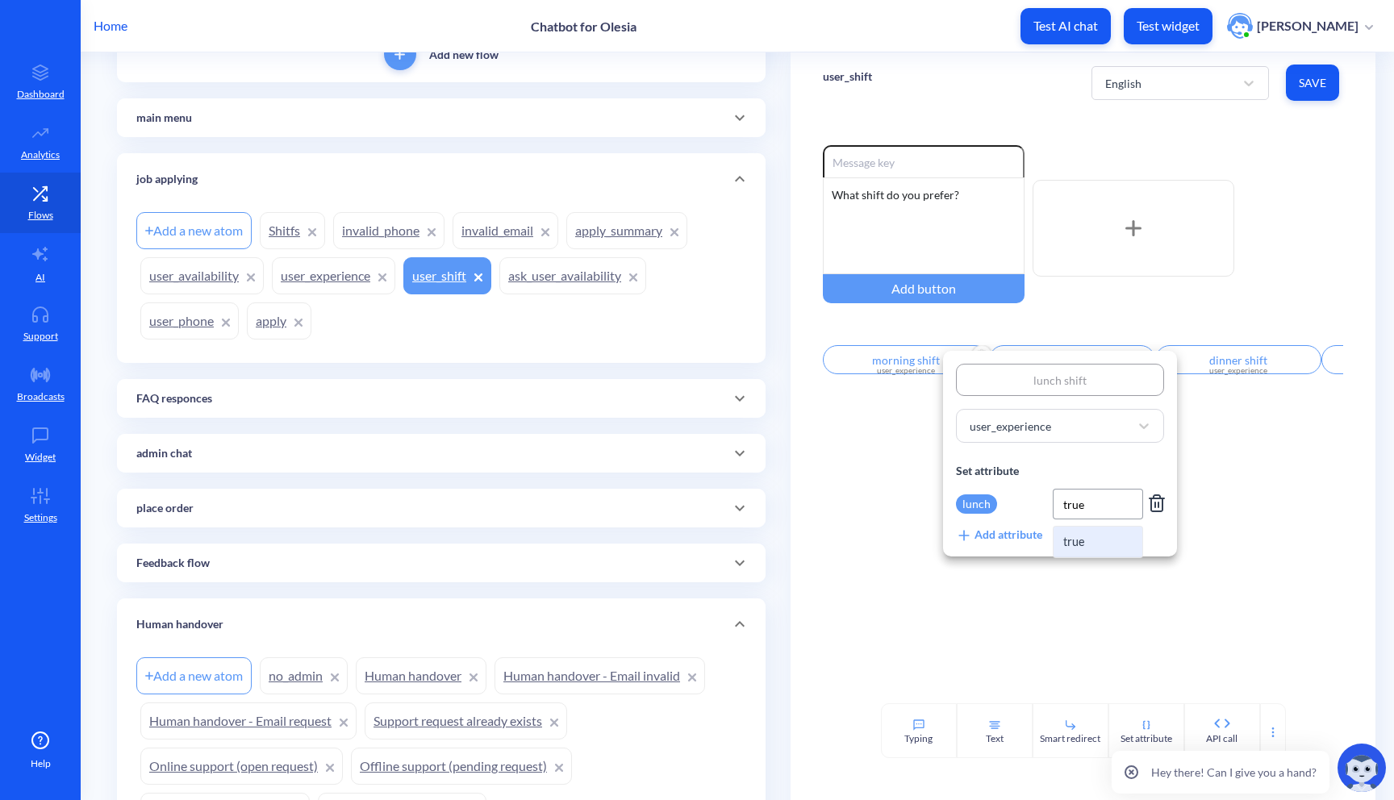
click at [1092, 500] on input "true" at bounding box center [1098, 504] width 90 height 31
type input "lunch"
click at [1206, 574] on div at bounding box center [697, 400] width 1394 height 800
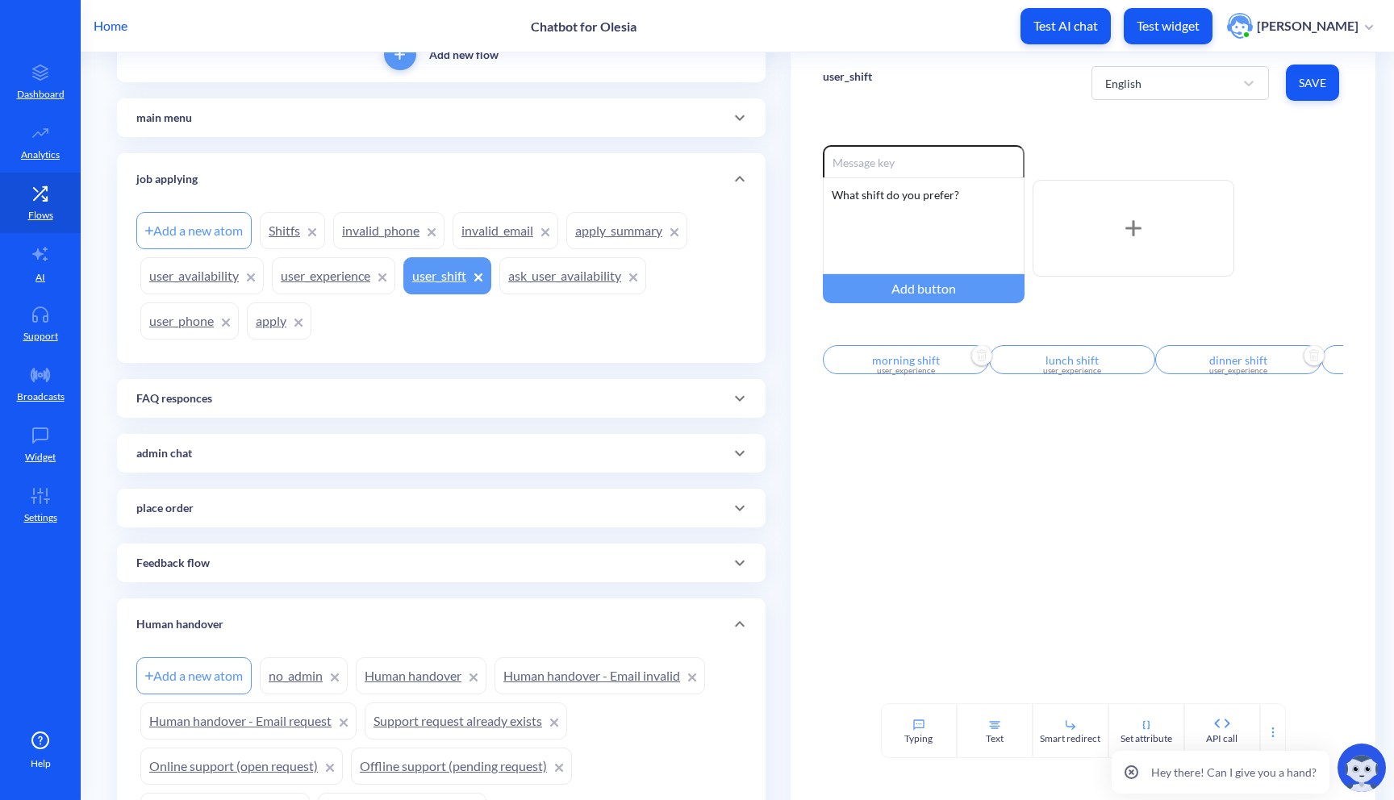
click at [1226, 372] on div "user_experience" at bounding box center [1238, 371] width 147 height 12
click at [1233, 498] on input "true" at bounding box center [1258, 504] width 90 height 31
type input "dinner"
click at [1109, 520] on div "dinner shift user_experience Set attribute dinner dinner Add attribute" at bounding box center [1221, 454] width 234 height 206
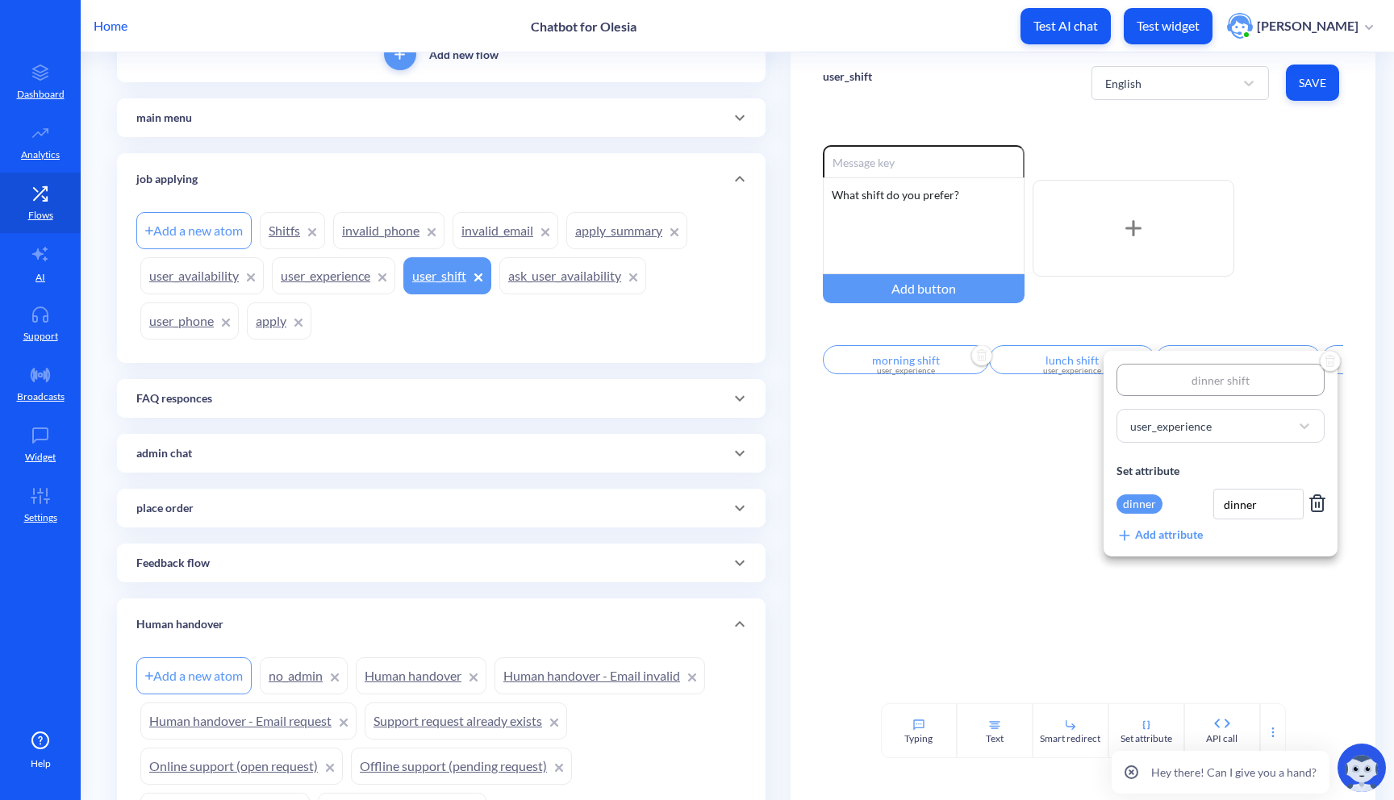
click at [1033, 491] on div at bounding box center [697, 400] width 1394 height 800
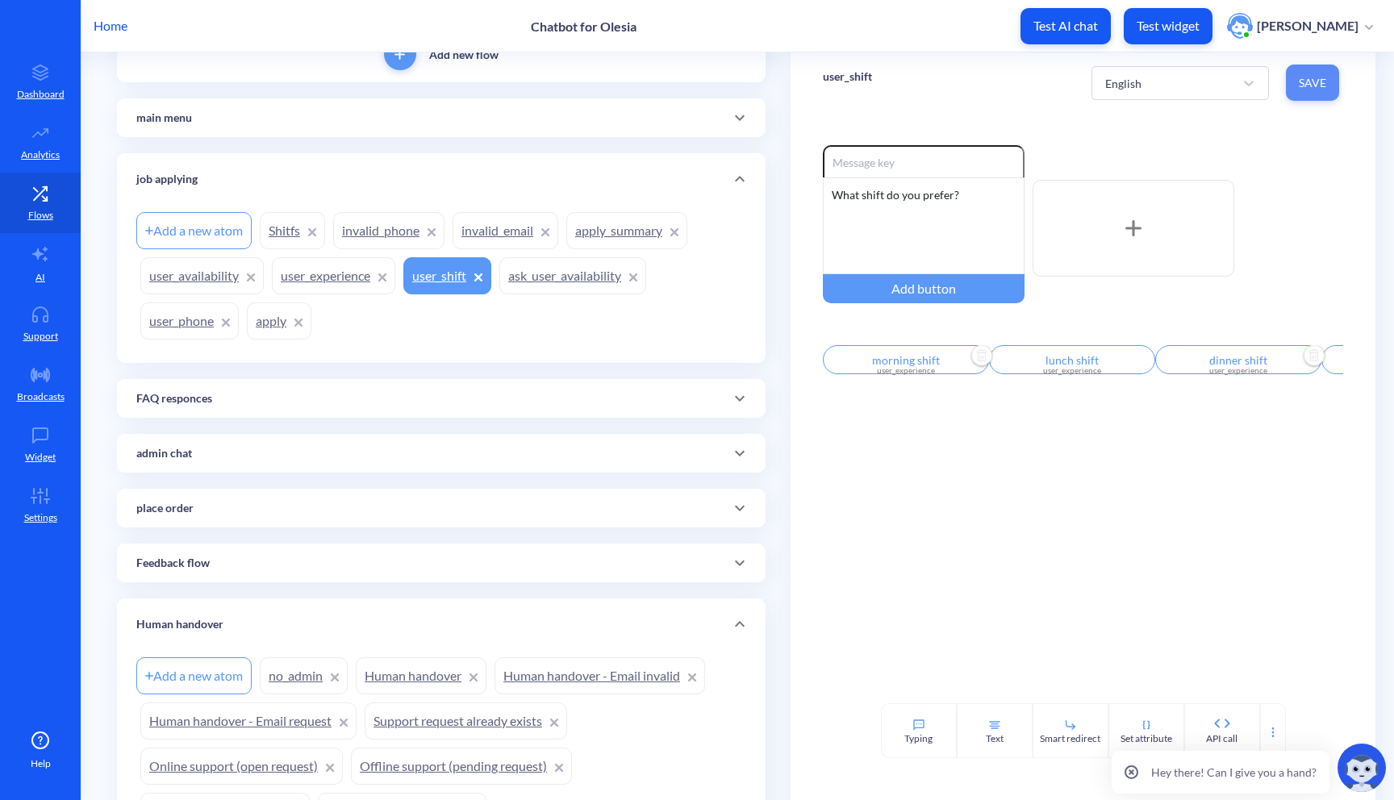
click at [1318, 79] on span "Save" at bounding box center [1312, 83] width 27 height 16
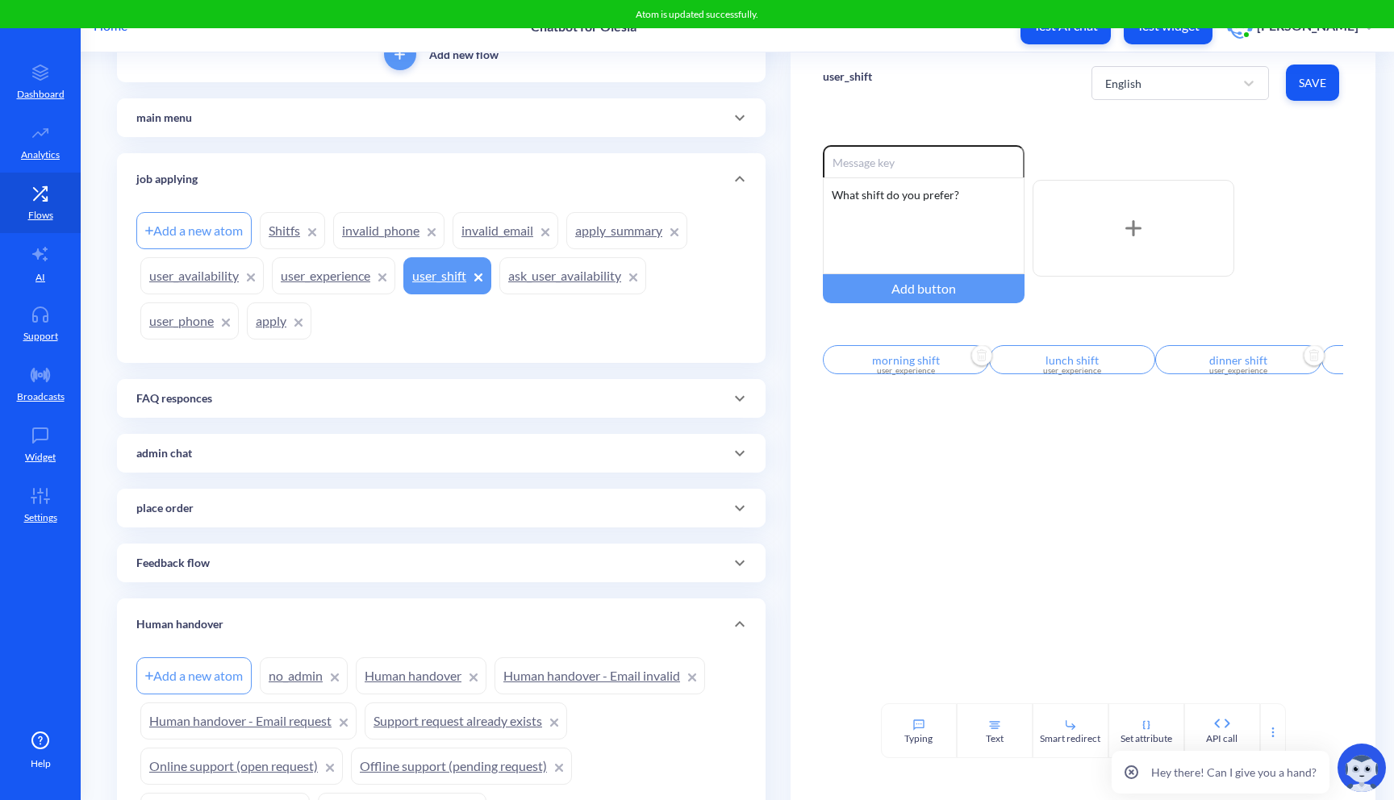
click at [596, 247] on link "apply_summary" at bounding box center [626, 230] width 121 height 37
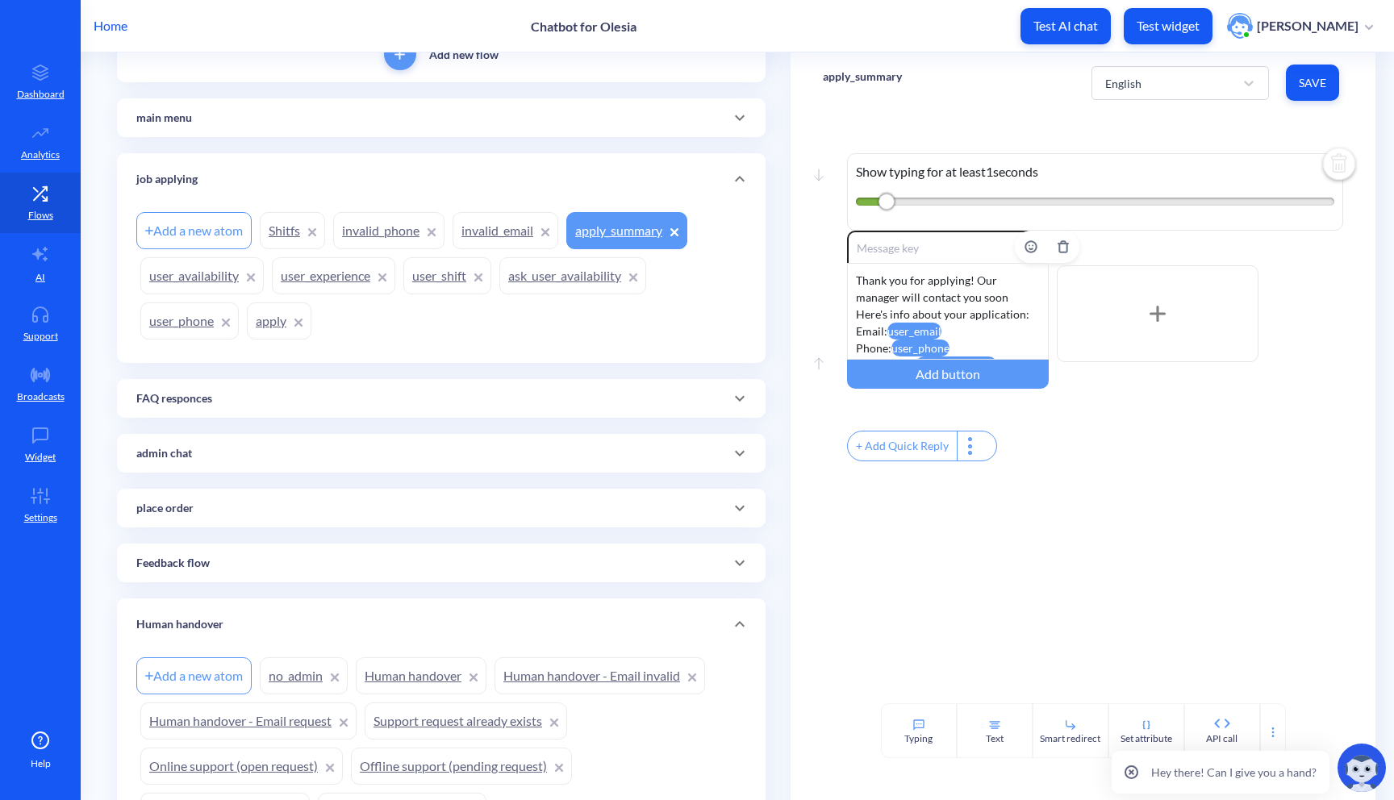
scroll to position [48, 0]
click at [976, 336] on attr "lunch" at bounding box center [990, 333] width 28 height 17
click at [428, 270] on link "user_shift" at bounding box center [447, 275] width 88 height 37
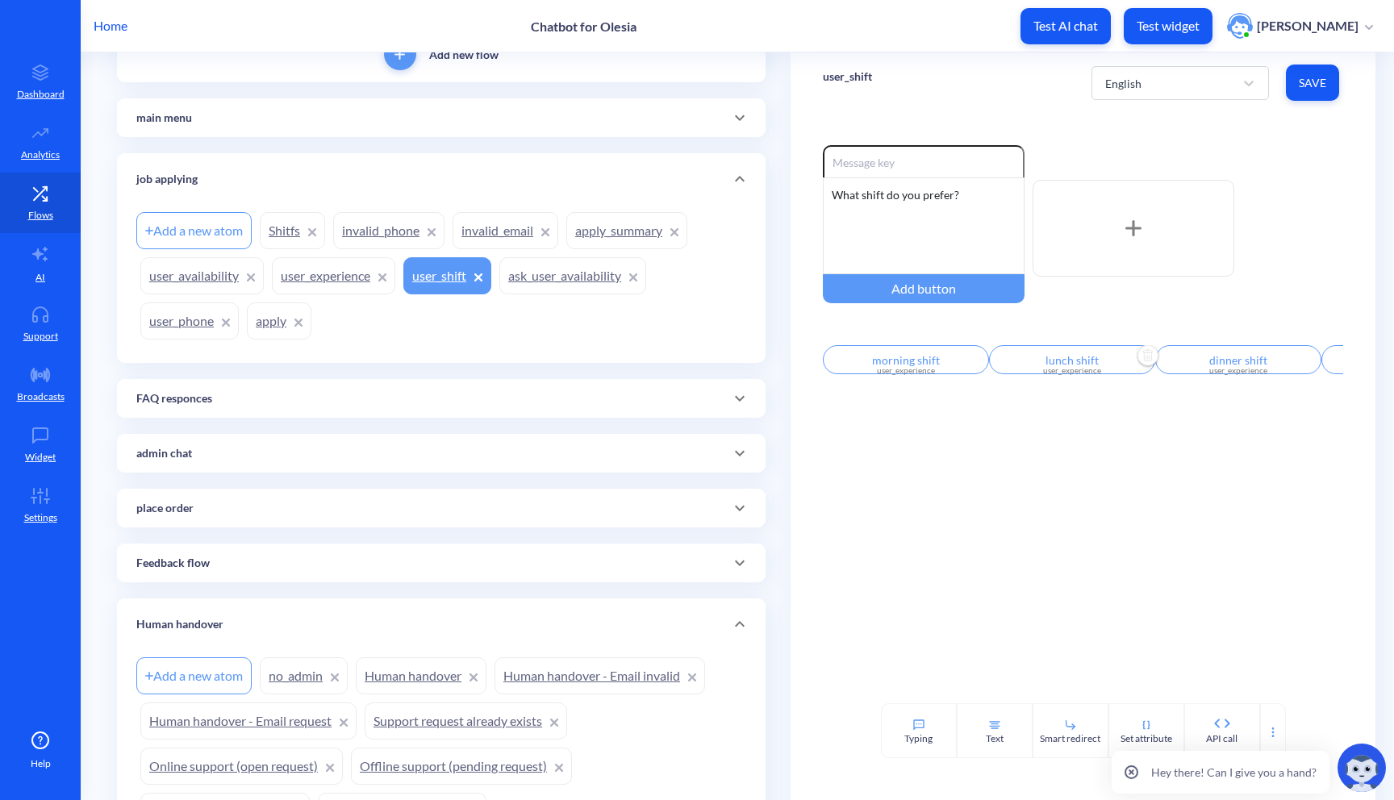
click at [1077, 365] on input "lunch shift" at bounding box center [1072, 359] width 166 height 29
click at [910, 453] on div at bounding box center [697, 400] width 1394 height 800
click at [635, 228] on link "apply_summary" at bounding box center [626, 230] width 121 height 37
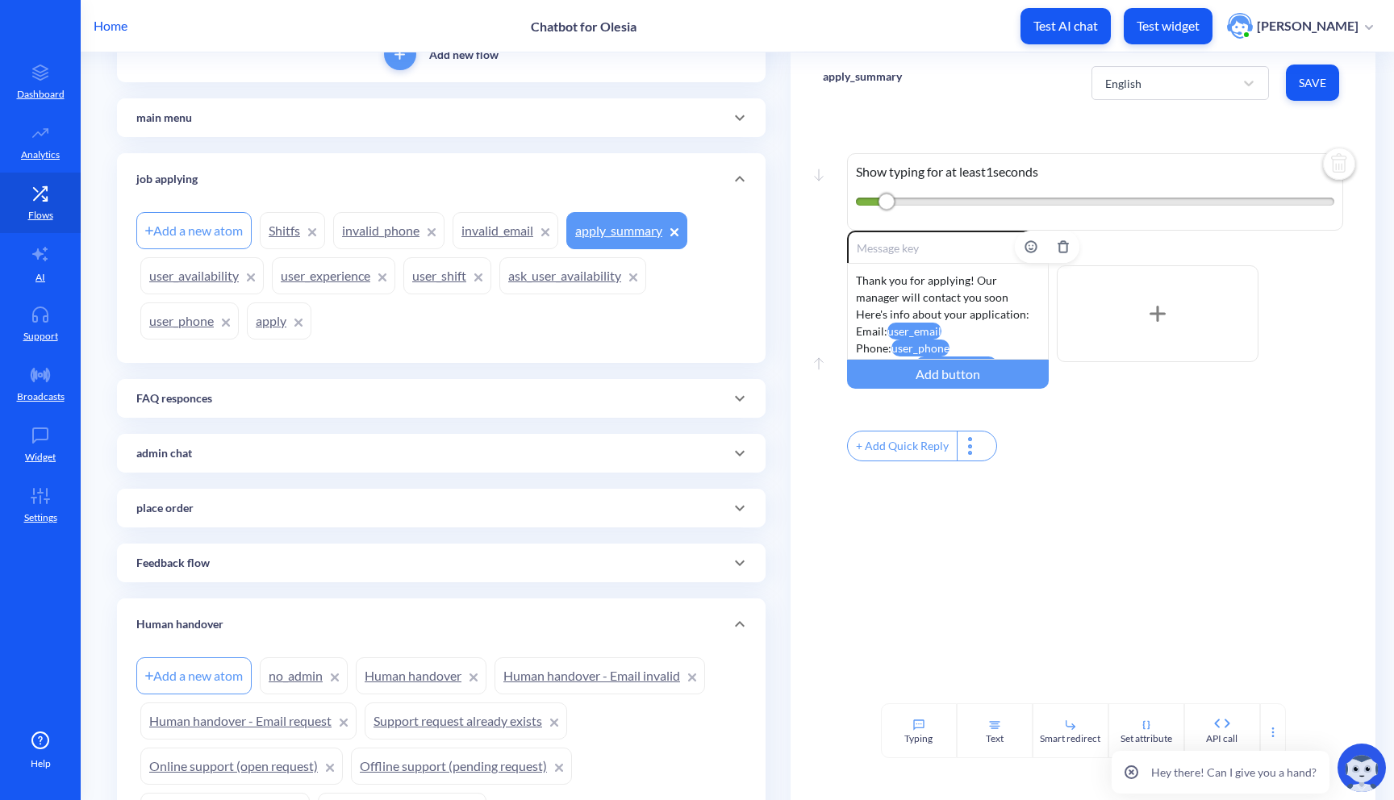
scroll to position [48, 0]
click at [976, 336] on attr "lunch" at bounding box center [990, 333] width 28 height 17
click at [1006, 337] on div "Thank you for applying! Our manager will contact you soon Here's info about you…" at bounding box center [948, 311] width 202 height 97
click at [1288, 81] on button "Save" at bounding box center [1312, 83] width 53 height 36
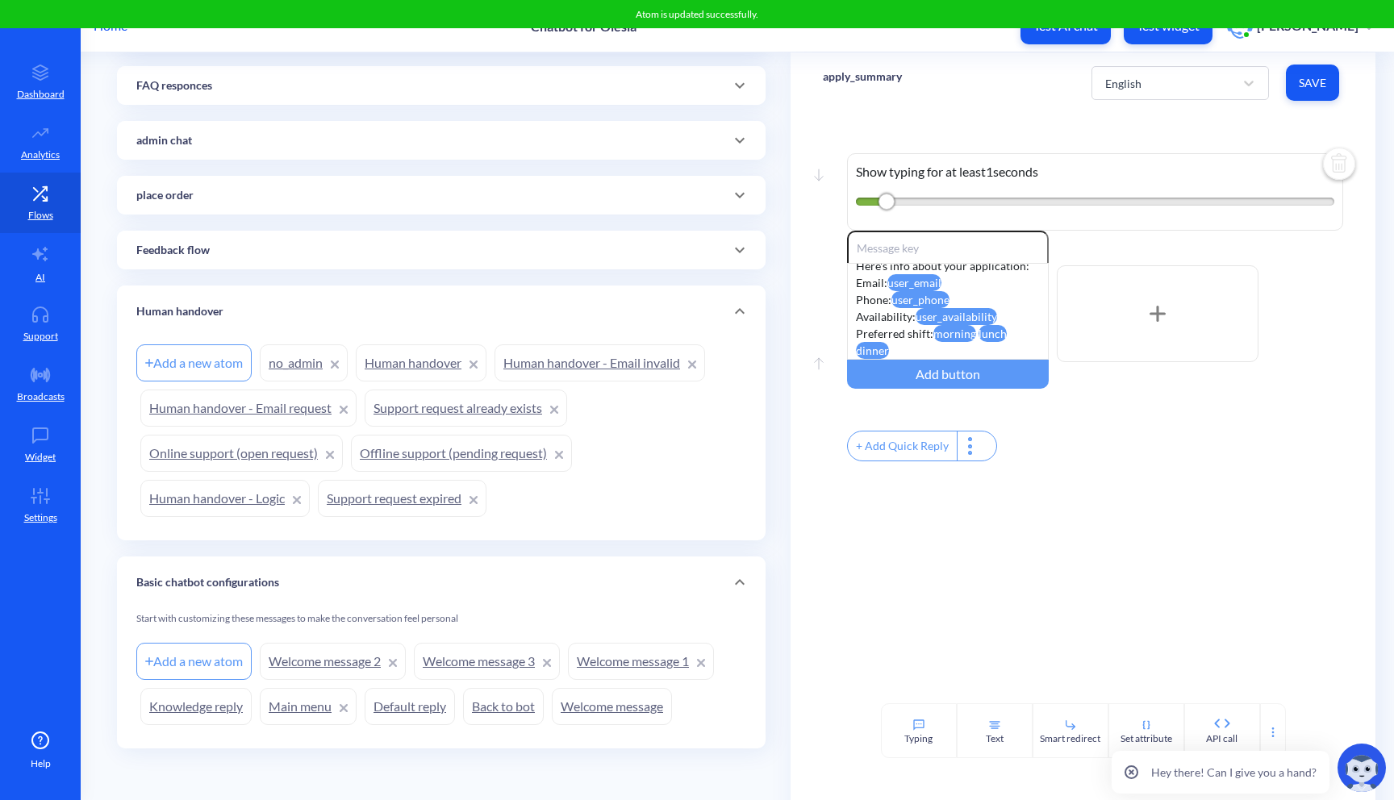
scroll to position [447, 0]
click at [393, 378] on link "Human handover" at bounding box center [421, 362] width 131 height 37
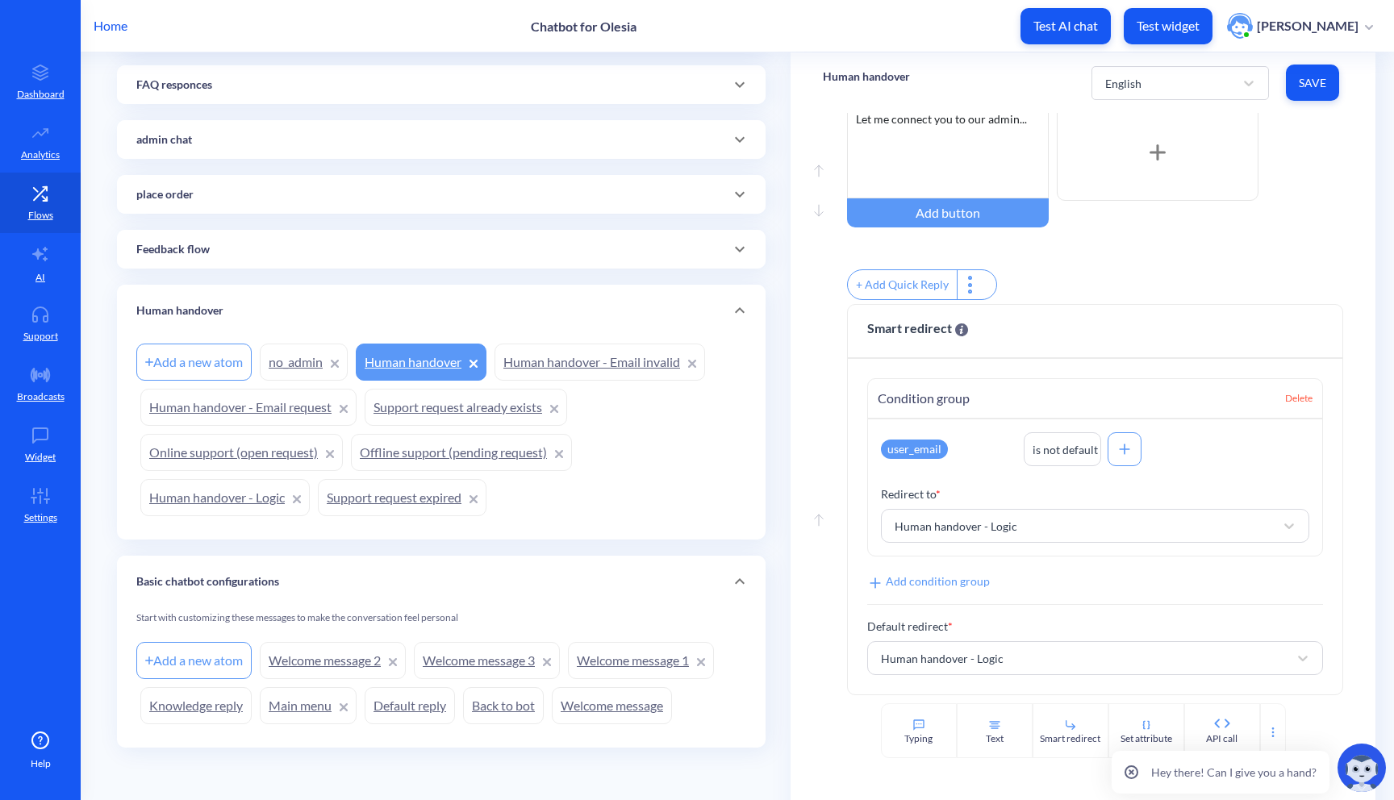
scroll to position [466, 0]
click at [248, 494] on link "Human handover - Logic" at bounding box center [224, 497] width 169 height 37
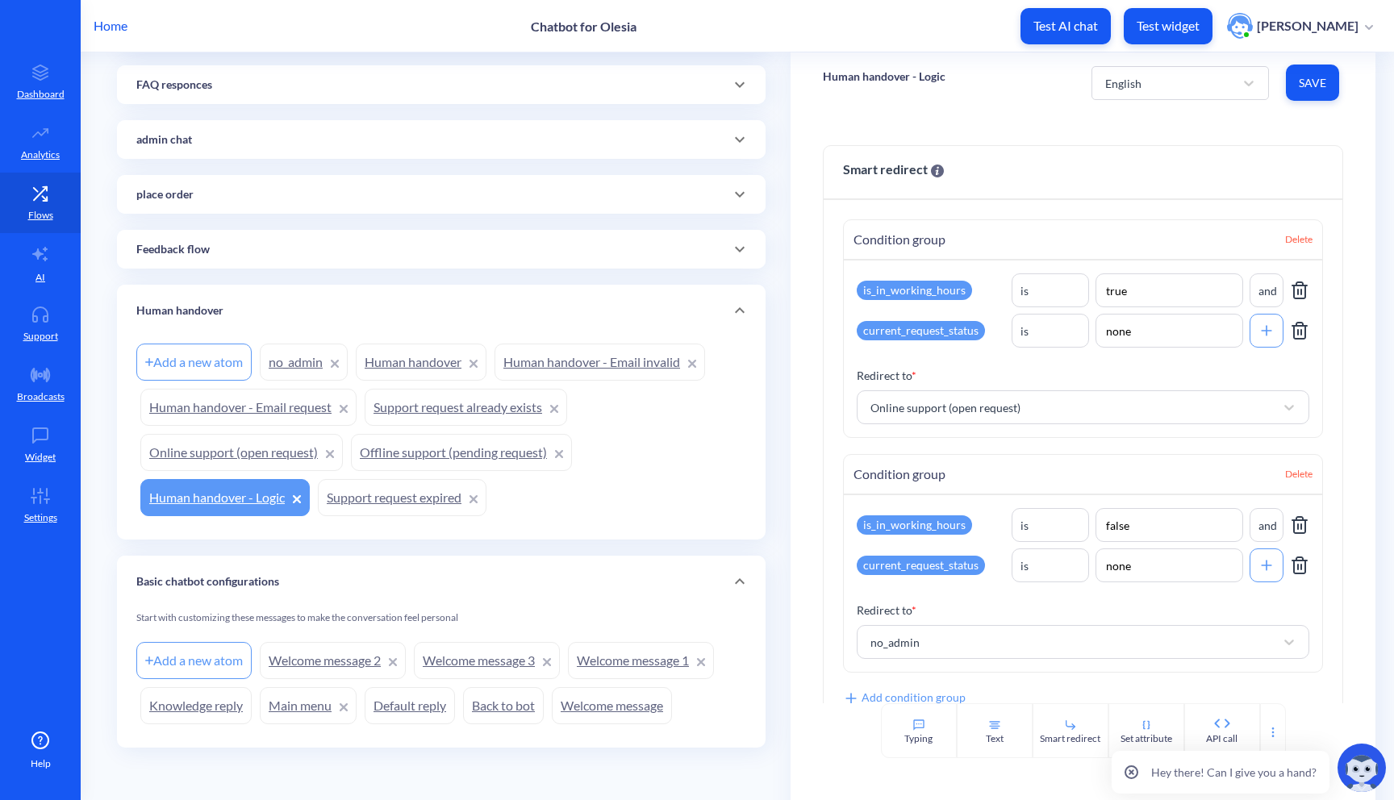
click at [269, 443] on link "Online support (open request)" at bounding box center [241, 452] width 203 height 37
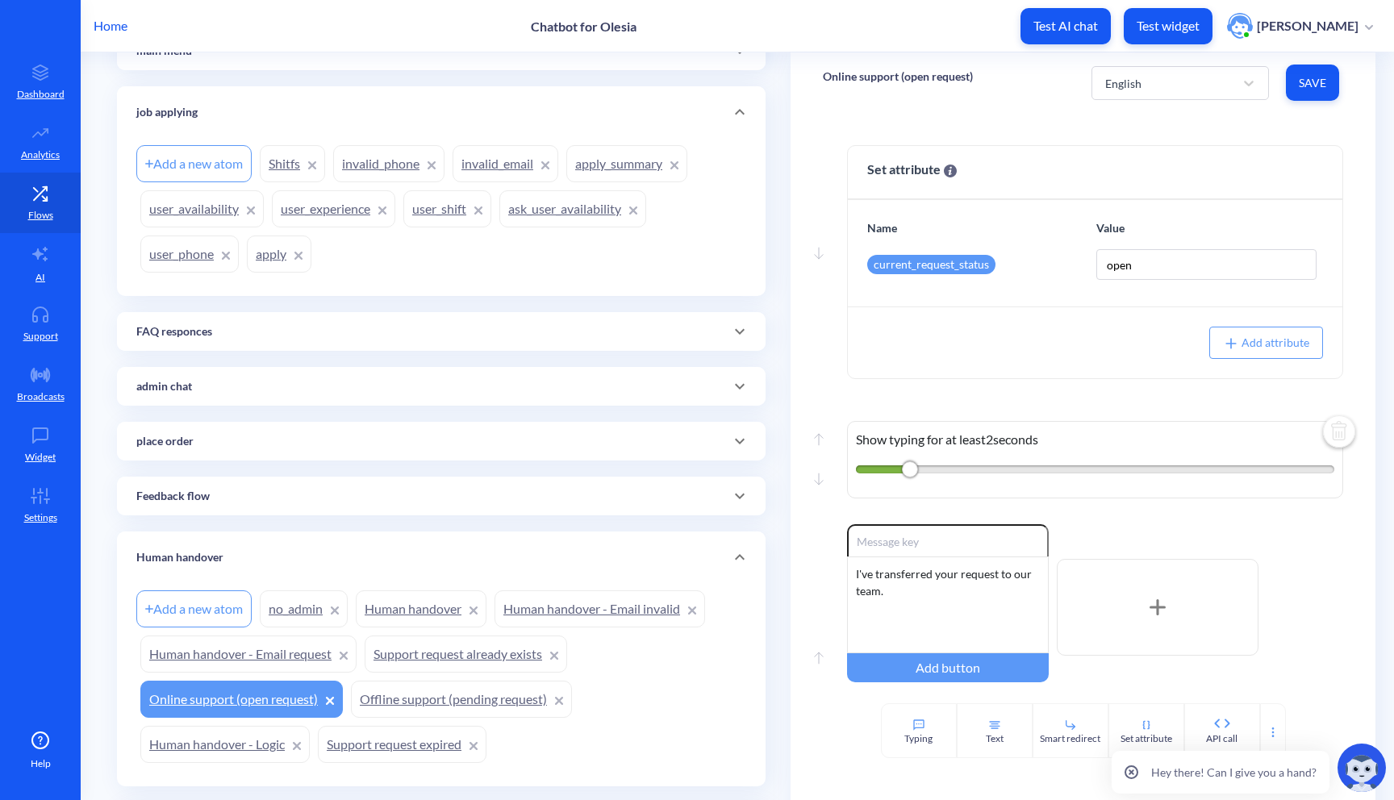
scroll to position [181, 0]
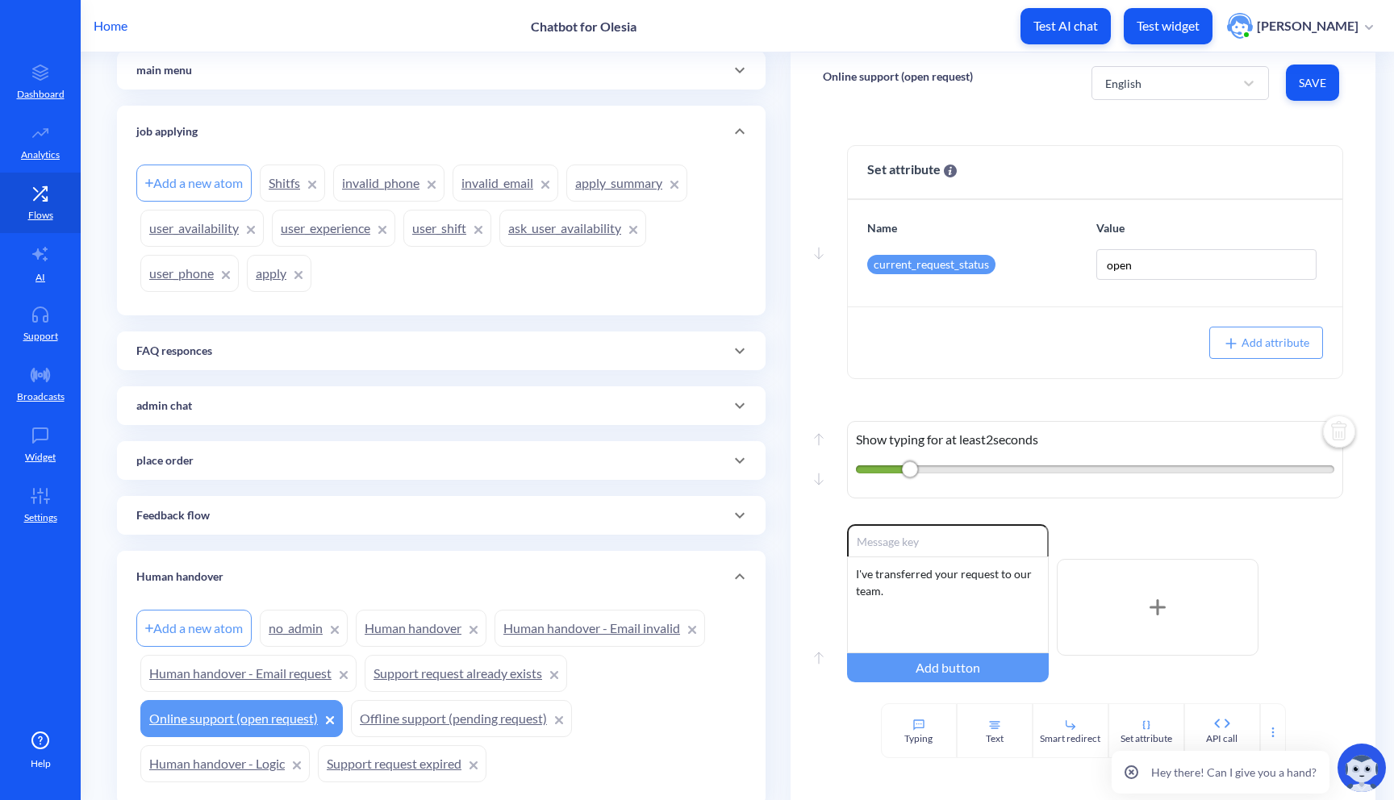
click at [608, 184] on link "apply_summary" at bounding box center [626, 183] width 121 height 37
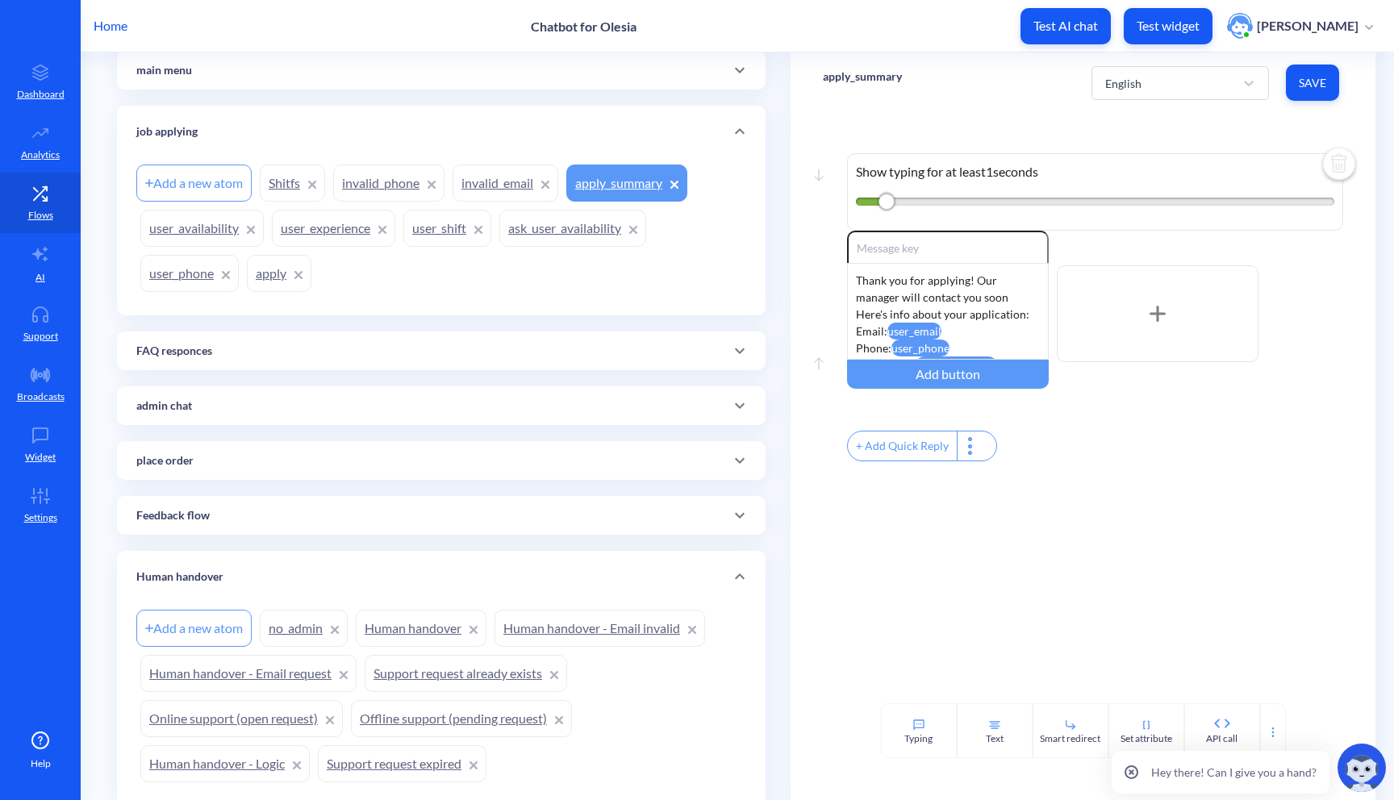
click at [265, 726] on link "Online support (open request)" at bounding box center [241, 718] width 203 height 37
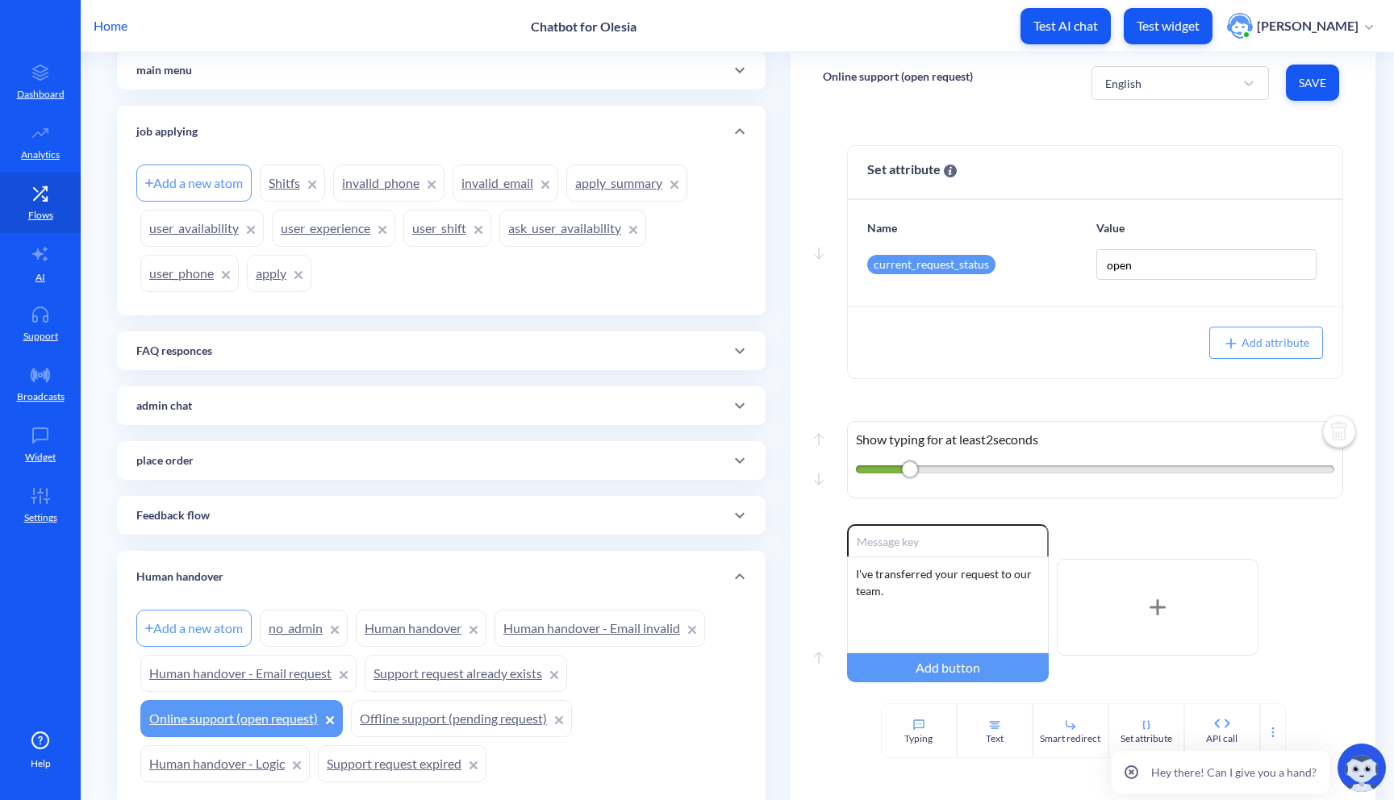
click at [273, 679] on link "Human handover - Email request" at bounding box center [248, 673] width 216 height 37
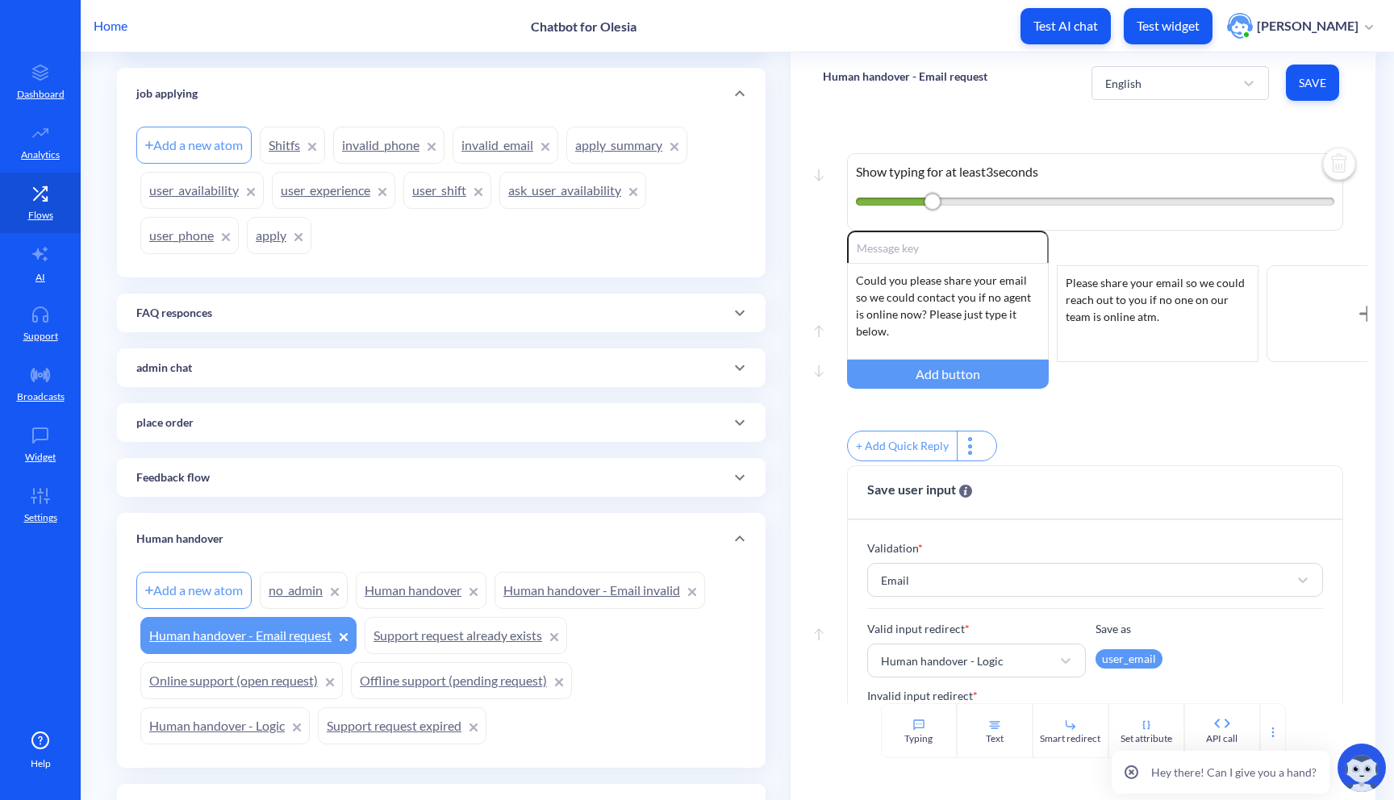
scroll to position [237, 0]
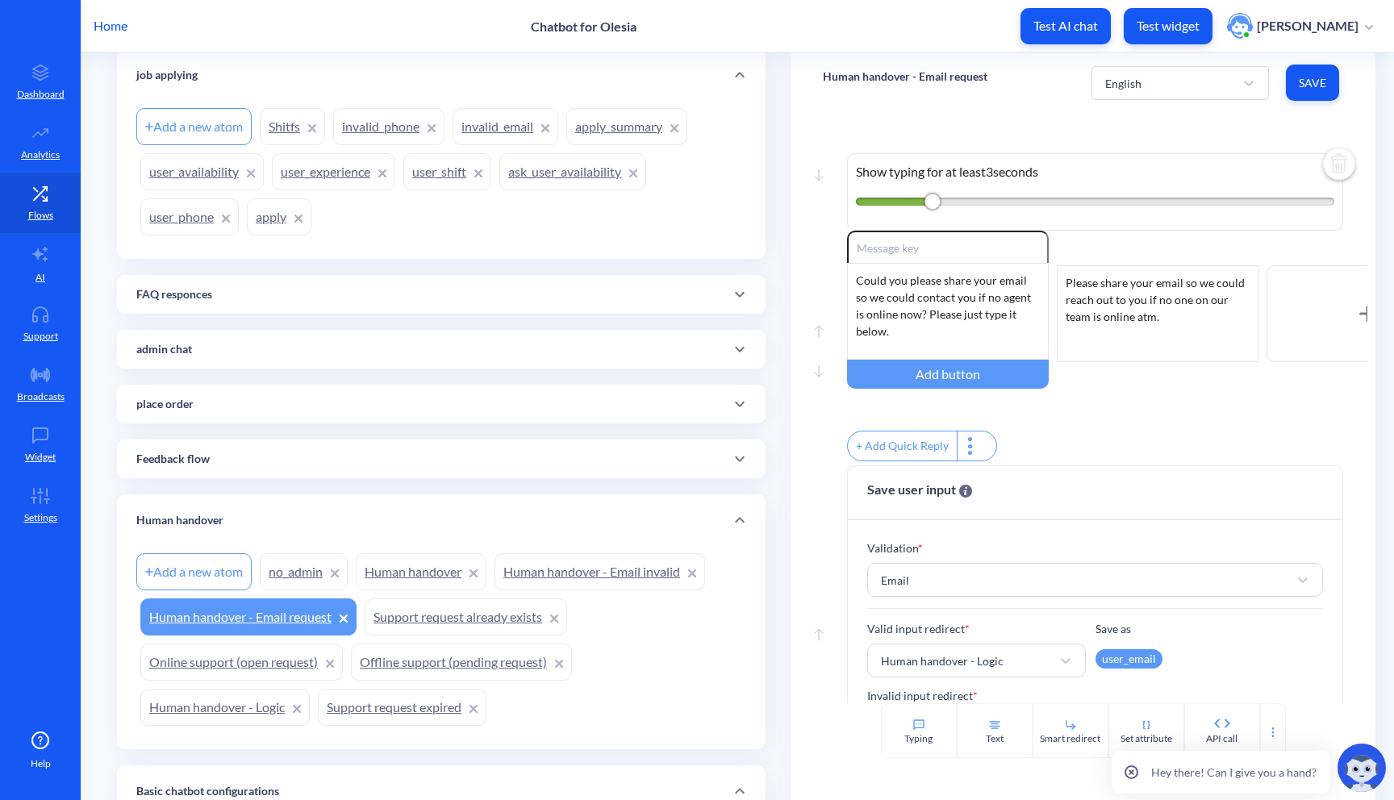
click at [616, 569] on link "Human handover - Email invalid" at bounding box center [600, 571] width 211 height 37
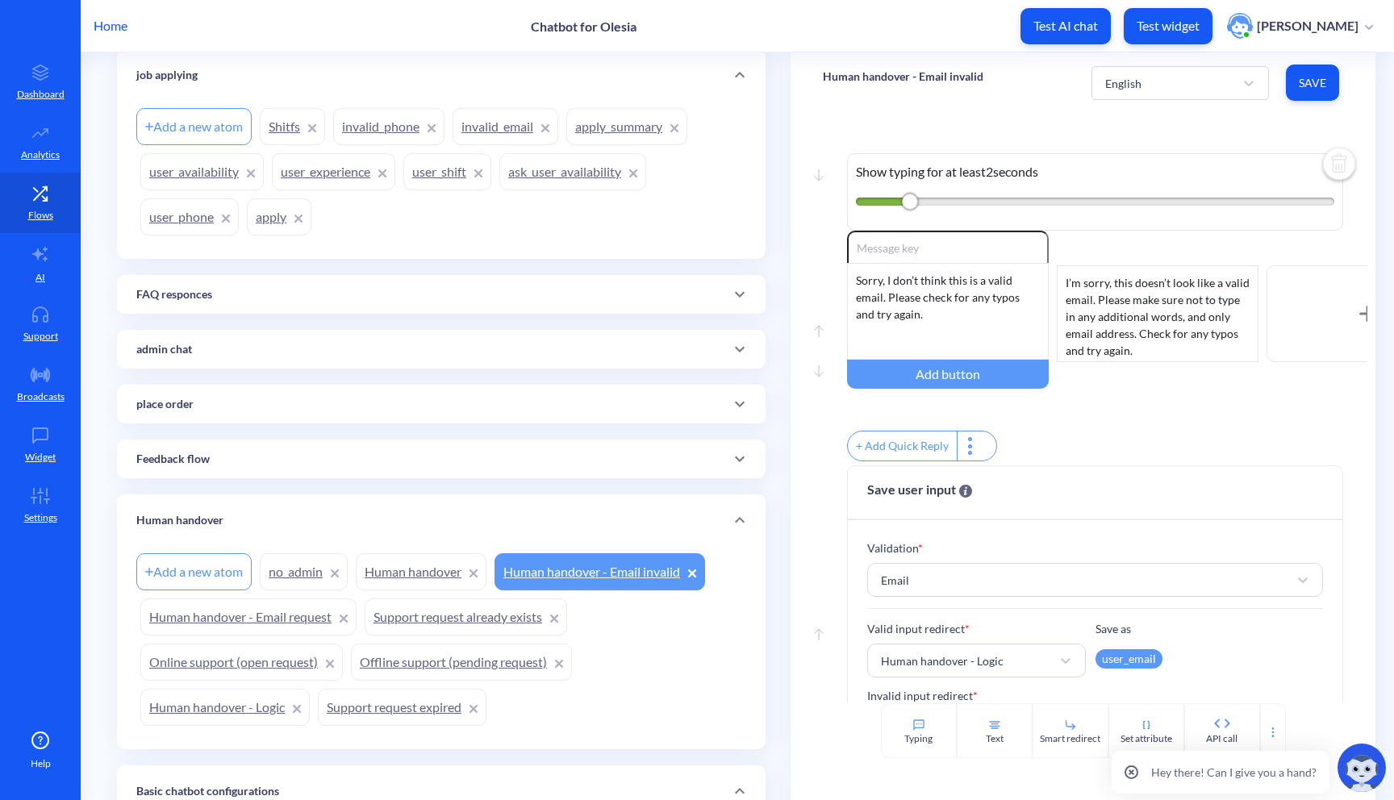
click at [418, 586] on link "Human handover" at bounding box center [421, 571] width 131 height 37
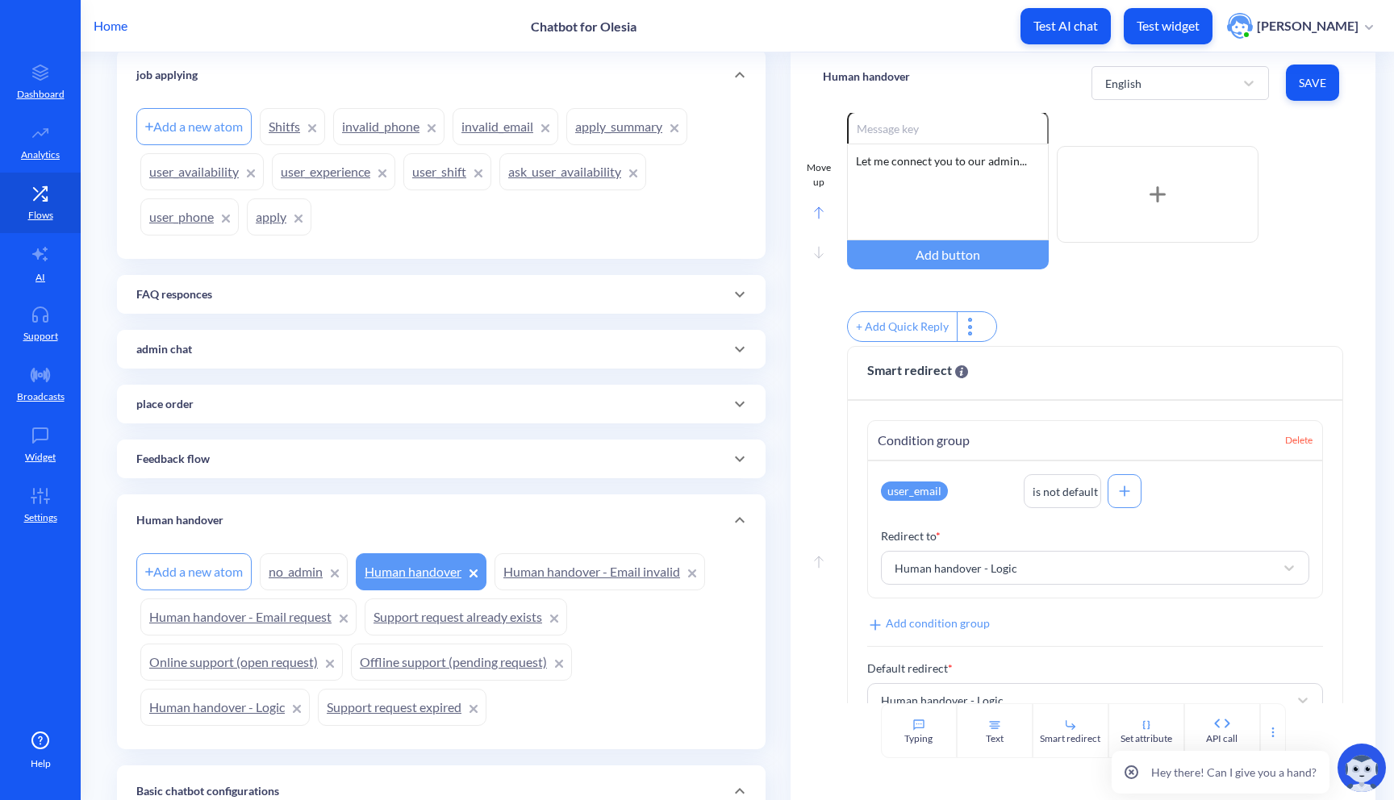
scroll to position [466, 0]
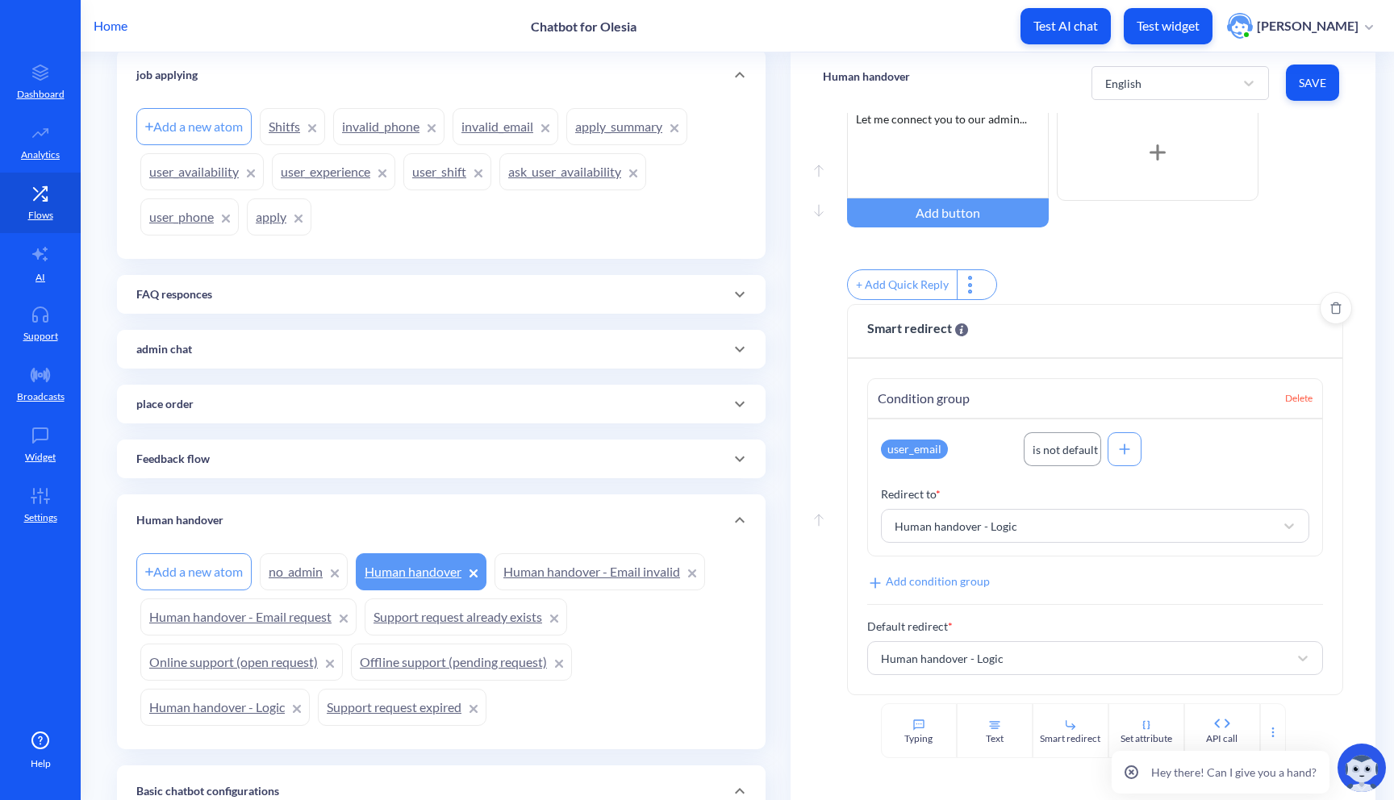
click at [1052, 457] on div "is not default" at bounding box center [1065, 449] width 65 height 17
click at [1201, 488] on p "Redirect to *" at bounding box center [1095, 494] width 429 height 17
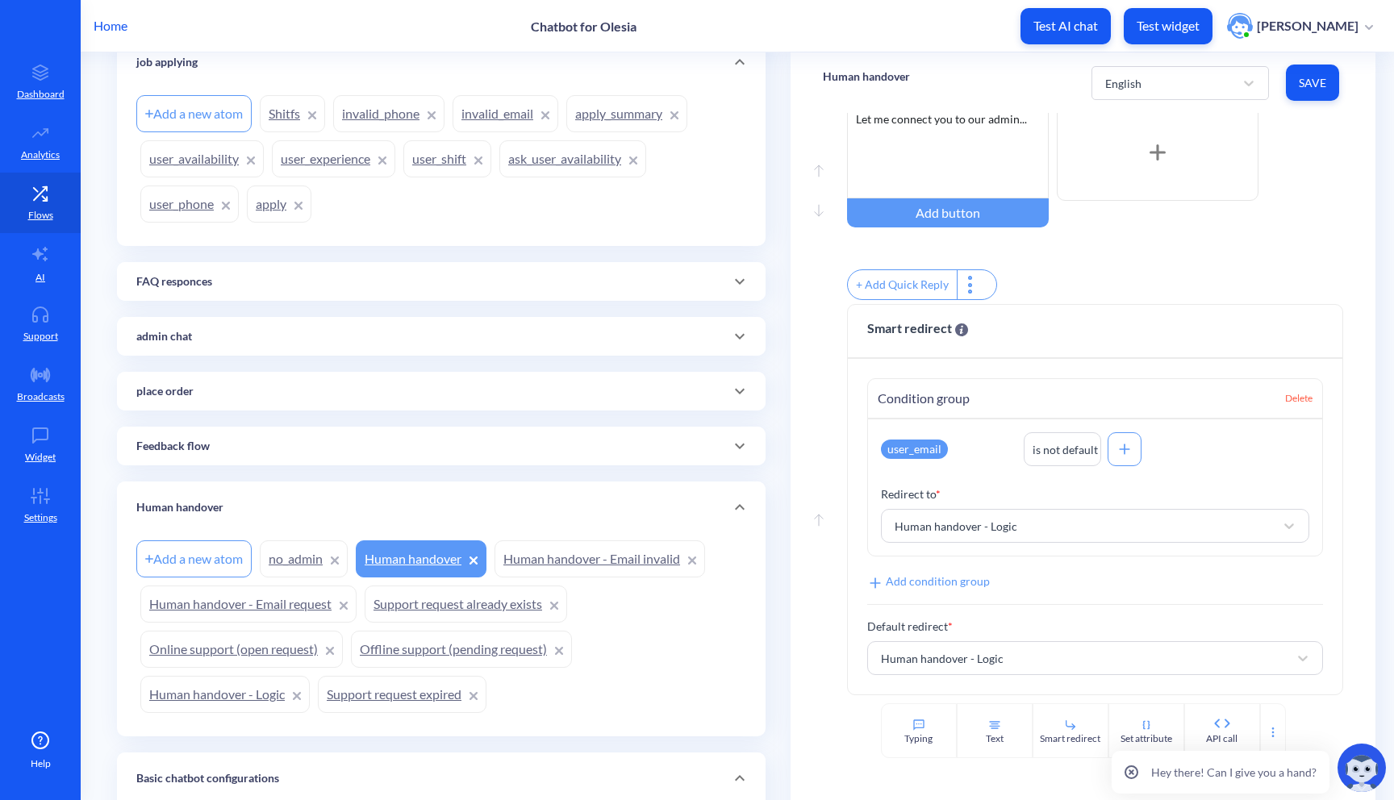
scroll to position [278, 0]
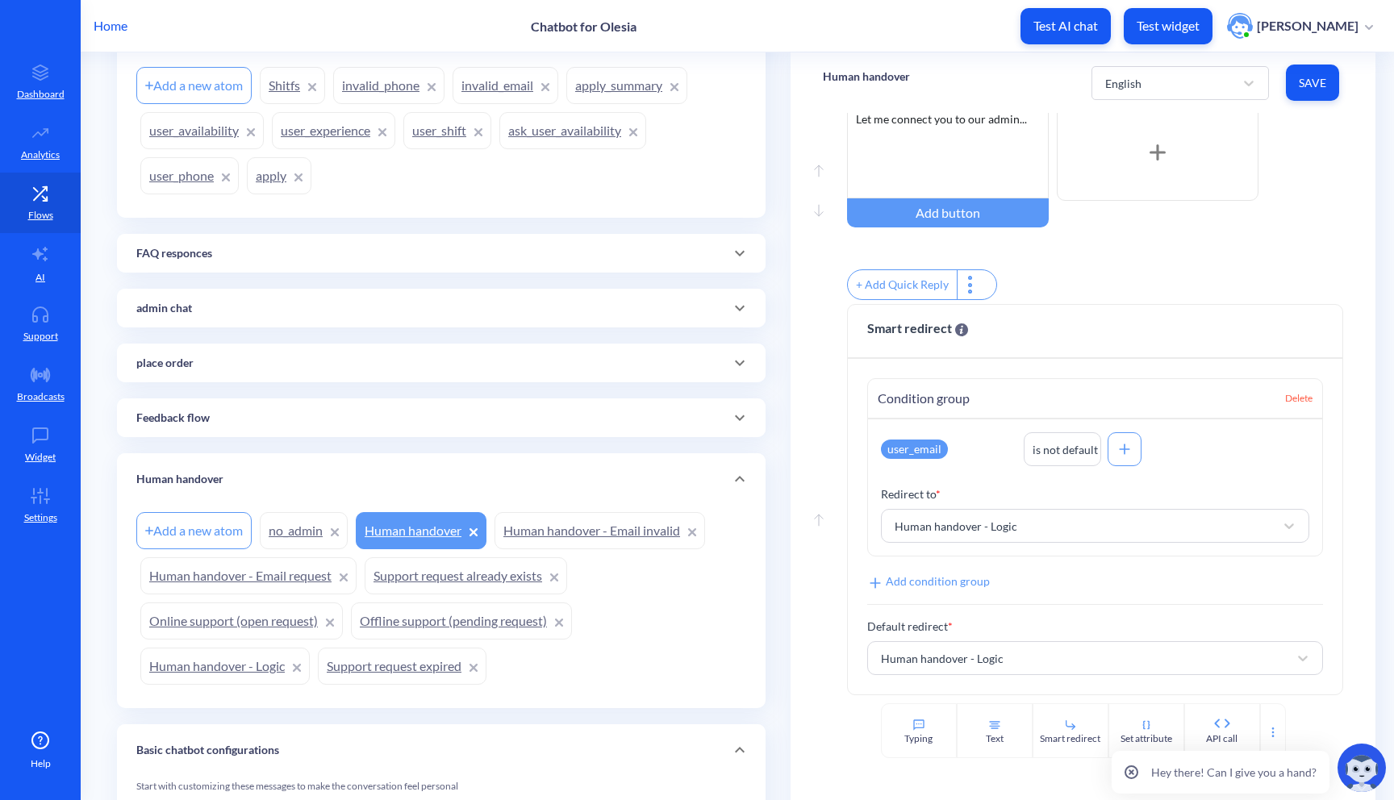
click at [258, 655] on link "Human handover - Logic" at bounding box center [224, 666] width 169 height 37
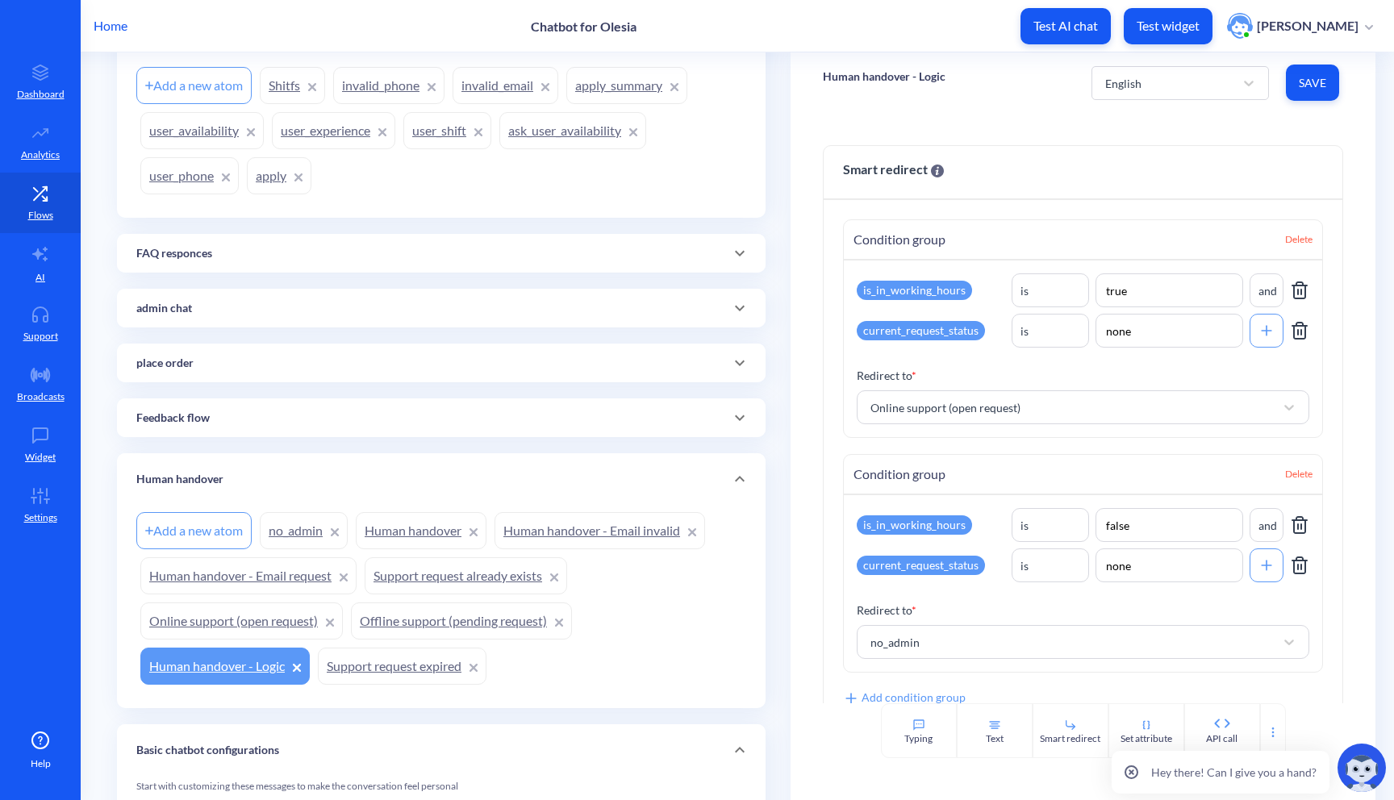
click at [624, 90] on link "apply_summary" at bounding box center [626, 85] width 121 height 37
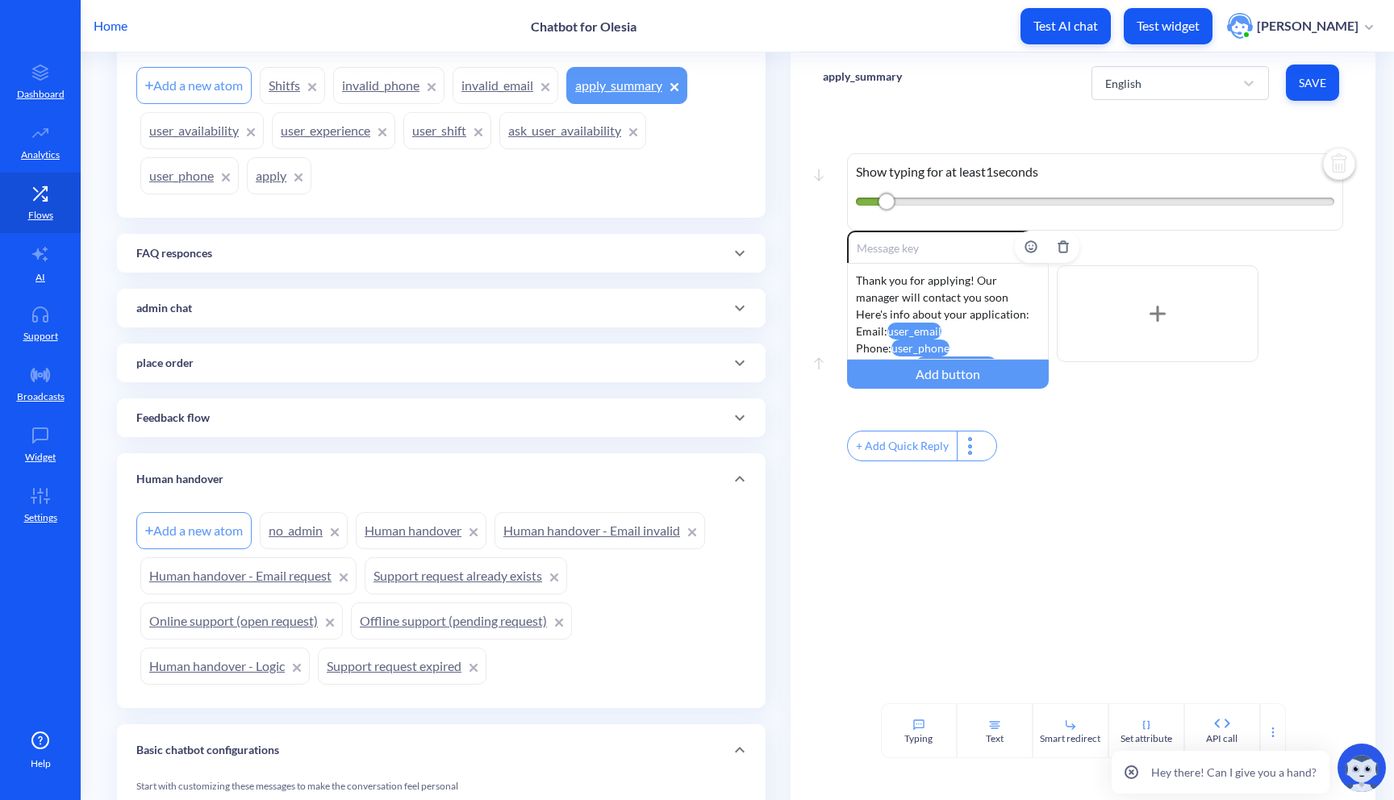
scroll to position [65, 0]
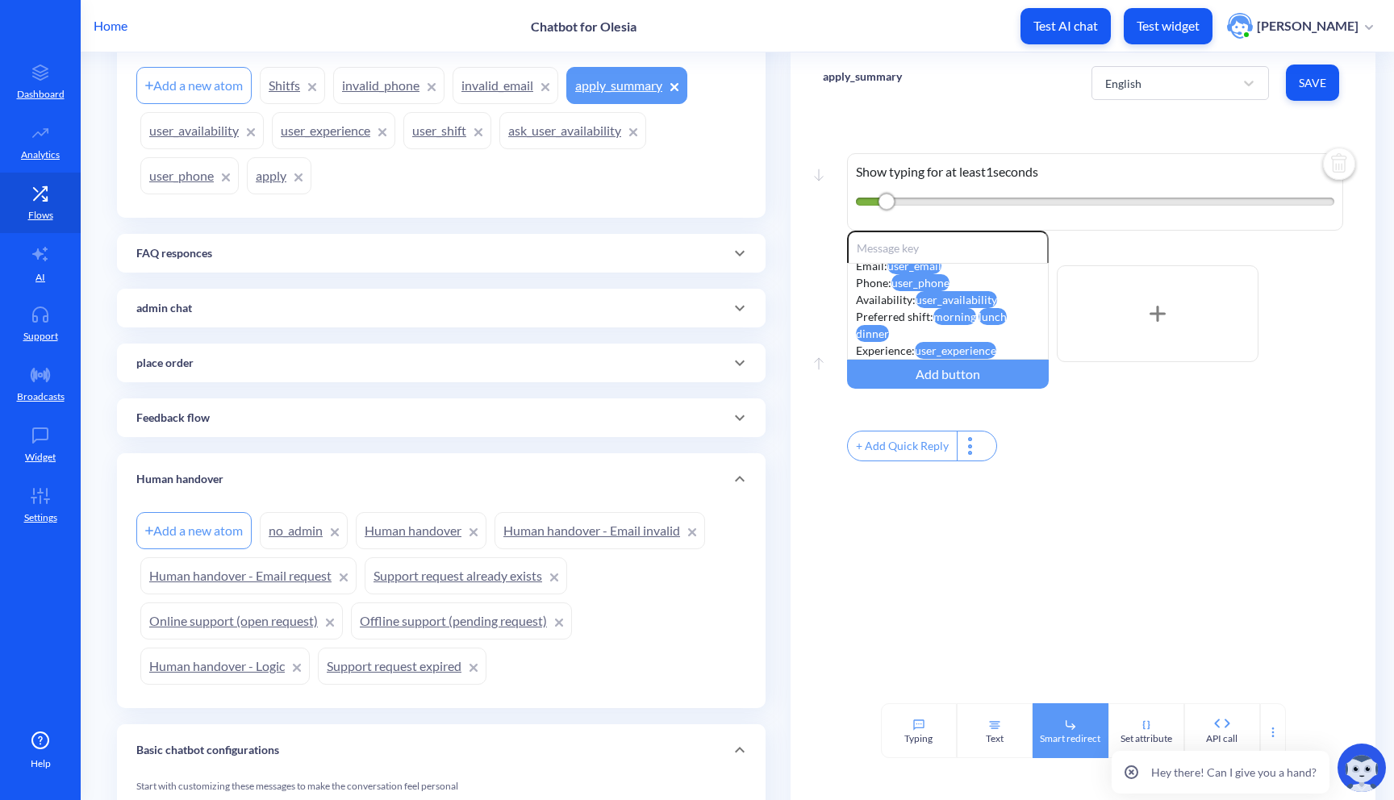
click at [1060, 725] on div "Smart redirect" at bounding box center [1071, 731] width 76 height 55
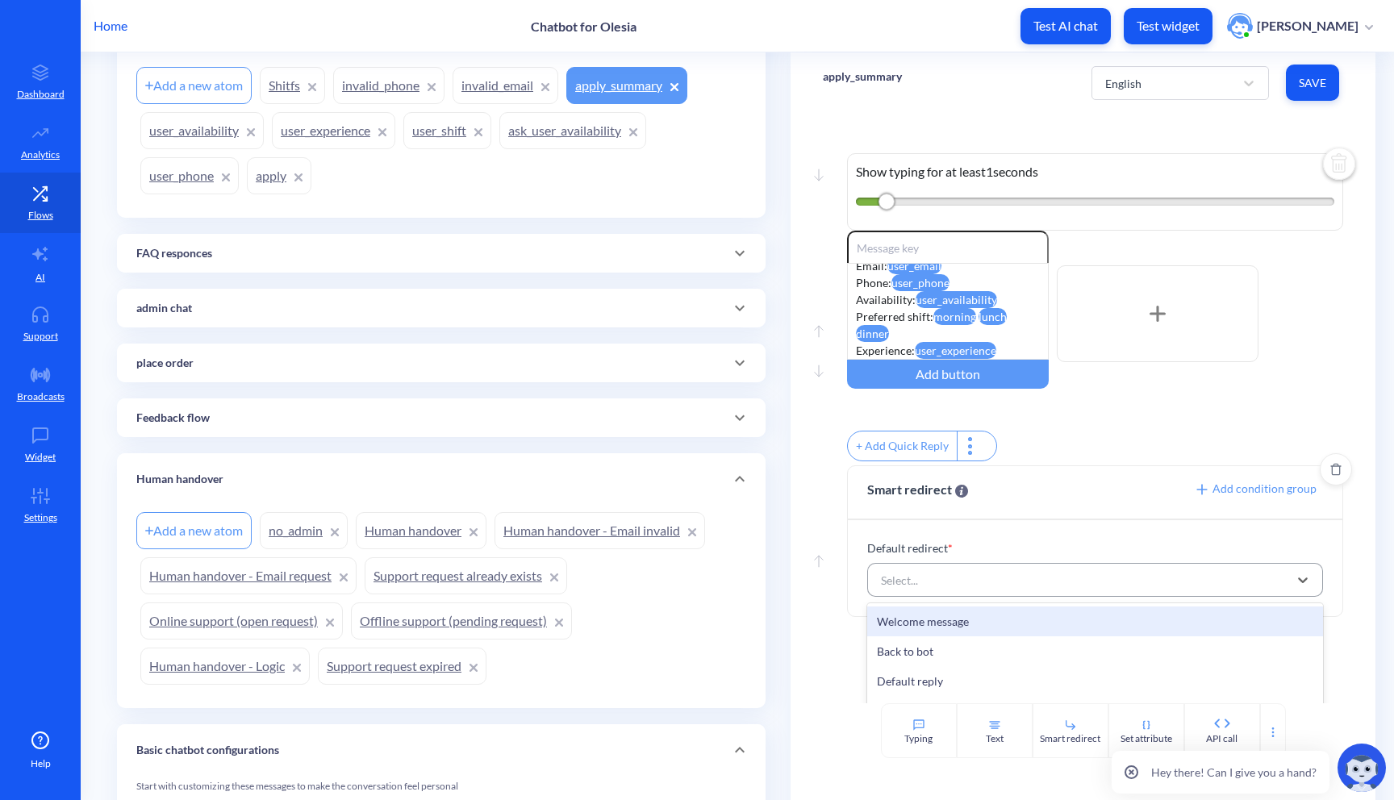
click at [1013, 586] on div "Select..." at bounding box center [1081, 580] width 416 height 29
type input "on"
click at [1080, 637] on div "Online support (open request)" at bounding box center [1095, 622] width 457 height 30
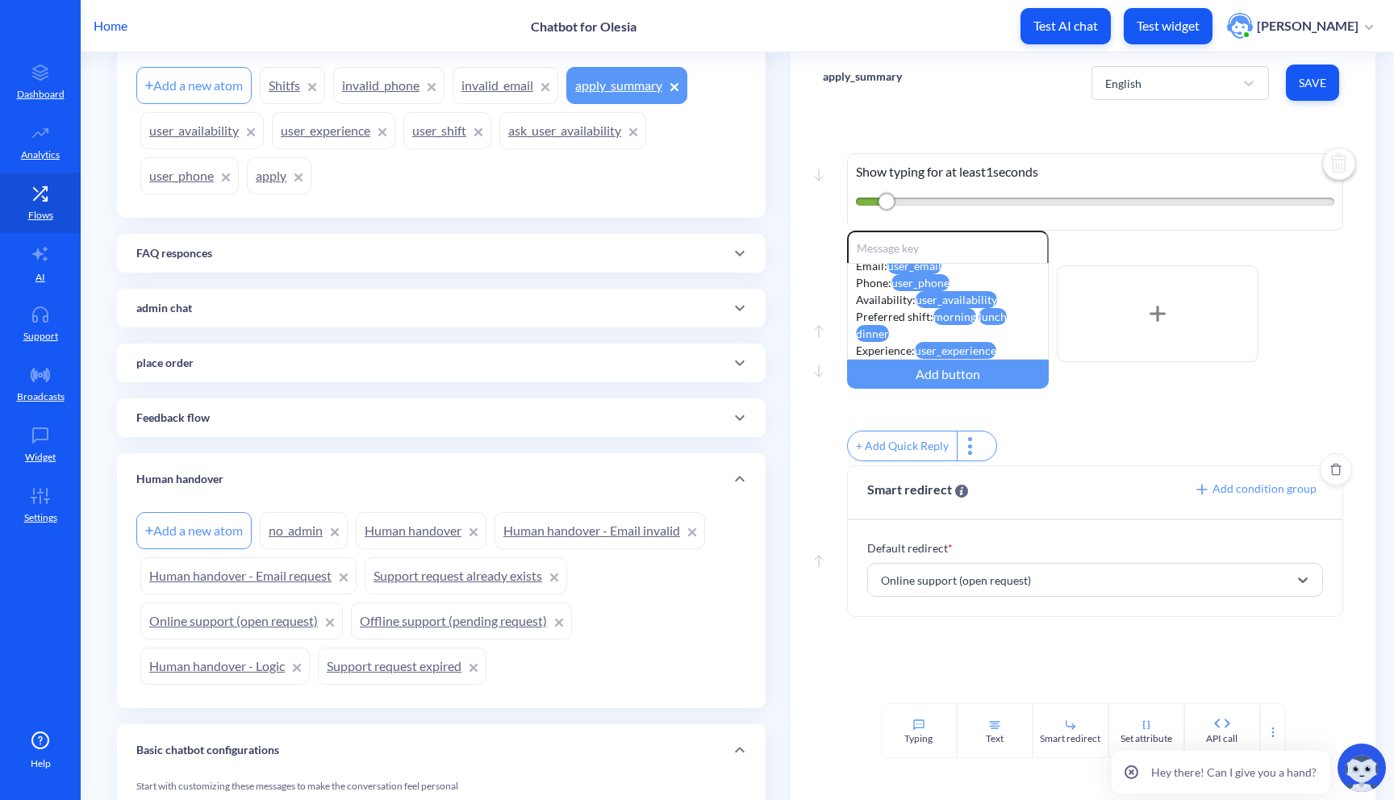
click at [1312, 93] on button "Save" at bounding box center [1312, 83] width 53 height 36
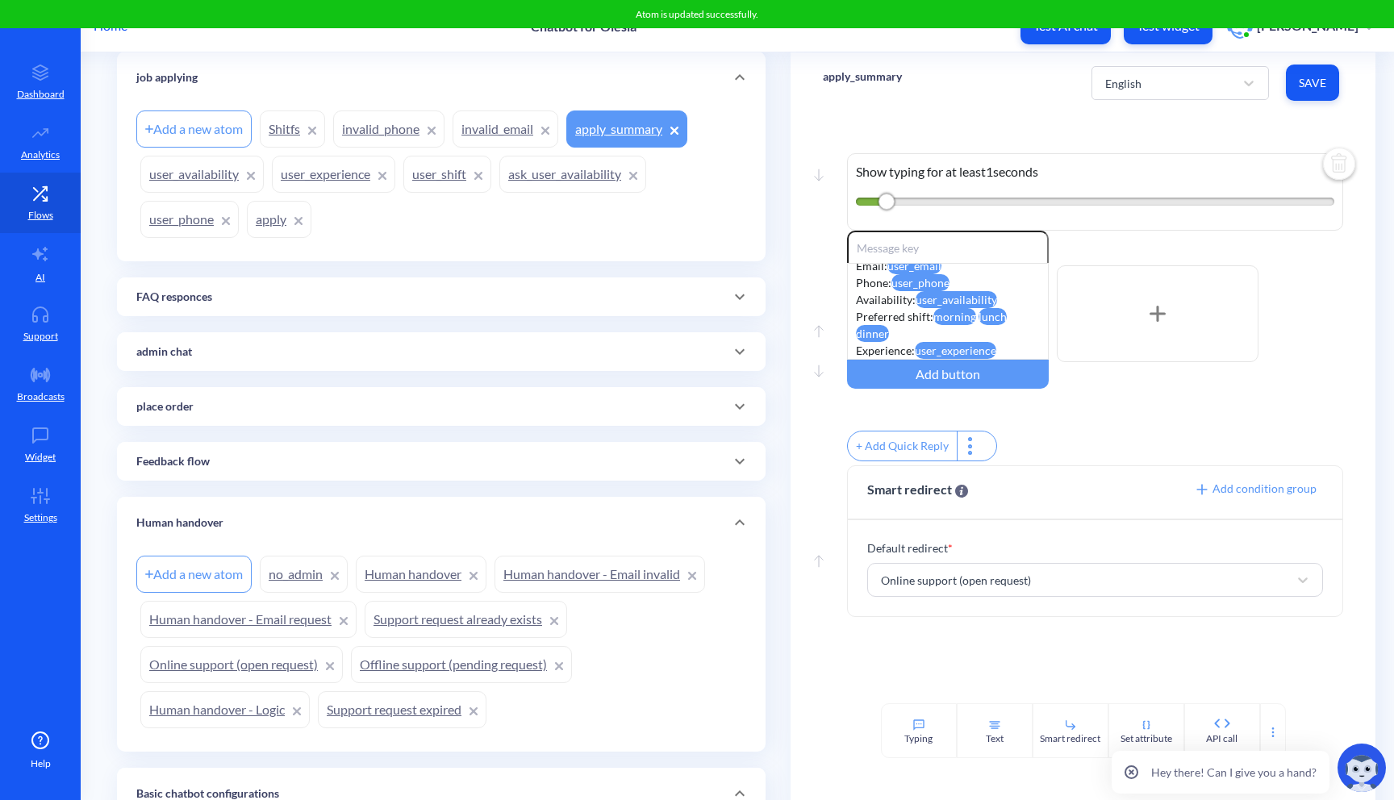
scroll to position [234, 0]
click at [511, 132] on link "invalid_email" at bounding box center [506, 129] width 106 height 37
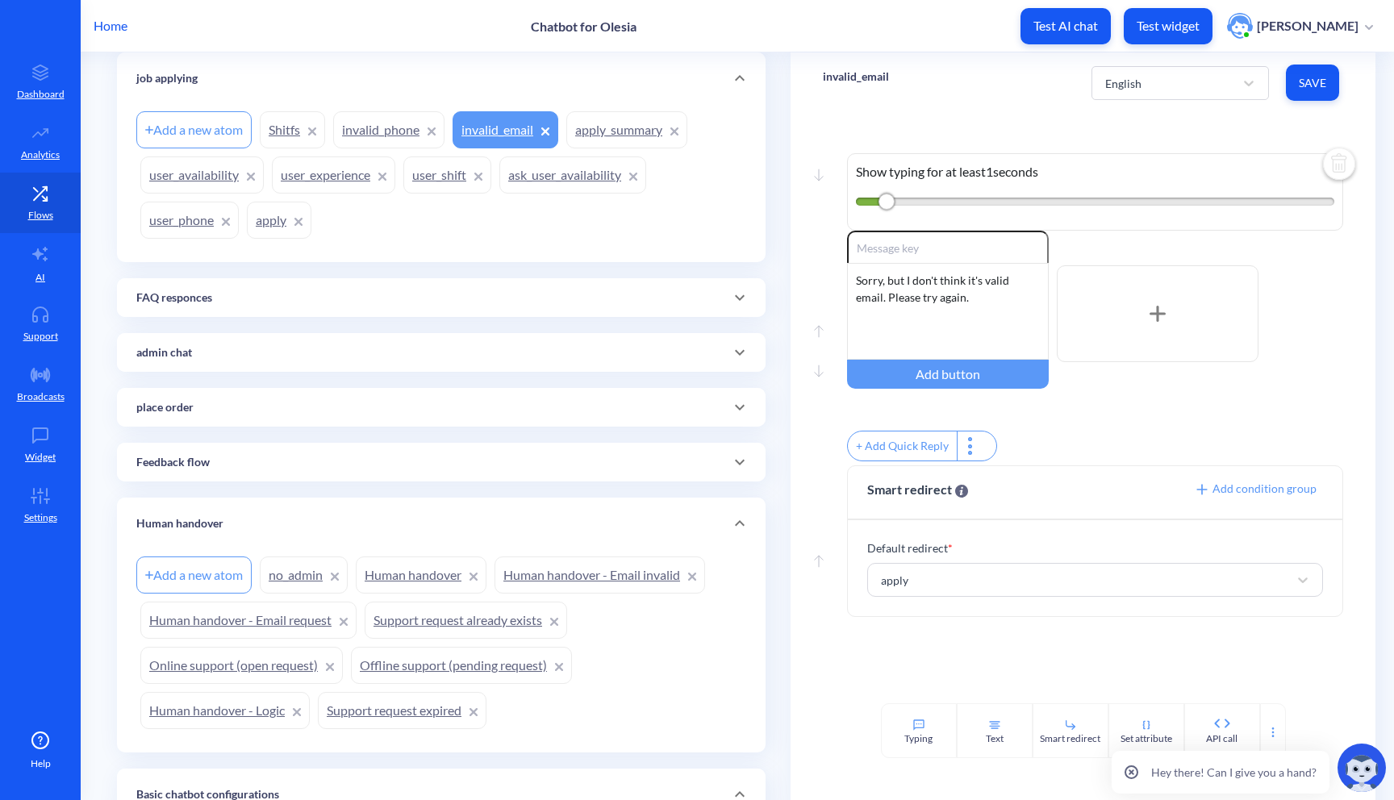
click at [391, 135] on link "invalid_phone" at bounding box center [388, 129] width 111 height 37
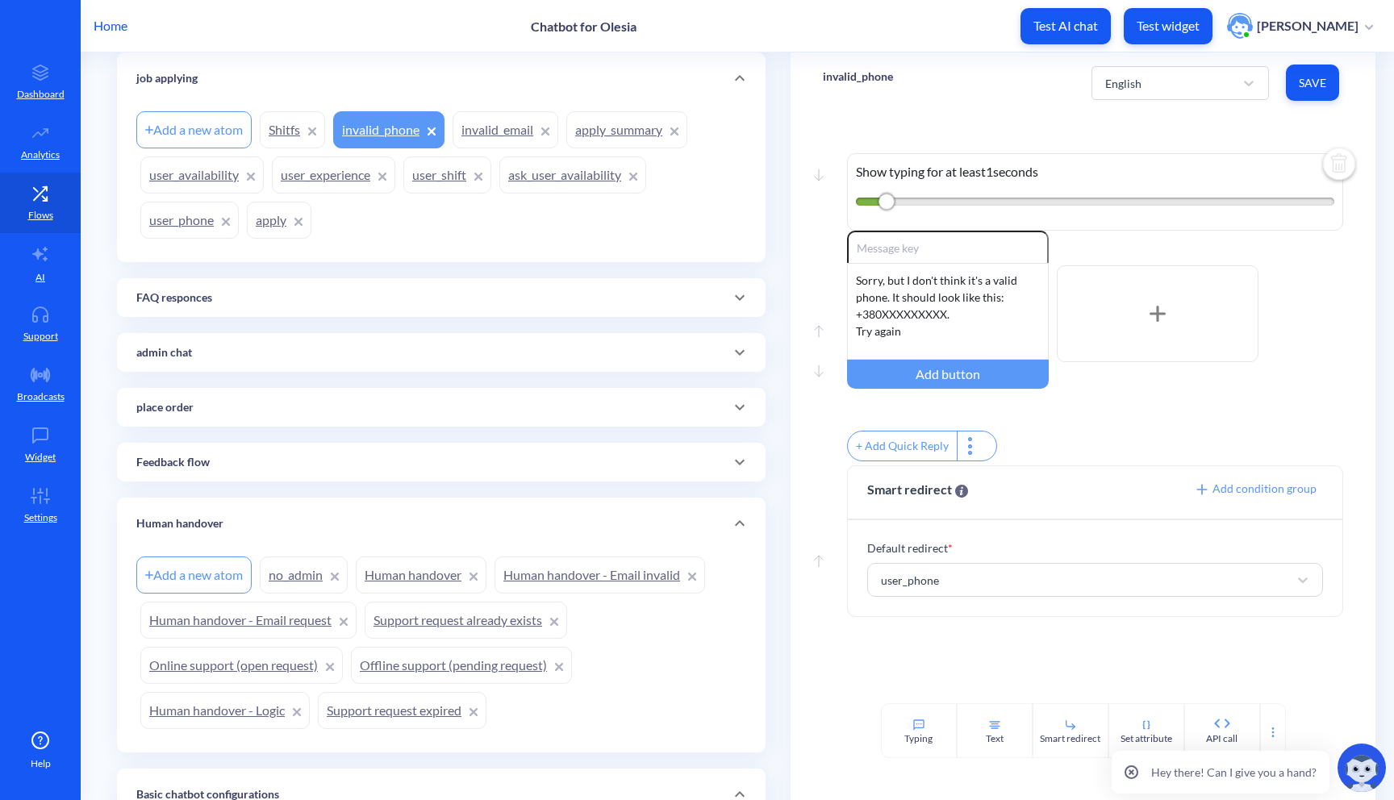
click at [188, 186] on link "user_availability" at bounding box center [201, 175] width 123 height 37
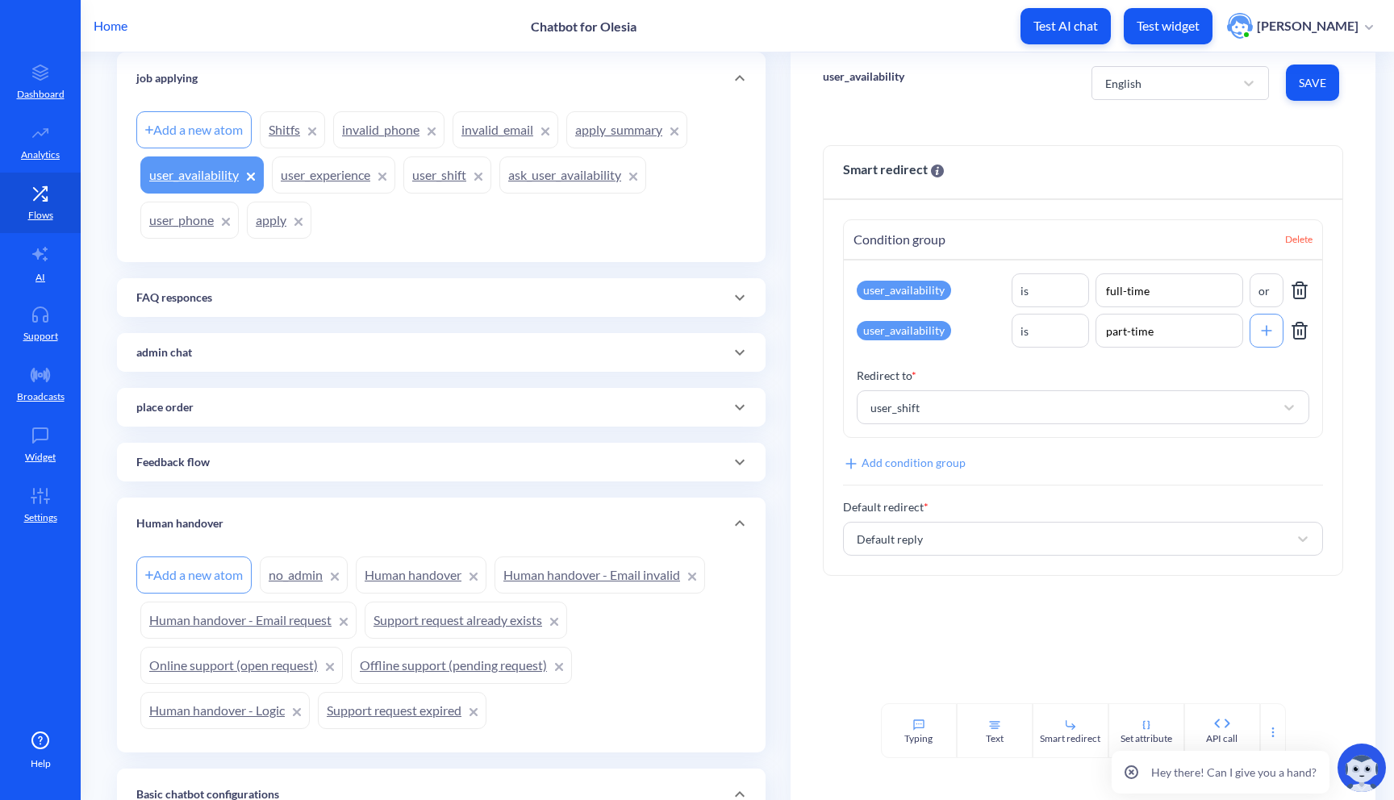
click at [599, 184] on link "ask_user_availability" at bounding box center [572, 175] width 147 height 37
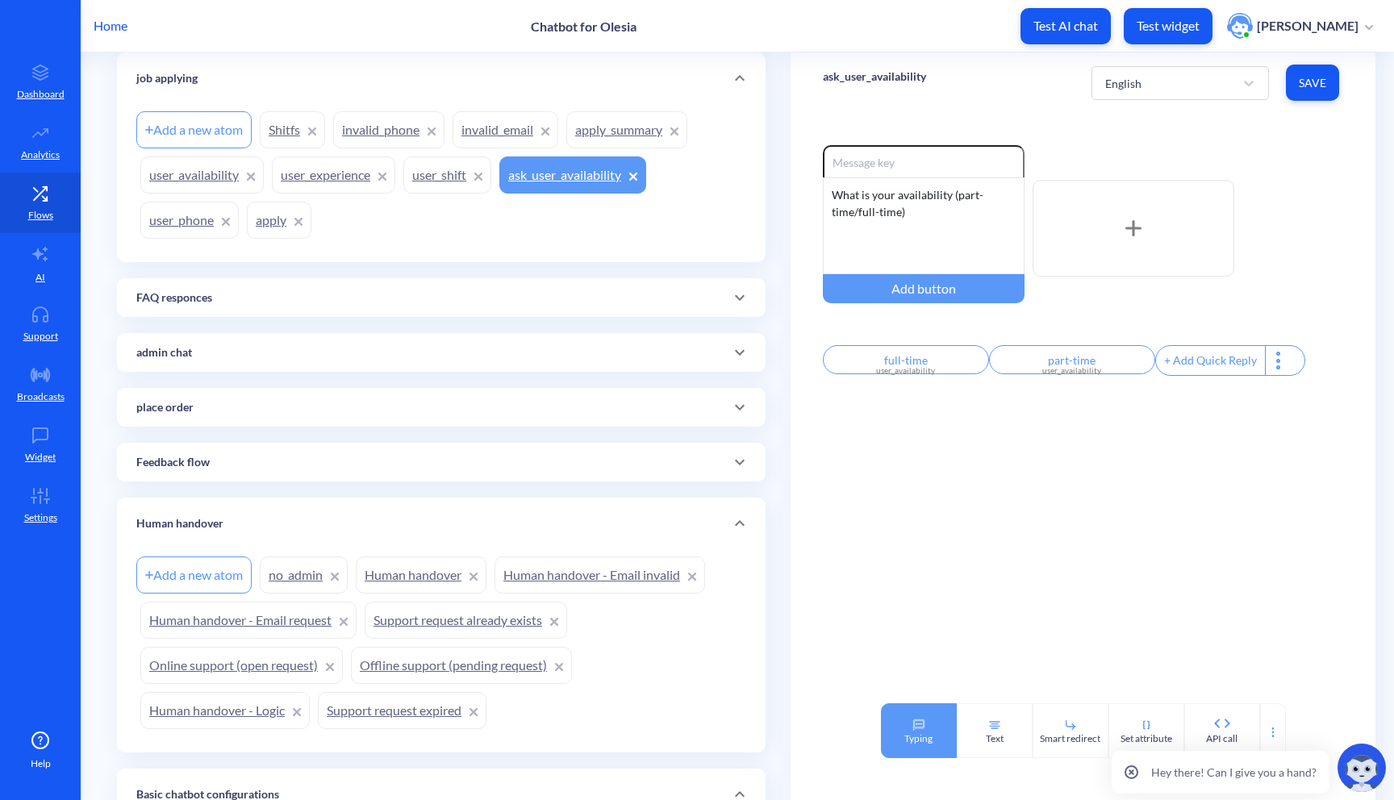
click at [911, 716] on div "Typing" at bounding box center [919, 731] width 76 height 55
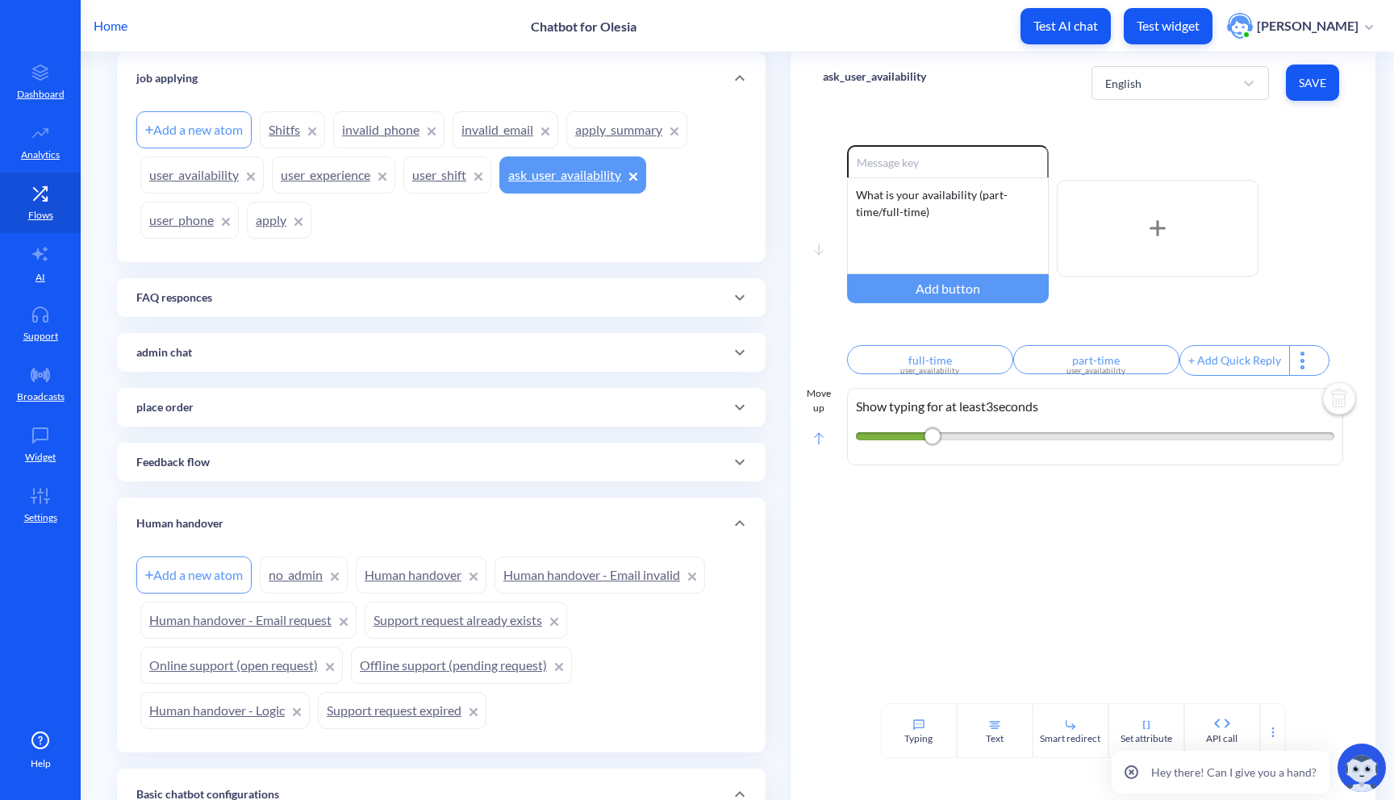
click at [808, 449] on div "Move up" at bounding box center [819, 422] width 24 height 73
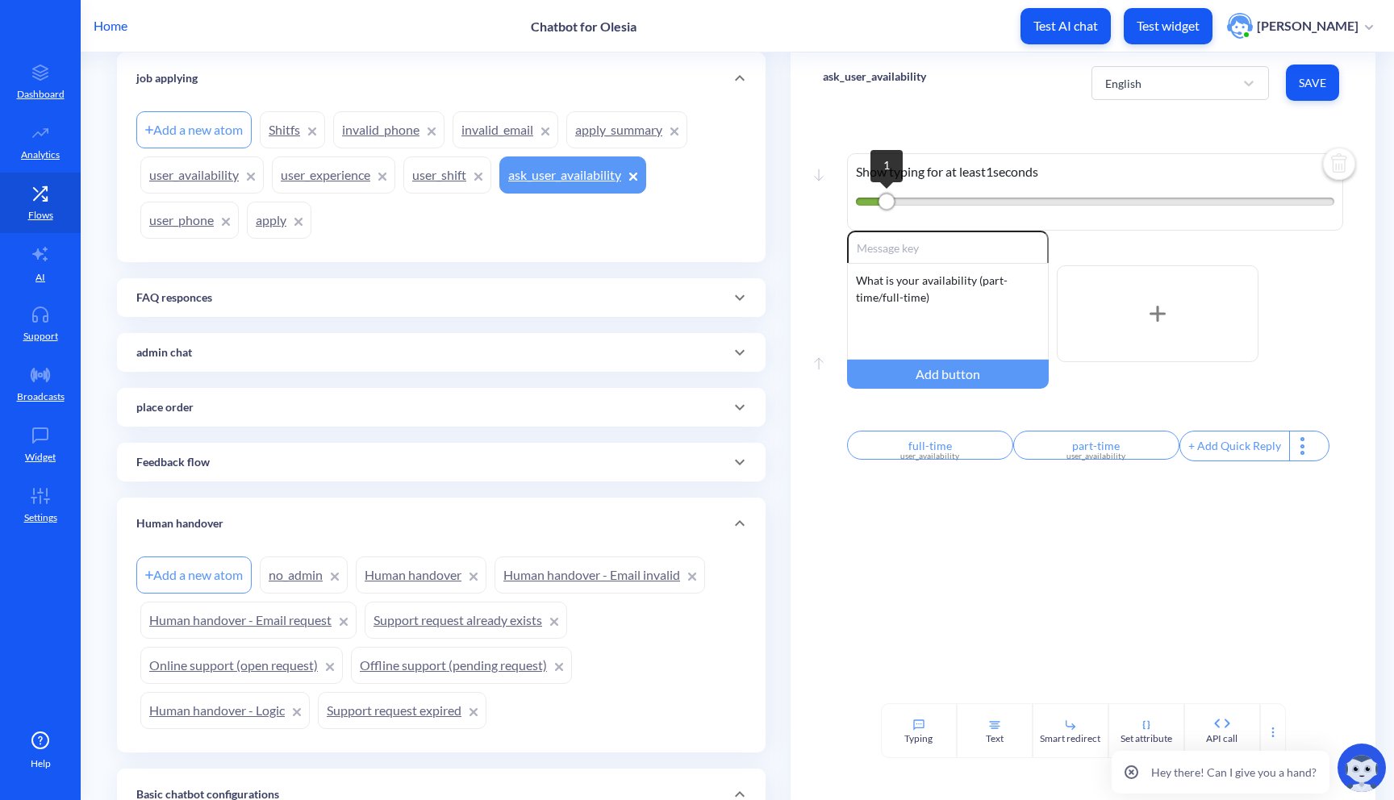
drag, startPoint x: 926, startPoint y: 198, endPoint x: 881, endPoint y: 195, distance: 45.2
click at [881, 196] on div "1" at bounding box center [887, 202] width 16 height 16
click at [1305, 81] on span "Save" at bounding box center [1312, 83] width 27 height 16
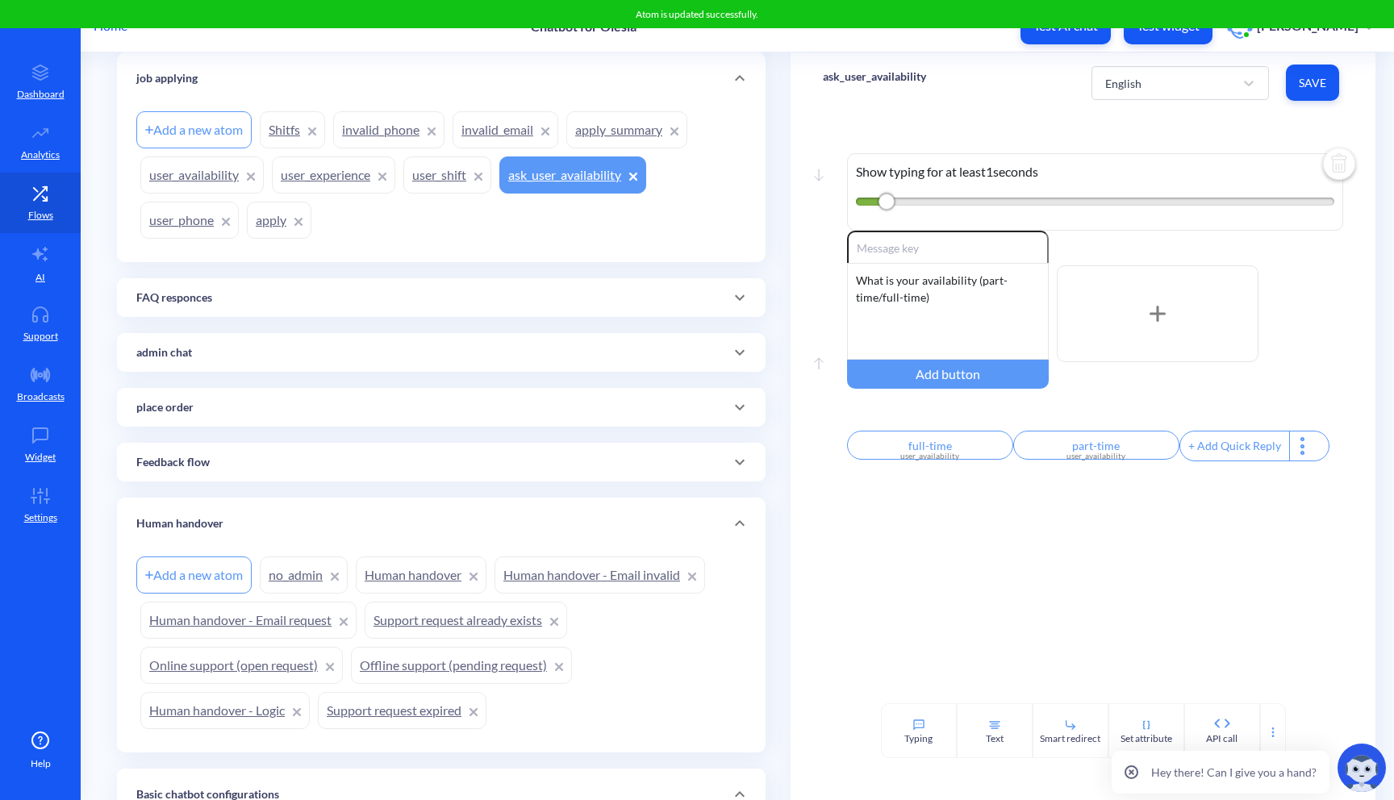
click at [421, 173] on link "user_shift" at bounding box center [447, 175] width 88 height 37
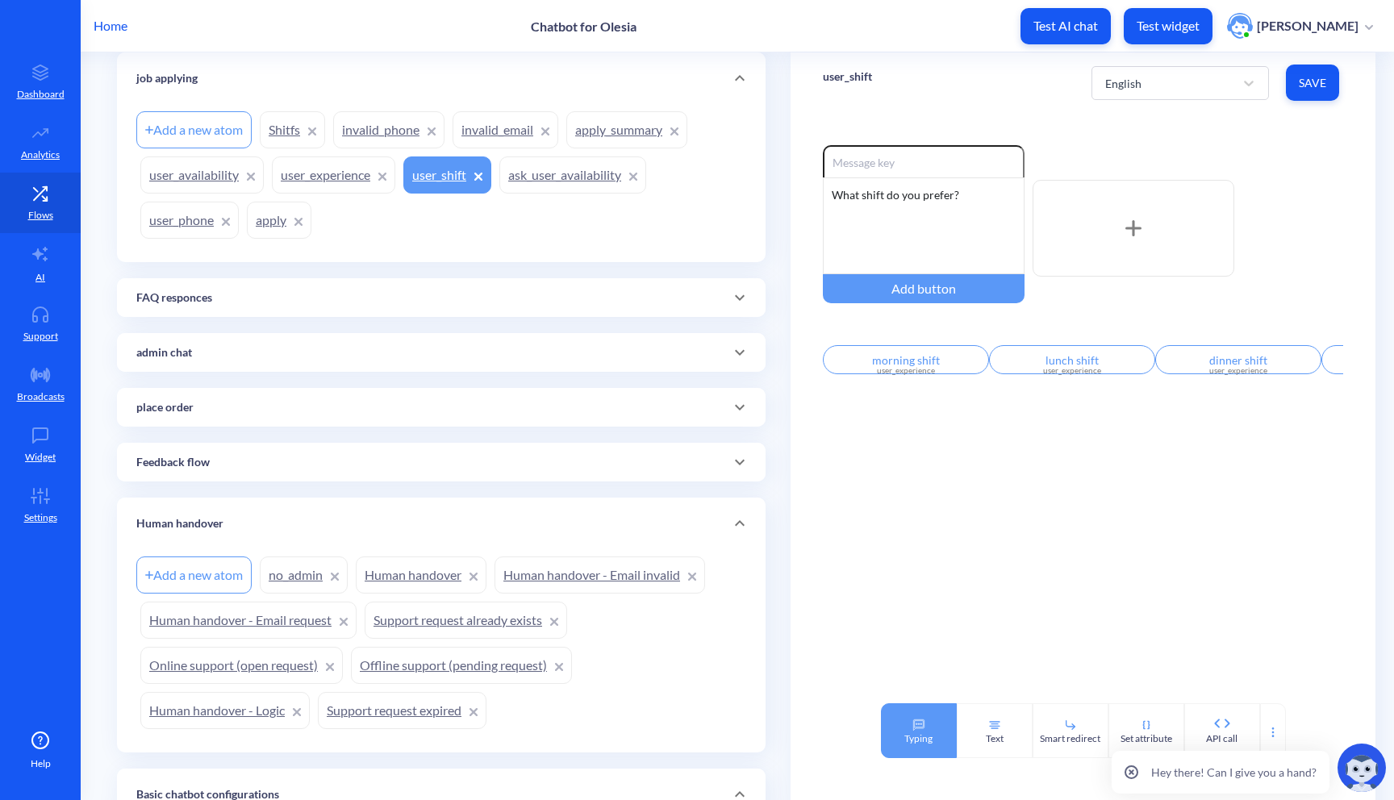
click at [942, 714] on div "Typing" at bounding box center [919, 731] width 76 height 55
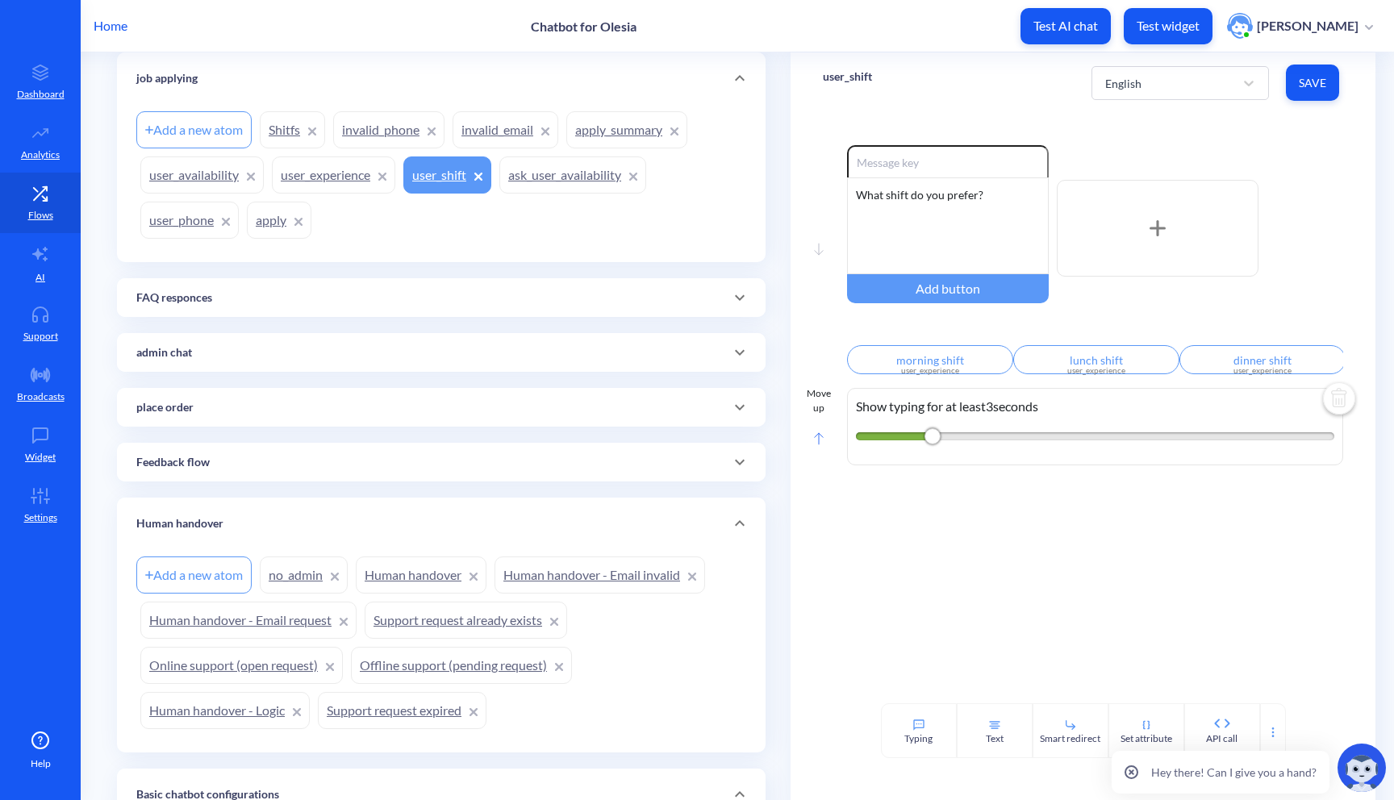
click at [819, 445] on rect at bounding box center [818, 438] width 8 height 11
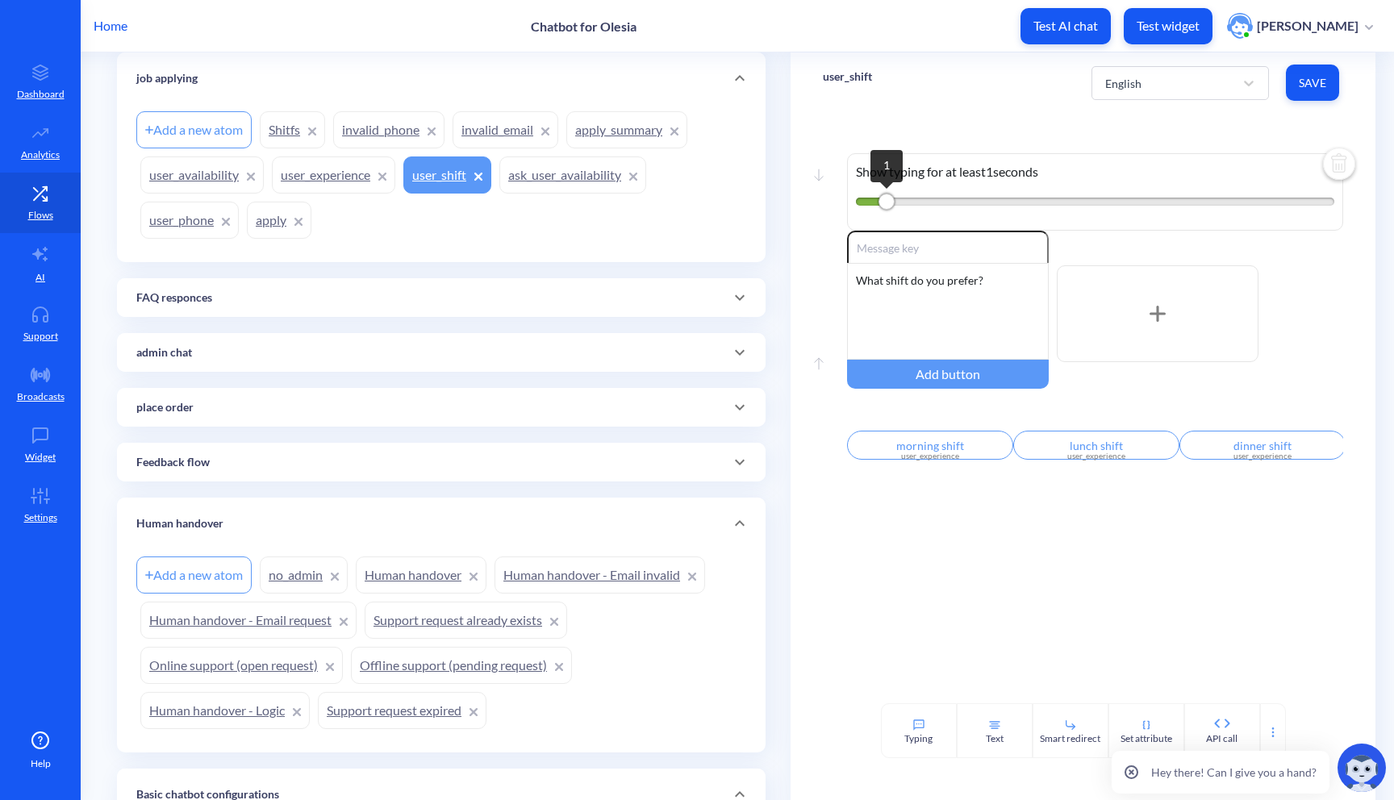
drag, startPoint x: 932, startPoint y: 202, endPoint x: 885, endPoint y: 200, distance: 46.8
click at [885, 201] on div "1" at bounding box center [887, 202] width 16 height 16
click at [1304, 86] on span "Save" at bounding box center [1312, 83] width 27 height 16
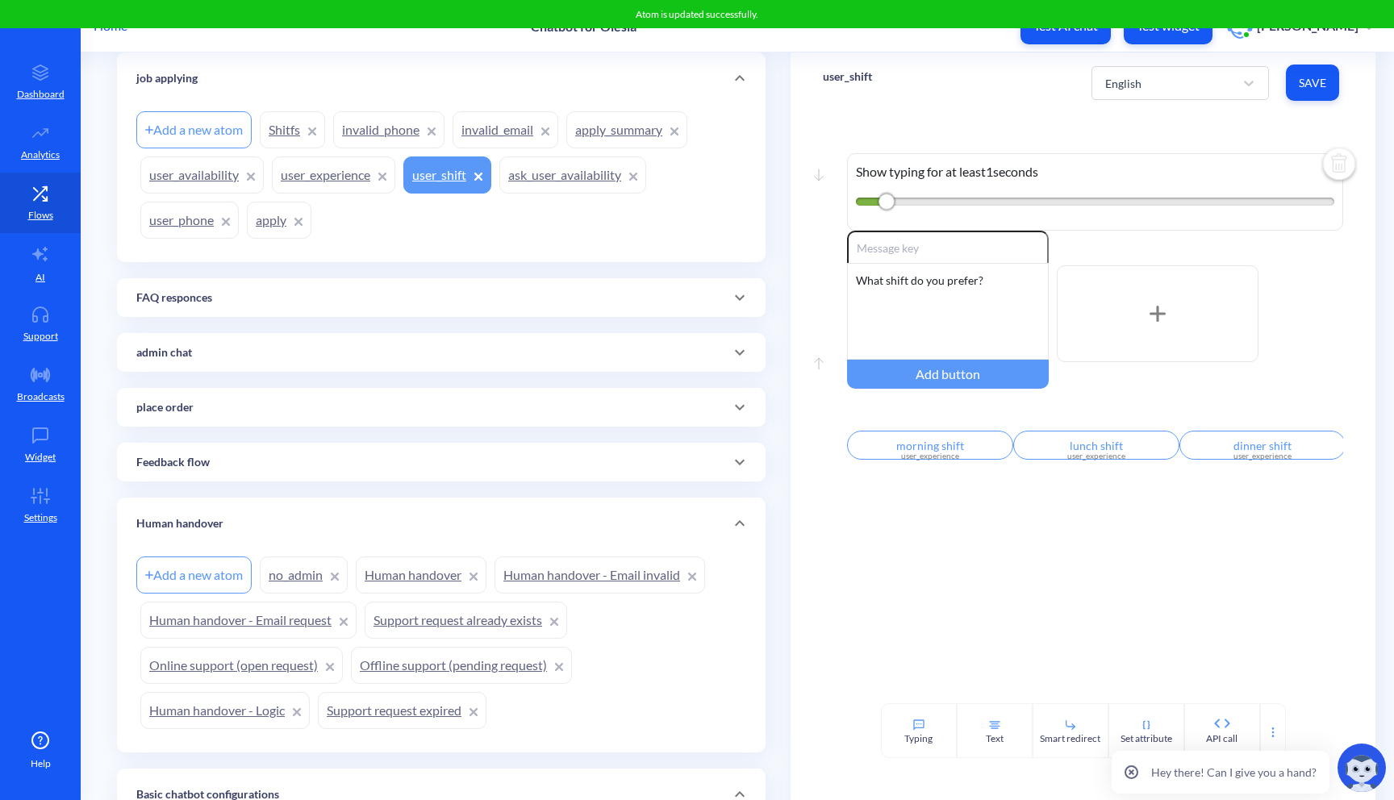
click at [461, 127] on link "invalid_email" at bounding box center [506, 129] width 106 height 37
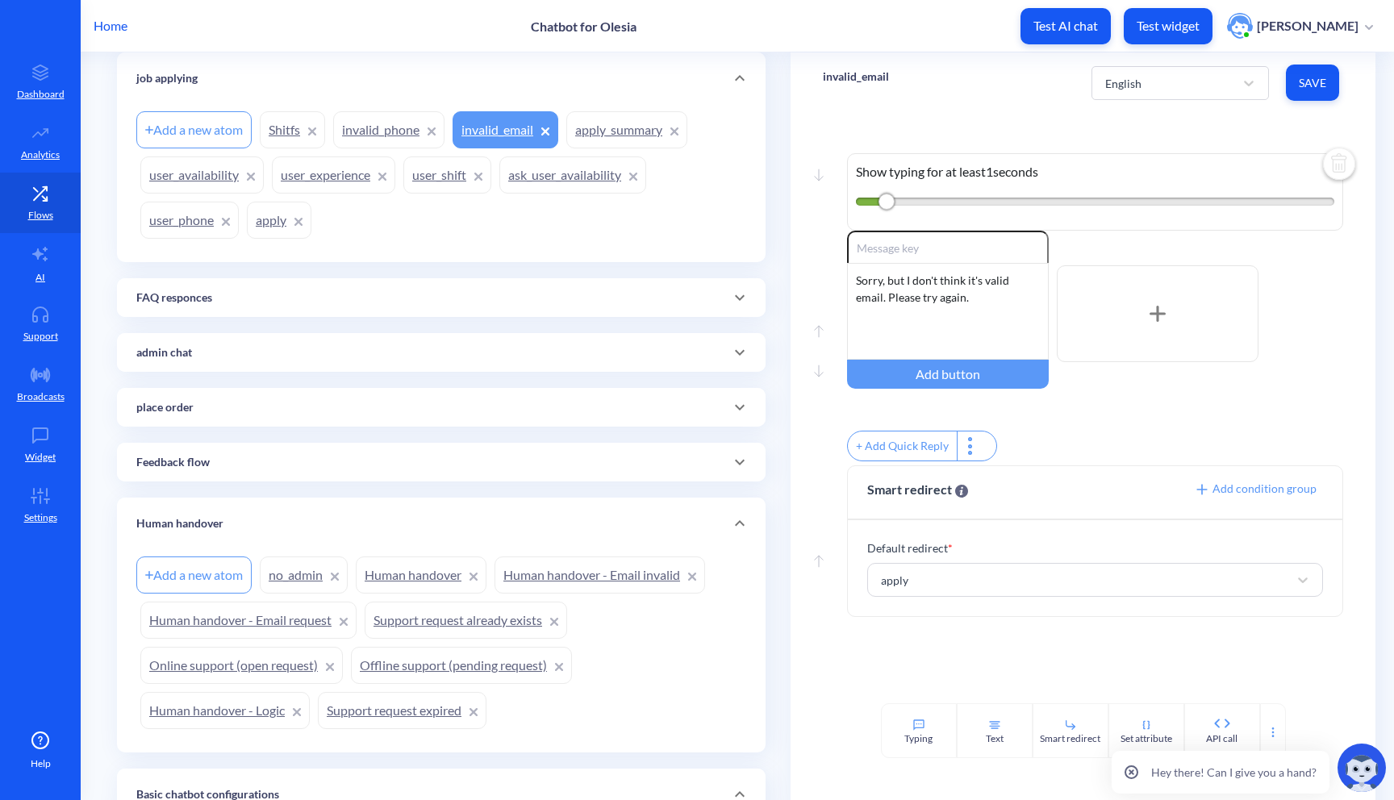
click at [217, 175] on link "user_availability" at bounding box center [201, 175] width 123 height 37
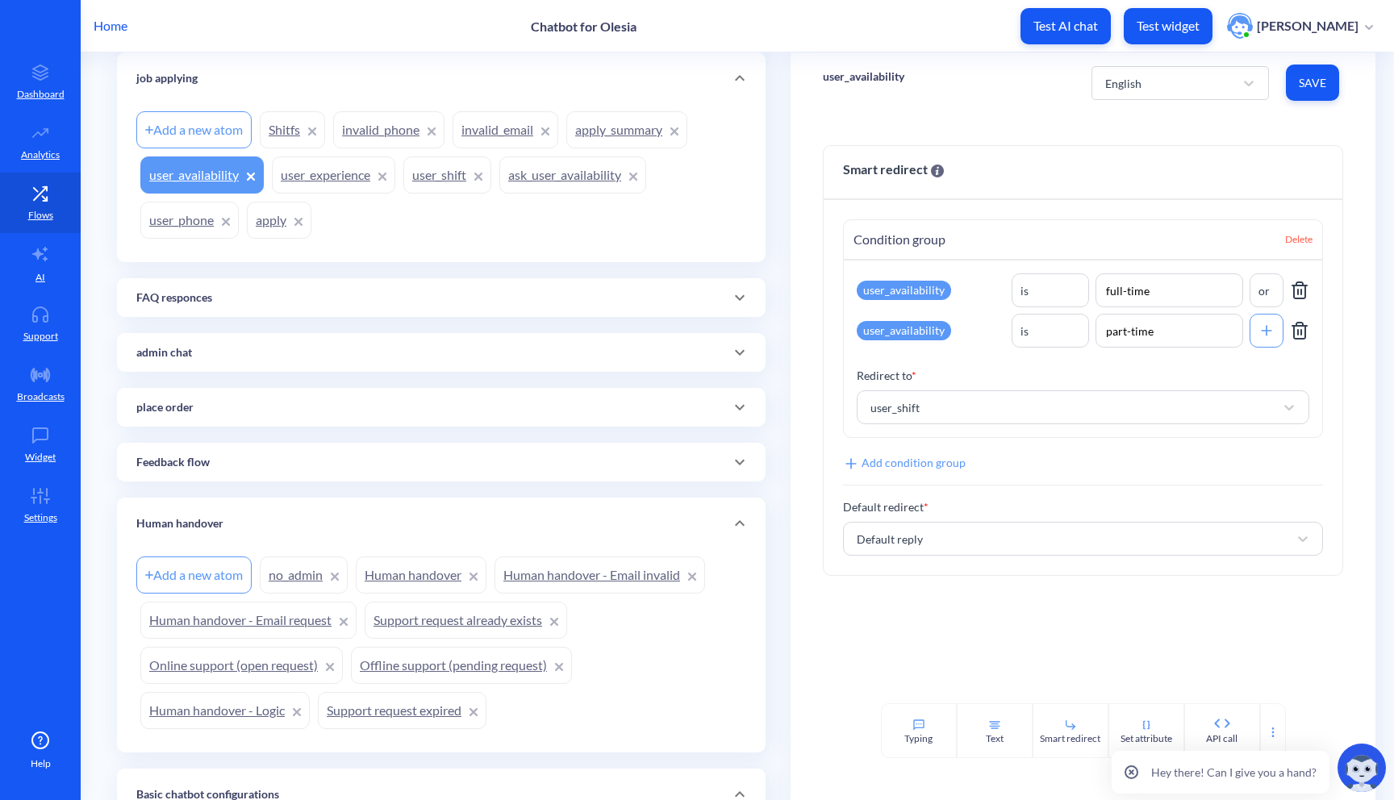
click at [196, 223] on link "user_phone" at bounding box center [189, 220] width 98 height 37
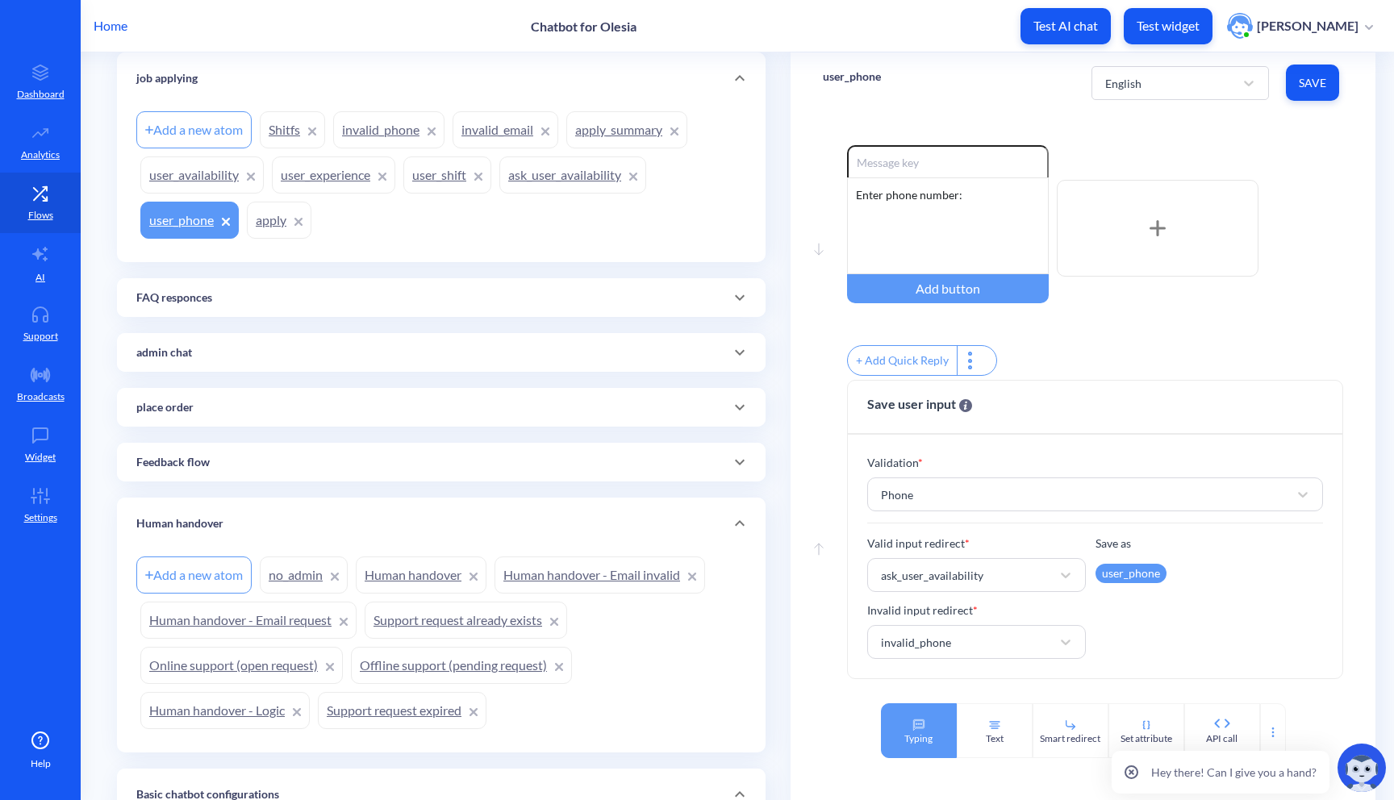
click at [930, 714] on div "Typing" at bounding box center [919, 731] width 76 height 55
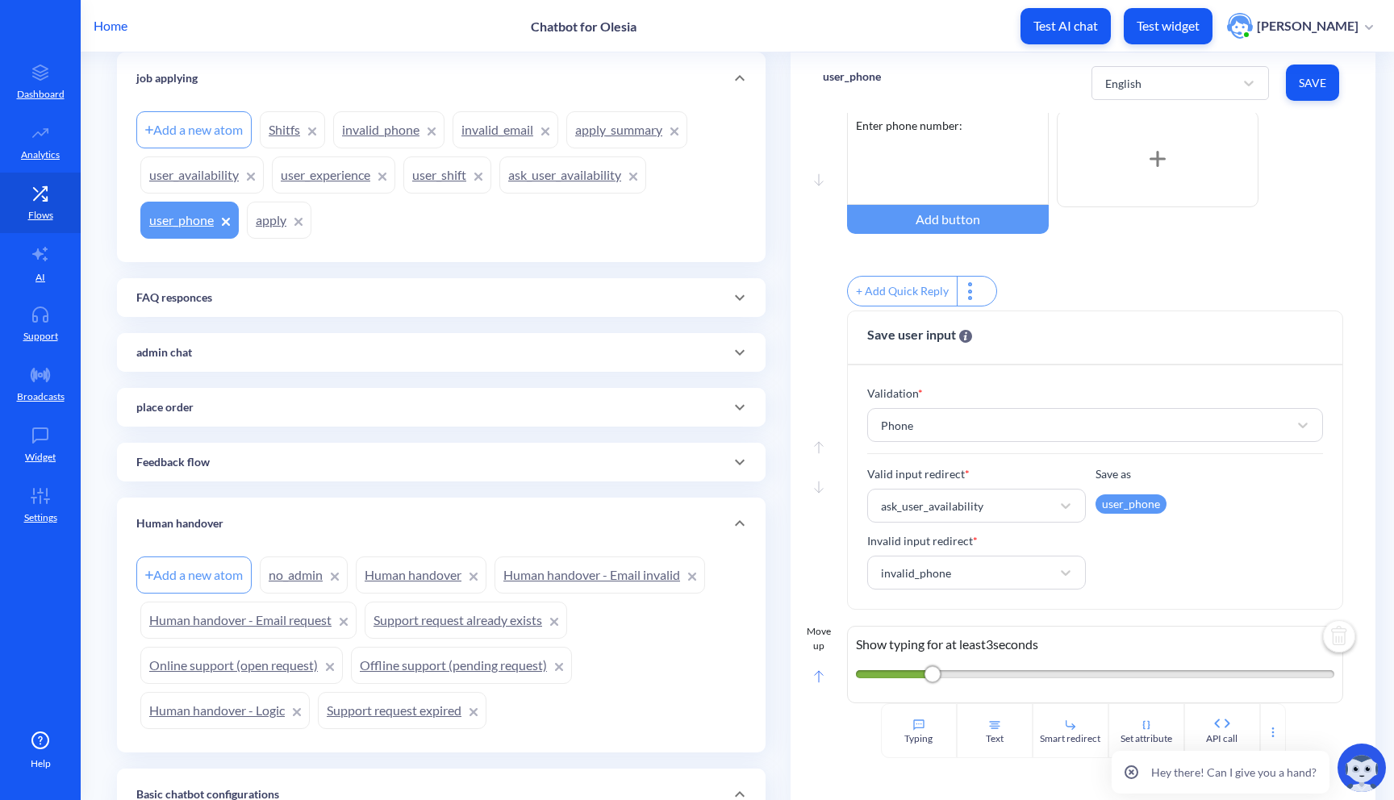
click at [814, 683] on icon at bounding box center [819, 676] width 10 height 13
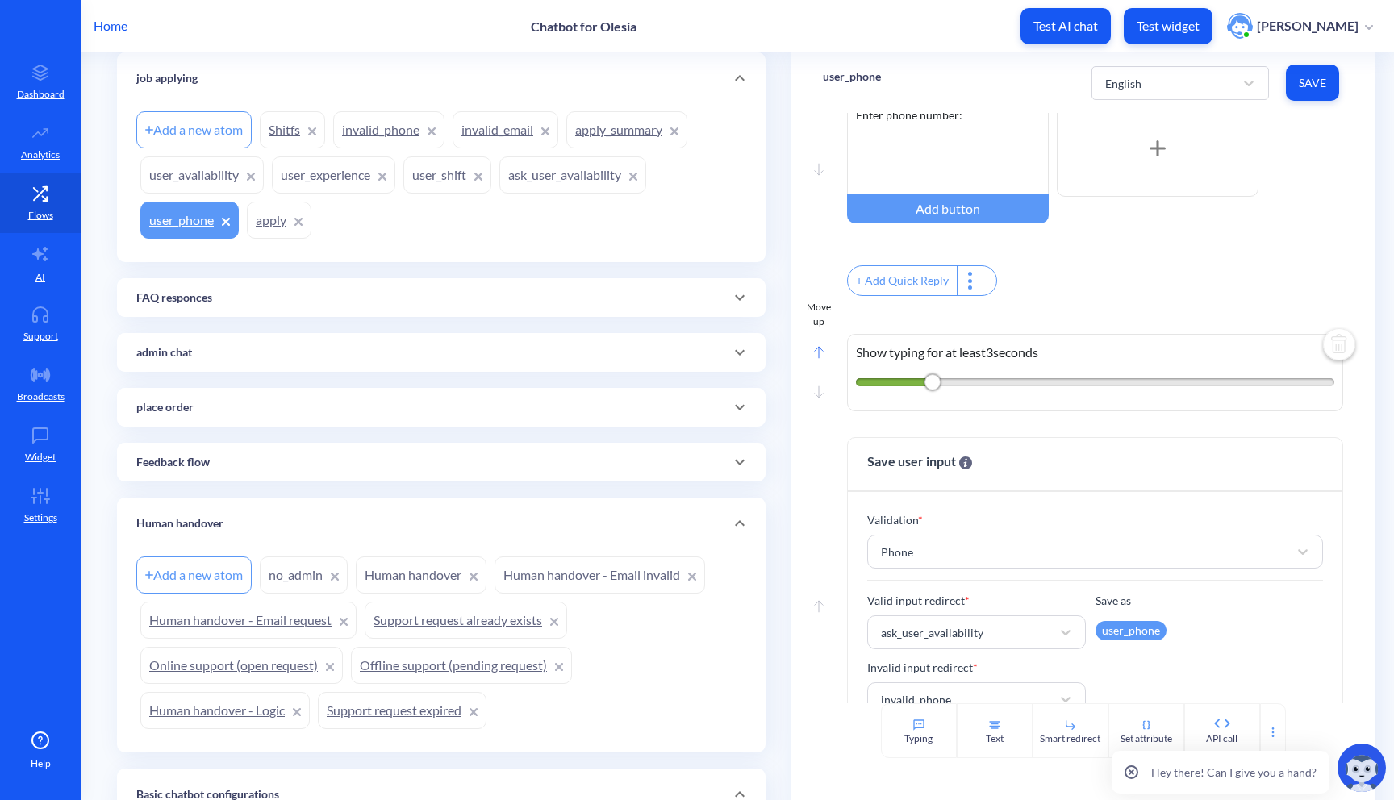
click at [818, 357] on rect at bounding box center [818, 352] width 8 height 11
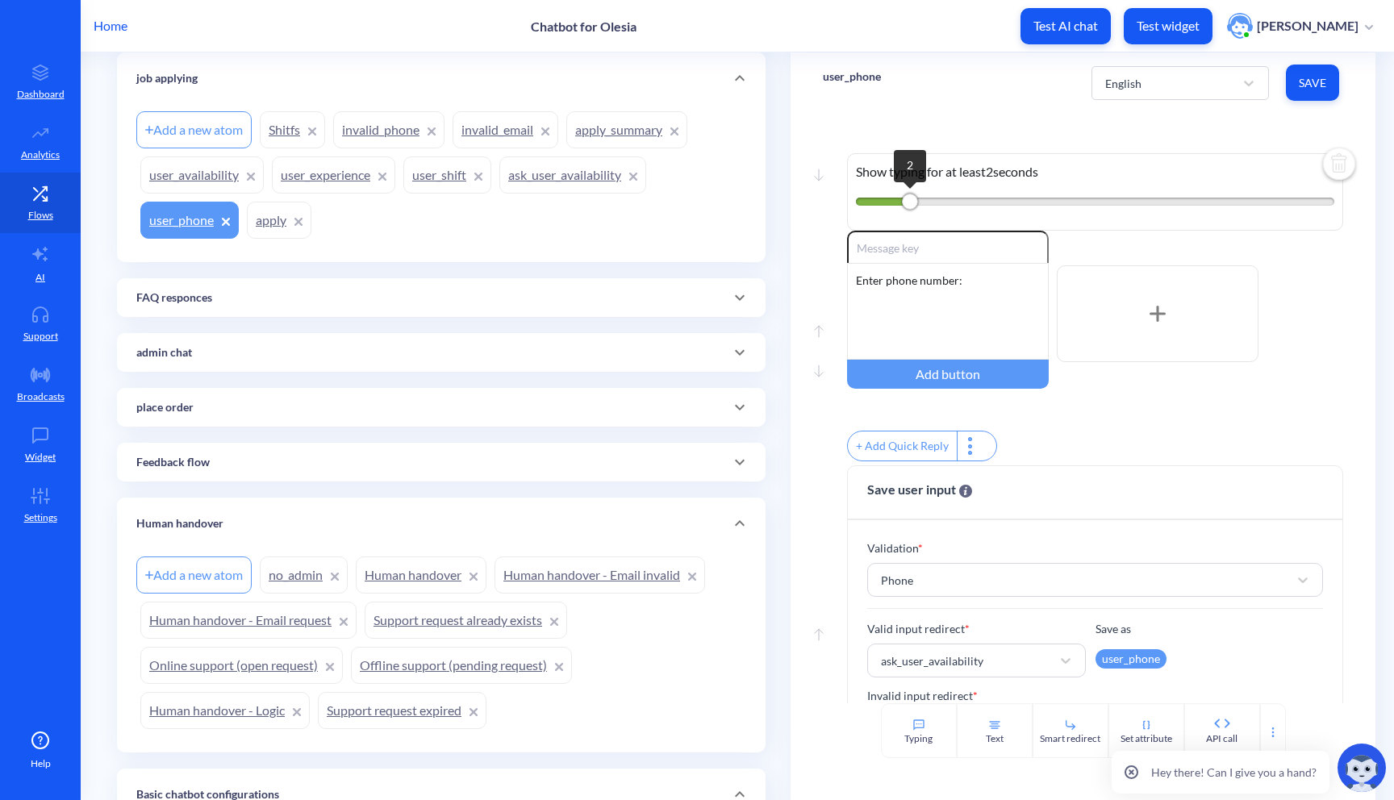
drag, startPoint x: 927, startPoint y: 203, endPoint x: 898, endPoint y: 202, distance: 29.1
click at [898, 202] on div "2" at bounding box center [1095, 202] width 479 height 8
drag, startPoint x: 906, startPoint y: 205, endPoint x: 892, endPoint y: 204, distance: 14.5
click at [892, 204] on div "1" at bounding box center [1095, 202] width 479 height 8
click at [1311, 72] on button "Save" at bounding box center [1312, 83] width 53 height 36
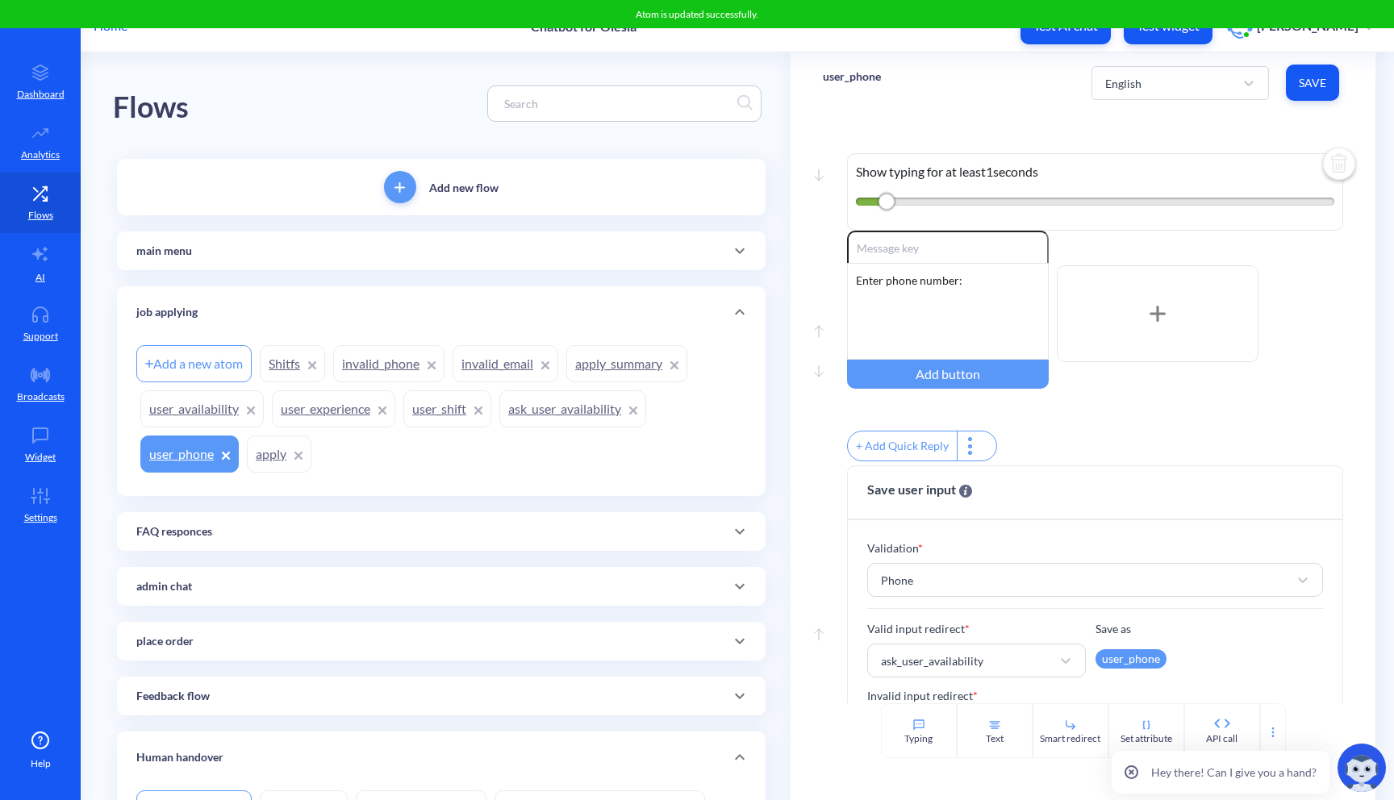
click at [720, 242] on span at bounding box center [739, 250] width 39 height 19
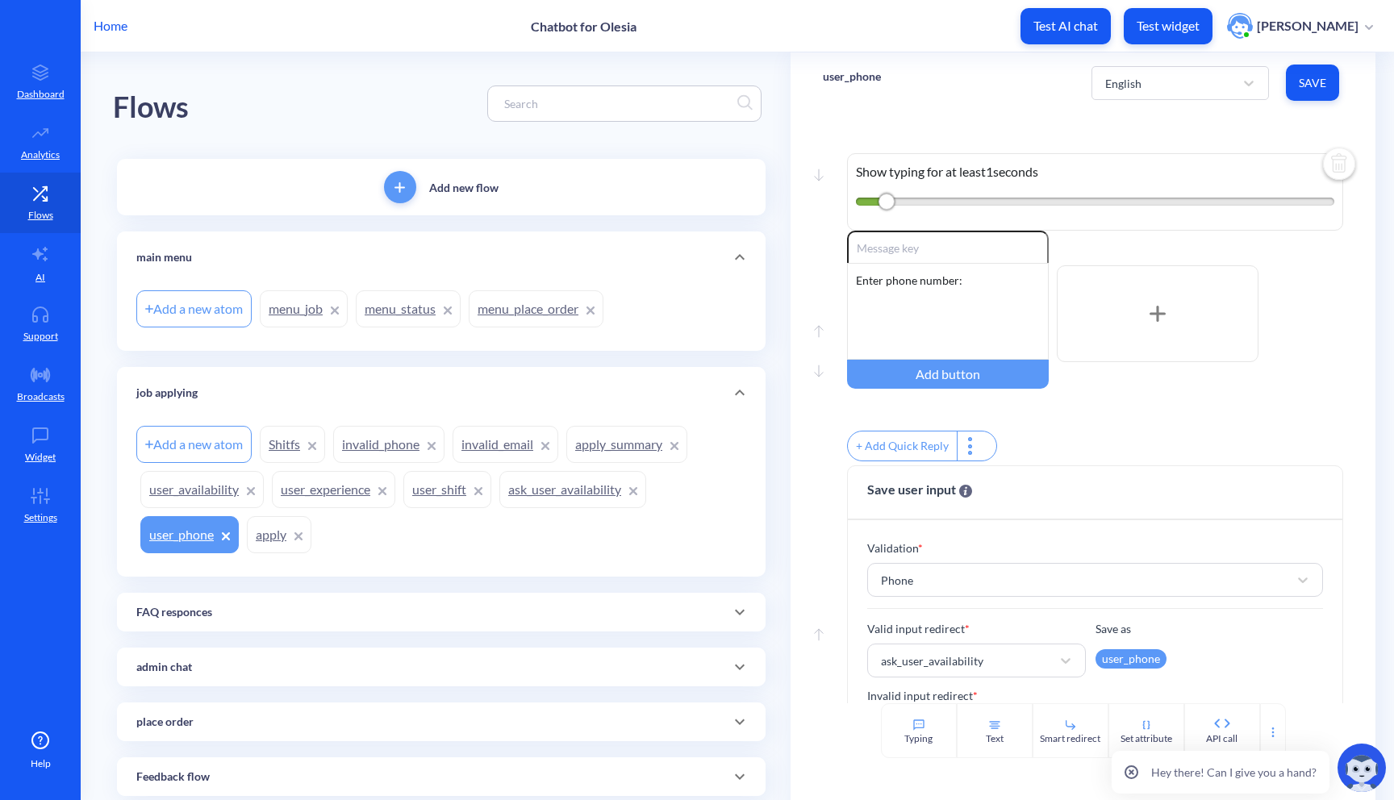
click at [307, 309] on link "menu_job" at bounding box center [304, 308] width 88 height 37
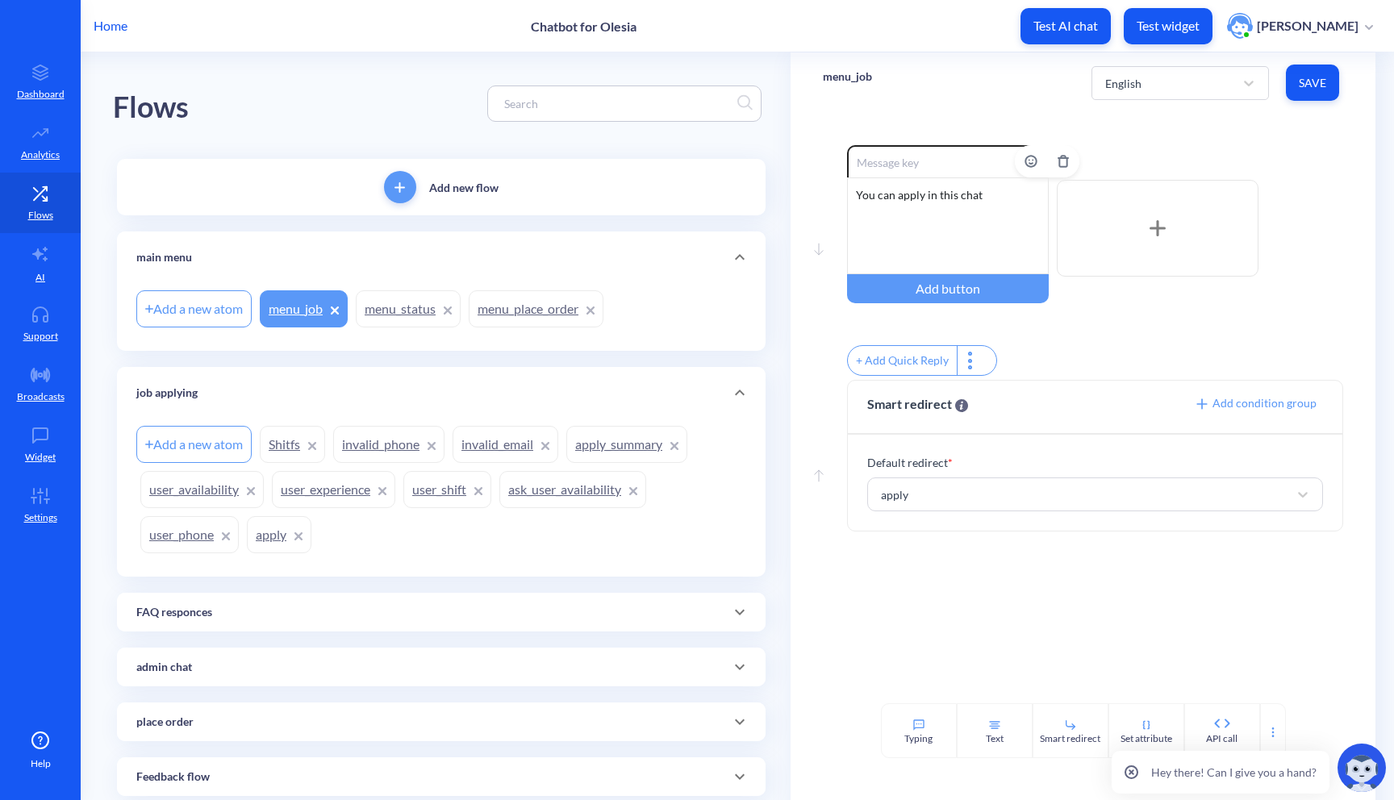
click at [971, 198] on div "You can apply in this chat" at bounding box center [948, 225] width 202 height 97
click at [988, 192] on div "You can apply in this chat" at bounding box center [948, 225] width 202 height 97
click at [272, 537] on link "apply" at bounding box center [279, 534] width 65 height 37
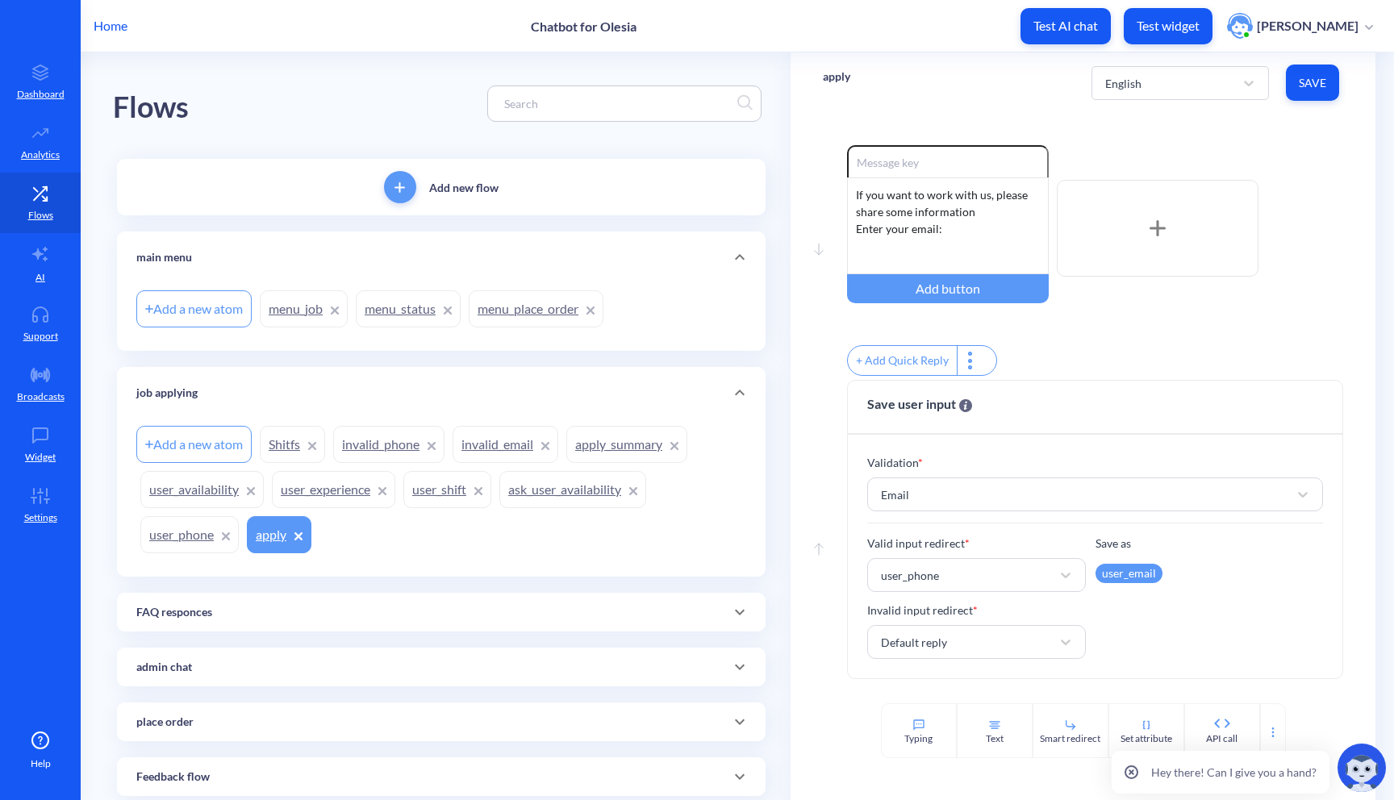
click at [212, 445] on div "Add a new atom" at bounding box center [193, 444] width 115 height 37
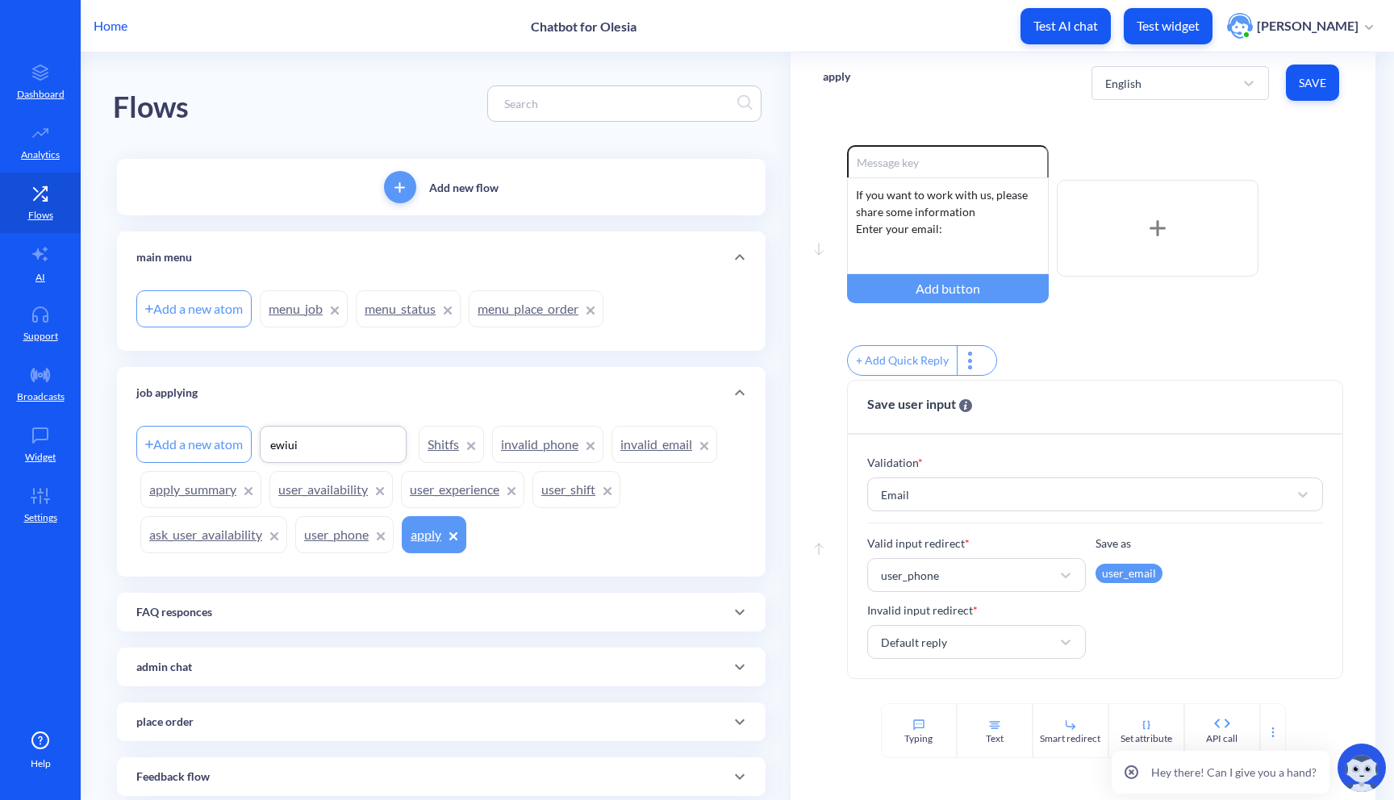
type input "ewiuiu"
click at [677, 534] on div "Add a new atom ewiuiu Shitfs invalid_phone invalid_email apply_summary user_ava…" at bounding box center [441, 490] width 610 height 136
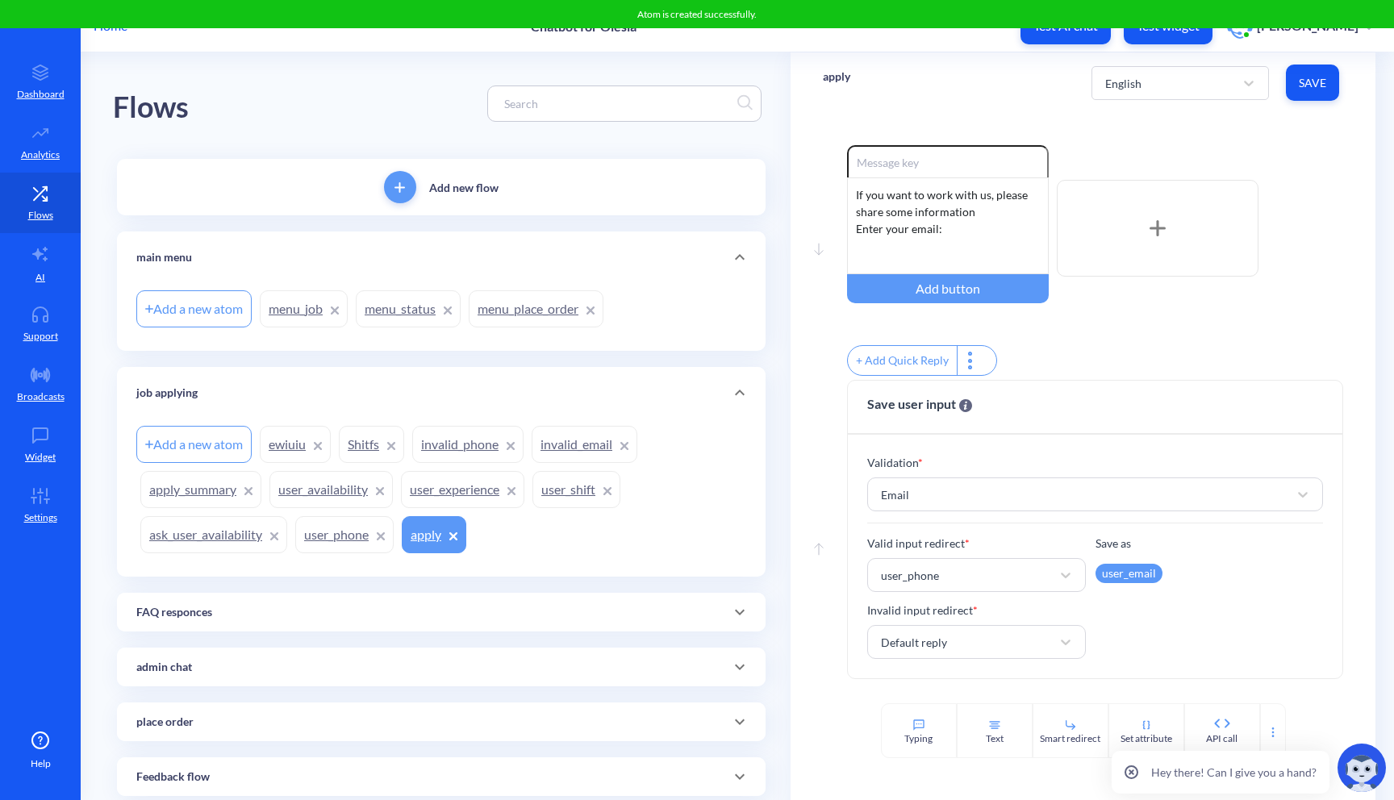
click at [842, 78] on p "apply" at bounding box center [836, 77] width 27 height 16
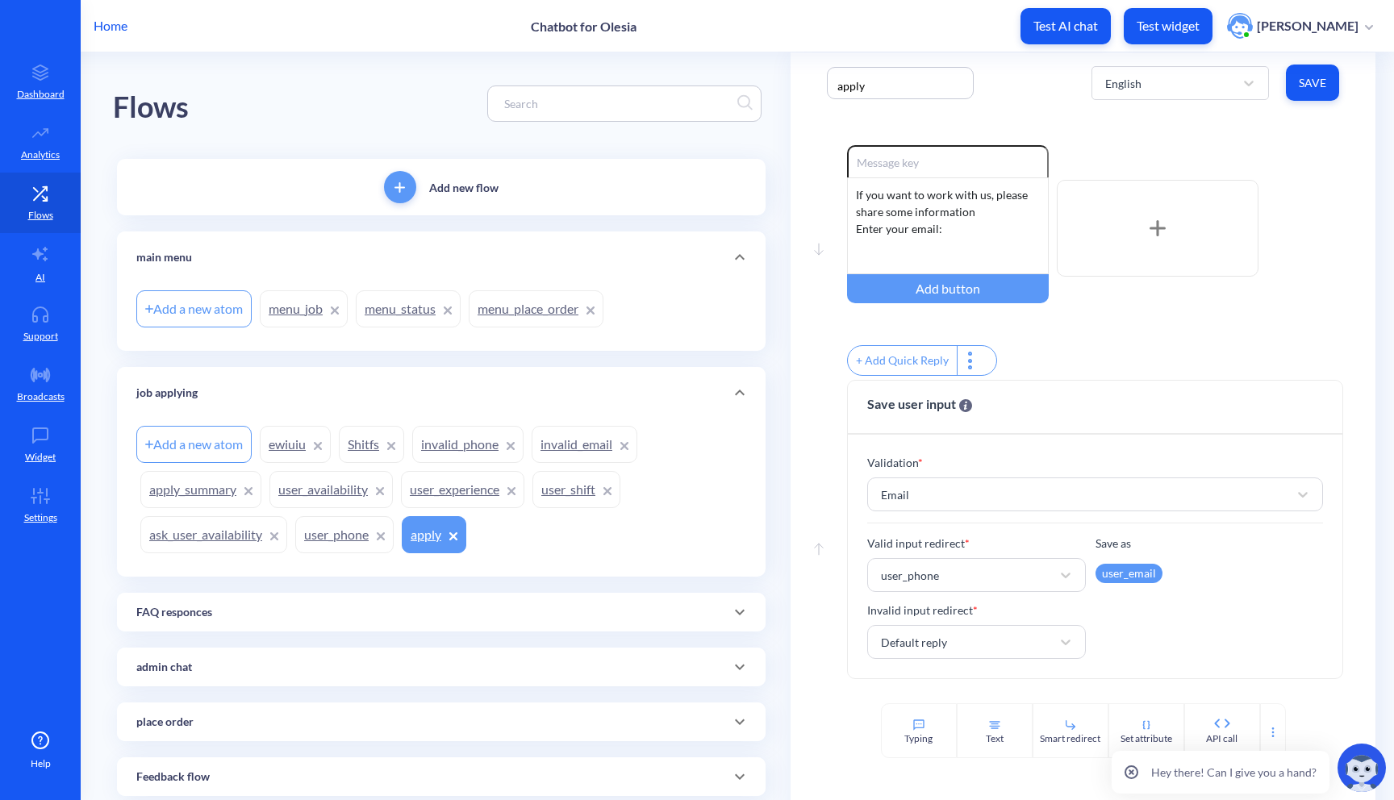
click at [842, 78] on input "apply" at bounding box center [900, 85] width 129 height 17
type input "user_email"
click at [1318, 80] on span "Save" at bounding box center [1312, 83] width 27 height 16
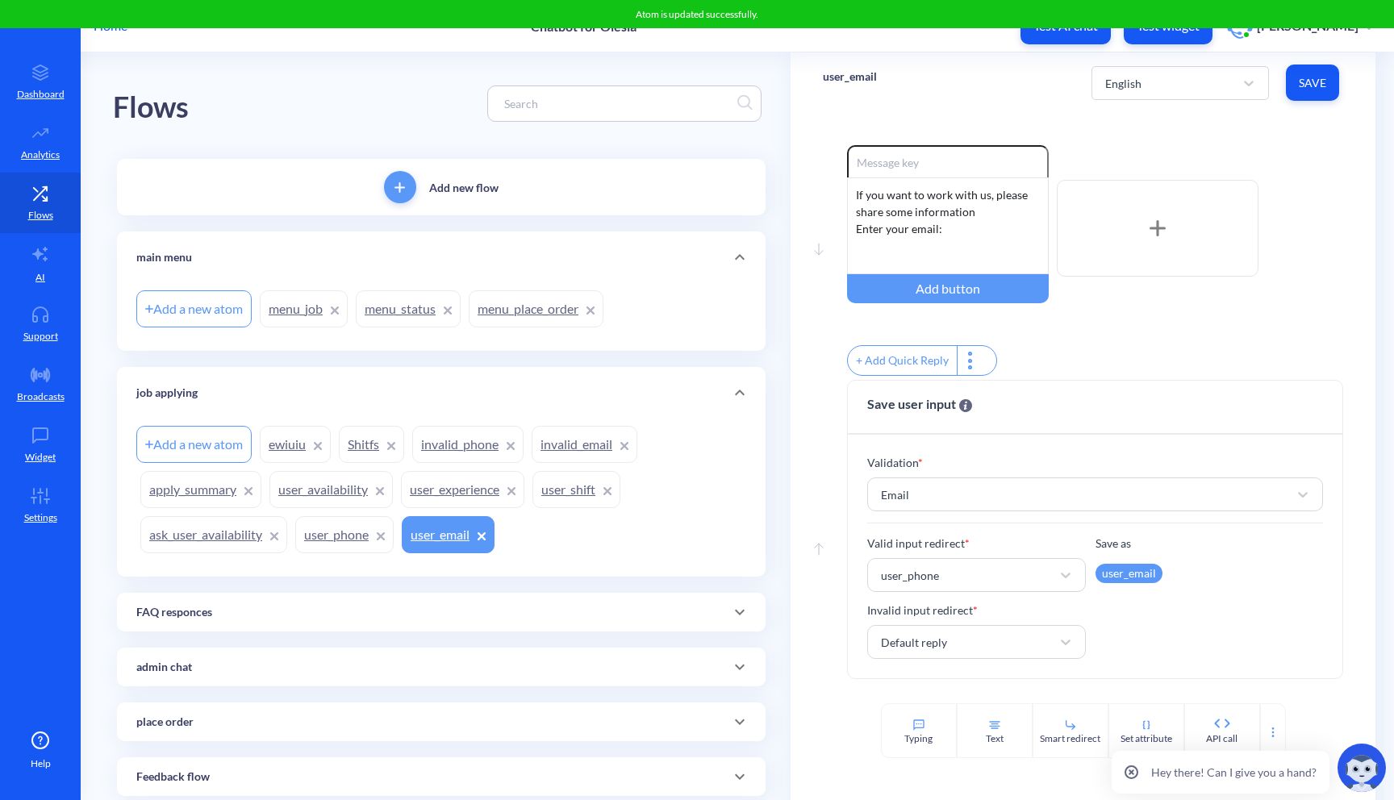
click at [285, 442] on link "ewiuiu" at bounding box center [295, 444] width 71 height 37
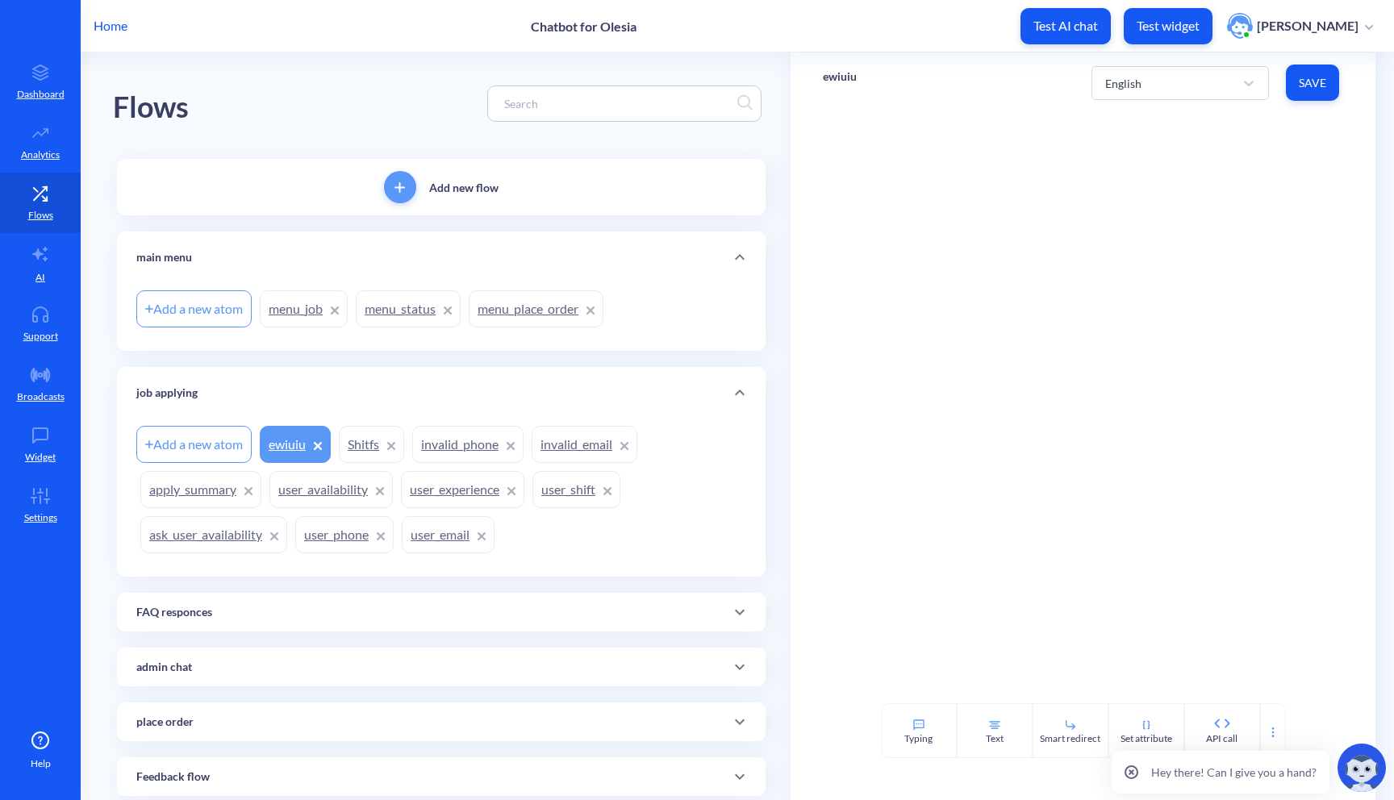
click at [844, 77] on p "ewiuiu" at bounding box center [840, 77] width 34 height 16
type input "apply"
click at [994, 726] on icon at bounding box center [995, 726] width 10 height 0
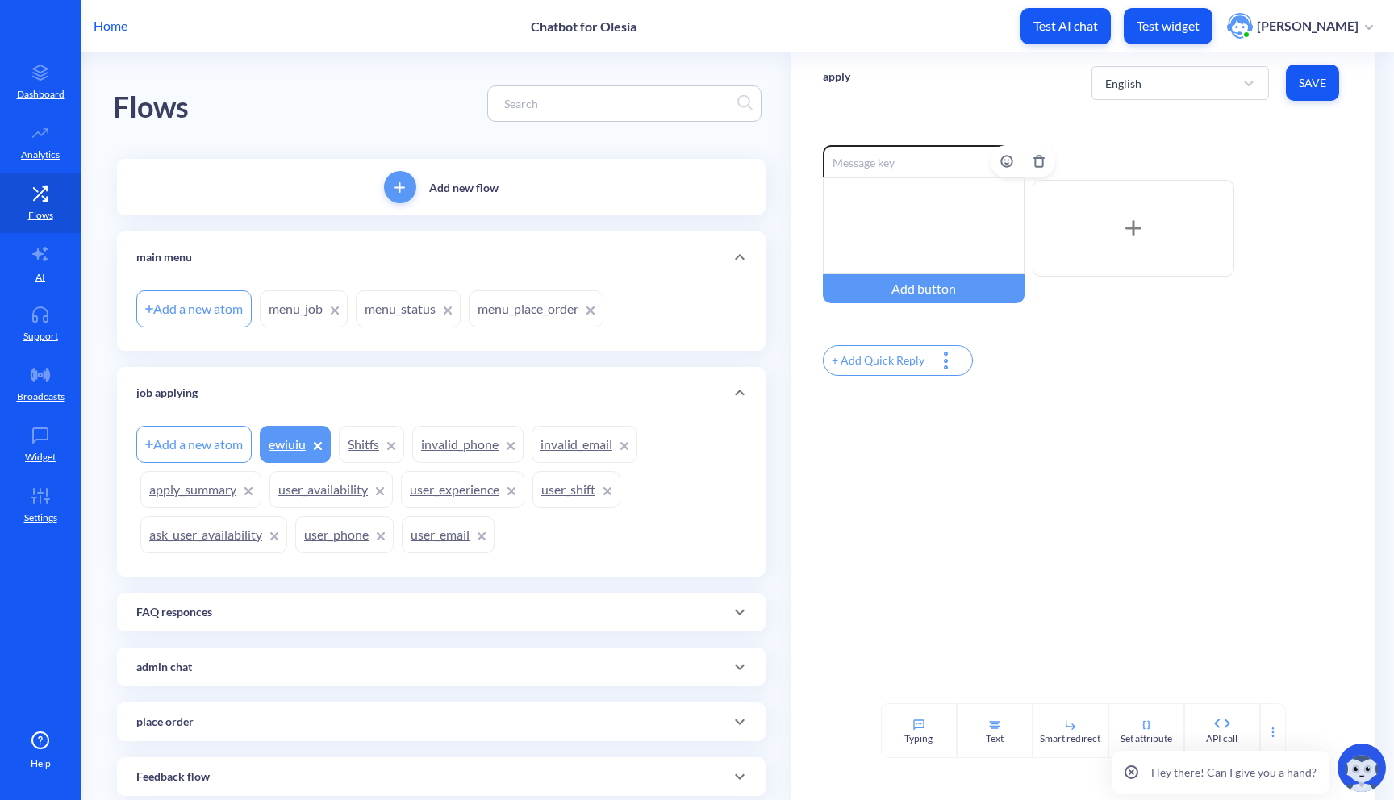
click at [941, 197] on div at bounding box center [924, 225] width 202 height 97
drag, startPoint x: 979, startPoint y: 198, endPoint x: 869, endPoint y: 212, distance: 110.6
click at [869, 212] on div "We have open positions of for the position of waiter, kitchen stuff, or bartend…" at bounding box center [924, 225] width 202 height 97
click at [900, 372] on div "+ Add Quick Reply" at bounding box center [878, 360] width 109 height 29
click at [917, 361] on input "text" at bounding box center [906, 359] width 166 height 29
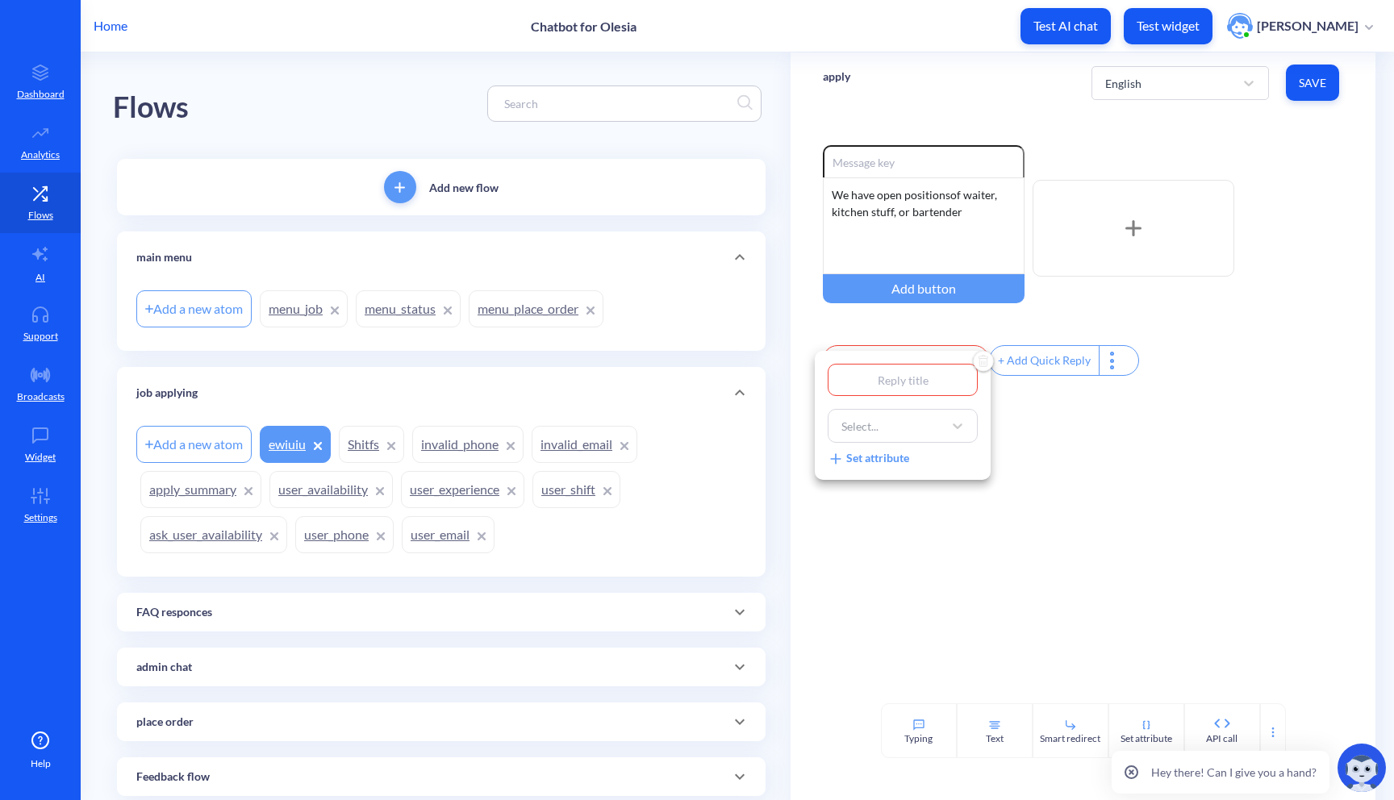
type input "W"
type input "Wa"
type input "Wai"
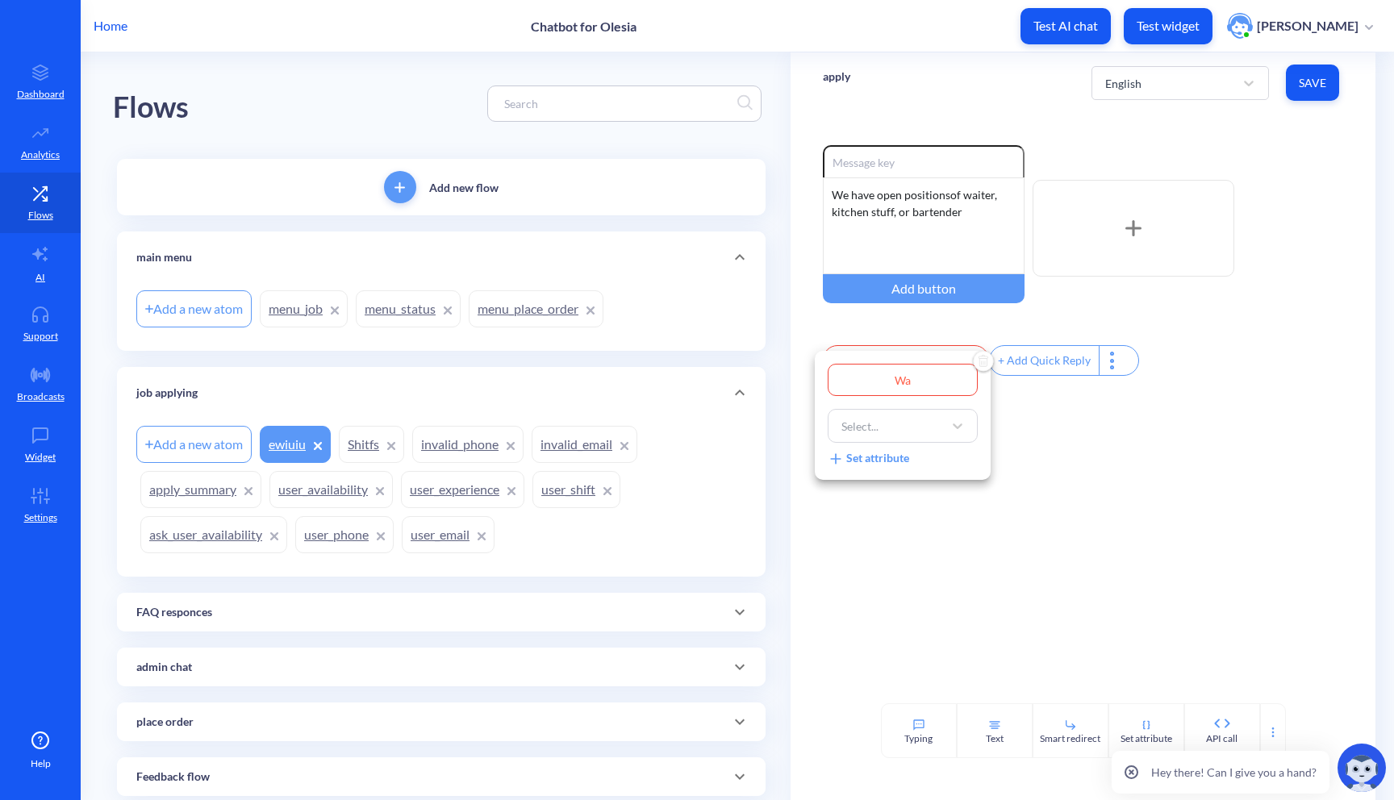
type input "Wai"
type input "Wait"
type input "Waite"
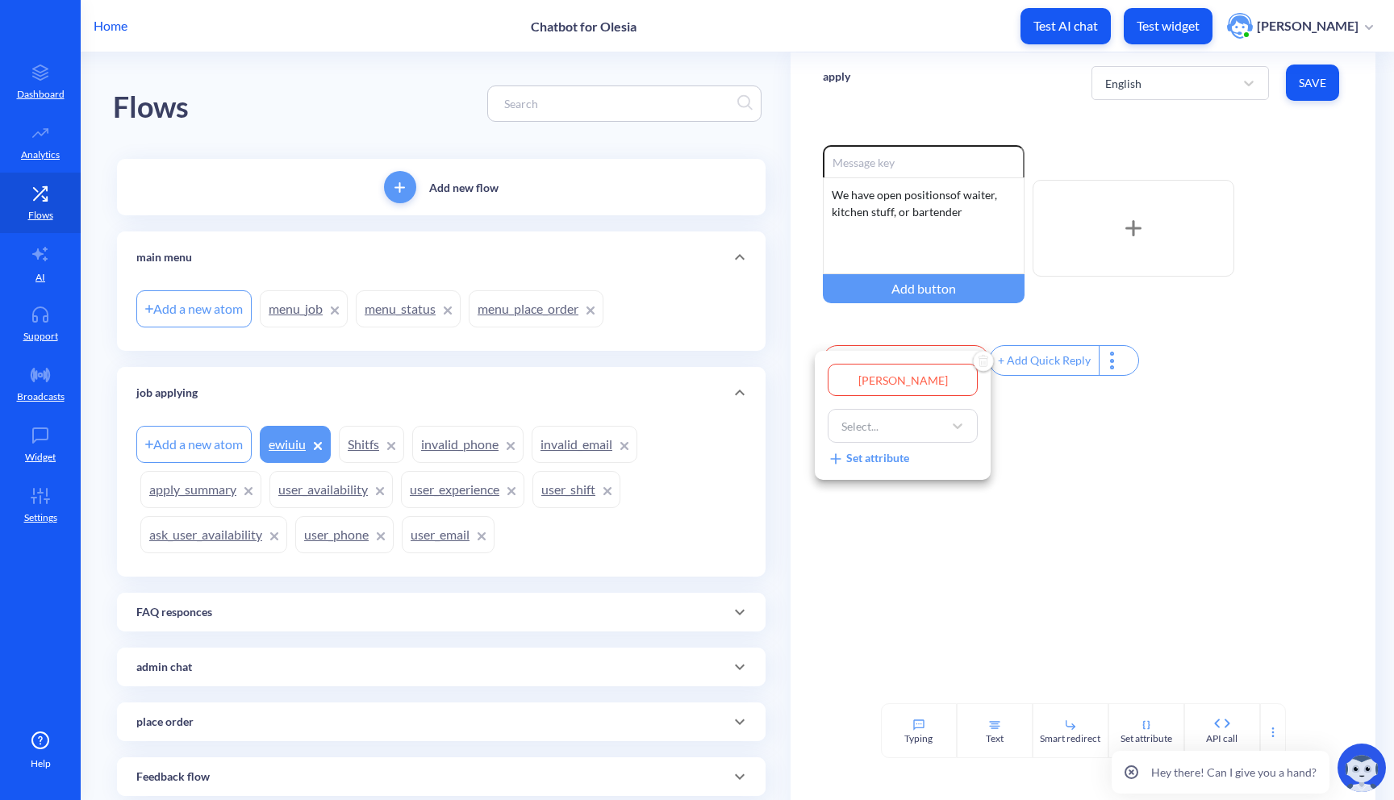
type input "Waiter"
click at [926, 433] on div "Select..." at bounding box center [888, 425] width 110 height 29
type input "user"
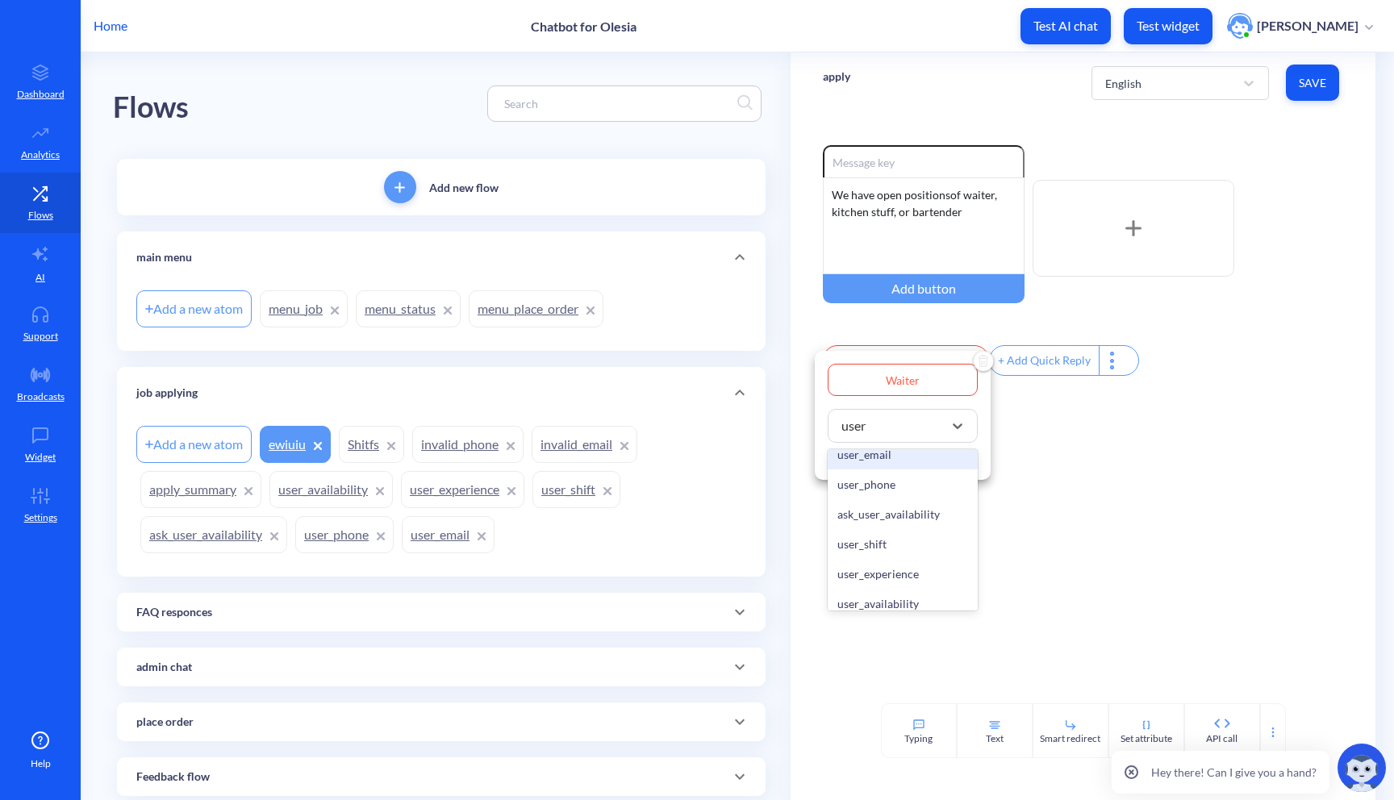
click at [925, 466] on div "user_email" at bounding box center [903, 455] width 150 height 30
click at [857, 463] on div "Set attribute" at bounding box center [868, 458] width 81 height 18
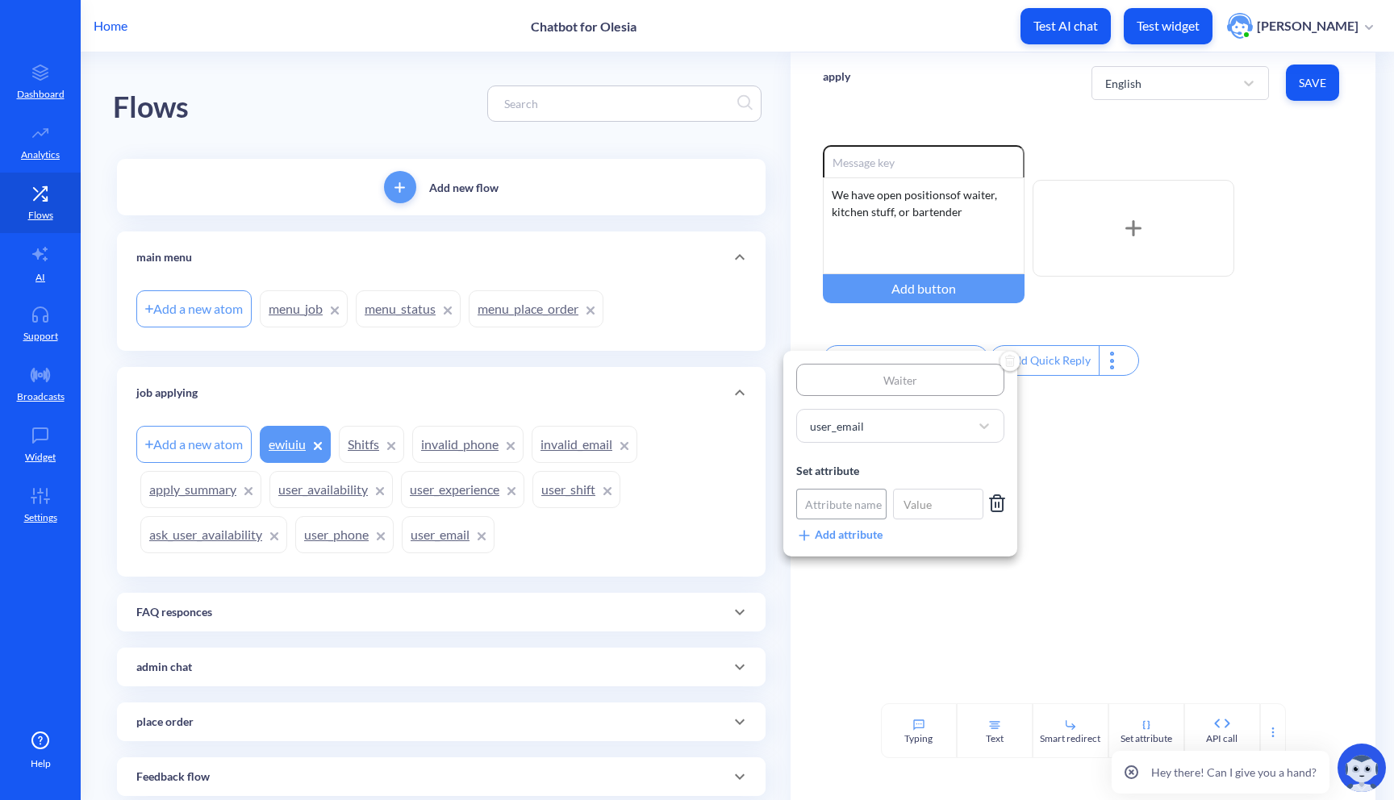
click at [845, 512] on div "Attribute name" at bounding box center [843, 504] width 77 height 17
type input "position"
click at [833, 562] on p "position" at bounding box center [833, 562] width 54 height 19
click at [947, 508] on input at bounding box center [938, 504] width 90 height 31
type input "waiter"
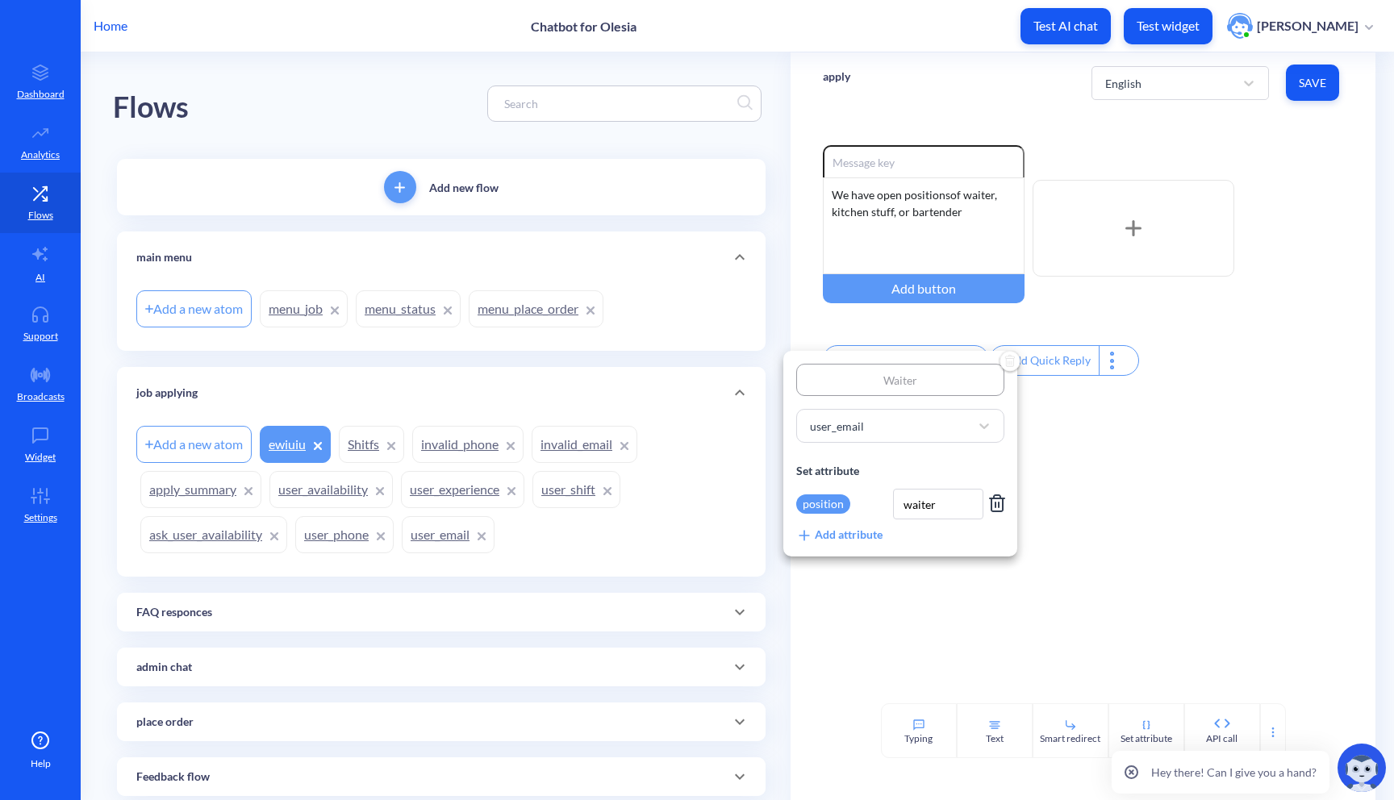
click at [1097, 530] on div at bounding box center [697, 400] width 1394 height 800
click at [984, 223] on div "We have open positions of waiter, kitchen stuff, or bartender" at bounding box center [924, 225] width 202 height 97
click at [1022, 374] on div "+ Add Quick Reply" at bounding box center [1044, 360] width 109 height 29
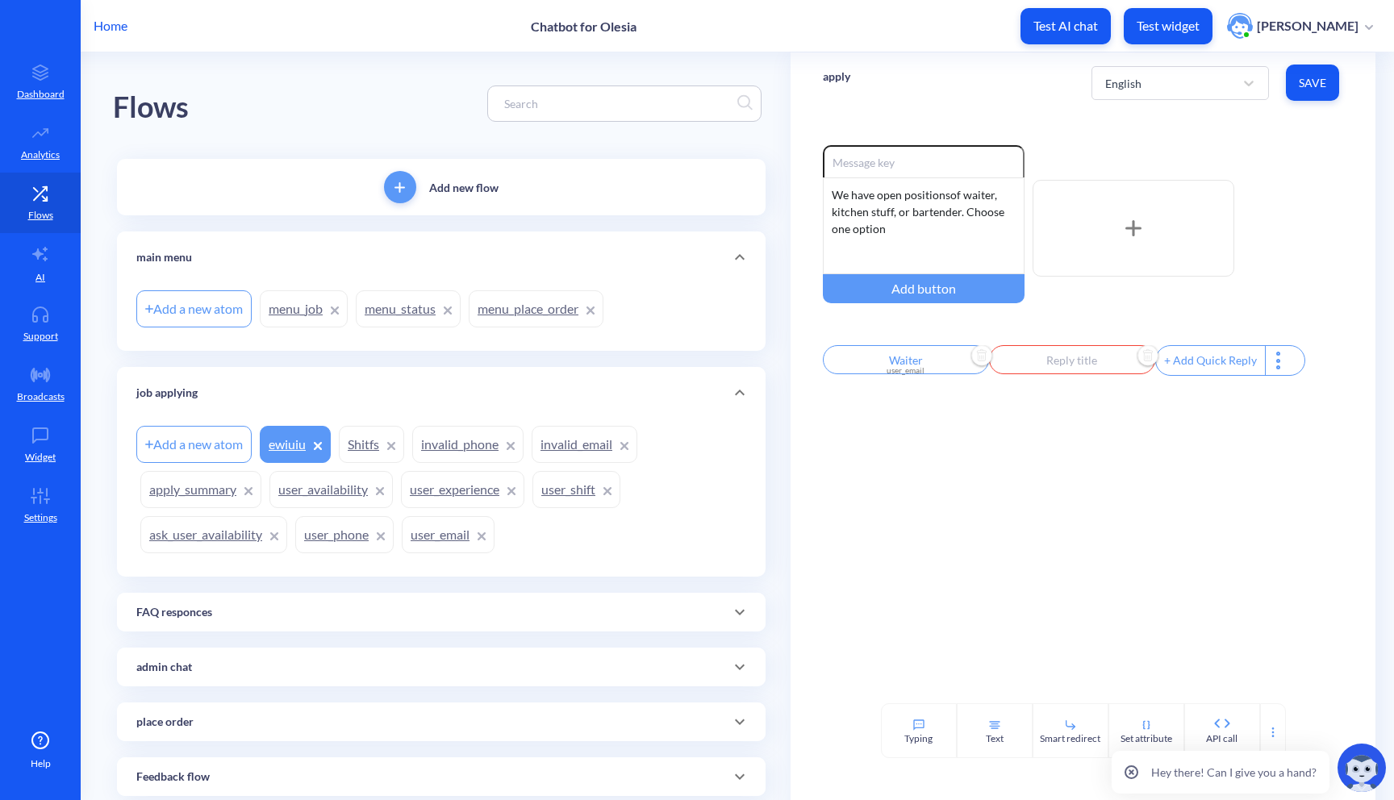
click at [1036, 367] on input "text" at bounding box center [1072, 359] width 166 height 29
click at [1037, 383] on input "text" at bounding box center [1063, 380] width 150 height 32
type input "K"
type input "Ki"
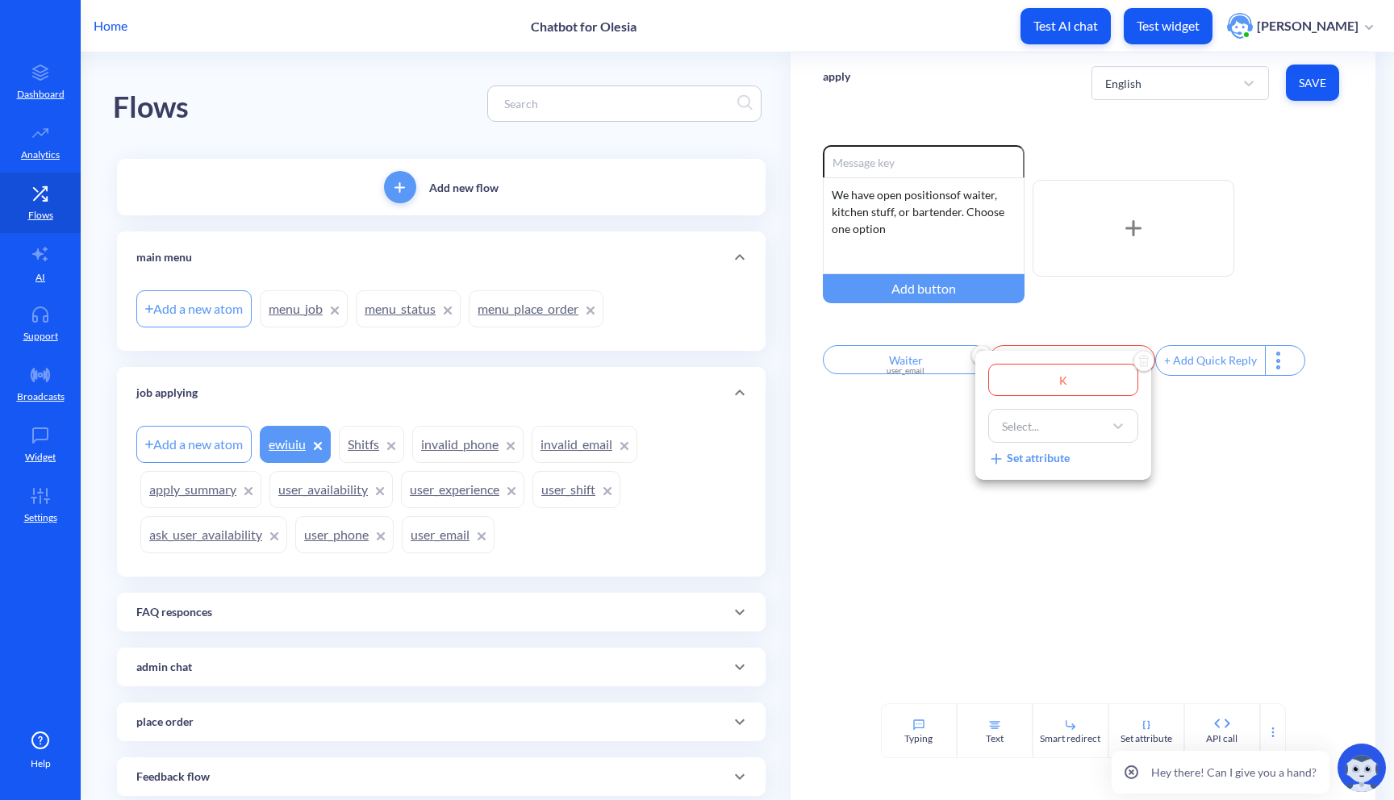
type input "Ki"
type input "Kit"
type input "Kitc"
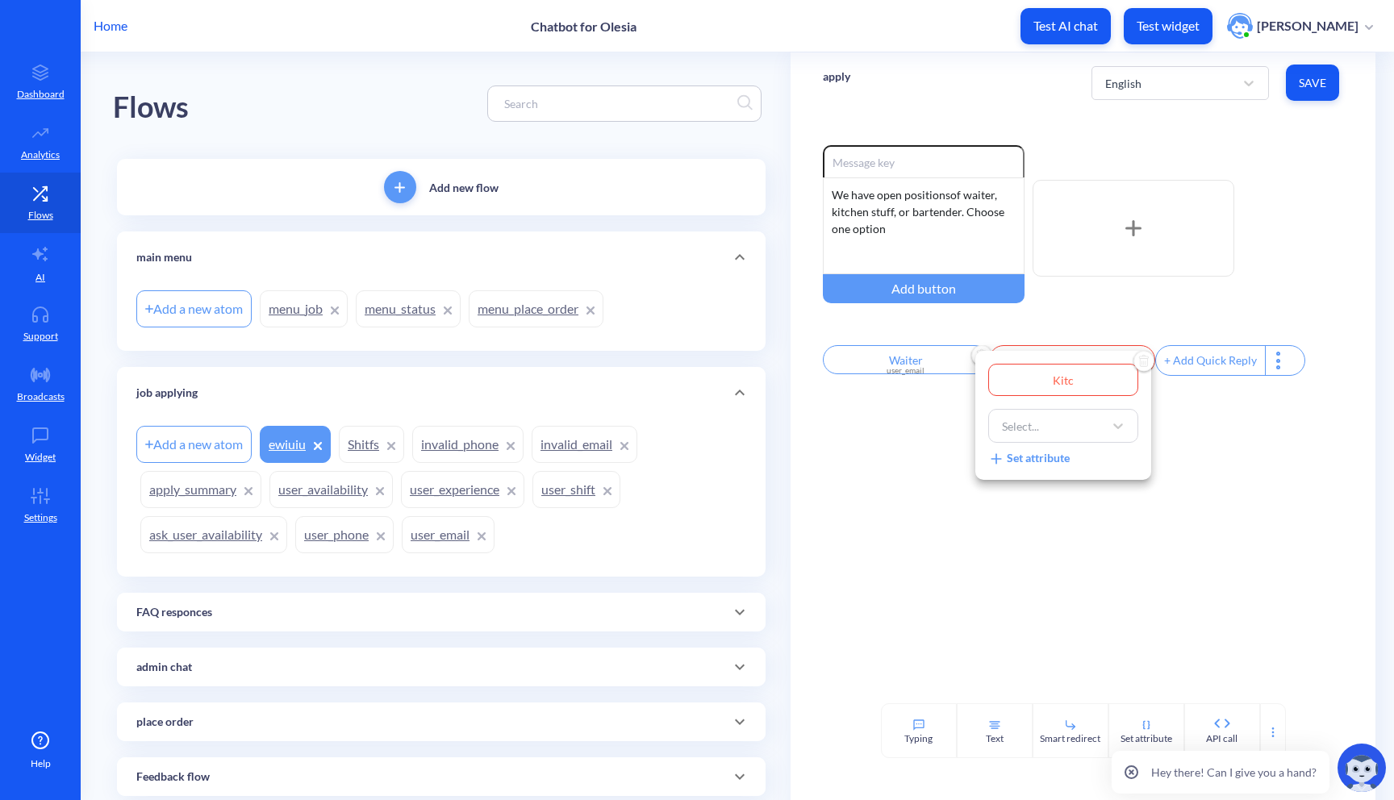
type input "Kitch"
type input "Kitche"
type input "Kitchen"
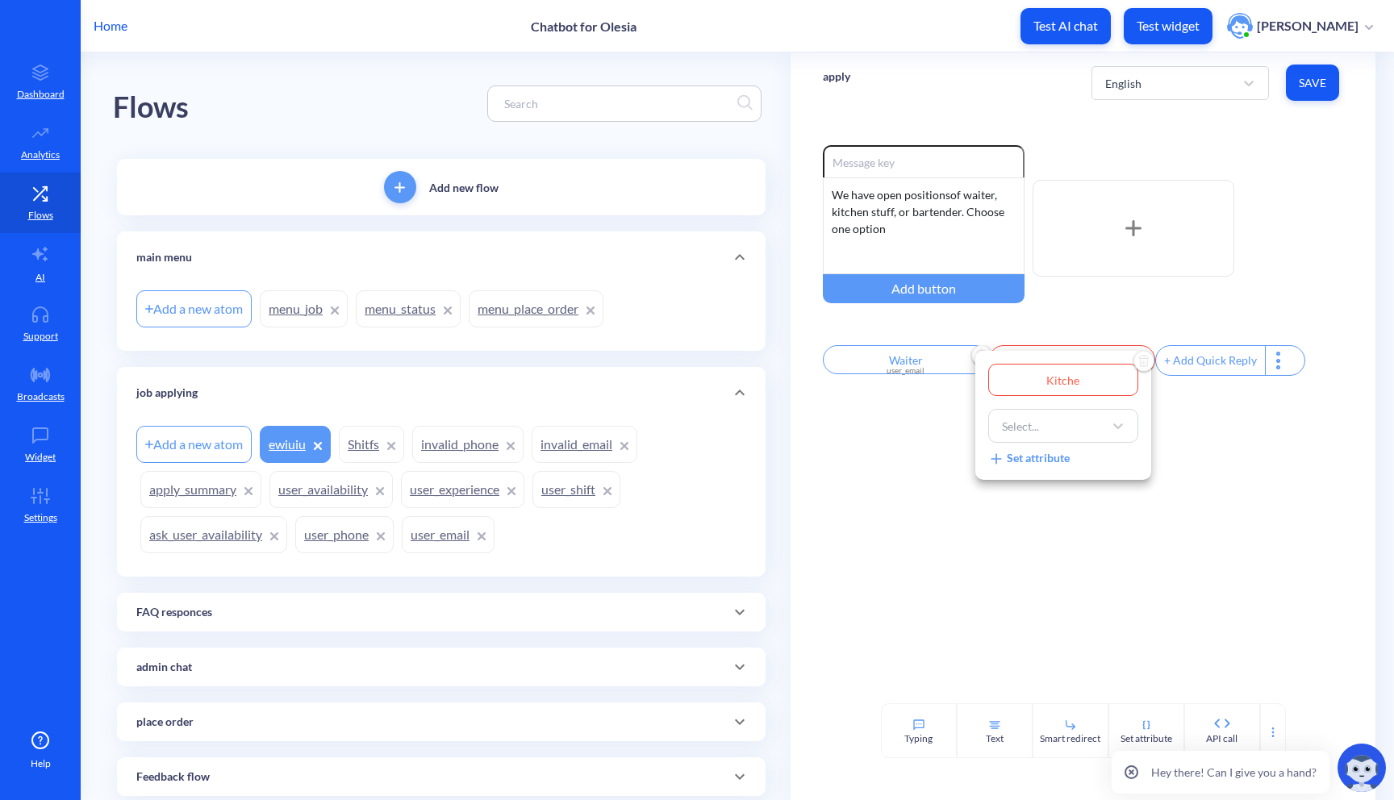
type input "Kitchen"
type input "Kitchen s"
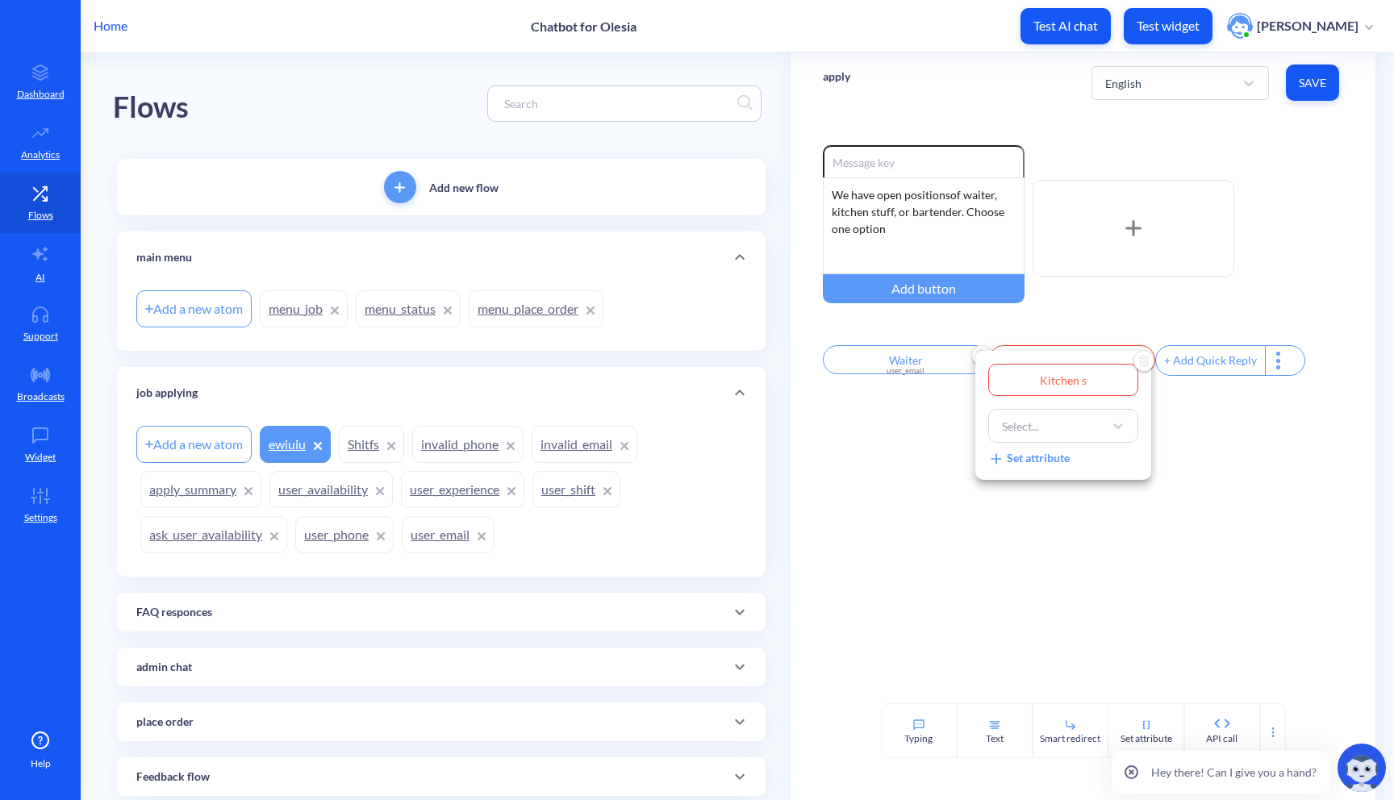
type input "Kitchen st"
type input "Kitchen sta"
type input "Kitchen staf"
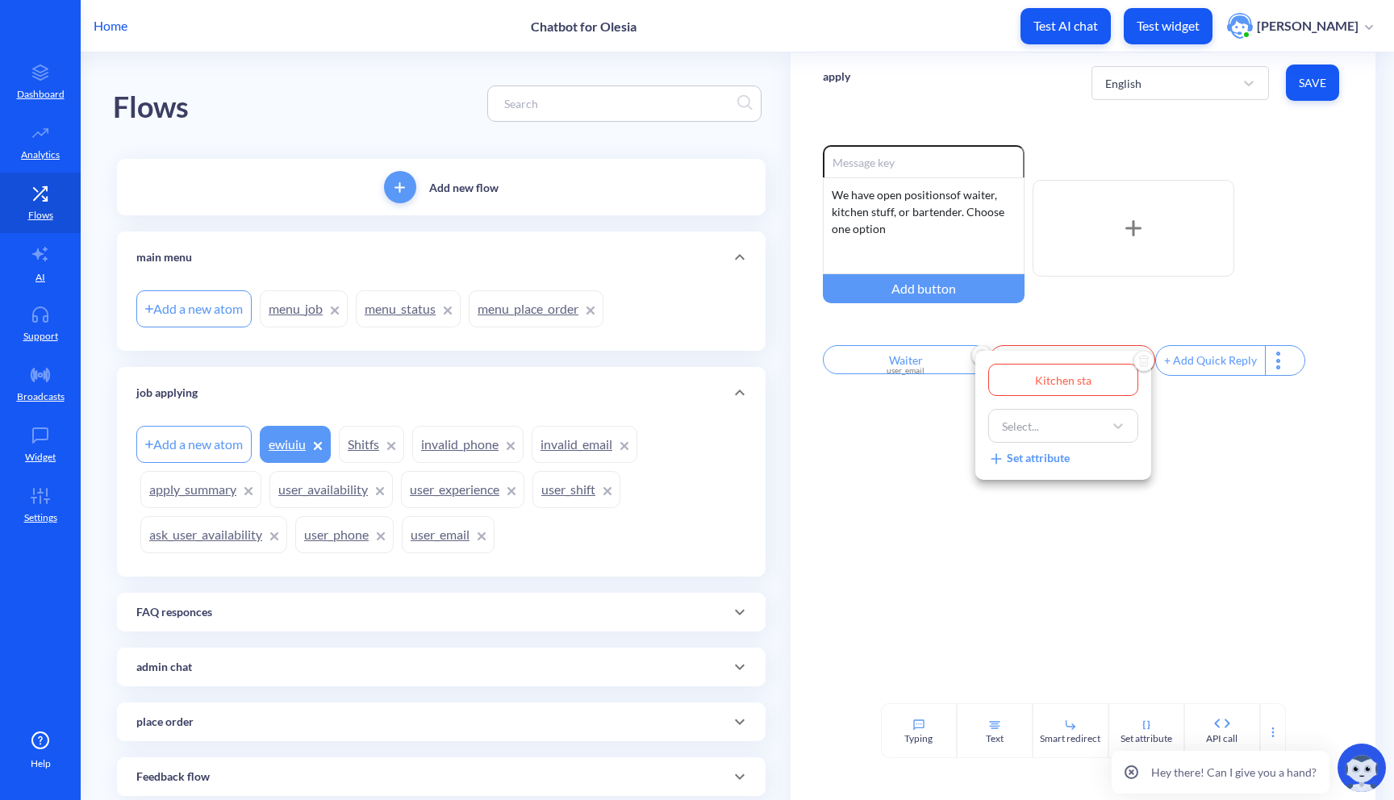
type input "Kitchen staf"
type input "Kitchen staff"
click at [1043, 424] on div "Select..." at bounding box center [1049, 425] width 110 height 29
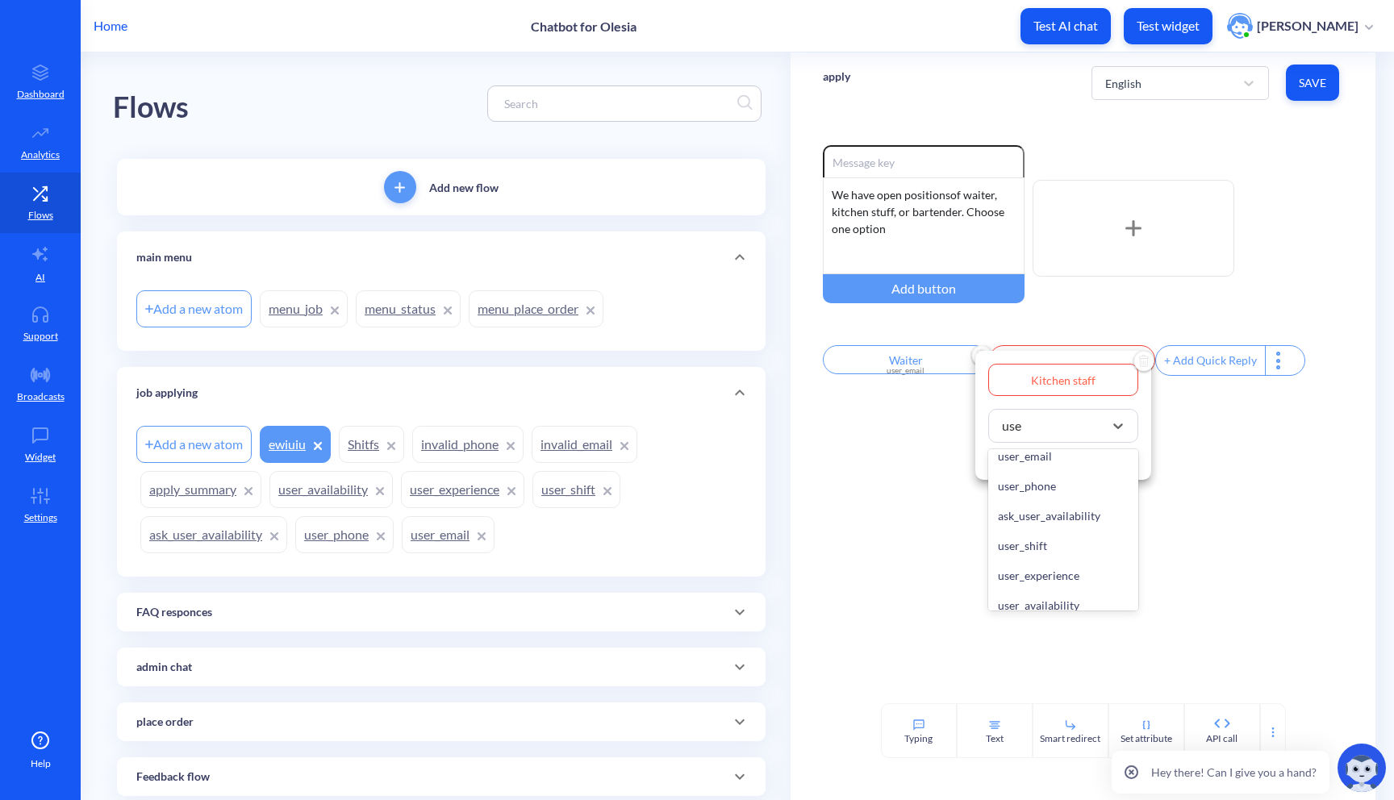
type input "user"
click at [1042, 471] on div "user_email" at bounding box center [1063, 456] width 150 height 30
click at [1064, 457] on div "Set attribute" at bounding box center [1028, 458] width 81 height 18
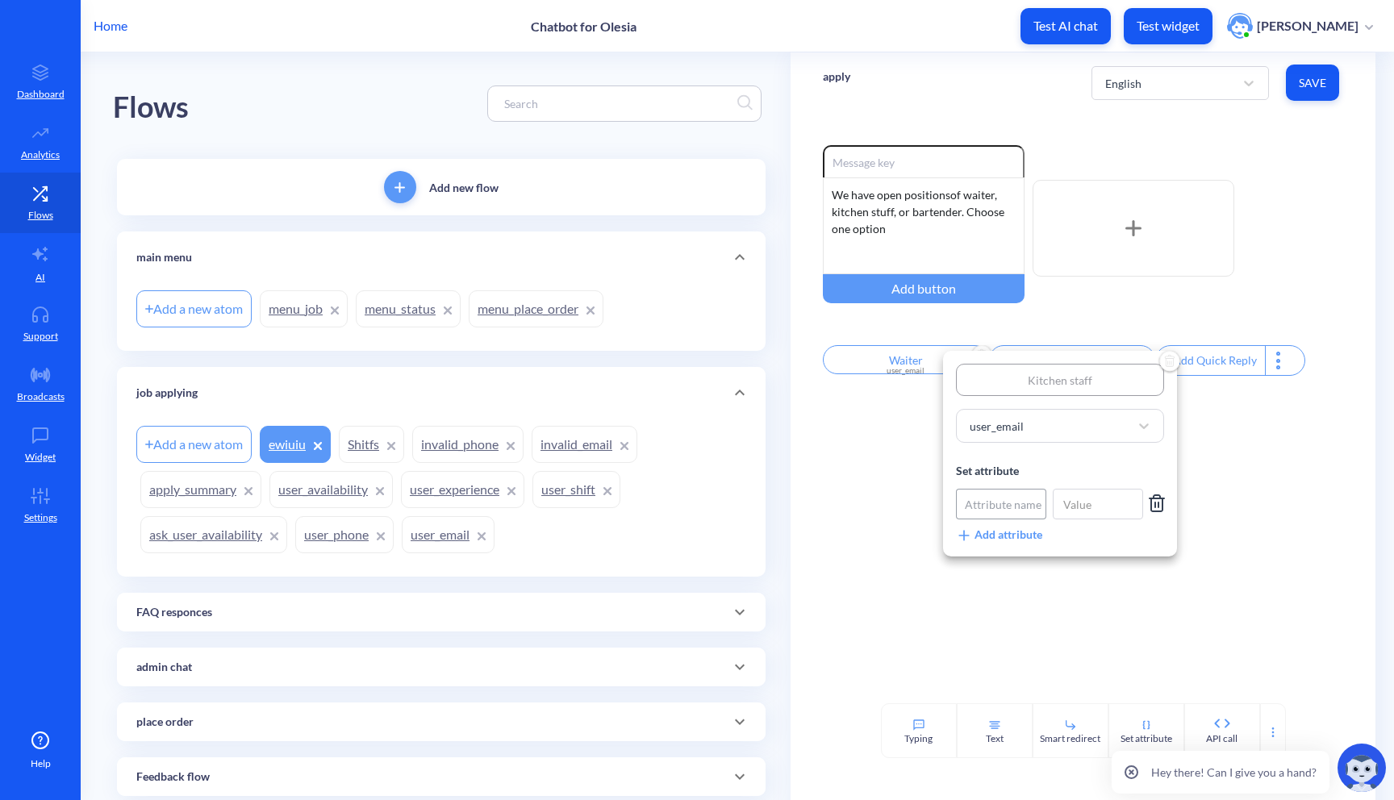
click at [1002, 504] on div "Attribute name" at bounding box center [1003, 504] width 77 height 17
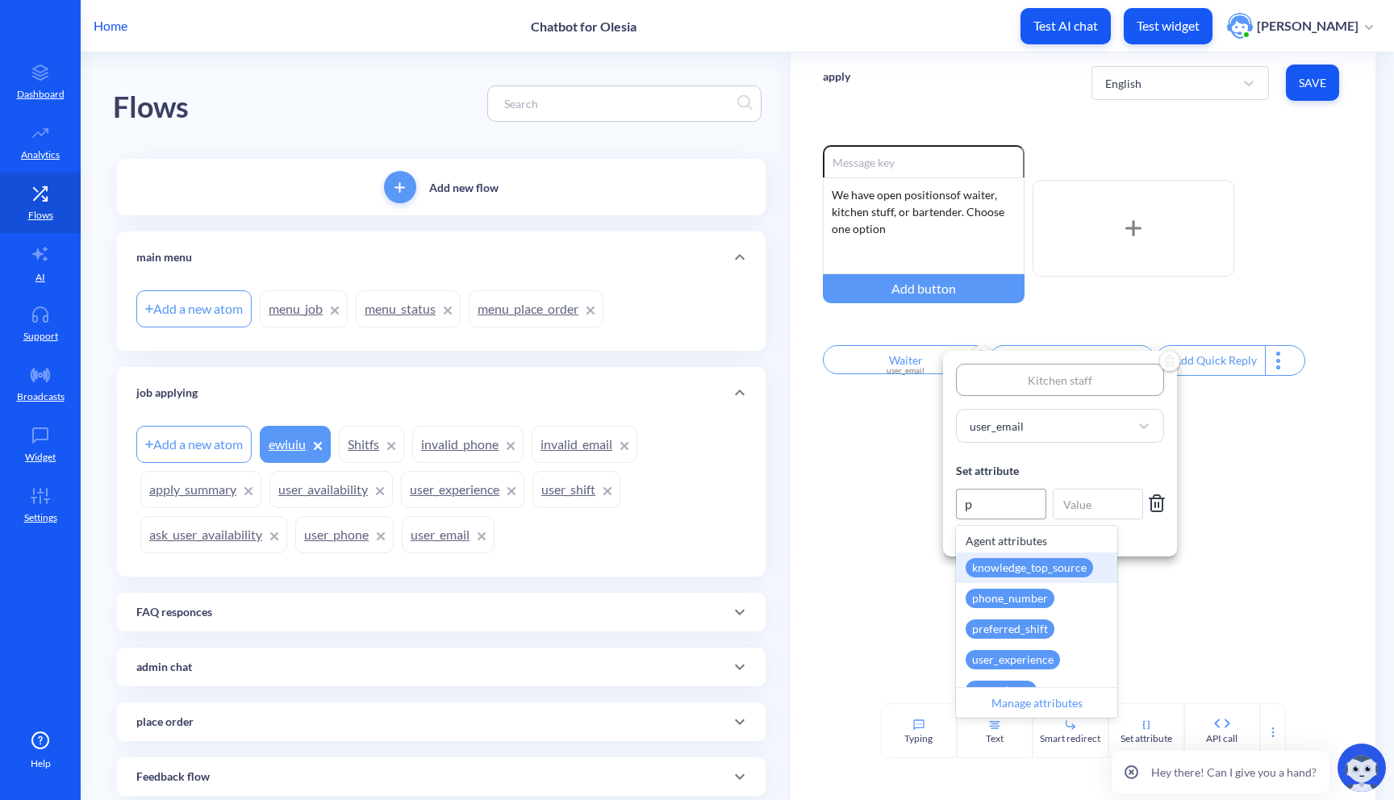
type input "po"
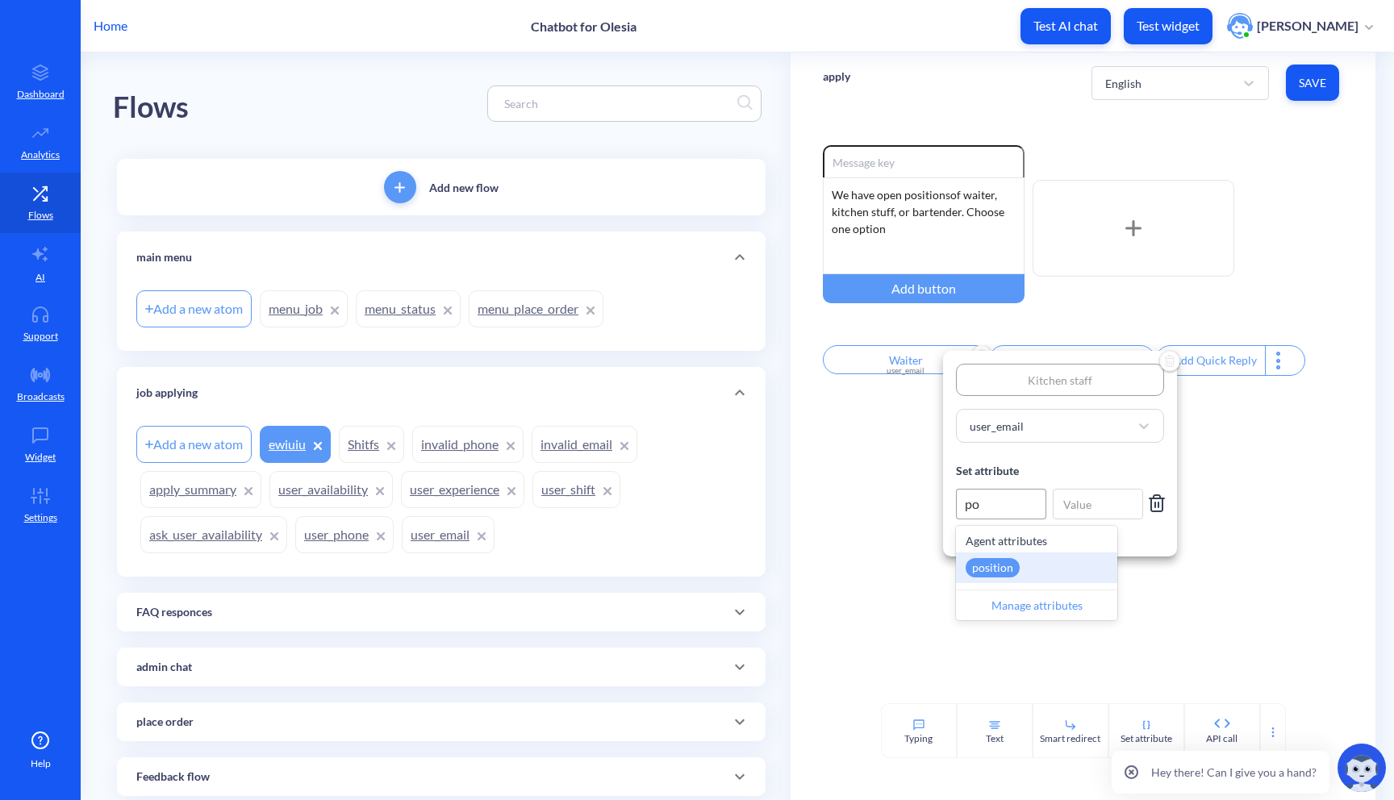
click at [1022, 566] on div "position" at bounding box center [1036, 568] width 161 height 31
click at [1073, 512] on input at bounding box center [1098, 504] width 90 height 31
type input "kitchen staff"
click at [1192, 558] on div at bounding box center [697, 400] width 1394 height 800
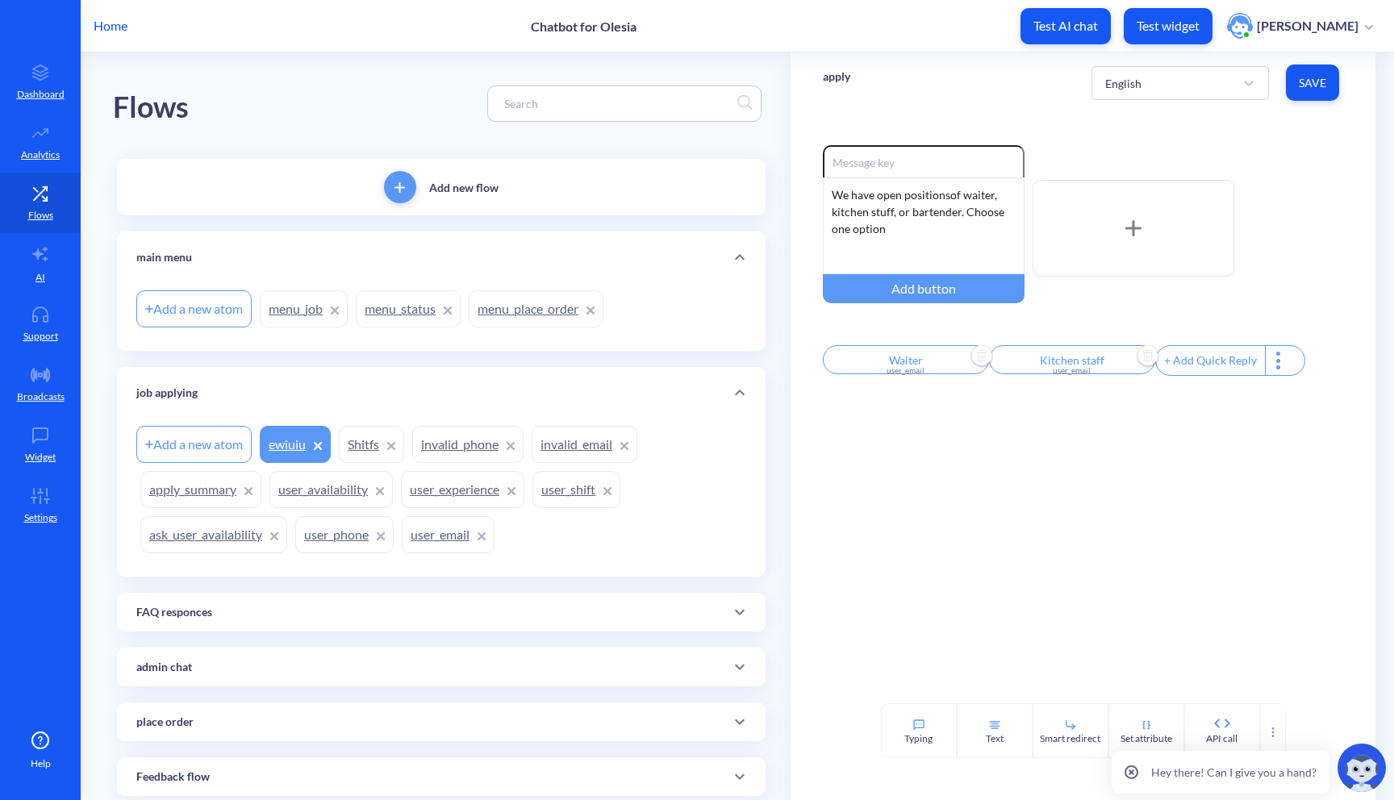
click at [1192, 370] on div "+ Add Quick Reply" at bounding box center [1210, 360] width 109 height 29
click at [1192, 370] on input "text" at bounding box center [1238, 359] width 166 height 29
type input "B"
type input "Ba"
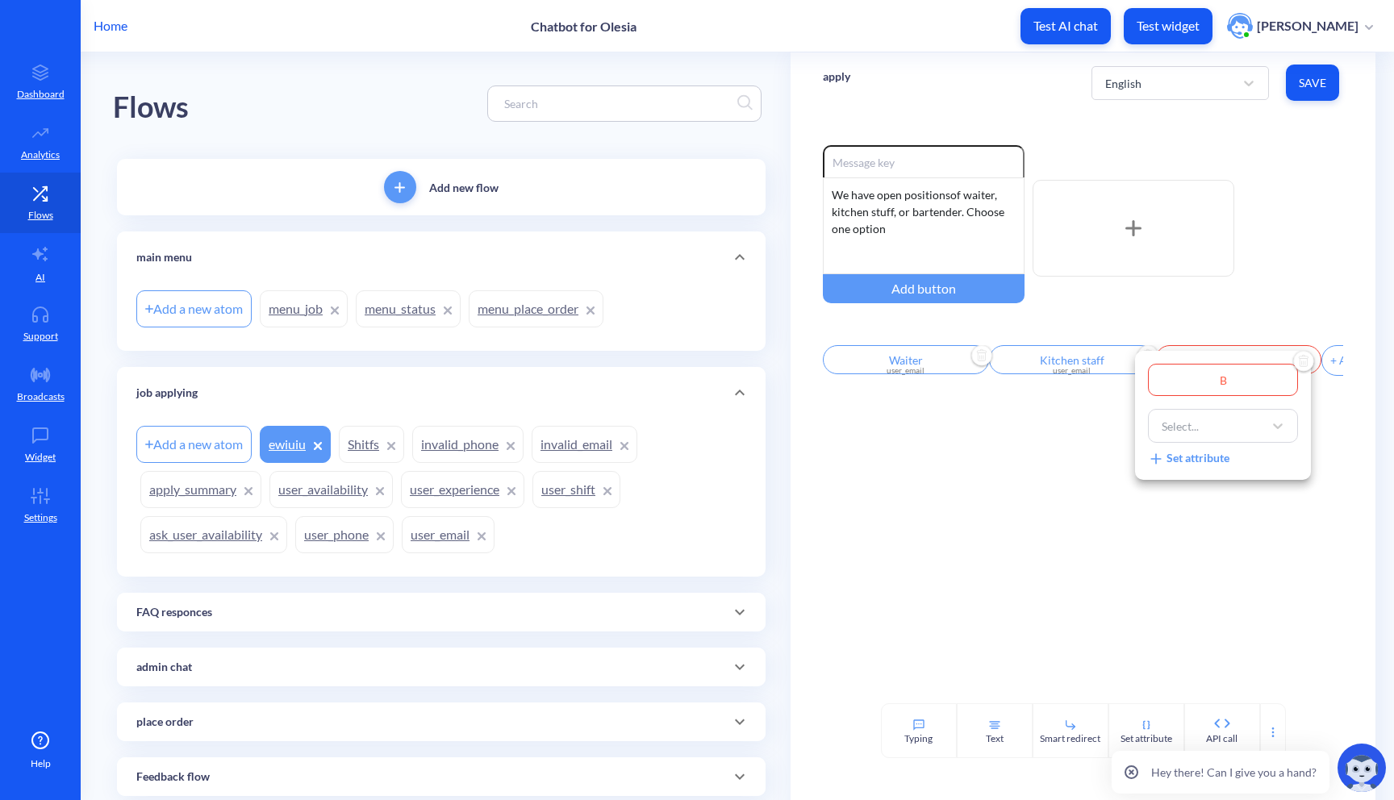
type input "Ba"
type input "Bar"
type input "Bart"
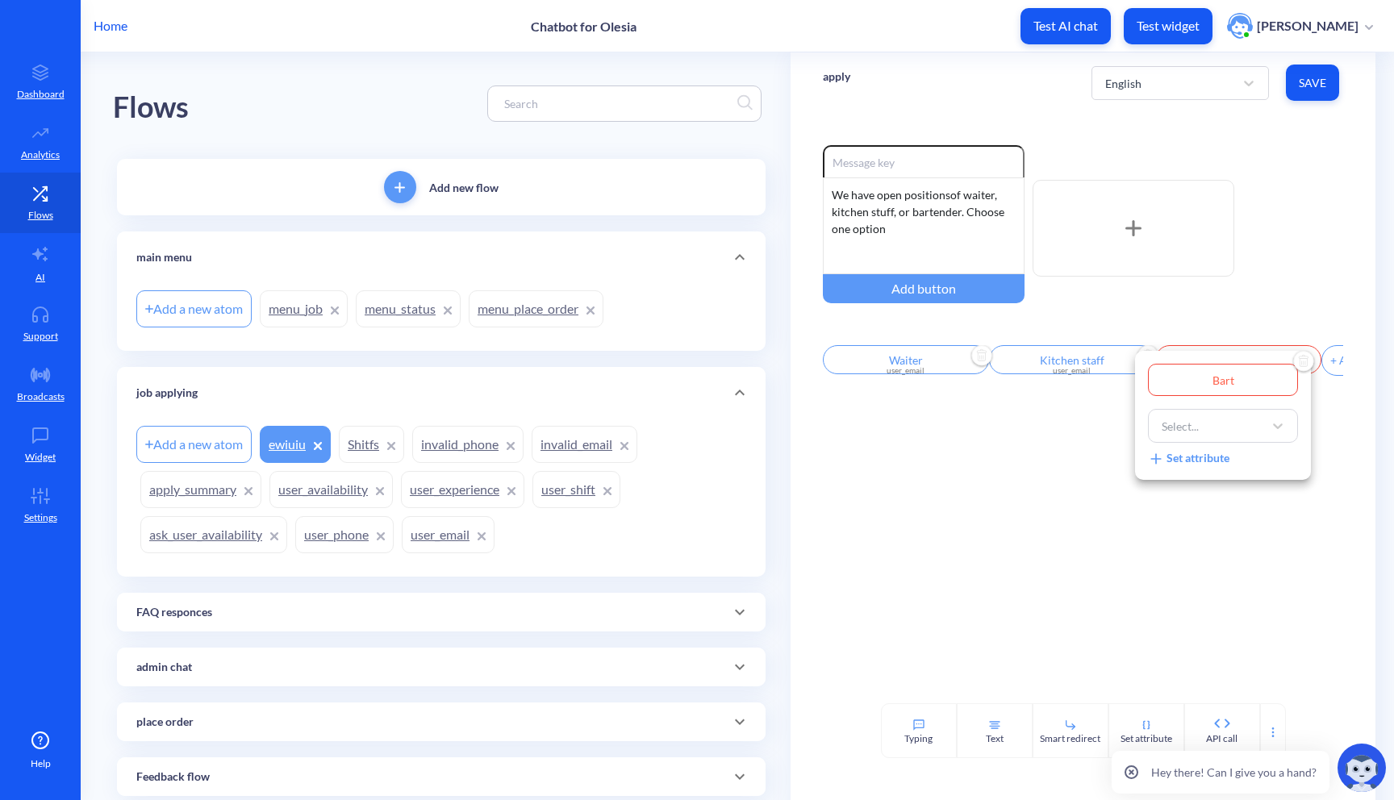
type input "Barte"
type input "Barten"
type input "Bartend"
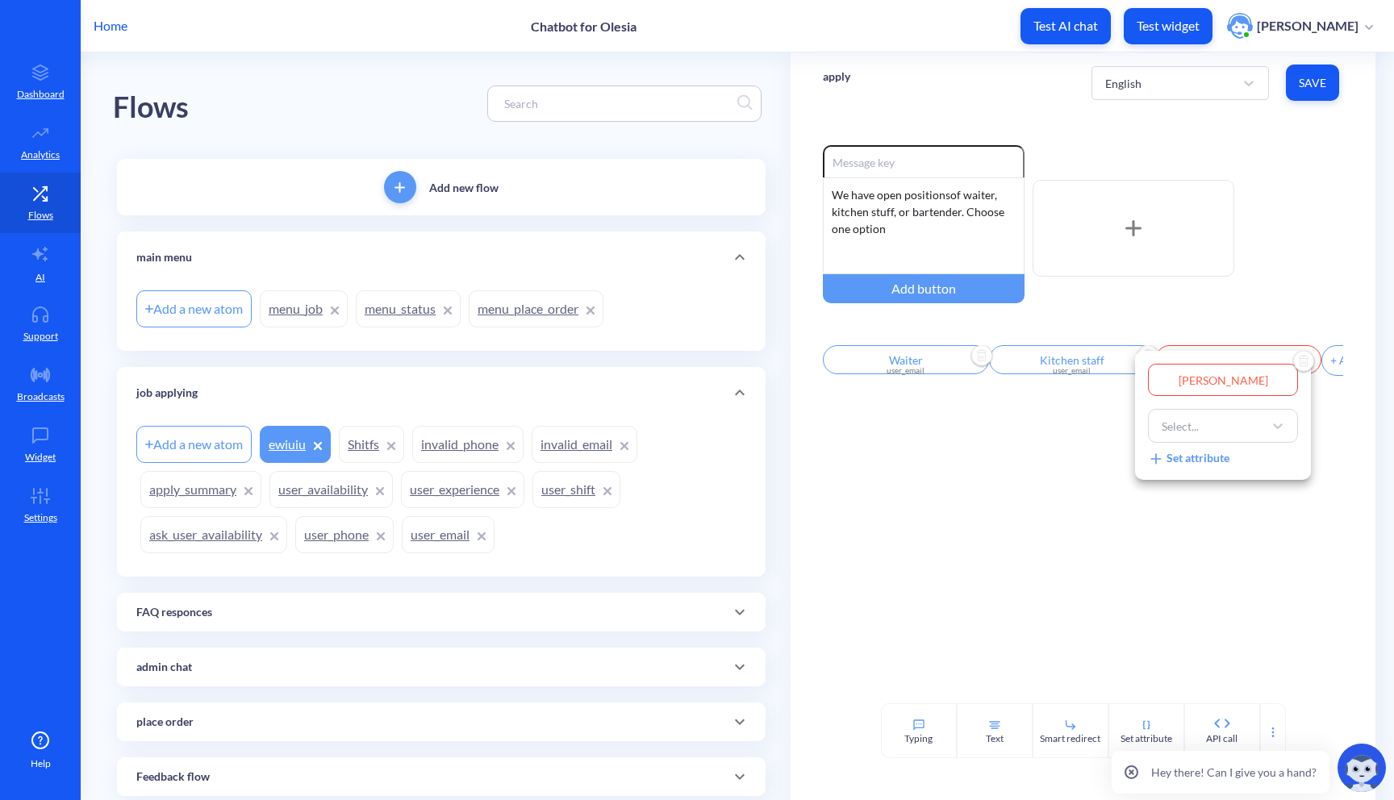
type input "Bartend"
type input "Bartende"
type input "Bartender"
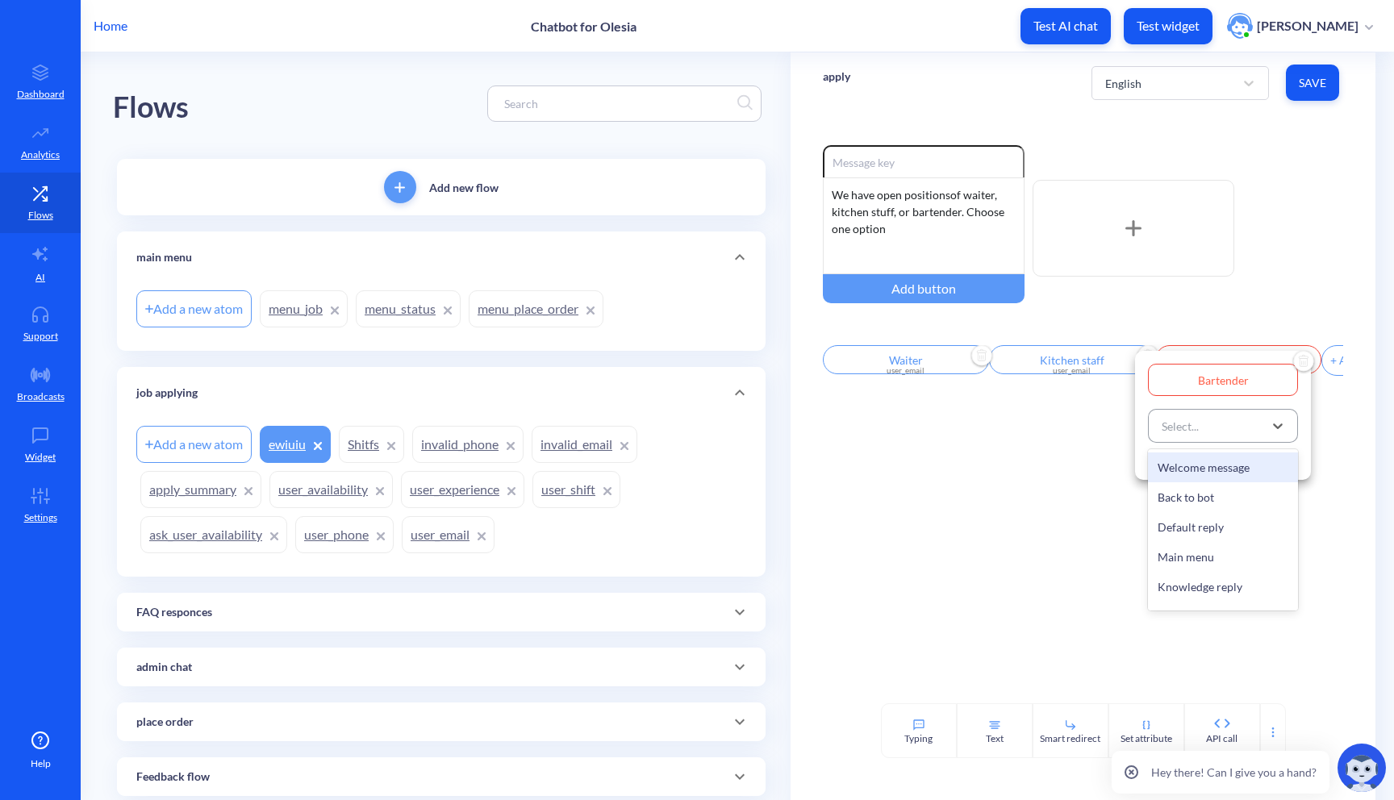
click at [1244, 430] on div "Select..." at bounding box center [1209, 425] width 110 height 29
type input "a"
type input "user"
click at [1245, 511] on div "user_email" at bounding box center [1223, 497] width 150 height 30
click at [1208, 461] on div "Set attribute" at bounding box center [1188, 458] width 81 height 18
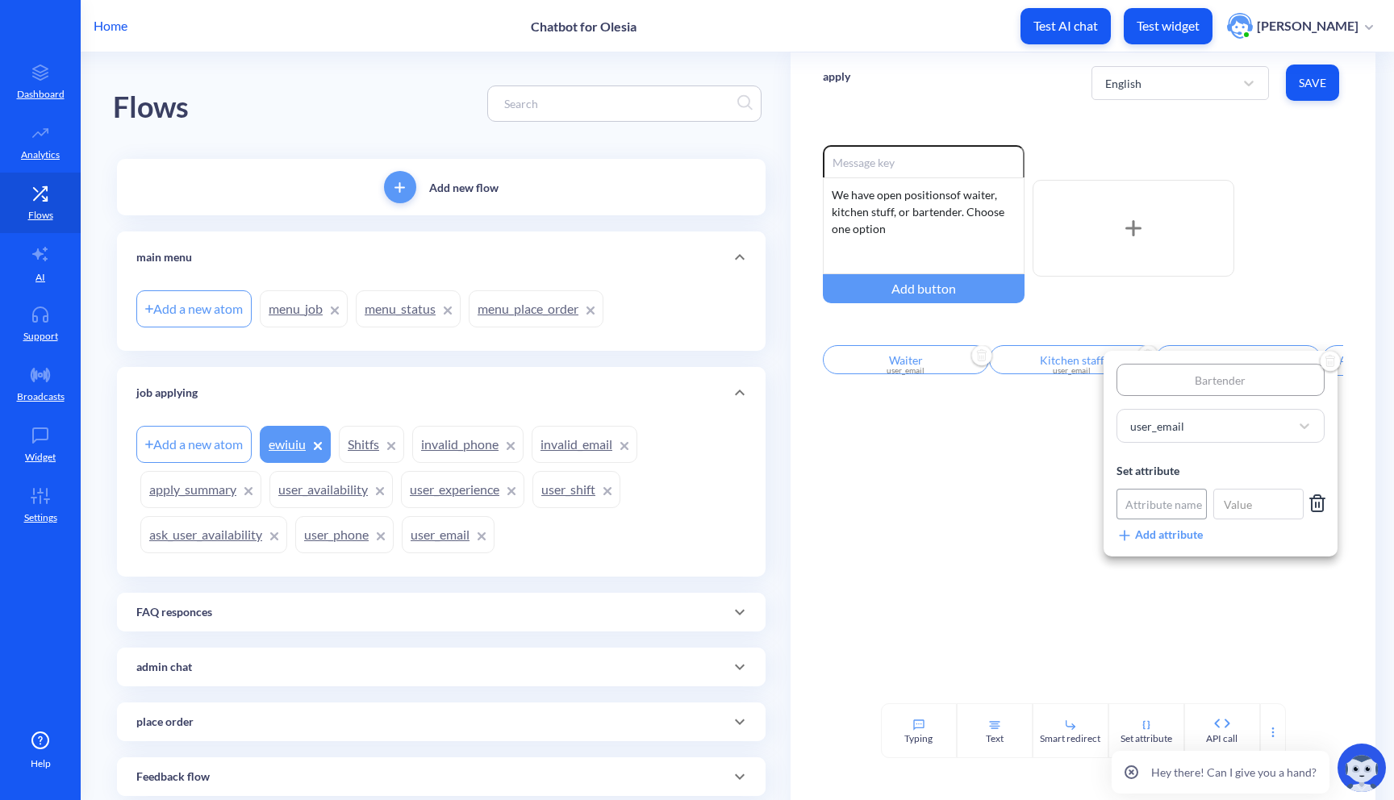
click at [1163, 503] on div "Attribute name" at bounding box center [1164, 504] width 77 height 17
type input "posi"
click at [1197, 569] on div "position" at bounding box center [1197, 568] width 161 height 31
click at [1247, 503] on input at bounding box center [1258, 504] width 90 height 31
type input "bartender"
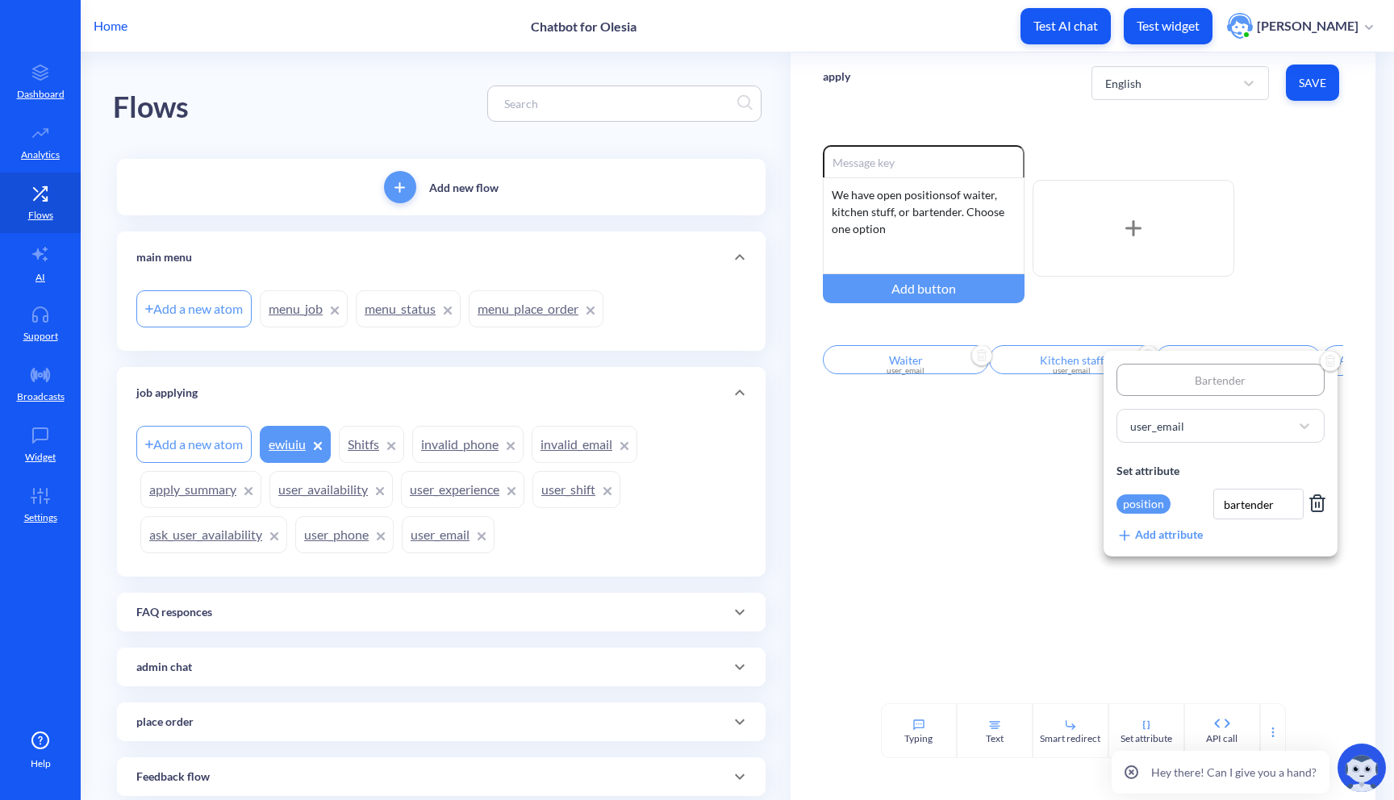
click at [1310, 85] on div at bounding box center [697, 400] width 1394 height 800
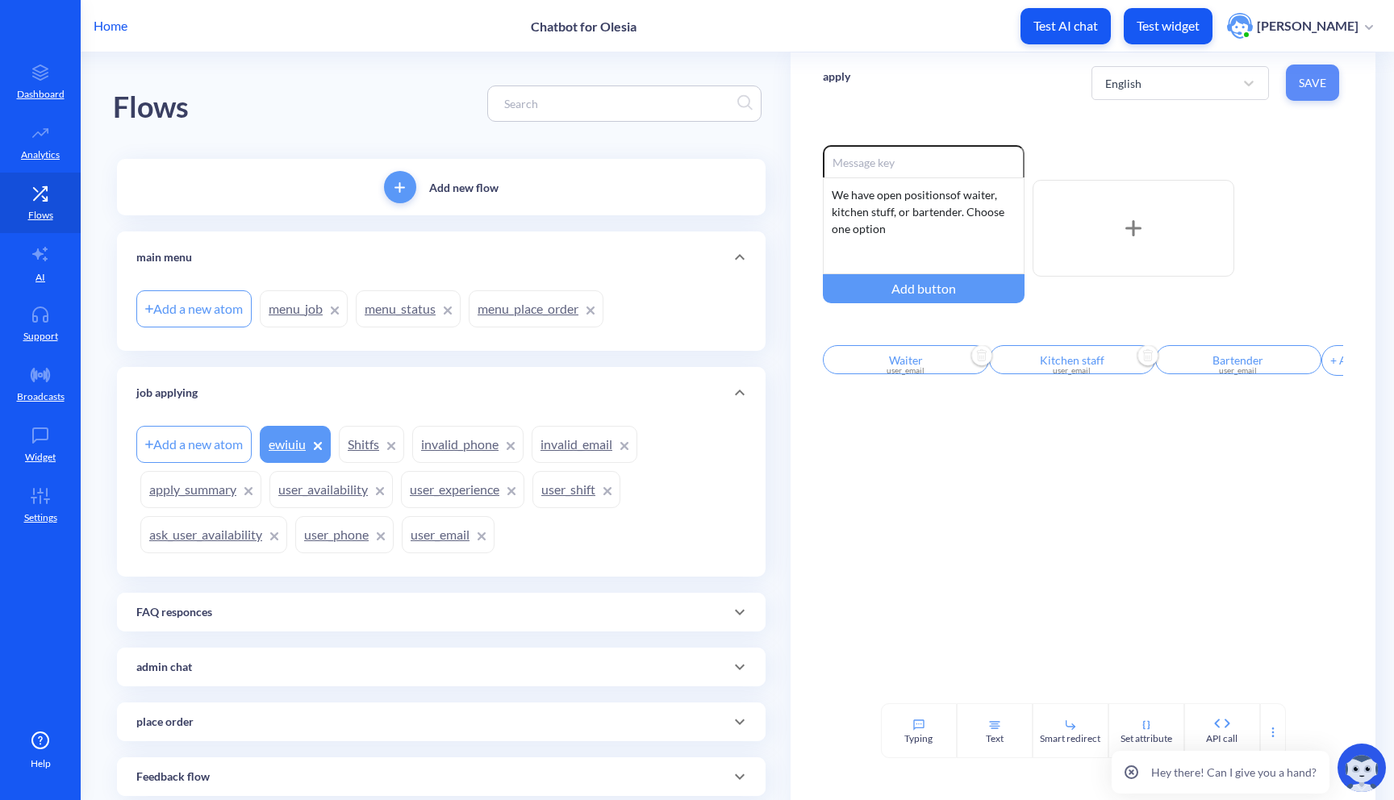
click at [1309, 90] on span "Save" at bounding box center [1312, 83] width 27 height 16
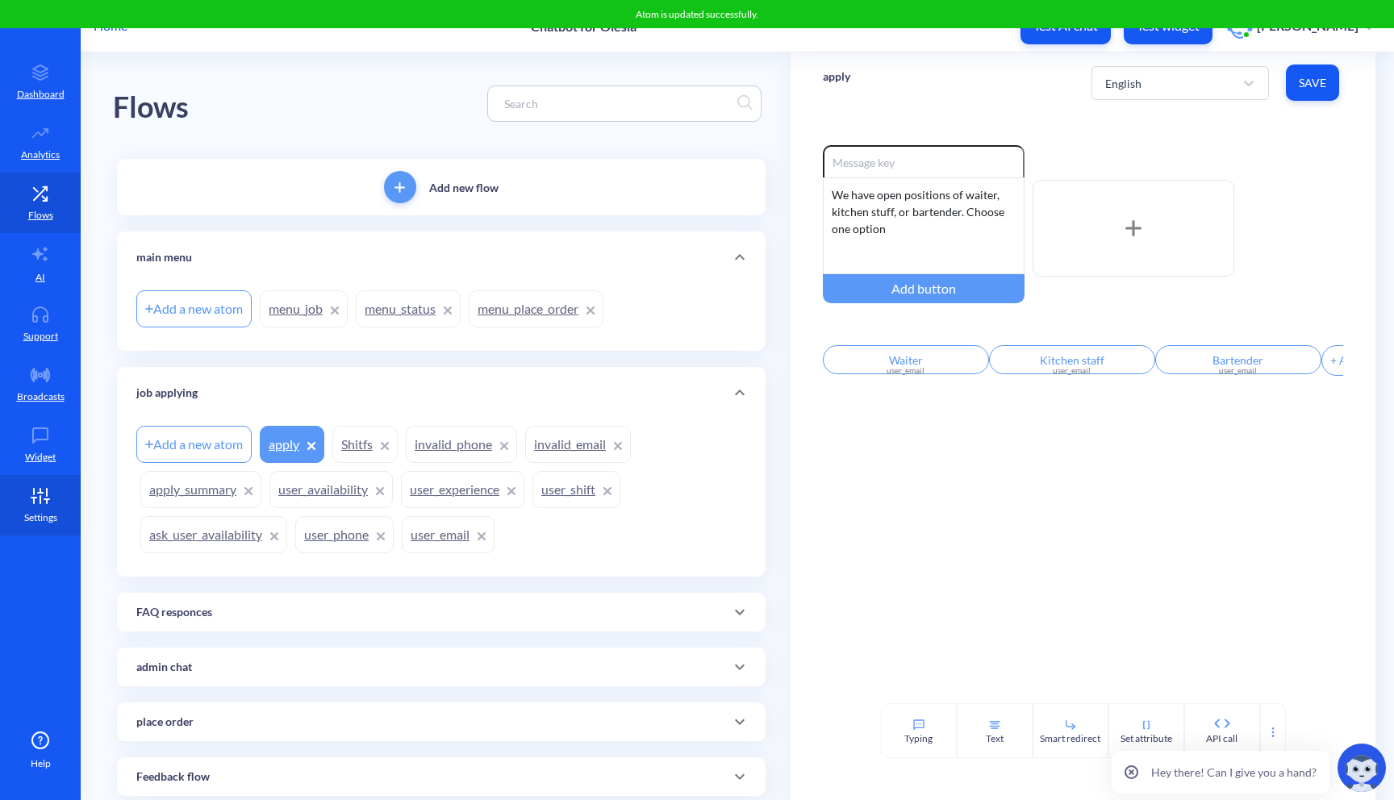
click at [32, 491] on icon at bounding box center [40, 496] width 32 height 16
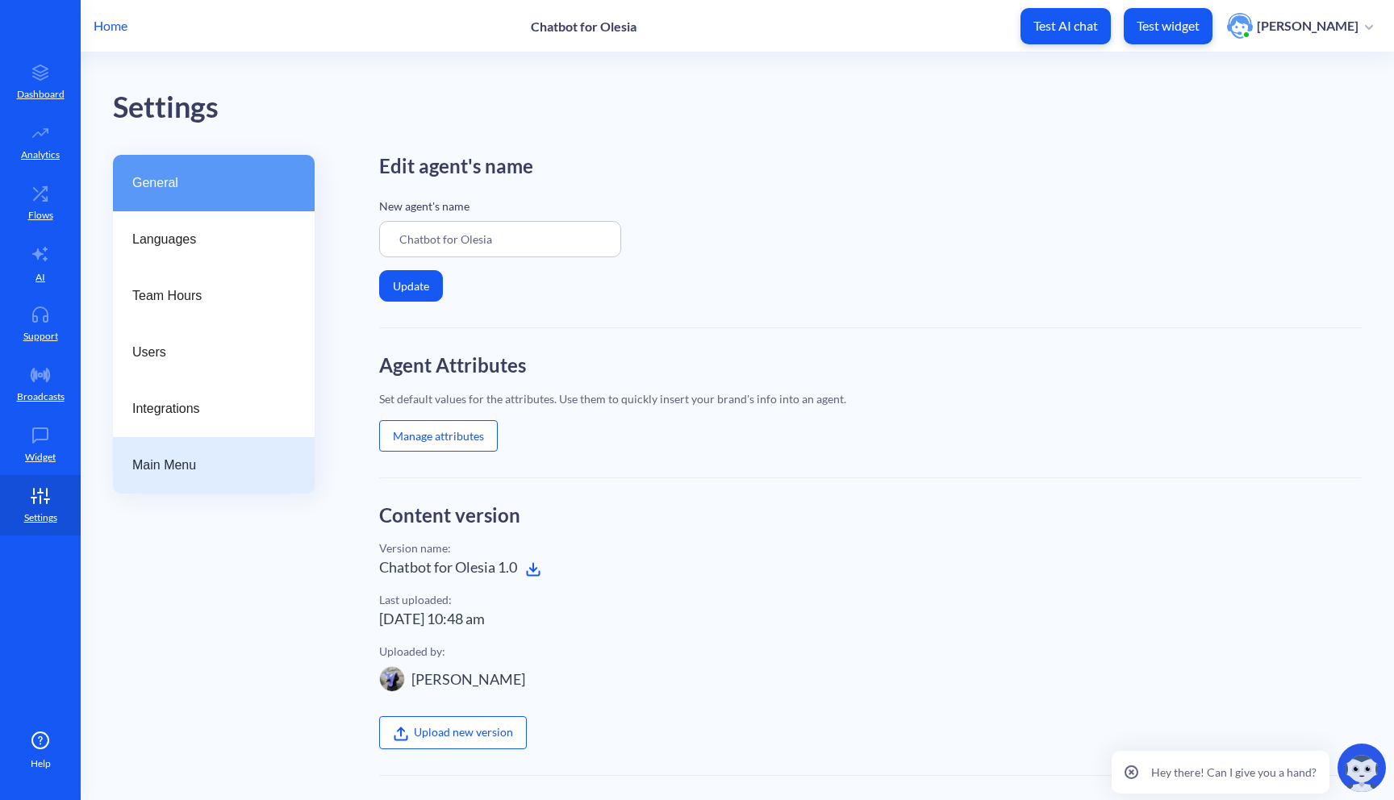
click at [230, 466] on span "Main Menu" at bounding box center [207, 465] width 150 height 19
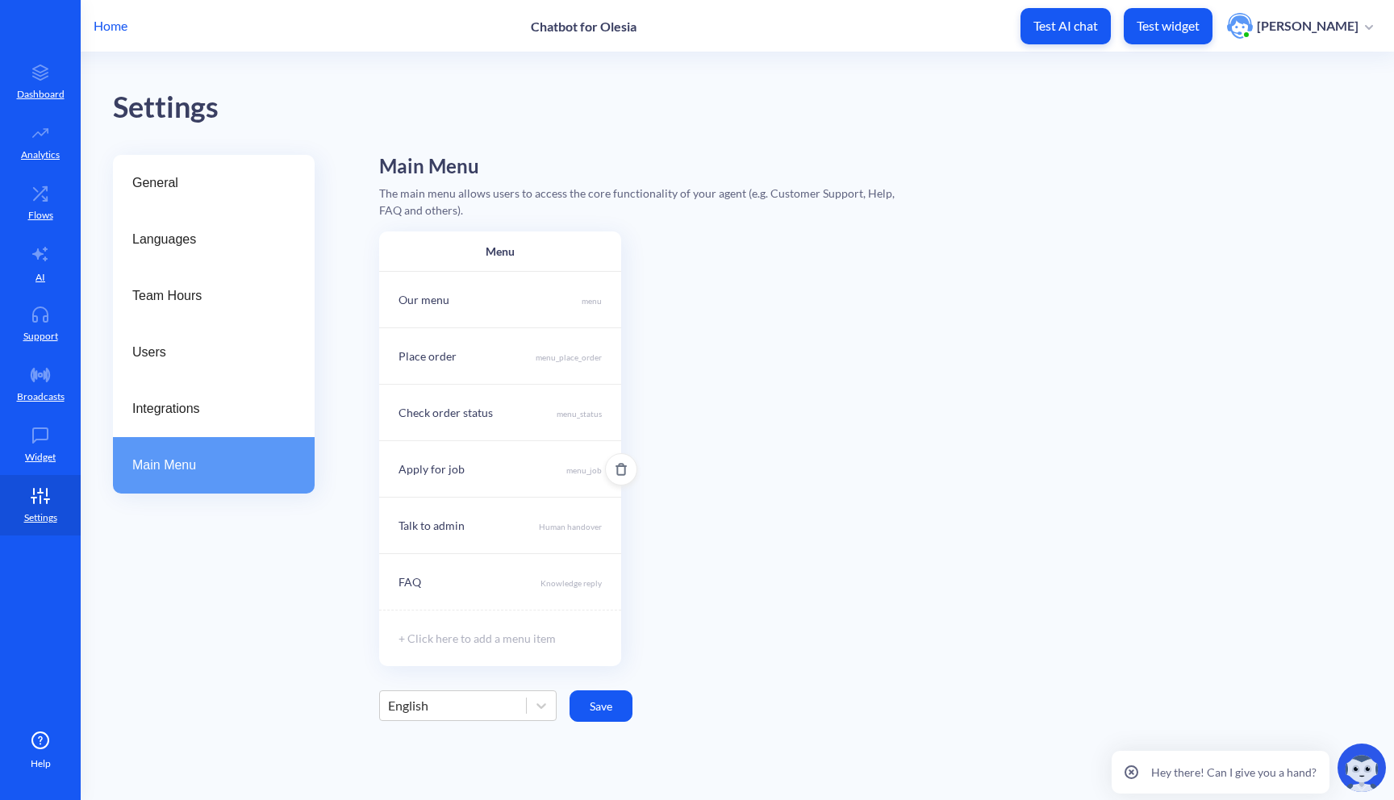
click at [591, 469] on p "menu_job" at bounding box center [583, 471] width 35 height 13
click at [796, 443] on div at bounding box center [697, 400] width 1394 height 800
click at [39, 206] on link "Flows" at bounding box center [40, 203] width 81 height 61
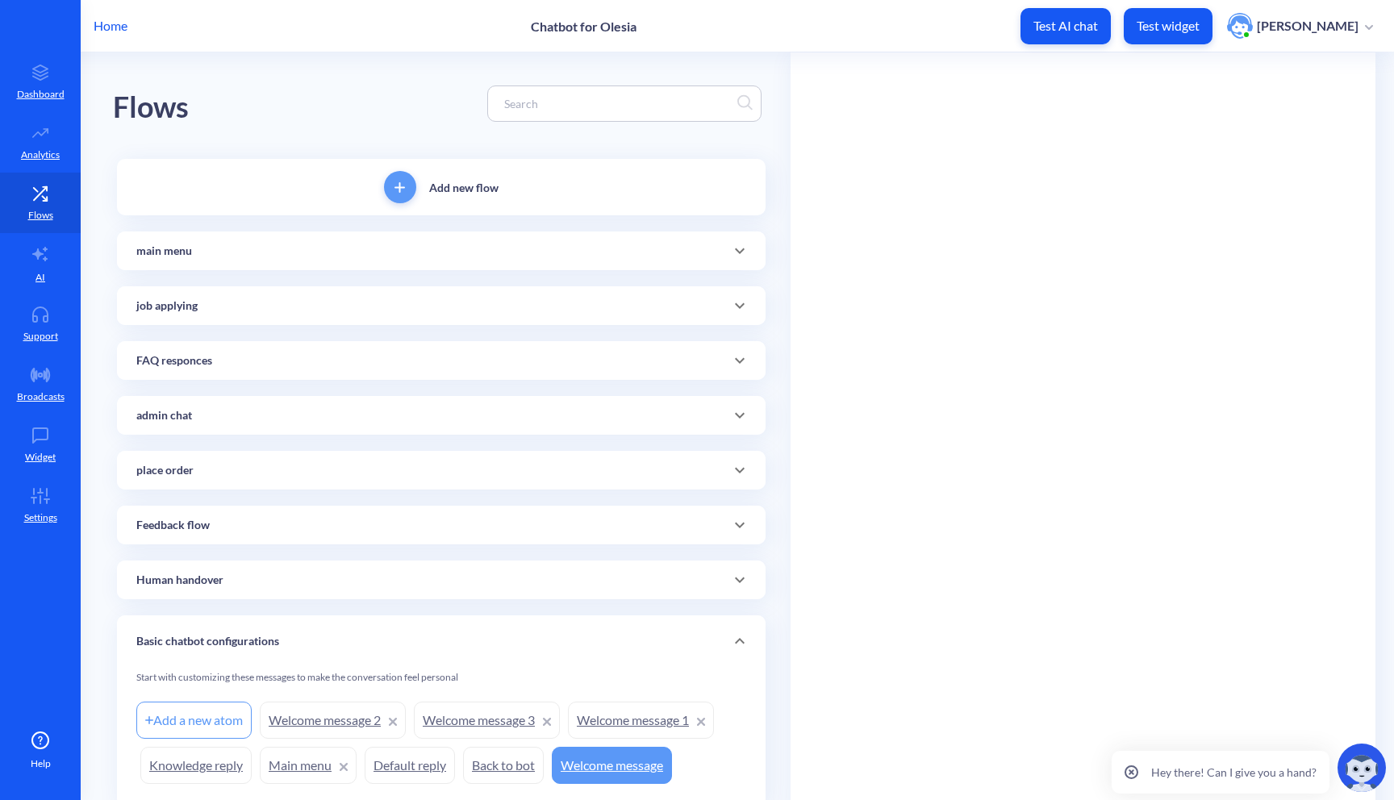
click at [536, 261] on div "main menu" at bounding box center [441, 251] width 649 height 39
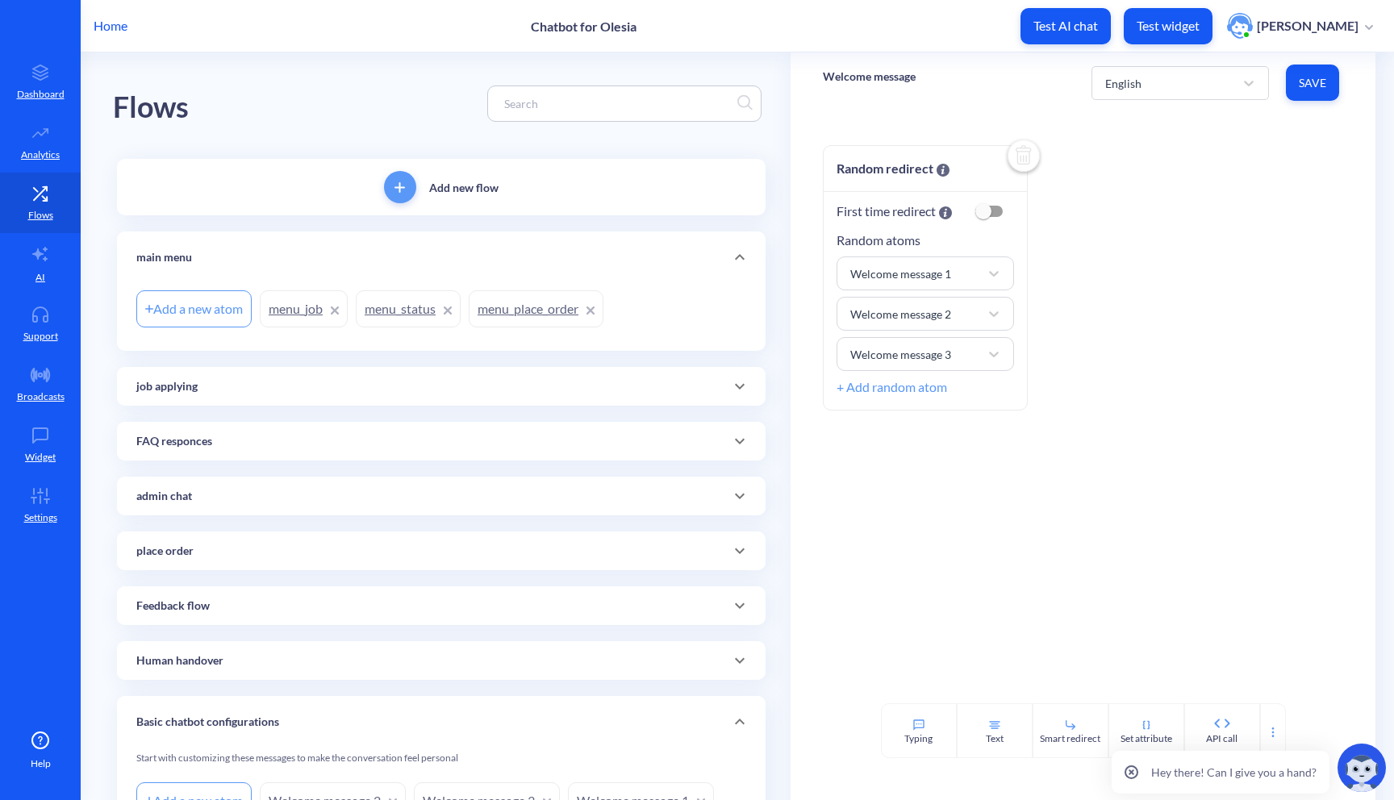
click at [289, 303] on link "menu_job" at bounding box center [304, 308] width 88 height 37
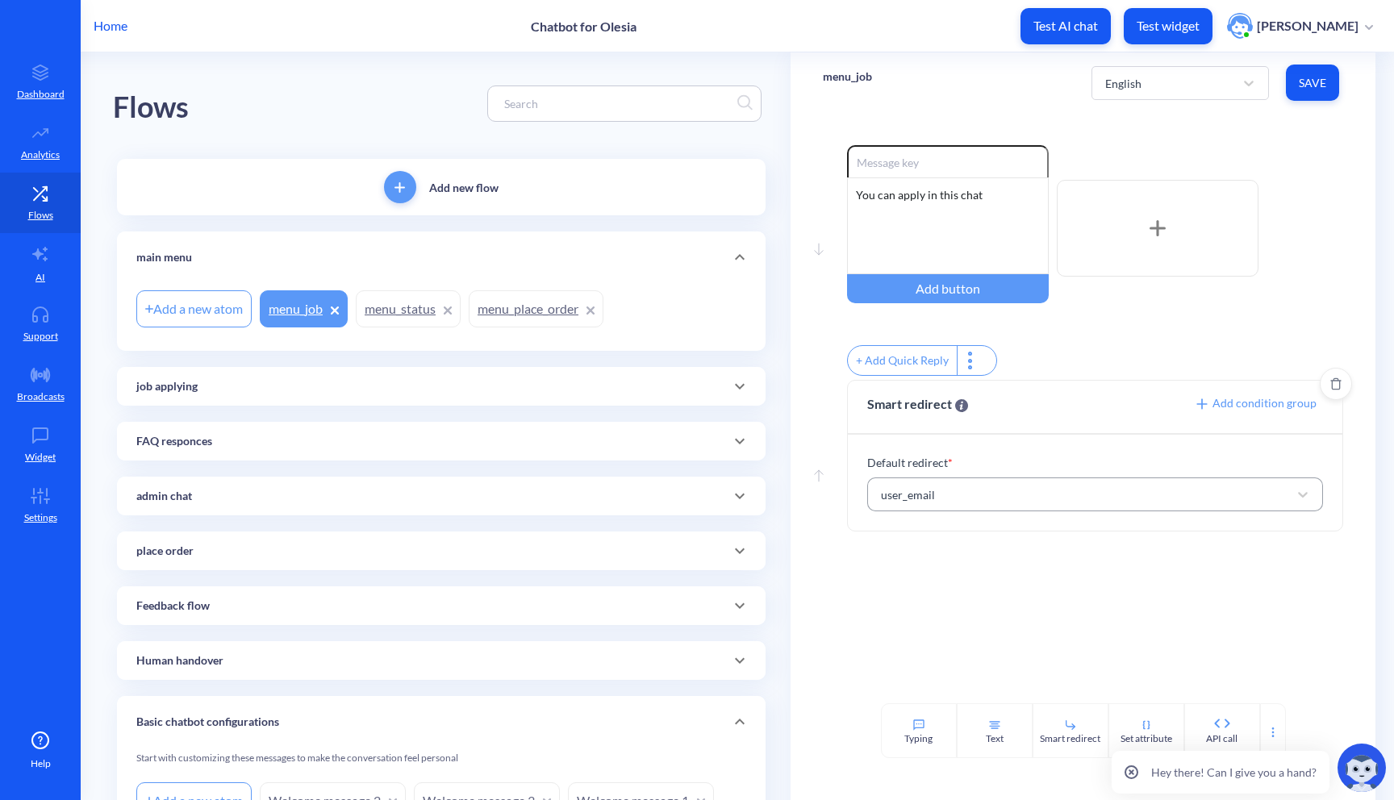
click at [1056, 496] on div "user_email" at bounding box center [1081, 494] width 416 height 29
type input "app"
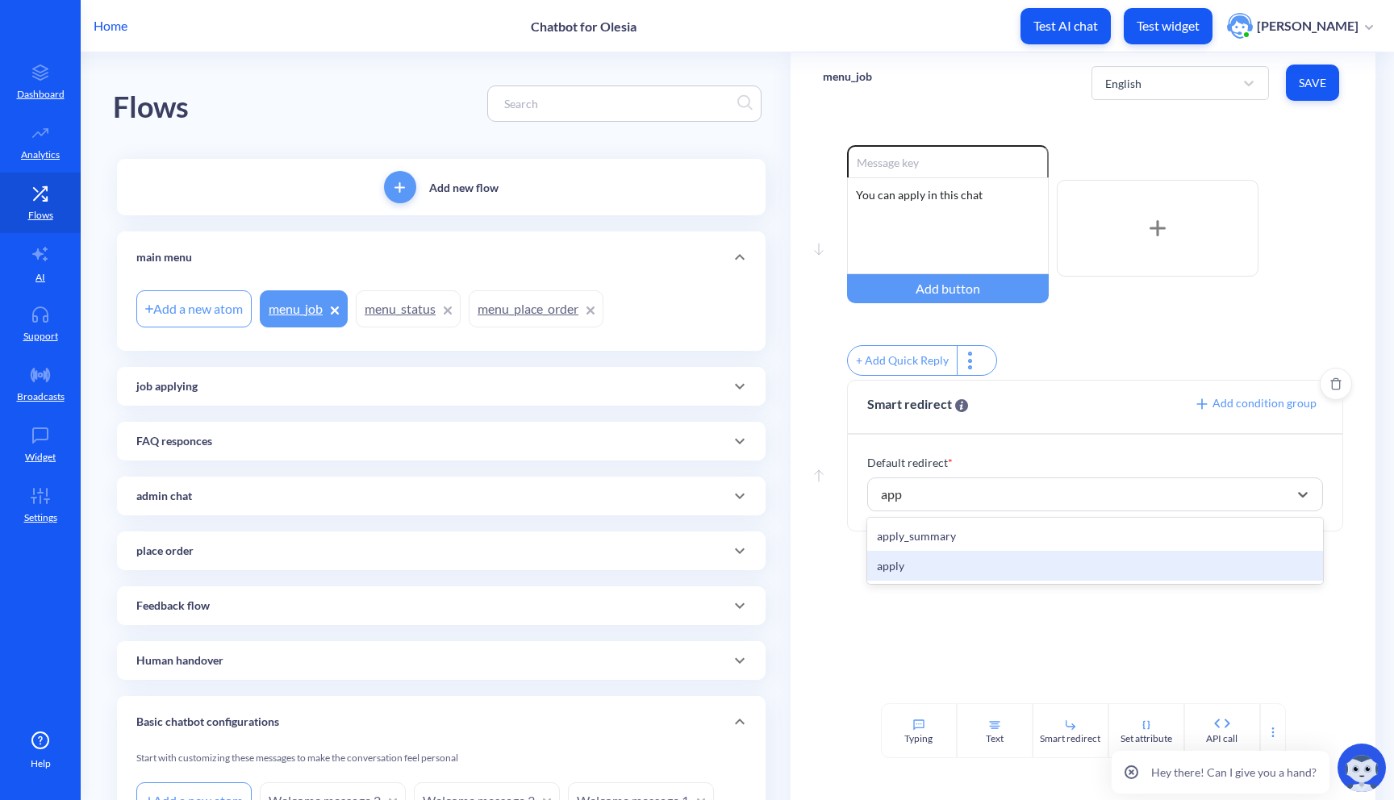
click at [970, 572] on div "apply" at bounding box center [1095, 566] width 457 height 30
click at [1304, 75] on span "Save" at bounding box center [1312, 83] width 27 height 16
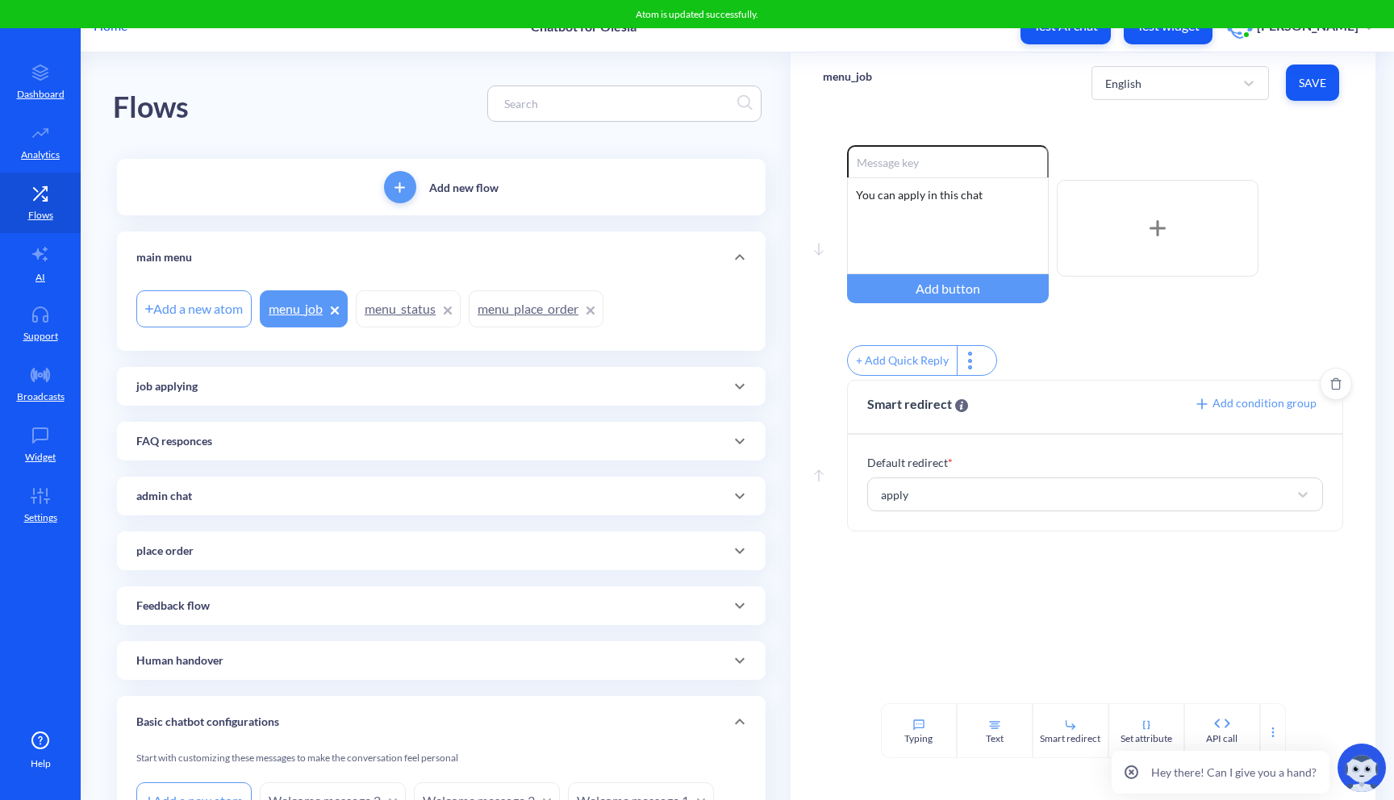
click at [726, 441] on span at bounding box center [739, 441] width 39 height 19
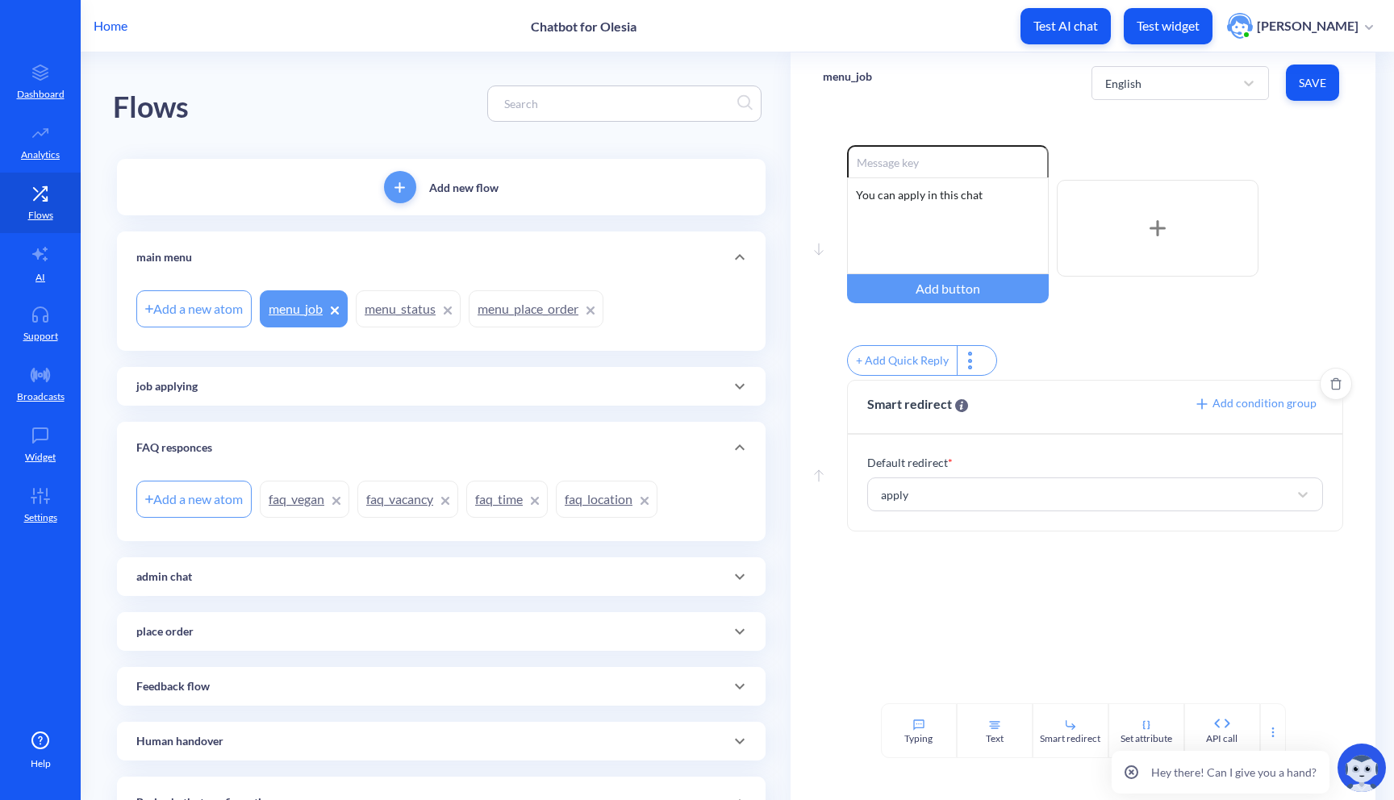
click at [411, 495] on link "faq_vacancy" at bounding box center [407, 499] width 101 height 37
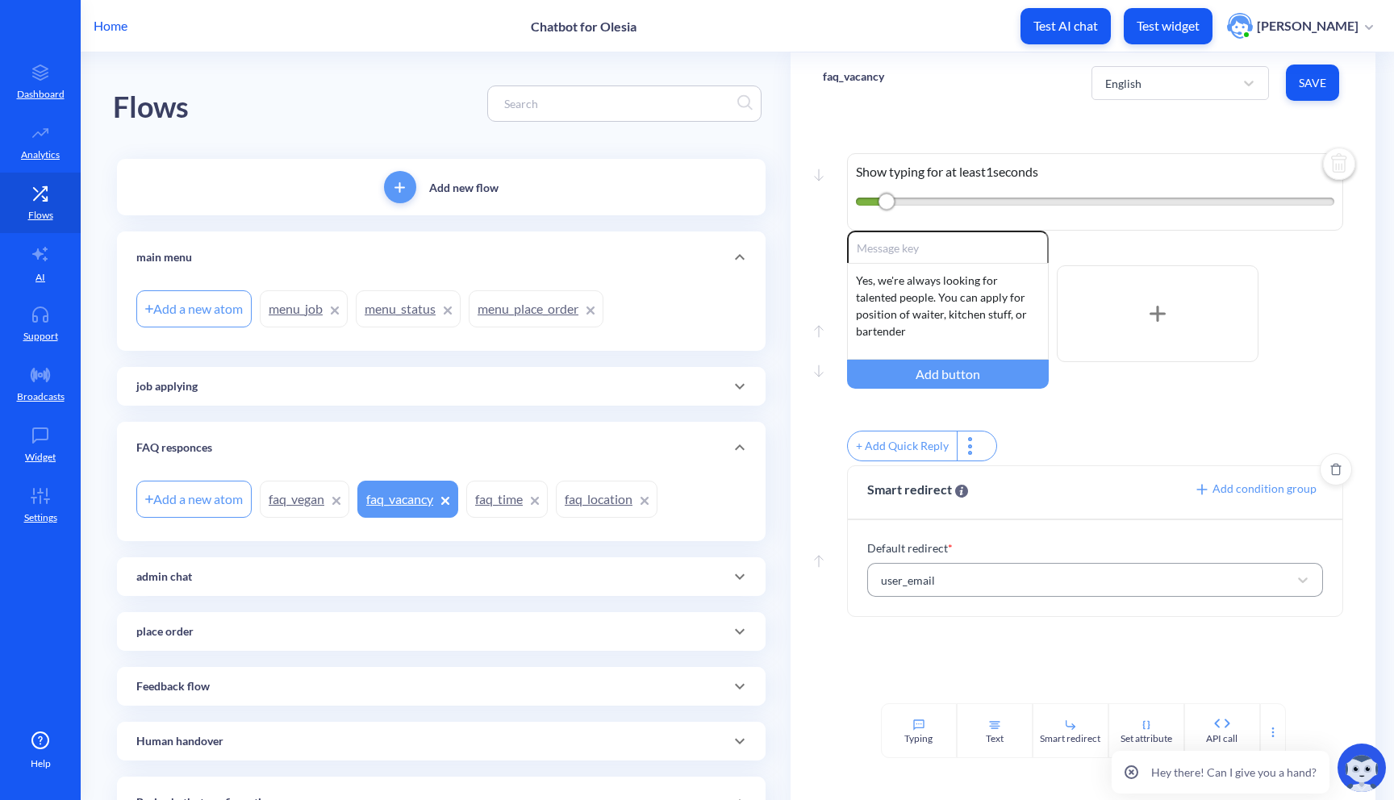
click at [945, 585] on div "user_email" at bounding box center [1081, 580] width 416 height 29
type input "app"
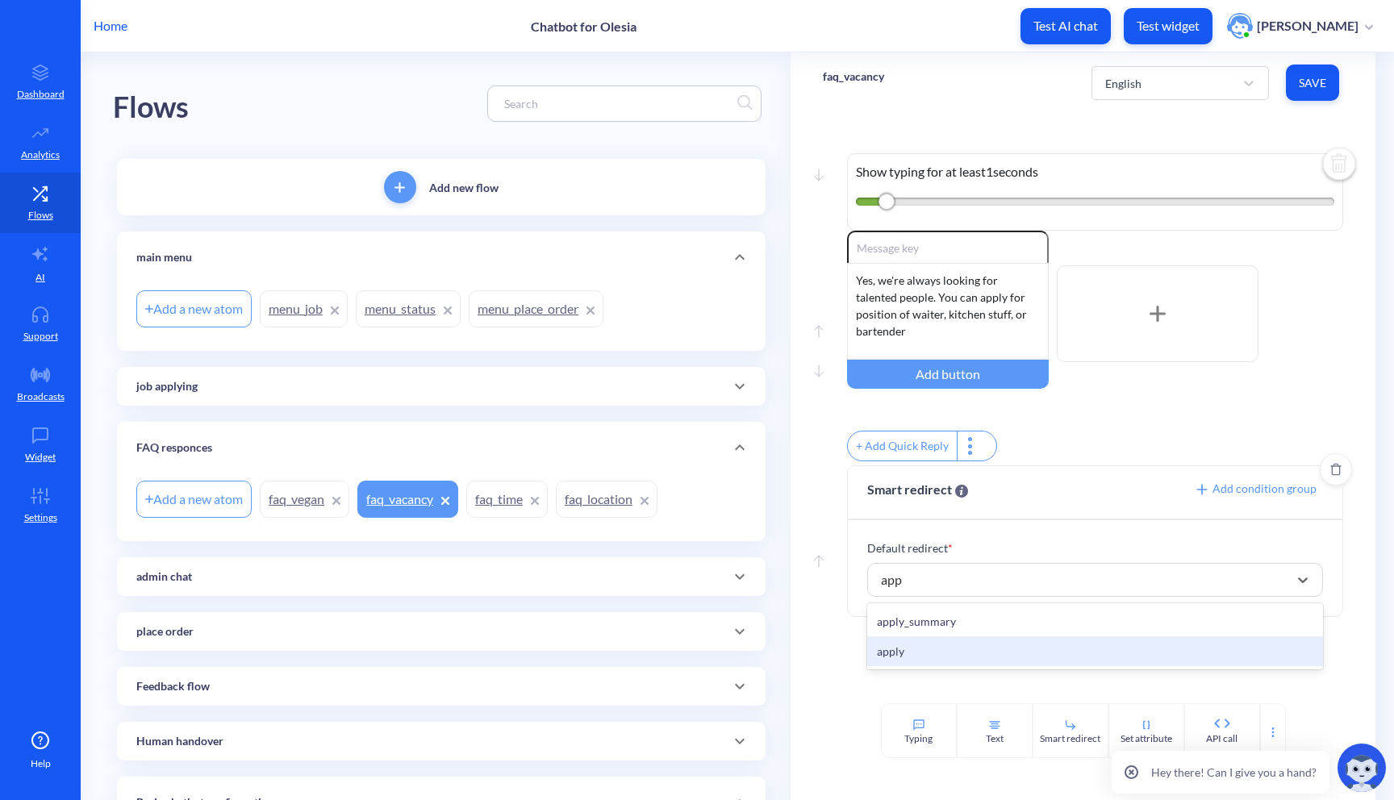
click at [942, 666] on div "apply" at bounding box center [1095, 652] width 457 height 30
click at [1299, 89] on span "Save" at bounding box center [1312, 83] width 27 height 16
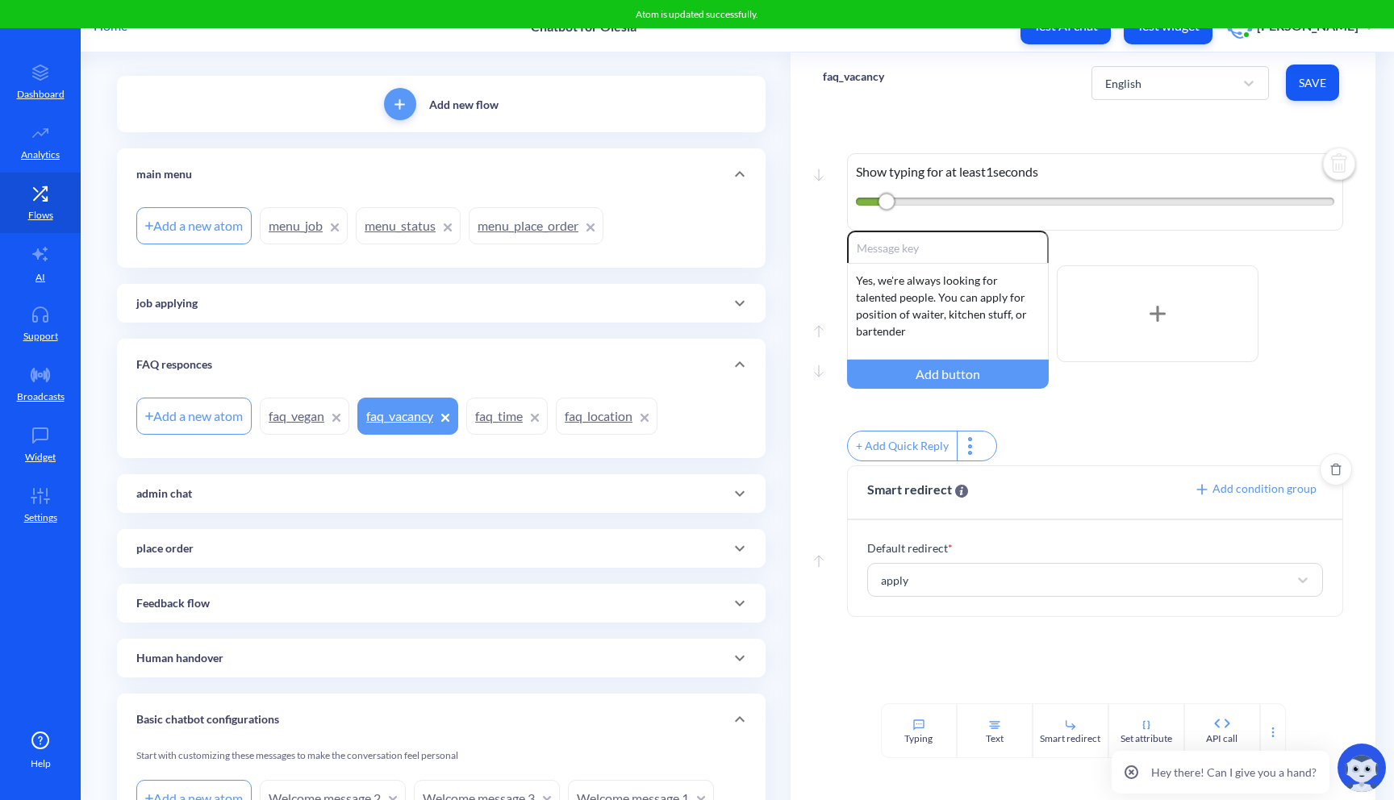
scroll to position [90, 0]
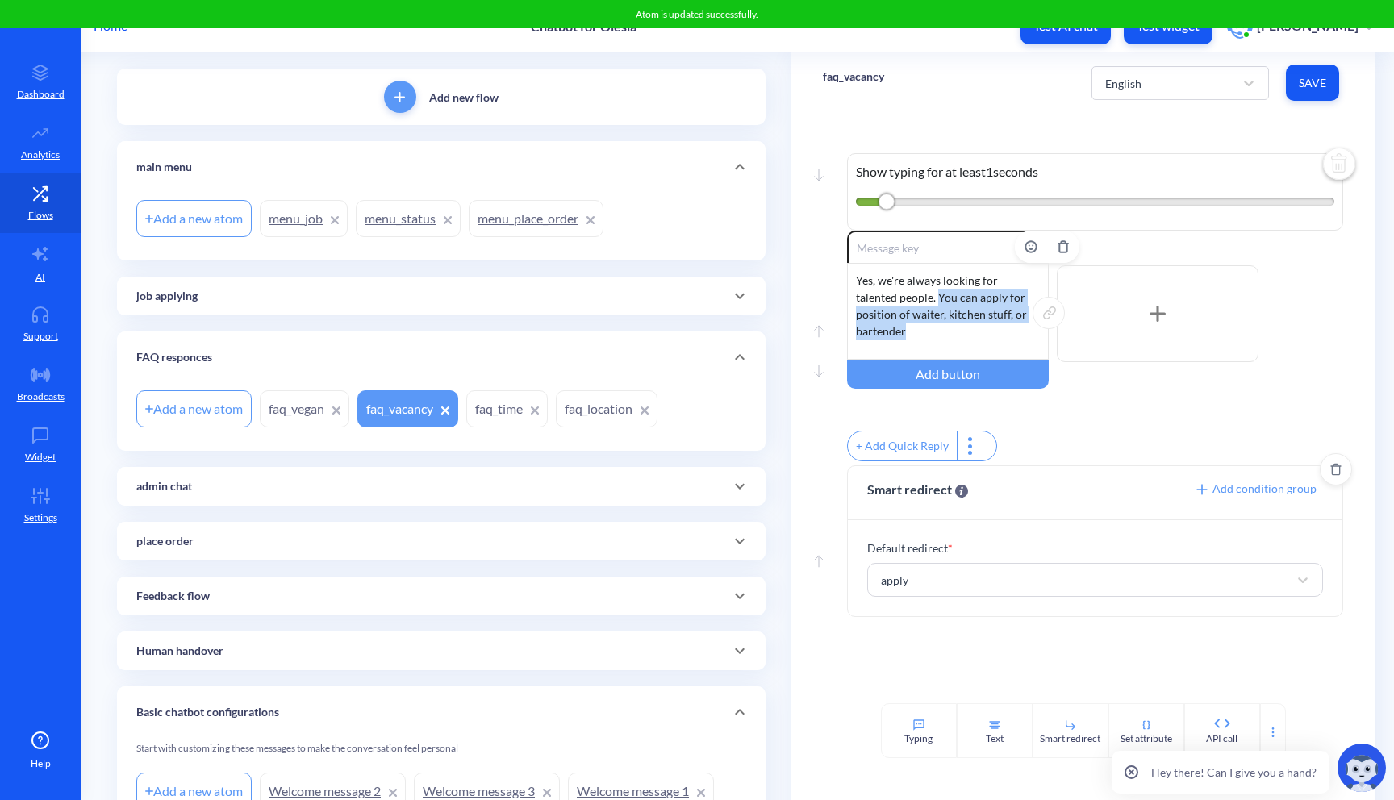
drag, startPoint x: 937, startPoint y: 295, endPoint x: 905, endPoint y: 328, distance: 45.7
click at [905, 328] on div "Yes, we're always looking for talented people. You can apply for position of wa…" at bounding box center [948, 311] width 202 height 97
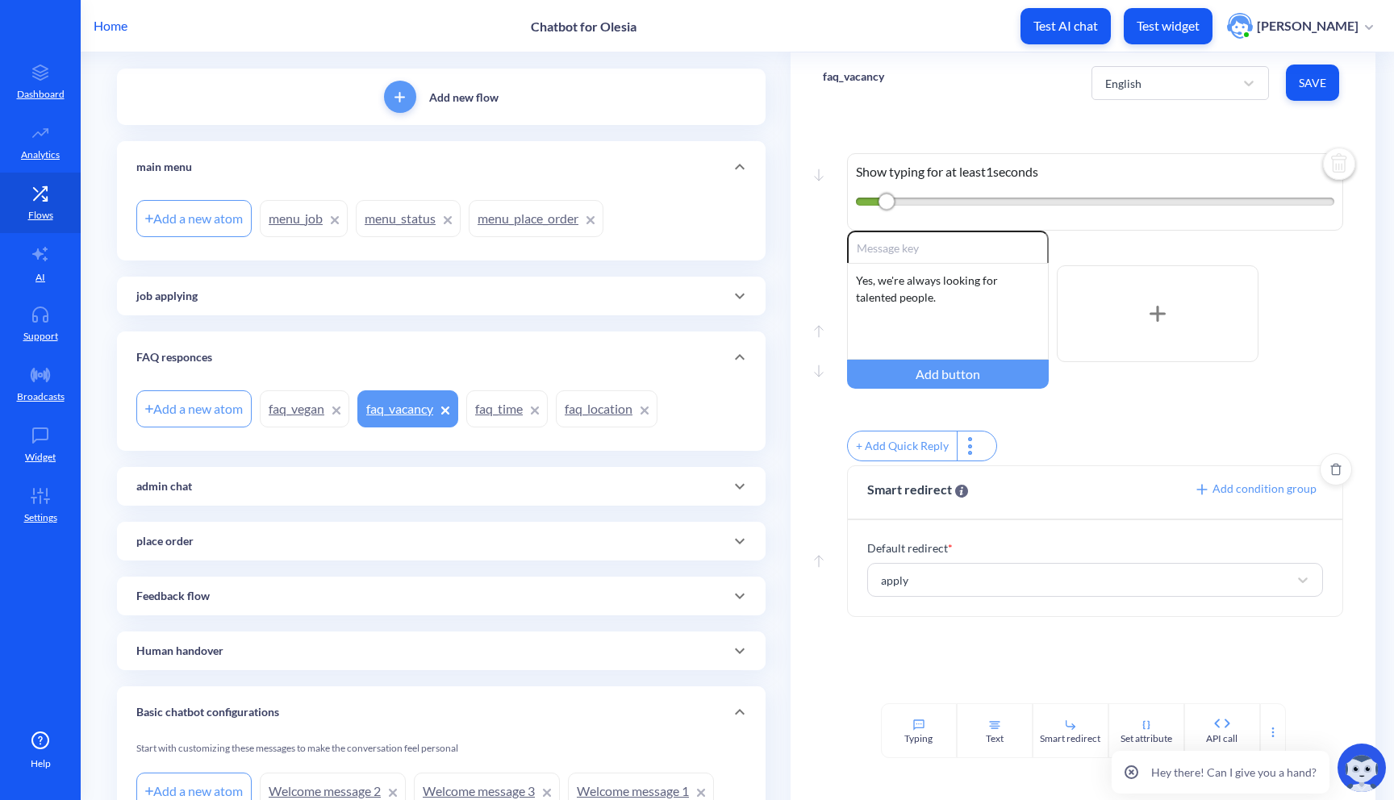
click at [1319, 87] on span "Save" at bounding box center [1312, 83] width 27 height 16
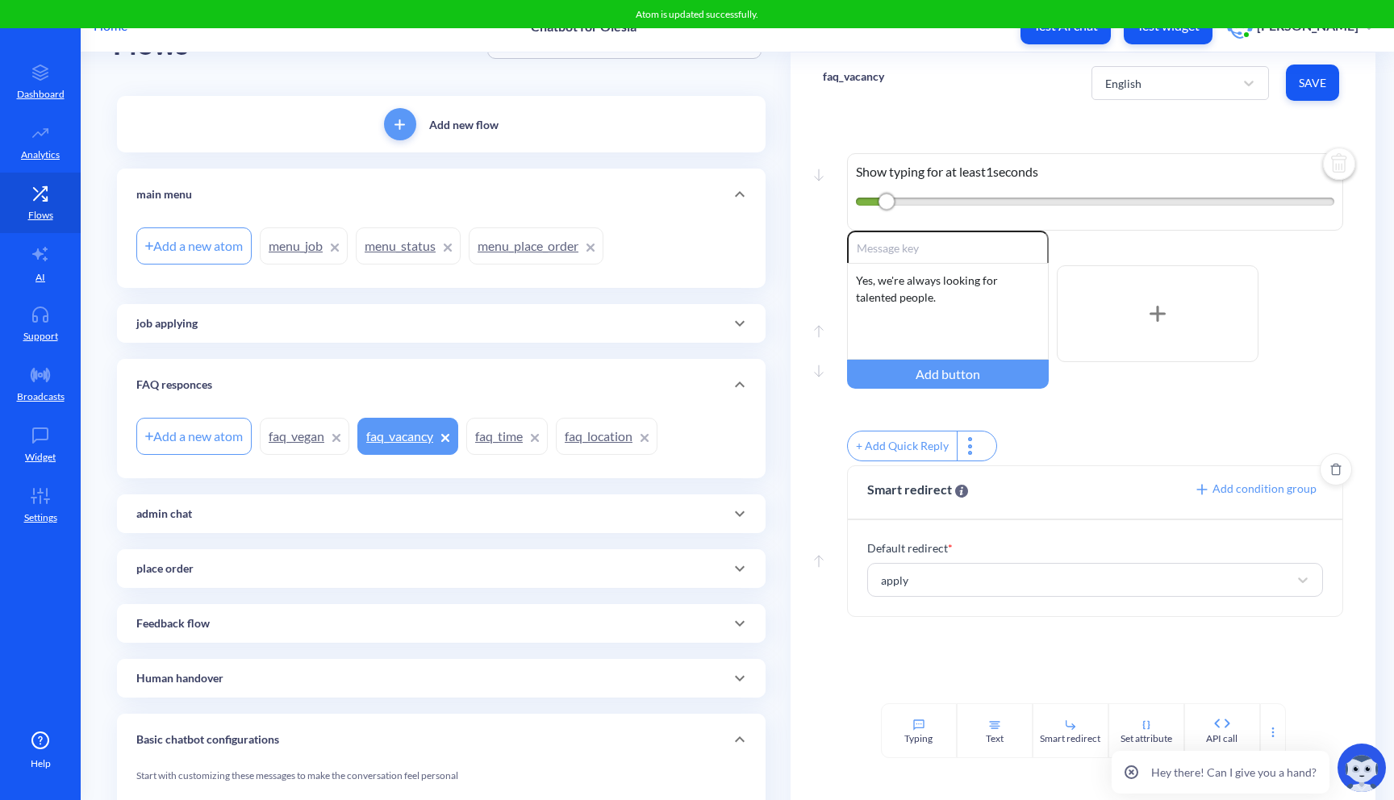
scroll to position [61, 0]
click at [742, 327] on icon at bounding box center [739, 325] width 19 height 19
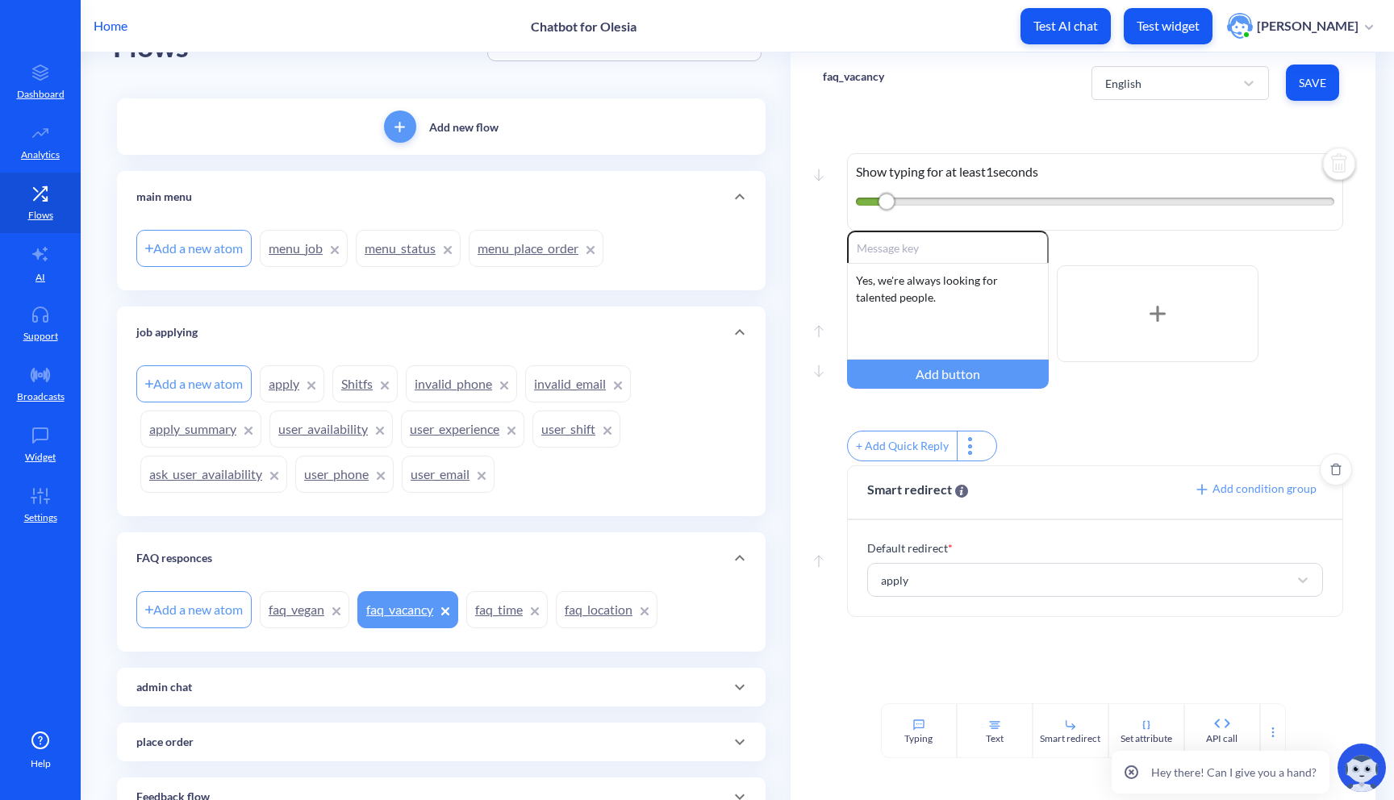
click at [278, 388] on link "apply" at bounding box center [292, 383] width 65 height 37
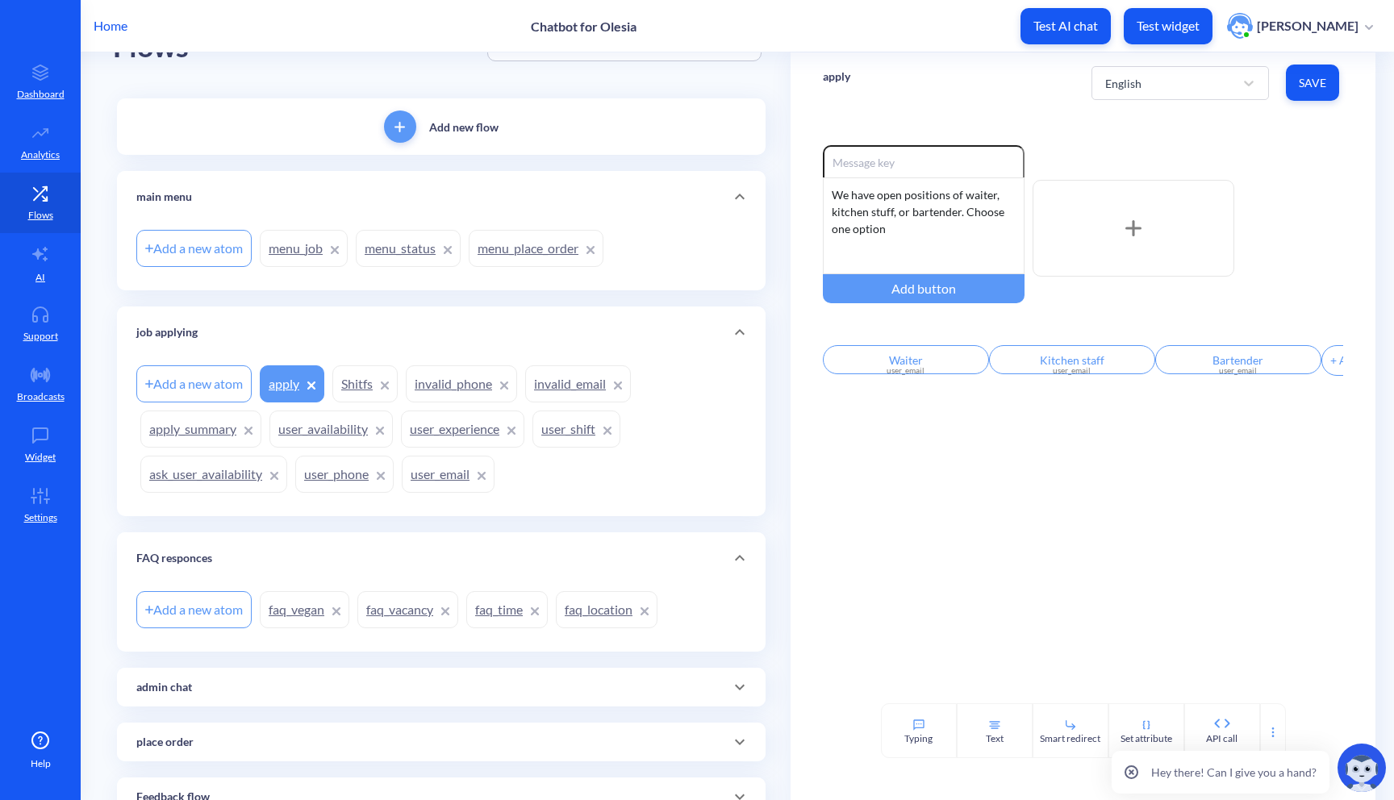
click at [201, 430] on link "apply_summary" at bounding box center [200, 429] width 121 height 37
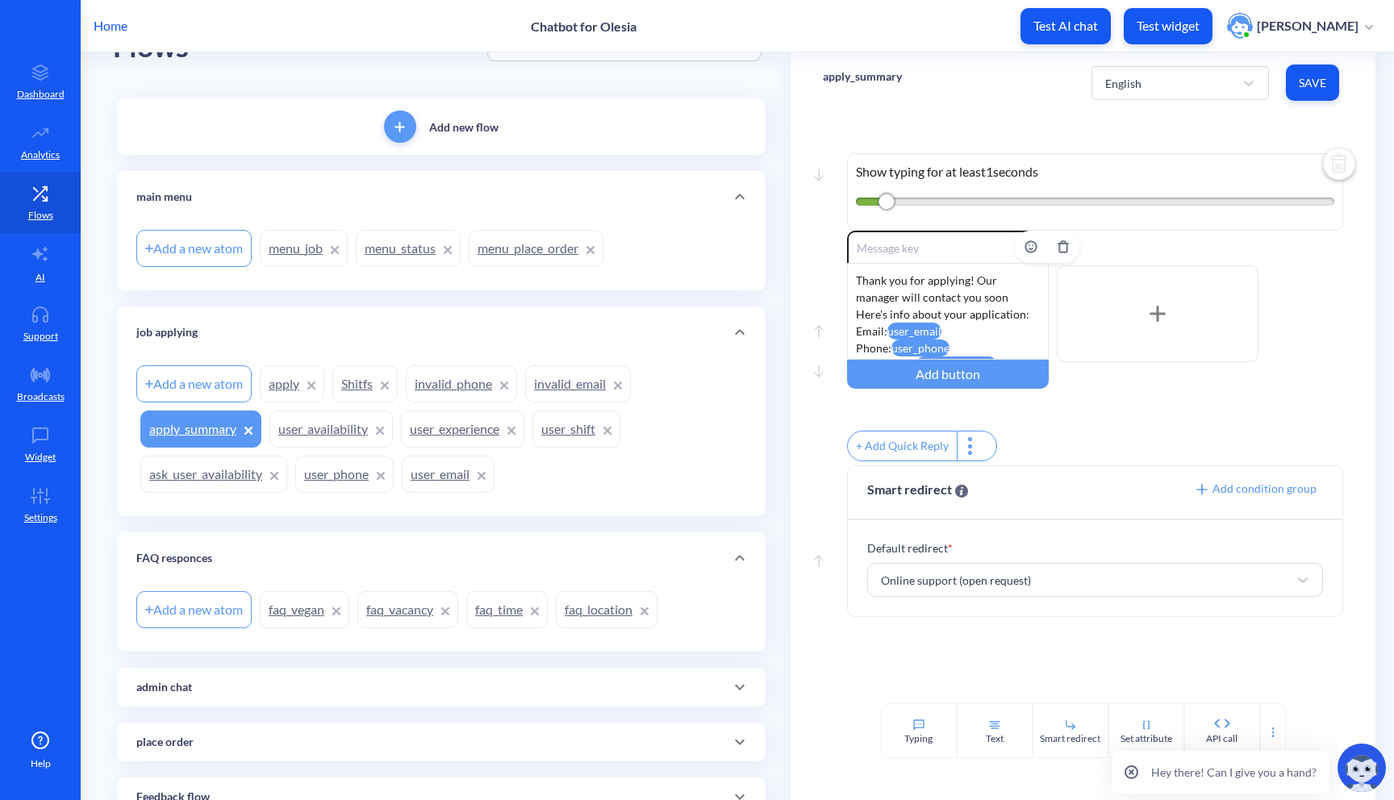
click at [1025, 315] on div "Thank you for applying! Our manager will contact you soon Here's info about you…" at bounding box center [948, 311] width 202 height 97
click at [1108, 400] on div "position" at bounding box center [1123, 399] width 160 height 27
click at [1317, 81] on span "Save" at bounding box center [1312, 83] width 27 height 16
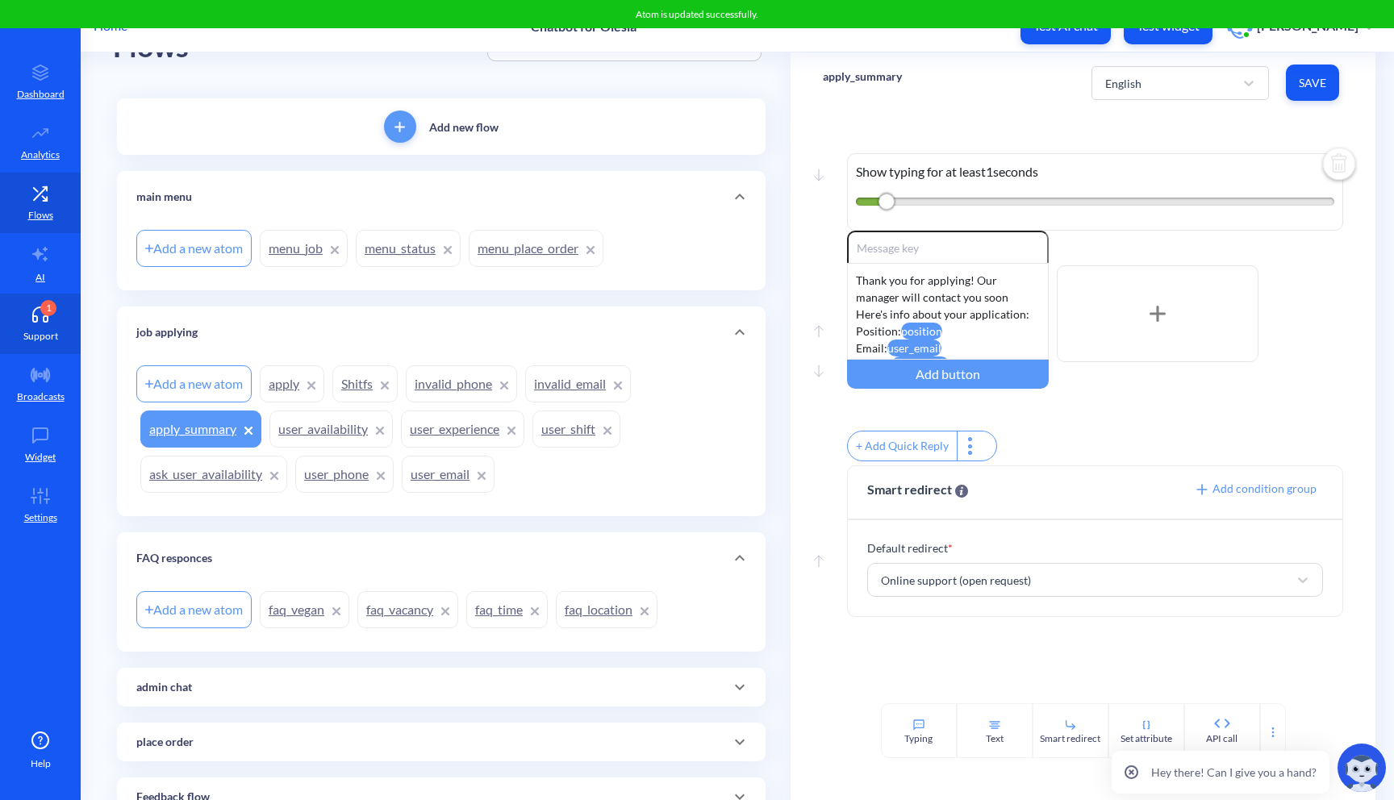
click at [34, 316] on icon at bounding box center [40, 319] width 15 height 6
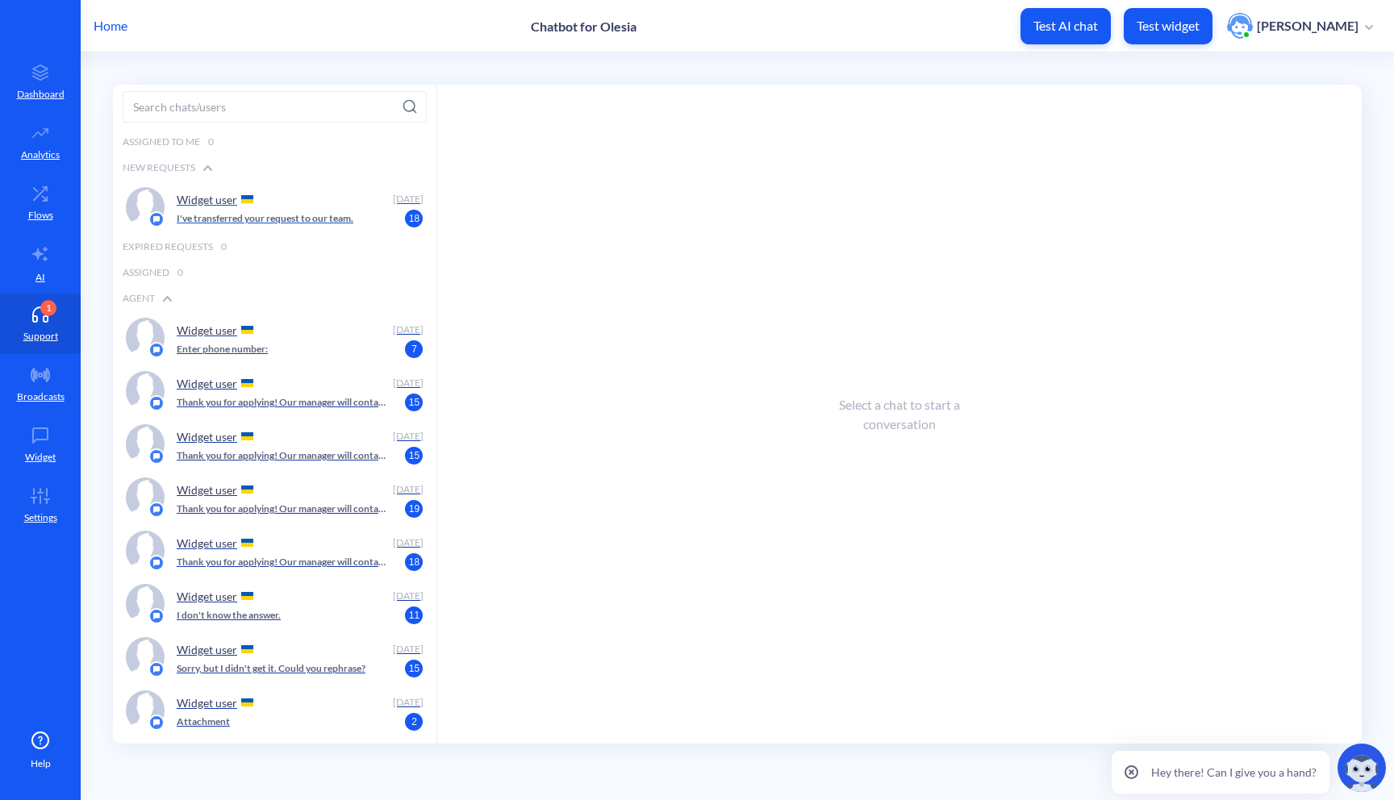
click at [352, 210] on div "Widget user" at bounding box center [282, 199] width 211 height 24
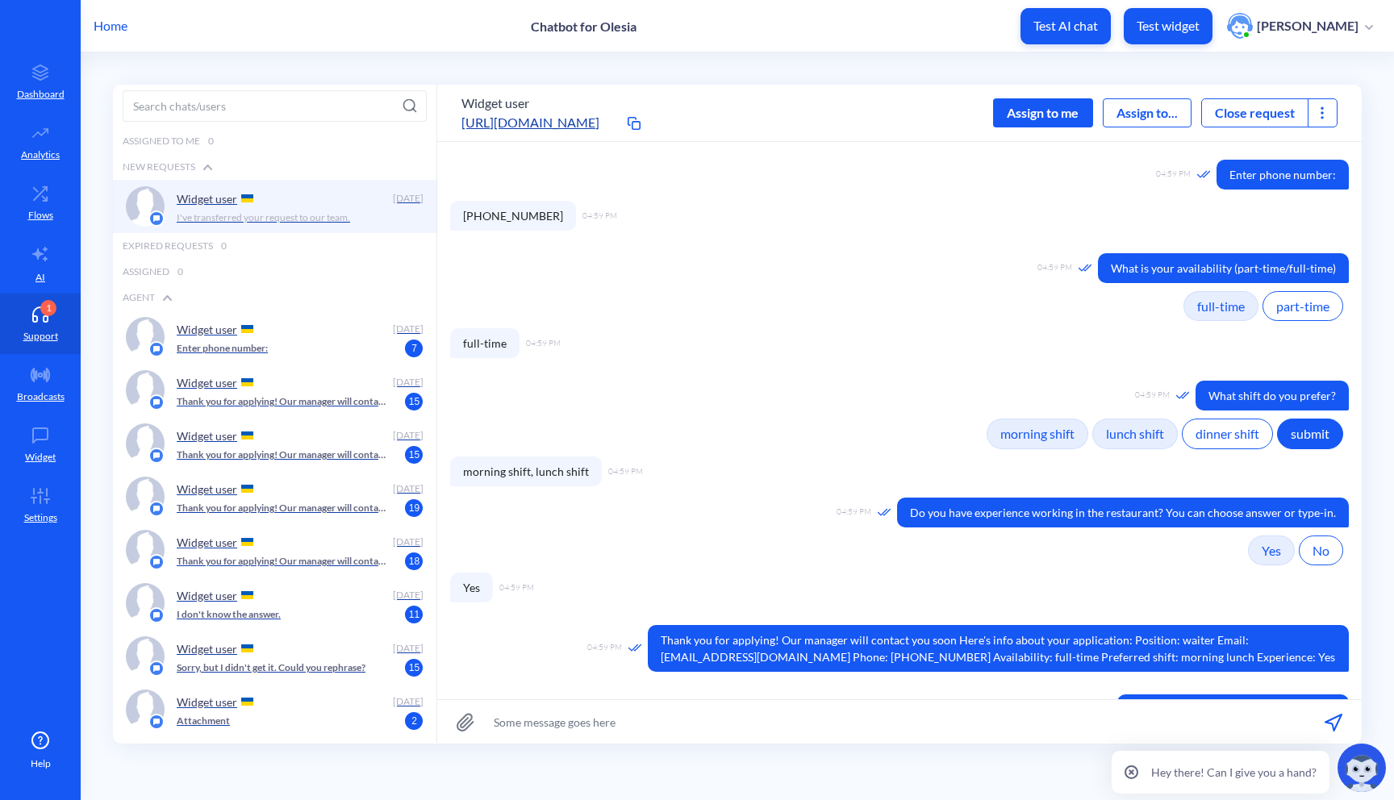
scroll to position [335, 0]
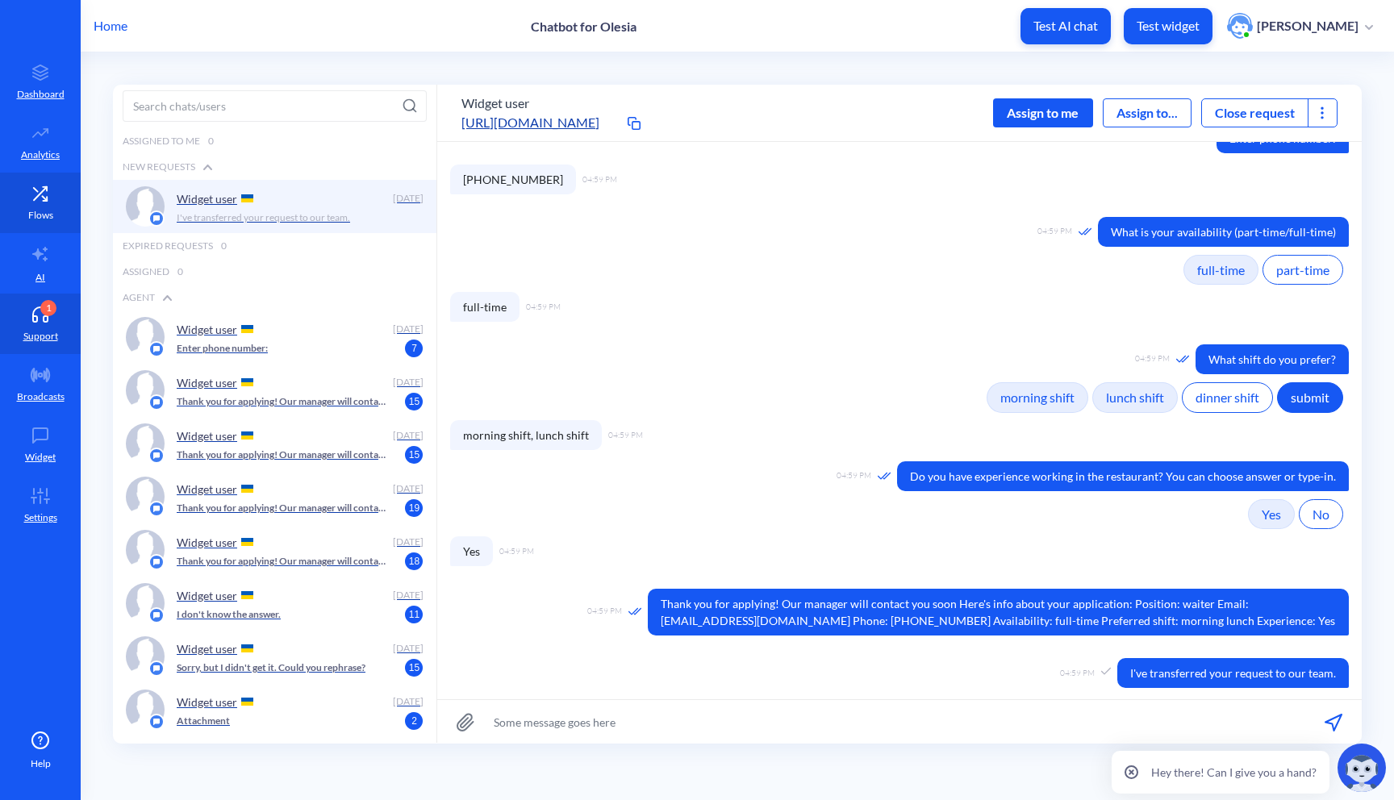
click at [52, 223] on link "Flows" at bounding box center [40, 203] width 81 height 61
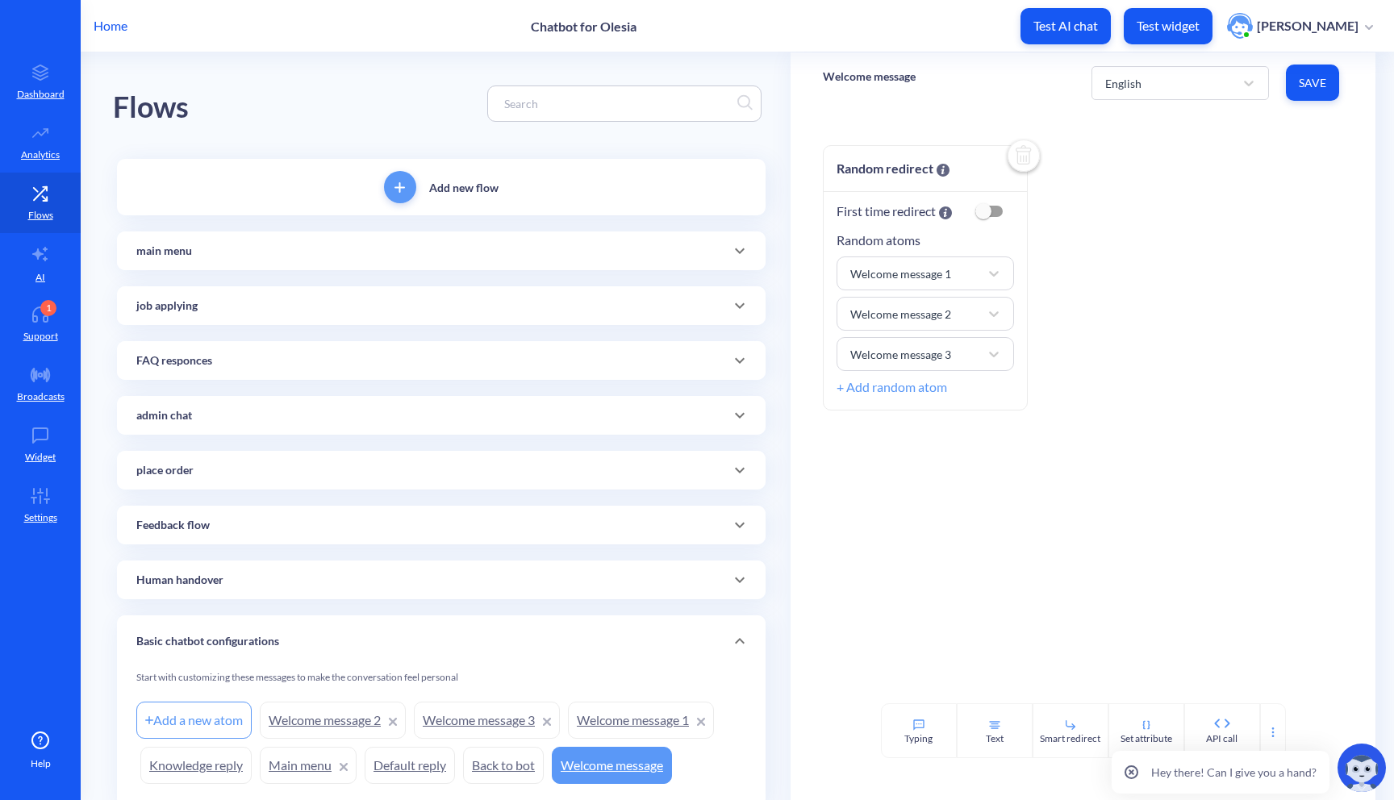
scroll to position [60, 0]
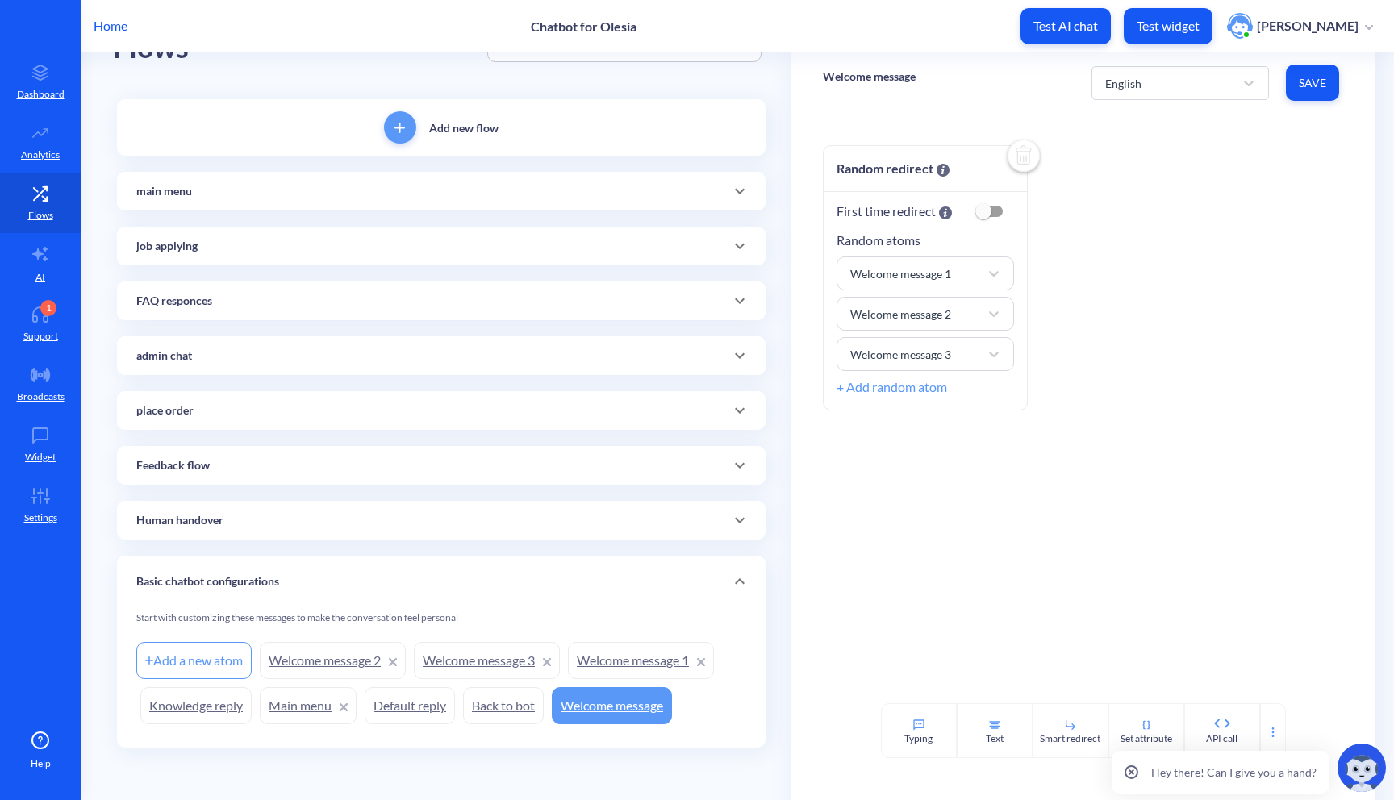
click at [728, 508] on div at bounding box center [739, 520] width 39 height 39
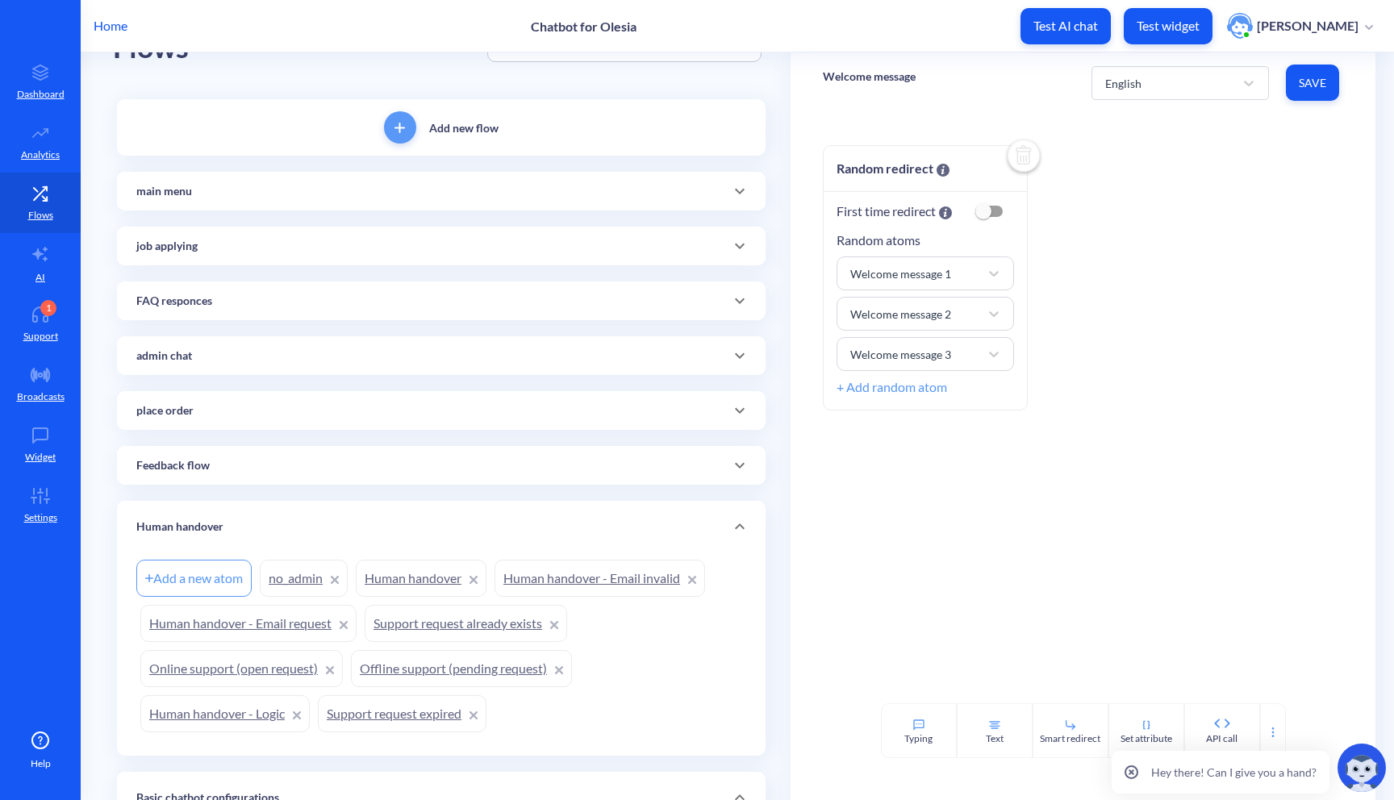
click at [228, 682] on link "Online support (open request)" at bounding box center [241, 668] width 203 height 37
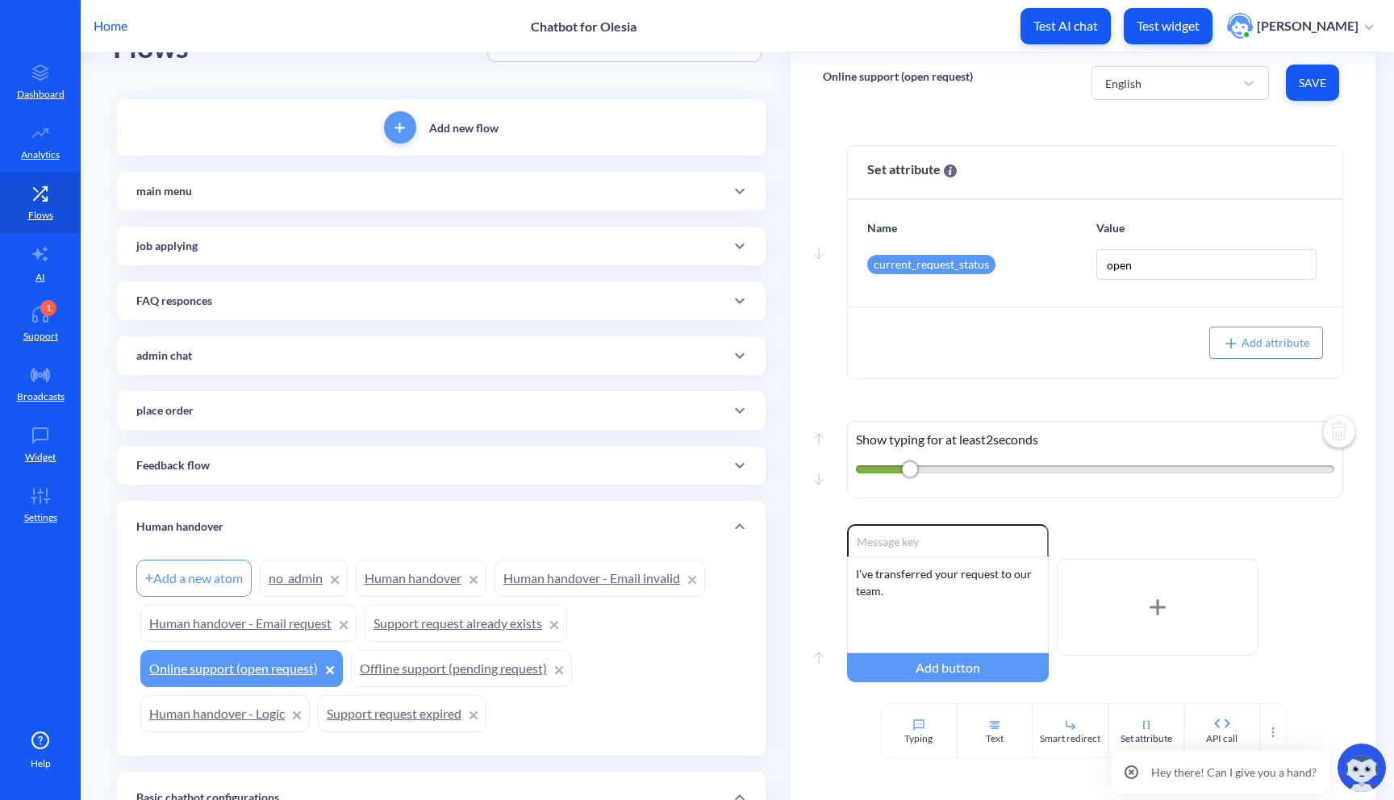
click at [735, 251] on icon at bounding box center [739, 245] width 19 height 19
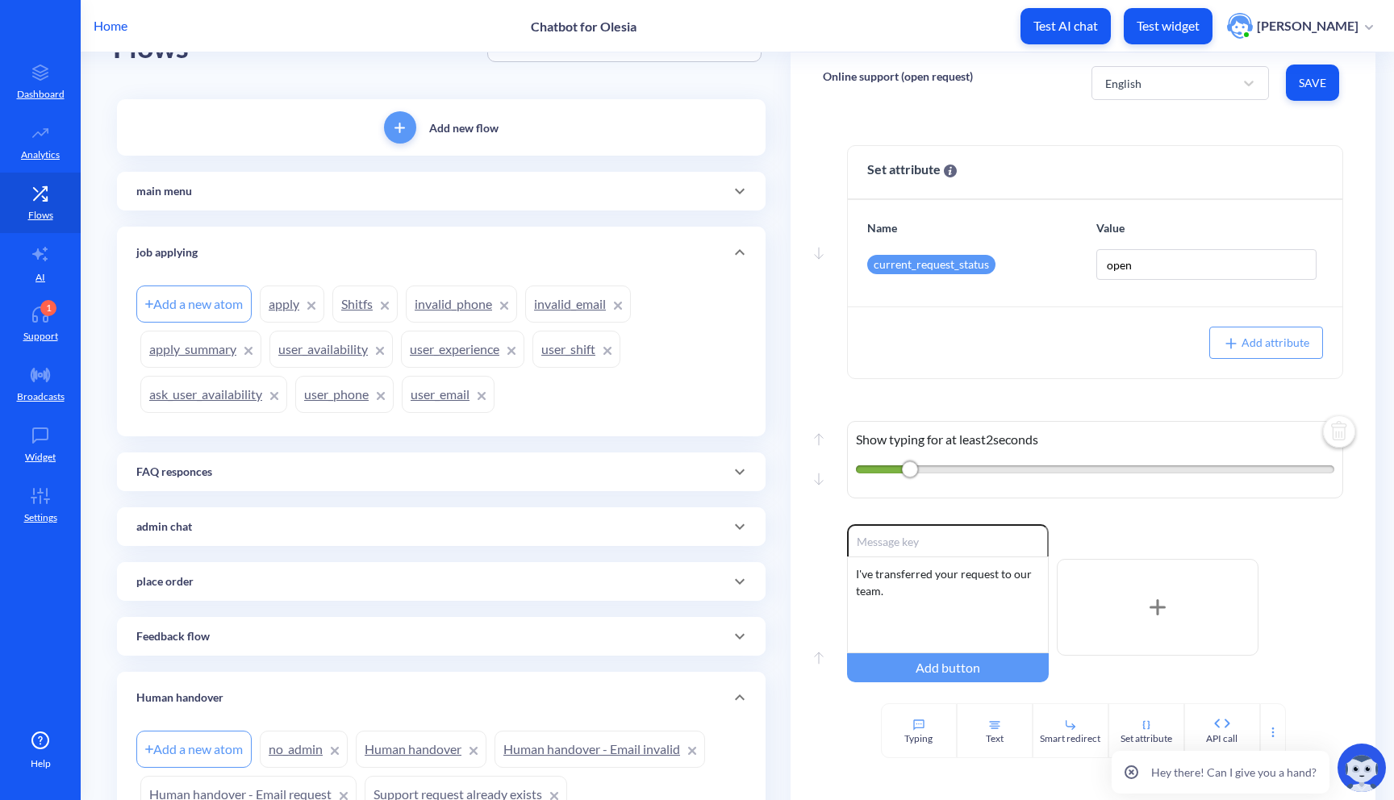
click at [181, 304] on div "Add a new atom" at bounding box center [193, 304] width 115 height 37
type input "f"
type input "admin_feedback"
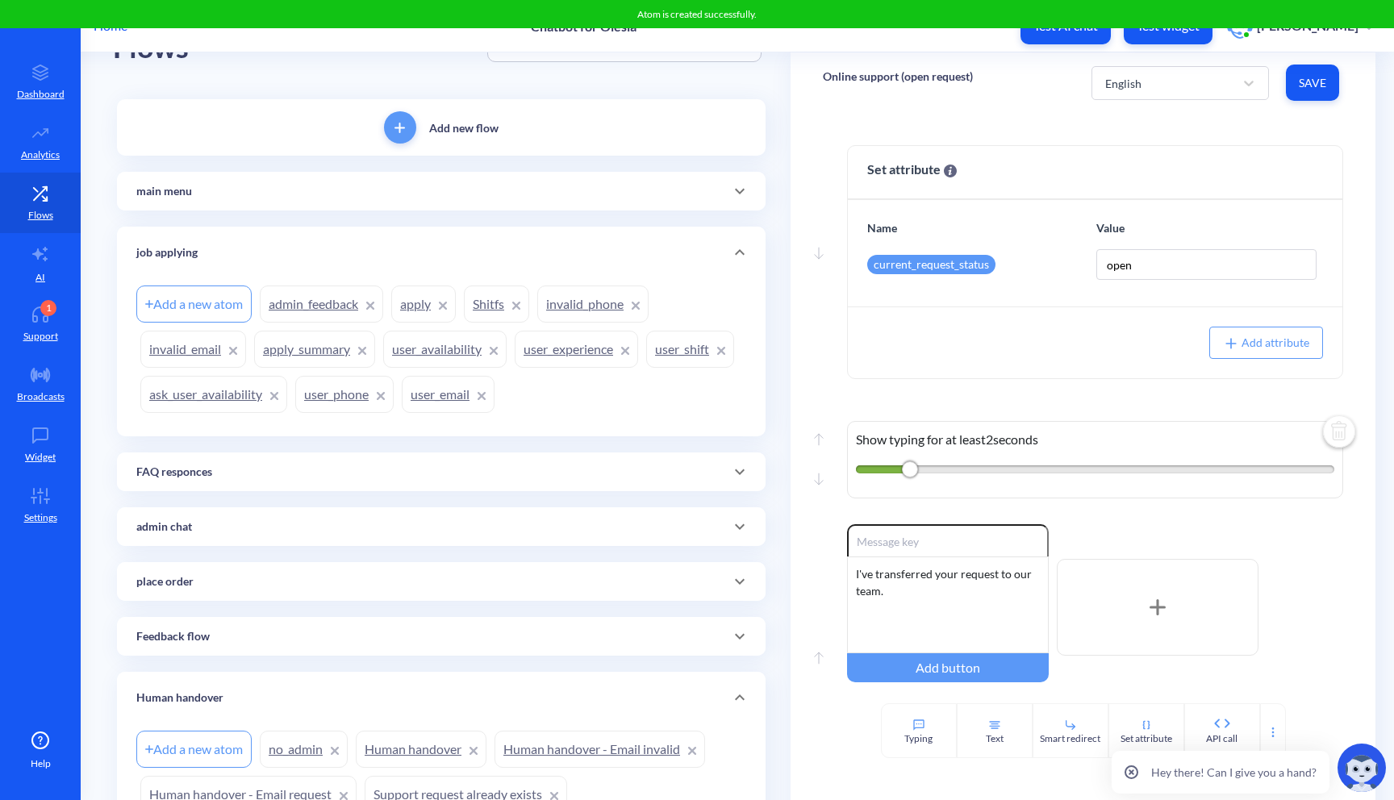
click at [340, 307] on link "admin_feedback" at bounding box center [321, 304] width 123 height 37
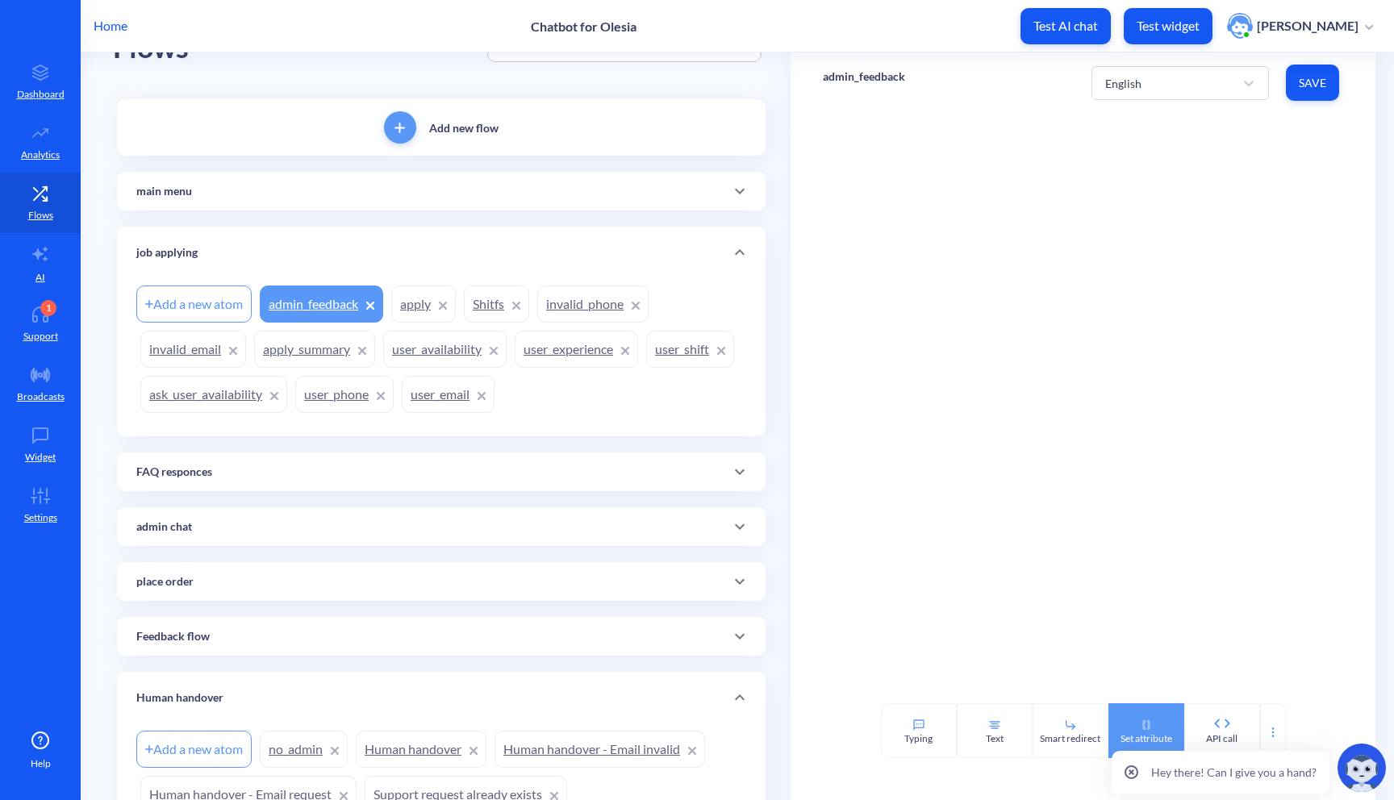
click at [1151, 722] on div "Set attribute" at bounding box center [1147, 731] width 76 height 55
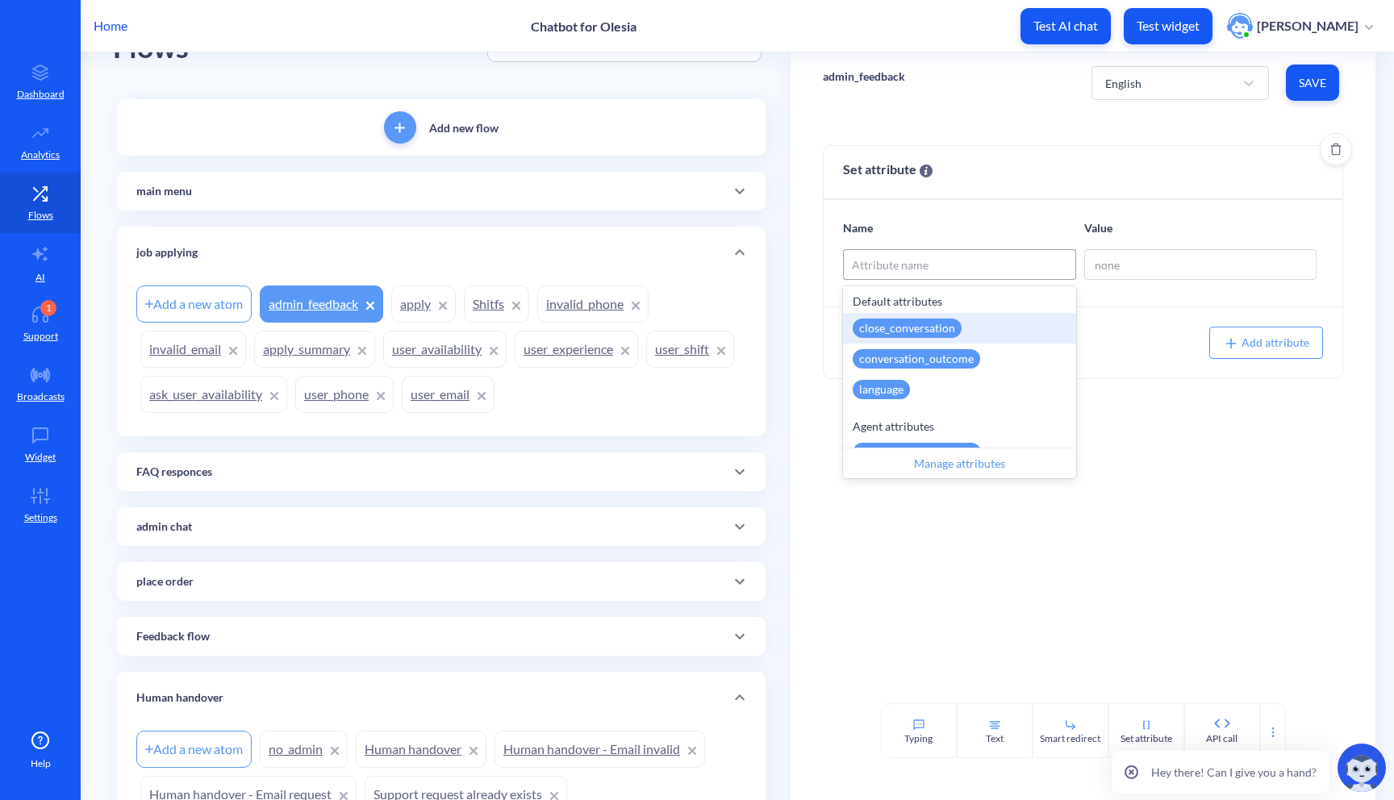
click at [941, 275] on div "Attribute name" at bounding box center [960, 264] width 232 height 29
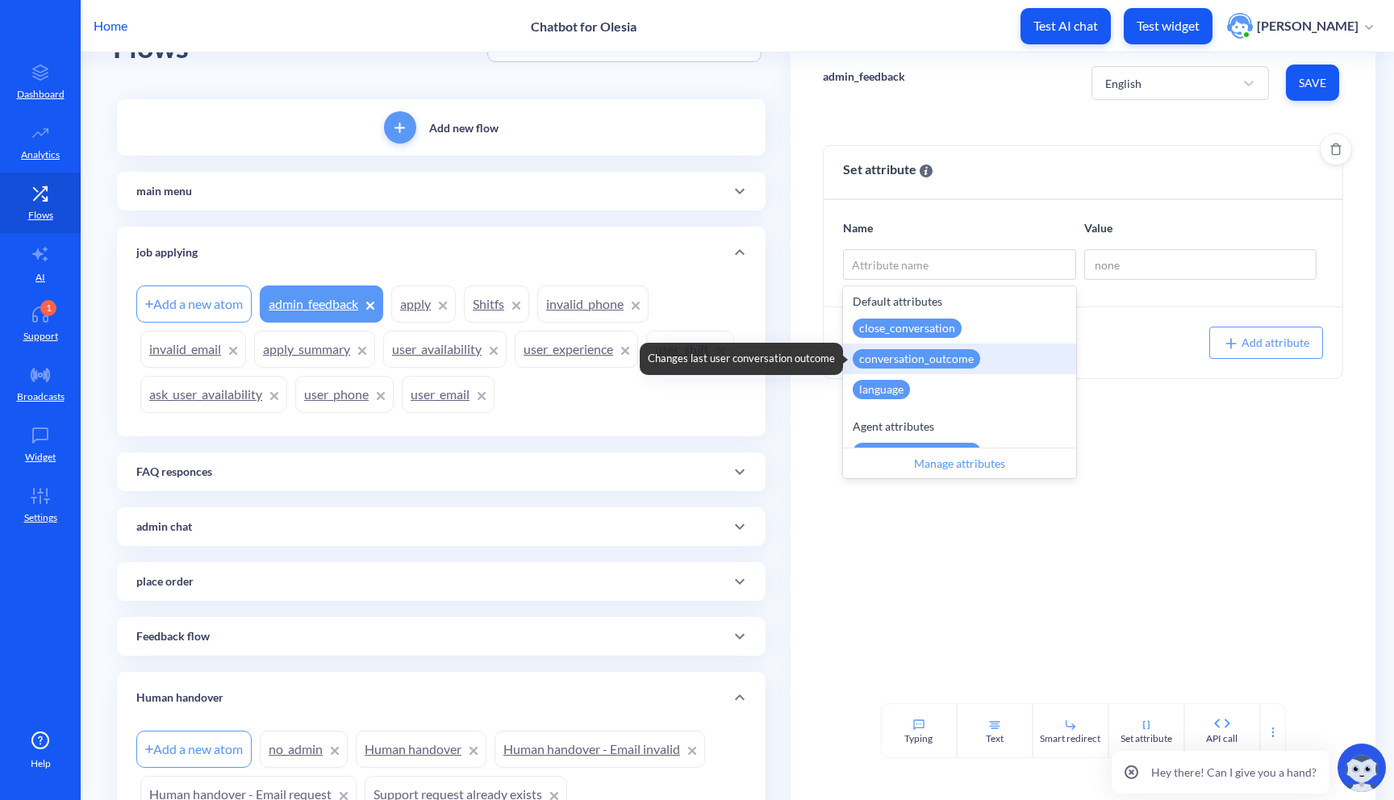
click at [959, 356] on div "conversation_outcome" at bounding box center [916, 358] width 127 height 19
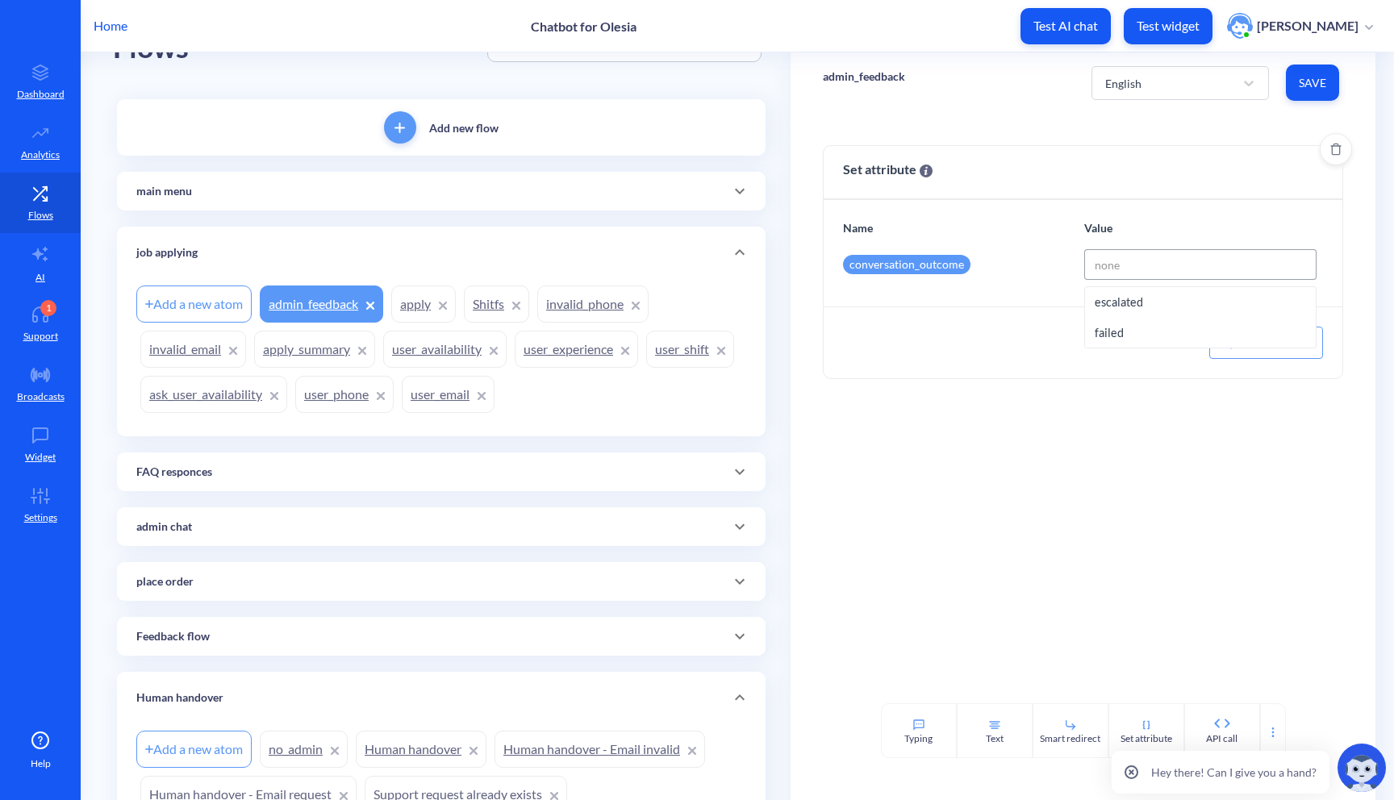
click at [1142, 273] on input at bounding box center [1200, 264] width 233 height 31
click at [945, 265] on div "conversation_outcome" at bounding box center [906, 264] width 127 height 19
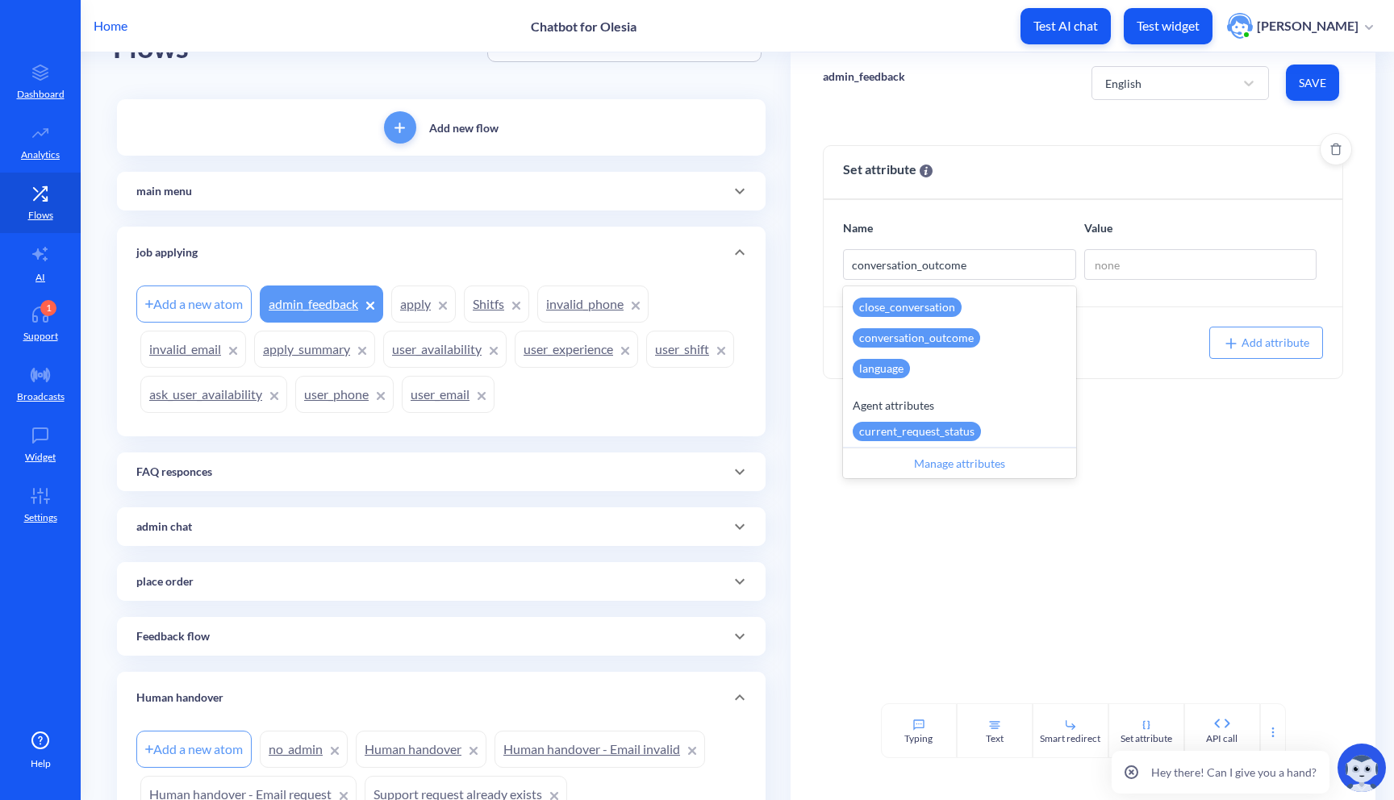
scroll to position [16, 0]
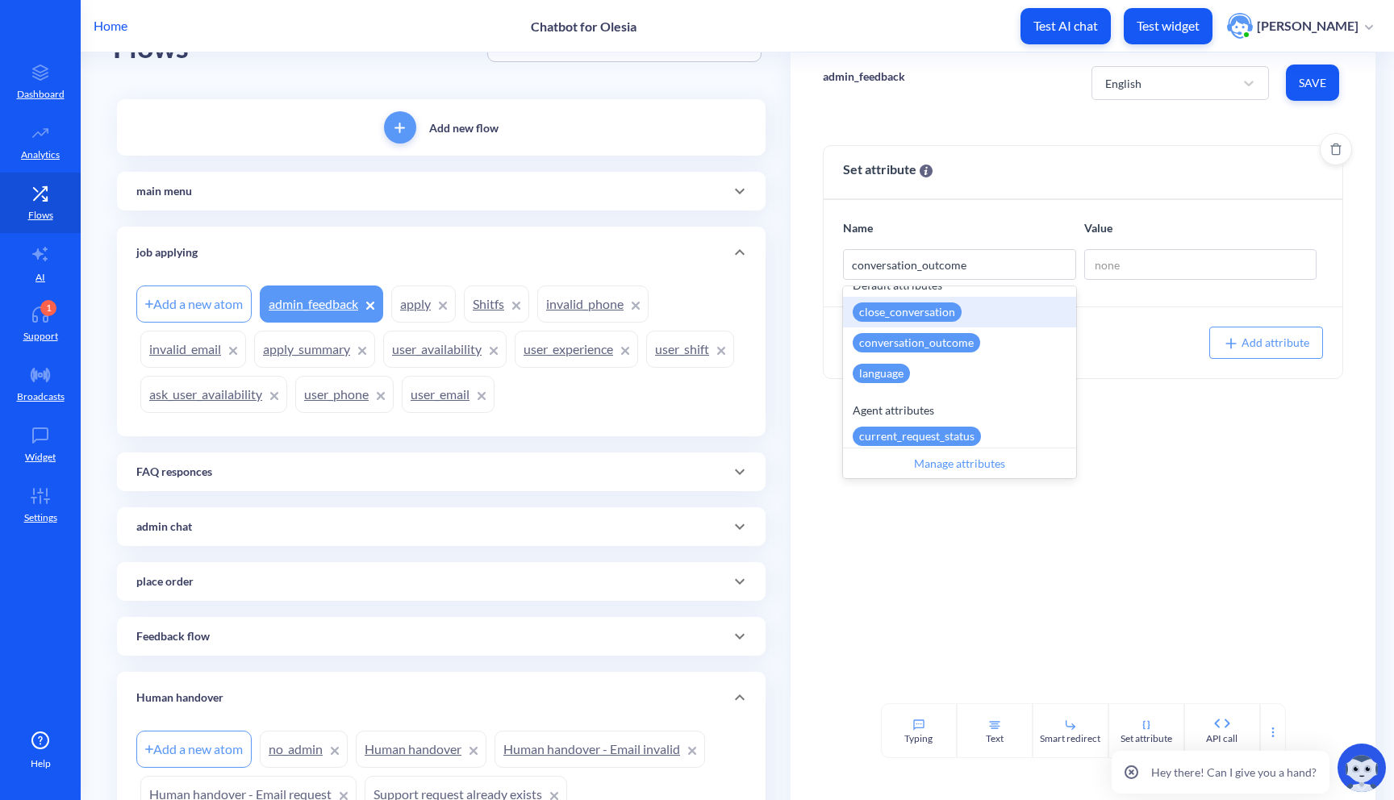
click at [967, 310] on div "close_conversation Immediately closes current user conversation" at bounding box center [959, 312] width 233 height 31
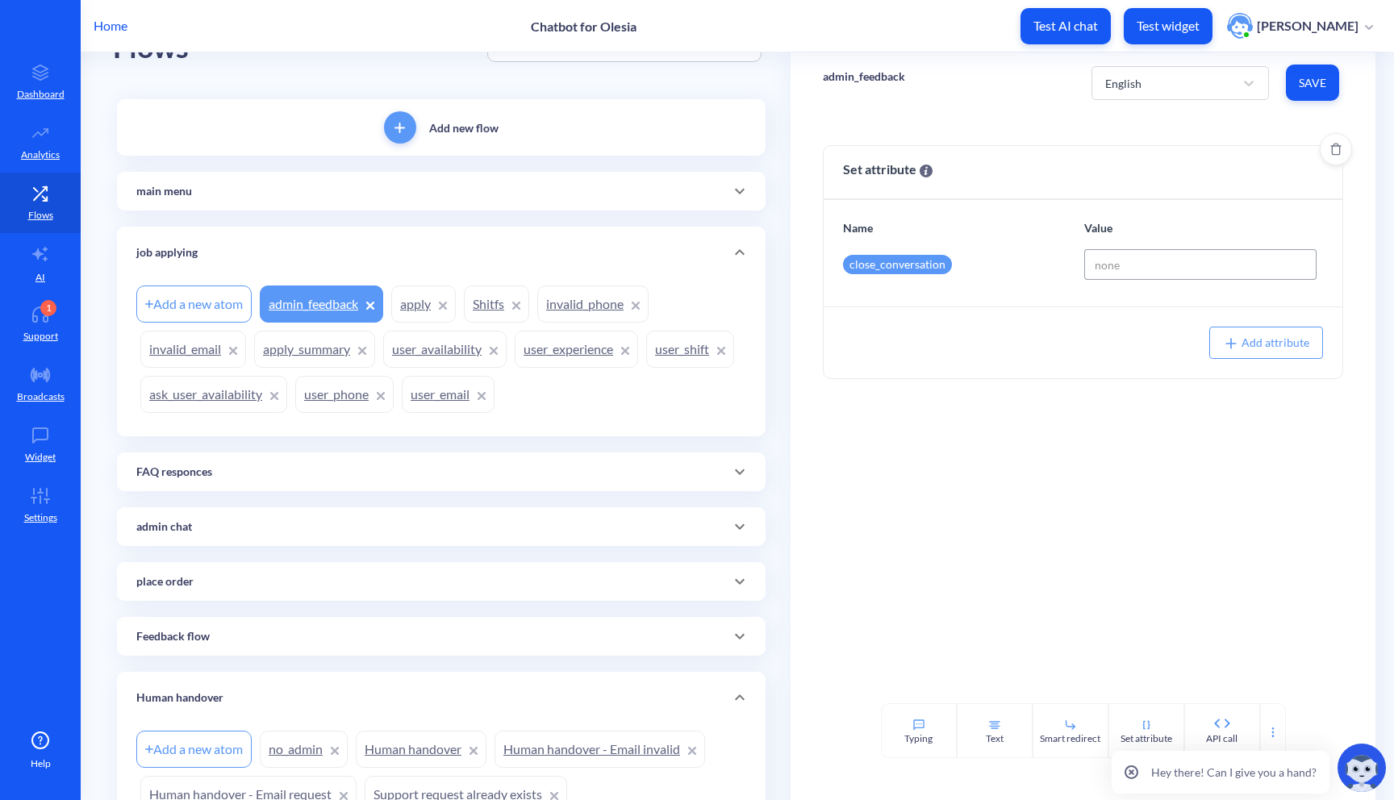
click at [1120, 256] on input at bounding box center [1200, 264] width 233 height 31
click at [930, 261] on div "close_conversation" at bounding box center [897, 264] width 109 height 19
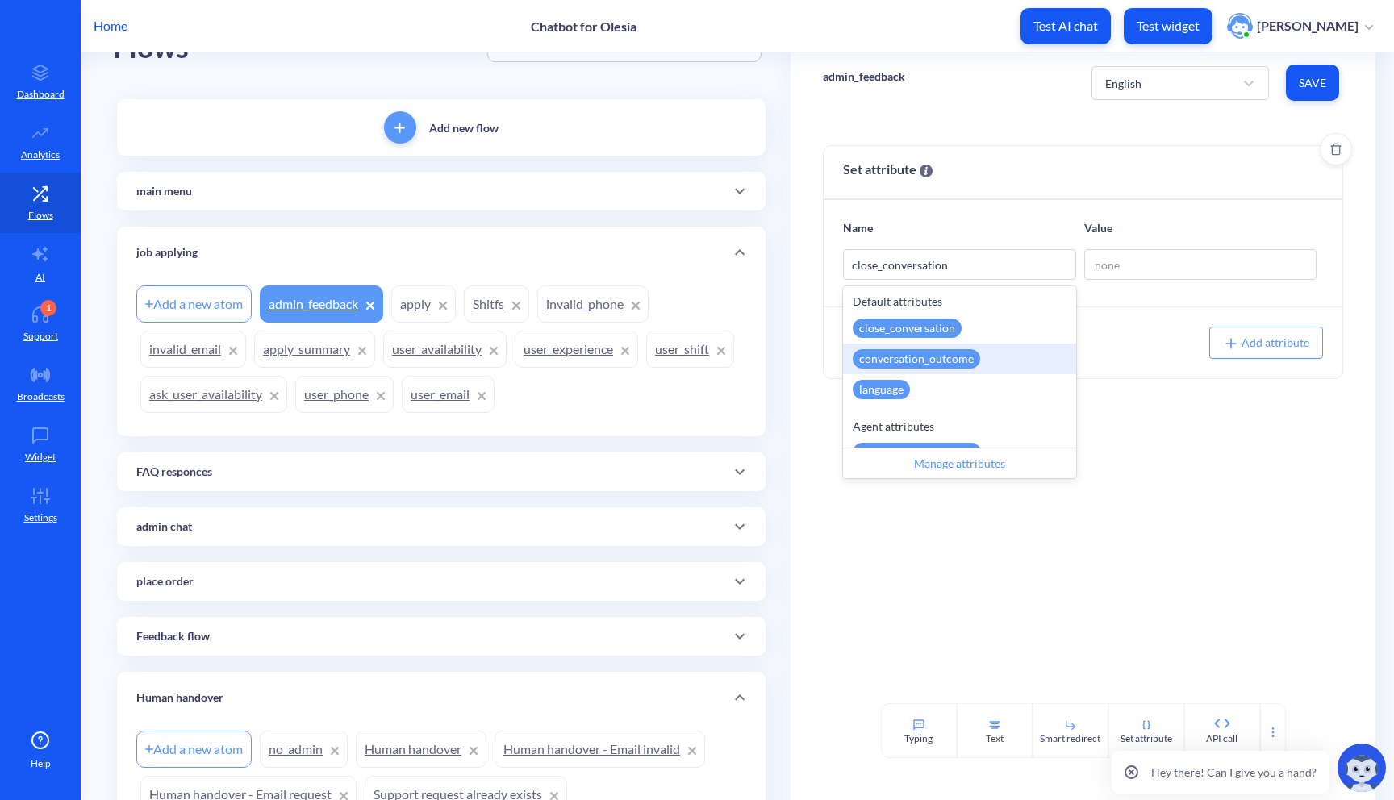
click at [947, 346] on div "conversation_outcome Changes last user conversation outcome" at bounding box center [959, 359] width 233 height 31
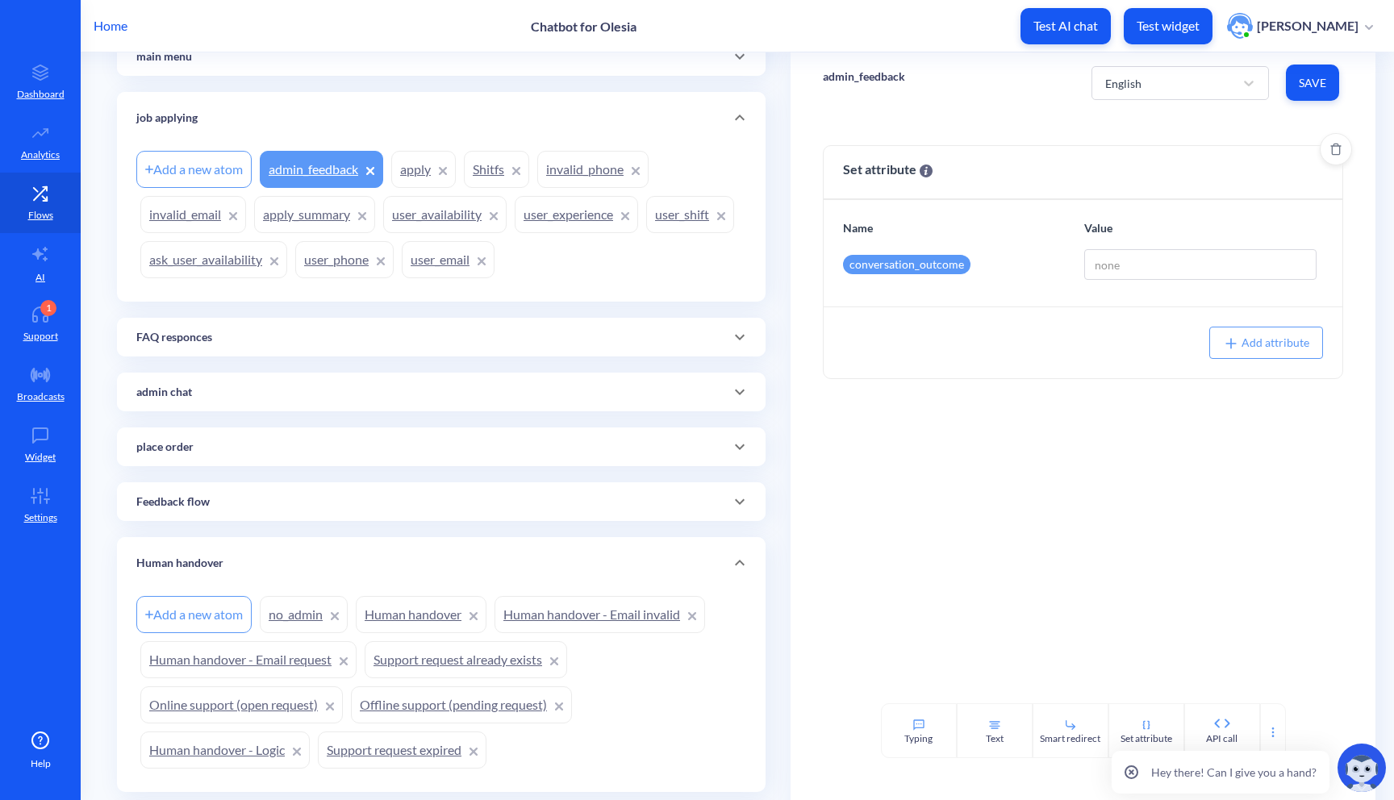
scroll to position [225, 0]
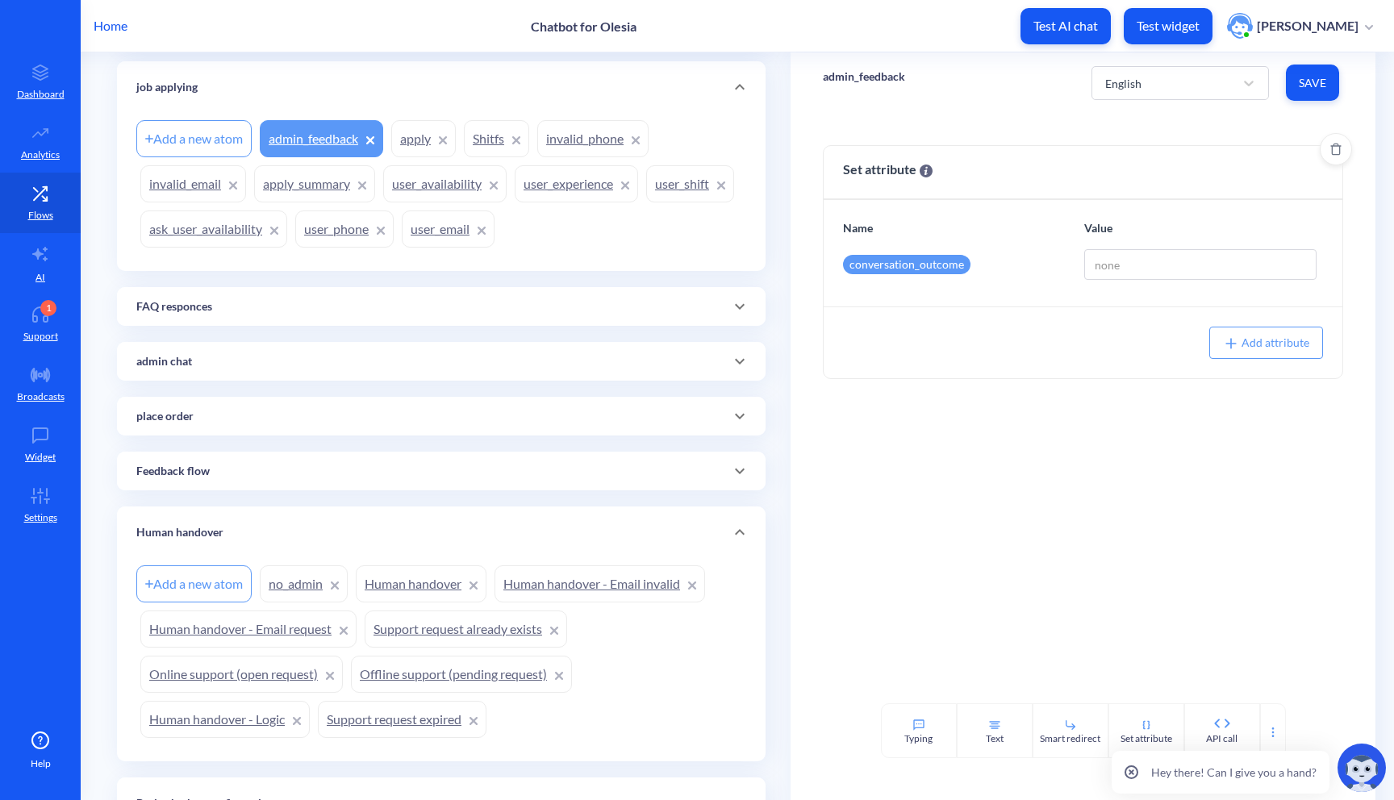
click at [935, 269] on div "conversation_outcome" at bounding box center [906, 264] width 127 height 19
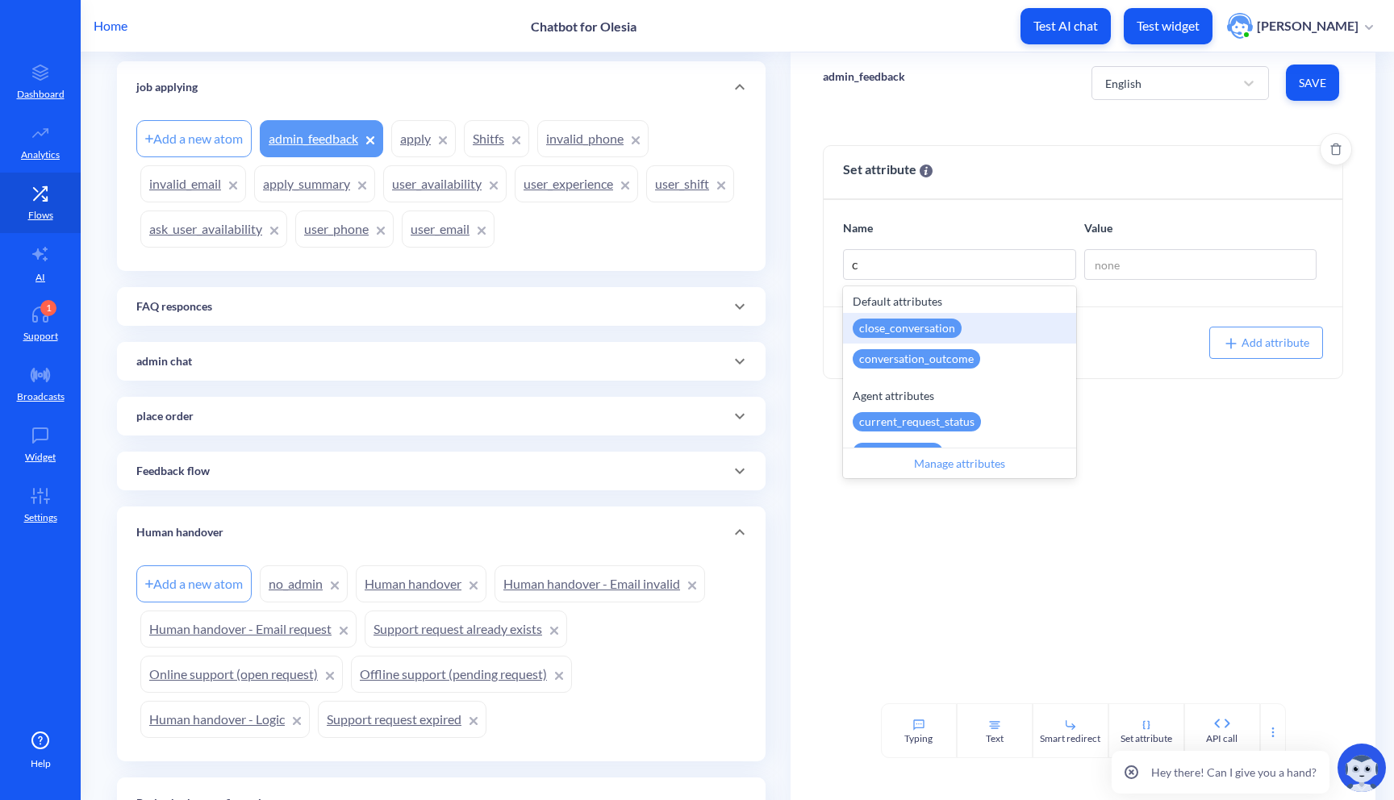
type input "cu"
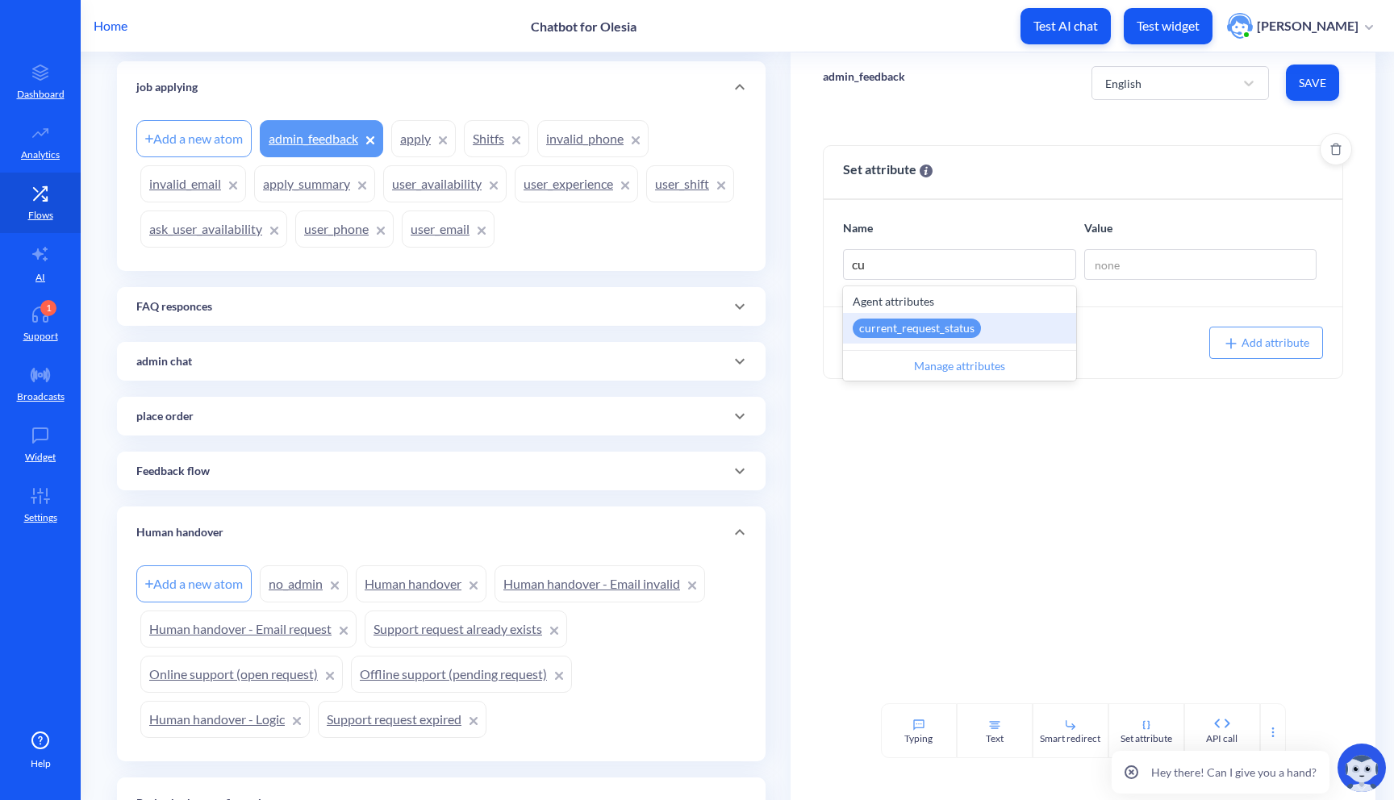
click at [1025, 315] on div "current_request_status Updates user's support request status. Allowed values ar…" at bounding box center [959, 328] width 233 height 31
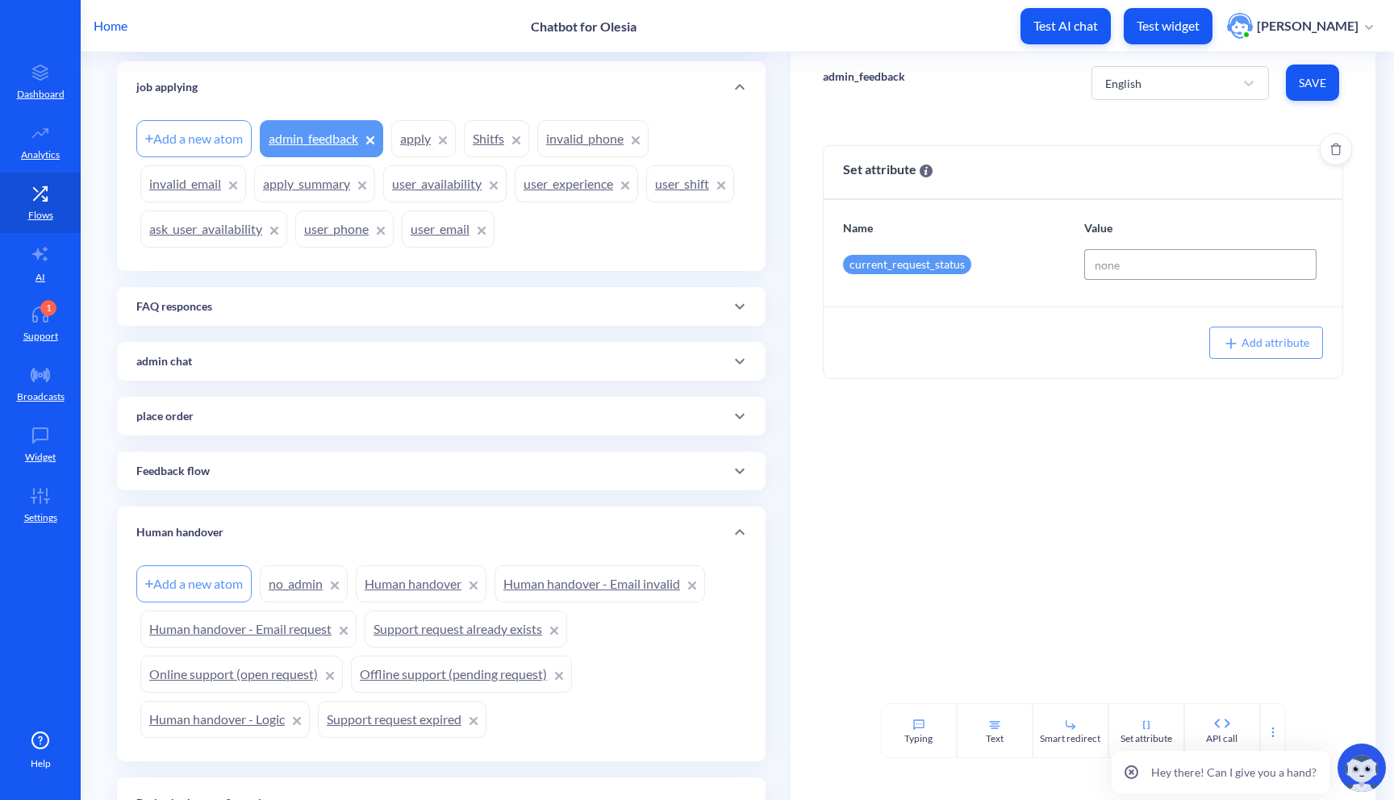
click at [1109, 269] on input at bounding box center [1200, 264] width 233 height 31
click at [1161, 311] on div "open" at bounding box center [1201, 302] width 232 height 31
type input "open"
click at [1309, 79] on span "Save" at bounding box center [1312, 83] width 27 height 16
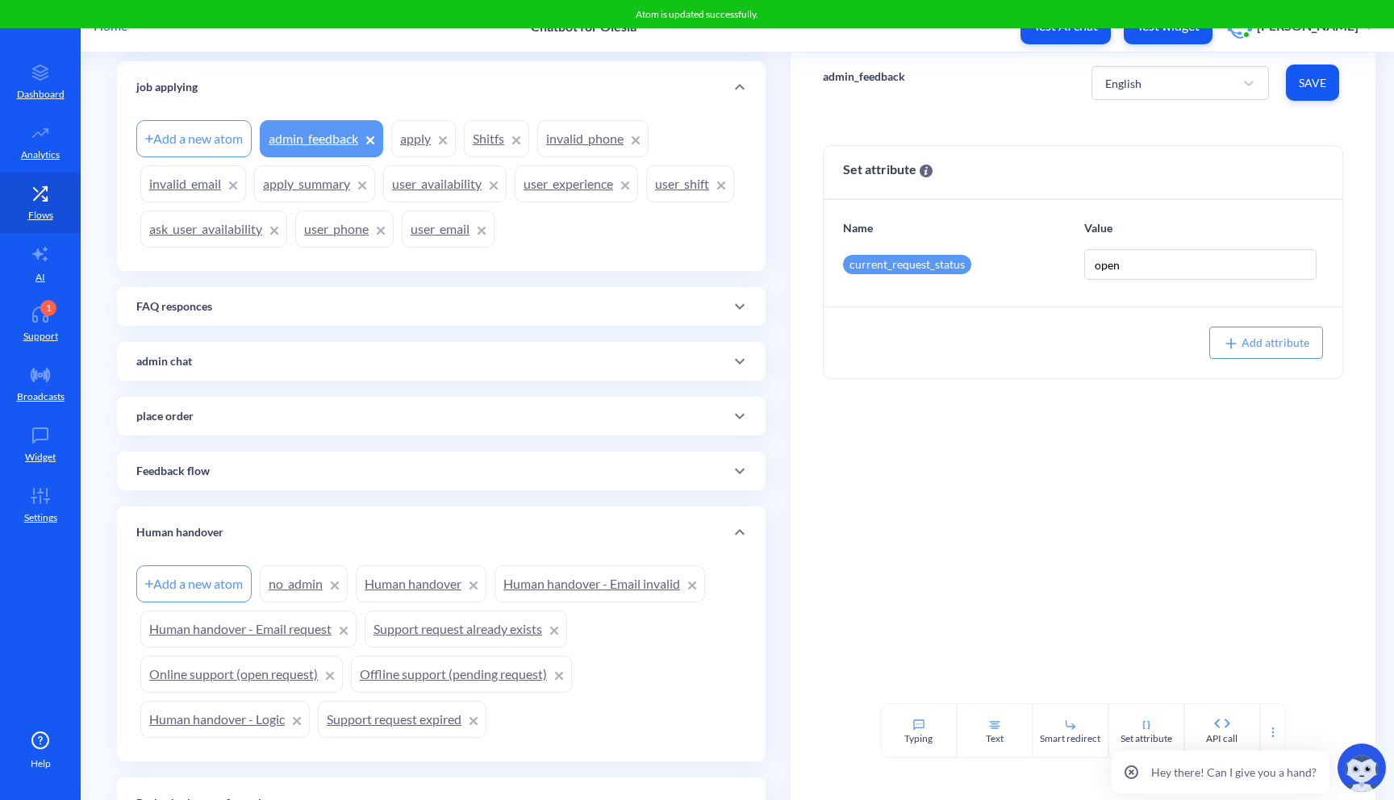
click at [269, 682] on link "Online support (open request)" at bounding box center [241, 674] width 203 height 37
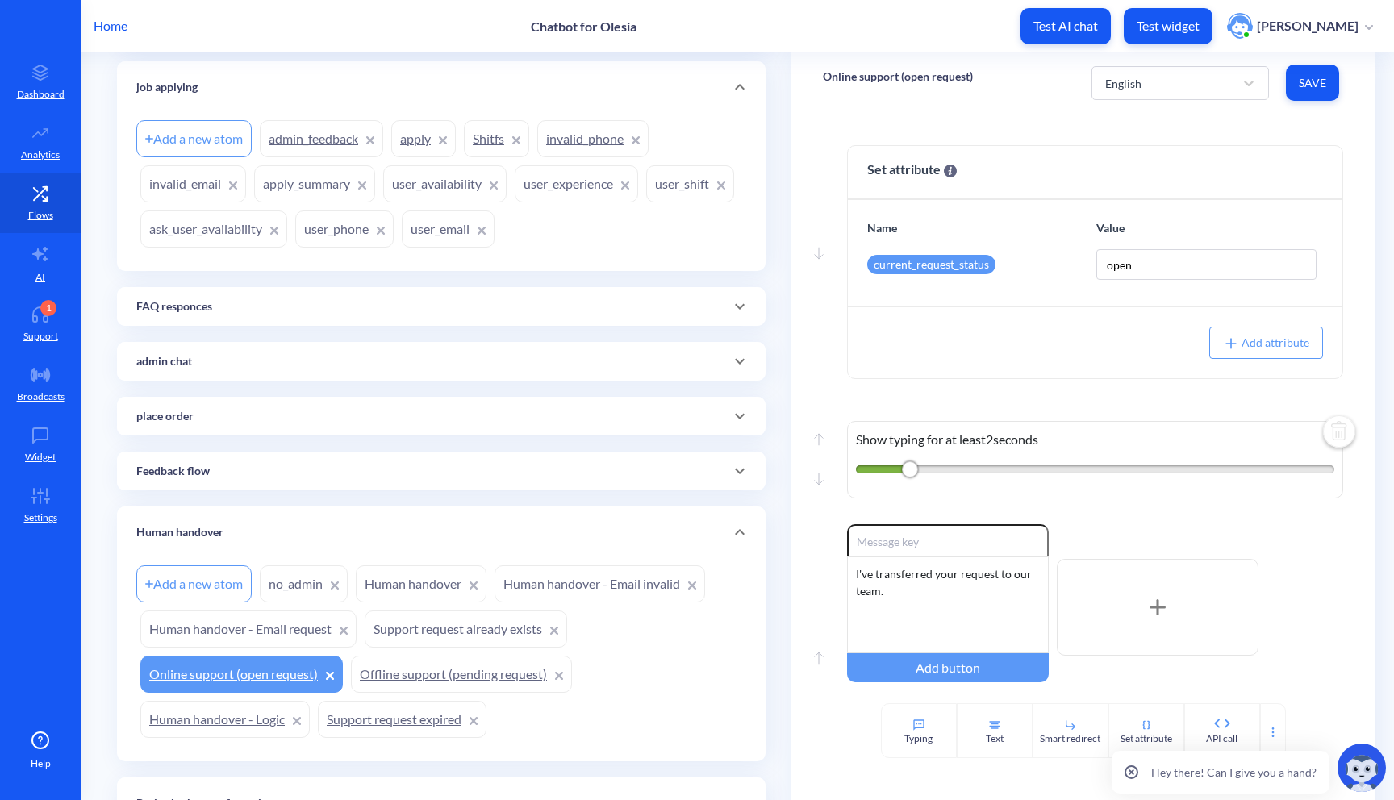
click at [432, 137] on link "apply" at bounding box center [423, 138] width 65 height 37
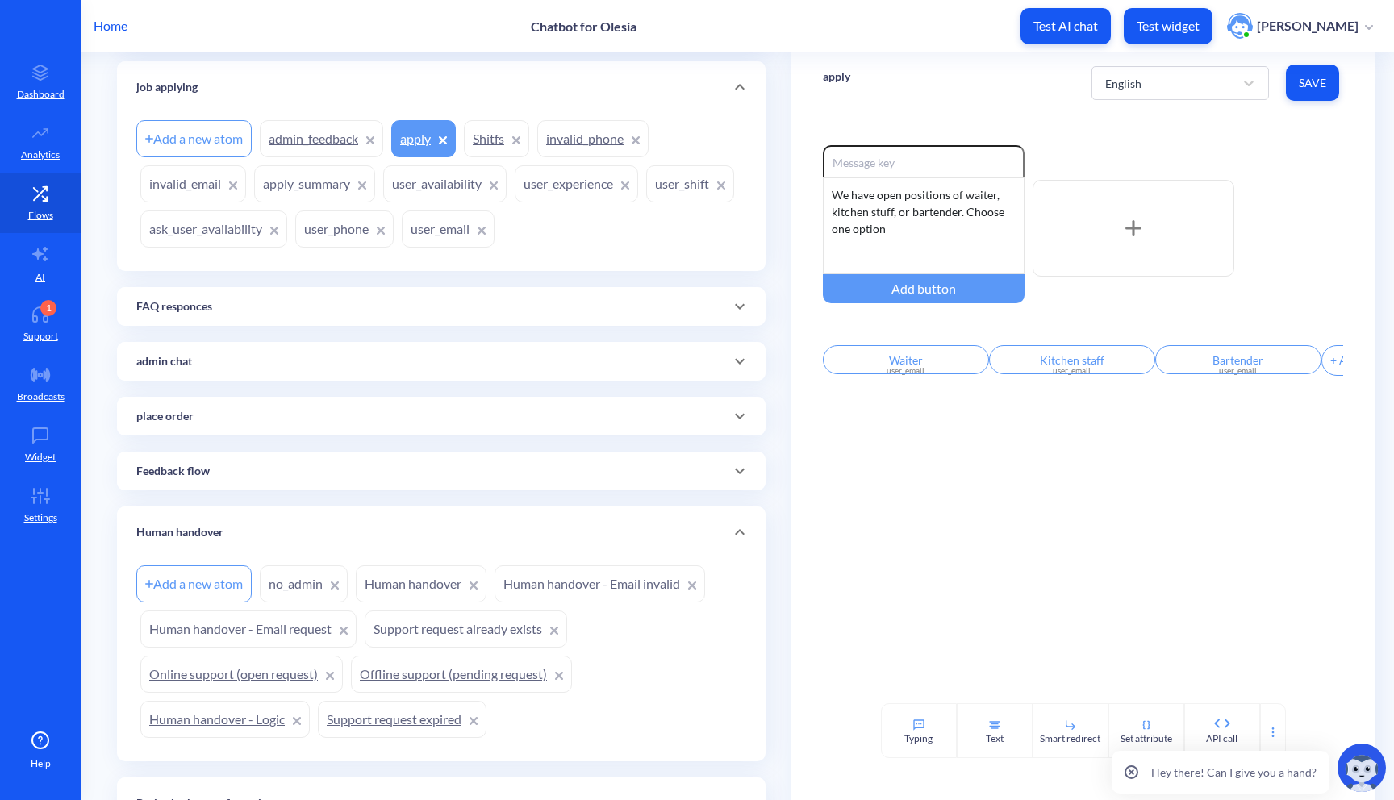
click at [286, 184] on link "apply_summary" at bounding box center [314, 183] width 121 height 37
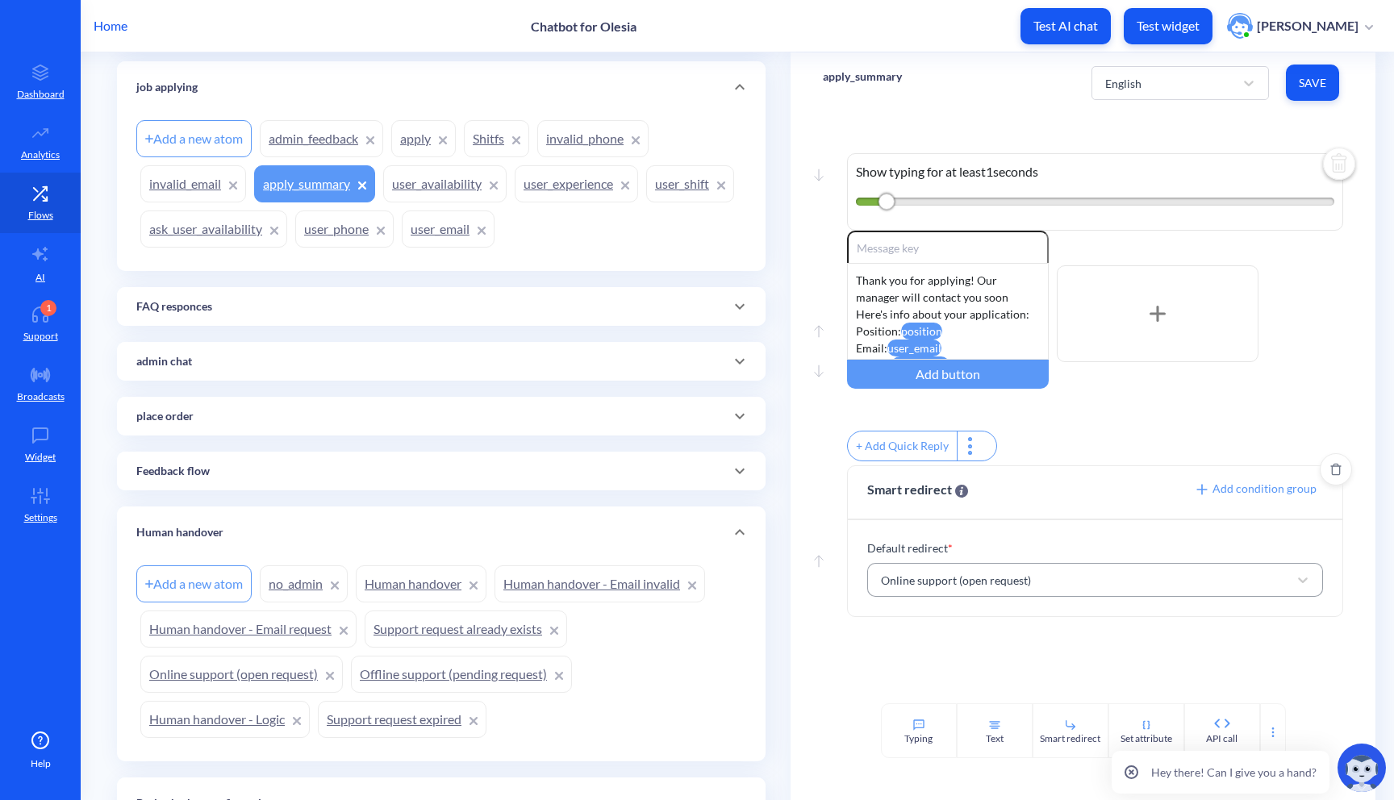
click at [1063, 581] on div "Online support (open request)" at bounding box center [1081, 580] width 416 height 29
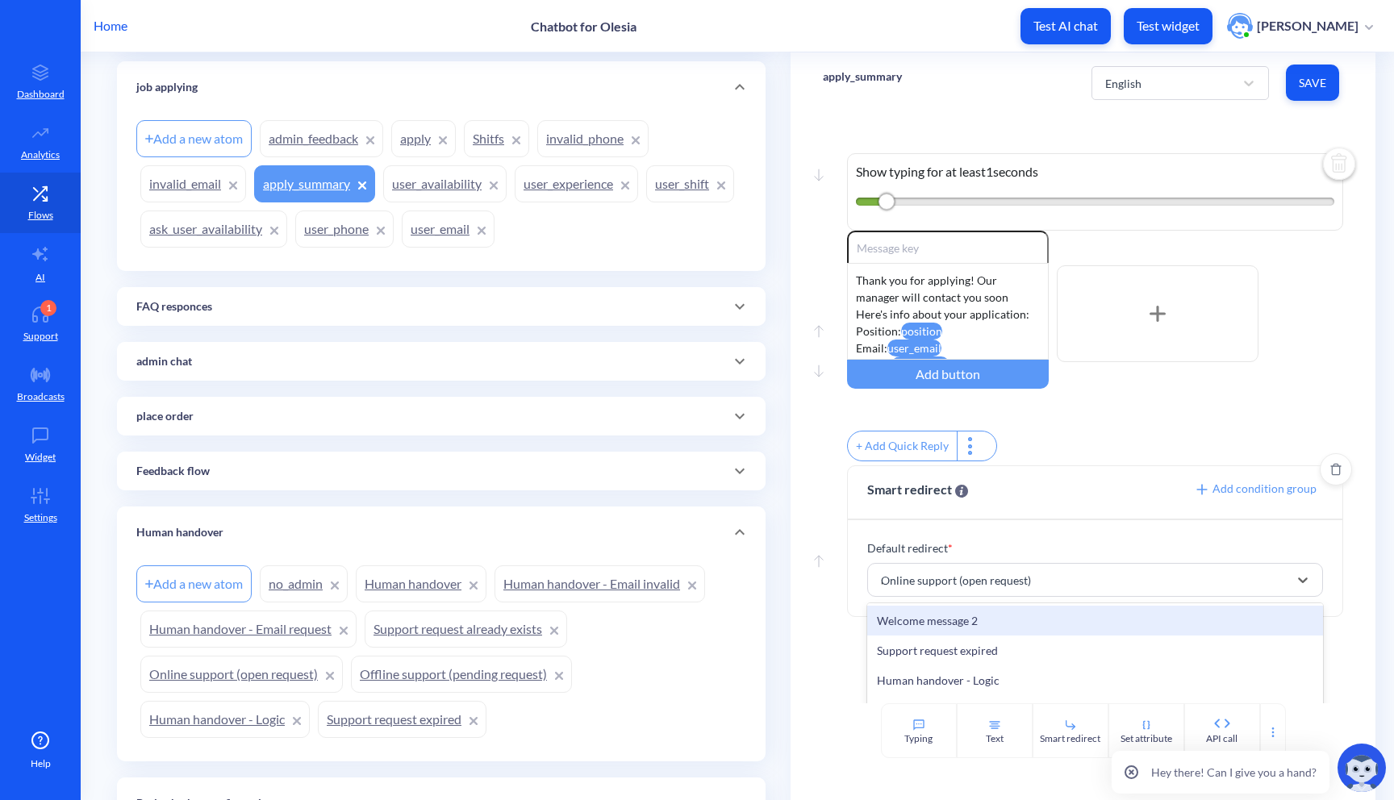
scroll to position [180, 0]
type input "ad"
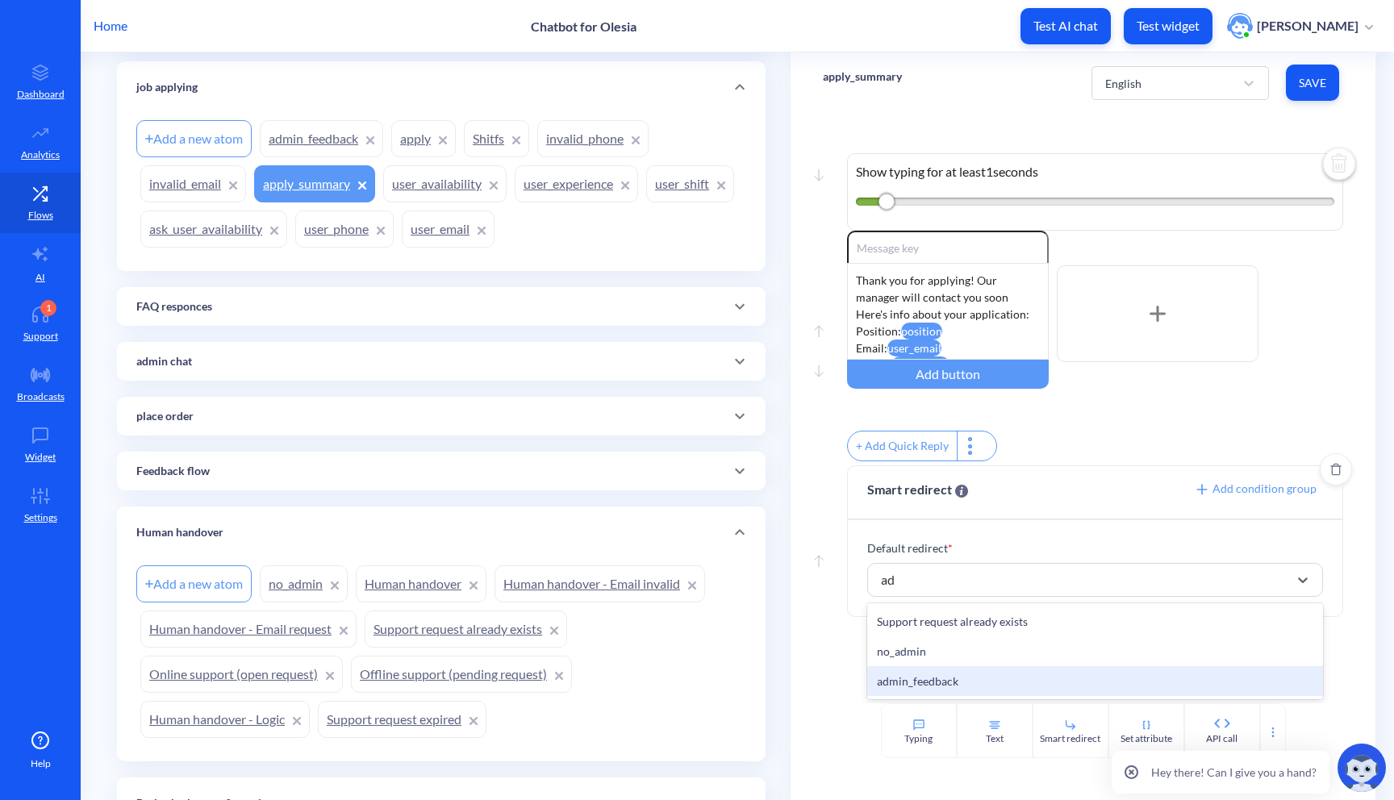
click at [1008, 682] on div "admin_feedback" at bounding box center [1095, 681] width 457 height 30
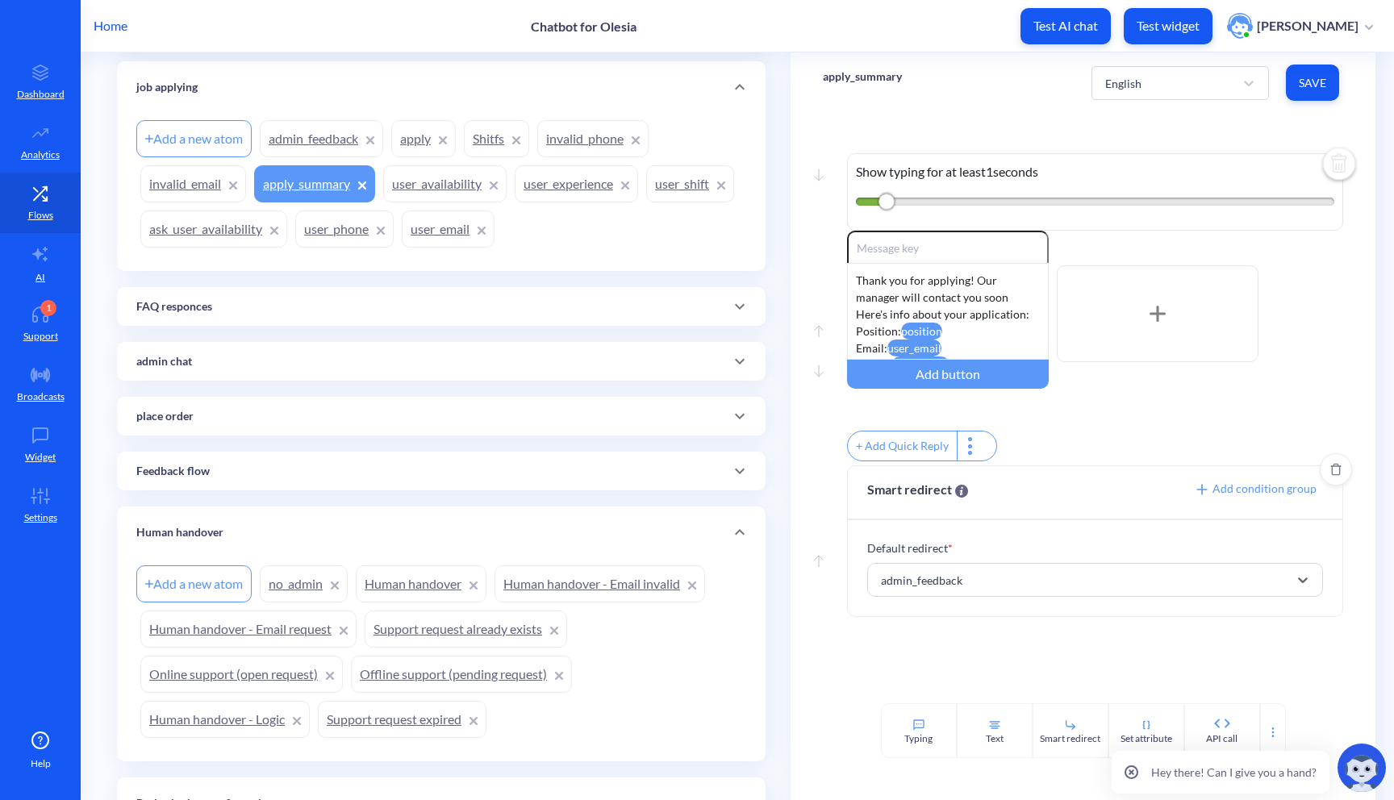
click at [1322, 79] on span "Save" at bounding box center [1312, 83] width 27 height 16
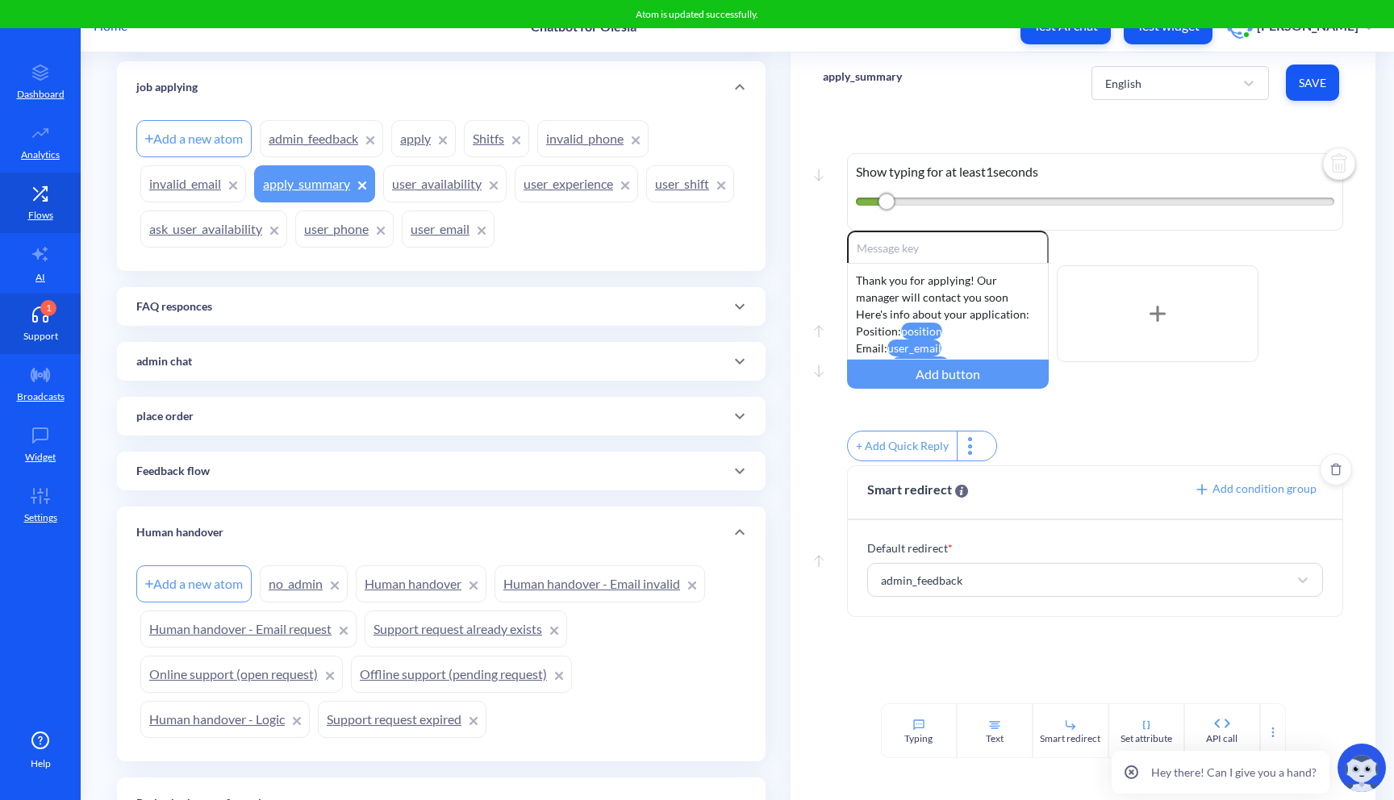
click at [38, 347] on link "1 Support" at bounding box center [40, 324] width 81 height 61
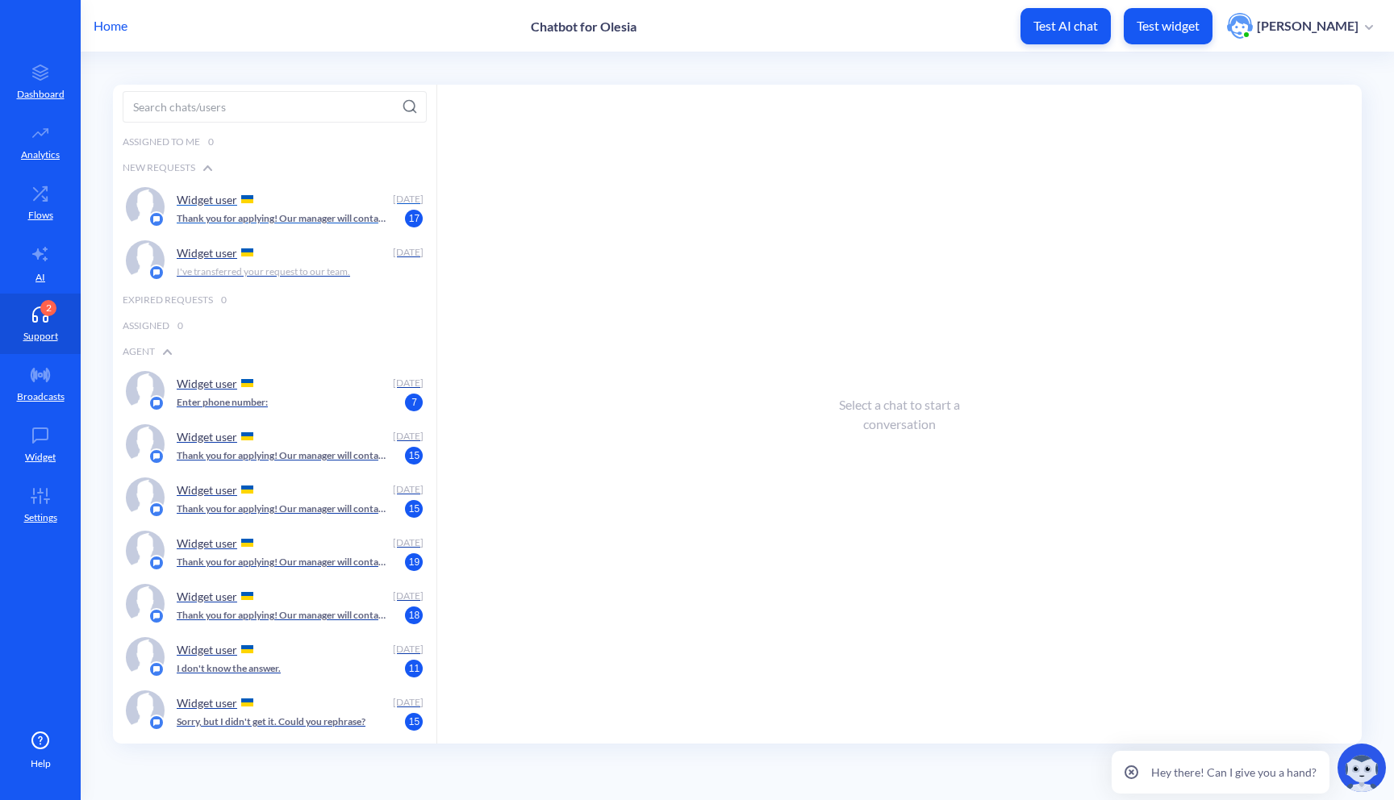
click at [256, 215] on p "Thank you for applying! Our manager will contact you soon Here's info about you…" at bounding box center [284, 218] width 214 height 15
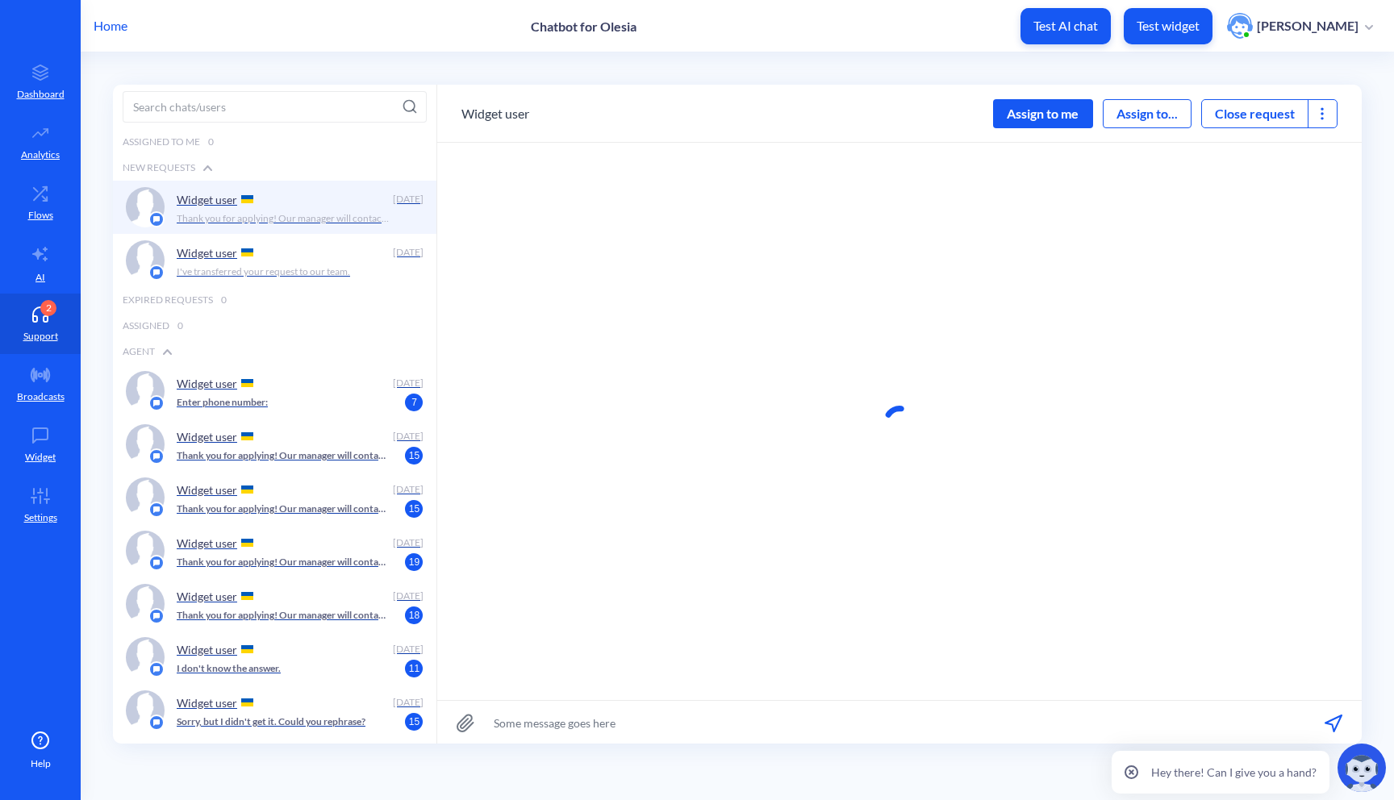
scroll to position [1, 0]
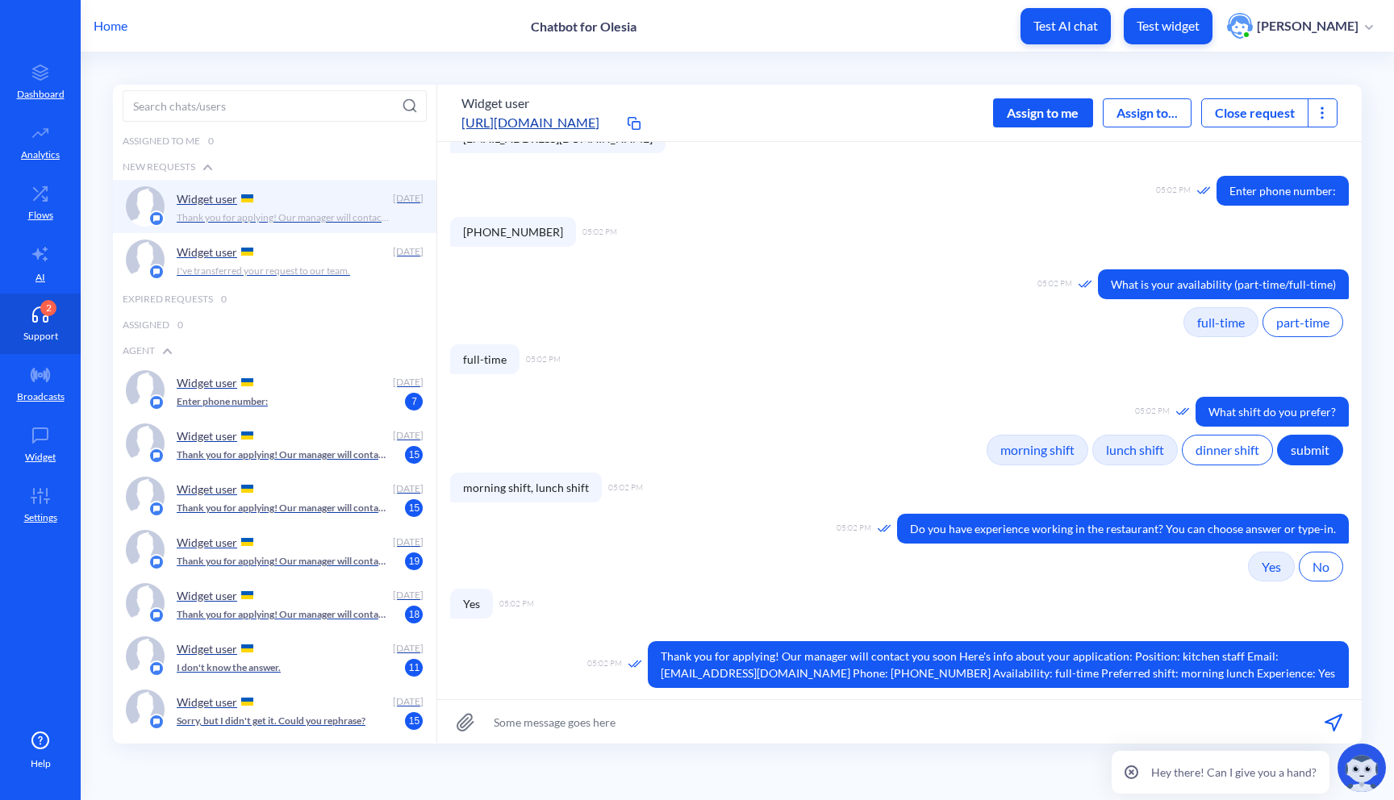
click at [41, 332] on p "Support" at bounding box center [40, 336] width 35 height 15
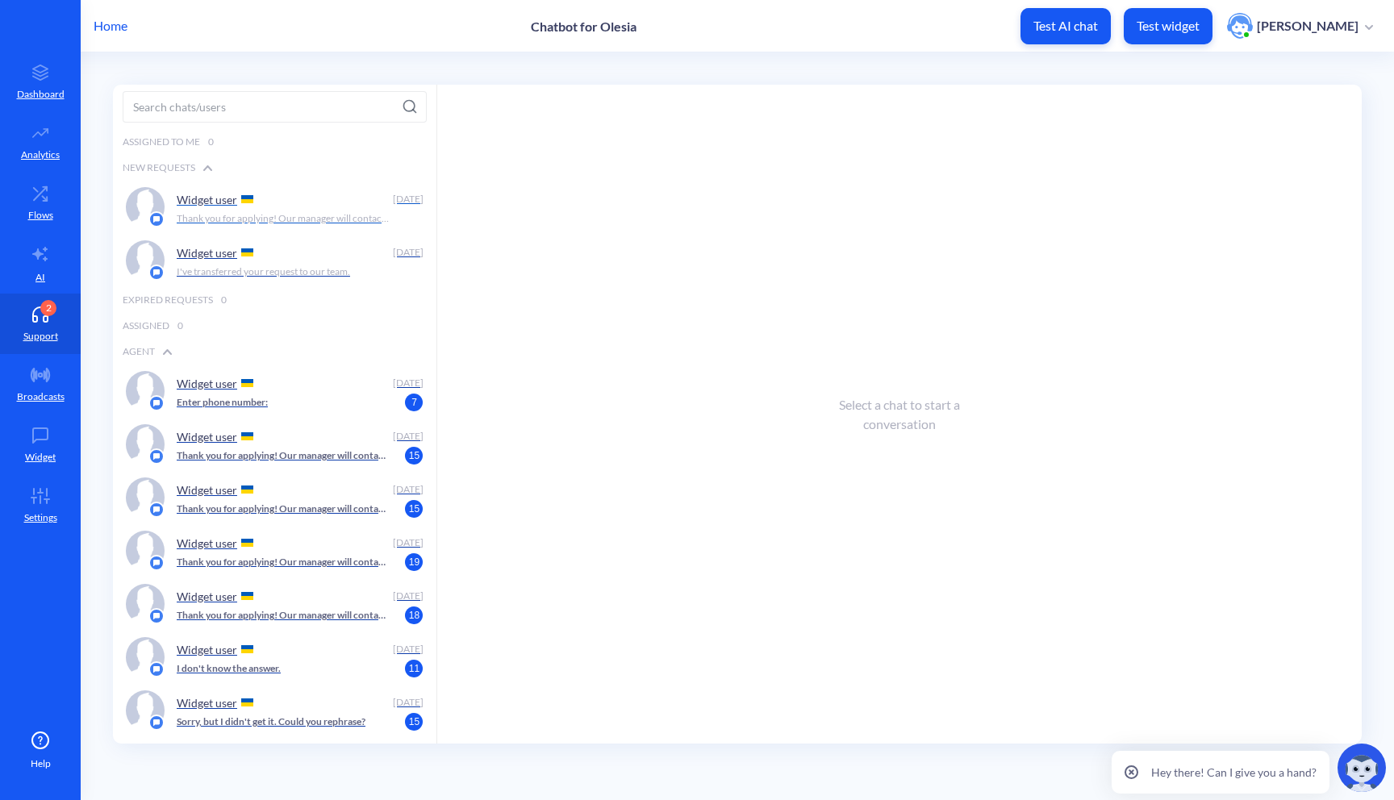
click at [280, 227] on div "Widget user Today Thank you for applying! Our manager will contact you soon Her…" at bounding box center [301, 207] width 248 height 40
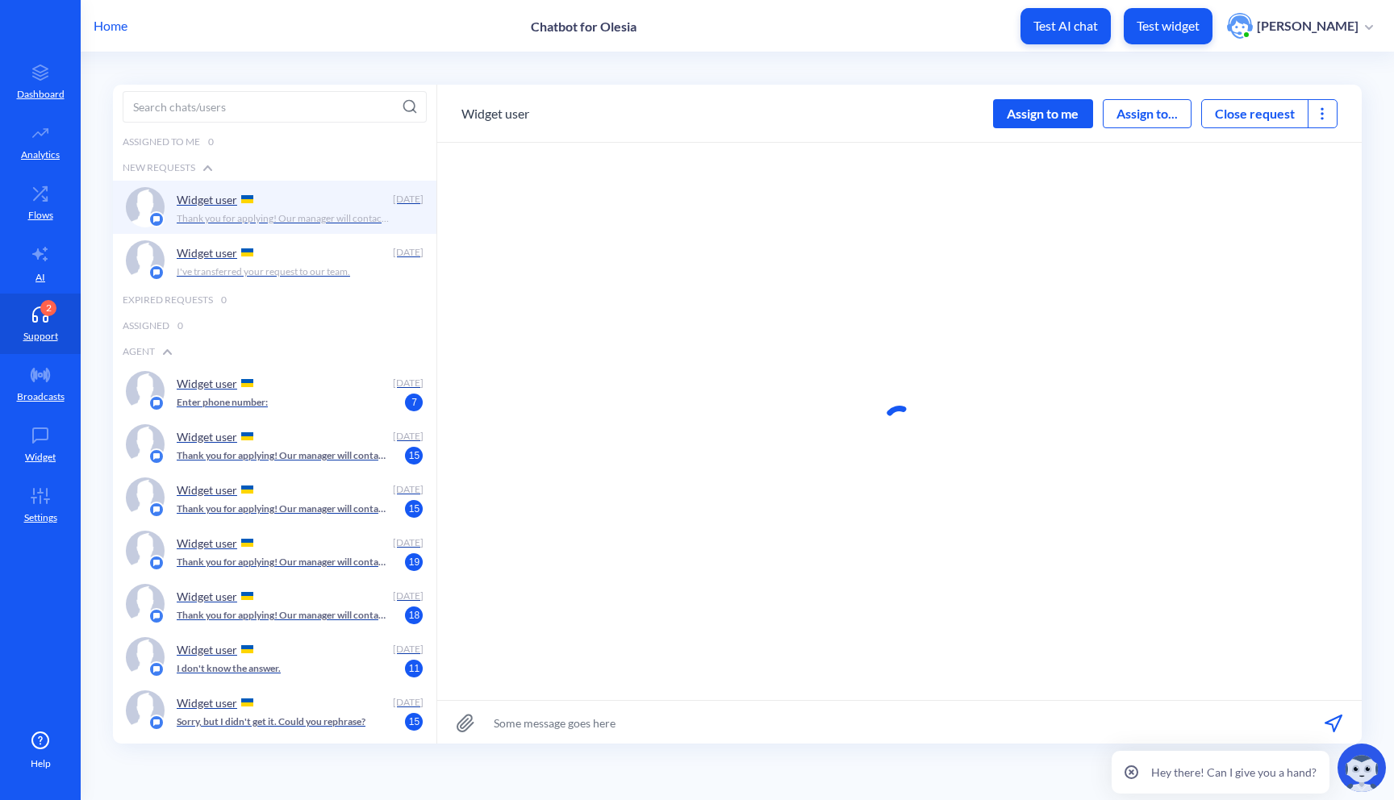
click at [1271, 116] on button "Close request" at bounding box center [1255, 113] width 106 height 19
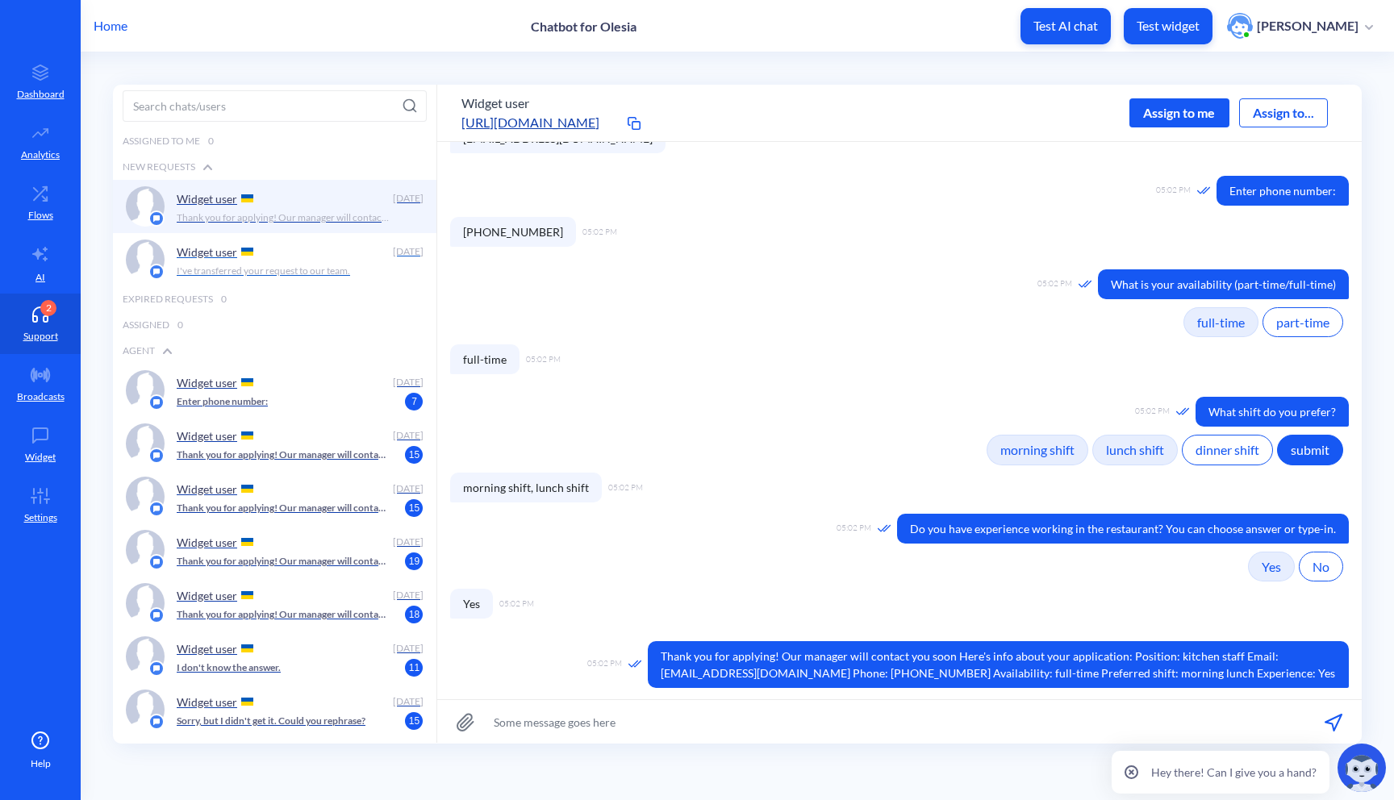
click at [335, 267] on p "I've transferred your request to our team." at bounding box center [263, 271] width 173 height 15
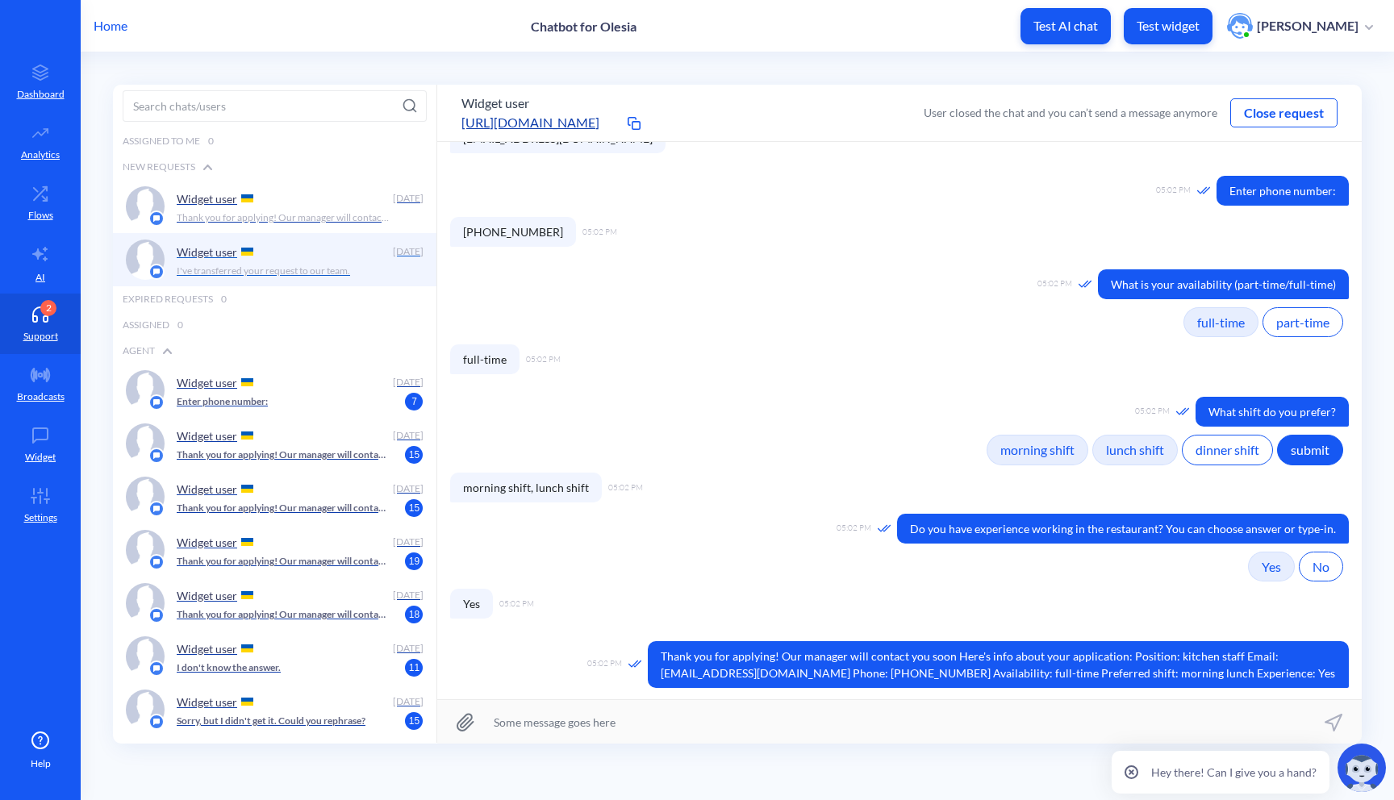
scroll to position [335, 0]
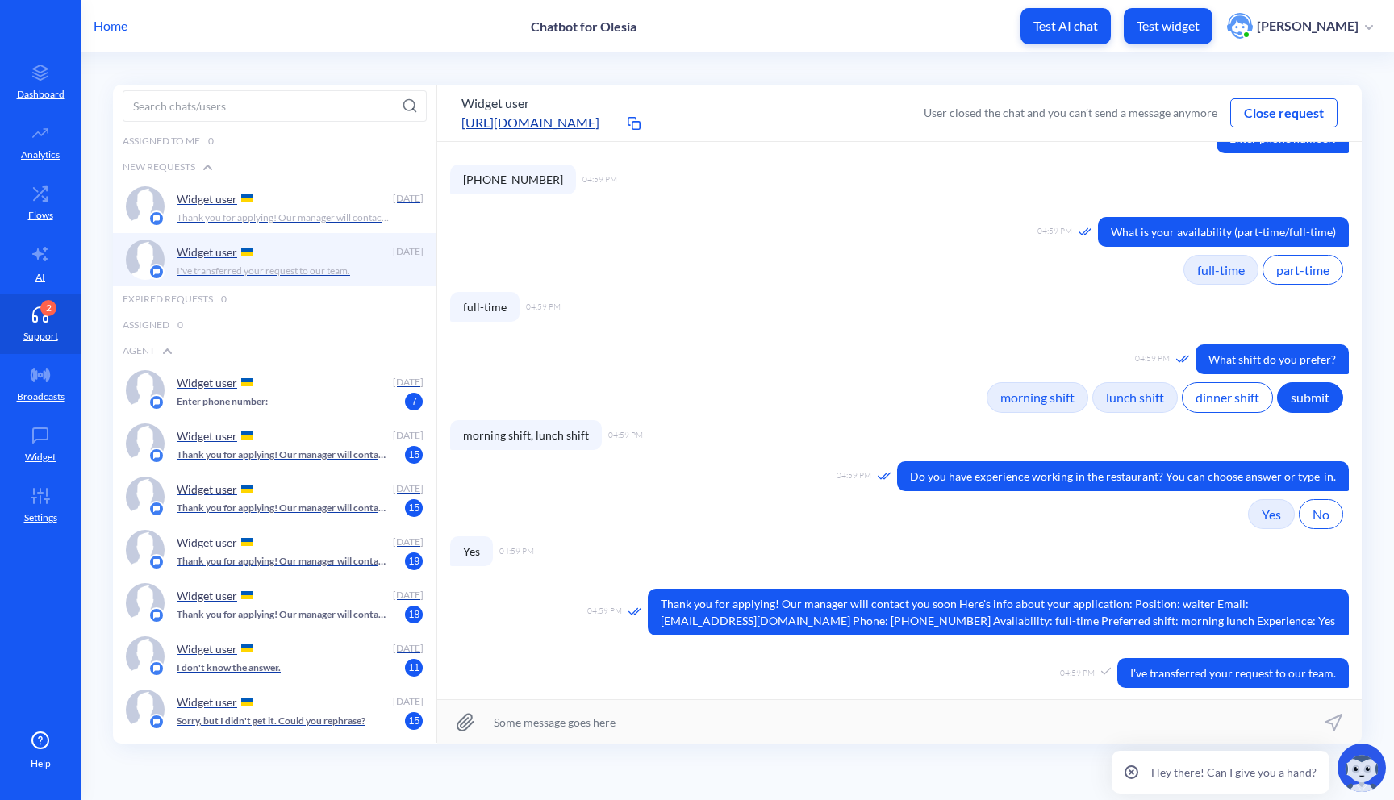
click at [1321, 116] on button "Close request" at bounding box center [1284, 112] width 106 height 19
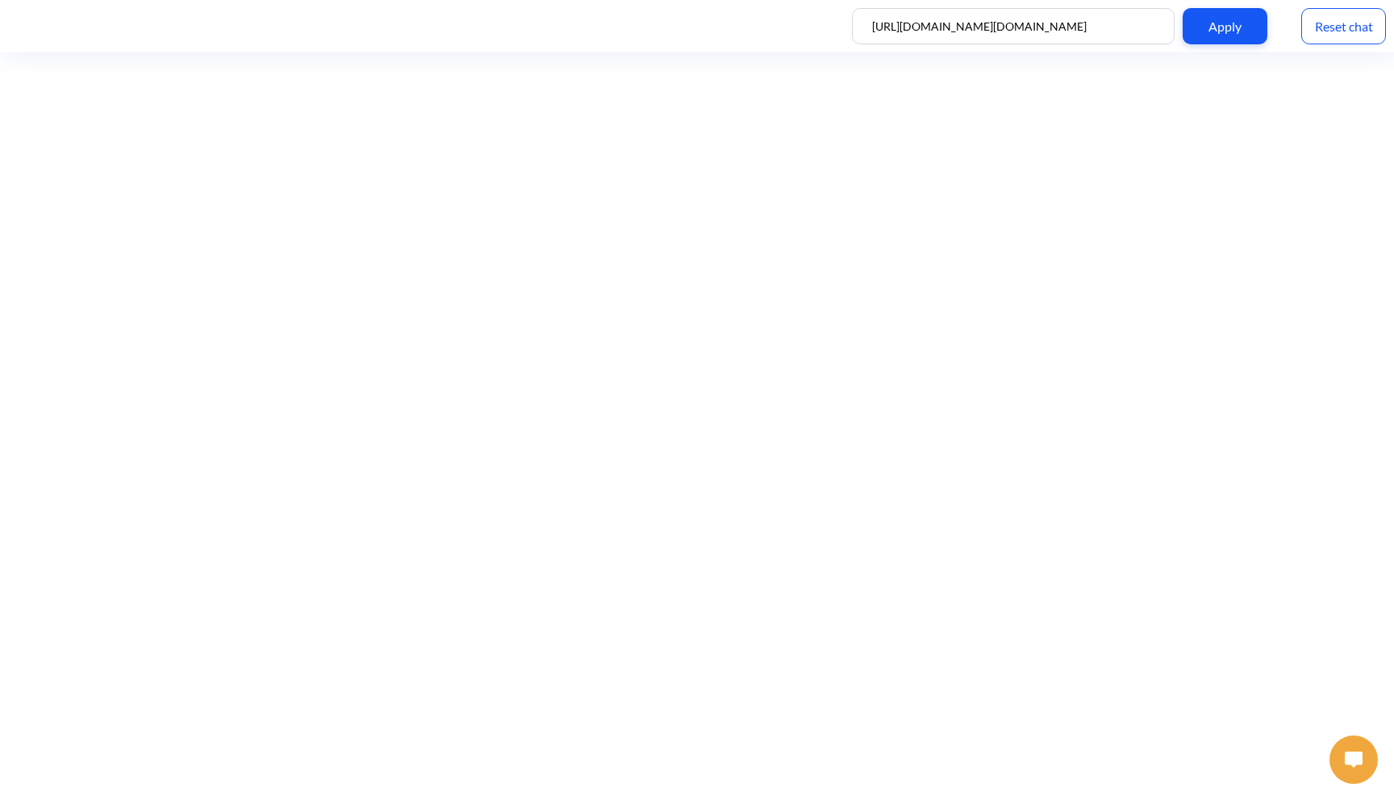
click at [1348, 753] on img at bounding box center [1354, 760] width 18 height 16
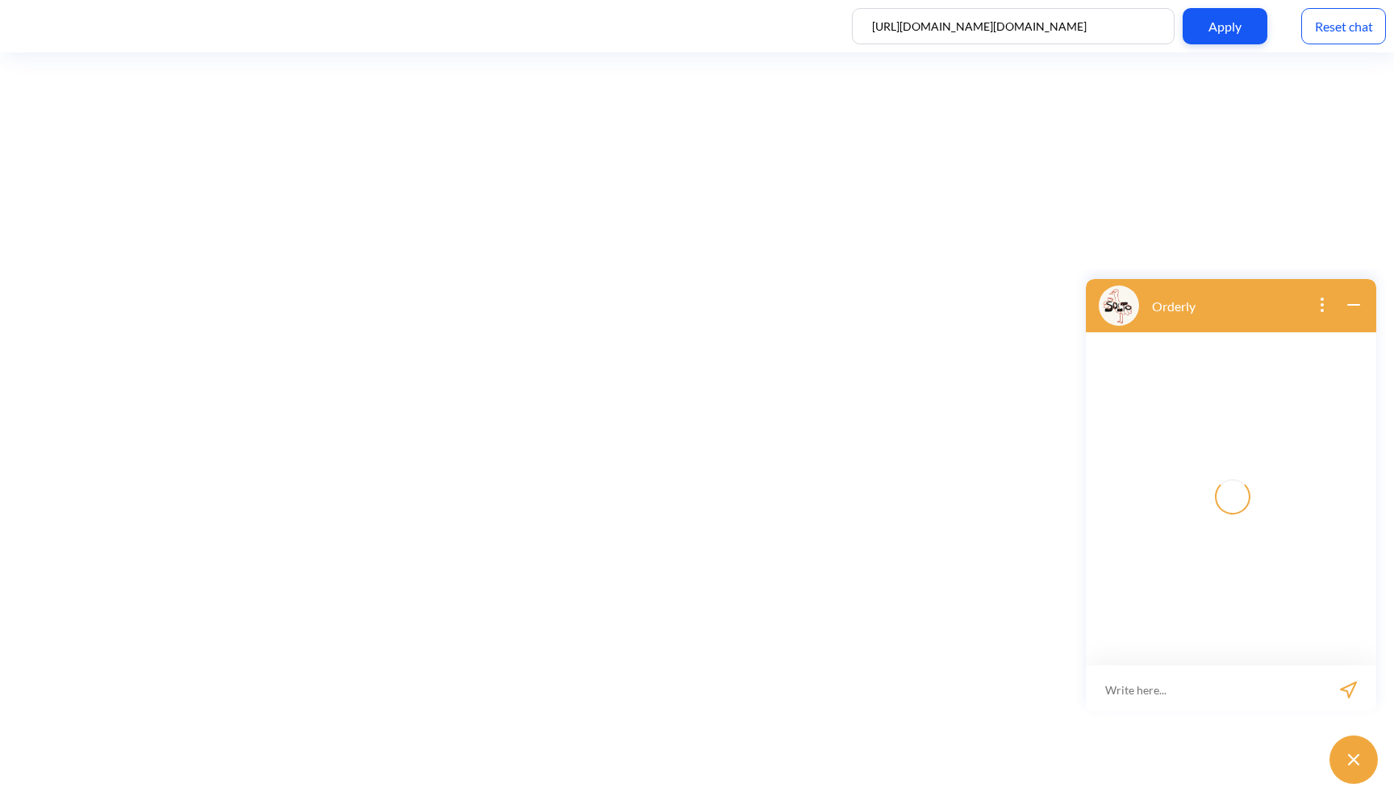
scroll to position [2, 0]
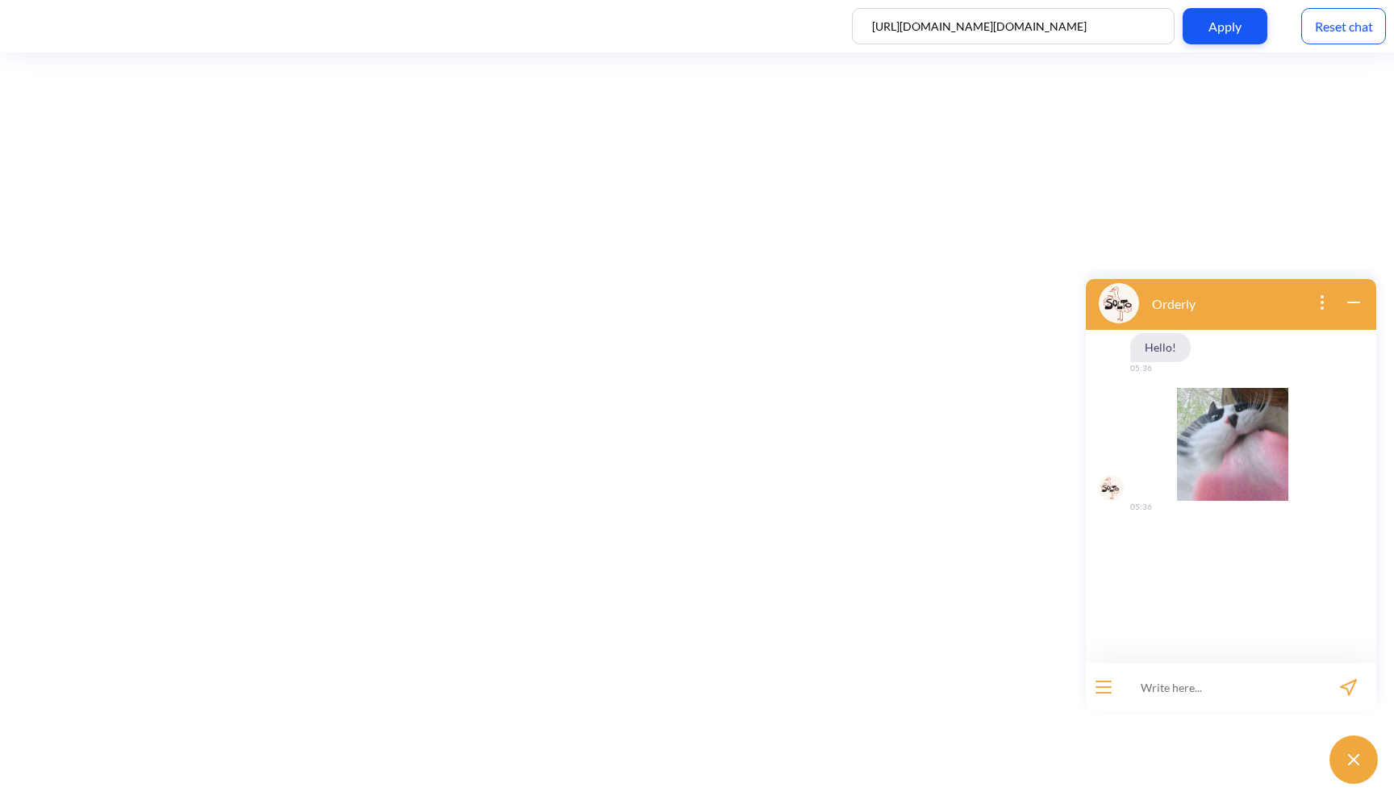
click at [1109, 685] on button "open menu" at bounding box center [1104, 687] width 16 height 13
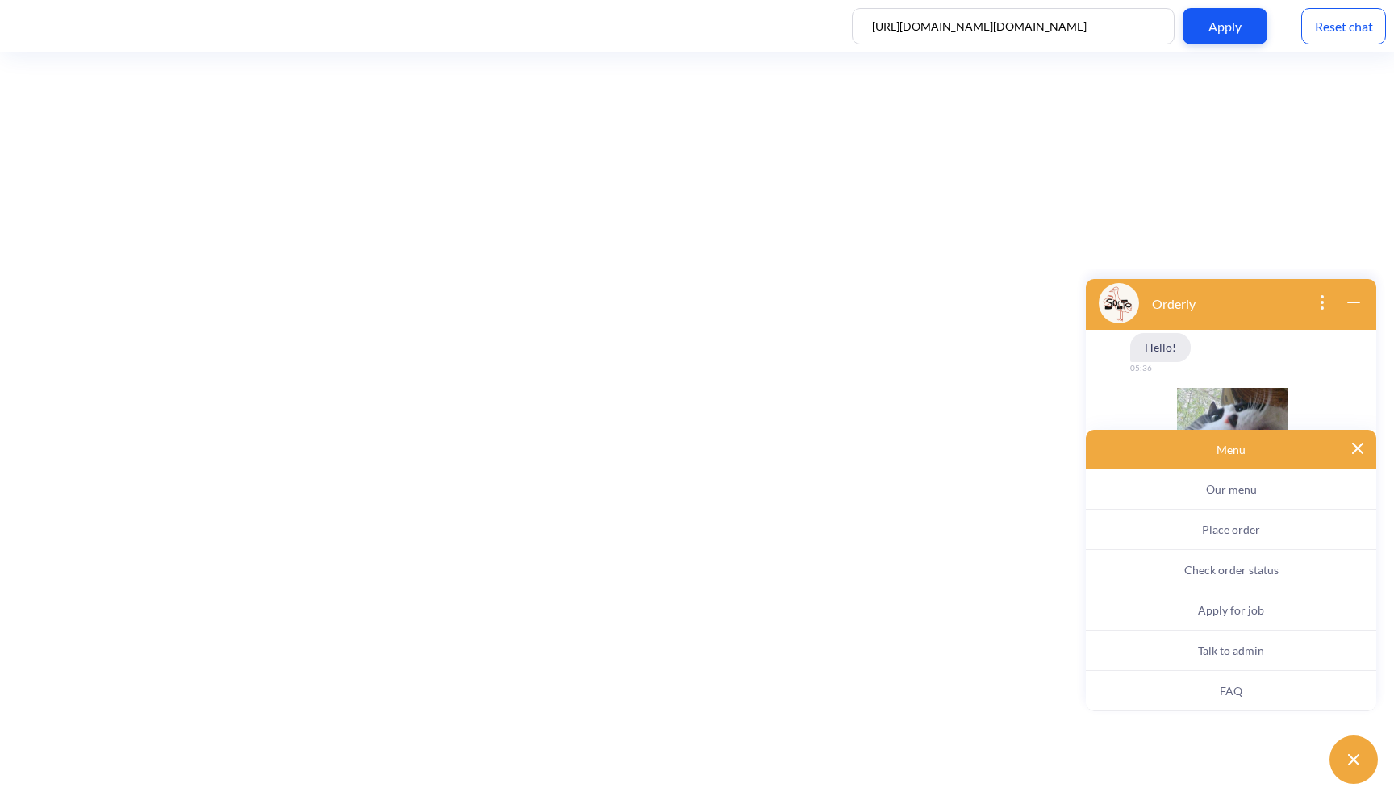
click at [1184, 616] on button "Apply for job" at bounding box center [1231, 611] width 290 height 40
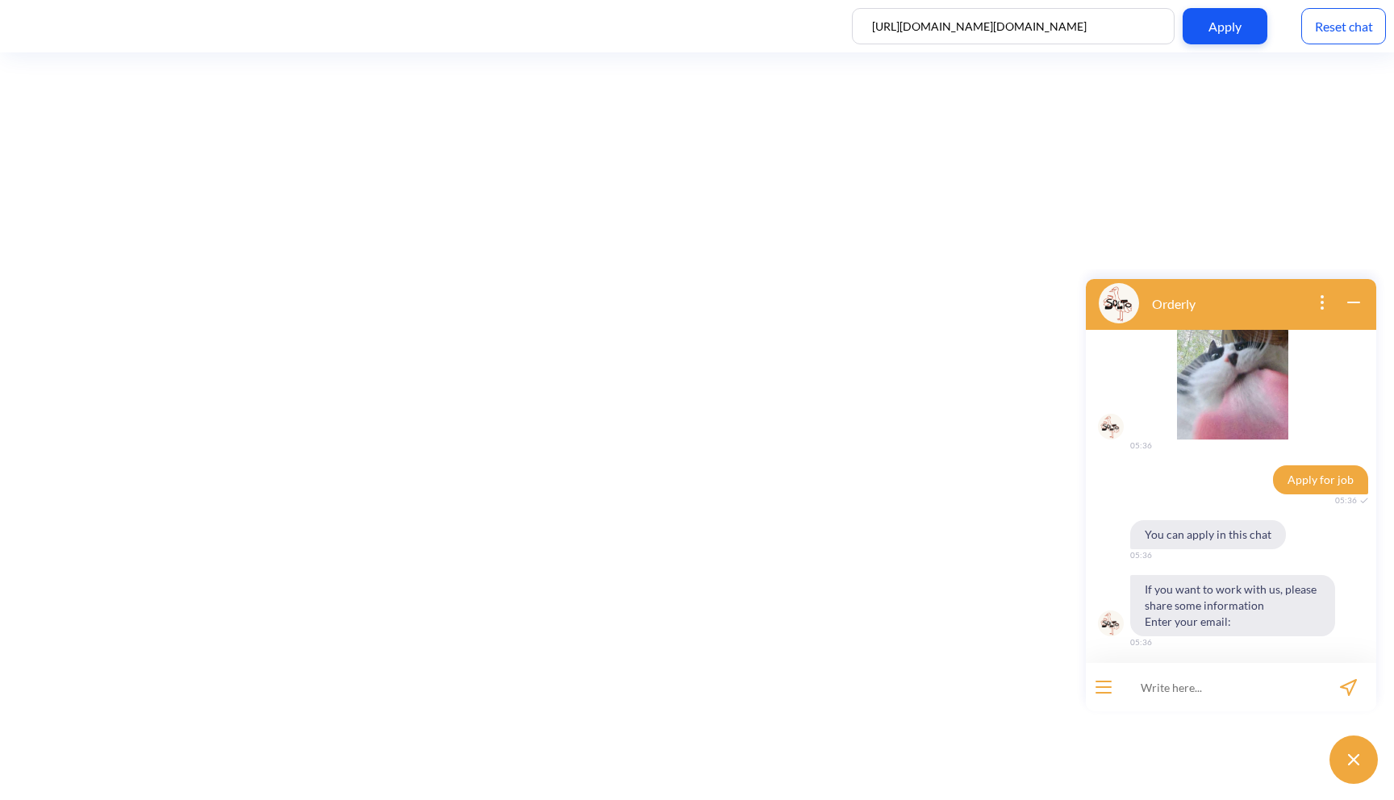
scroll to position [65, 0]
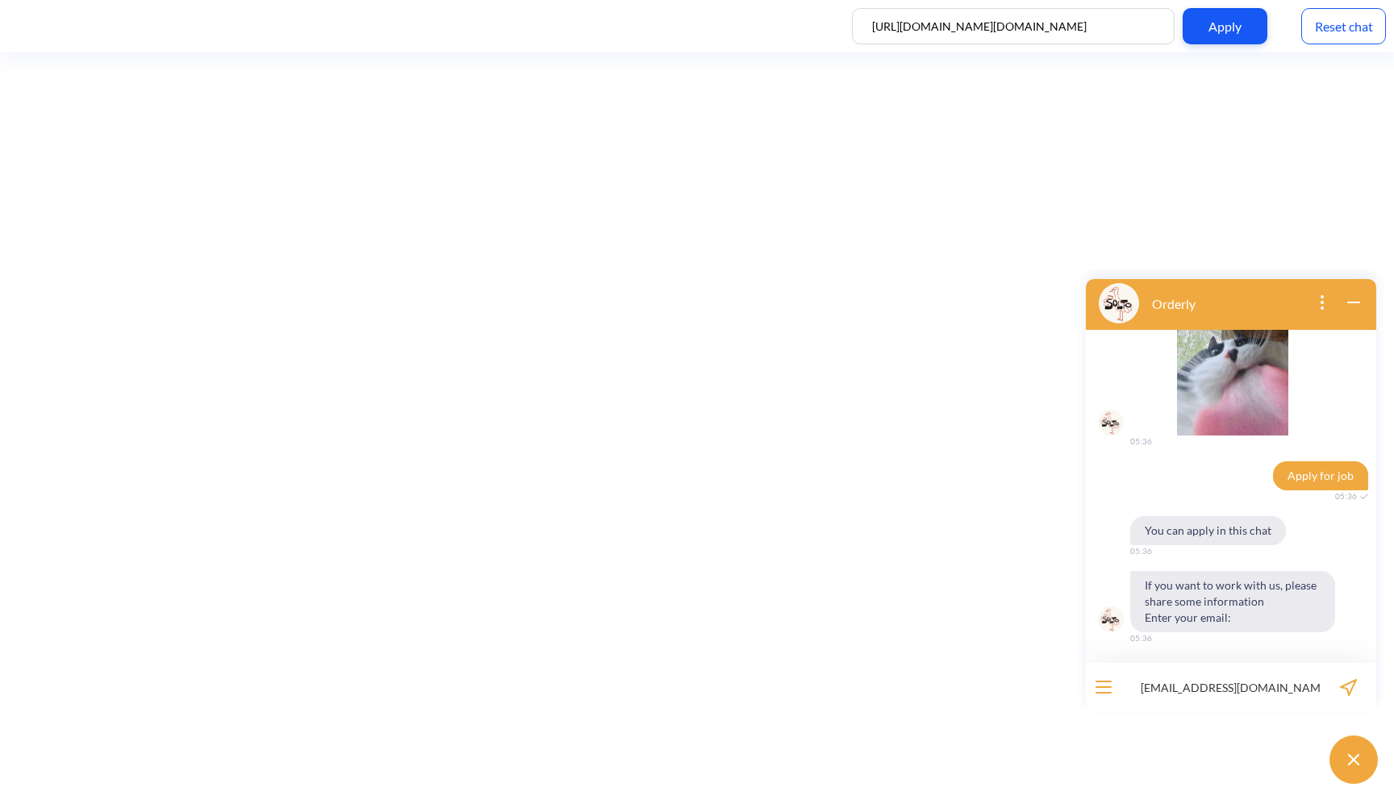
type input "[EMAIL_ADDRESS][DOMAIN_NAME]"
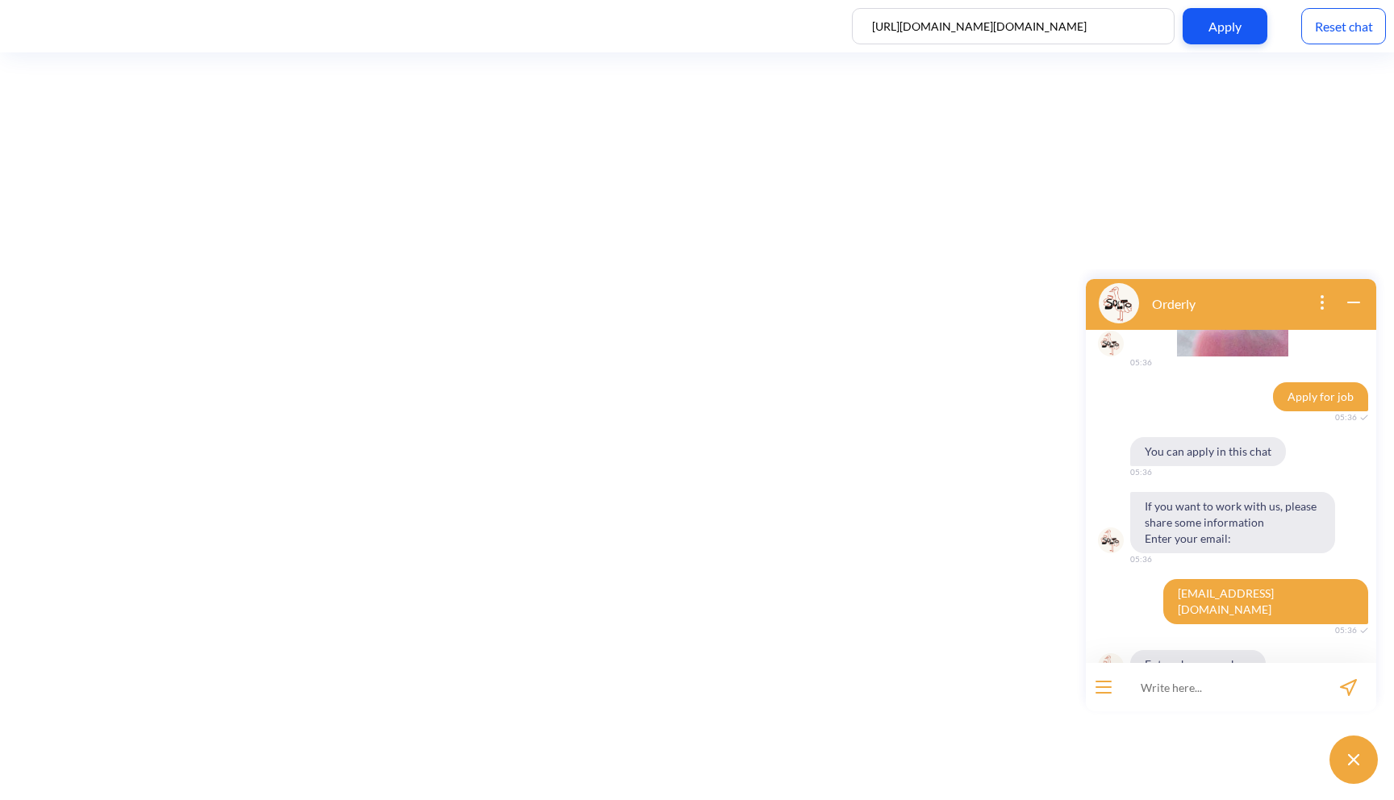
scroll to position [175, 0]
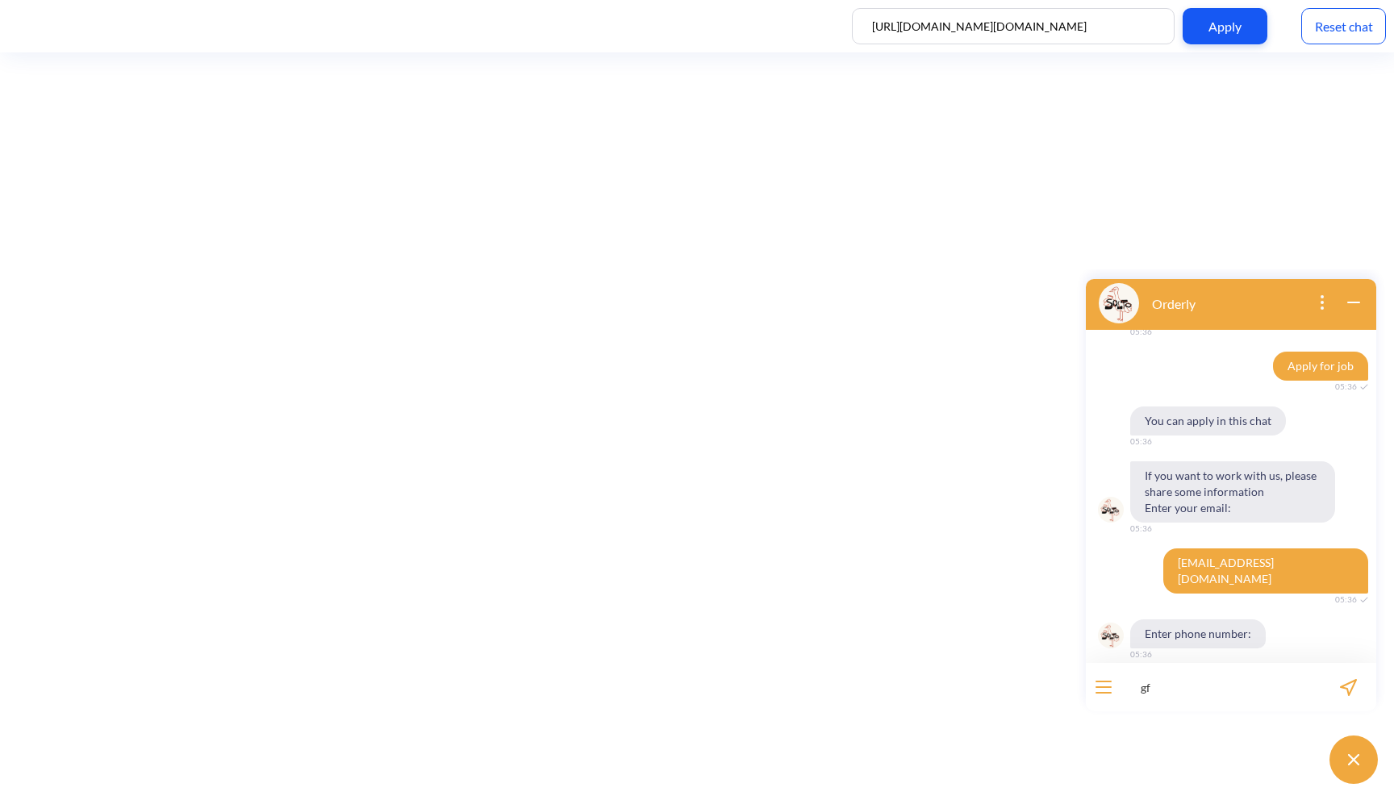
type input "gfb"
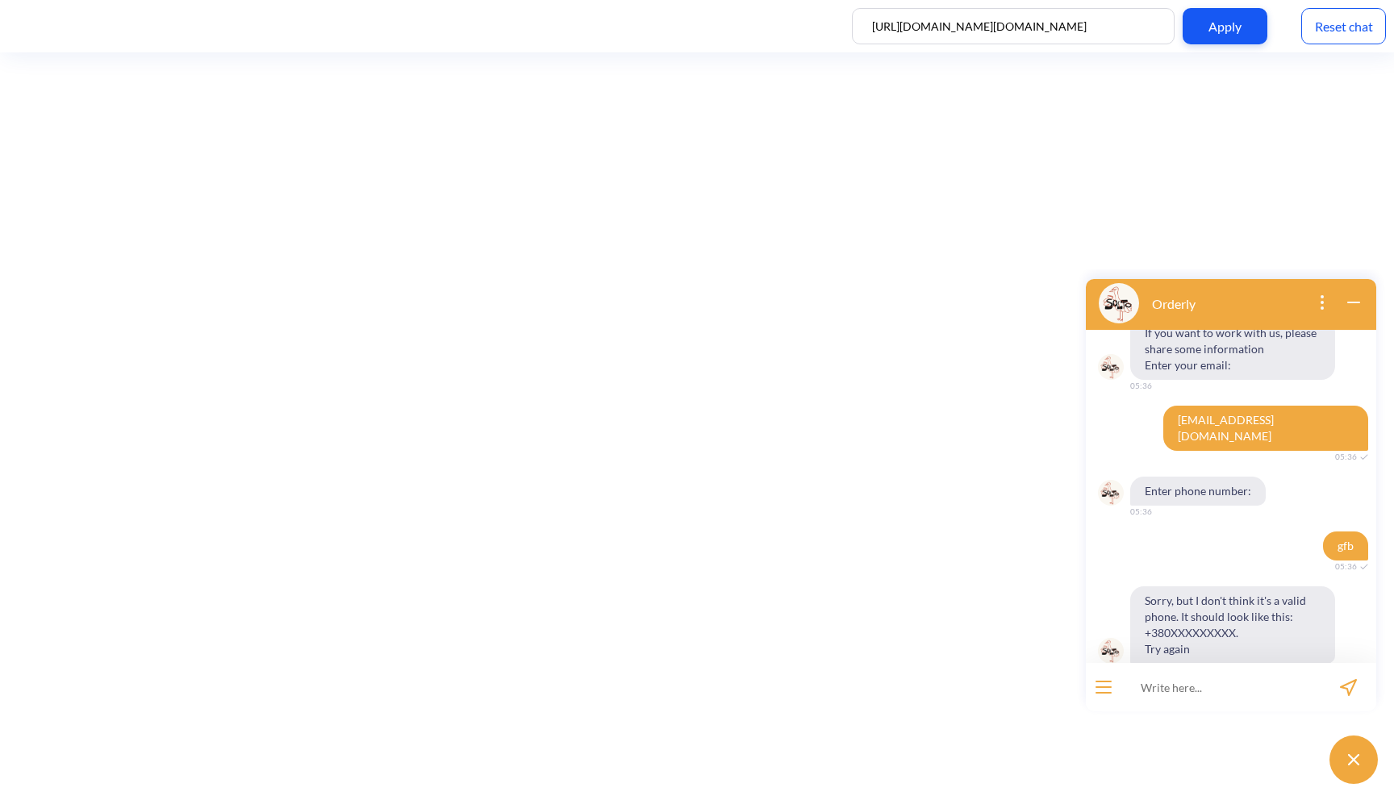
scroll to position [333, 0]
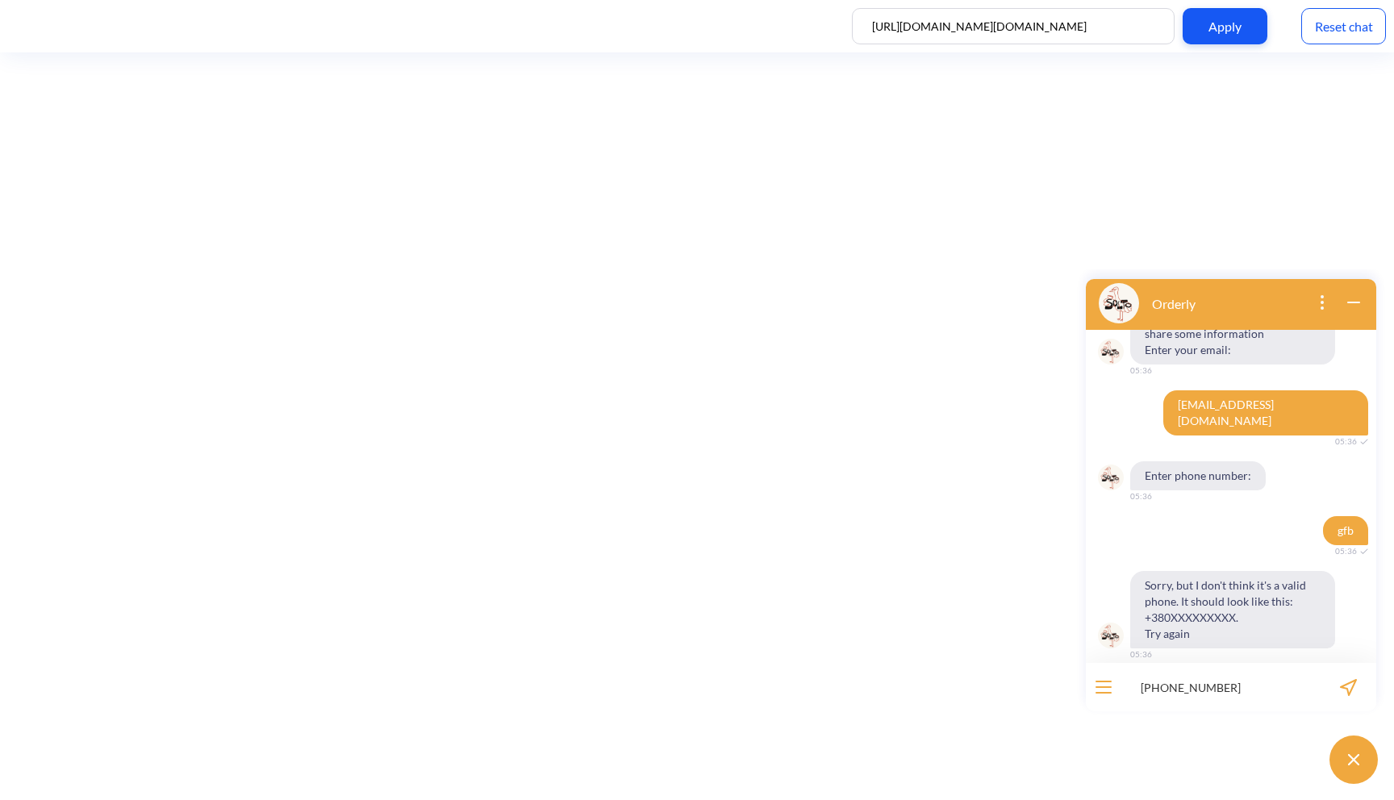
type input "[PHONE_NUMBER]"
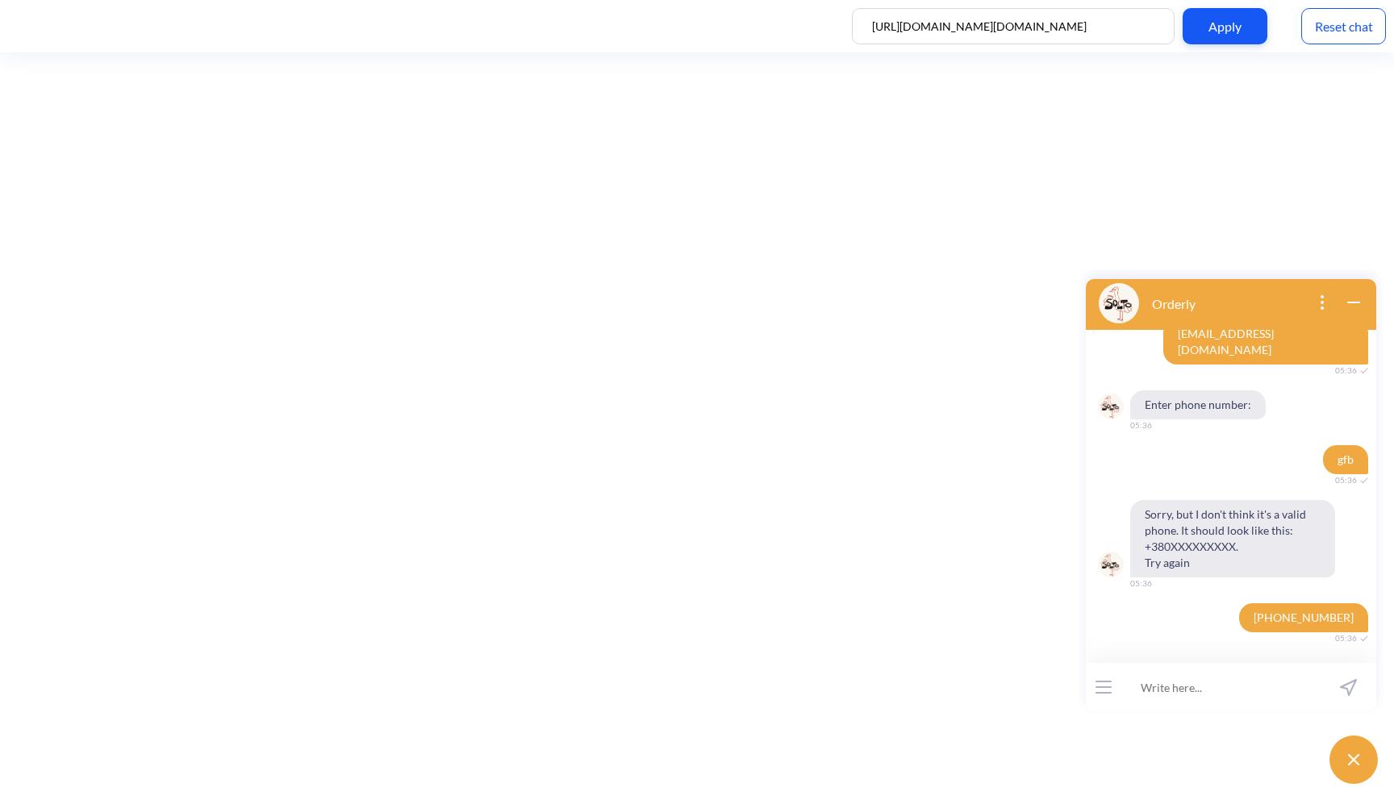
scroll to position [443, 0]
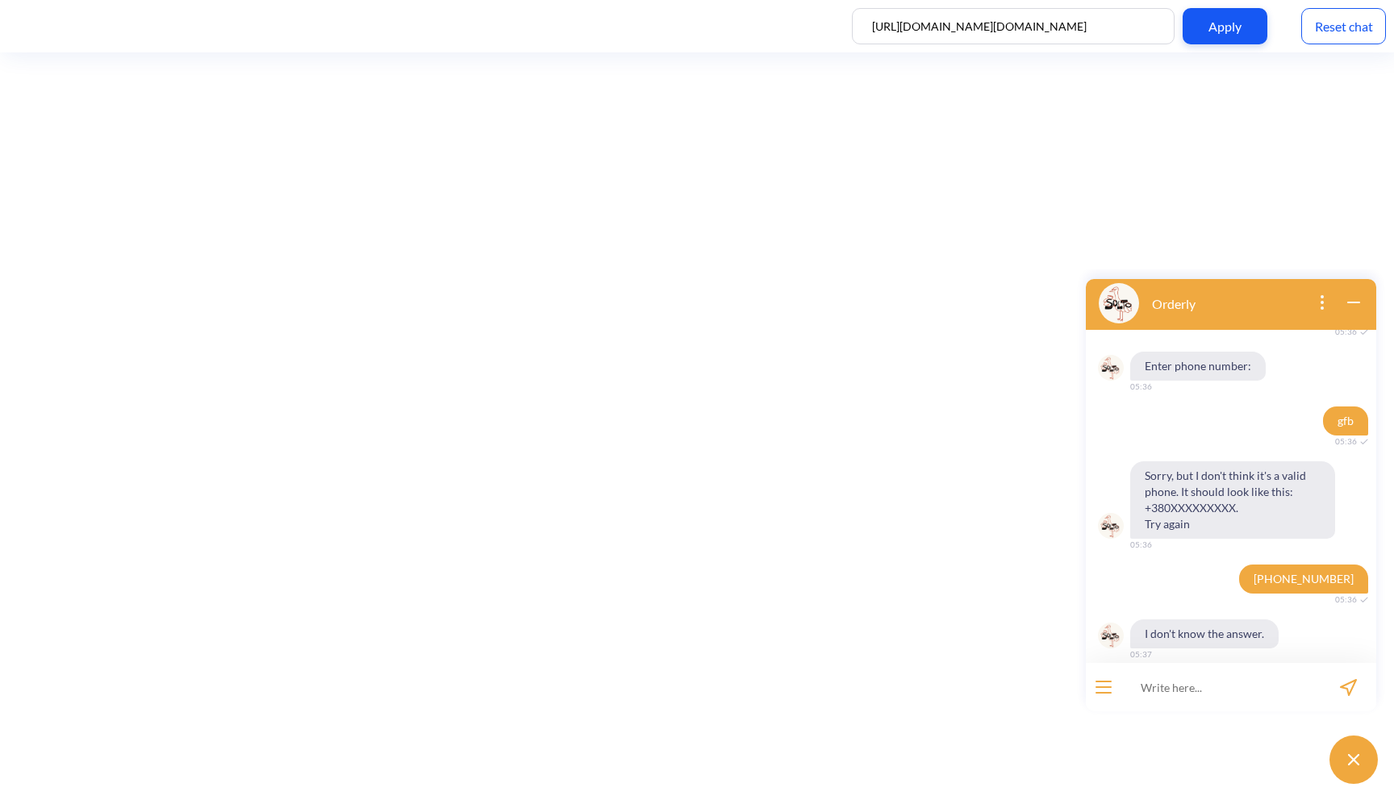
click at [1322, 29] on div "Reset chat" at bounding box center [1343, 26] width 85 height 36
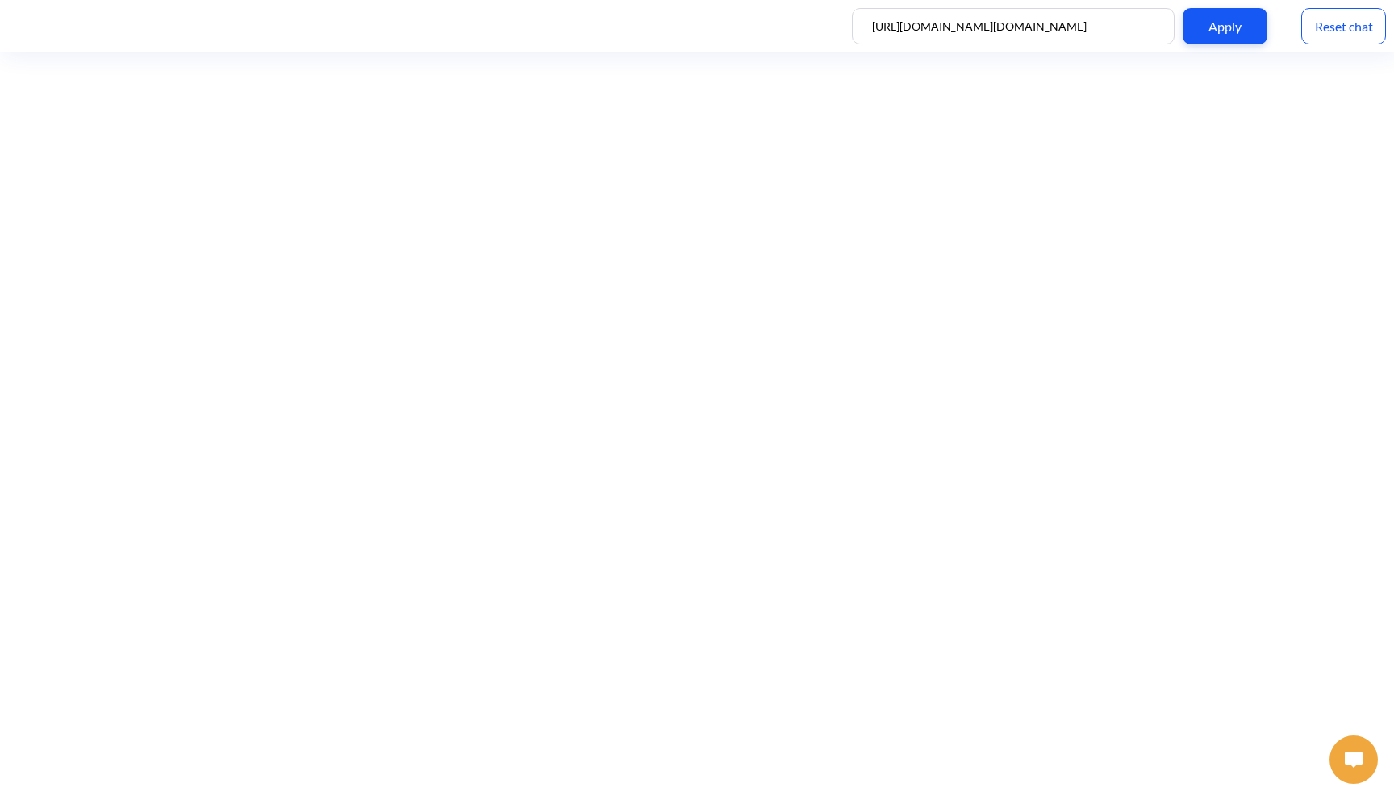
click at [1339, 757] on button at bounding box center [1354, 760] width 48 height 48
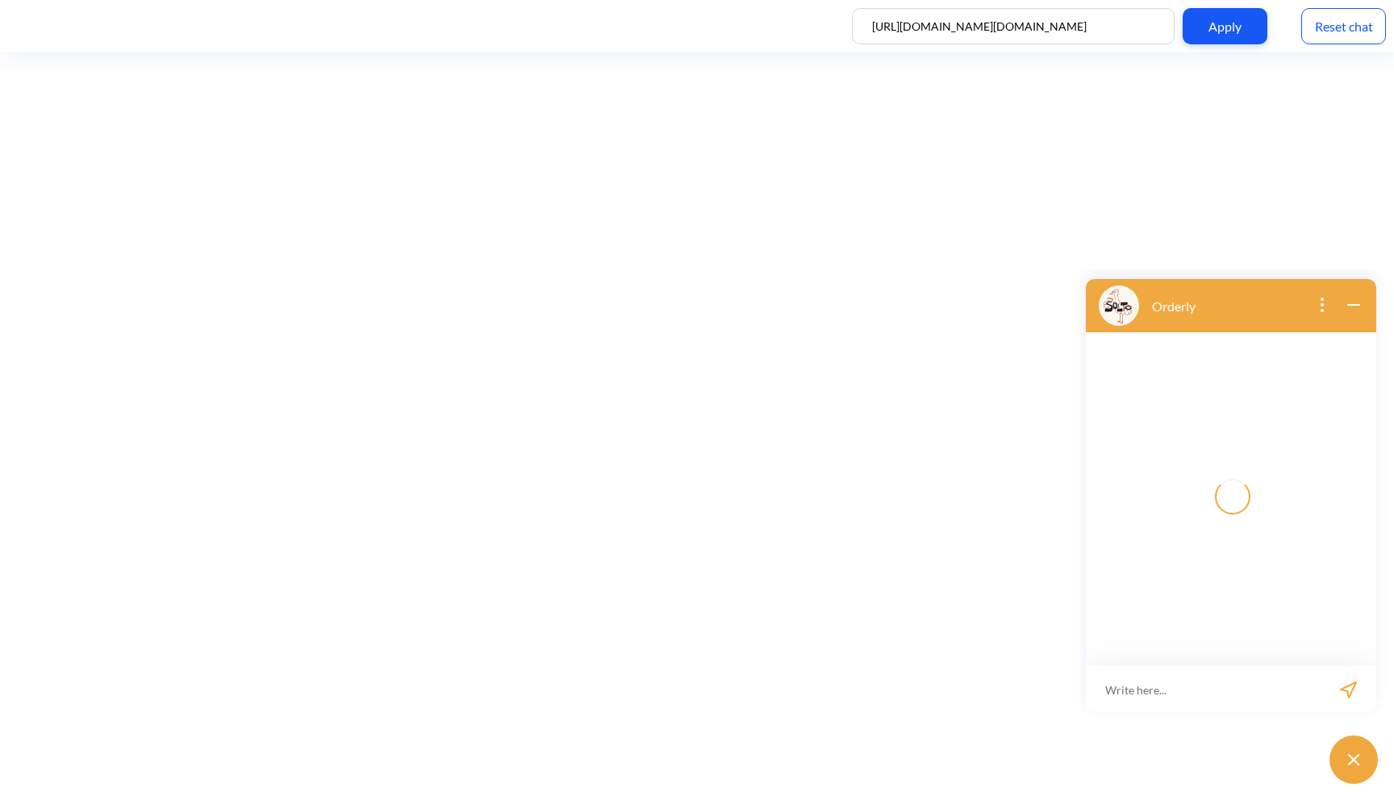
scroll to position [2, 0]
click at [1102, 685] on button "open menu" at bounding box center [1104, 687] width 16 height 13
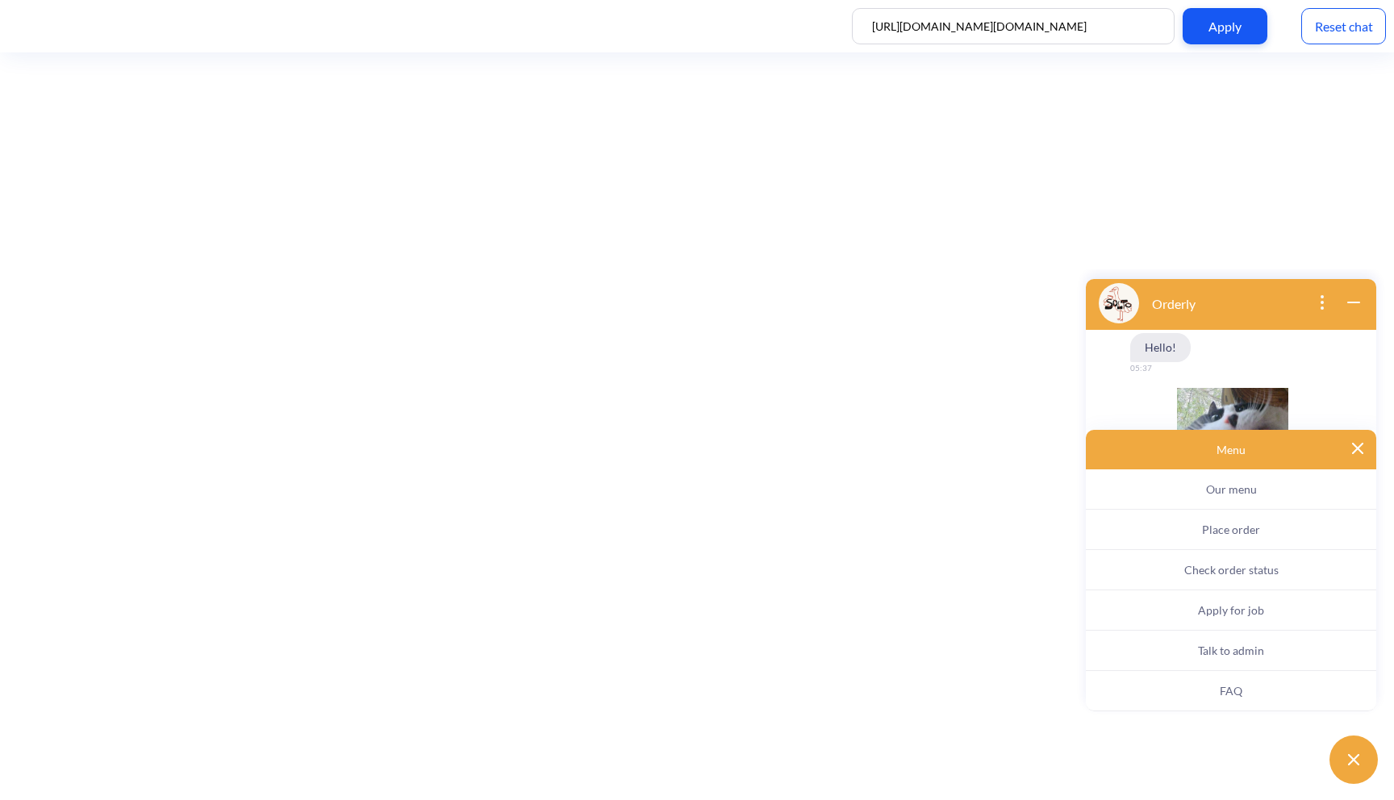
click at [1195, 609] on button "Apply for job" at bounding box center [1231, 611] width 290 height 40
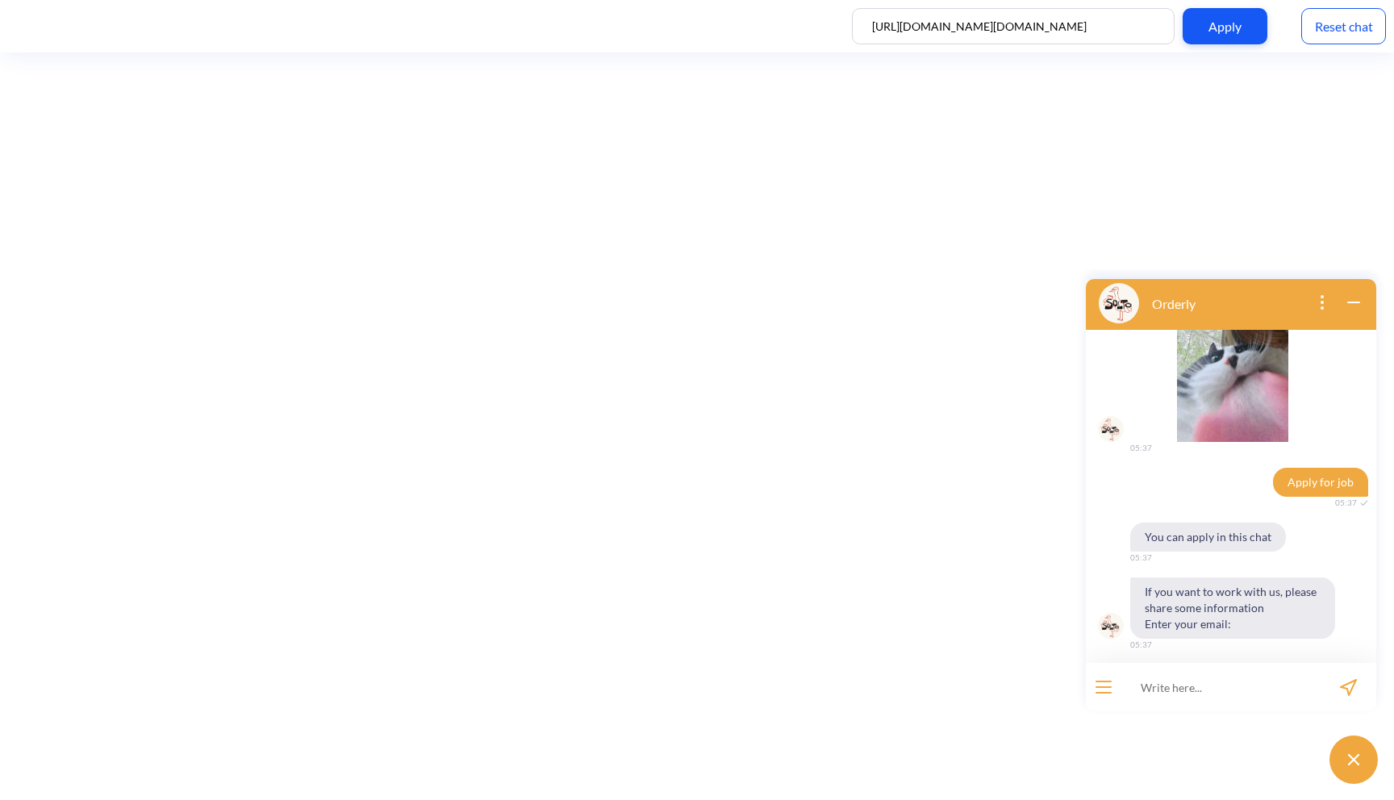
scroll to position [65, 0]
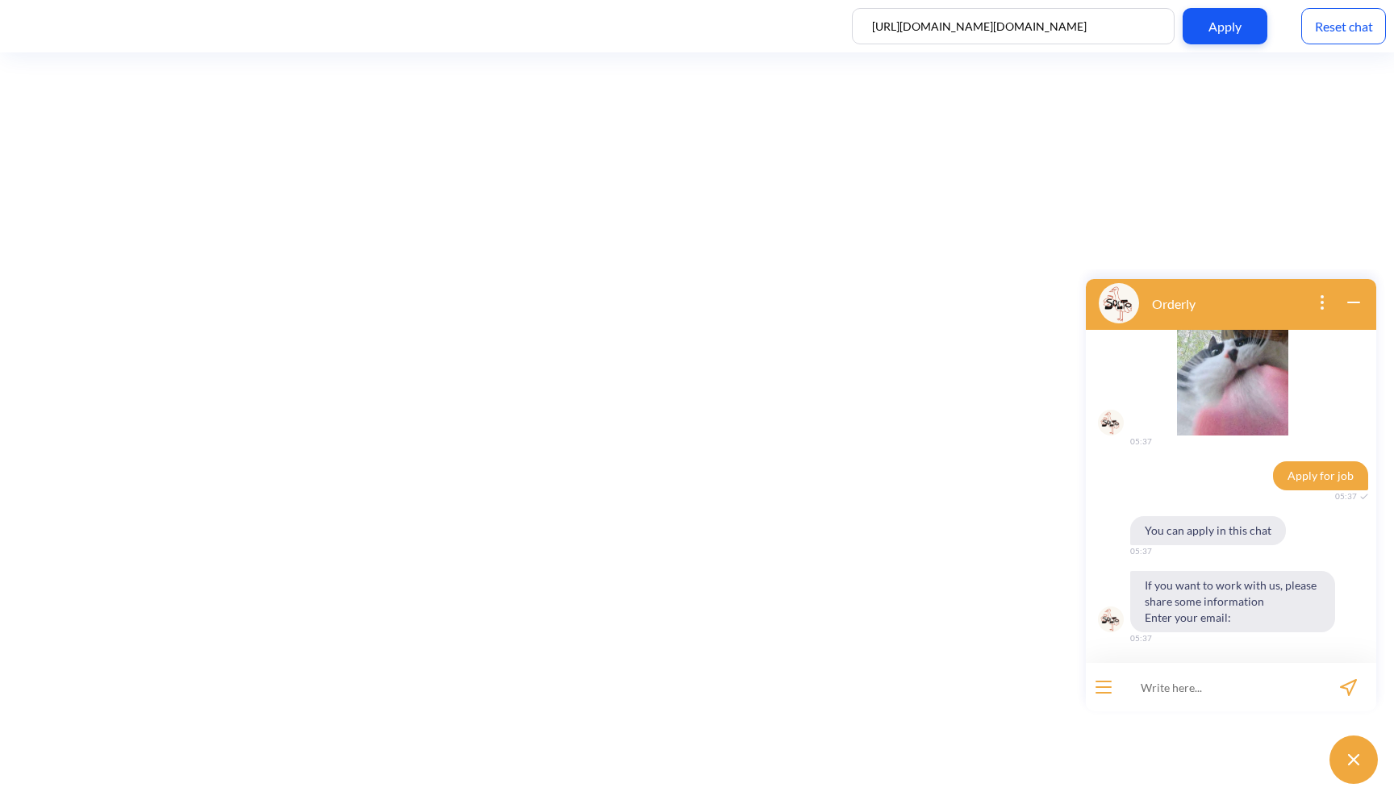
click at [1200, 673] on input at bounding box center [1220, 687] width 199 height 48
type input "[EMAIL_ADDRESS][DOMAIN_NAME]"
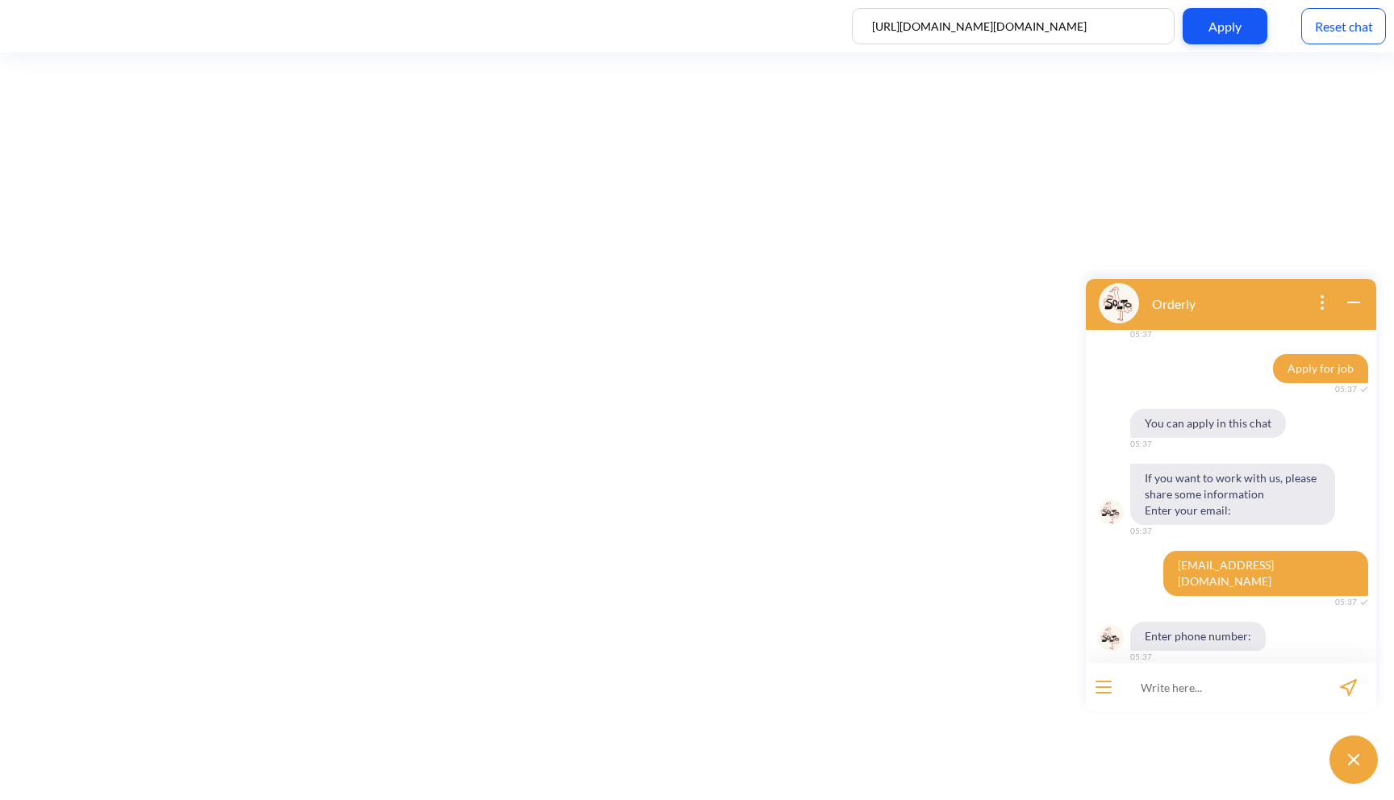
scroll to position [175, 0]
type input "udiued"
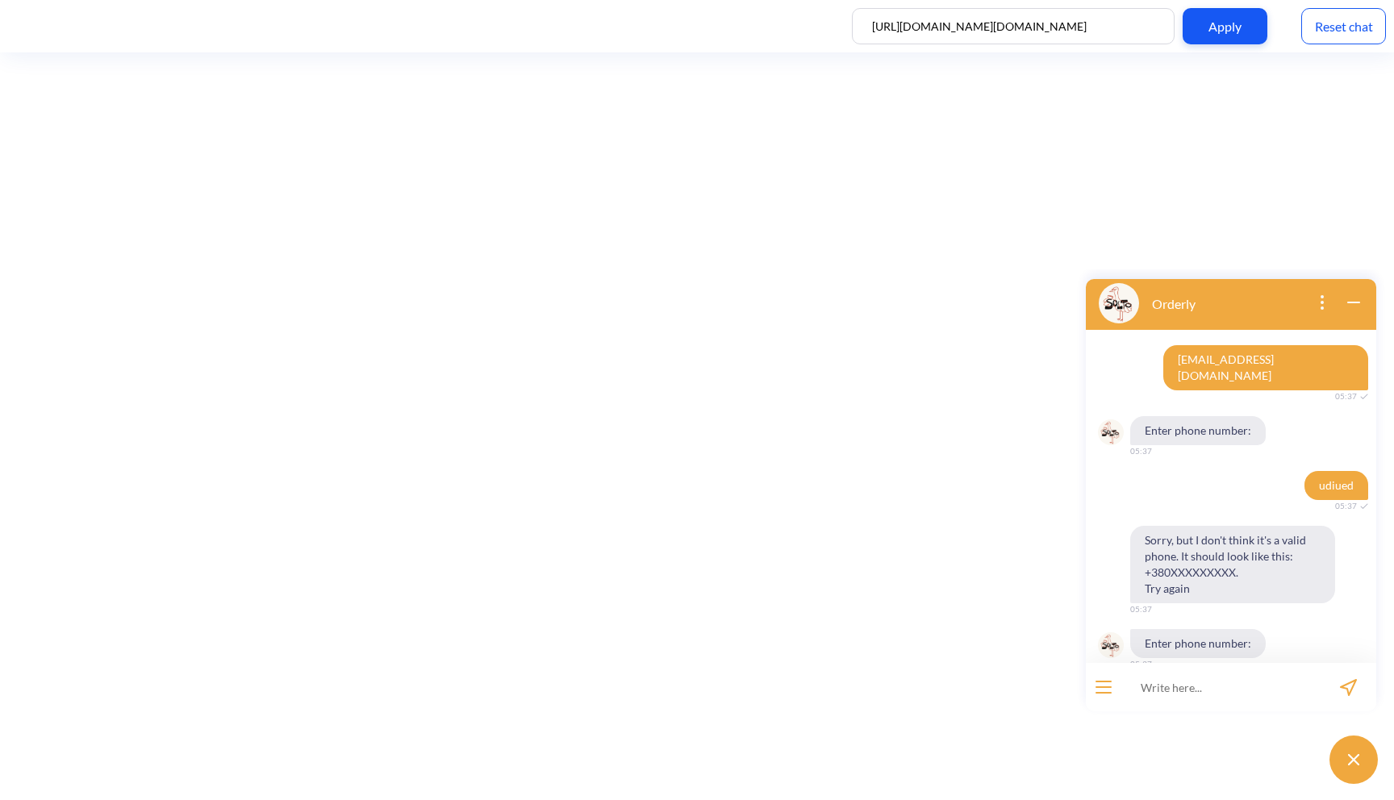
scroll to position [388, 0]
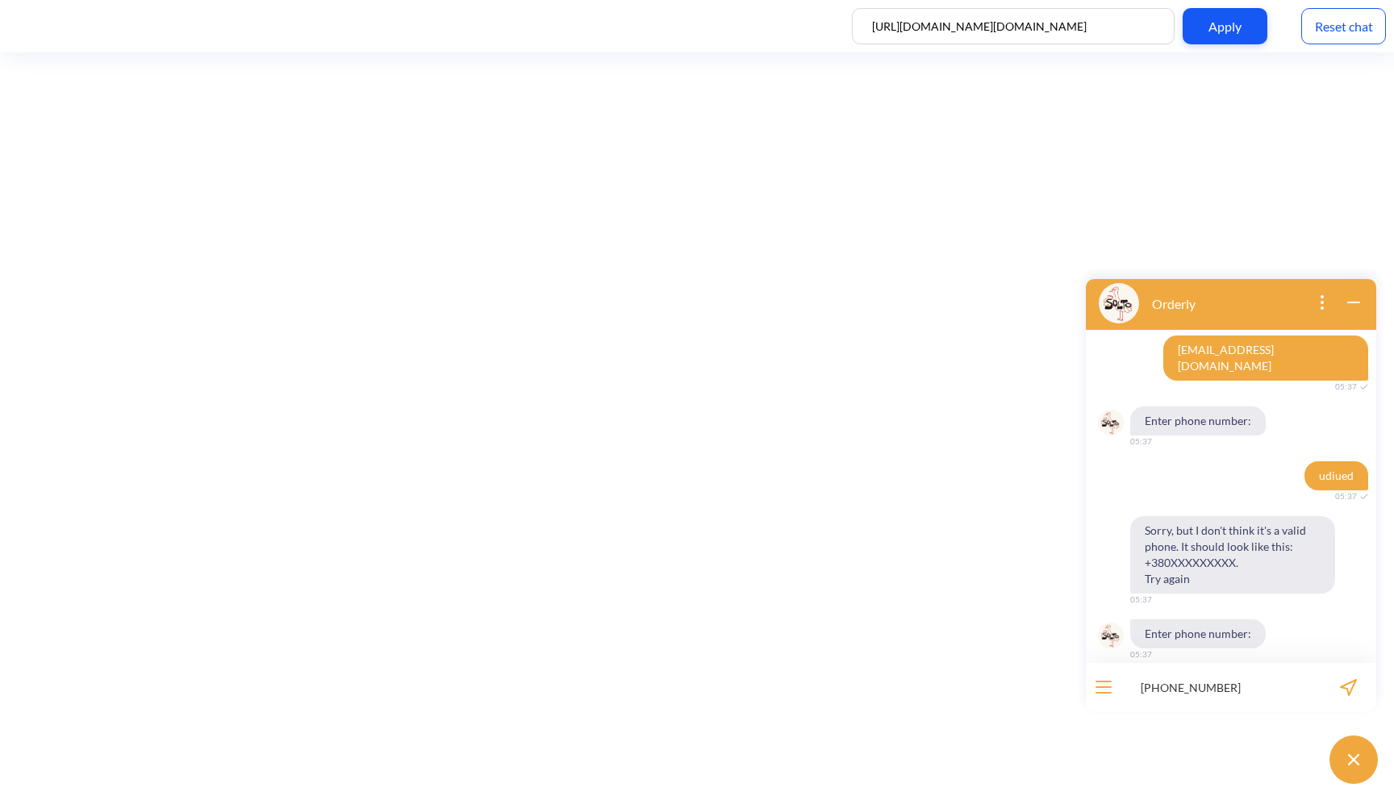
type input "[PHONE_NUMBER]"
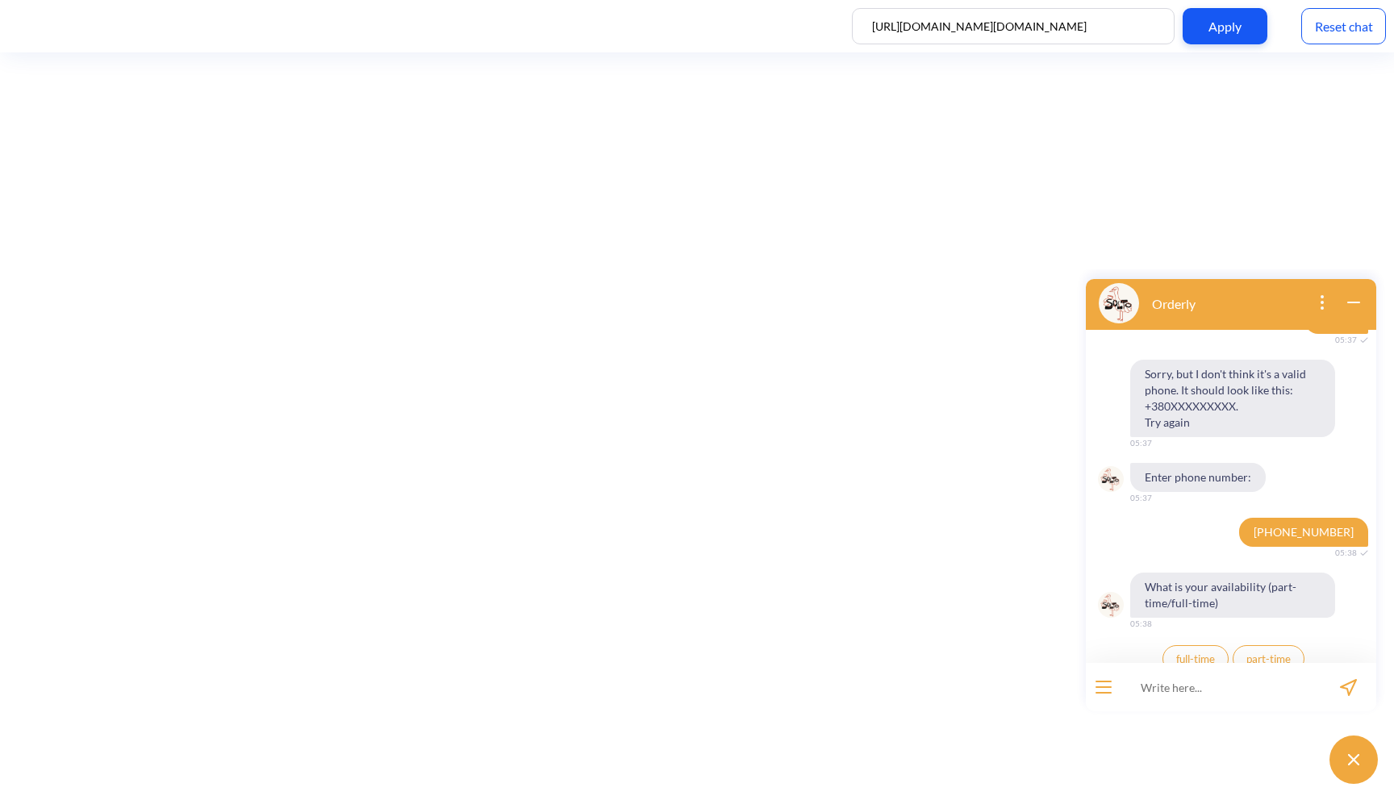
scroll to position [545, 0]
click at [1196, 652] on span "full-time" at bounding box center [1195, 658] width 39 height 13
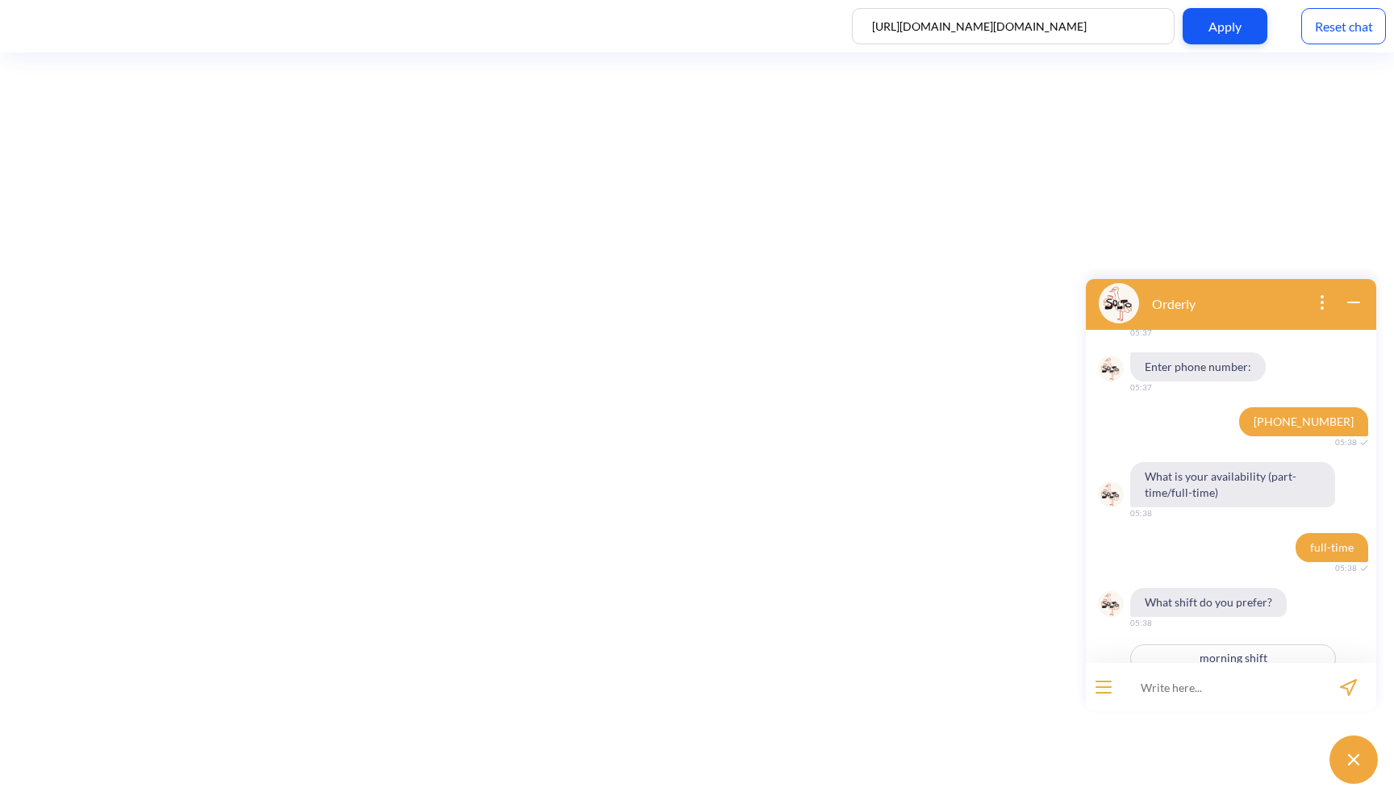
scroll to position [720, 0]
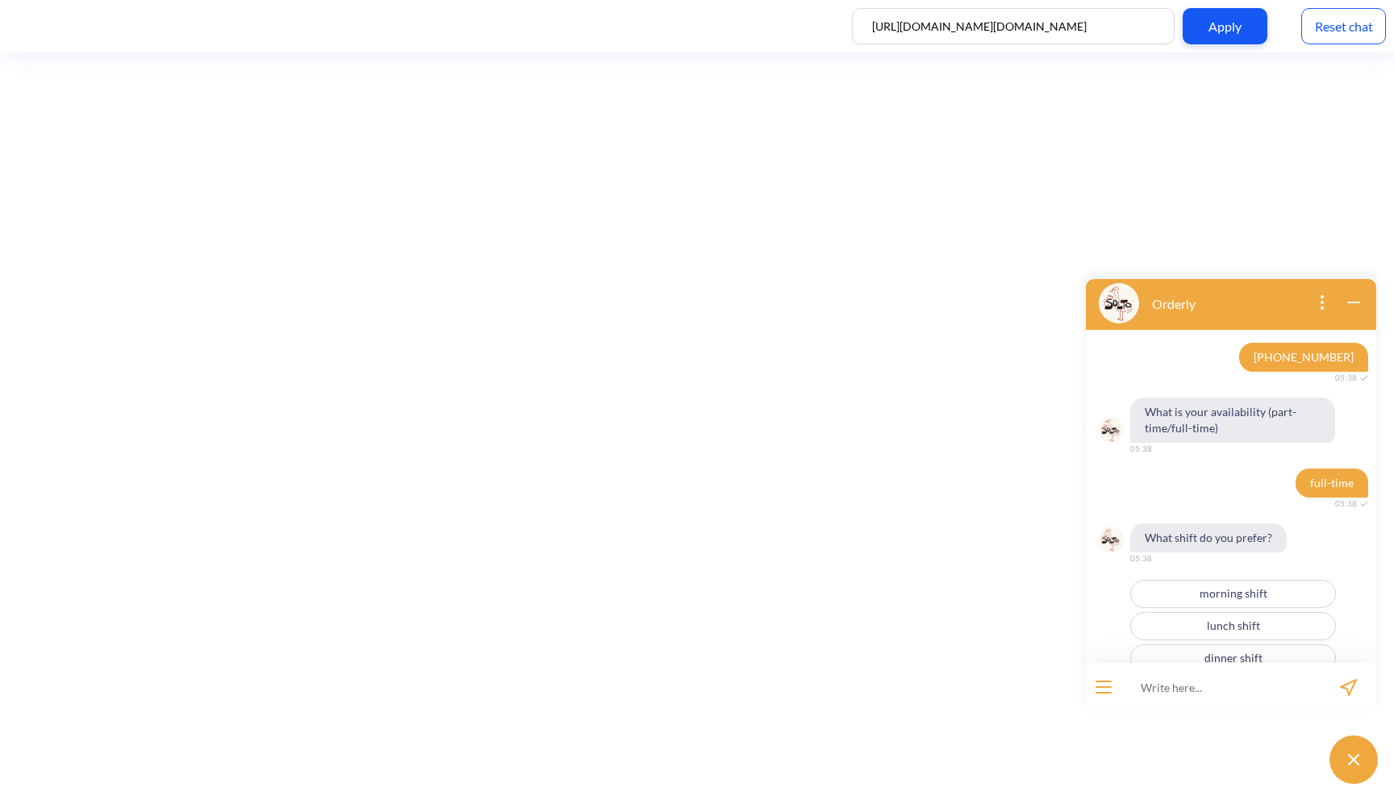
click at [1249, 580] on button "morning shift" at bounding box center [1233, 594] width 206 height 28
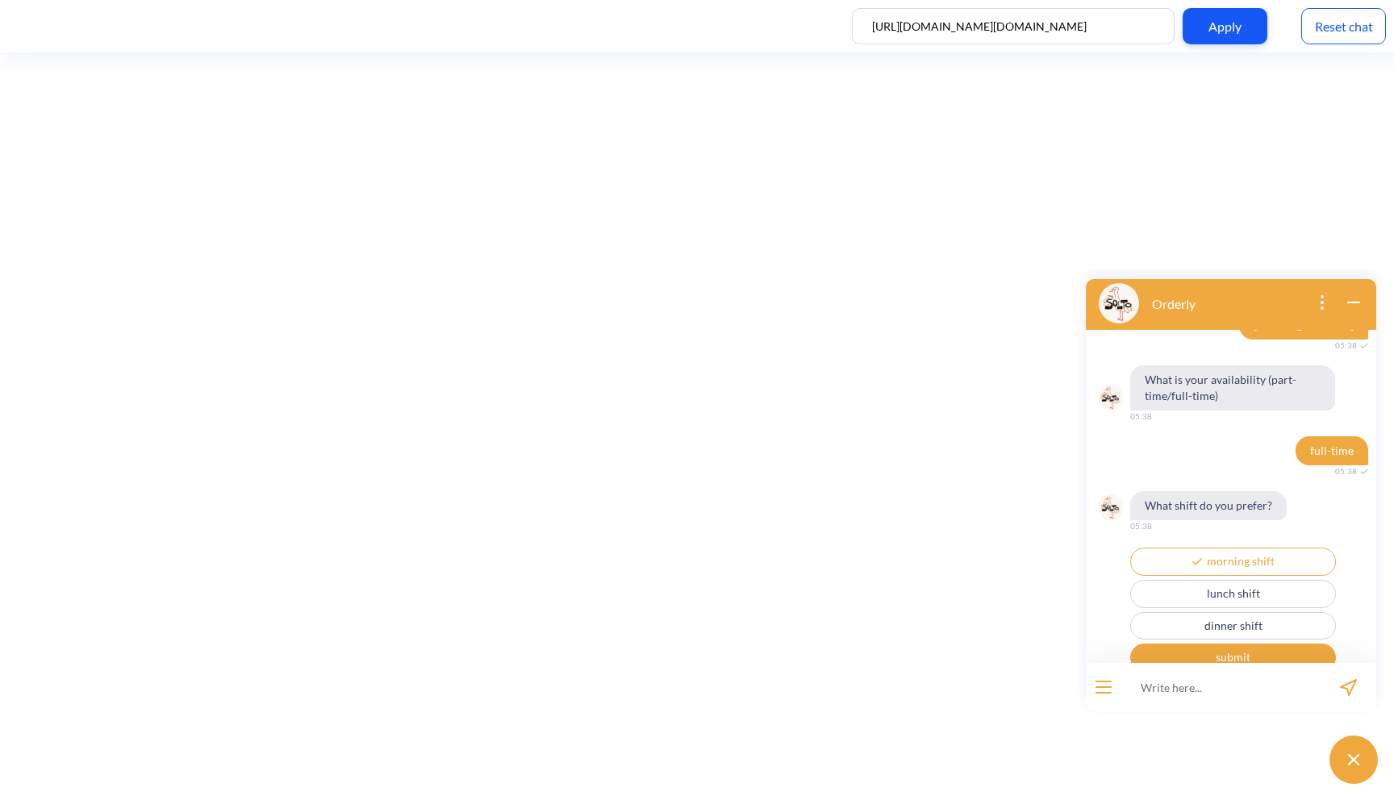
click at [1253, 583] on button "lunch shift" at bounding box center [1233, 594] width 206 height 28
click at [1253, 612] on button "dinner shift" at bounding box center [1233, 626] width 206 height 28
click at [1247, 646] on button "submit" at bounding box center [1233, 658] width 206 height 28
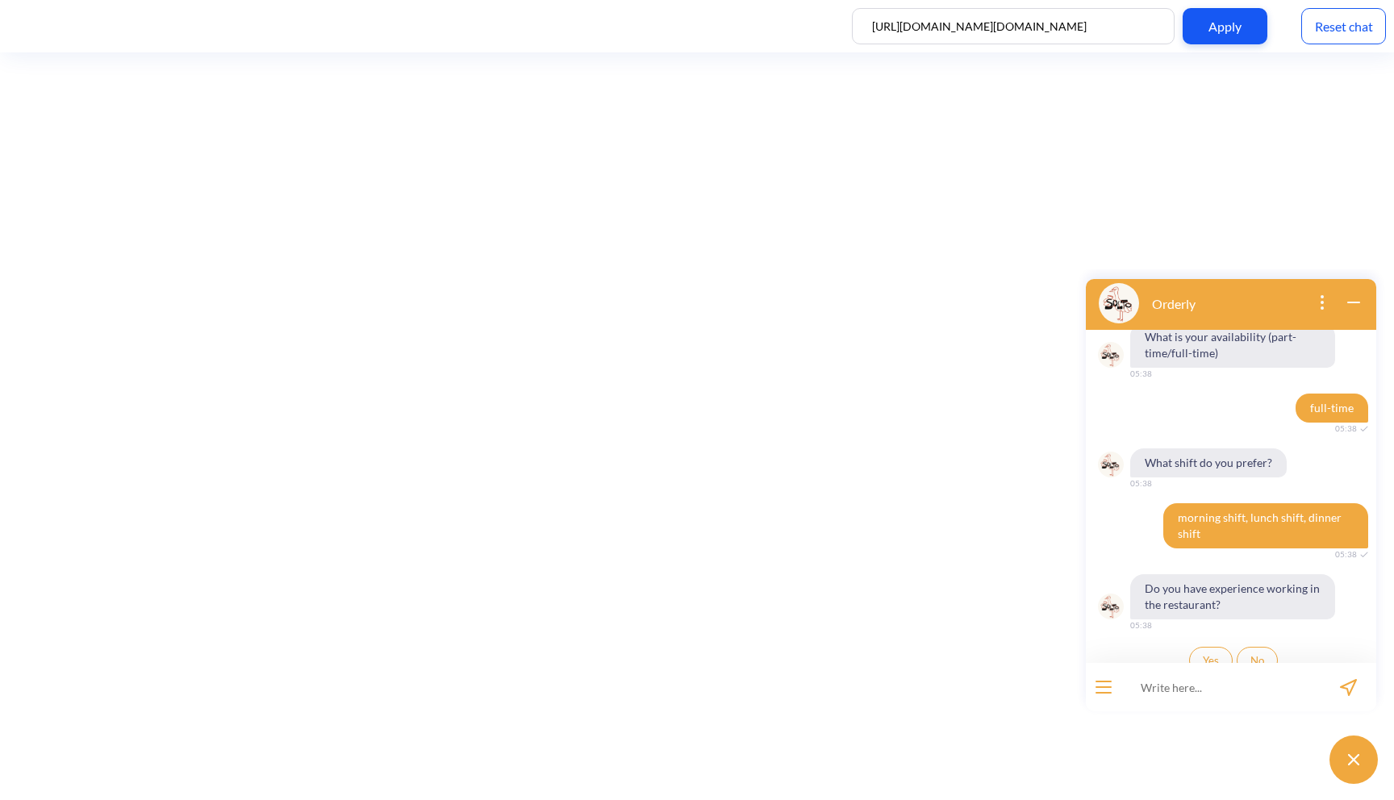
scroll to position [797, 0]
click at [1251, 652] on span "No" at bounding box center [1258, 658] width 14 height 13
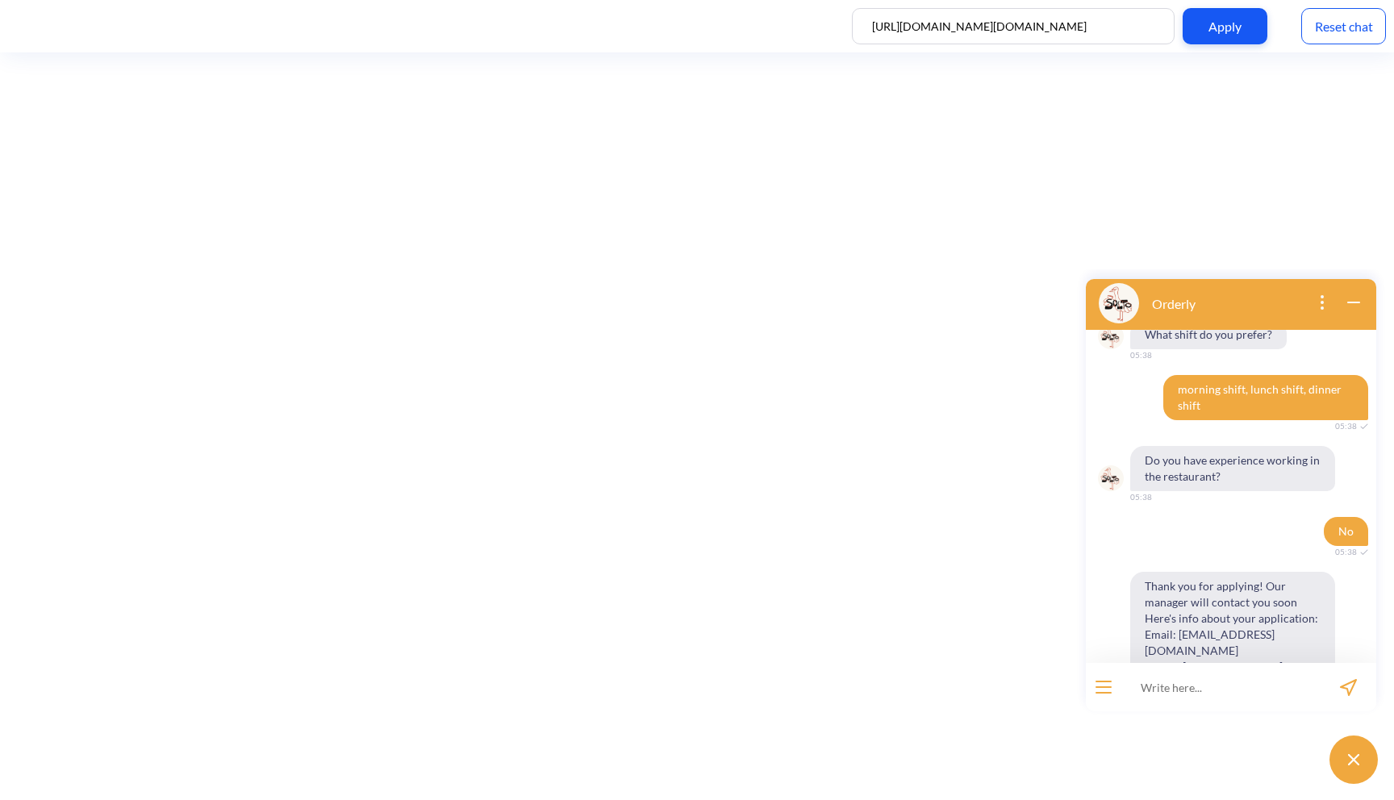
scroll to position [988, 0]
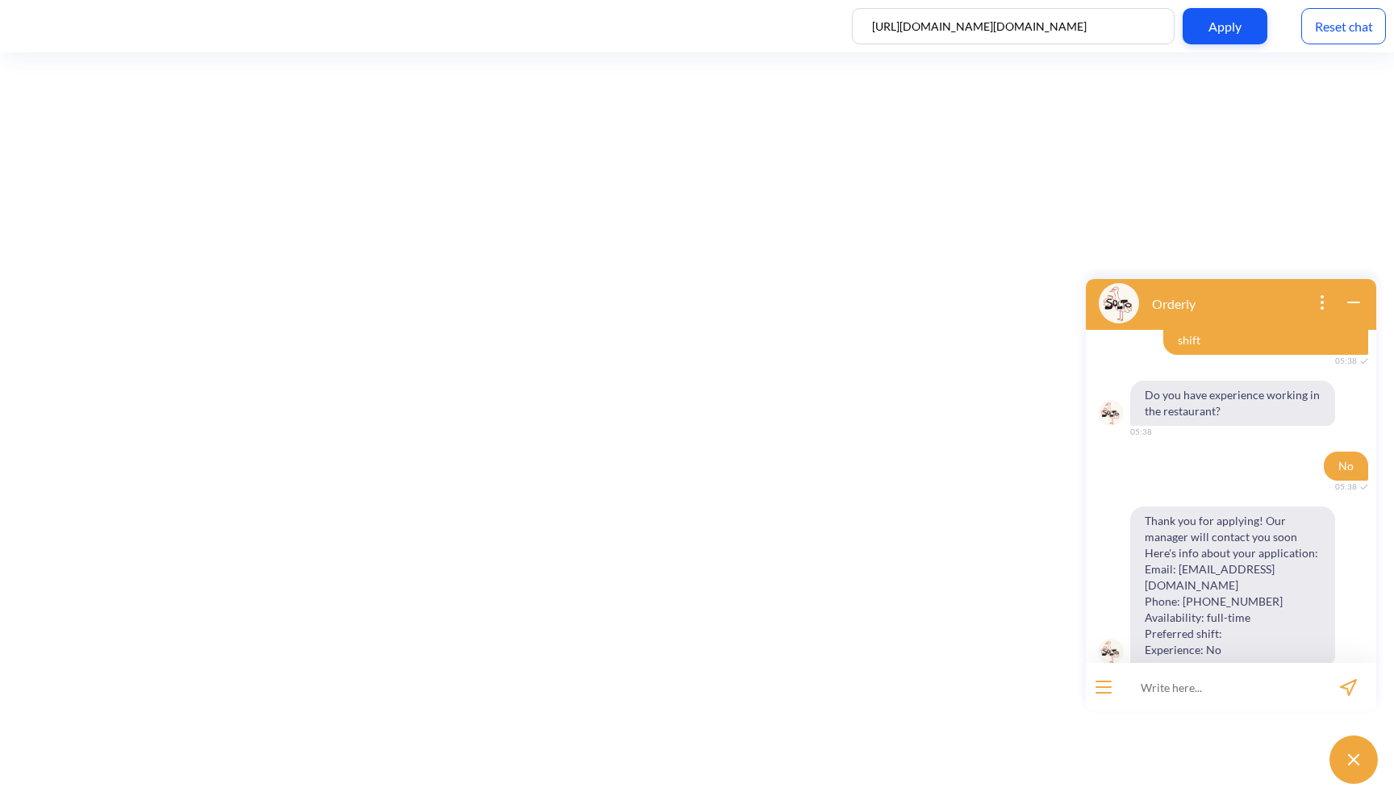
click at [1359, 27] on div "Reset chat" at bounding box center [1343, 26] width 85 height 36
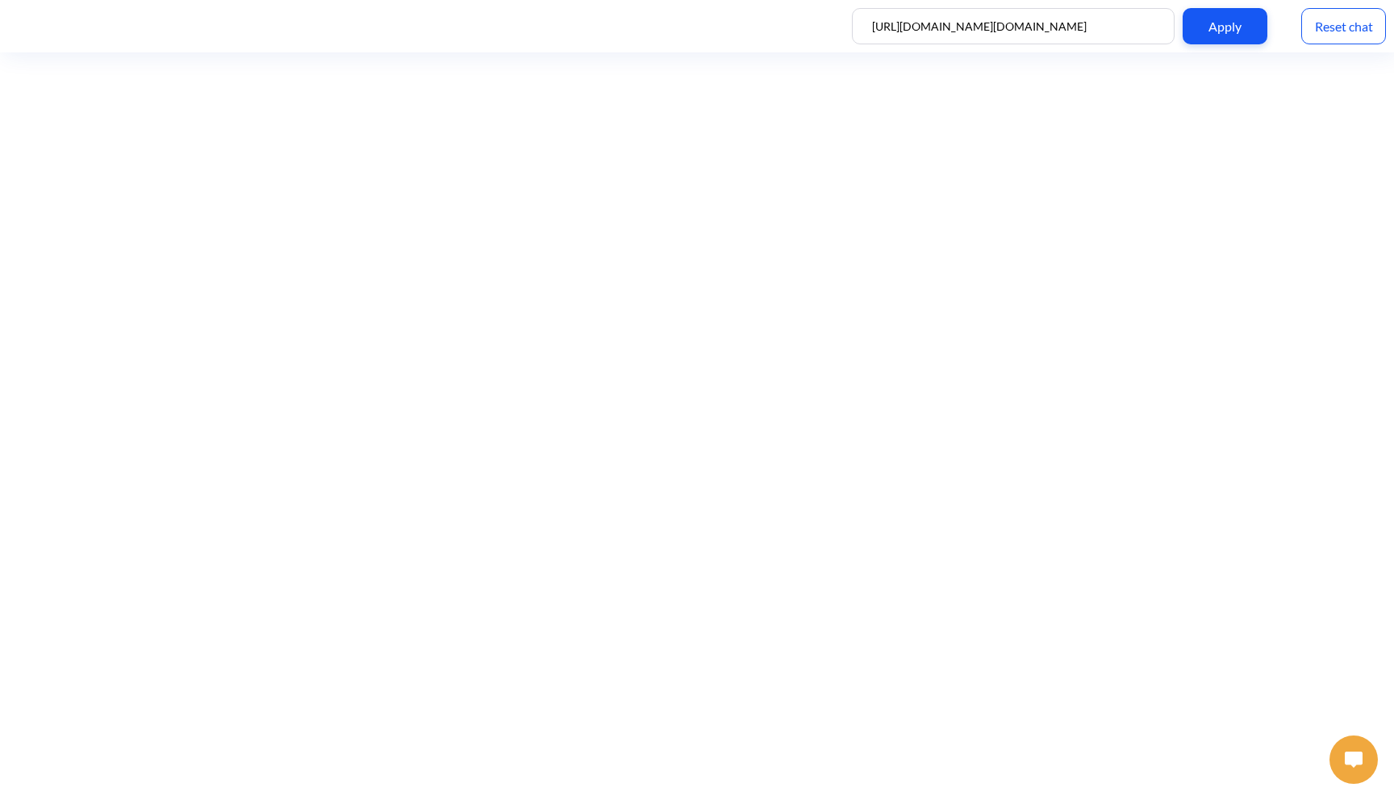
click at [1348, 760] on img at bounding box center [1354, 760] width 18 height 16
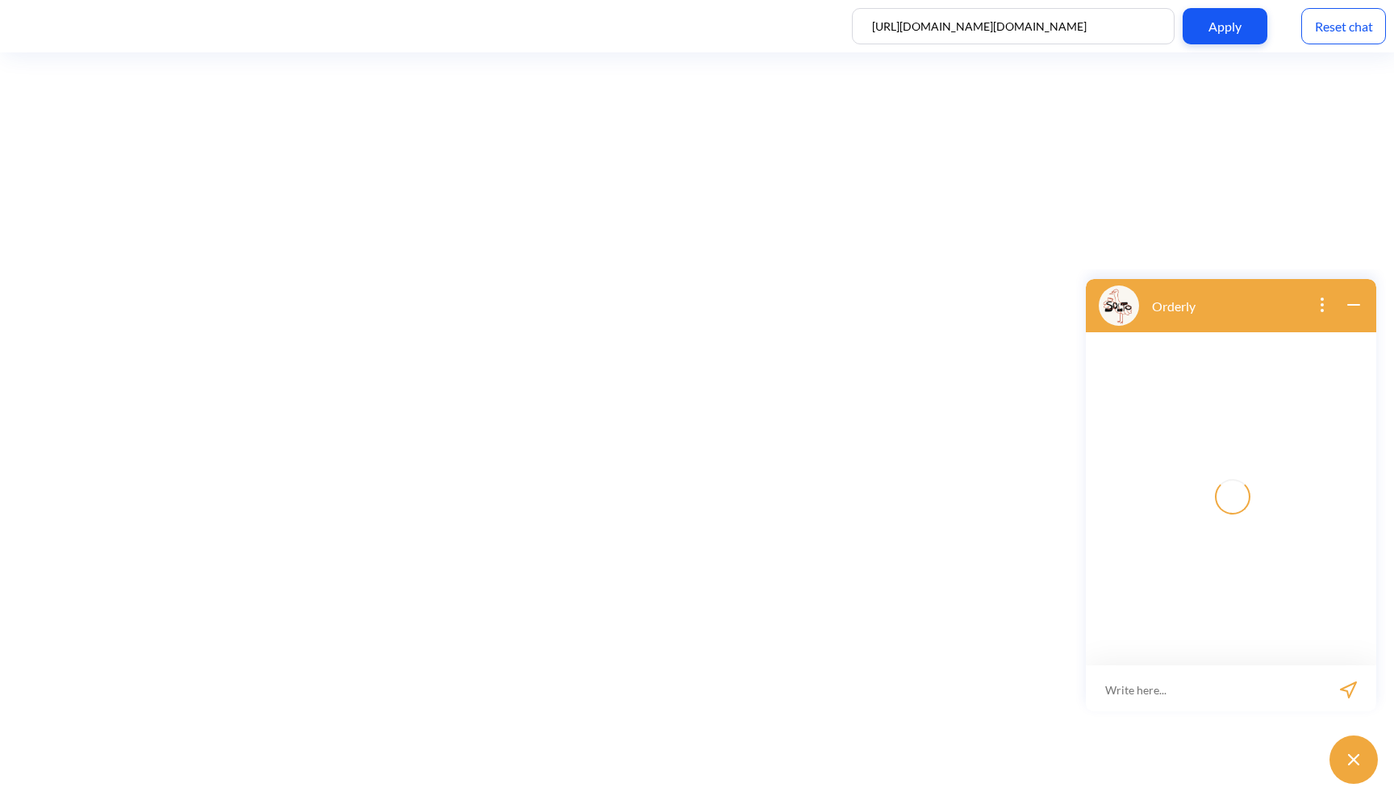
scroll to position [2, 0]
click at [1109, 683] on button "open menu" at bounding box center [1104, 687] width 16 height 13
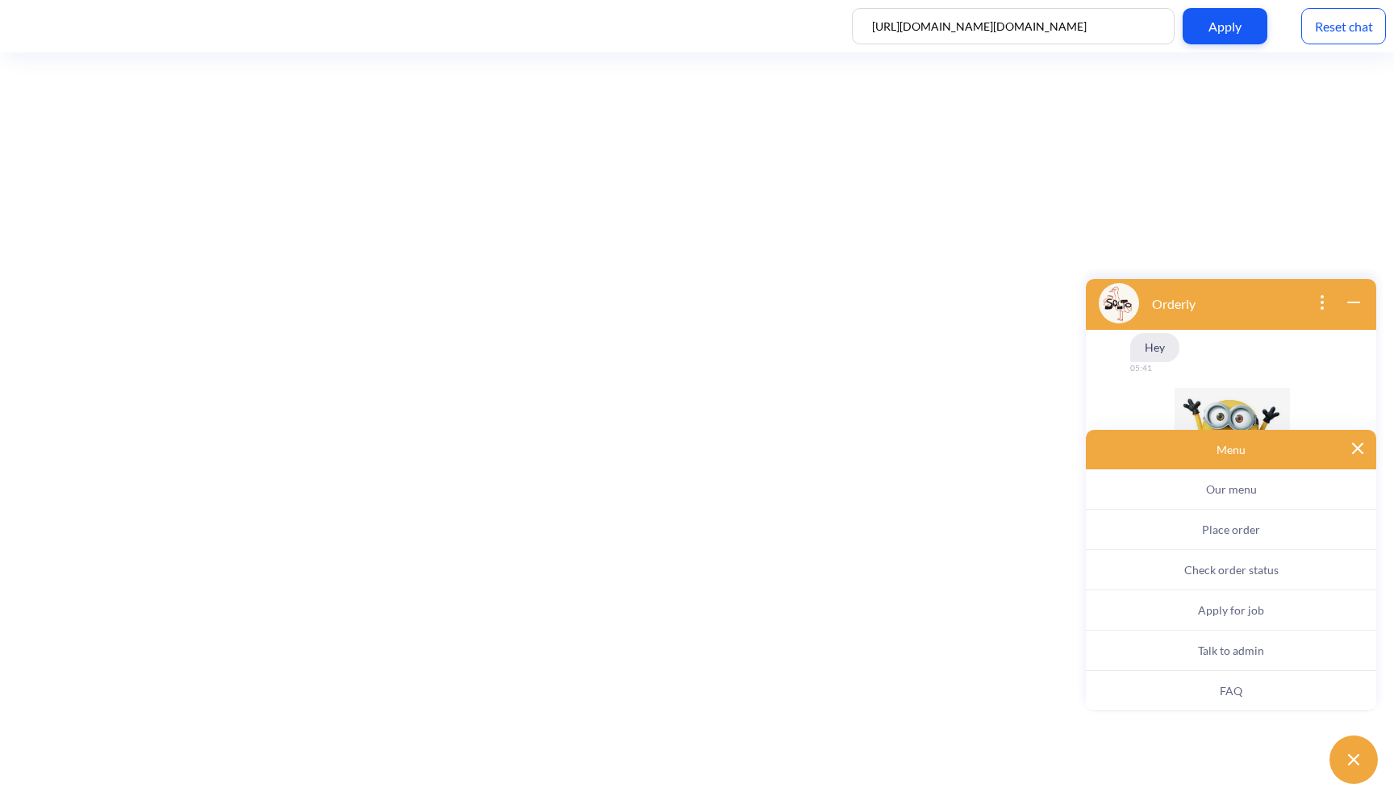
click at [1218, 528] on span "Place order" at bounding box center [1231, 530] width 58 height 14
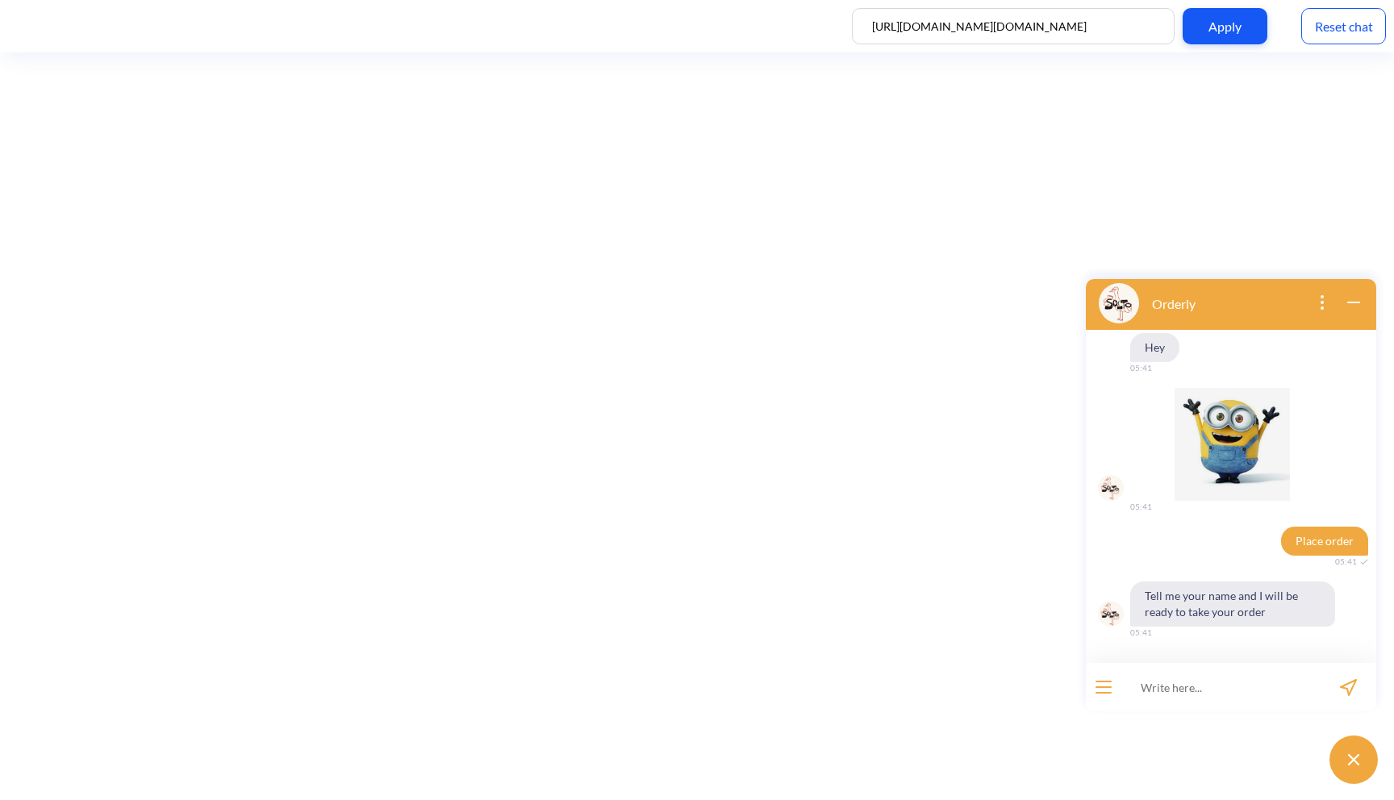
click at [1164, 679] on input at bounding box center [1220, 687] width 199 height 48
type input "[PERSON_NAME]"
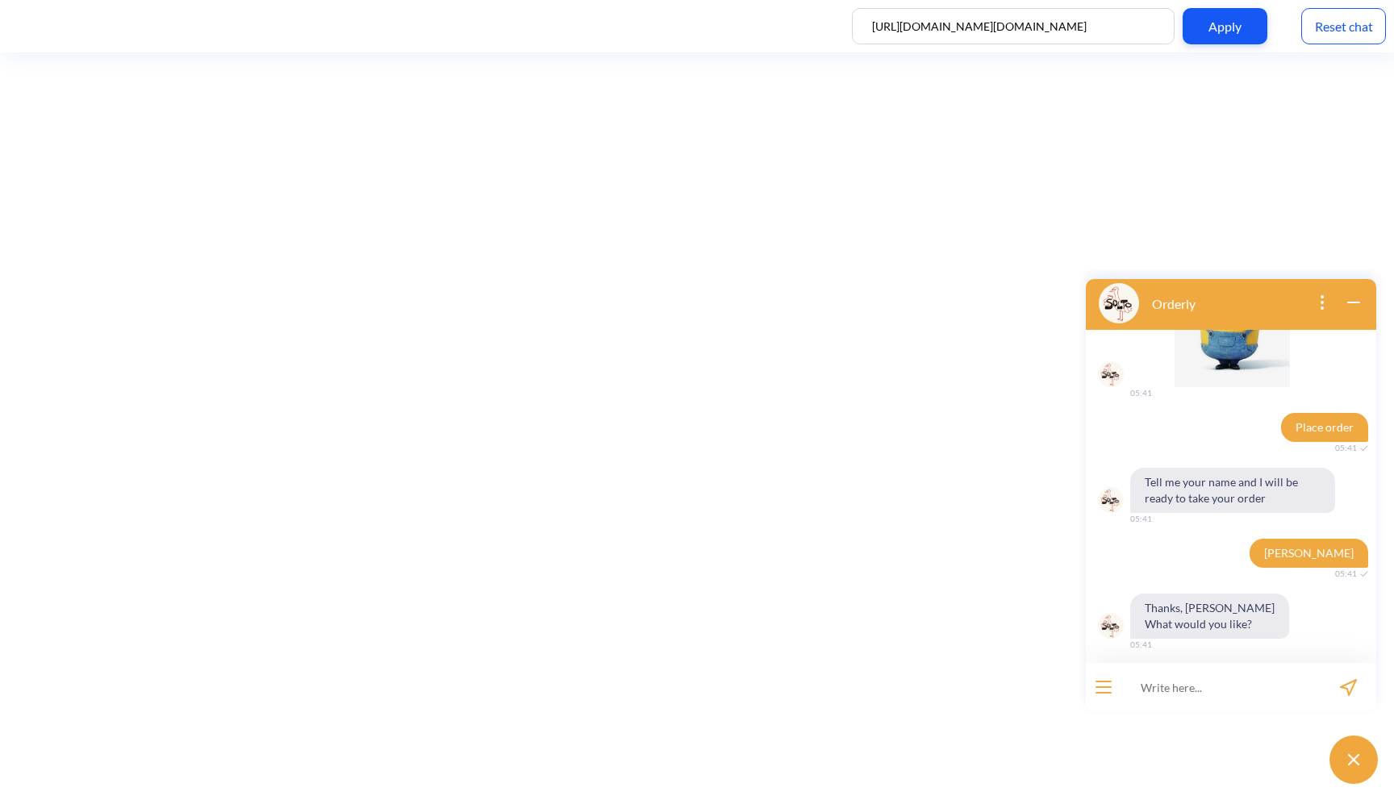
scroll to position [120, 0]
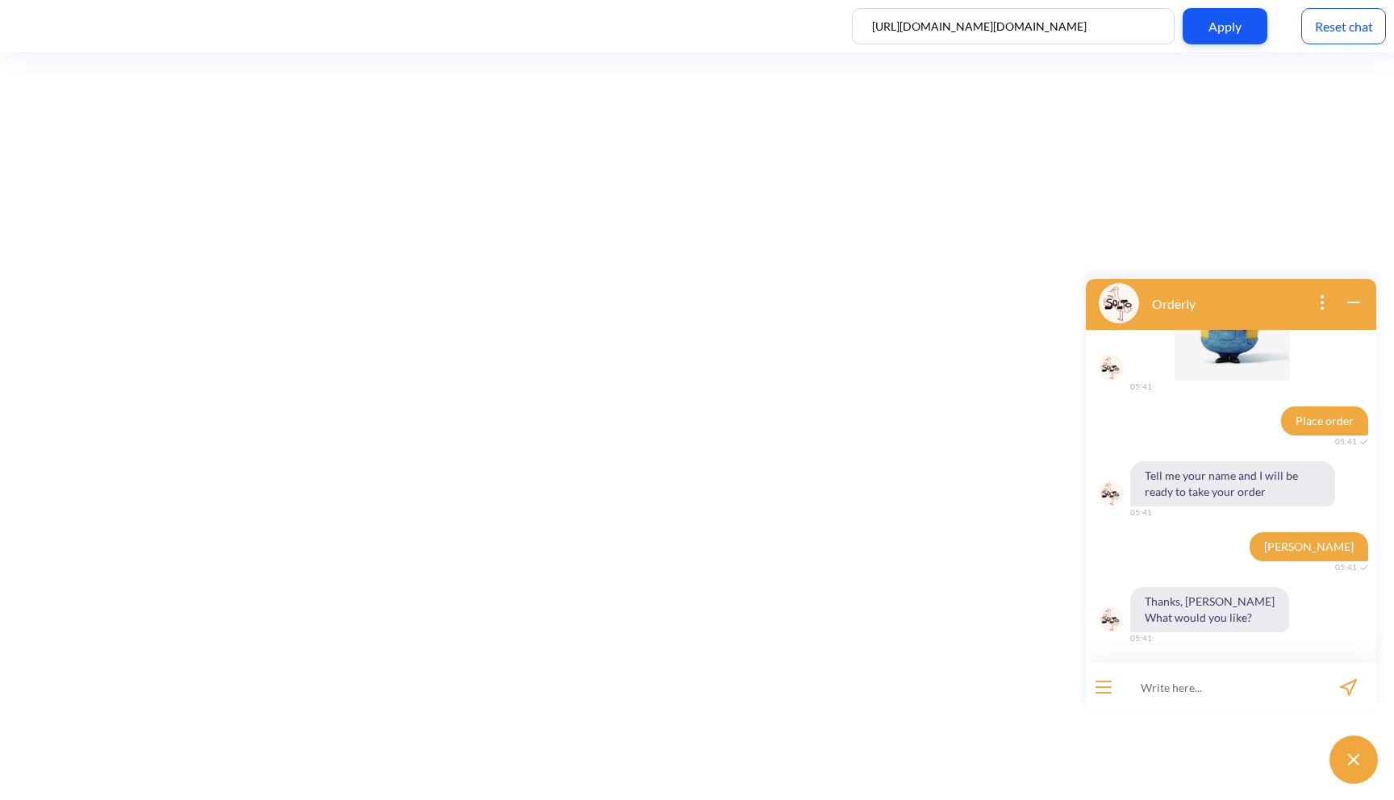
click at [1097, 695] on div at bounding box center [1103, 687] width 35 height 48
click at [1103, 684] on button "open menu" at bounding box center [1104, 687] width 16 height 13
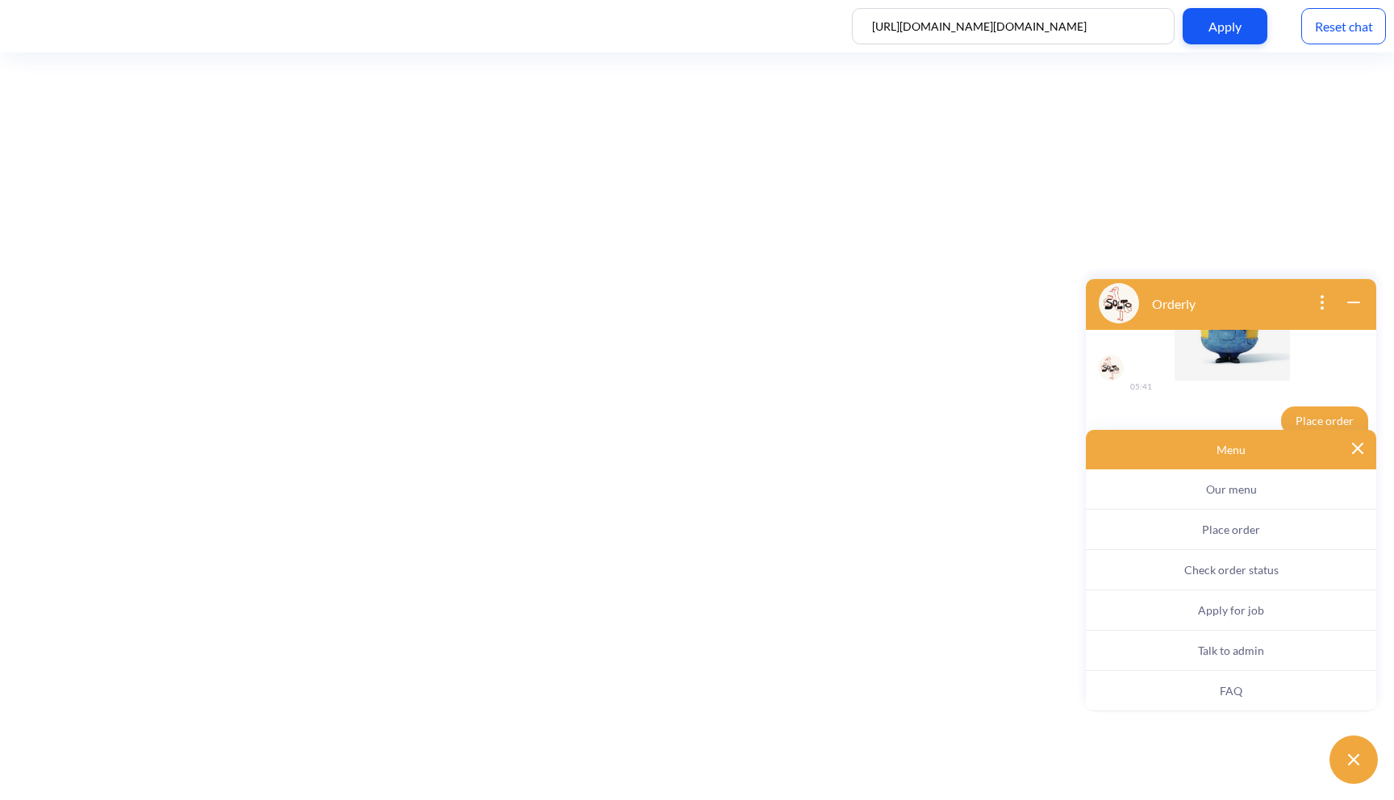
click at [1195, 618] on button "Apply for job" at bounding box center [1231, 611] width 290 height 40
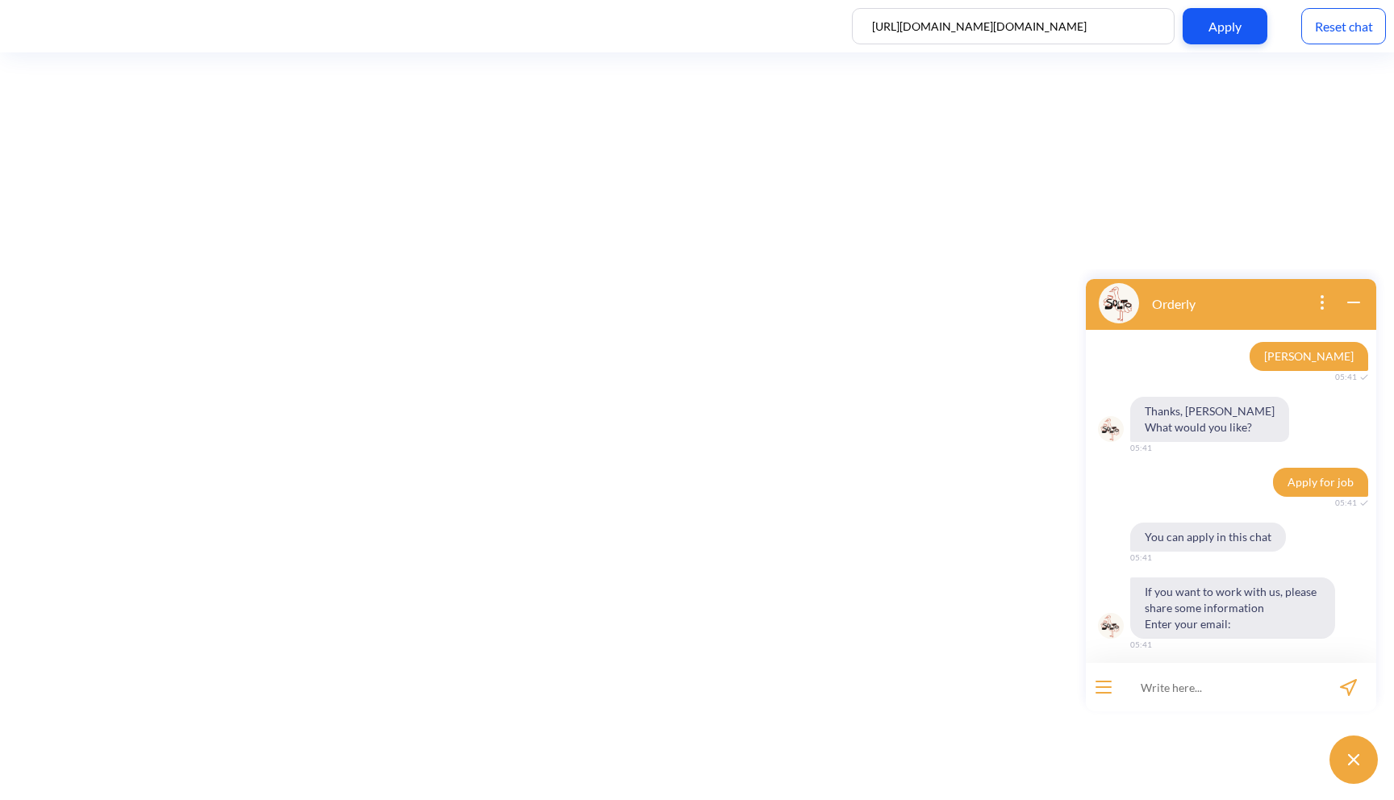
scroll to position [317, 0]
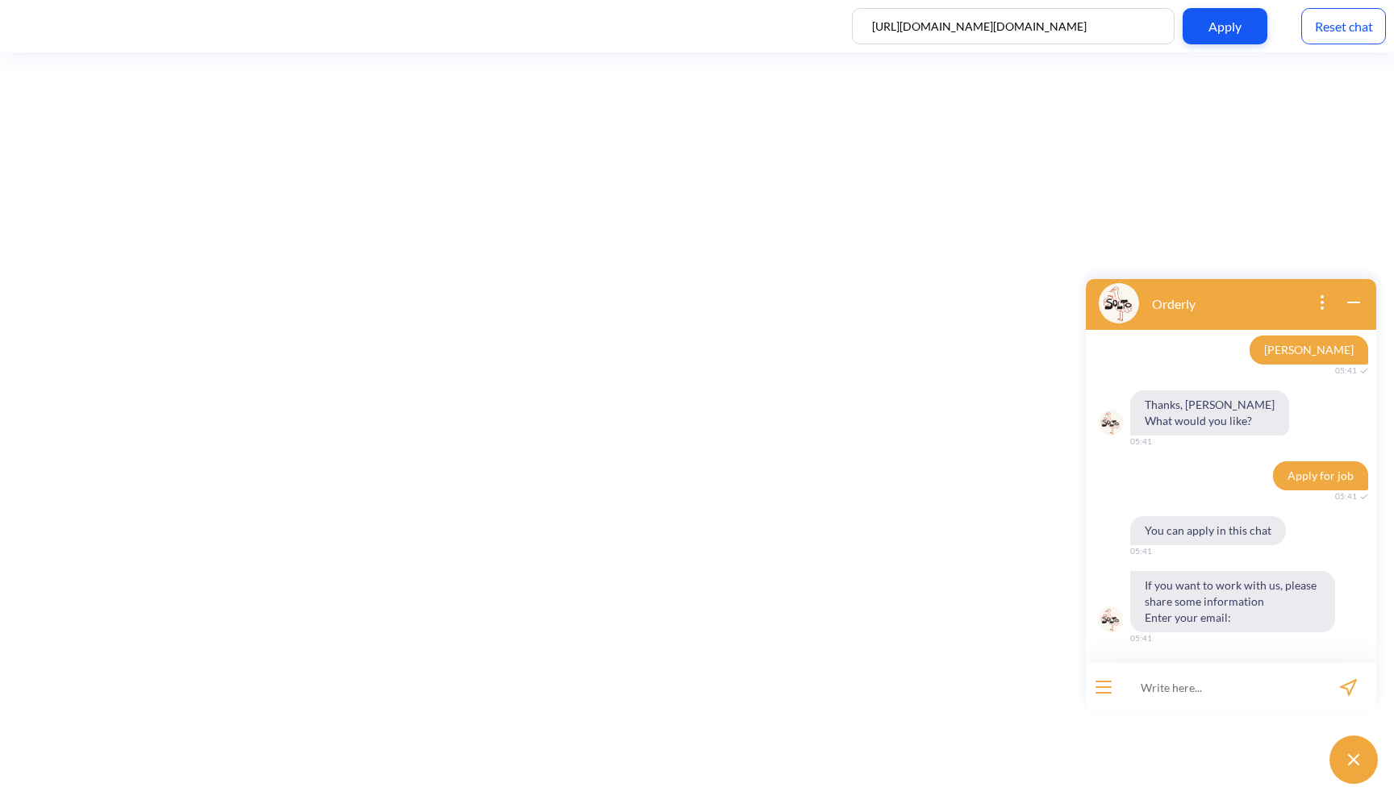
click at [1167, 686] on input at bounding box center [1220, 687] width 199 height 48
type input "d@[DOMAIN_NAME]"
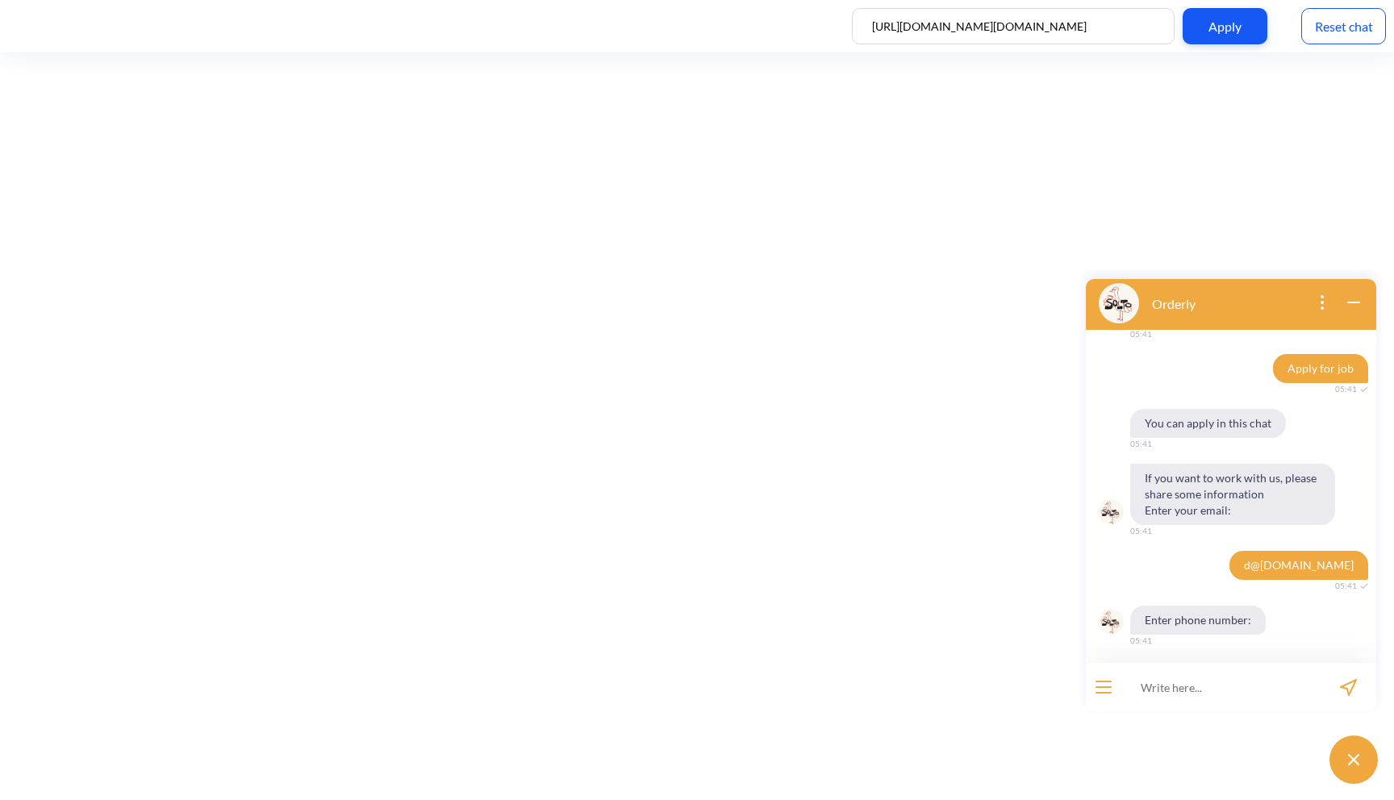
scroll to position [427, 0]
type input "[PHONE_NUMBER]"
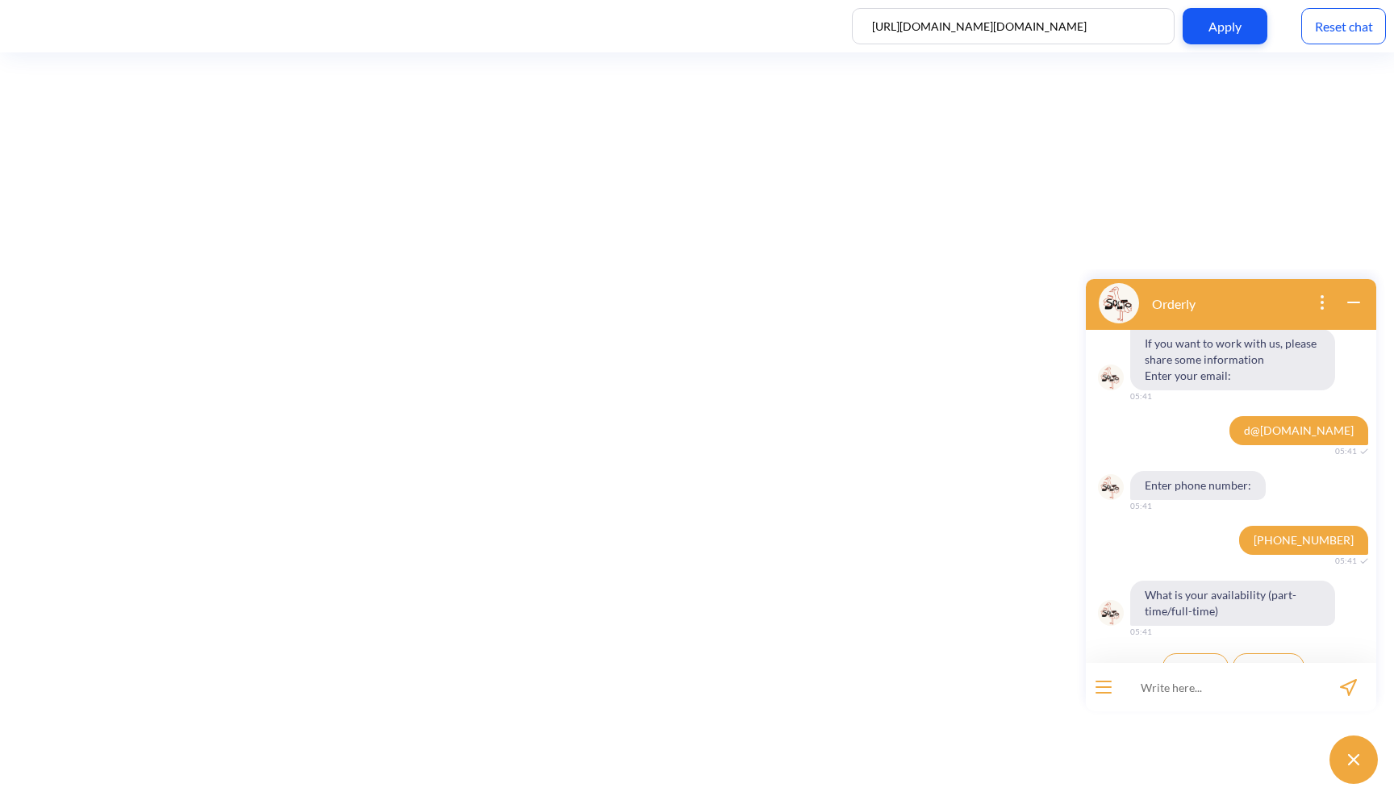
scroll to position [584, 0]
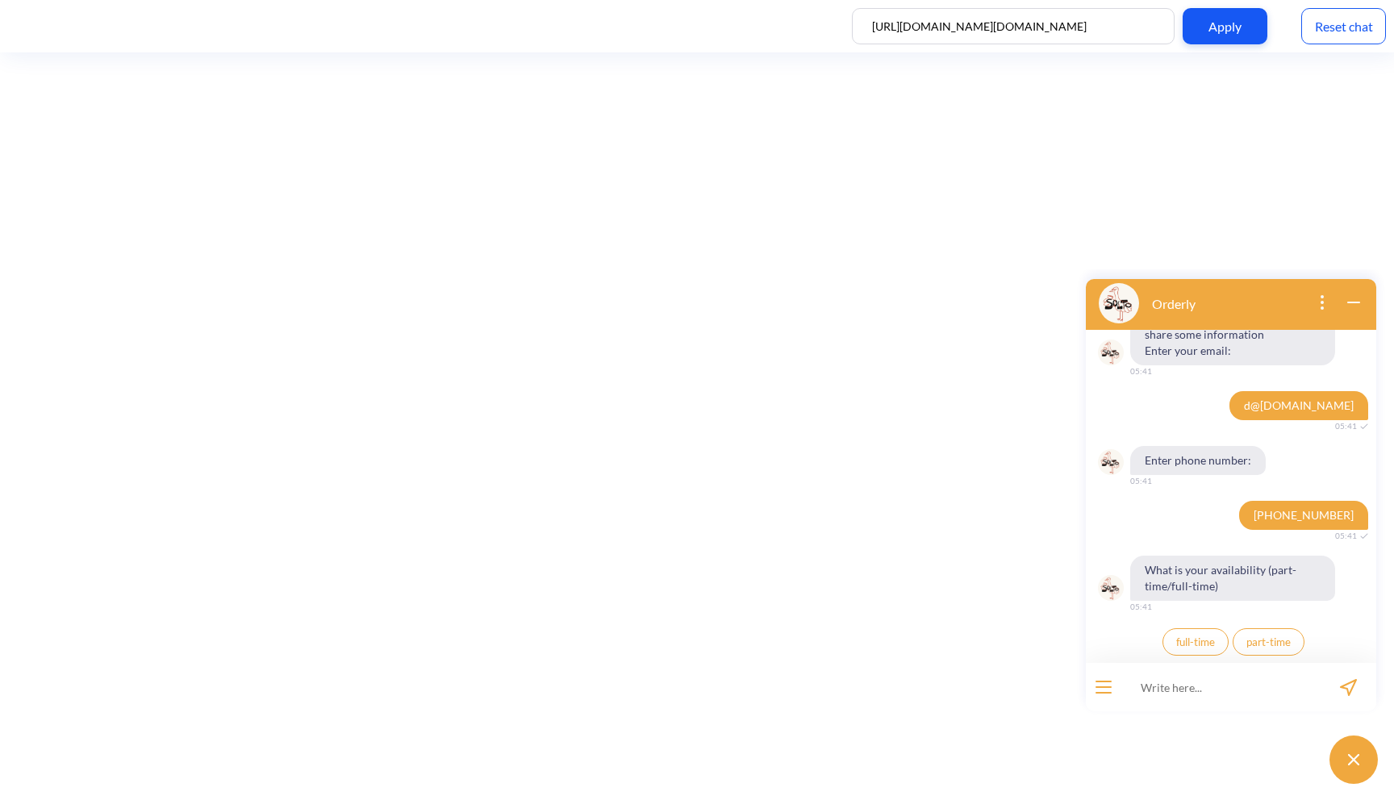
click at [1205, 644] on span "full-time" at bounding box center [1195, 642] width 39 height 13
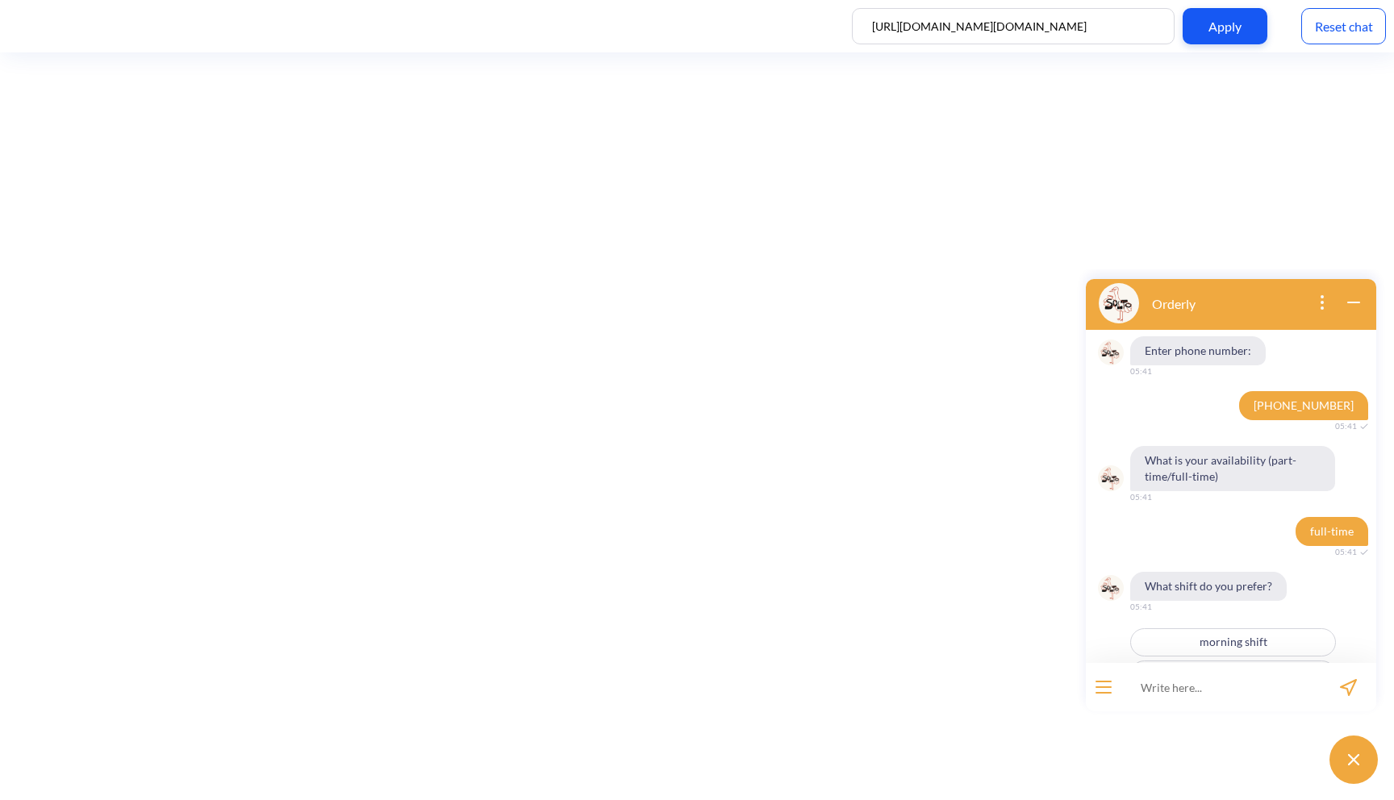
scroll to position [758, 0]
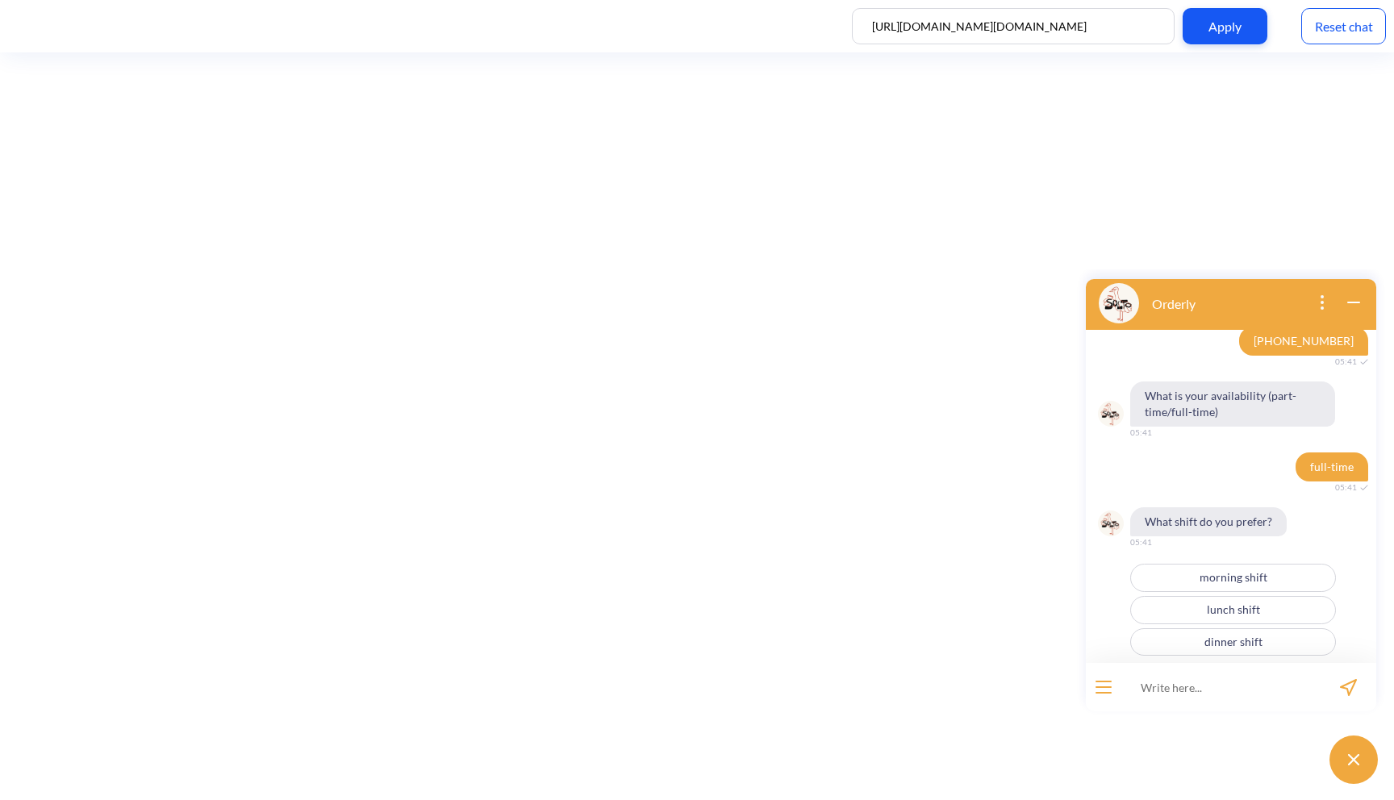
click at [1298, 583] on button "morning shift" at bounding box center [1233, 578] width 206 height 28
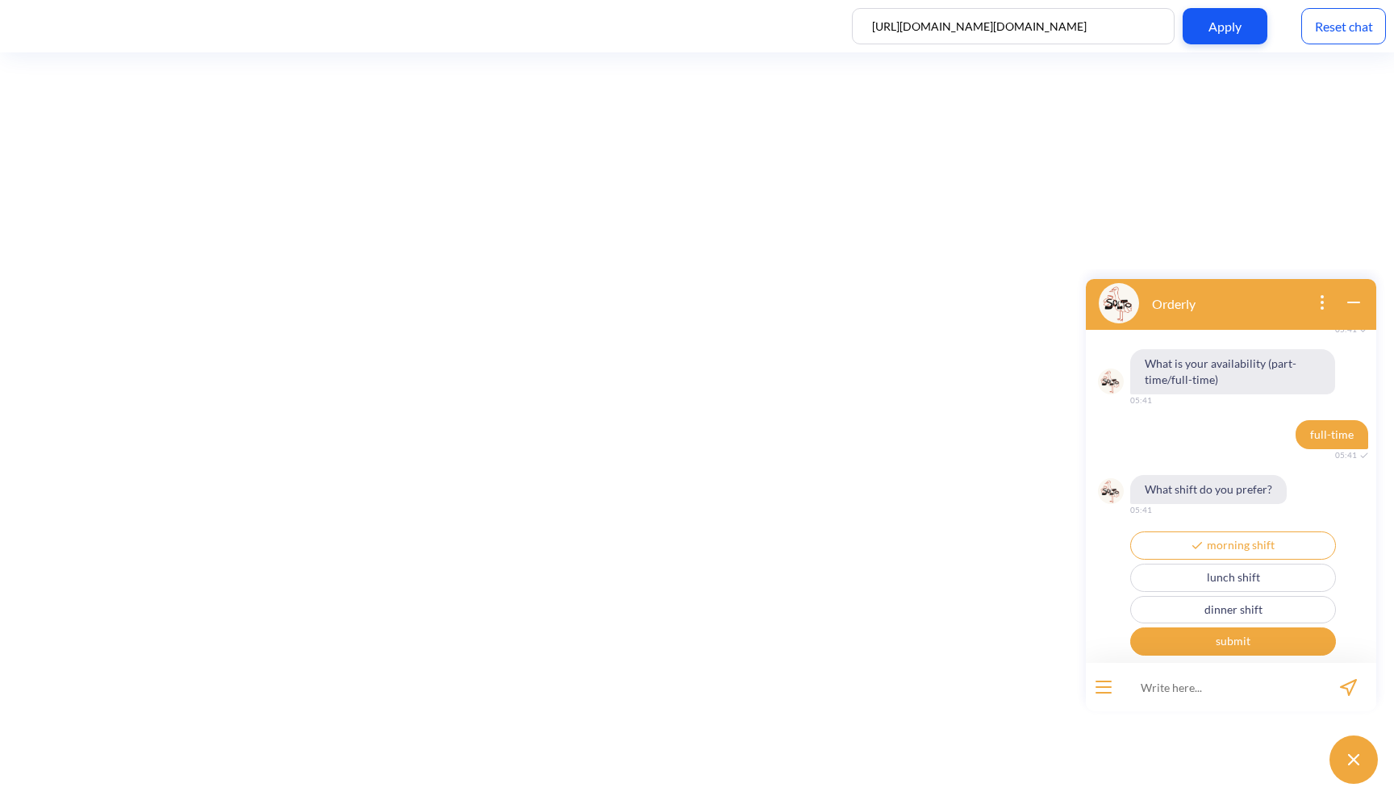
click at [1289, 616] on button "dinner shift" at bounding box center [1233, 610] width 206 height 28
click at [1284, 641] on button "submit" at bounding box center [1233, 642] width 206 height 28
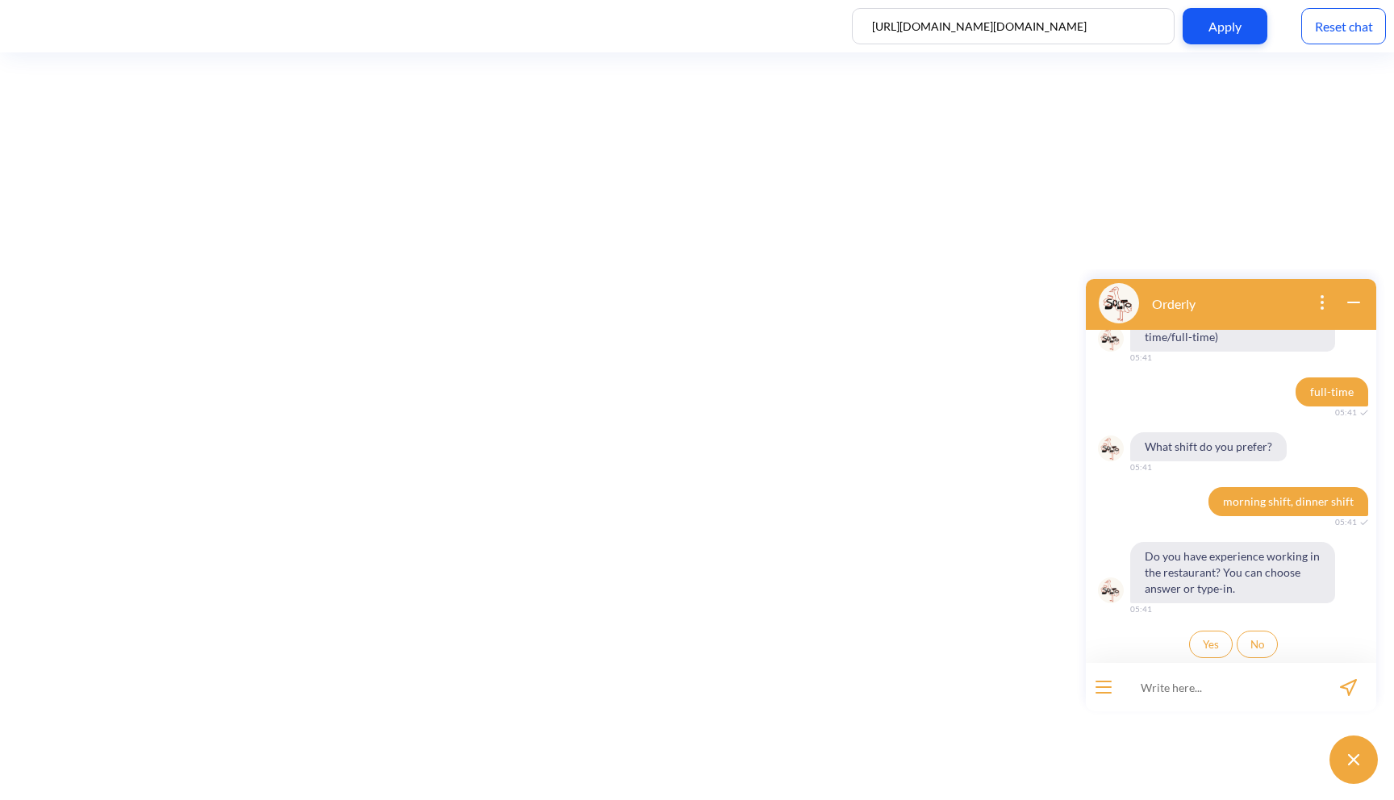
scroll to position [836, 0]
click at [1207, 639] on span "Yes" at bounding box center [1211, 642] width 16 height 13
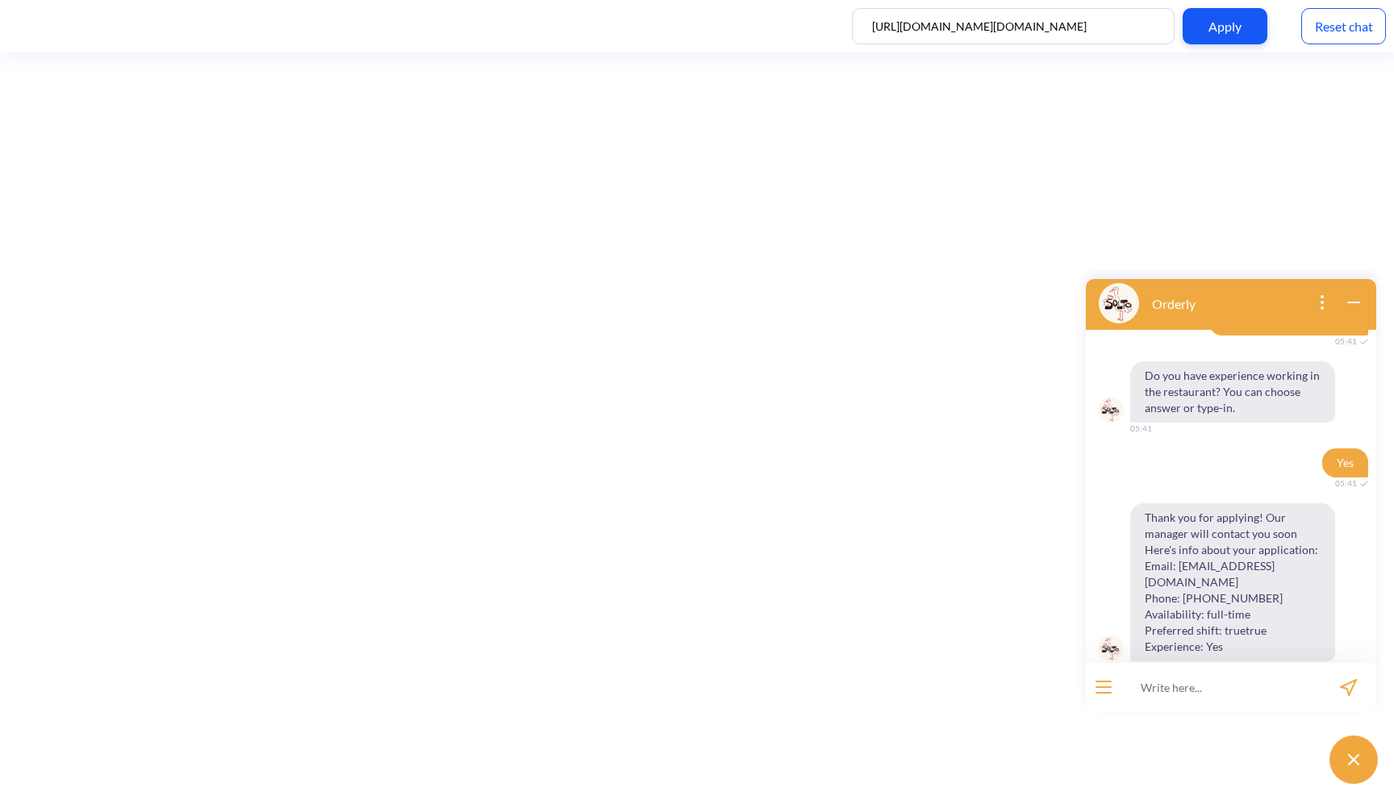
scroll to position [1027, 0]
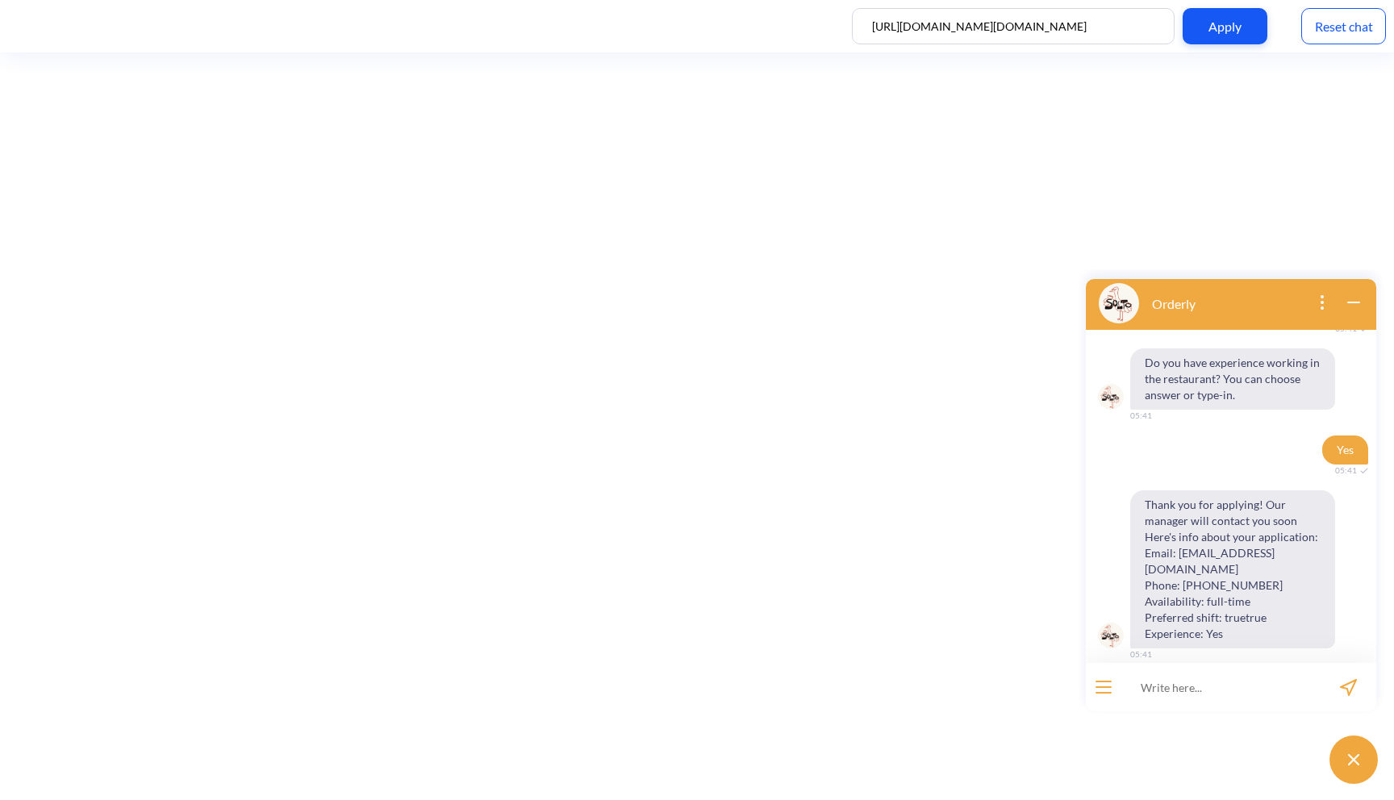
click at [1321, 31] on div "Reset chat" at bounding box center [1343, 26] width 85 height 36
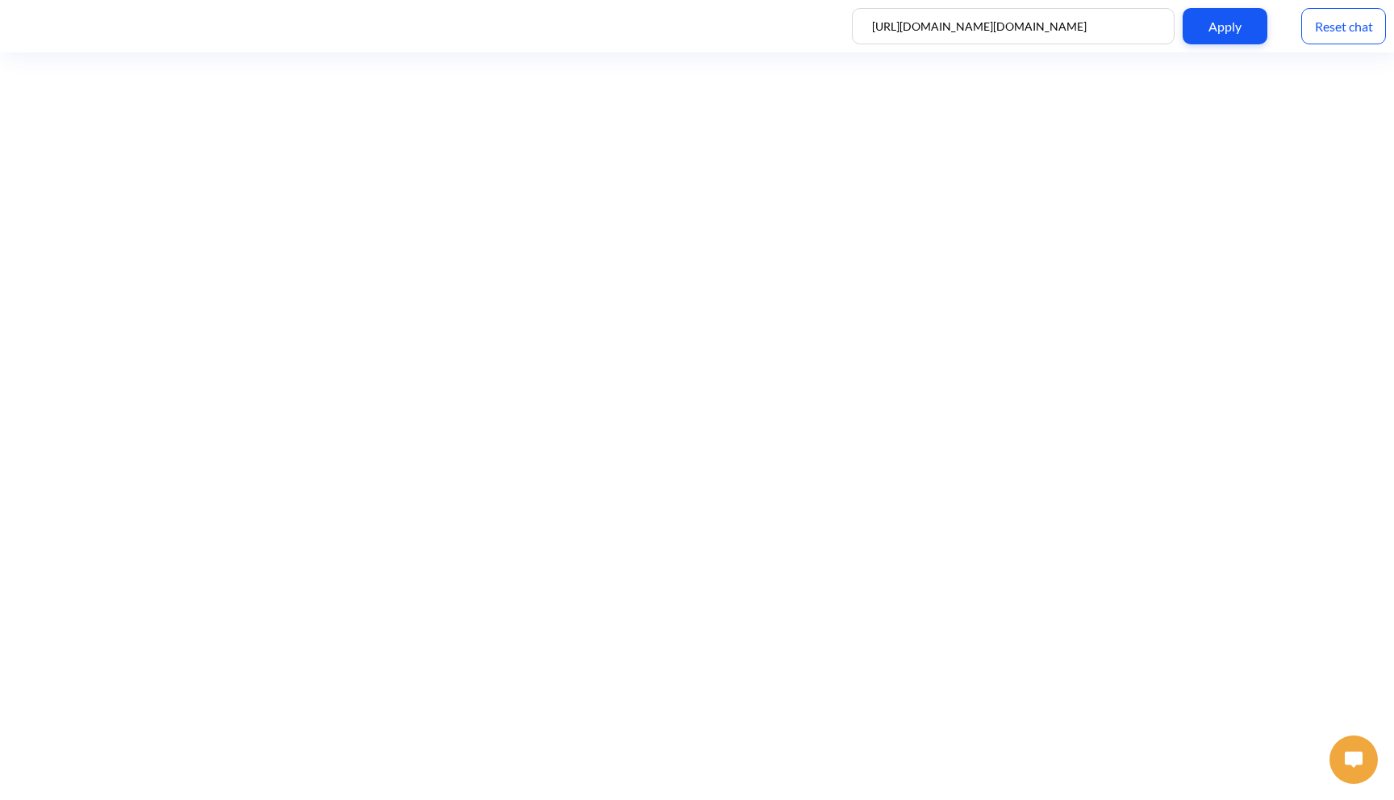
click at [1372, 757] on button at bounding box center [1354, 760] width 48 height 48
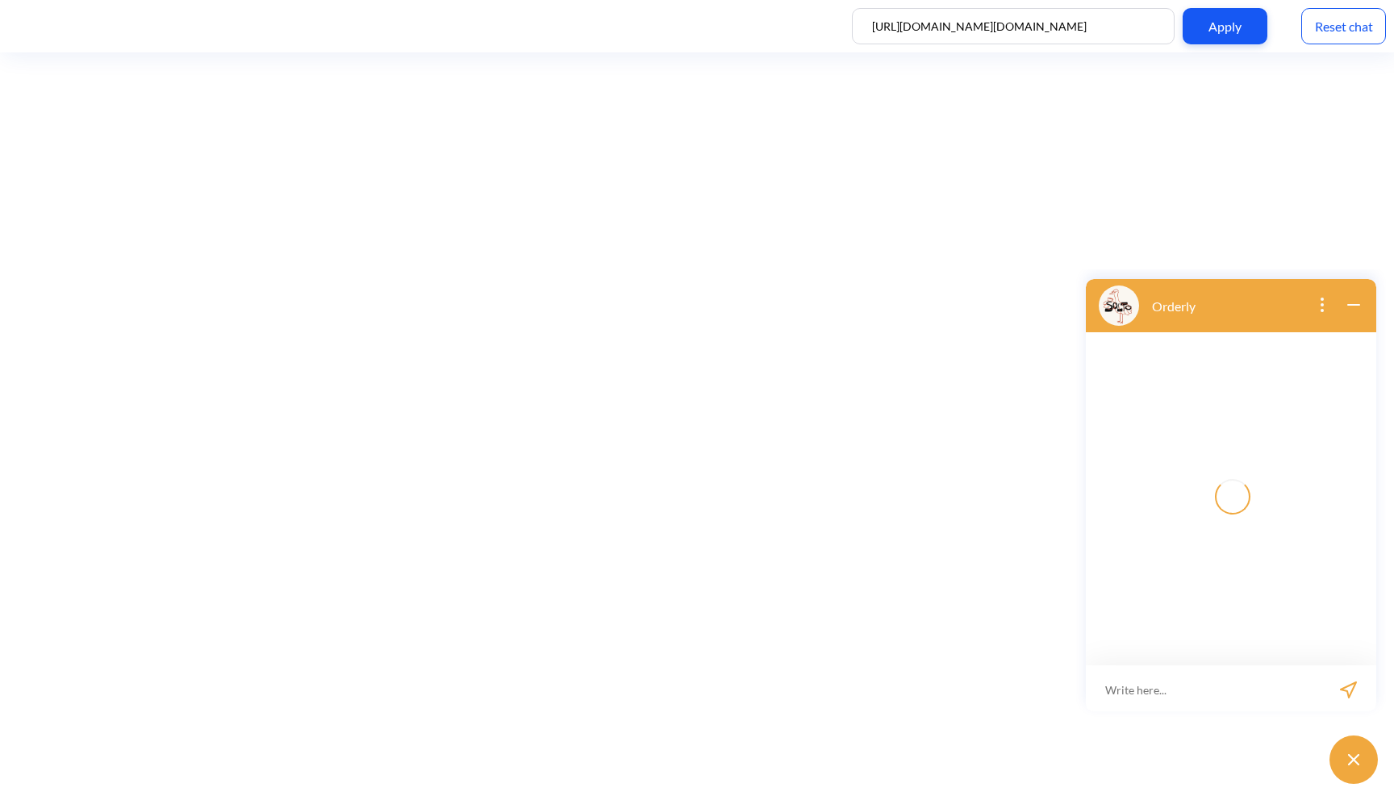
scroll to position [2, 0]
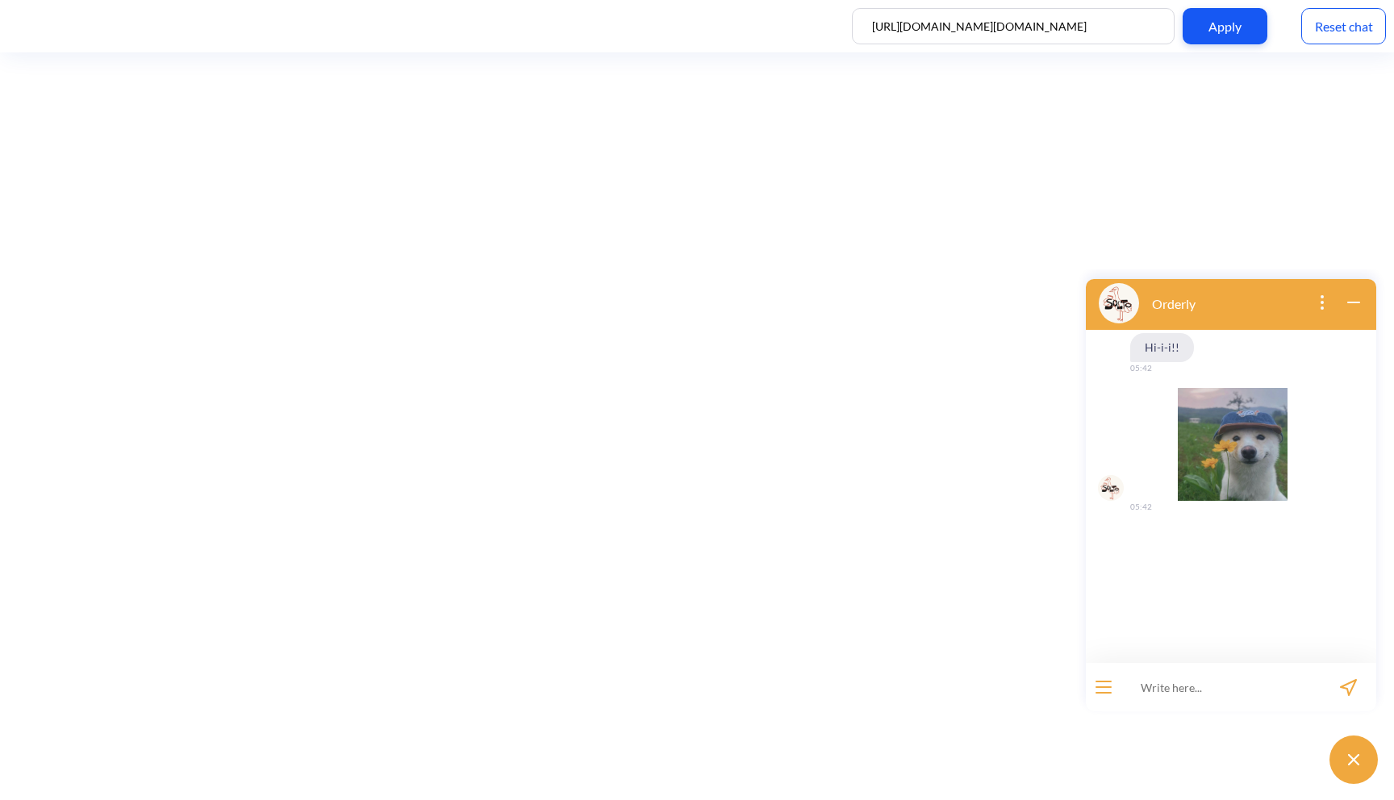
click at [1187, 690] on input at bounding box center [1220, 687] width 199 height 48
click at [1103, 684] on button "open menu" at bounding box center [1104, 687] width 16 height 13
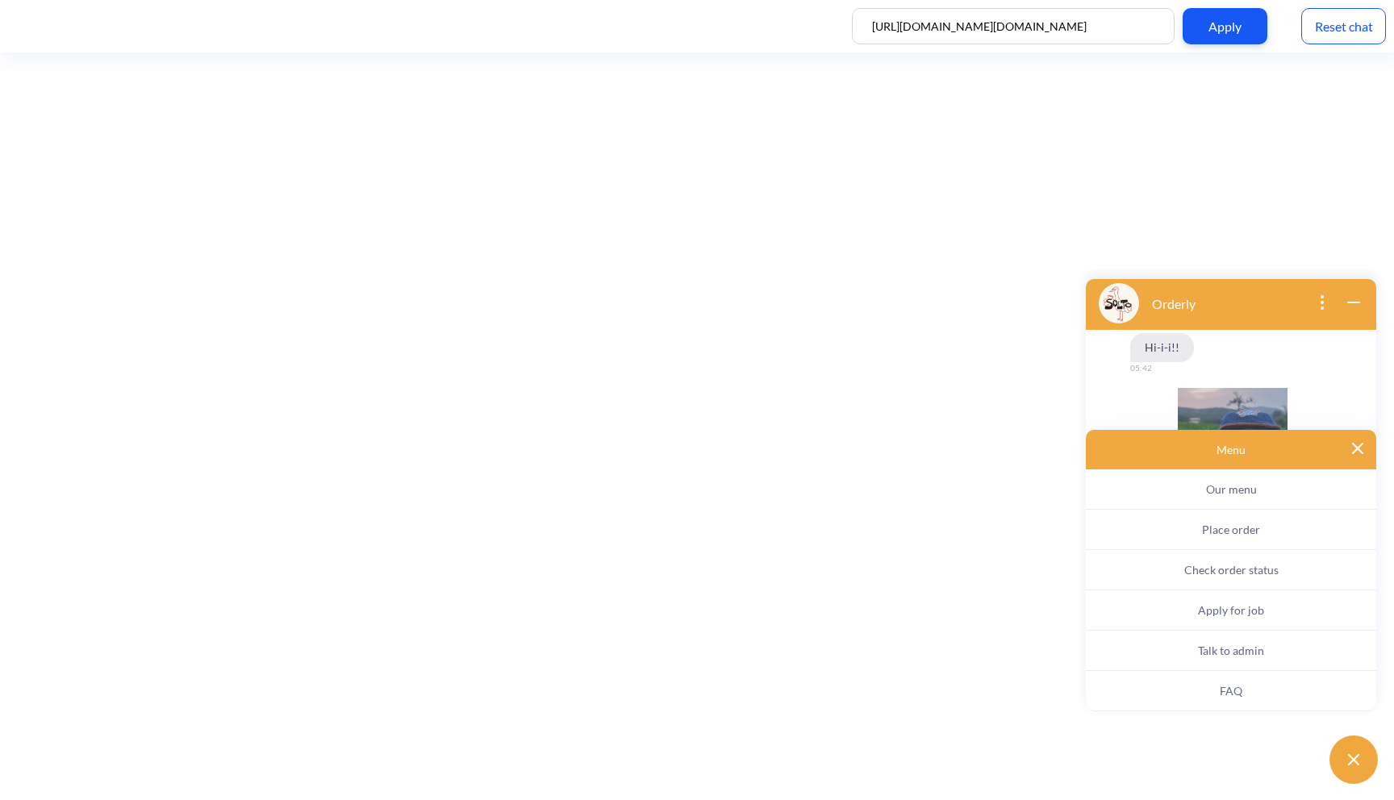
click at [1174, 607] on button "Apply for job" at bounding box center [1231, 611] width 290 height 40
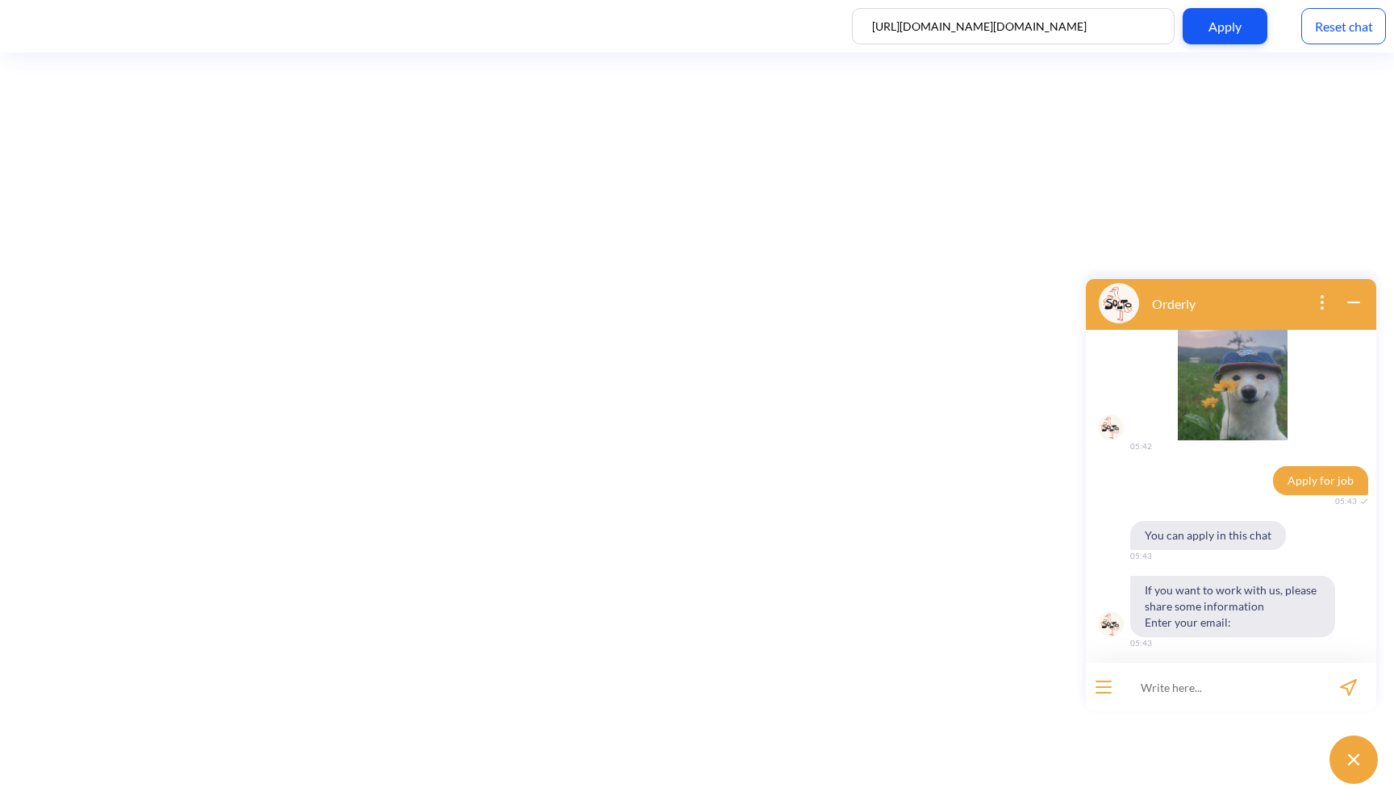
scroll to position [65, 0]
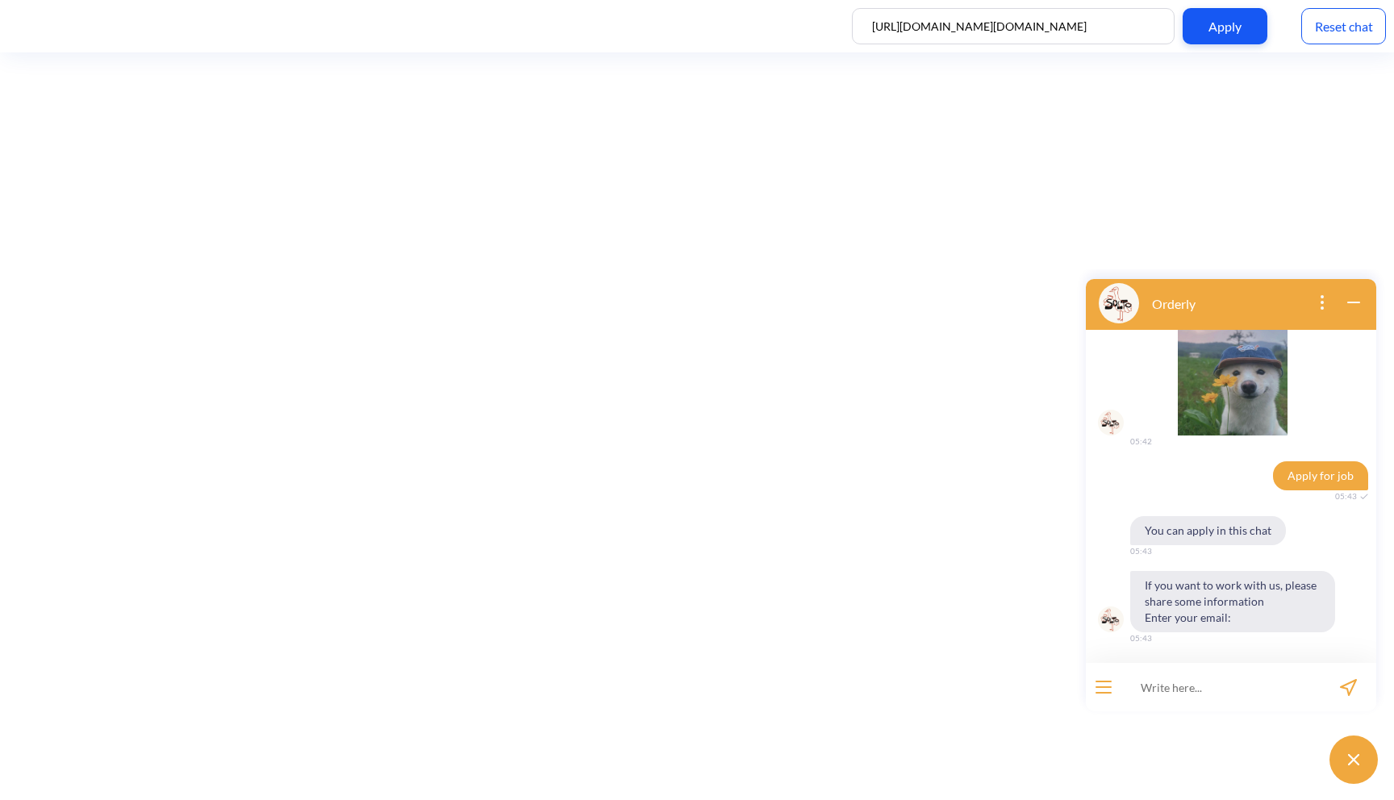
click at [1168, 676] on input at bounding box center [1220, 687] width 199 height 48
type input "[EMAIL_ADDRESS][DOMAIN_NAME]"
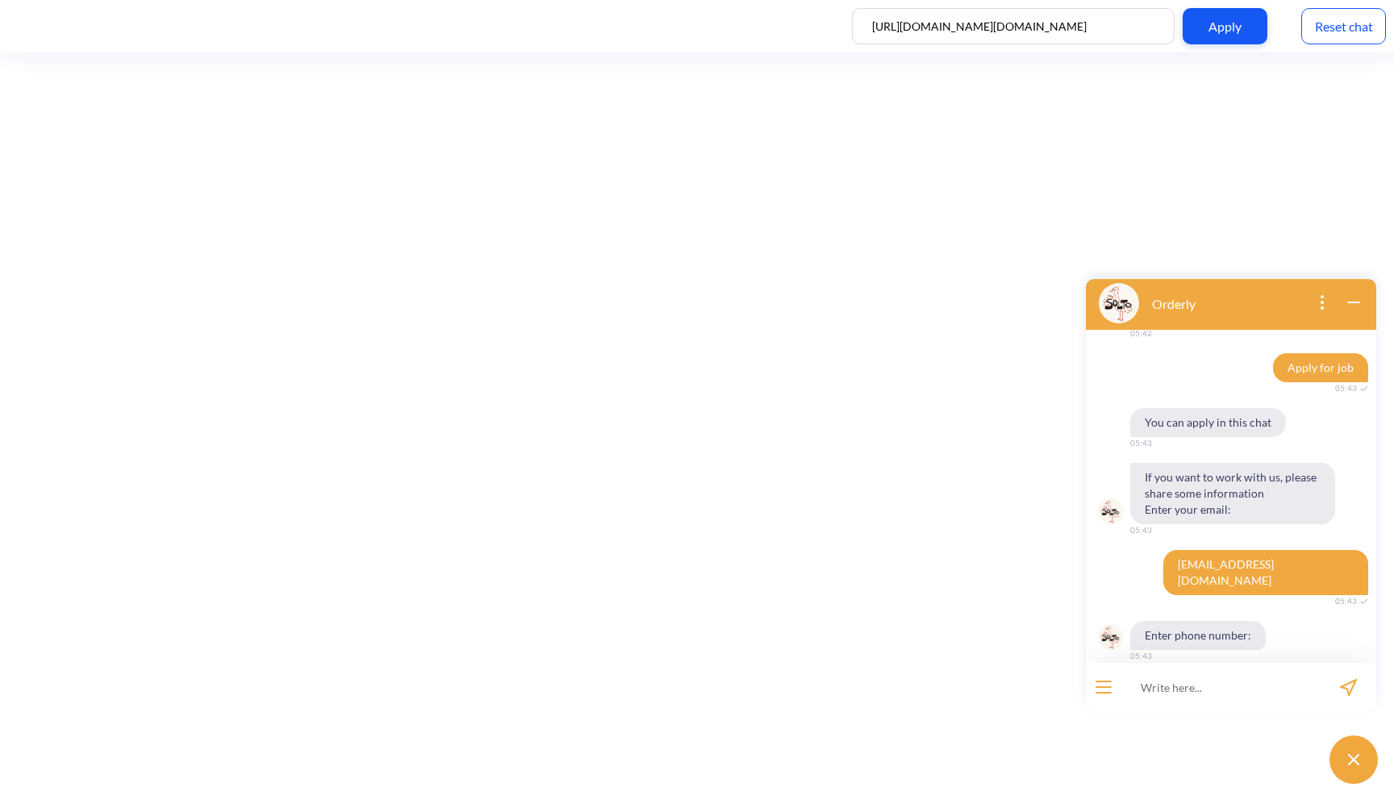
scroll to position [175, 0]
type input "[PHONE_NUMBER]"
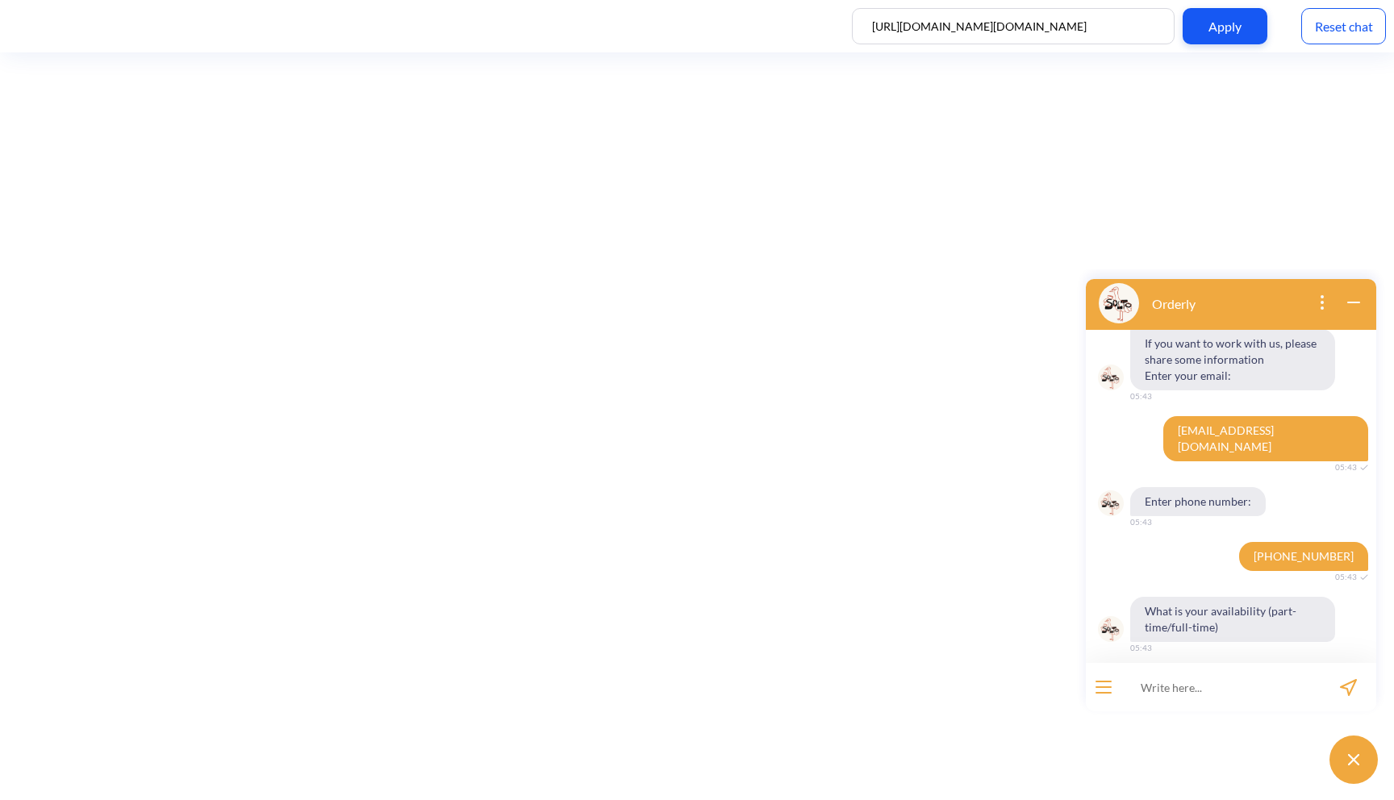
scroll to position [332, 0]
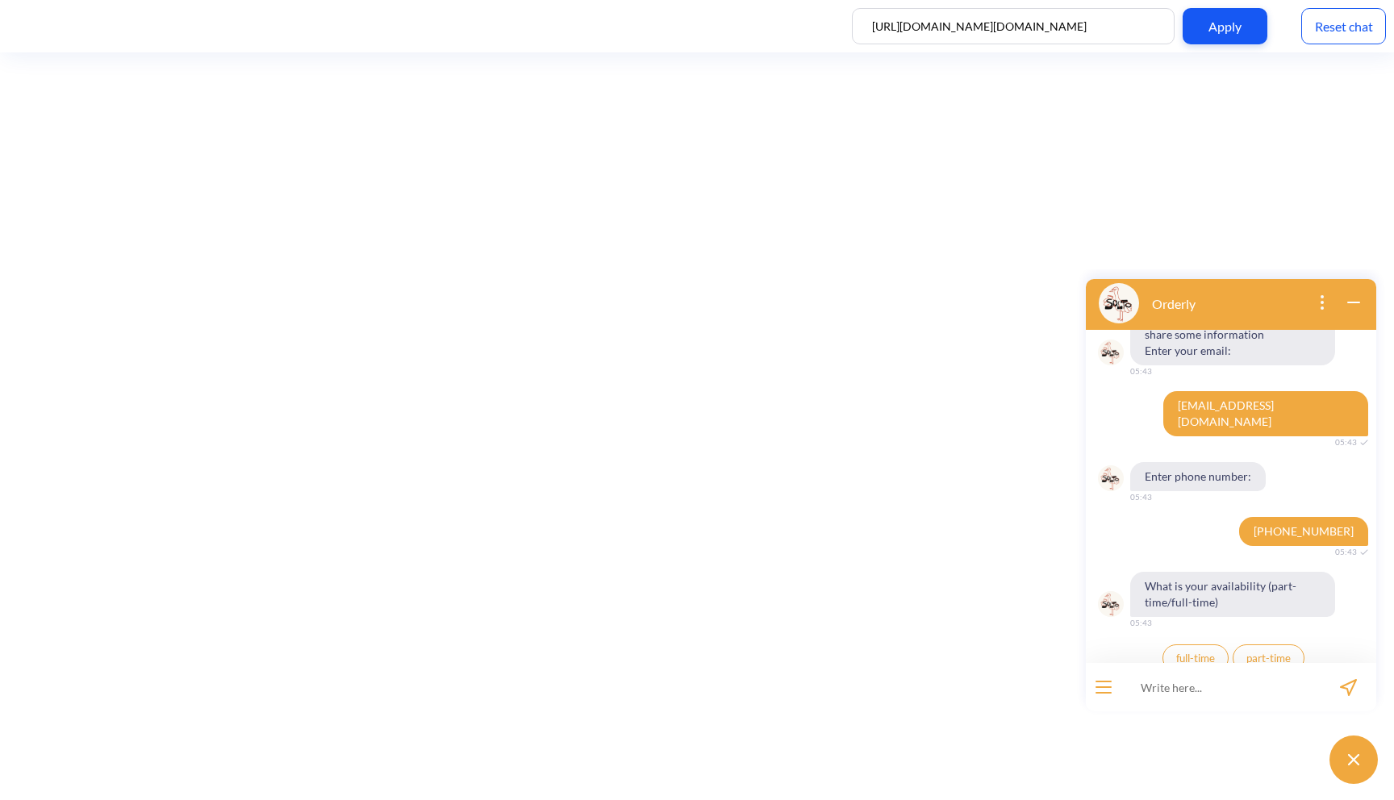
click at [1193, 652] on span "full-time" at bounding box center [1195, 658] width 39 height 13
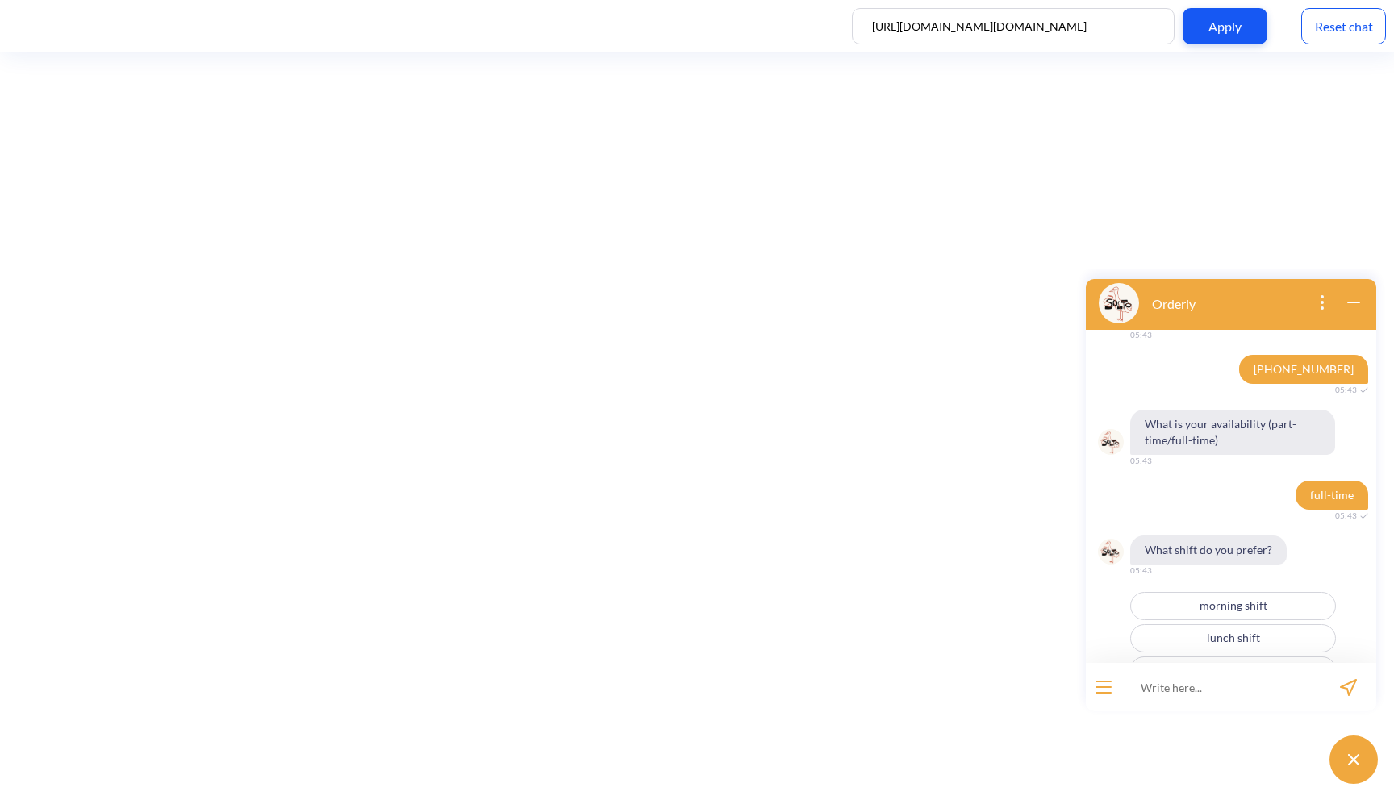
scroll to position [507, 0]
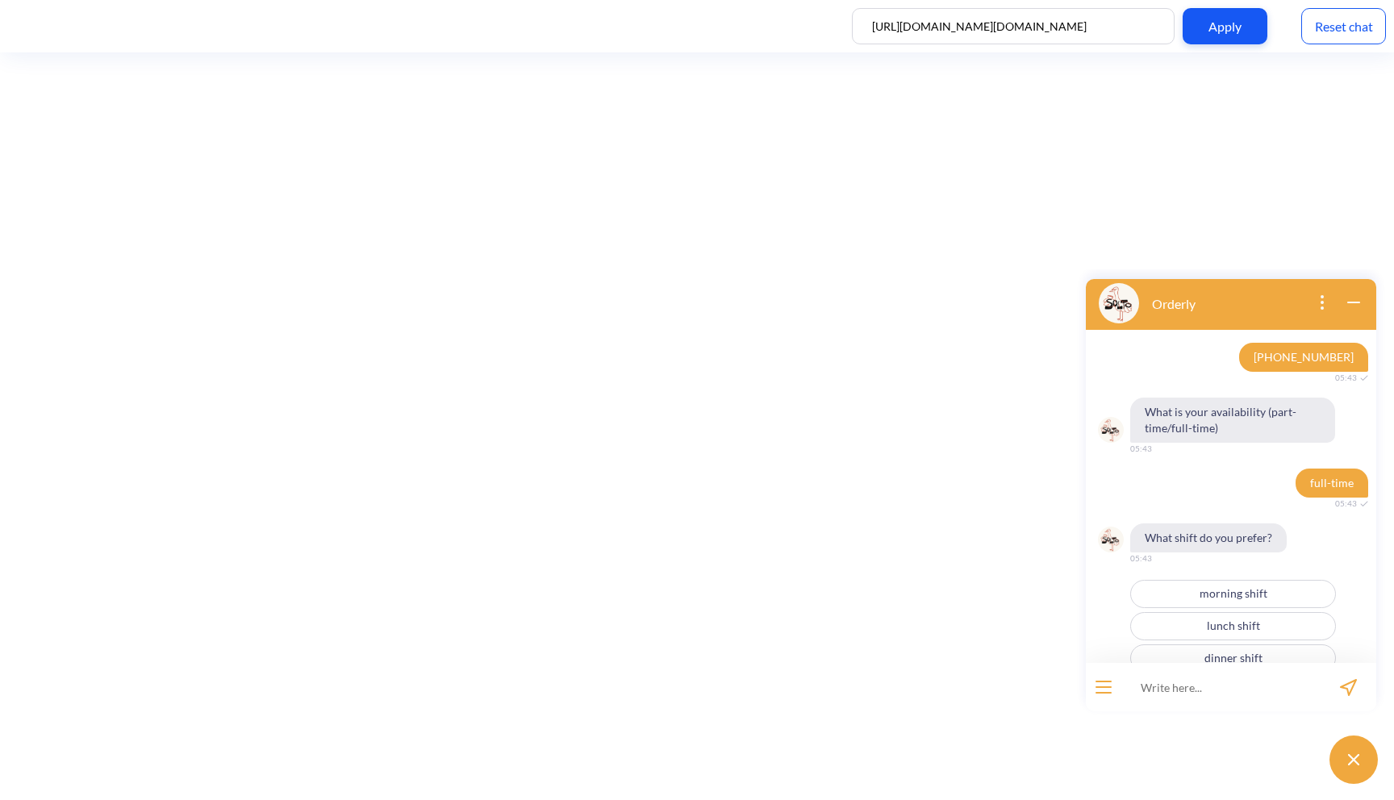
click at [1269, 580] on button "morning shift" at bounding box center [1233, 594] width 206 height 28
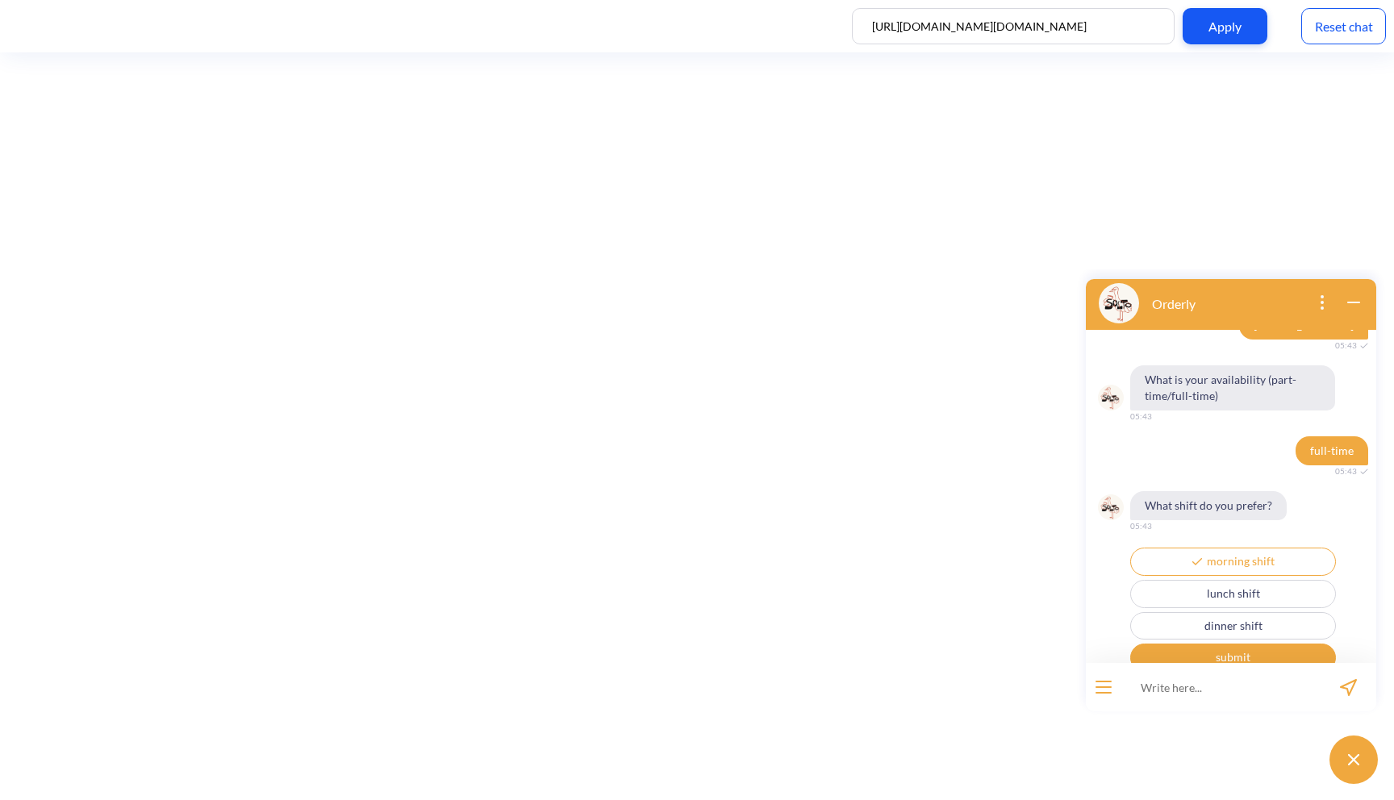
click at [1270, 612] on button "dinner shift" at bounding box center [1233, 626] width 206 height 28
click at [1263, 644] on button "submit" at bounding box center [1233, 658] width 206 height 28
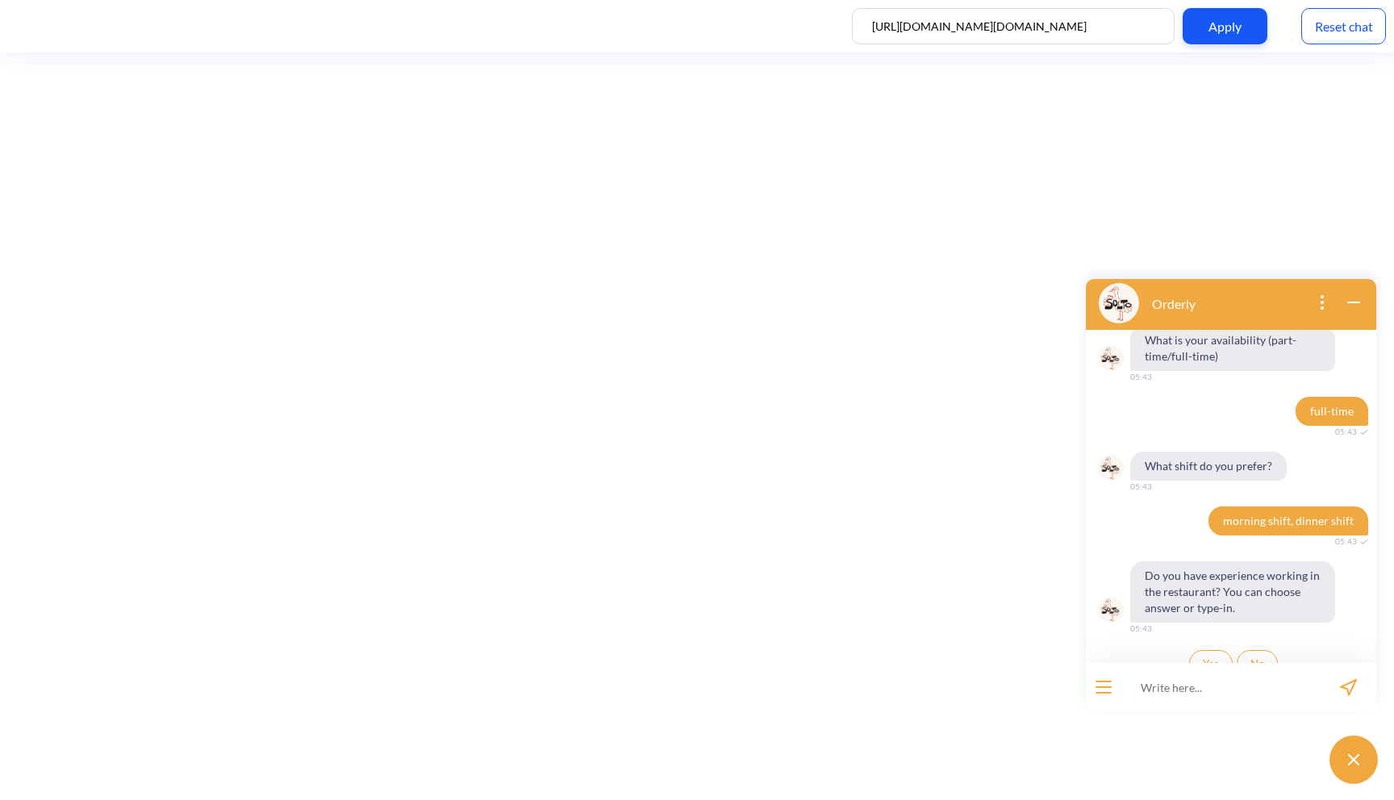
scroll to position [584, 0]
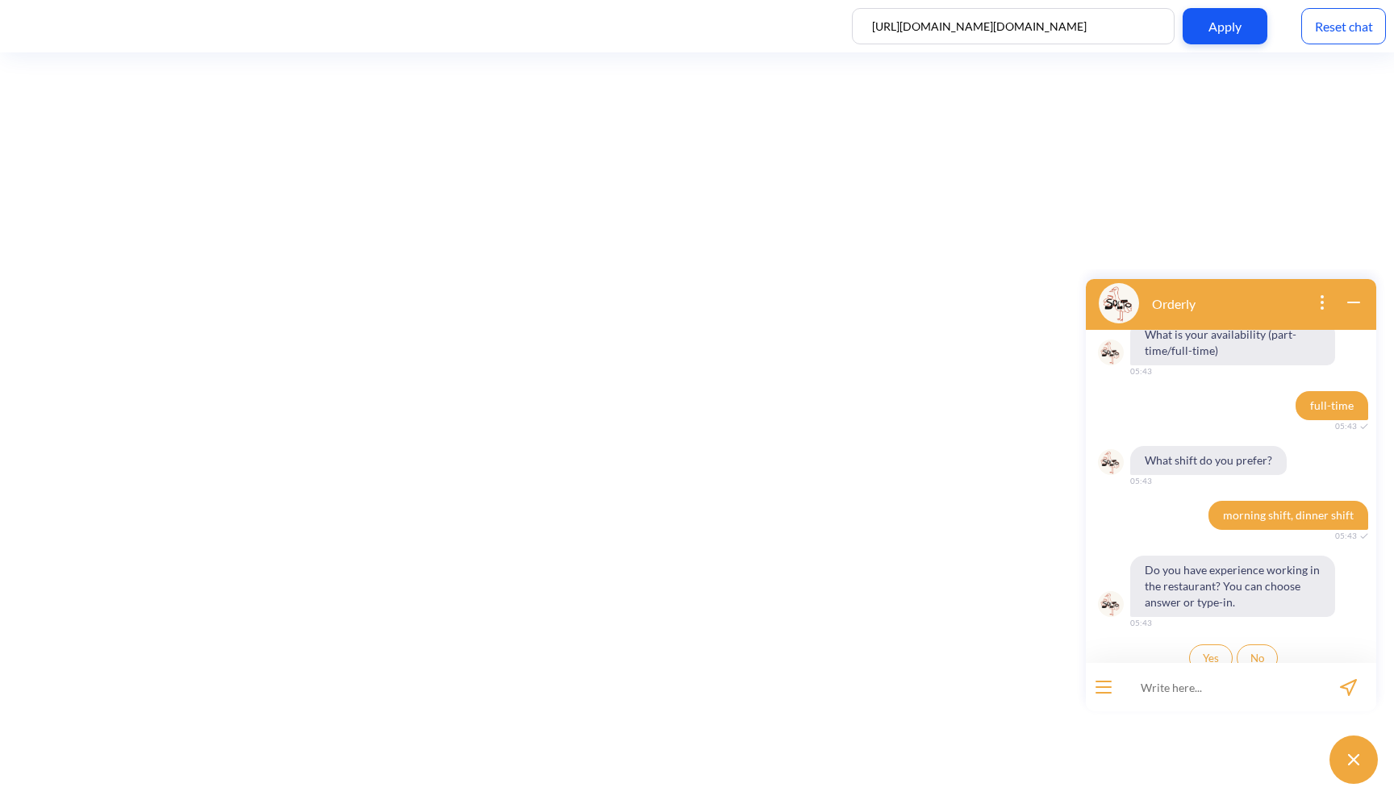
click at [1205, 649] on button "Yes" at bounding box center [1211, 658] width 44 height 27
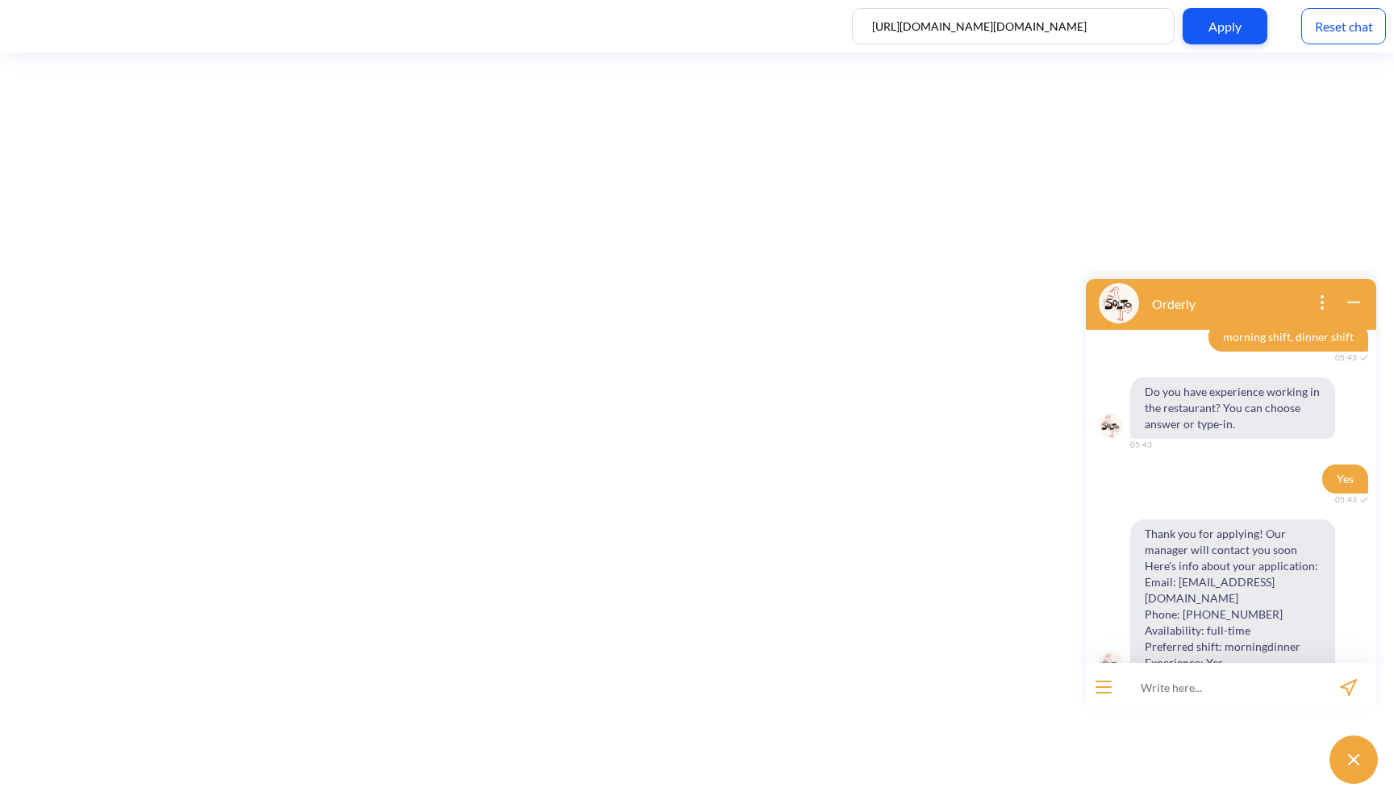
scroll to position [775, 0]
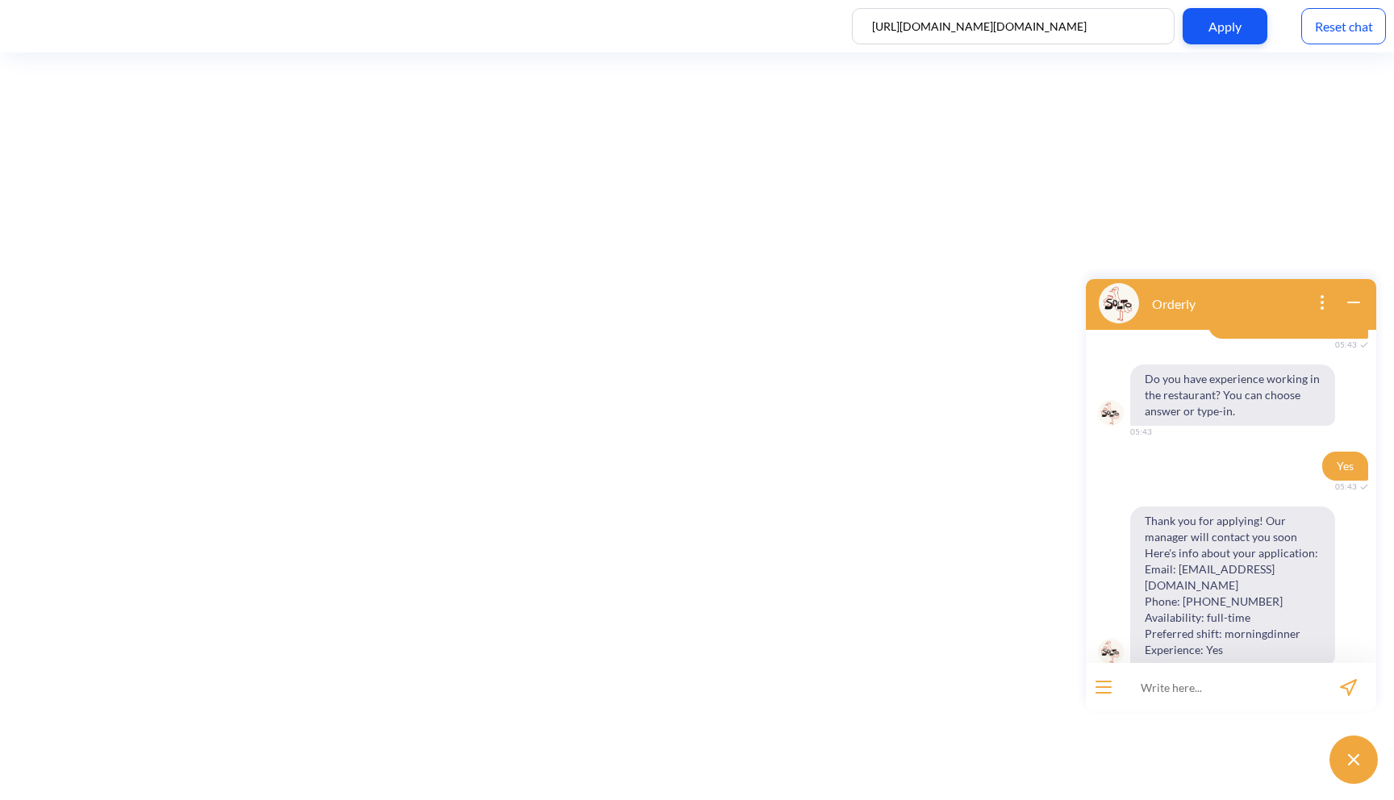
click at [1371, 41] on div "Reset chat" at bounding box center [1343, 26] width 85 height 36
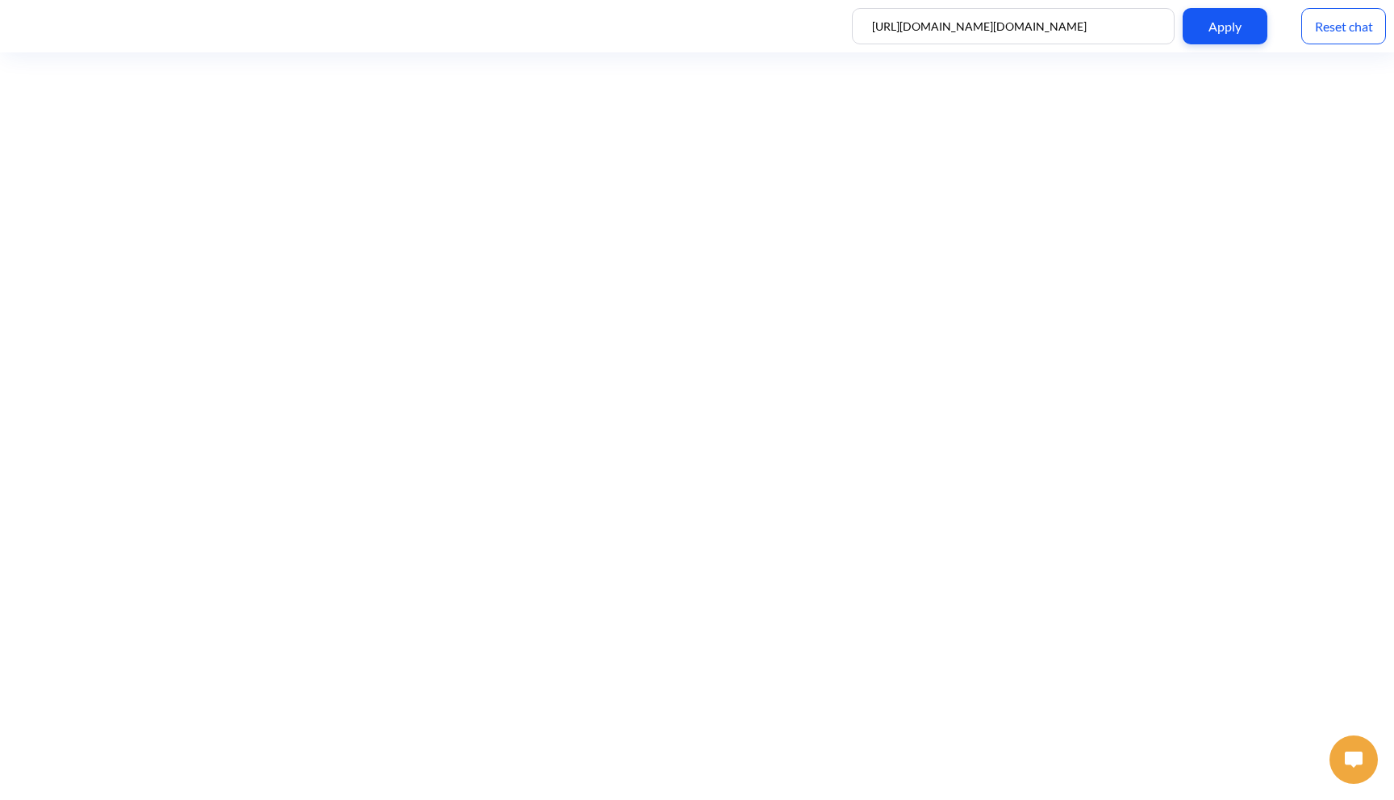
click at [1347, 750] on button at bounding box center [1354, 760] width 48 height 48
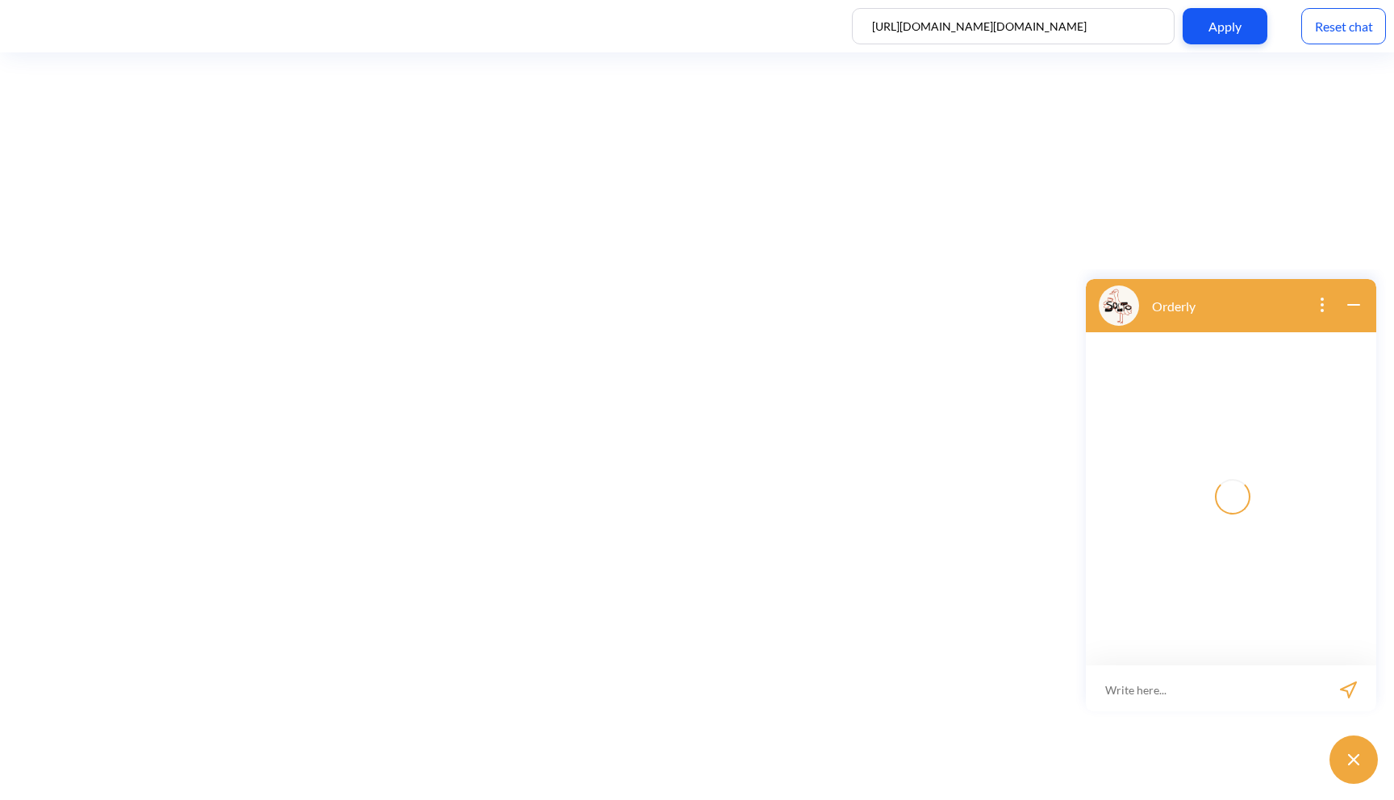
scroll to position [2, 0]
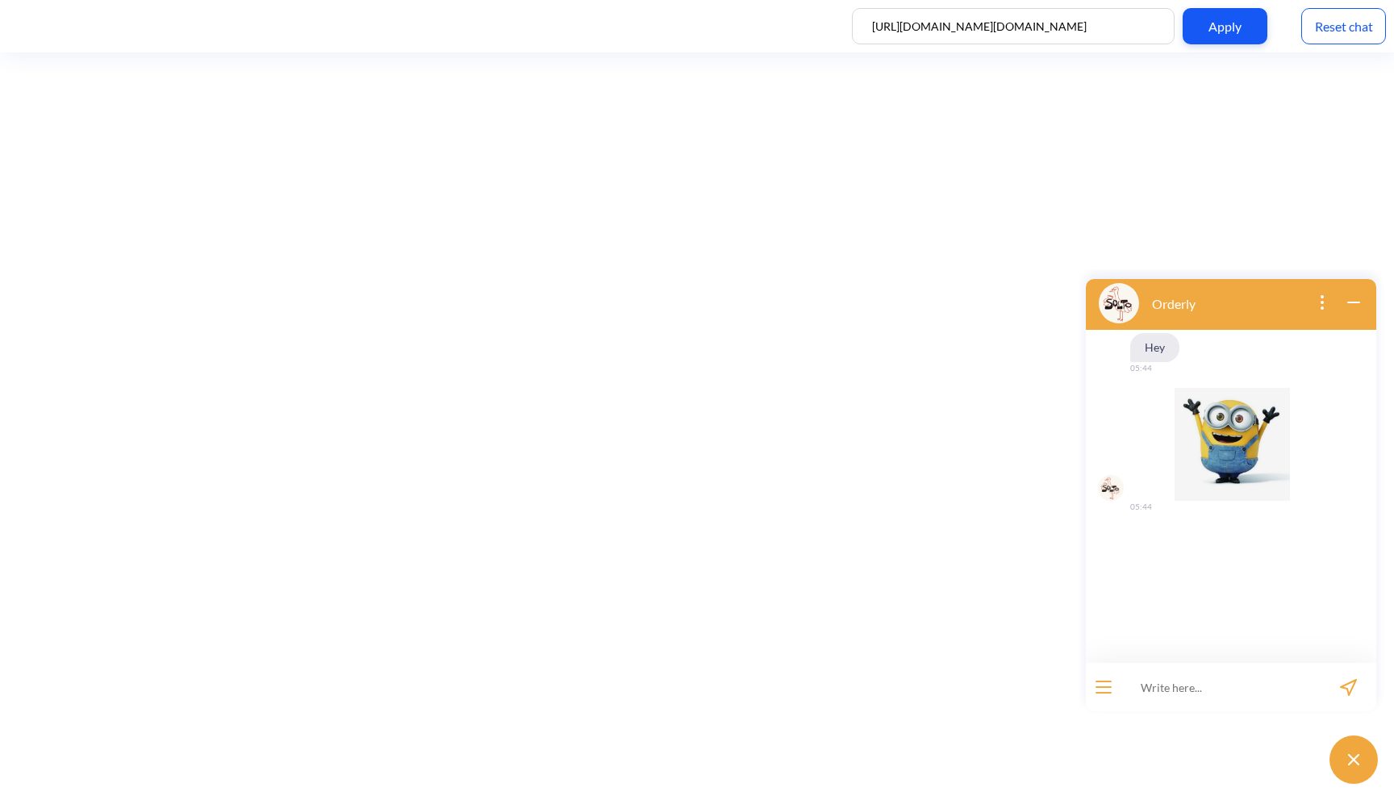
click at [1259, 689] on input at bounding box center [1220, 687] width 199 height 48
click at [1109, 689] on button "open menu" at bounding box center [1104, 687] width 16 height 13
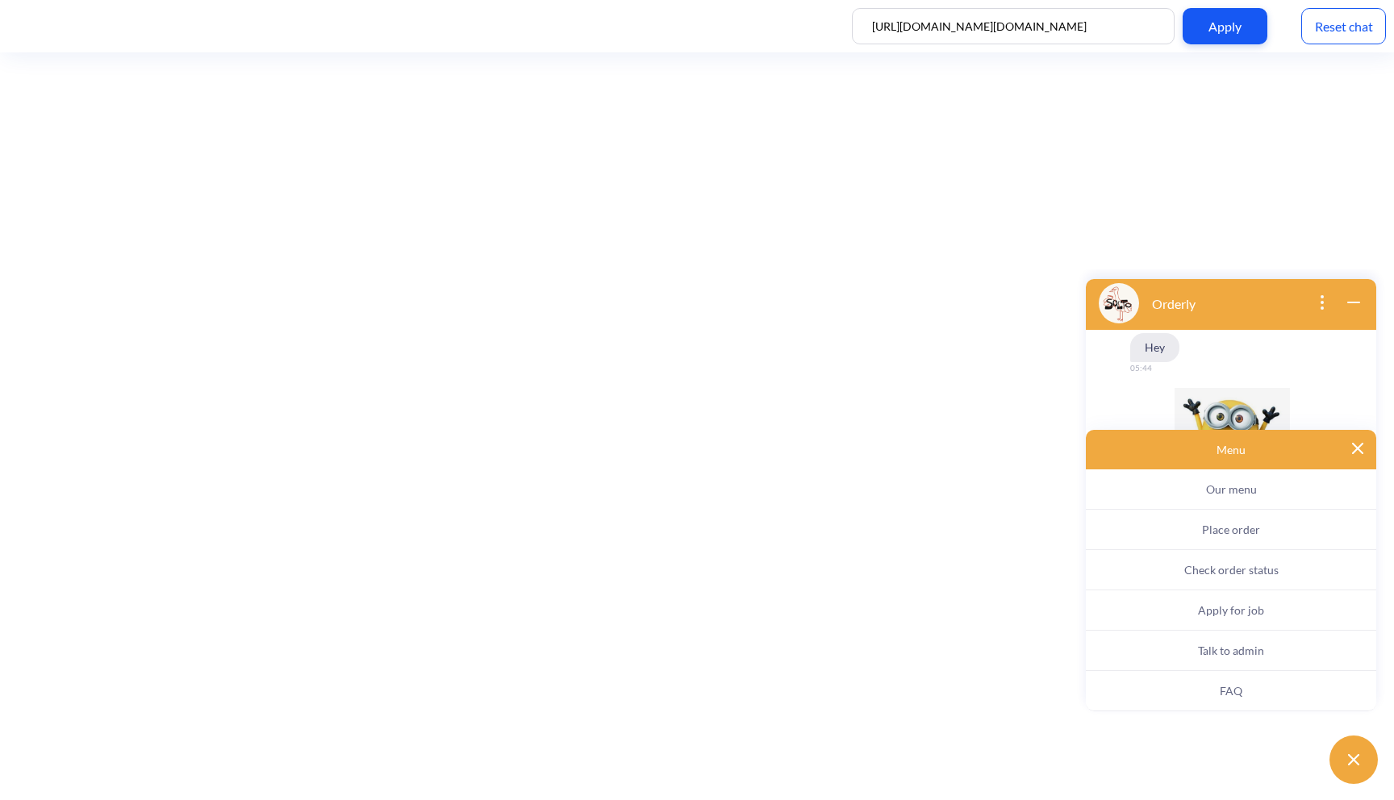
click at [1216, 617] on button "Apply for job" at bounding box center [1231, 611] width 290 height 40
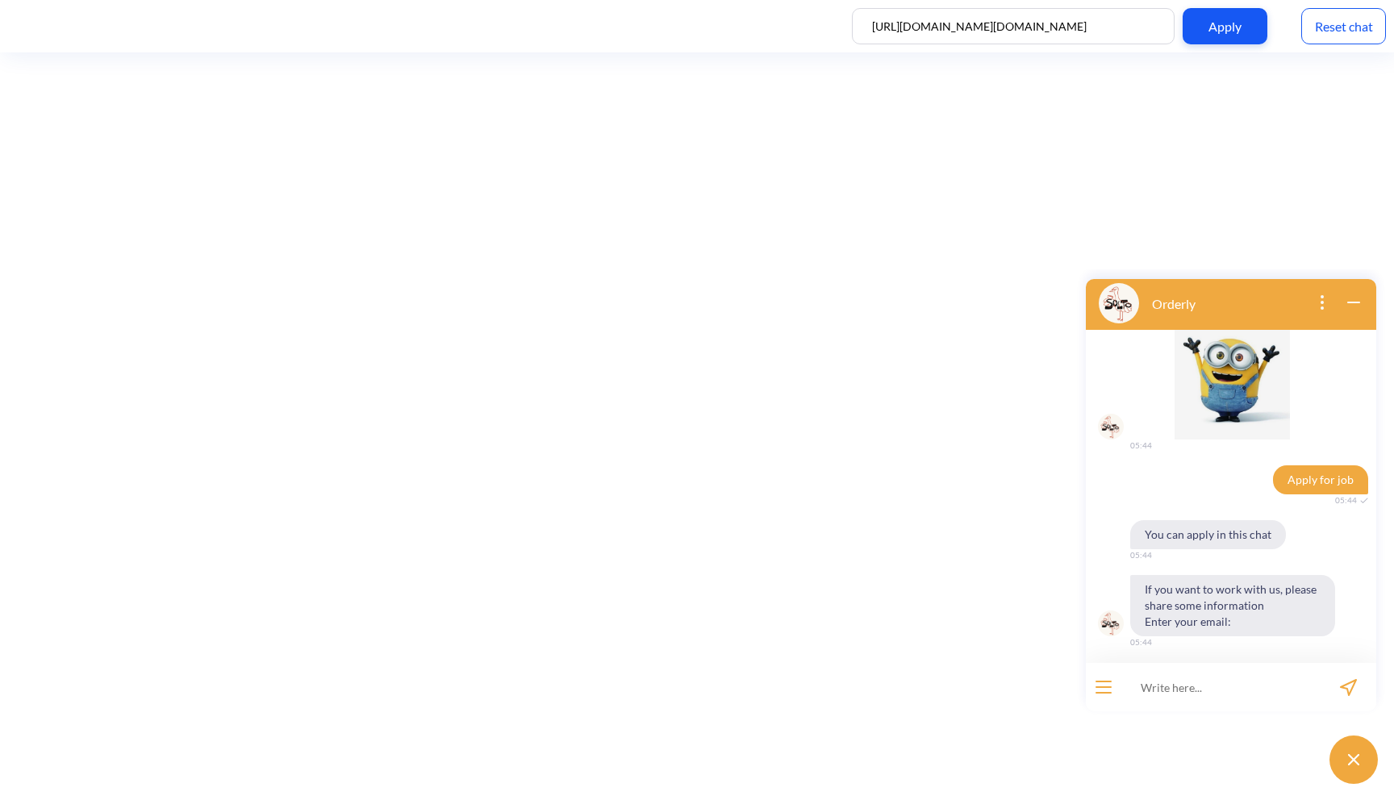
scroll to position [65, 0]
click at [1207, 675] on input at bounding box center [1220, 687] width 199 height 48
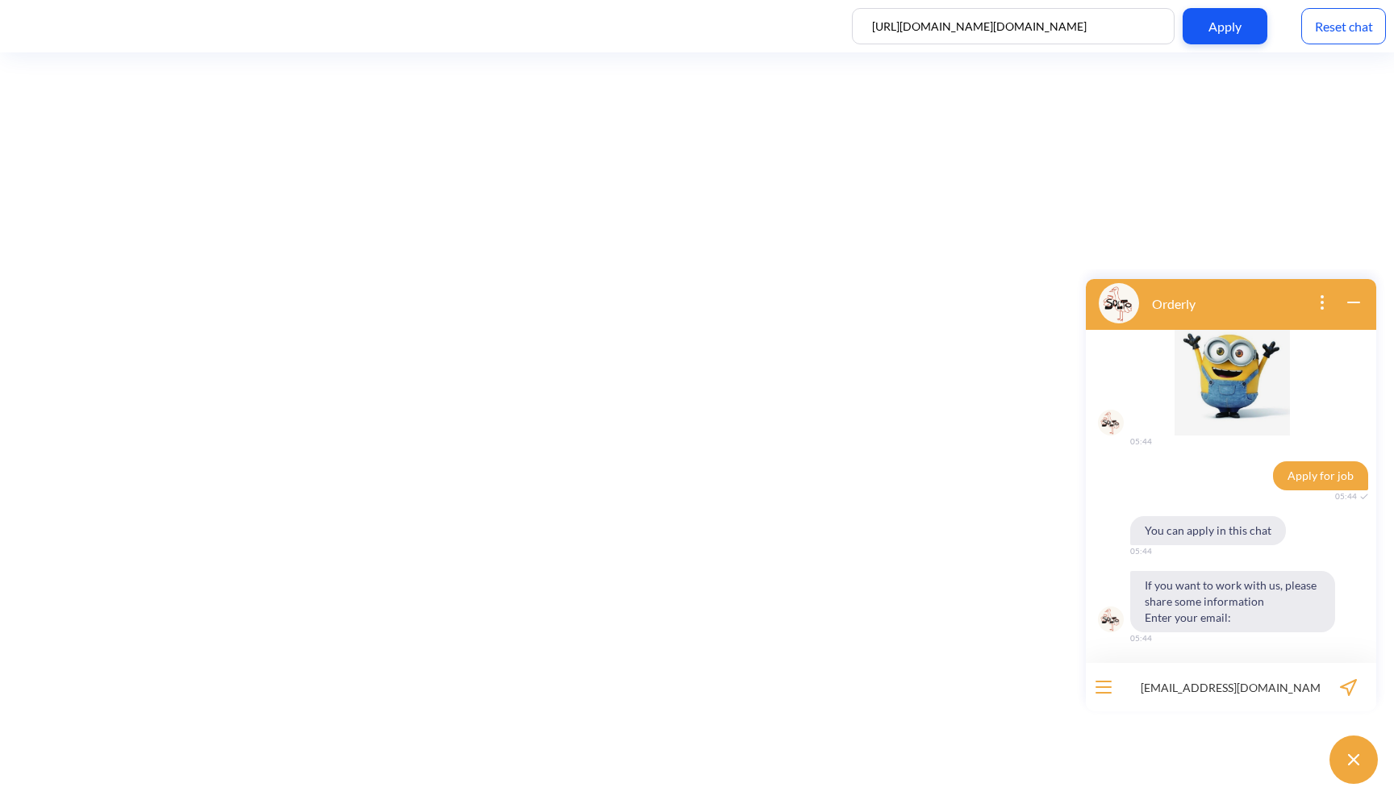
type input "dcb@gdj.com"
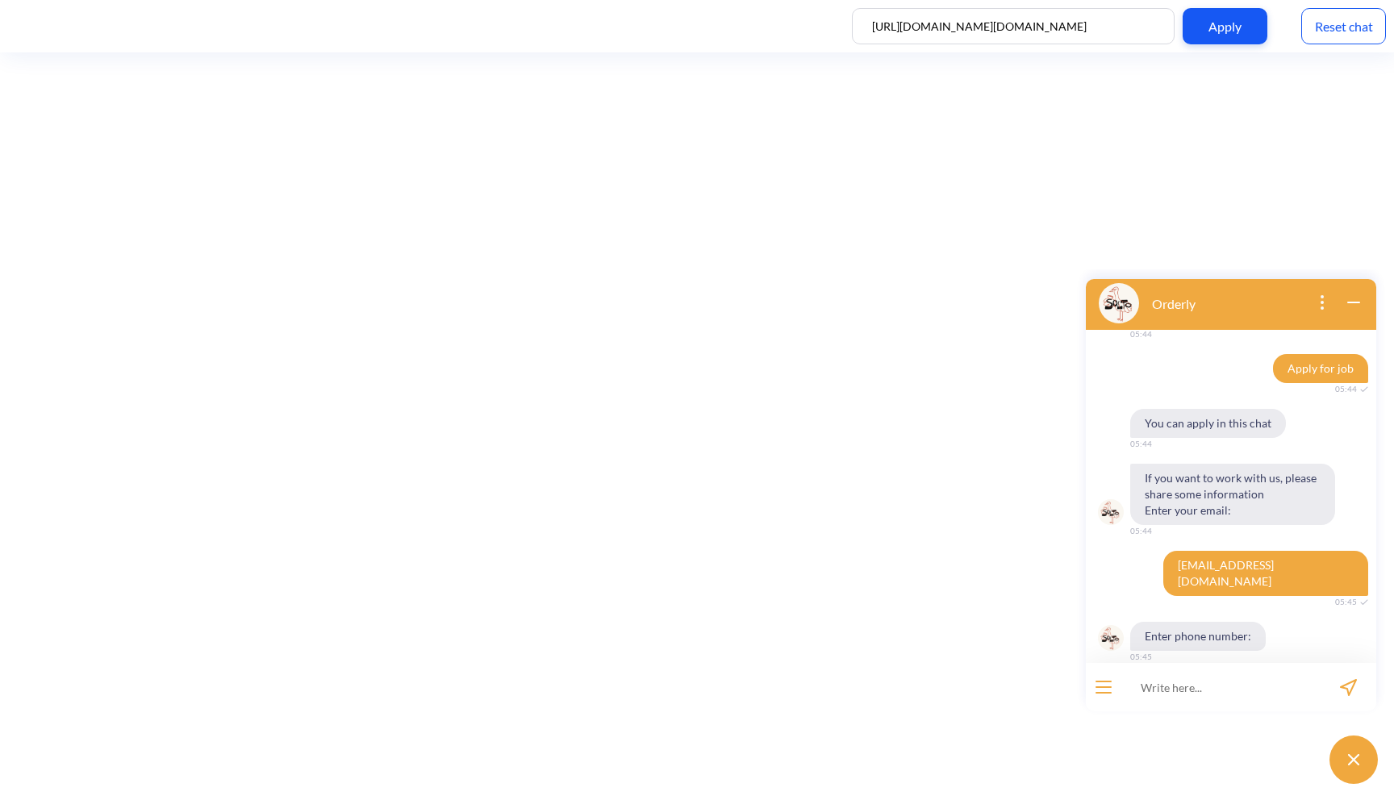
scroll to position [175, 0]
type input "[PHONE_NUMBER]"
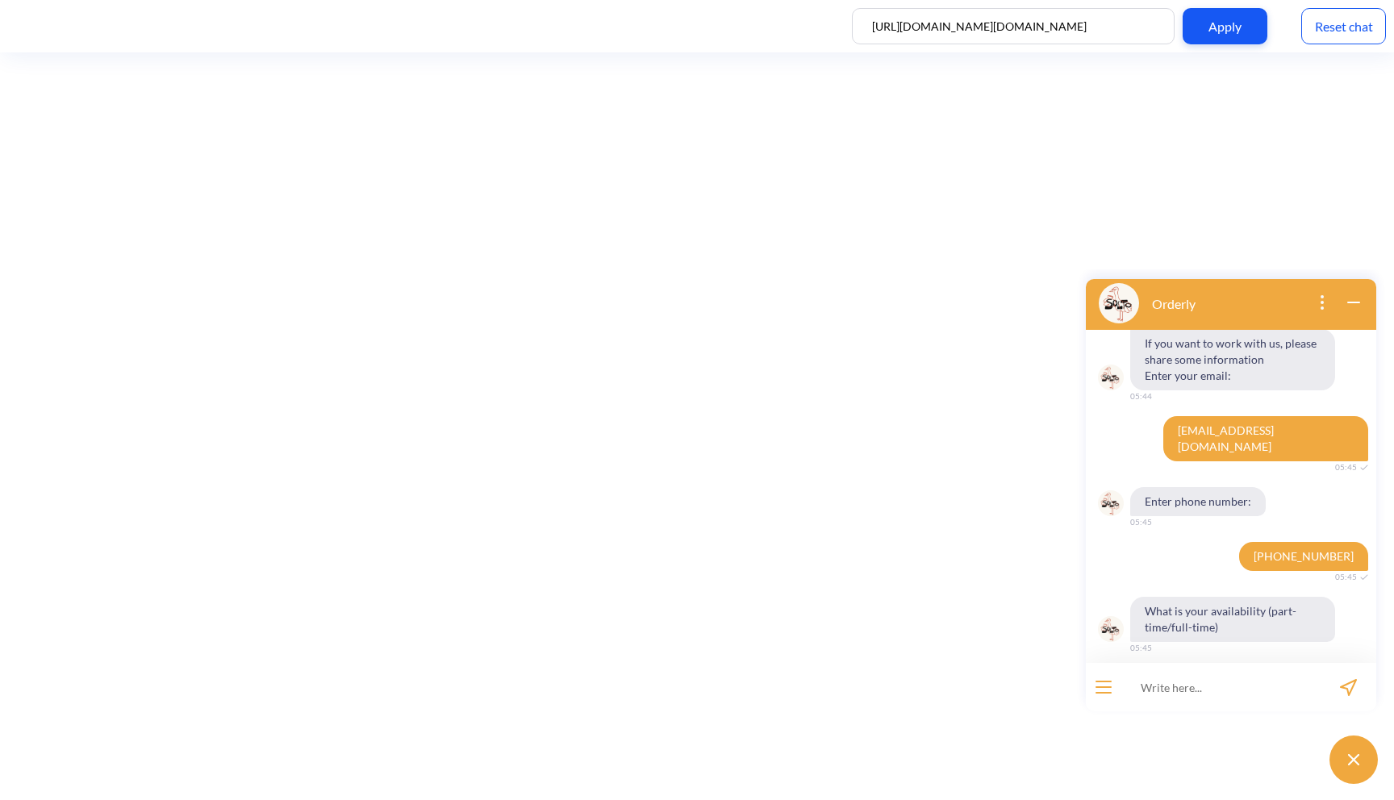
scroll to position [332, 0]
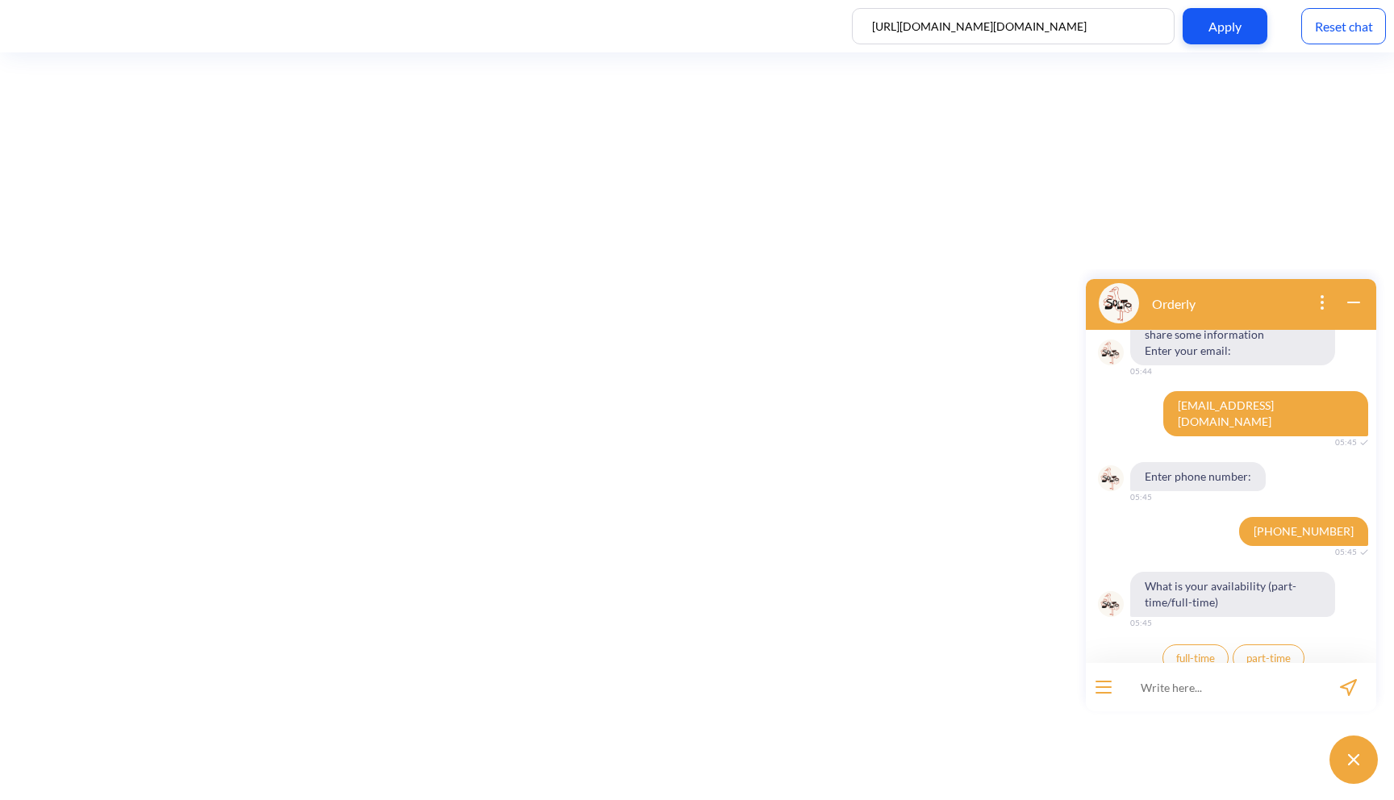
click at [1201, 652] on span "full-time" at bounding box center [1195, 658] width 39 height 13
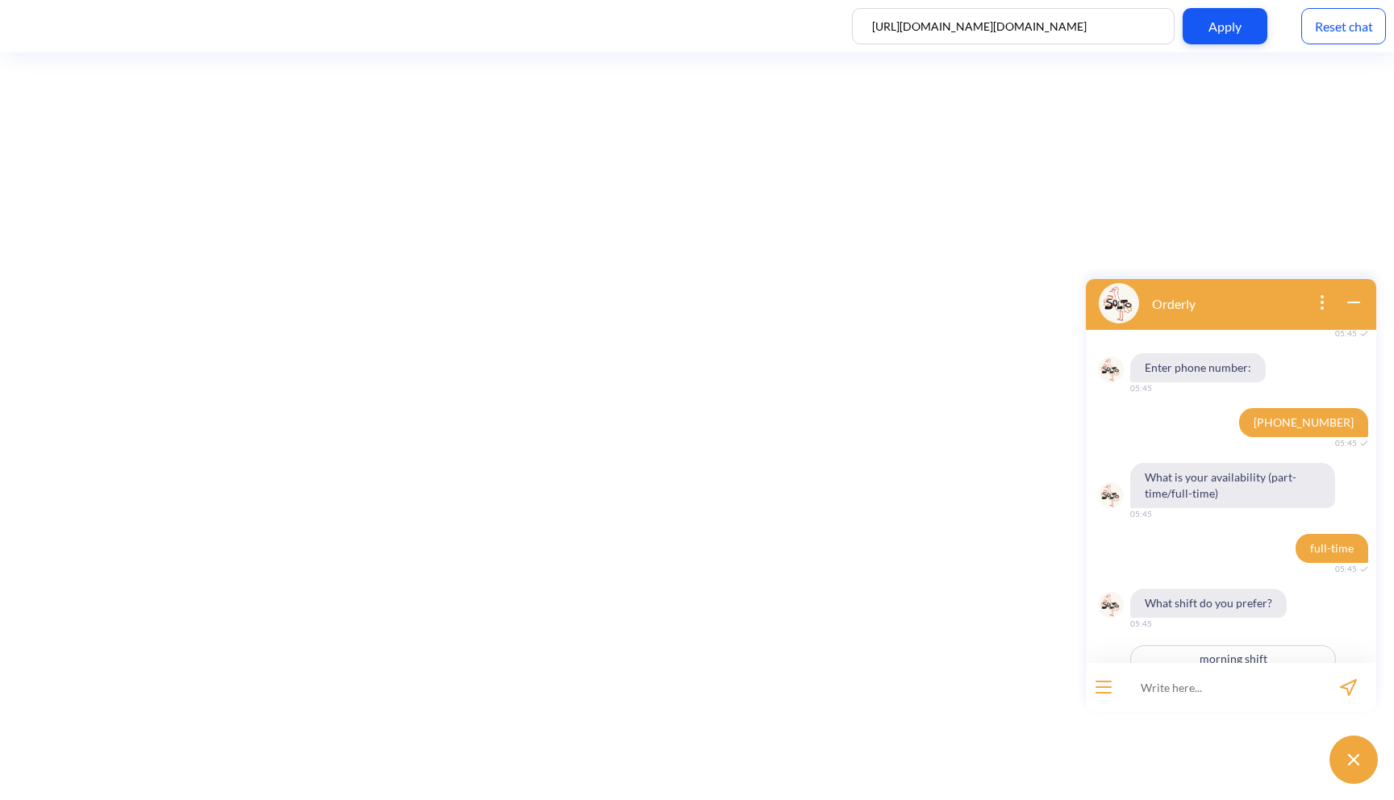
scroll to position [507, 0]
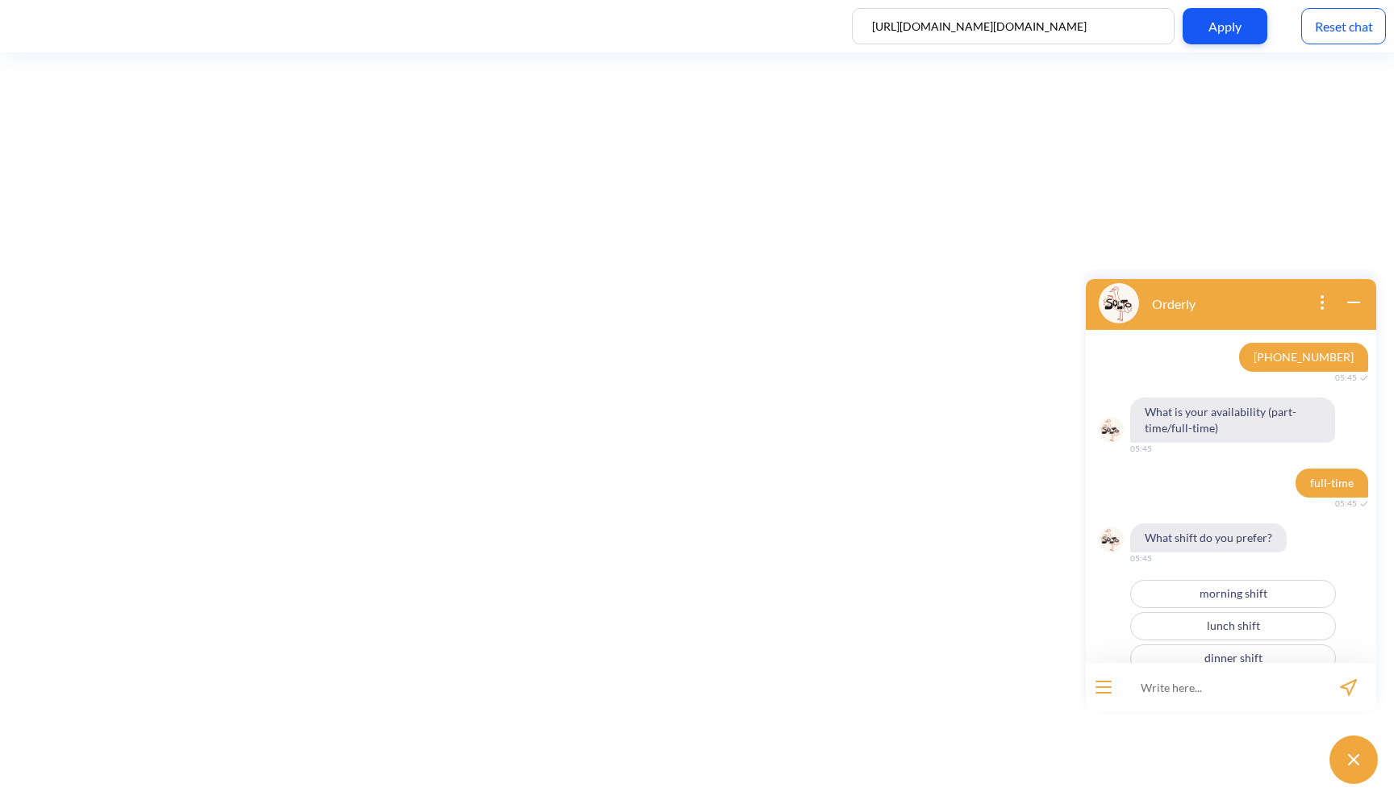
click at [1251, 580] on button "morning shift" at bounding box center [1233, 594] width 206 height 28
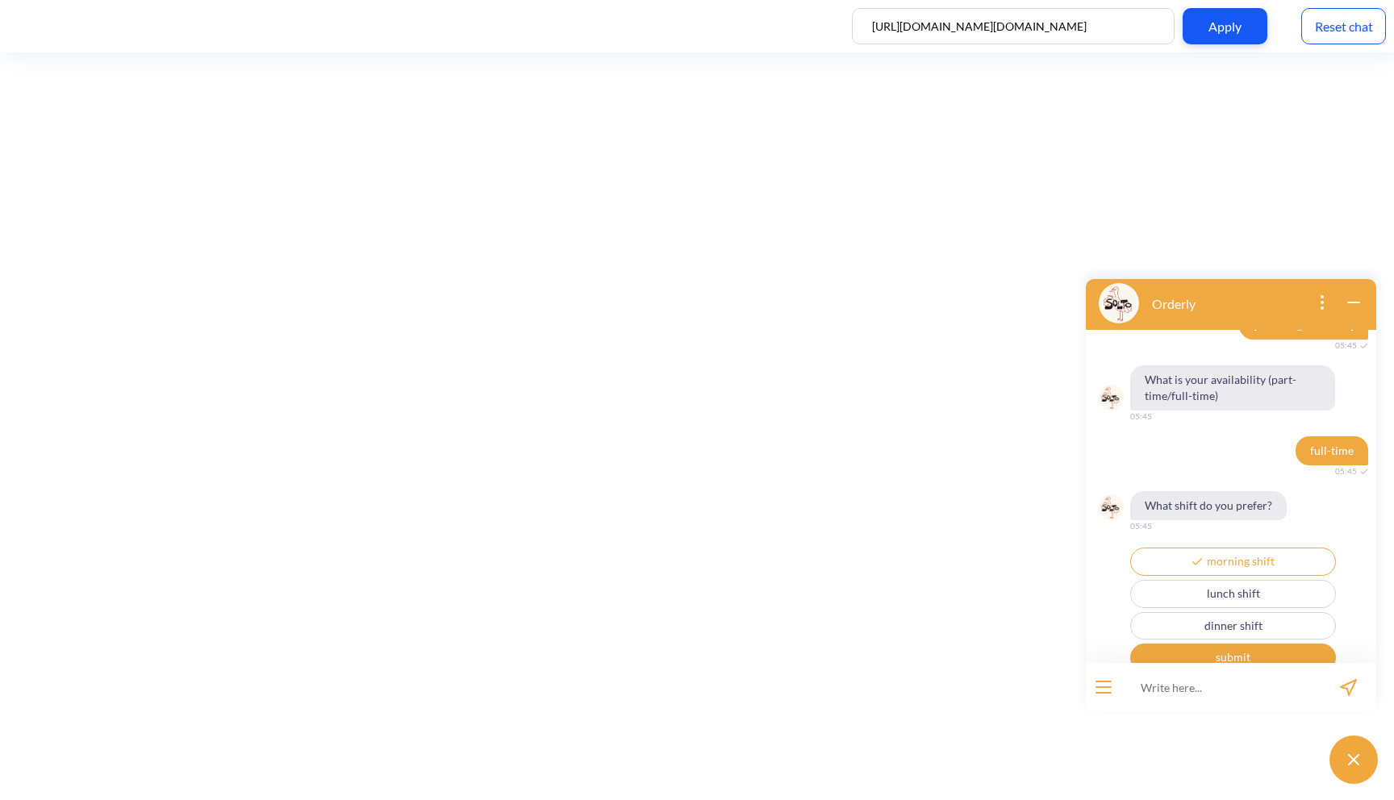
click at [1250, 618] on button "dinner shift" at bounding box center [1233, 626] width 206 height 28
click at [1251, 644] on button "submit" at bounding box center [1233, 658] width 206 height 28
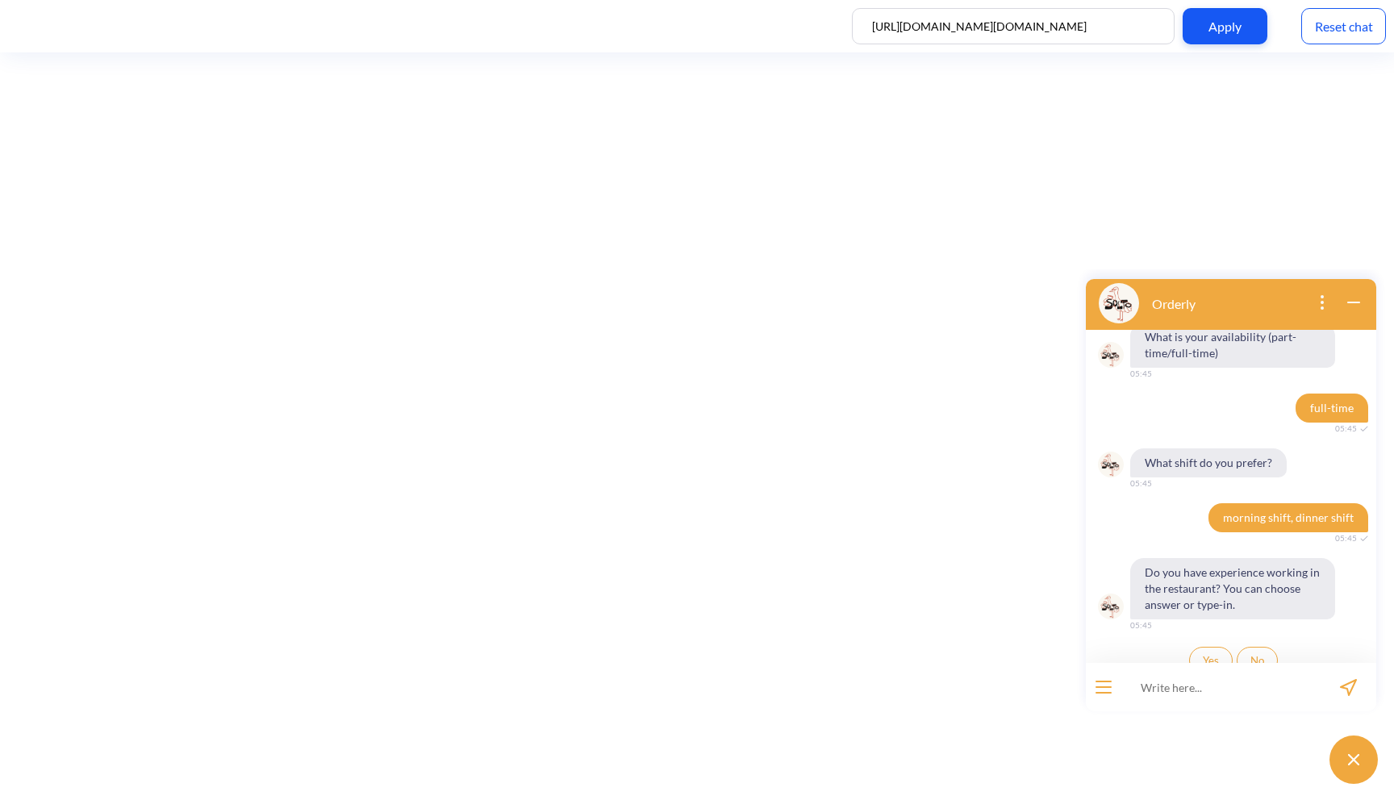
scroll to position [584, 0]
click at [1217, 646] on button "Yes" at bounding box center [1211, 658] width 44 height 27
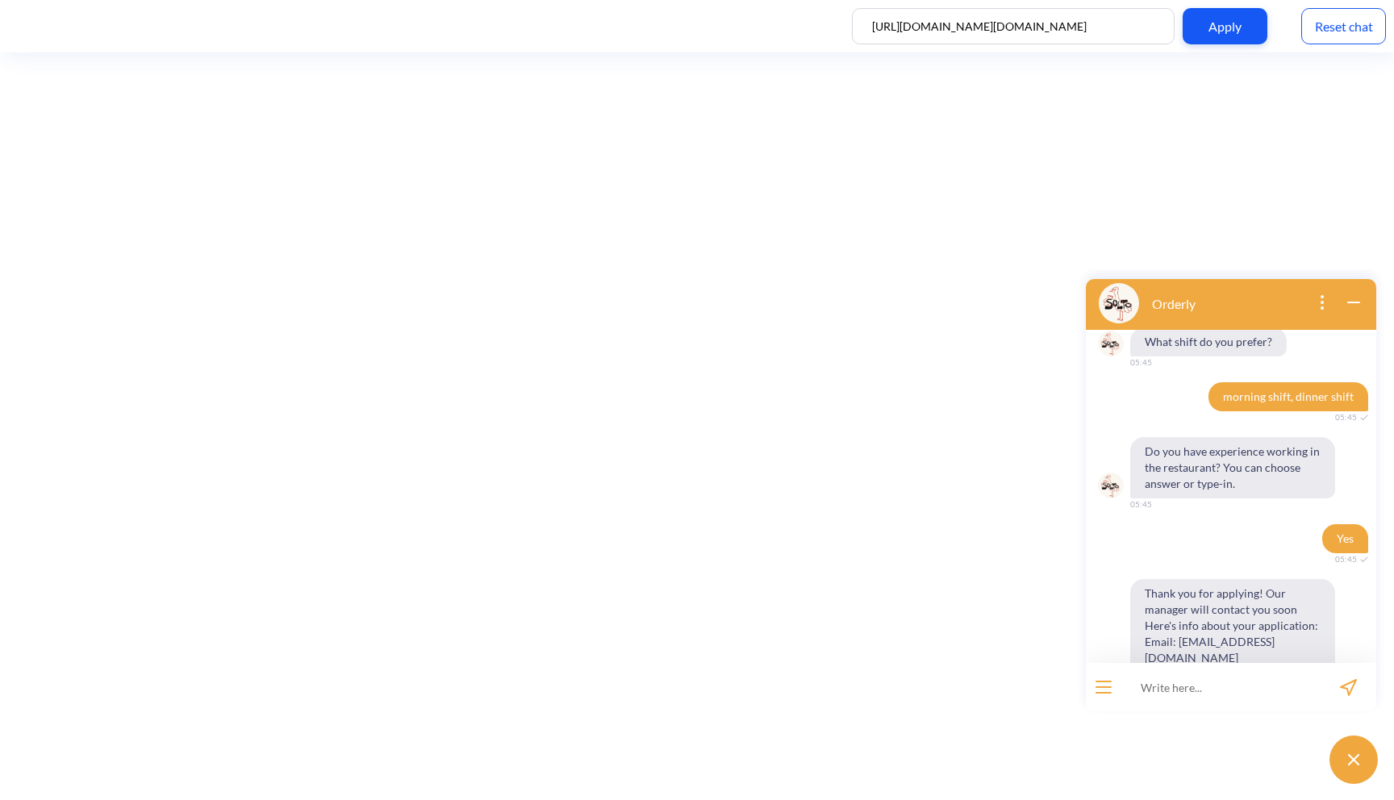
scroll to position [775, 0]
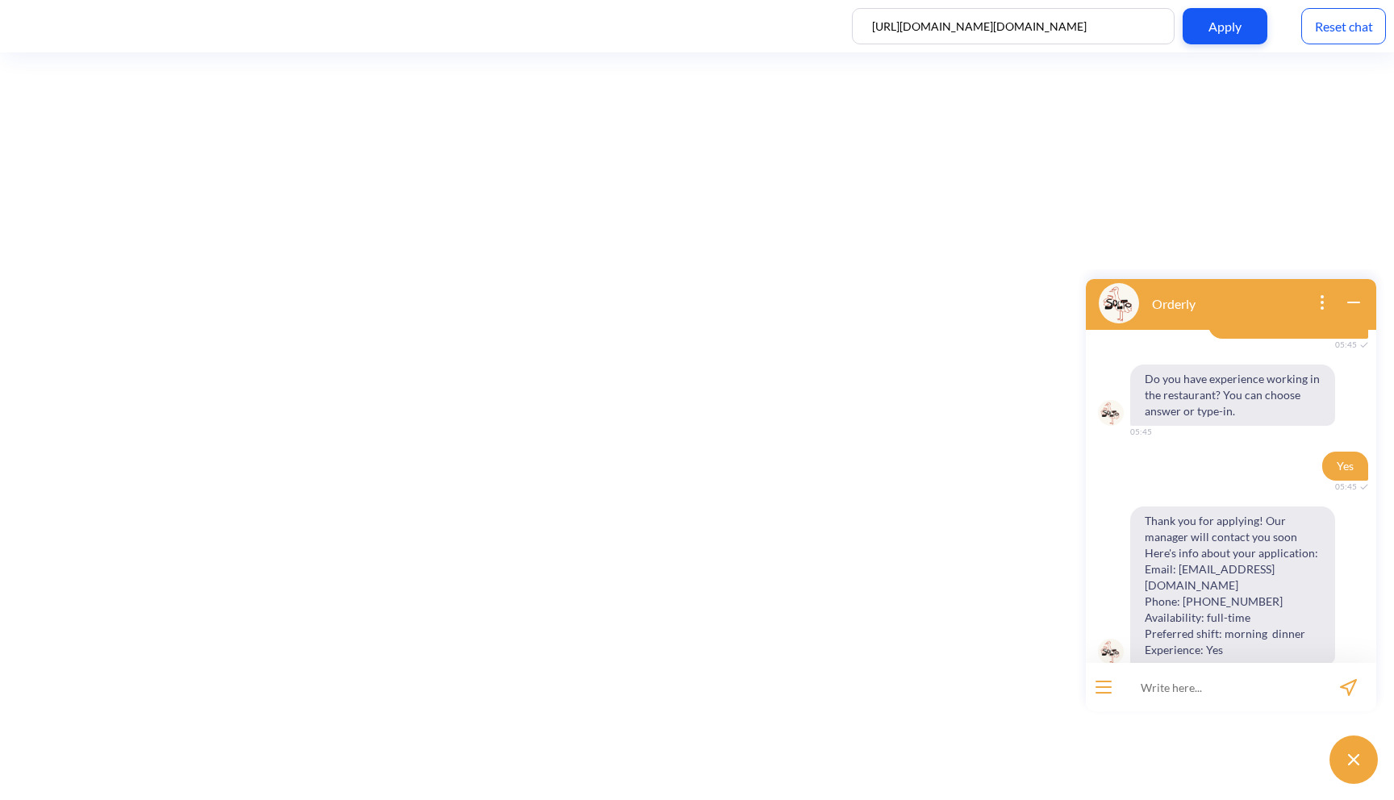
click at [1347, 33] on div "Reset chat" at bounding box center [1343, 26] width 85 height 36
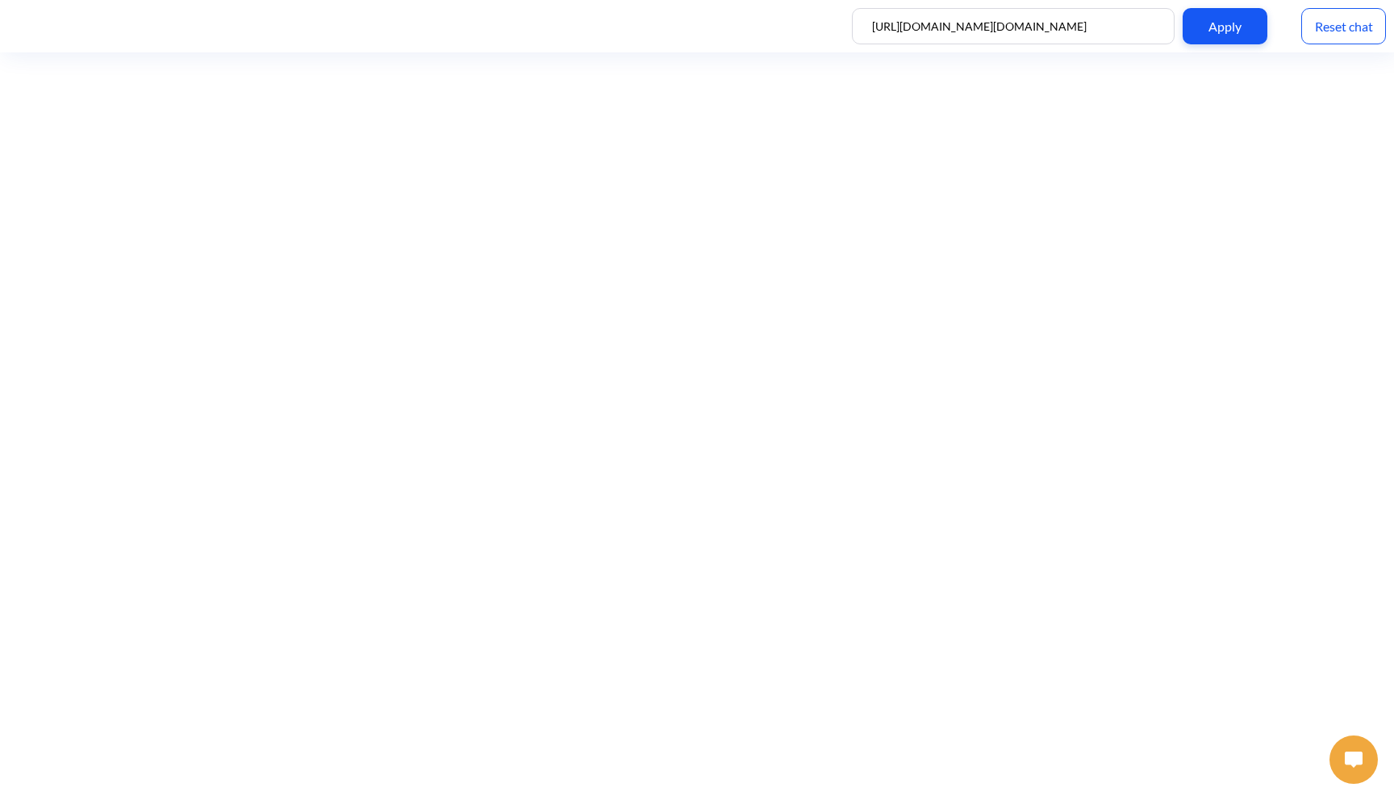
click at [1350, 757] on img at bounding box center [1354, 760] width 18 height 16
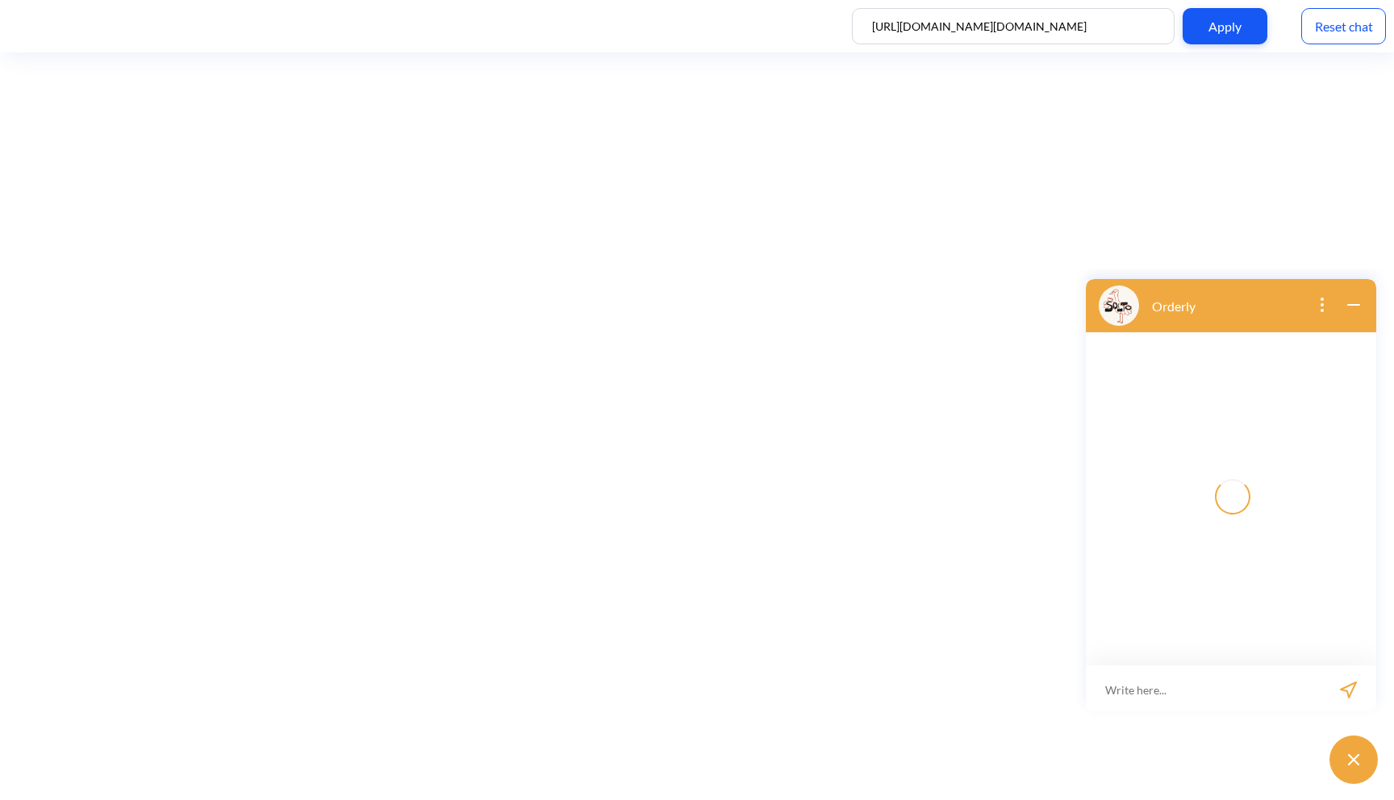
scroll to position [2, 0]
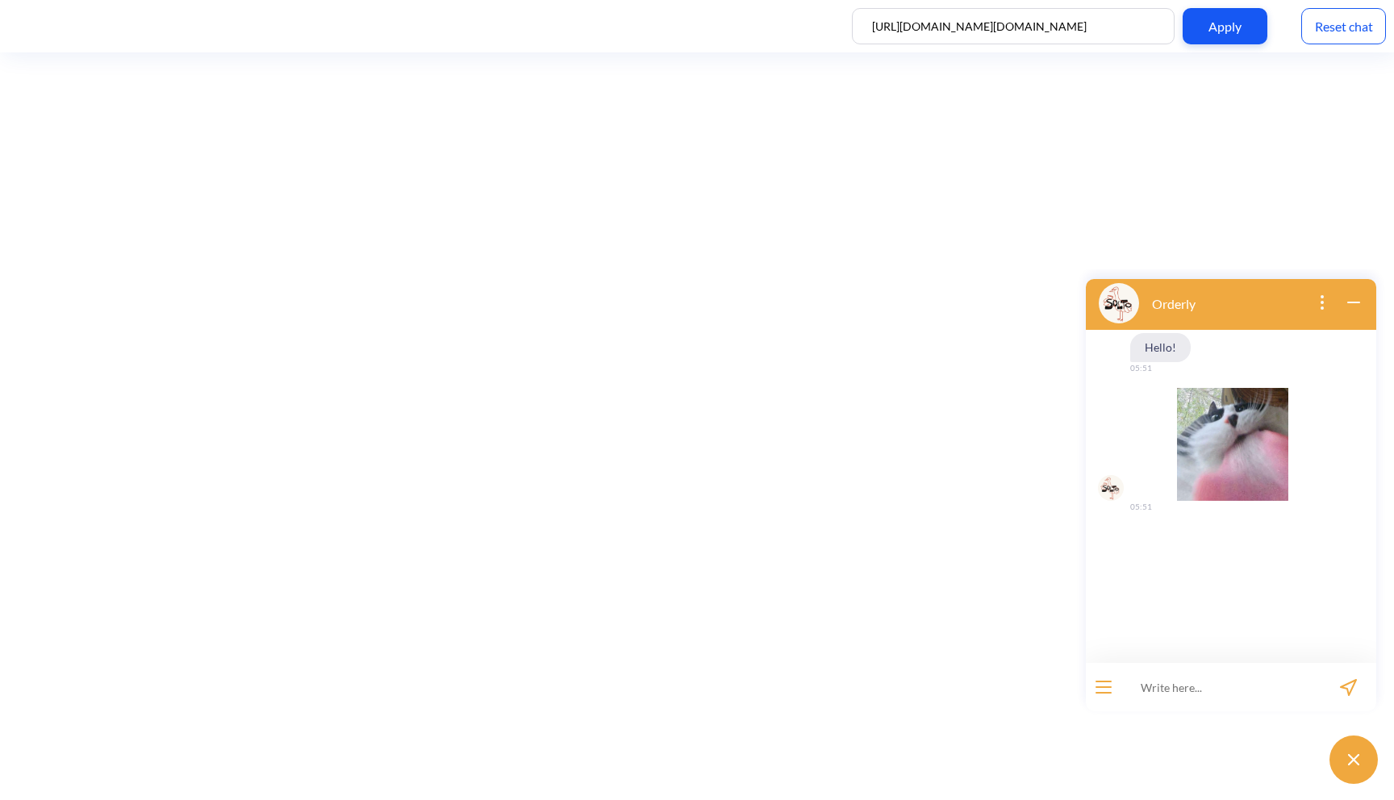
click at [1096, 693] on icon "open menu" at bounding box center [1103, 693] width 15 height 0
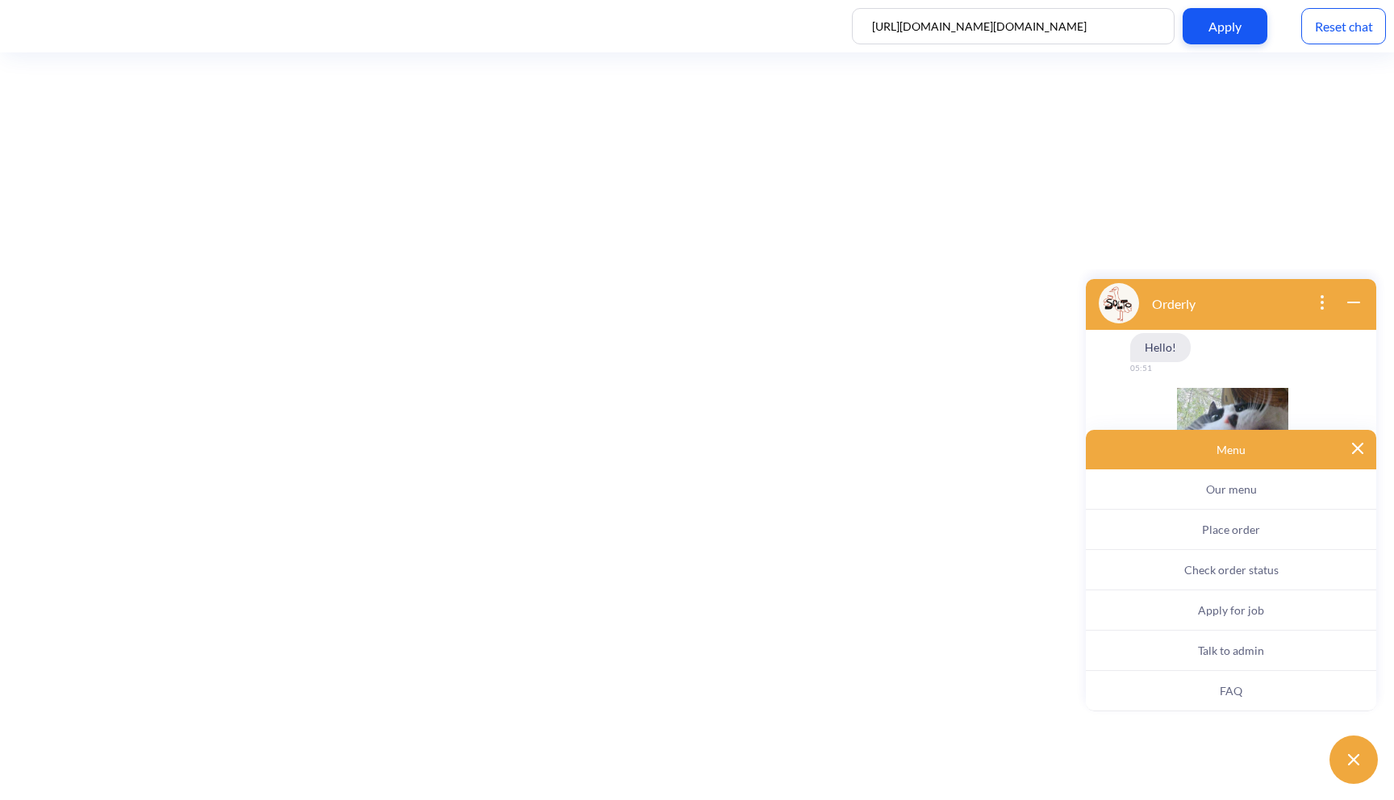
click at [1207, 612] on span "Apply for job" at bounding box center [1231, 610] width 66 height 14
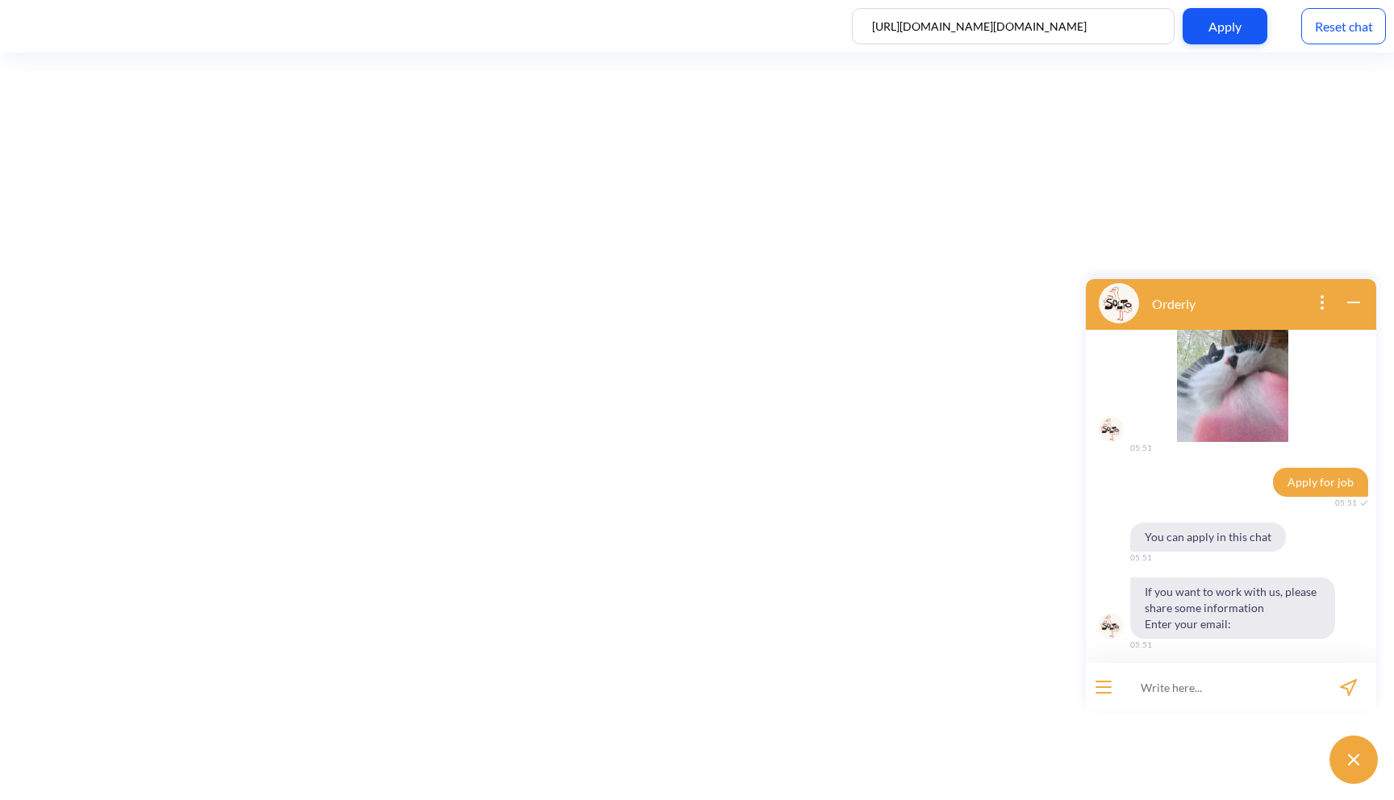
scroll to position [65, 0]
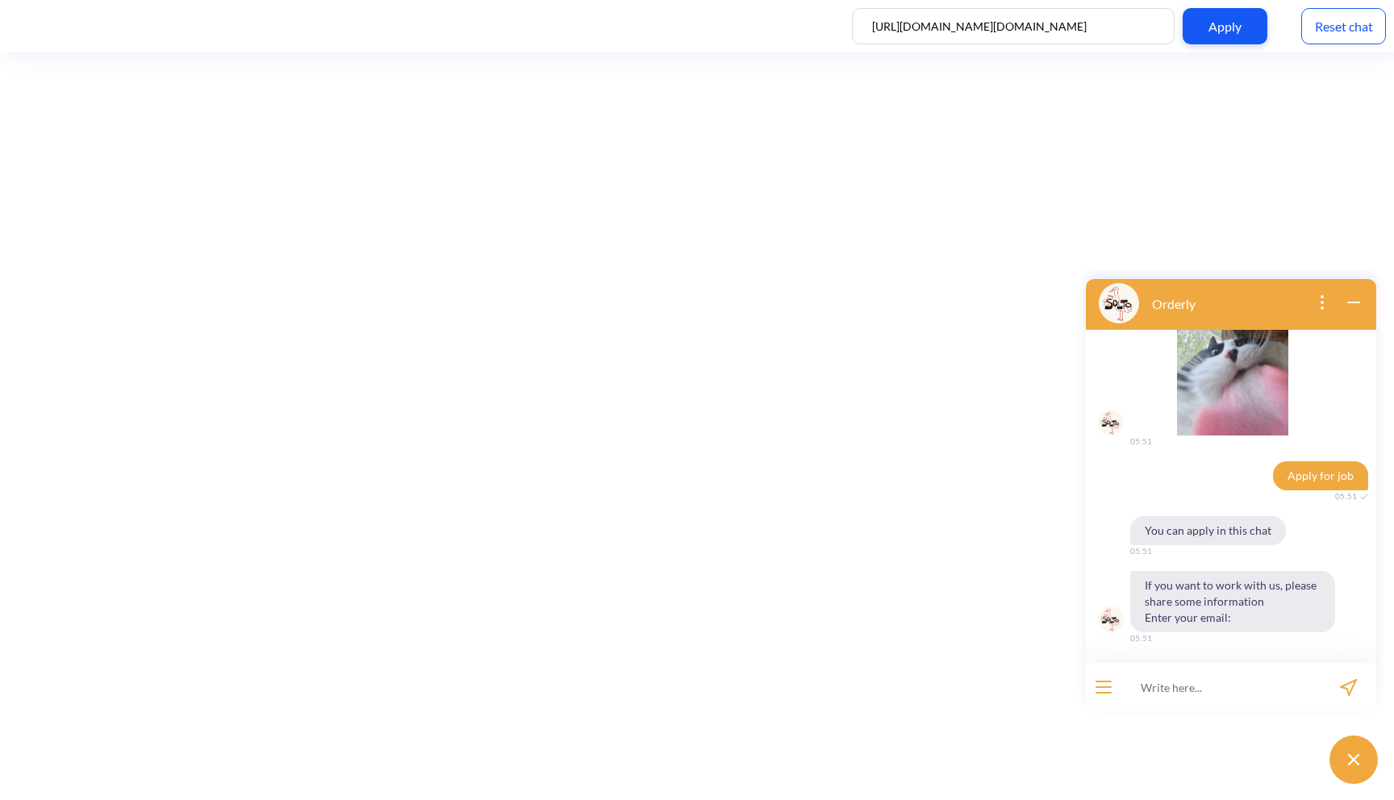
click at [1205, 691] on input at bounding box center [1220, 687] width 199 height 48
type input "ghj@gmail.com"
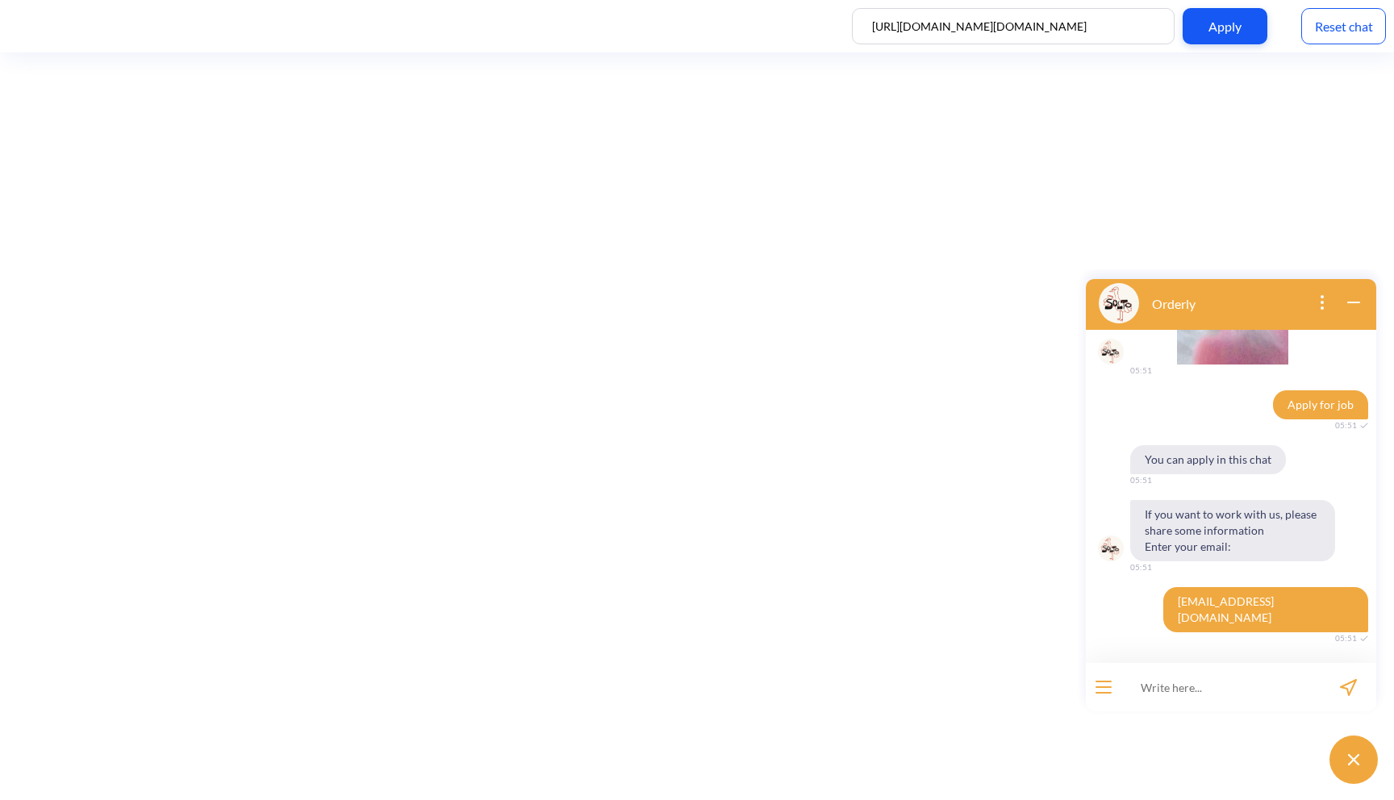
scroll to position [175, 0]
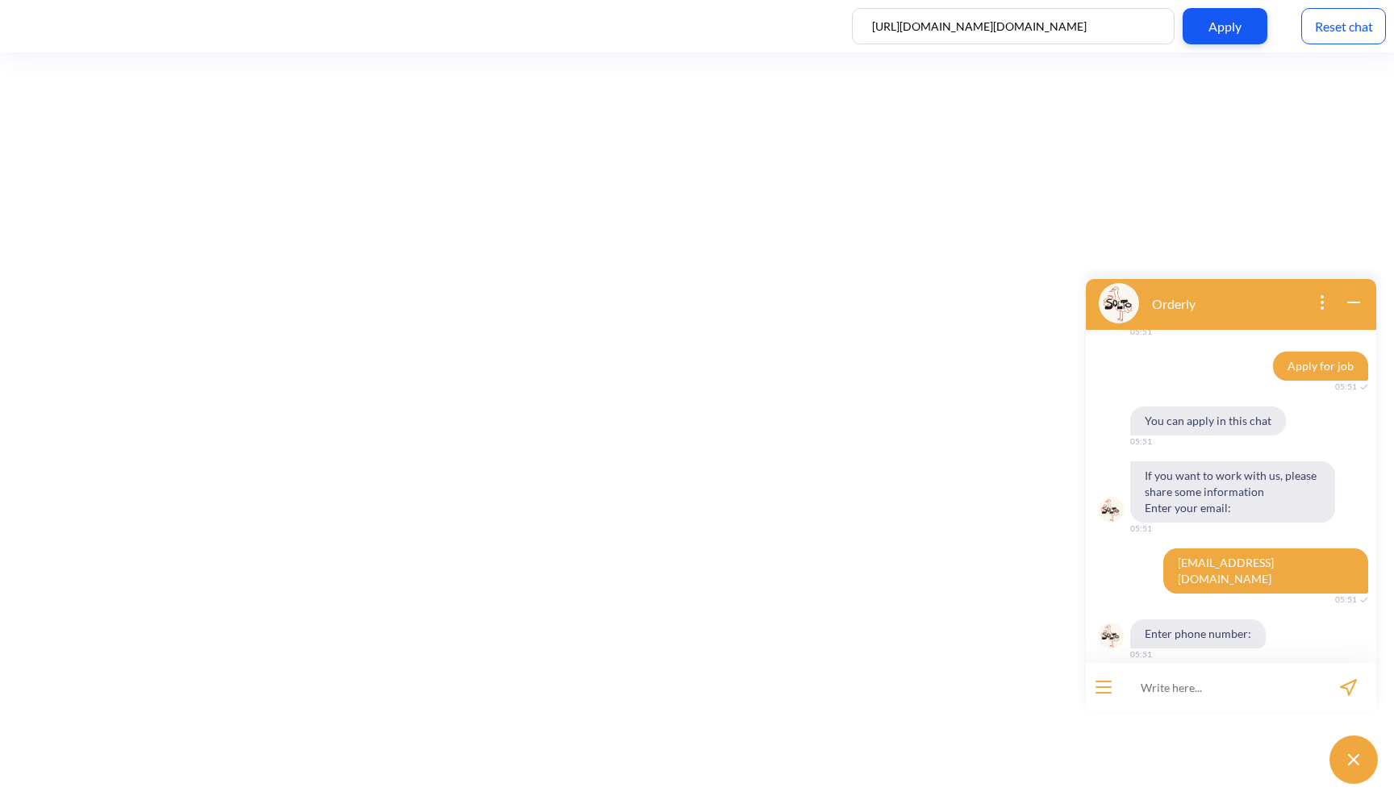
click at [1366, 20] on div "Reset chat" at bounding box center [1343, 26] width 85 height 36
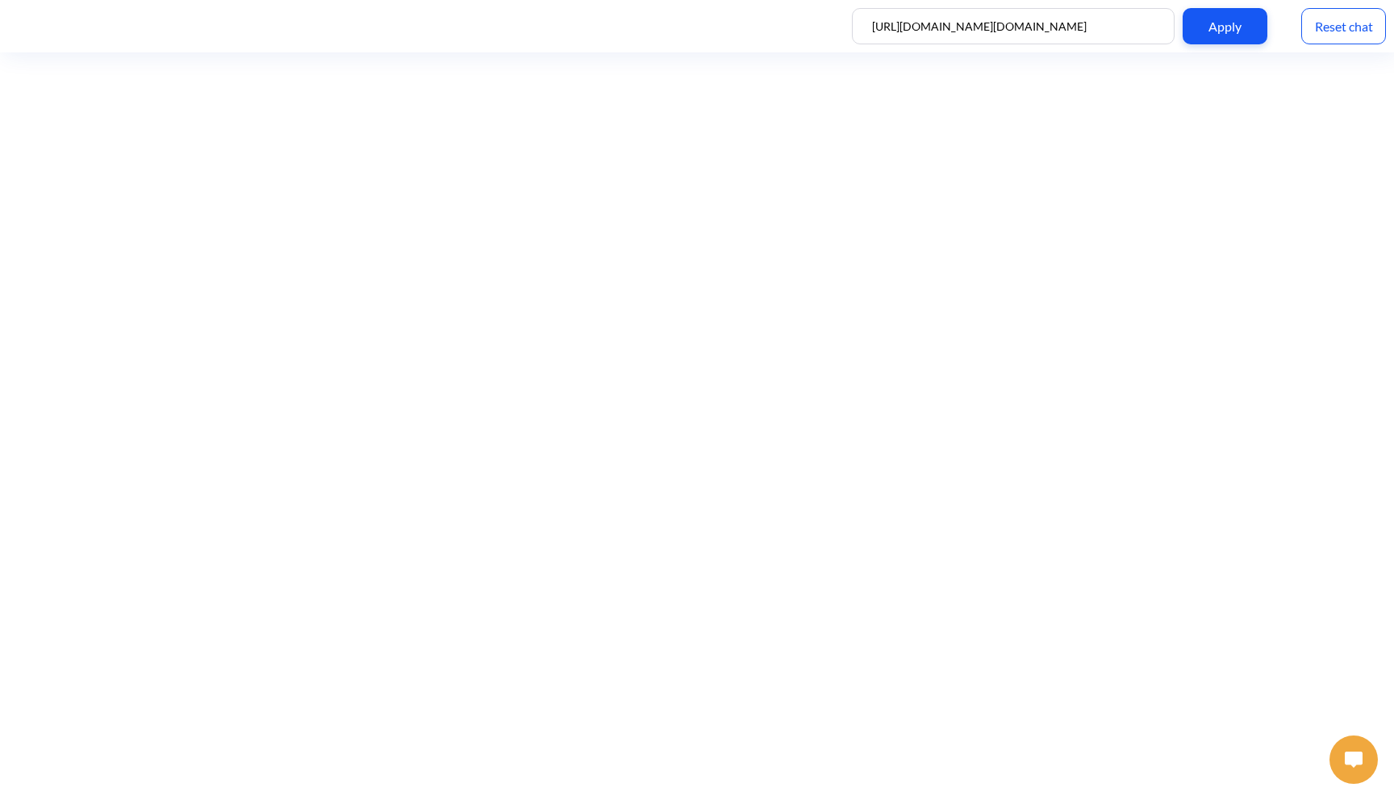
click at [1356, 761] on img at bounding box center [1354, 760] width 18 height 16
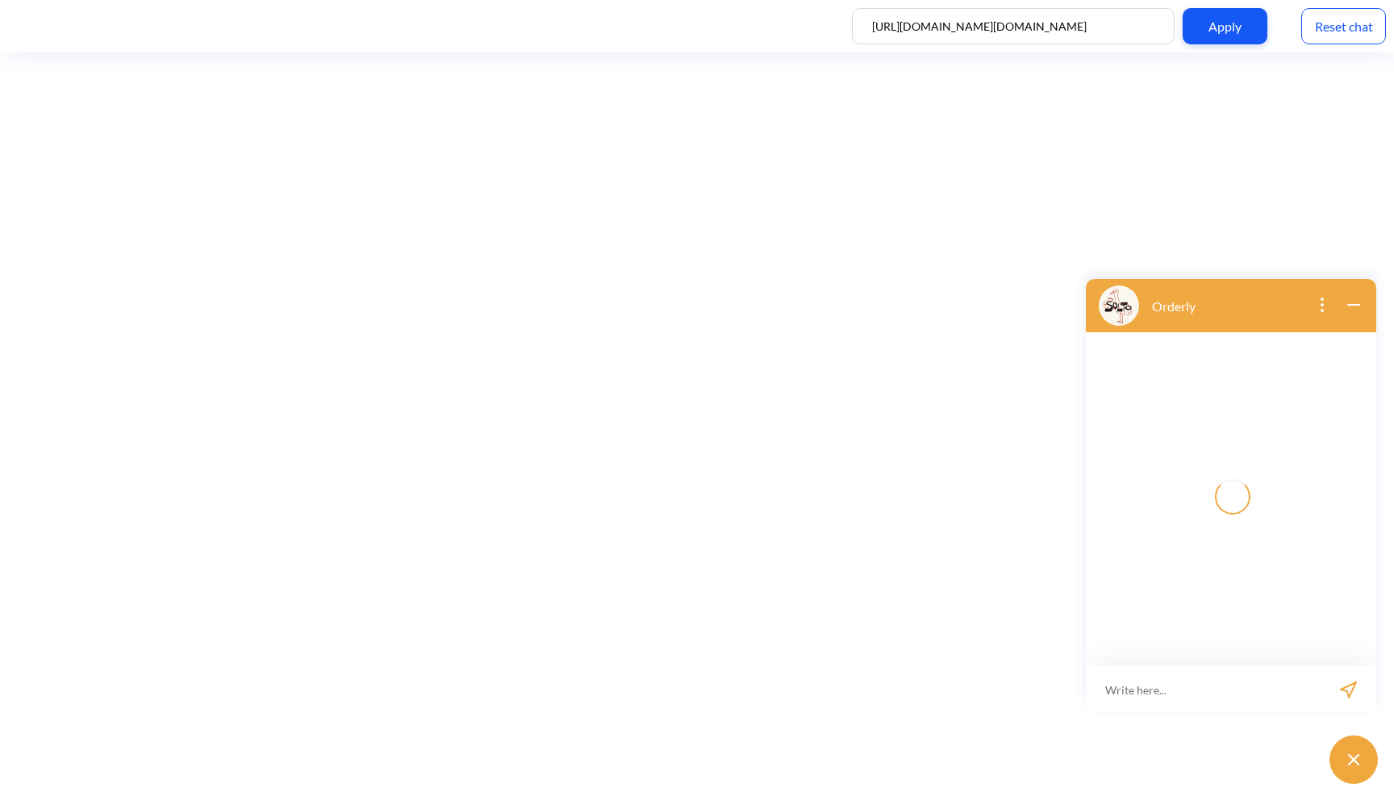
scroll to position [2, 0]
click at [1100, 687] on icon "open menu" at bounding box center [1103, 687] width 15 height 0
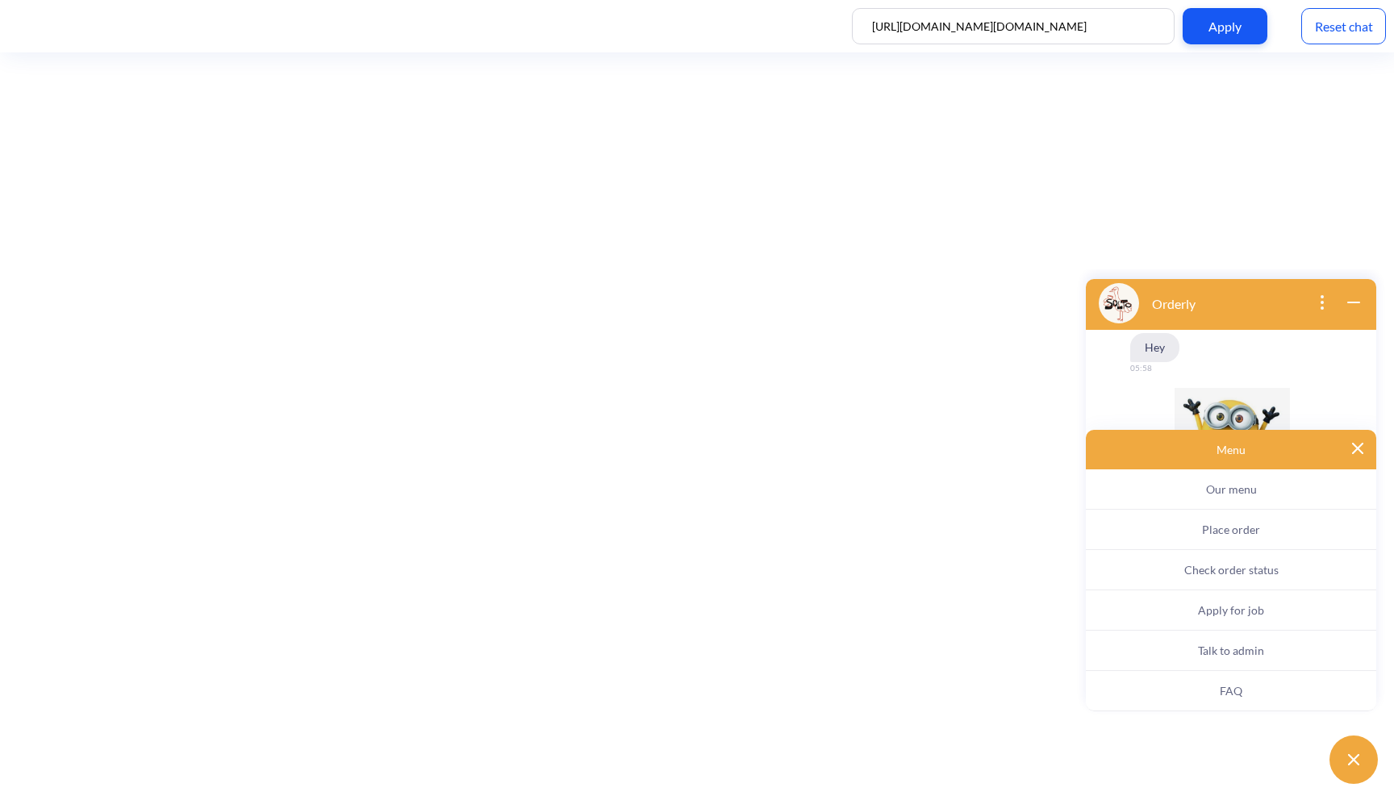
click at [1222, 609] on span "Apply for job" at bounding box center [1231, 610] width 66 height 14
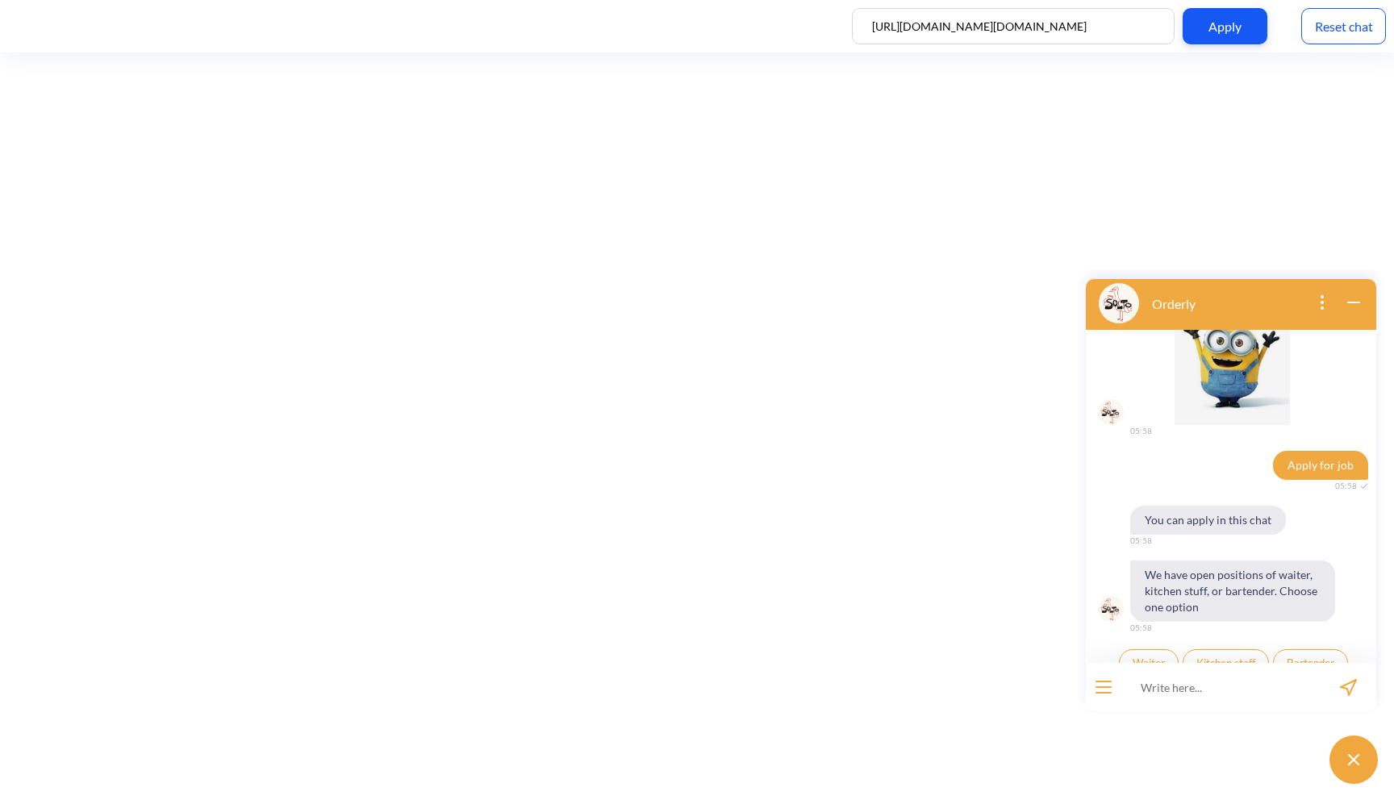
scroll to position [97, 0]
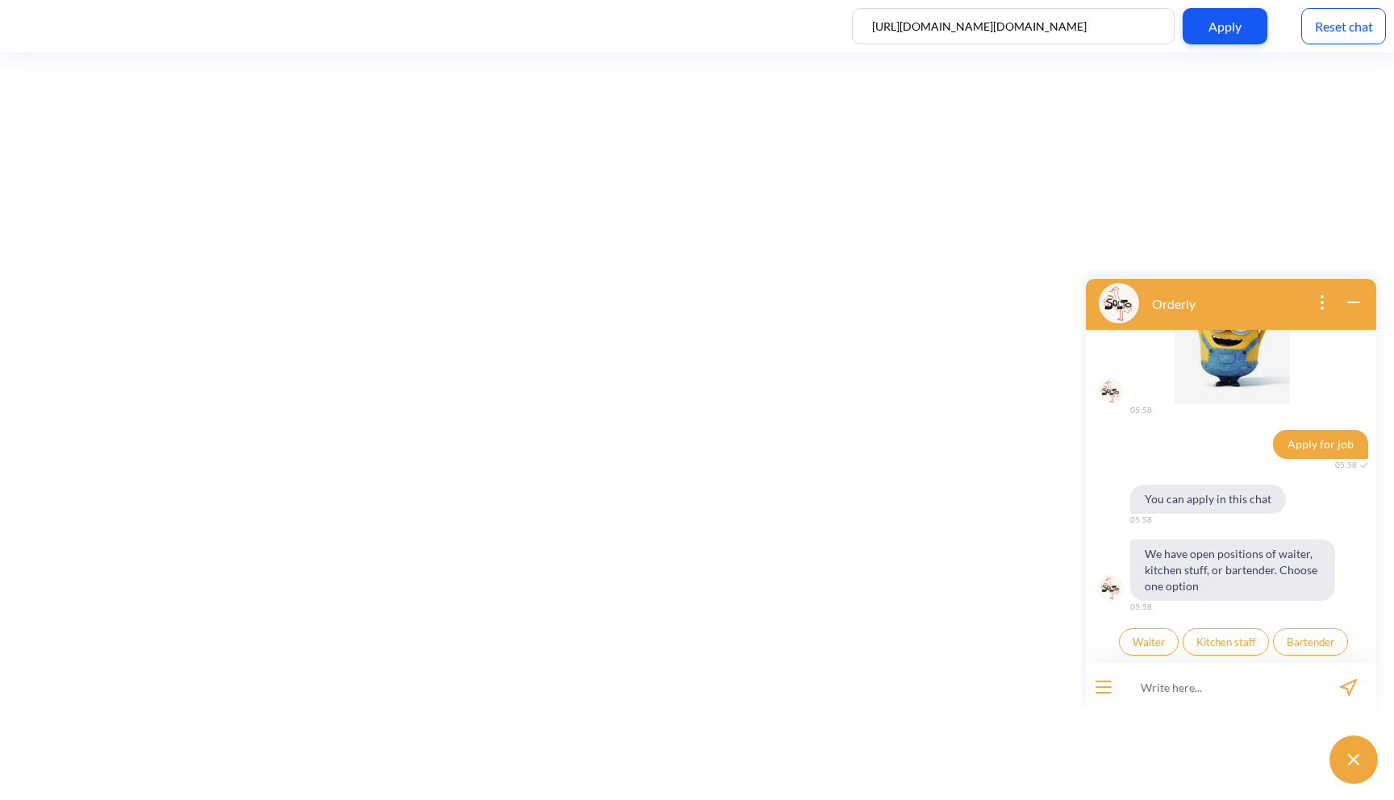
click at [1155, 635] on button "Waiter" at bounding box center [1149, 642] width 60 height 27
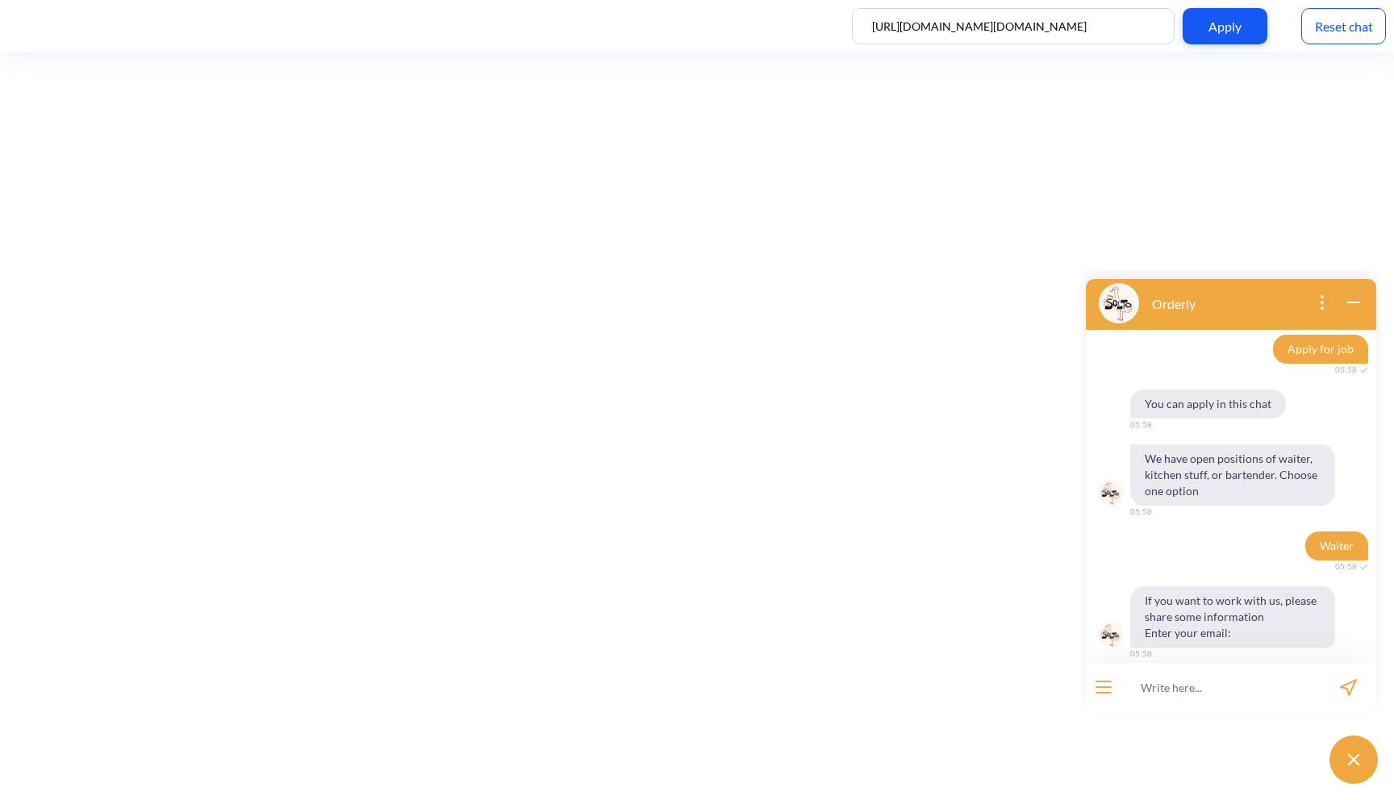
scroll to position [207, 0]
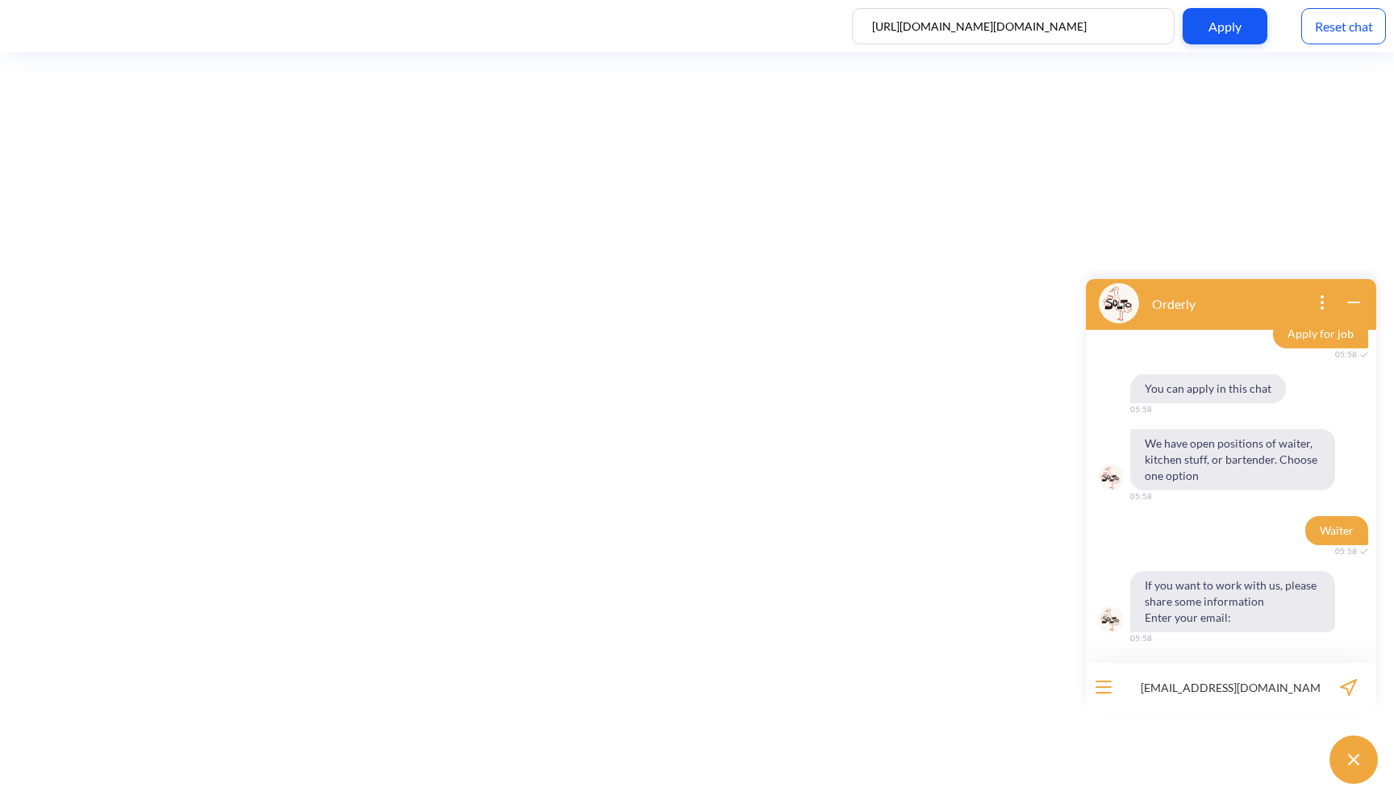
type input "[EMAIL_ADDRESS][DOMAIN_NAME]"
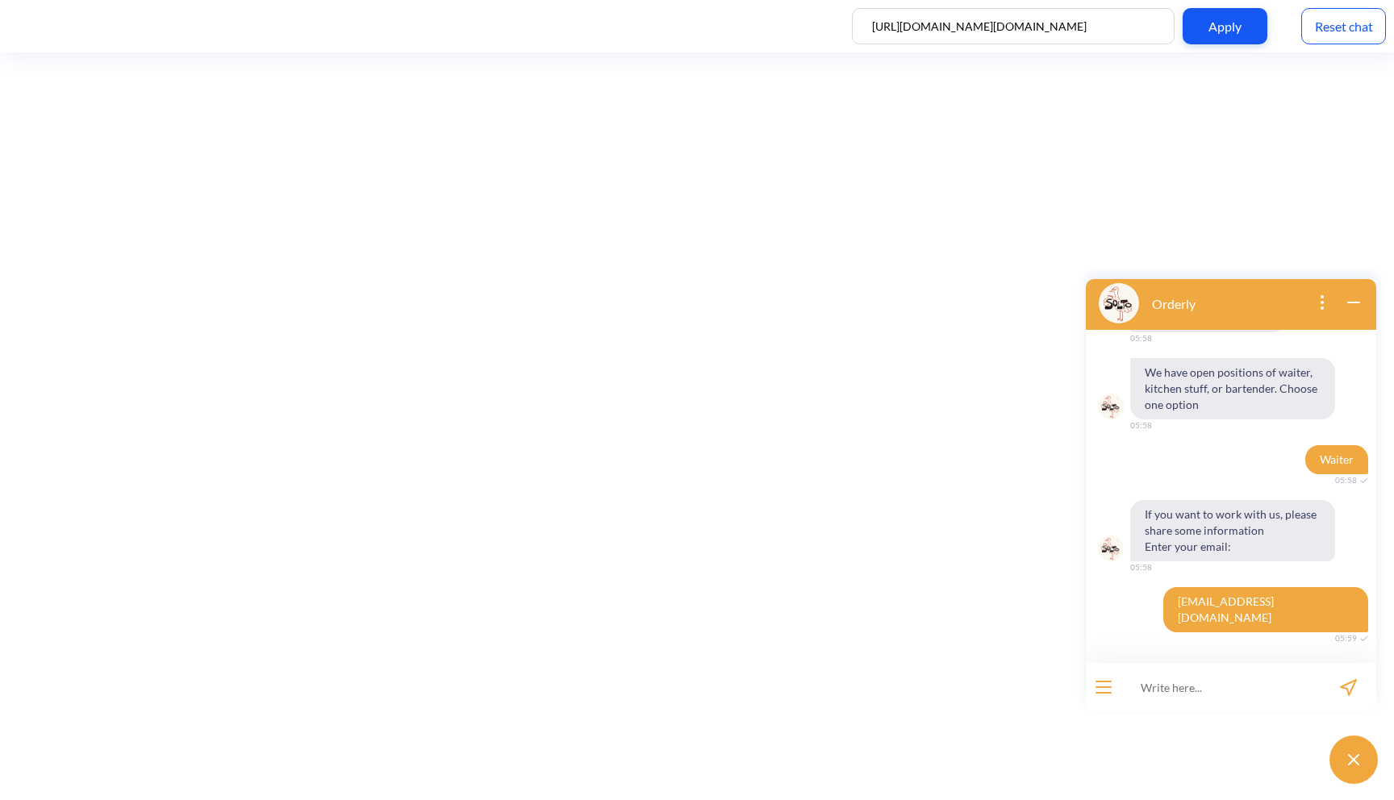
scroll to position [317, 0]
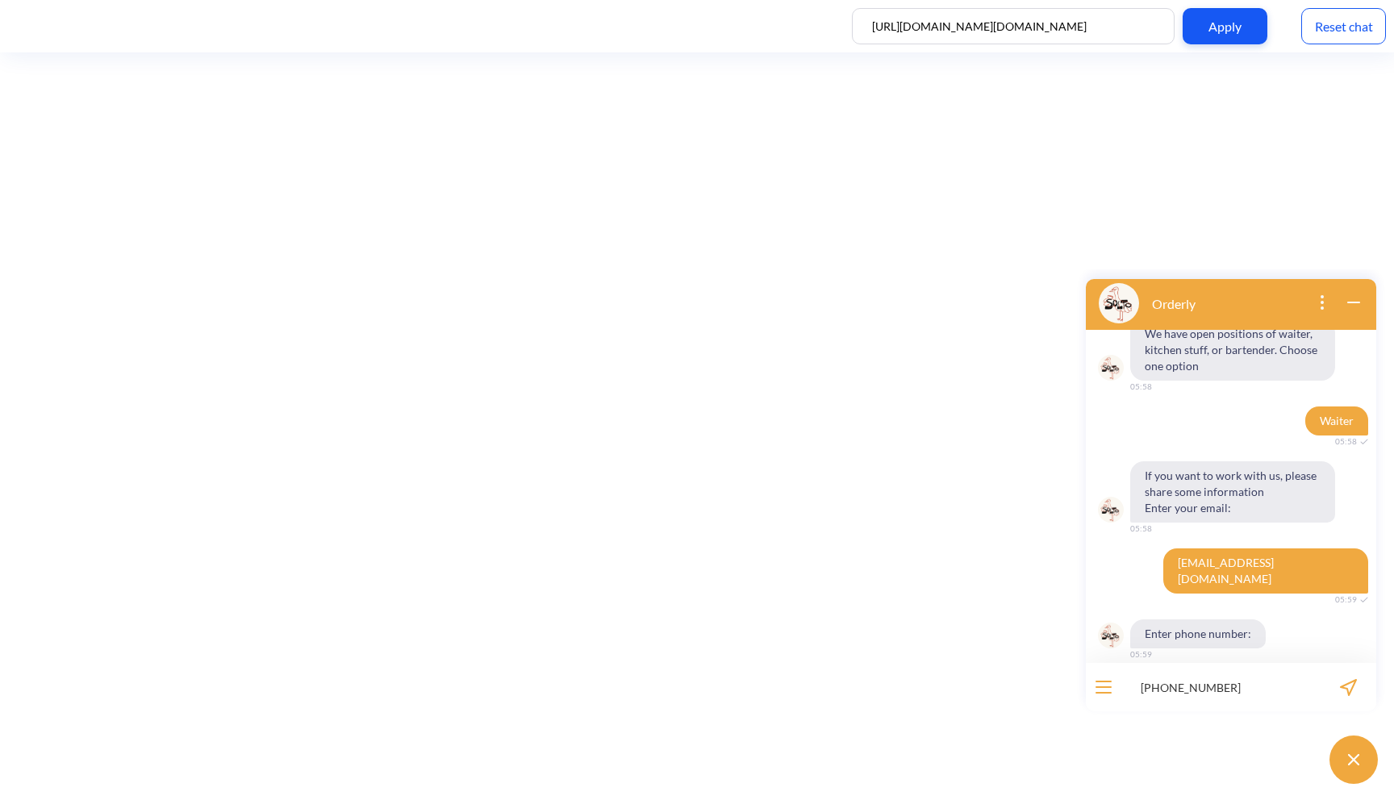
type input "[PHONE_NUMBER]"
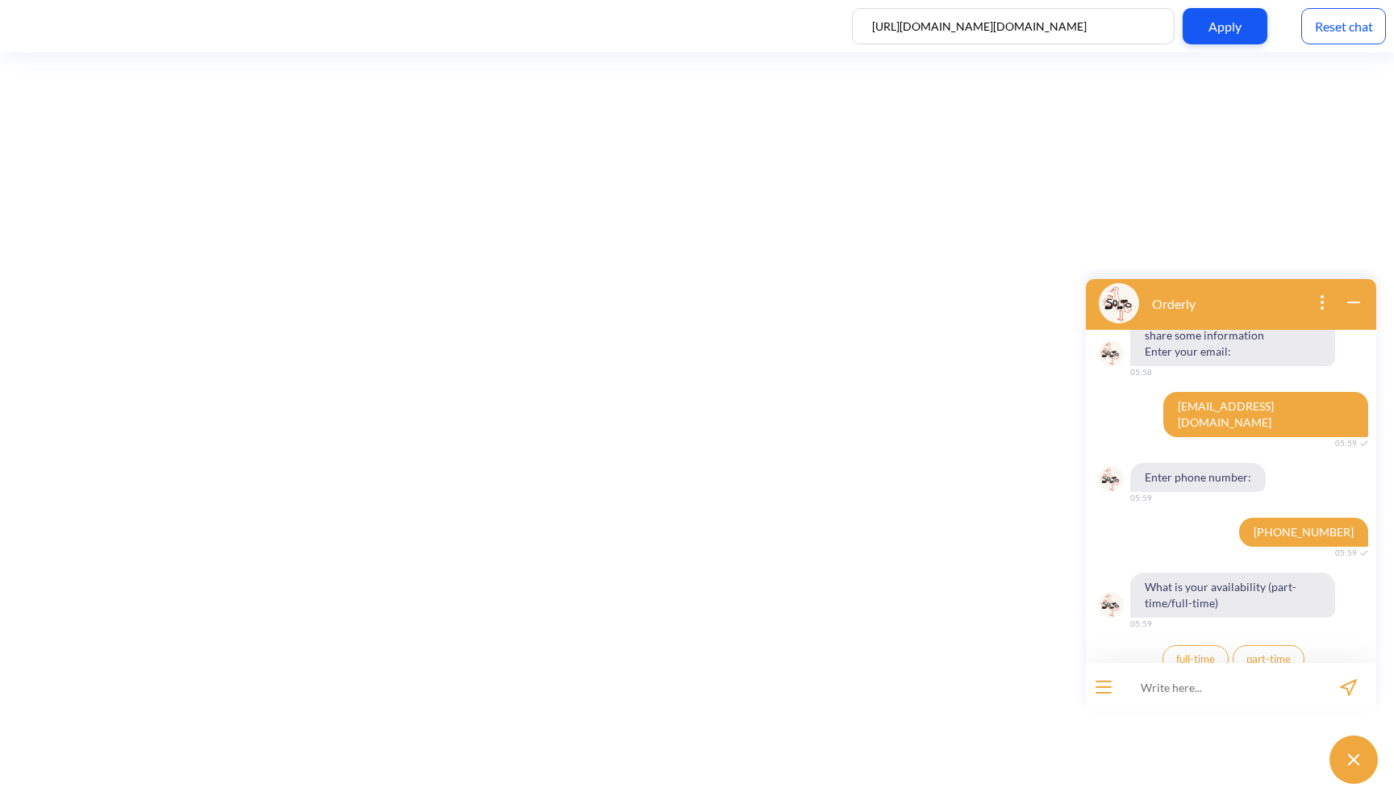
scroll to position [474, 0]
click at [1197, 652] on span "full-time" at bounding box center [1195, 658] width 39 height 13
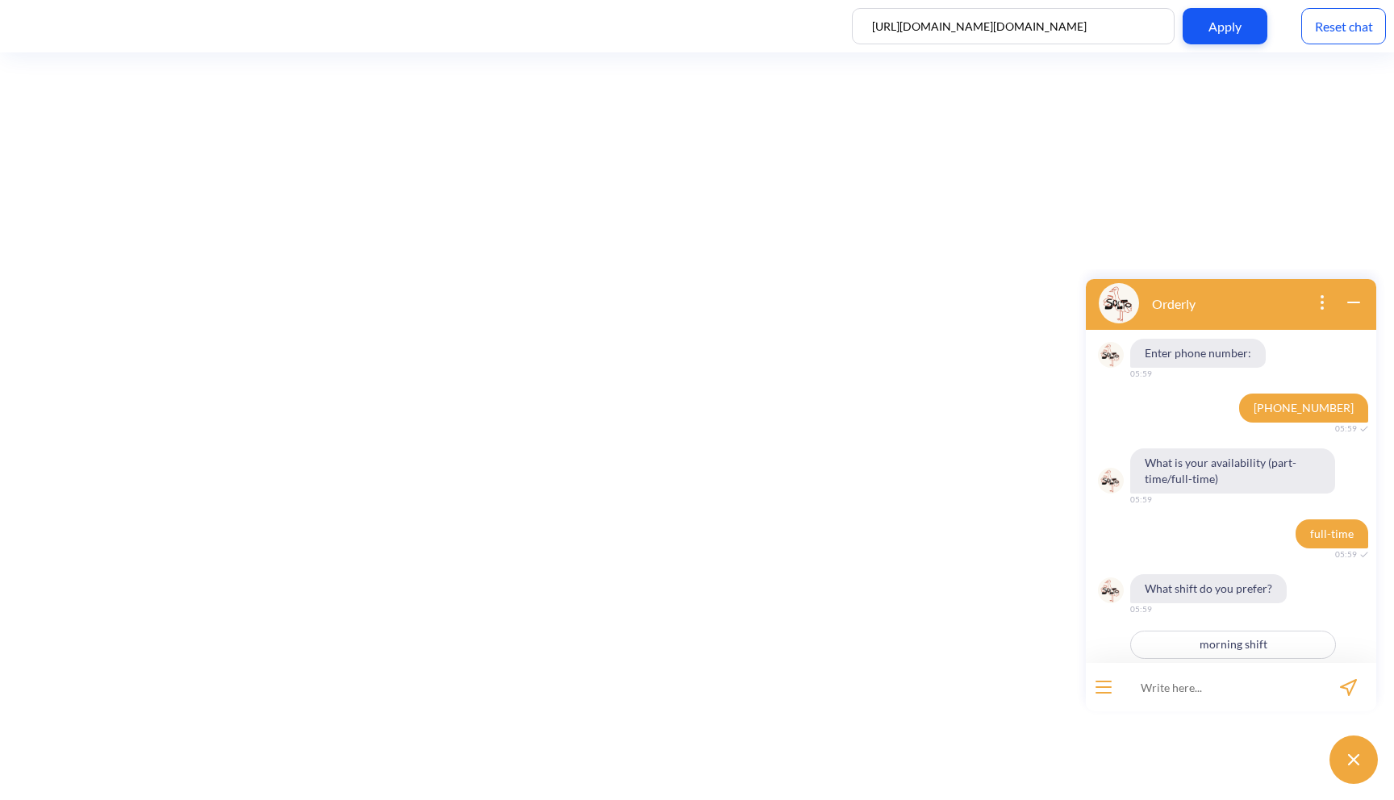
scroll to position [649, 0]
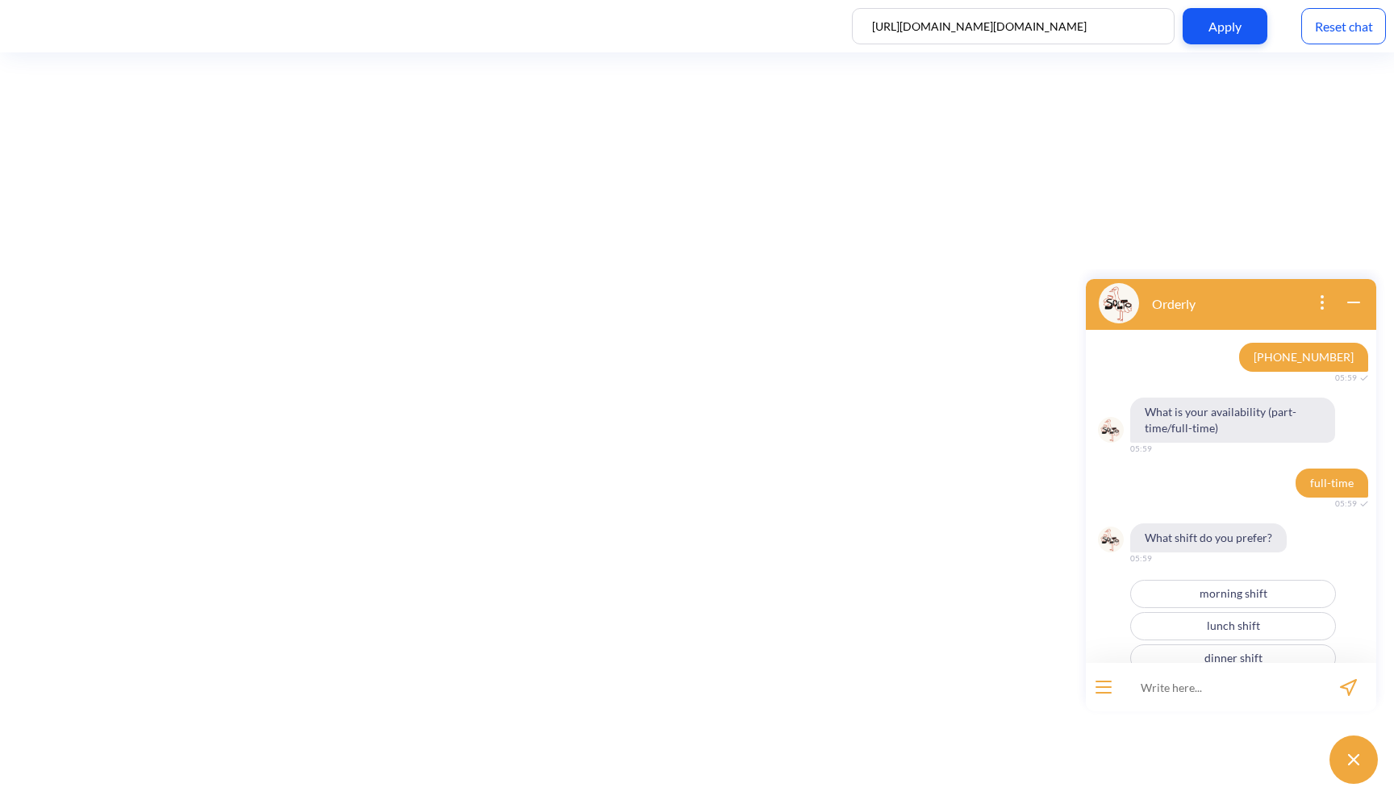
click at [1250, 580] on button "morning shift" at bounding box center [1233, 594] width 206 height 28
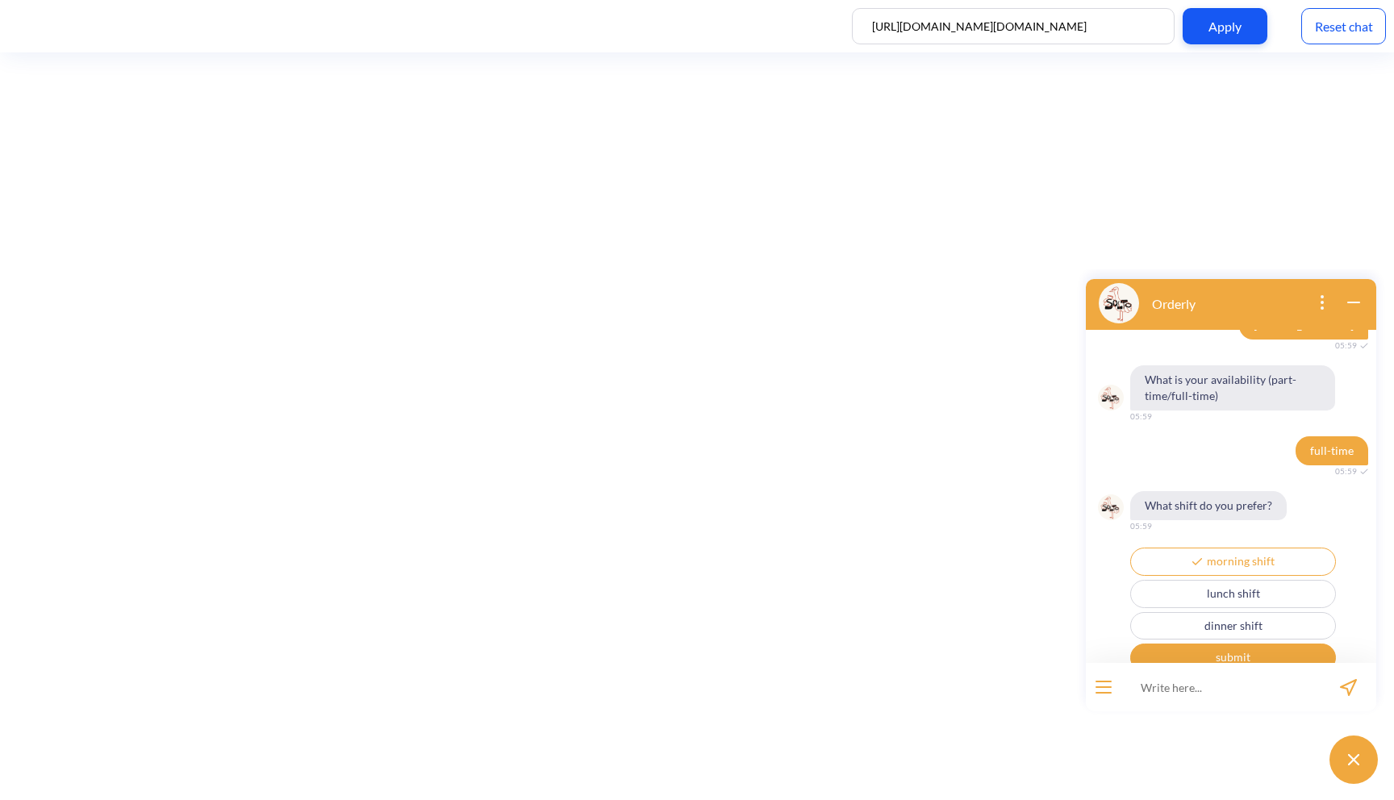
click at [1250, 583] on button "lunch shift" at bounding box center [1233, 594] width 206 height 28
click at [1226, 644] on button "submit" at bounding box center [1233, 658] width 206 height 28
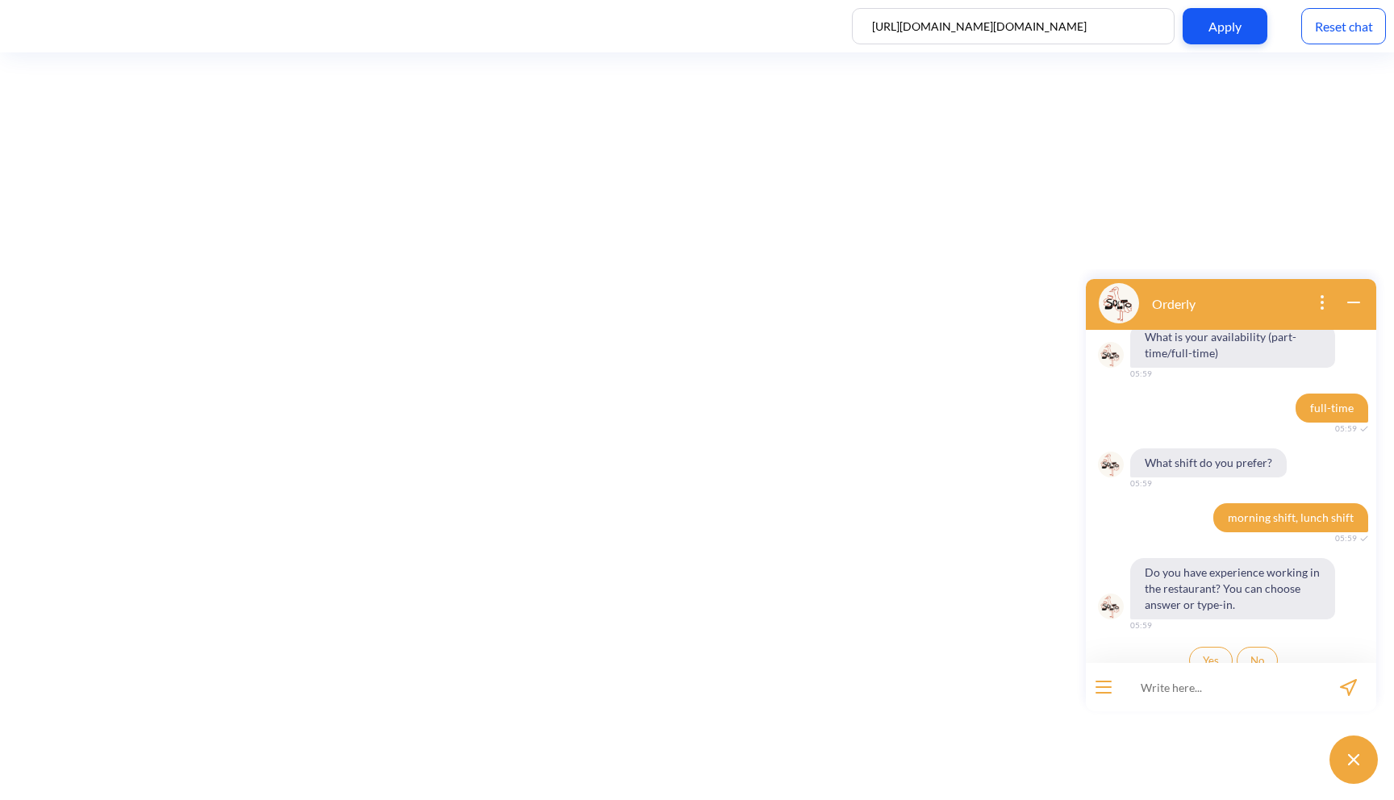
scroll to position [726, 0]
click at [1205, 645] on button "Yes" at bounding box center [1211, 658] width 44 height 27
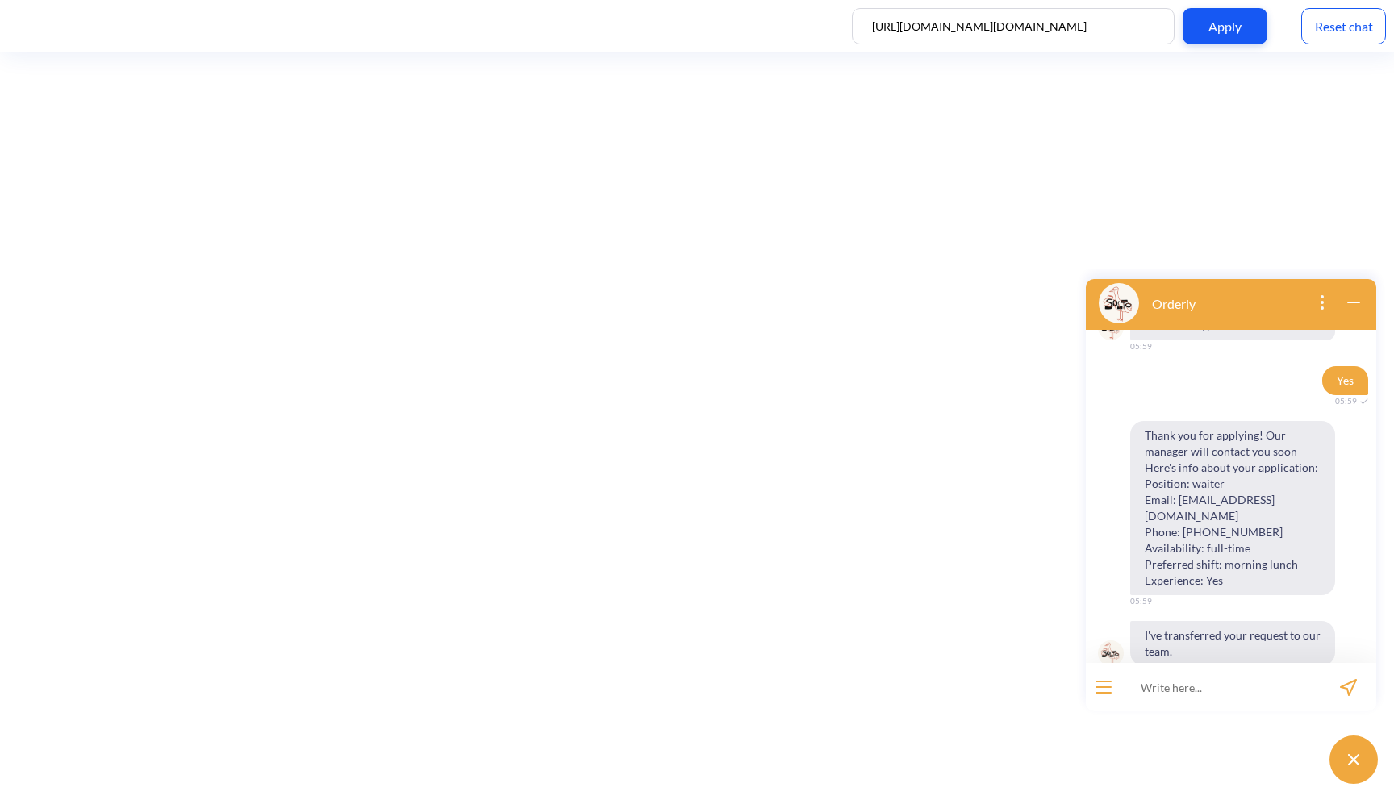
scroll to position [1004, 0]
click at [1371, 23] on div "Reset chat" at bounding box center [1343, 26] width 85 height 36
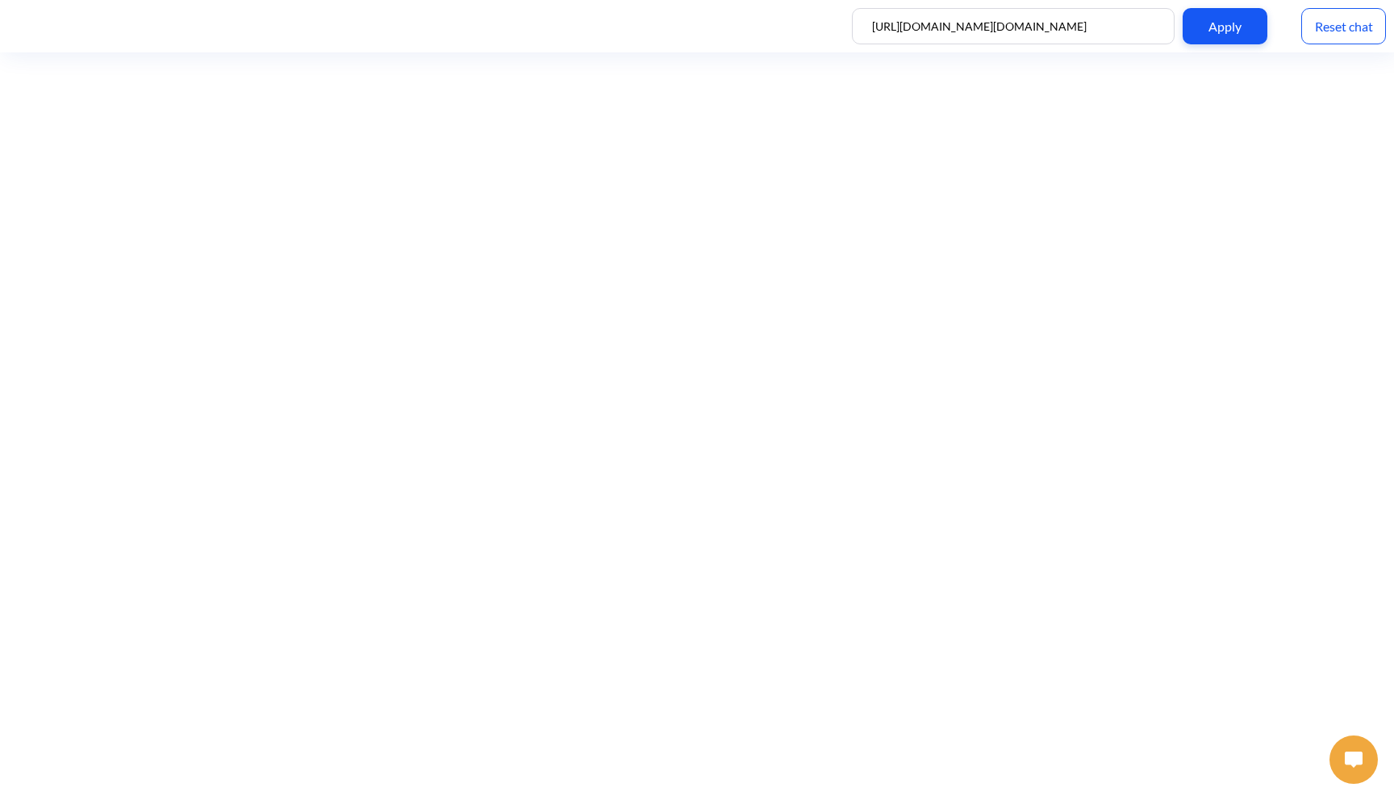
click at [1354, 753] on img at bounding box center [1354, 760] width 18 height 16
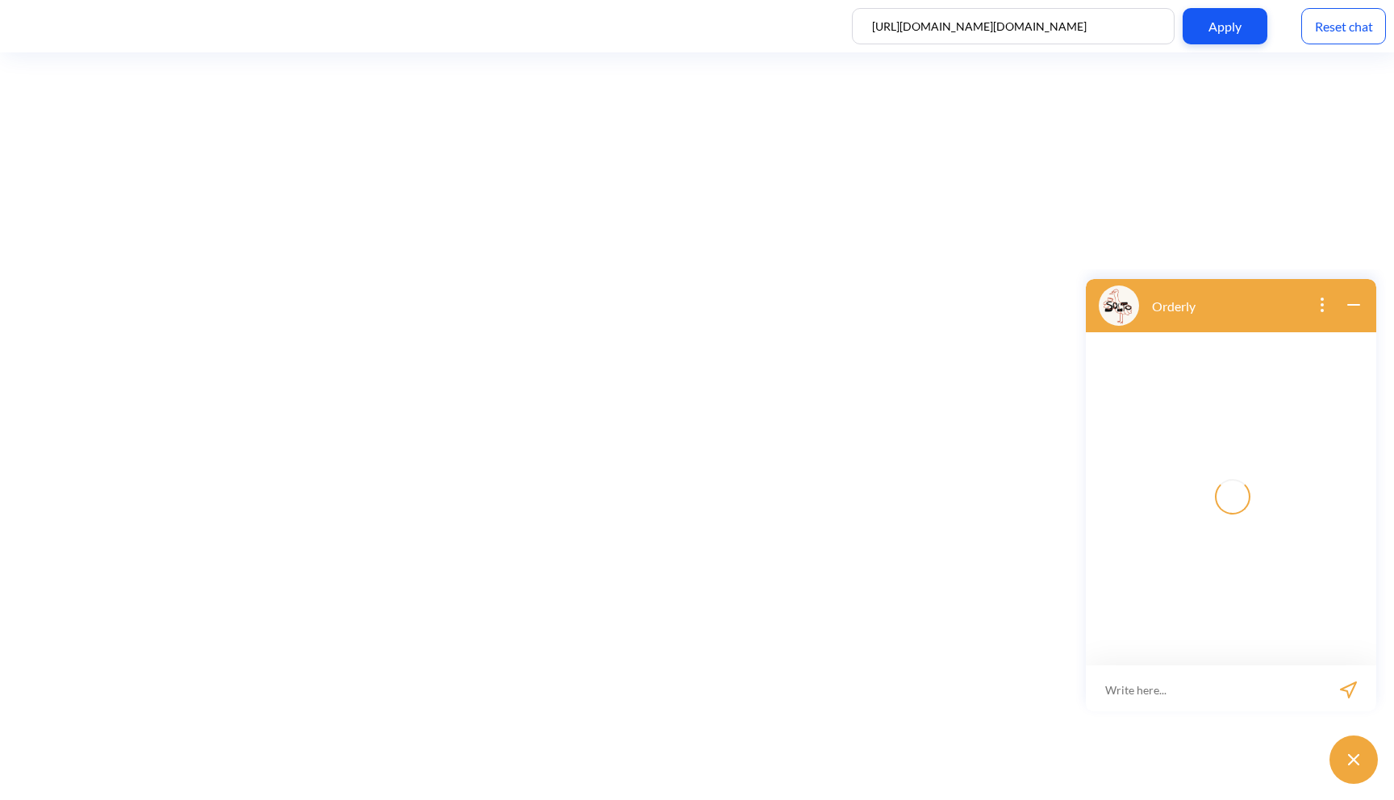
scroll to position [2, 0]
click at [1194, 691] on input at bounding box center [1220, 687] width 199 height 48
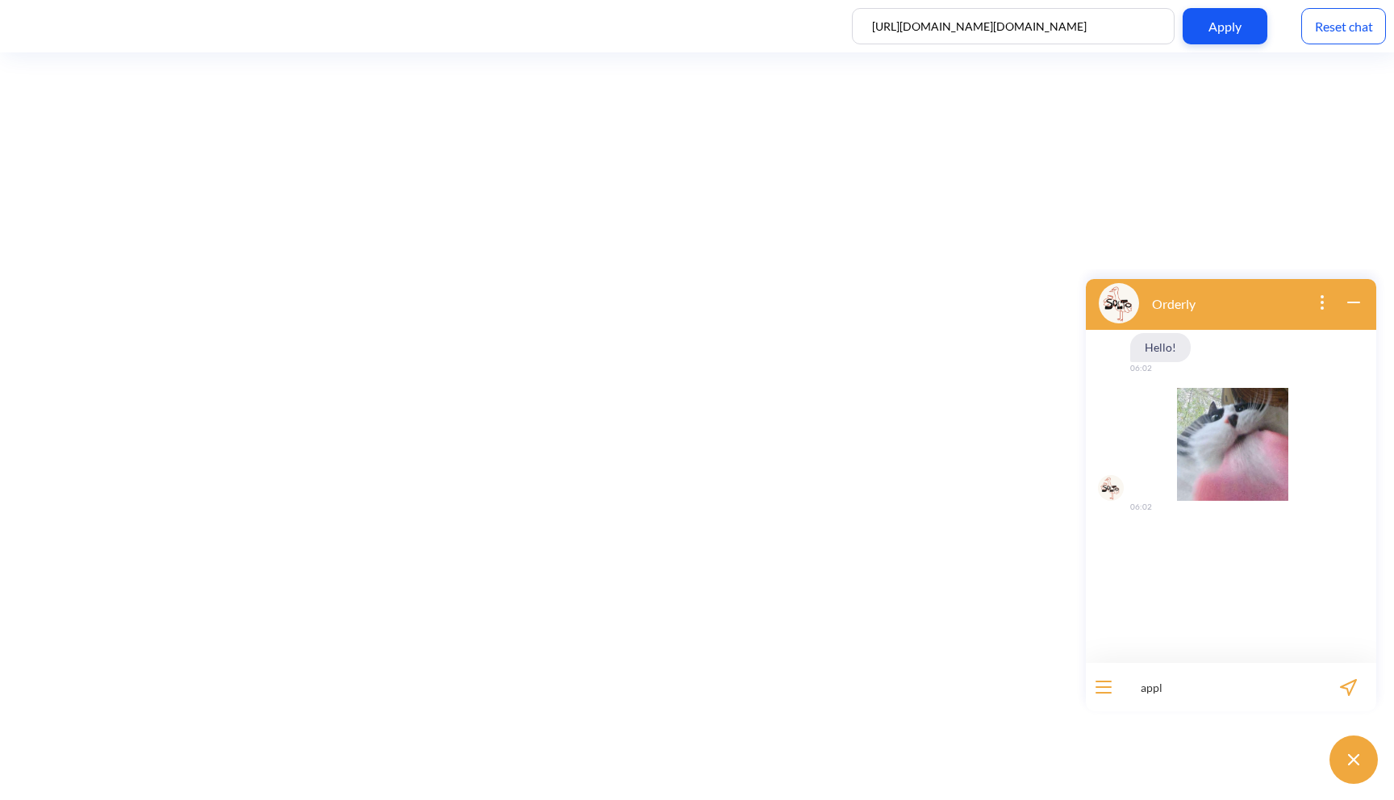
type input "apply"
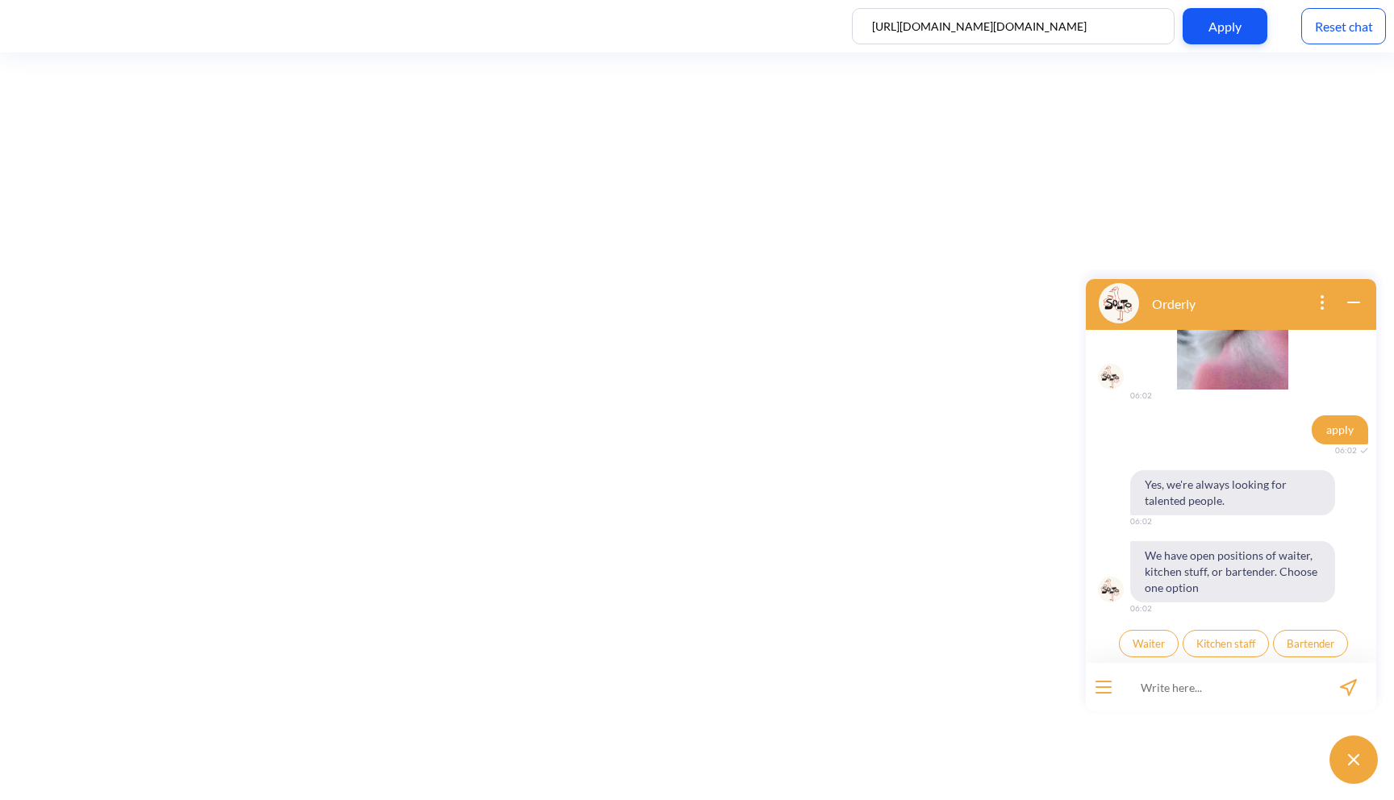
scroll to position [113, 0]
click at [1206, 640] on span "Kitchen staff" at bounding box center [1226, 642] width 59 height 13
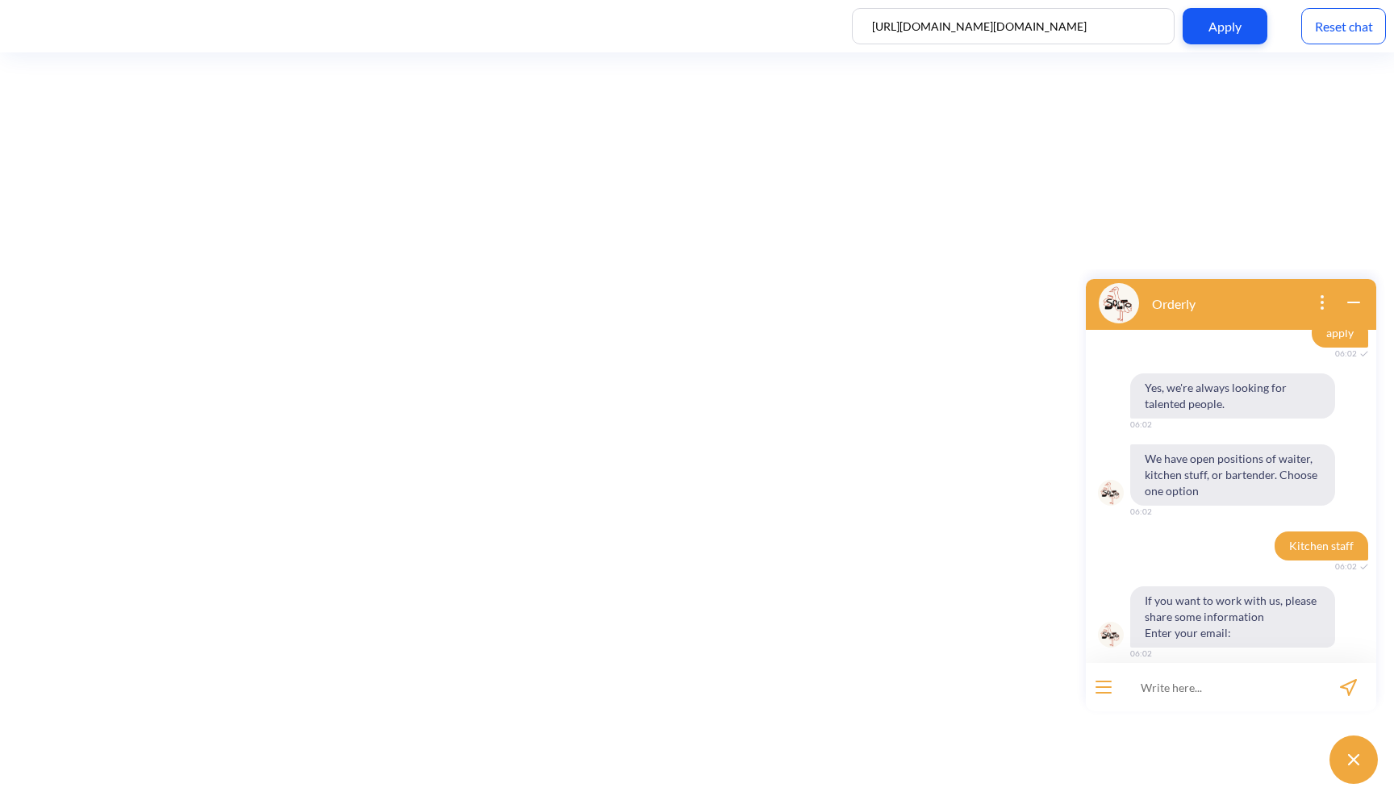
scroll to position [223, 0]
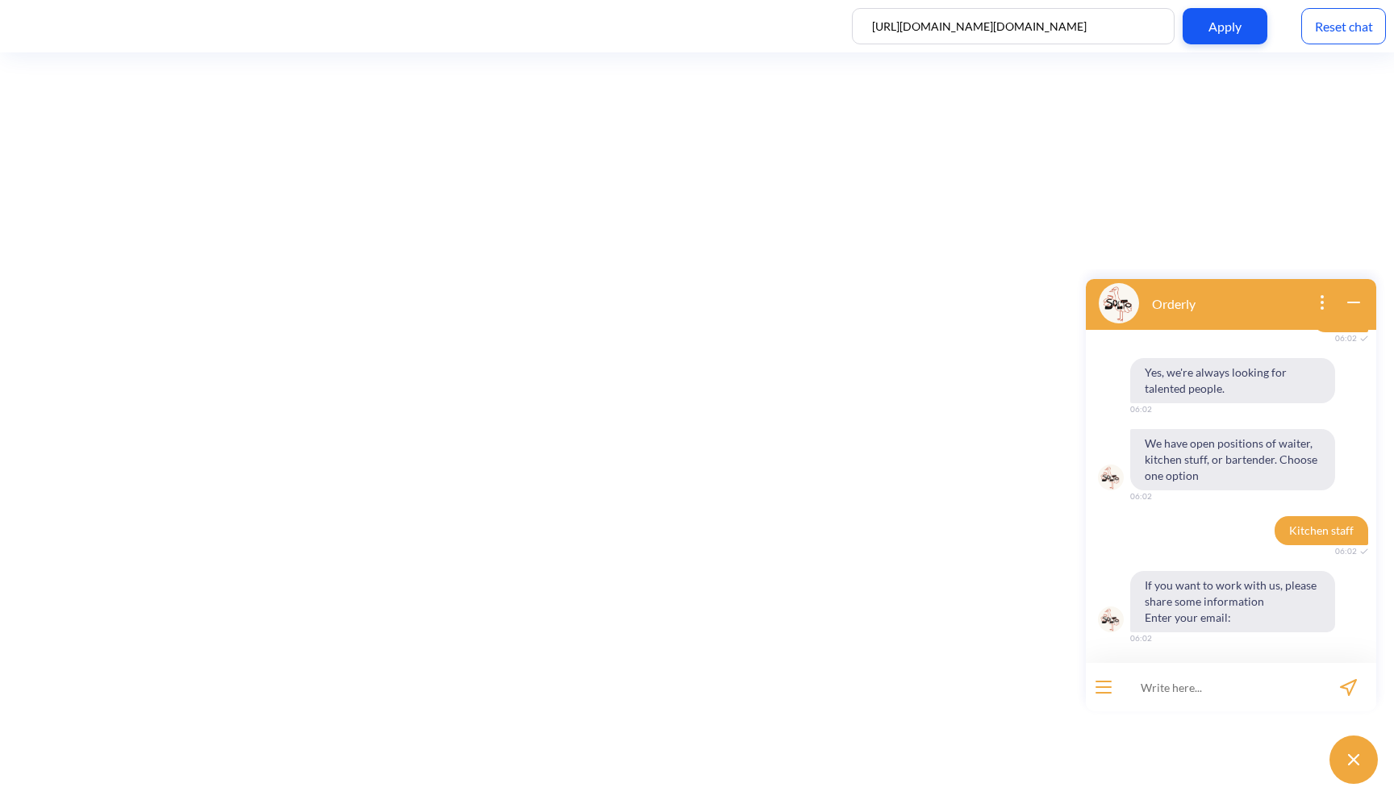
click at [1197, 685] on input at bounding box center [1220, 687] width 199 height 48
type input "[EMAIL_ADDRESS][DOMAIN_NAME]"
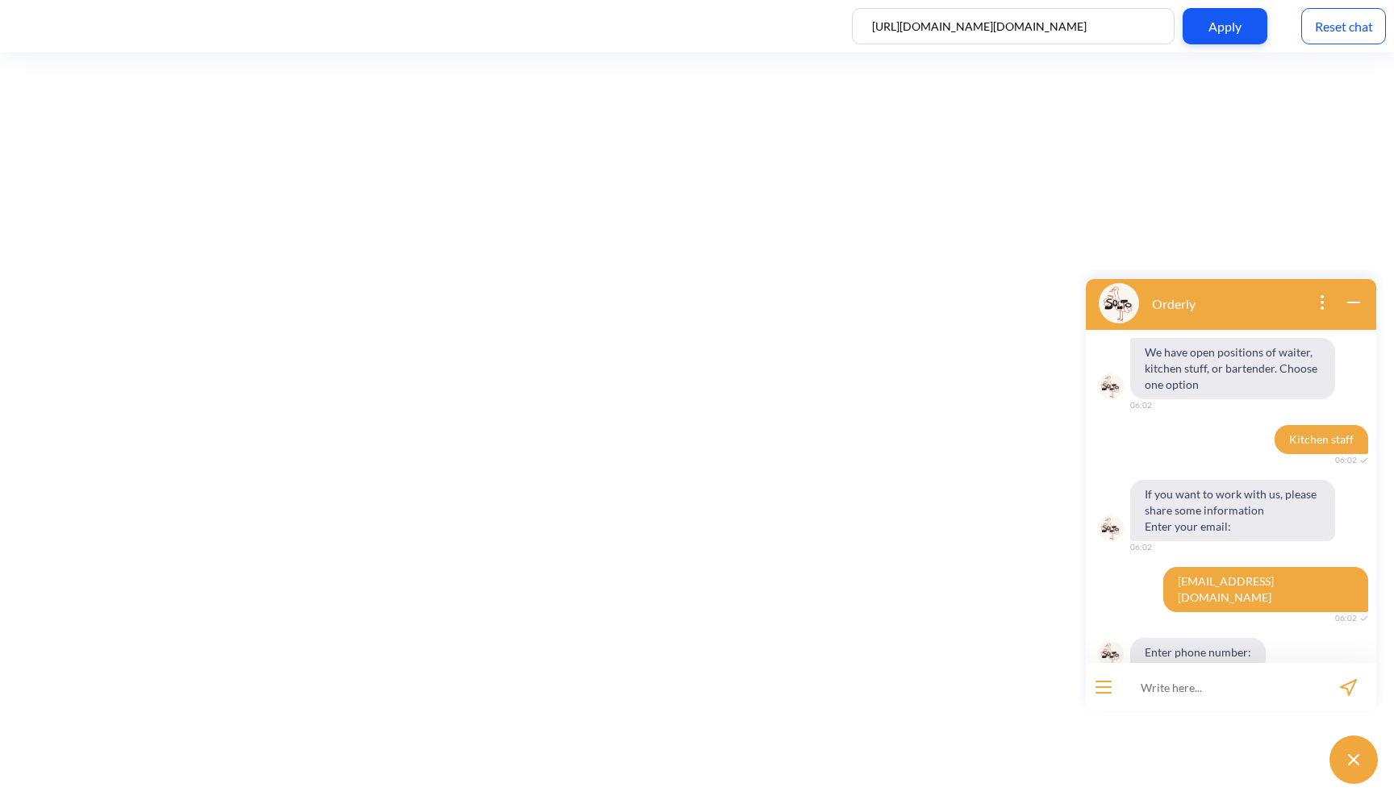
scroll to position [333, 0]
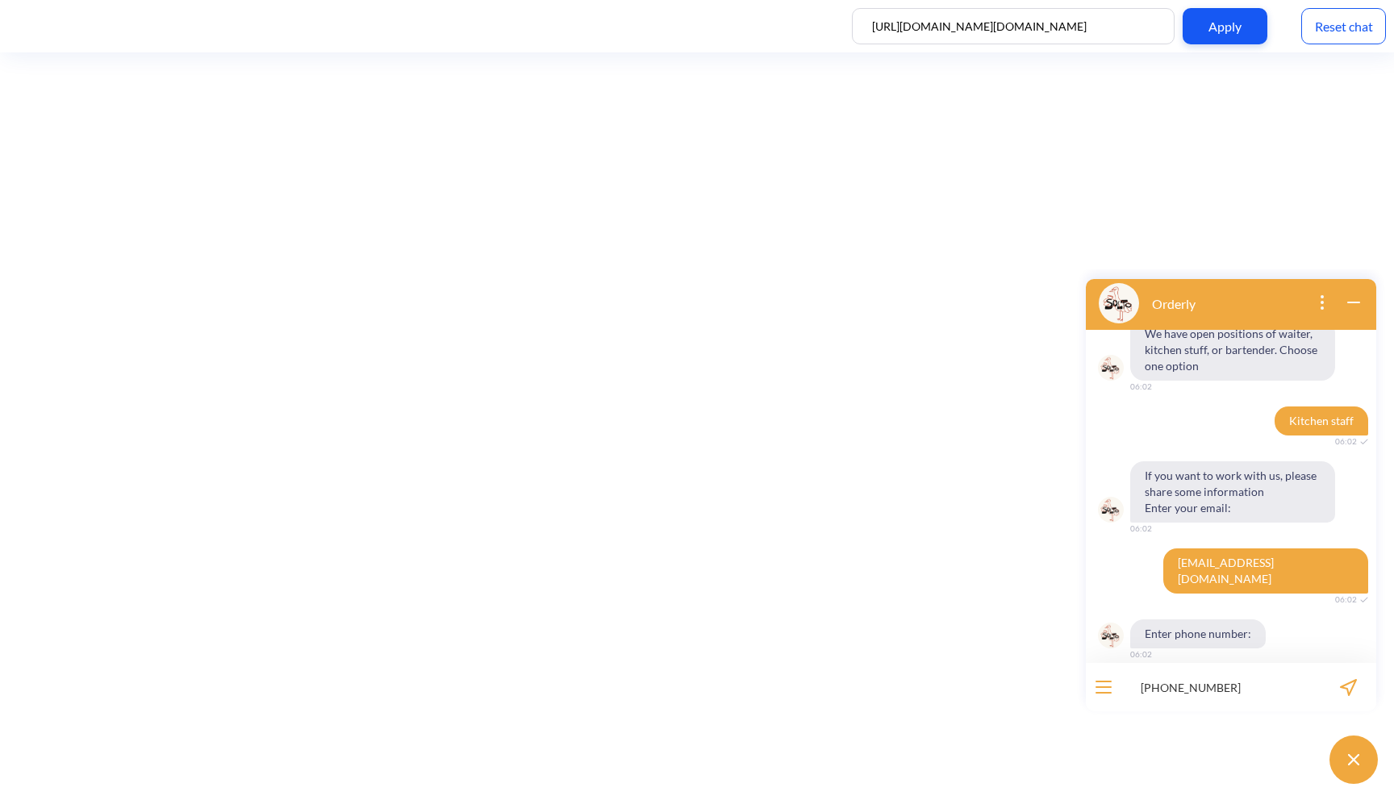
type input "[PHONE_NUMBER]"
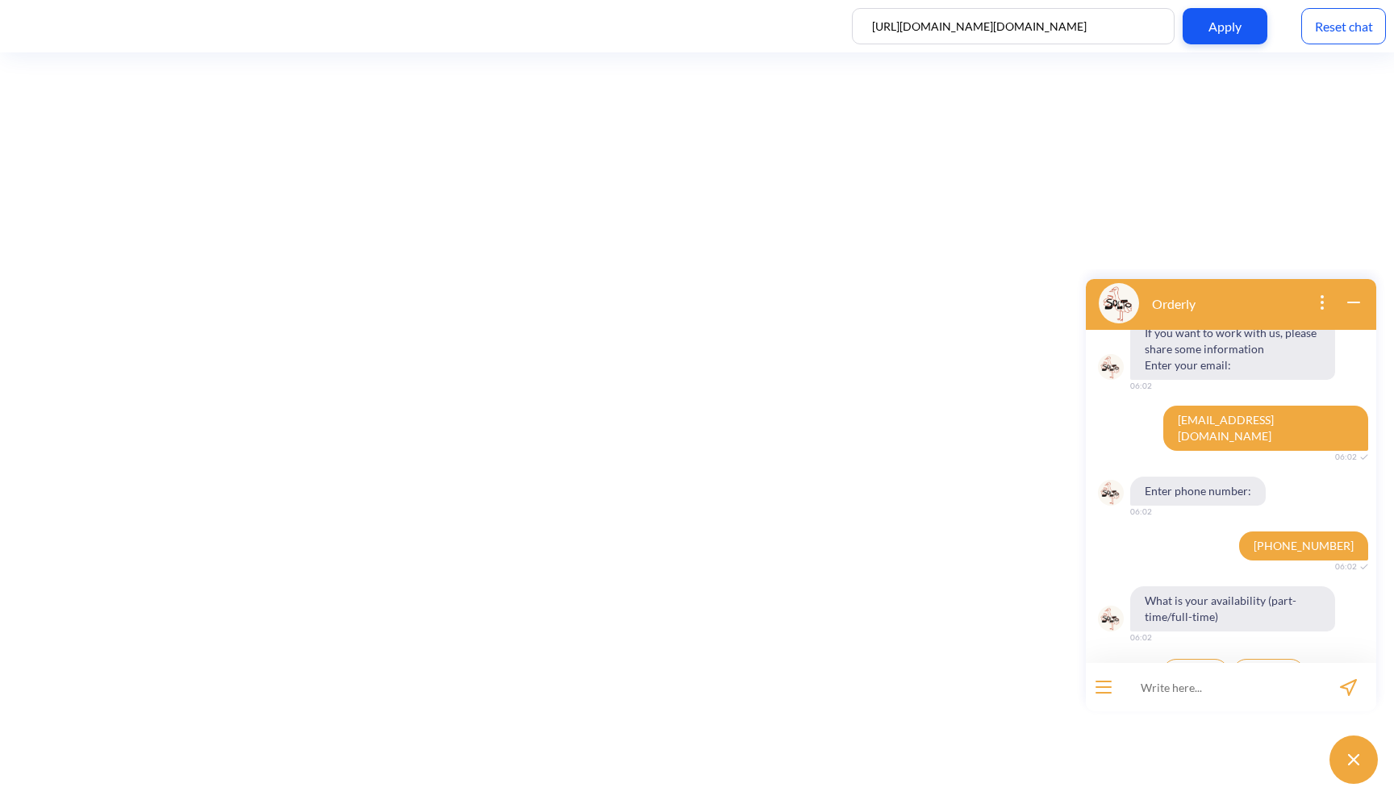
scroll to position [491, 0]
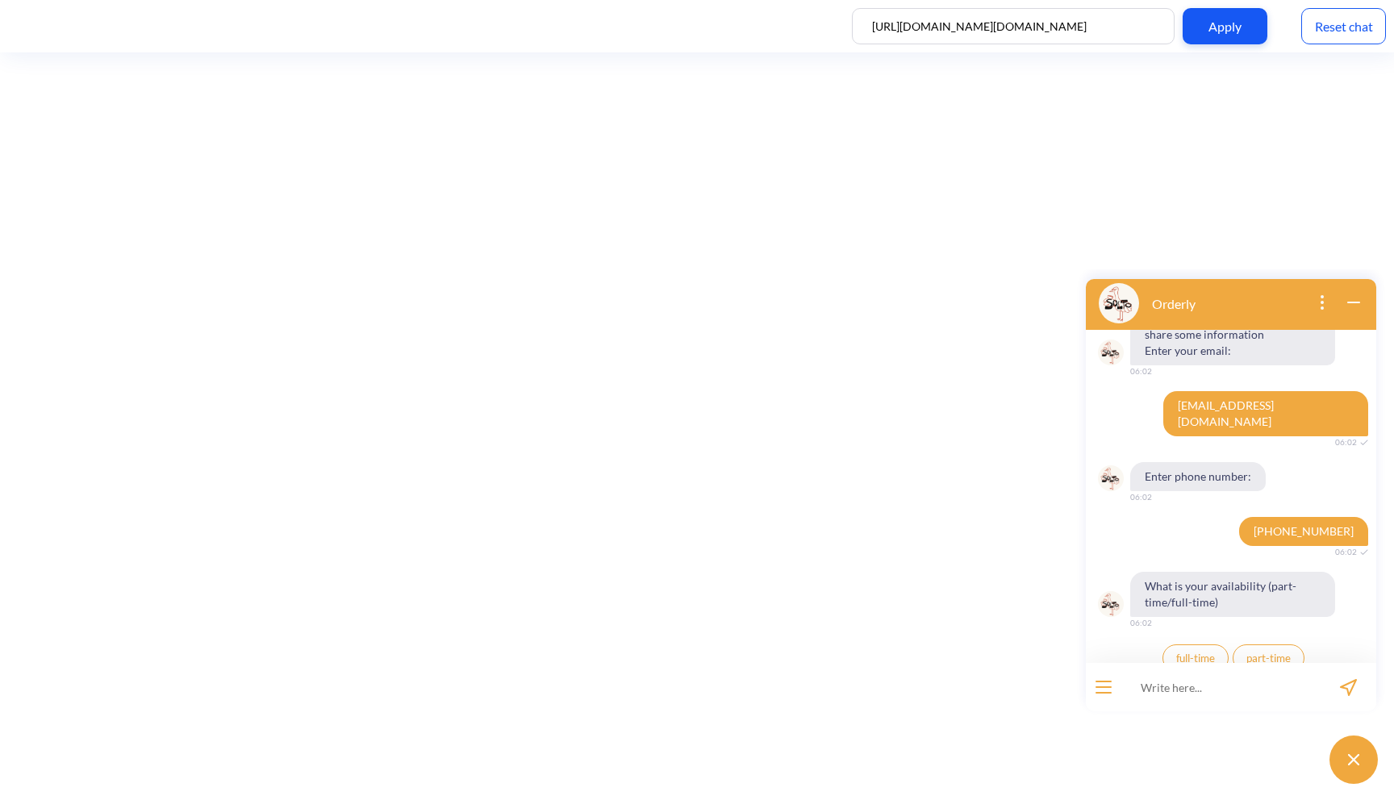
click at [1209, 652] on span "full-time" at bounding box center [1195, 658] width 39 height 13
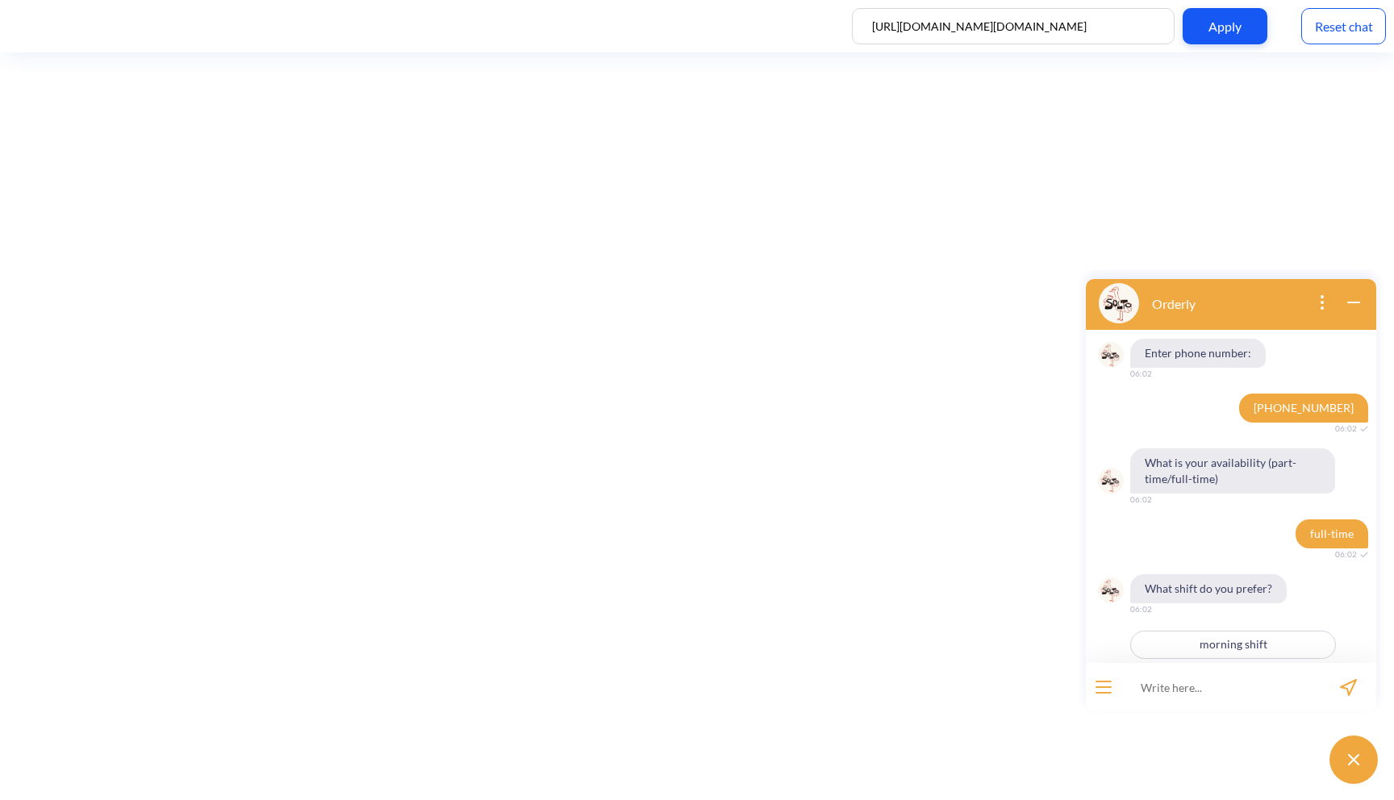
scroll to position [665, 0]
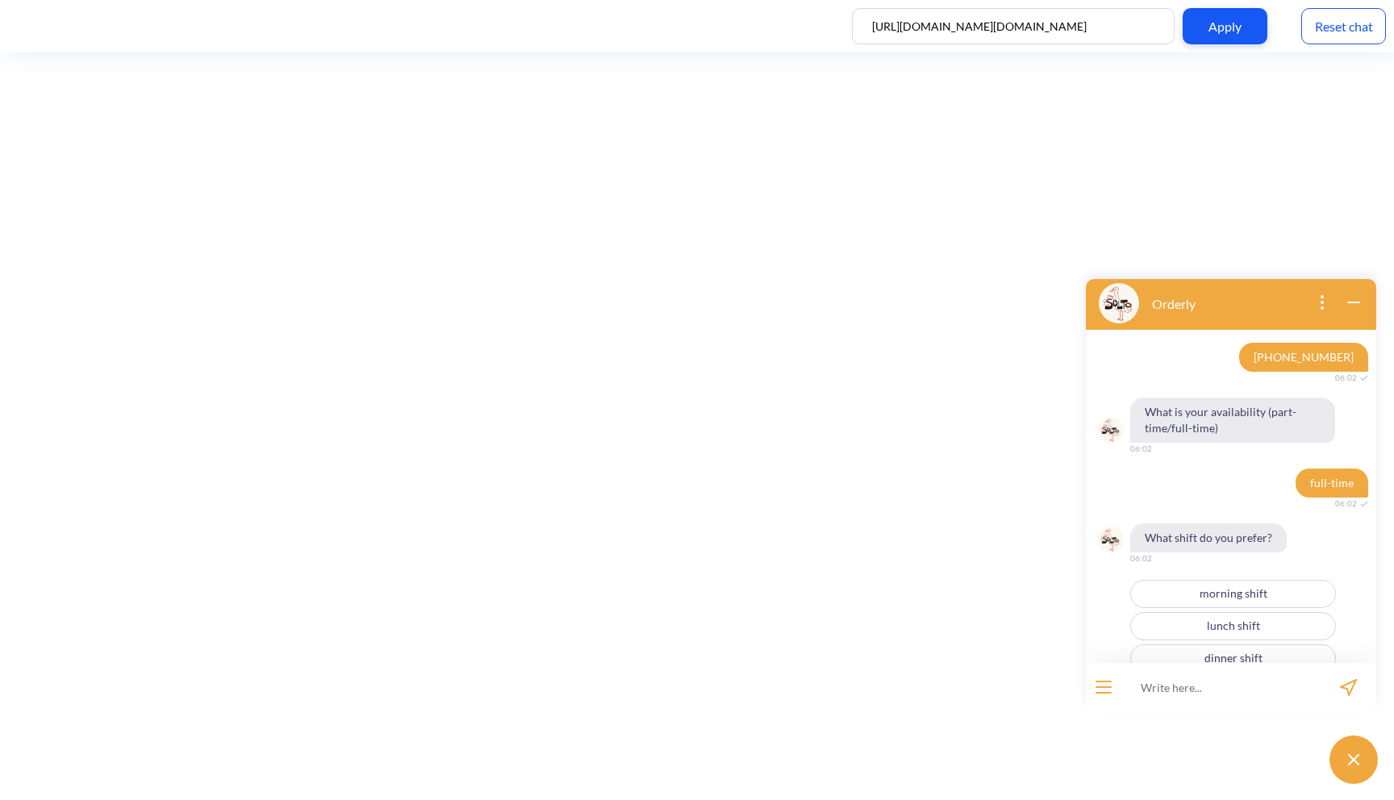
click at [1213, 587] on button "morning shift" at bounding box center [1233, 594] width 206 height 28
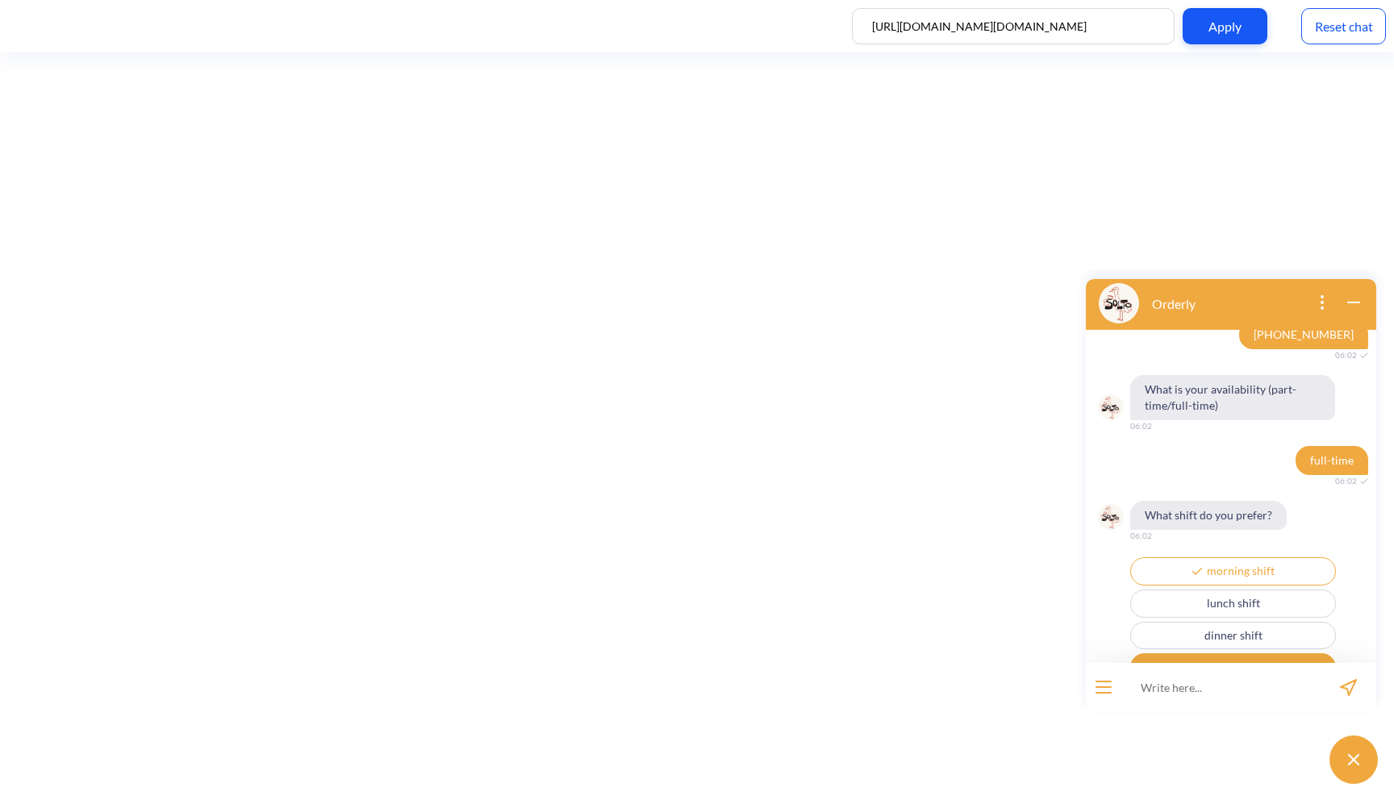
scroll to position [697, 0]
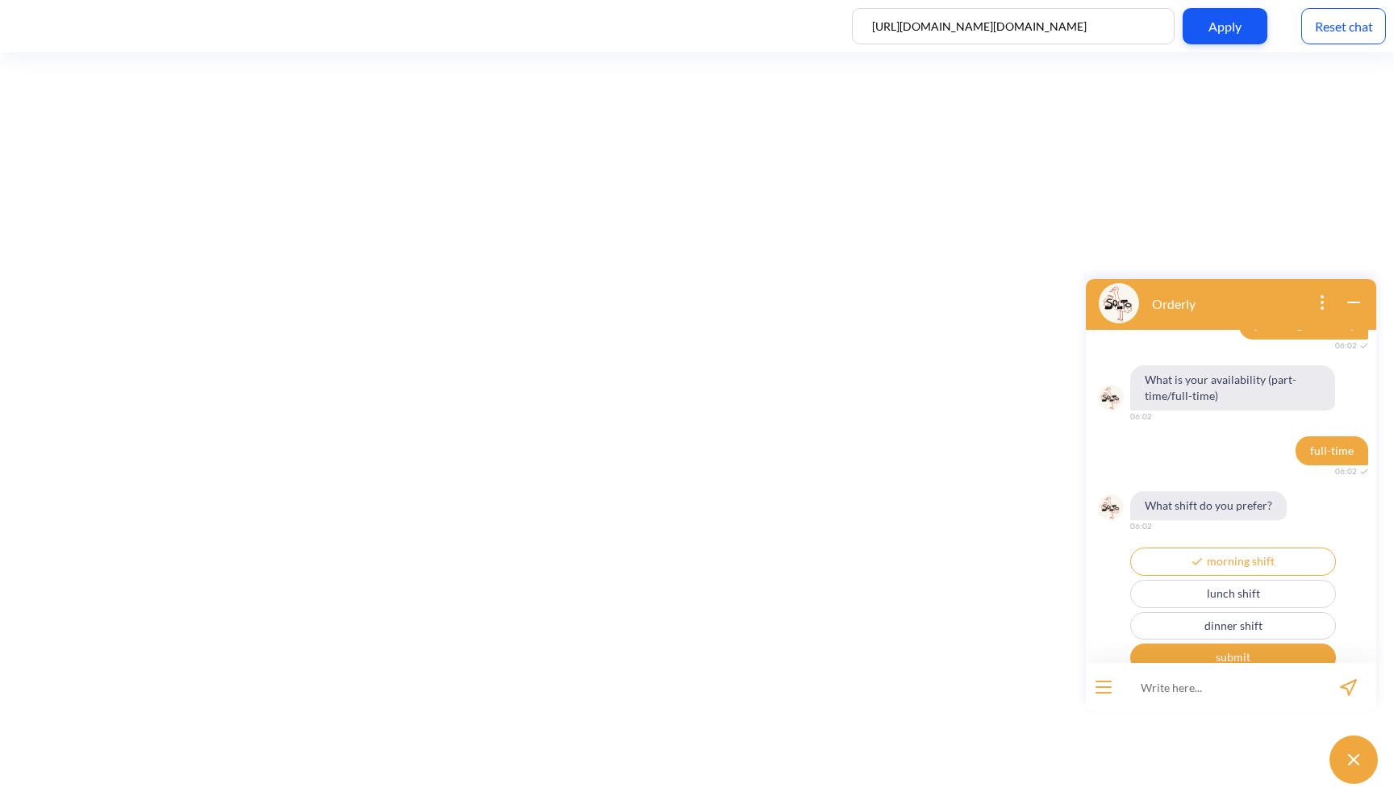
click at [1212, 586] on button "lunch shift" at bounding box center [1233, 594] width 206 height 28
click at [1211, 645] on button "submit" at bounding box center [1233, 658] width 206 height 28
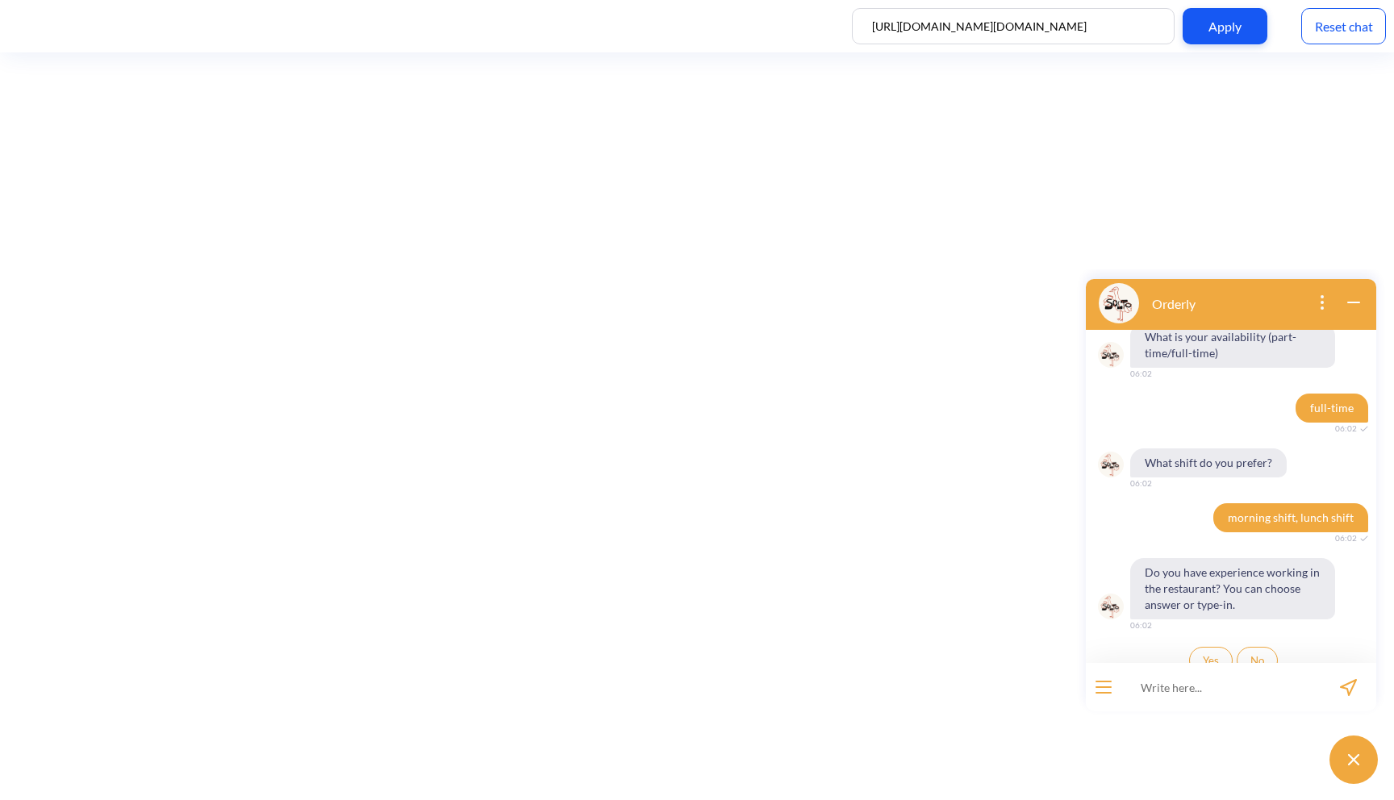
scroll to position [742, 0]
click at [1206, 652] on span "Yes" at bounding box center [1211, 658] width 16 height 13
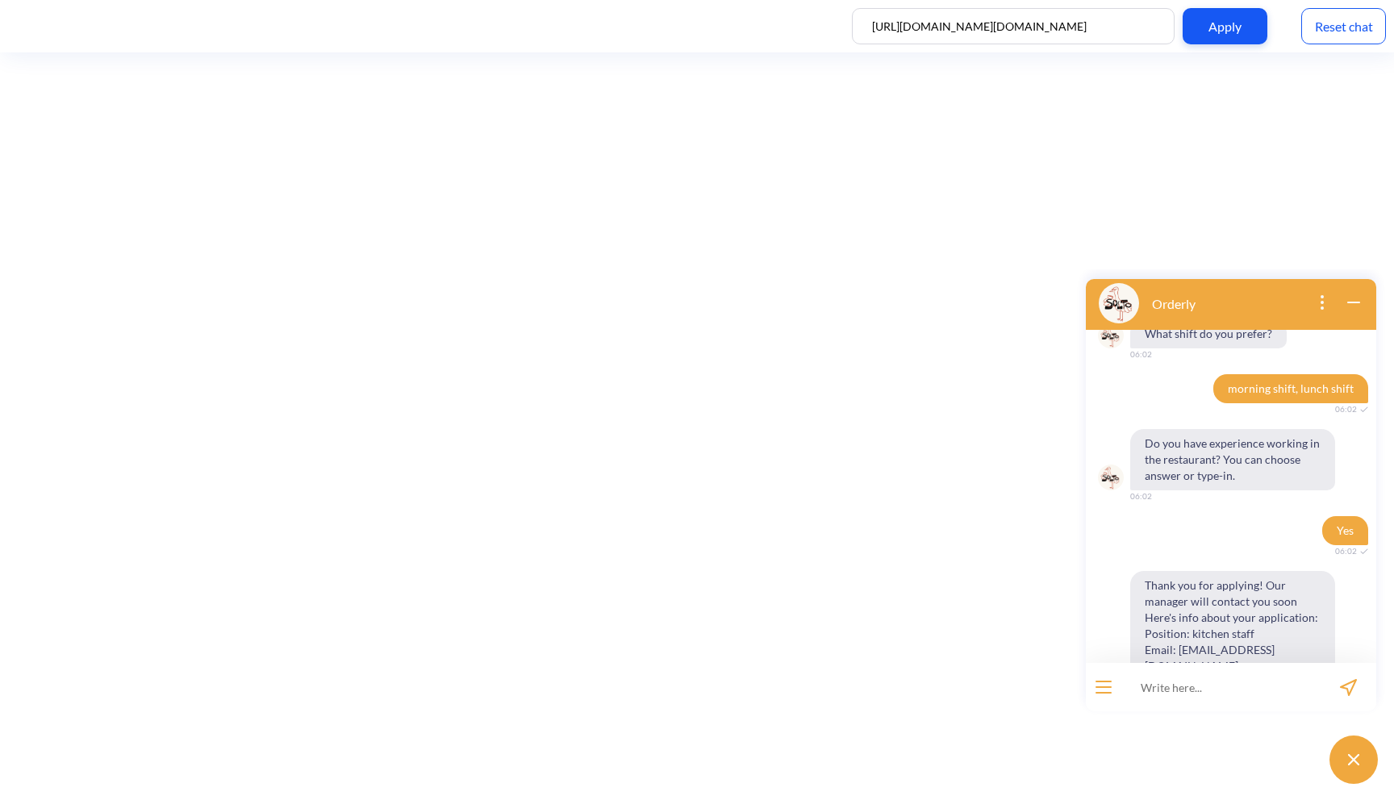
scroll to position [950, 0]
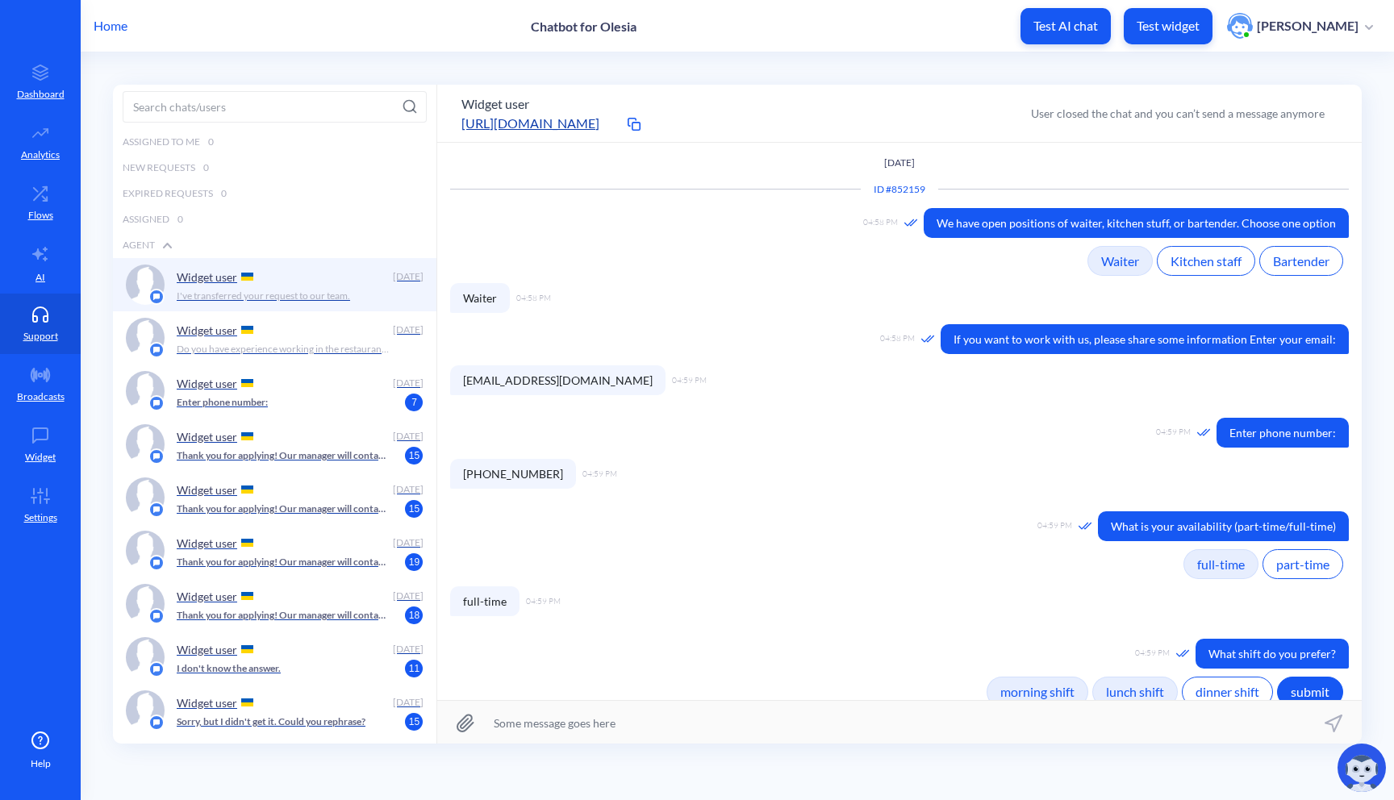
scroll to position [356, 0]
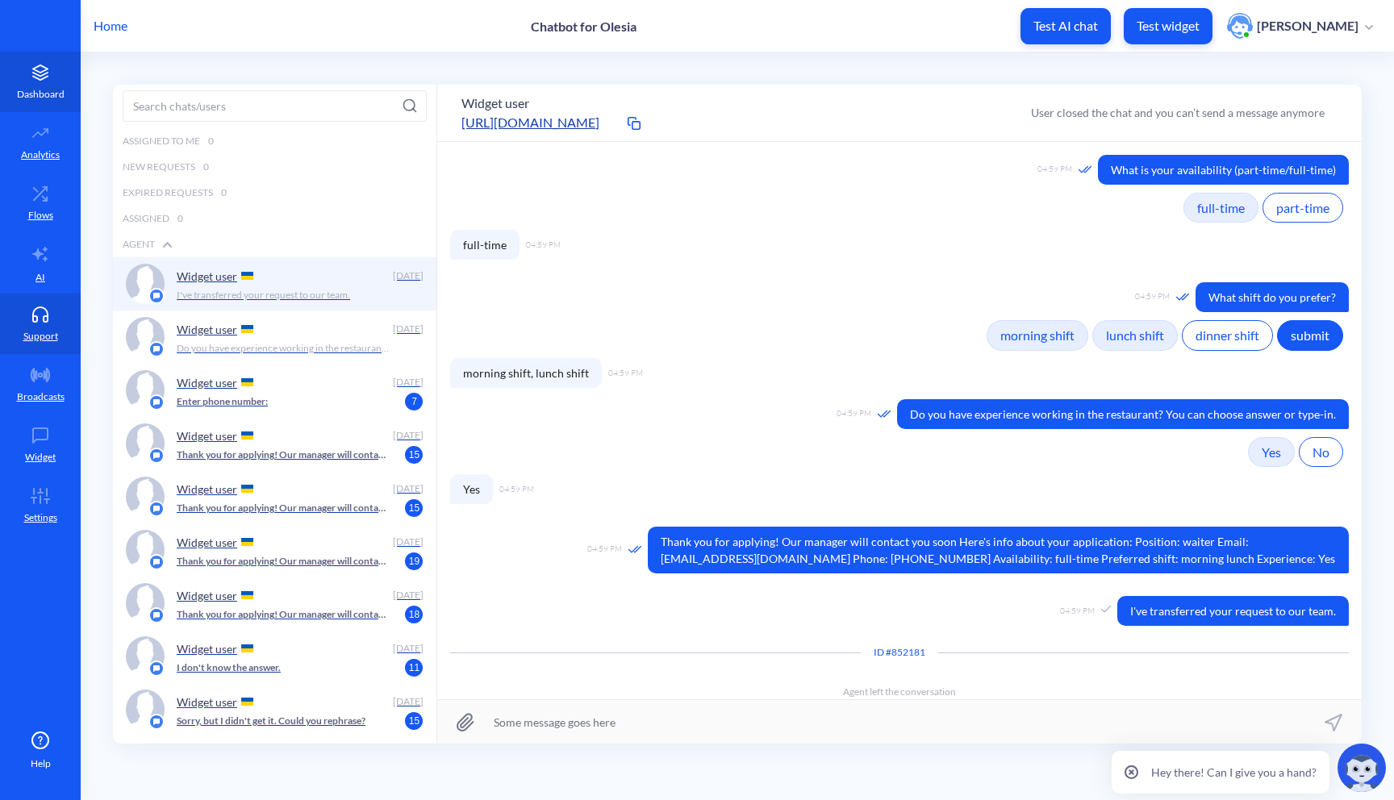
click at [61, 81] on link "Dashboard" at bounding box center [40, 82] width 81 height 61
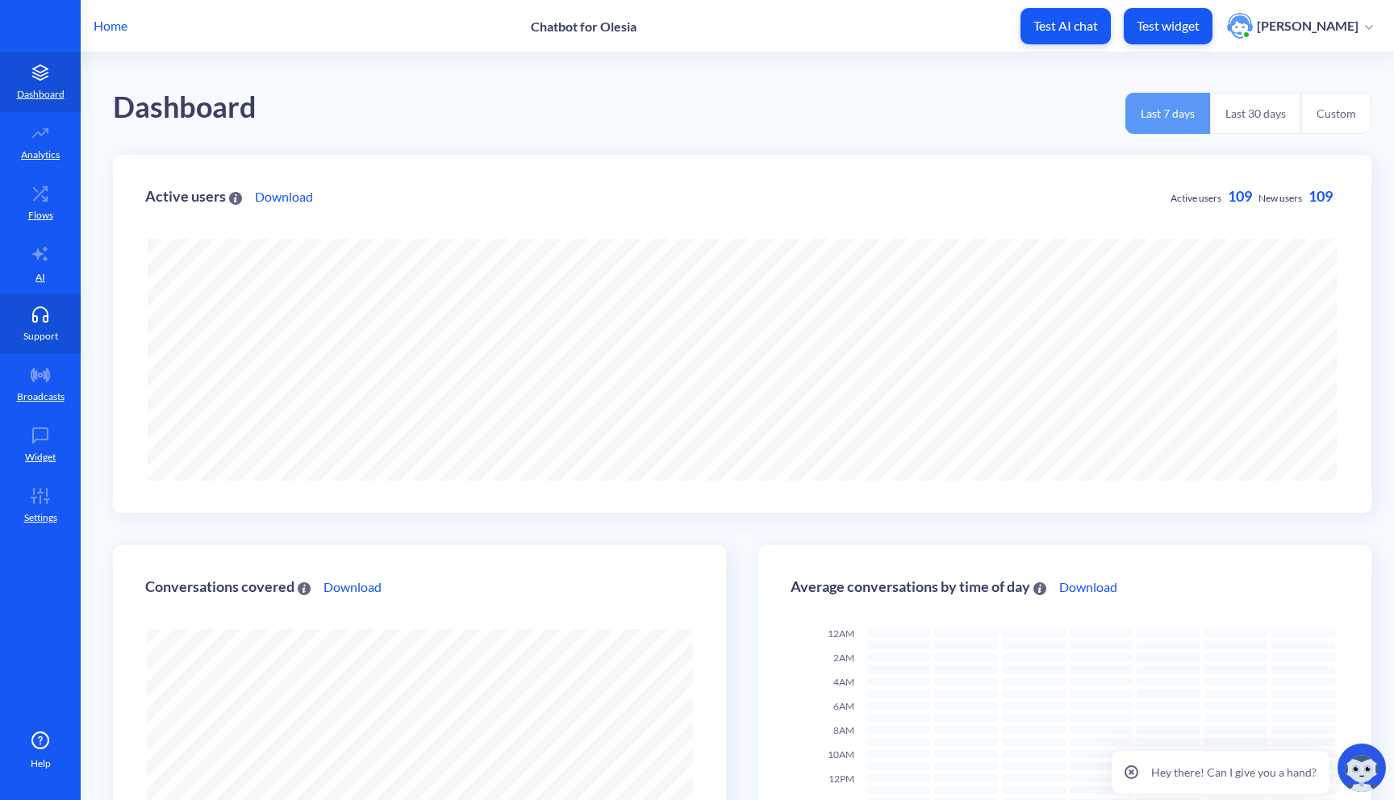
click at [52, 325] on link "Support" at bounding box center [40, 324] width 81 height 61
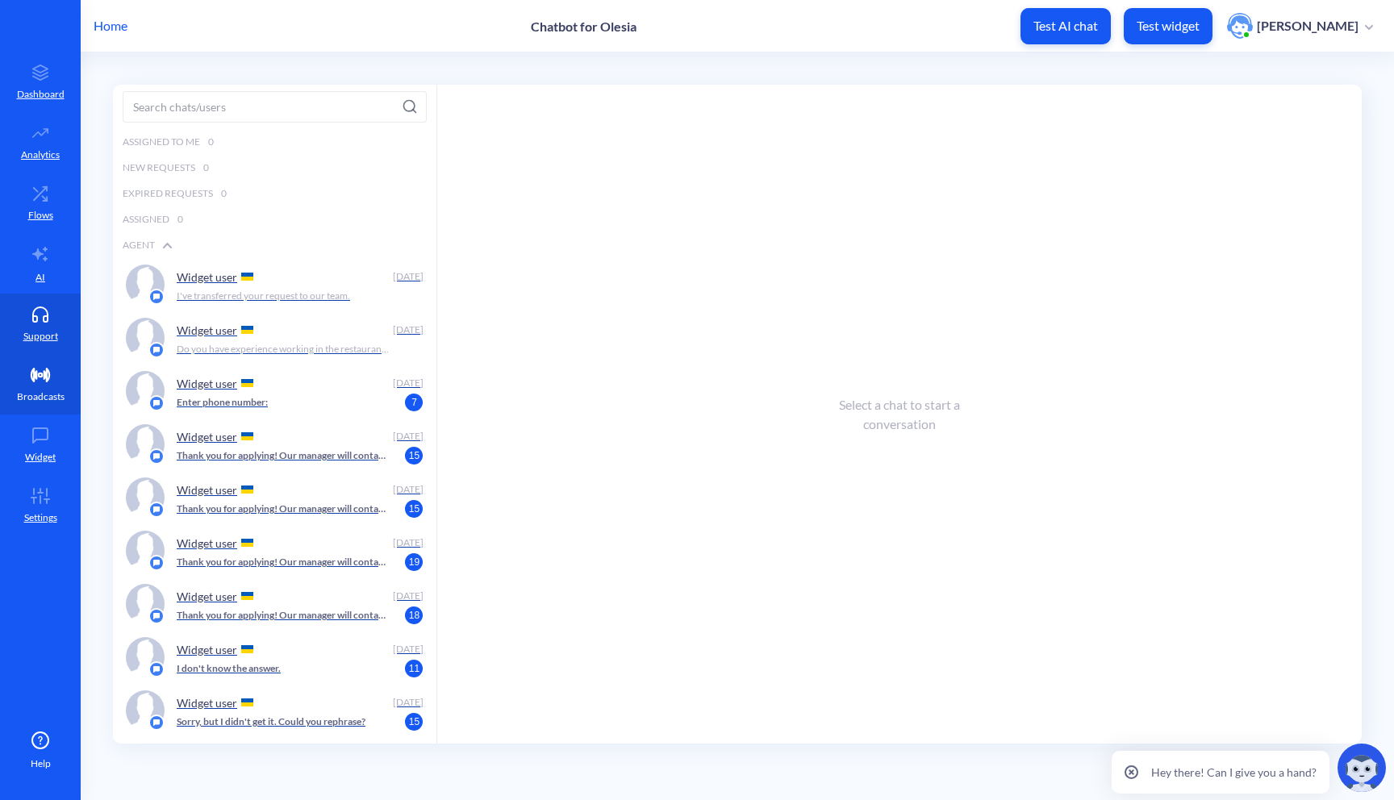
click at [35, 386] on link "Broadcasts" at bounding box center [40, 384] width 81 height 61
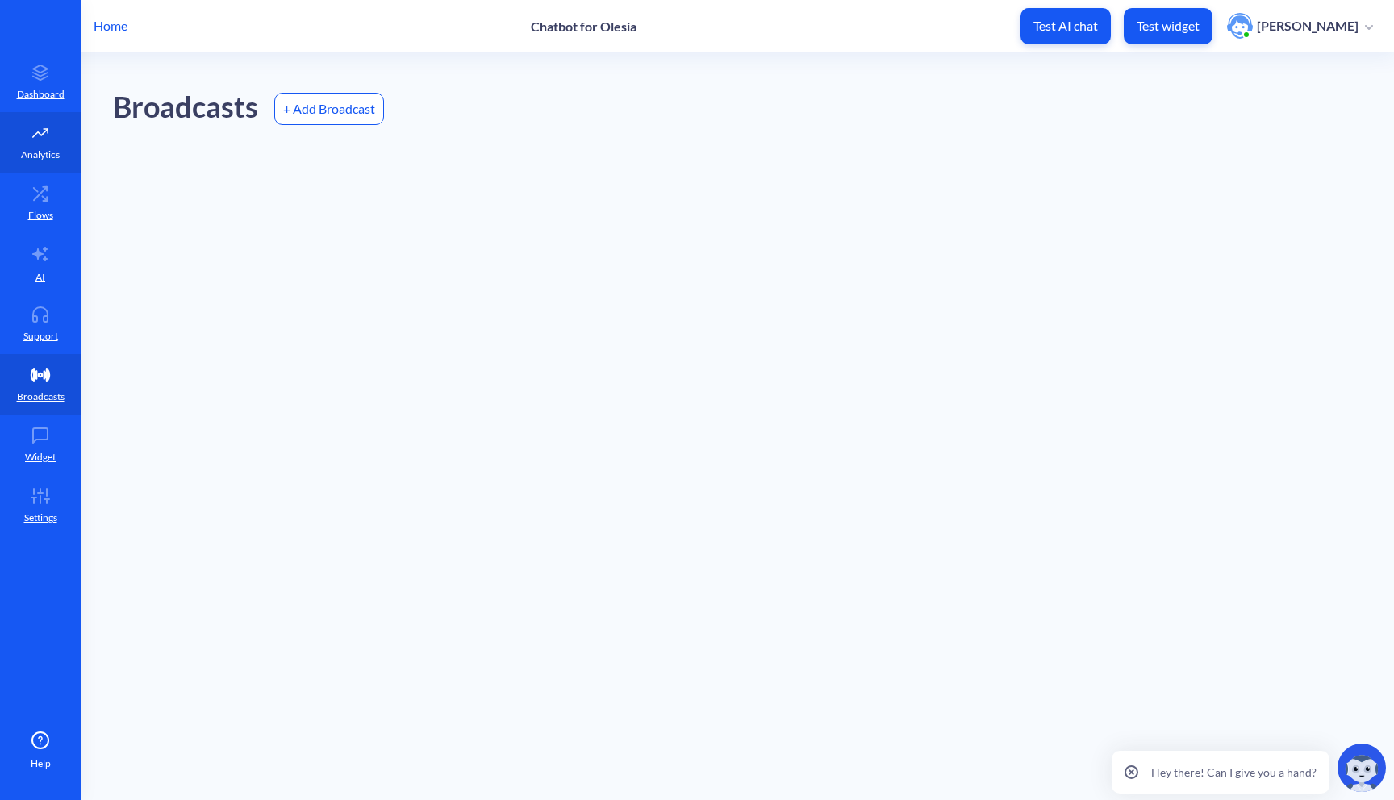
click at [48, 144] on link "Analytics" at bounding box center [40, 142] width 81 height 61
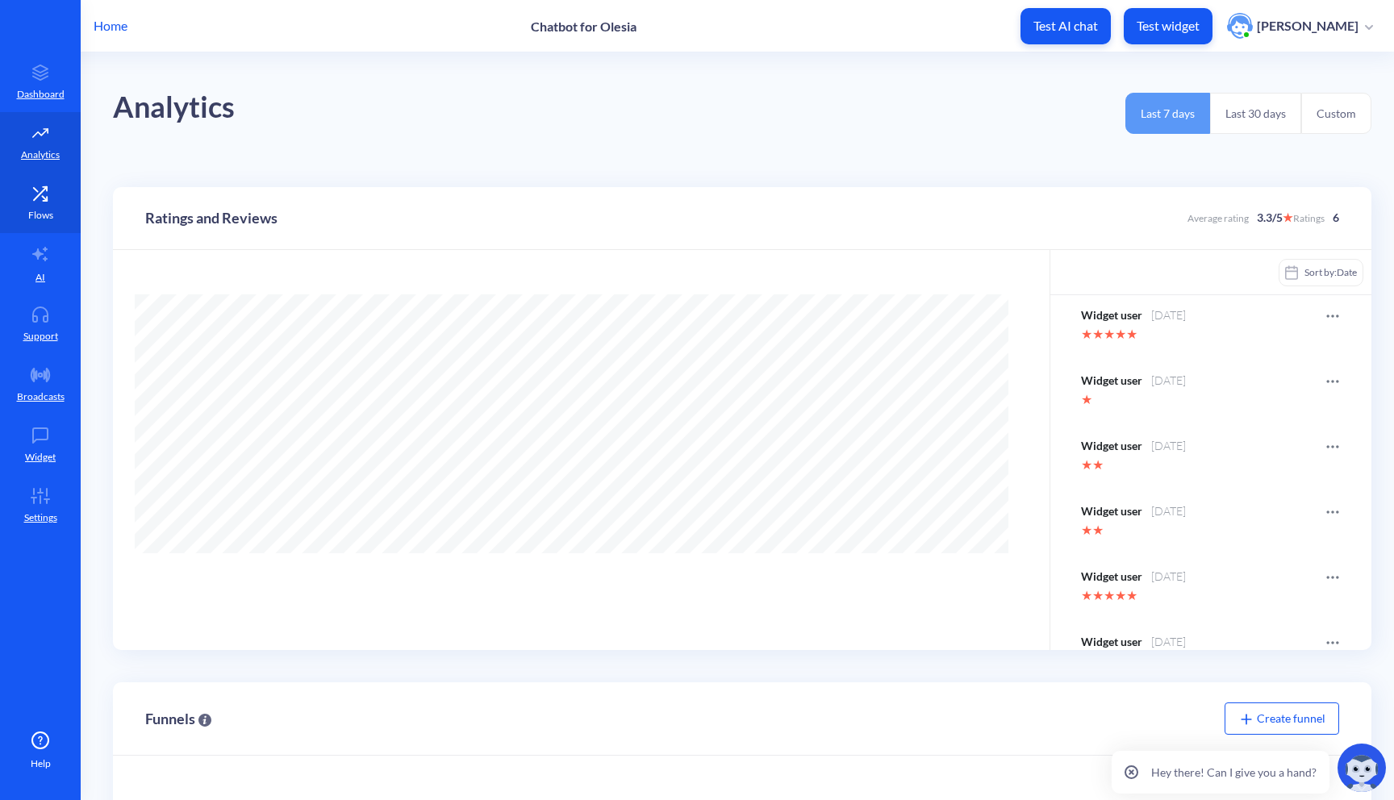
scroll to position [800, 1394]
click at [51, 198] on icon at bounding box center [40, 194] width 32 height 16
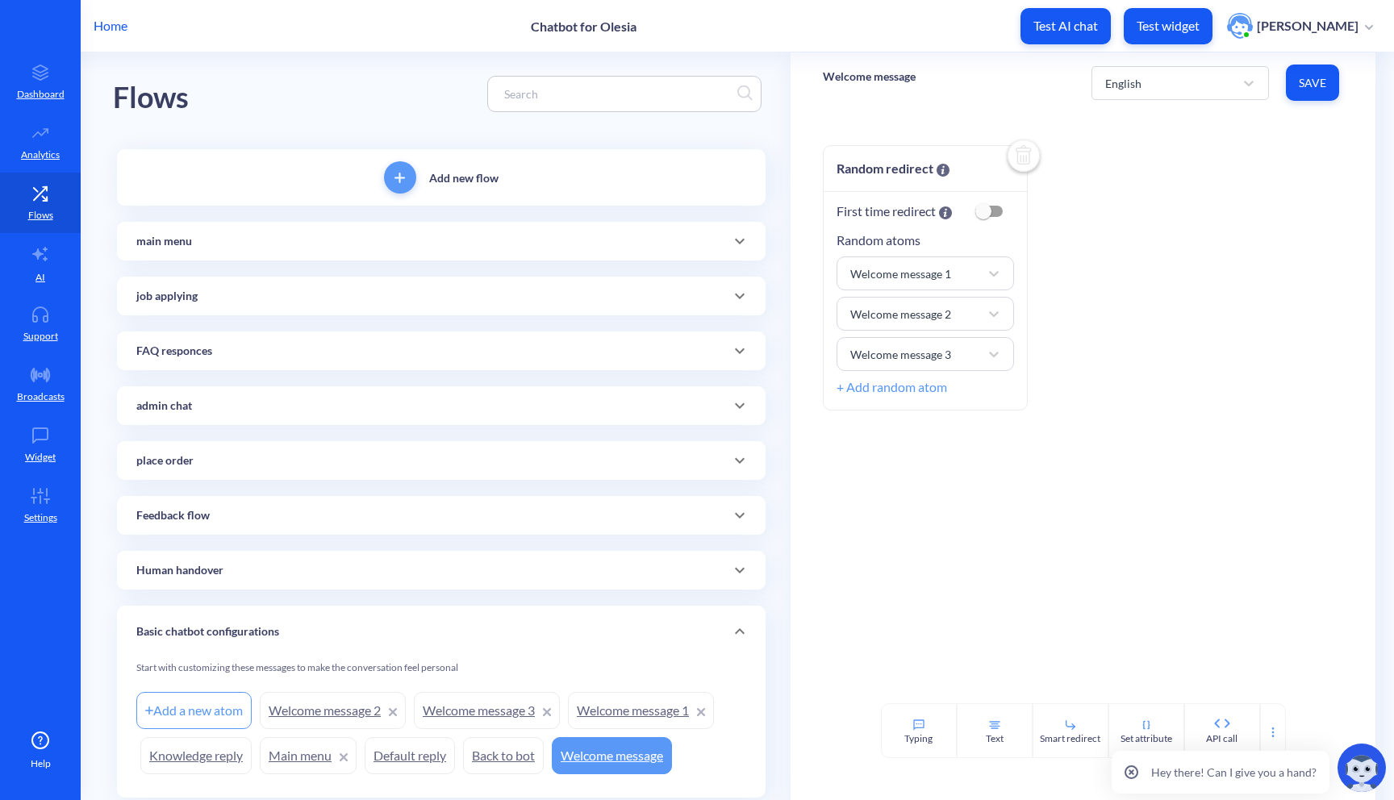
scroll to position [60, 0]
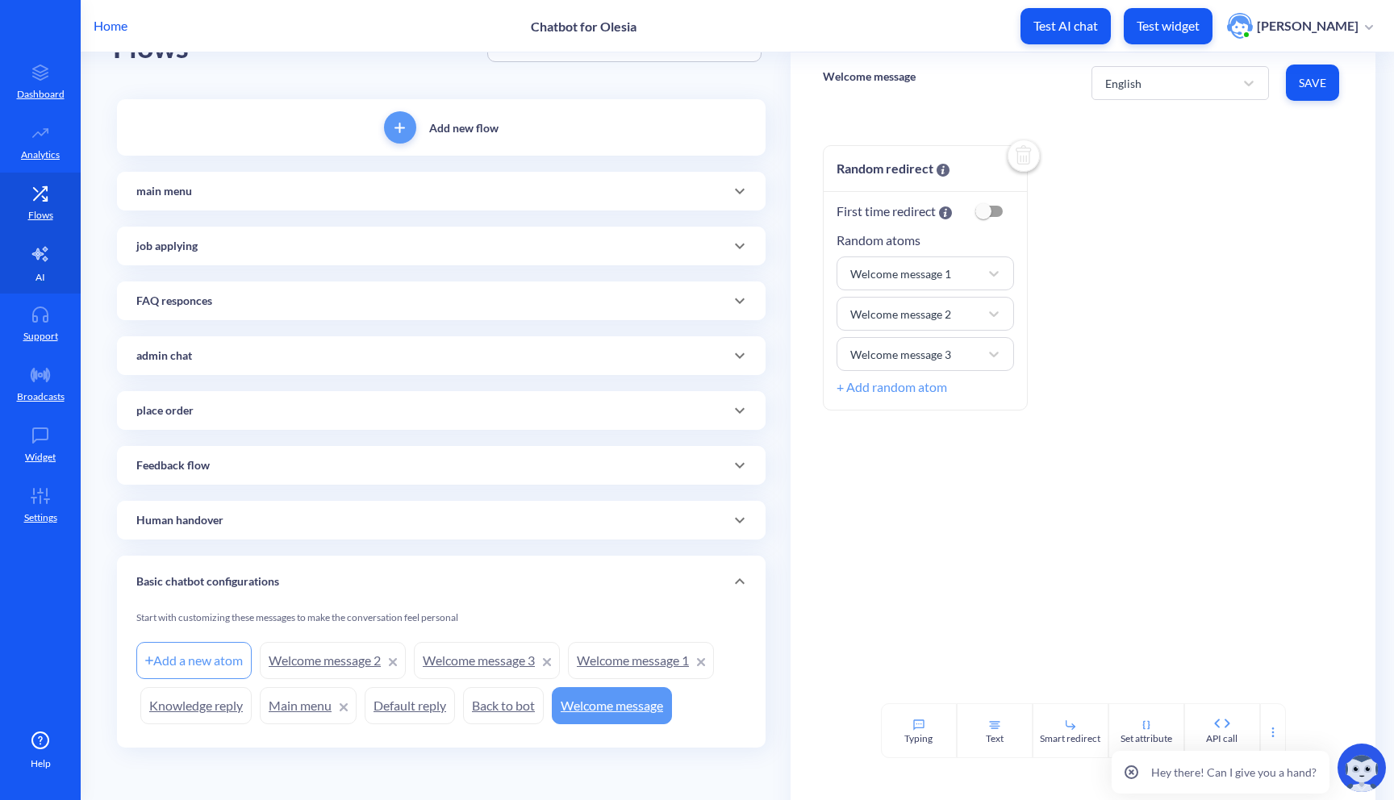
click at [45, 267] on link "AI" at bounding box center [40, 263] width 81 height 61
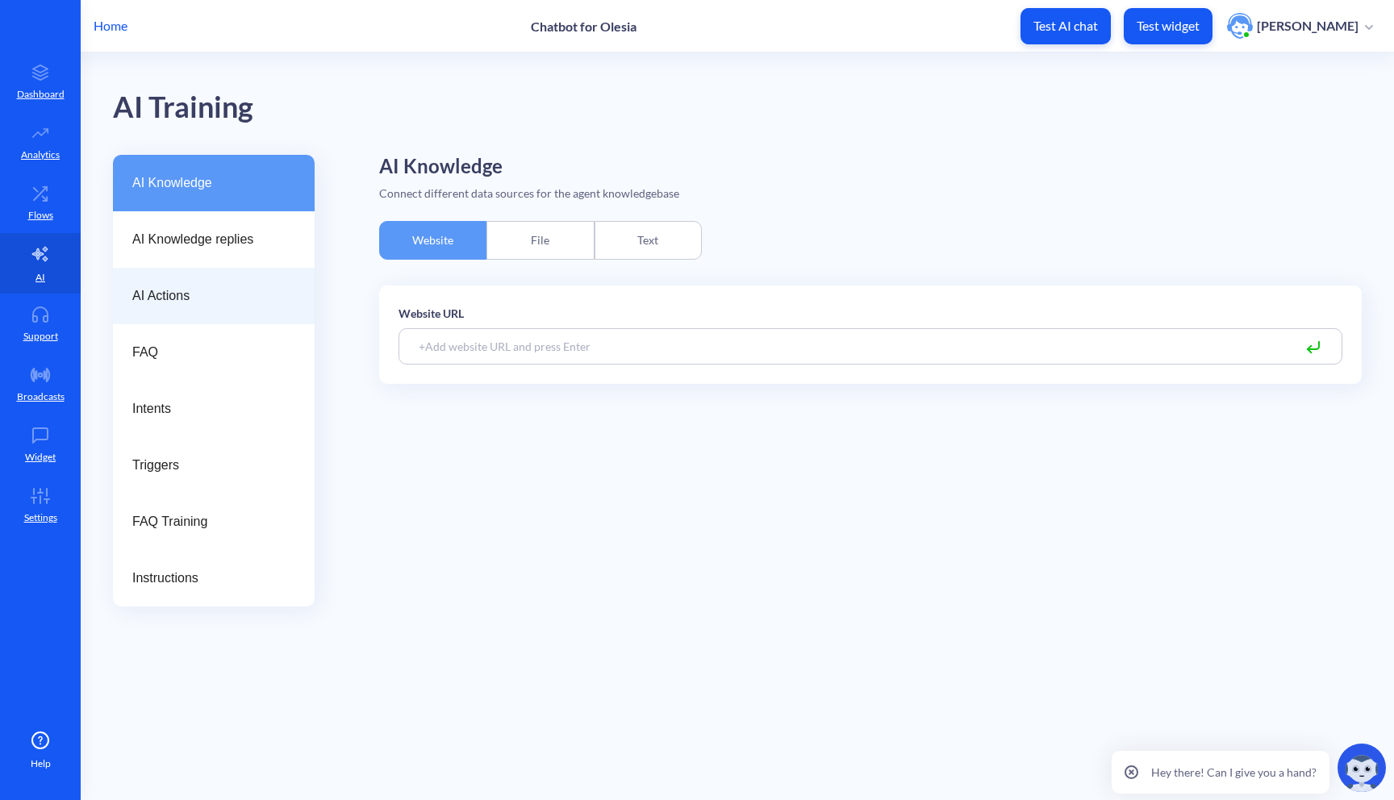
click at [273, 297] on span "AI Actions" at bounding box center [207, 295] width 150 height 19
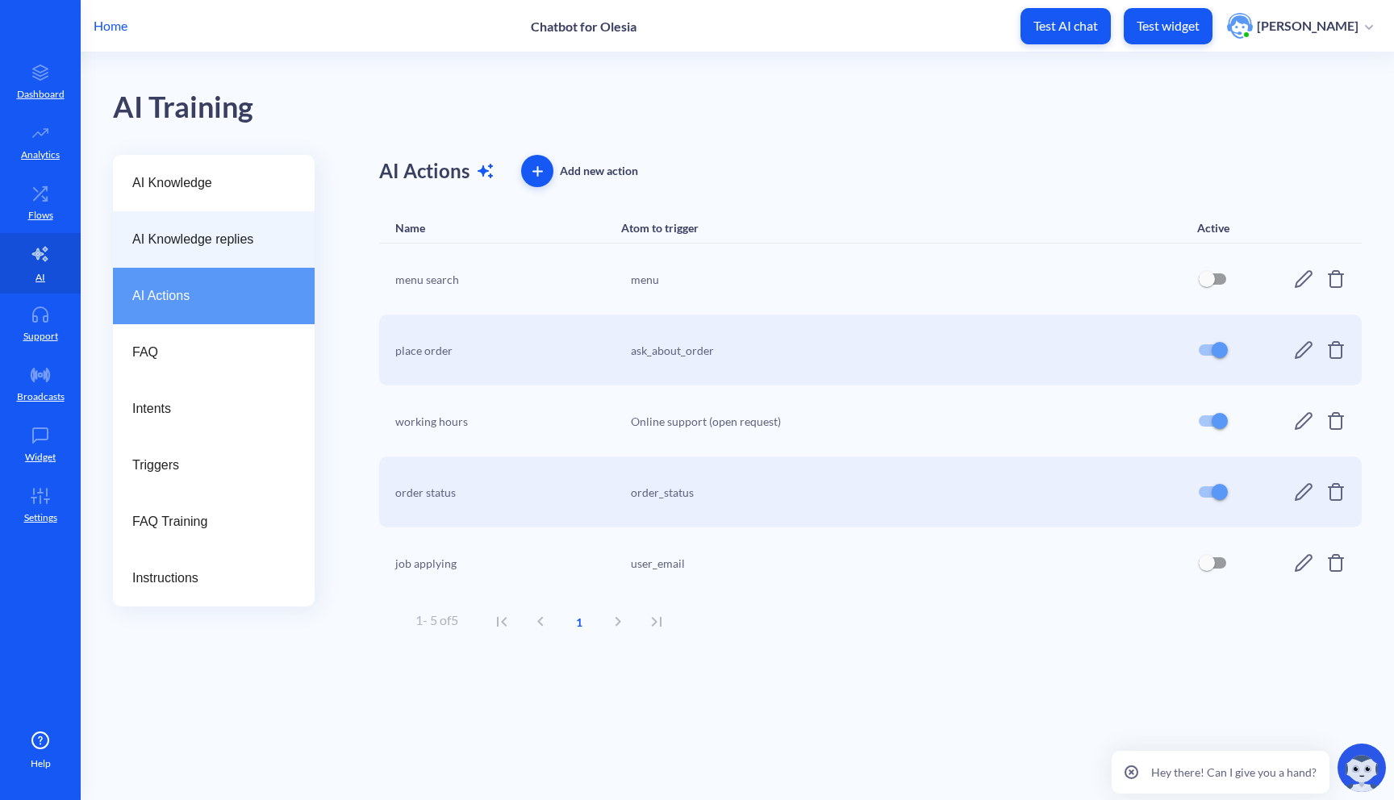
click at [236, 242] on span "AI Knowledge replies" at bounding box center [207, 239] width 150 height 19
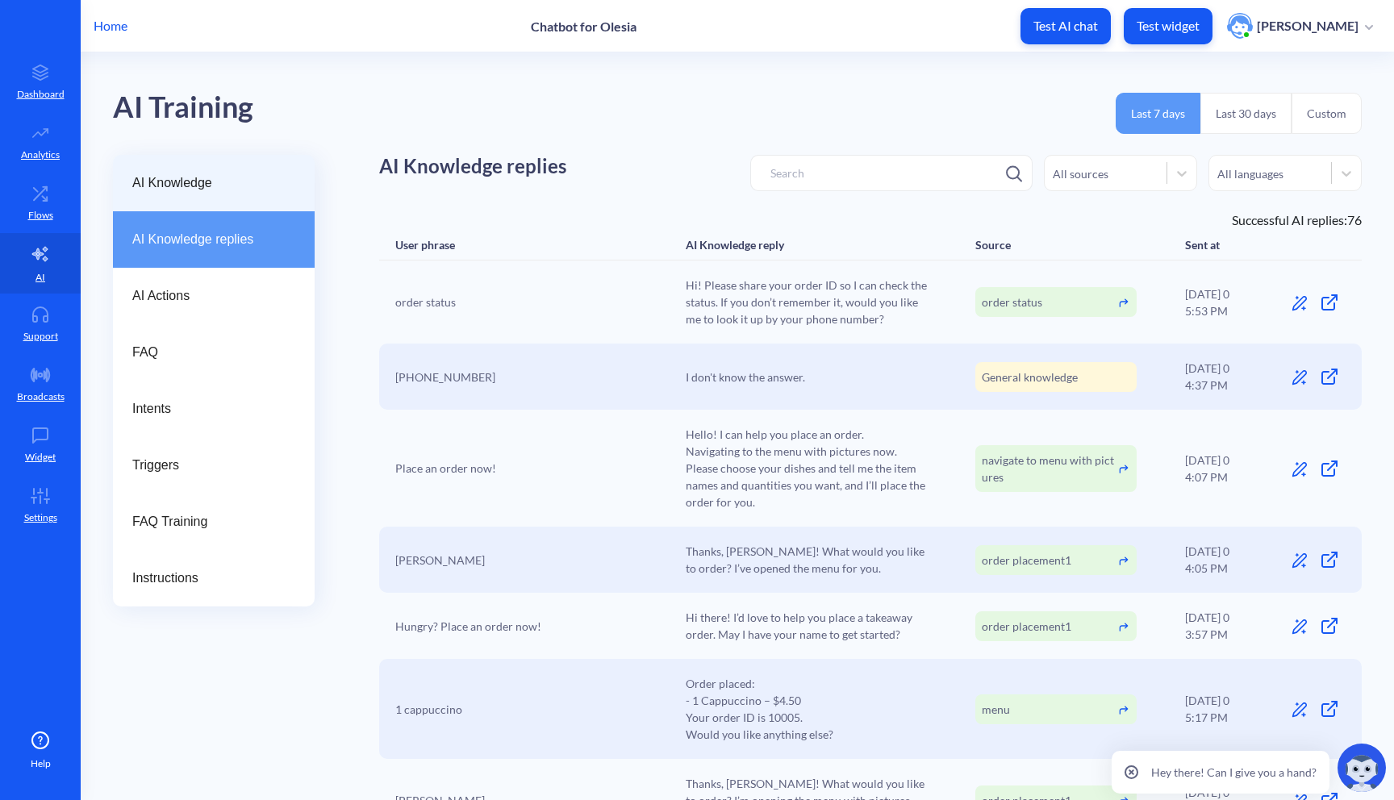
click at [169, 193] on div "AI Knowledge" at bounding box center [214, 183] width 202 height 56
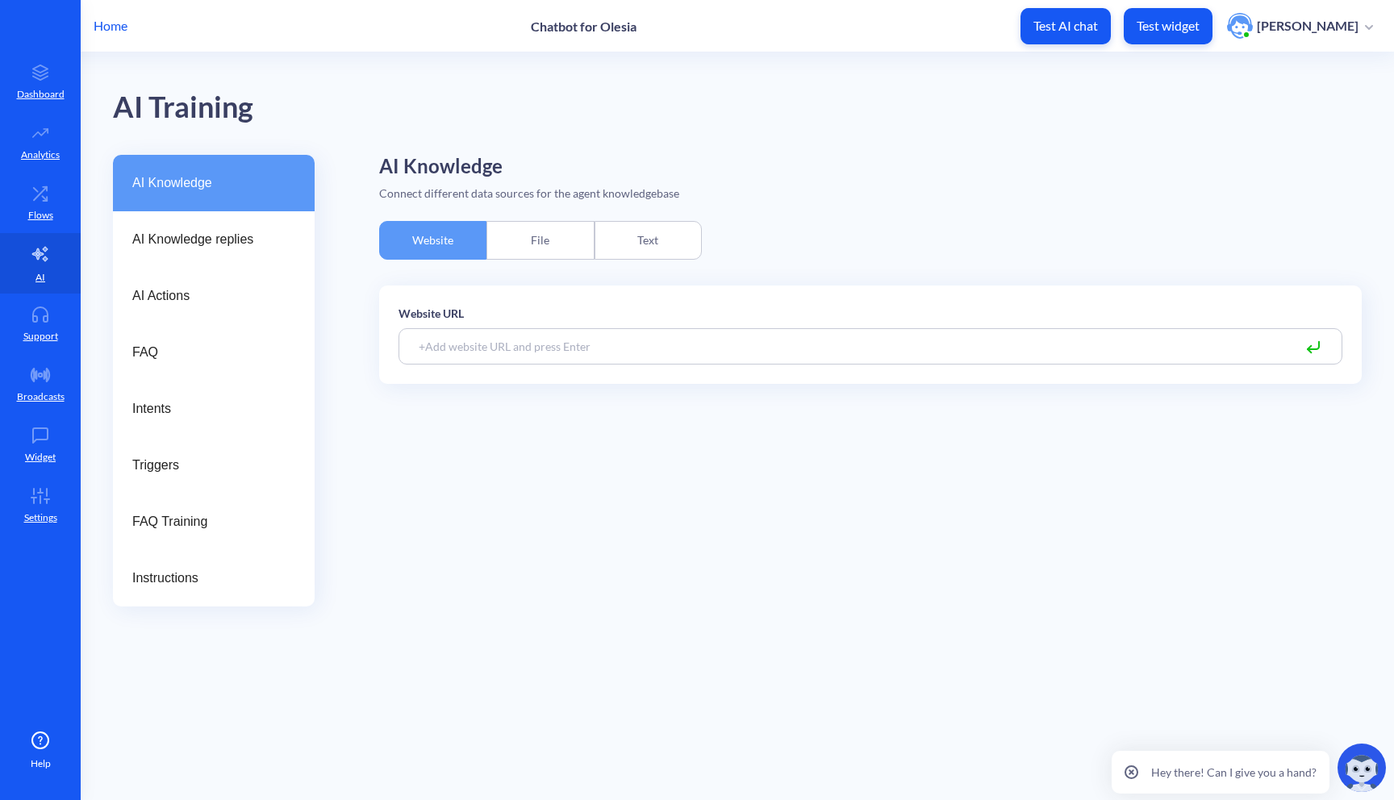
click at [629, 244] on div "Text" at bounding box center [648, 240] width 107 height 39
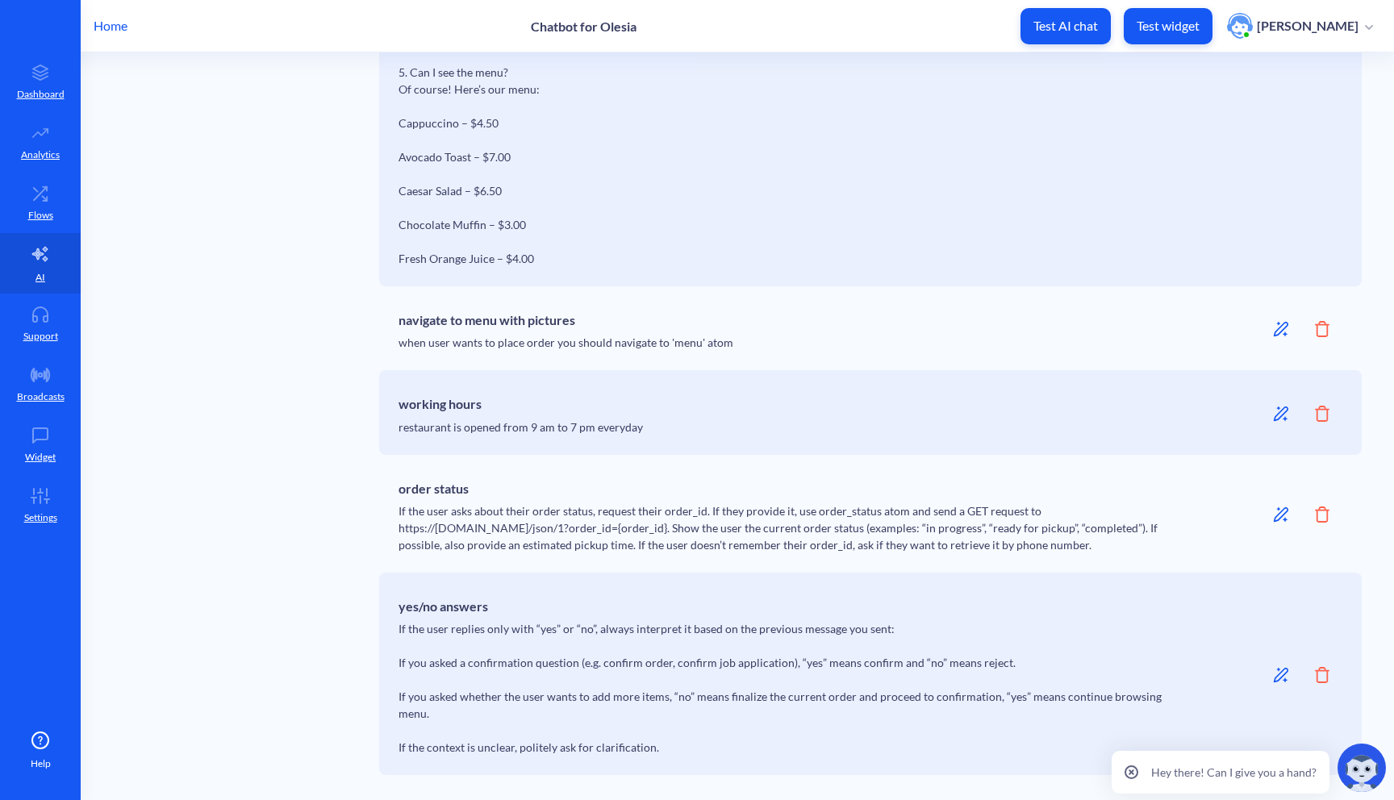
scroll to position [1207, 0]
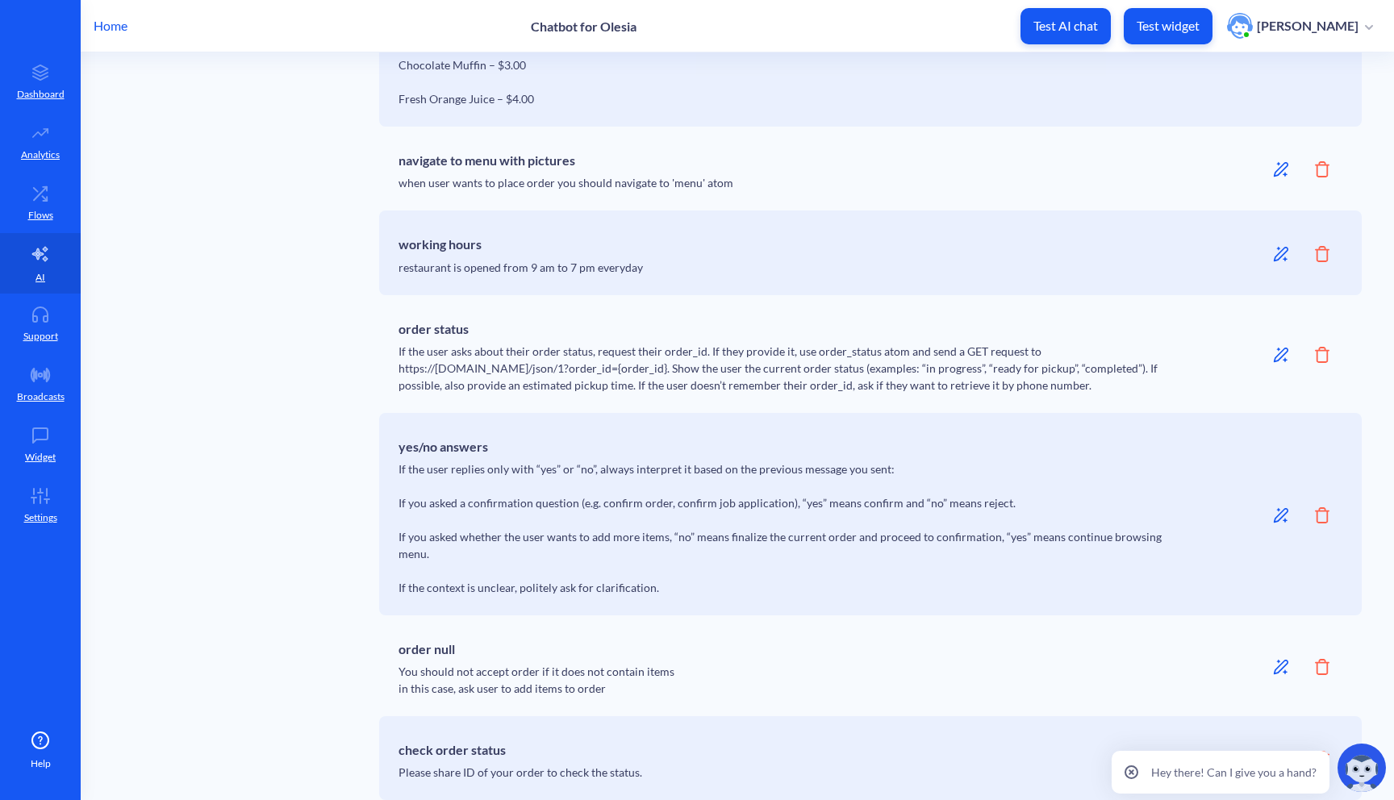
click at [1280, 357] on icon at bounding box center [1282, 355] width 10 height 15
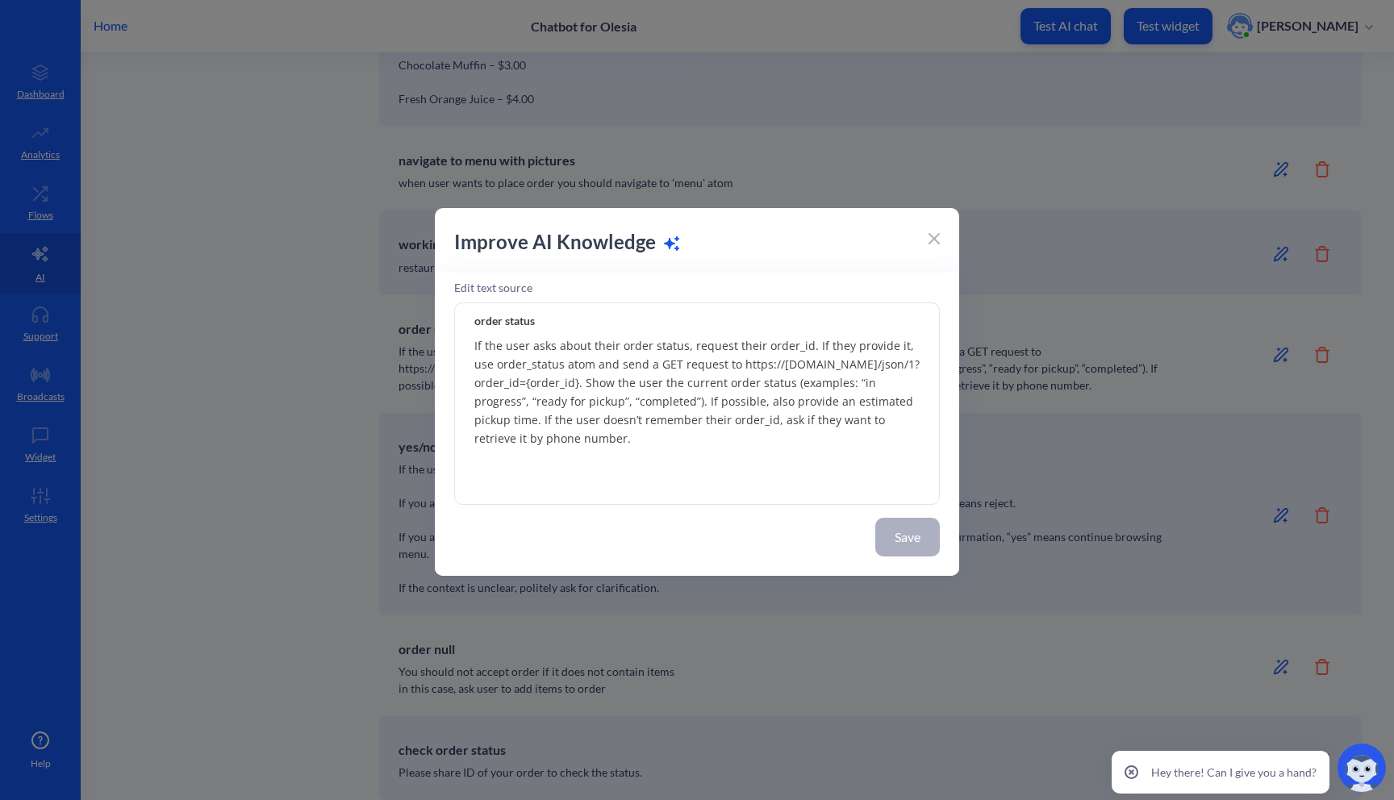
drag, startPoint x: 729, startPoint y: 420, endPoint x: 778, endPoint y: 443, distance: 54.2
click at [778, 443] on textarea "If the user asks about their order status, request their order_id. If they prov…" at bounding box center [697, 404] width 486 height 202
drag, startPoint x: 731, startPoint y: 420, endPoint x: 778, endPoint y: 441, distance: 51.3
click at [778, 441] on textarea "If the user asks about their order status, request their order_id. If they prov…" at bounding box center [697, 404] width 486 height 202
drag, startPoint x: 583, startPoint y: 398, endPoint x: 880, endPoint y: 399, distance: 296.9
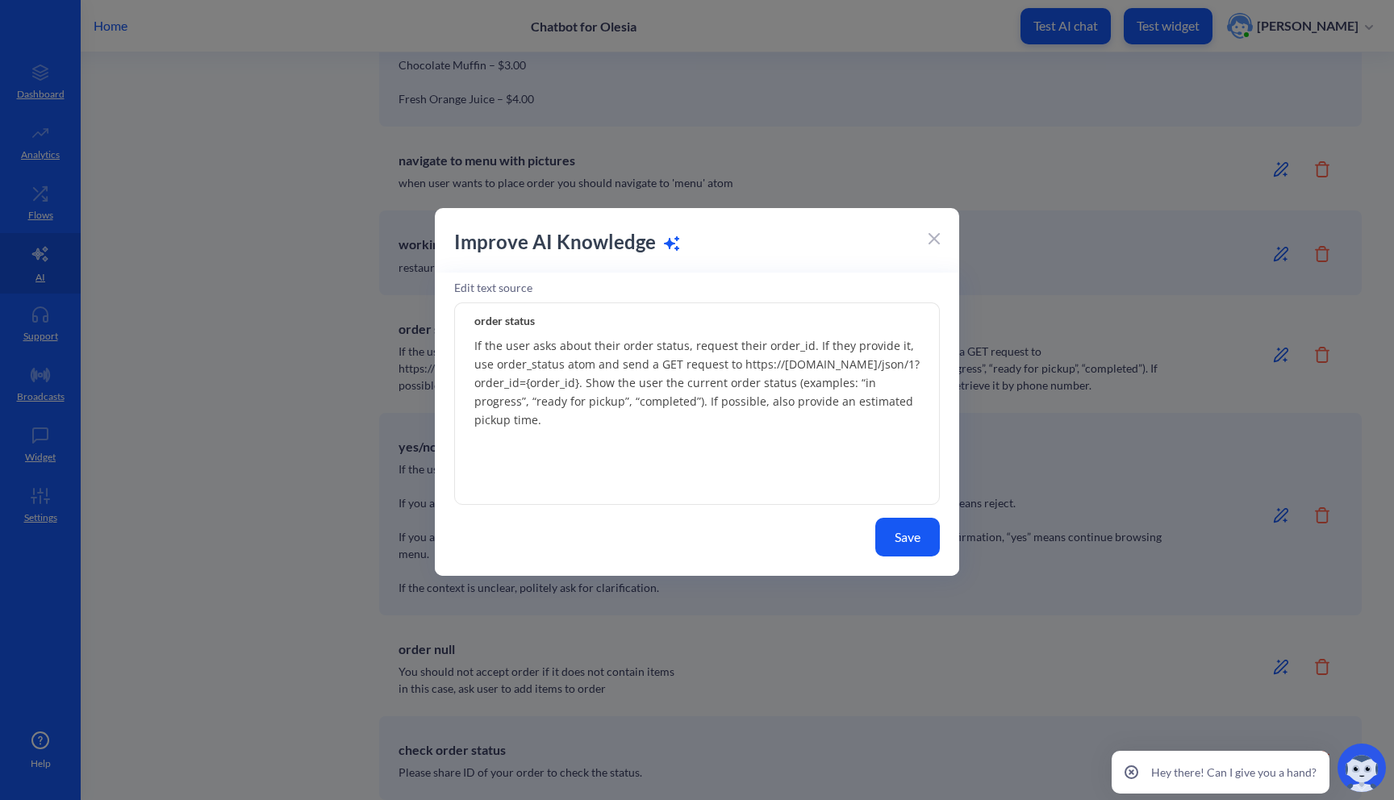
click at [880, 399] on textarea "If the user asks about their order status, request their order_id. If they prov…" at bounding box center [697, 404] width 486 height 202
type textarea "If the user asks about their order status, request their order_id. If they prov…"
click at [907, 541] on button "Save" at bounding box center [907, 537] width 65 height 39
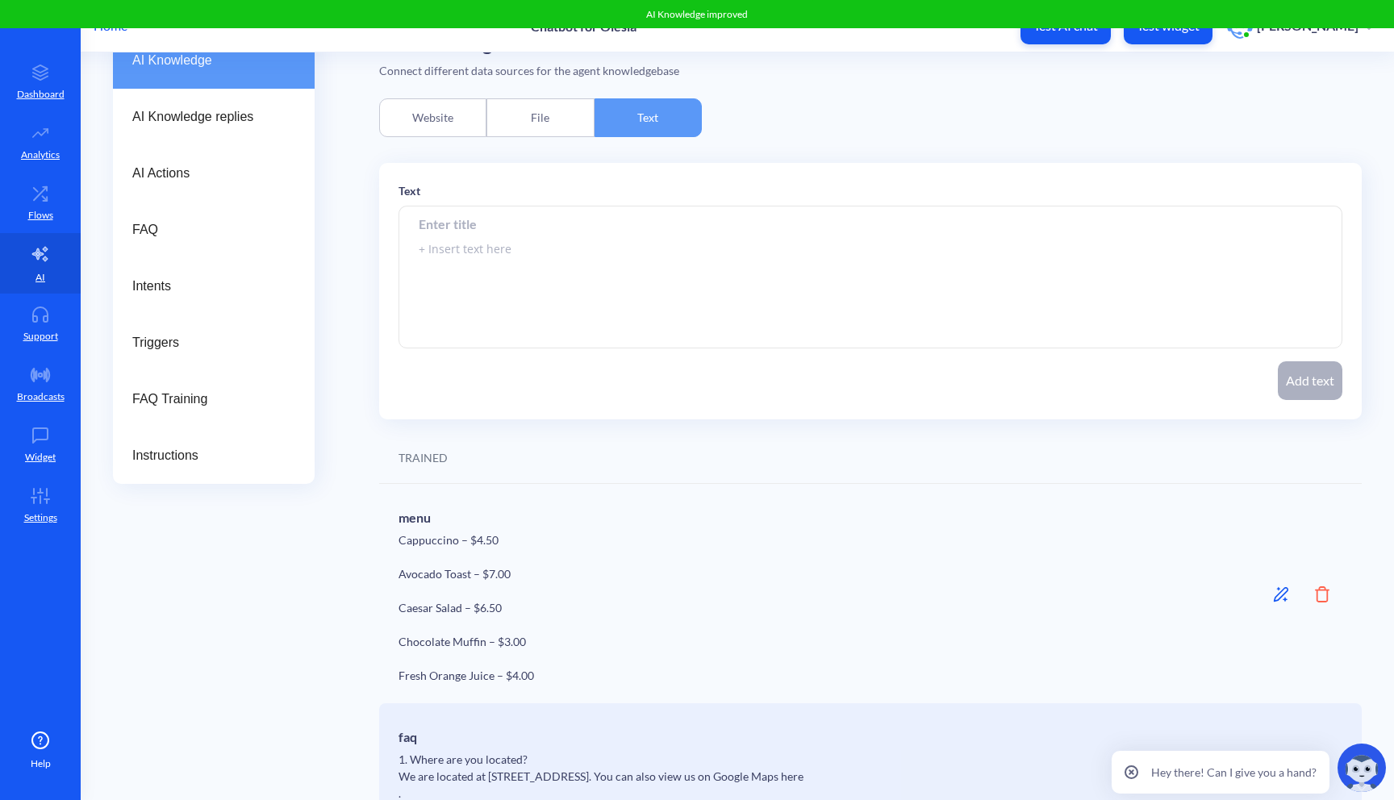
scroll to position [0, 0]
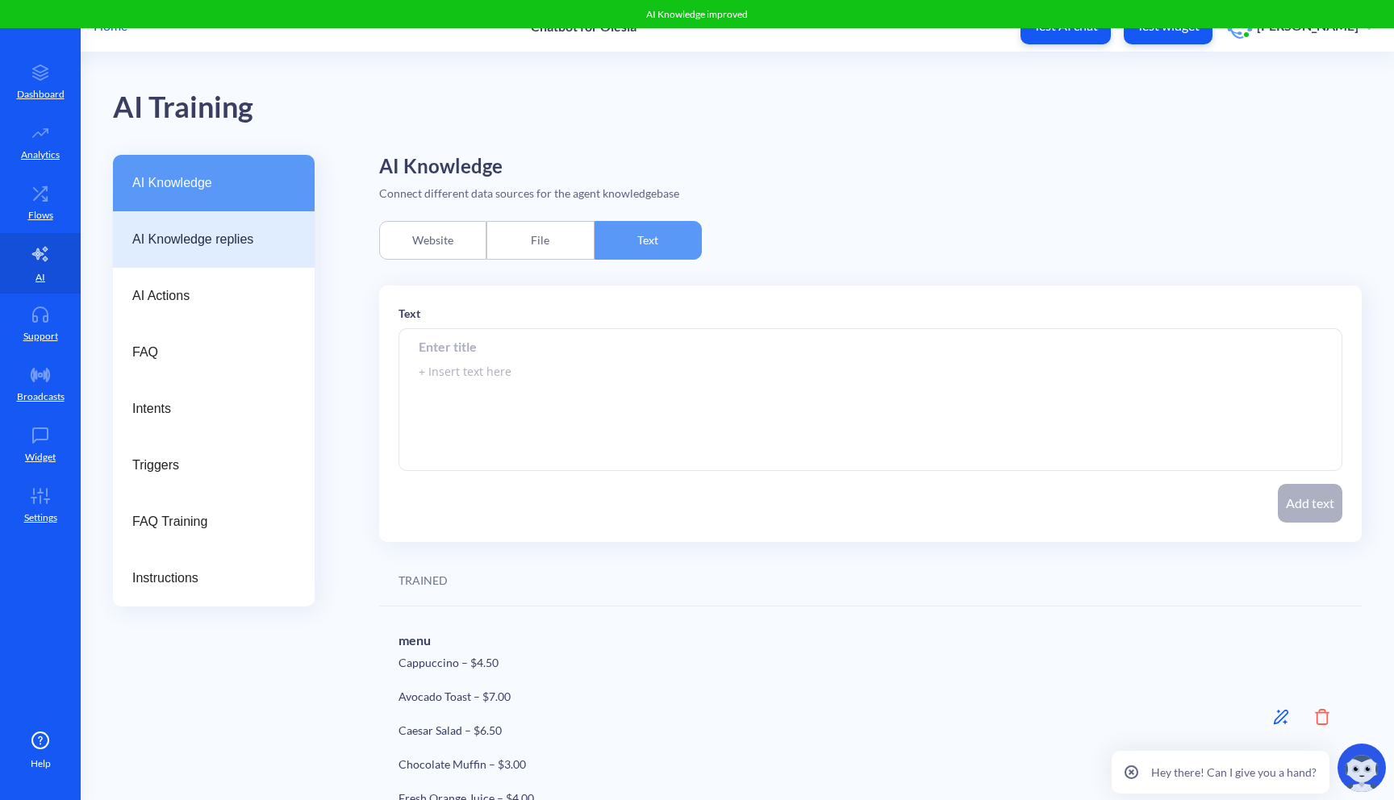
click at [179, 247] on span "AI Knowledge replies" at bounding box center [207, 239] width 150 height 19
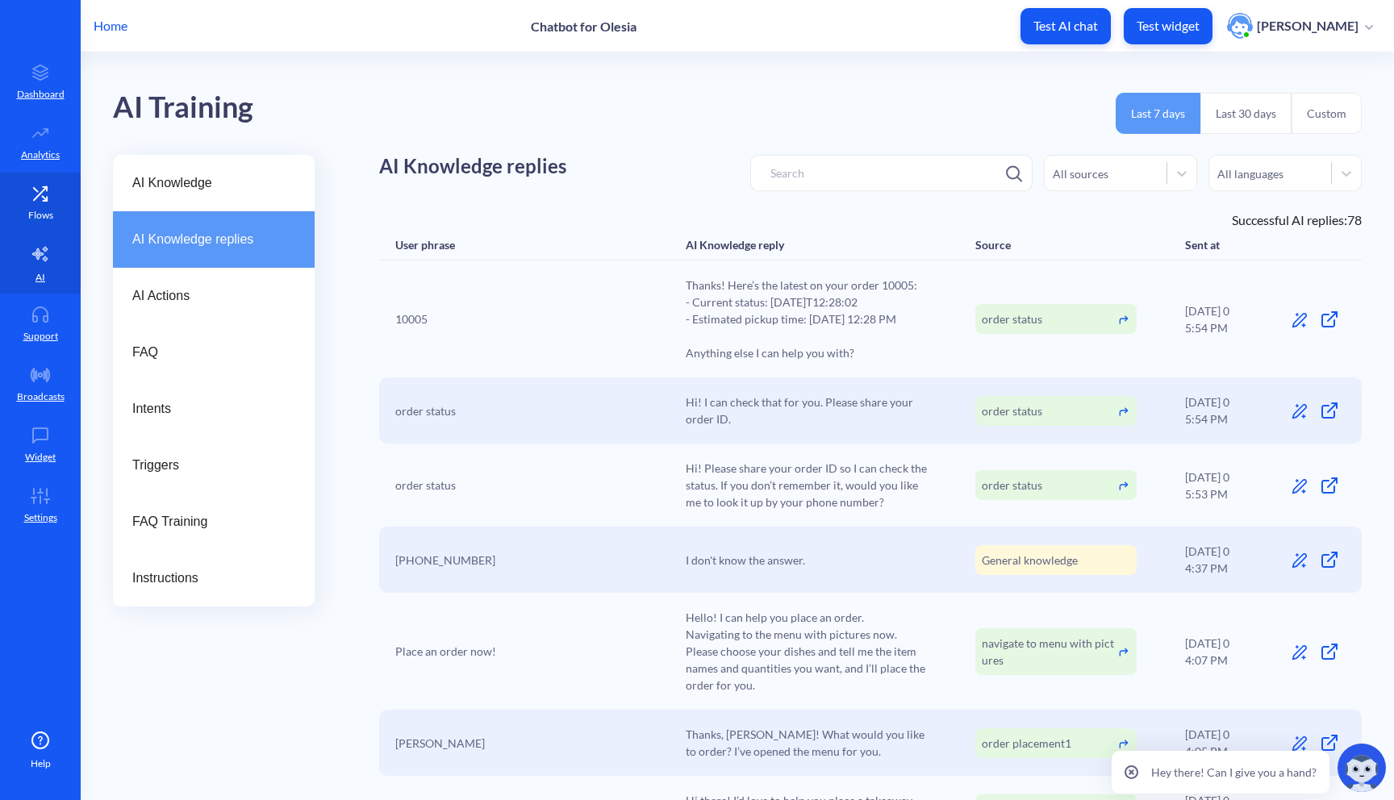
click at [42, 214] on p "Flows" at bounding box center [40, 215] width 25 height 15
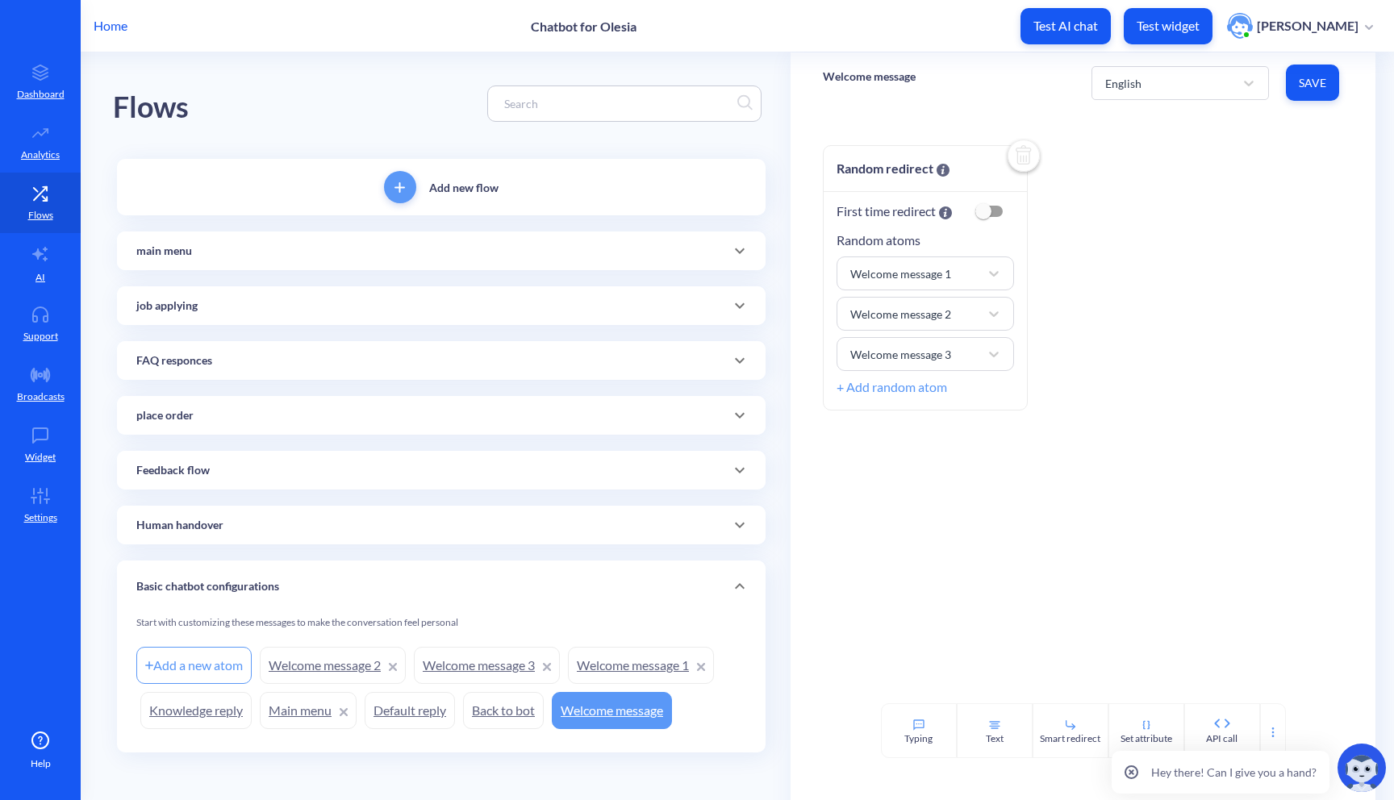
click at [282, 414] on div "place order" at bounding box center [441, 415] width 610 height 17
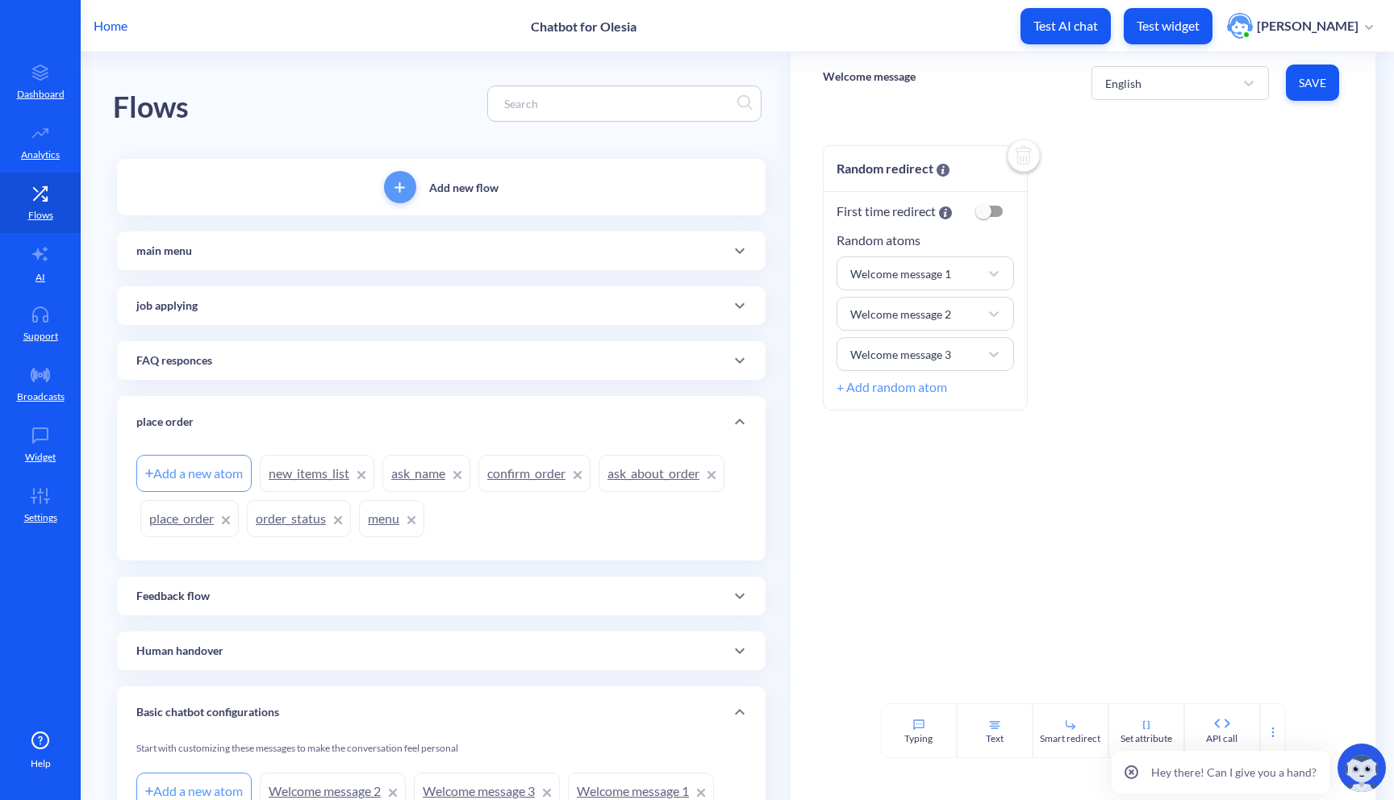
click at [291, 518] on link "order_status" at bounding box center [299, 518] width 104 height 37
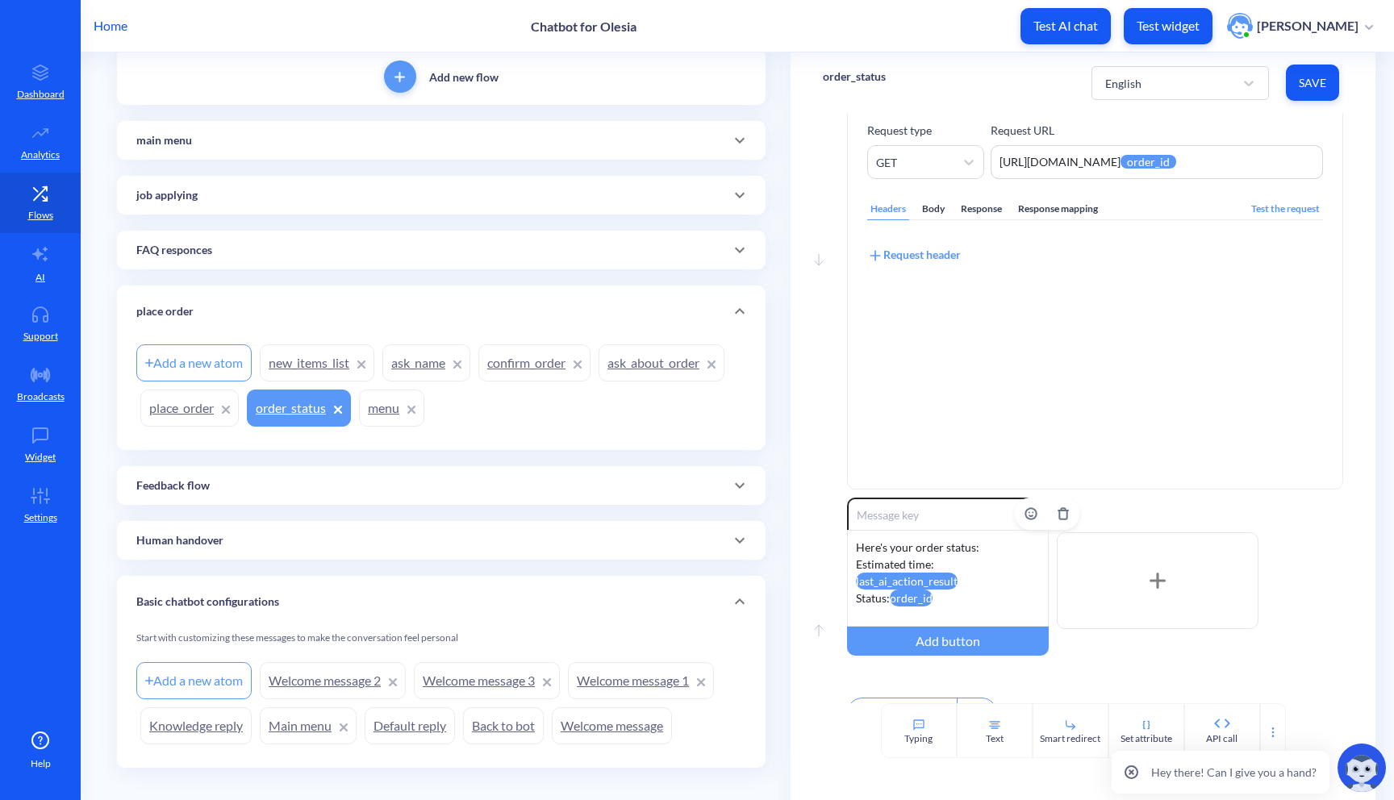
scroll to position [103, 0]
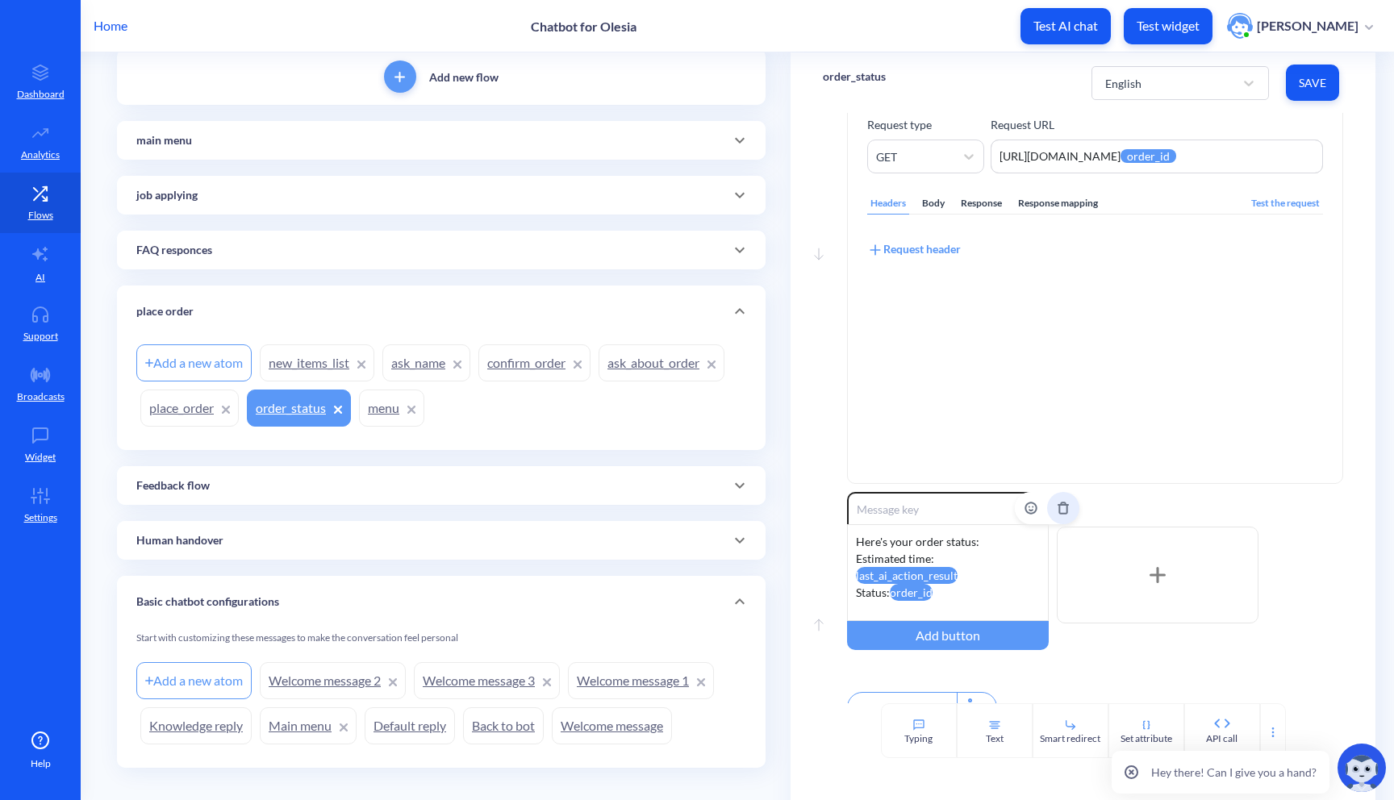
click at [1051, 509] on button "Delete" at bounding box center [1063, 508] width 32 height 32
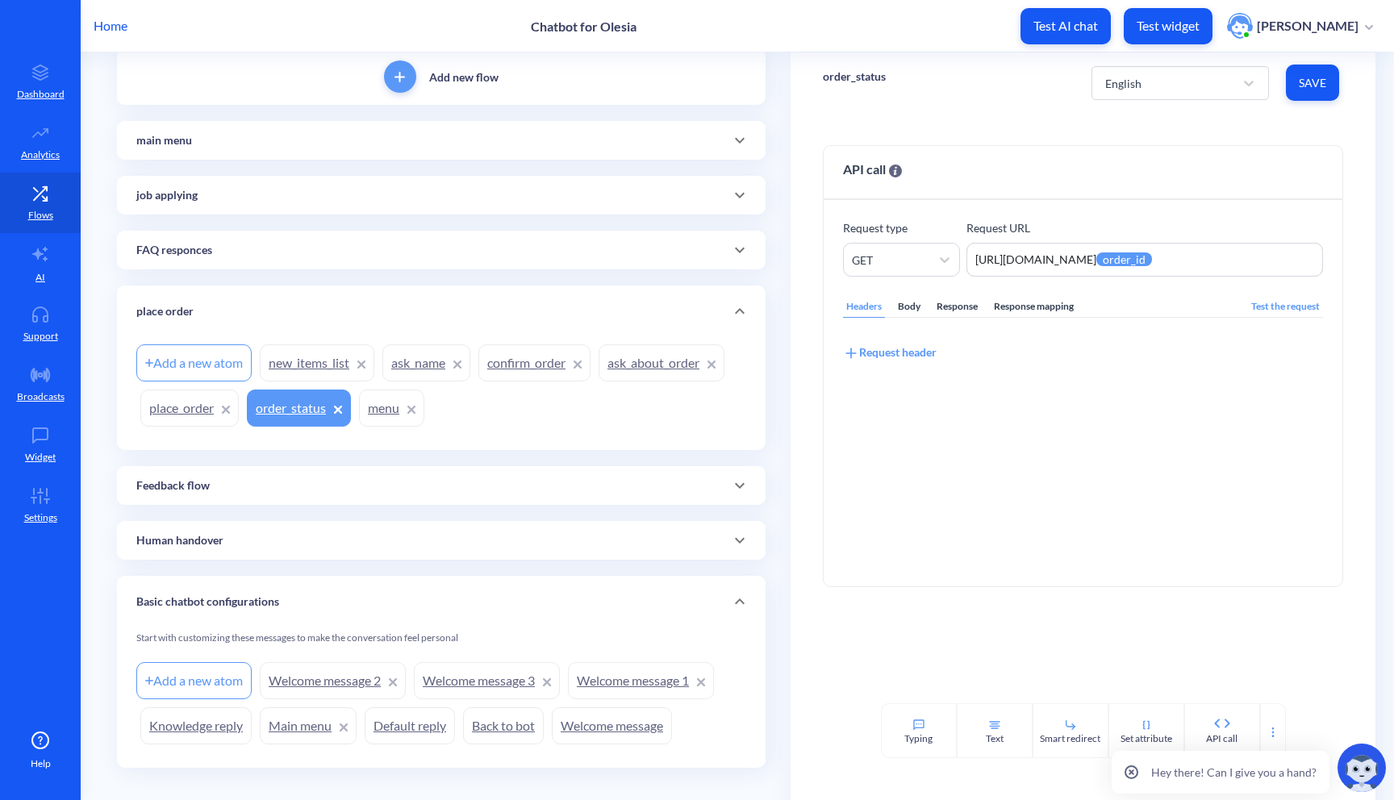
scroll to position [0, 0]
click at [1299, 90] on span "Save" at bounding box center [1312, 83] width 27 height 16
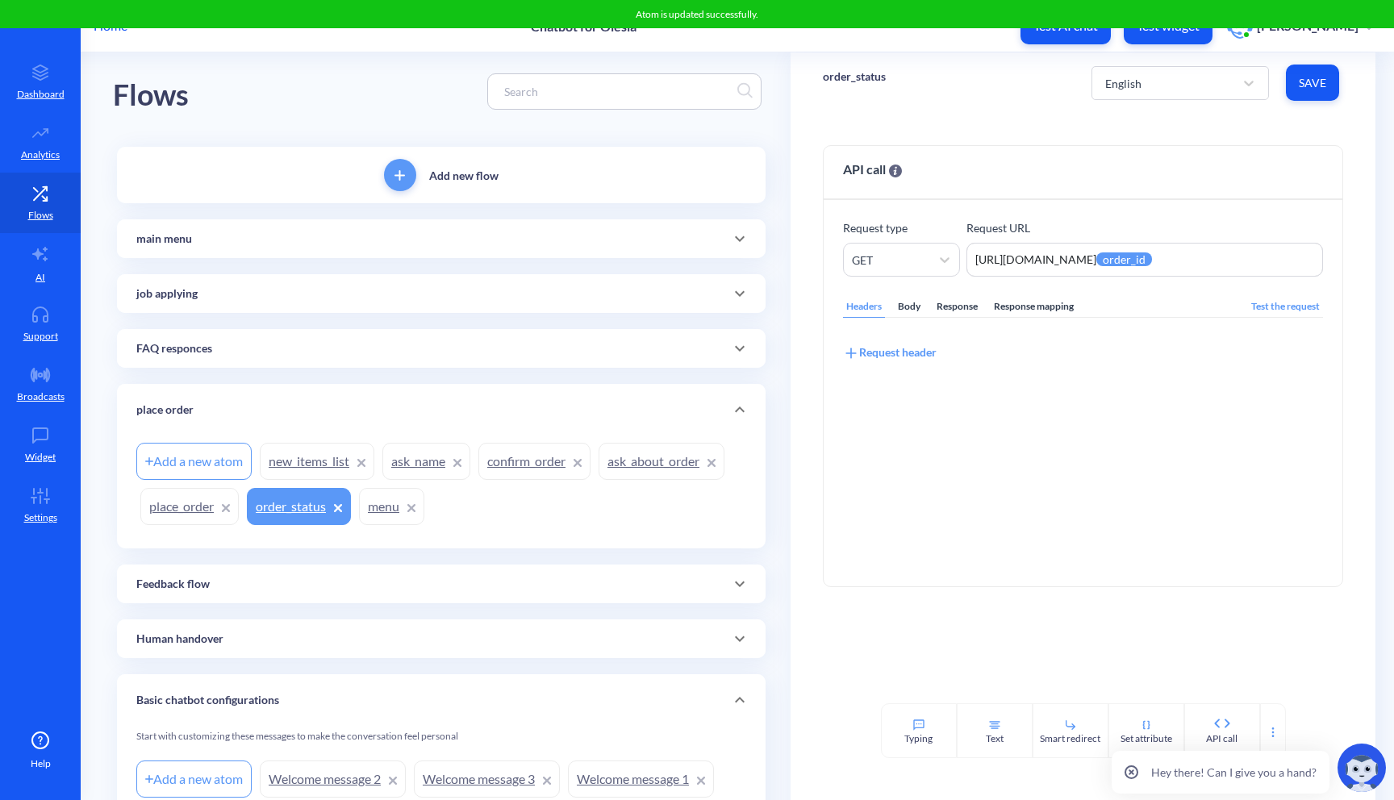
scroll to position [7, 0]
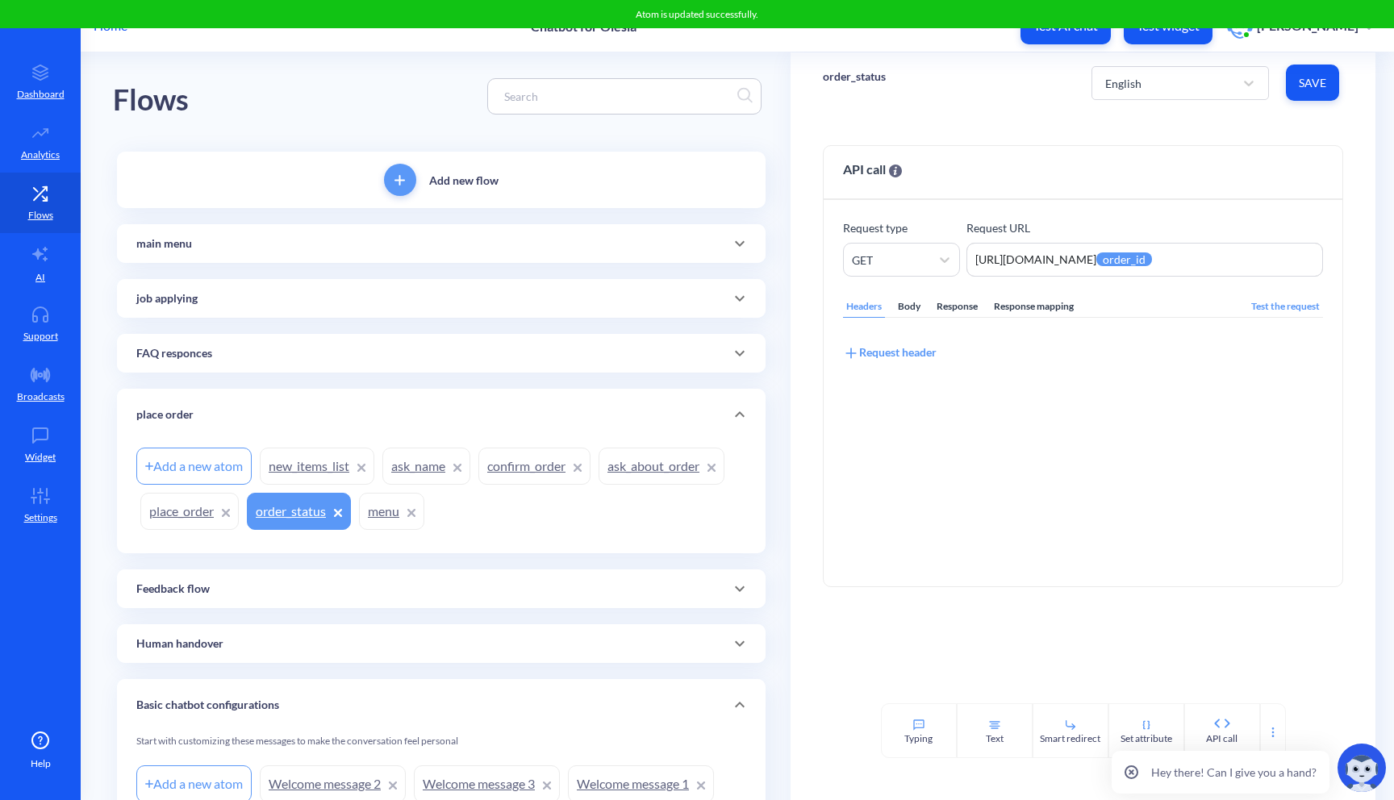
click at [558, 257] on div "main menu" at bounding box center [441, 243] width 649 height 39
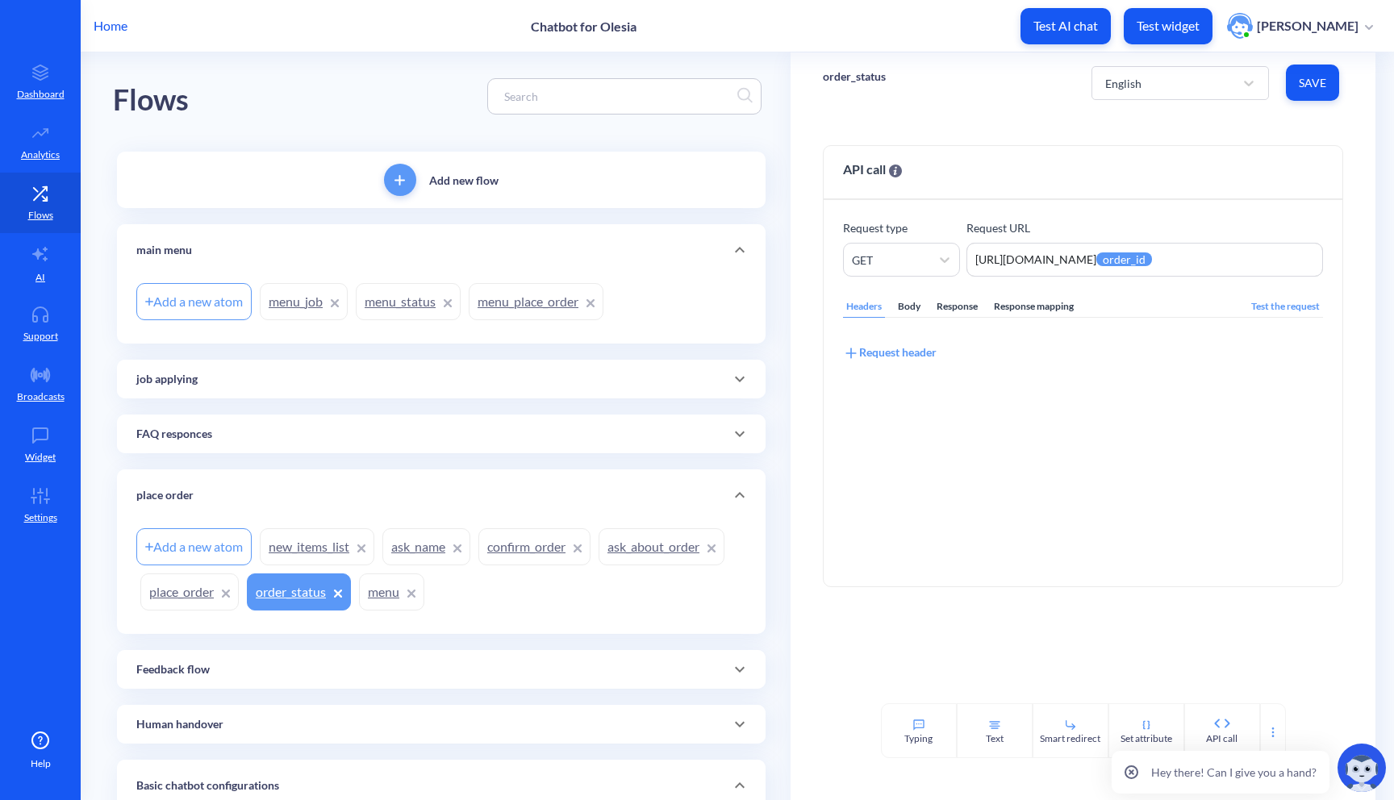
click at [522, 297] on link "menu_place_order" at bounding box center [536, 301] width 135 height 37
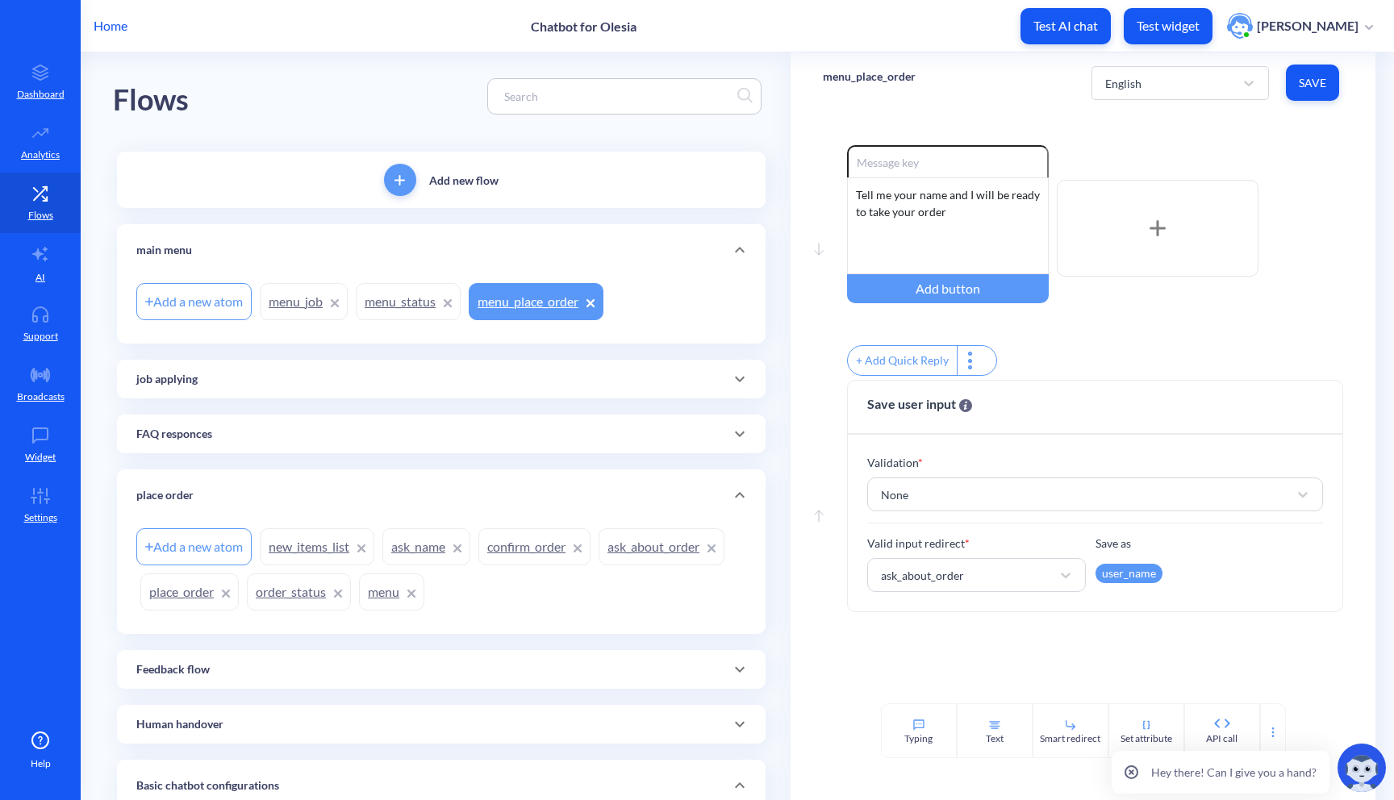
click at [382, 304] on link "menu_status" at bounding box center [408, 301] width 105 height 37
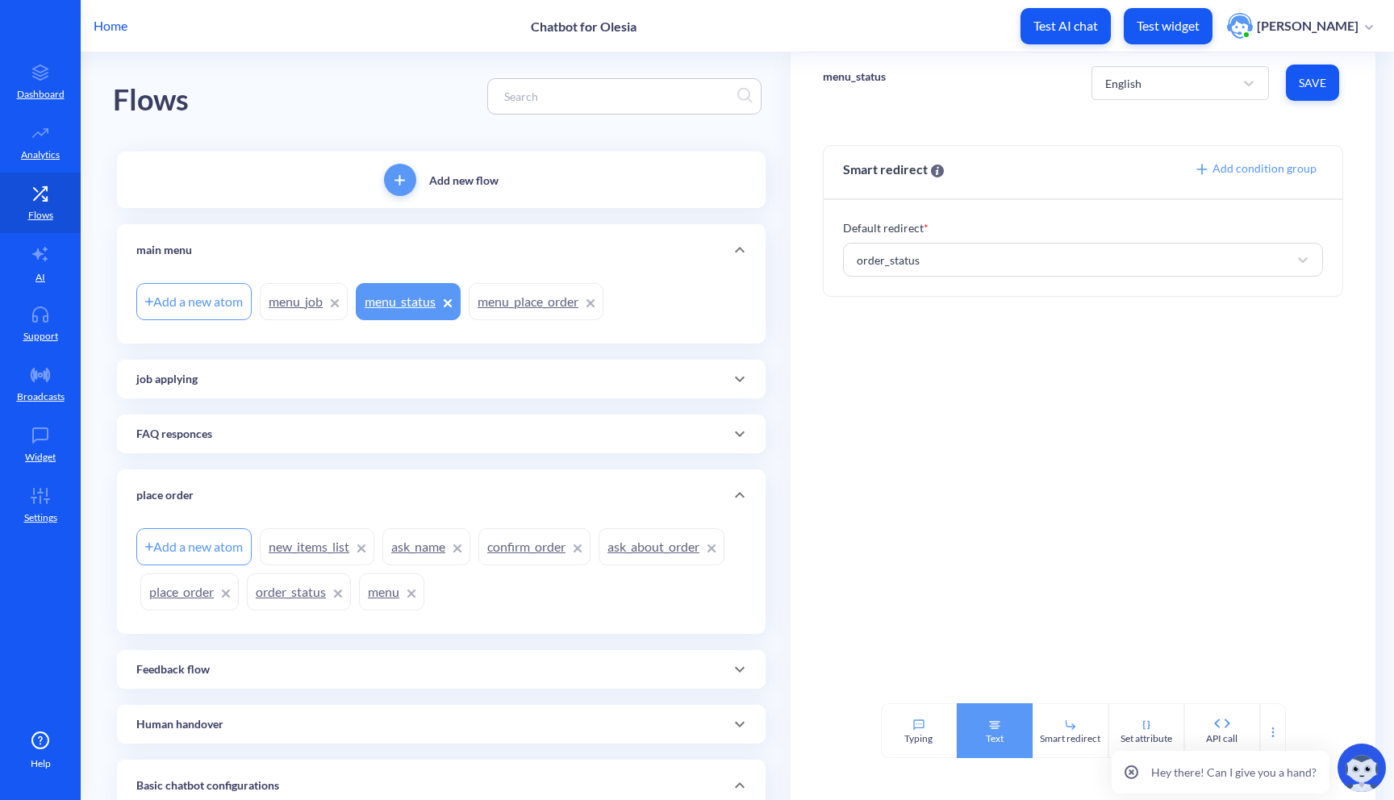
click at [977, 729] on div "Text" at bounding box center [995, 731] width 76 height 55
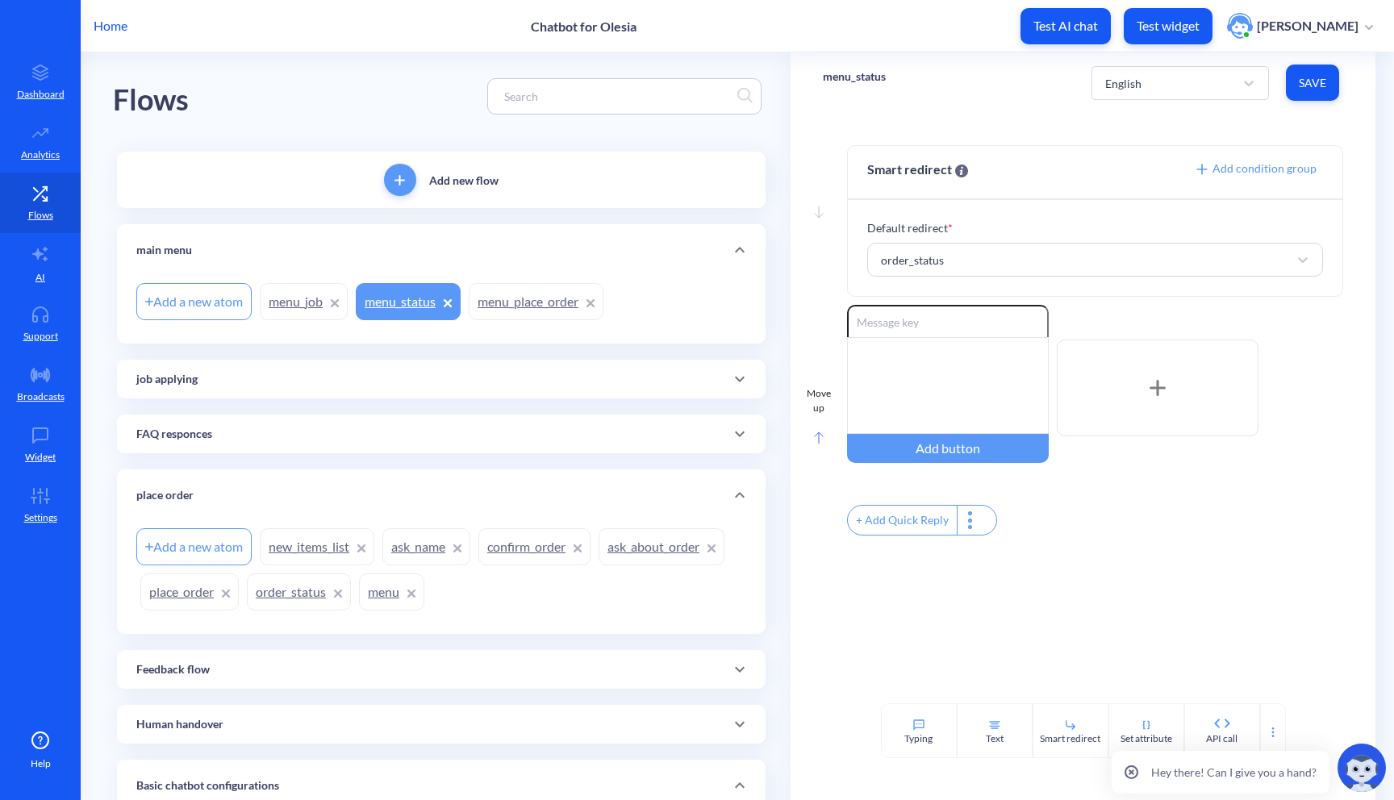
click at [816, 437] on icon at bounding box center [819, 438] width 10 height 13
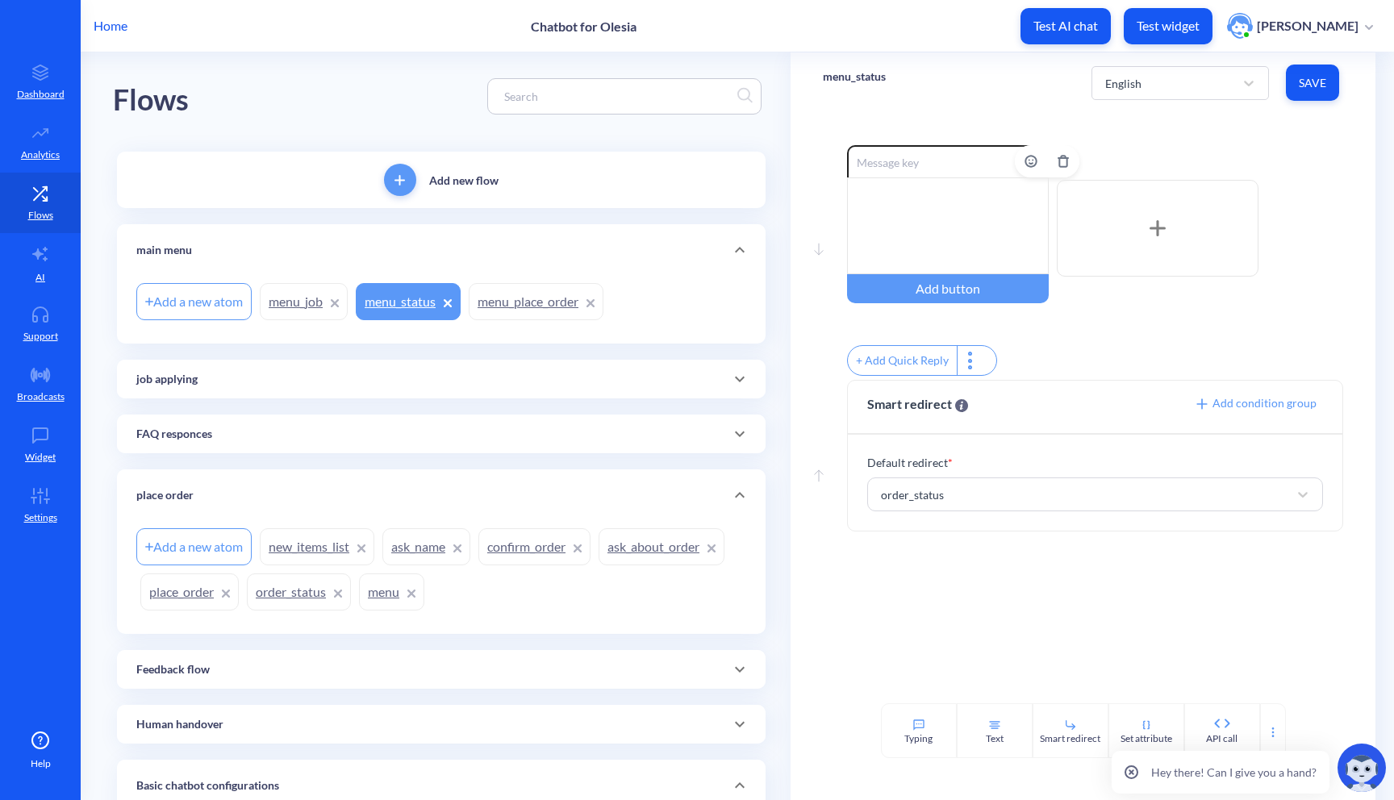
click at [930, 234] on div at bounding box center [948, 225] width 202 height 97
click at [1313, 83] on span "Save" at bounding box center [1312, 83] width 27 height 16
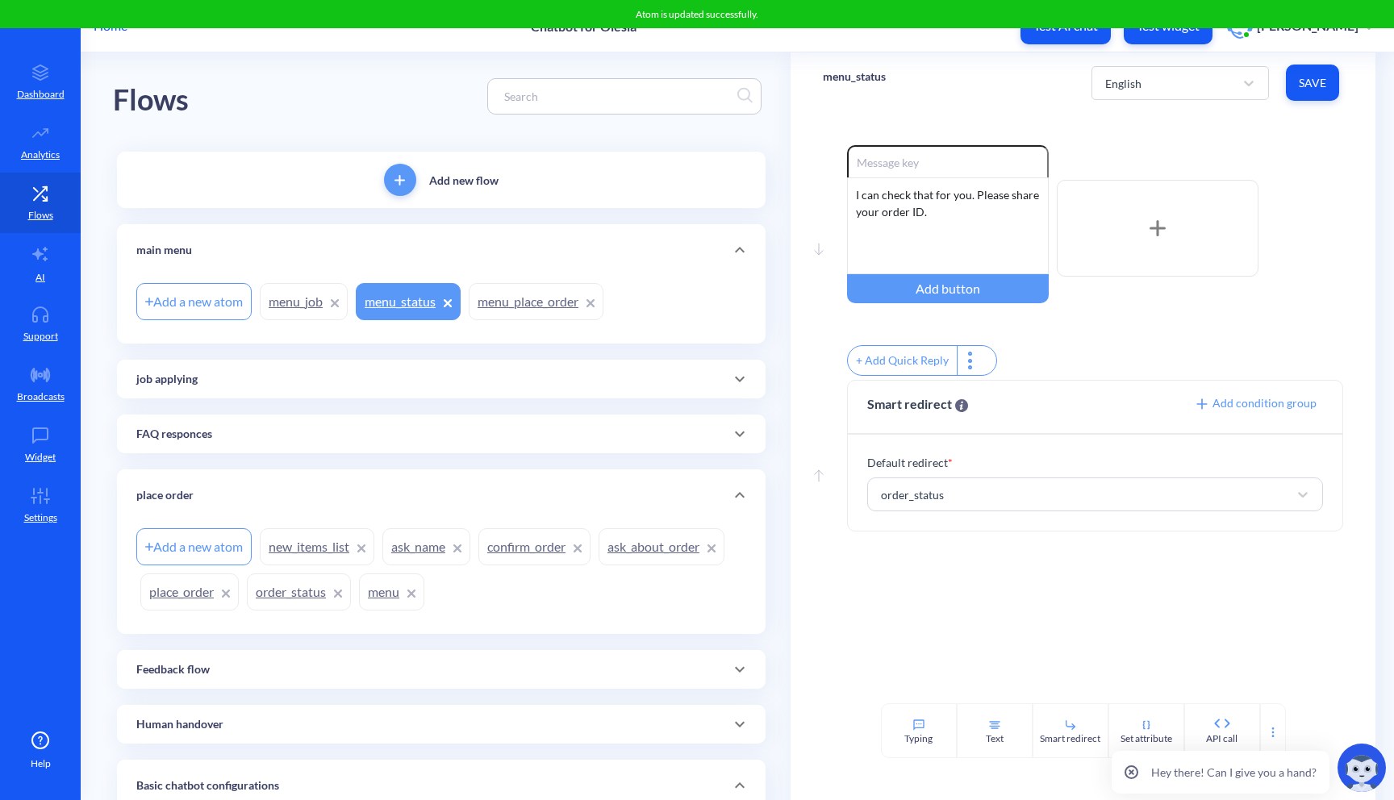
click at [286, 589] on link "order_status" at bounding box center [299, 592] width 104 height 37
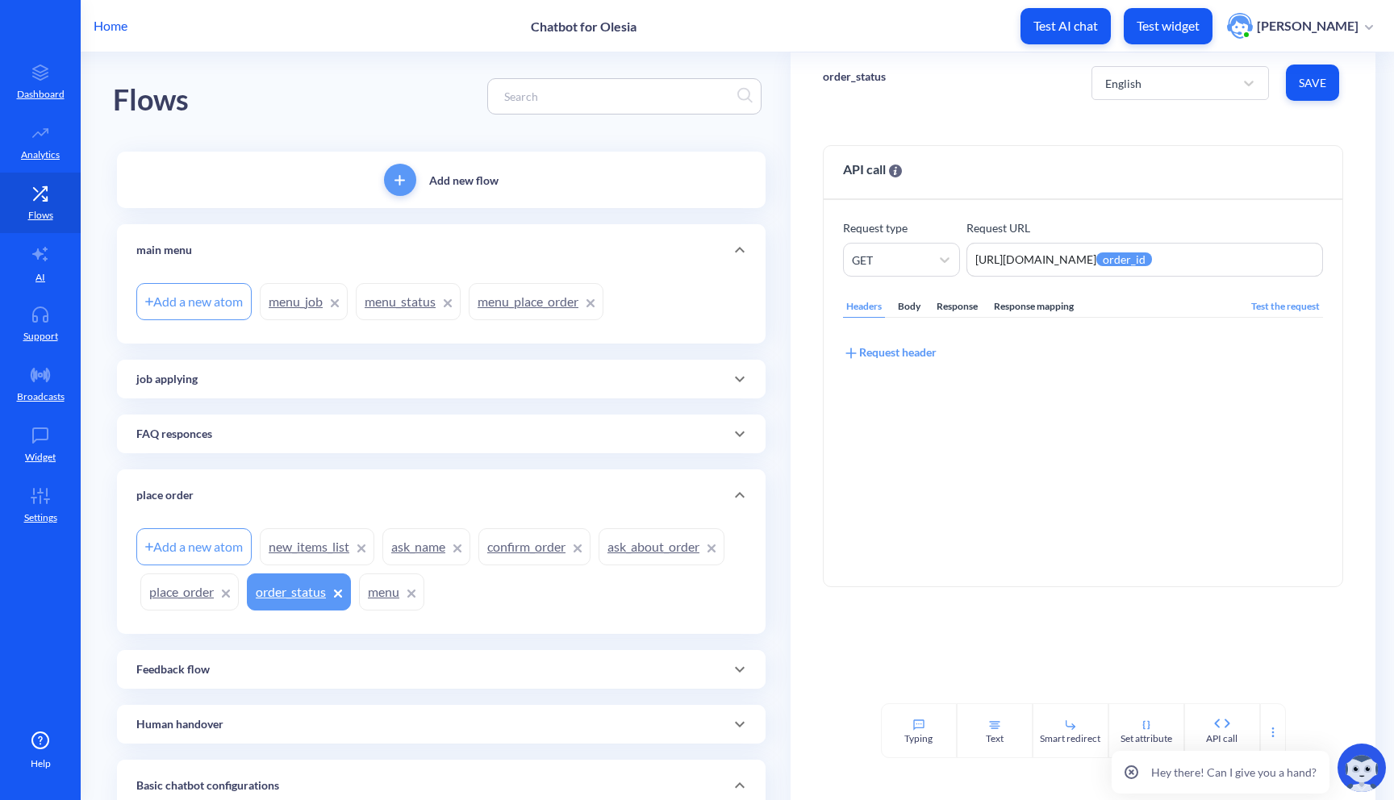
click at [190, 592] on link "place_order" at bounding box center [189, 592] width 98 height 37
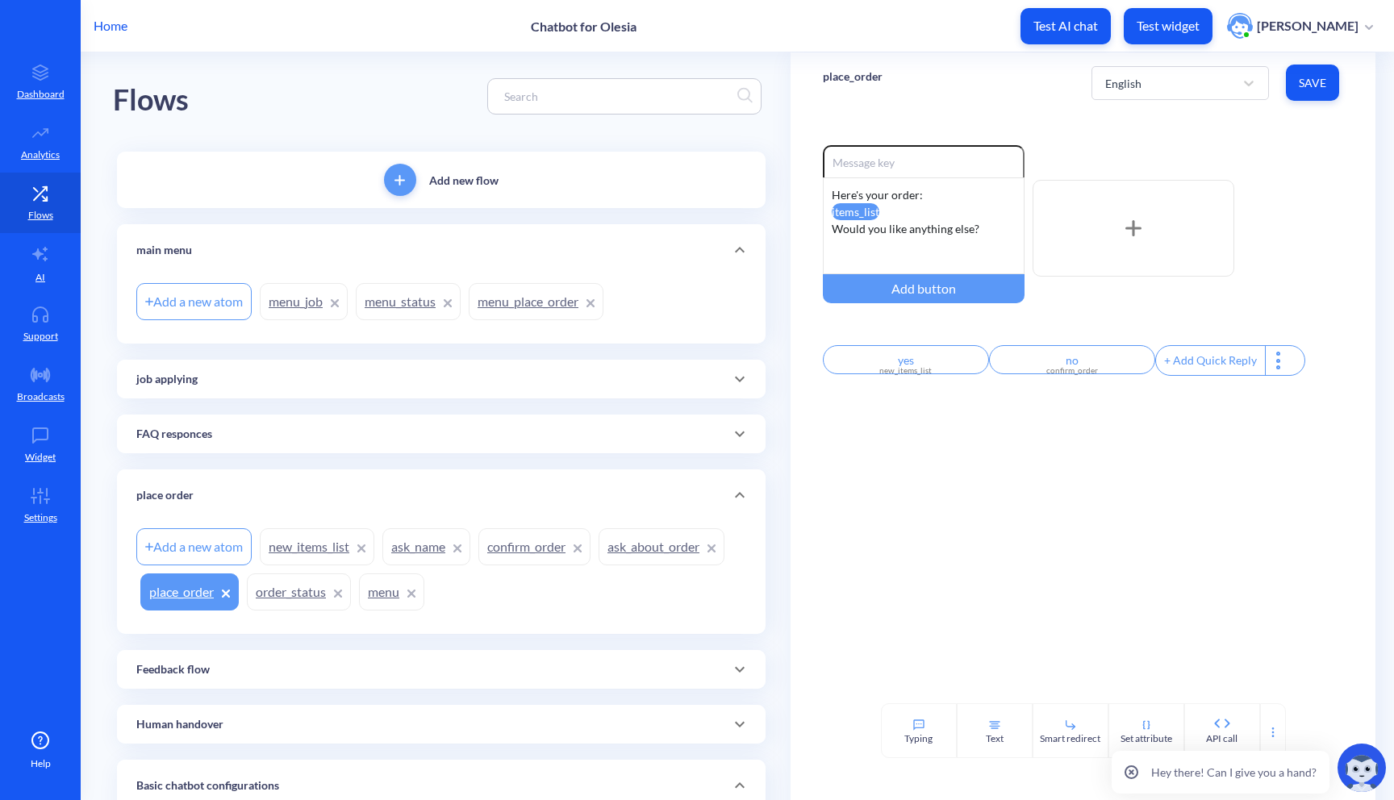
click at [388, 307] on link "menu_status" at bounding box center [408, 301] width 105 height 37
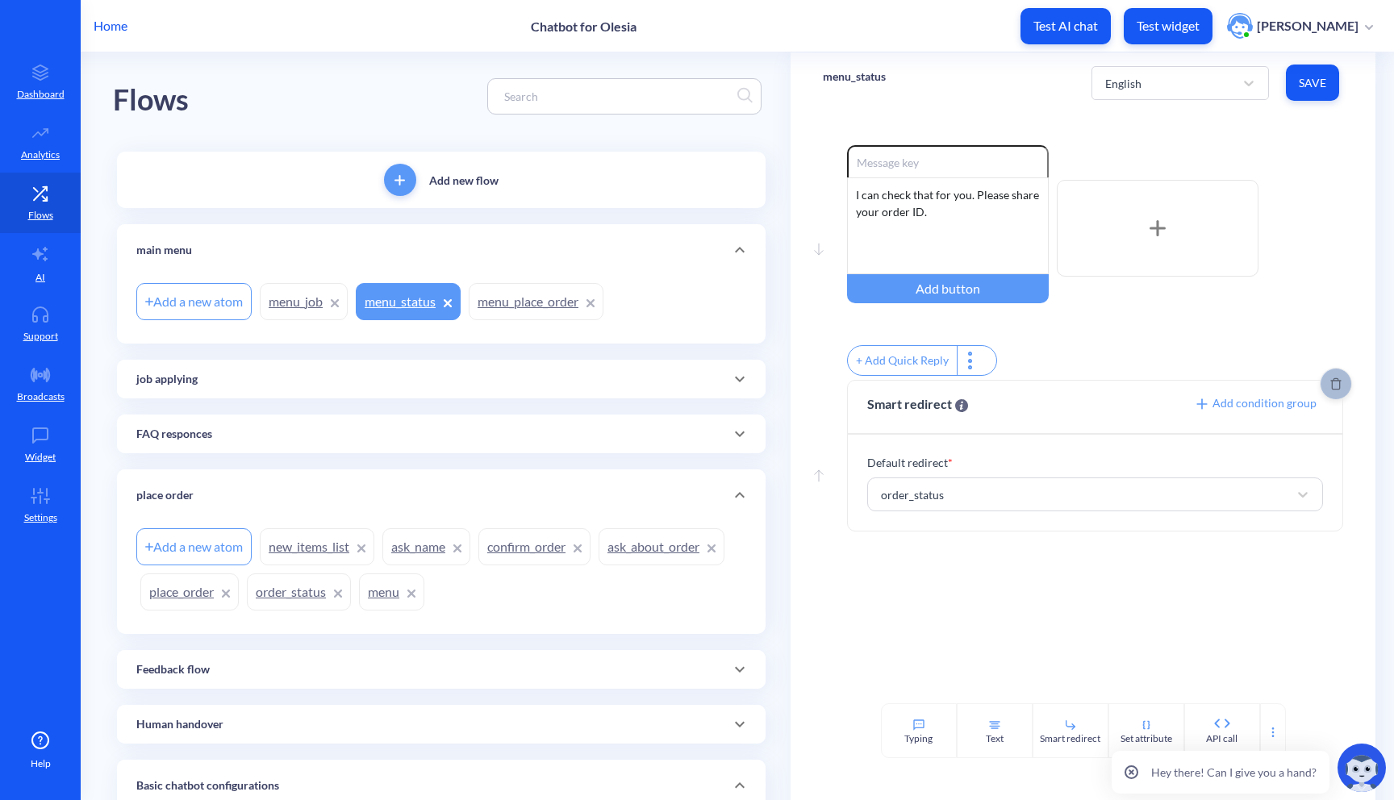
click at [1321, 390] on span "Delete" at bounding box center [1336, 384] width 31 height 13
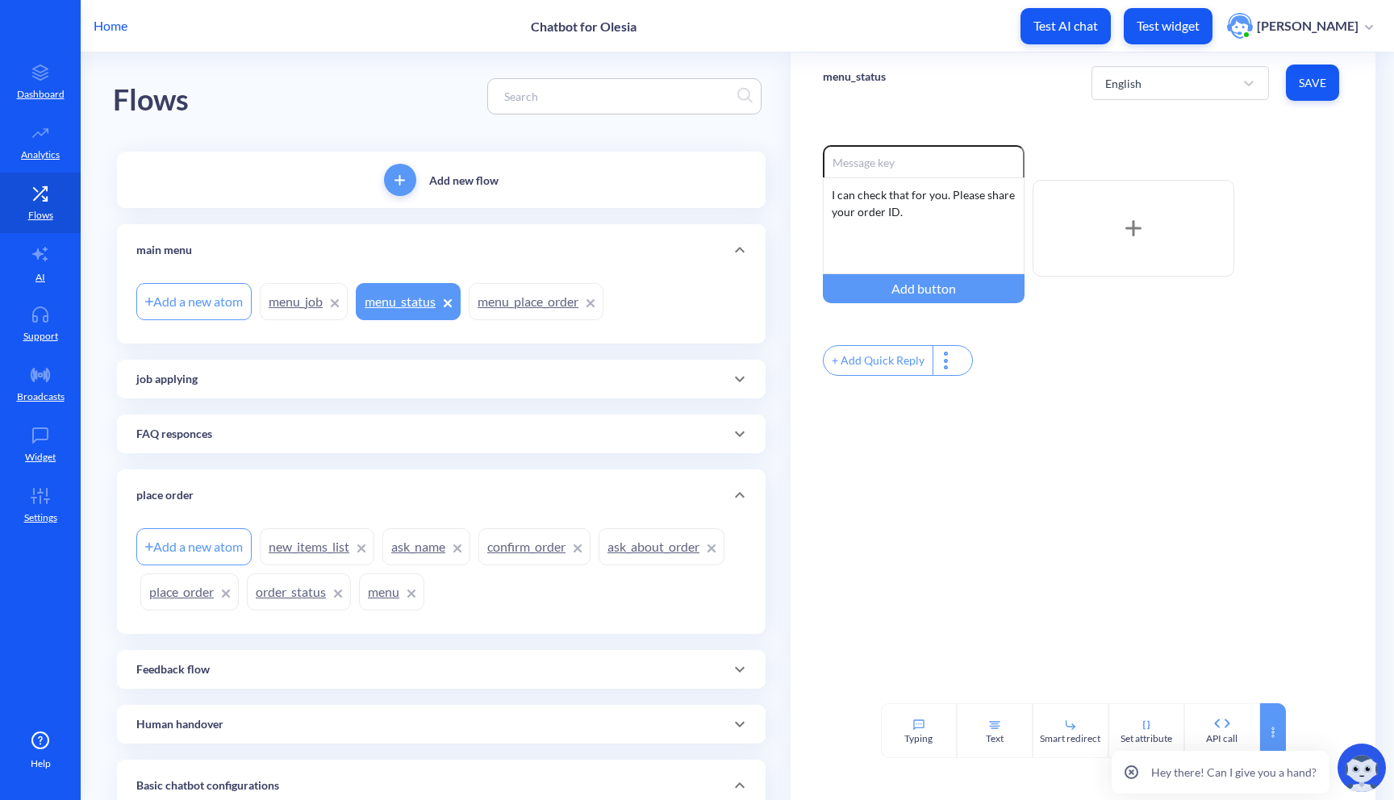
click at [1272, 729] on icon at bounding box center [1273, 732] width 13 height 13
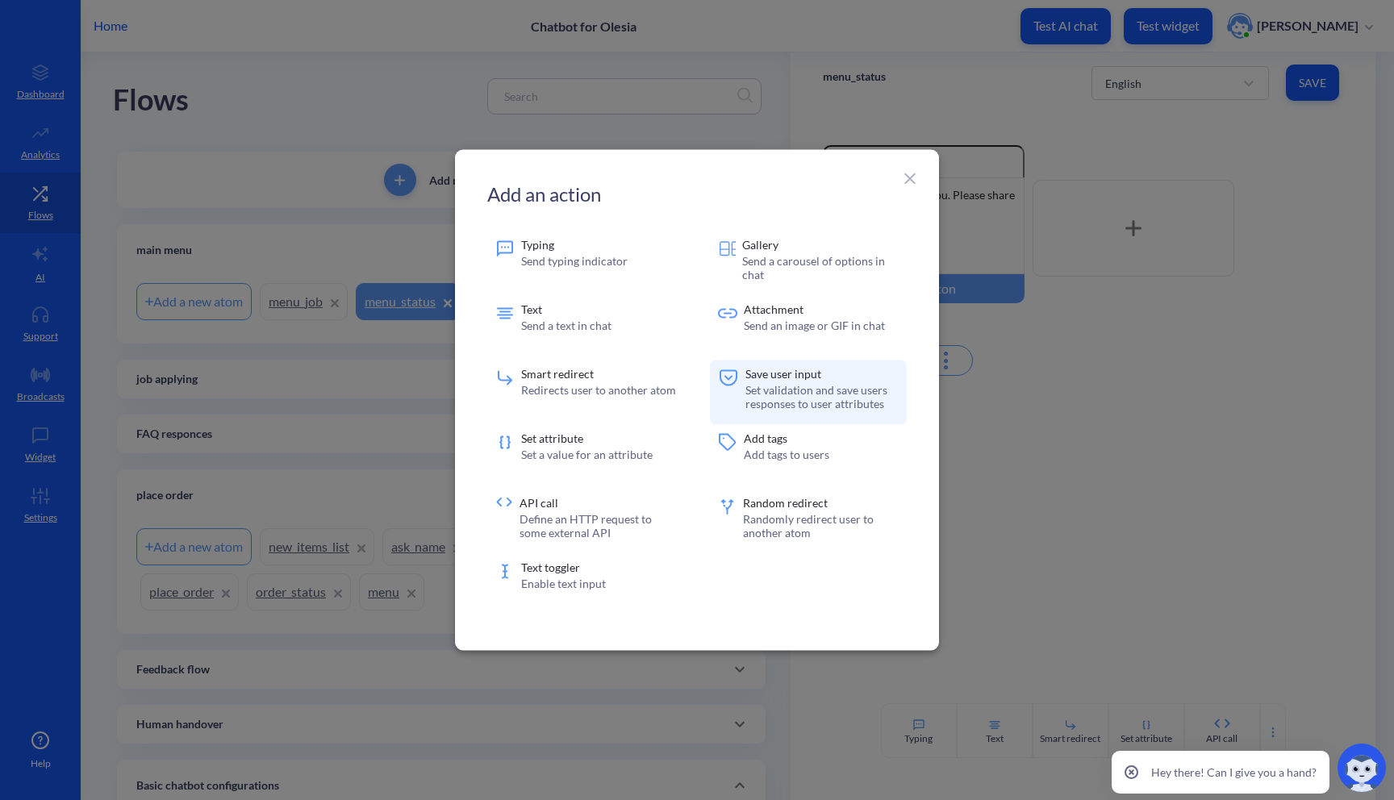
click at [759, 404] on p "Set validation and save users responses to user attributes" at bounding box center [821, 396] width 153 height 27
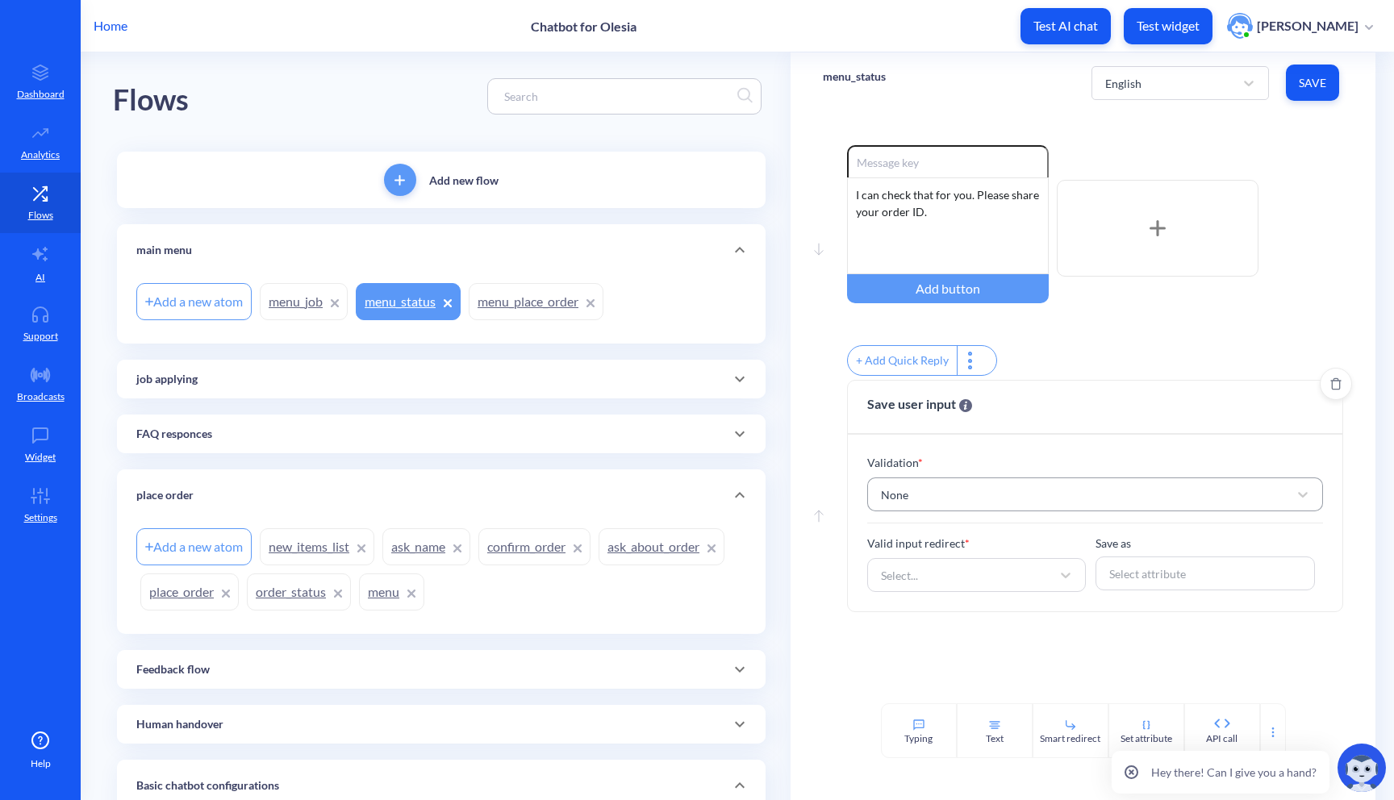
click at [933, 499] on div "None" at bounding box center [1081, 494] width 416 height 29
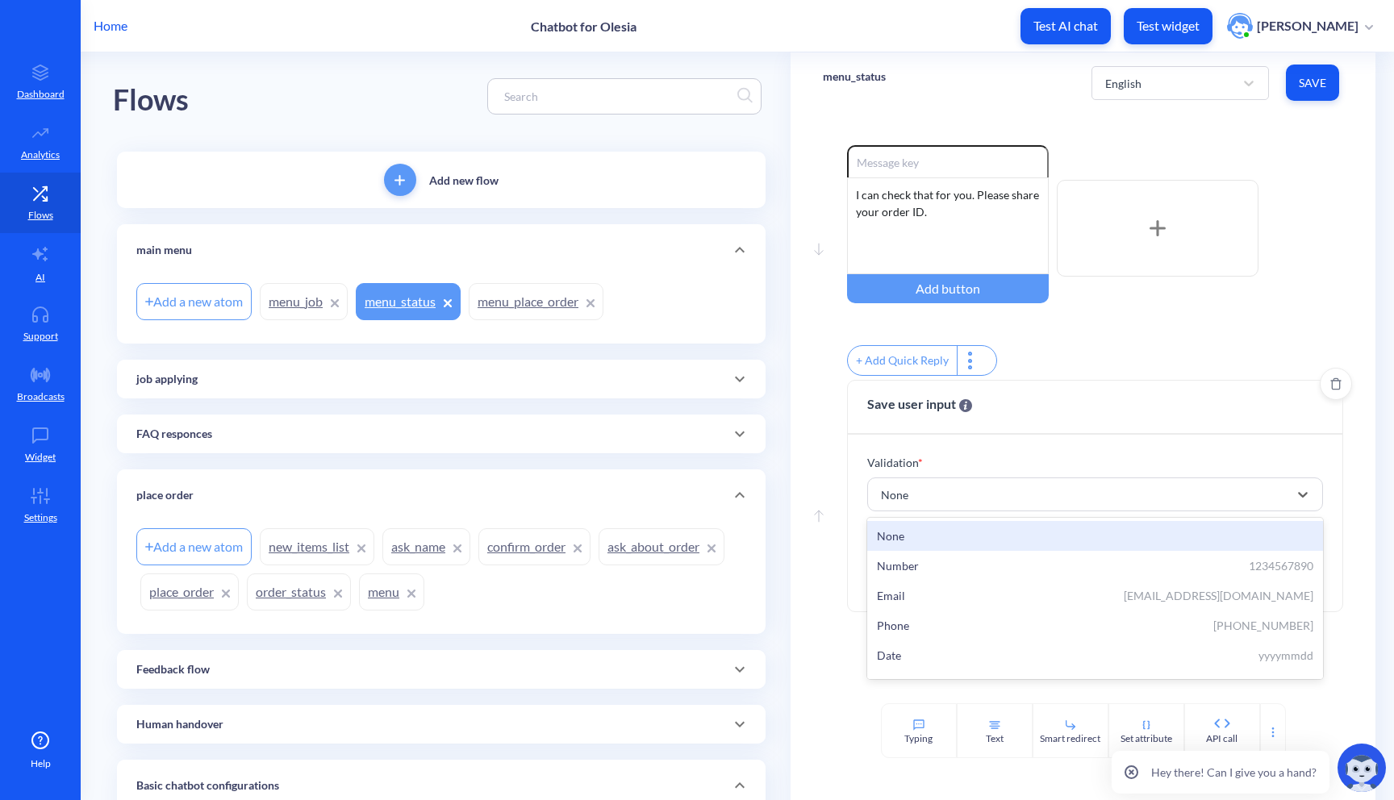
click at [1205, 457] on div "Validation * option None focused, 1 of 7. 7 results available. Use Up and Down …" at bounding box center [1095, 523] width 495 height 177
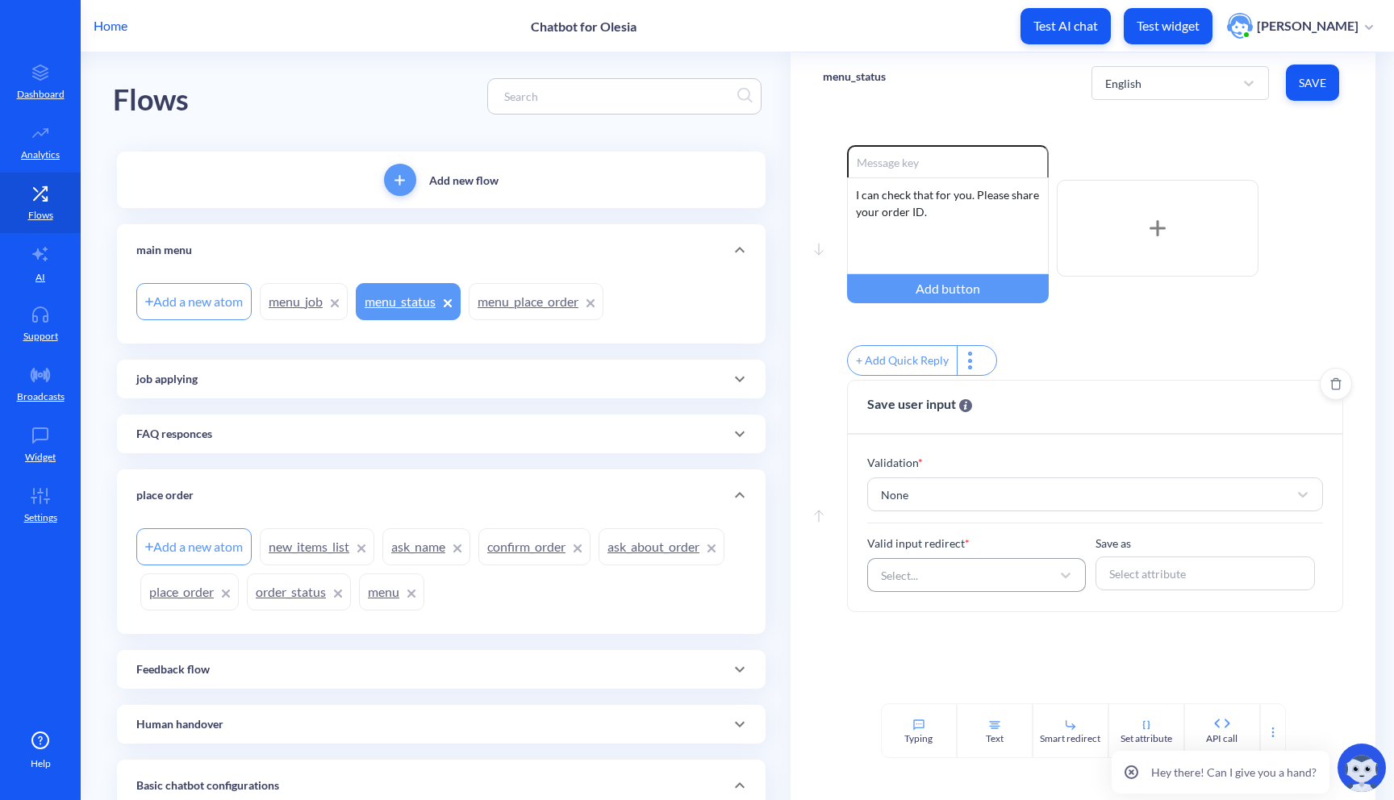
click at [974, 587] on div "Select..." at bounding box center [962, 575] width 179 height 29
click at [949, 653] on div "order_status" at bounding box center [976, 644] width 219 height 30
click at [1156, 583] on div "Select attribute" at bounding box center [1147, 574] width 77 height 17
type input "order"
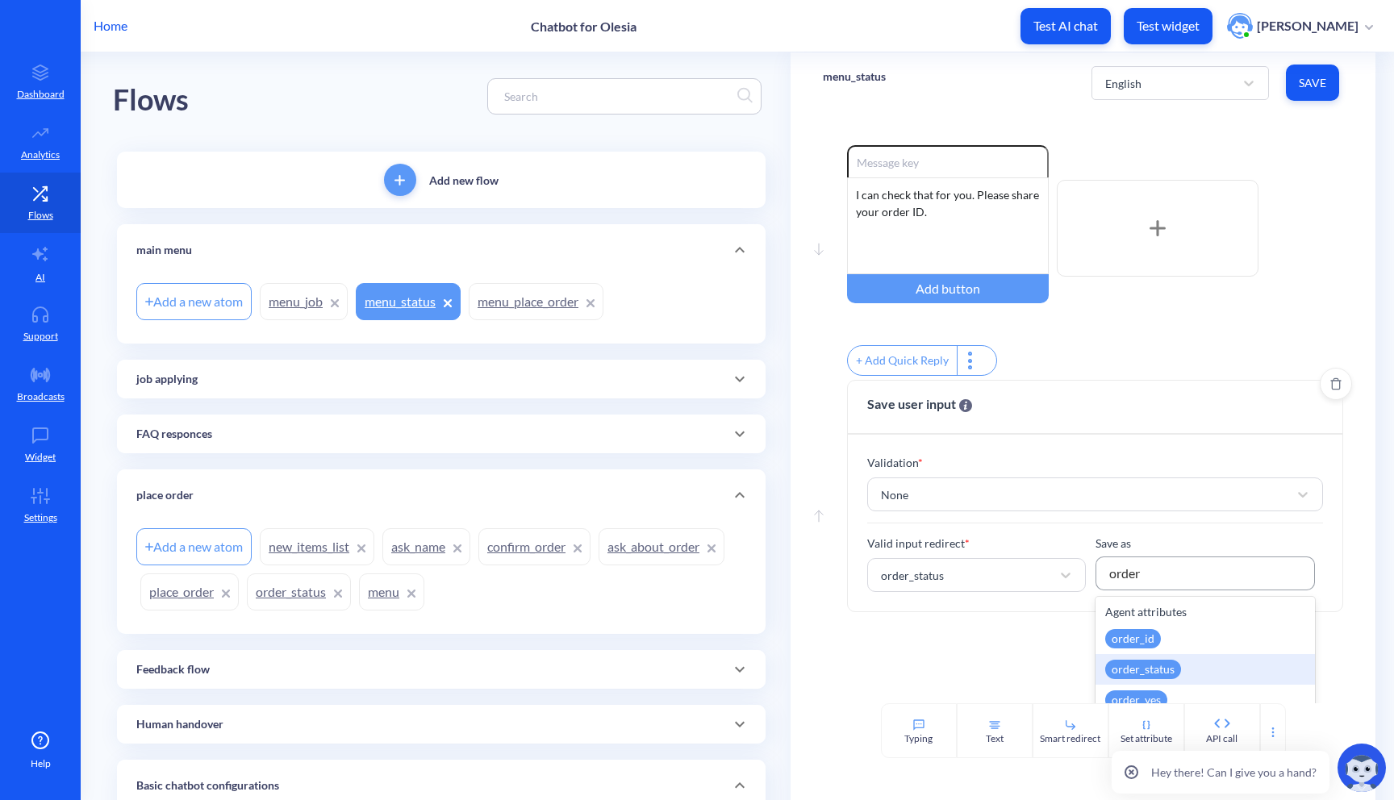
click at [1176, 673] on div "order_status" at bounding box center [1205, 669] width 219 height 31
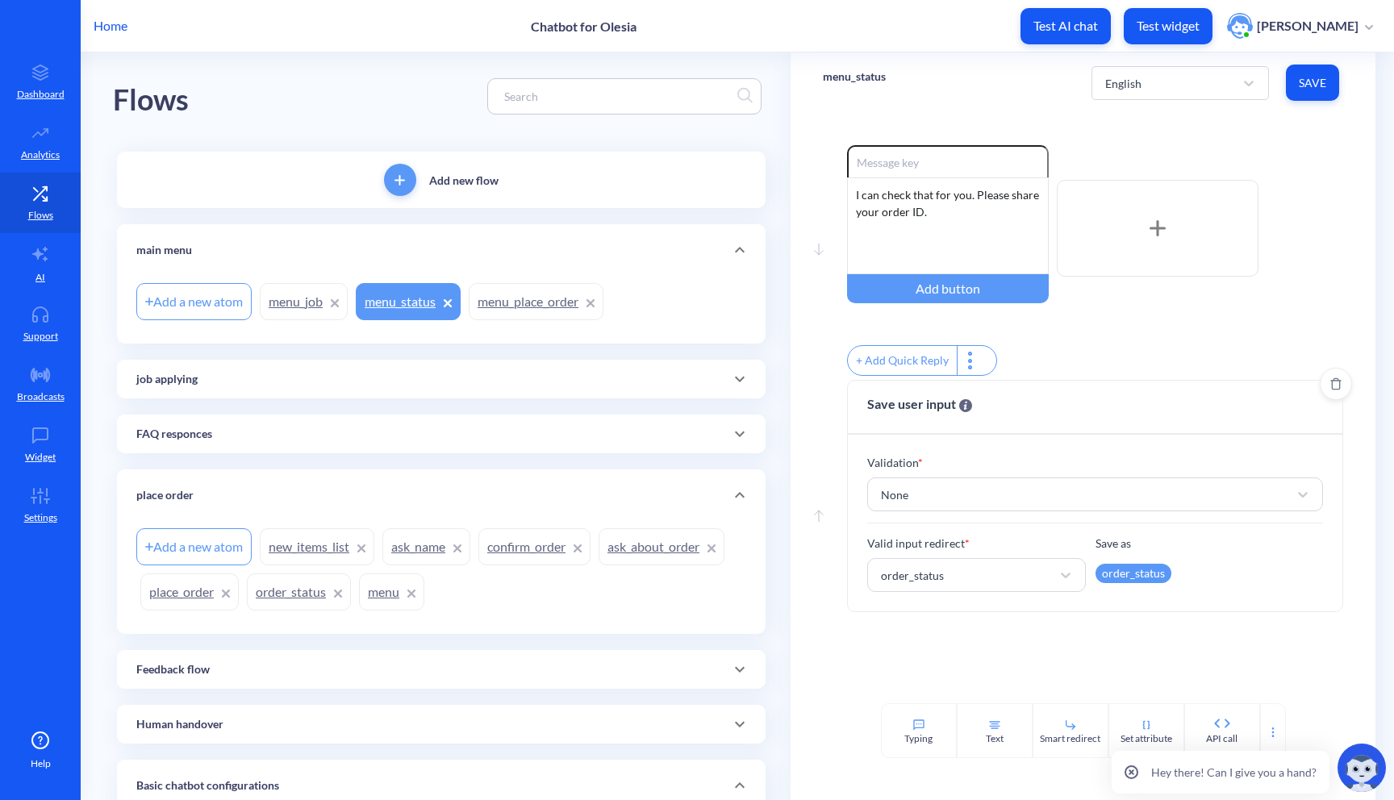
click at [1112, 583] on div "order_status" at bounding box center [1134, 573] width 76 height 19
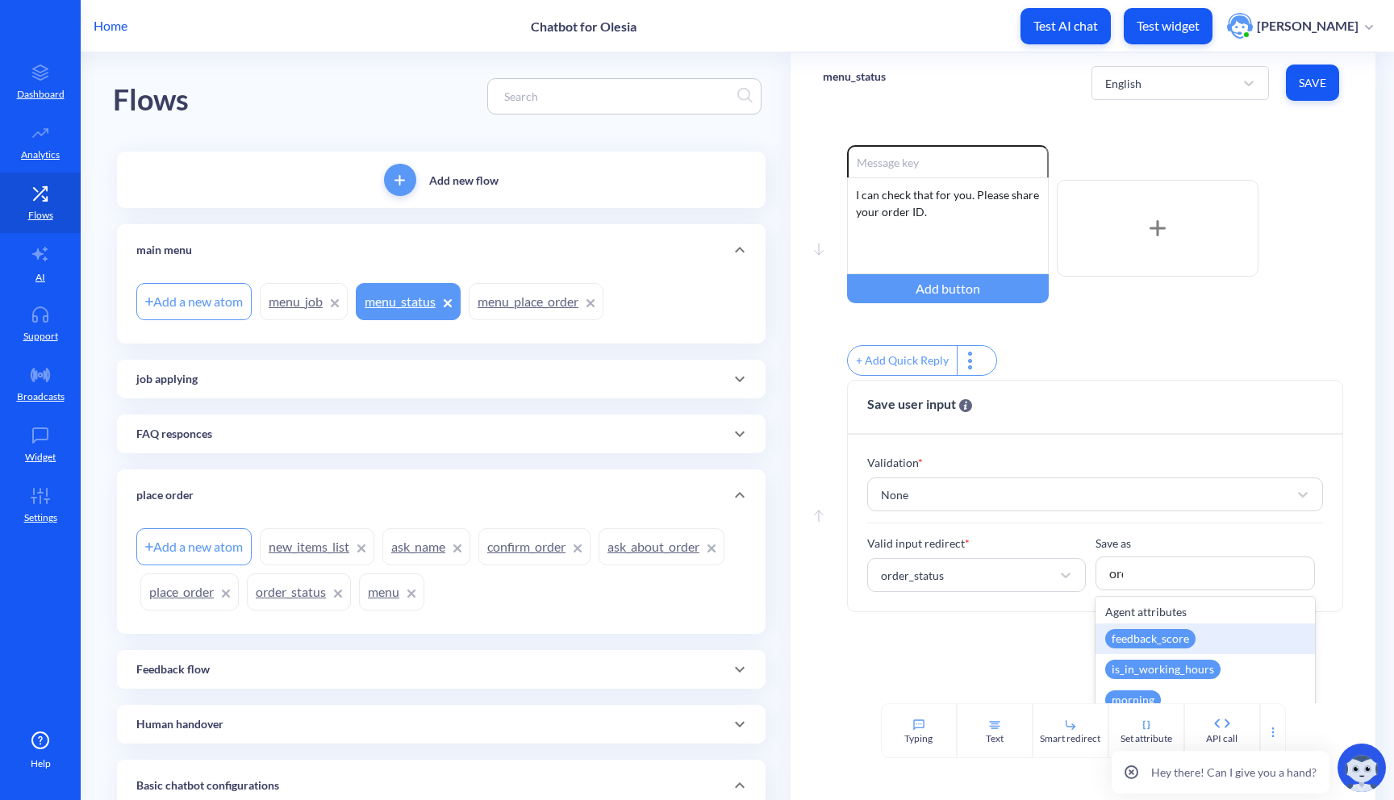
type input "orde"
click at [1145, 649] on div "order_id" at bounding box center [1133, 638] width 56 height 19
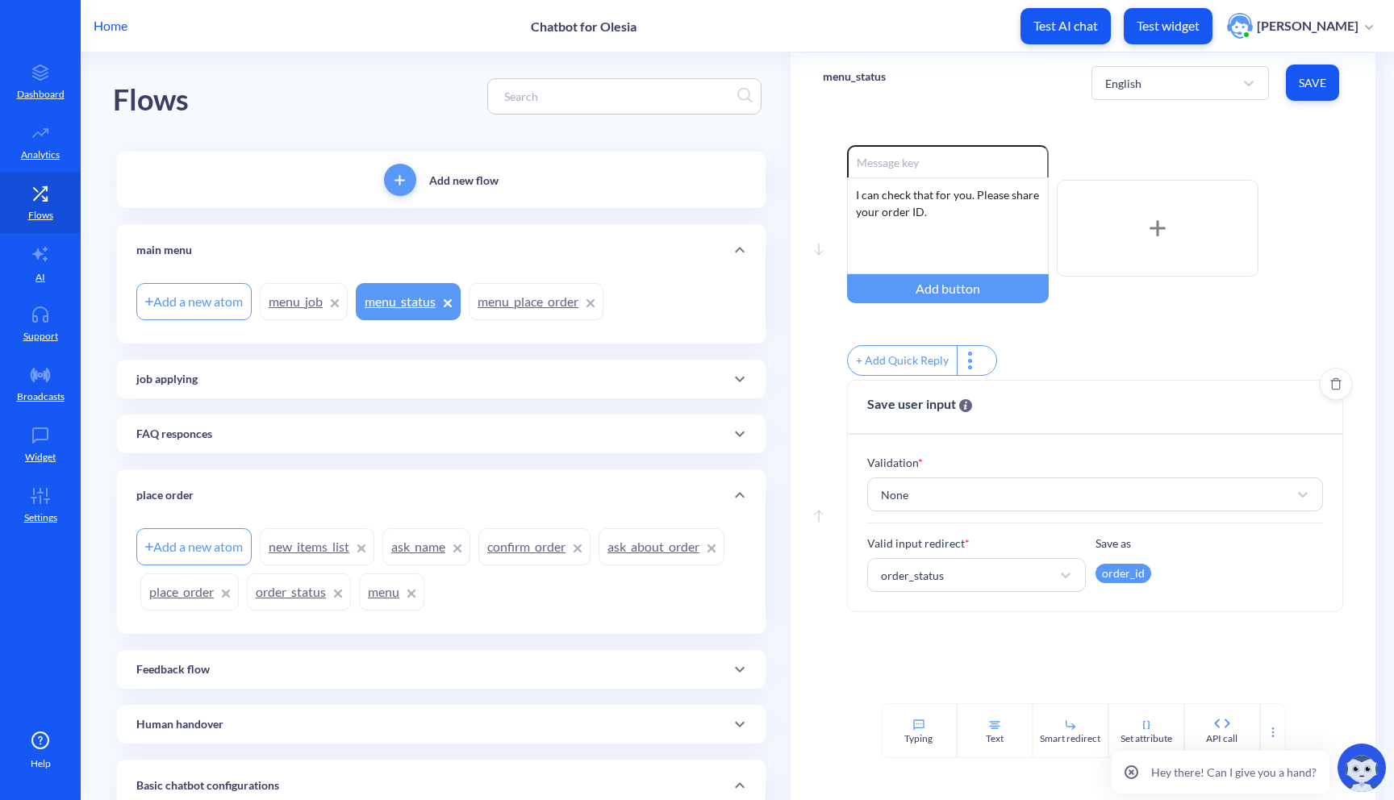
click at [1315, 91] on button "Save" at bounding box center [1312, 83] width 53 height 36
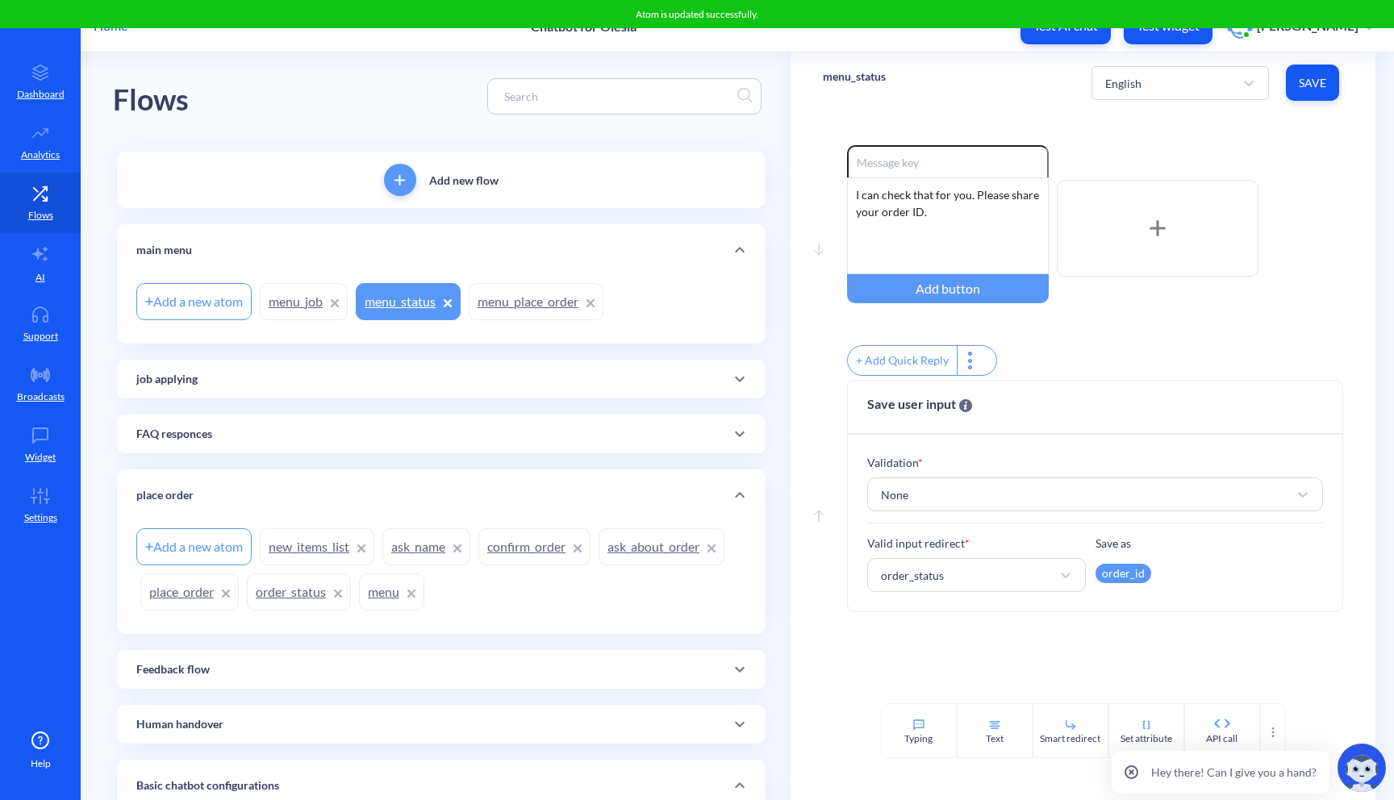
click at [311, 605] on link "order_status" at bounding box center [299, 592] width 104 height 37
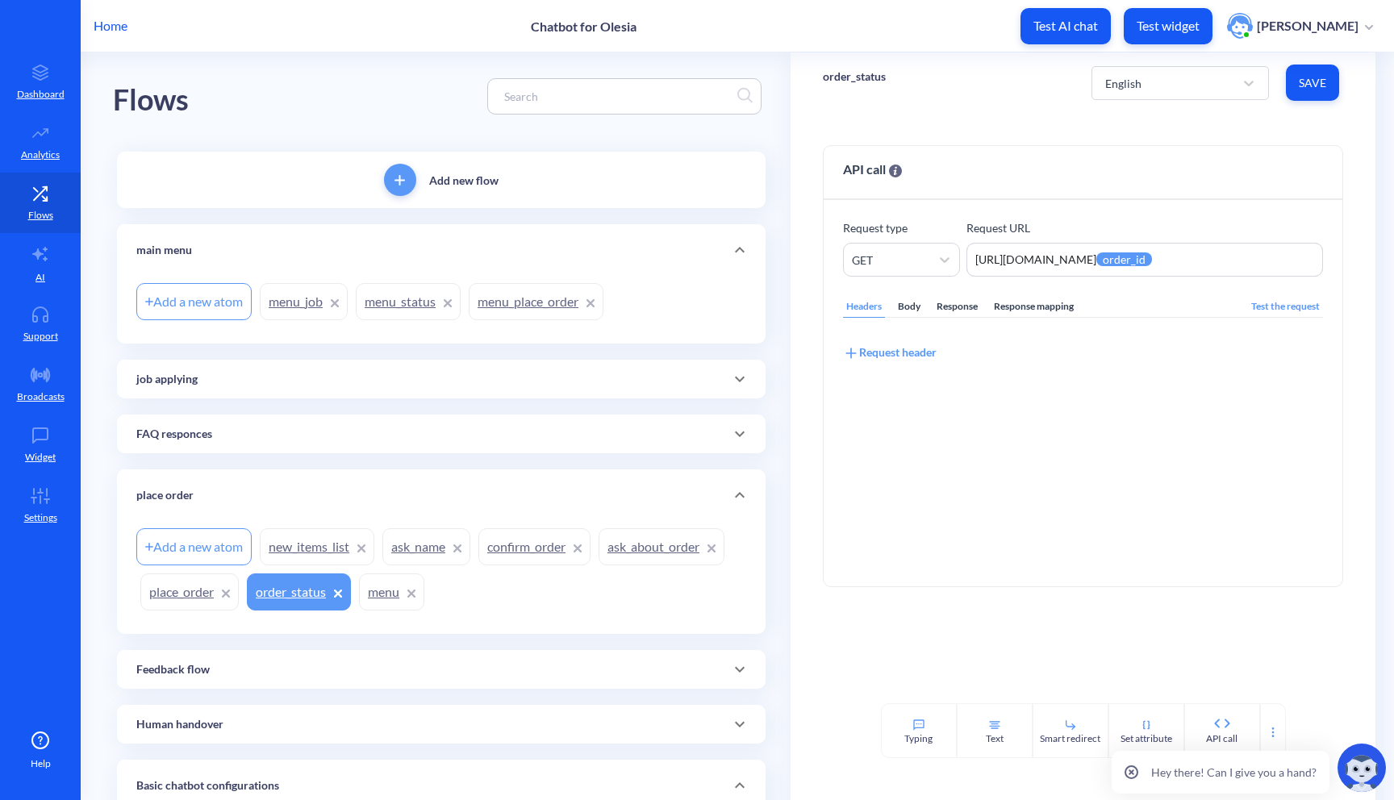
click at [200, 599] on link "place_order" at bounding box center [189, 592] width 98 height 37
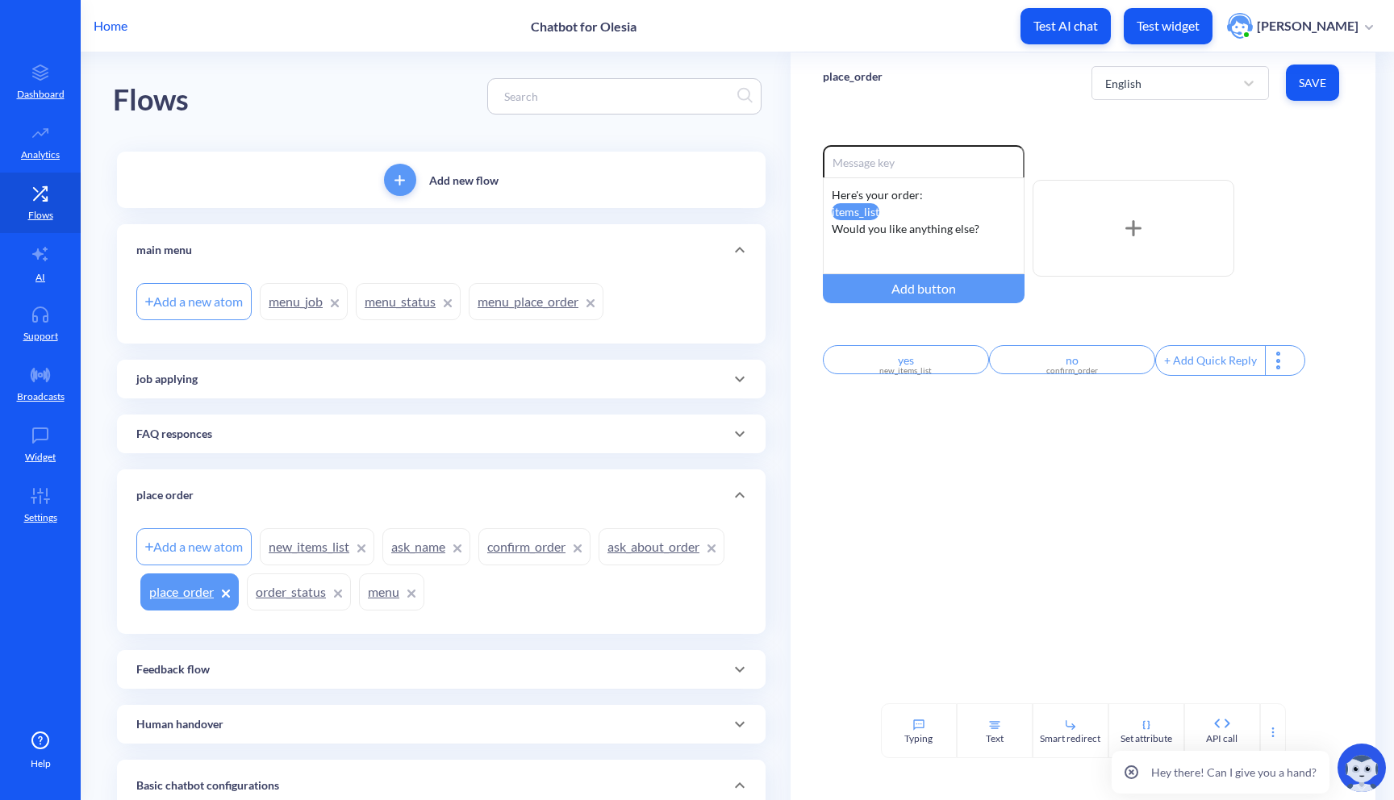
click at [306, 590] on link "order_status" at bounding box center [299, 592] width 104 height 37
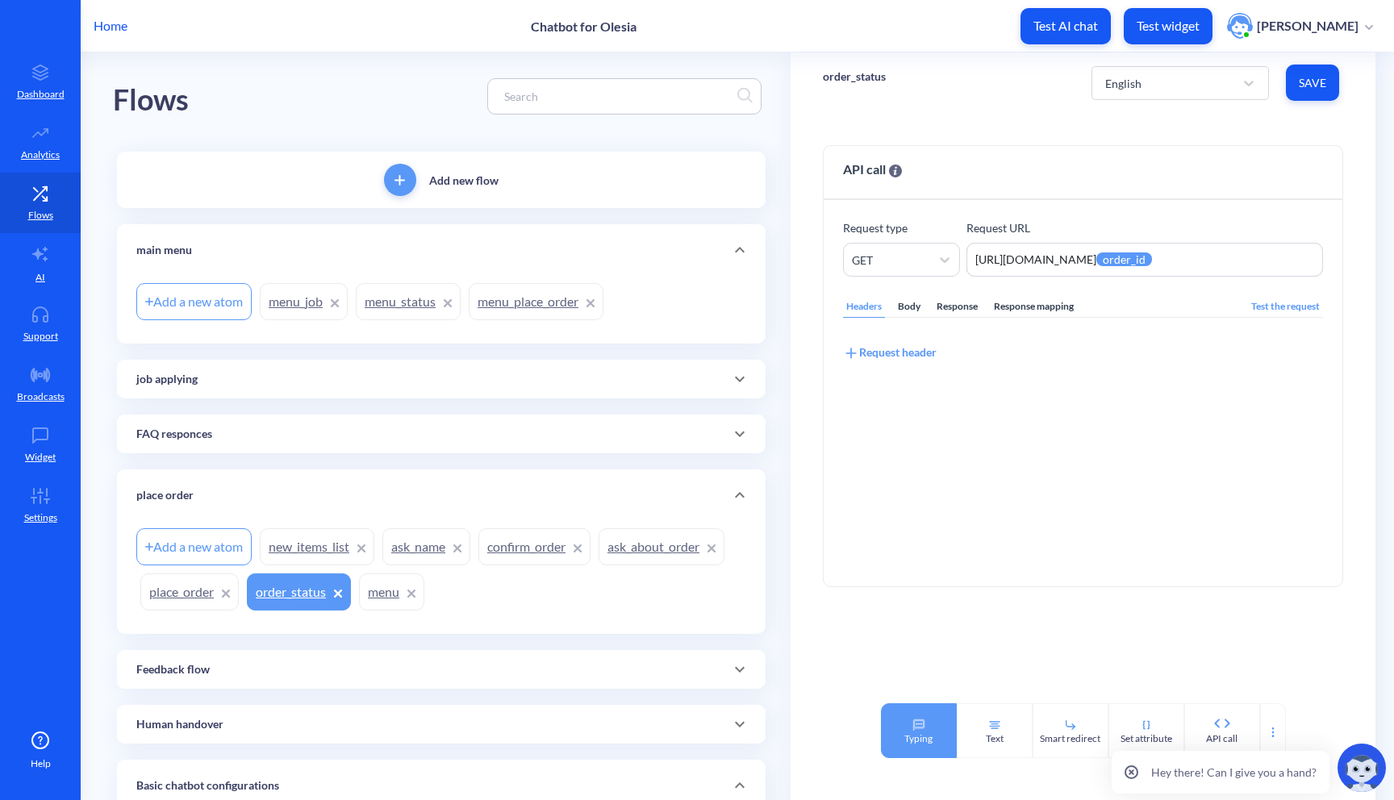
click at [922, 734] on div "Typing" at bounding box center [918, 739] width 28 height 15
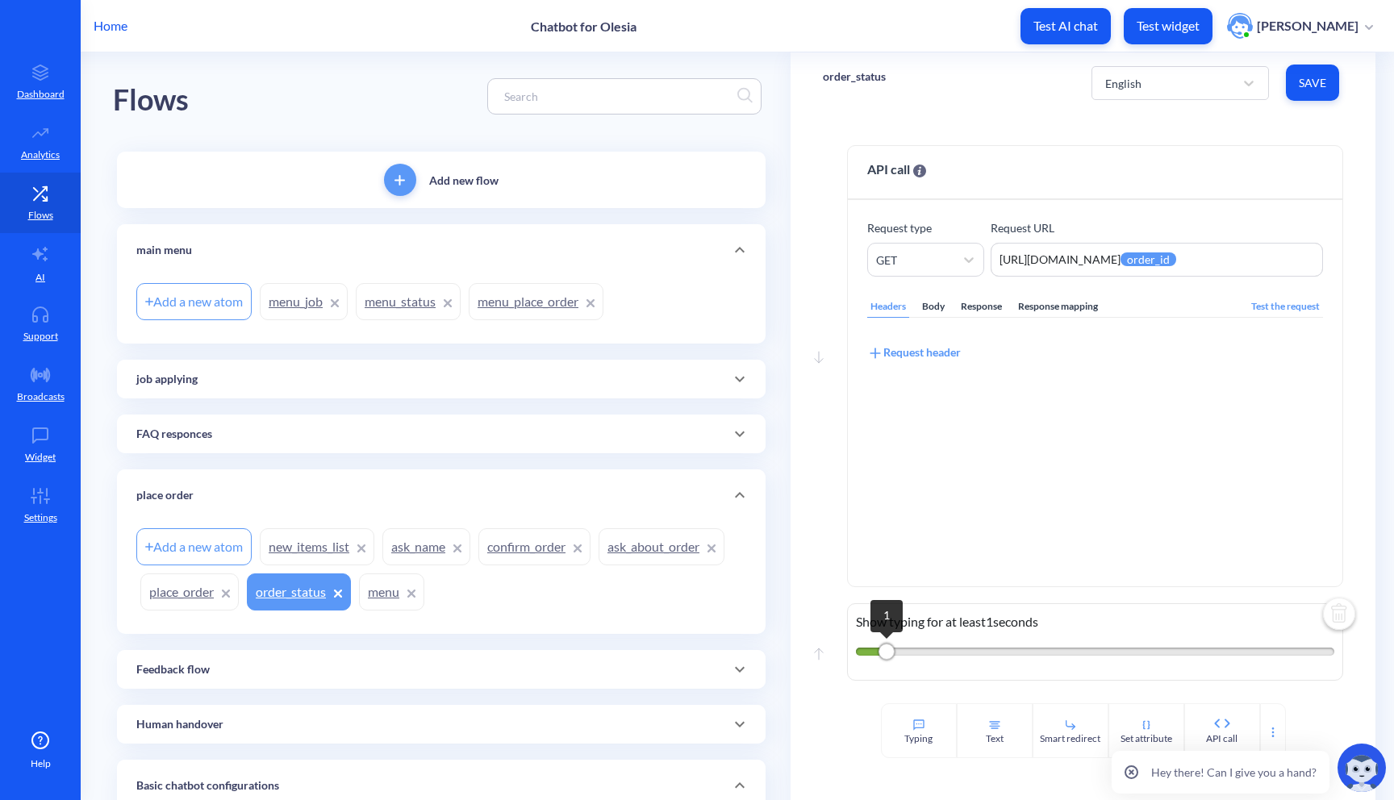
drag, startPoint x: 928, startPoint y: 652, endPoint x: 894, endPoint y: 653, distance: 33.9
click at [894, 653] on div "1" at bounding box center [1095, 652] width 479 height 8
drag, startPoint x: 884, startPoint y: 651, endPoint x: 900, endPoint y: 652, distance: 15.4
click at [902, 652] on div "2" at bounding box center [910, 652] width 16 height 16
click at [988, 723] on icon at bounding box center [994, 725] width 13 height 13
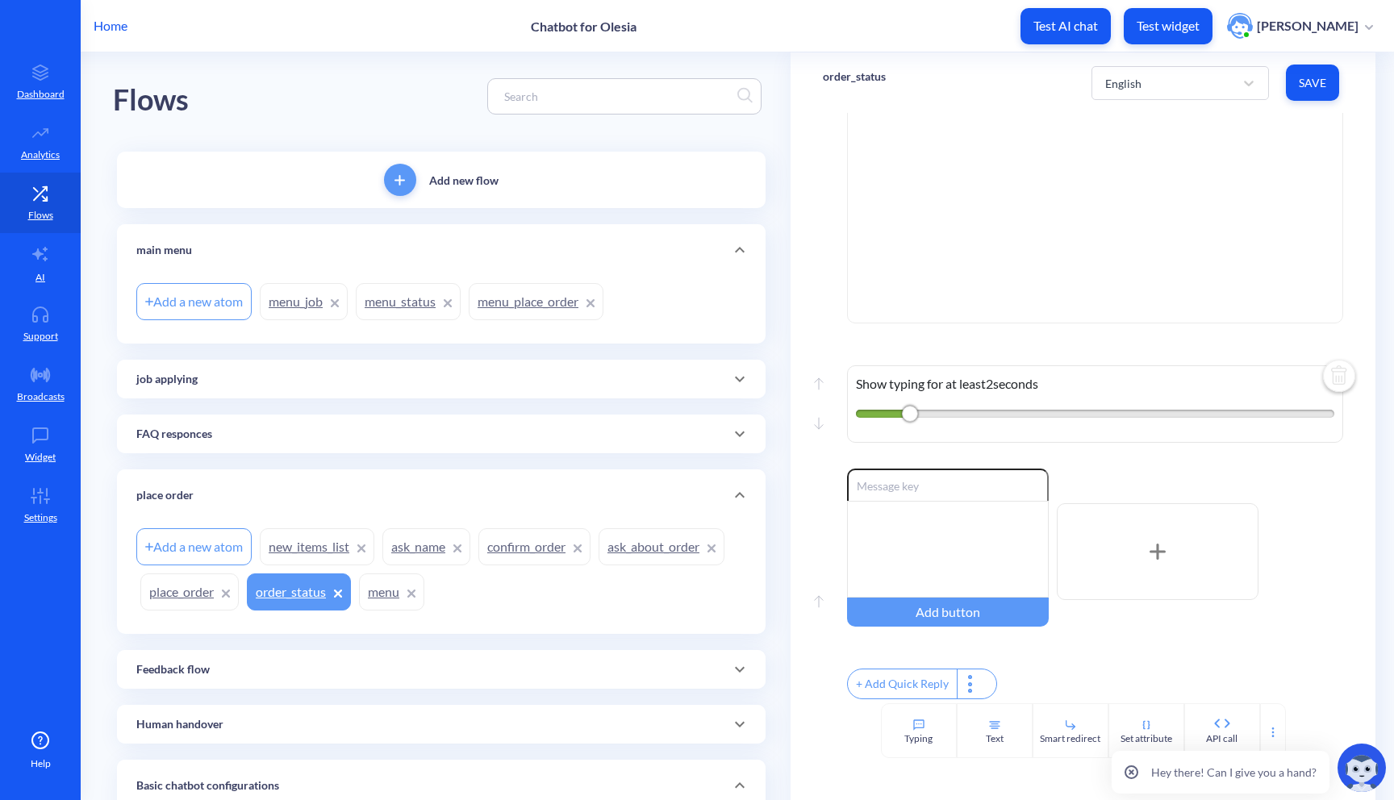
scroll to position [274, 0]
click at [955, 545] on div at bounding box center [948, 549] width 202 height 97
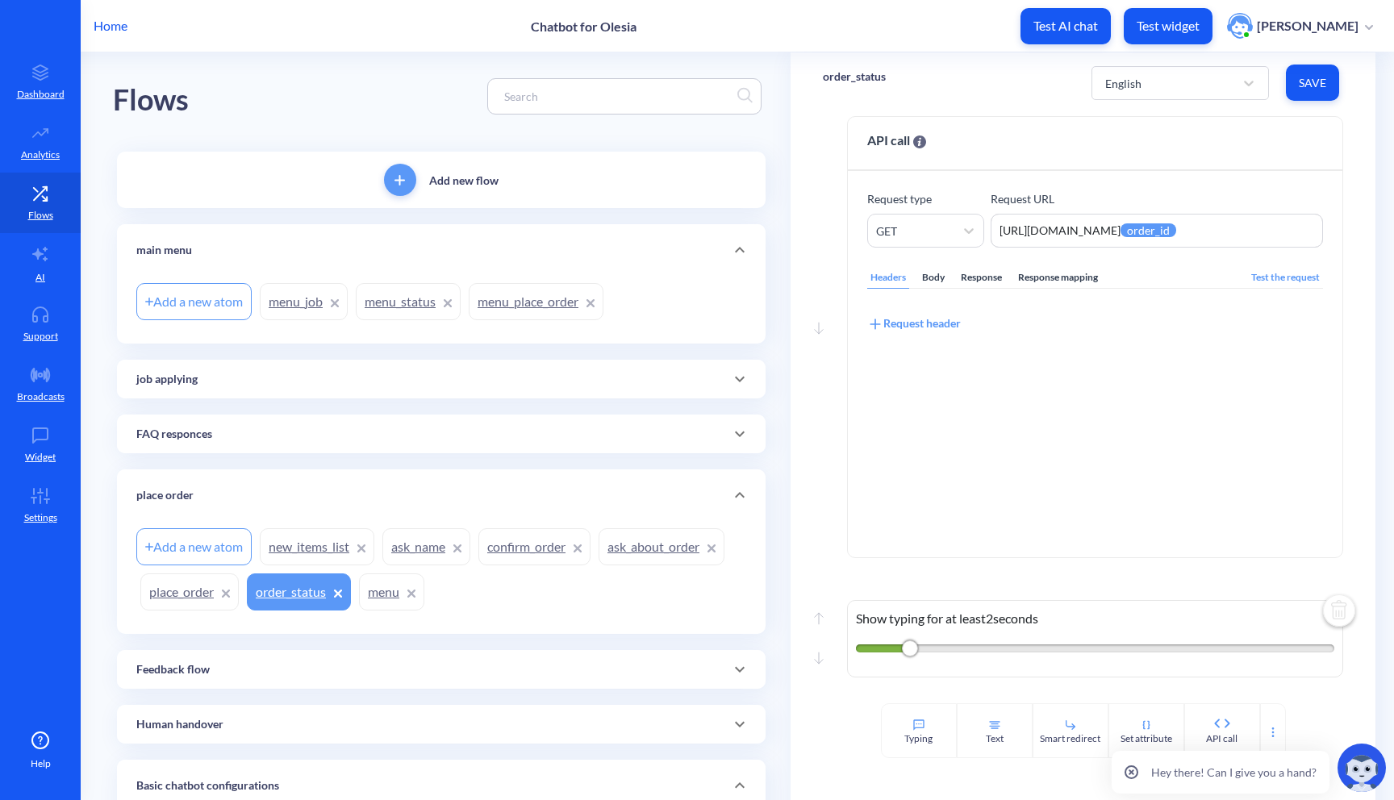
scroll to position [0, 0]
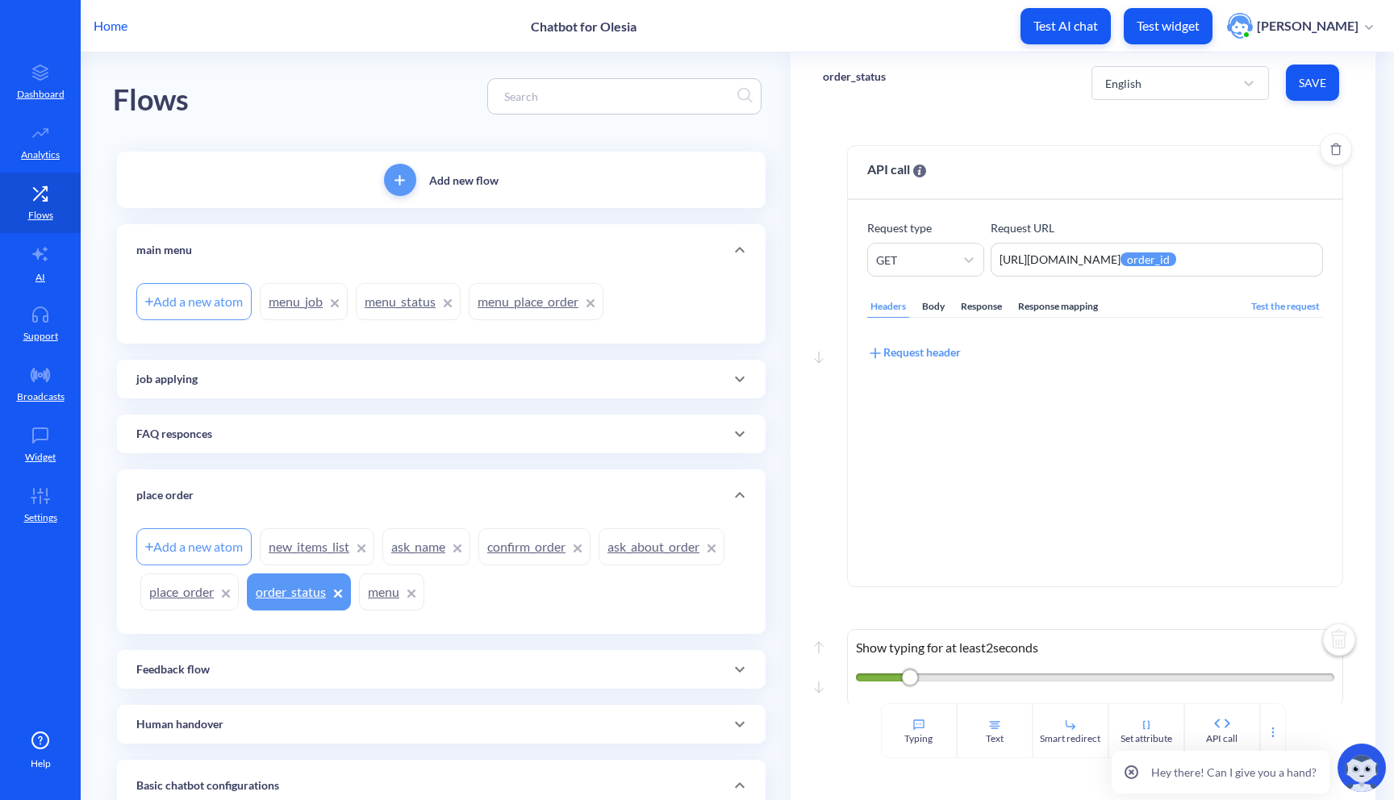
click at [1070, 299] on div "Response mapping" at bounding box center [1058, 307] width 86 height 22
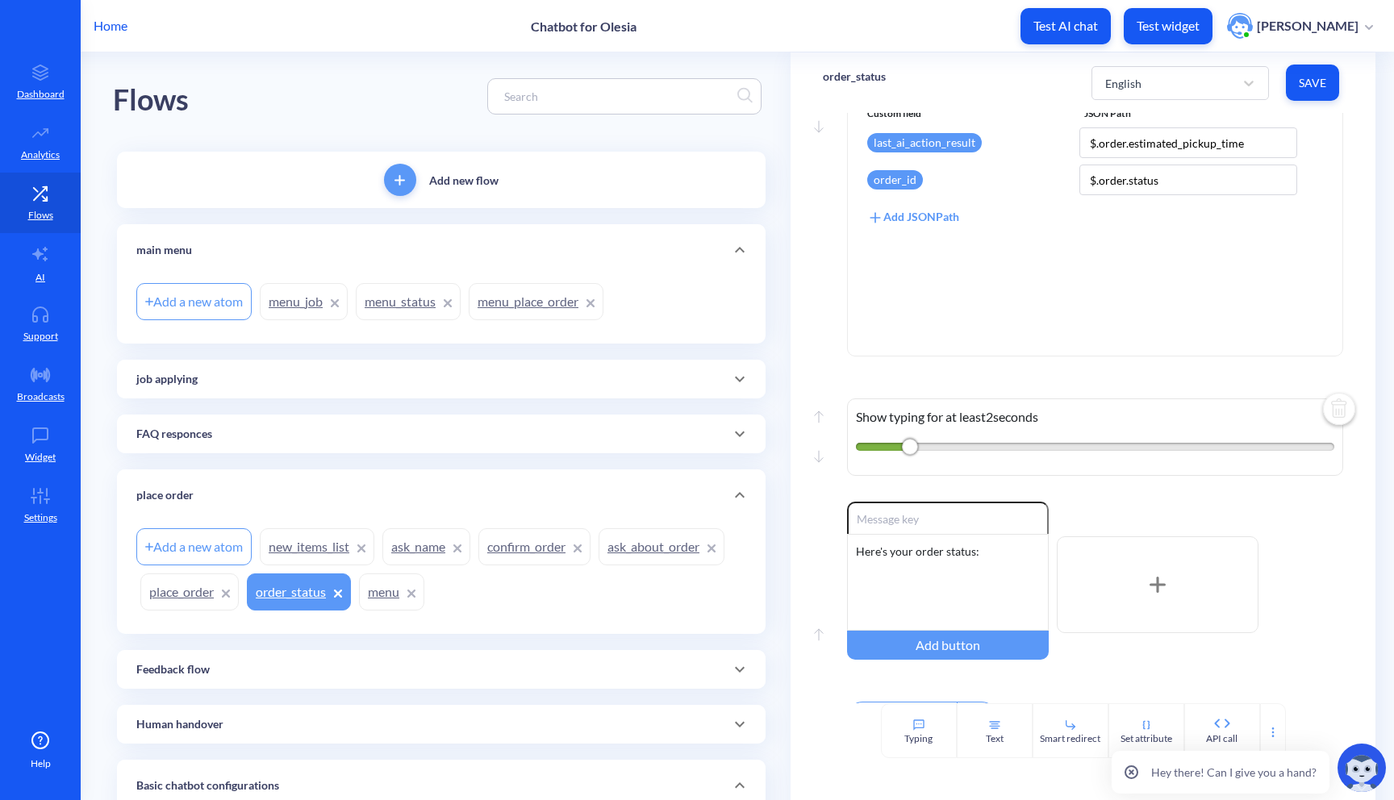
scroll to position [232, 0]
click at [989, 549] on div "Here's your order status:" at bounding box center [948, 581] width 202 height 97
click at [1141, 409] on div "order_id" at bounding box center [1123, 416] width 160 height 27
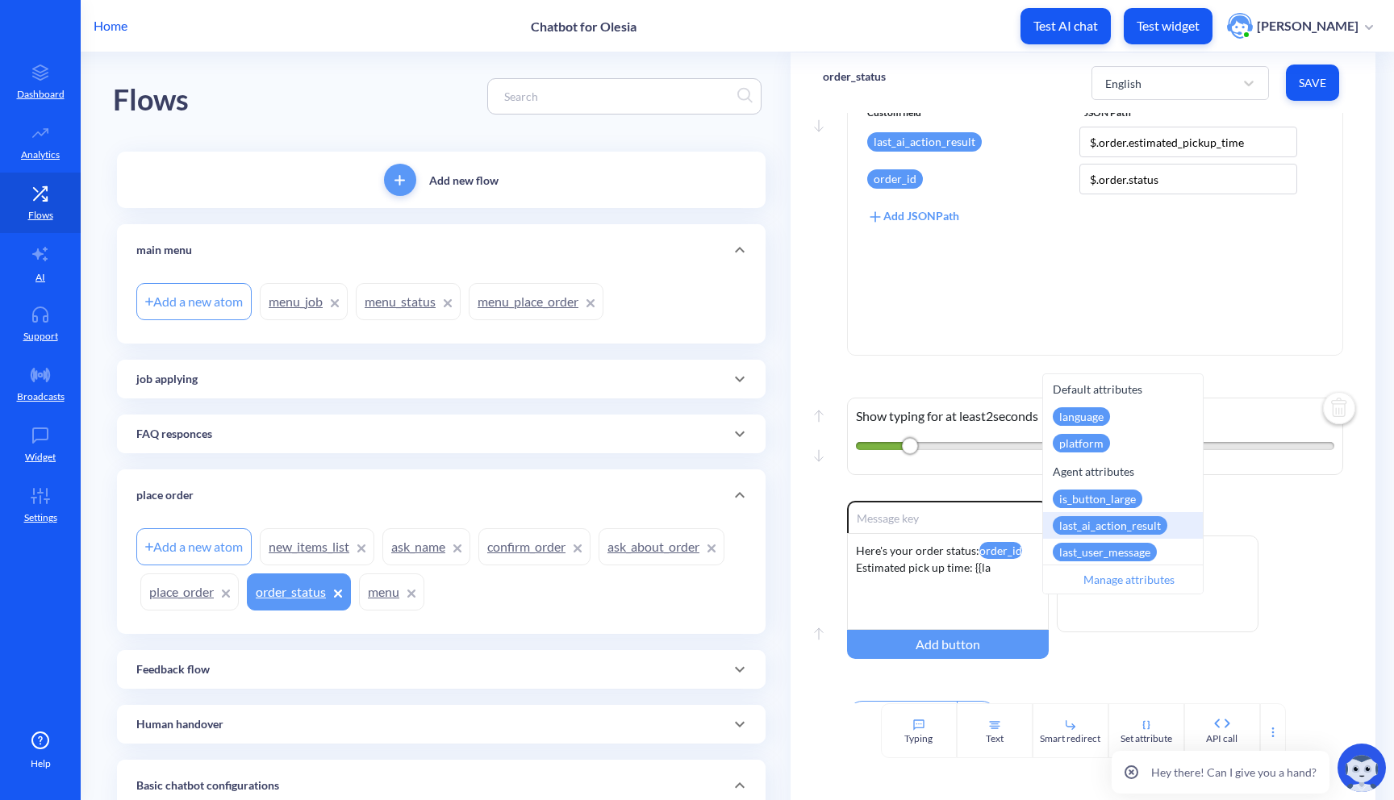
click at [1097, 533] on div "last_ai_action_result" at bounding box center [1110, 525] width 115 height 19
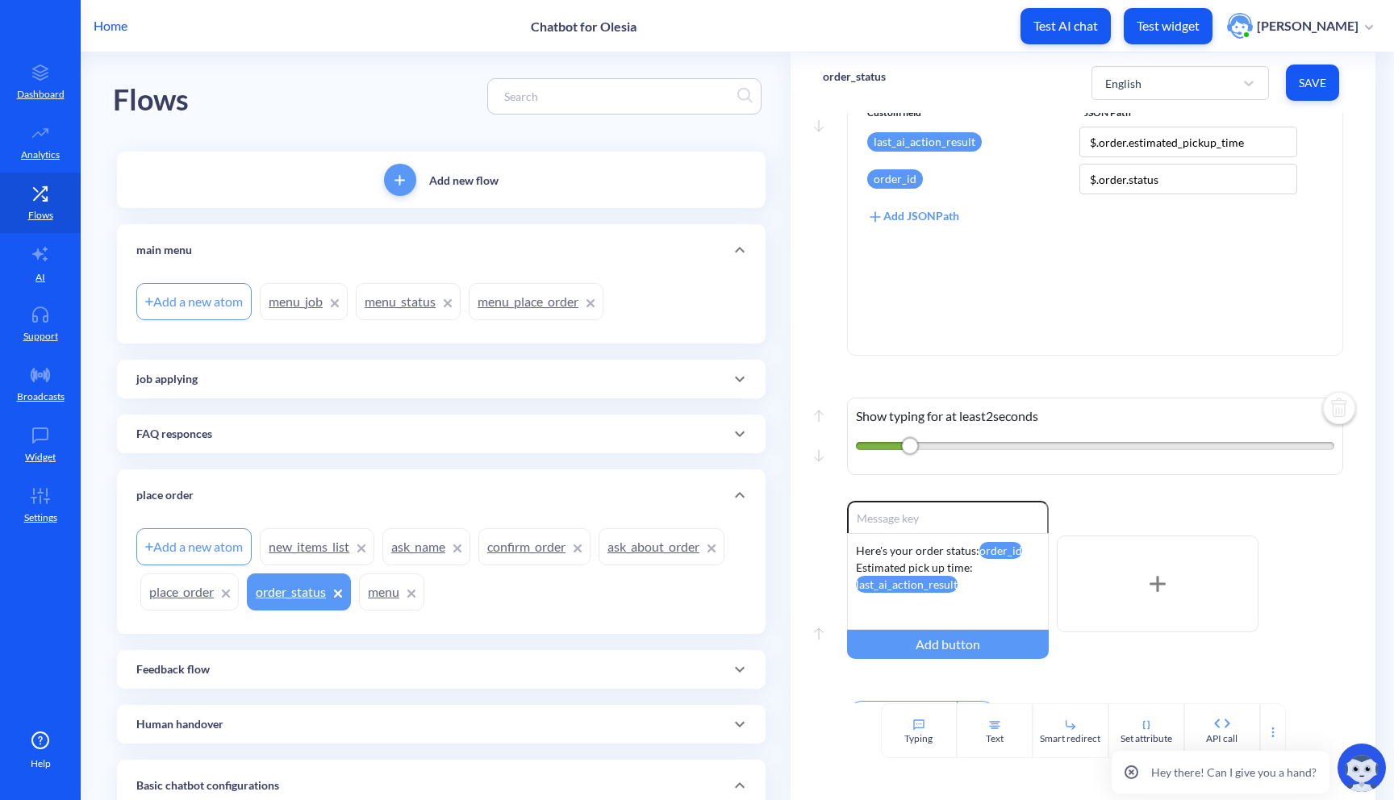
click at [1301, 73] on button "Save" at bounding box center [1312, 83] width 53 height 36
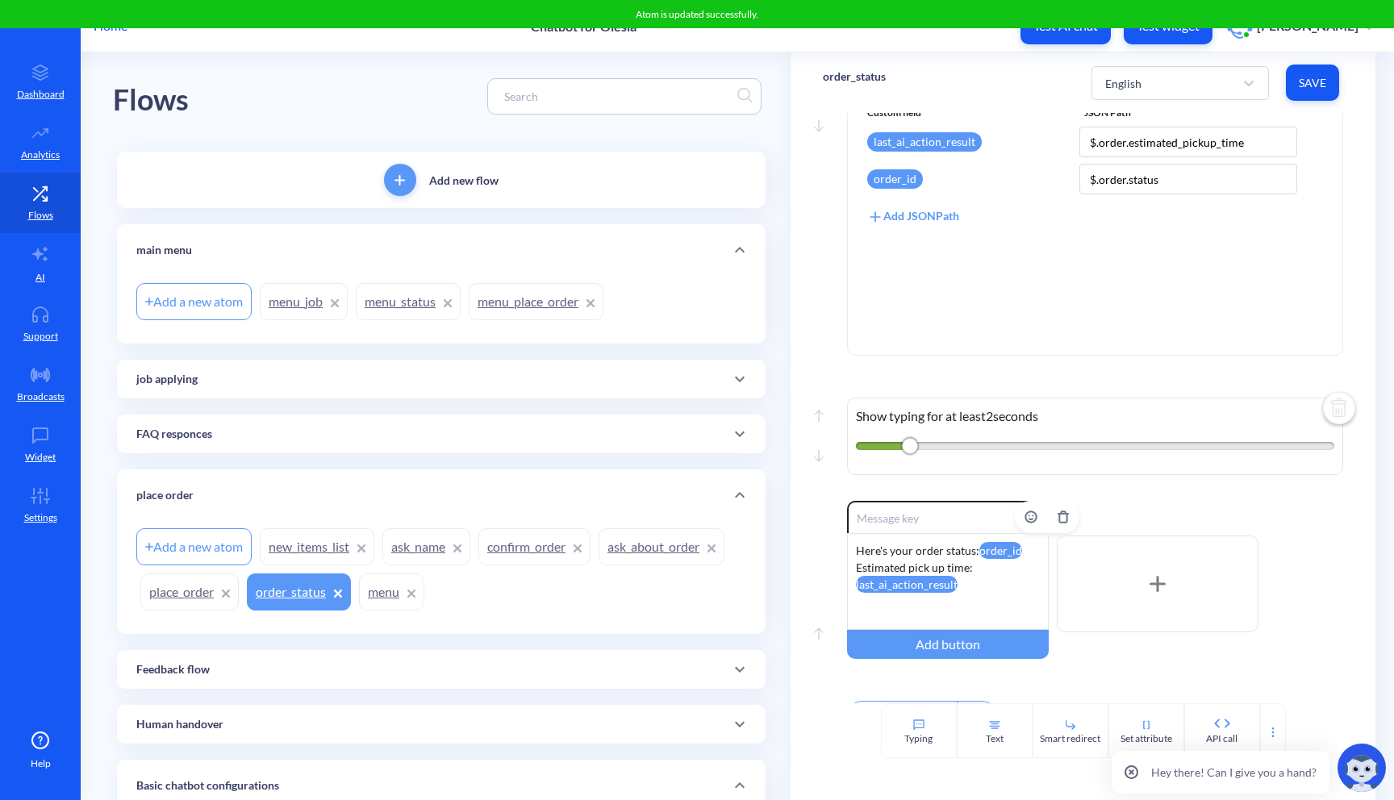
click at [979, 551] on attr "order_id" at bounding box center [1000, 550] width 43 height 17
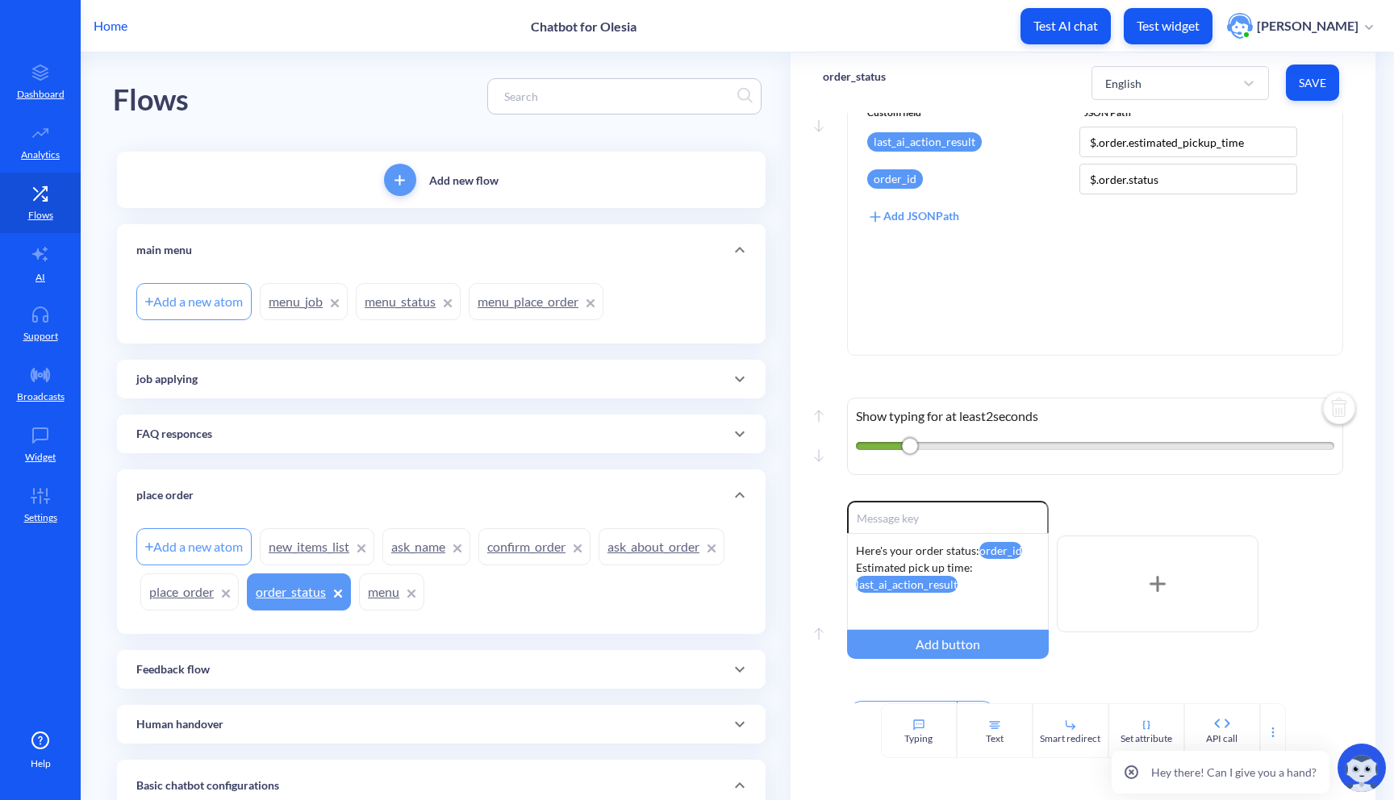
click at [1309, 83] on span "Save" at bounding box center [1312, 83] width 27 height 16
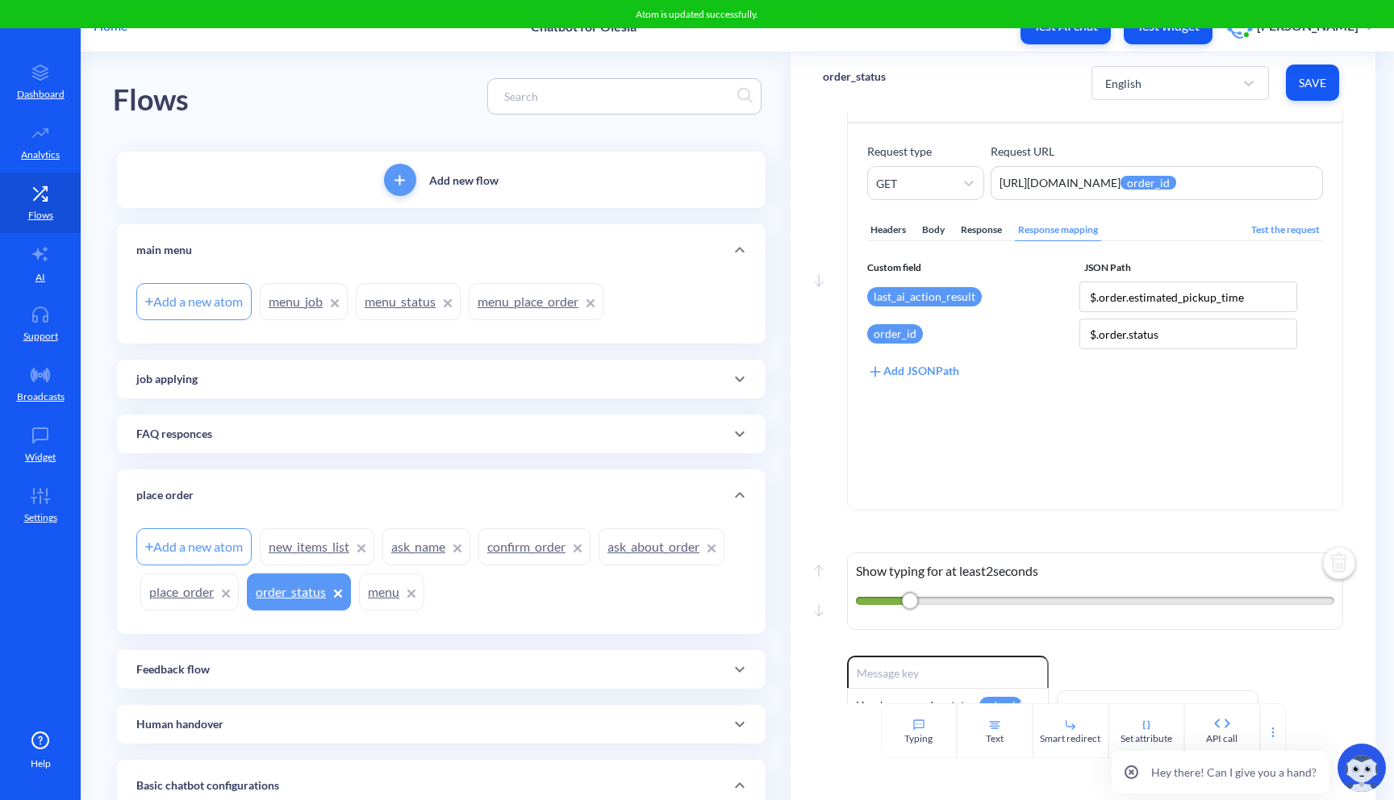
scroll to position [0, 0]
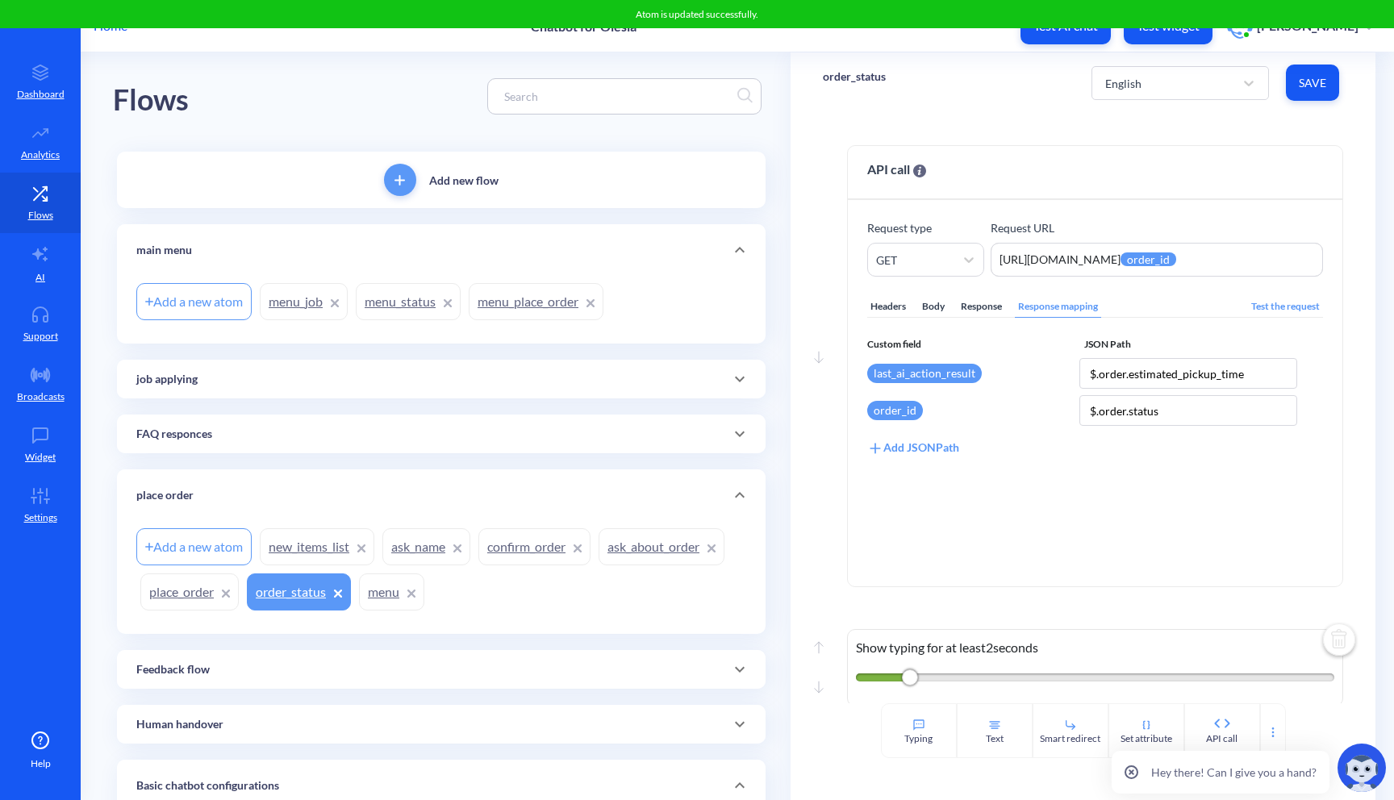
click at [413, 296] on link "menu_status" at bounding box center [408, 301] width 105 height 37
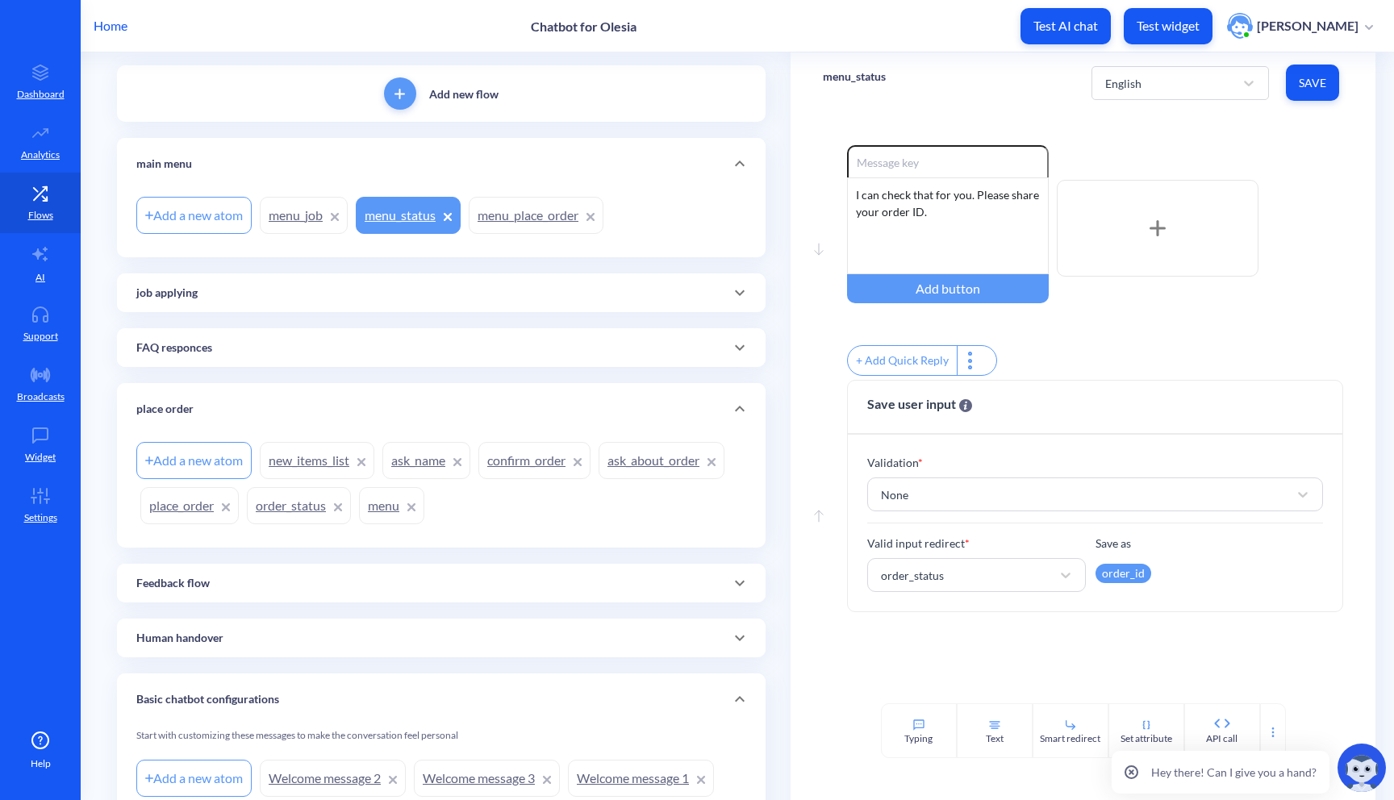
scroll to position [104, 0]
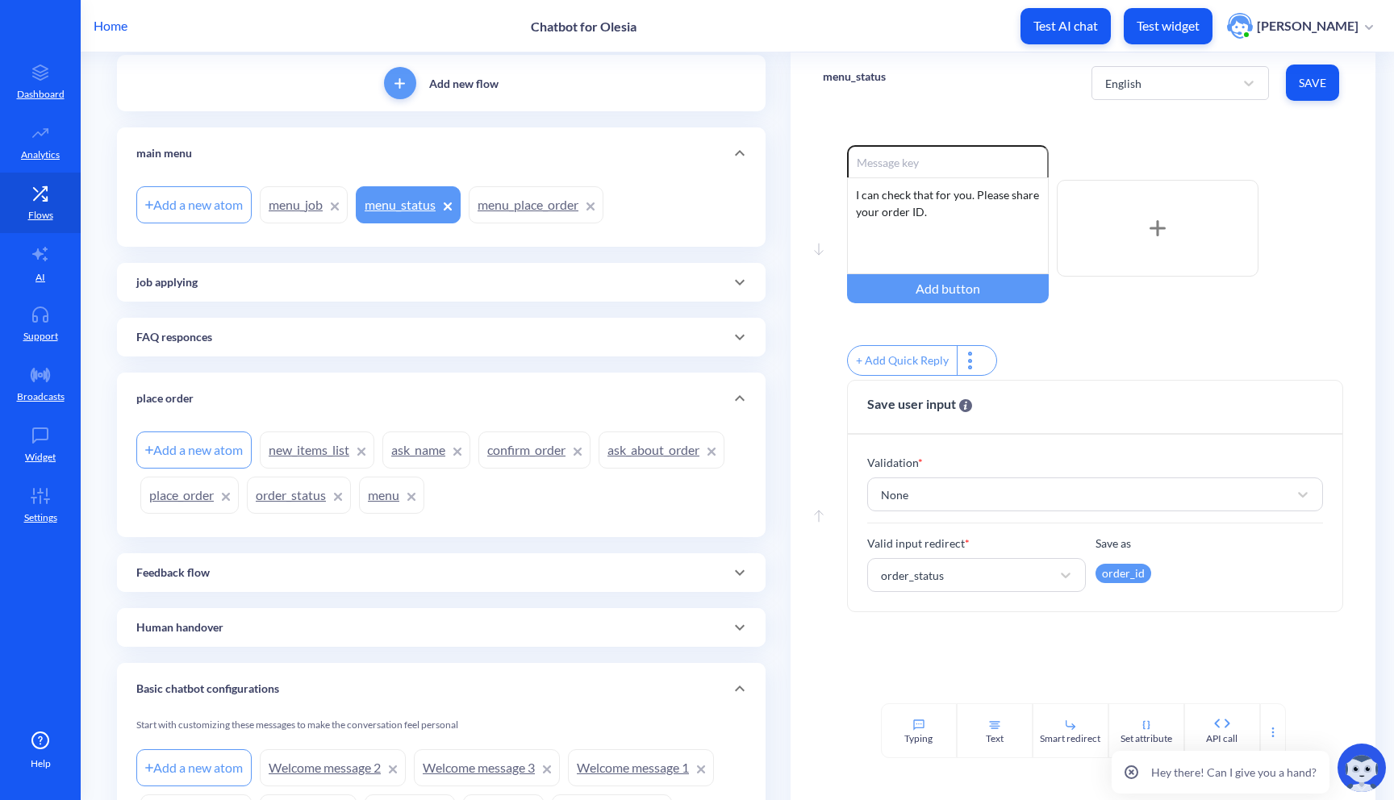
click at [713, 285] on div "job applying" at bounding box center [441, 282] width 610 height 17
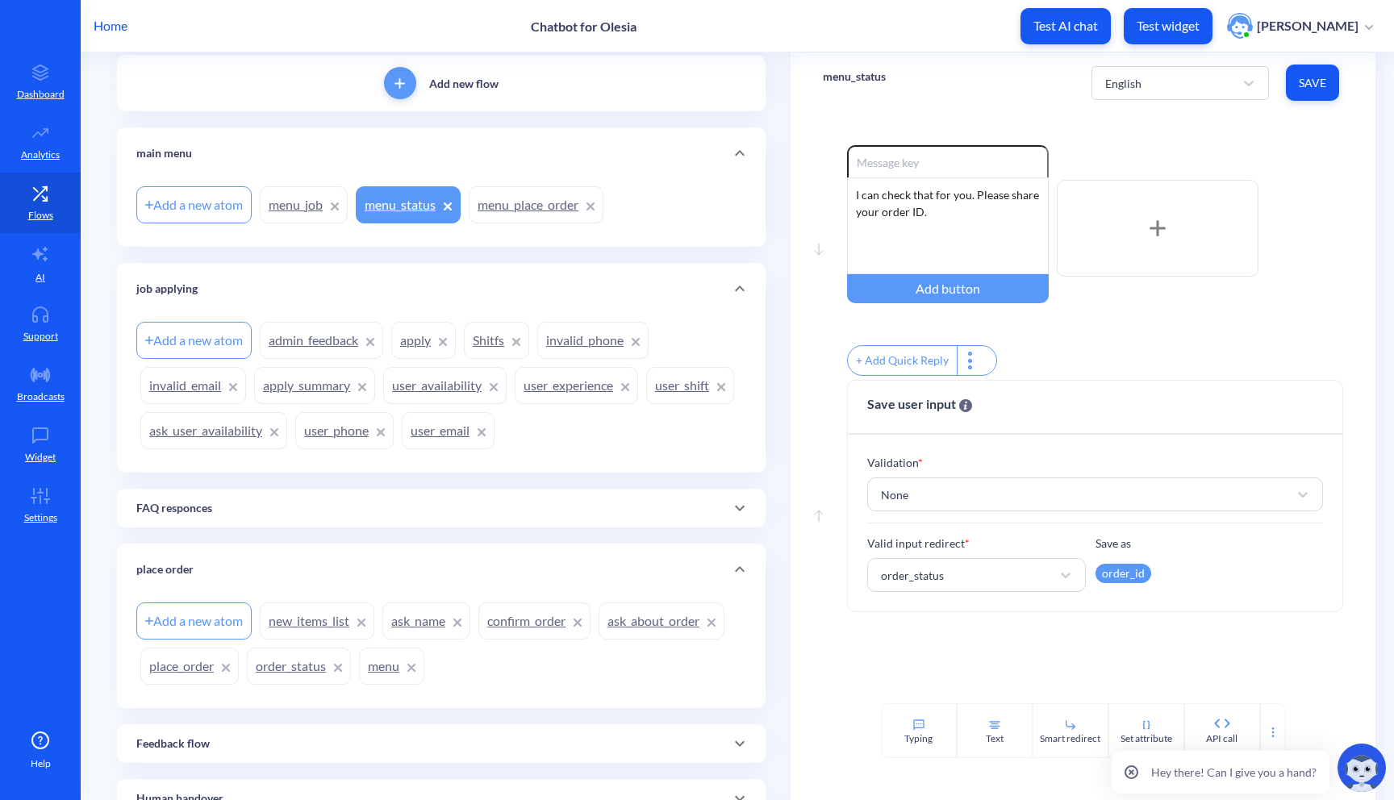
click at [646, 404] on link "user_shift" at bounding box center [690, 385] width 88 height 37
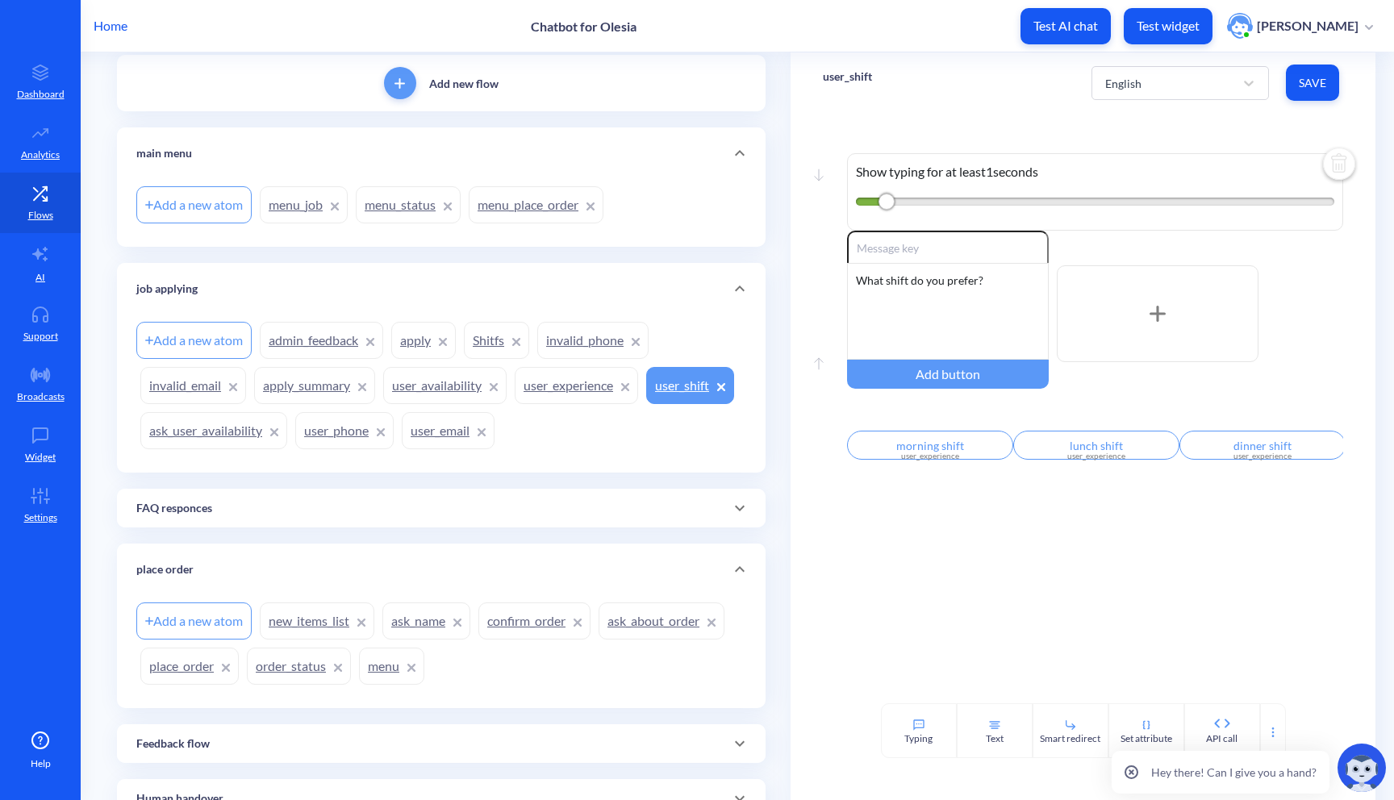
click at [410, 390] on link "user_availability" at bounding box center [444, 385] width 123 height 37
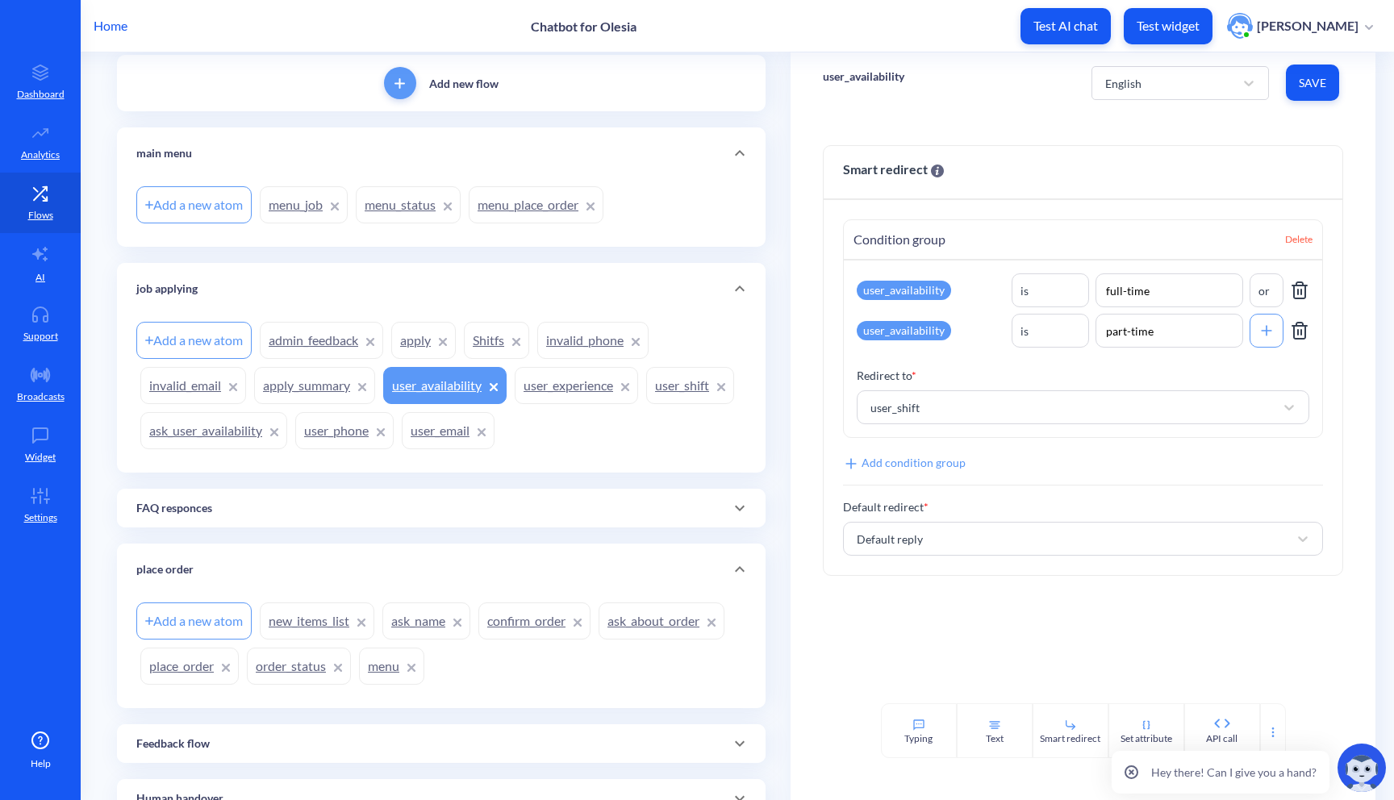
click at [248, 434] on link "ask_user_availability" at bounding box center [213, 430] width 147 height 37
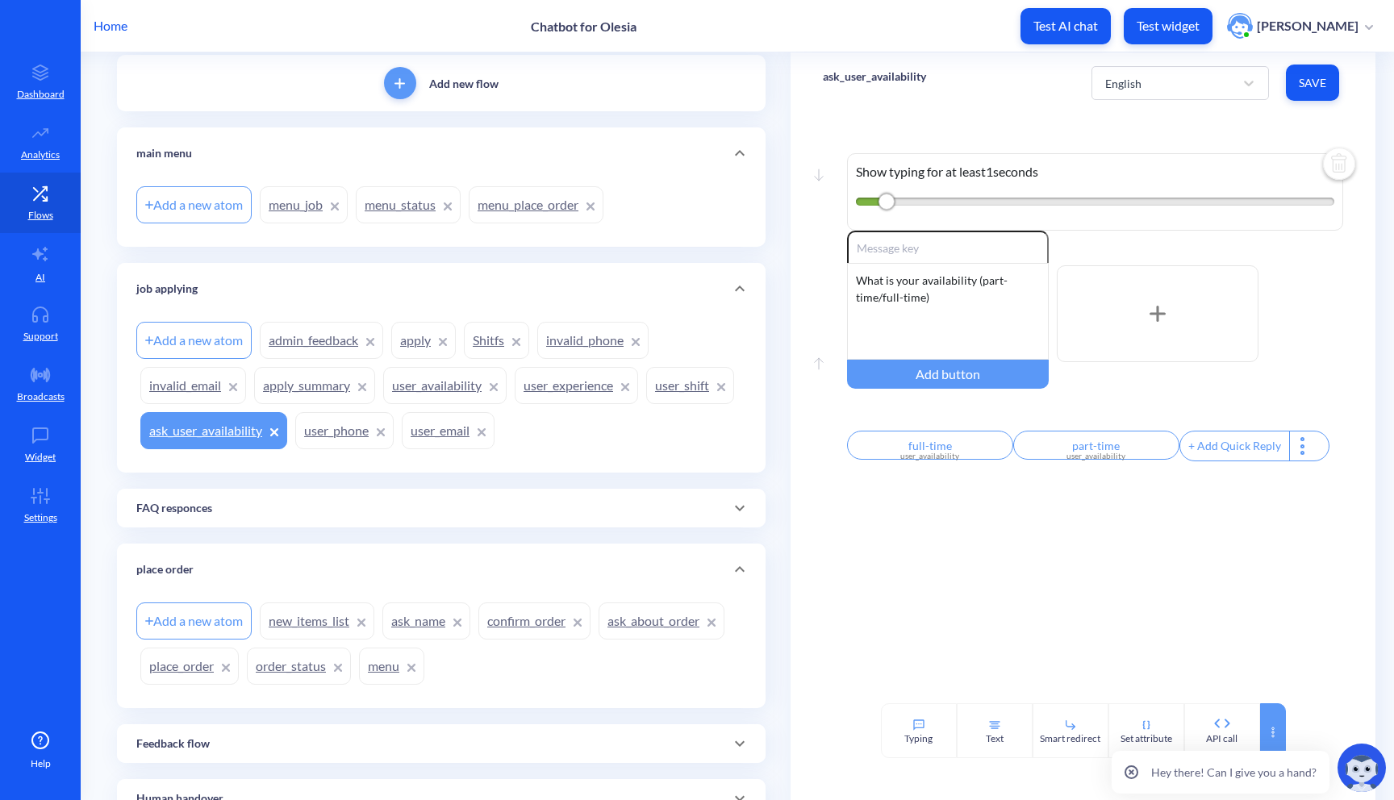
click at [1267, 733] on icon at bounding box center [1273, 732] width 13 height 13
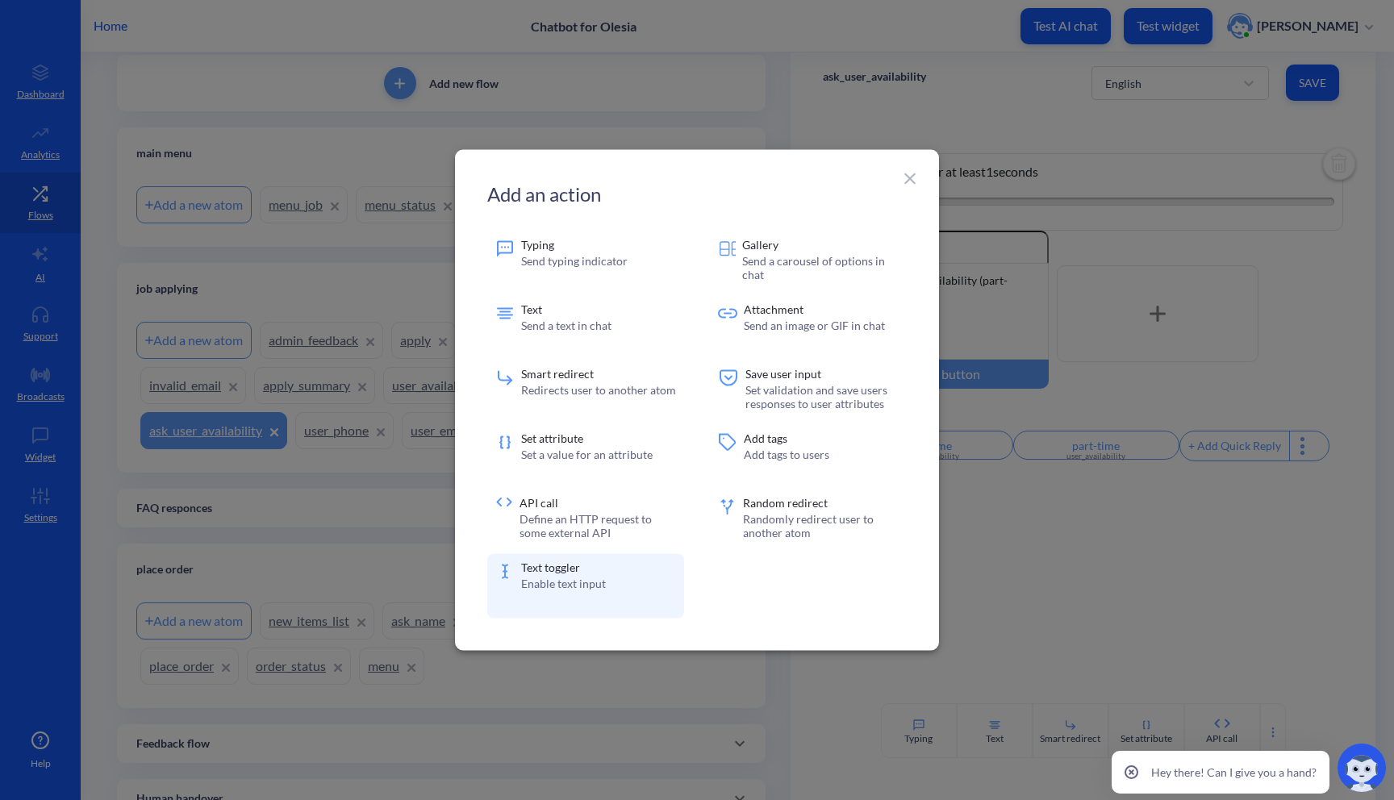
click at [615, 566] on div "Text toggler Enable text input" at bounding box center [585, 586] width 197 height 65
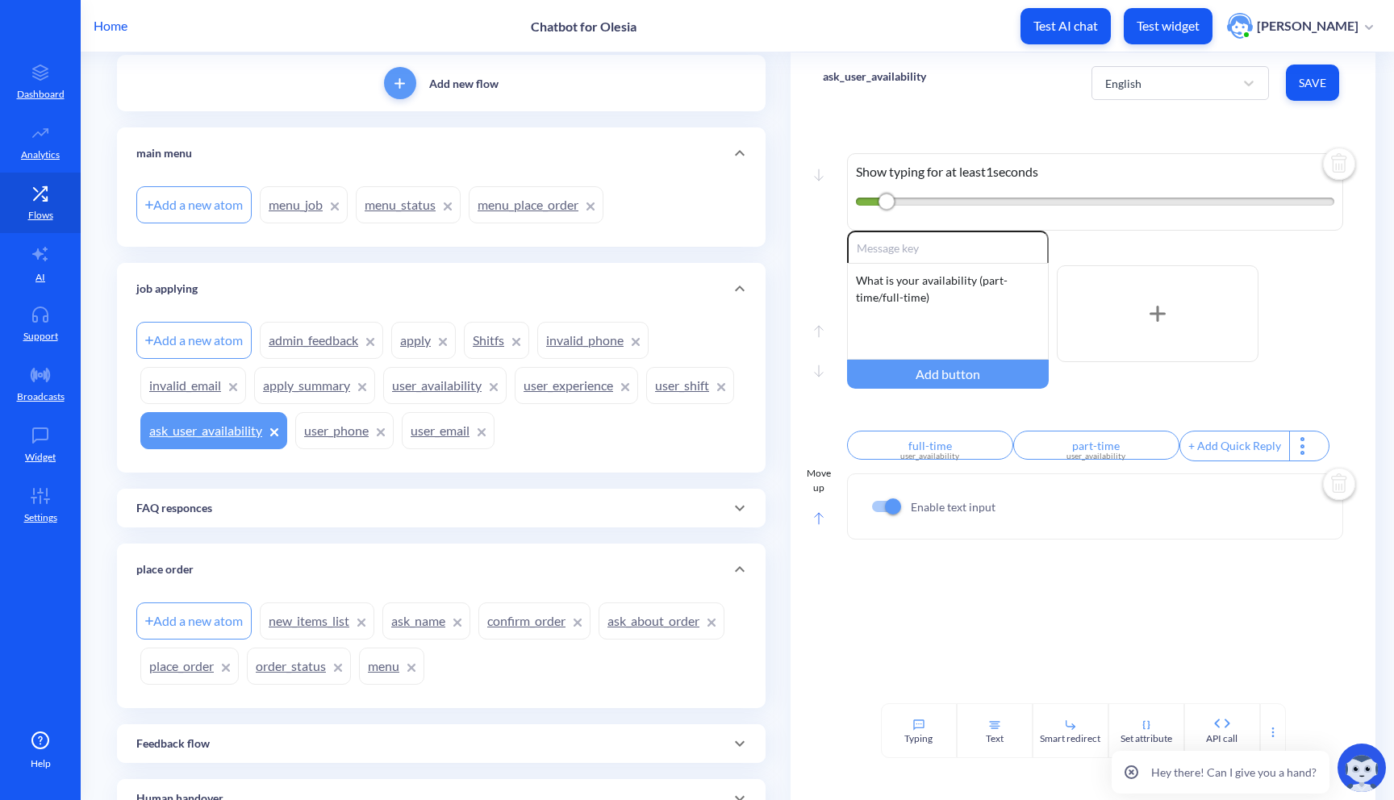
click at [815, 524] on rect at bounding box center [818, 518] width 8 height 11
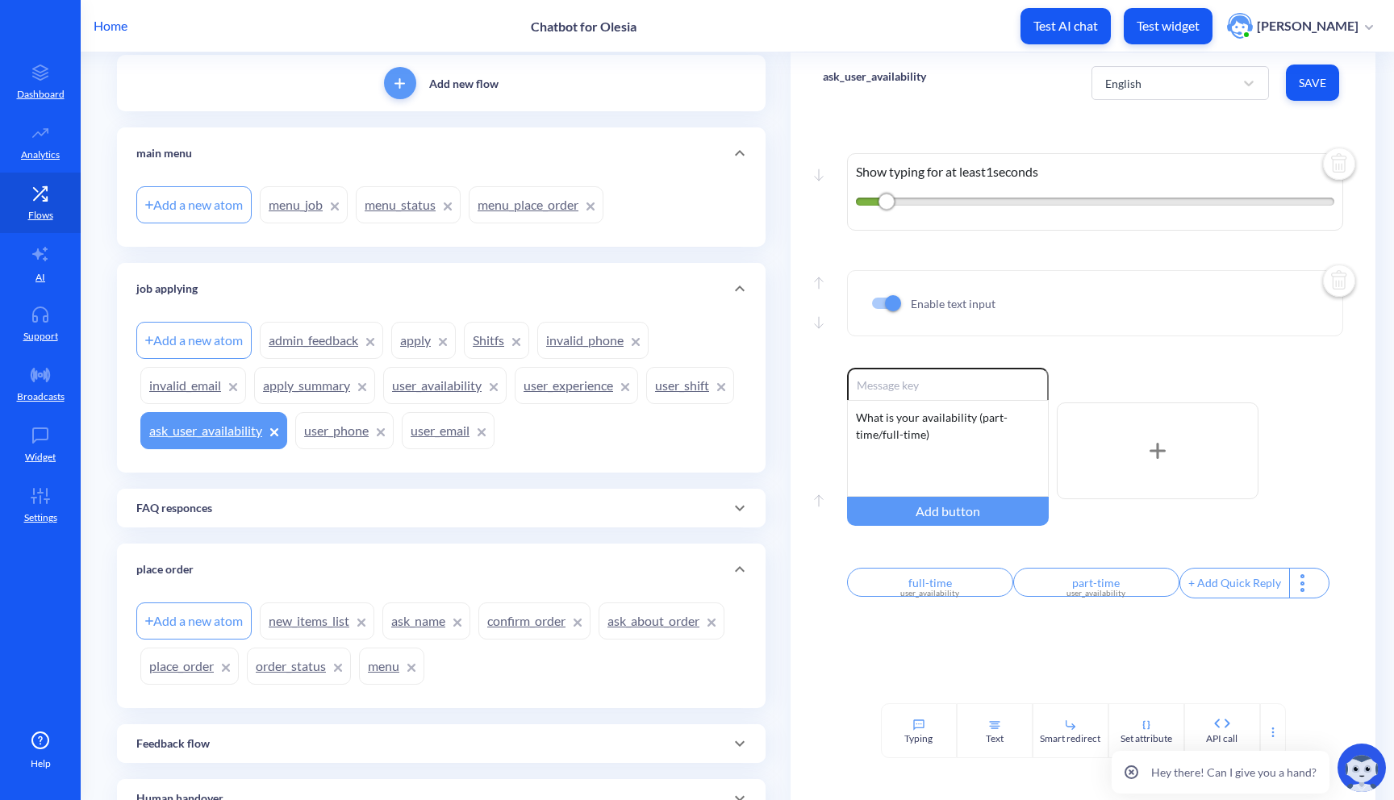
click at [881, 308] on input "checkbox" at bounding box center [893, 303] width 39 height 39
checkbox input "false"
click at [1313, 93] on button "Save" at bounding box center [1312, 83] width 53 height 36
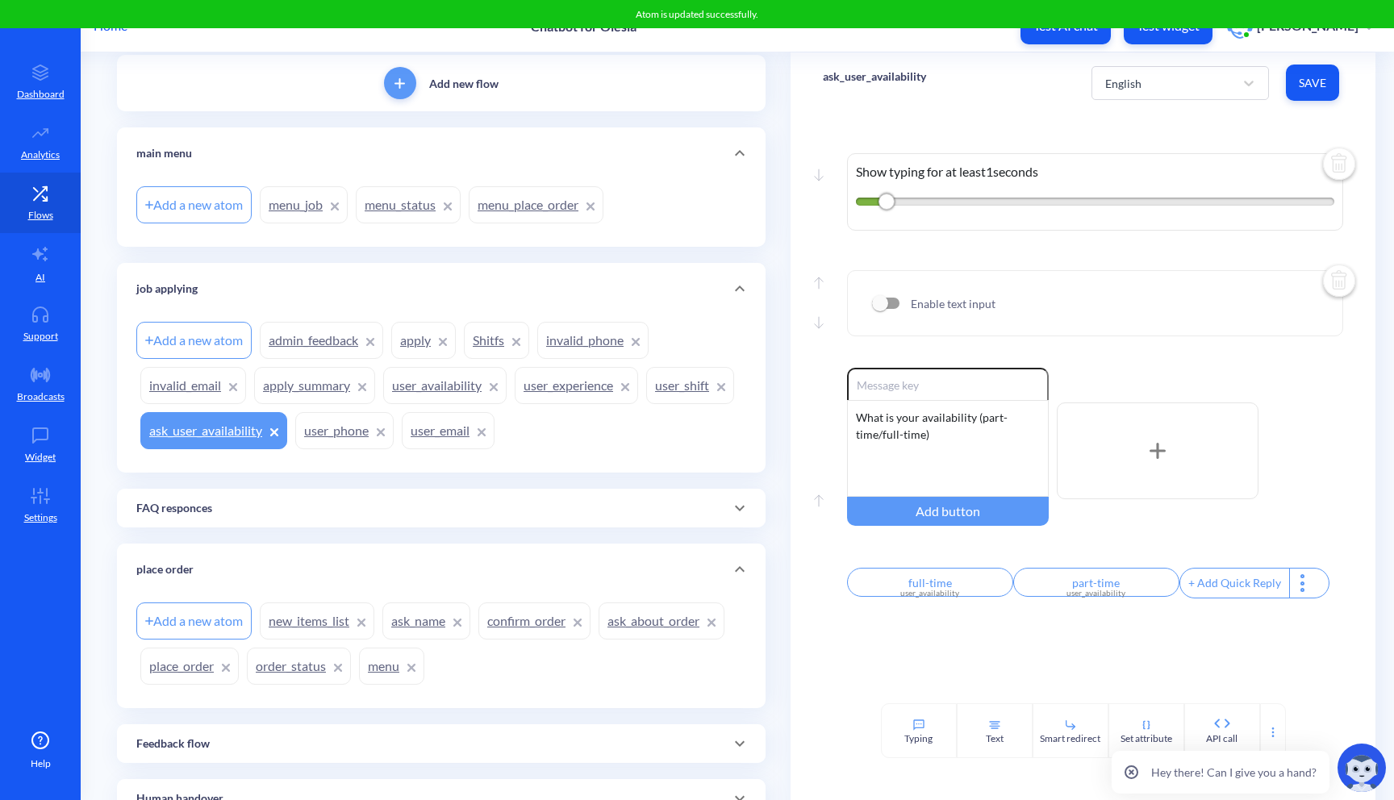
click at [448, 397] on link "user_availability" at bounding box center [444, 385] width 123 height 37
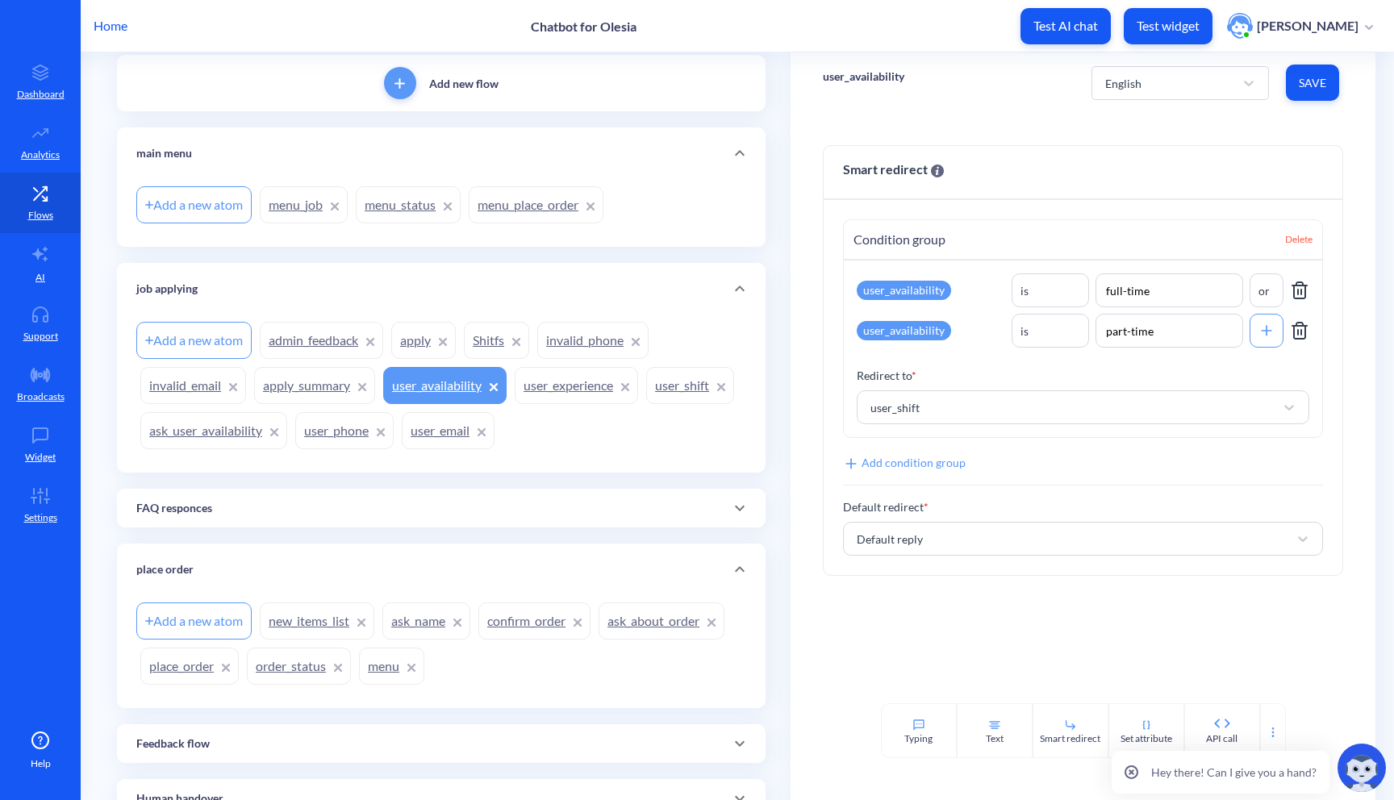
click at [646, 404] on link "user_shift" at bounding box center [690, 385] width 88 height 37
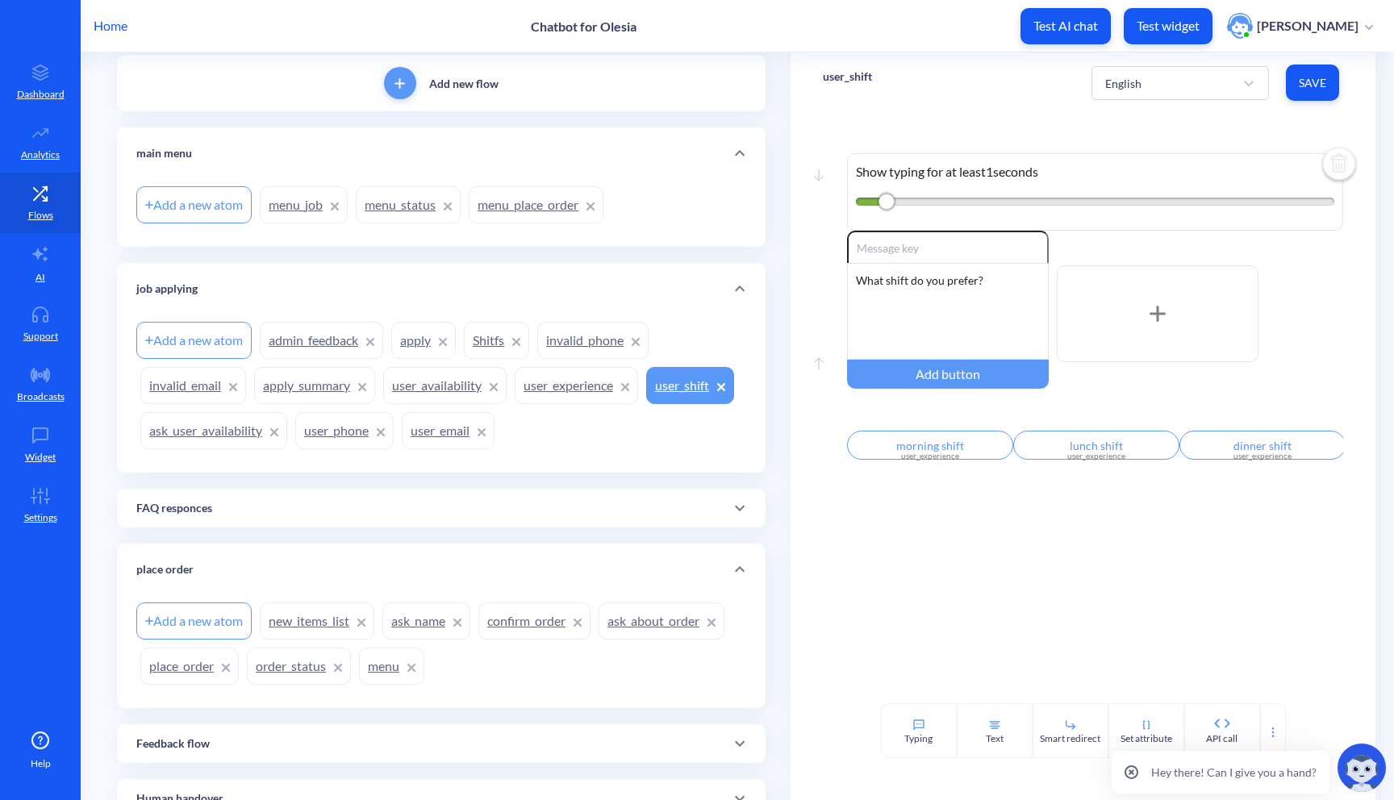
click at [599, 391] on link "user_experience" at bounding box center [576, 385] width 123 height 37
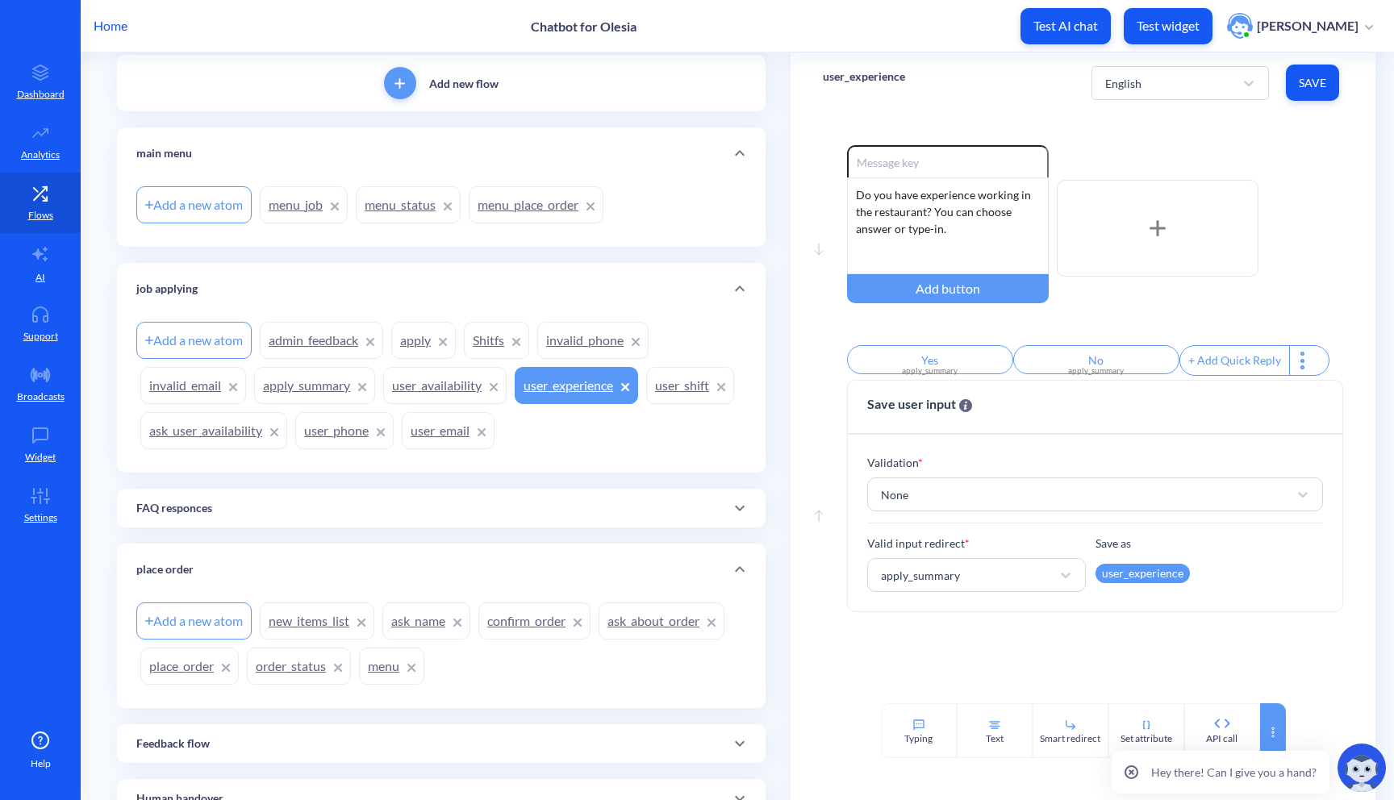
click at [1265, 710] on div at bounding box center [1273, 731] width 26 height 55
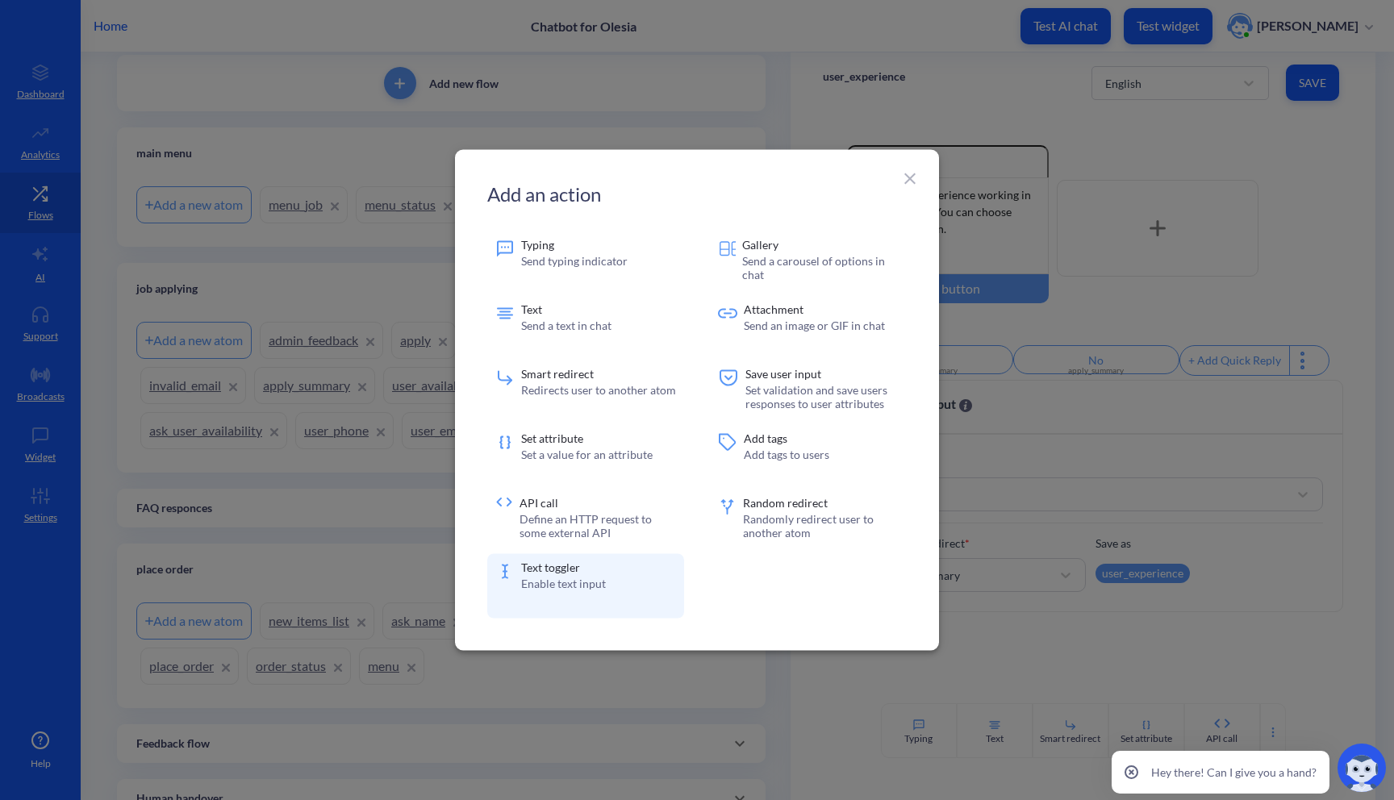
click at [506, 587] on div "Text toggler Enable text input" at bounding box center [585, 586] width 197 height 65
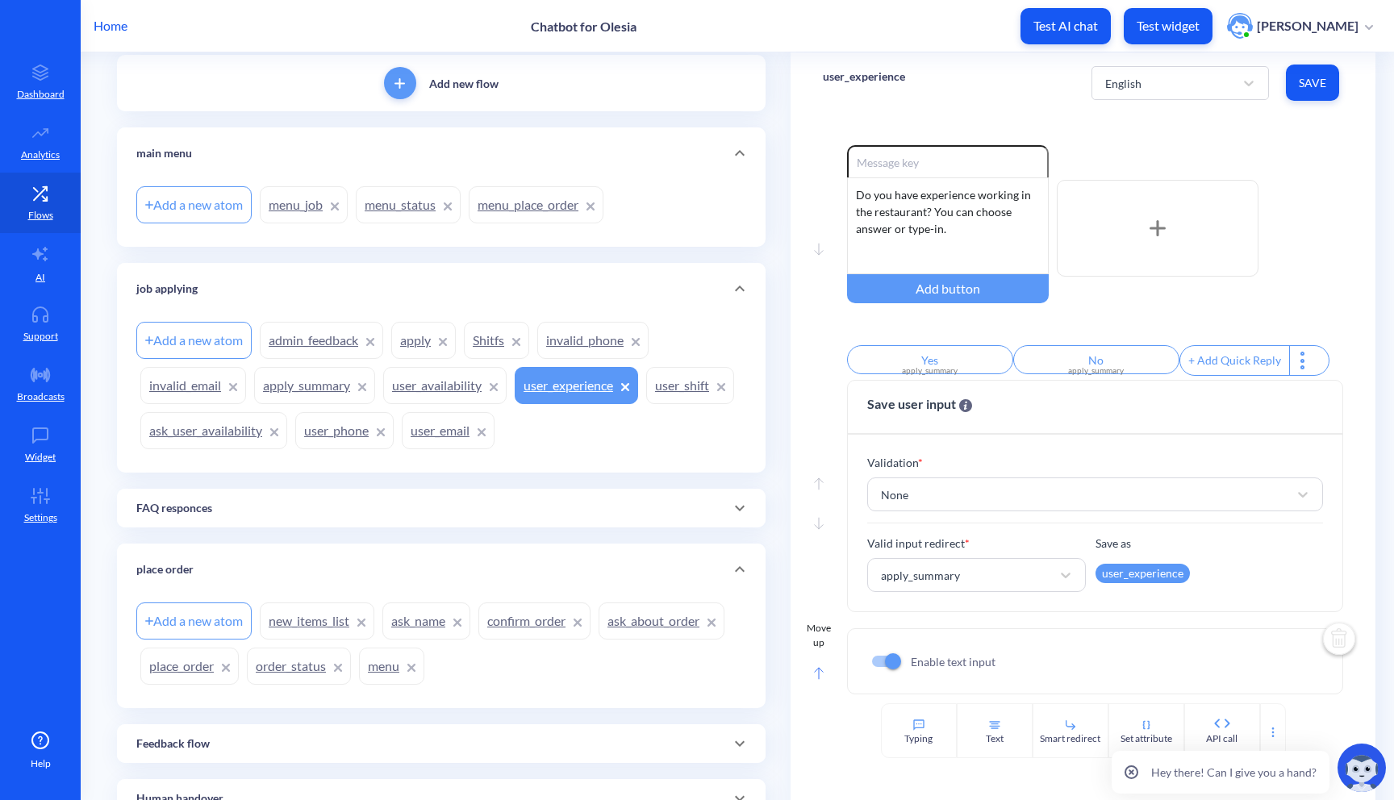
click at [815, 672] on icon at bounding box center [818, 670] width 8 height 4
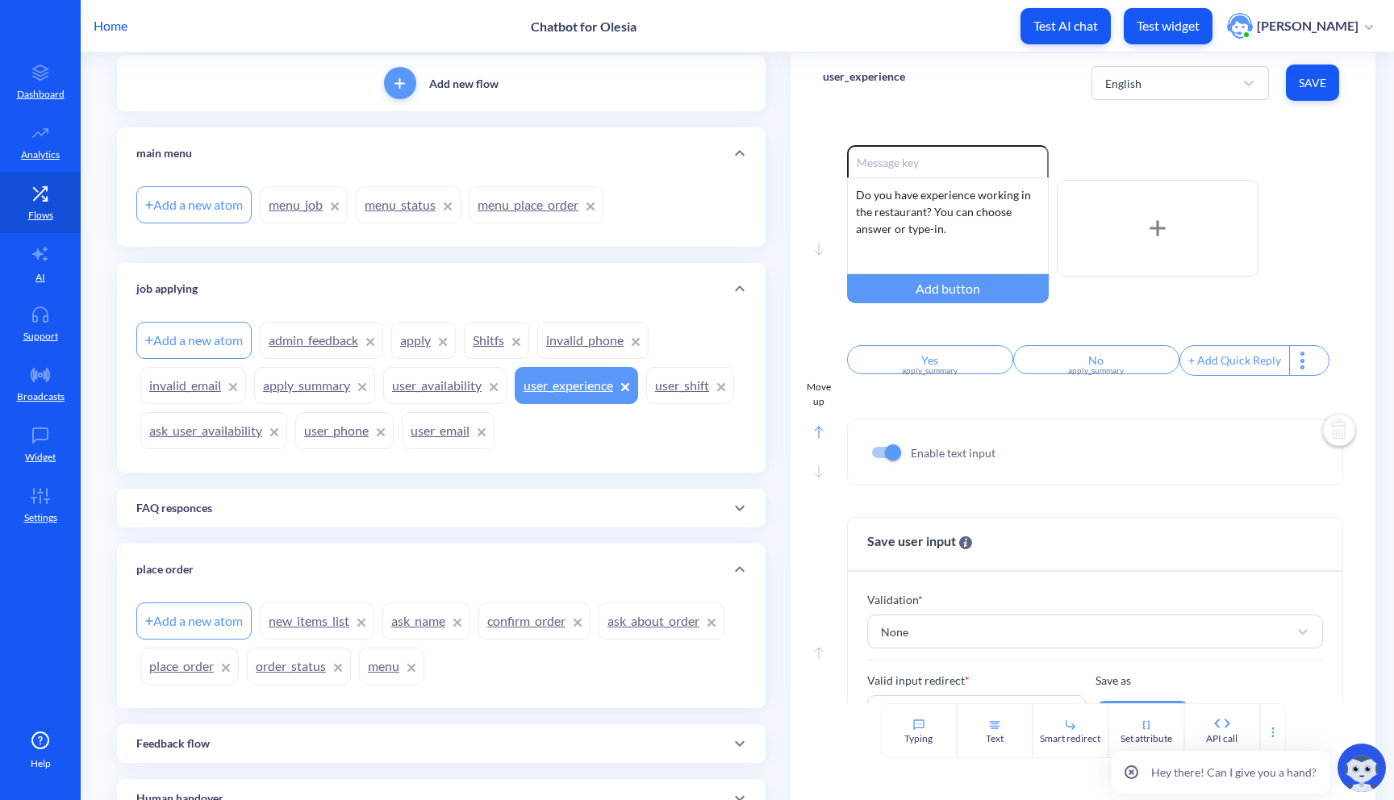
click at [815, 438] on rect at bounding box center [818, 432] width 8 height 11
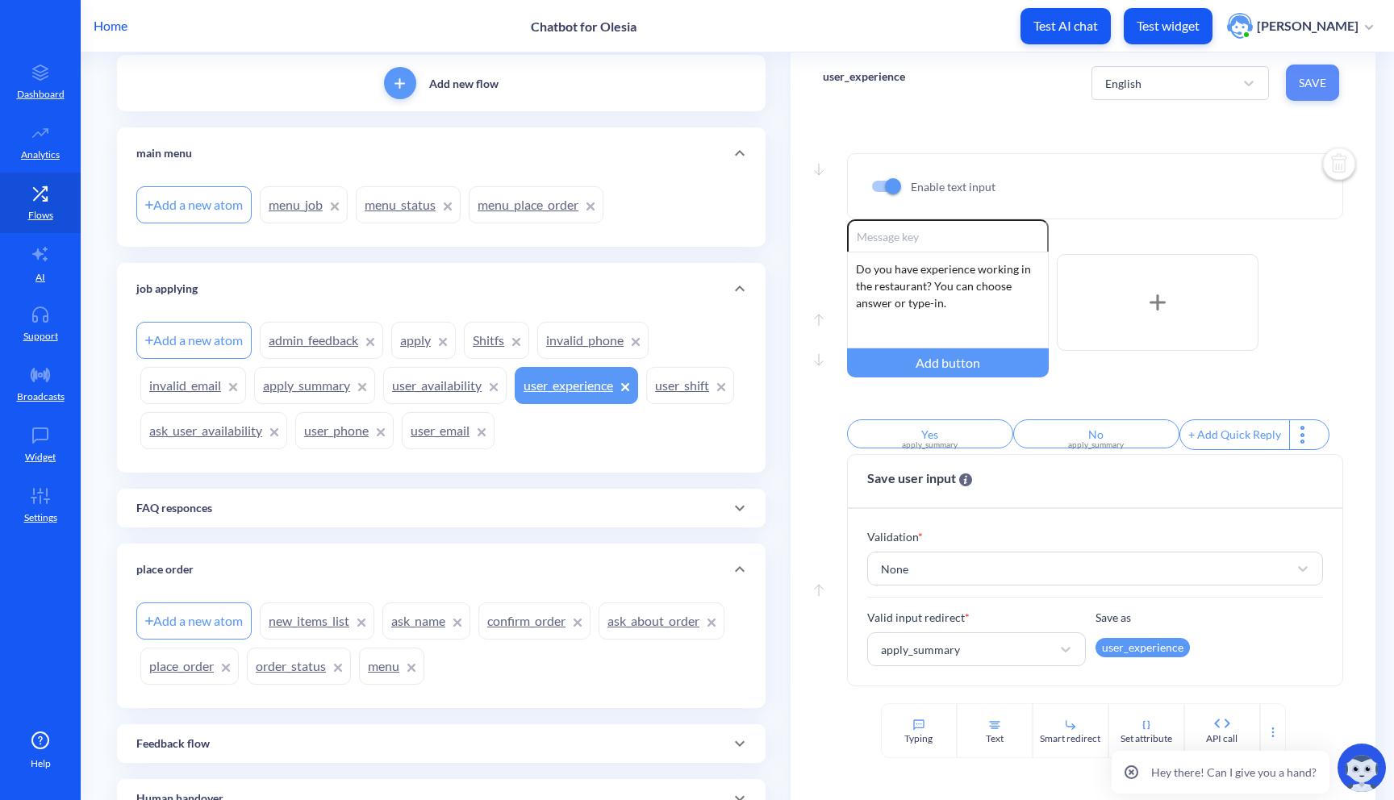
click at [1301, 88] on span "Save" at bounding box center [1312, 83] width 27 height 16
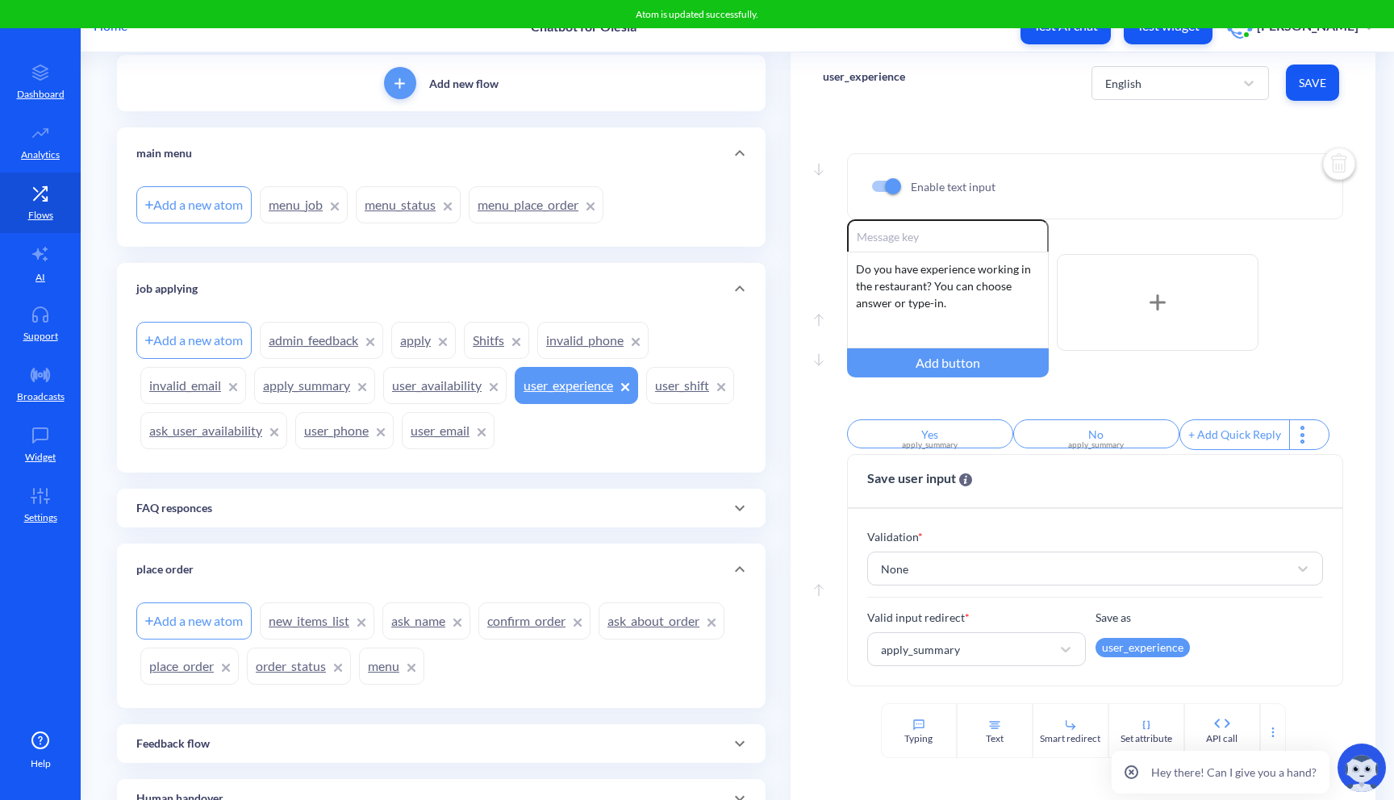
click at [499, 497] on div "FAQ responces" at bounding box center [441, 508] width 649 height 39
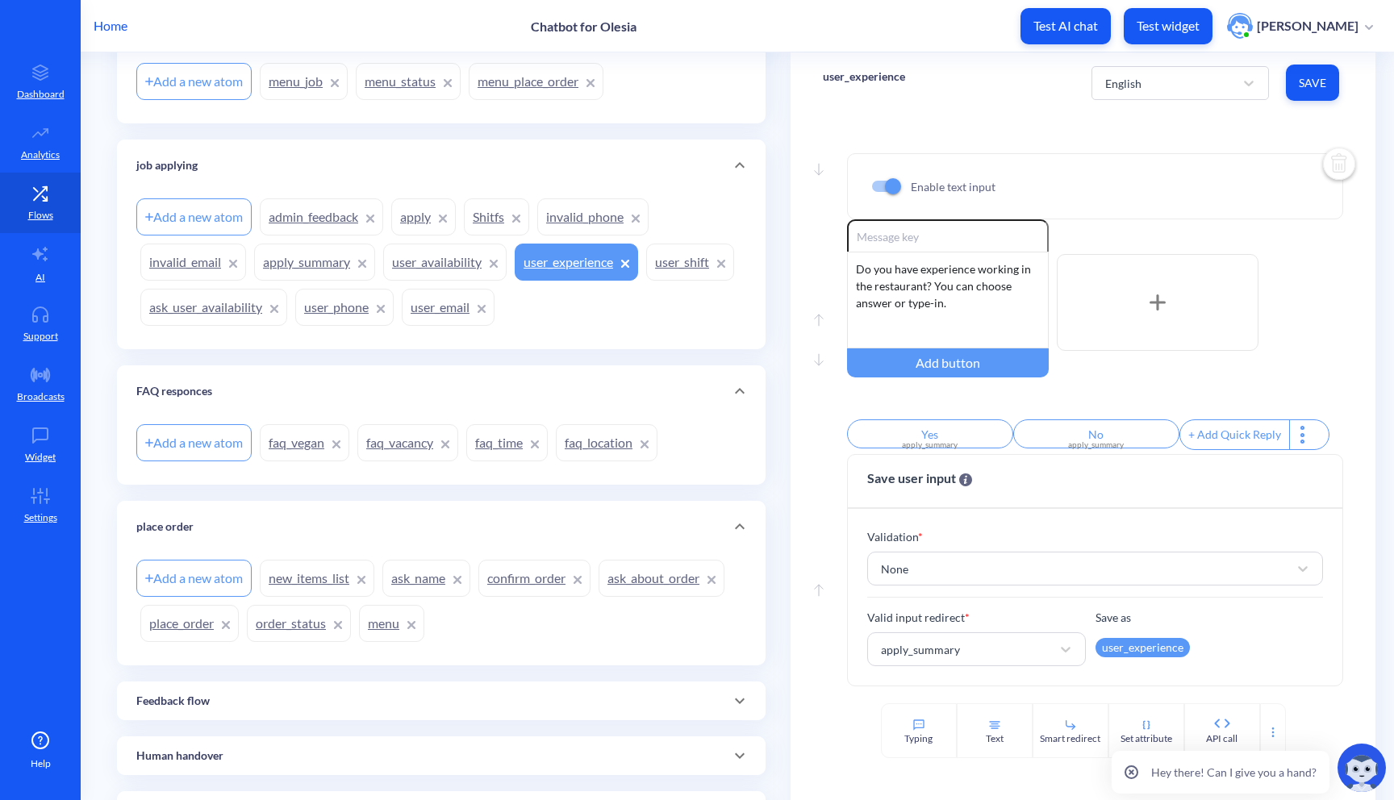
scroll to position [230, 0]
click at [40, 522] on p "Settings" at bounding box center [40, 518] width 33 height 15
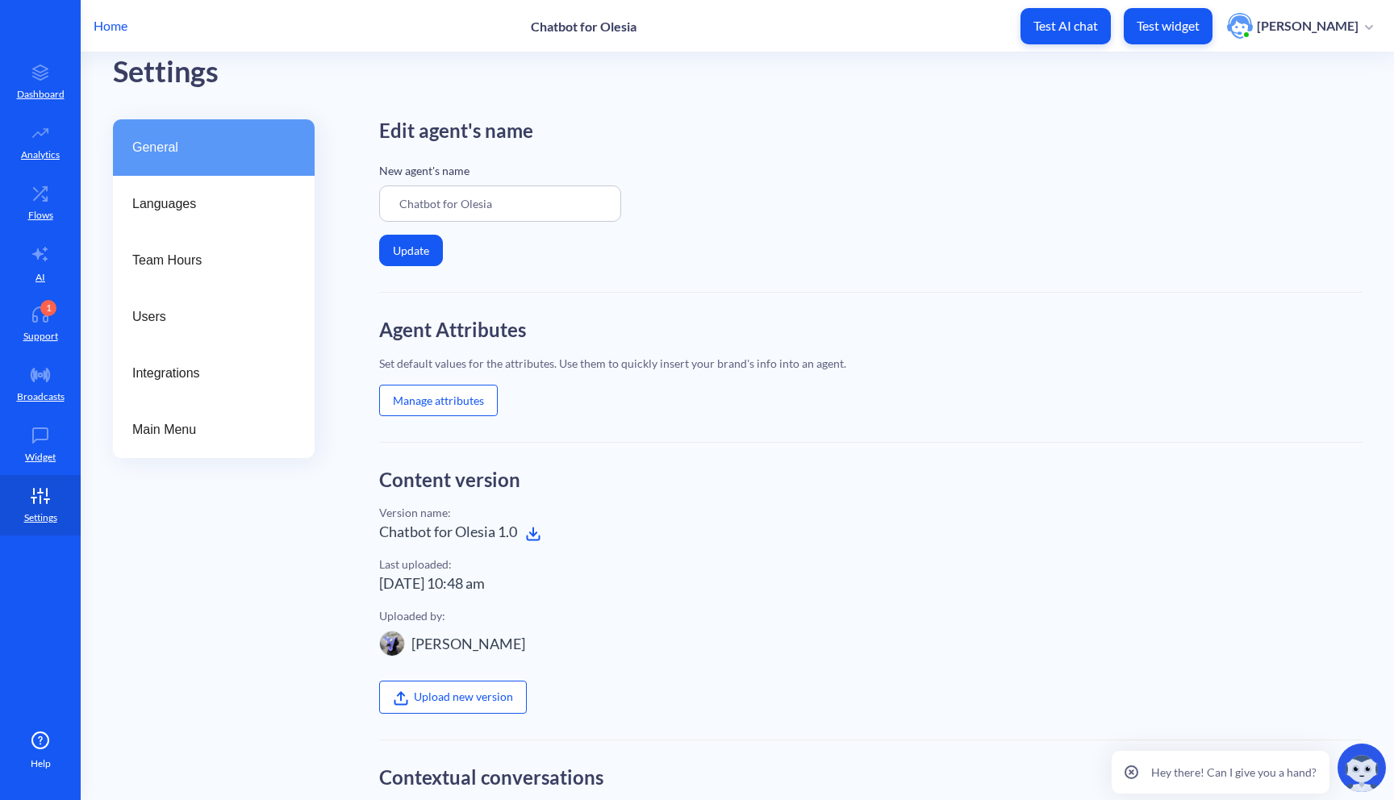
scroll to position [10, 0]
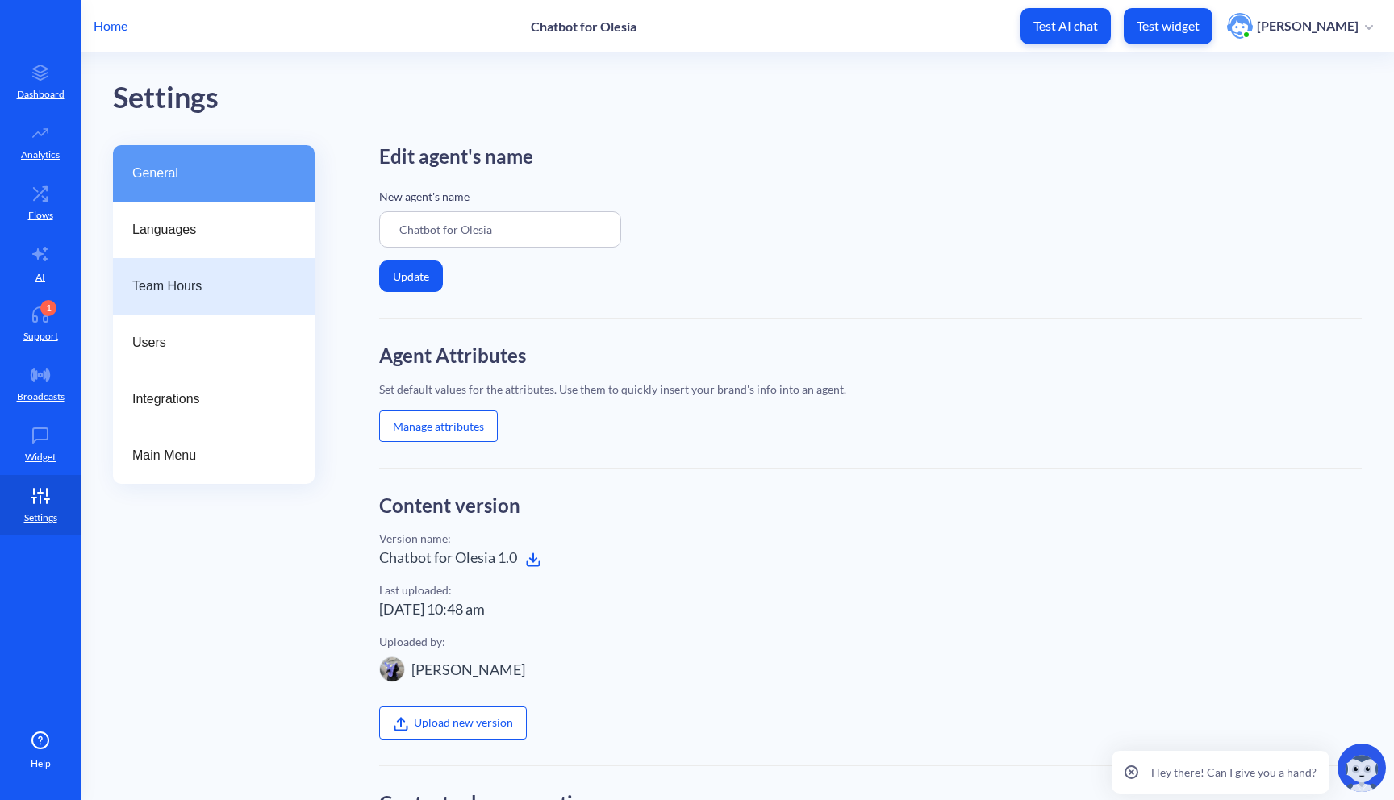
click at [217, 299] on div "Team Hours" at bounding box center [214, 286] width 202 height 56
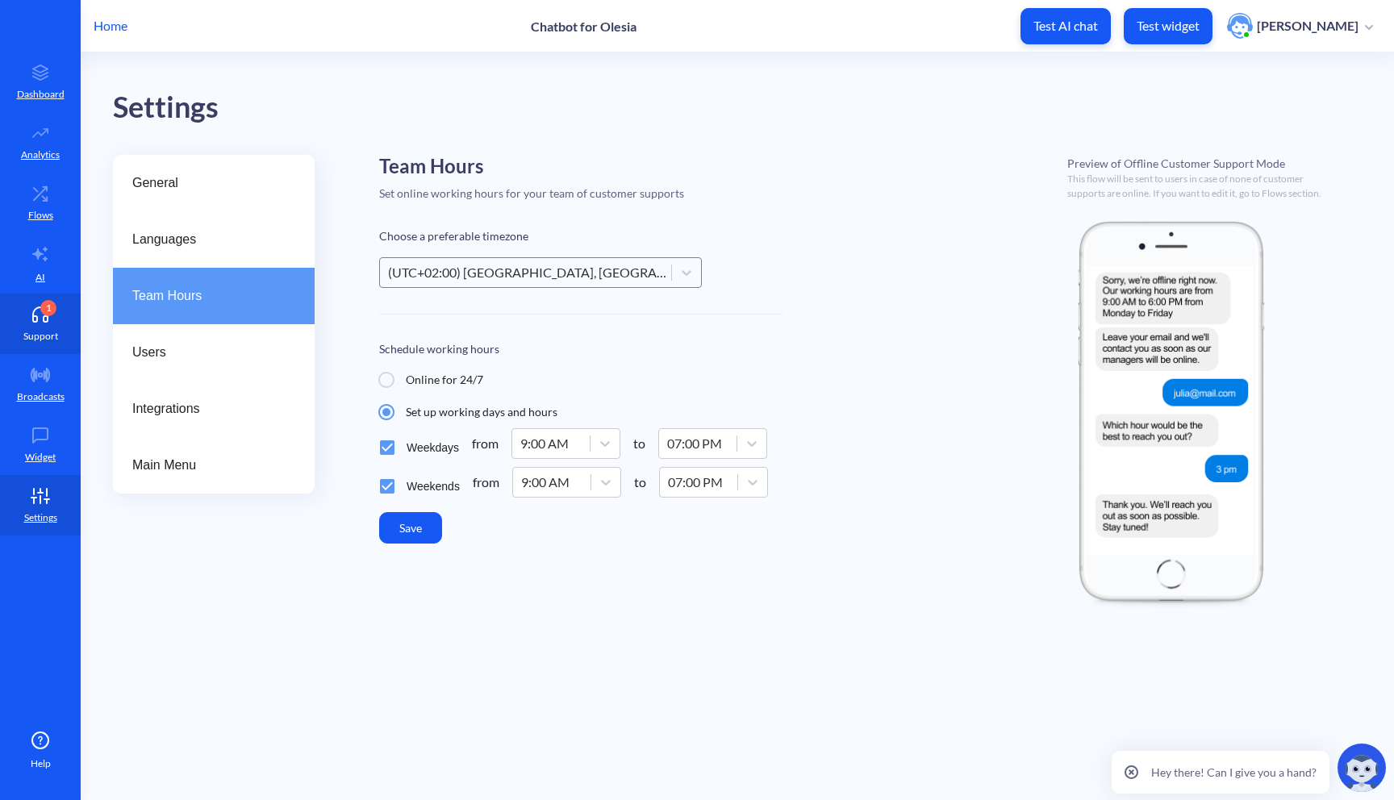
click at [34, 330] on p "Support" at bounding box center [40, 336] width 35 height 15
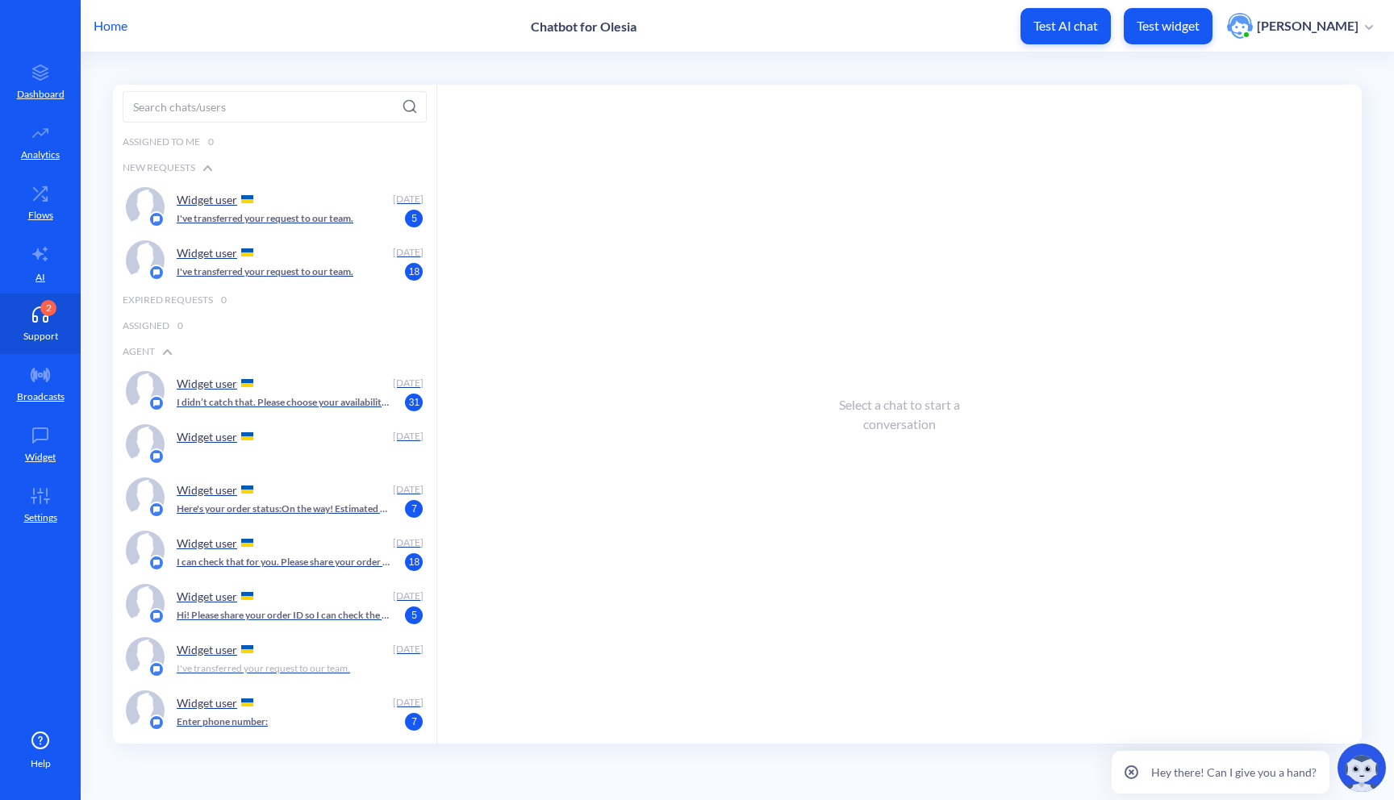
click at [30, 336] on p "Support" at bounding box center [40, 336] width 35 height 15
click at [49, 511] on p "Settings" at bounding box center [40, 518] width 33 height 15
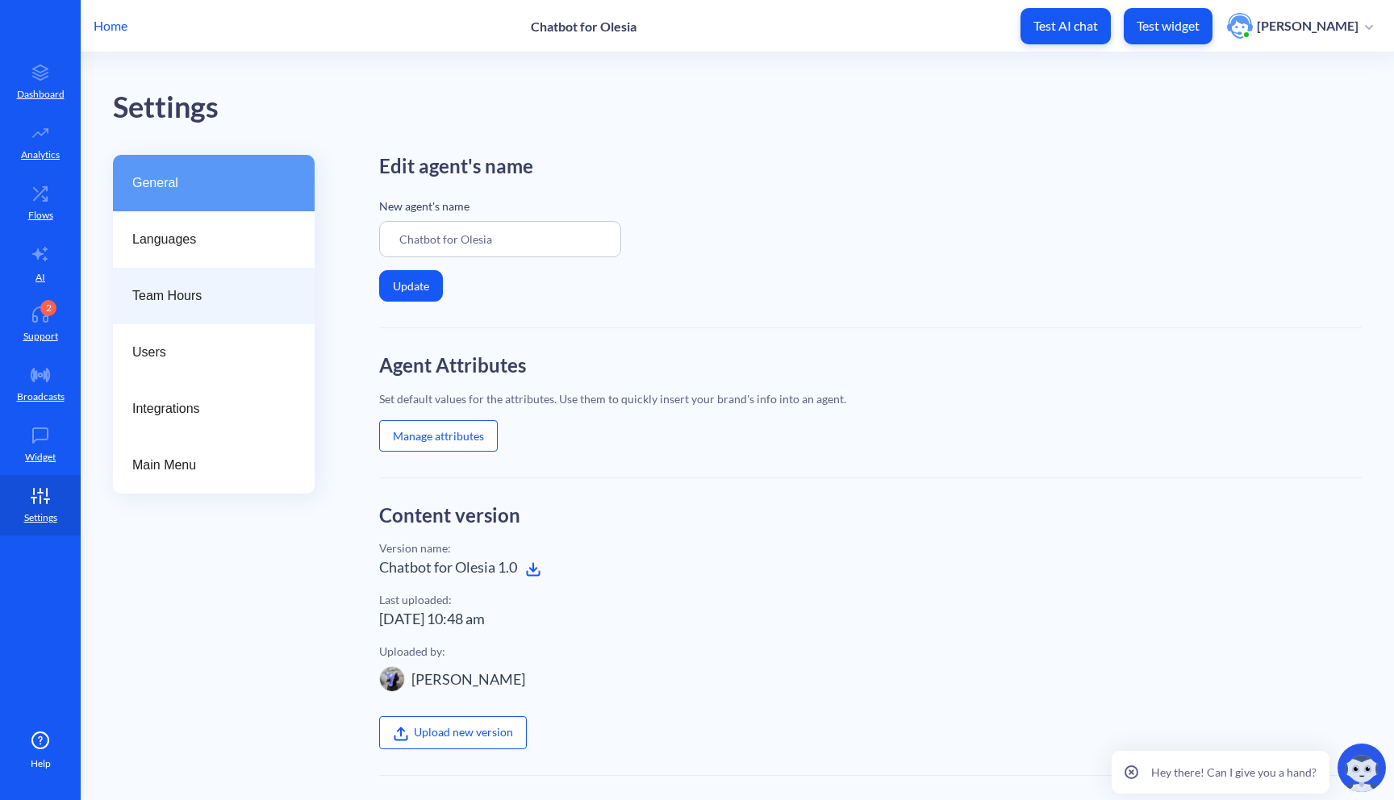
click at [186, 299] on span "Team Hours" at bounding box center [207, 295] width 150 height 19
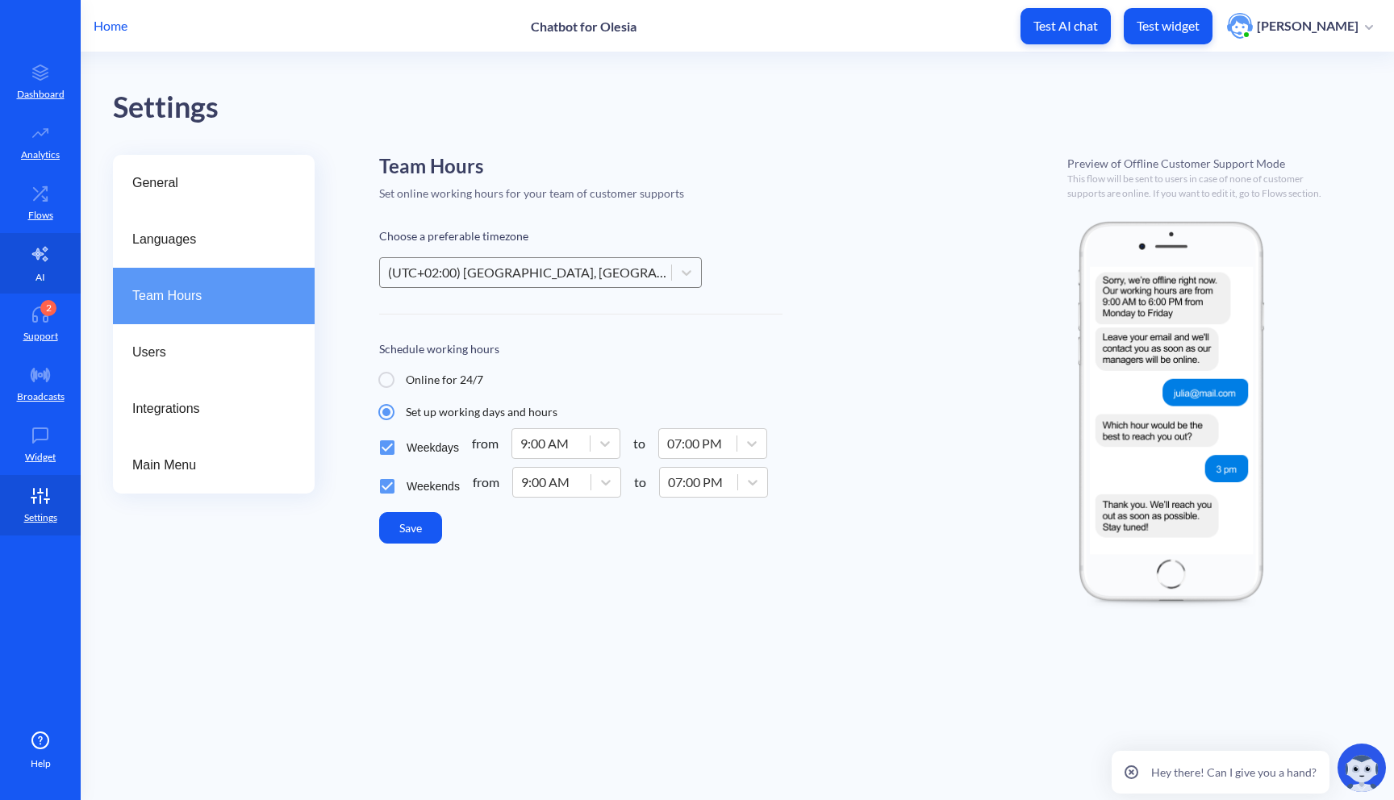
click at [53, 253] on link "AI" at bounding box center [40, 263] width 81 height 61
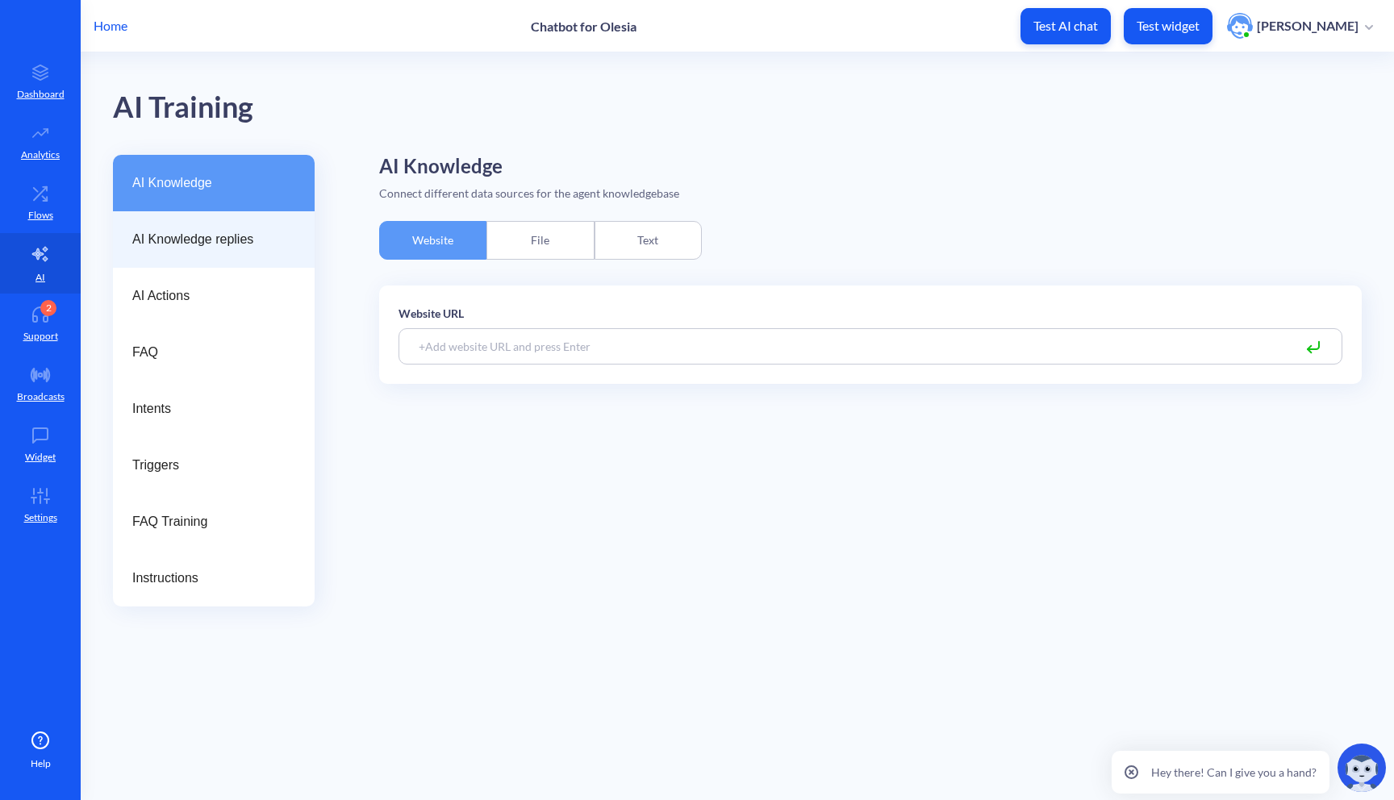
click at [187, 248] on span "AI Knowledge replies" at bounding box center [207, 239] width 150 height 19
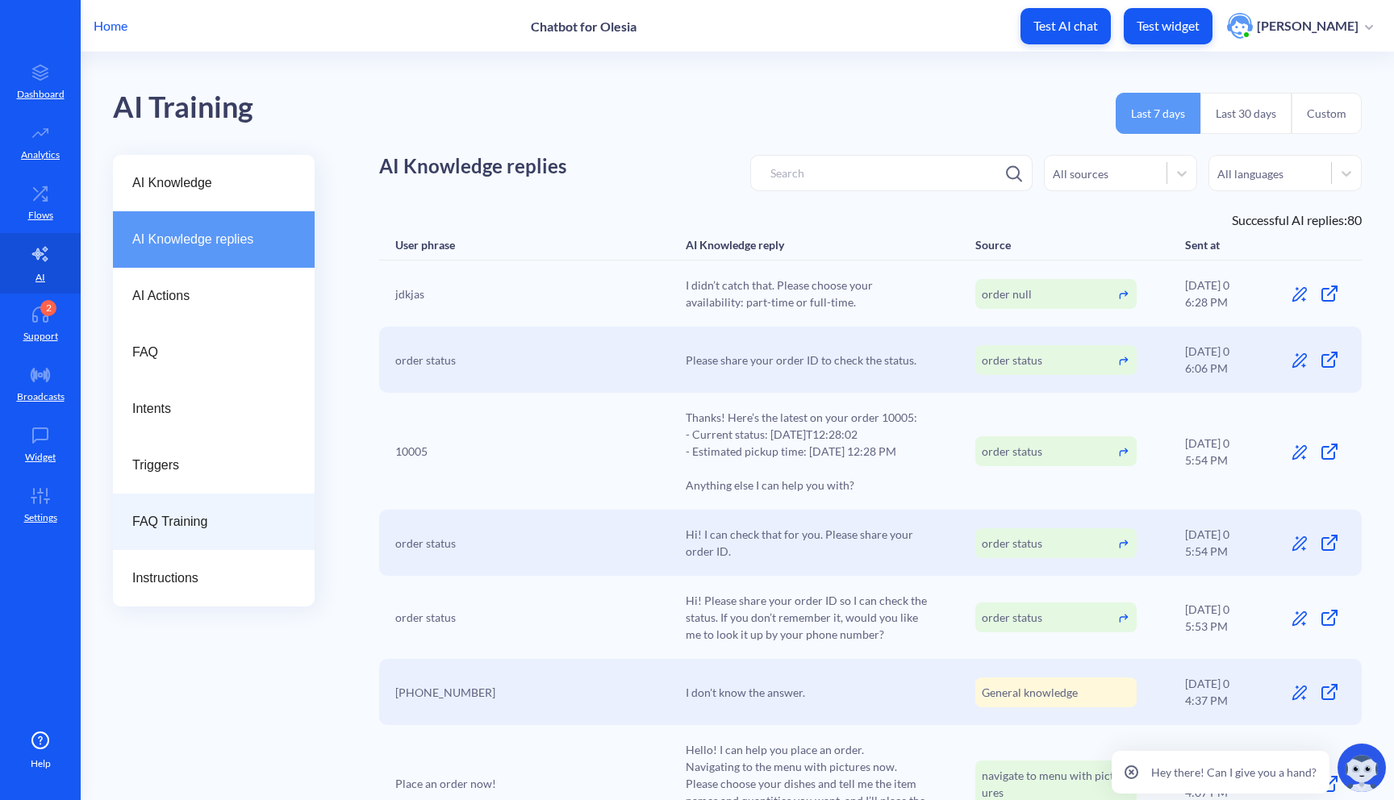
click at [193, 519] on span "FAQ Training" at bounding box center [207, 521] width 150 height 19
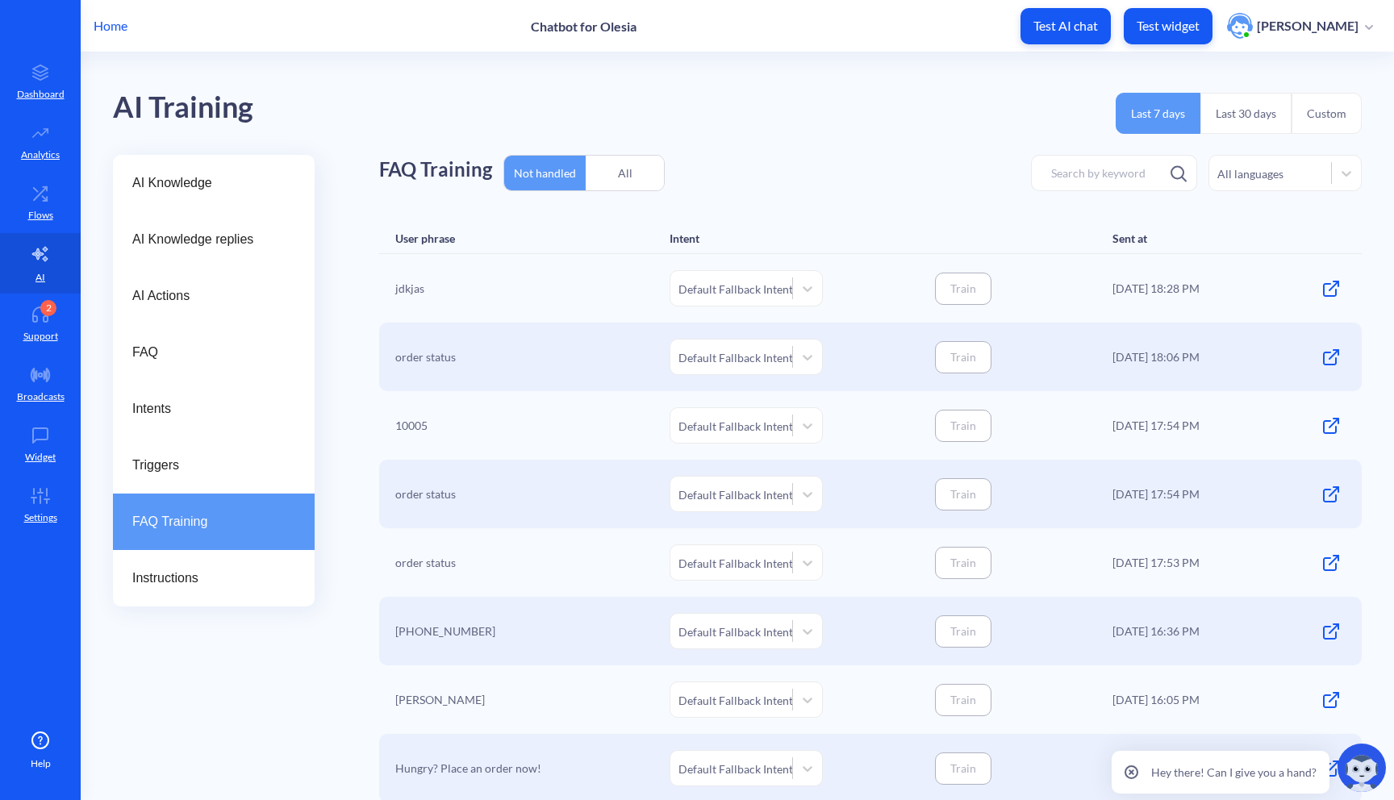
click at [629, 158] on div "All" at bounding box center [625, 173] width 78 height 38
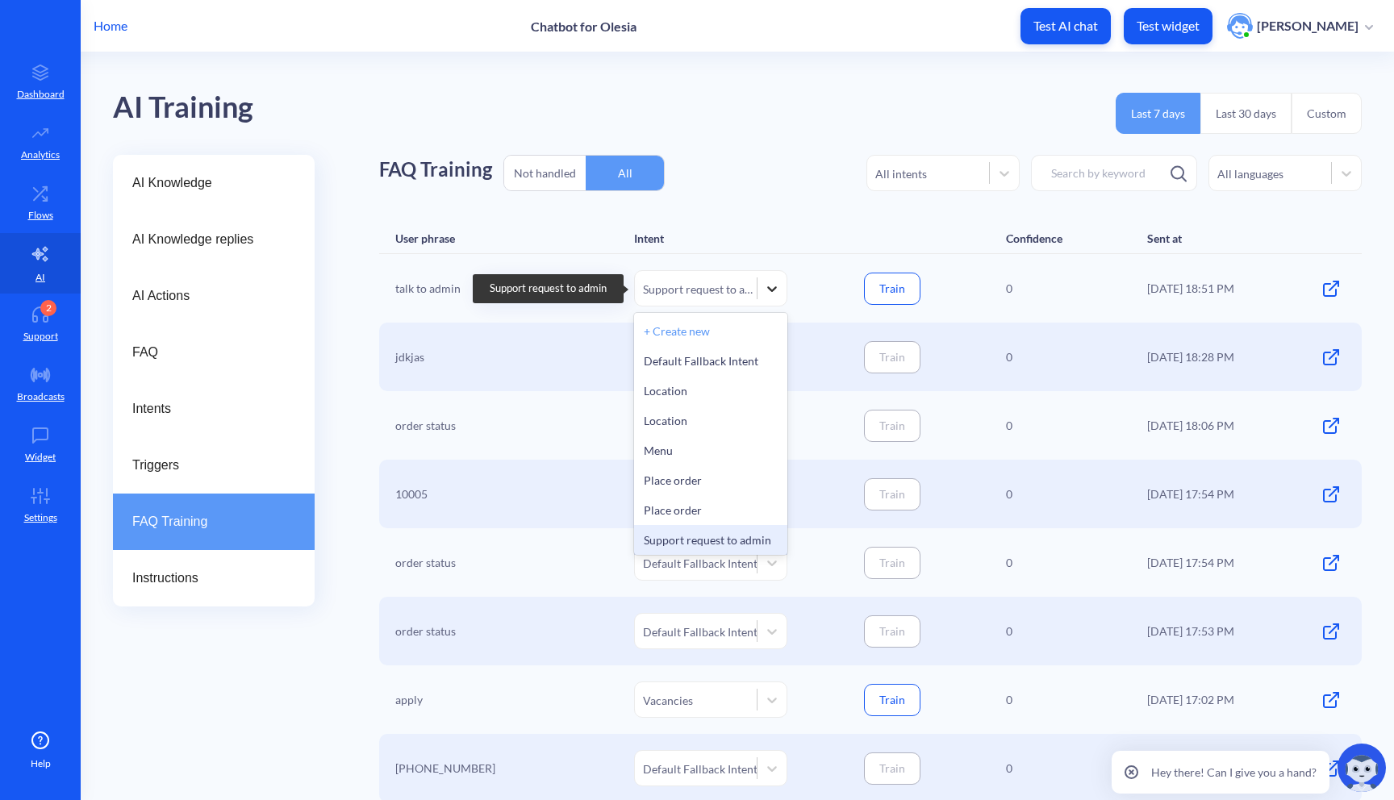
click at [764, 294] on icon at bounding box center [772, 289] width 16 height 16
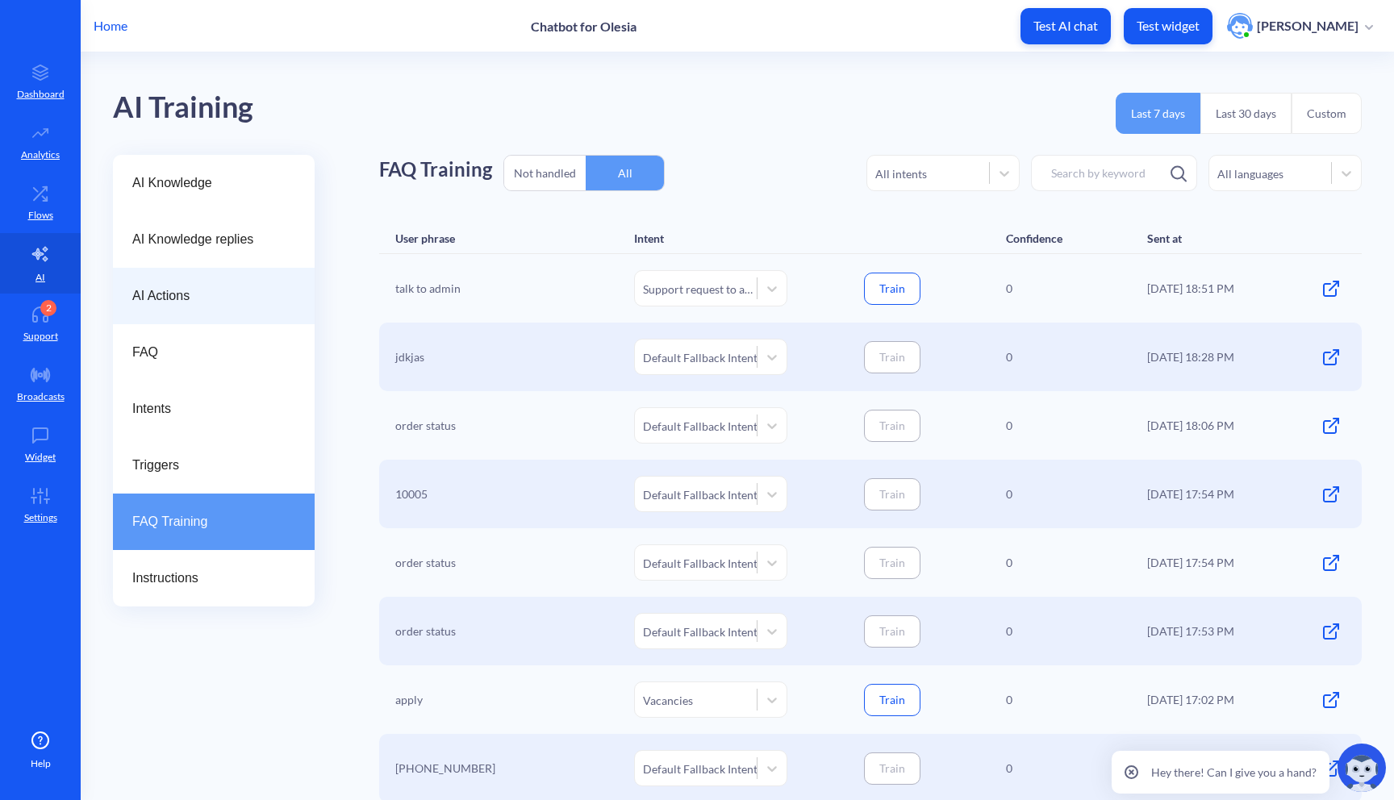
click at [267, 299] on span "AI Actions" at bounding box center [207, 295] width 150 height 19
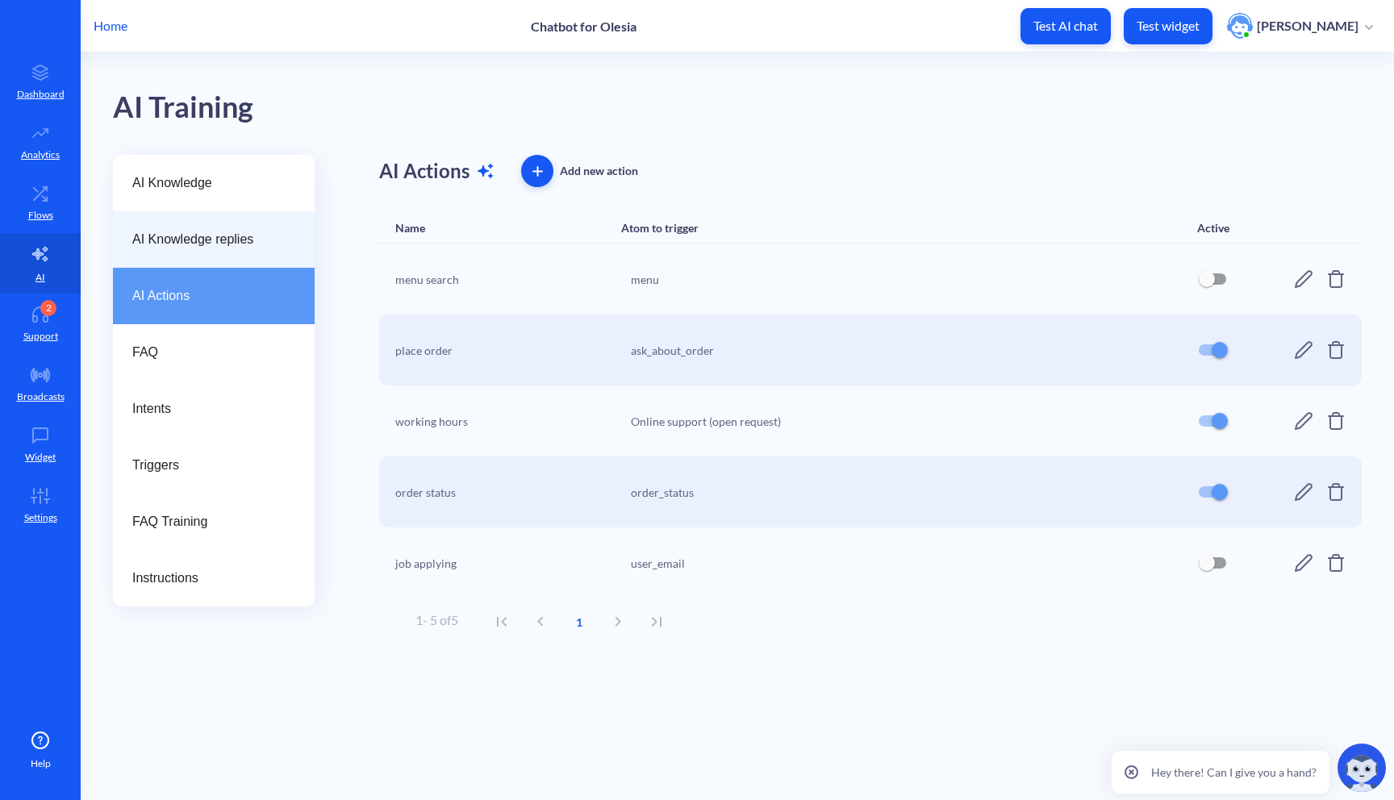
click at [244, 250] on div "AI Knowledge replies" at bounding box center [214, 239] width 202 height 56
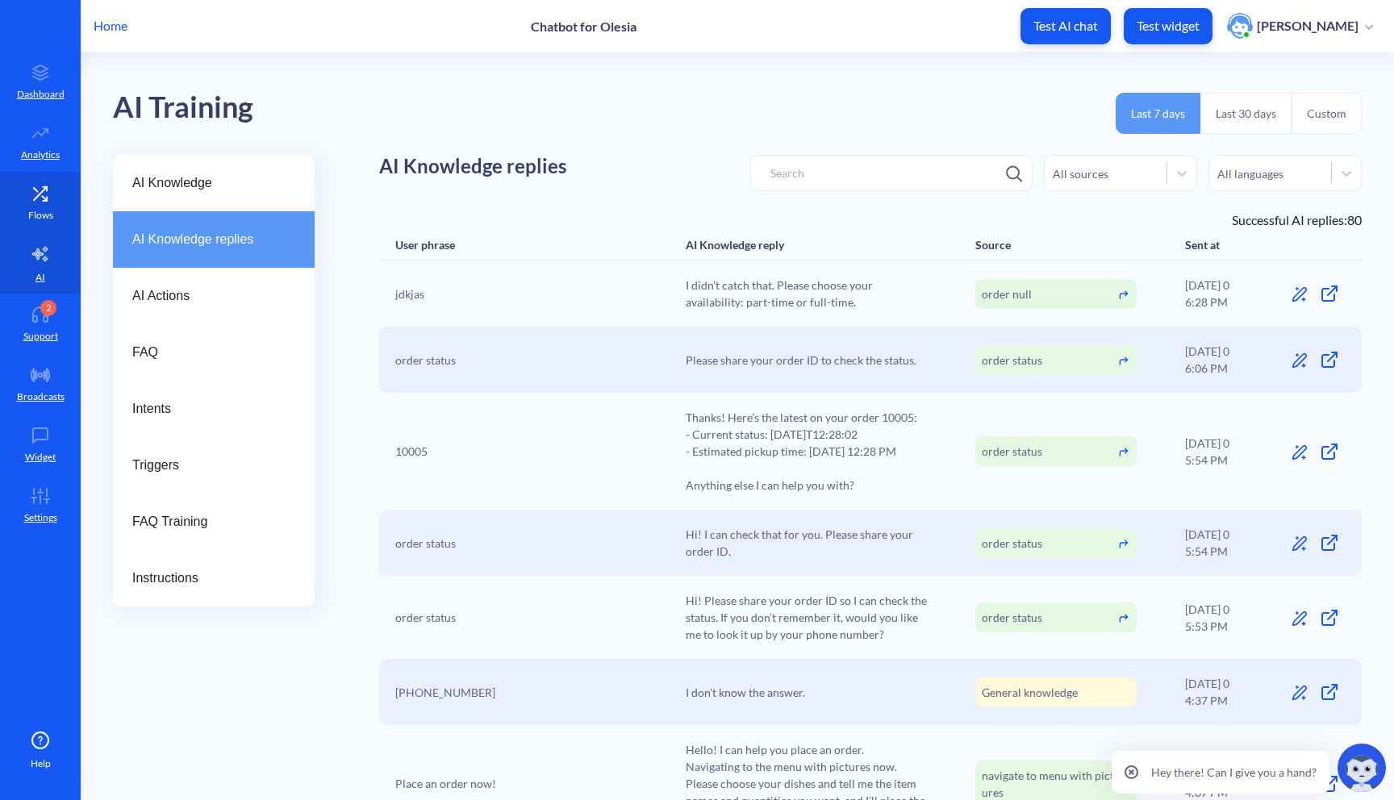
click at [27, 194] on icon at bounding box center [40, 194] width 32 height 16
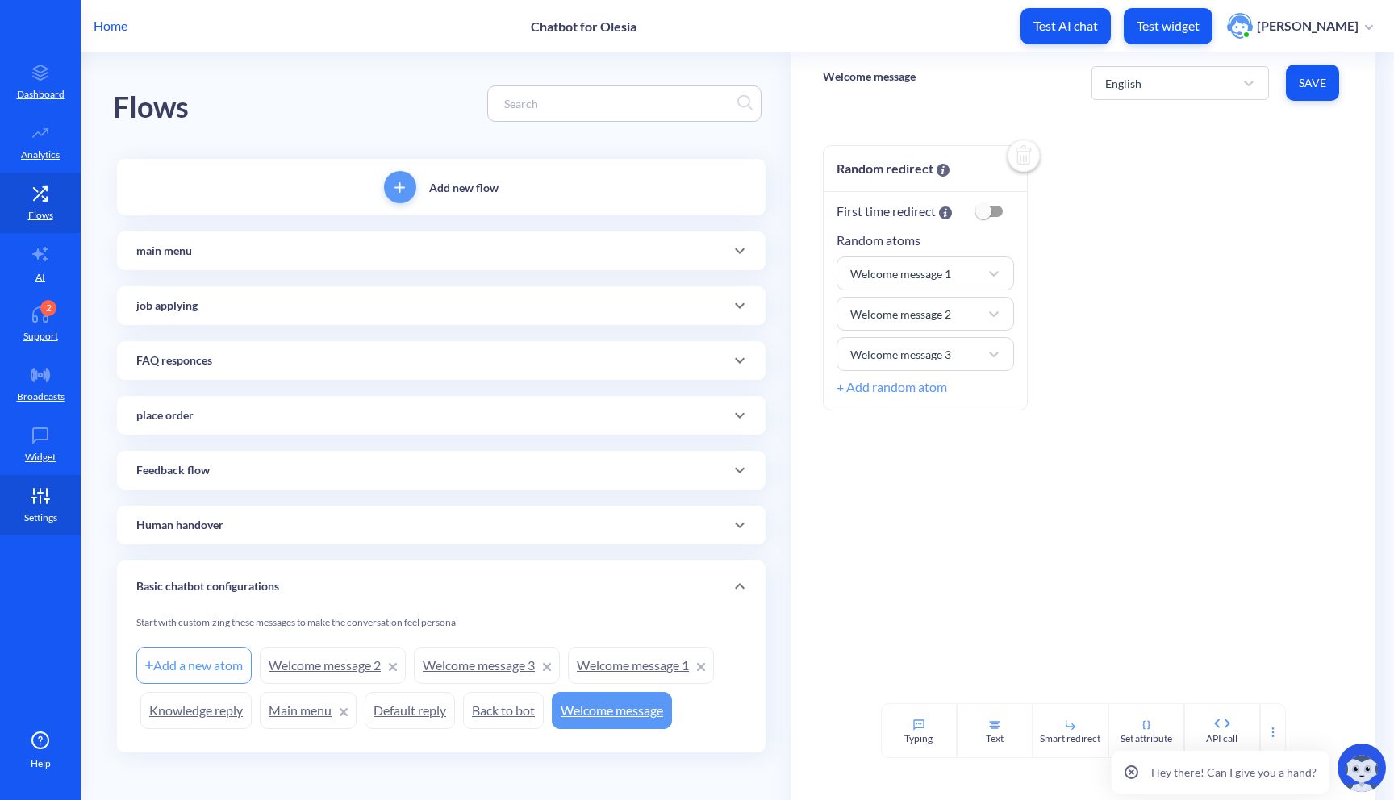
click at [35, 502] on icon at bounding box center [40, 496] width 32 height 16
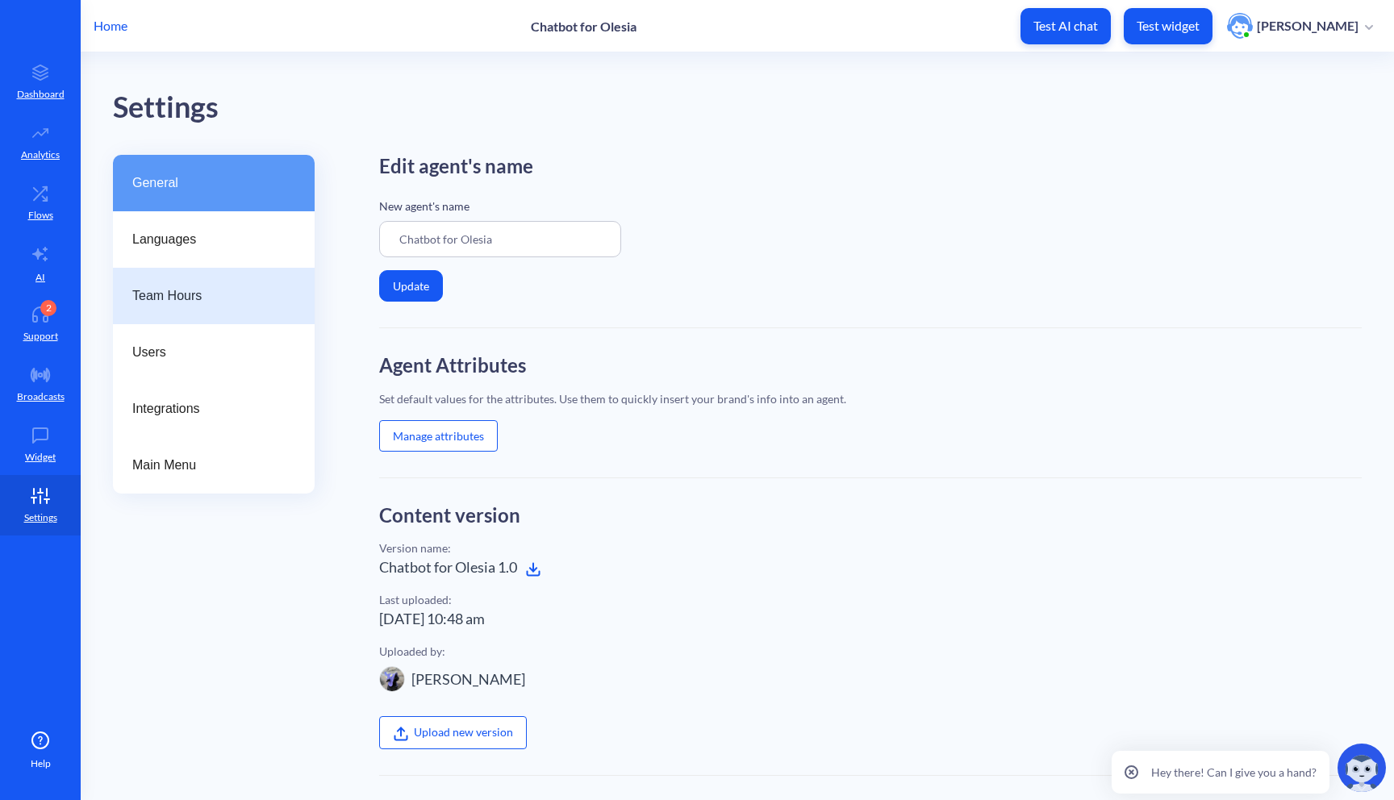
click at [274, 282] on div "Team Hours" at bounding box center [214, 296] width 202 height 56
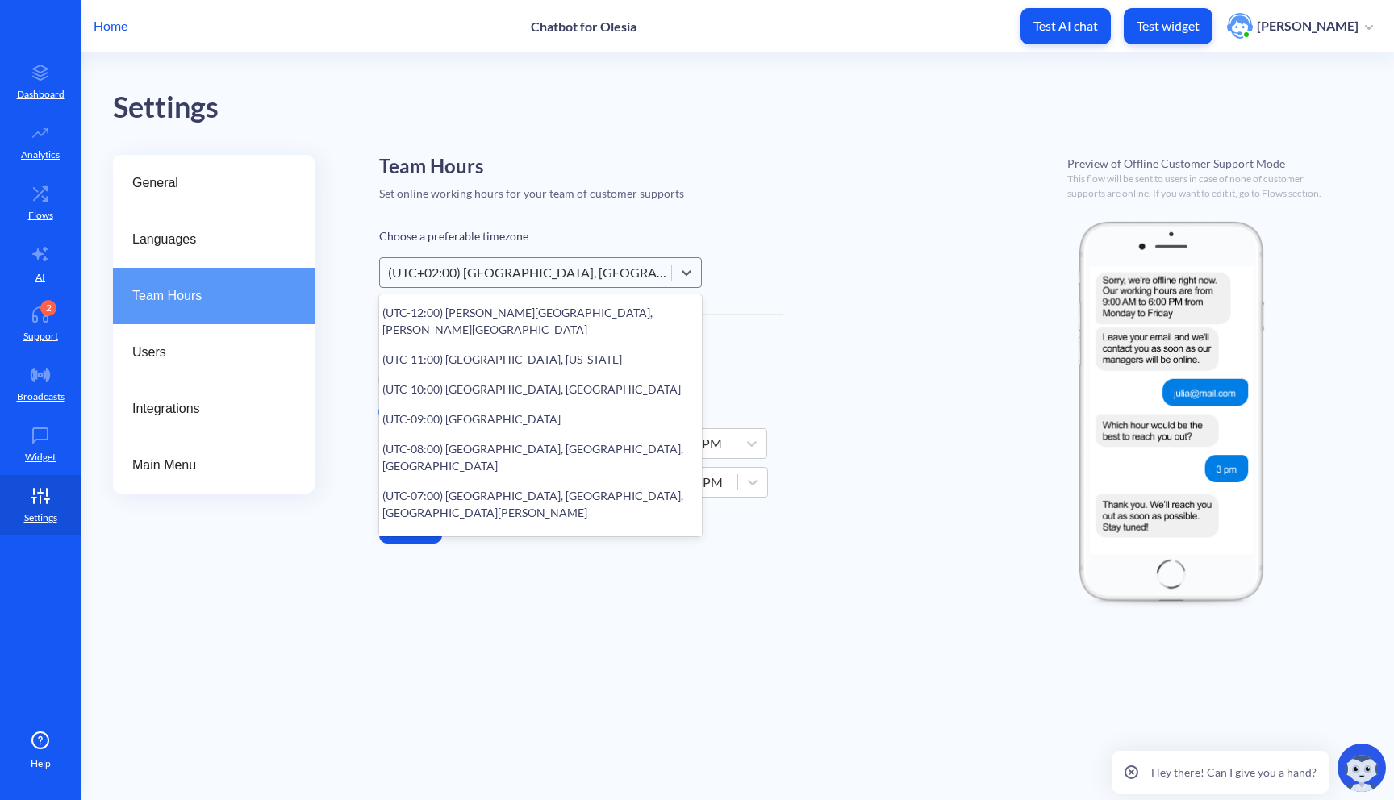
click at [507, 274] on div "(UTC+02:00) [GEOGRAPHIC_DATA], [GEOGRAPHIC_DATA], [GEOGRAPHIC_DATA]" at bounding box center [530, 272] width 285 height 19
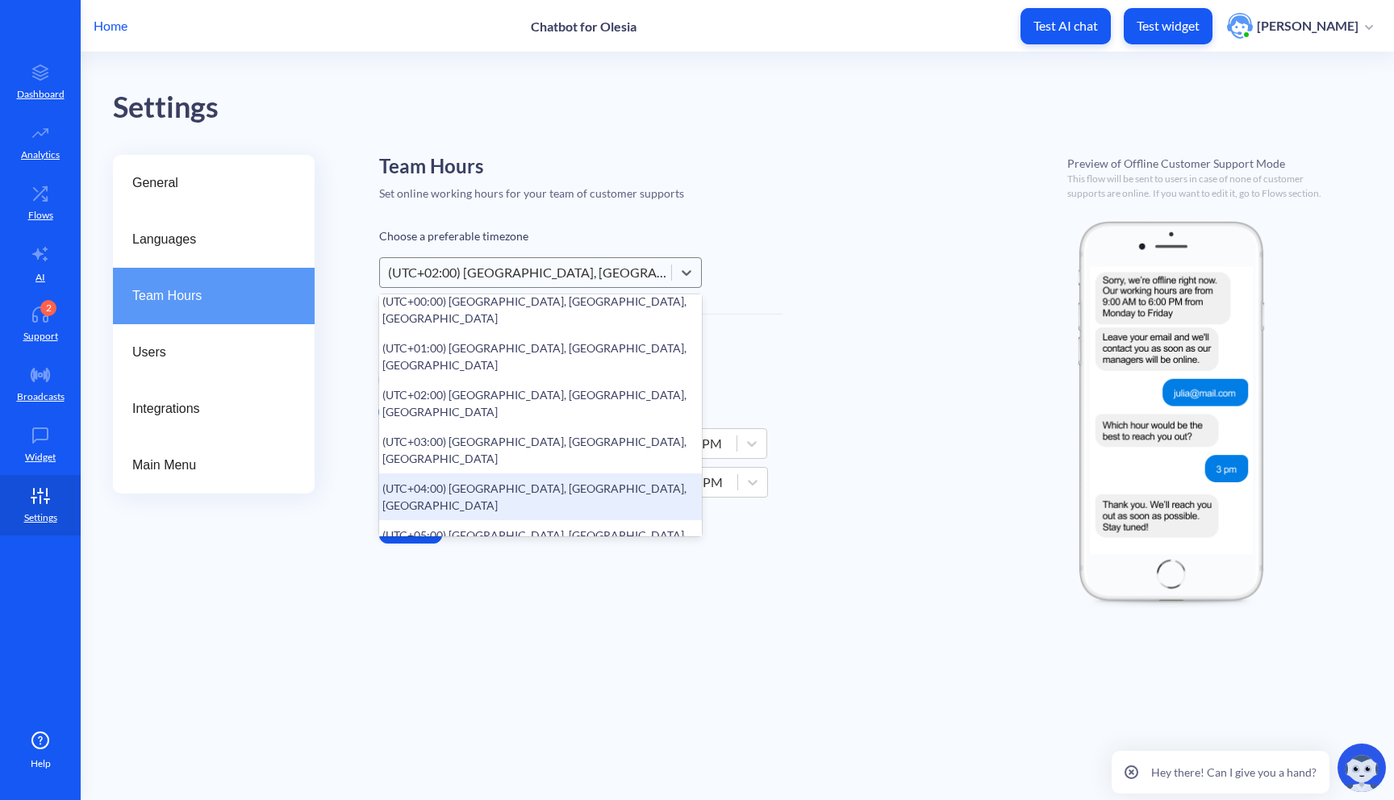
scroll to position [494, 0]
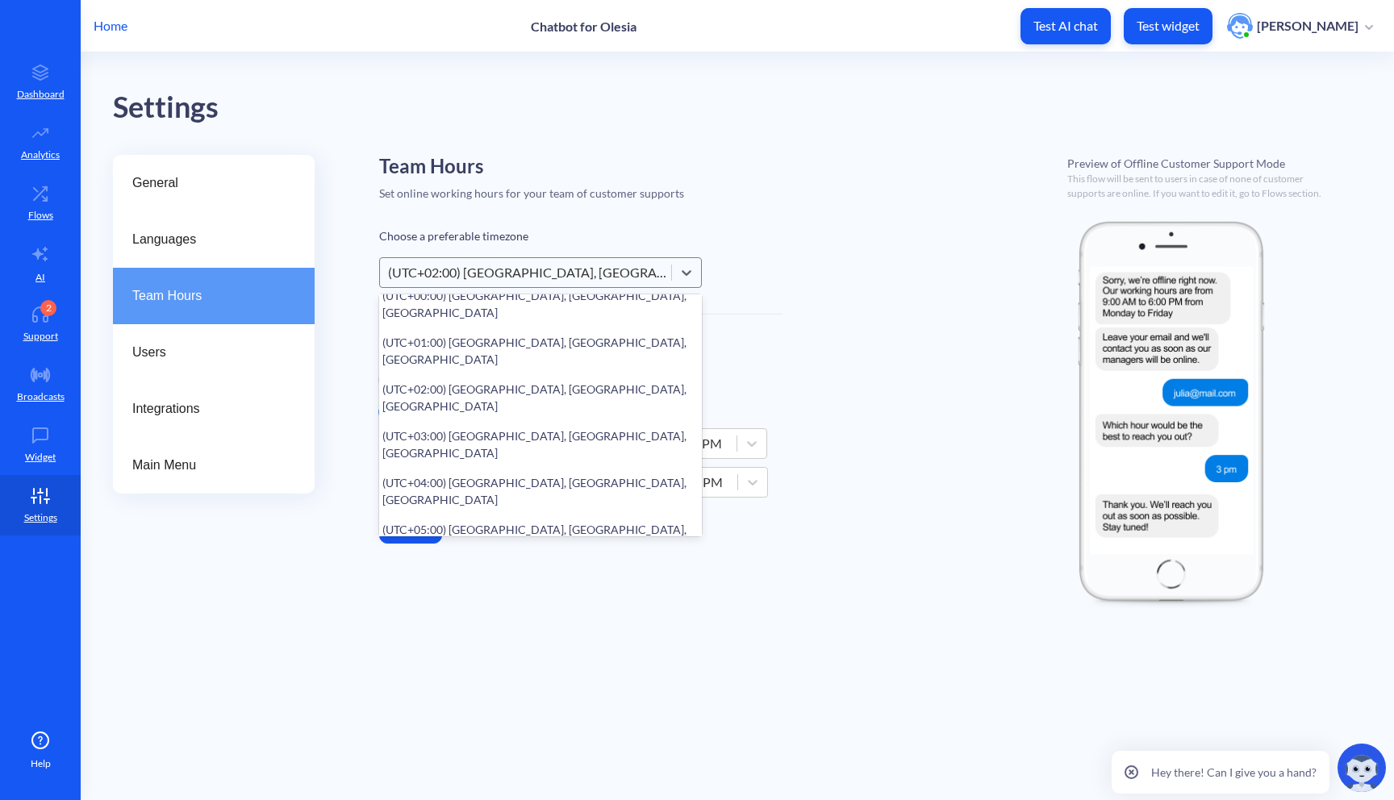
click at [491, 608] on div "(UTC+07:00) [GEOGRAPHIC_DATA], [GEOGRAPHIC_DATA], [GEOGRAPHIC_DATA]" at bounding box center [540, 631] width 323 height 47
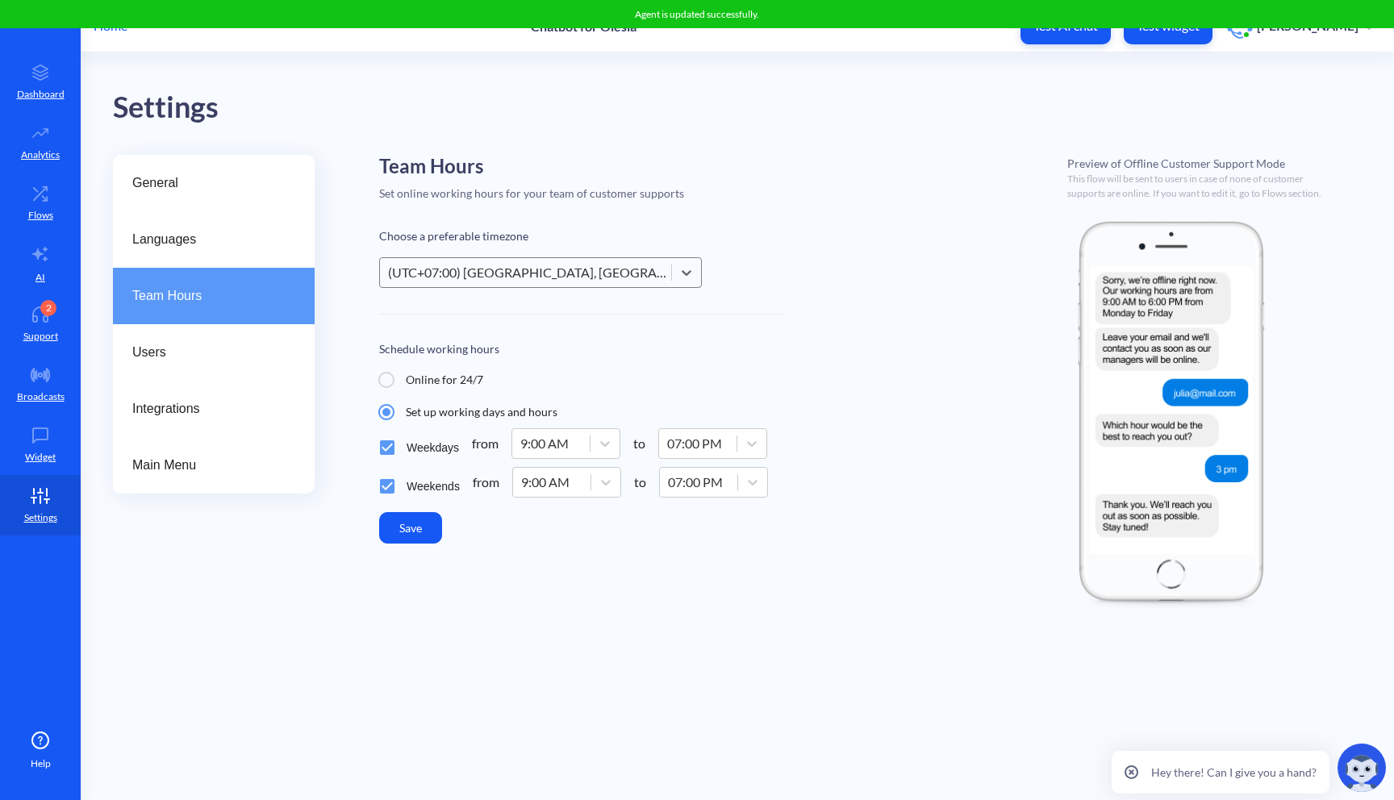
click at [422, 532] on button "Save" at bounding box center [410, 527] width 63 height 31
click at [507, 278] on div "(UTC+07:00) [GEOGRAPHIC_DATA], [GEOGRAPHIC_DATA], [GEOGRAPHIC_DATA]" at bounding box center [530, 272] width 285 height 19
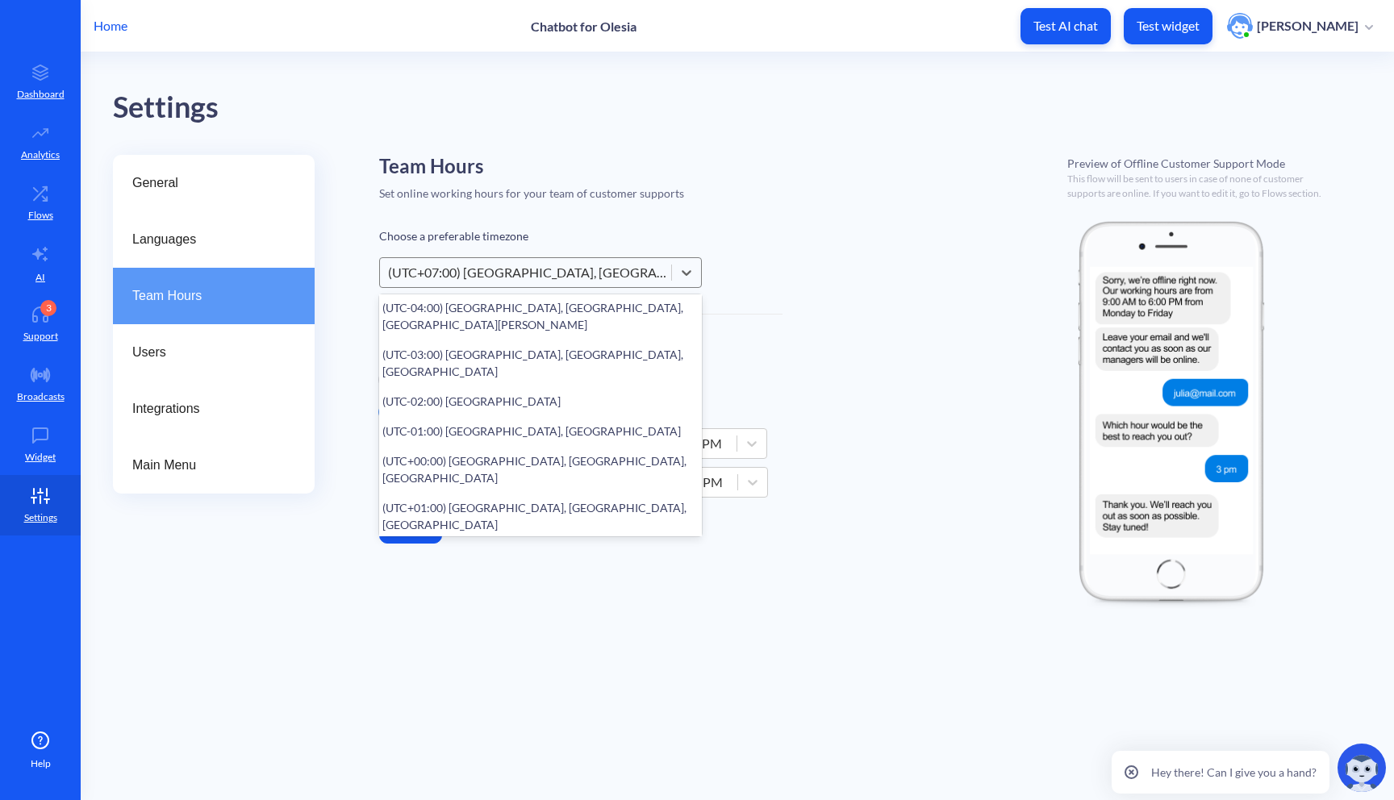
scroll to position [325, 0]
click at [464, 543] on div "(UTC+02:00) [GEOGRAPHIC_DATA], [GEOGRAPHIC_DATA], [GEOGRAPHIC_DATA]" at bounding box center [540, 566] width 323 height 47
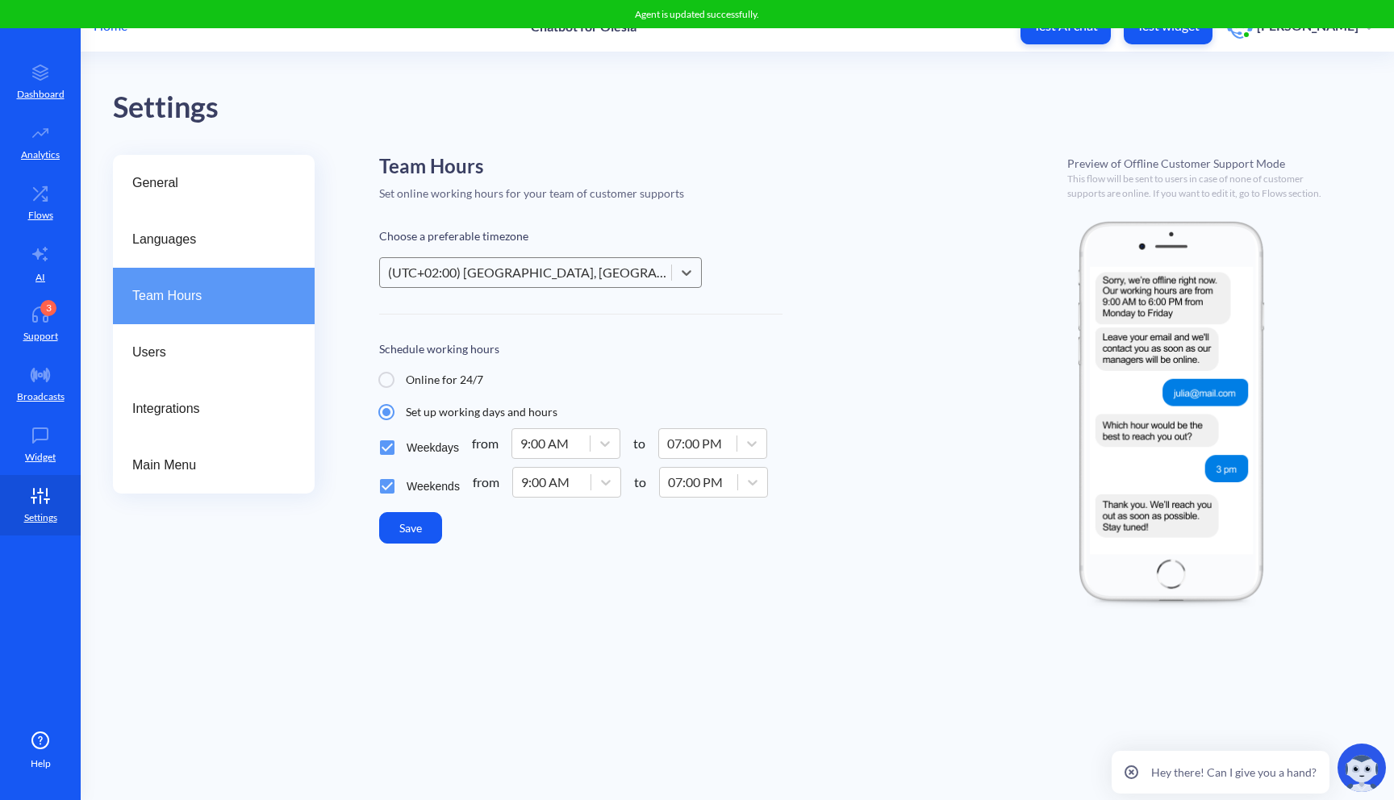
click at [420, 524] on button "Save" at bounding box center [410, 527] width 63 height 31
click at [52, 318] on icon at bounding box center [40, 315] width 32 height 16
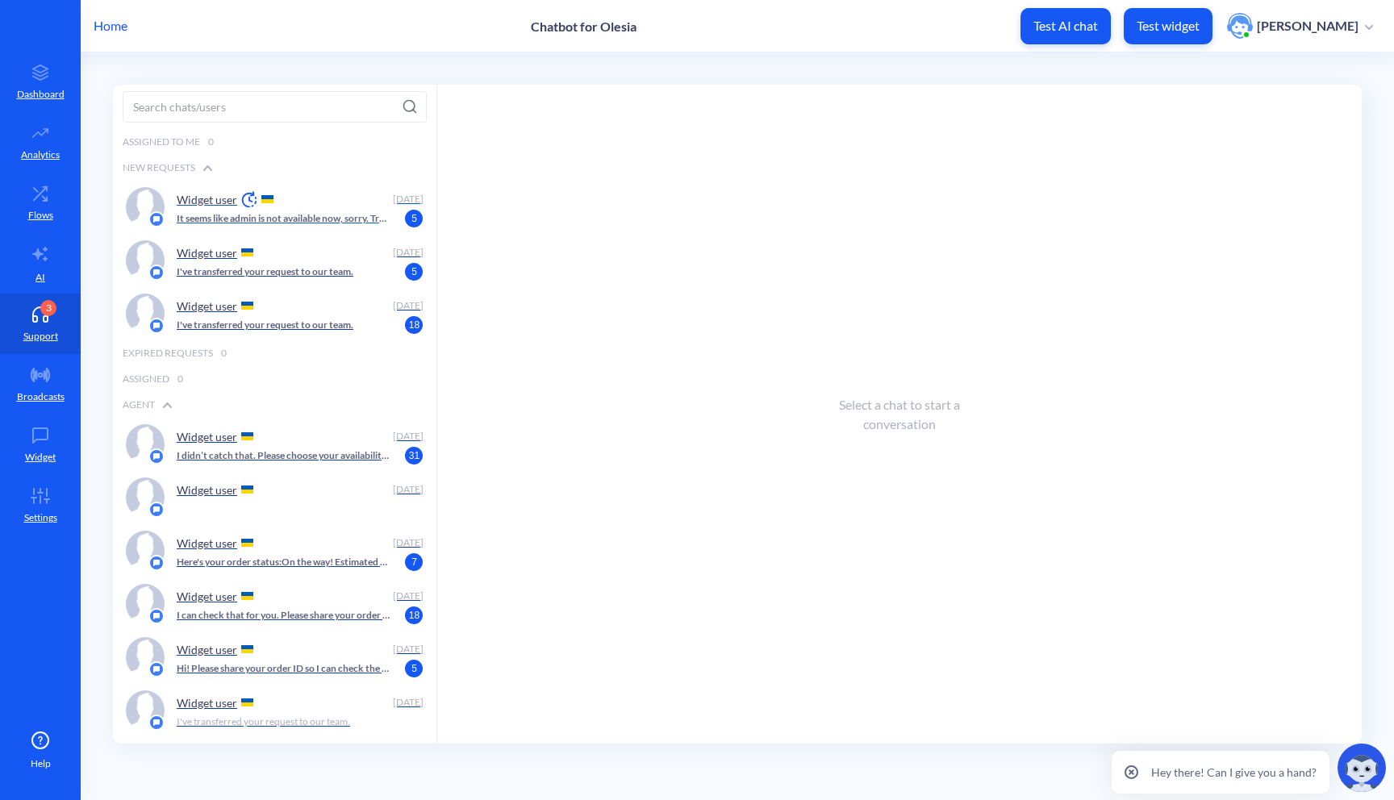
click at [236, 230] on div "Widget user [DATE] It seems like admin is not available now, sorry. Try again d…" at bounding box center [275, 207] width 324 height 53
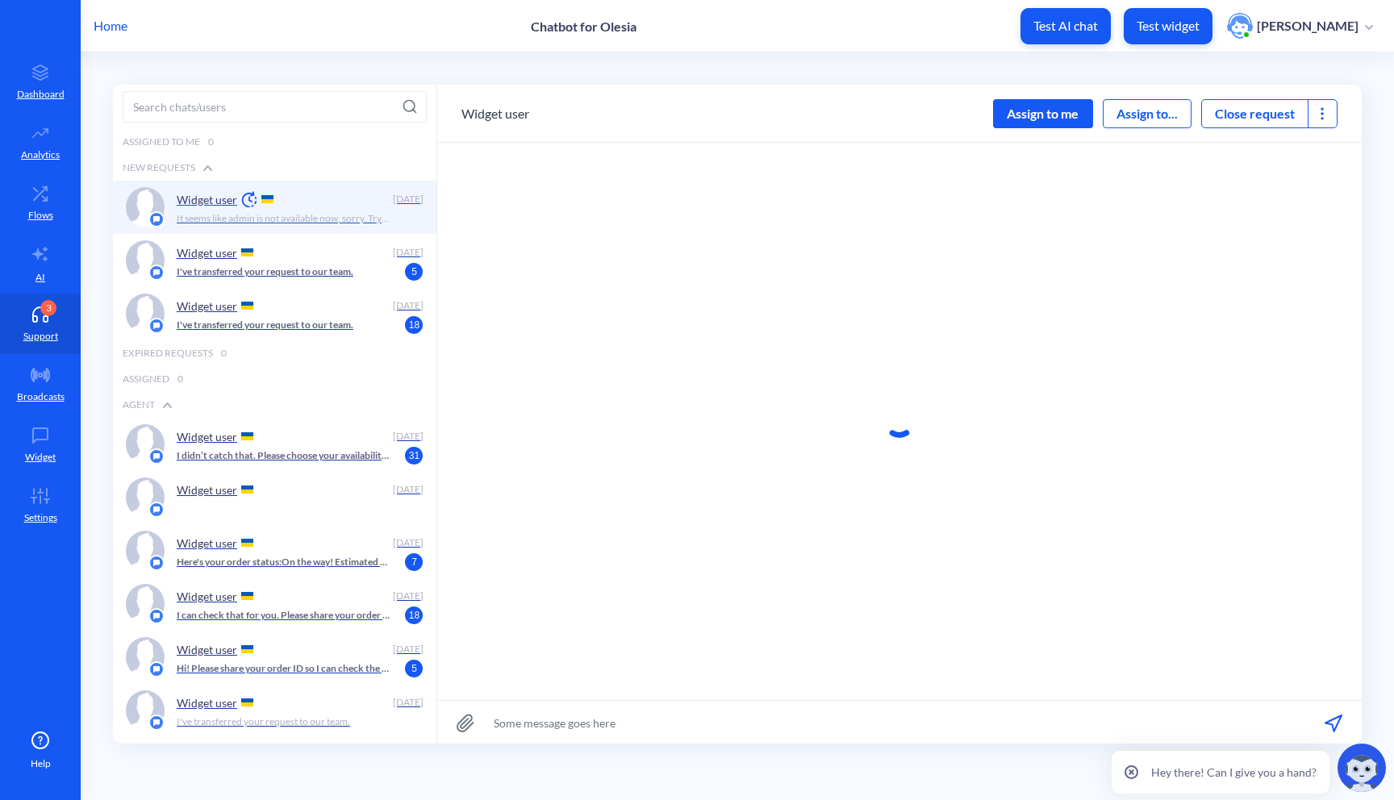
scroll to position [1, 0]
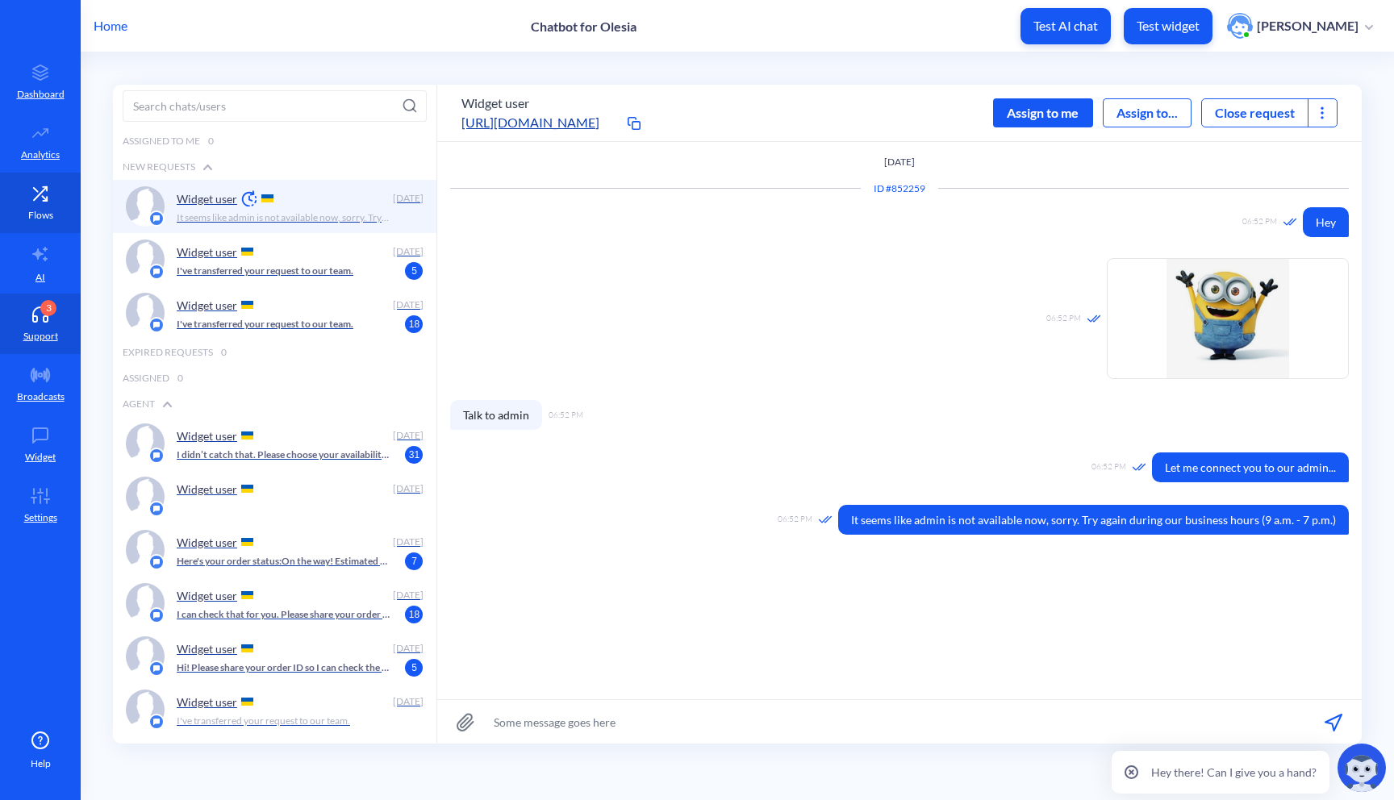
click at [38, 208] on p "Flows" at bounding box center [40, 215] width 25 height 15
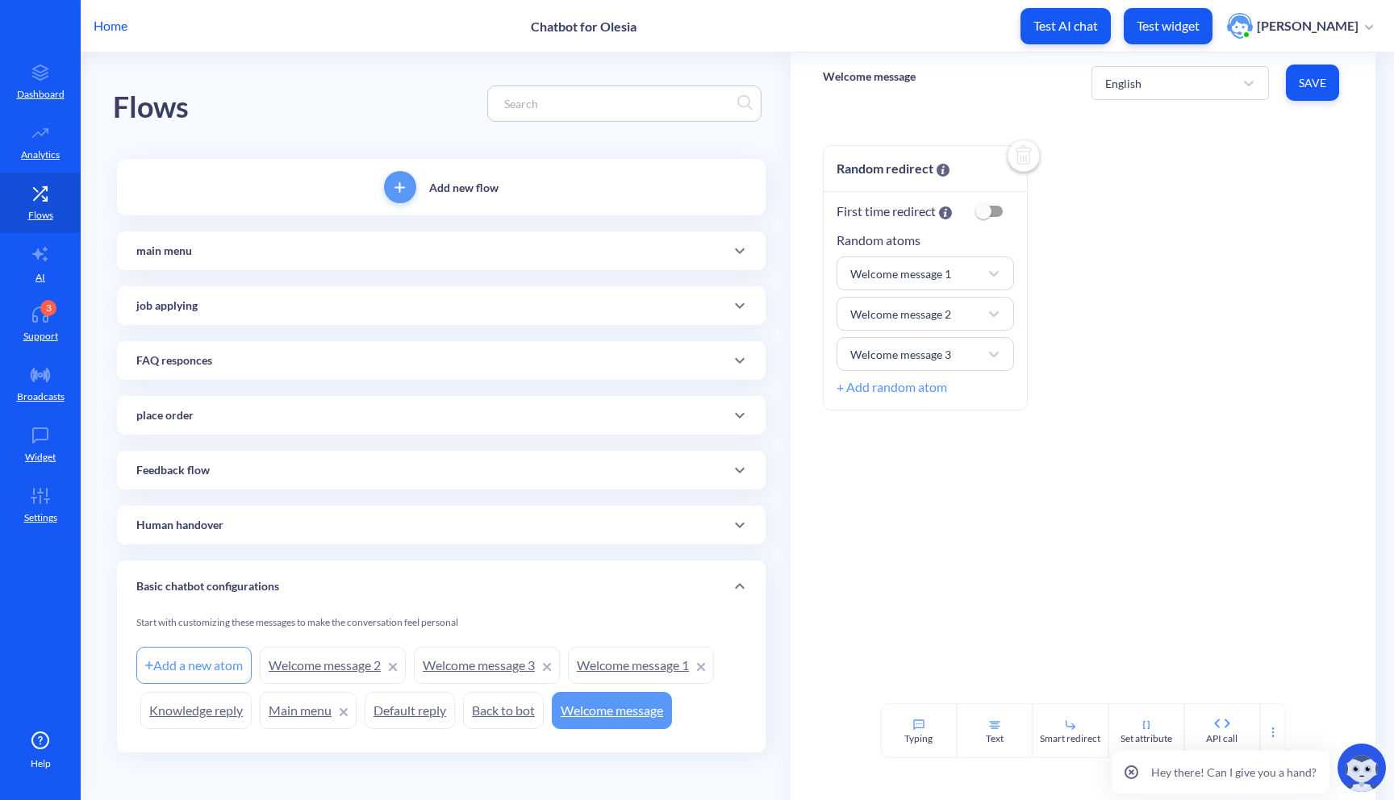
scroll to position [5, 0]
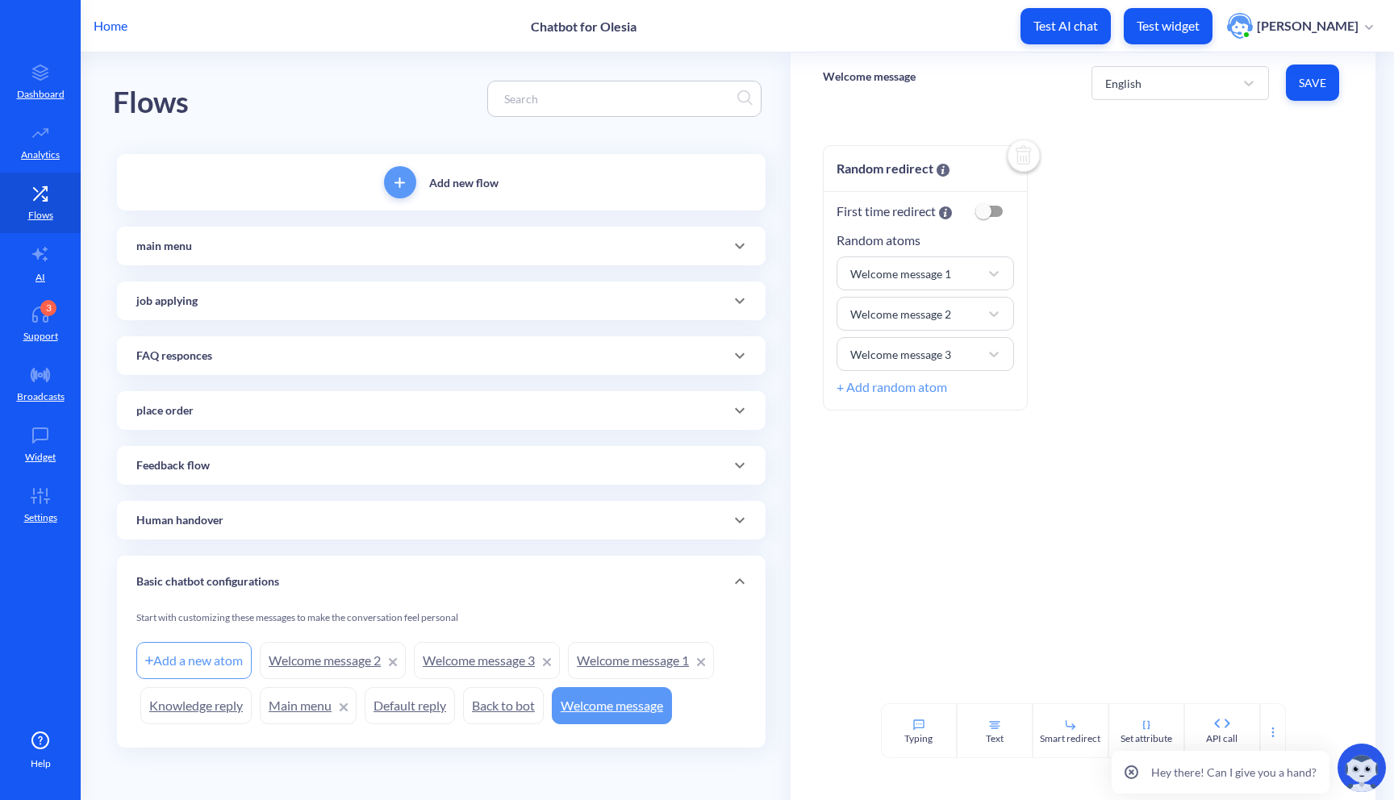
click at [744, 519] on icon at bounding box center [739, 520] width 19 height 19
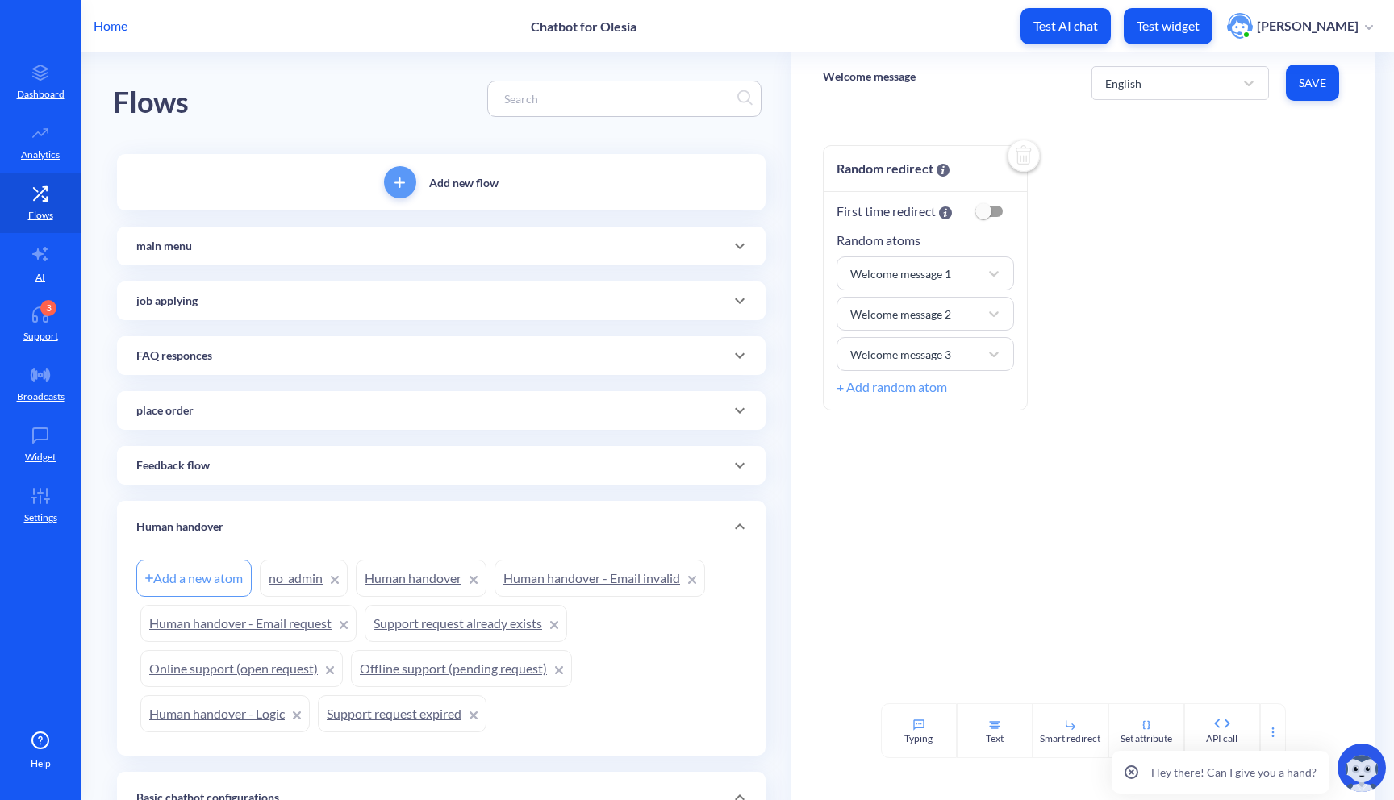
click at [303, 584] on link "no_admin" at bounding box center [304, 578] width 88 height 37
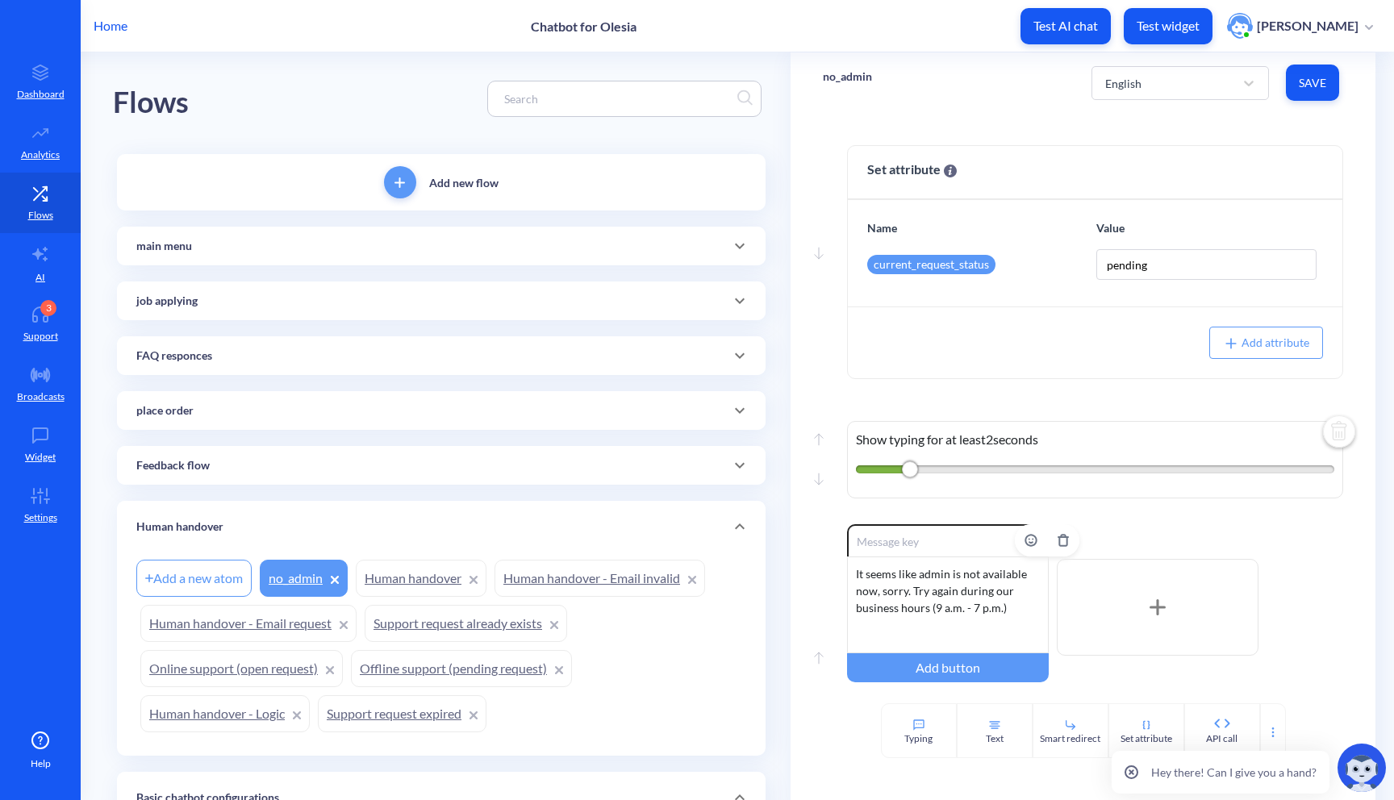
scroll to position [2, 0]
click at [1166, 261] on input "pending" at bounding box center [1206, 263] width 221 height 31
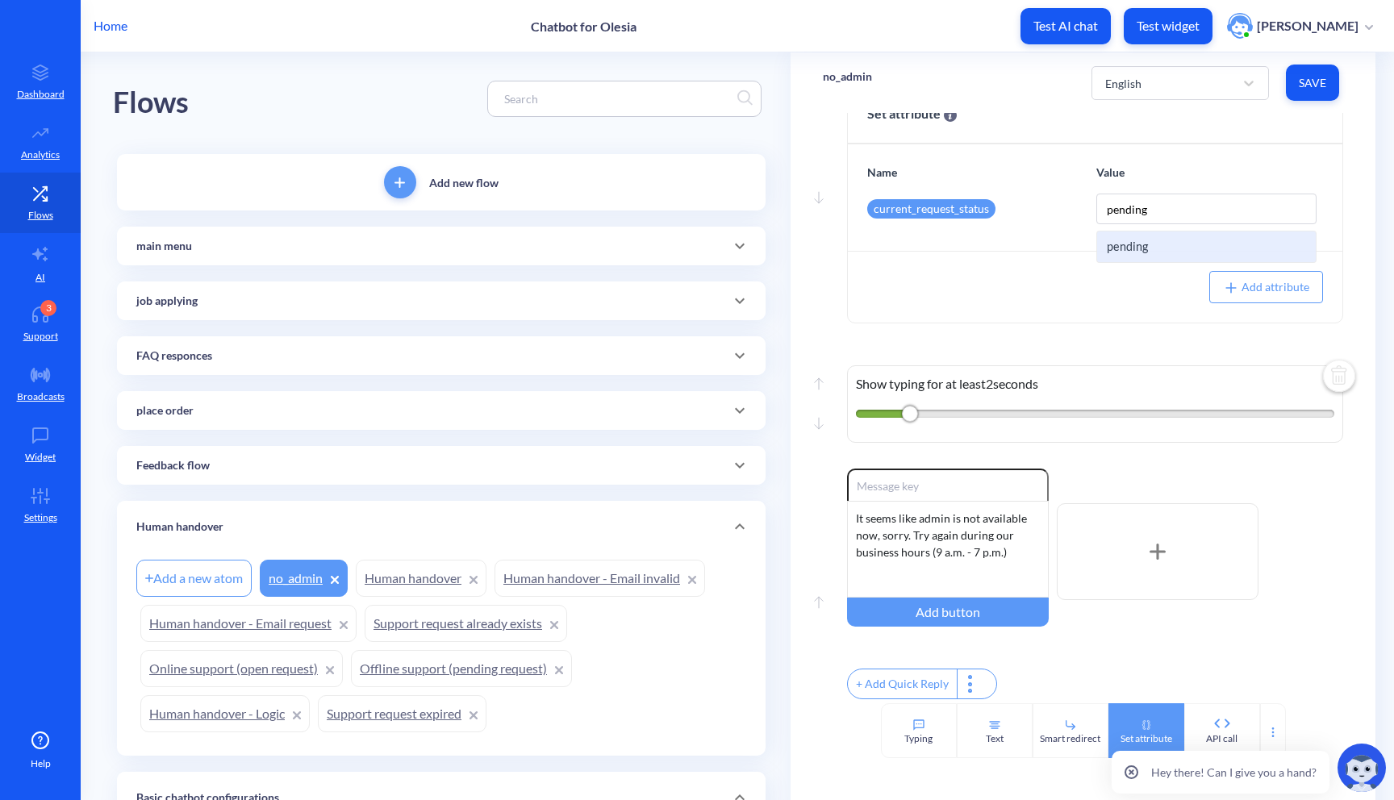
click at [1122, 732] on div "Set attribute" at bounding box center [1147, 739] width 52 height 15
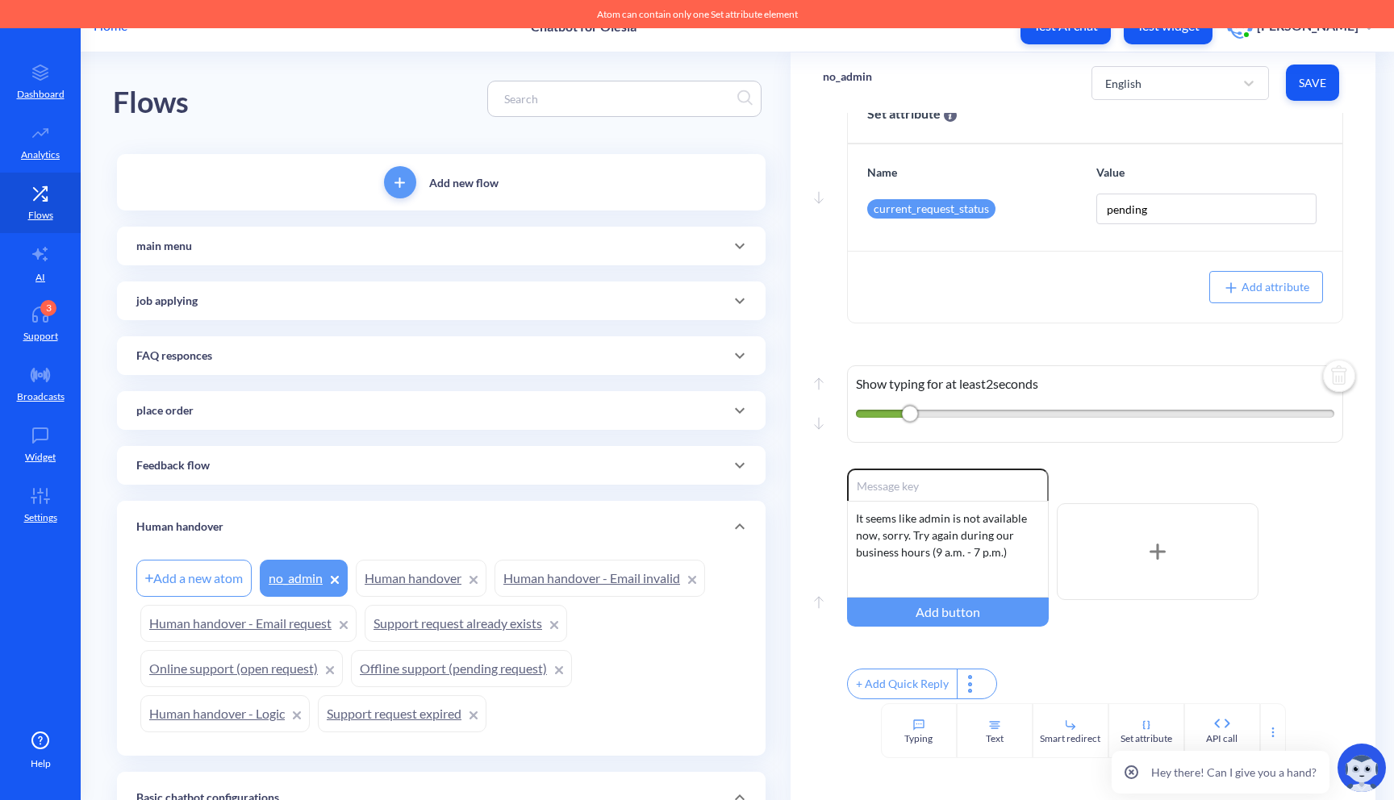
click at [778, 584] on div "Flows Add new flow main menu Add a new atom menu_job menu_status menu_place_ord…" at bounding box center [452, 532] width 678 height 969
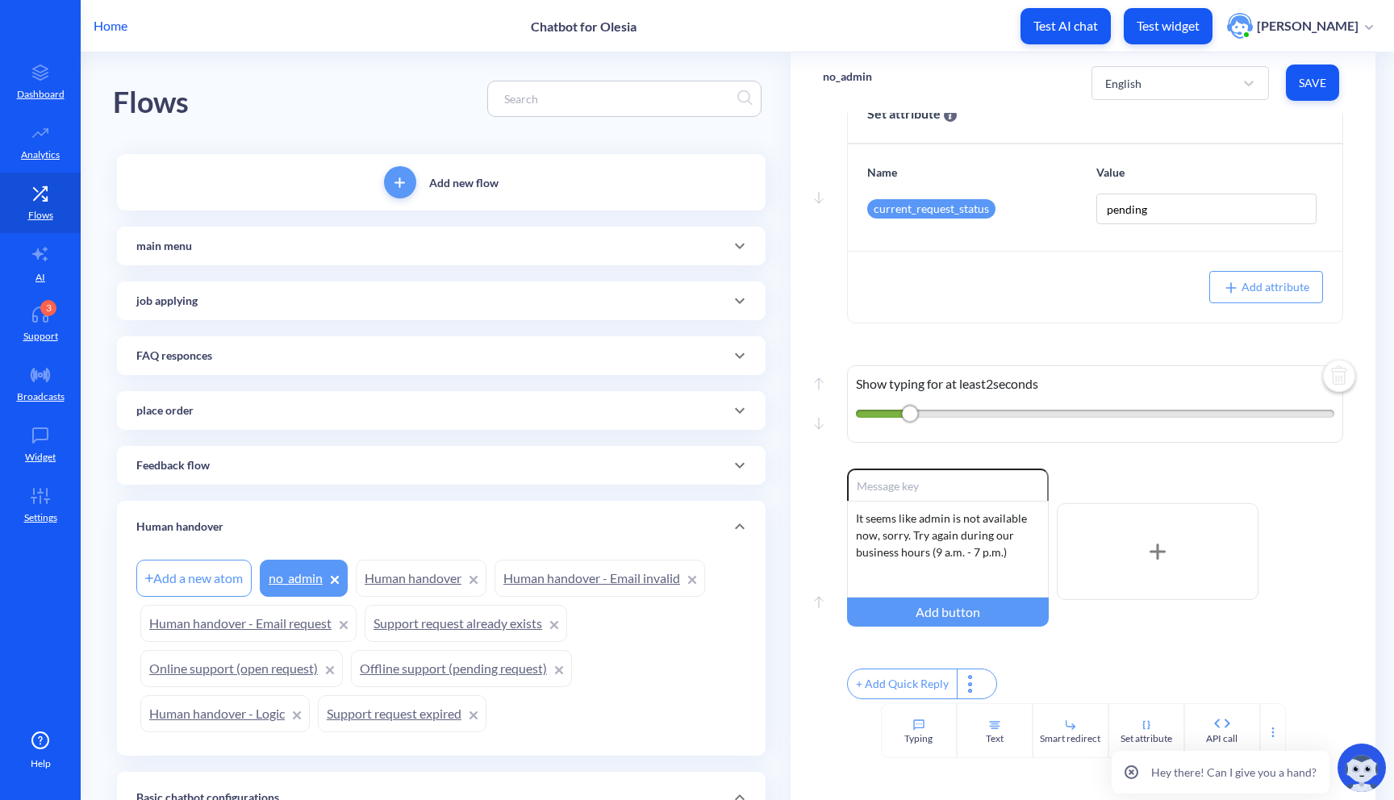
scroll to position [0, 0]
